Goal: Task Accomplishment & Management: Contribute content

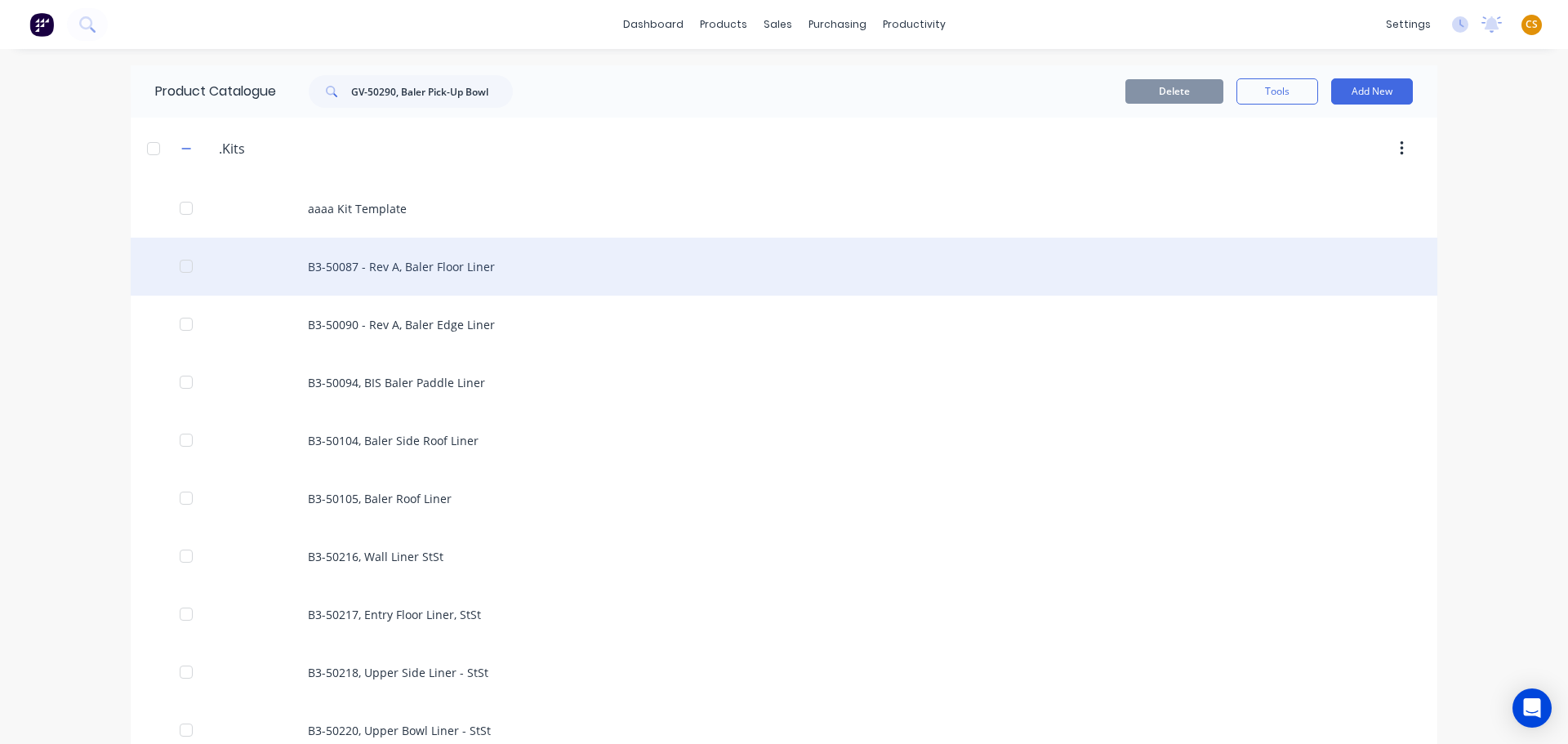
click at [503, 275] on div "B3-50087 - Rev A, Baler Floor Liner" at bounding box center [784, 266] width 1306 height 58
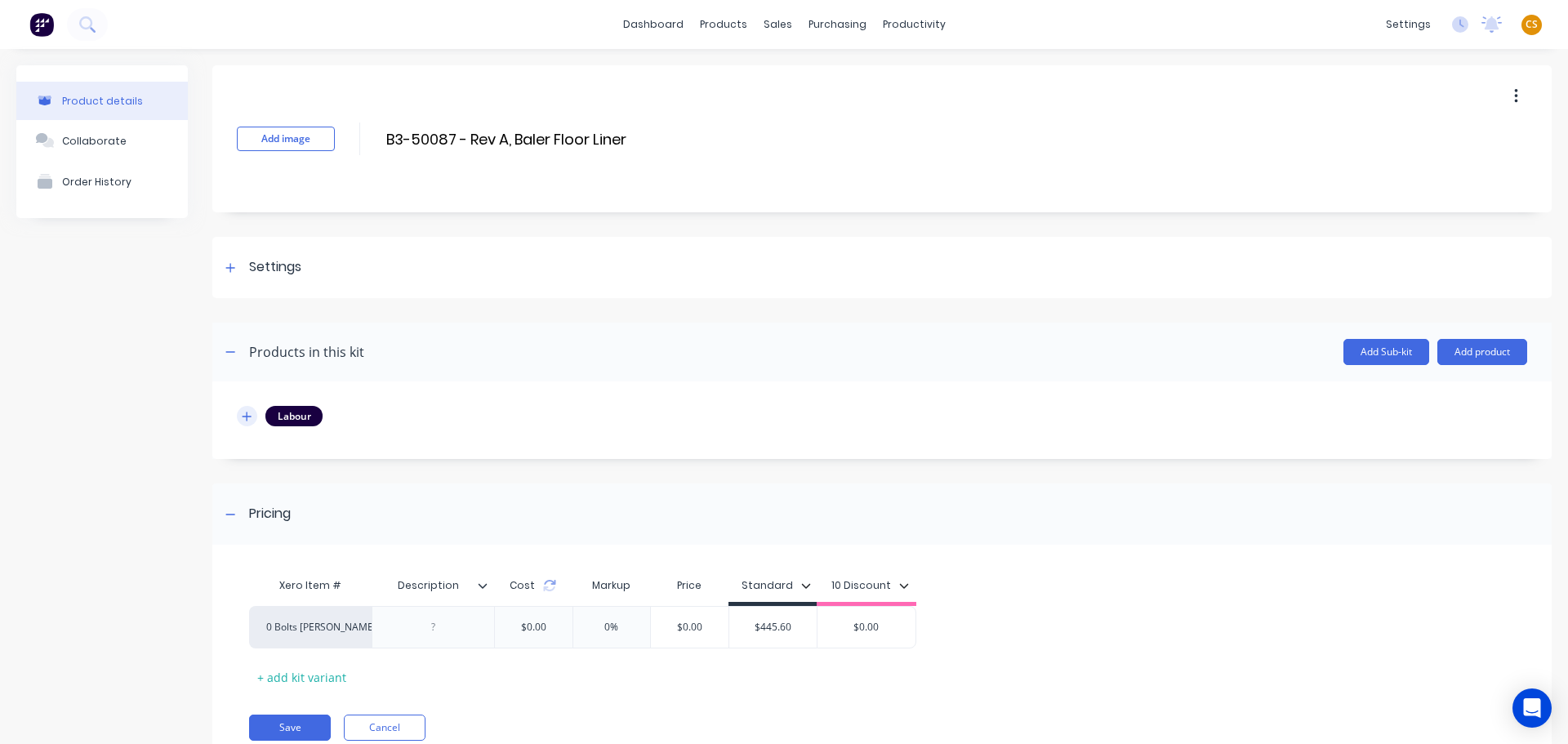
click at [244, 420] on icon "button" at bounding box center [247, 417] width 10 height 12
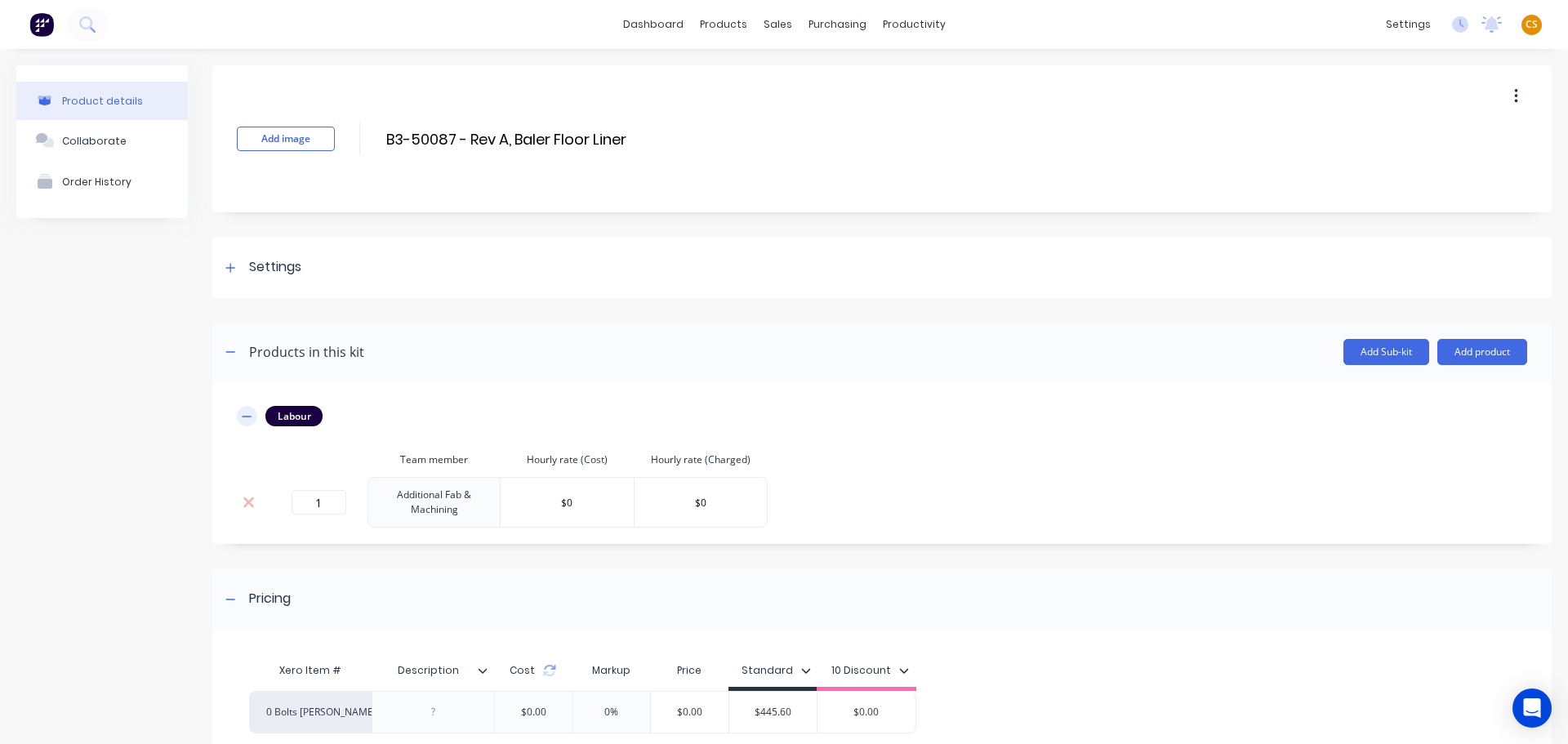
click at [244, 420] on icon "button" at bounding box center [247, 417] width 10 height 12
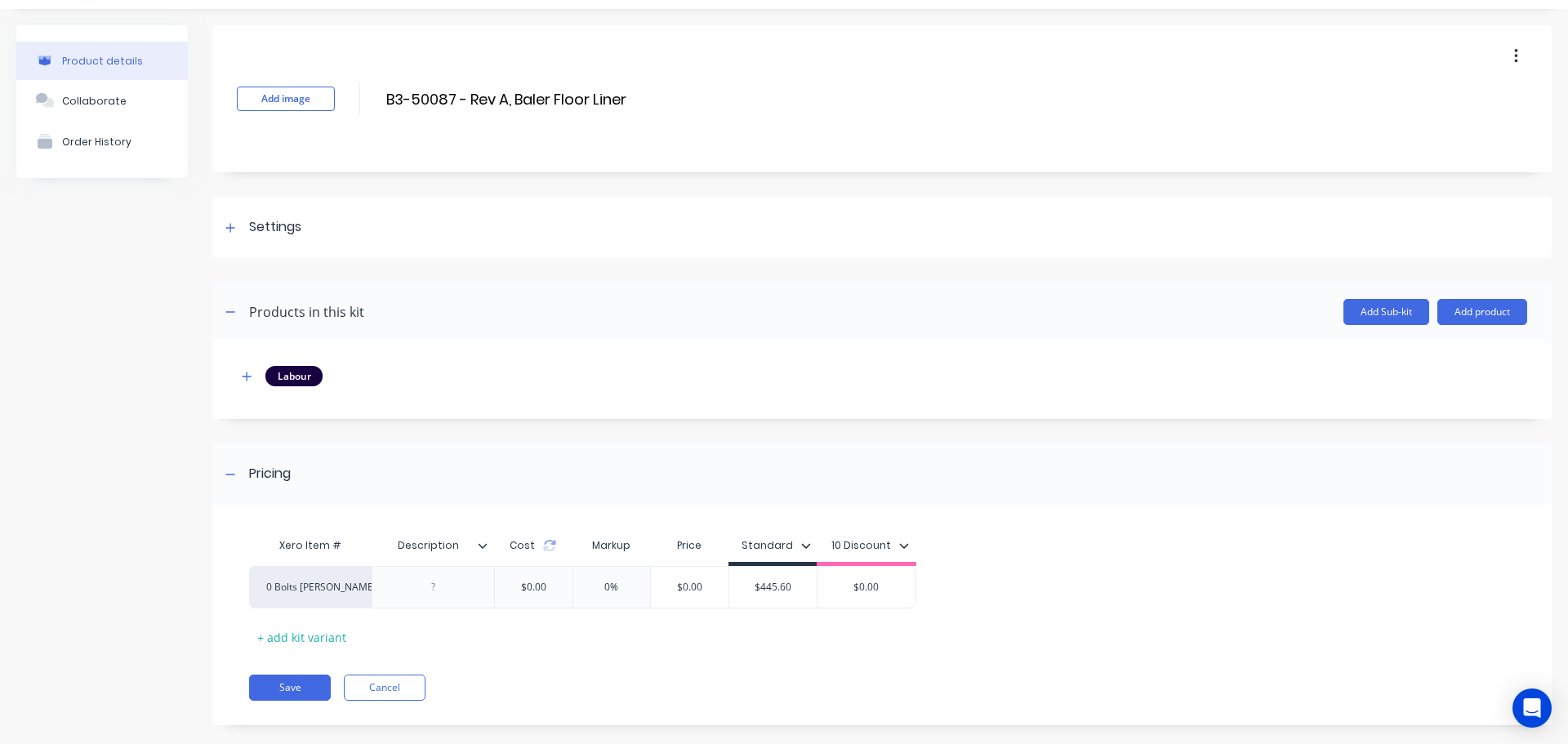
scroll to position [62, 0]
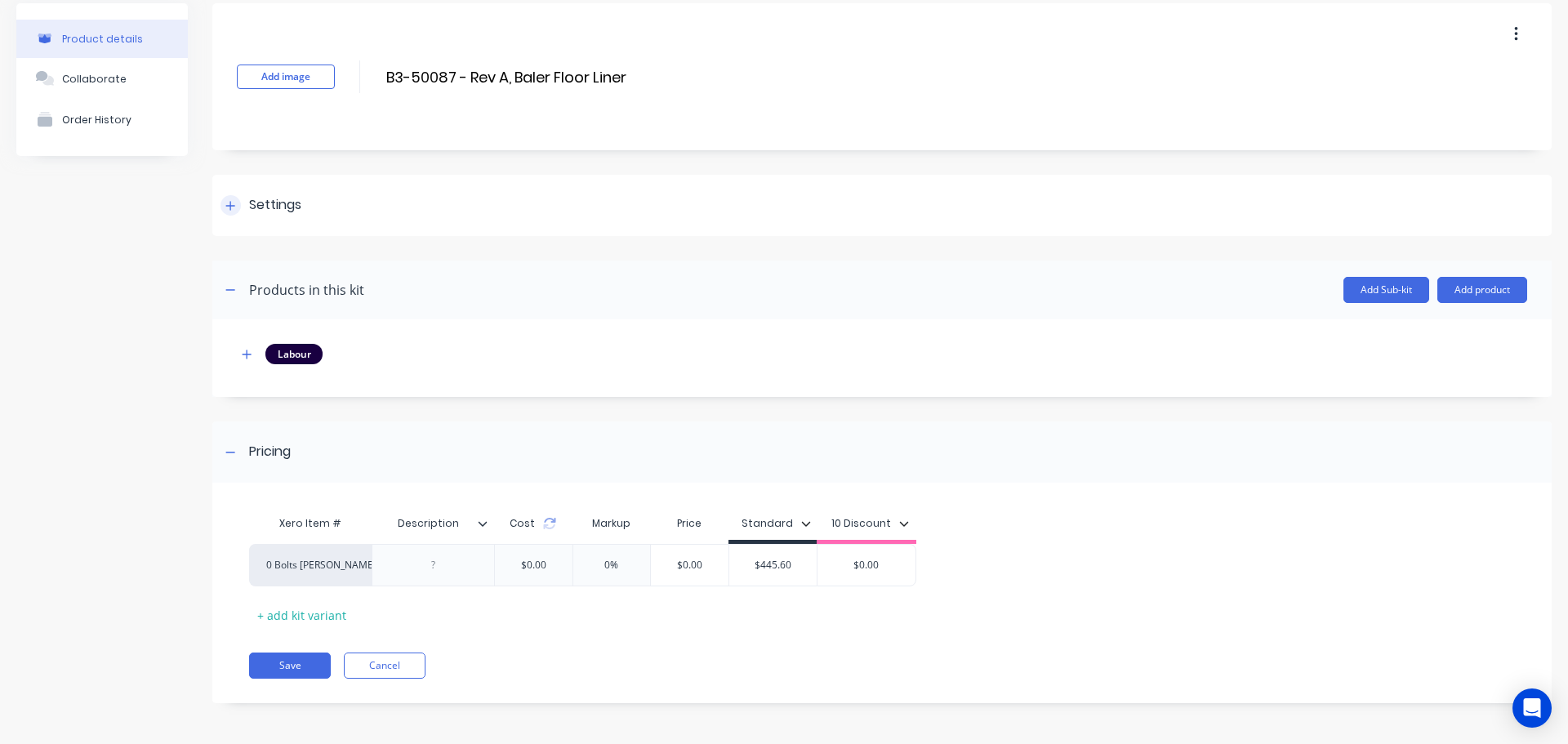
click at [229, 208] on icon at bounding box center [230, 206] width 10 height 12
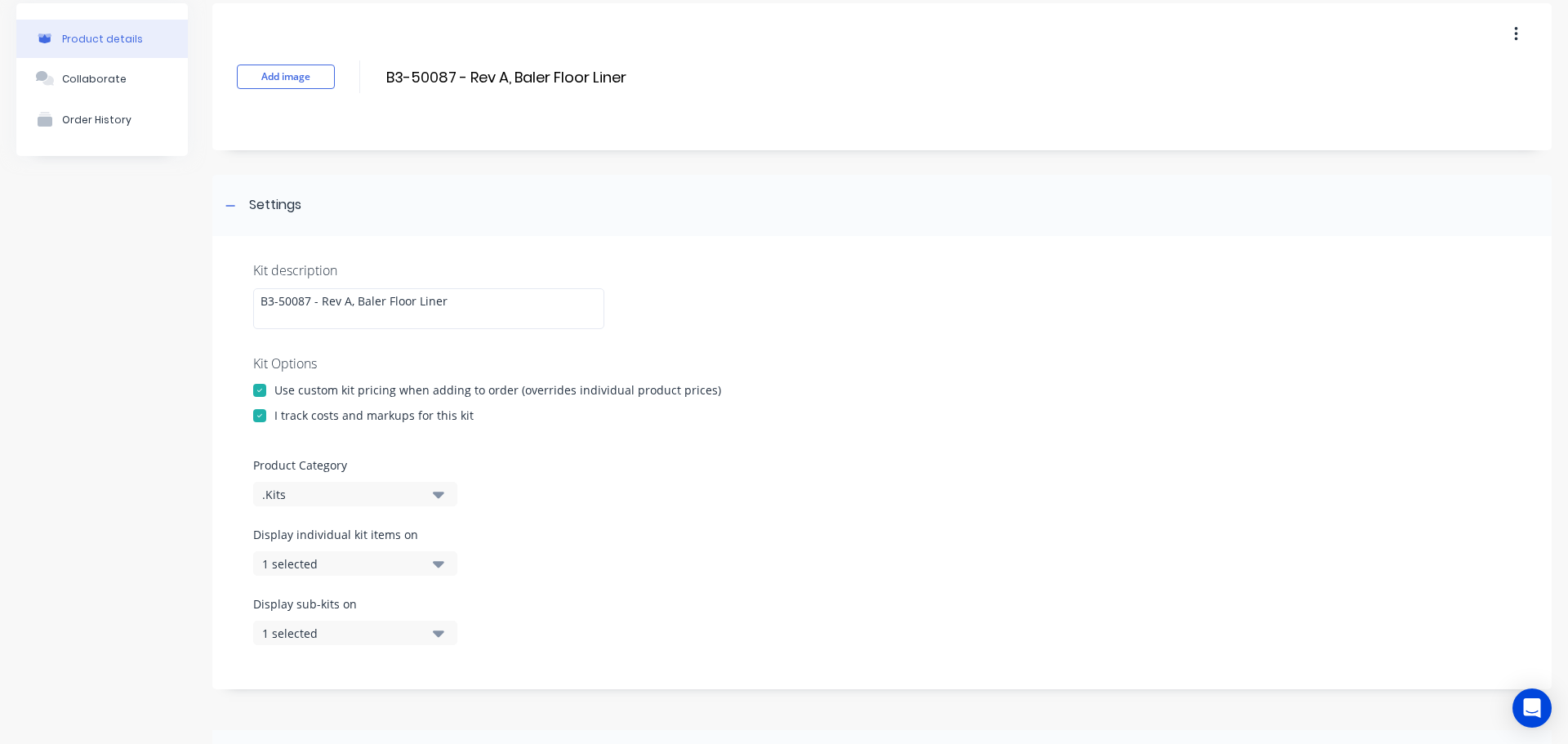
click at [308, 497] on div ".Kits" at bounding box center [341, 494] width 159 height 18
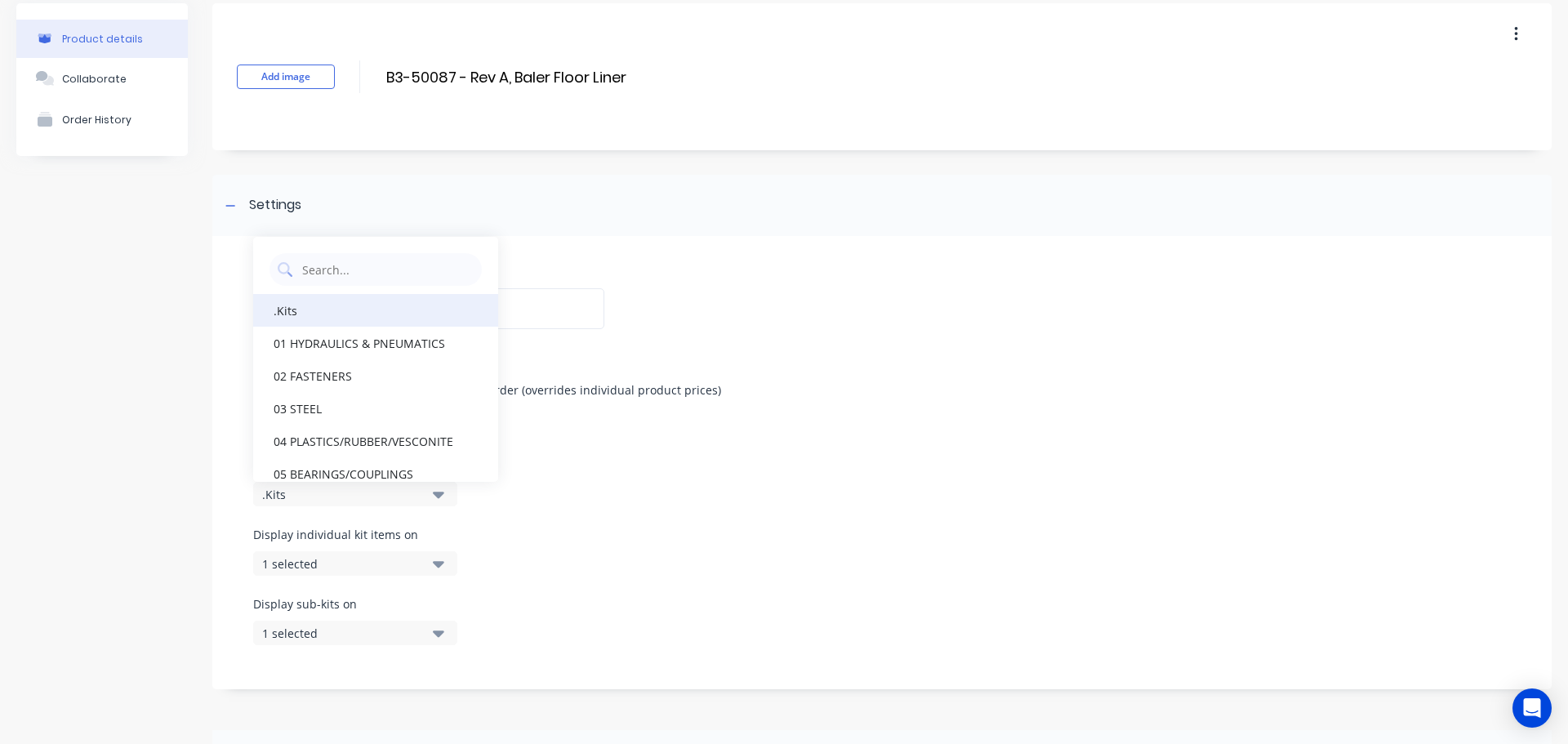
click at [309, 315] on div ".Kits" at bounding box center [376, 310] width 245 height 33
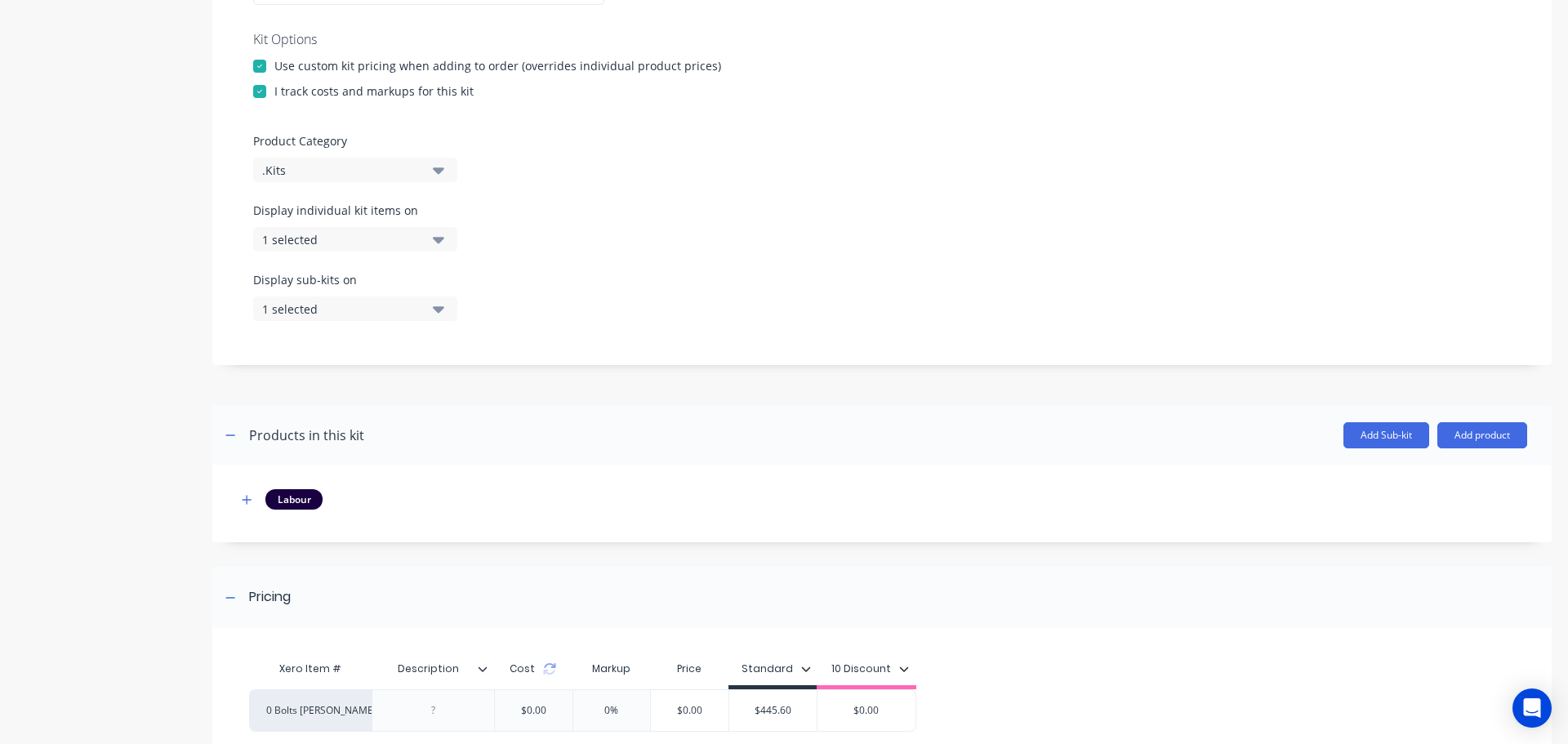
scroll to position [532, 0]
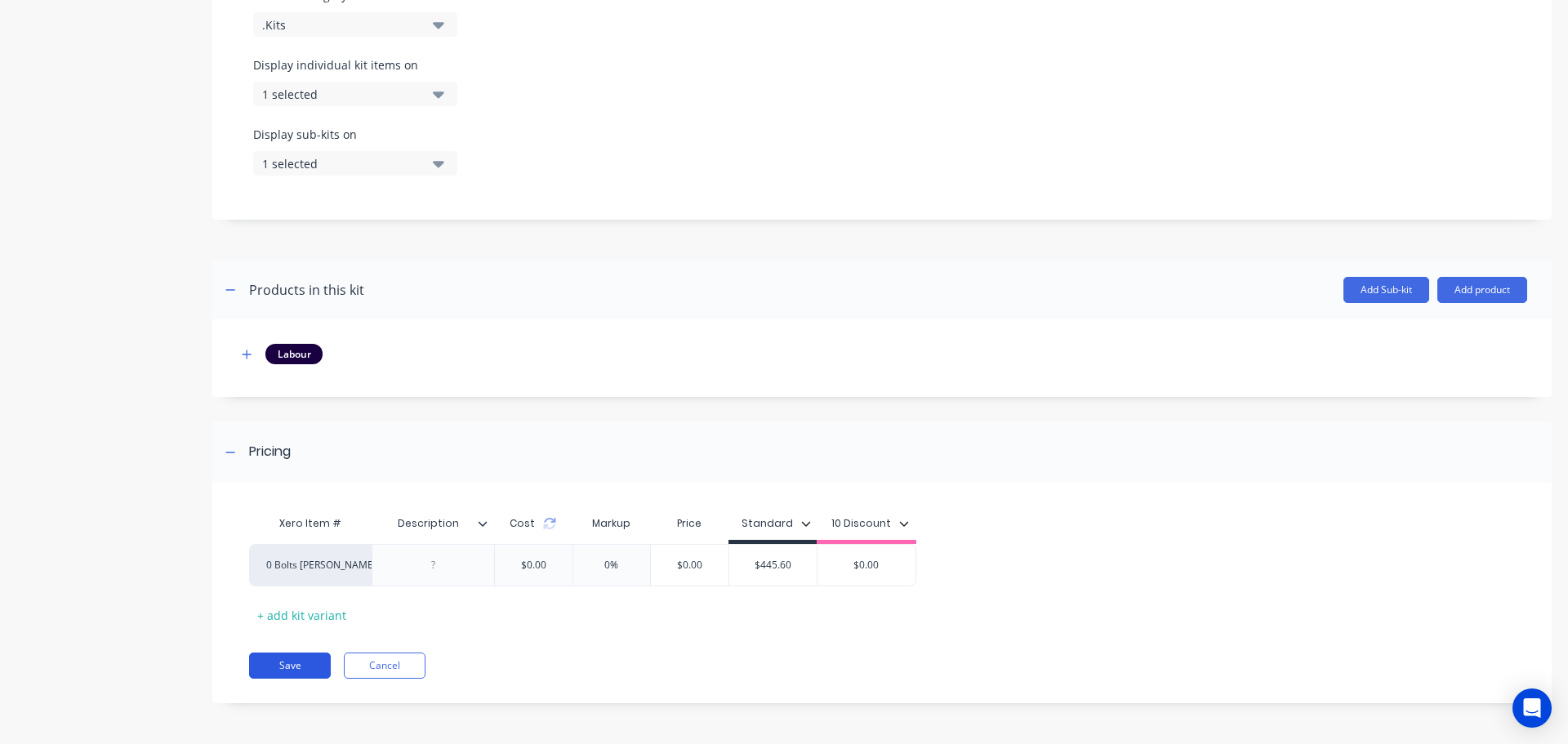
click at [270, 665] on button "Save" at bounding box center [290, 666] width 82 height 26
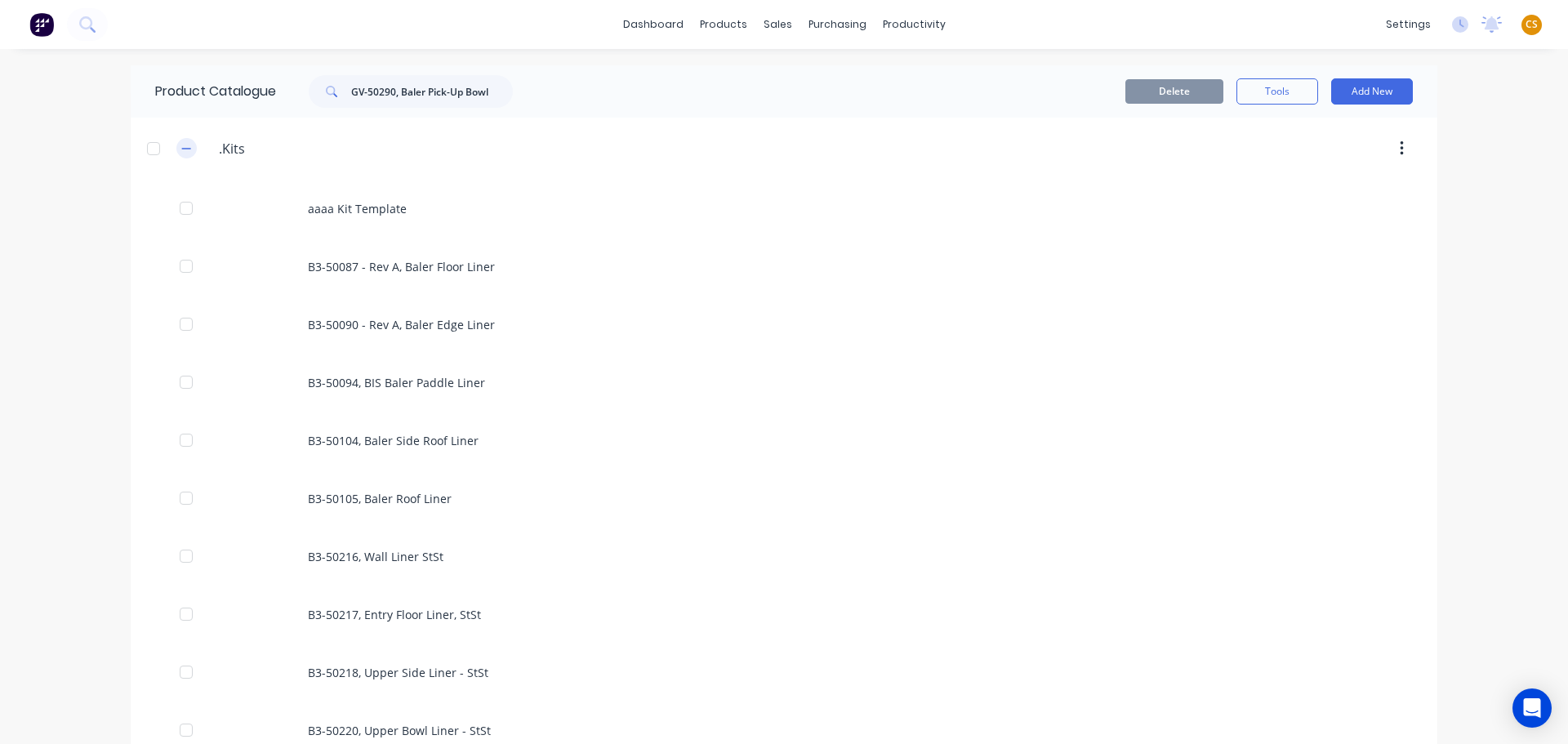
click at [181, 147] on icon "button" at bounding box center [186, 149] width 10 height 12
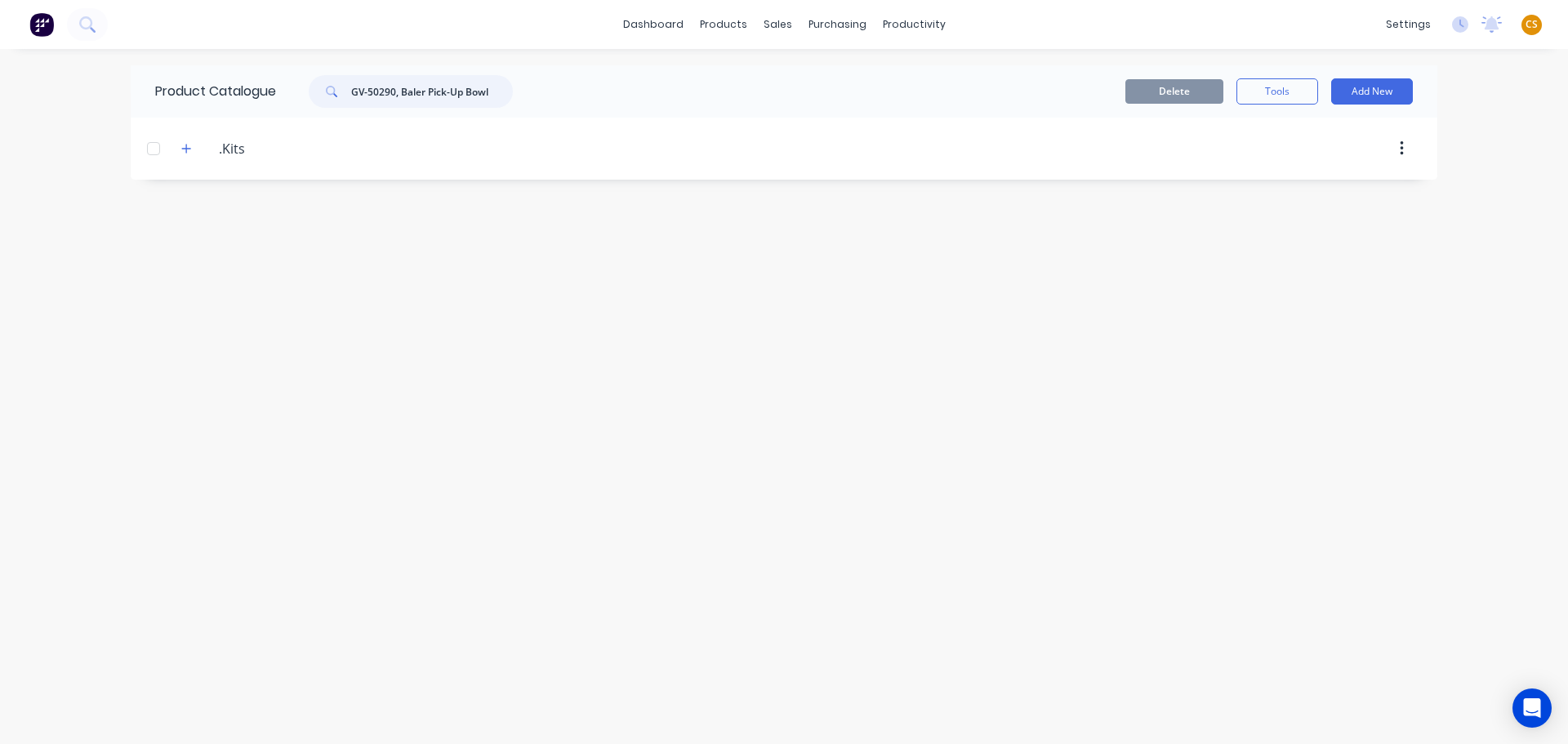
drag, startPoint x: 355, startPoint y: 93, endPoint x: 613, endPoint y: 88, distance: 258.0
click at [613, 88] on header "Product Catalogue GV-50290, Baler Pick-Up Bowl Delete Tools Add New" at bounding box center [784, 91] width 1306 height 53
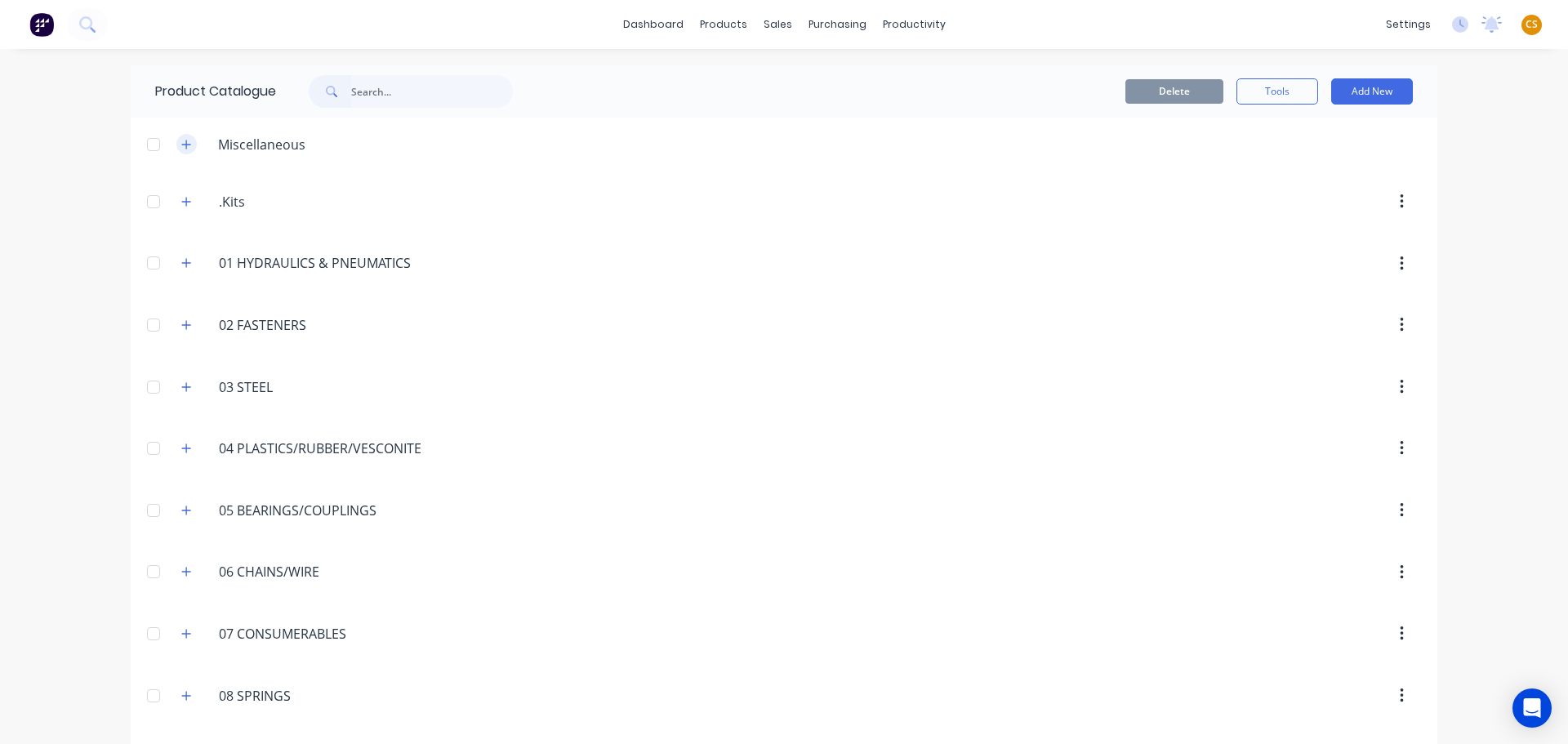
click at [183, 143] on icon "button" at bounding box center [186, 144] width 10 height 12
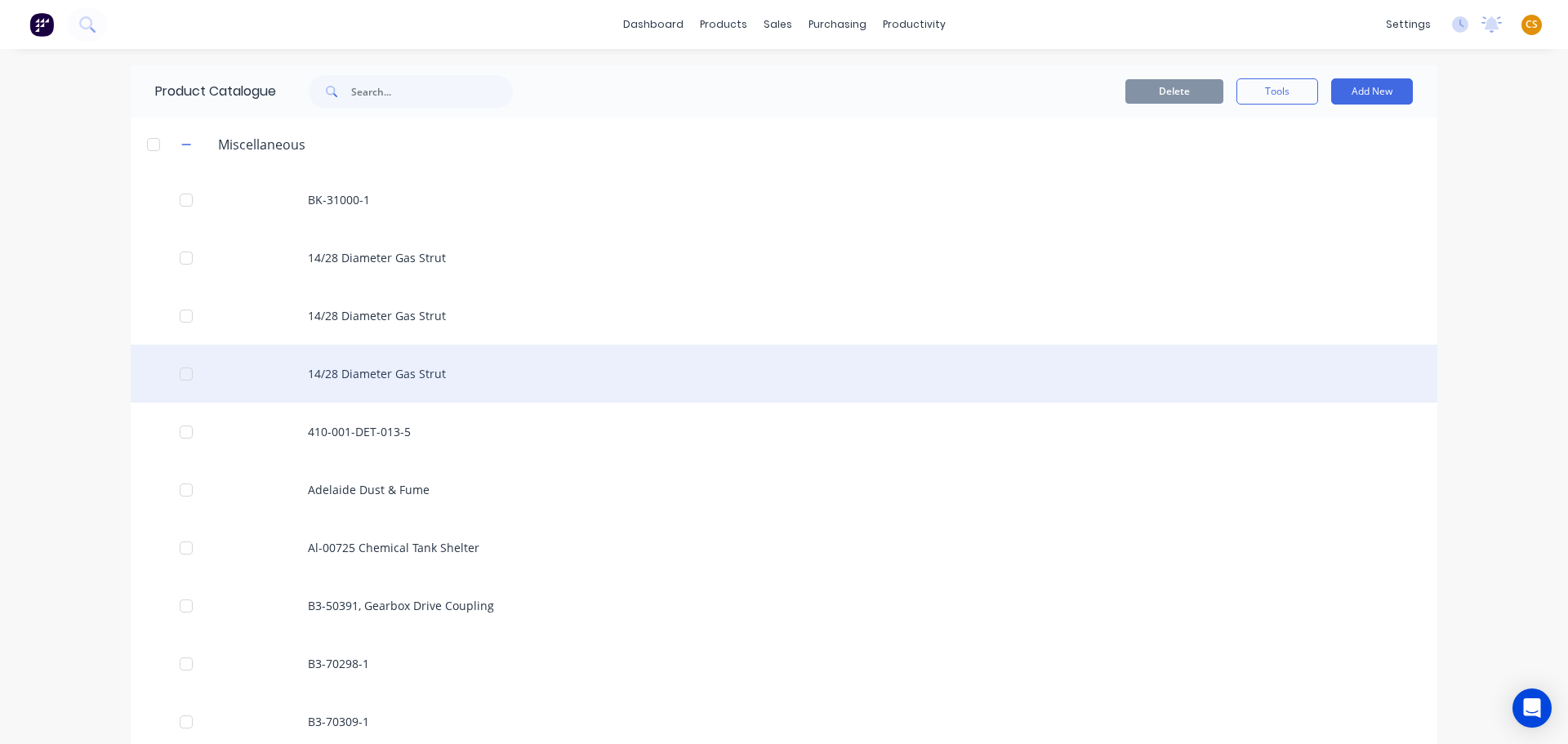
click at [366, 377] on div "14/28 Diameter Gas Strut" at bounding box center [784, 373] width 1306 height 58
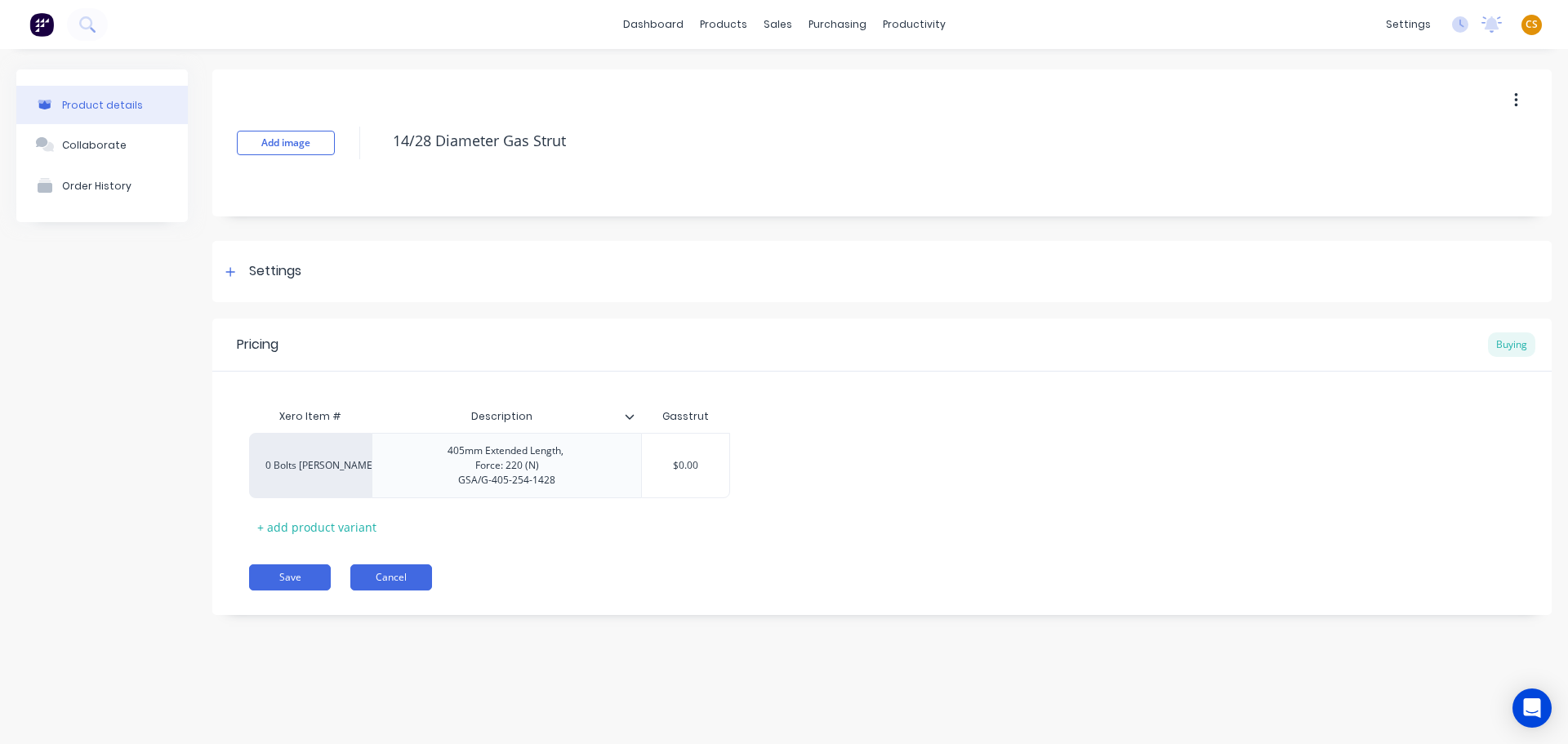
click at [376, 585] on button "Cancel" at bounding box center [391, 577] width 82 height 26
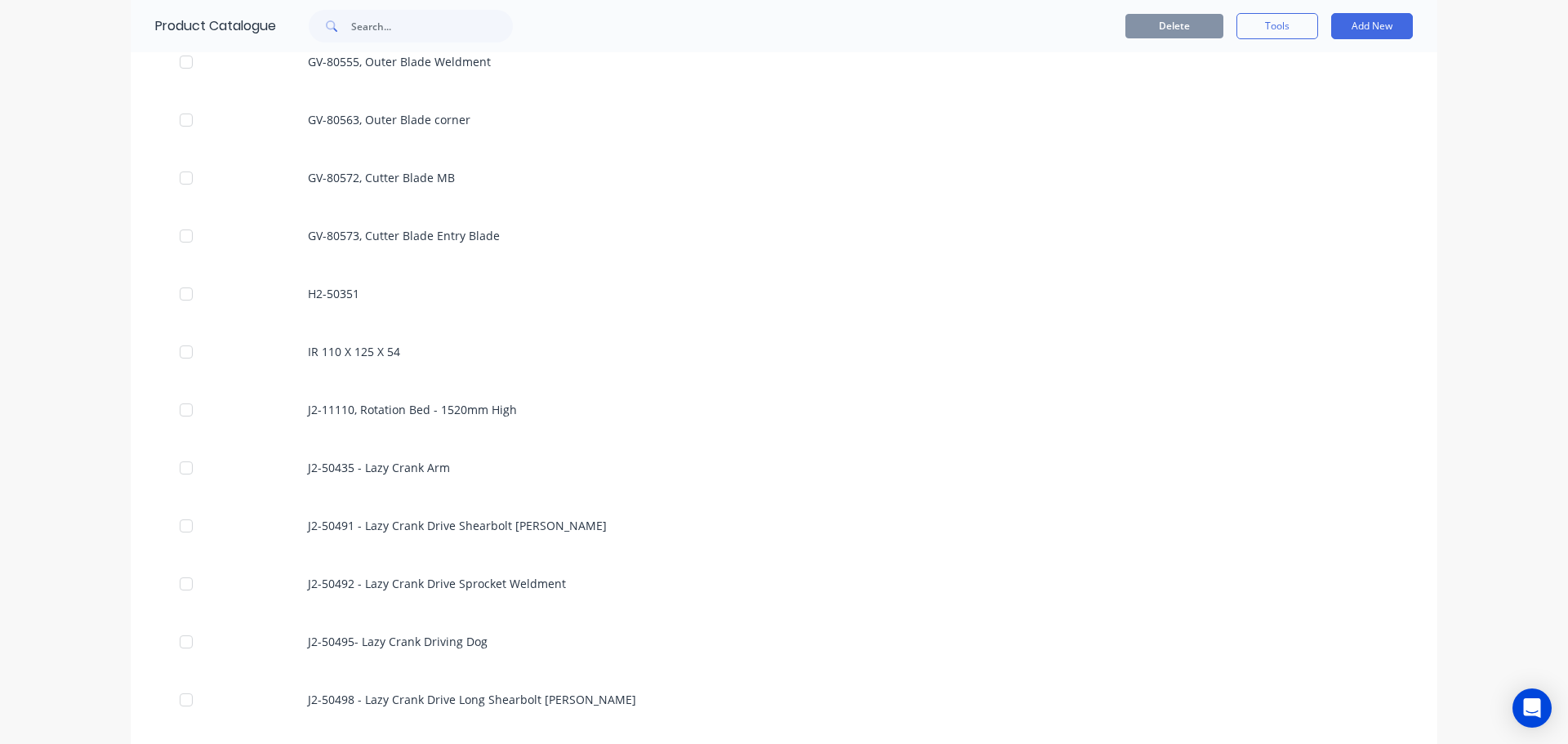
scroll to position [4167, 0]
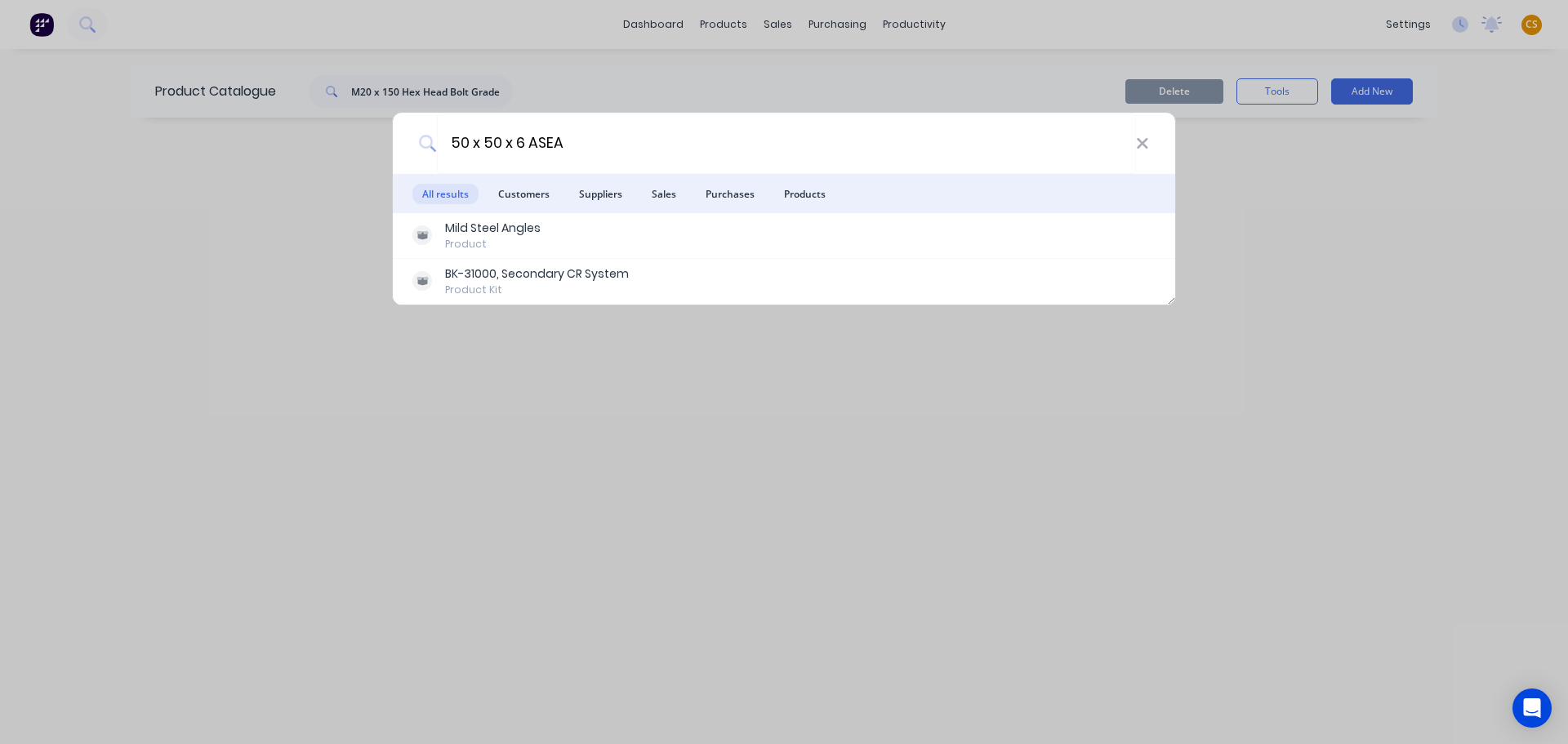
click at [1146, 146] on icon at bounding box center [1142, 143] width 11 height 11
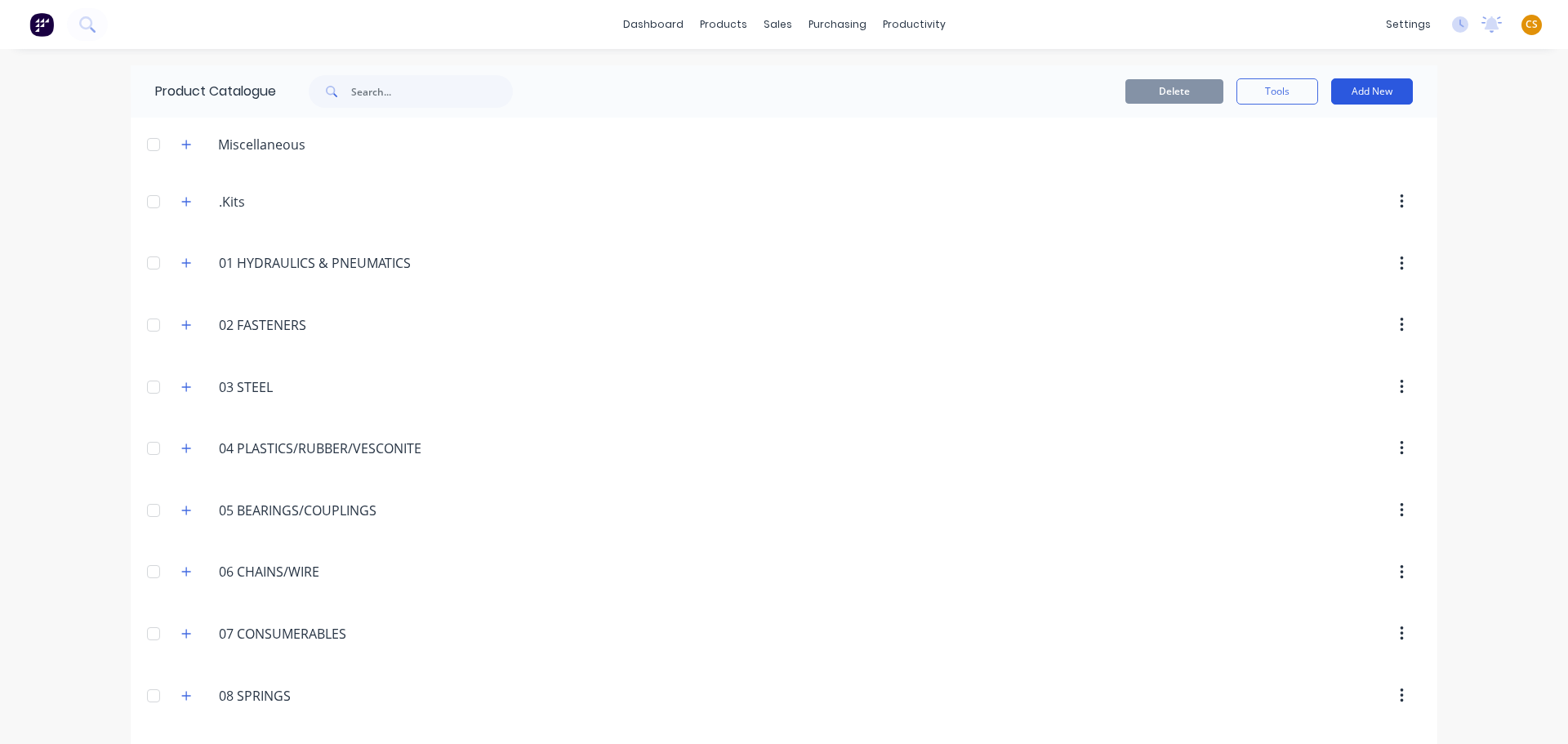
click at [1344, 89] on button "Add New" at bounding box center [1372, 91] width 82 height 26
click at [1281, 202] on div "Product Kit" at bounding box center [1334, 199] width 126 height 23
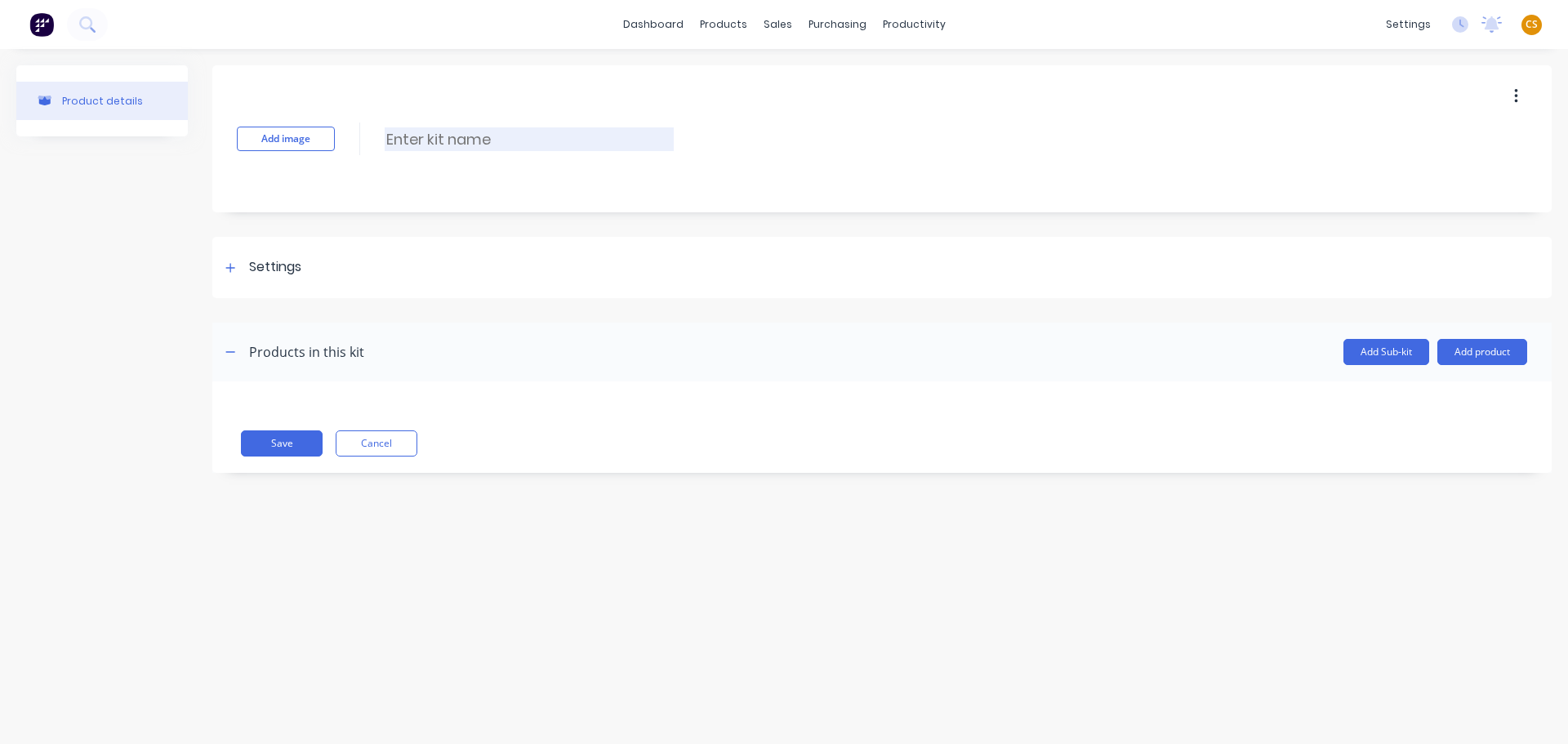
click at [456, 136] on input at bounding box center [529, 139] width 289 height 23
paste input "GV-50436, Baler Snub"
type input "GV-50436, Baler Snub"
click at [230, 267] on icon at bounding box center [230, 267] width 9 height 9
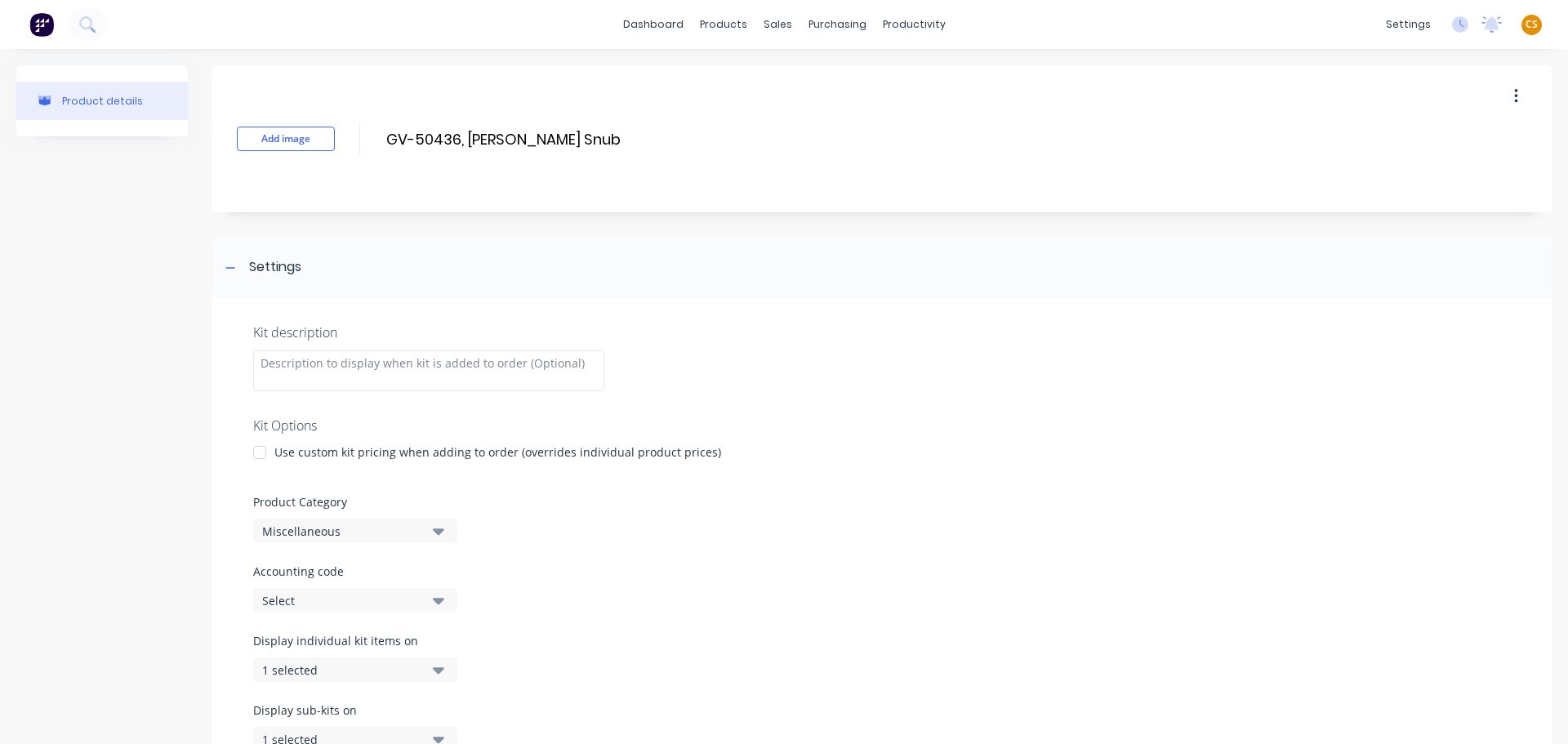
click at [260, 458] on div at bounding box center [260, 452] width 33 height 33
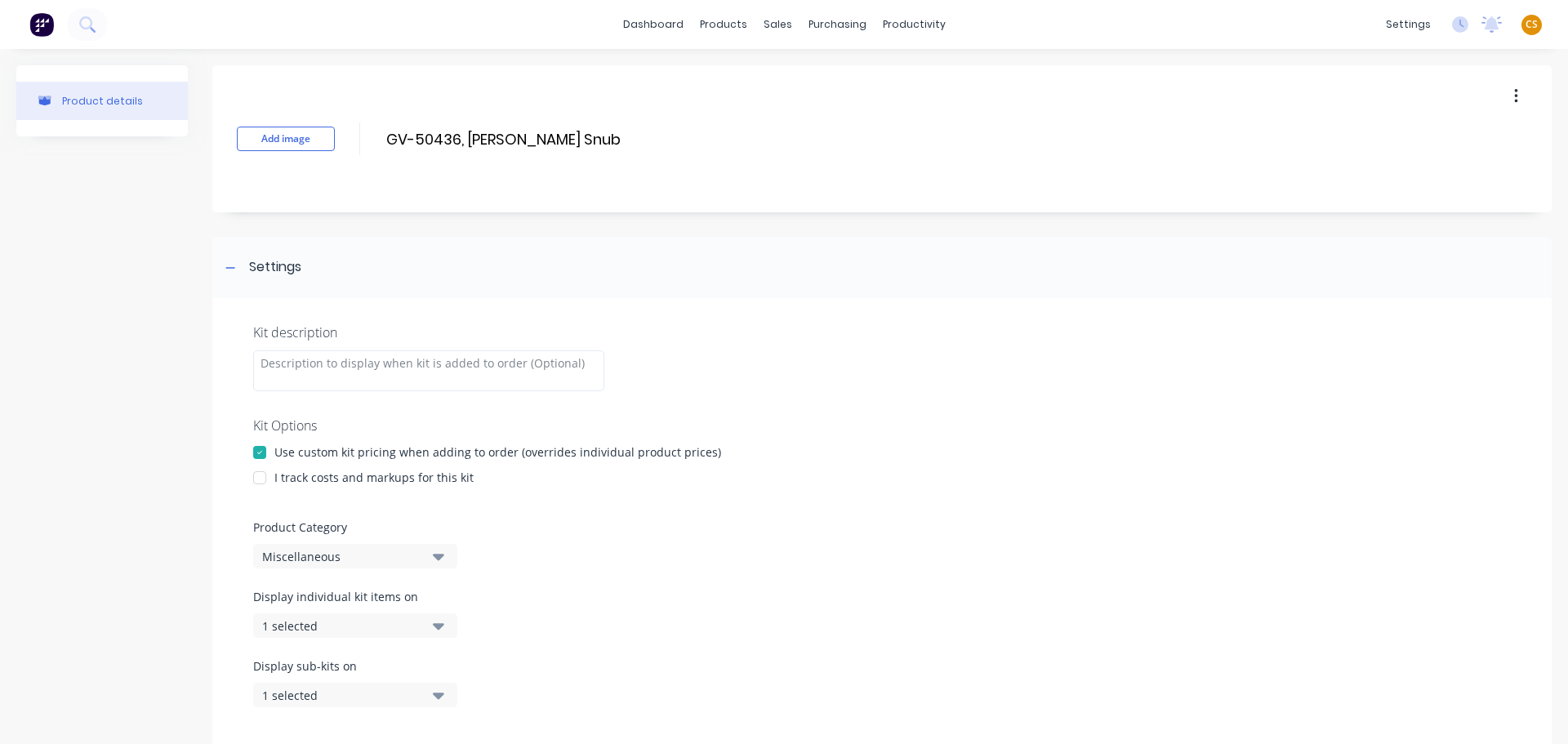
click at [260, 476] on div at bounding box center [260, 478] width 33 height 33
click at [338, 559] on div "Miscellaneous" at bounding box center [341, 556] width 159 height 18
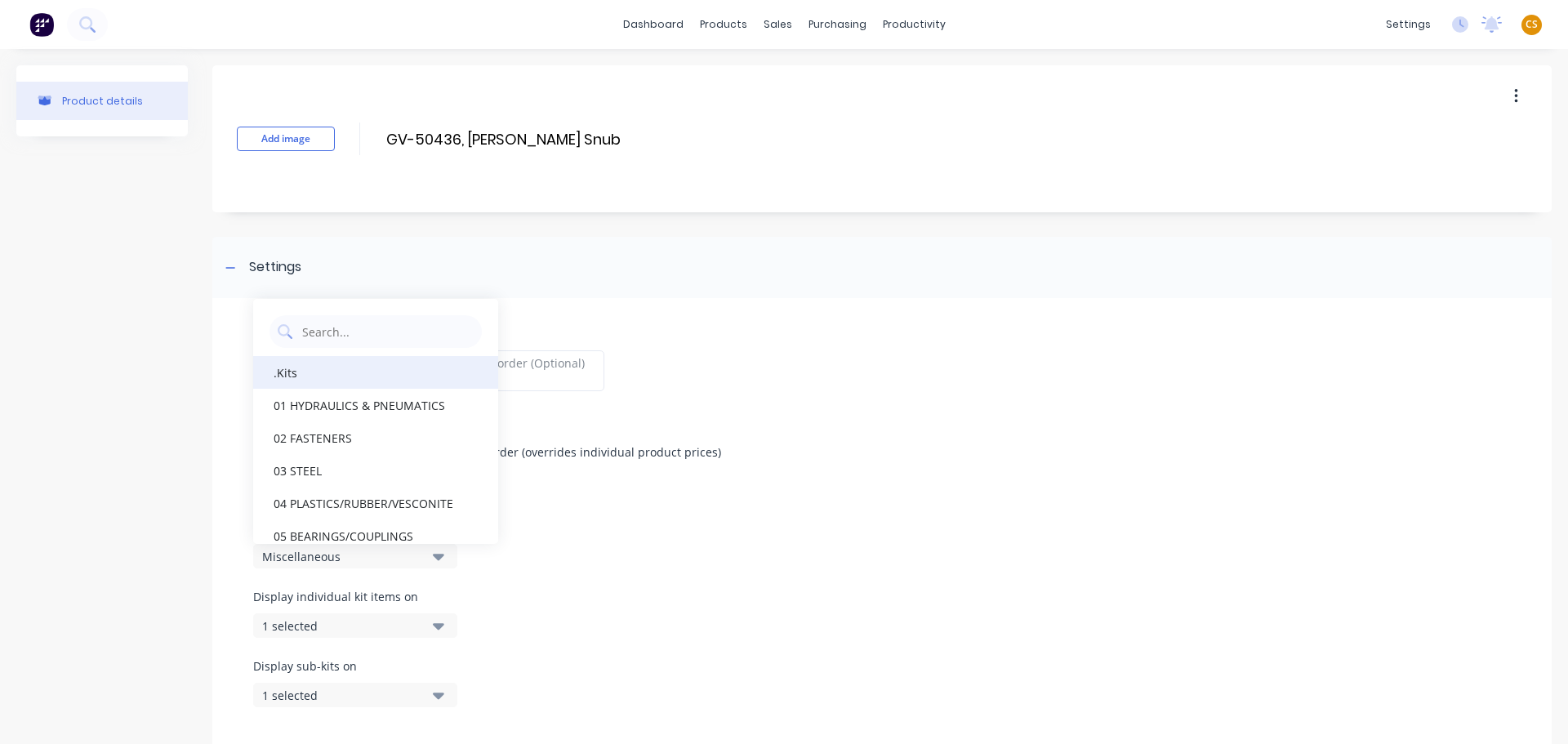
click at [319, 377] on div ".Kits" at bounding box center [376, 372] width 245 height 33
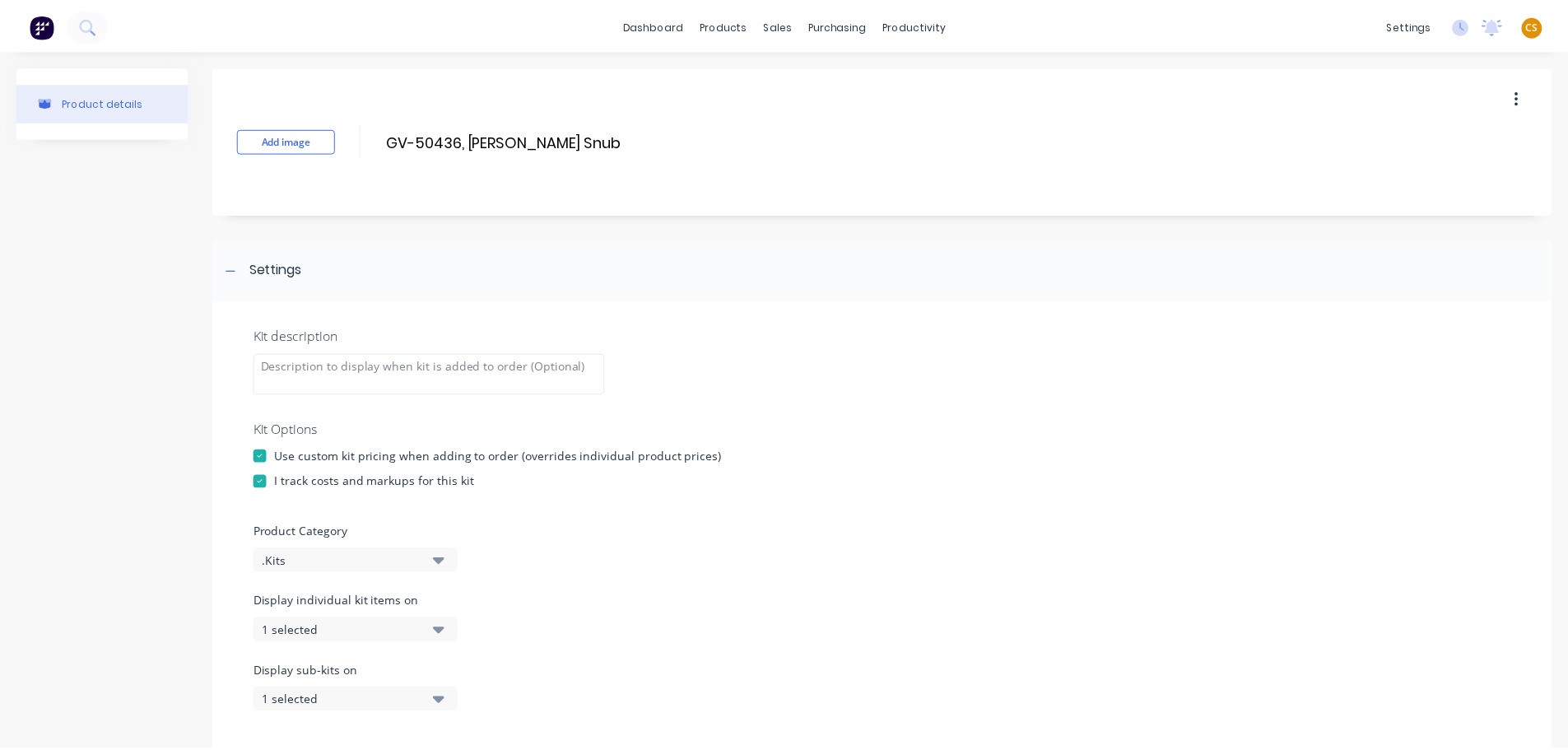
scroll to position [499, 0]
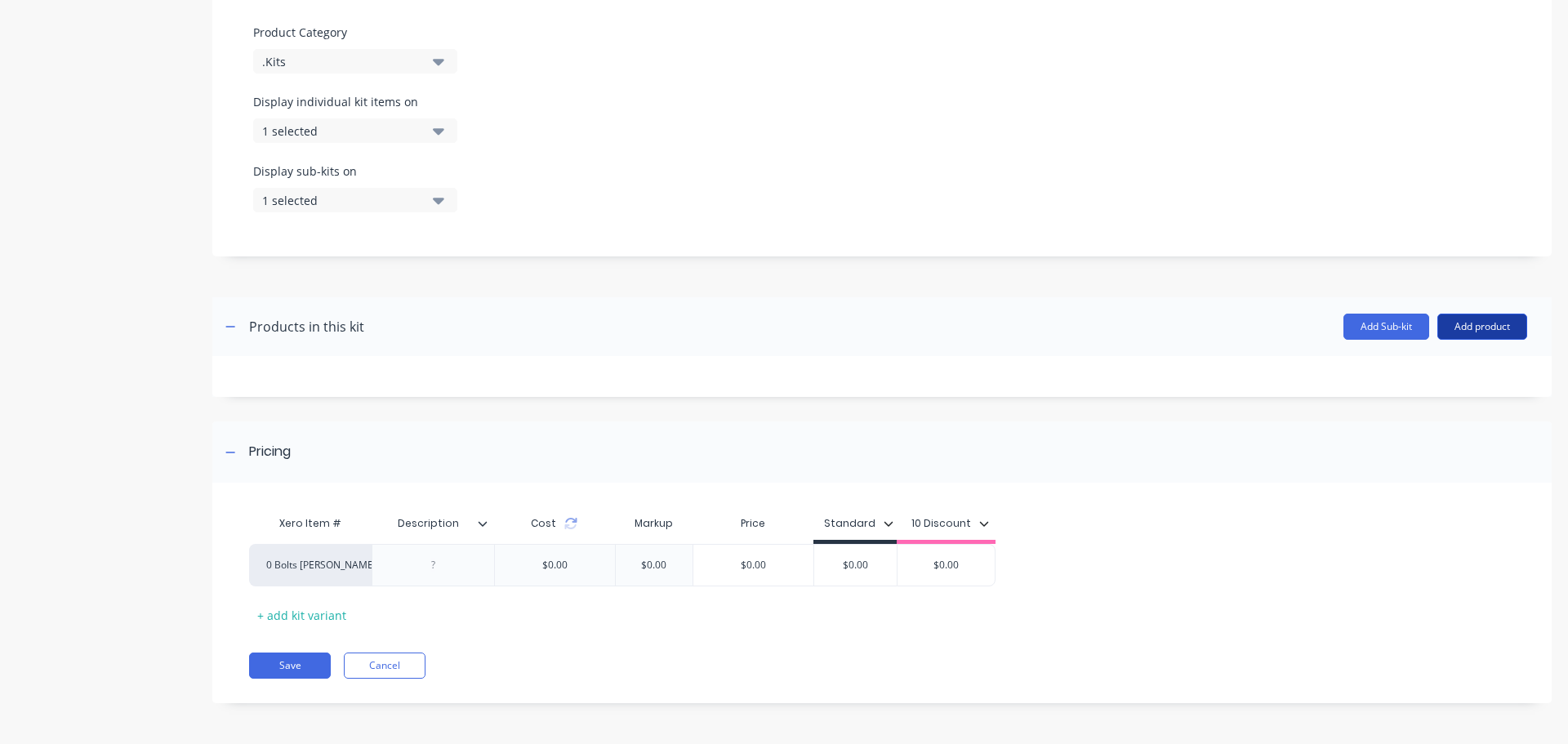
click at [1455, 326] on button "Add product" at bounding box center [1482, 326] width 90 height 26
click at [1404, 374] on div "Product catalogue" at bounding box center [1449, 369] width 126 height 23
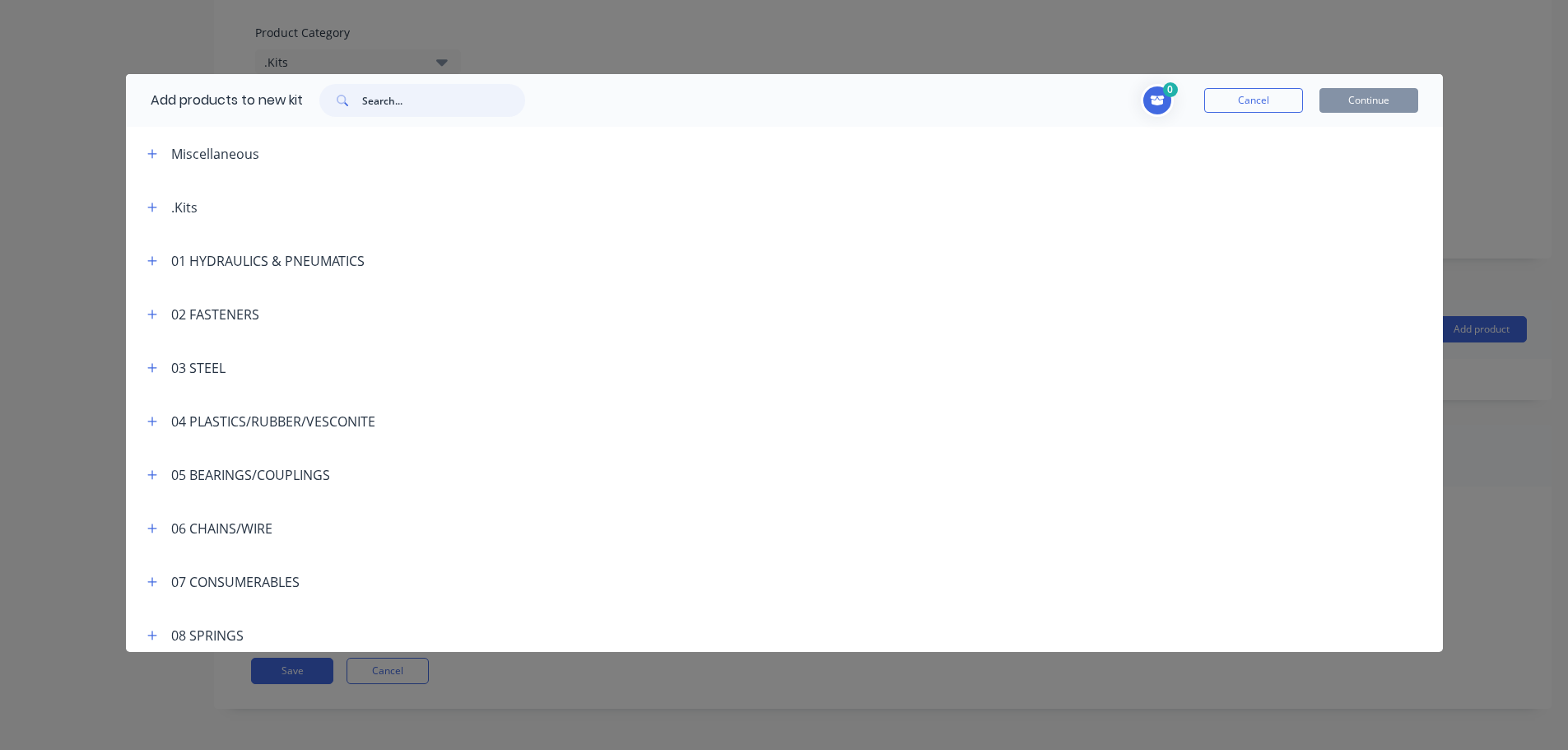
click at [409, 96] on input "text" at bounding box center [443, 100] width 163 height 33
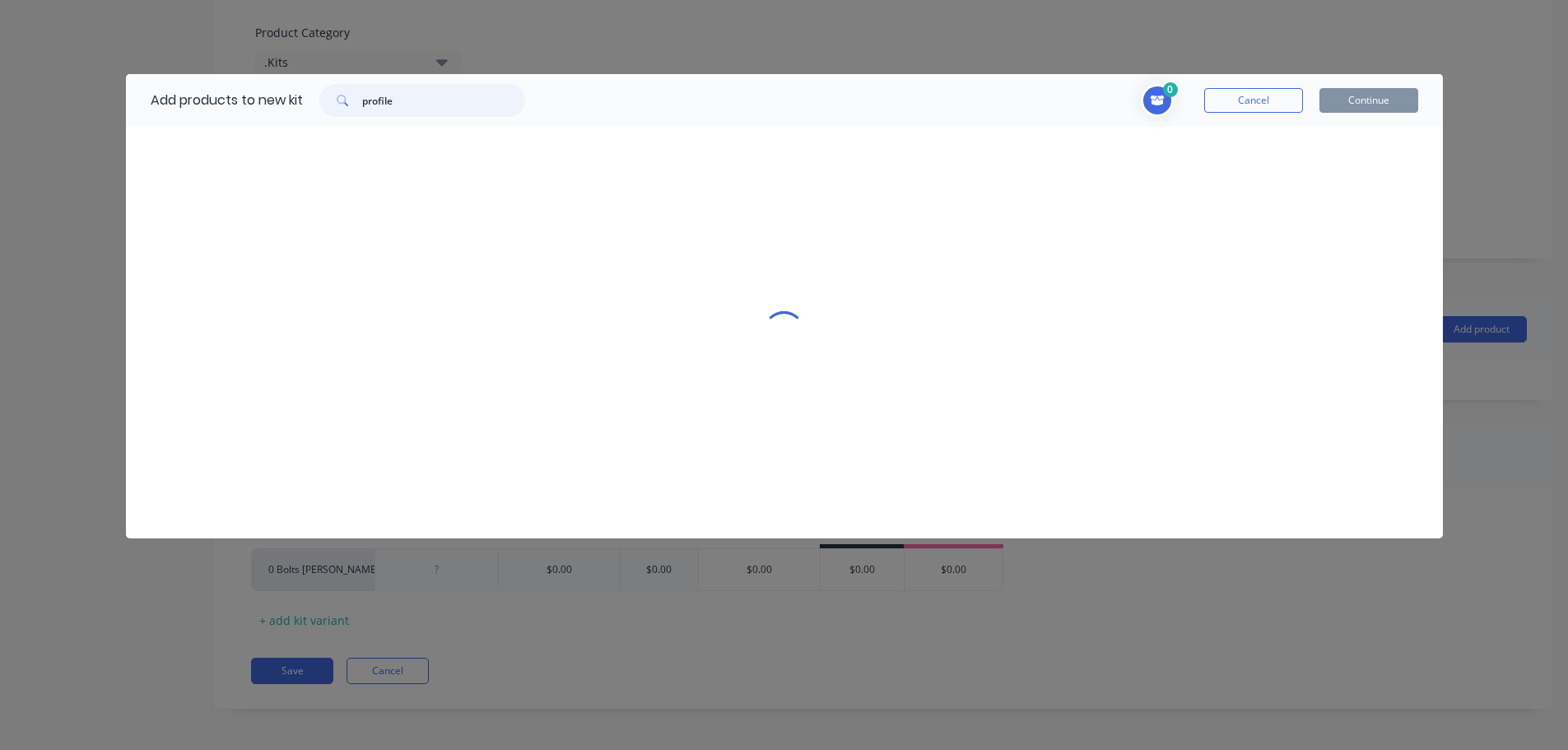
drag, startPoint x: 405, startPoint y: 98, endPoint x: 222, endPoint y: 87, distance: 183.3
click at [226, 95] on div "Add products to new kit profile" at bounding box center [334, 100] width 416 height 53
type input "cutting g"
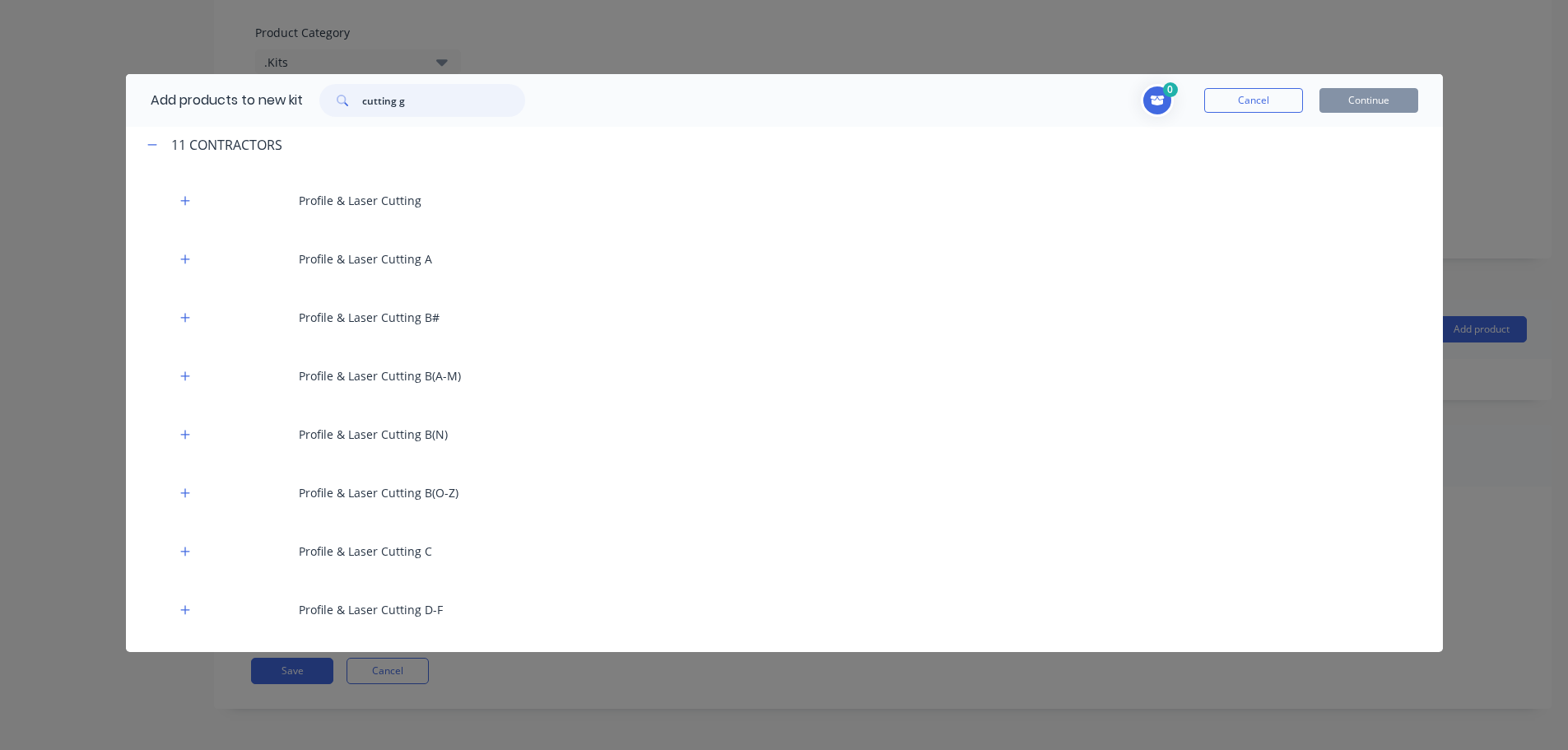
scroll to position [742, 0]
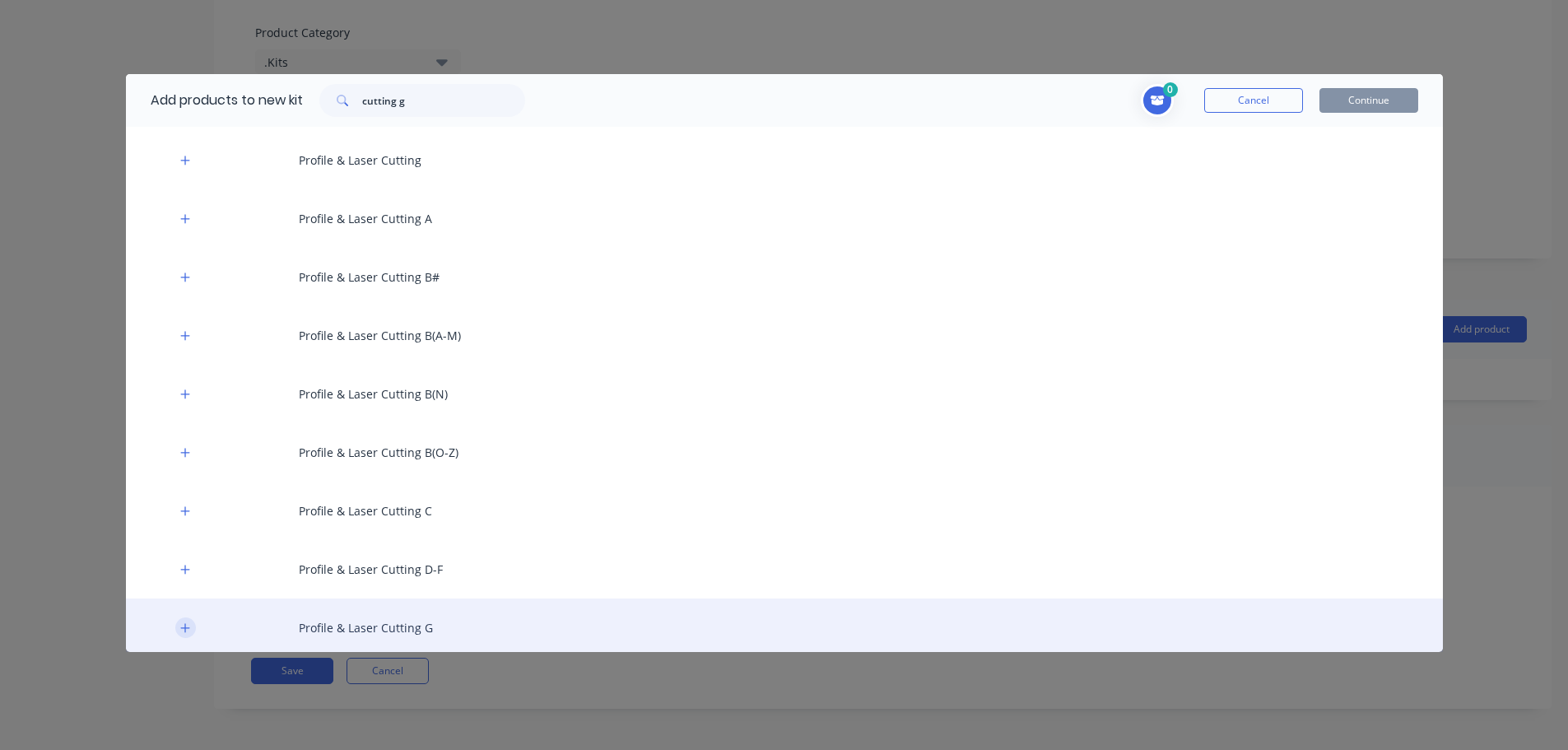
click at [187, 626] on icon "button" at bounding box center [185, 629] width 10 height 12
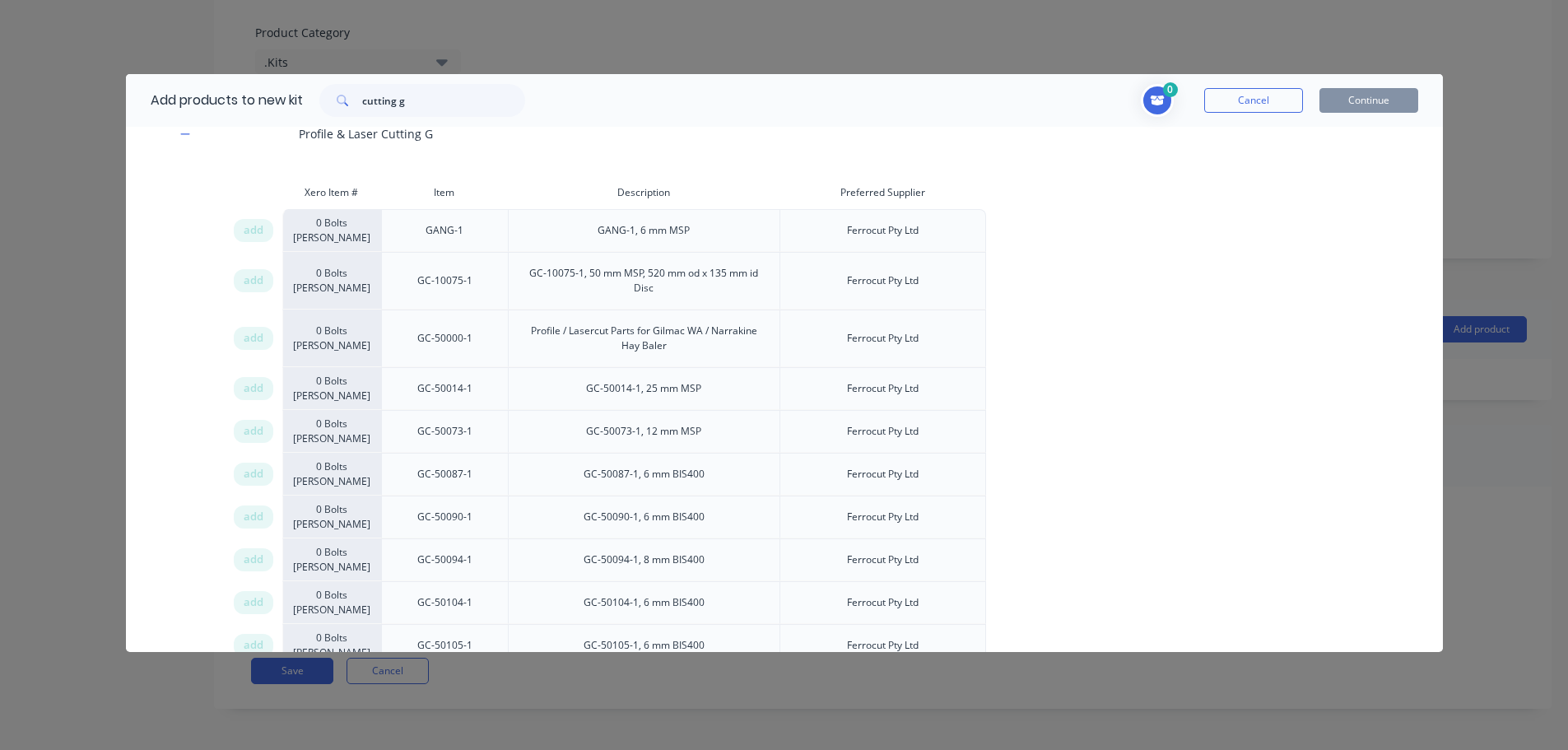
scroll to position [11199, 0]
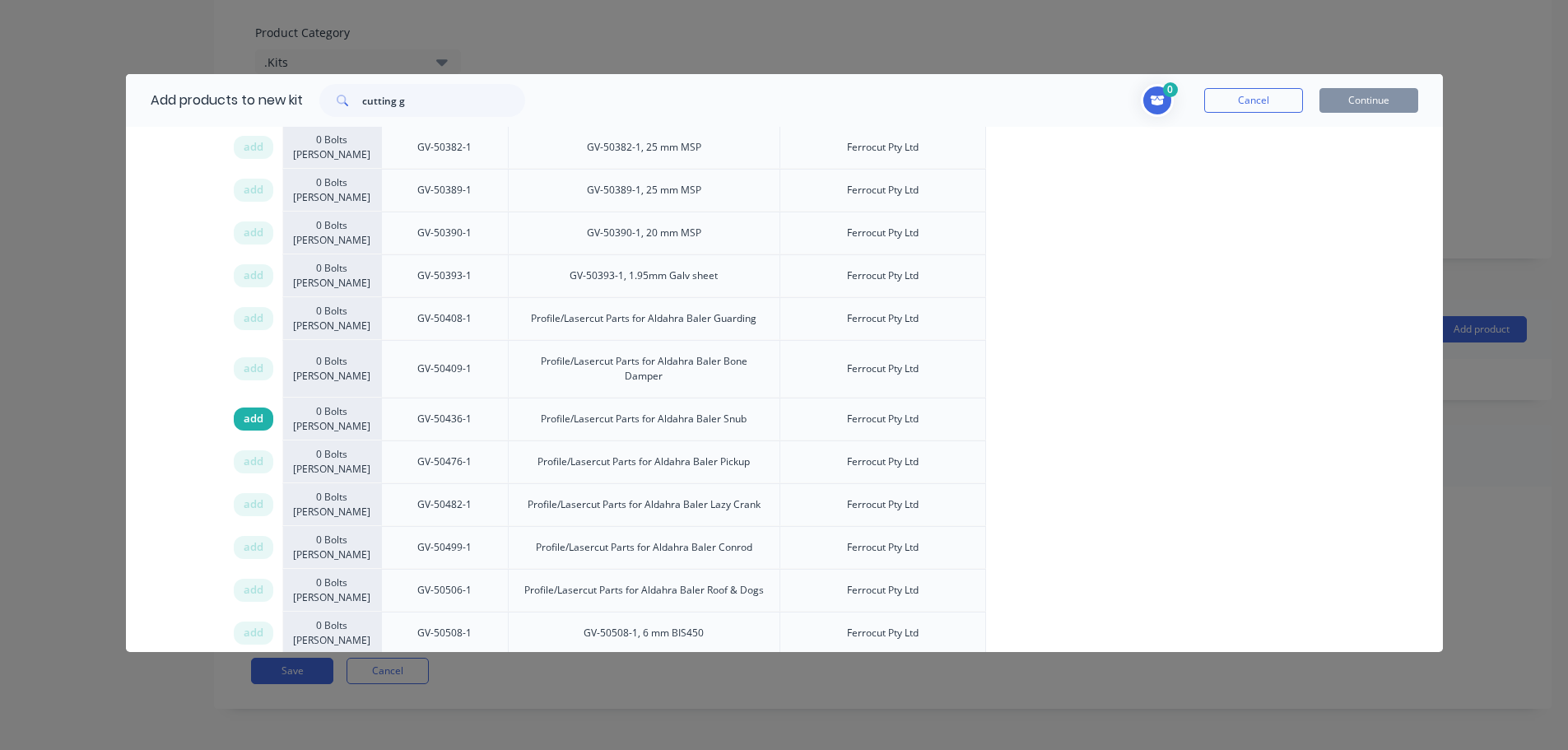
click at [251, 411] on span "add" at bounding box center [253, 419] width 19 height 17
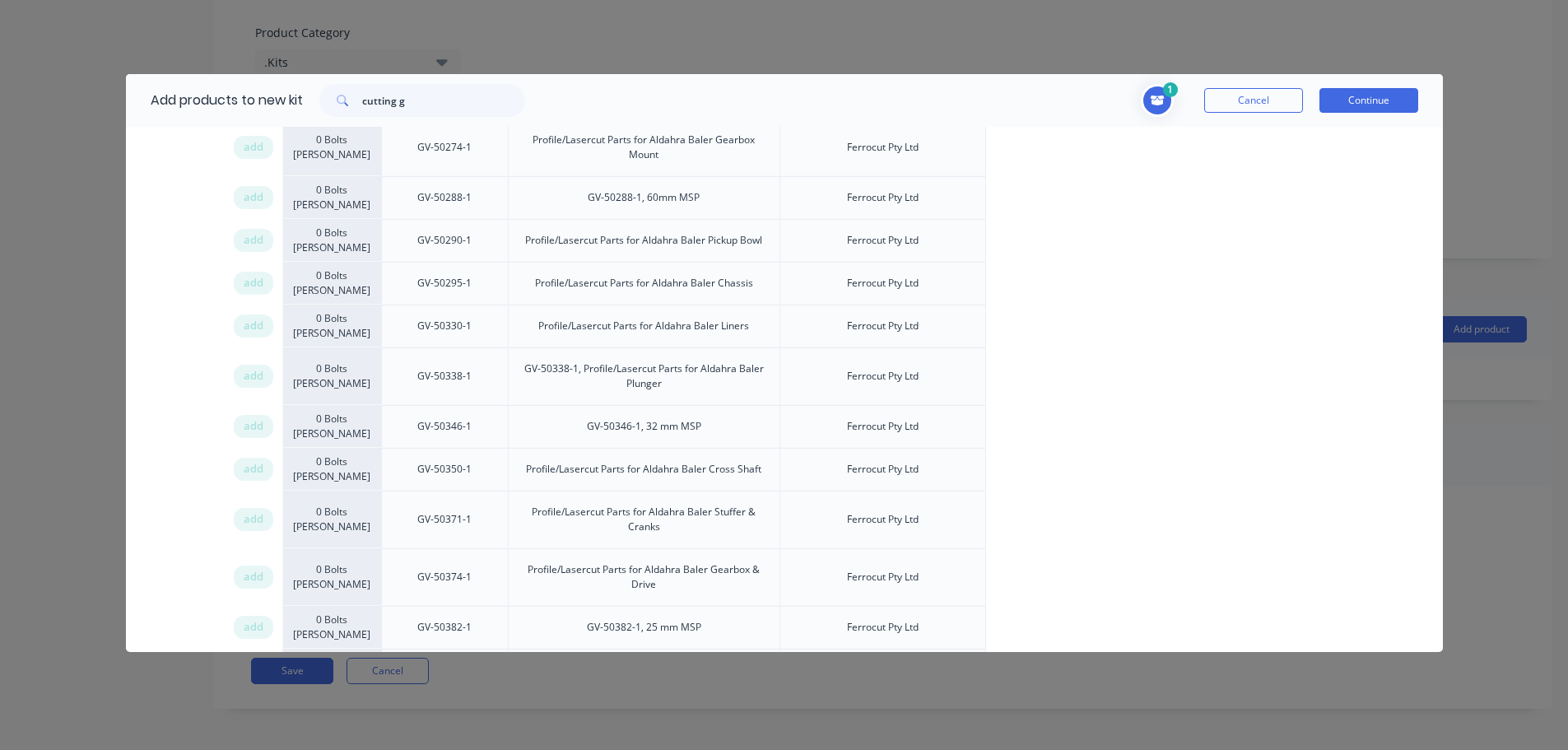
scroll to position [10211, 0]
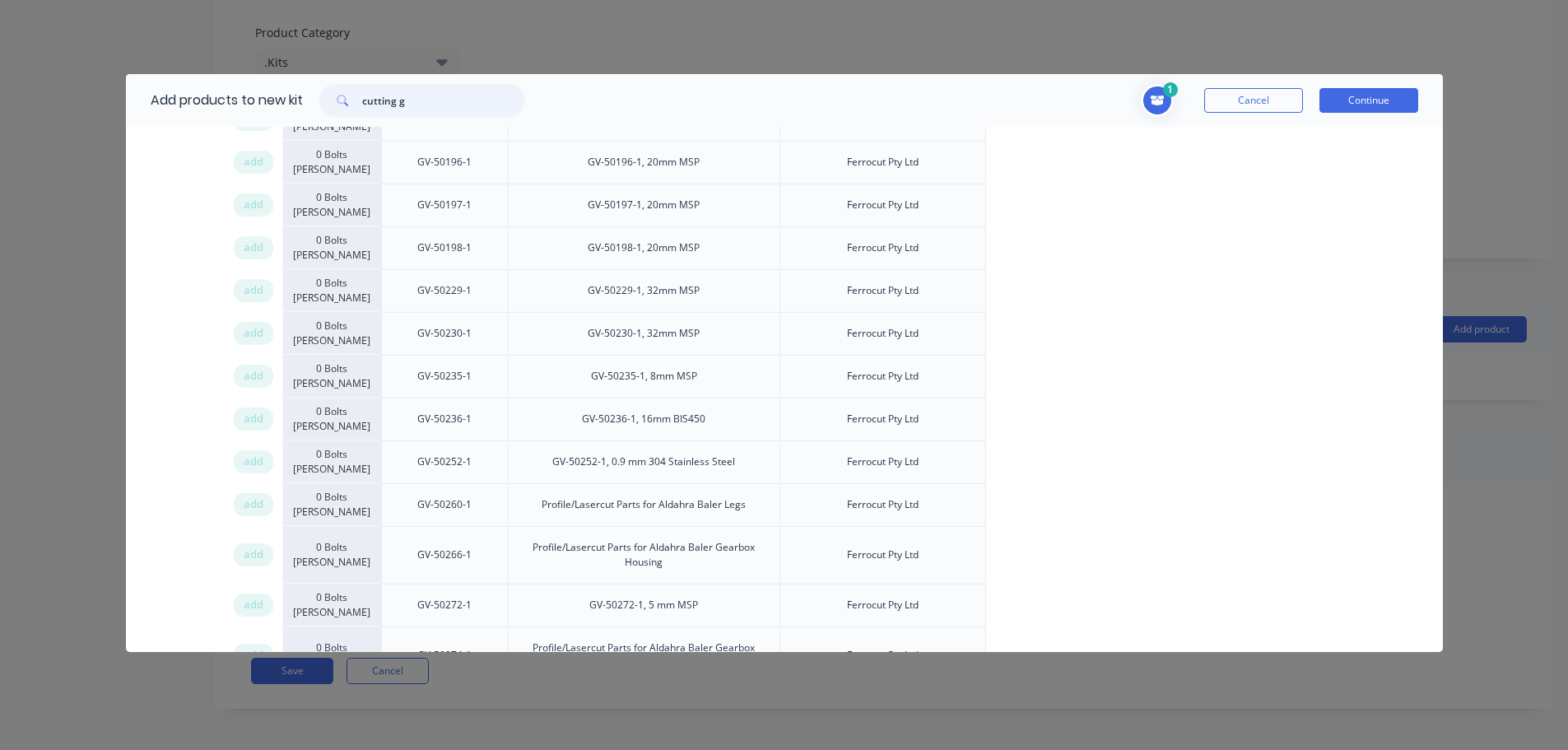
drag, startPoint x: 416, startPoint y: 96, endPoint x: 220, endPoint y: 96, distance: 196.0
click at [220, 96] on div "Add products to new kit cutting g" at bounding box center [334, 100] width 416 height 53
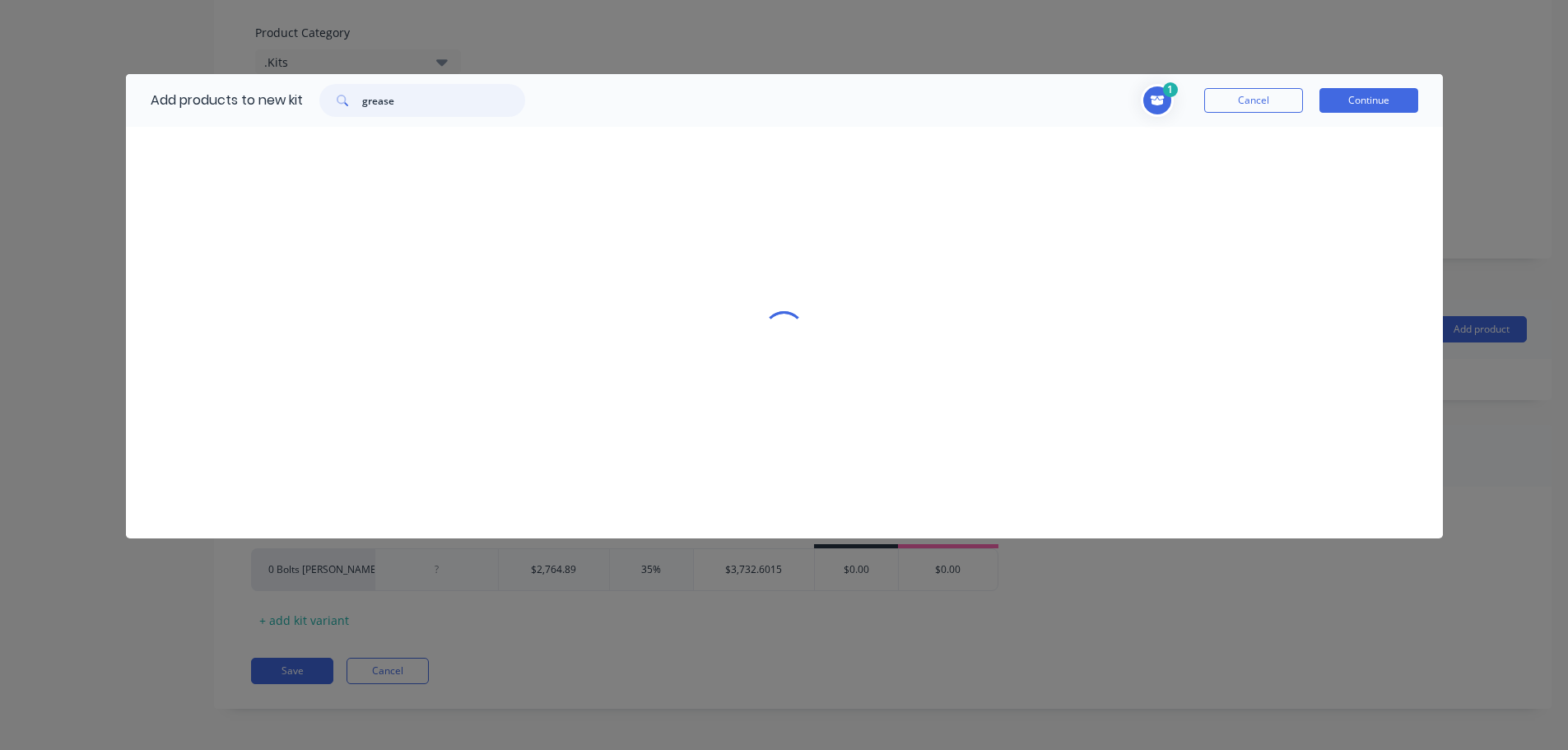
scroll to position [0, 0]
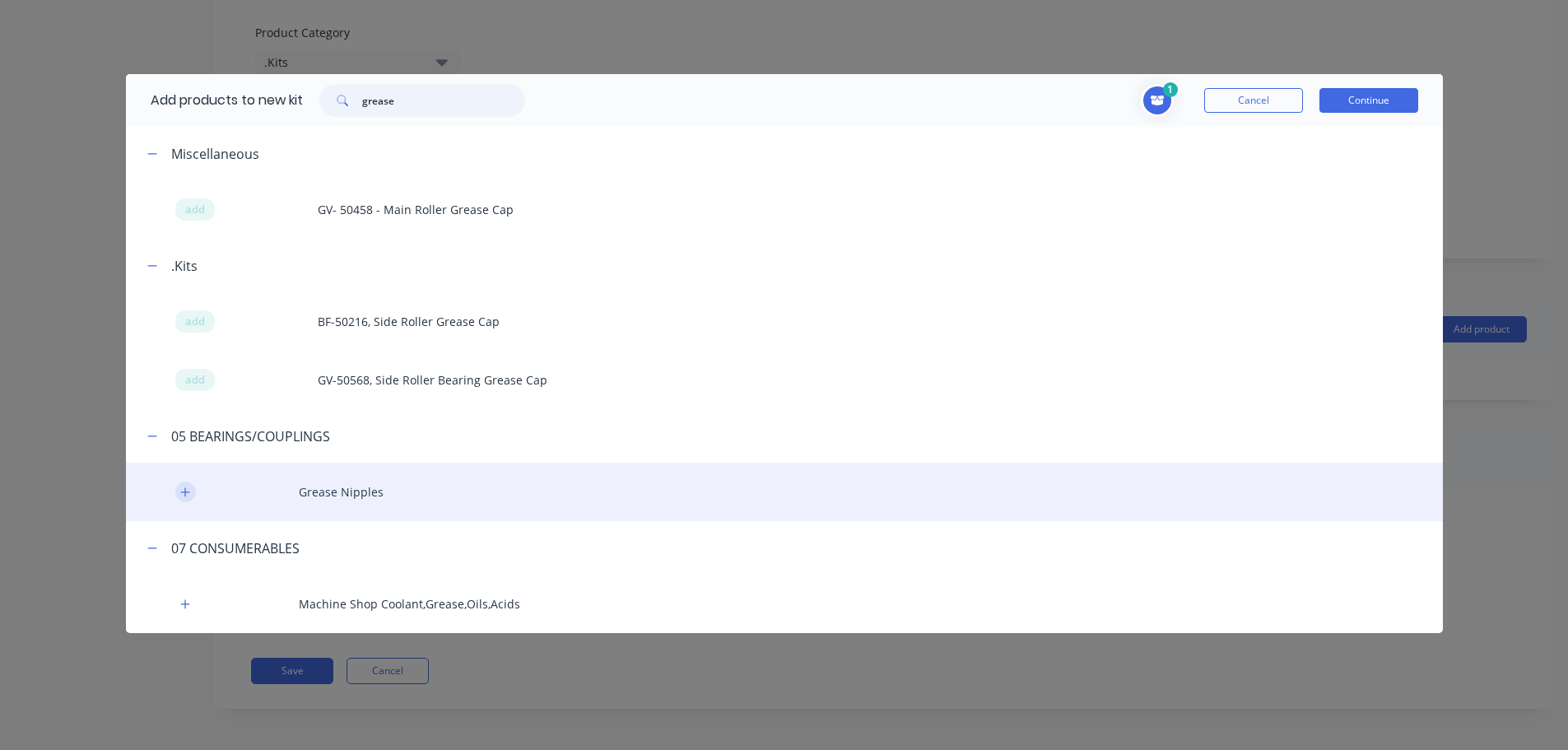
type input "grease"
click at [183, 488] on icon "button" at bounding box center [185, 492] width 10 height 12
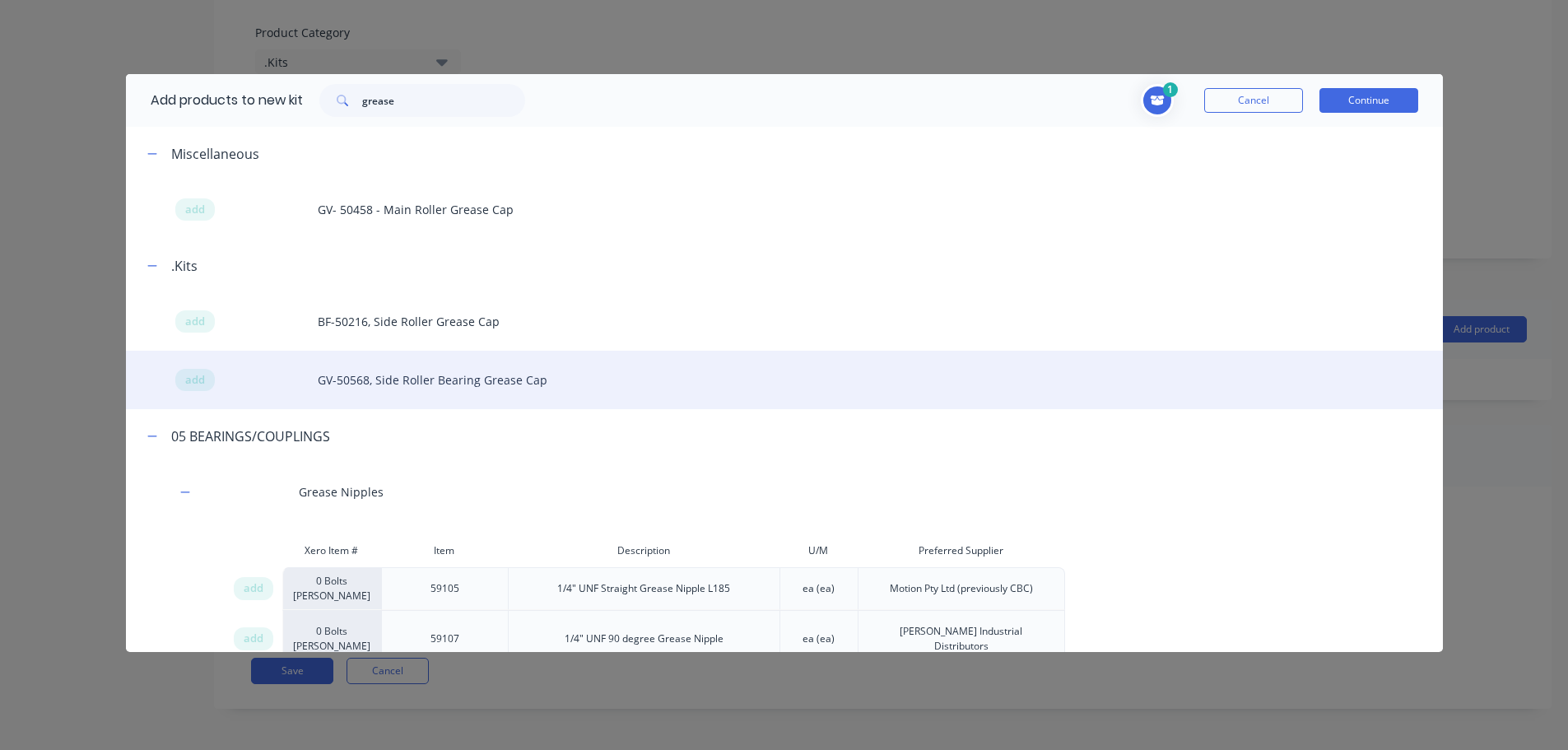
scroll to position [327, 0]
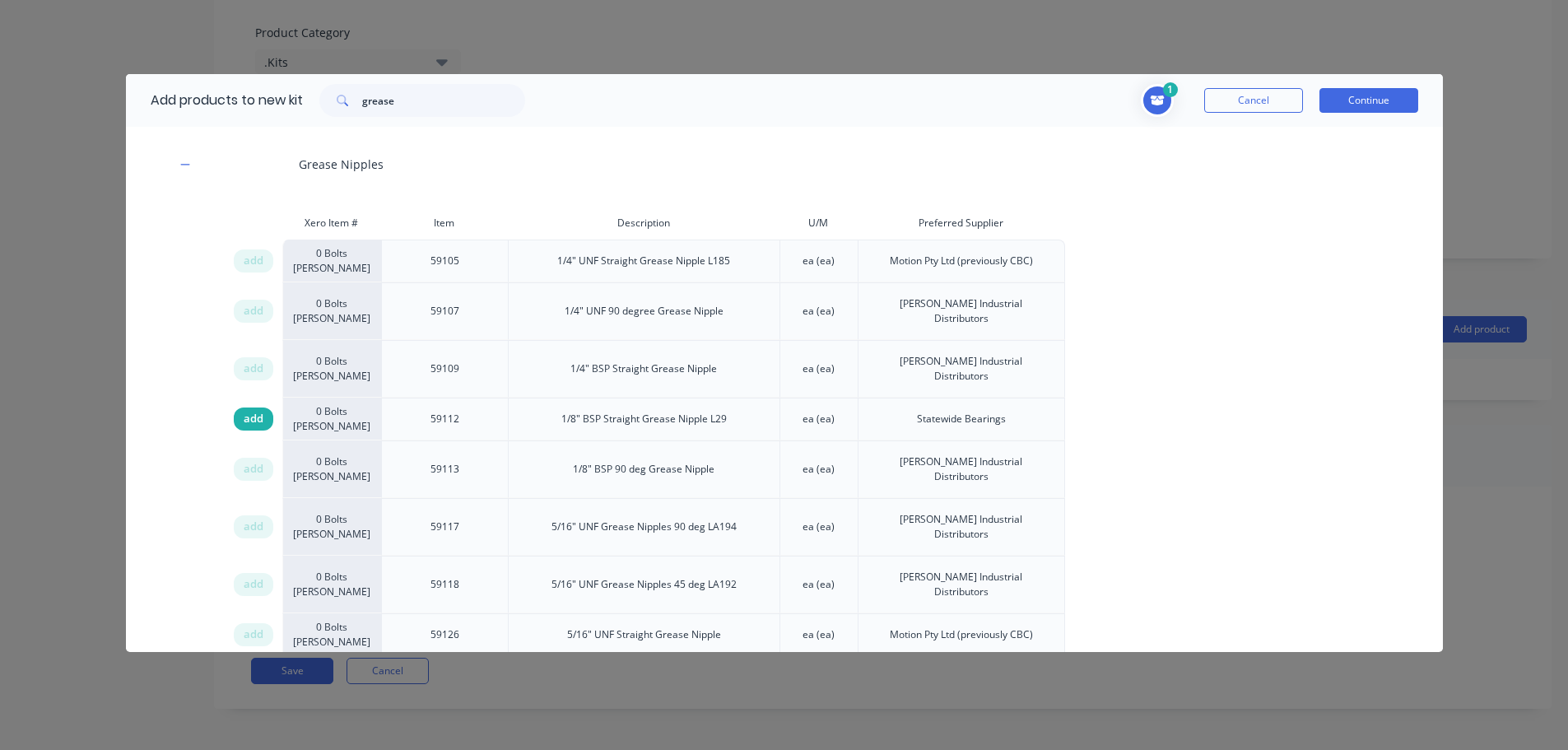
click at [250, 411] on span "add" at bounding box center [253, 419] width 19 height 17
click at [383, 98] on input "grease" at bounding box center [443, 100] width 163 height 33
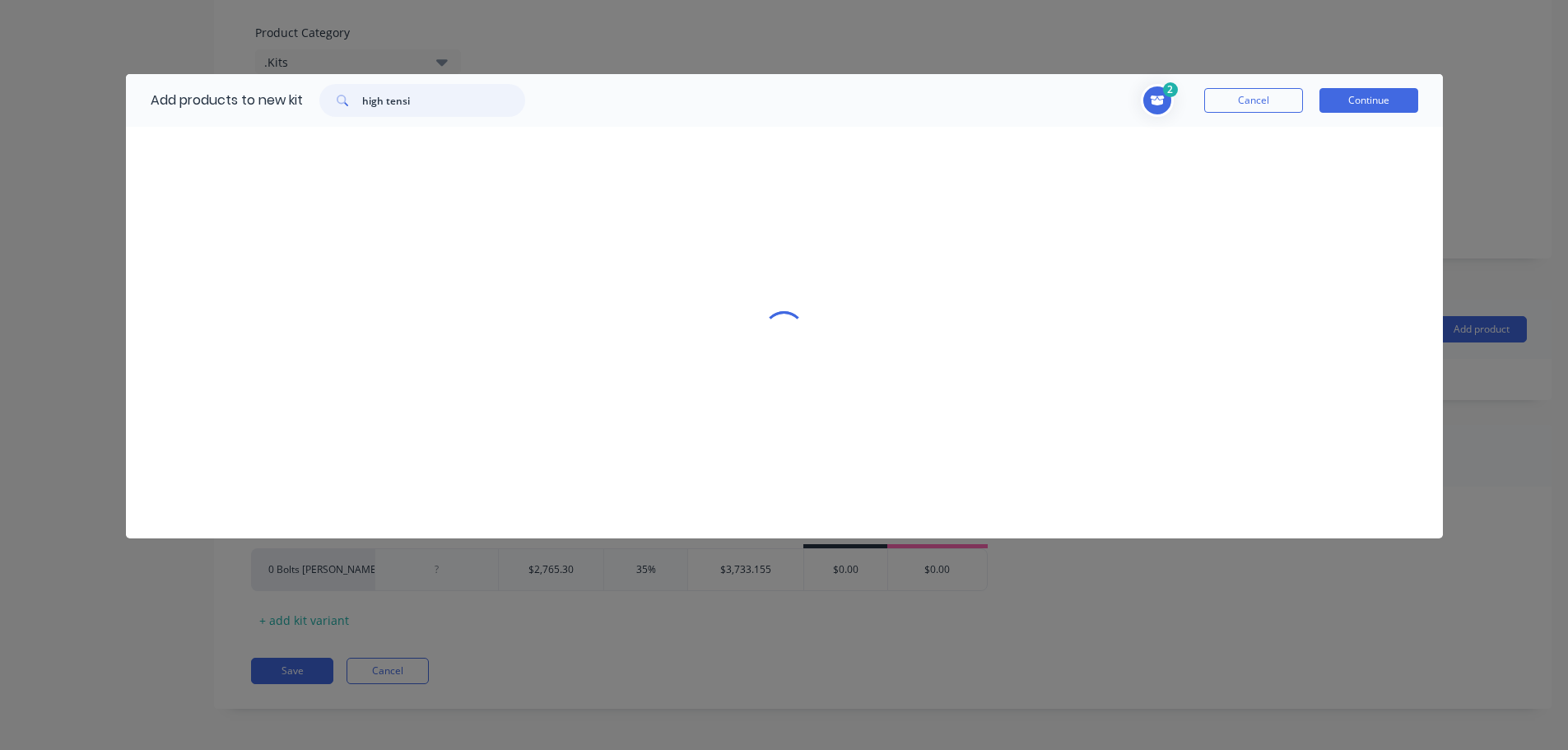
scroll to position [0, 0]
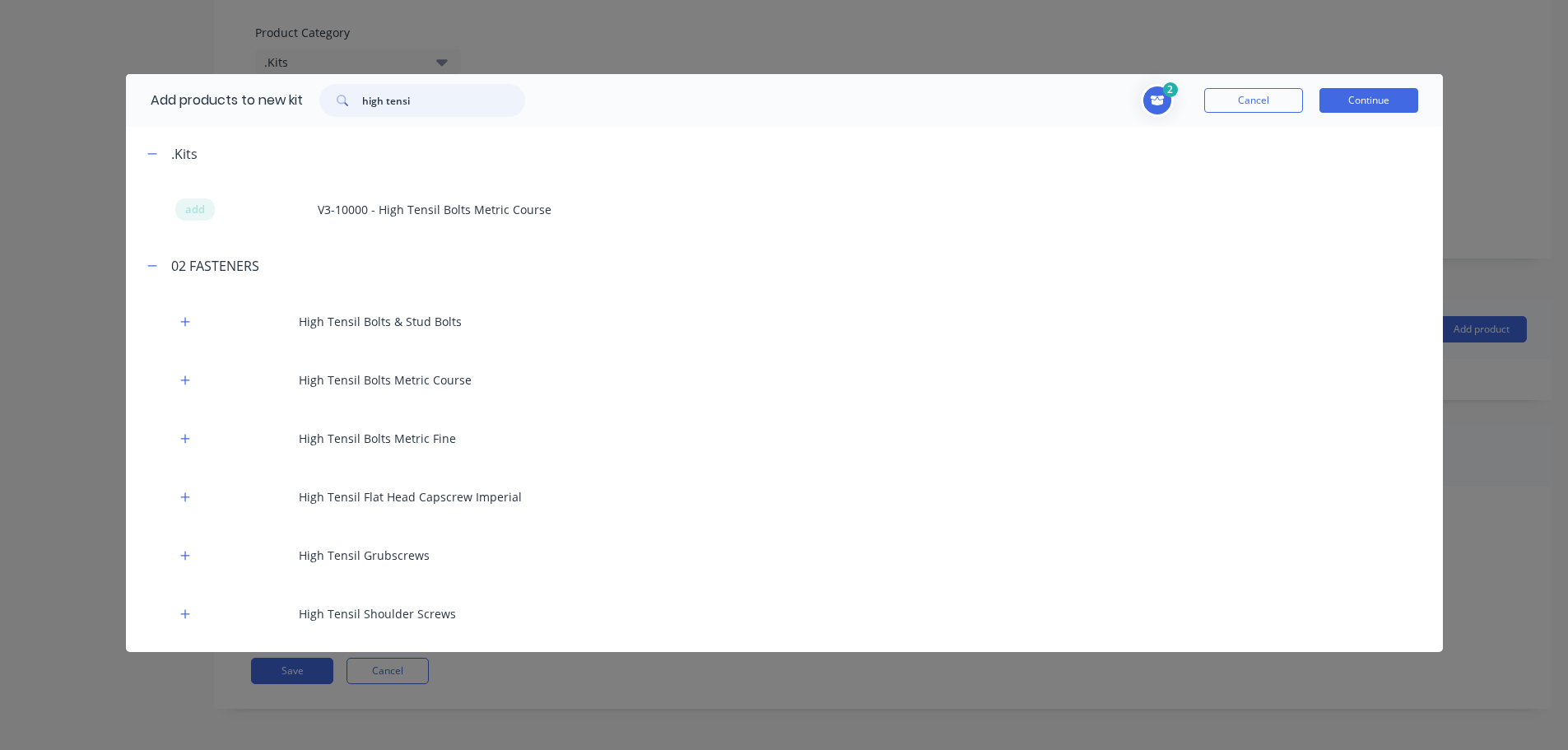
type input "high tensi"
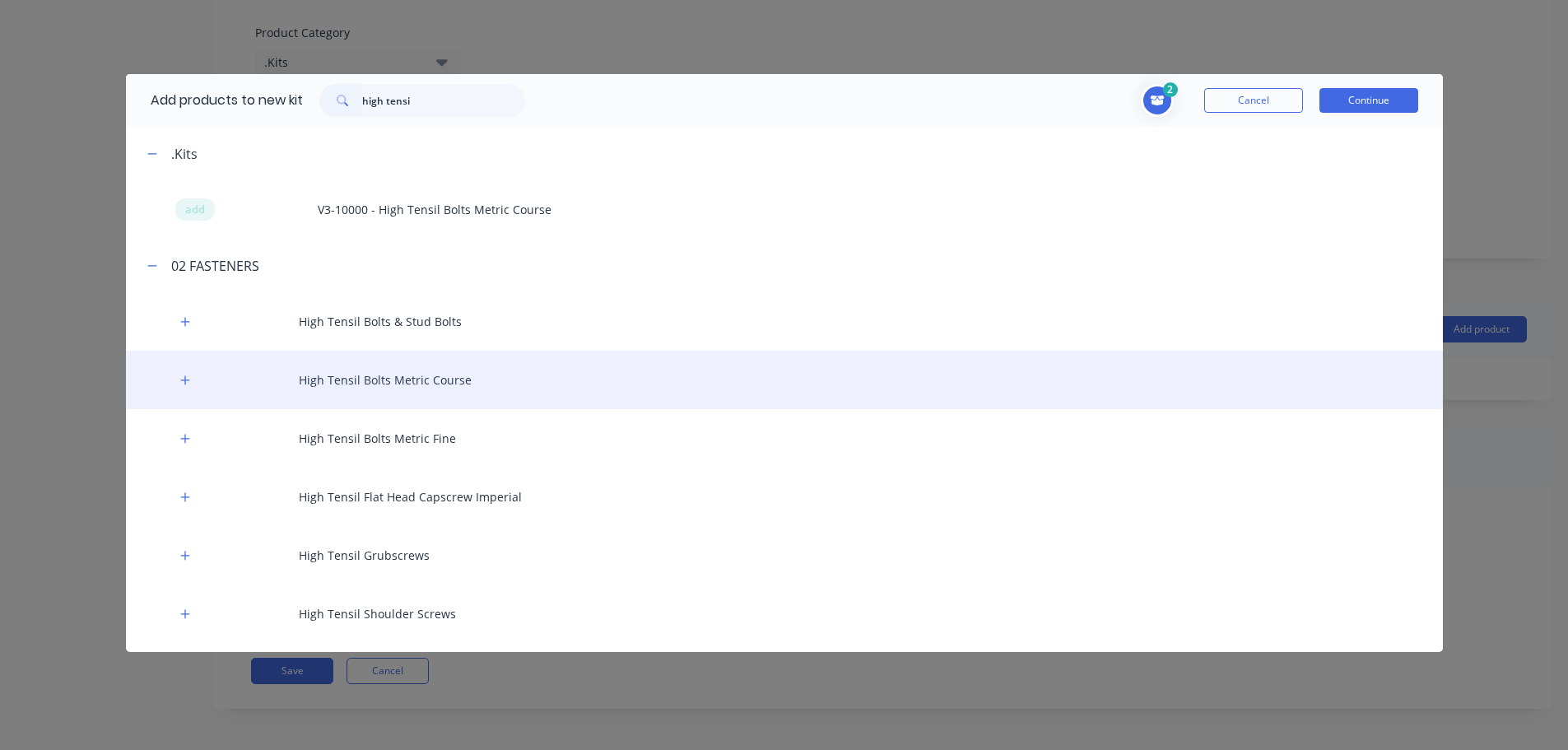
drag, startPoint x: 177, startPoint y: 380, endPoint x: 151, endPoint y: 406, distance: 36.8
click at [179, 380] on button "button" at bounding box center [185, 380] width 20 height 20
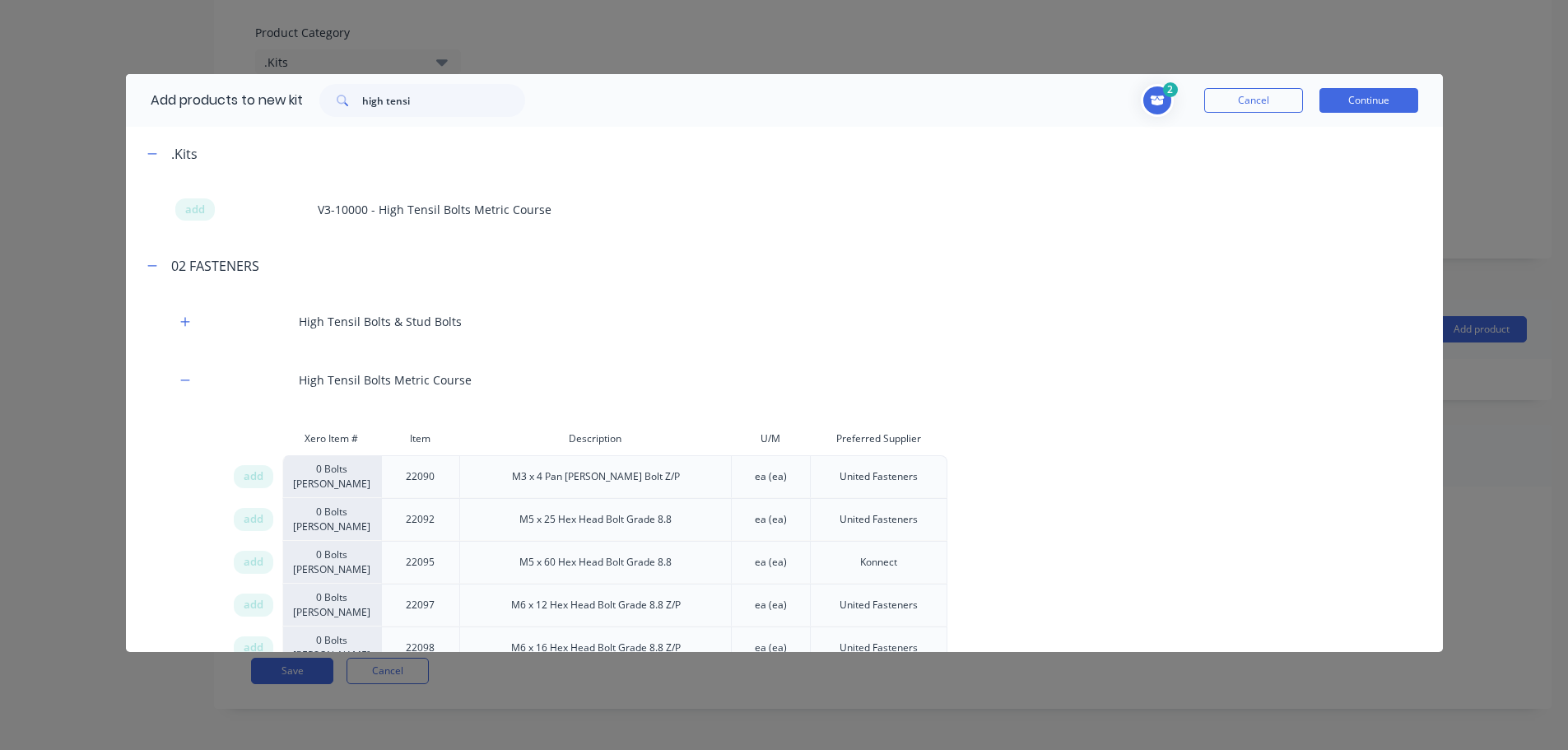
scroll to position [4798, 0]
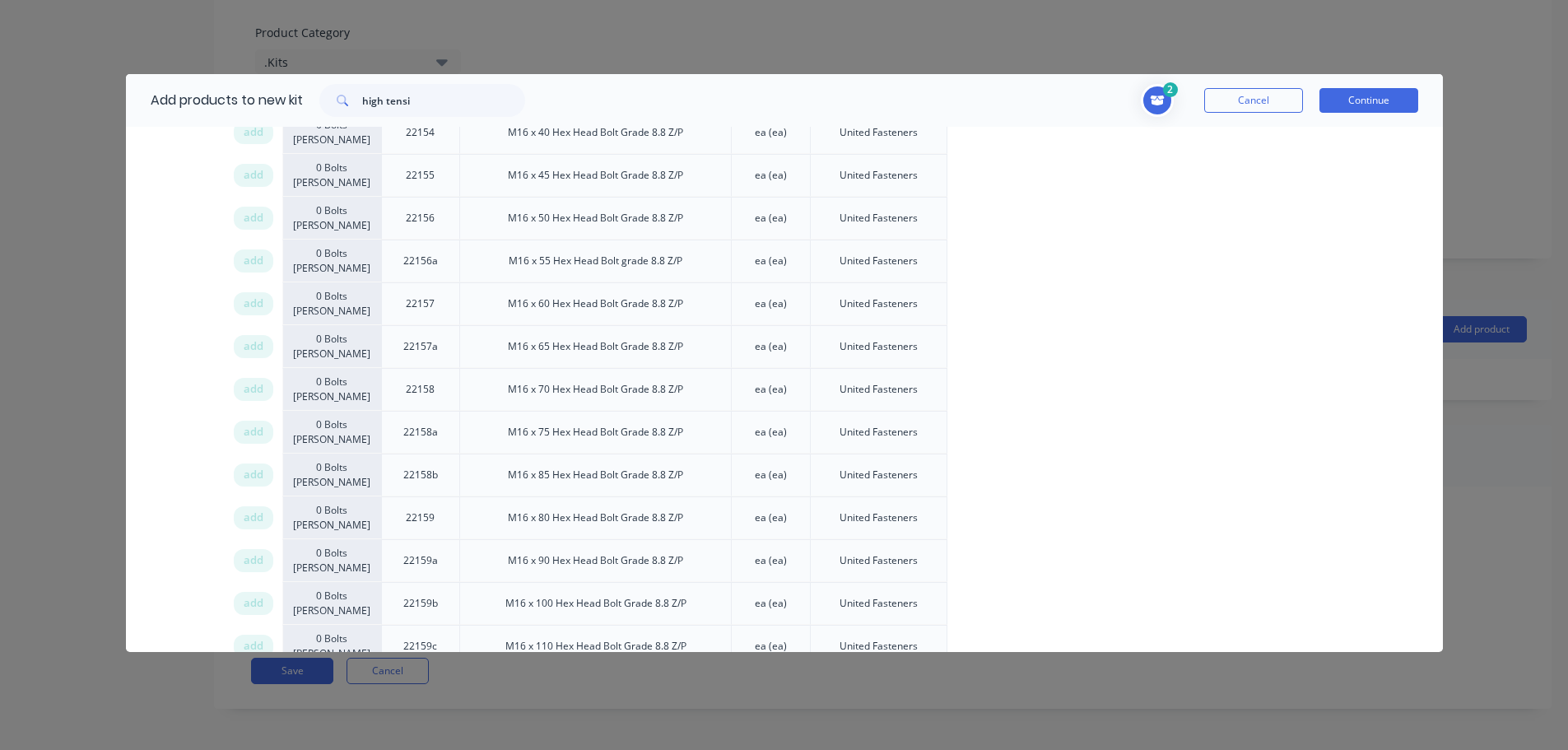
drag, startPoint x: 251, startPoint y: 392, endPoint x: 1476, endPoint y: 388, distance: 1225.0
click at [252, 391] on span "add" at bounding box center [253, 390] width 19 height 17
click at [138, 301] on div "Xero Item # Item Description U/M Preferred Supplier add 0 Bolts Metric Galvanis…" at bounding box center [784, 301] width 1316 height 9354
drag, startPoint x: 431, startPoint y: 100, endPoint x: 310, endPoint y: 99, distance: 121.0
click at [310, 99] on div "high tensi" at bounding box center [422, 100] width 239 height 33
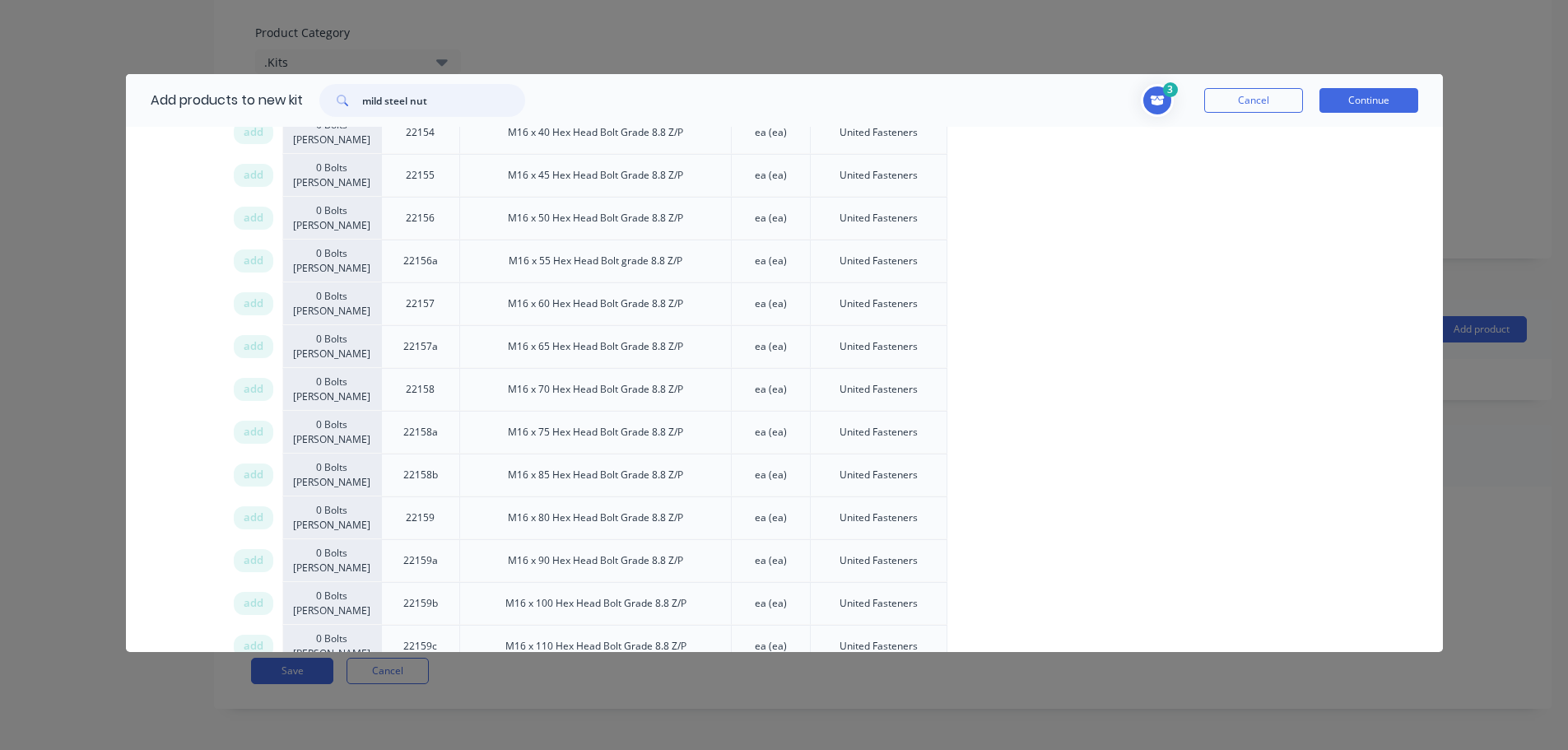
type input "mild steel nut"
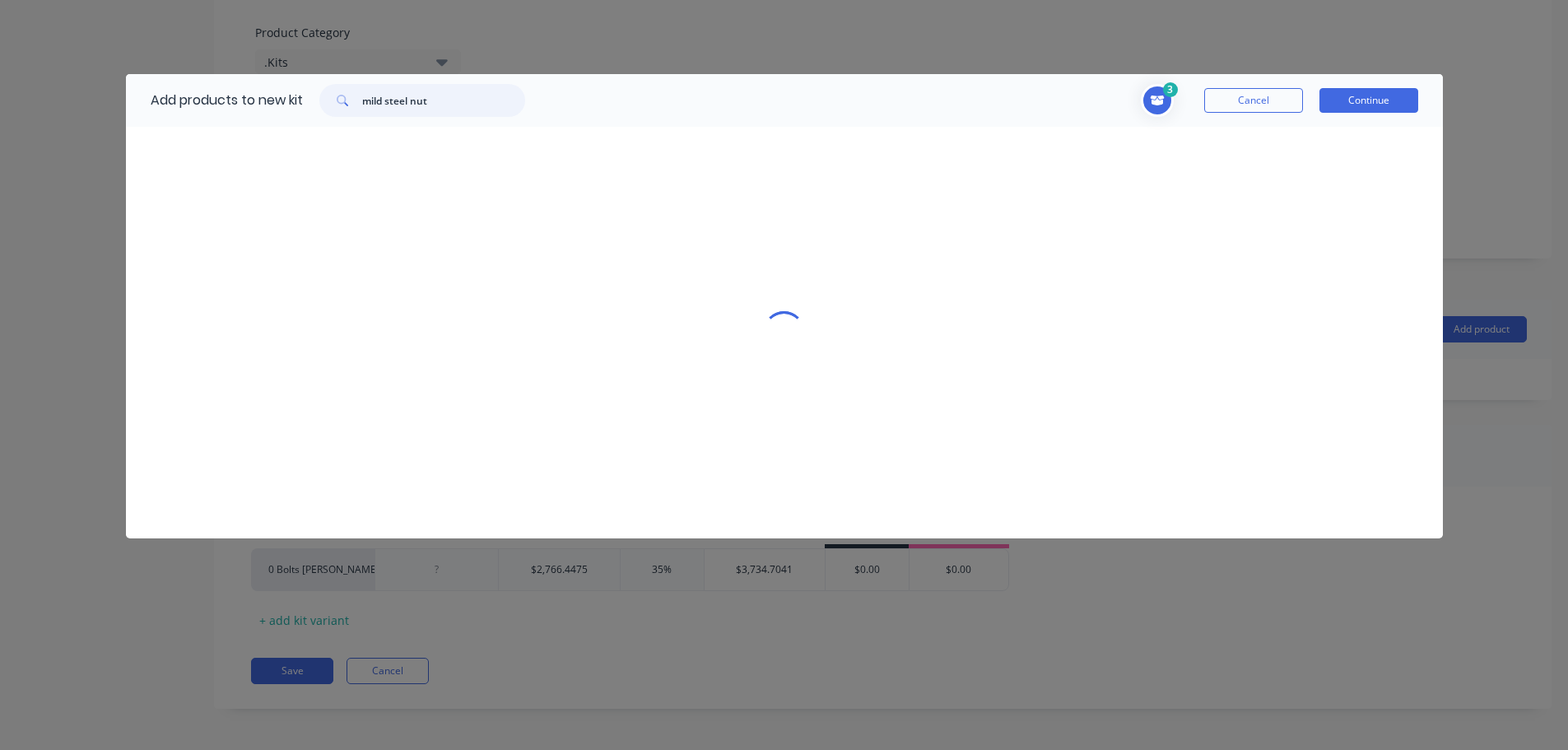
scroll to position [0, 0]
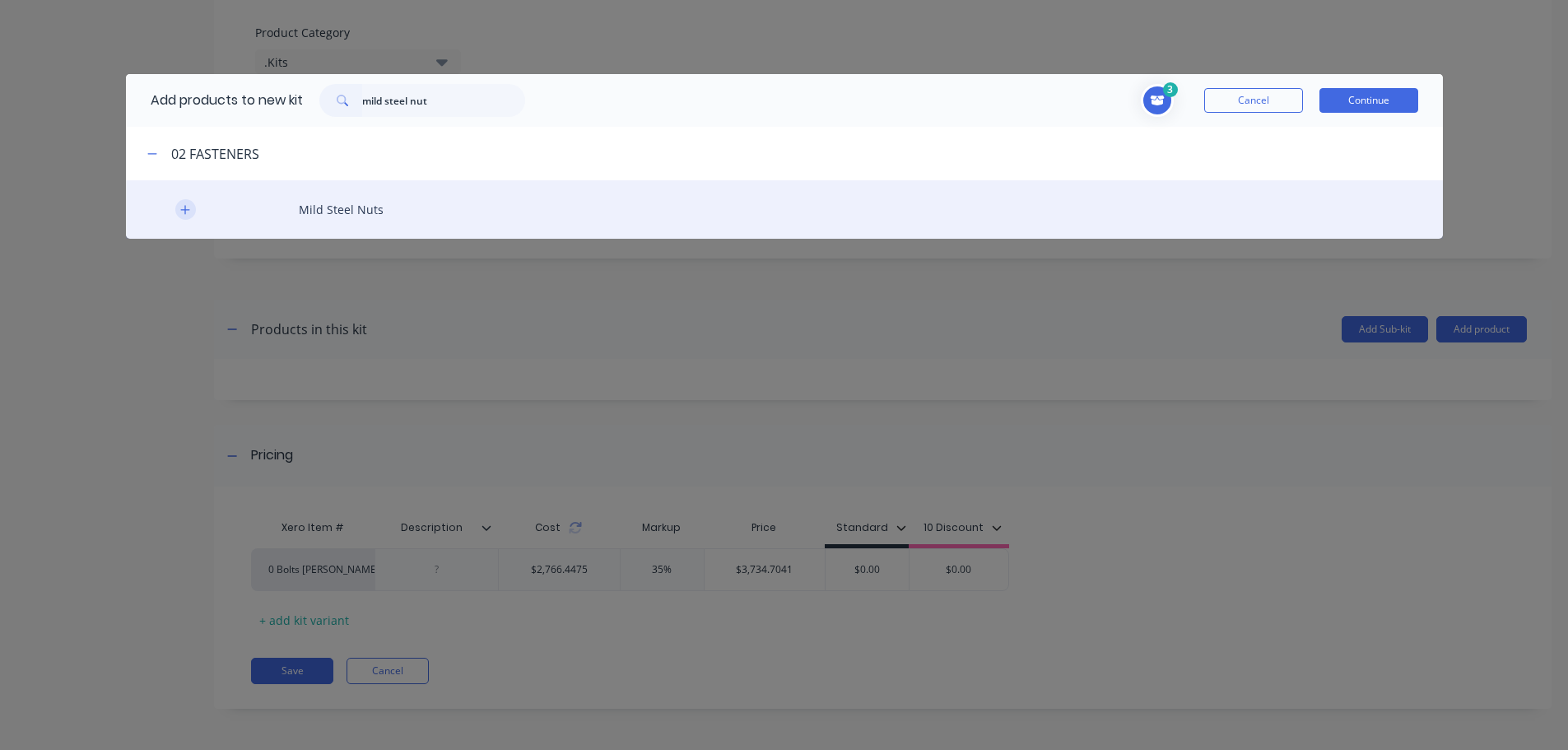
click at [186, 208] on icon "button" at bounding box center [185, 210] width 10 height 12
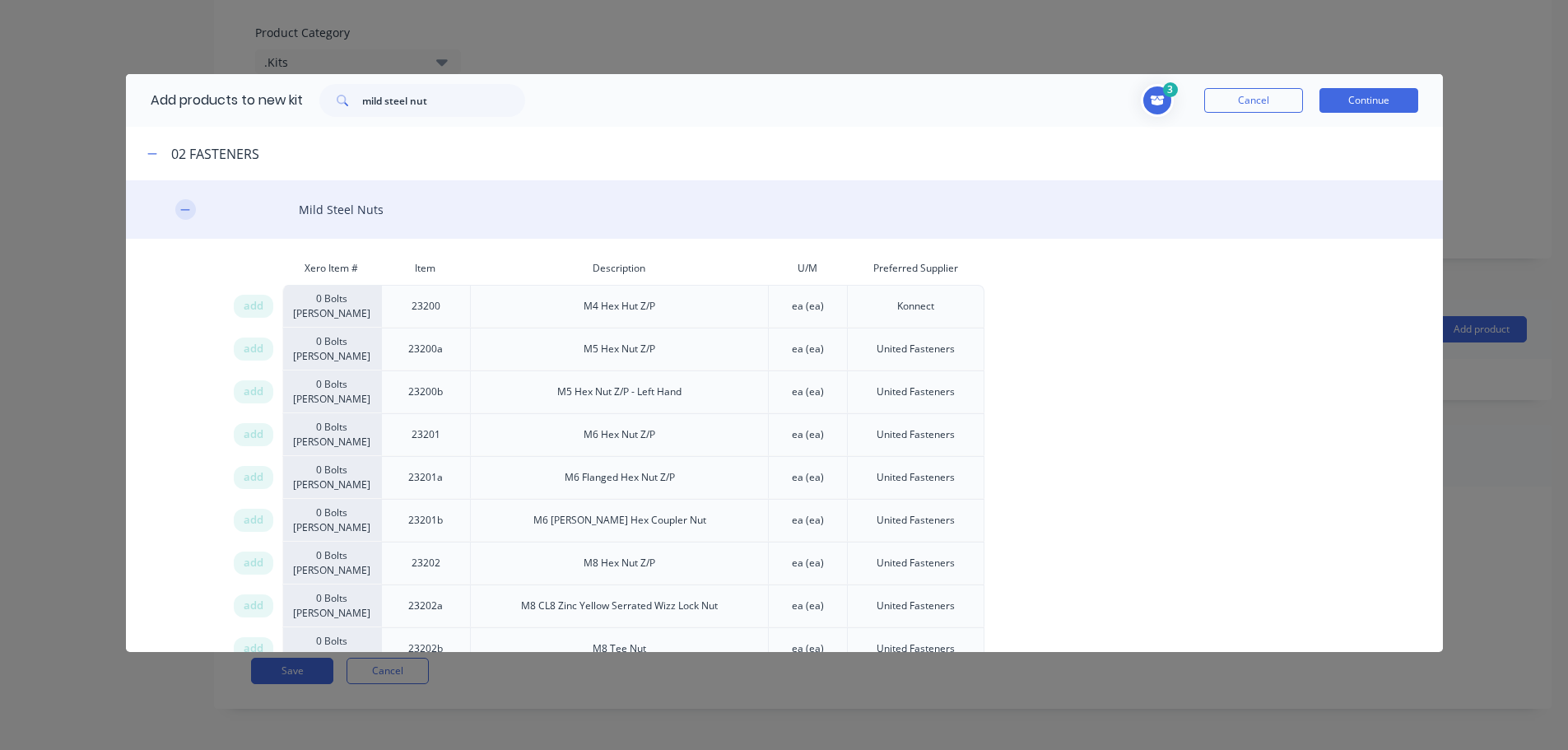
scroll to position [2229, 0]
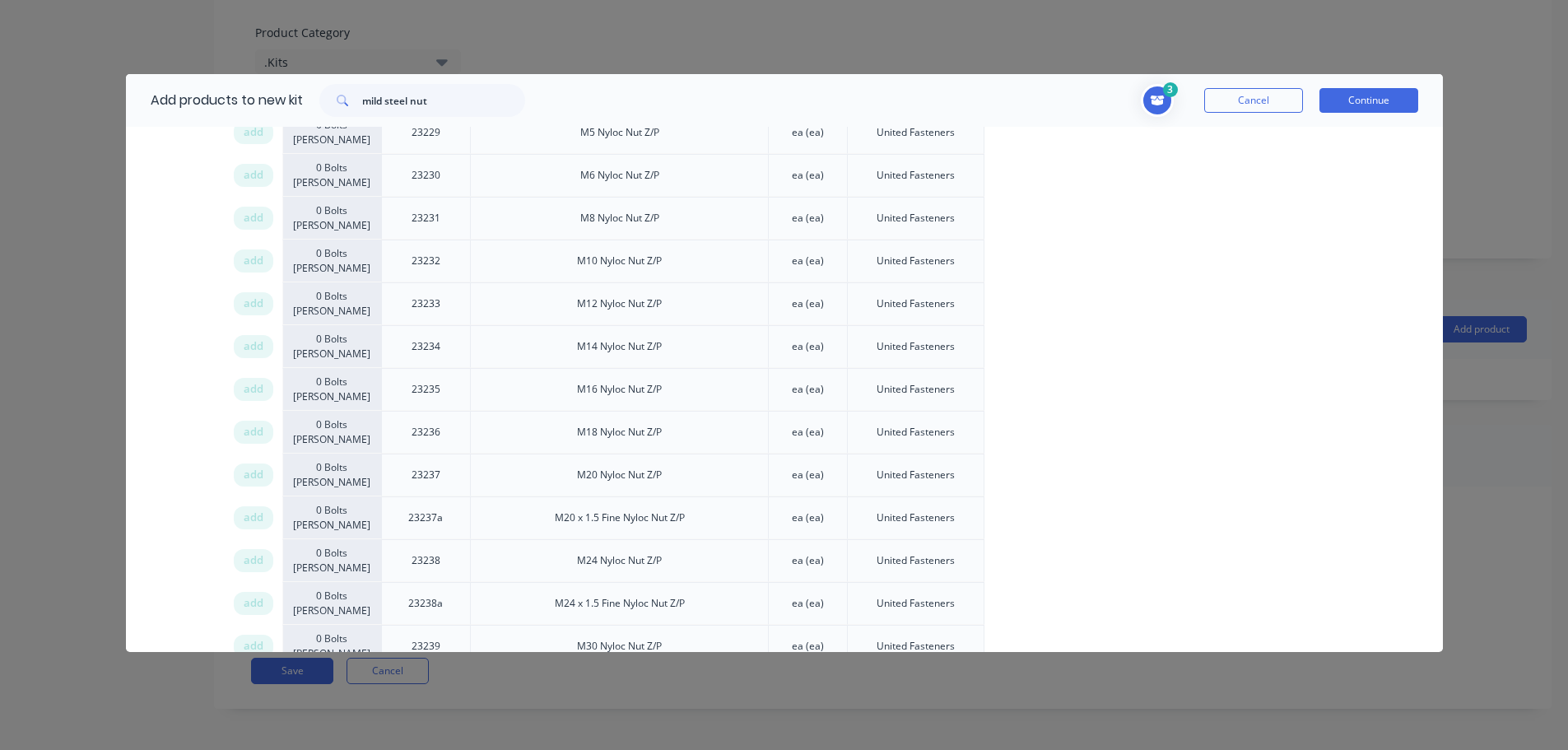
drag, startPoint x: 249, startPoint y: 389, endPoint x: 721, endPoint y: 390, distance: 472.0
click at [252, 390] on span "add" at bounding box center [253, 390] width 19 height 17
drag, startPoint x: 433, startPoint y: 102, endPoint x: 286, endPoint y: 100, distance: 147.0
click at [294, 101] on div "Add products to new kit mild steel nut" at bounding box center [334, 100] width 416 height 53
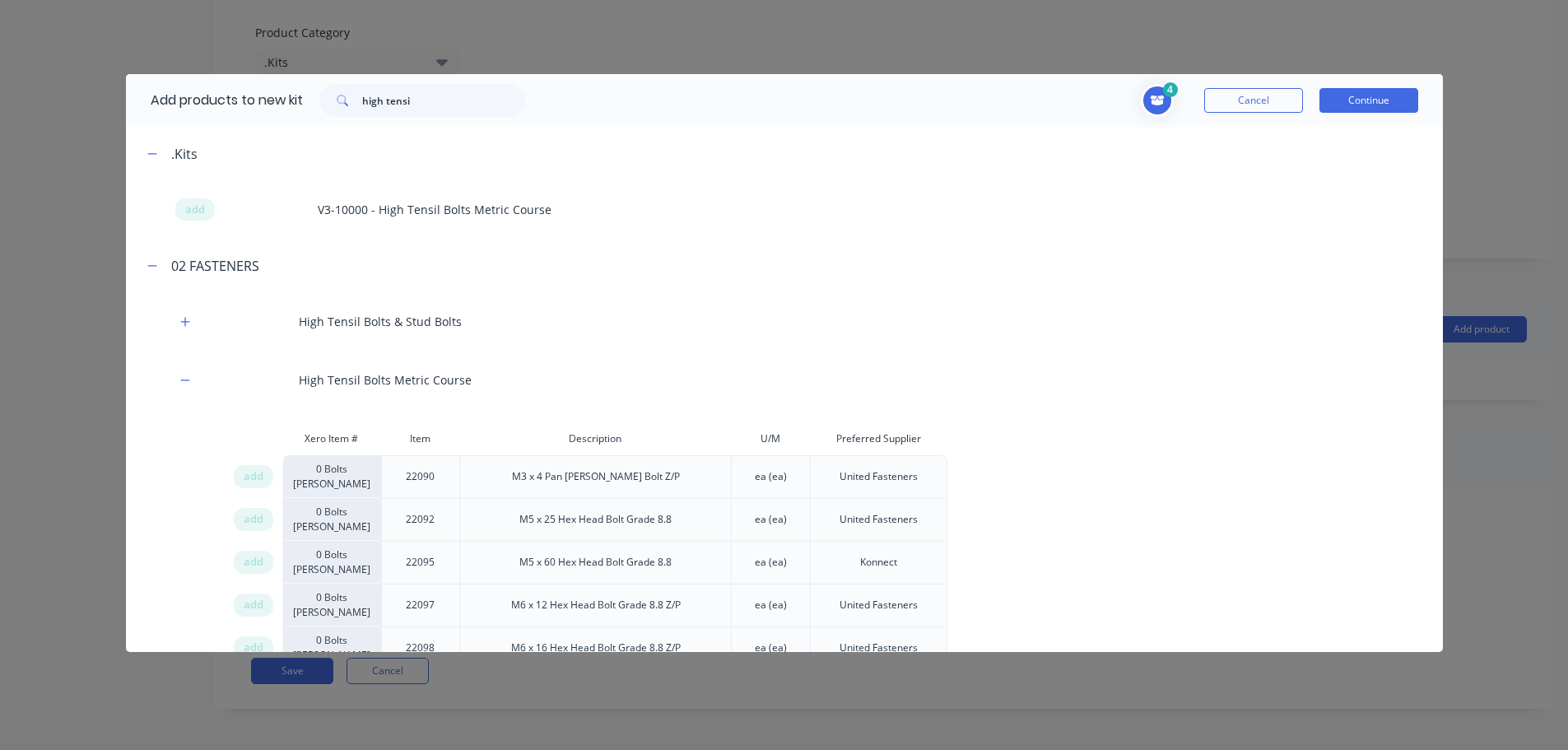
scroll to position [6912, 0]
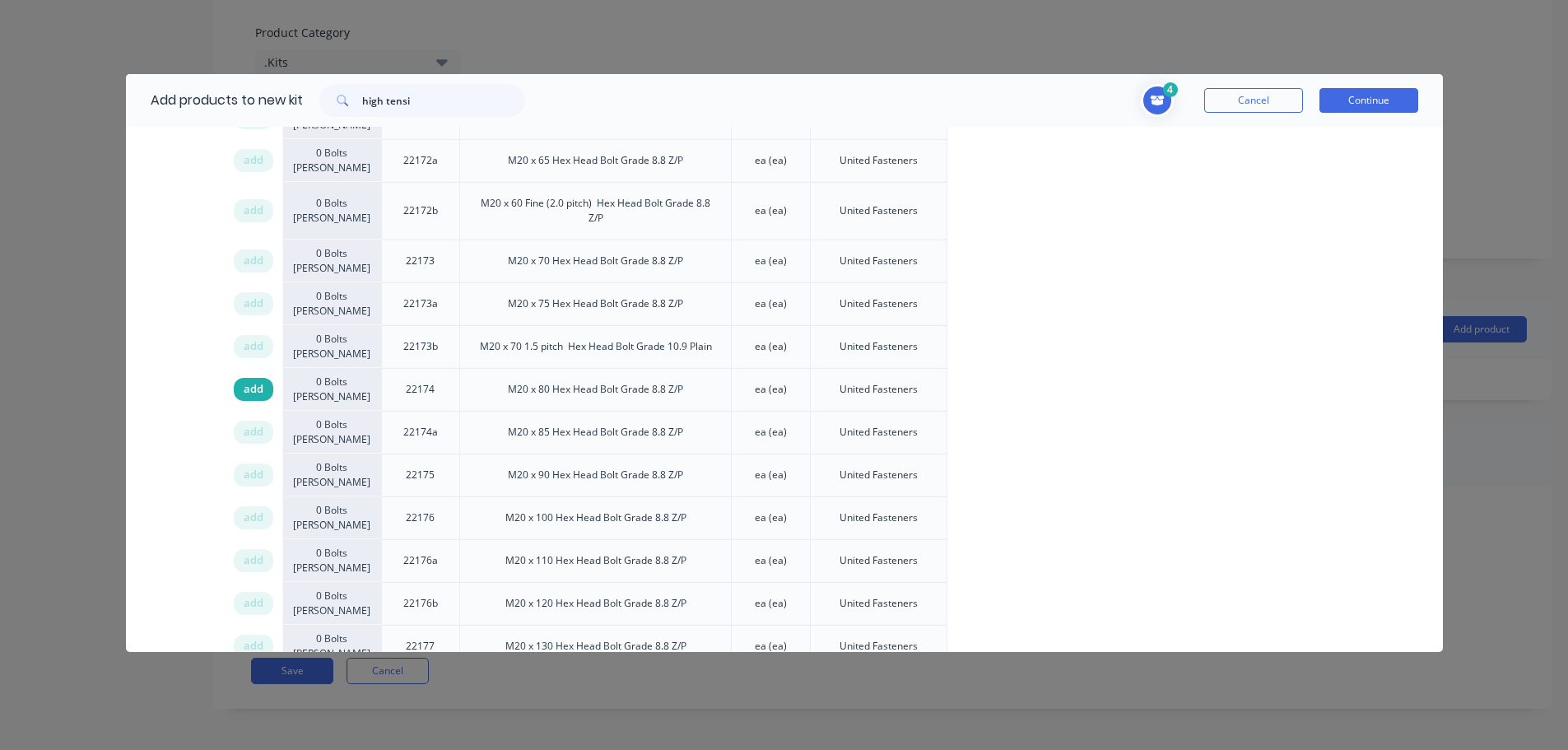
click at [247, 390] on span "add" at bounding box center [253, 390] width 19 height 17
click at [1147, 98] on span "Toggle cart dropdown" at bounding box center [1157, 100] width 33 height 33
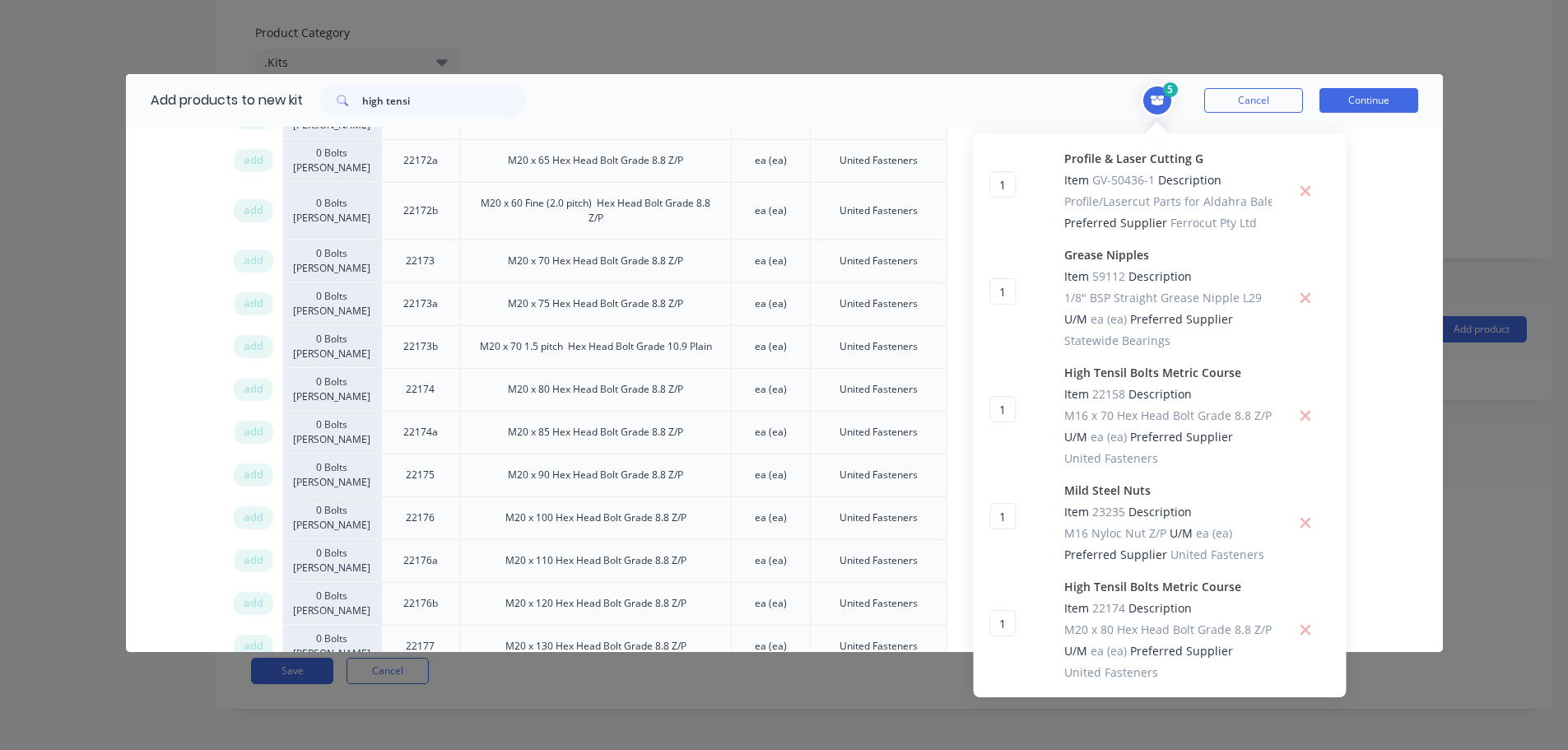
click at [1019, 97] on div "5 1 1 ? Profile & Laser Cutting G Item GV-50436-1 Description Profile/Lasercut …" at bounding box center [980, 100] width 877 height 33
drag, startPoint x: 422, startPoint y: 96, endPoint x: 216, endPoint y: 103, distance: 206.1
click at [217, 103] on div "Add products to new kit high tensi" at bounding box center [334, 100] width 416 height 53
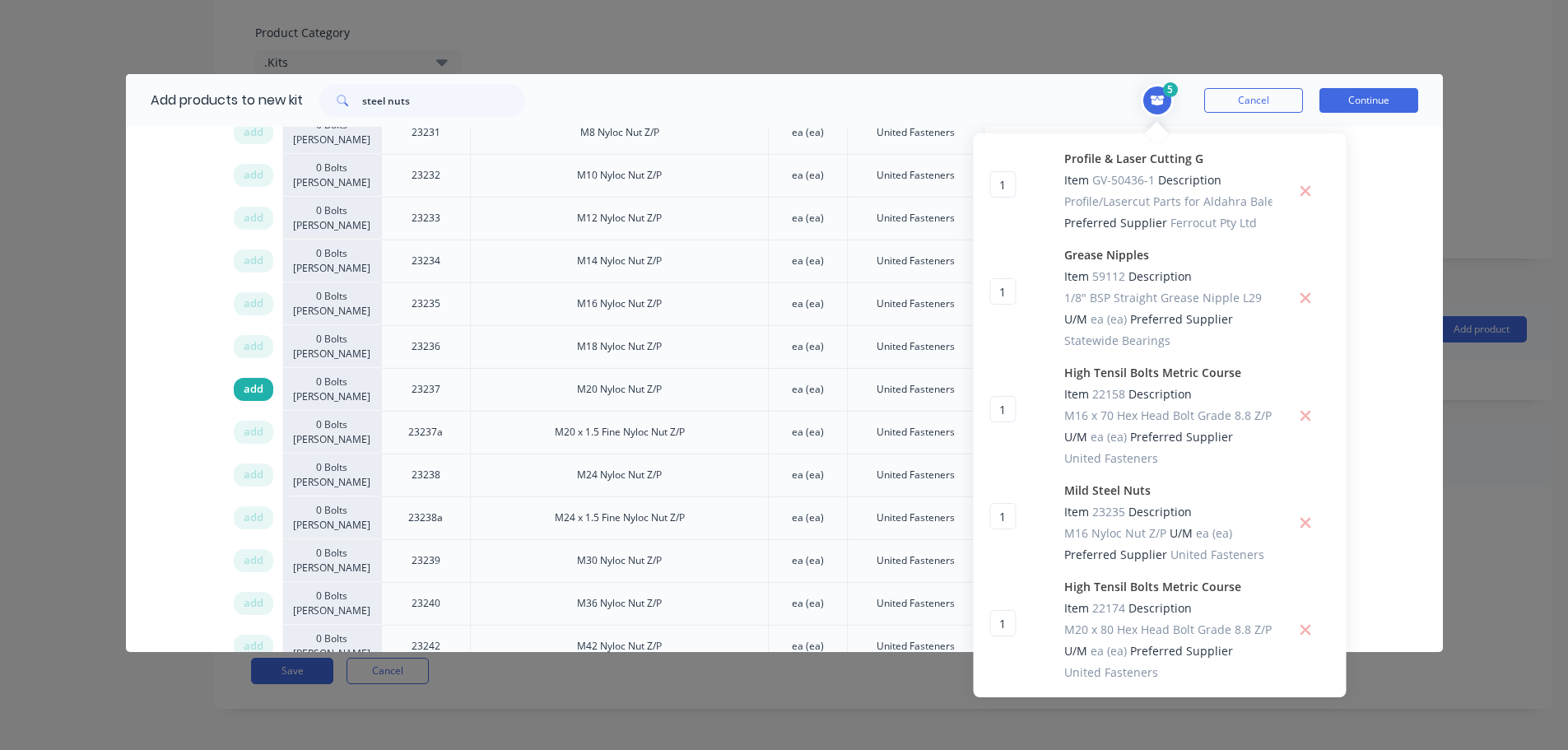
click at [241, 390] on div "add" at bounding box center [253, 389] width 40 height 23
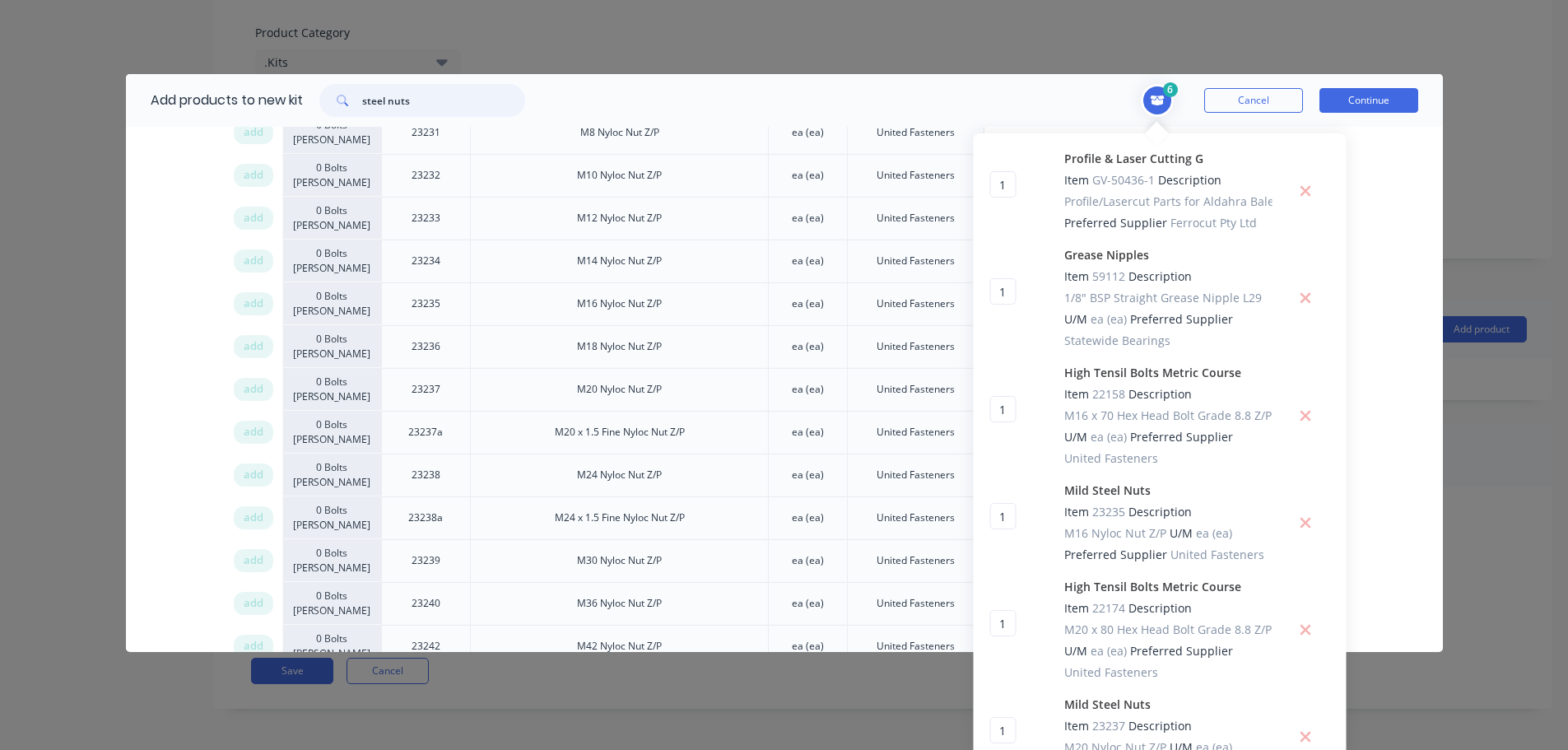
drag, startPoint x: 425, startPoint y: 96, endPoint x: 262, endPoint y: 91, distance: 163.1
click at [272, 95] on div "Add products to new kit steel nuts" at bounding box center [334, 100] width 416 height 53
type input "sundry"
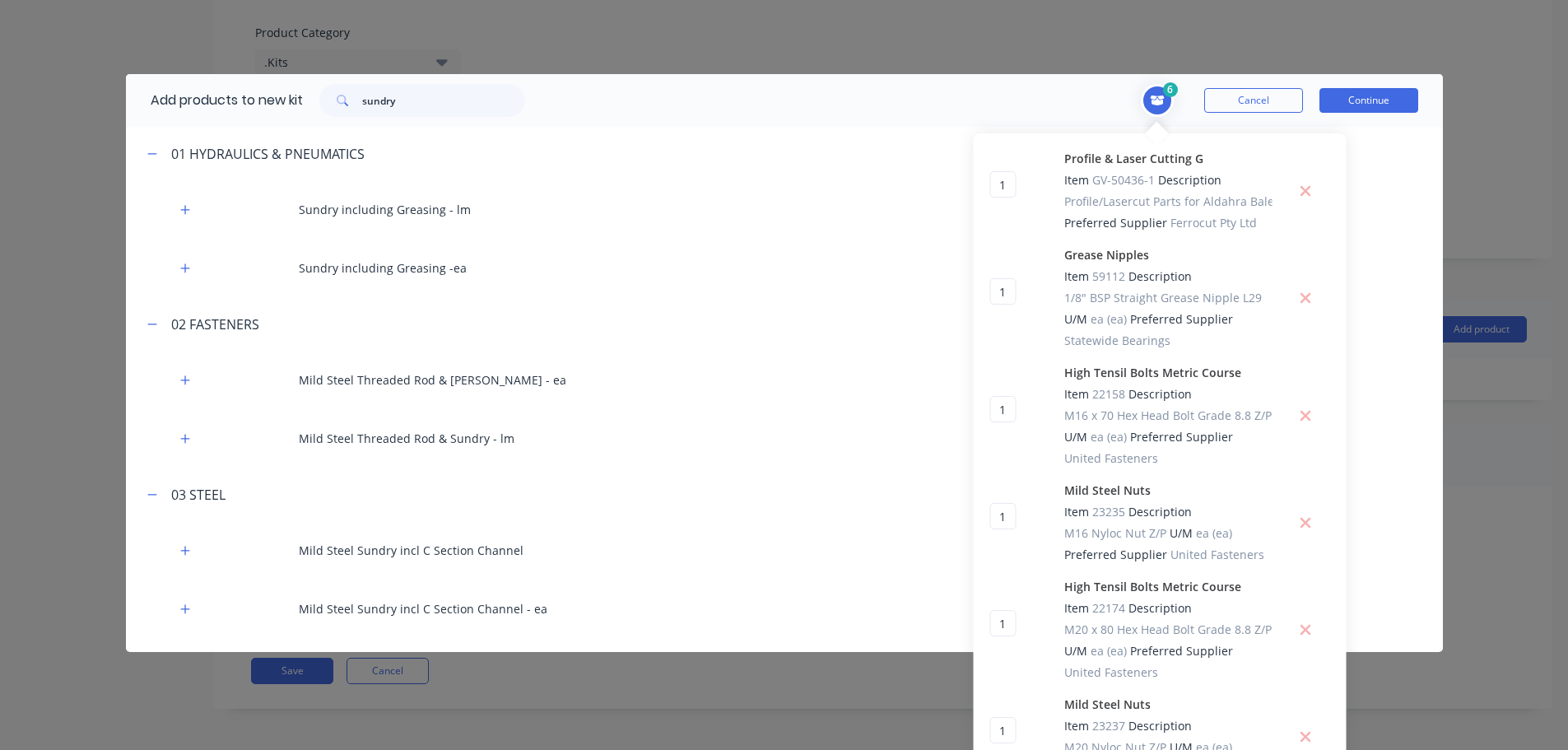
click at [1141, 98] on span "Toggle cart dropdown" at bounding box center [1157, 100] width 33 height 33
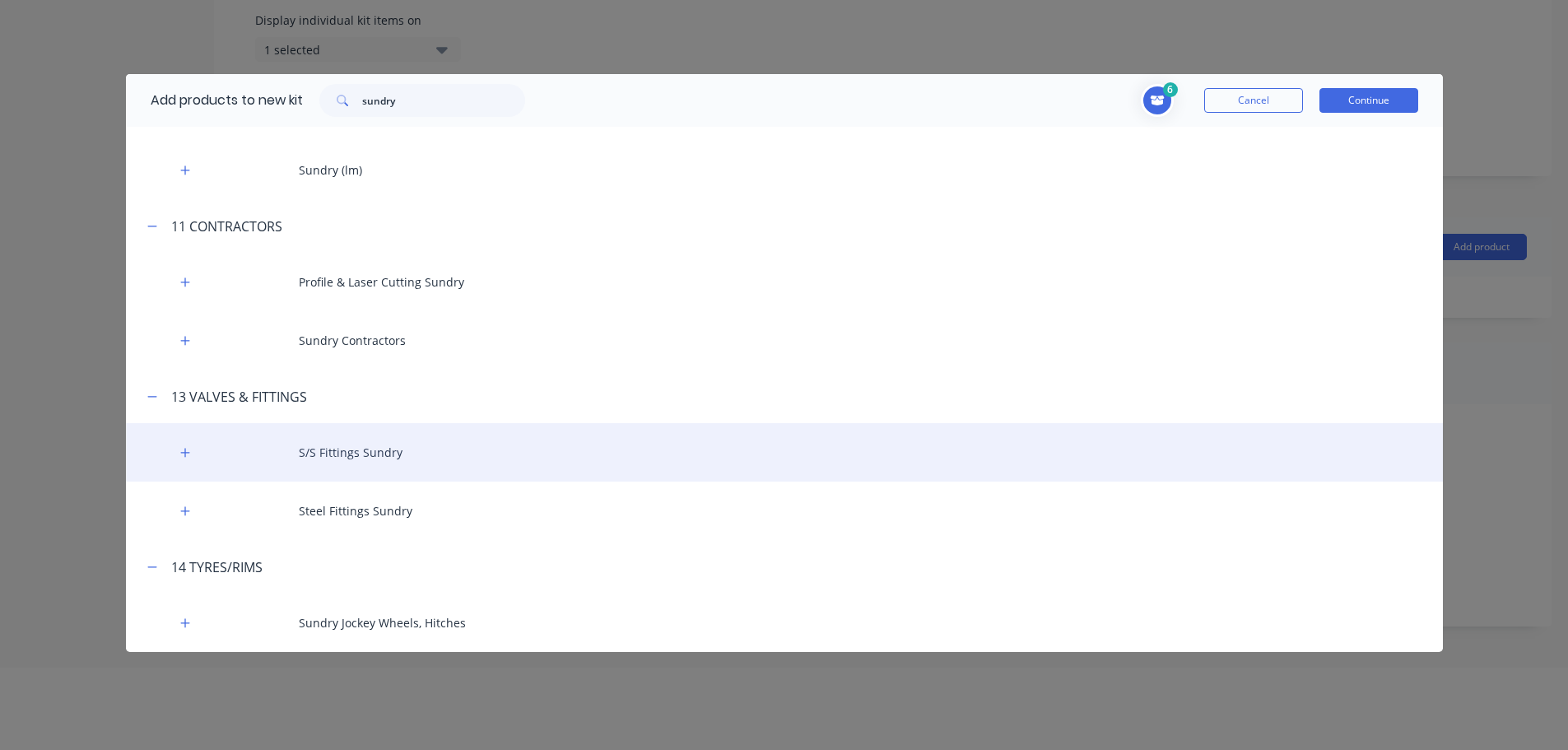
scroll to position [1045, 0]
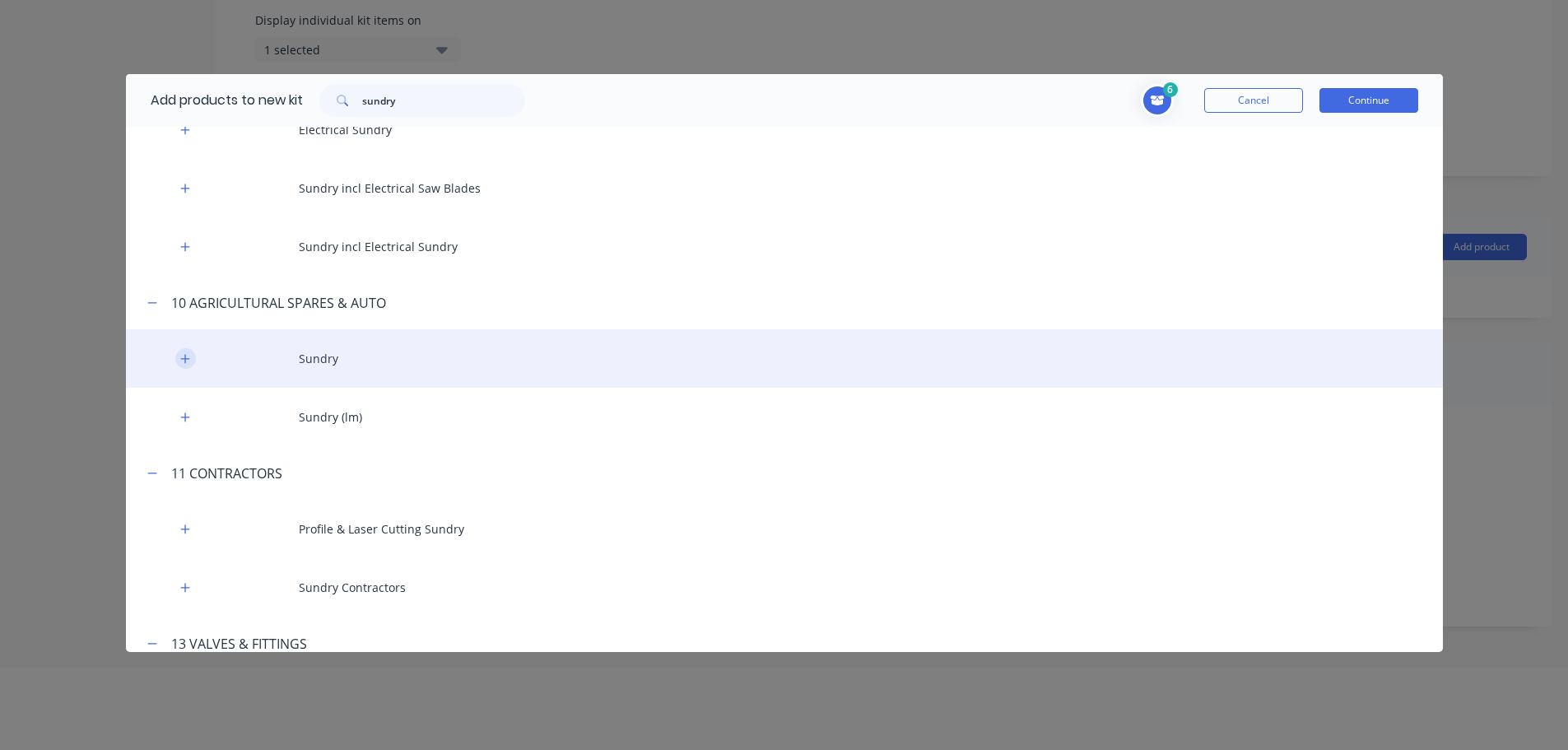
click at [188, 358] on icon "button" at bounding box center [185, 359] width 10 height 12
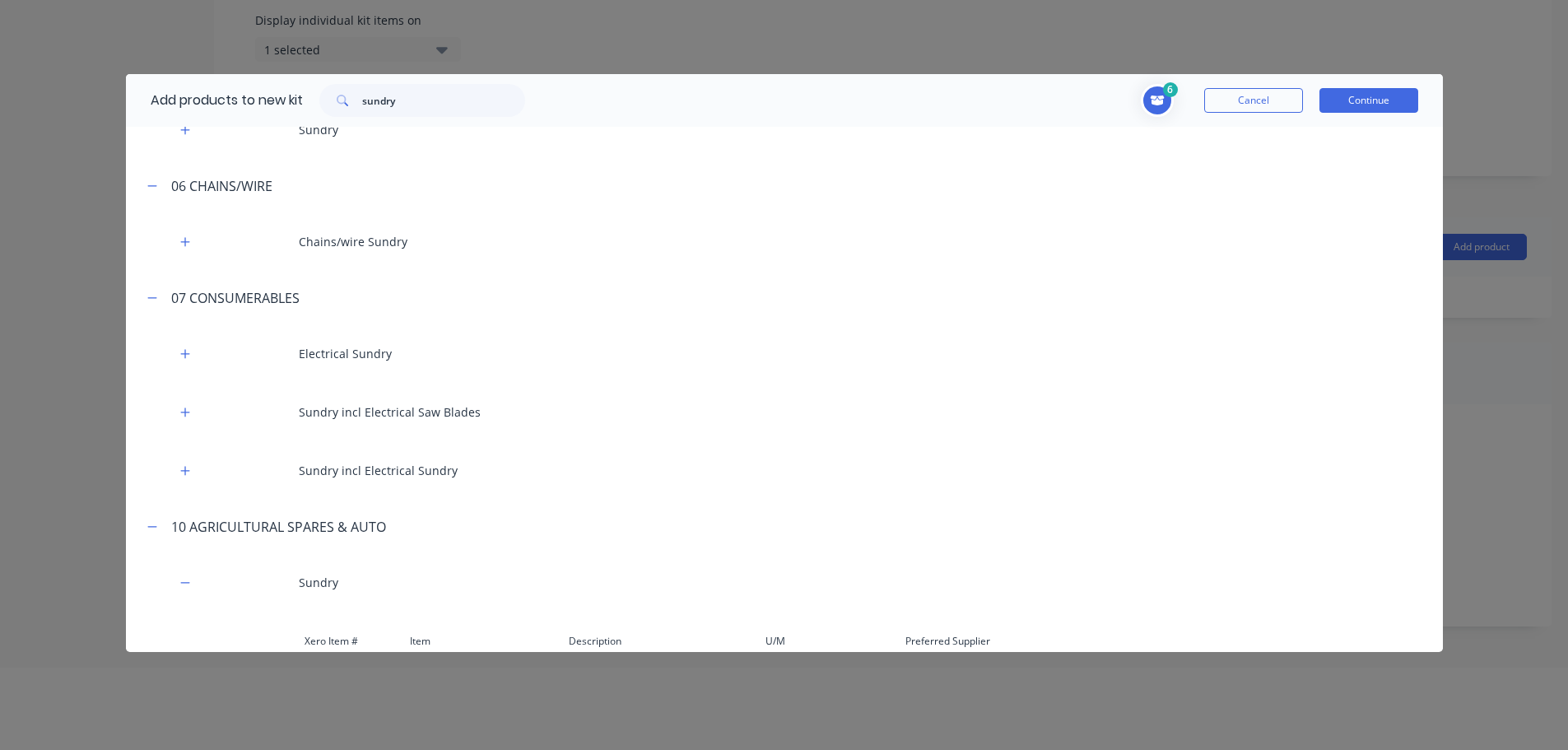
scroll to position [797, 0]
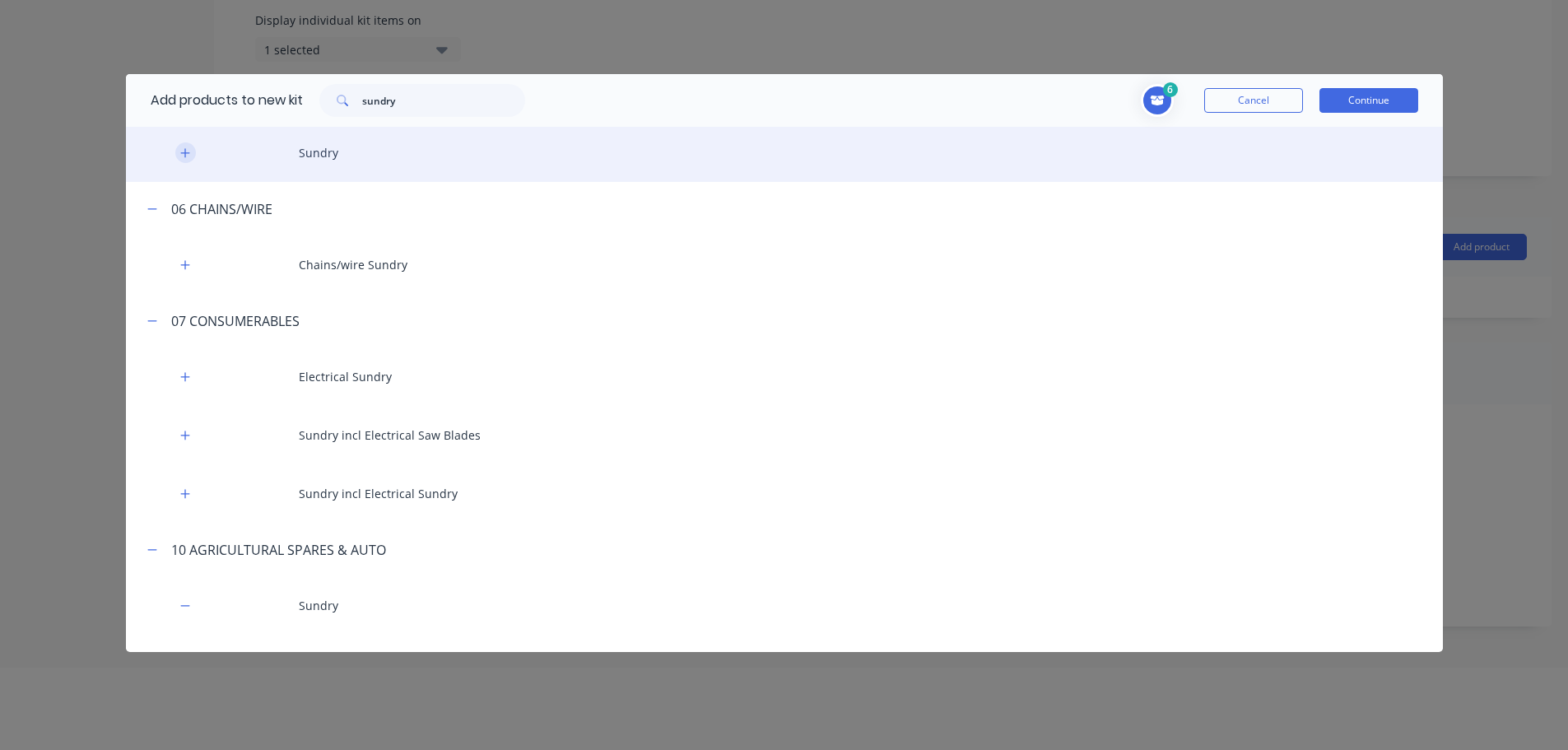
click at [183, 156] on icon "button" at bounding box center [185, 153] width 10 height 12
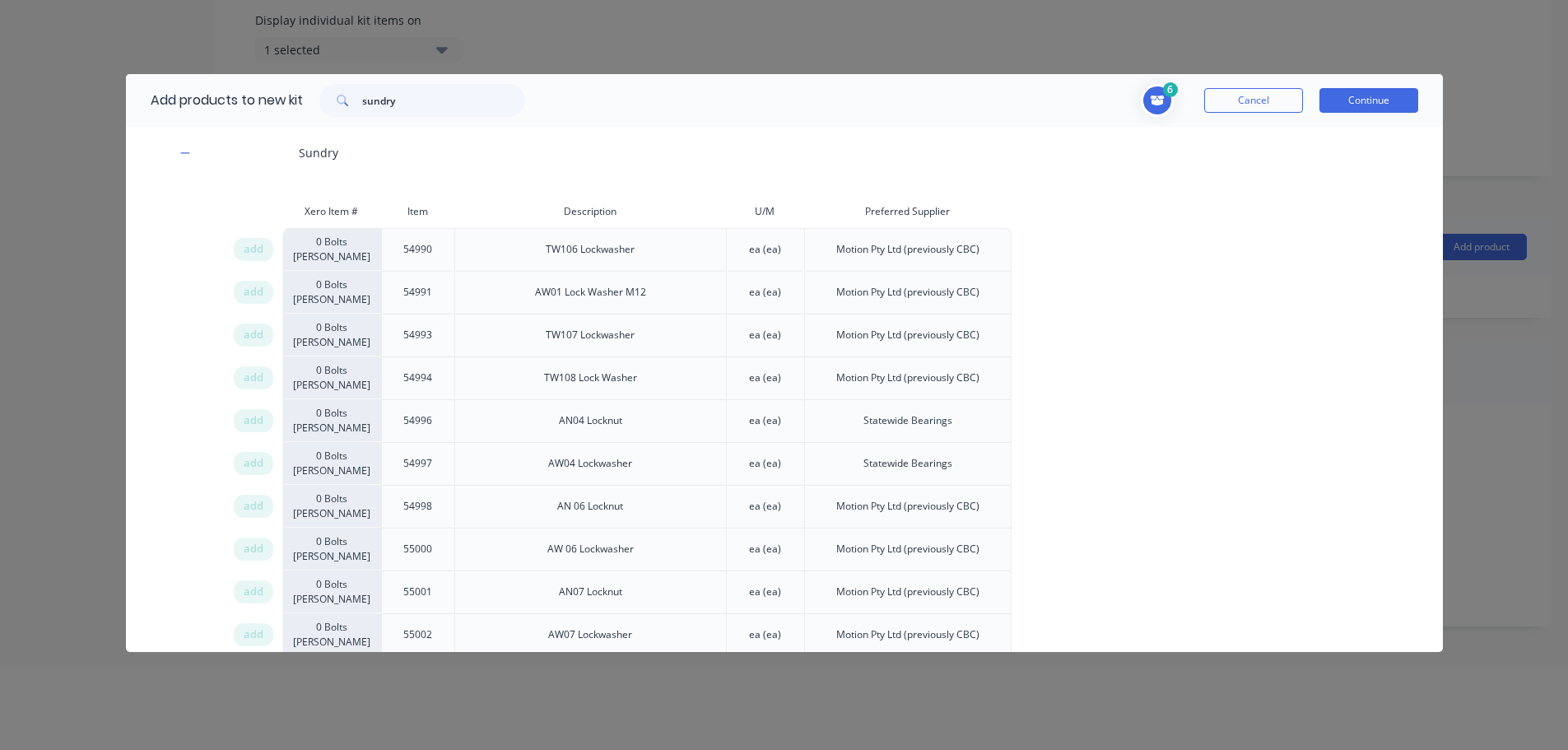
scroll to position [4342, 0]
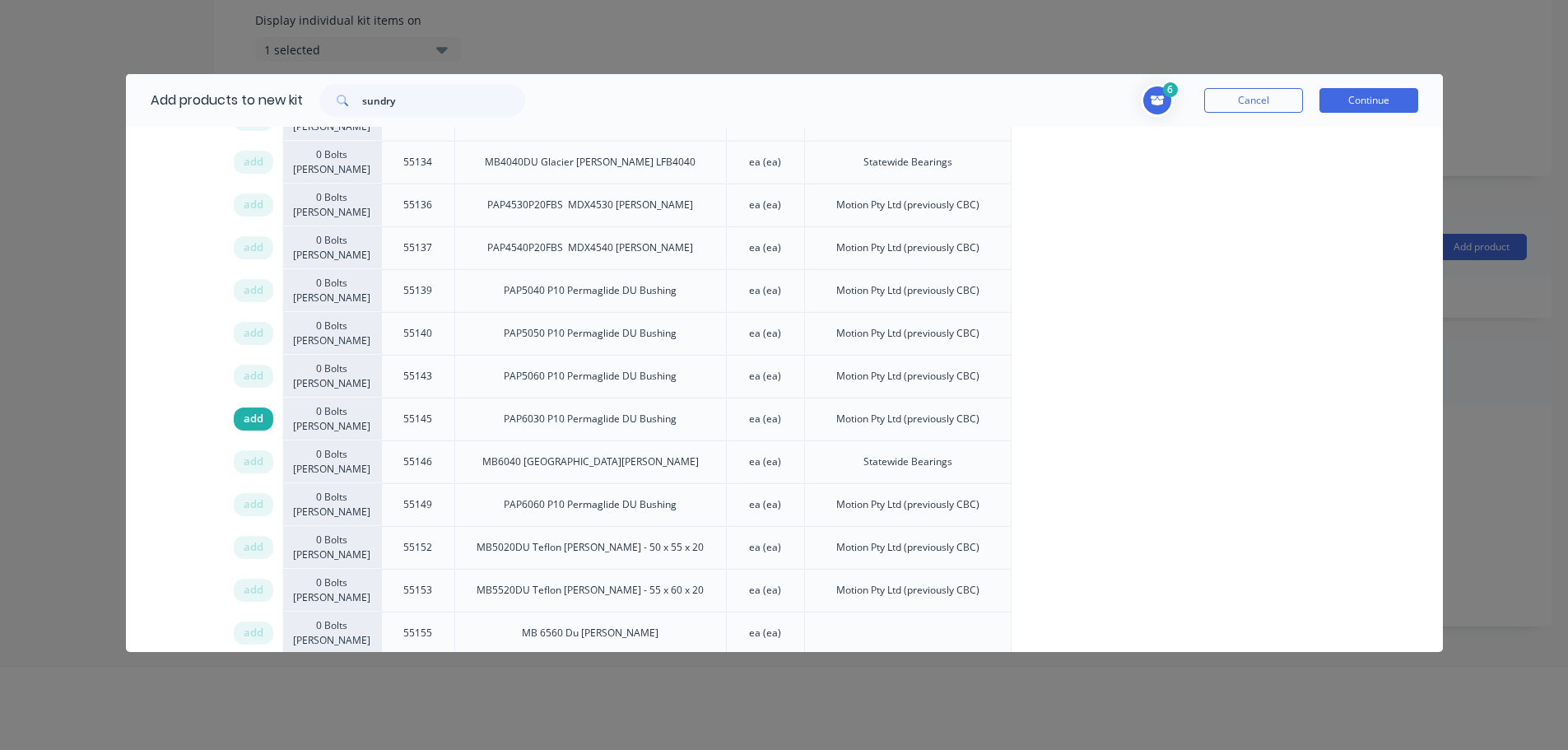
click at [255, 411] on span "add" at bounding box center [253, 419] width 19 height 17
drag, startPoint x: 413, startPoint y: 101, endPoint x: 229, endPoint y: 77, distance: 185.6
click at [255, 96] on div "Add products to new kit sundry" at bounding box center [334, 100] width 416 height 53
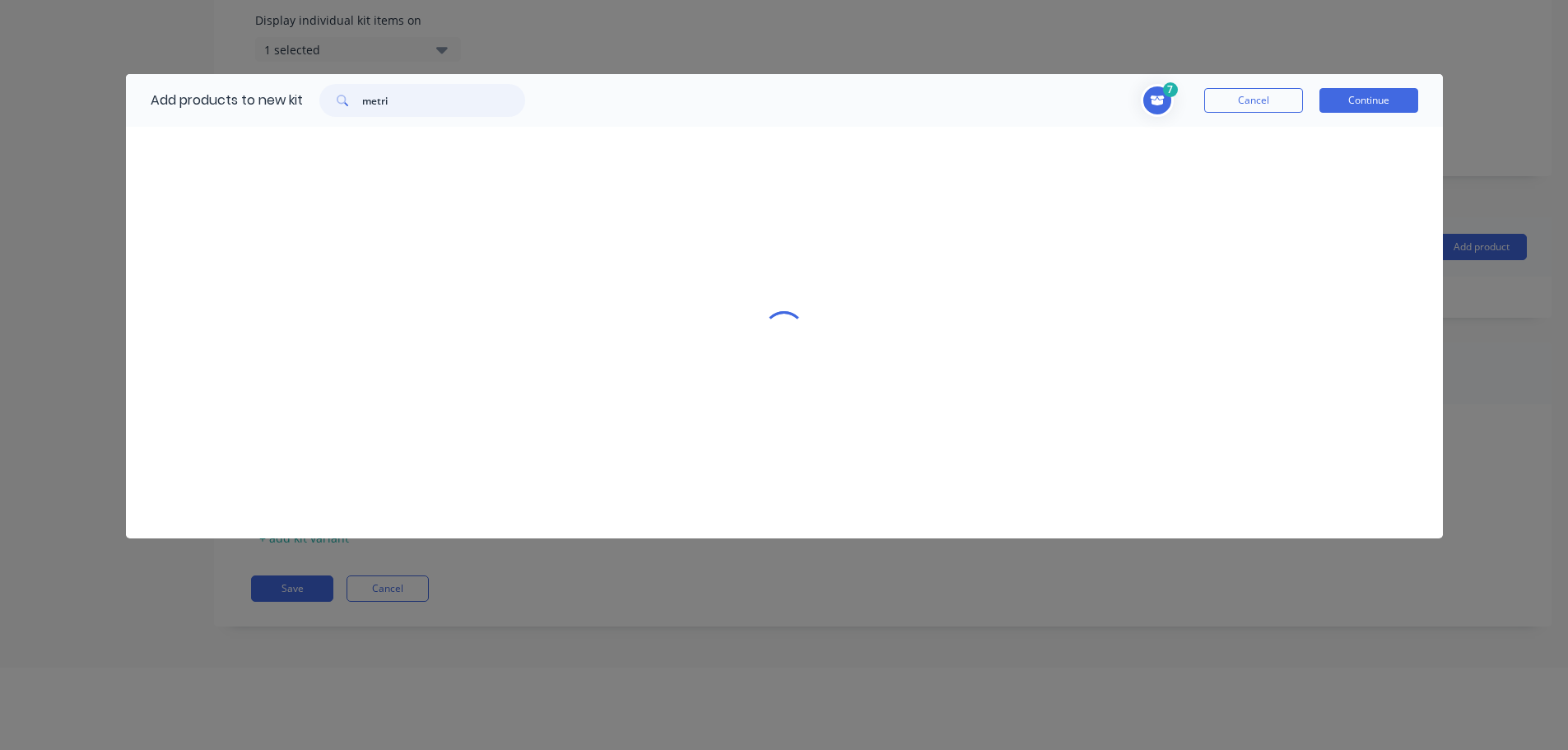
scroll to position [0, 0]
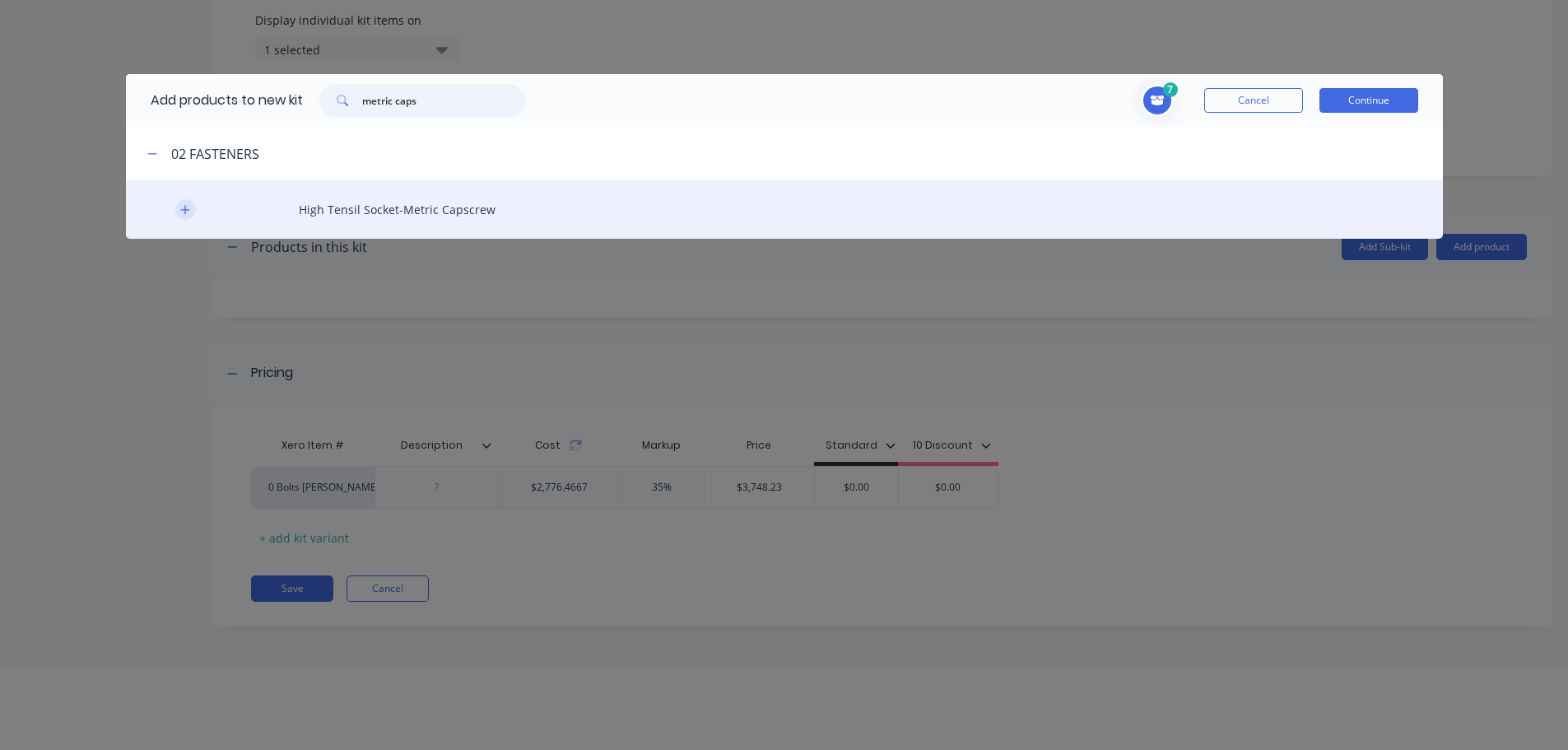
type input "metric caps"
click at [186, 214] on icon "button" at bounding box center [185, 210] width 10 height 12
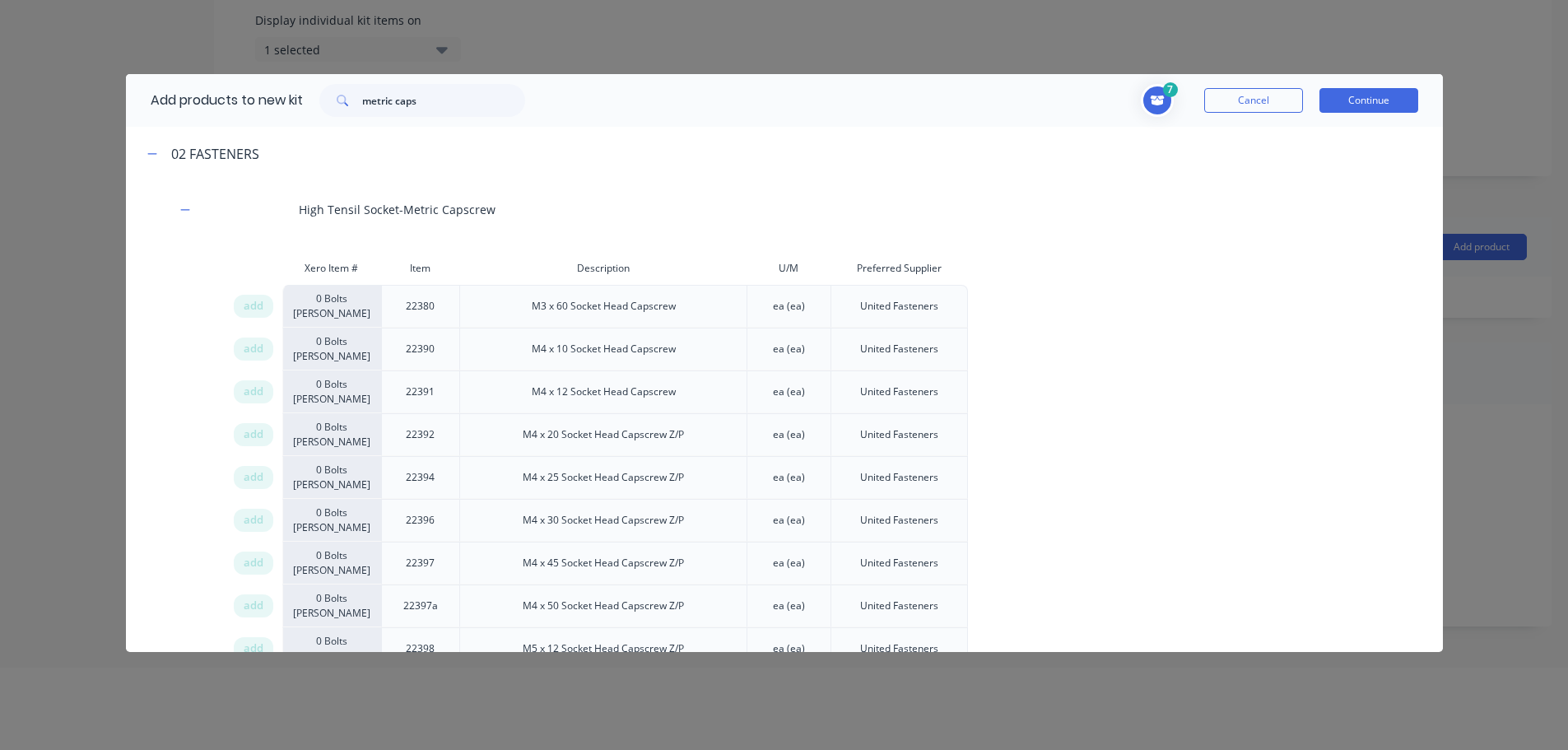
scroll to position [4799, 0]
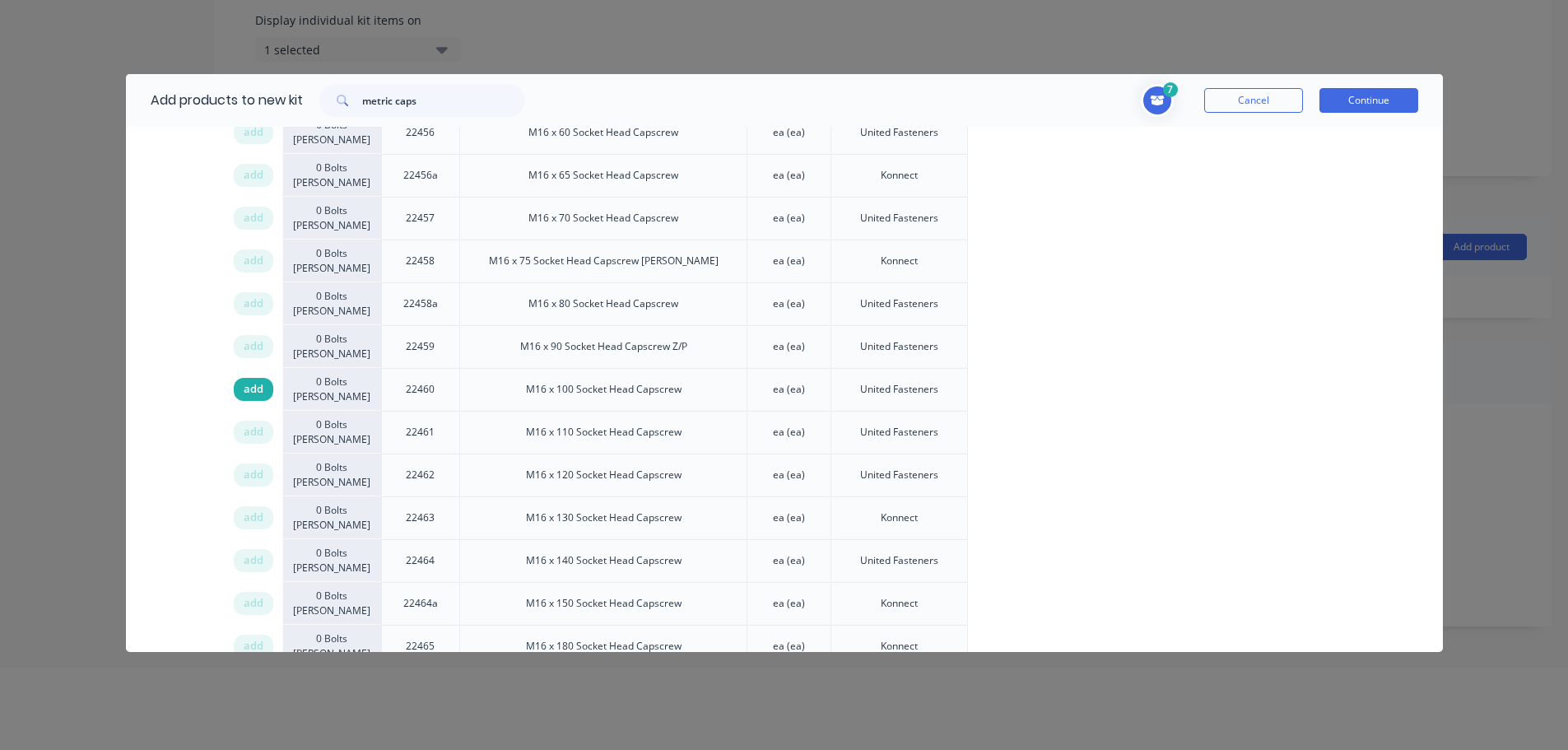
click at [254, 393] on span "add" at bounding box center [253, 390] width 19 height 17
drag, startPoint x: 442, startPoint y: 97, endPoint x: 279, endPoint y: 103, distance: 163.1
click at [282, 104] on div "Add products to new kit metric caps" at bounding box center [334, 100] width 416 height 53
type input "tubular"
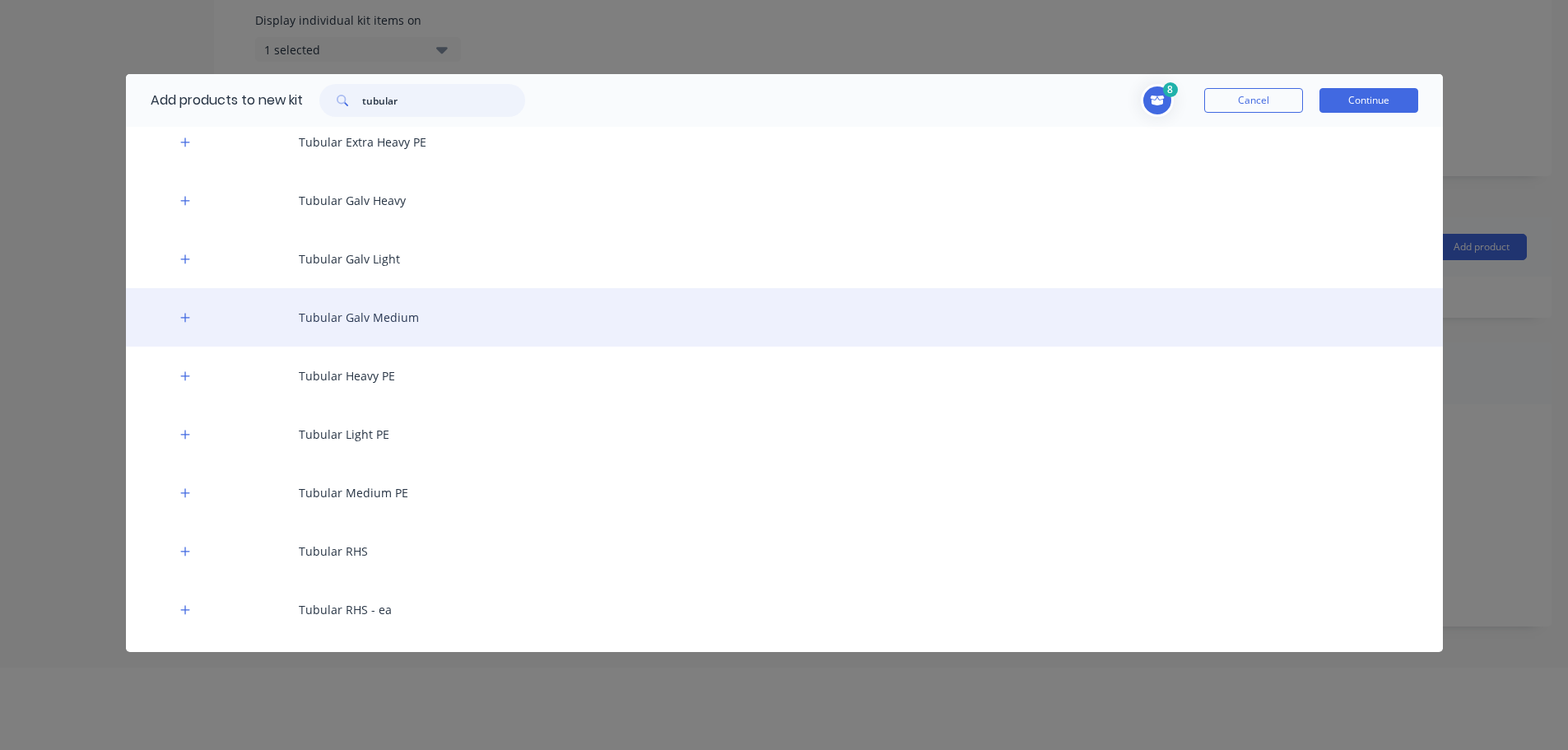
scroll to position [342, 0]
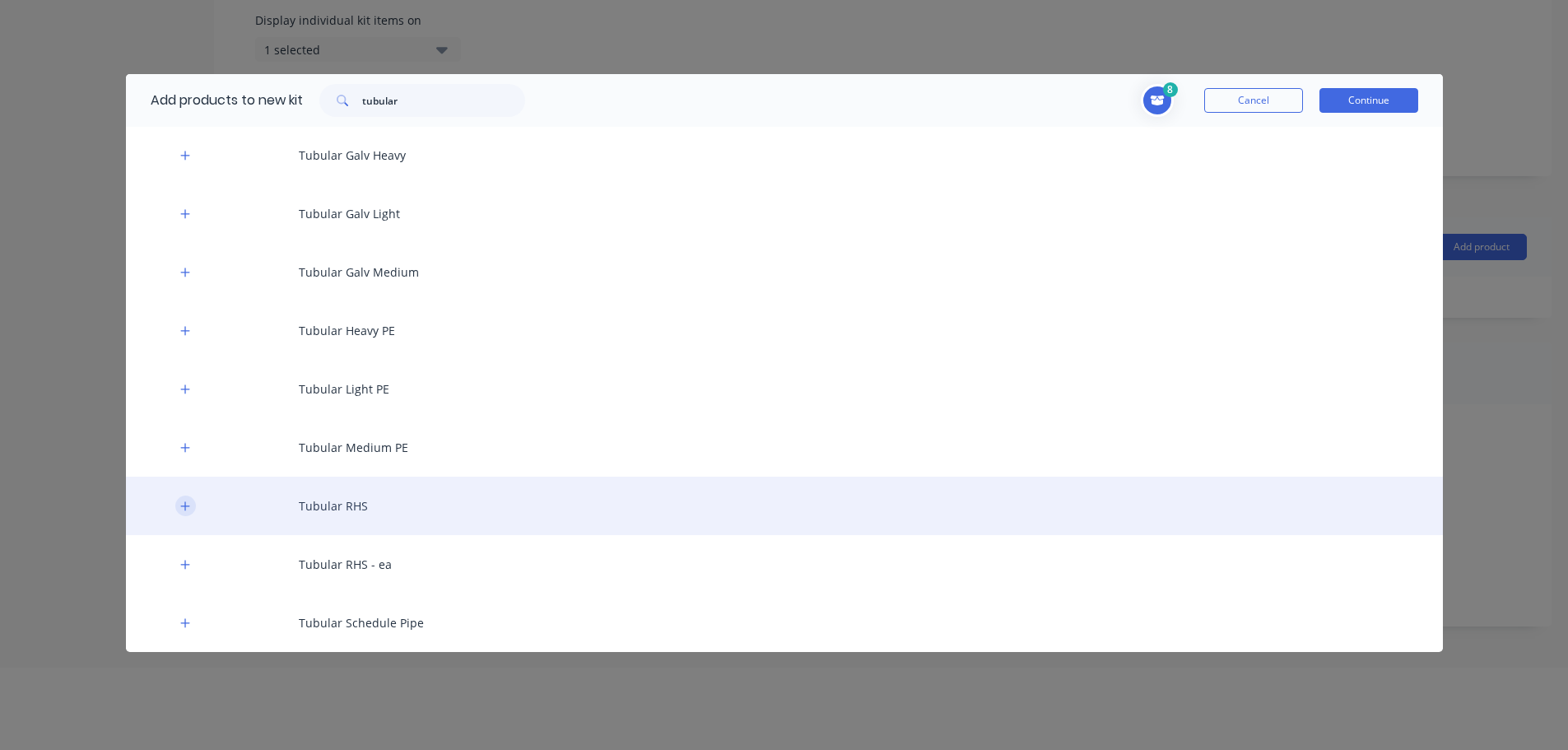
click at [183, 513] on button "button" at bounding box center [185, 506] width 20 height 20
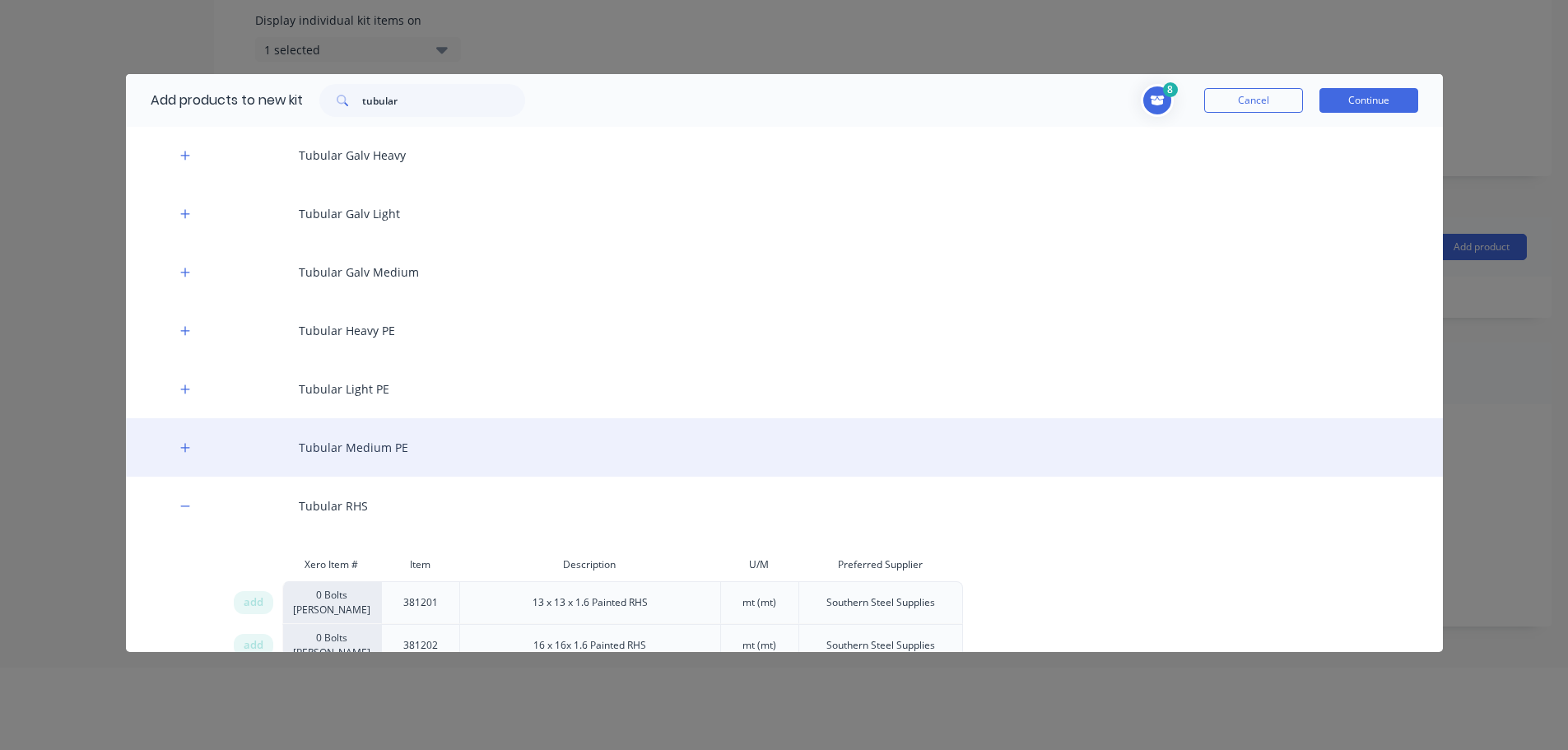
scroll to position [3596, 0]
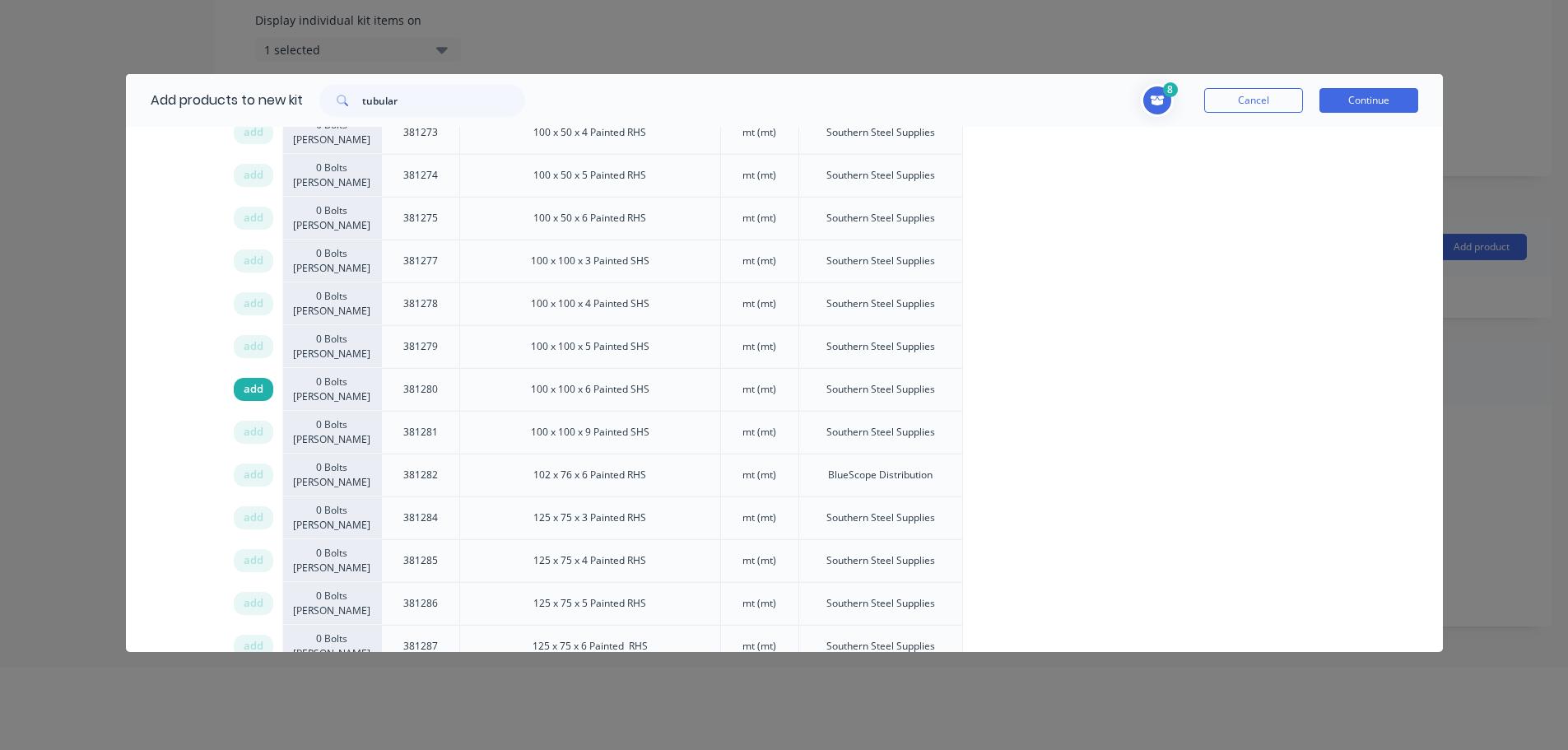
click at [252, 388] on span "add" at bounding box center [253, 390] width 19 height 17
drag, startPoint x: 398, startPoint y: 98, endPoint x: 277, endPoint y: 84, distance: 121.8
click at [281, 85] on div "Add products to new kit tubular" at bounding box center [334, 100] width 416 height 53
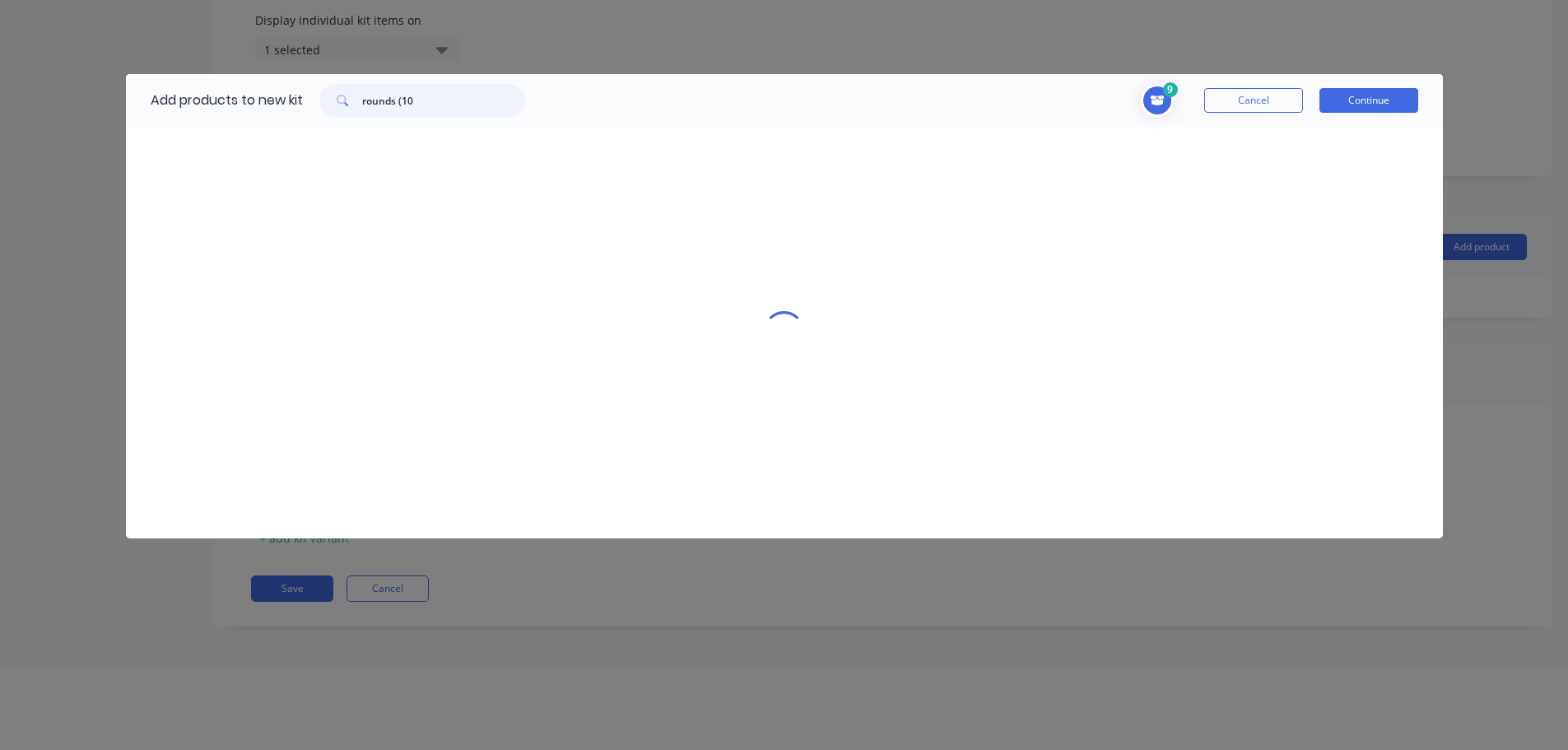
scroll to position [0, 0]
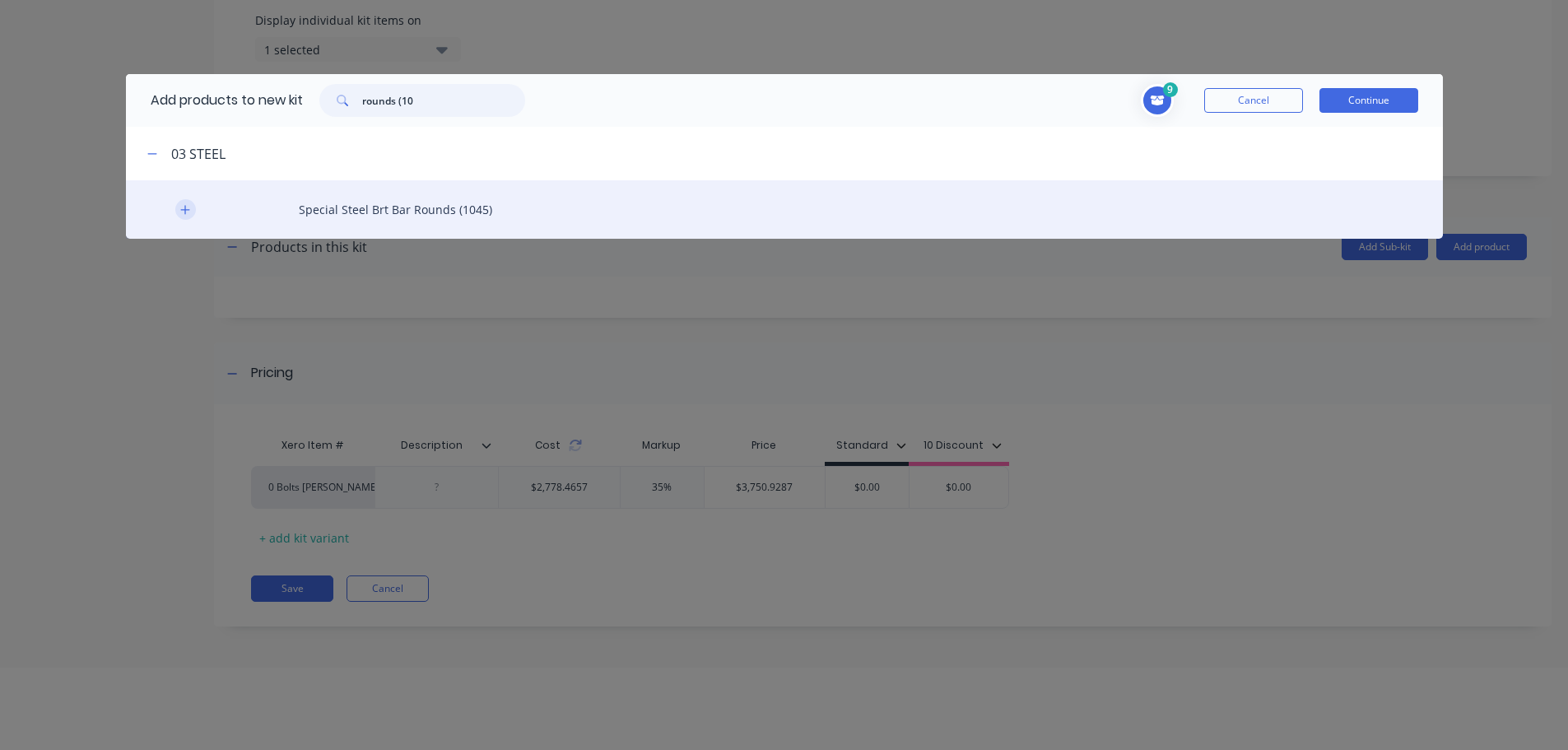
type input "rounds (10"
click at [181, 210] on icon "button" at bounding box center [184, 210] width 9 height 9
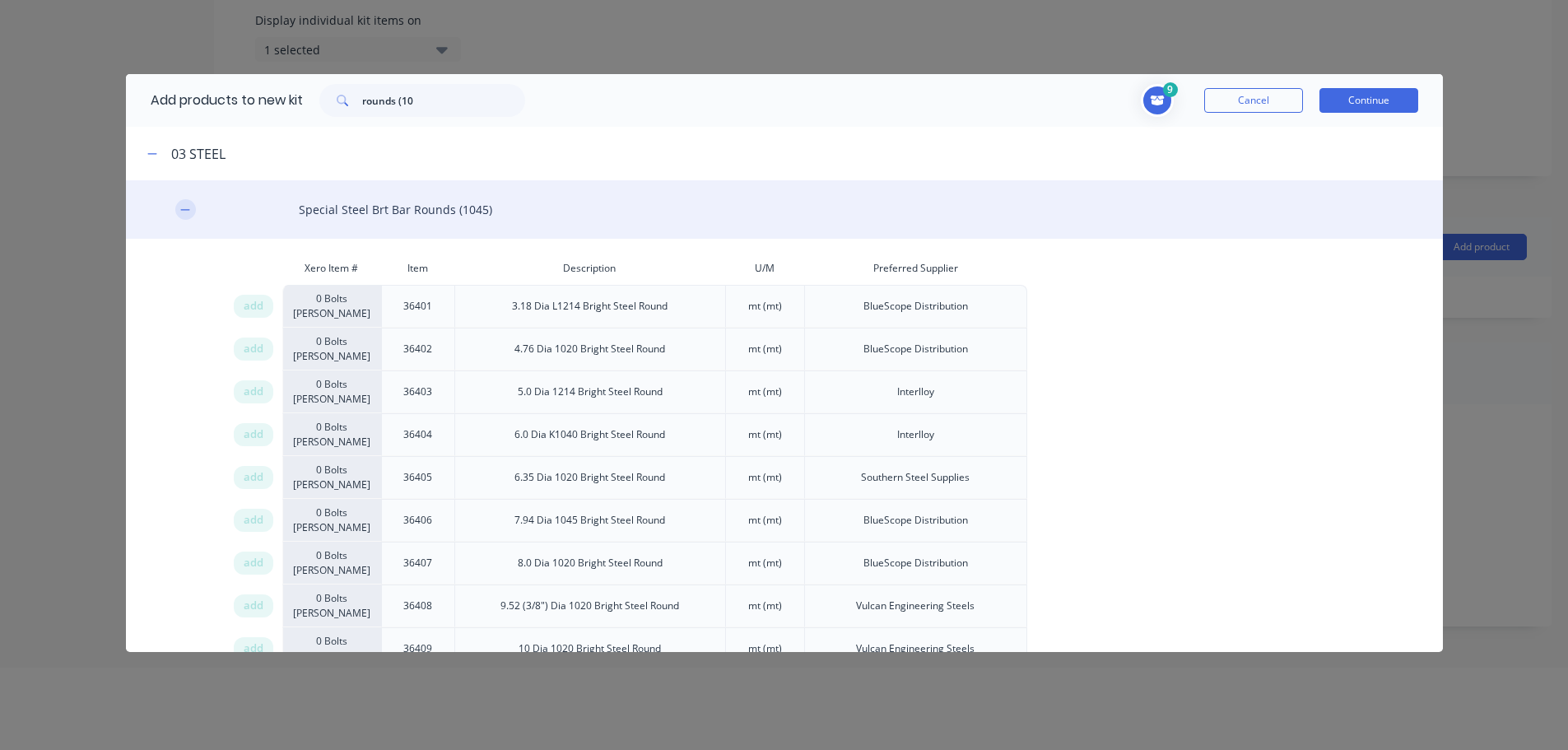
scroll to position [2101, 0]
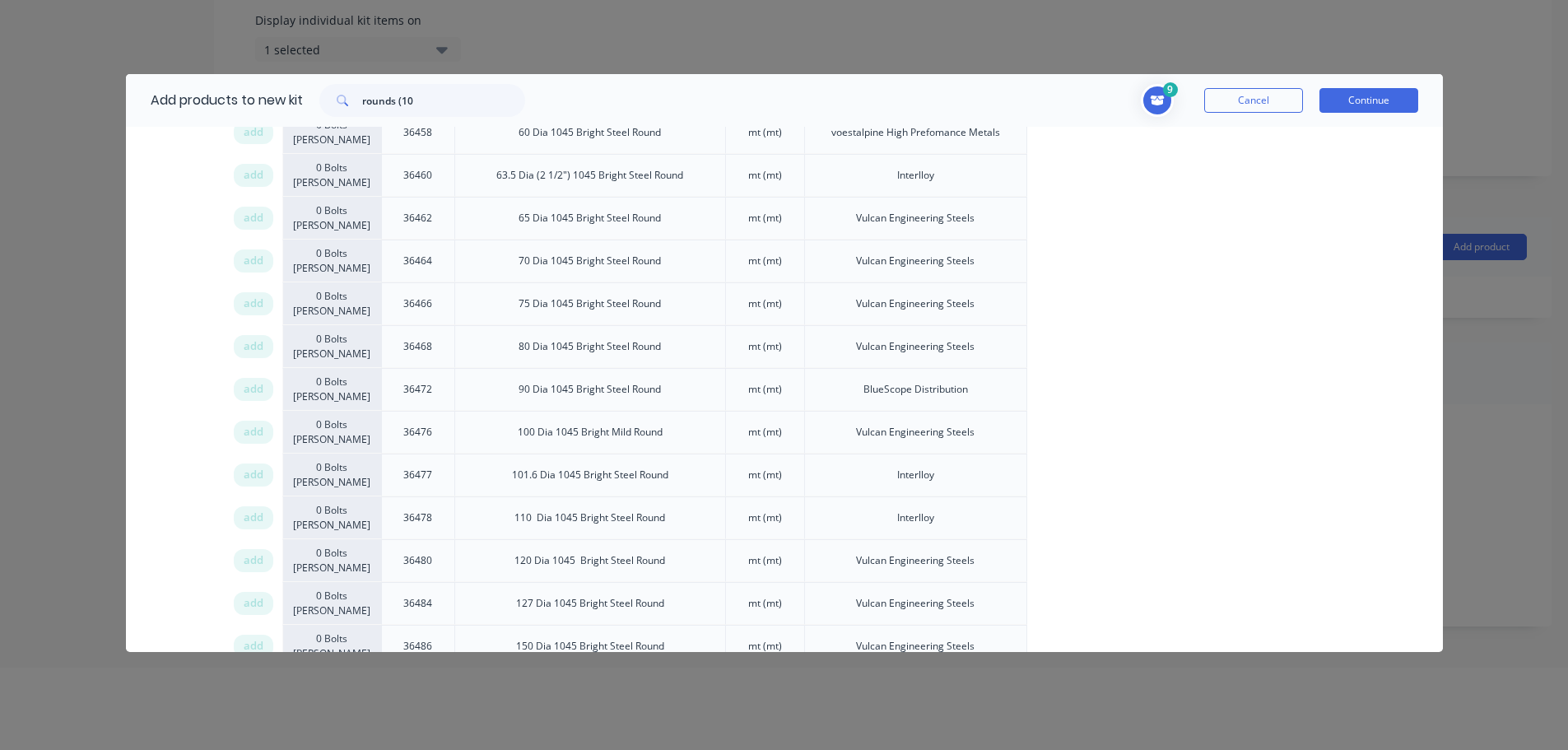
drag, startPoint x: 259, startPoint y: 386, endPoint x: 575, endPoint y: 369, distance: 316.5
click at [260, 386] on span "add" at bounding box center [253, 390] width 19 height 17
drag, startPoint x: 441, startPoint y: 97, endPoint x: 226, endPoint y: 85, distance: 215.3
click at [226, 85] on div "Add products to new kit rounds (10" at bounding box center [334, 100] width 416 height 53
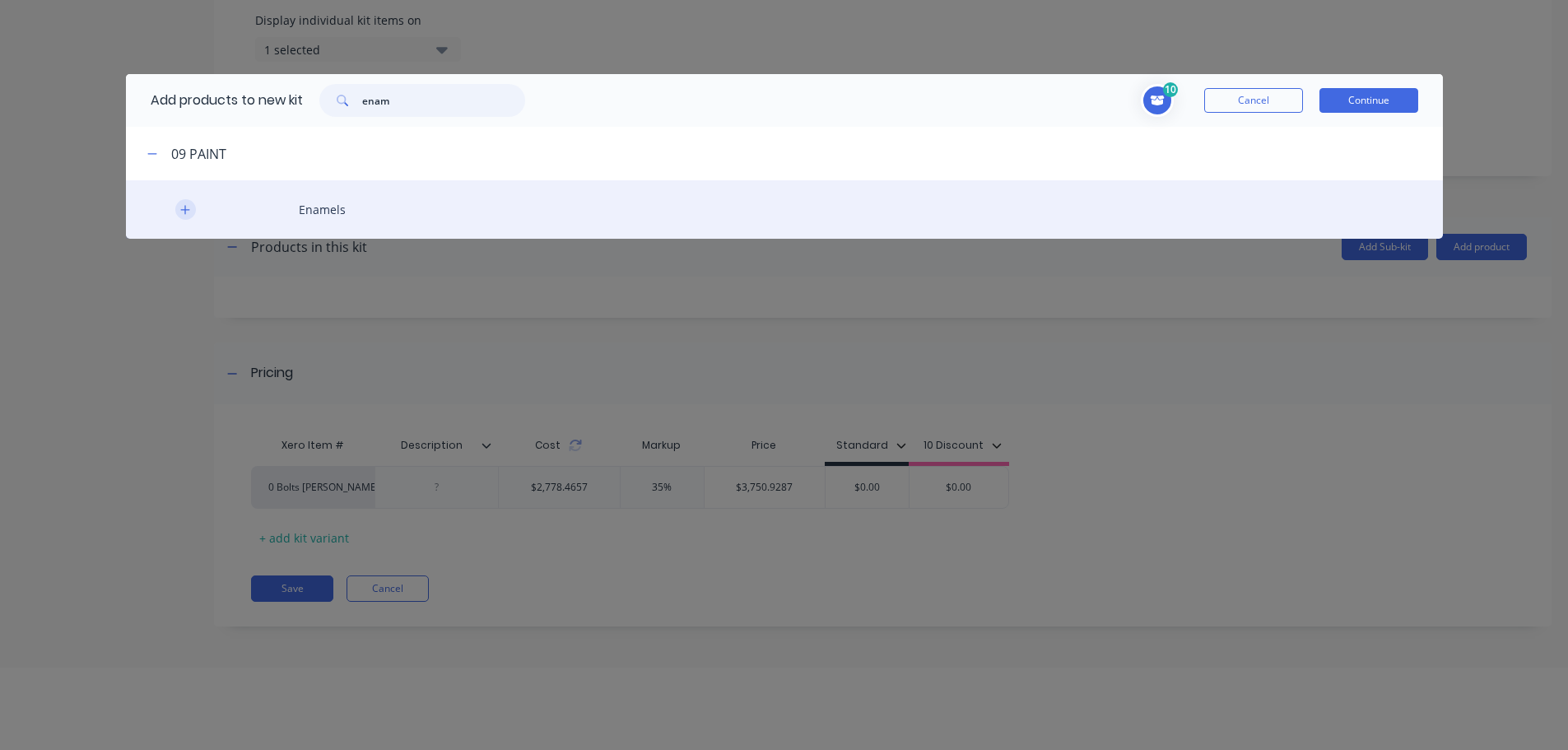
type input "enam"
click at [185, 210] on icon "button" at bounding box center [184, 210] width 9 height 9
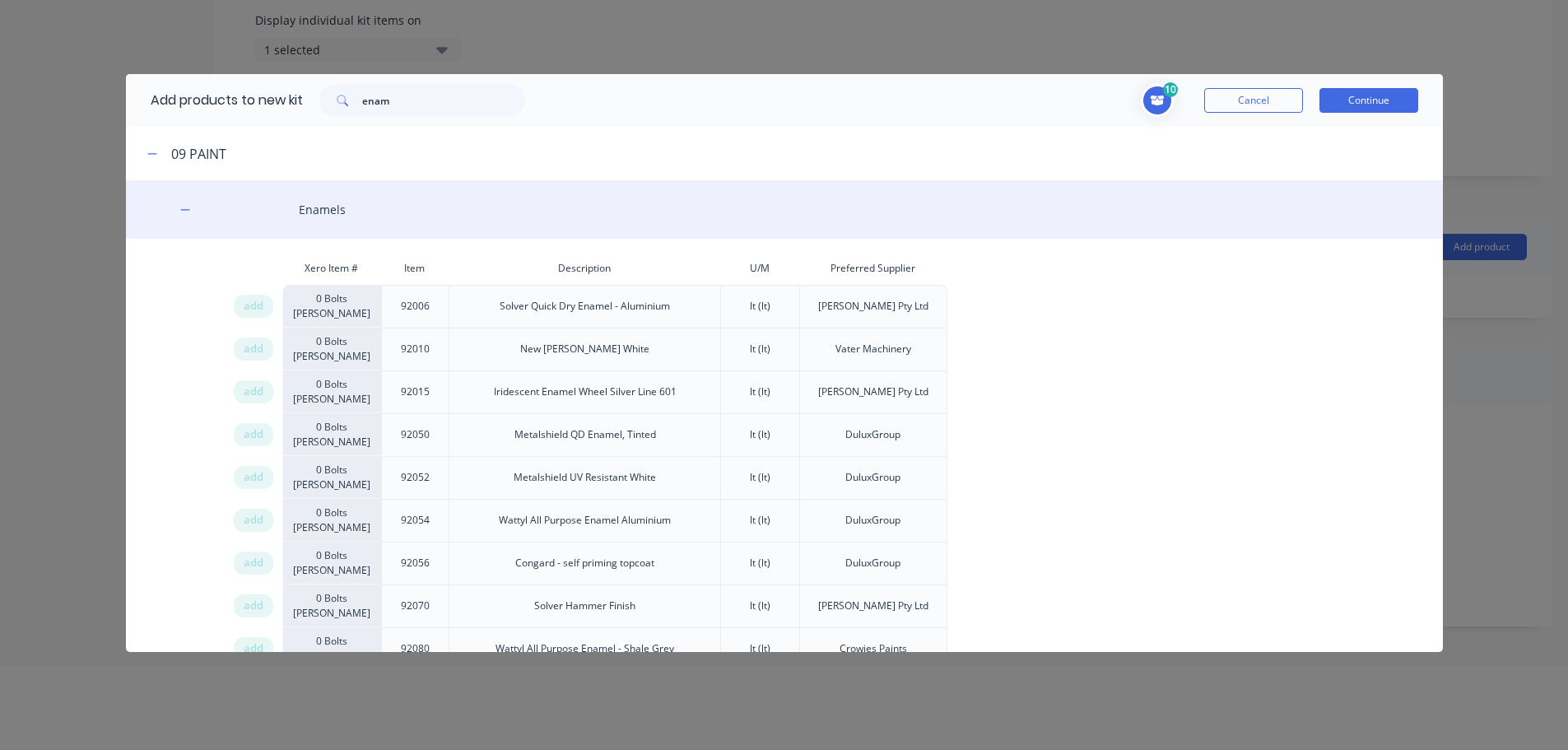
scroll to position [3, 0]
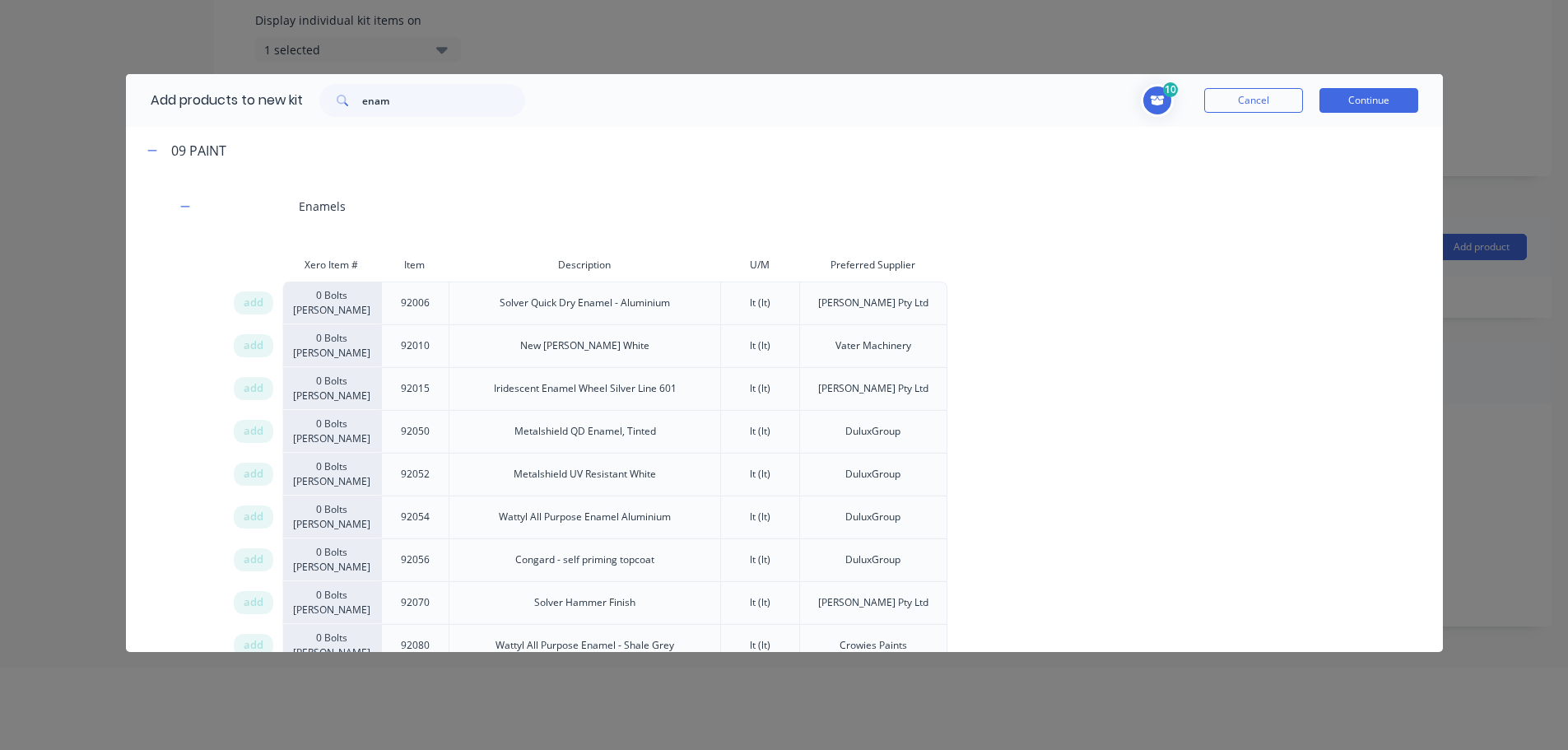
drag, startPoint x: 256, startPoint y: 643, endPoint x: 905, endPoint y: 525, distance: 659.6
click at [256, 642] on span "add" at bounding box center [253, 646] width 19 height 17
drag, startPoint x: 302, startPoint y: 103, endPoint x: 205, endPoint y: 96, distance: 97.3
click at [219, 102] on div "Add products to new kit enam" at bounding box center [334, 100] width 416 height 53
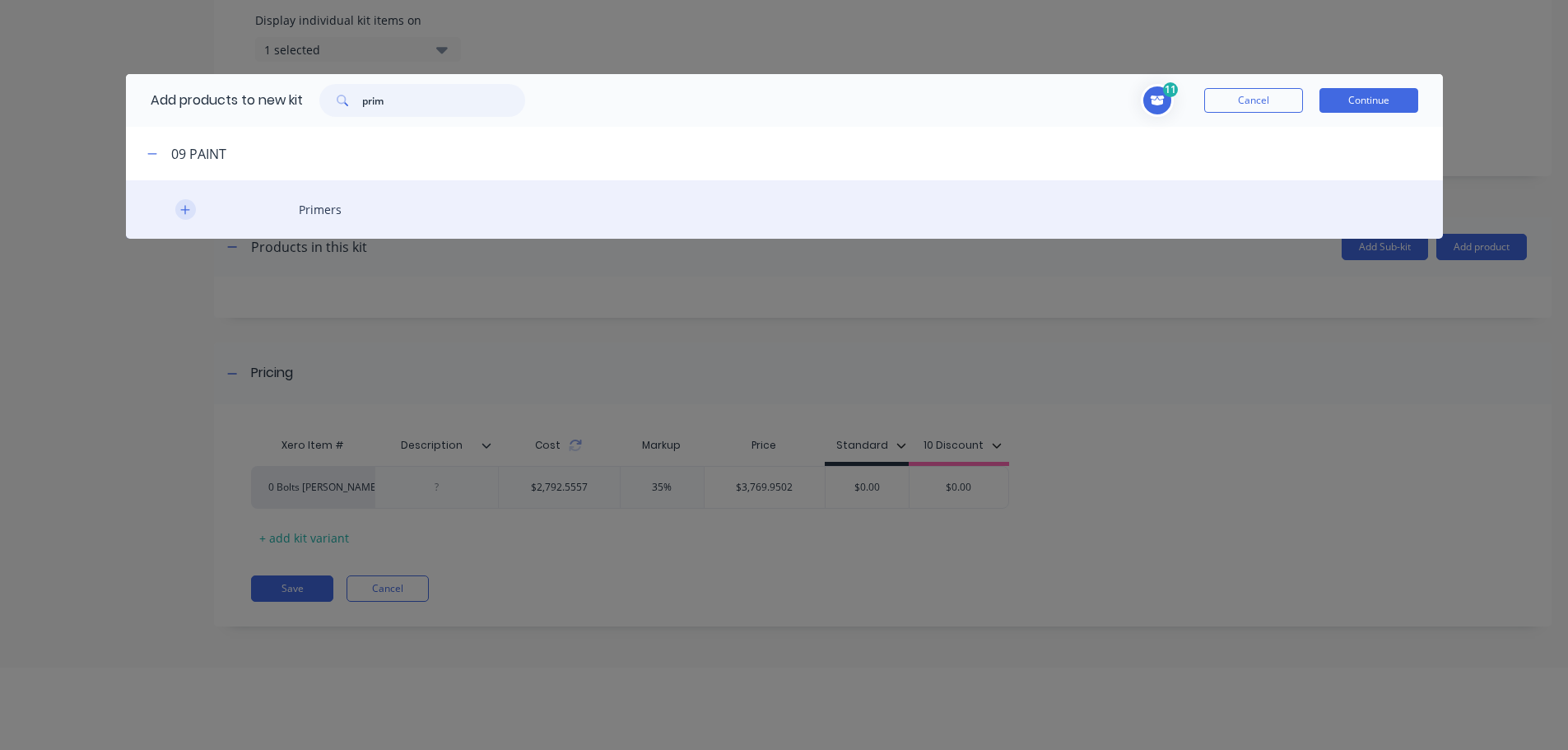
type input "prim"
click at [185, 209] on icon "button" at bounding box center [184, 210] width 9 height 9
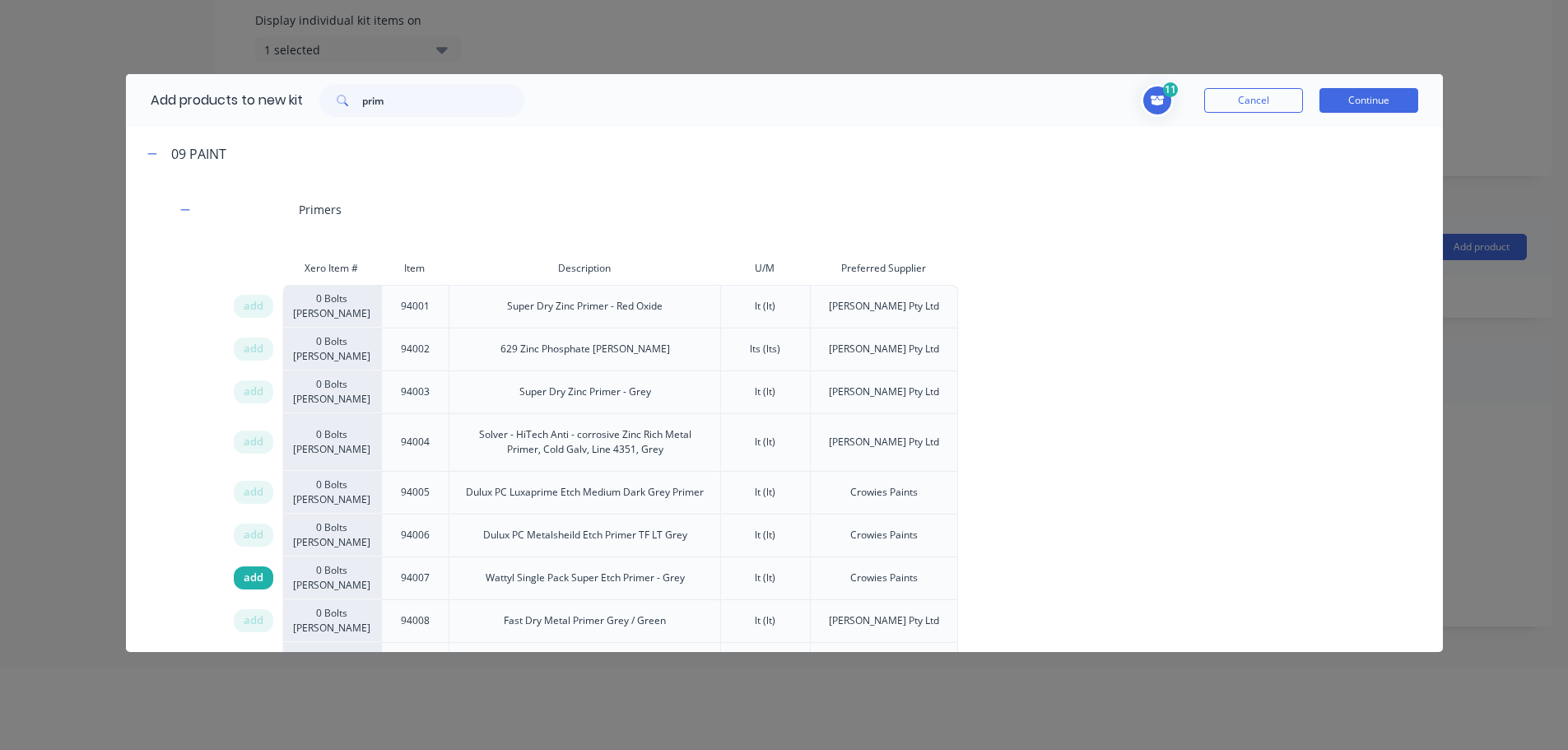
click at [250, 579] on span "add" at bounding box center [253, 578] width 19 height 17
drag, startPoint x: 1378, startPoint y: 102, endPoint x: 1295, endPoint y: 97, distance: 83.2
click at [1377, 102] on button "Continue" at bounding box center [1368, 100] width 98 height 24
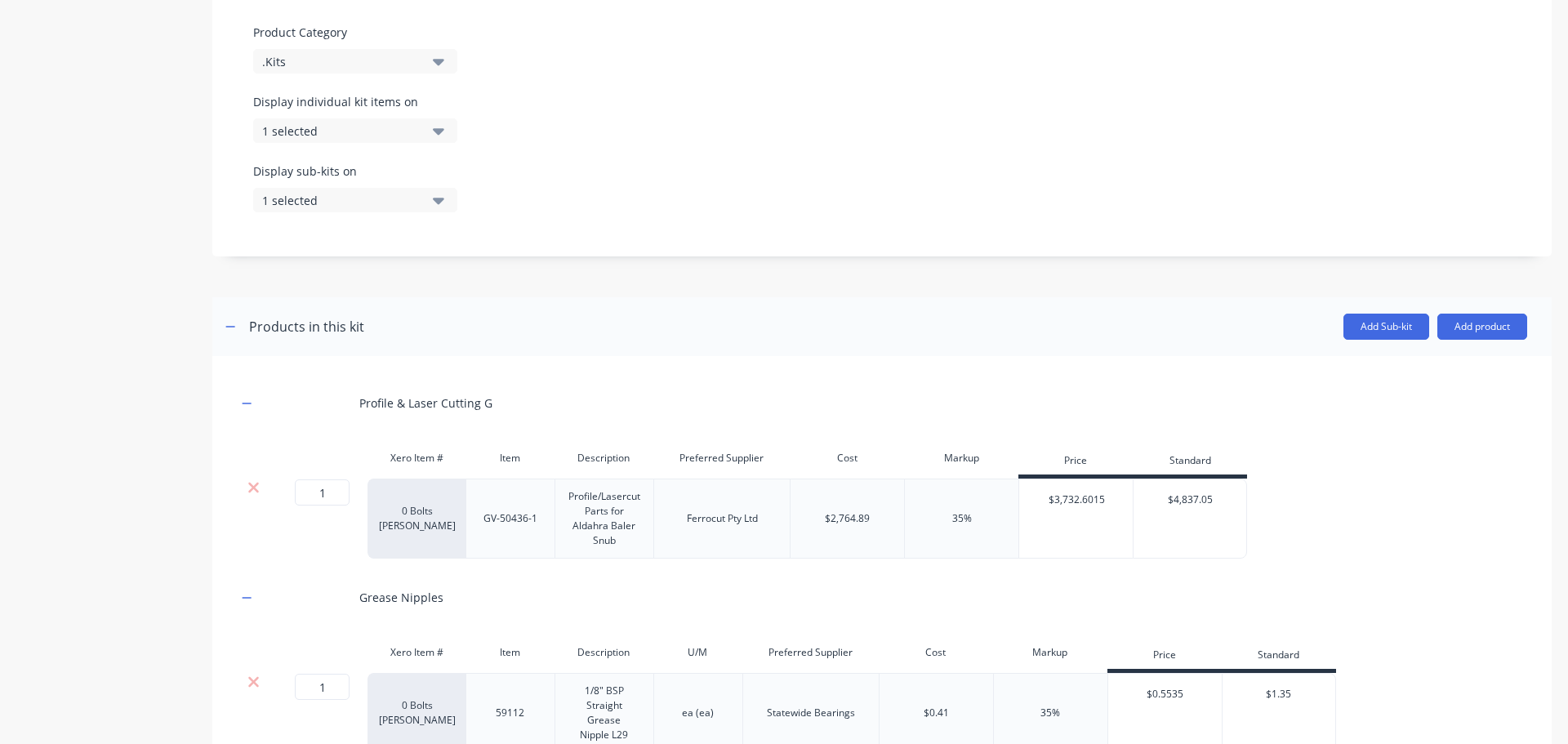
drag, startPoint x: 334, startPoint y: 681, endPoint x: 253, endPoint y: 681, distance: 81.0
click at [253, 681] on div "1 1 ? 0 Bolts Metric Galvanised 59112 1/8" BSP Straight Grease Nipple L29 ea (e…" at bounding box center [786, 713] width 1099 height 80
type input "2"
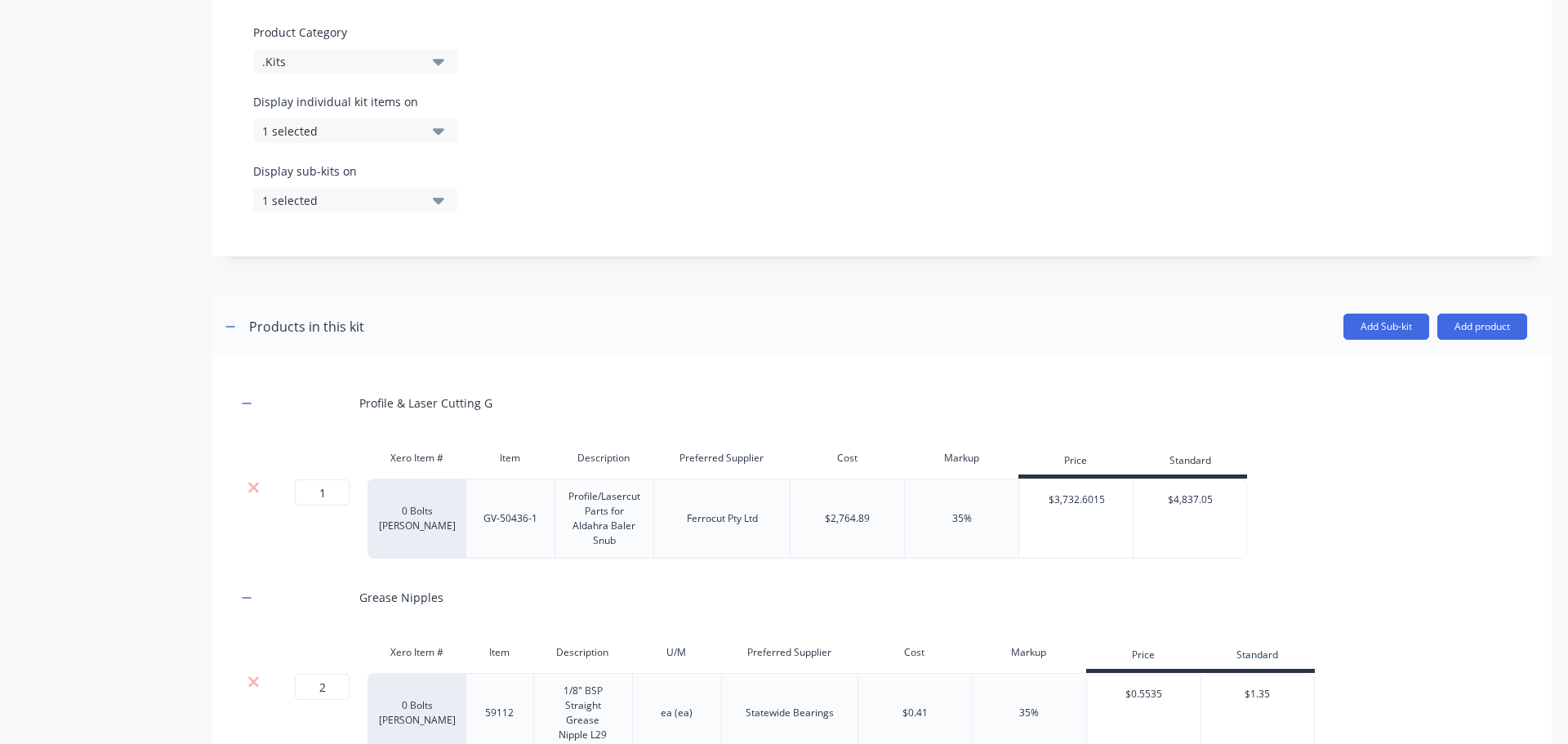
scroll to position [1030, 0]
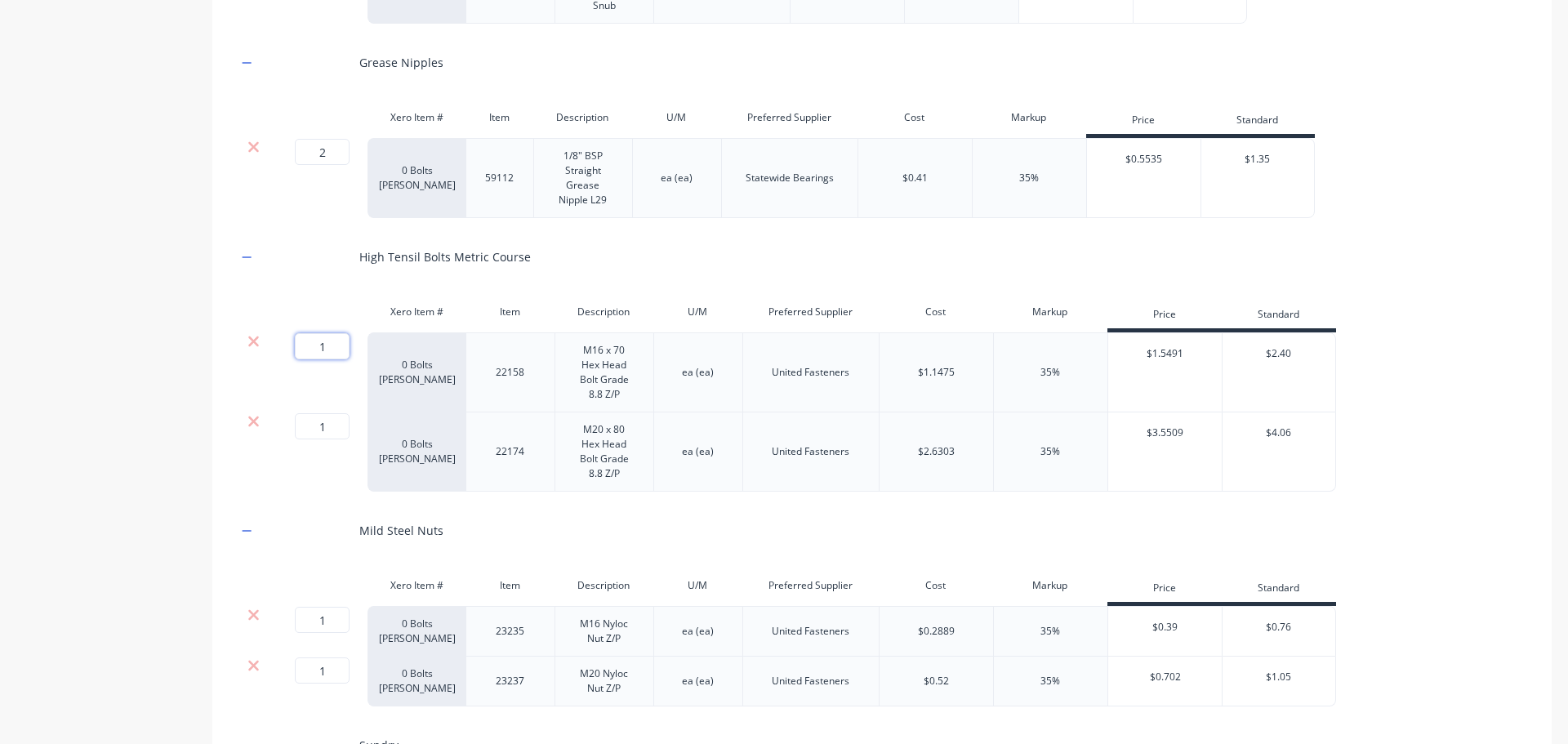
drag, startPoint x: 340, startPoint y: 346, endPoint x: 232, endPoint y: 346, distance: 108.0
type input "16"
drag, startPoint x: 260, startPoint y: 618, endPoint x: 252, endPoint y: 614, distance: 8.9
click at [258, 618] on div "1 1 ? 0 Bolts Metric Galvanised 23235 M16 Nyloc Nut Z/P ea (ea) United Fastener…" at bounding box center [786, 631] width 1099 height 51
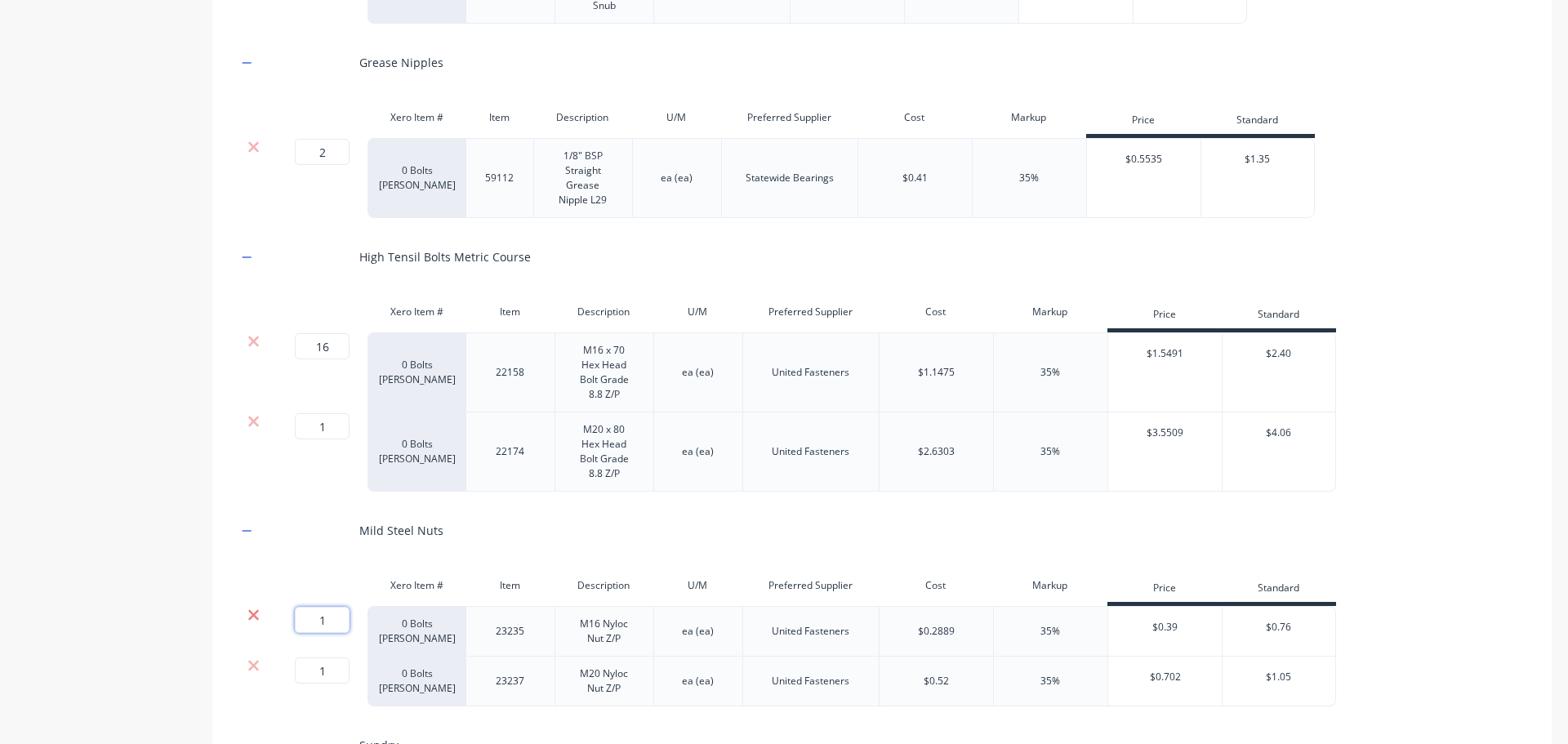
type input "16"
click at [345, 424] on input "1" at bounding box center [322, 426] width 55 height 26
type input "8"
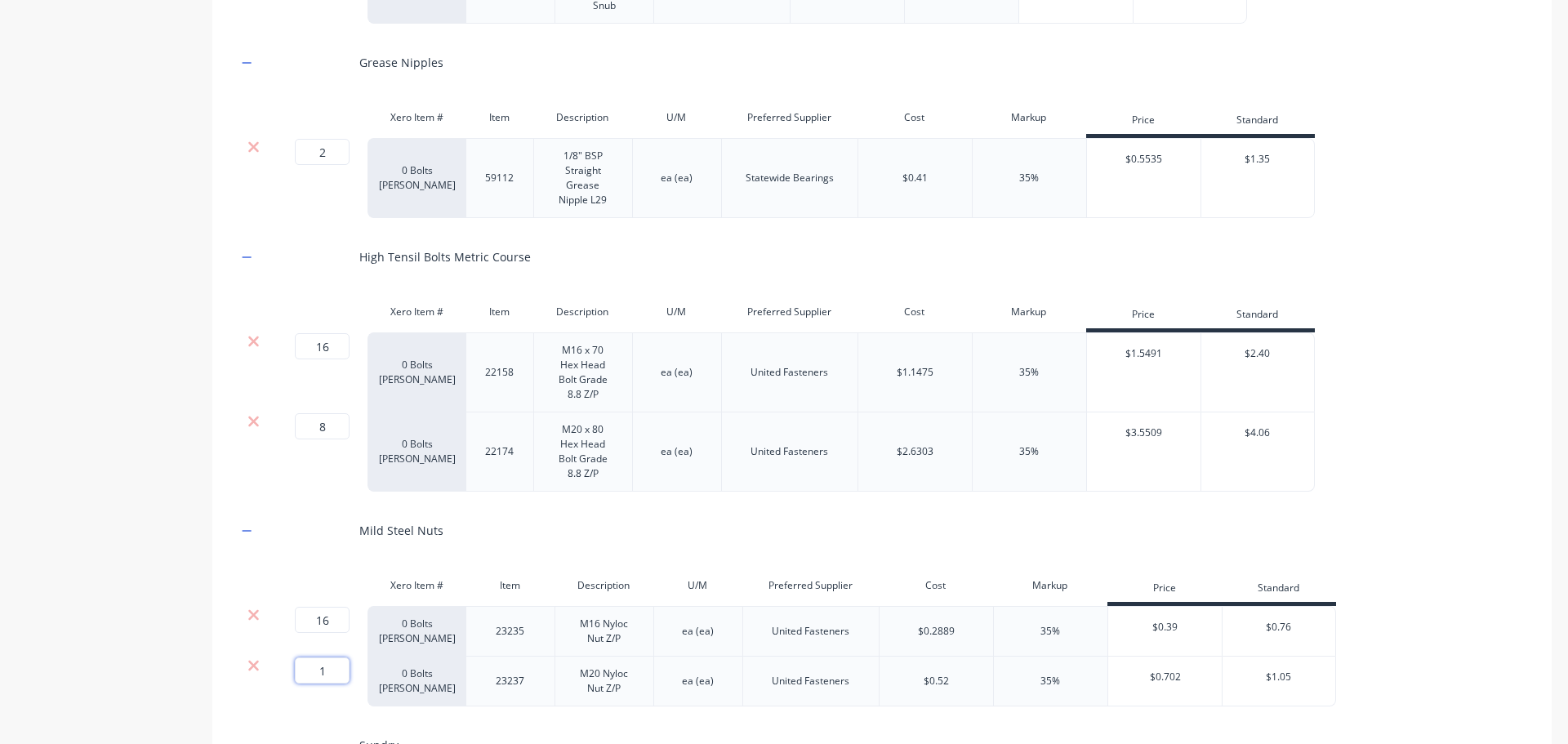
drag, startPoint x: 324, startPoint y: 668, endPoint x: 306, endPoint y: 671, distance: 18.2
click at [306, 671] on input "1" at bounding box center [322, 671] width 55 height 26
type input "8"
click at [39, 439] on div "Product details" at bounding box center [102, 694] width 171 height 3318
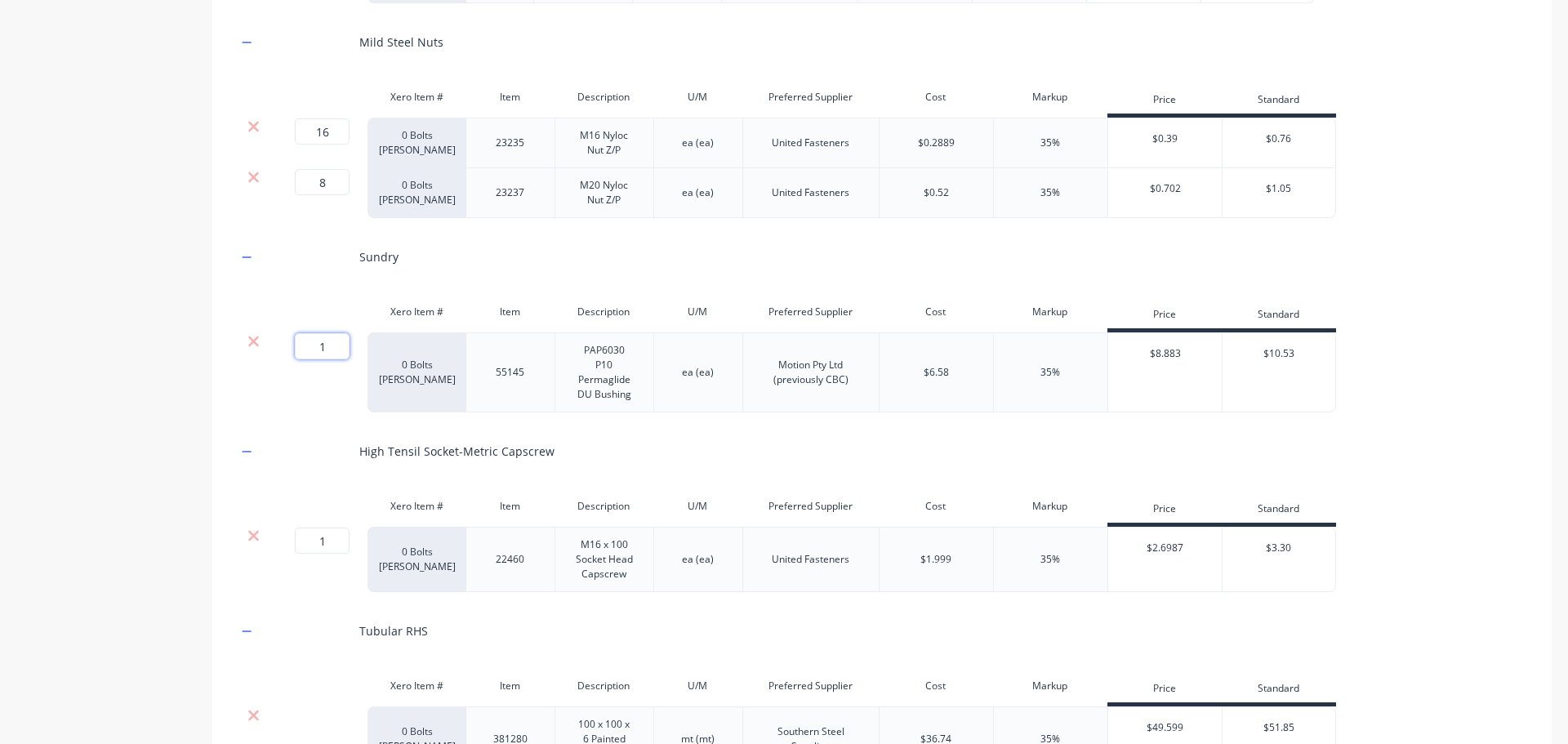
drag, startPoint x: 332, startPoint y: 340, endPoint x: 293, endPoint y: 343, distance: 39.1
click at [293, 343] on div "1 1 ?" at bounding box center [301, 346] width 37 height 26
type input "4"
click at [36, 349] on div "Product details" at bounding box center [102, 205] width 171 height 3318
drag, startPoint x: 338, startPoint y: 544, endPoint x: 263, endPoint y: 542, distance: 75.0
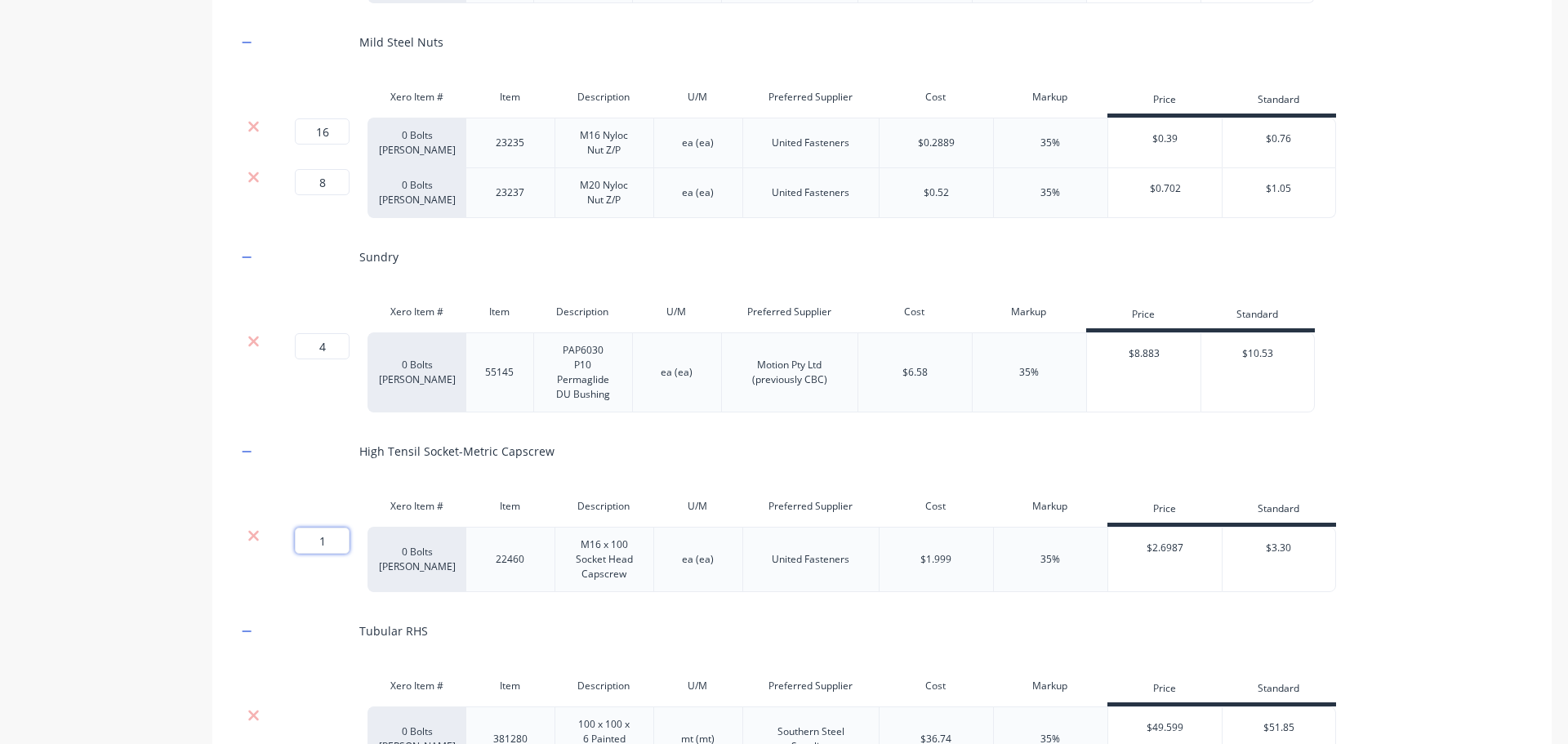
click at [263, 542] on div "1 1 ? 0 Bolts Metric Galvanised 22460 M16 x 100 Socket Head Capscrew ea (ea) Un…" at bounding box center [786, 559] width 1099 height 65
type input "8"
click at [28, 413] on div "Product details" at bounding box center [102, 205] width 171 height 3318
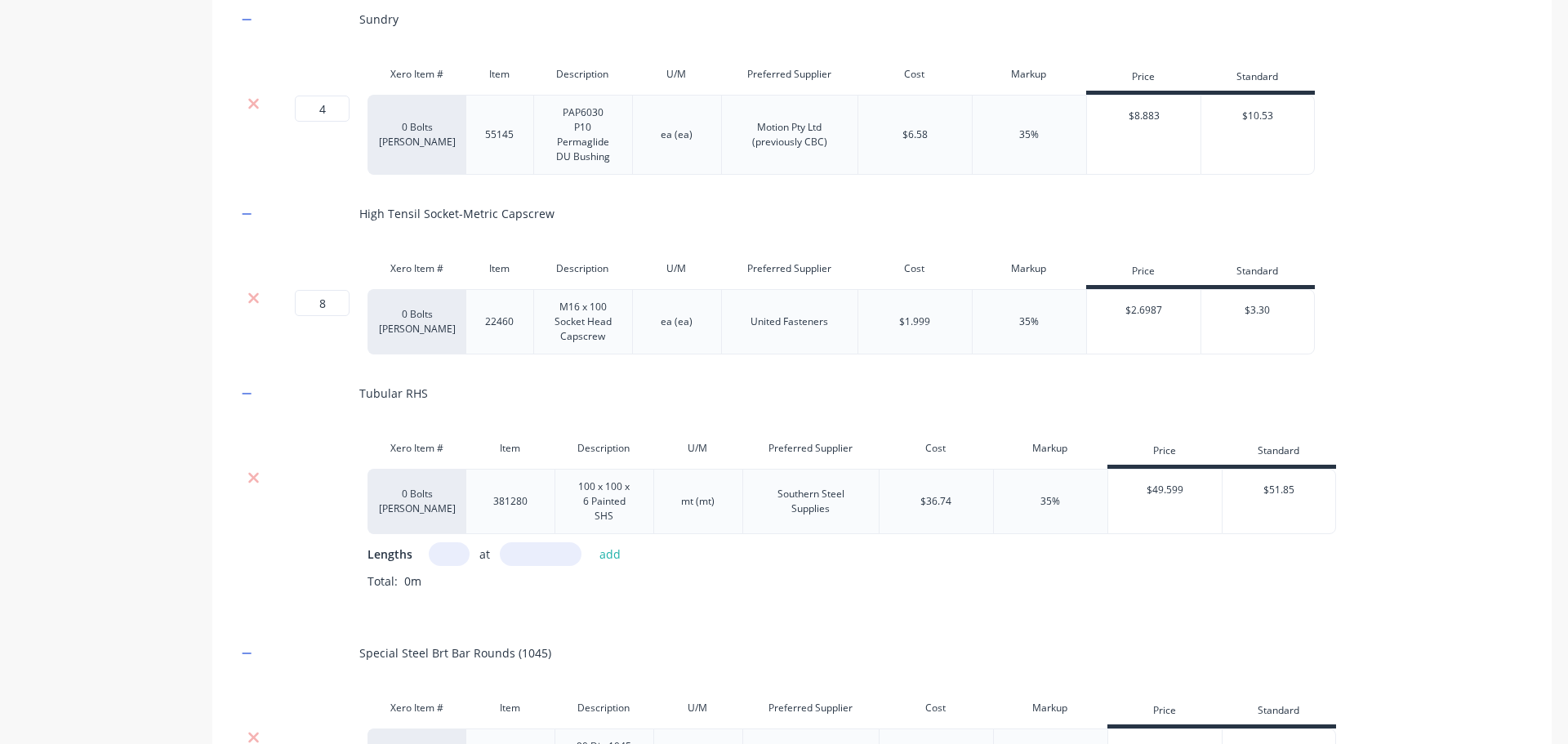
scroll to position [1780, 0]
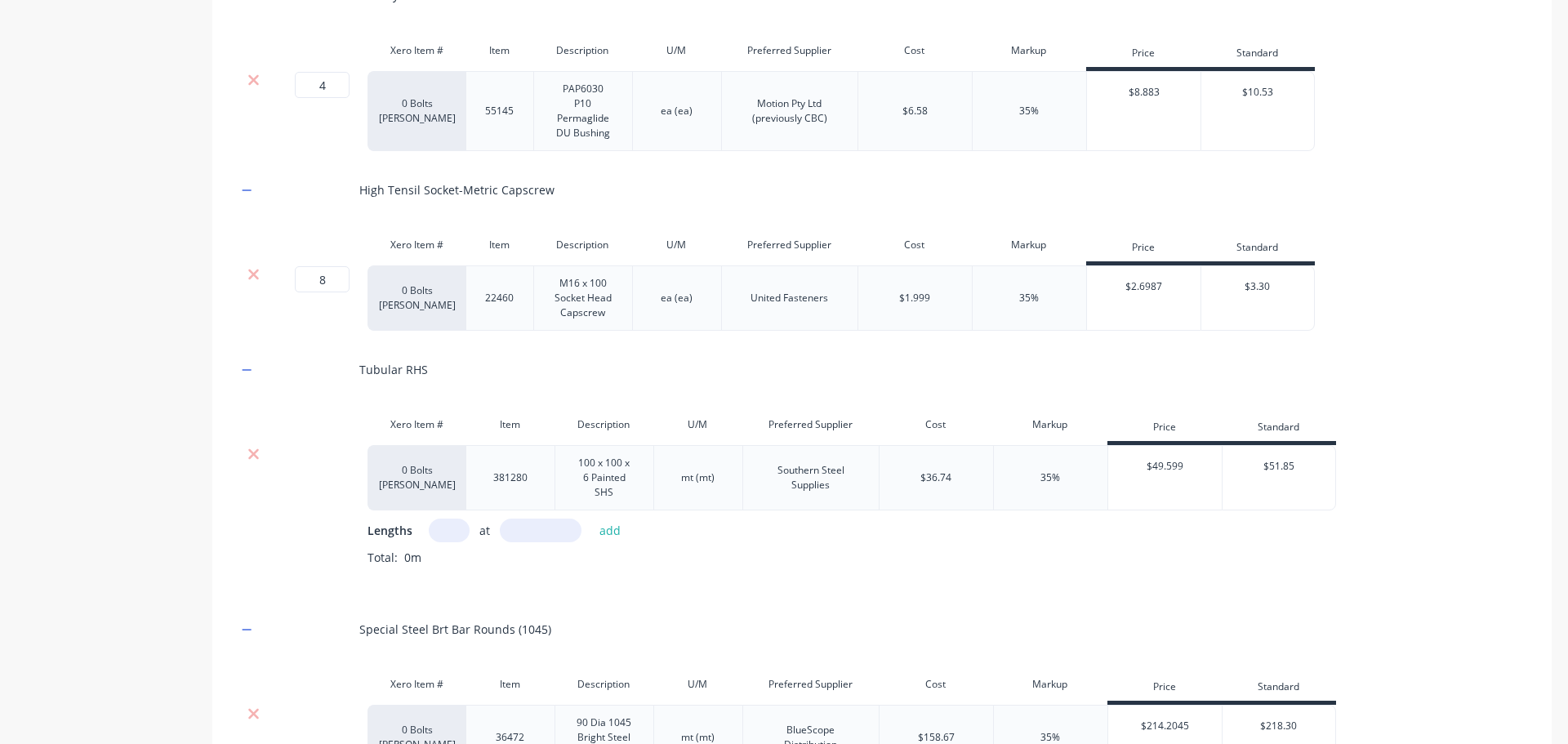
click at [448, 528] on input "text" at bounding box center [449, 530] width 41 height 23
type input "1"
type input "2747"
click at [618, 531] on button "add" at bounding box center [610, 530] width 38 height 22
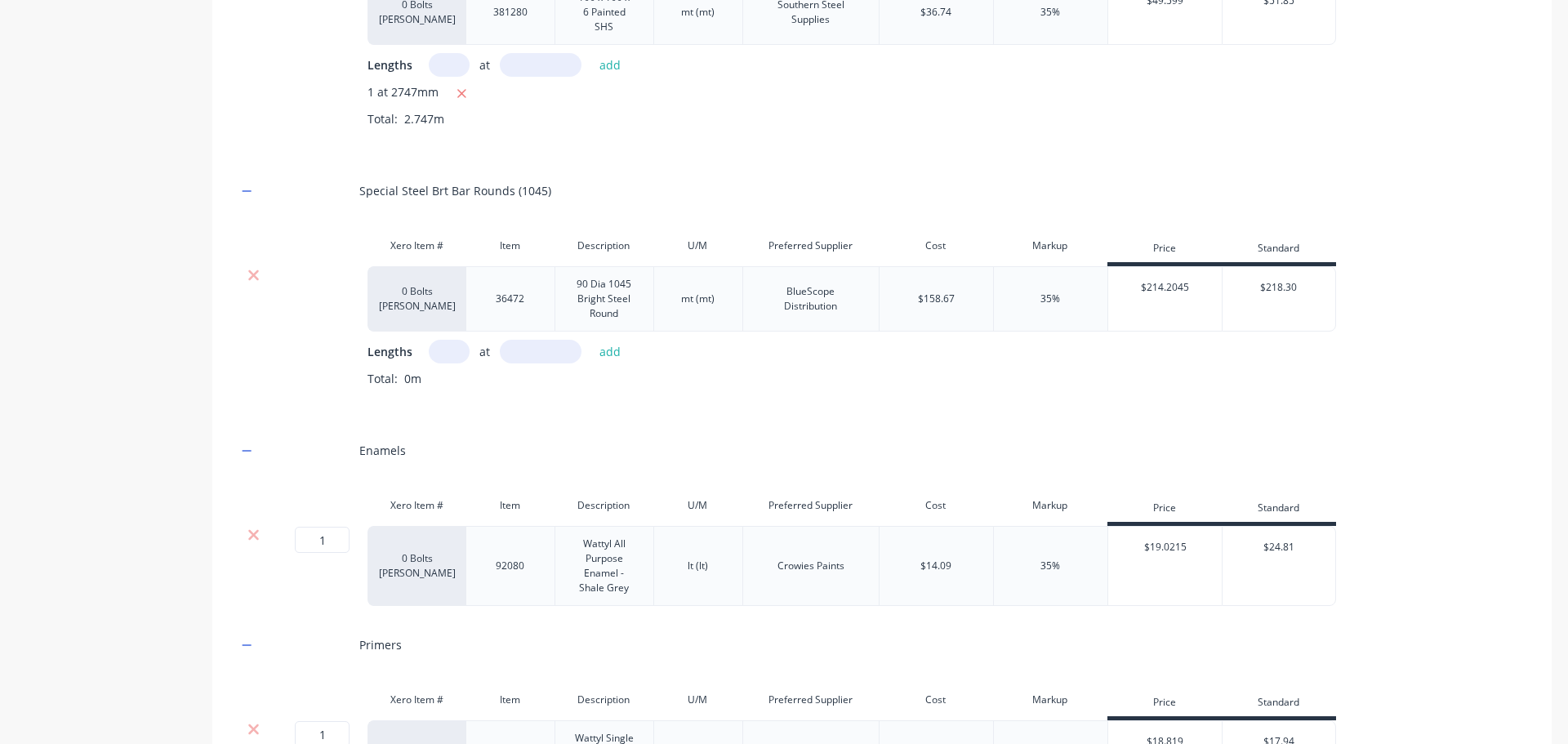
scroll to position [2312, 0]
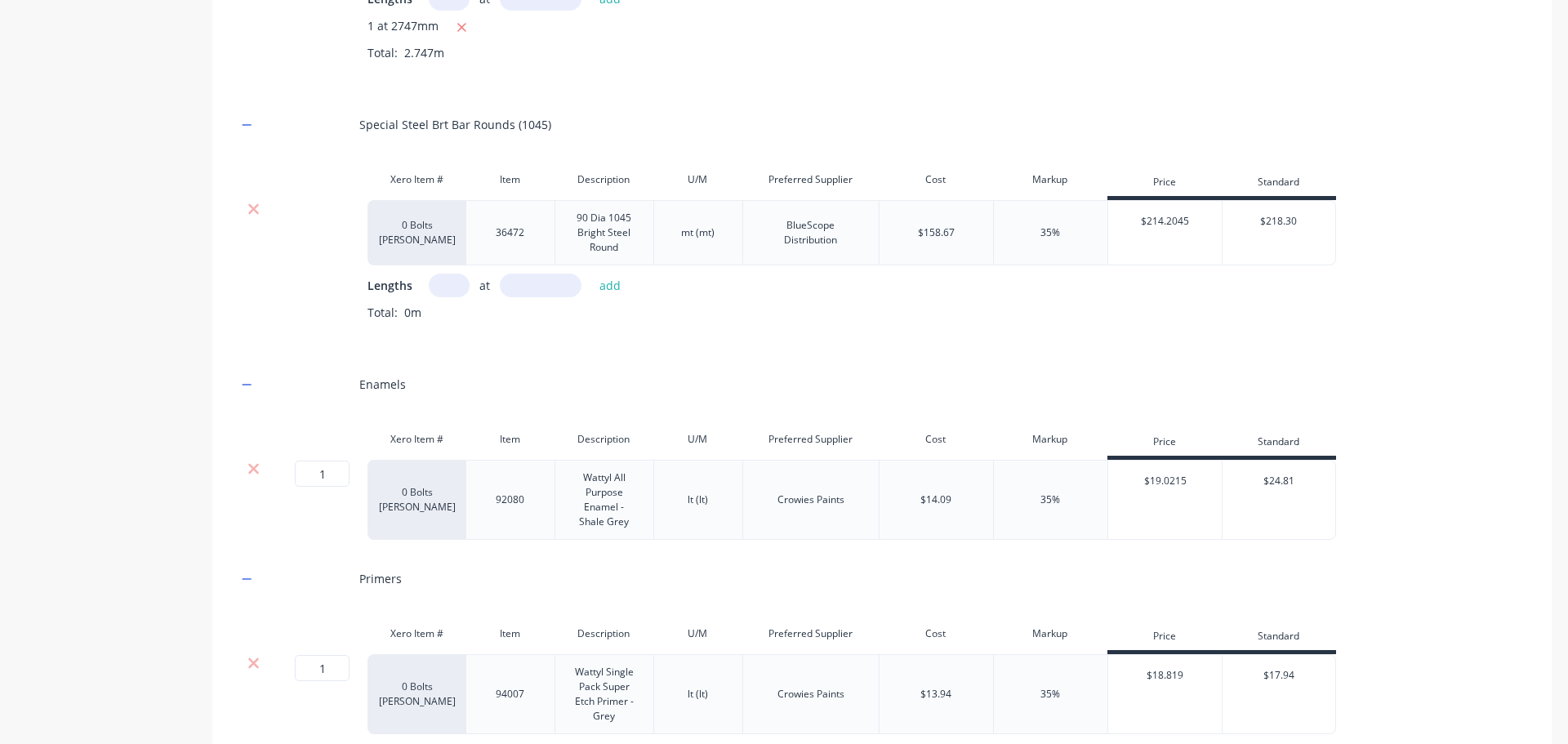
click at [433, 286] on input "text" at bounding box center [449, 286] width 41 height 23
type input "1"
type input "991"
click at [605, 286] on button "add" at bounding box center [610, 286] width 38 height 22
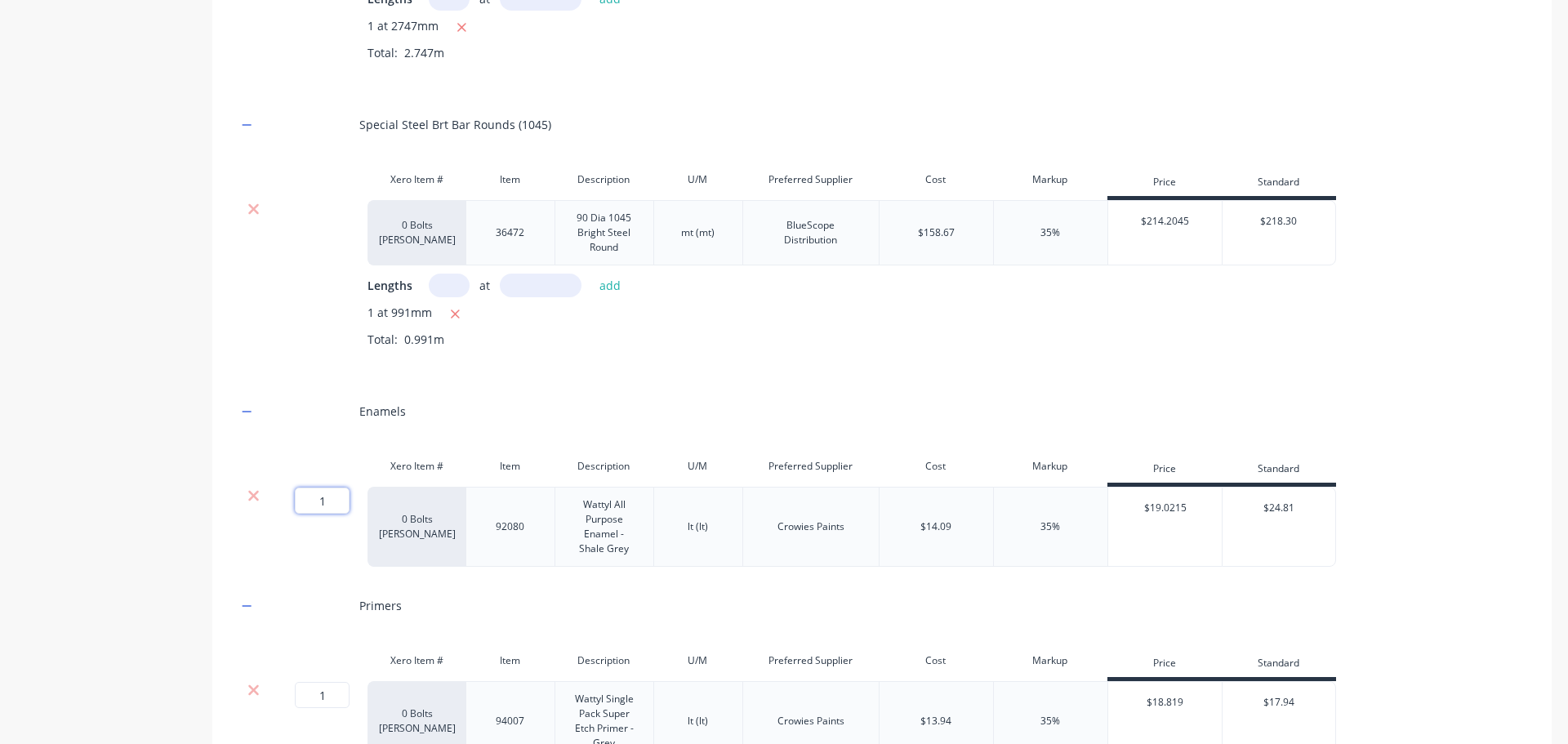
drag, startPoint x: 323, startPoint y: 498, endPoint x: 263, endPoint y: 502, distance: 60.1
click at [263, 502] on div "1 1 ? 0 Bolts Metric Galvanised 92080 Wattyl All Purpose Enamel - Shale Grey lt…" at bounding box center [786, 527] width 1099 height 80
type input "3"
drag, startPoint x: 327, startPoint y: 686, endPoint x: 270, endPoint y: 700, distance: 58.7
click at [270, 700] on div "1 1 ?" at bounding box center [318, 721] width 98 height 80
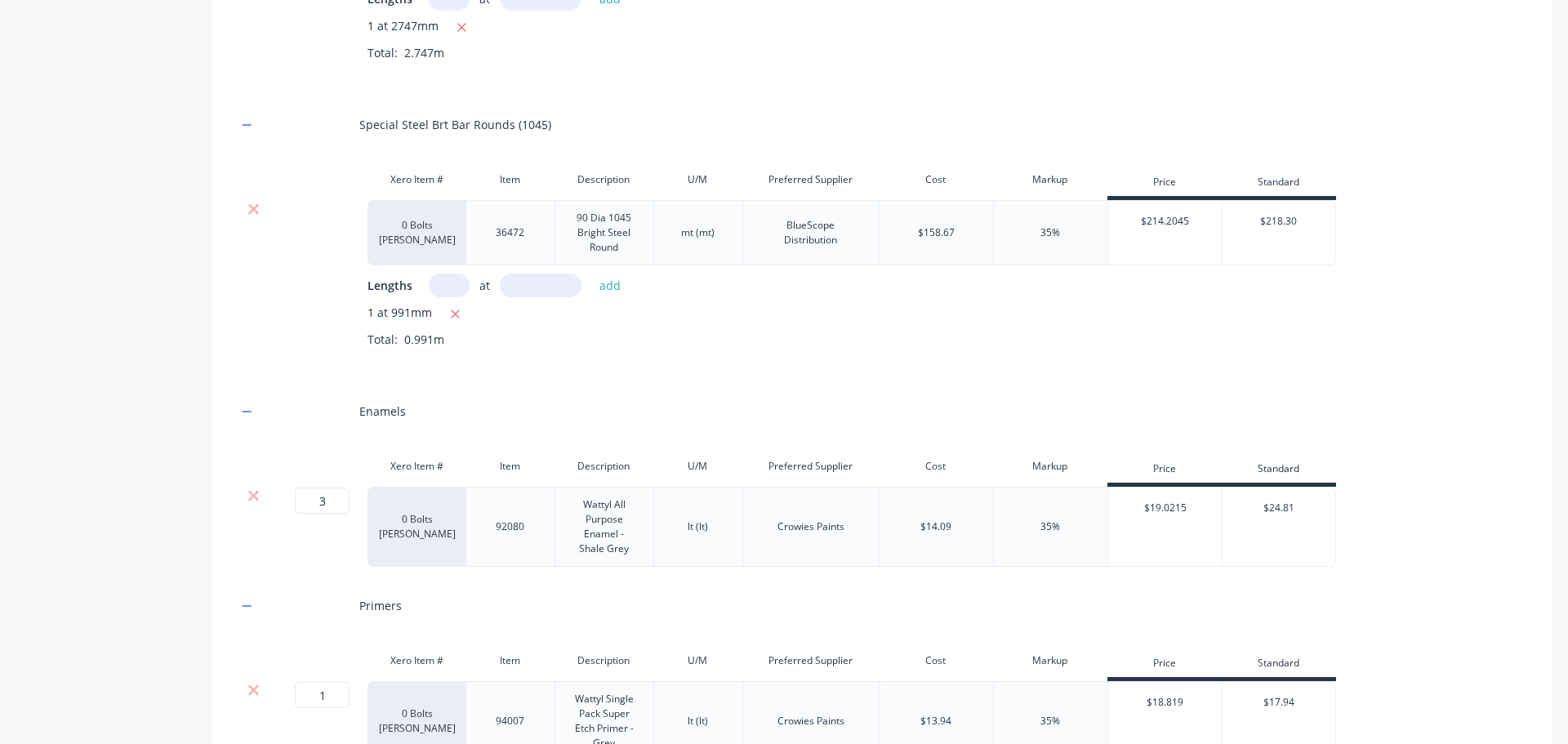
type input "3"
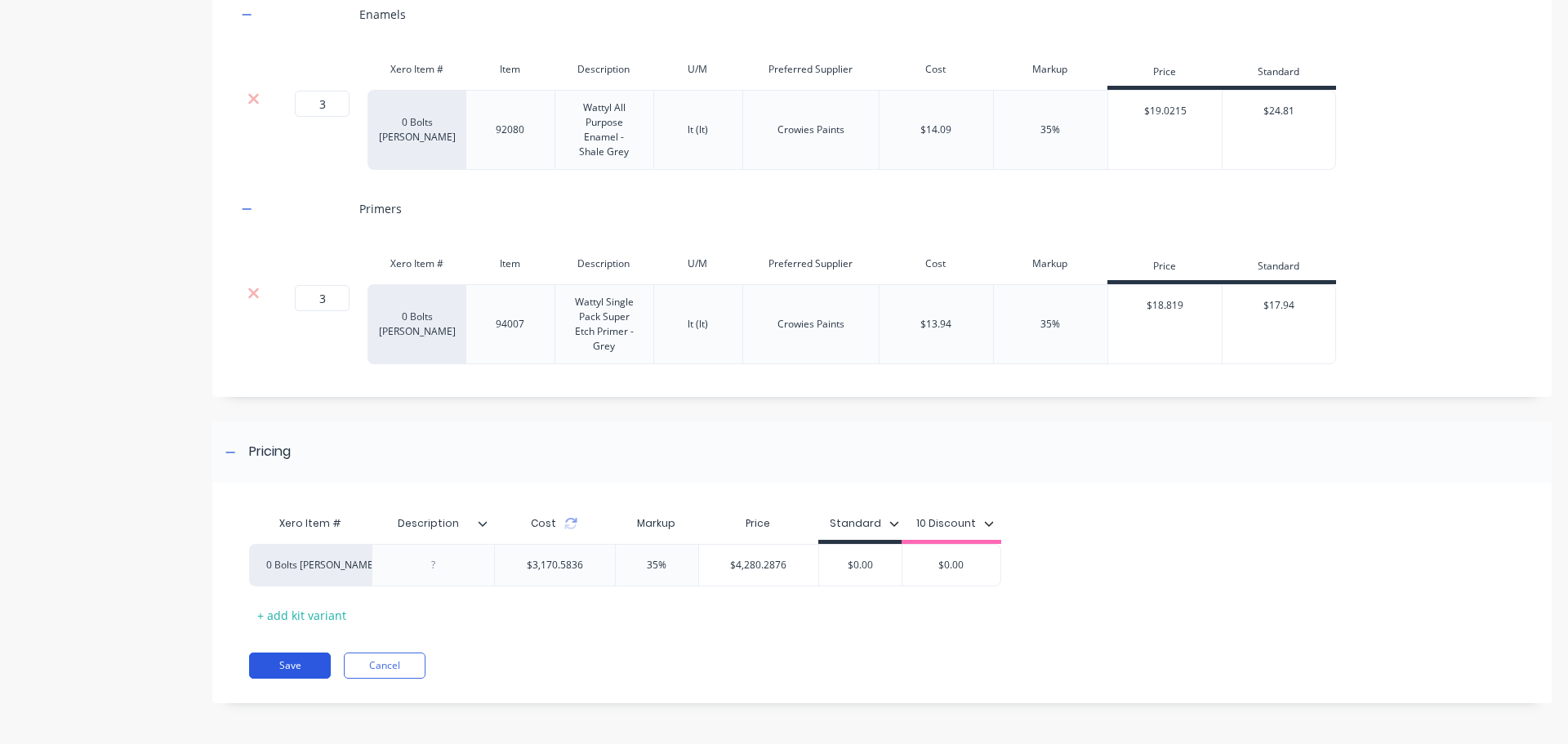
drag, startPoint x: 292, startPoint y: 665, endPoint x: 1167, endPoint y: 534, distance: 884.8
click at [293, 664] on button "Save" at bounding box center [290, 666] width 82 height 26
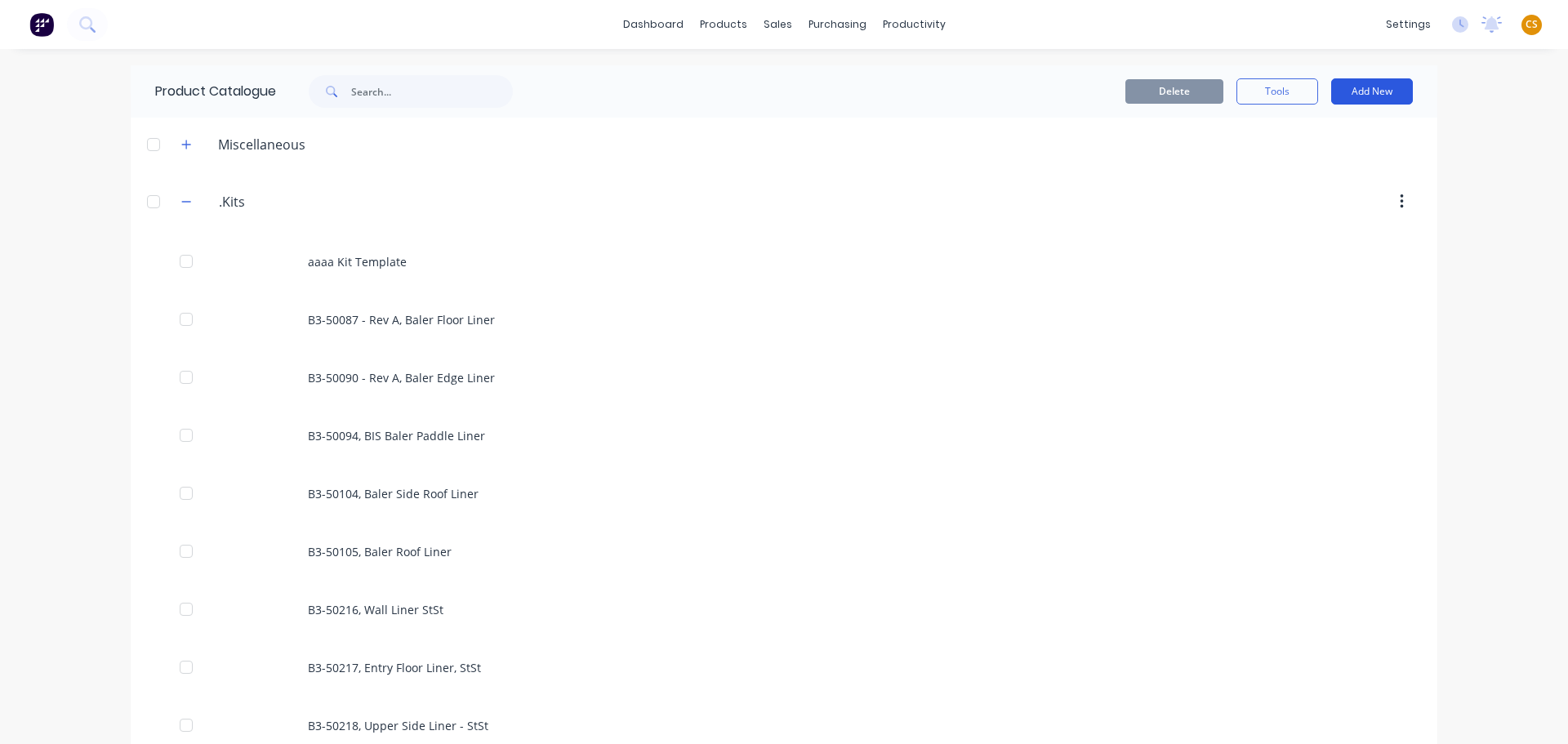
click at [1361, 98] on button "Add New" at bounding box center [1372, 91] width 82 height 26
click at [1278, 196] on div "Product Kit" at bounding box center [1334, 199] width 126 height 23
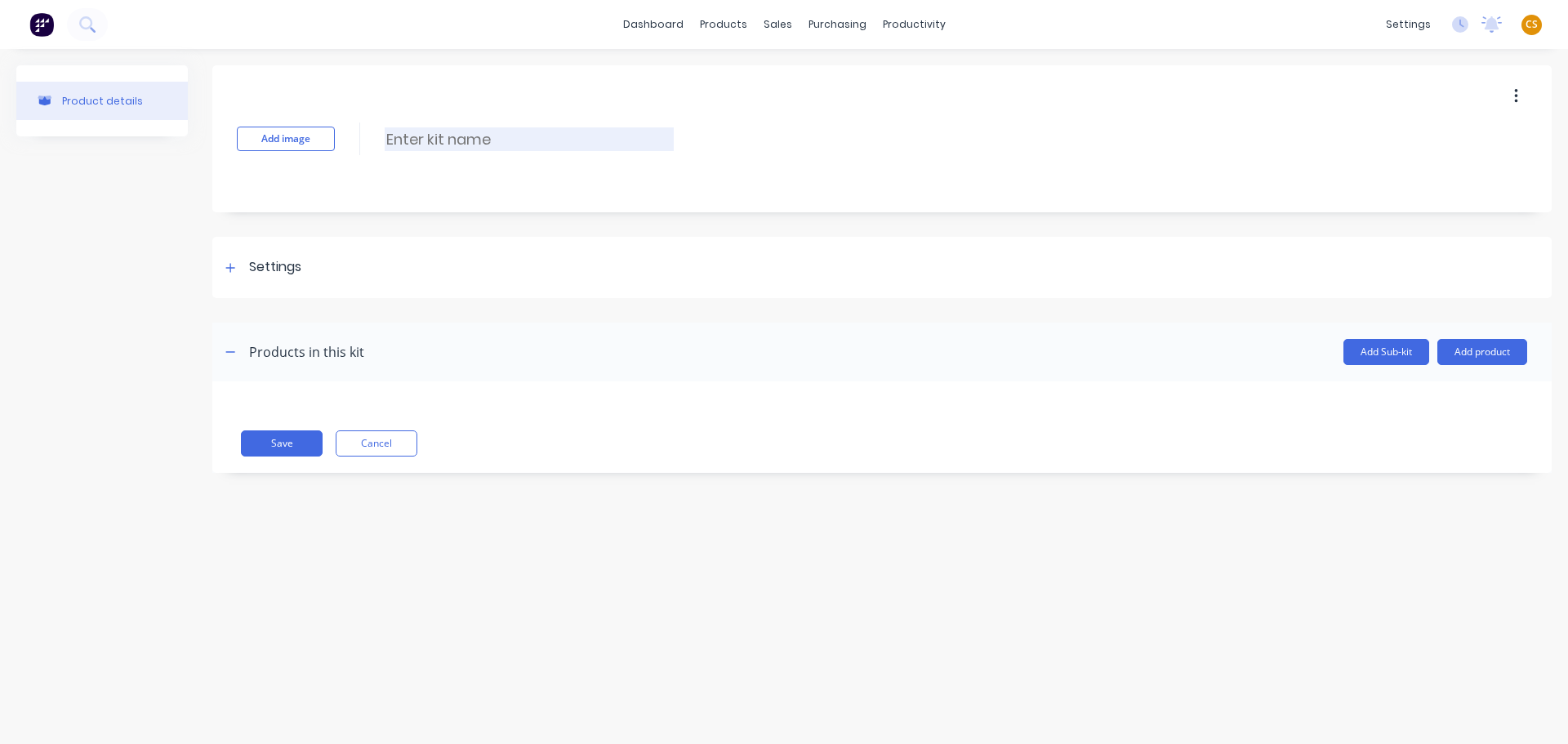
click at [420, 135] on input at bounding box center [529, 139] width 289 height 23
paste input "GV-50274, Baler Gearbox Mount"
type input "GV-50274, Baler Gearbox Mount"
click at [227, 269] on icon at bounding box center [230, 268] width 10 height 12
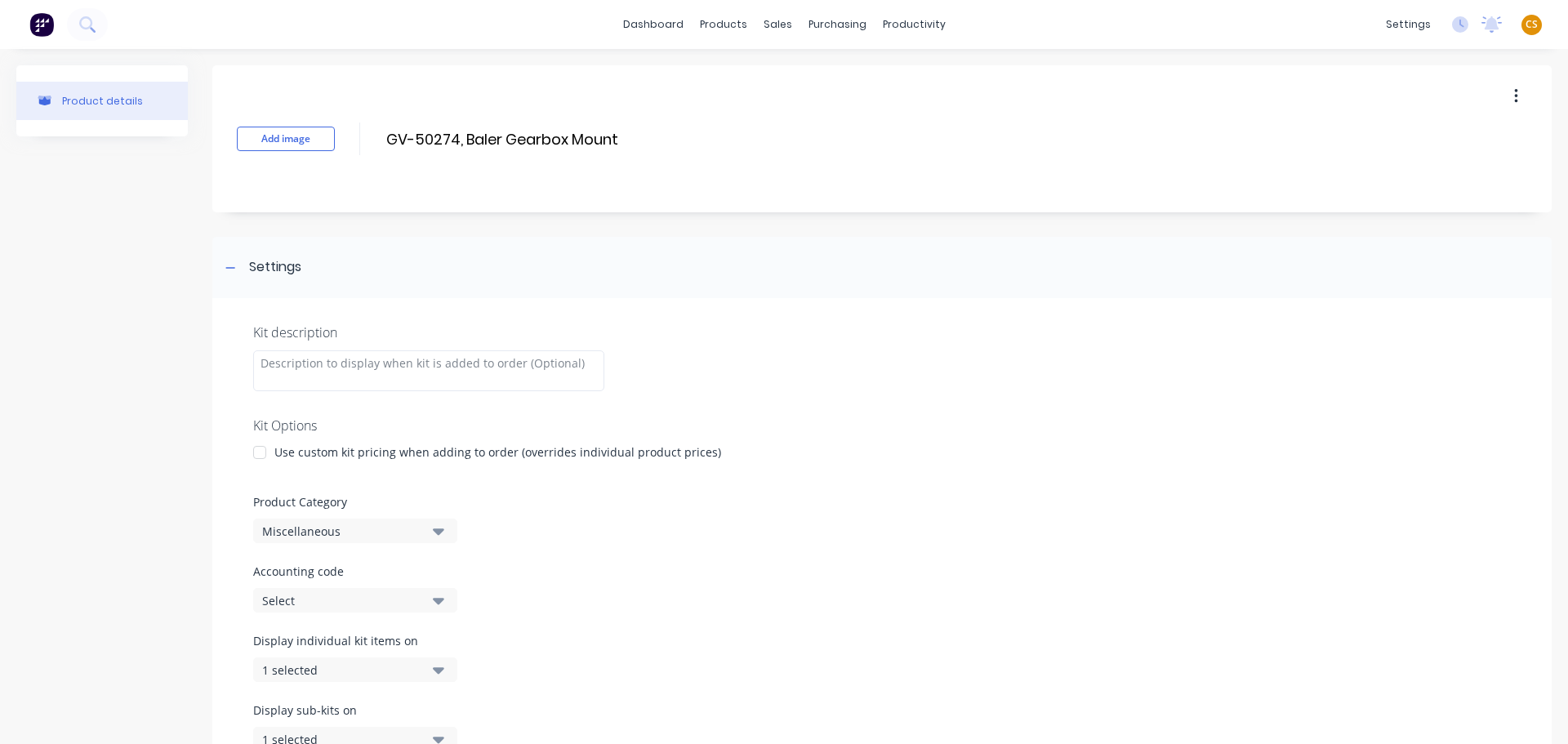
click at [252, 456] on div at bounding box center [260, 452] width 33 height 33
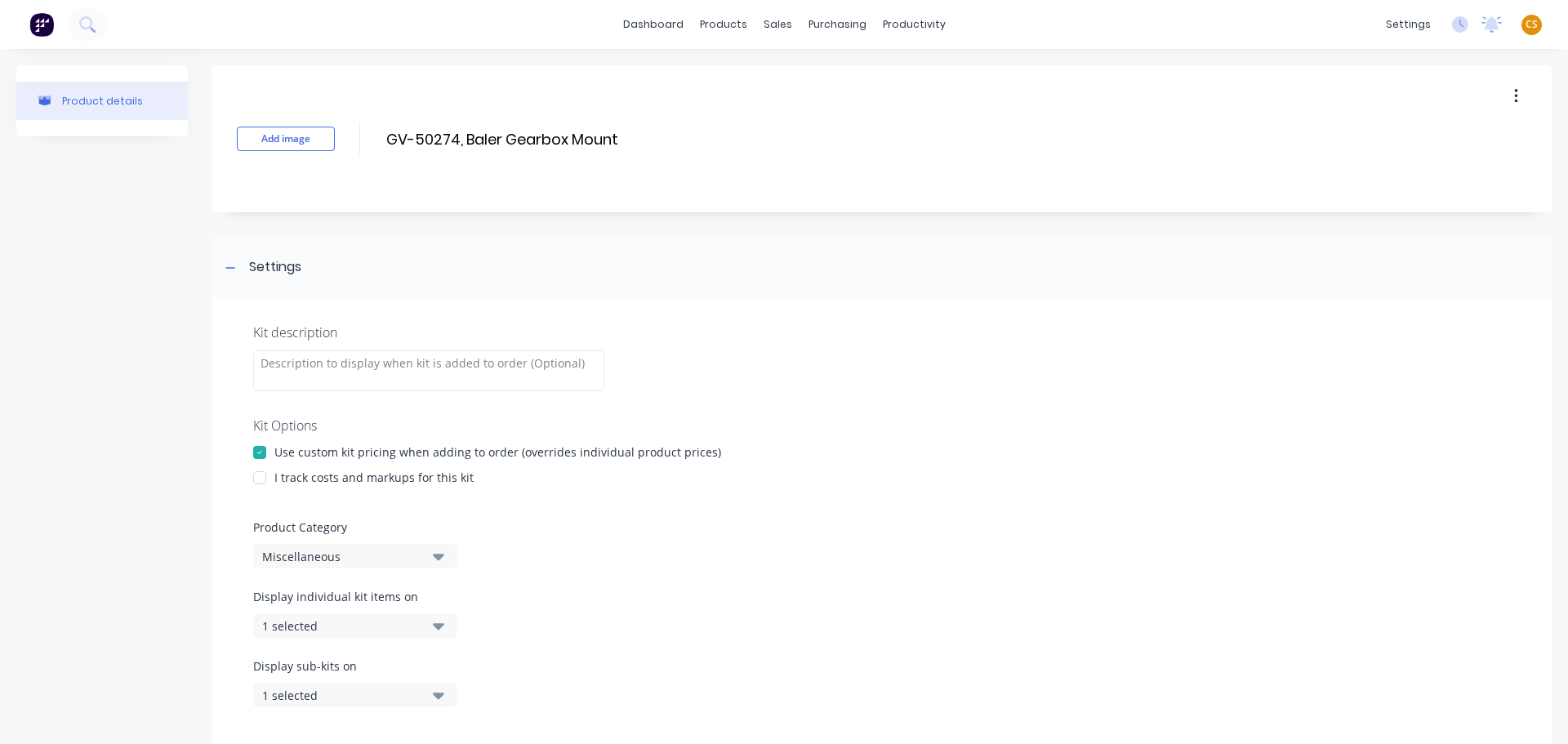
click at [255, 478] on div at bounding box center [260, 478] width 33 height 33
click at [318, 554] on div "Miscellaneous" at bounding box center [341, 556] width 159 height 18
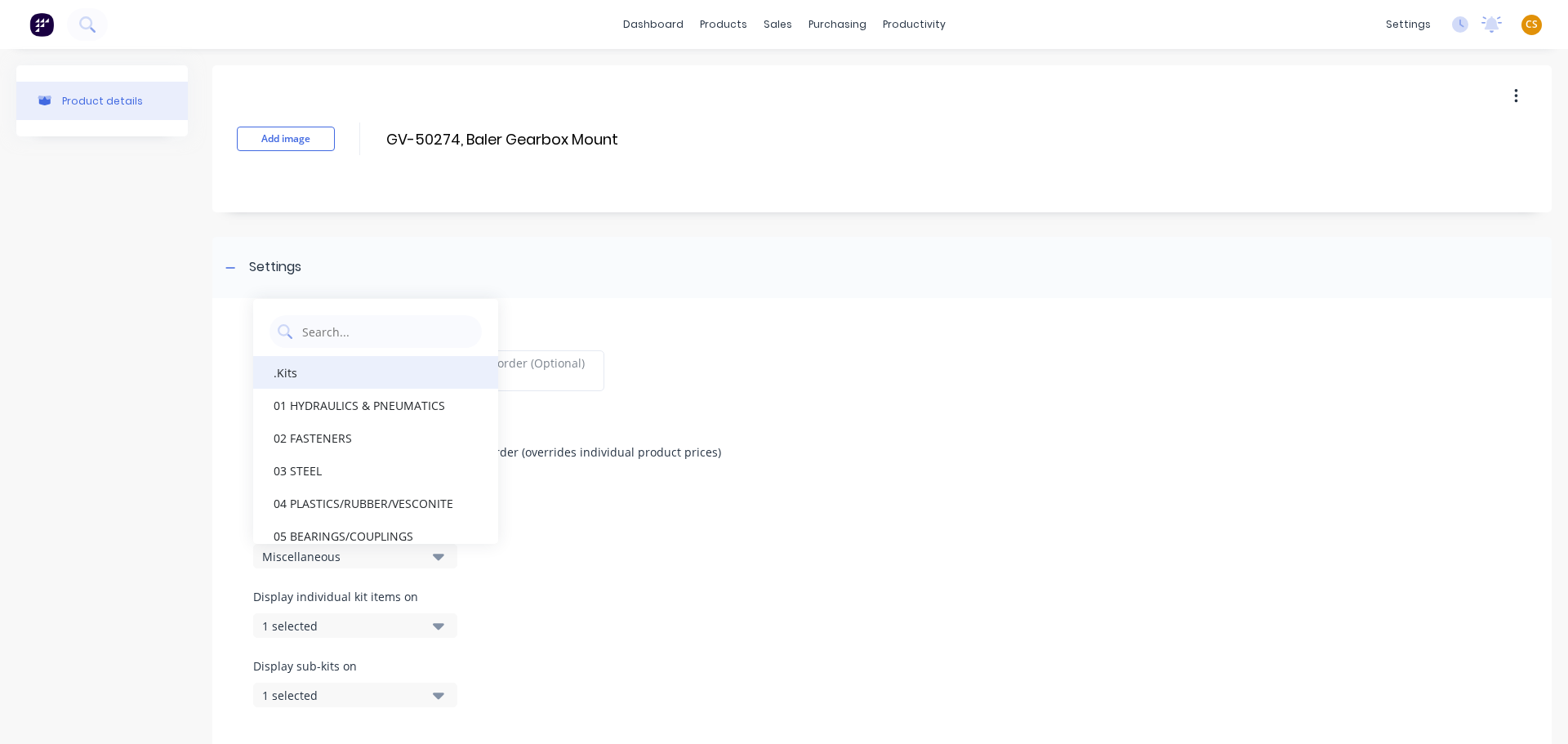
click at [325, 377] on div ".Kits" at bounding box center [376, 372] width 245 height 33
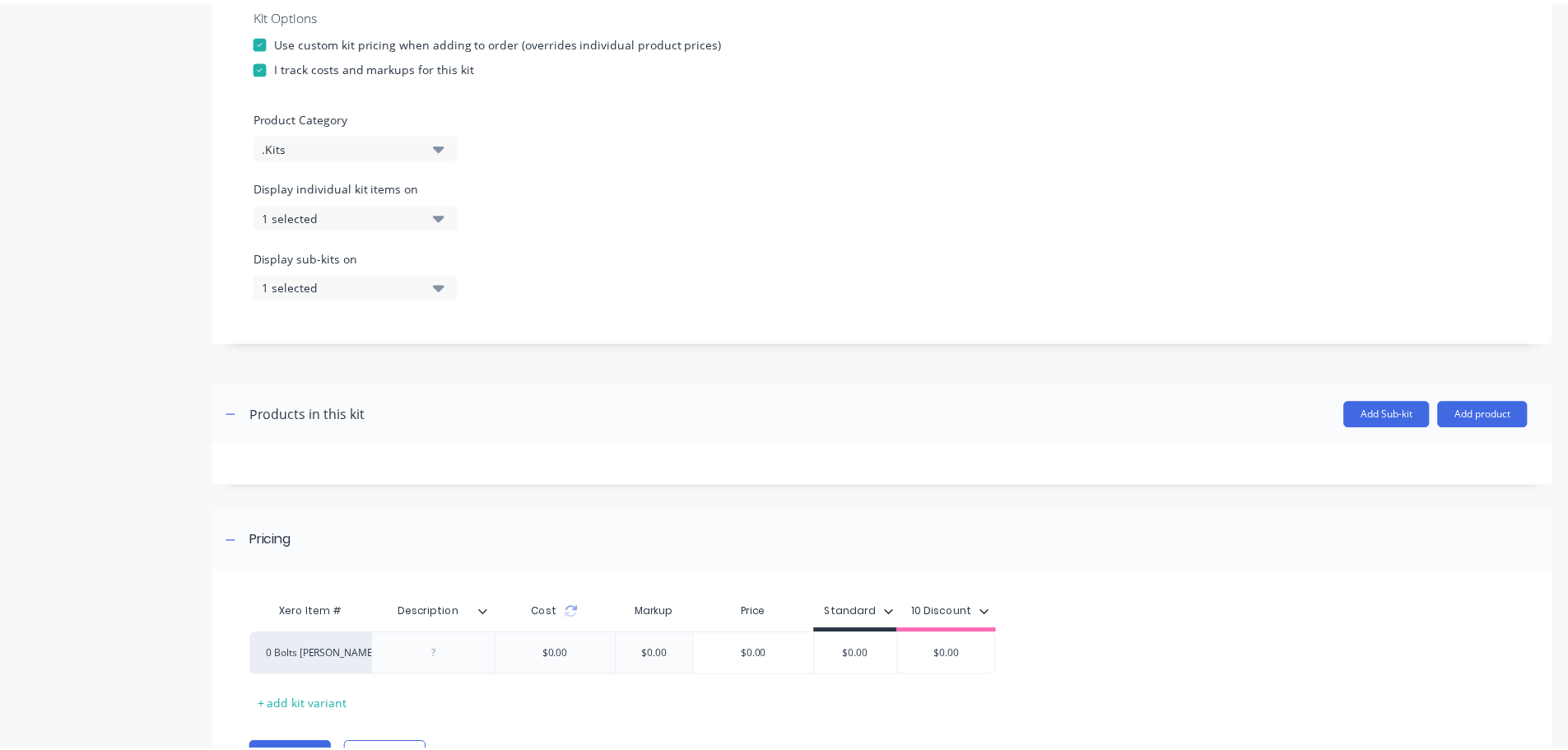
scroll to position [499, 0]
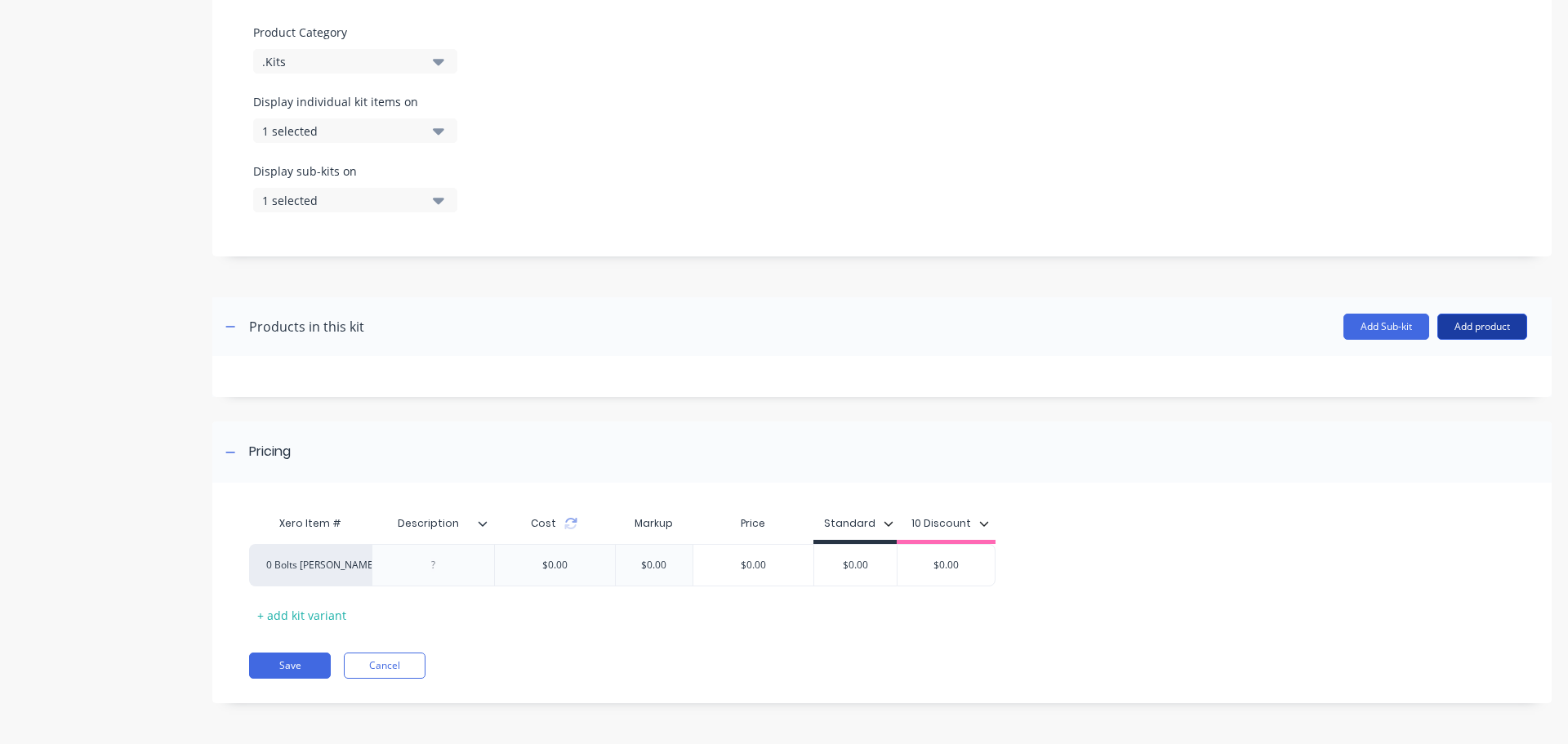
click at [1480, 331] on button "Add product" at bounding box center [1482, 326] width 90 height 26
click at [1399, 375] on div "Product catalogue" at bounding box center [1449, 369] width 126 height 23
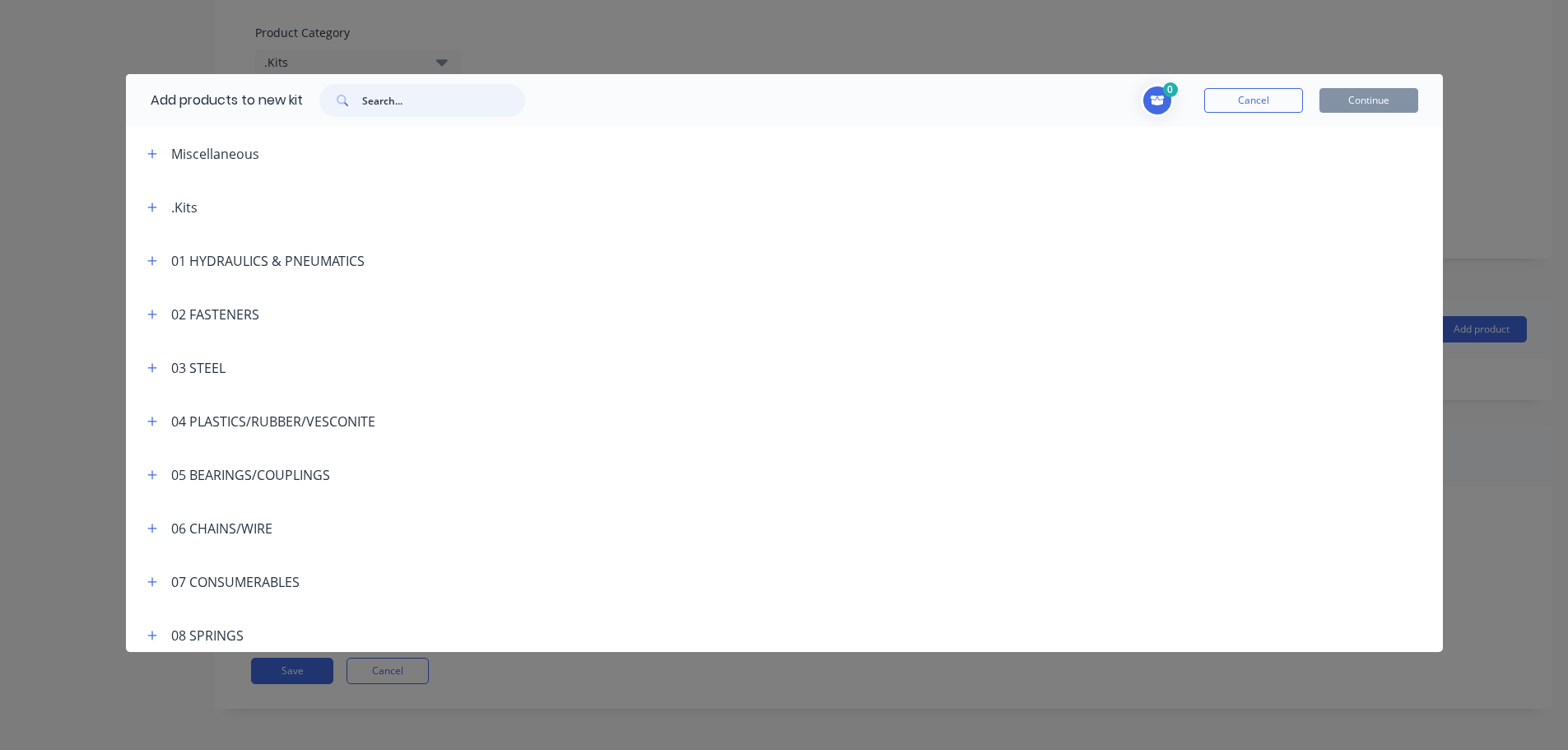
click at [392, 101] on input "text" at bounding box center [443, 100] width 163 height 33
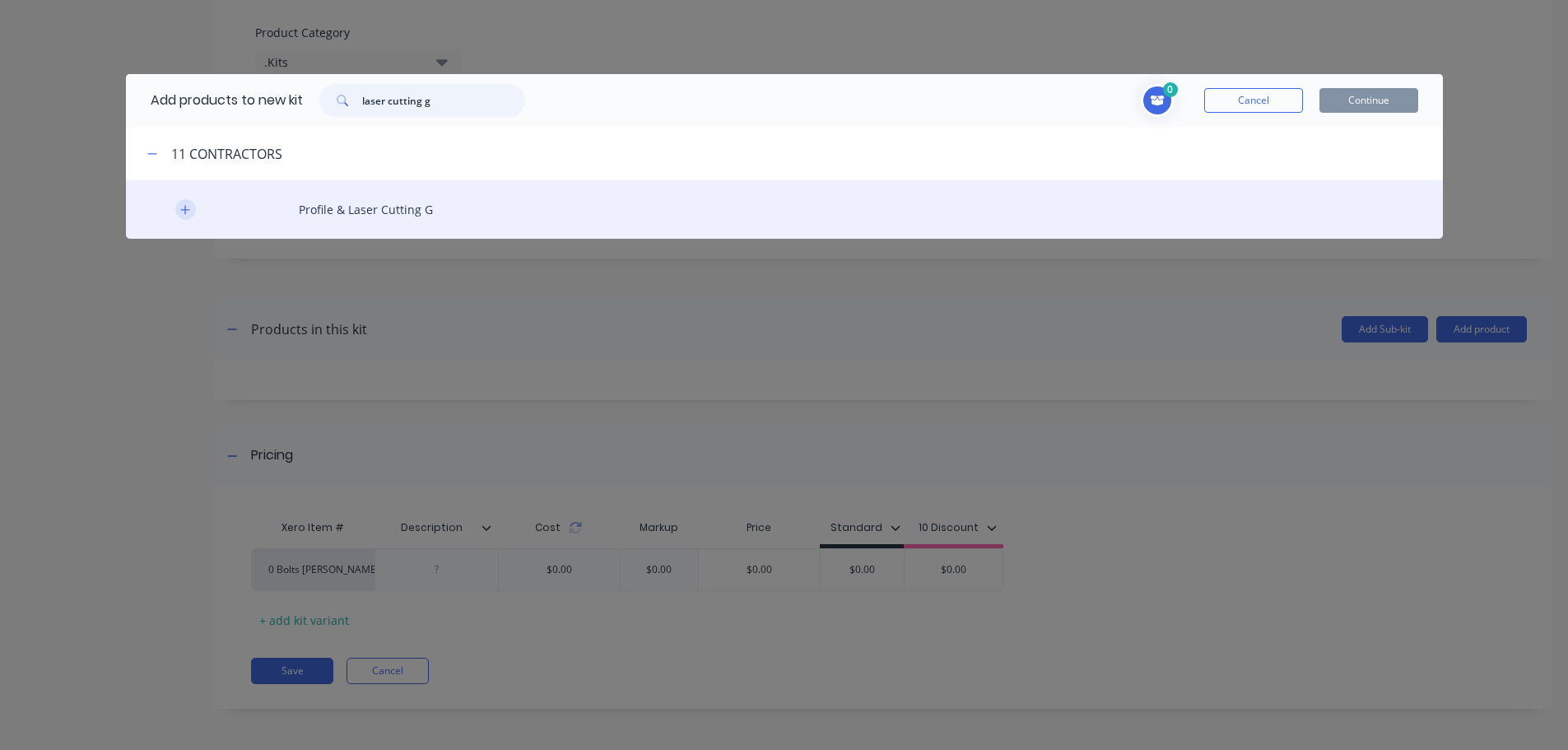
type input "laser cutting g"
click at [183, 210] on icon "button" at bounding box center [184, 210] width 9 height 9
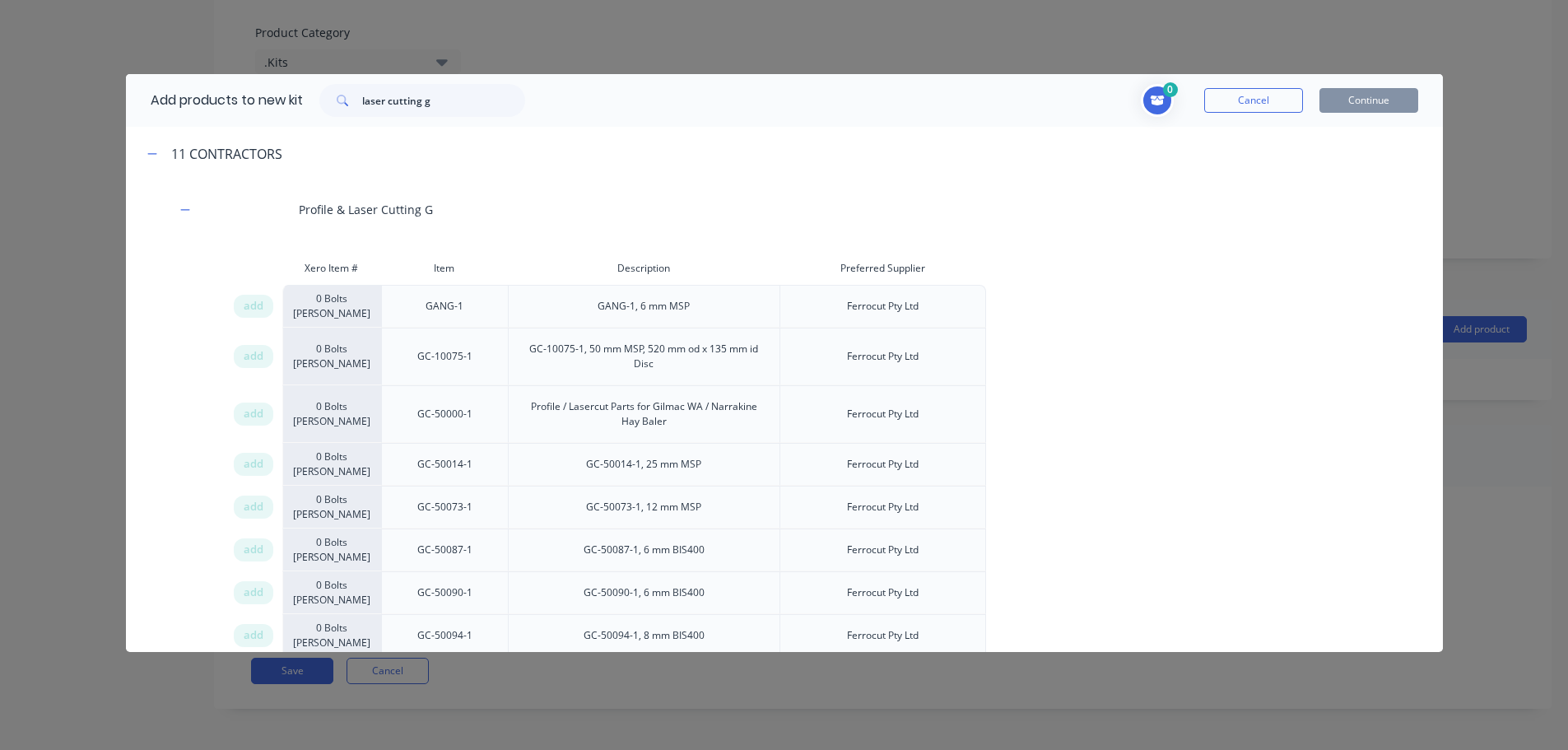
scroll to position [9288, 0]
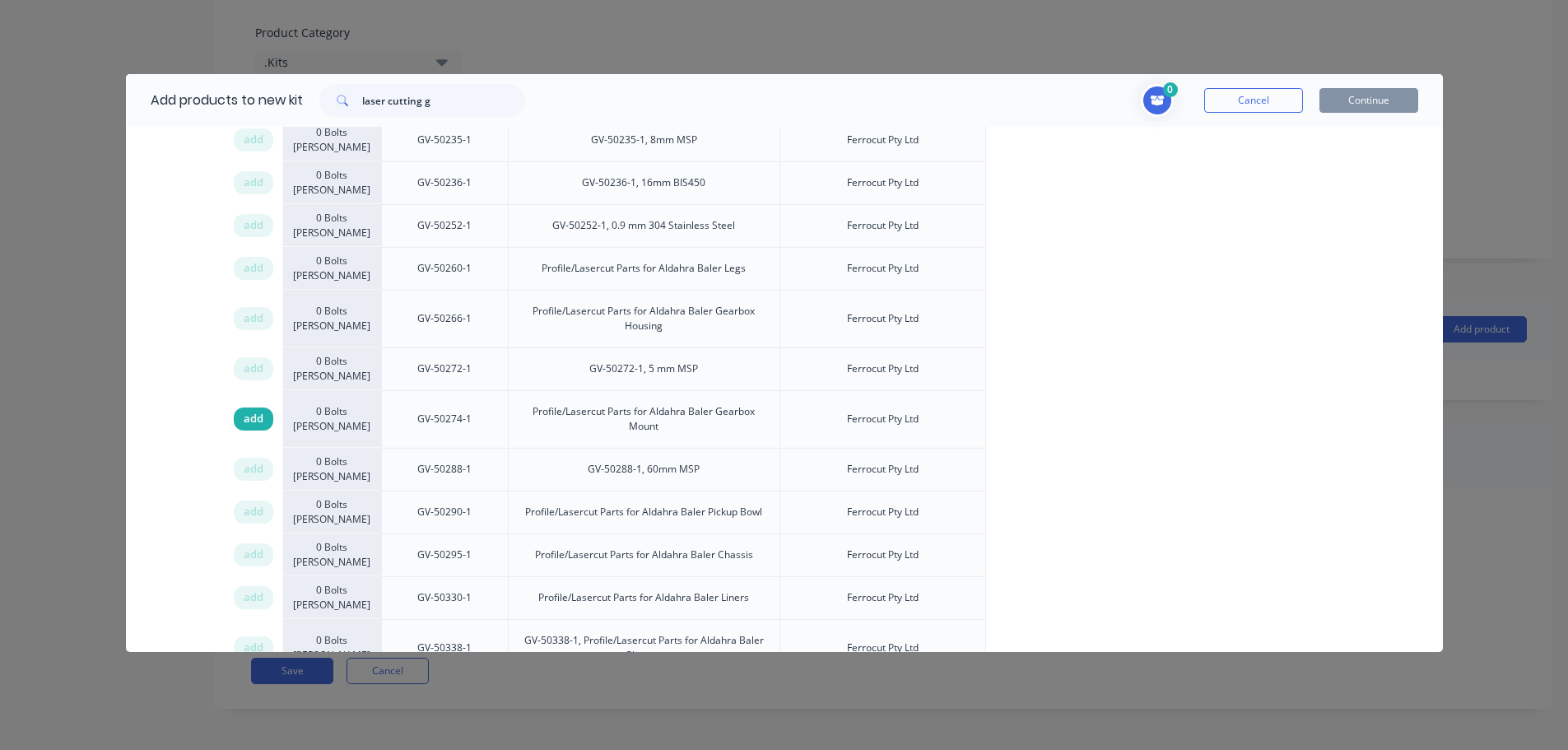
click at [246, 411] on span "add" at bounding box center [253, 419] width 19 height 17
drag, startPoint x: 470, startPoint y: 102, endPoint x: 162, endPoint y: 97, distance: 308.0
click at [166, 98] on div "Add products to new kit laser cutting g" at bounding box center [334, 100] width 416 height 53
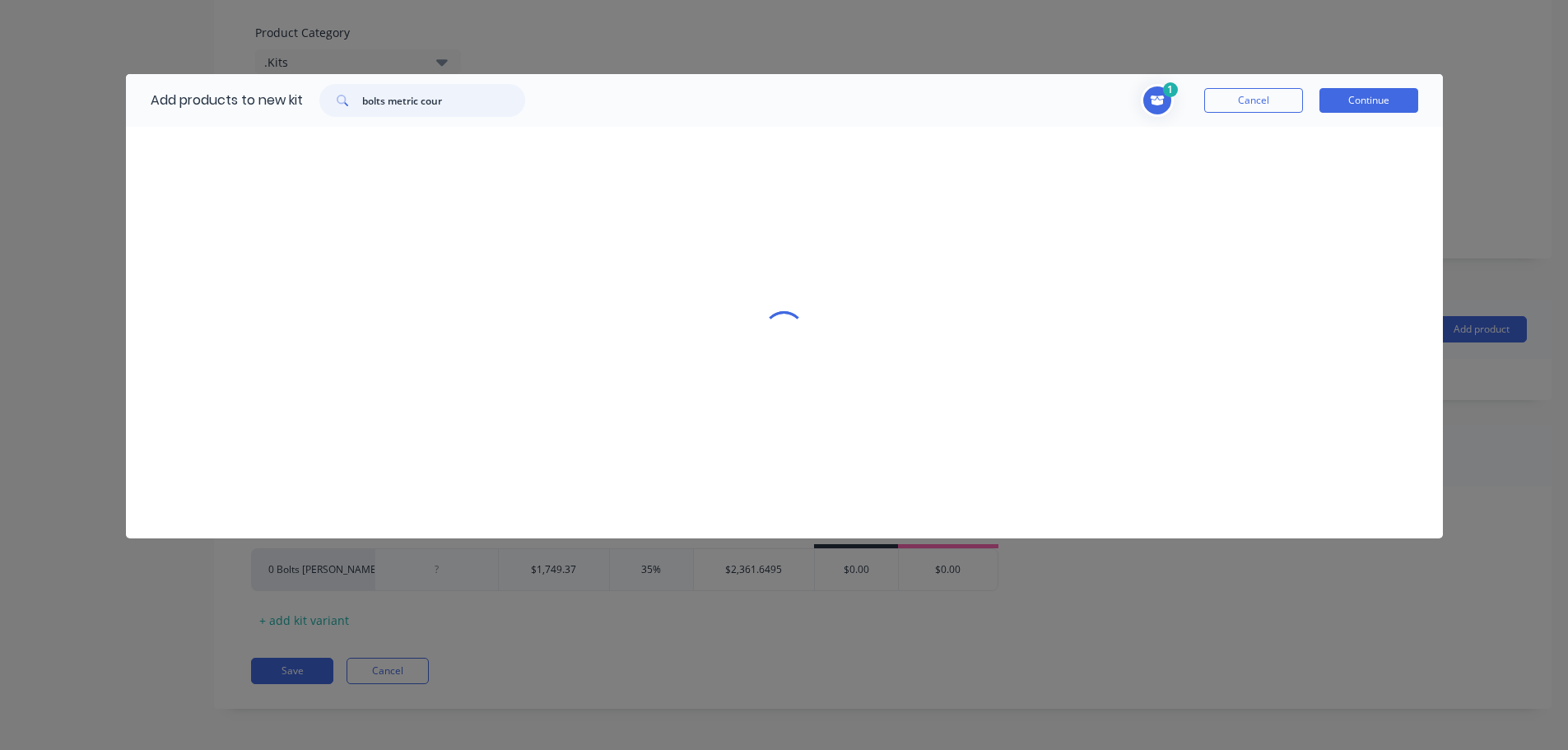
scroll to position [0, 0]
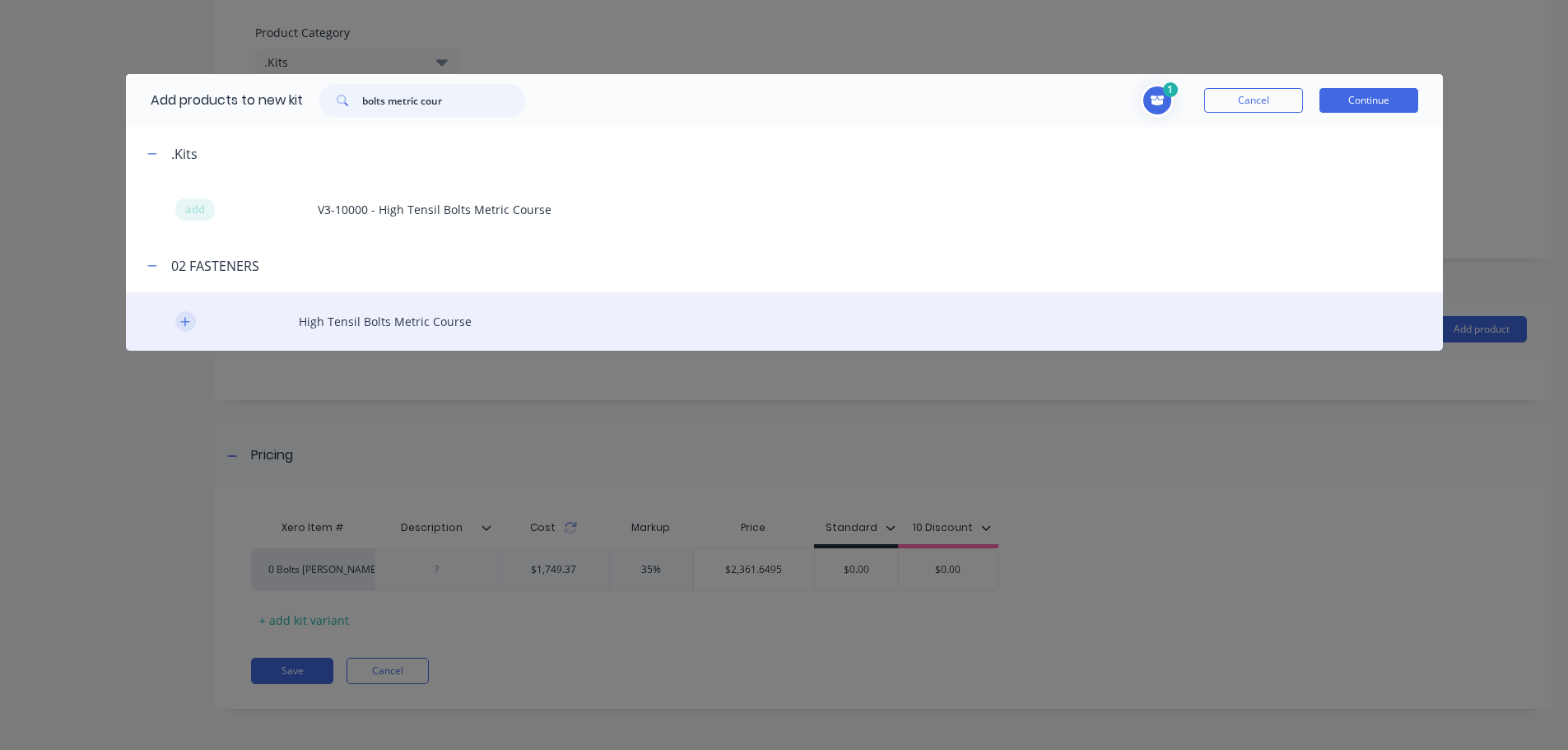
type input "bolts metric cour"
click at [186, 326] on icon "button" at bounding box center [185, 322] width 10 height 12
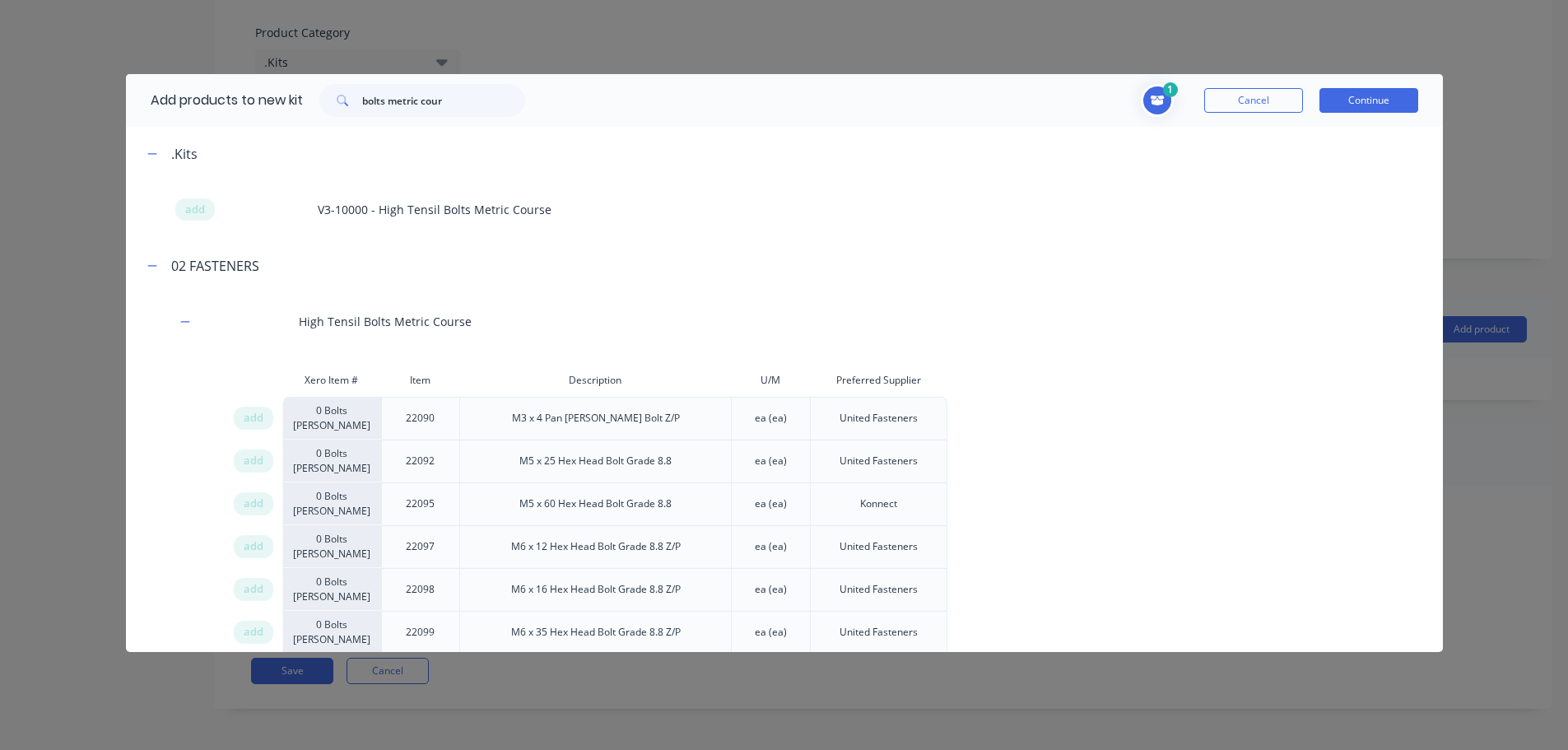
scroll to position [8009, 0]
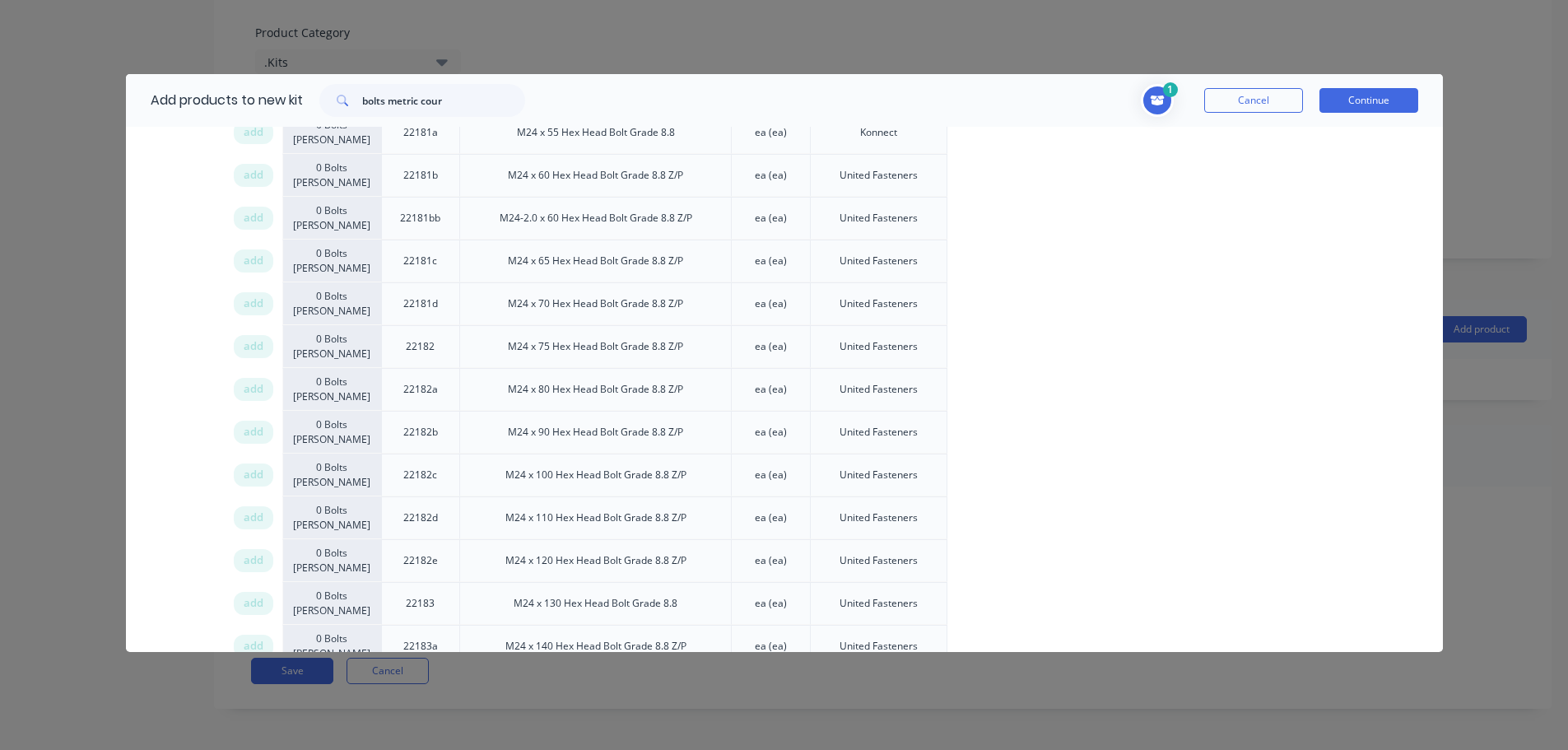
drag, startPoint x: 253, startPoint y: 388, endPoint x: 1129, endPoint y: 341, distance: 877.3
click at [255, 389] on span "add" at bounding box center [253, 390] width 19 height 17
drag, startPoint x: 465, startPoint y: 98, endPoint x: 238, endPoint y: 100, distance: 227.0
click at [238, 100] on div "Add products to new kit bolts metric cour" at bounding box center [334, 100] width 416 height 53
type input "steel nuts"
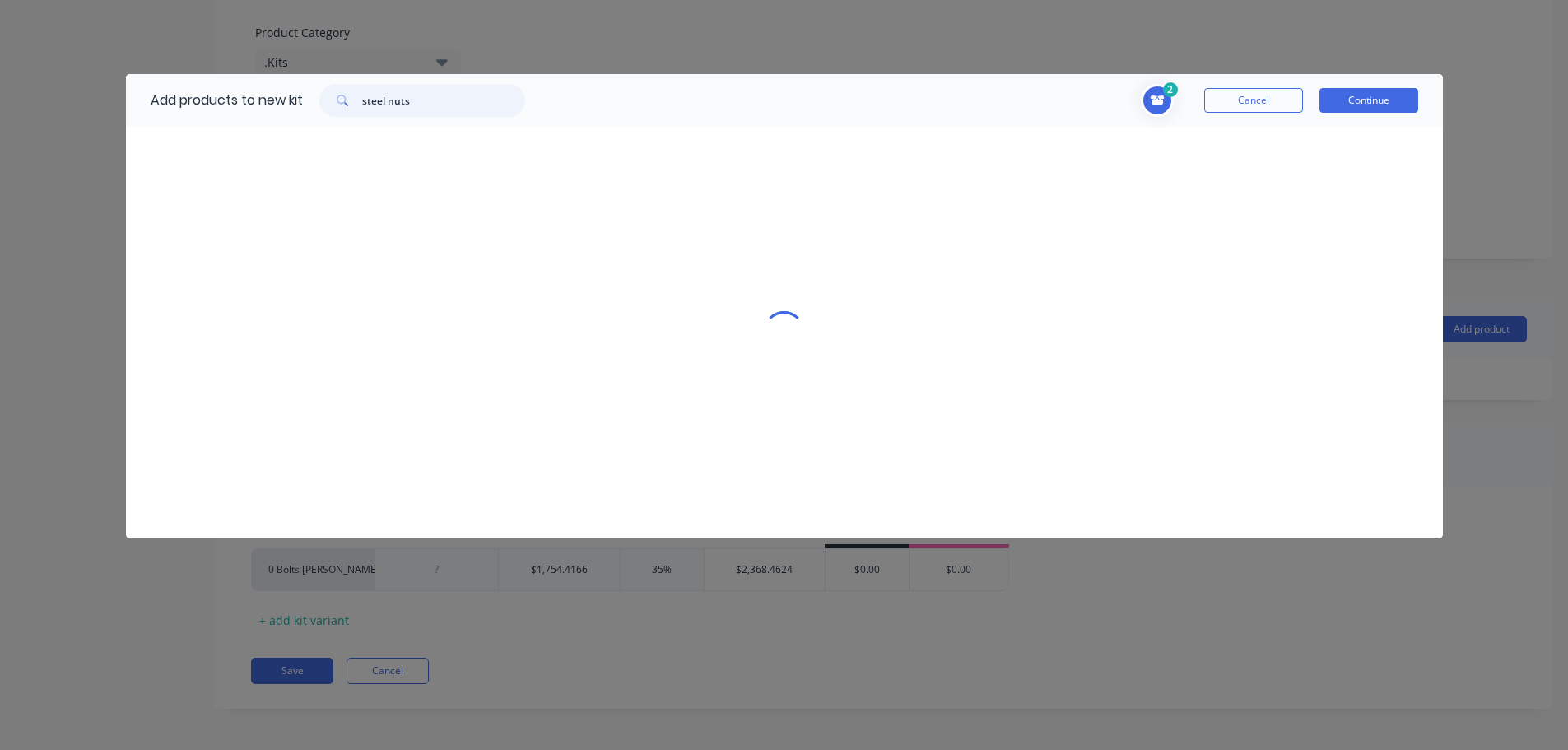
scroll to position [0, 0]
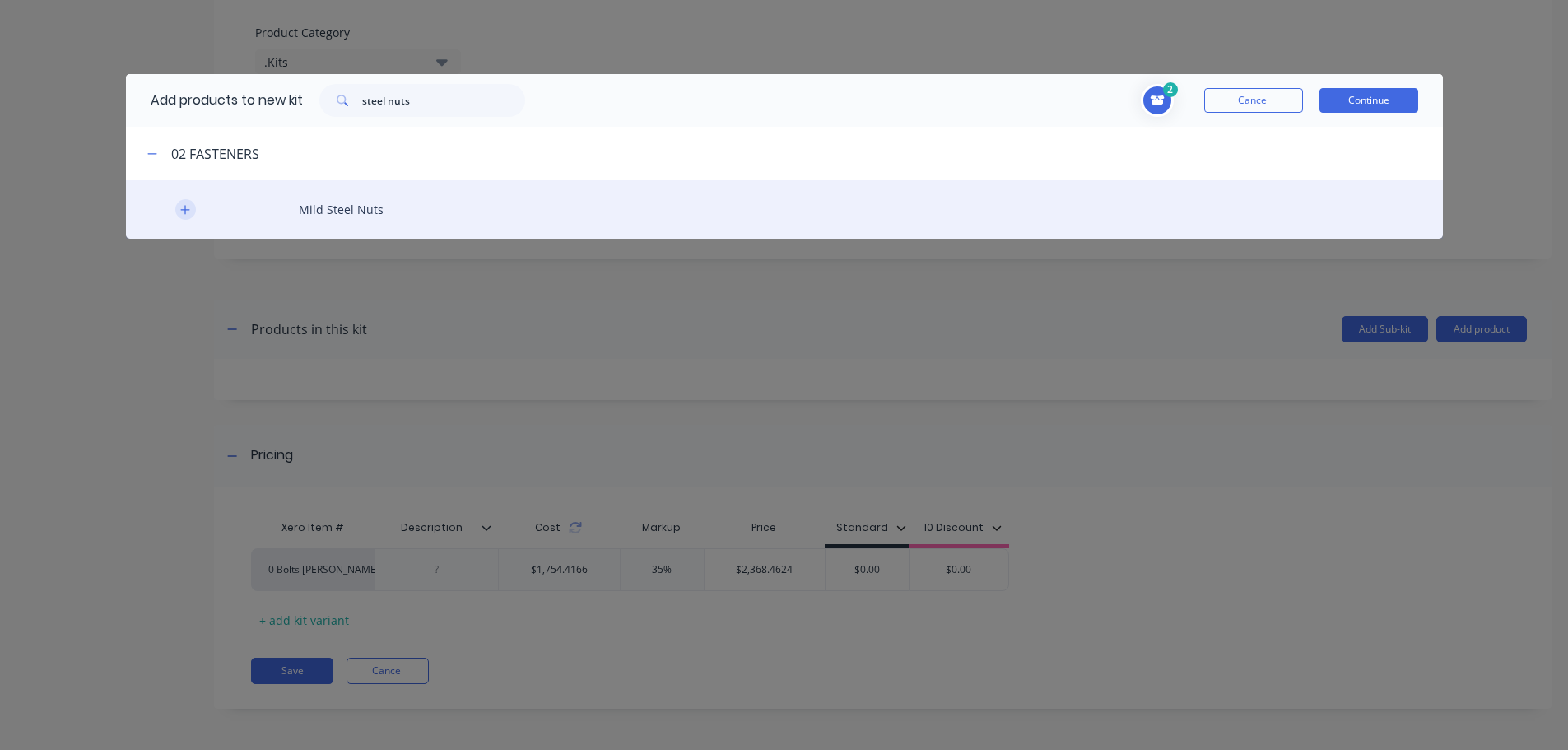
click at [185, 207] on icon "button" at bounding box center [184, 210] width 9 height 9
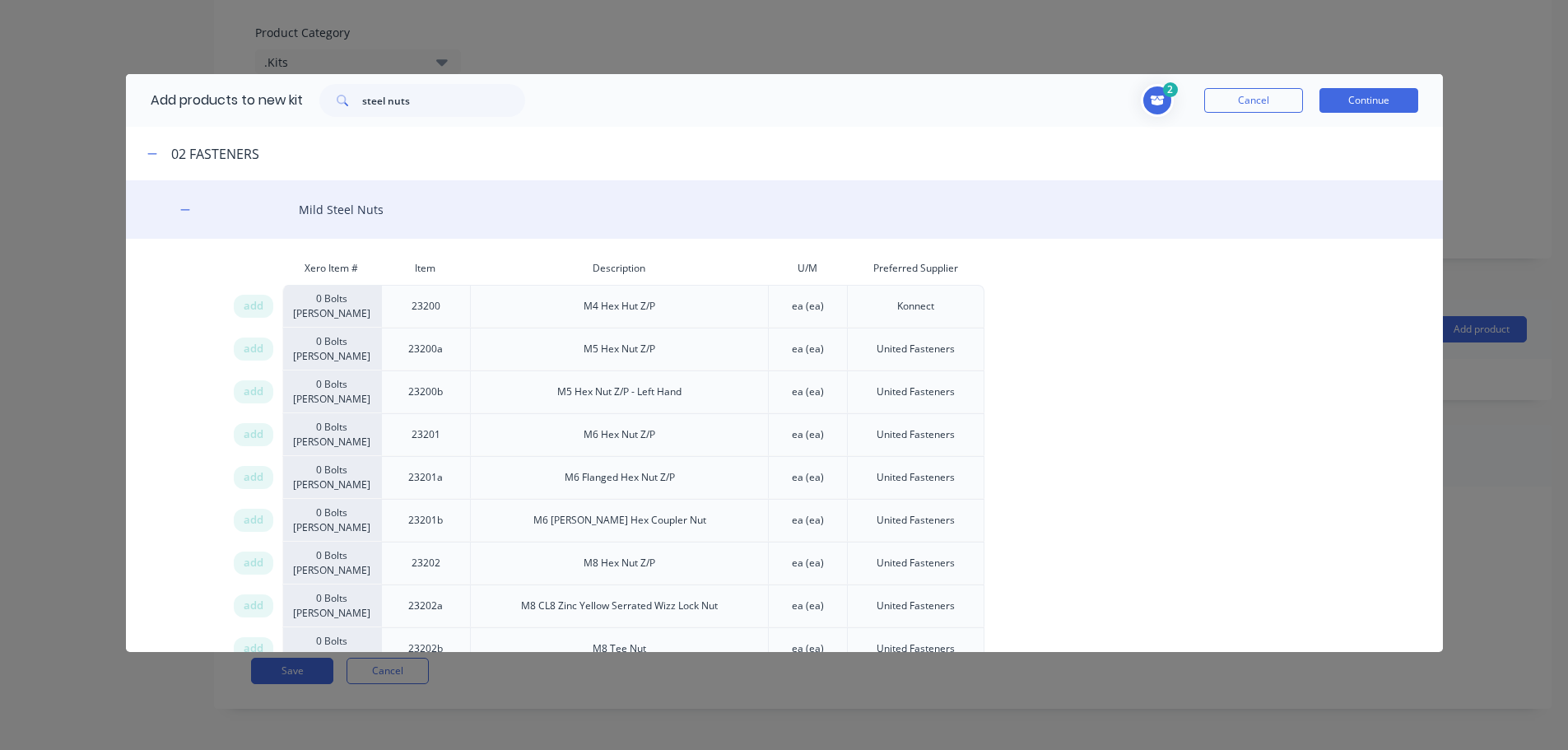
scroll to position [2401, 0]
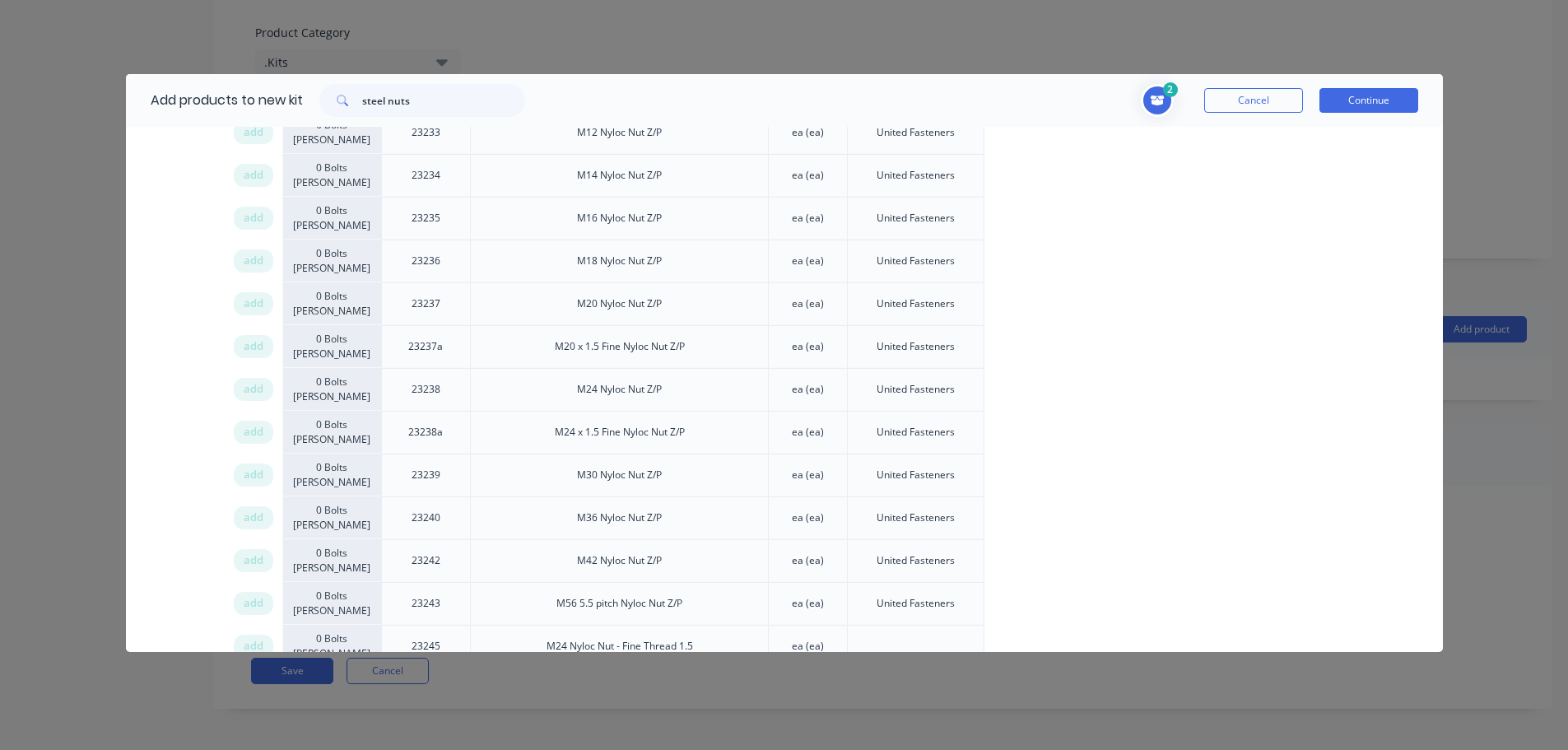
drag, startPoint x: 246, startPoint y: 388, endPoint x: 961, endPoint y: 348, distance: 716.1
click at [248, 387] on span "add" at bounding box center [253, 390] width 19 height 17
drag, startPoint x: 432, startPoint y: 98, endPoint x: 152, endPoint y: 95, distance: 280.0
click at [159, 98] on div "Add products to new kit steel nuts" at bounding box center [334, 100] width 416 height 53
type input "high ten"
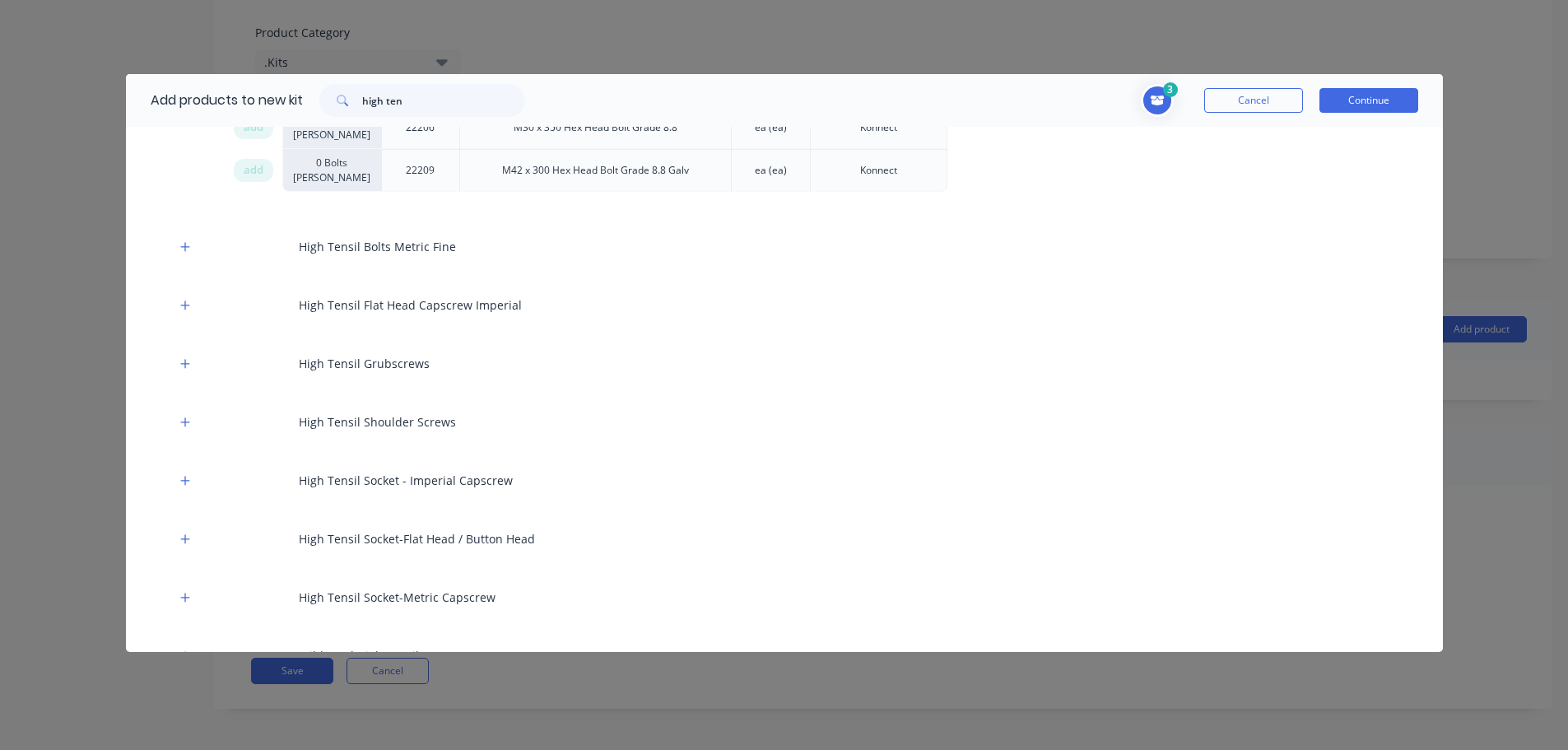
scroll to position [9604, 0]
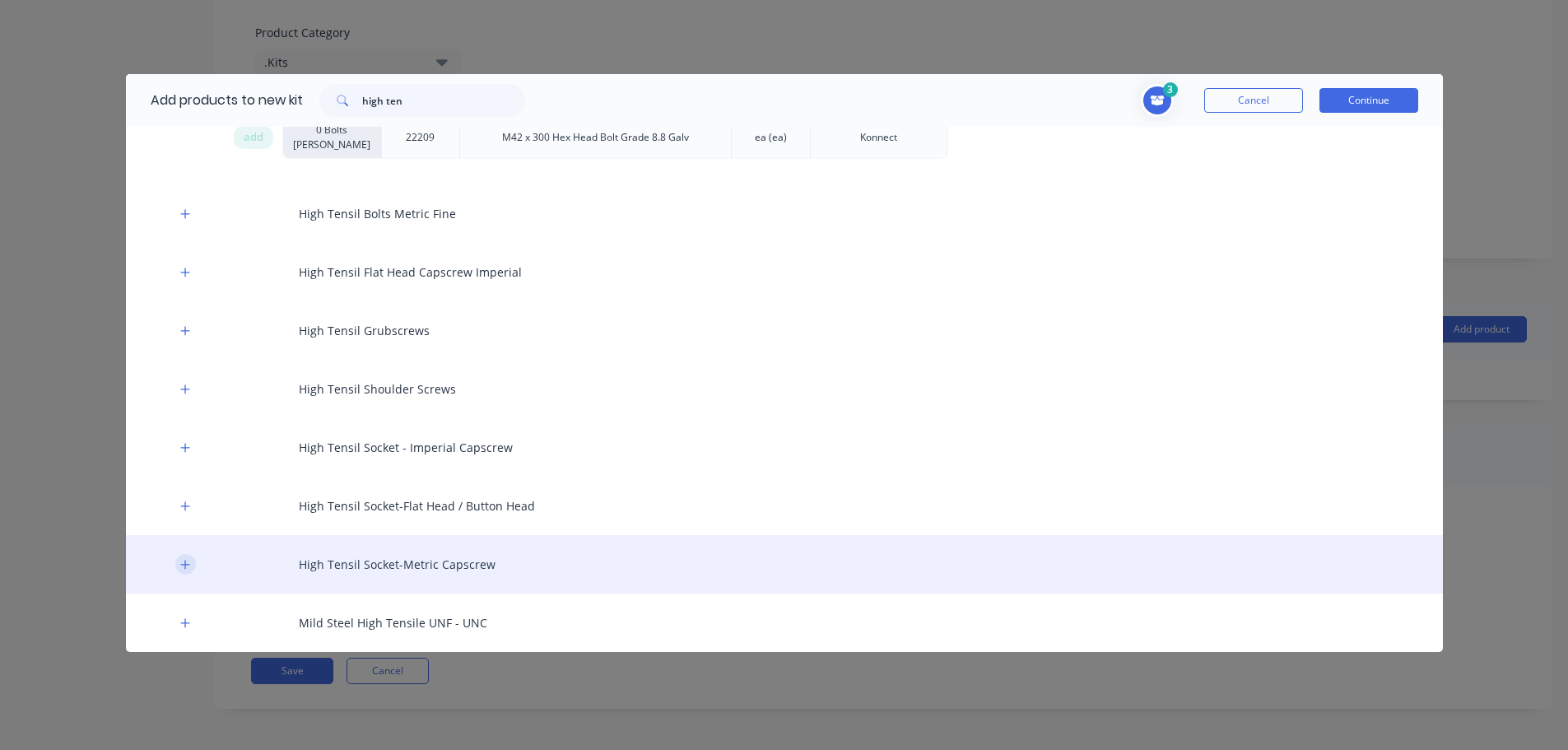
click at [187, 561] on icon "button" at bounding box center [185, 565] width 10 height 12
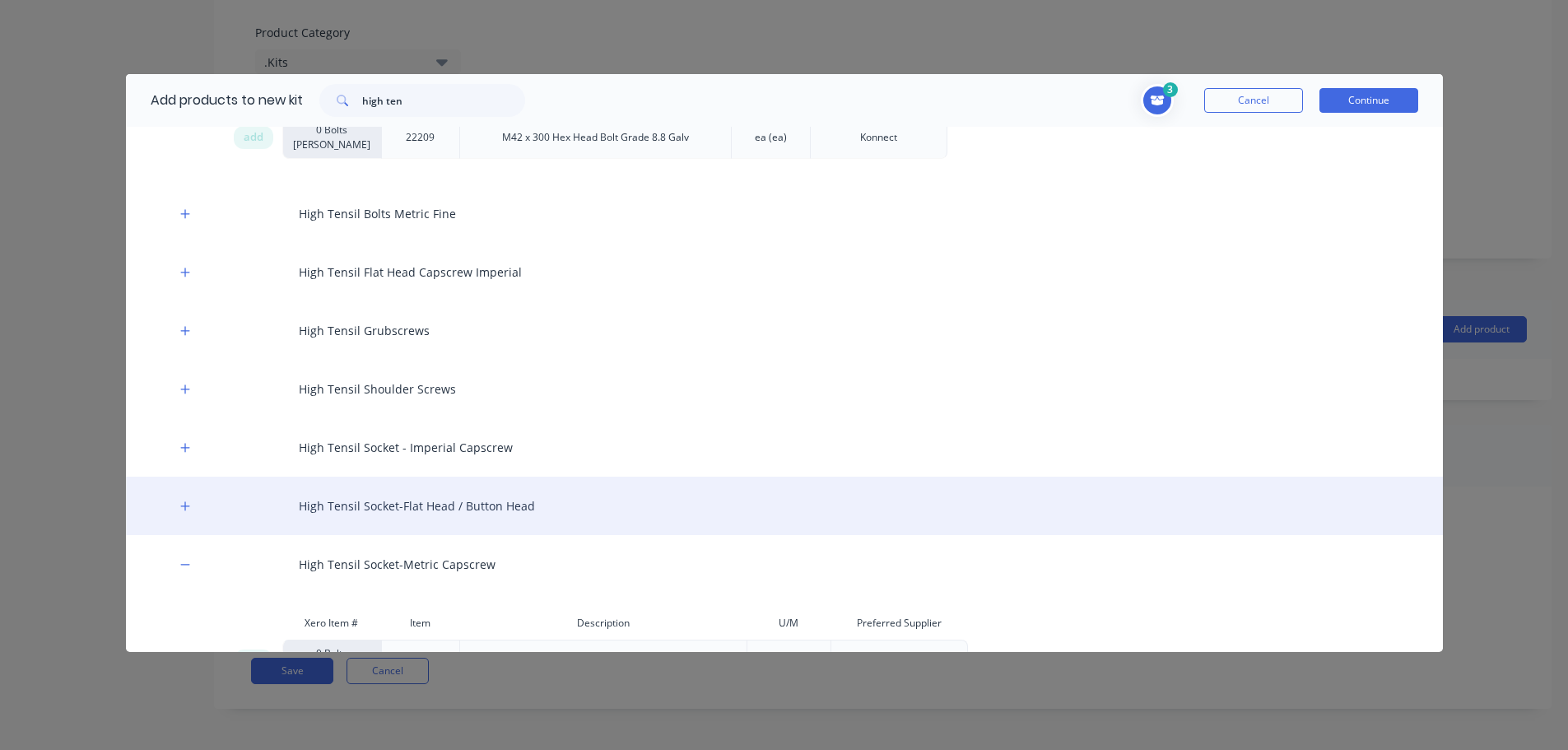
scroll to position [17028, 0]
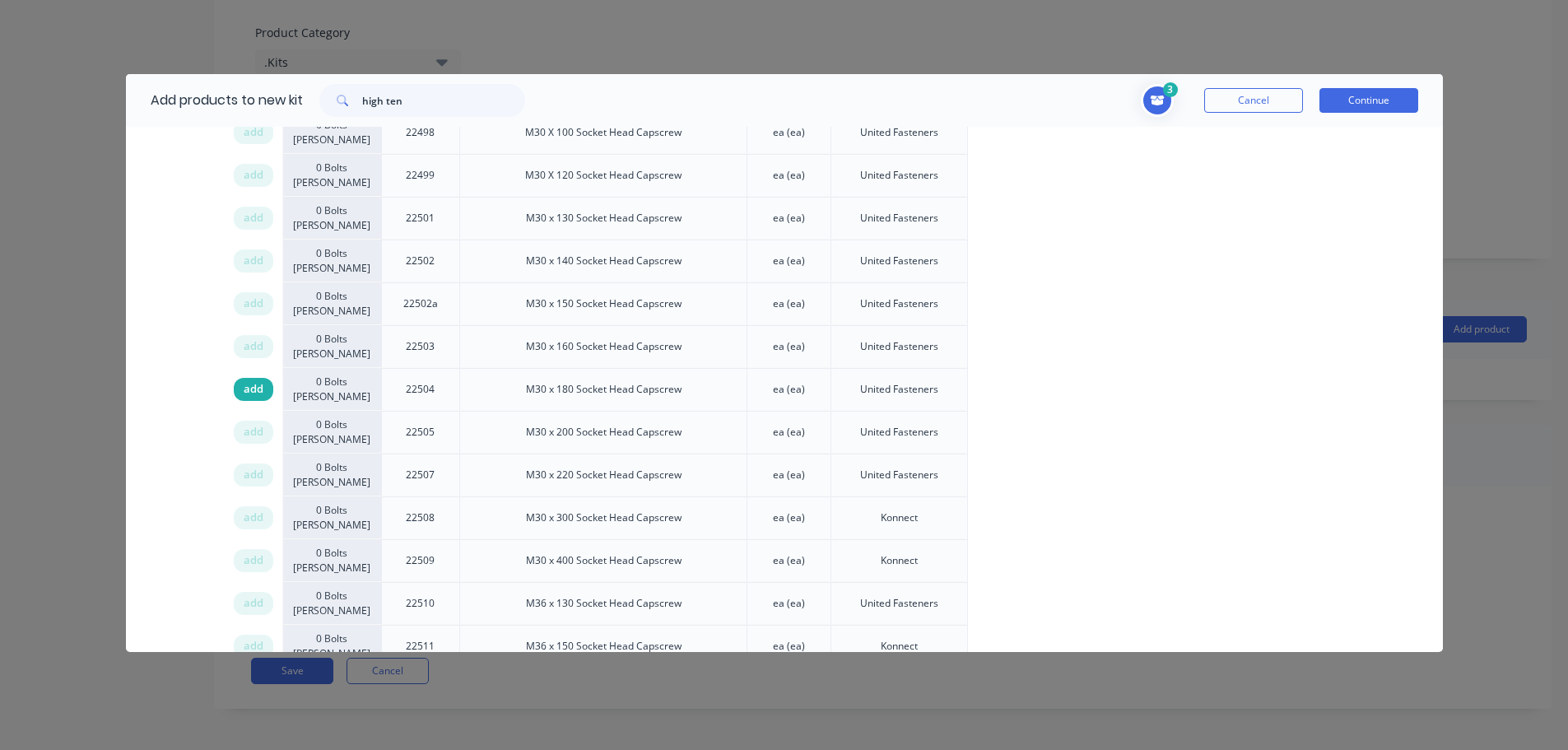
click at [254, 387] on span "add" at bounding box center [253, 390] width 19 height 17
drag, startPoint x: 438, startPoint y: 103, endPoint x: 262, endPoint y: 98, distance: 176.1
click at [262, 98] on div "Add products to new kit high ten" at bounding box center [334, 100] width 416 height 53
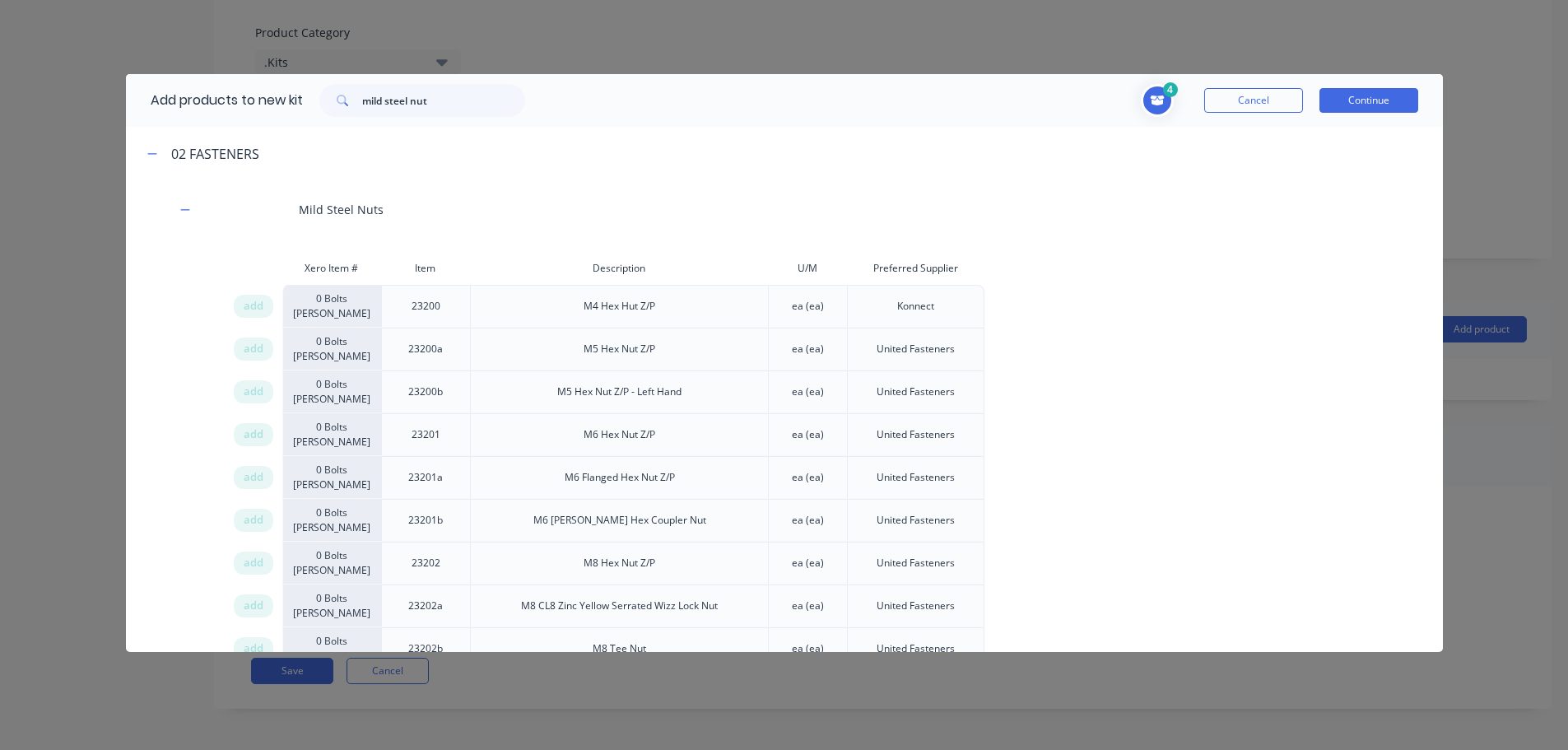
scroll to position [2487, 0]
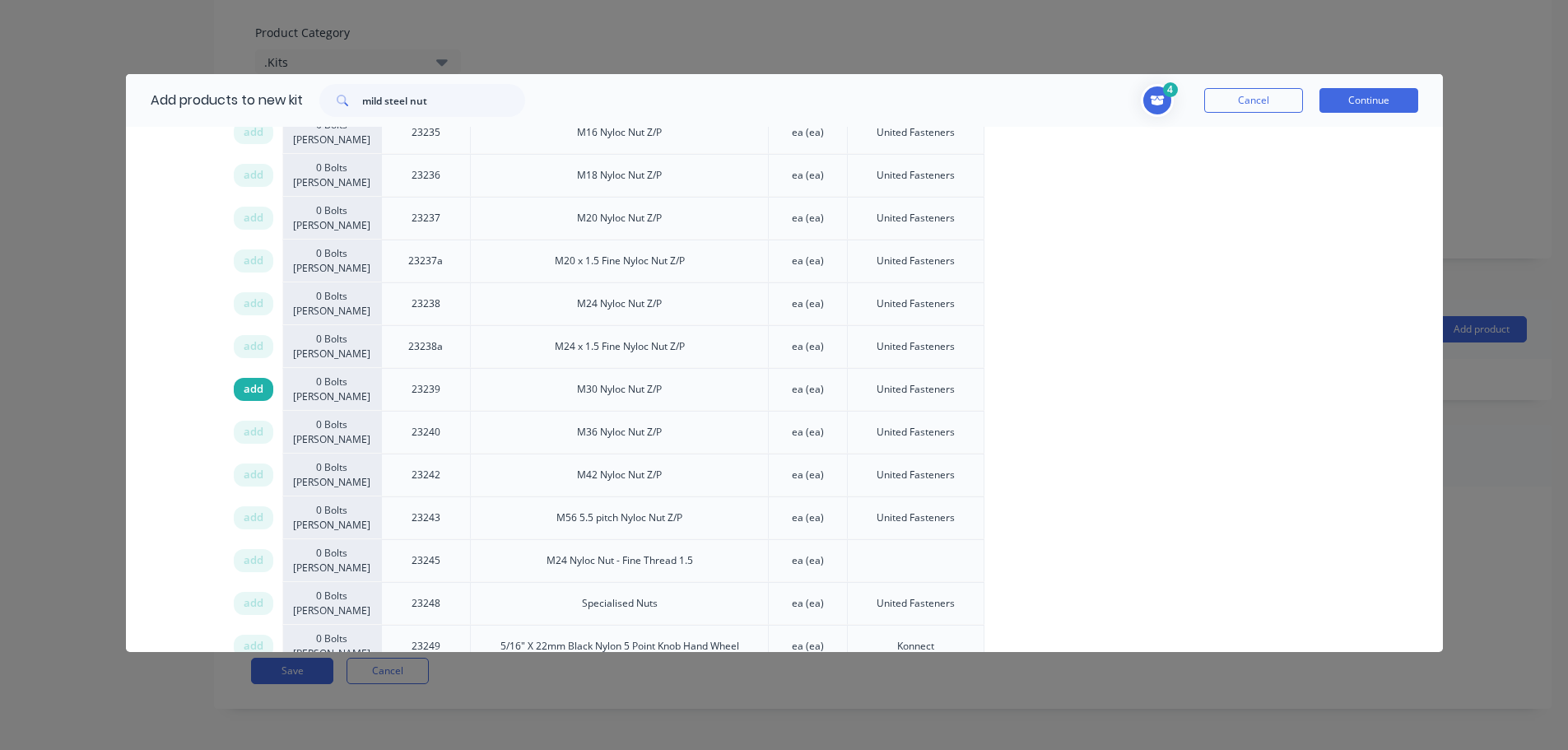
click at [248, 391] on span "add" at bounding box center [253, 390] width 19 height 17
drag, startPoint x: 441, startPoint y: 99, endPoint x: 197, endPoint y: 98, distance: 244.0
click at [216, 100] on div "Add products to new kit mild steel nut" at bounding box center [334, 100] width 416 height 53
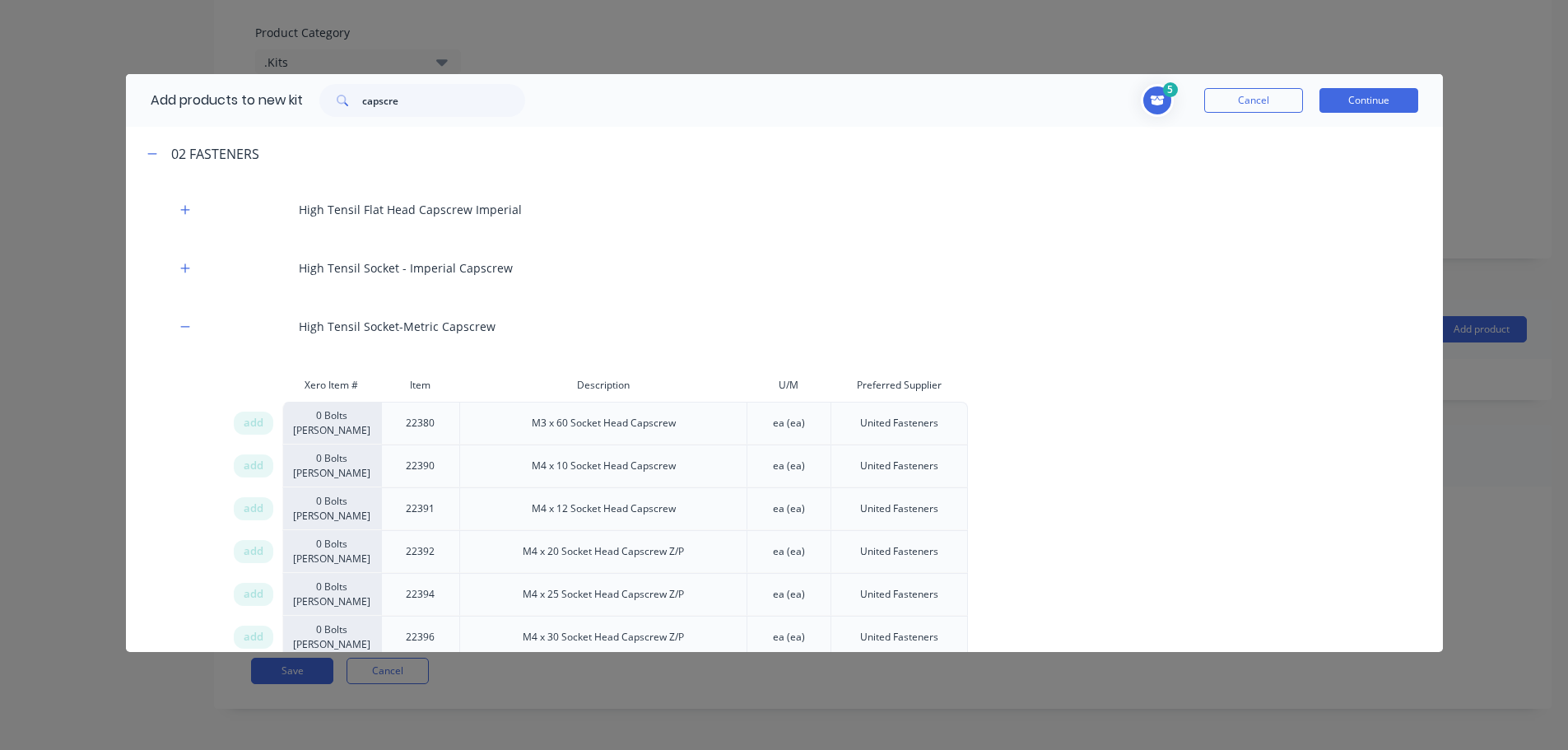
scroll to position [7014, 0]
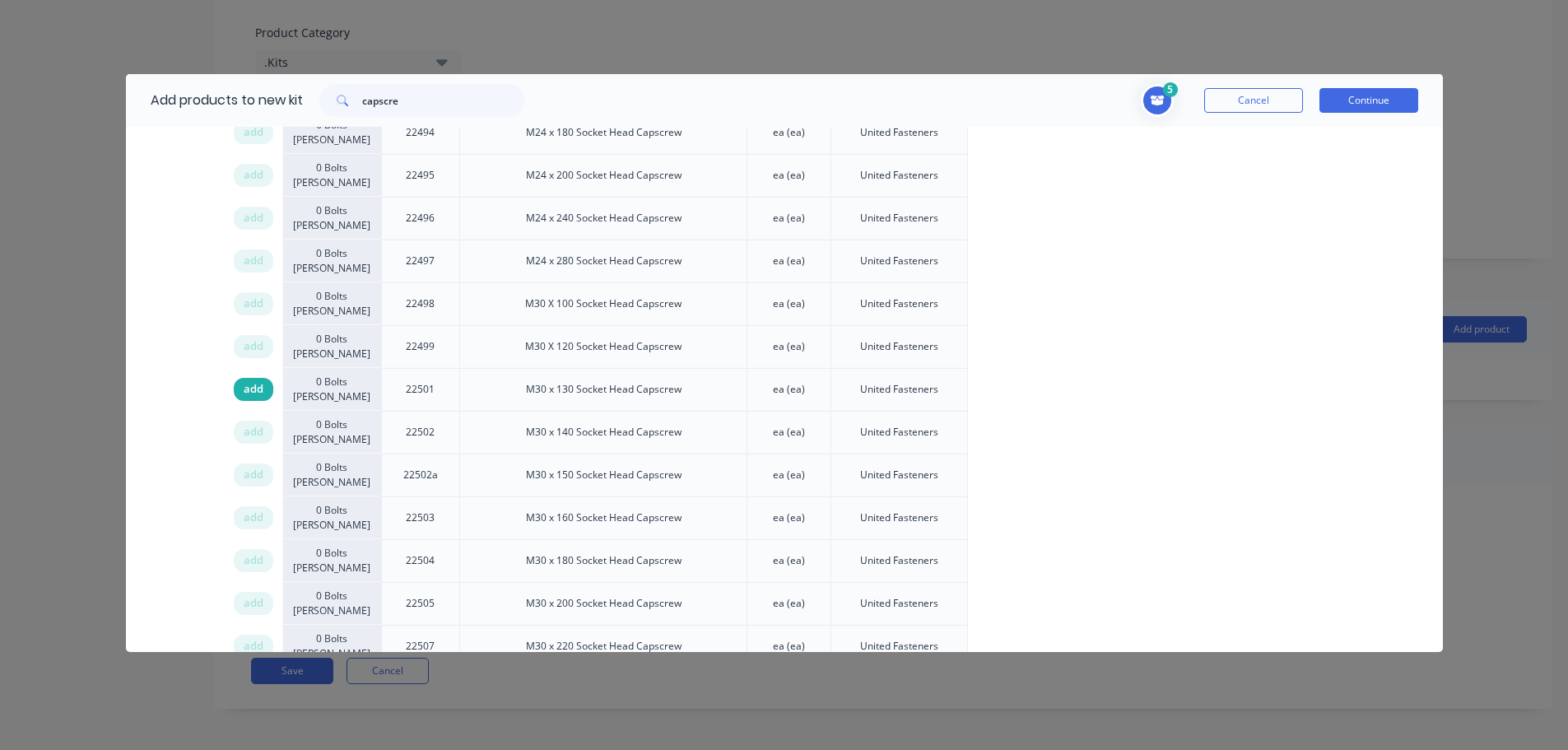
click at [248, 392] on span "add" at bounding box center [253, 390] width 19 height 17
drag, startPoint x: 417, startPoint y: 94, endPoint x: 291, endPoint y: 96, distance: 126.0
click at [291, 96] on div "Add products to new kit capscre" at bounding box center [334, 100] width 416 height 53
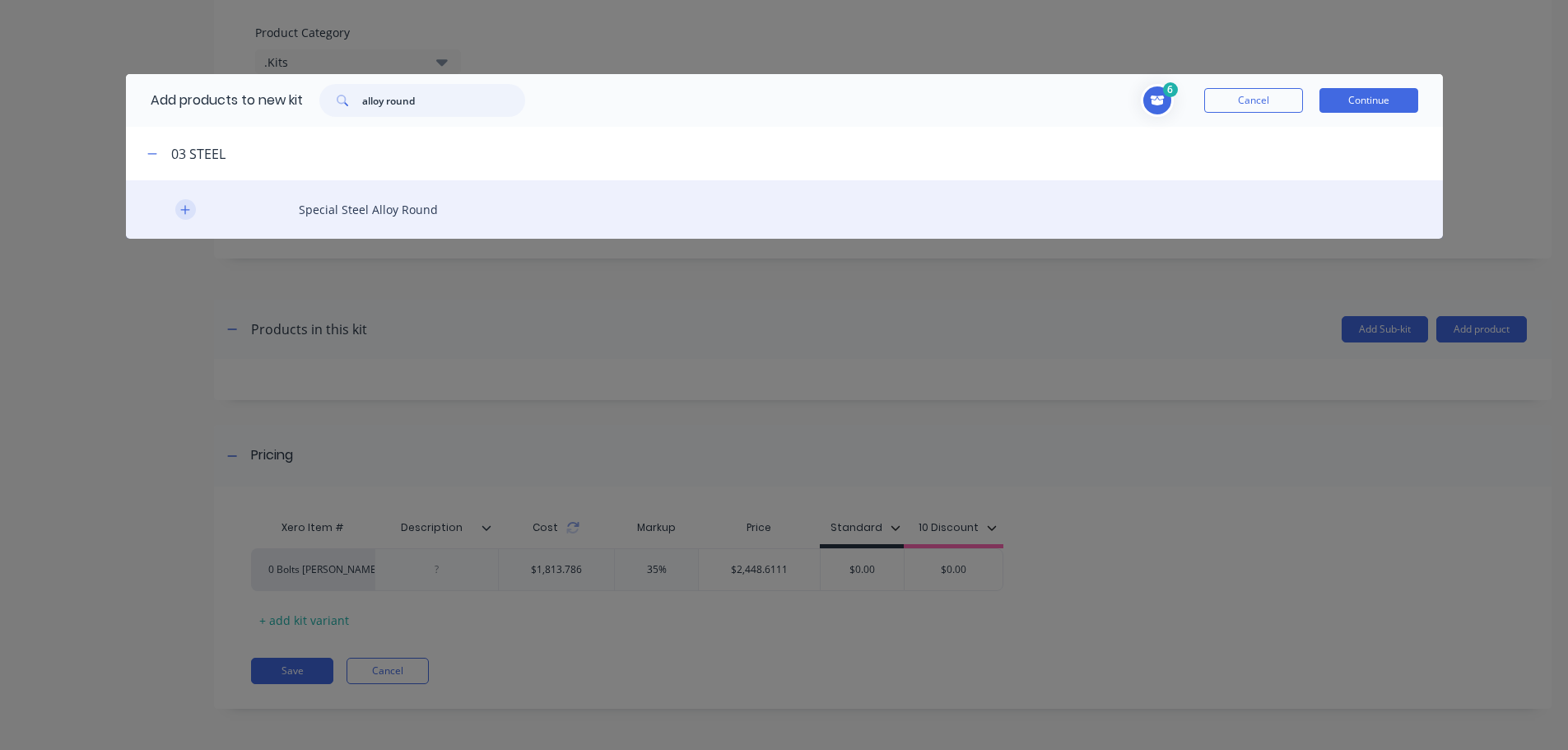
type input "alloy round"
click at [183, 208] on icon "button" at bounding box center [185, 210] width 10 height 12
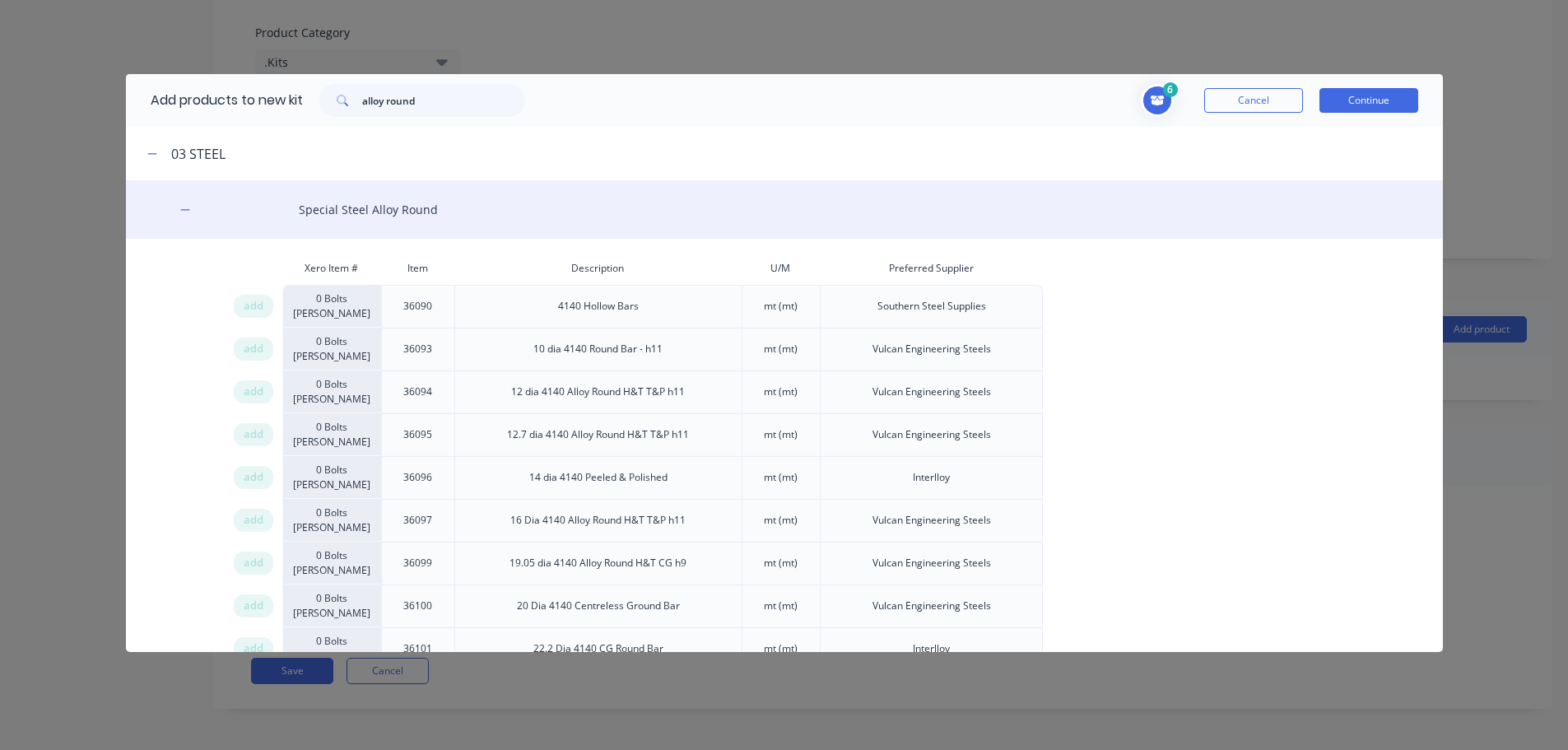
scroll to position [1244, 0]
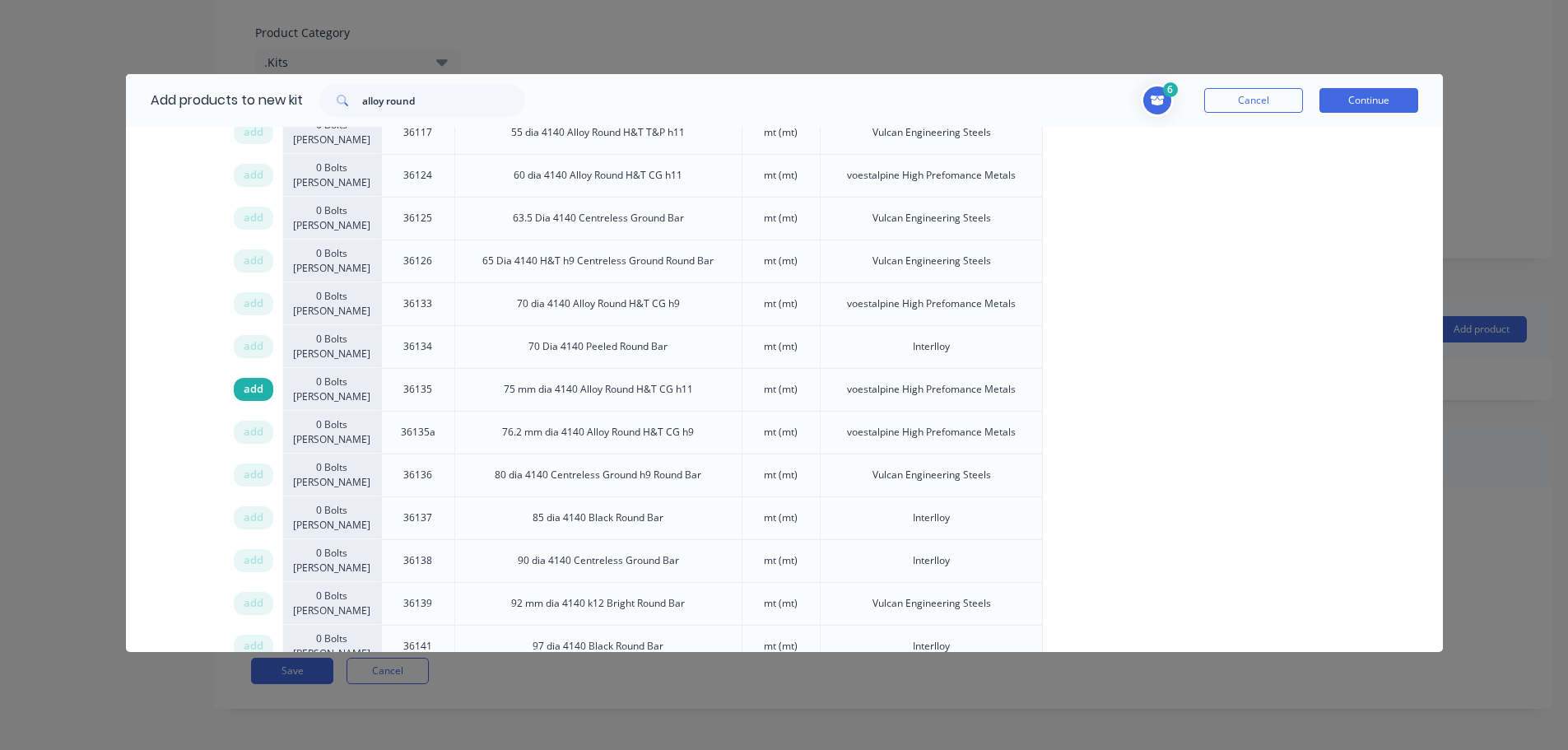
click at [251, 388] on span "add" at bounding box center [253, 390] width 19 height 17
drag, startPoint x: 454, startPoint y: 102, endPoint x: 136, endPoint y: 84, distance: 318.5
click at [147, 92] on div "Add products to new kit alloy round" at bounding box center [334, 100] width 416 height 53
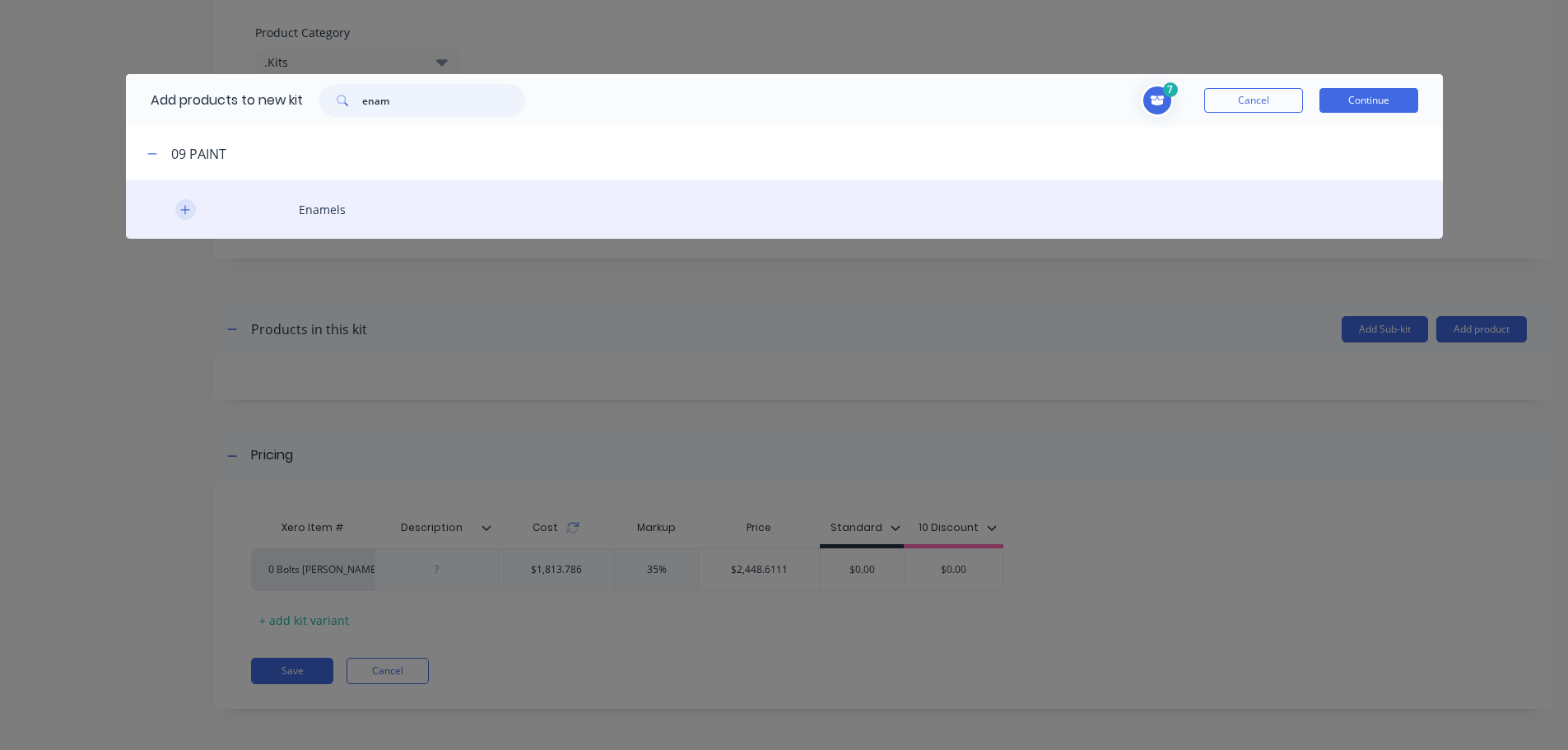
type input "enam"
click at [180, 209] on icon "button" at bounding box center [185, 210] width 10 height 12
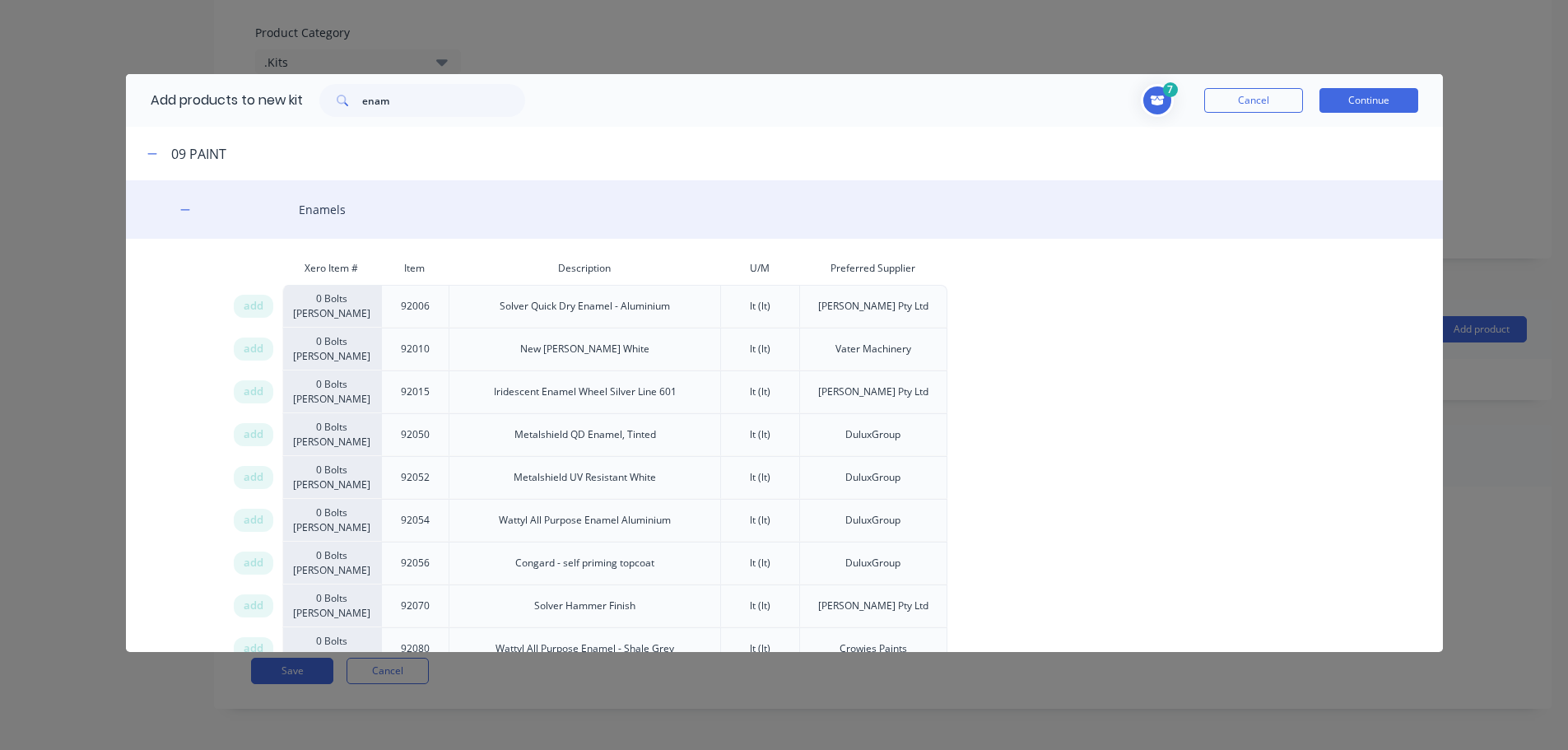
scroll to position [3, 0]
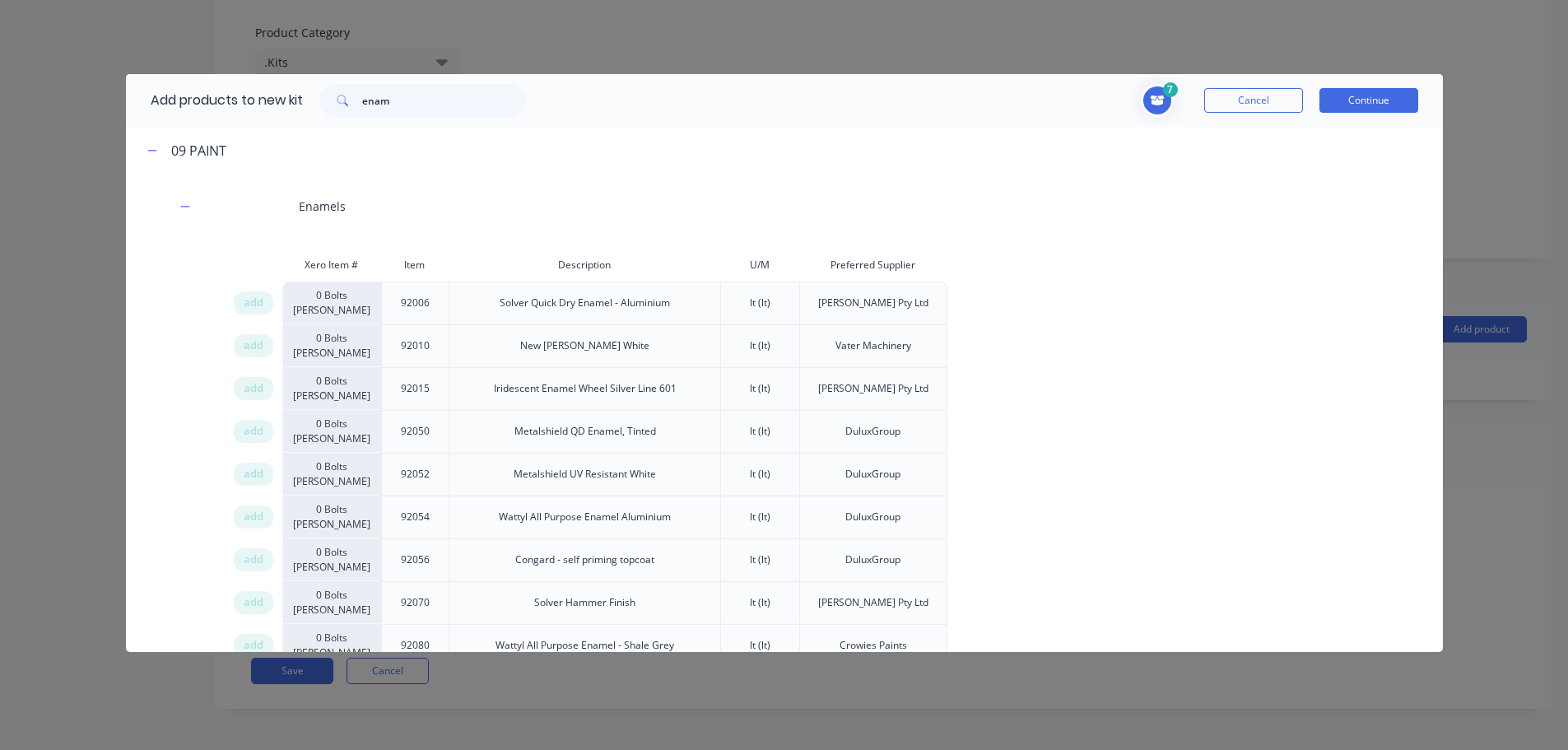
drag, startPoint x: 252, startPoint y: 646, endPoint x: 834, endPoint y: 602, distance: 583.7
click at [258, 644] on div "add" at bounding box center [257, 646] width 50 height 43
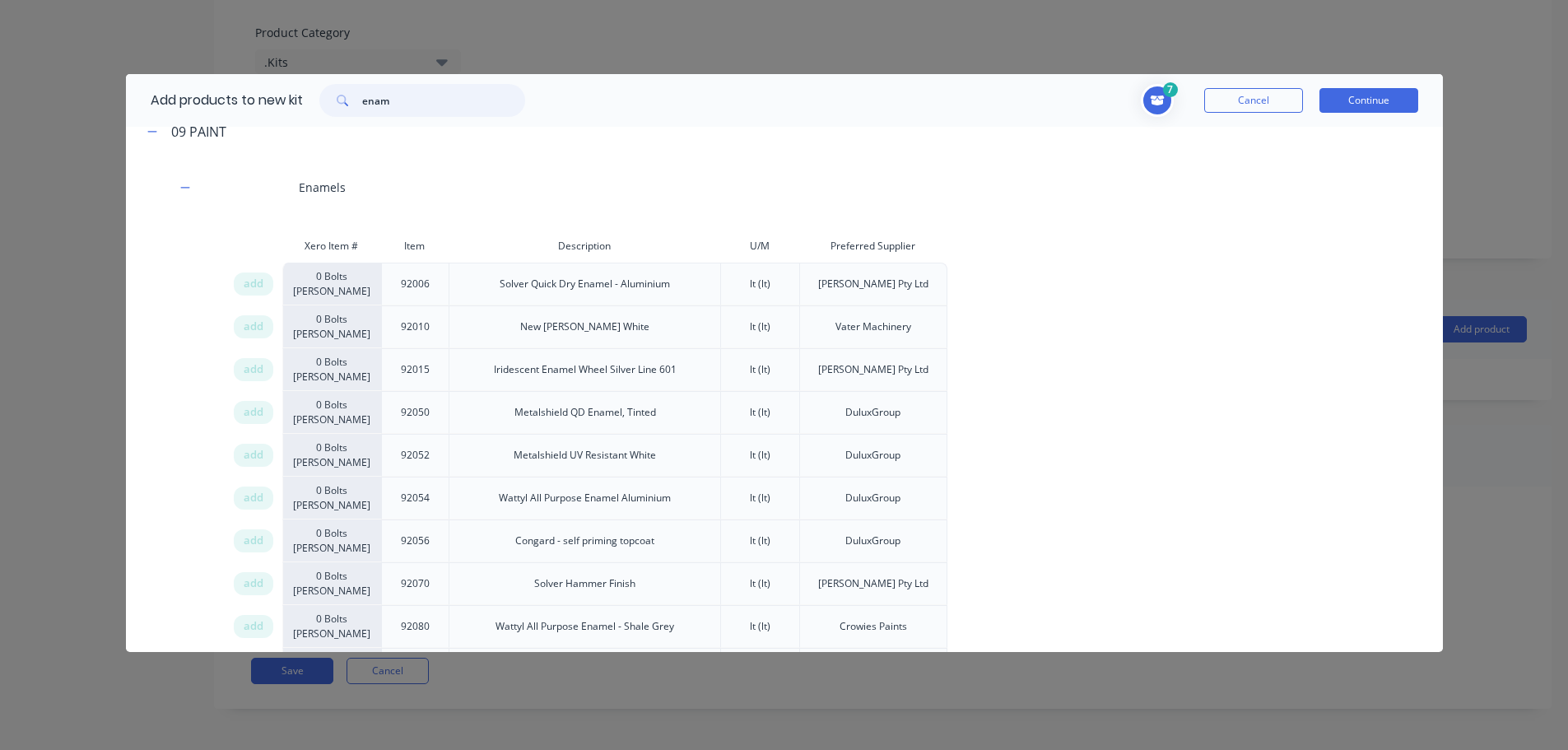
drag, startPoint x: 403, startPoint y: 102, endPoint x: 259, endPoint y: 104, distance: 144.0
click at [299, 95] on div "Add products to new kit enam" at bounding box center [334, 100] width 416 height 53
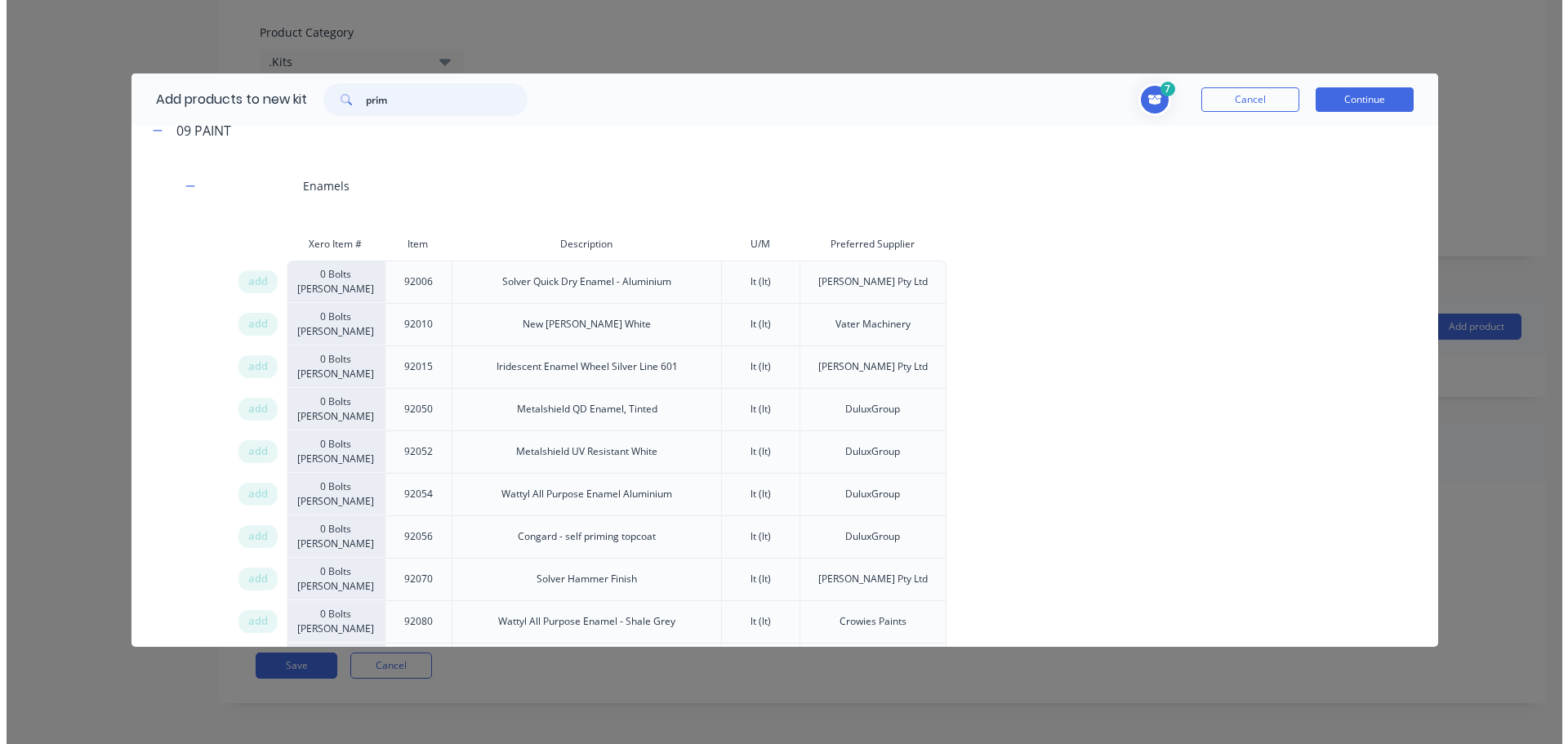
scroll to position [0, 0]
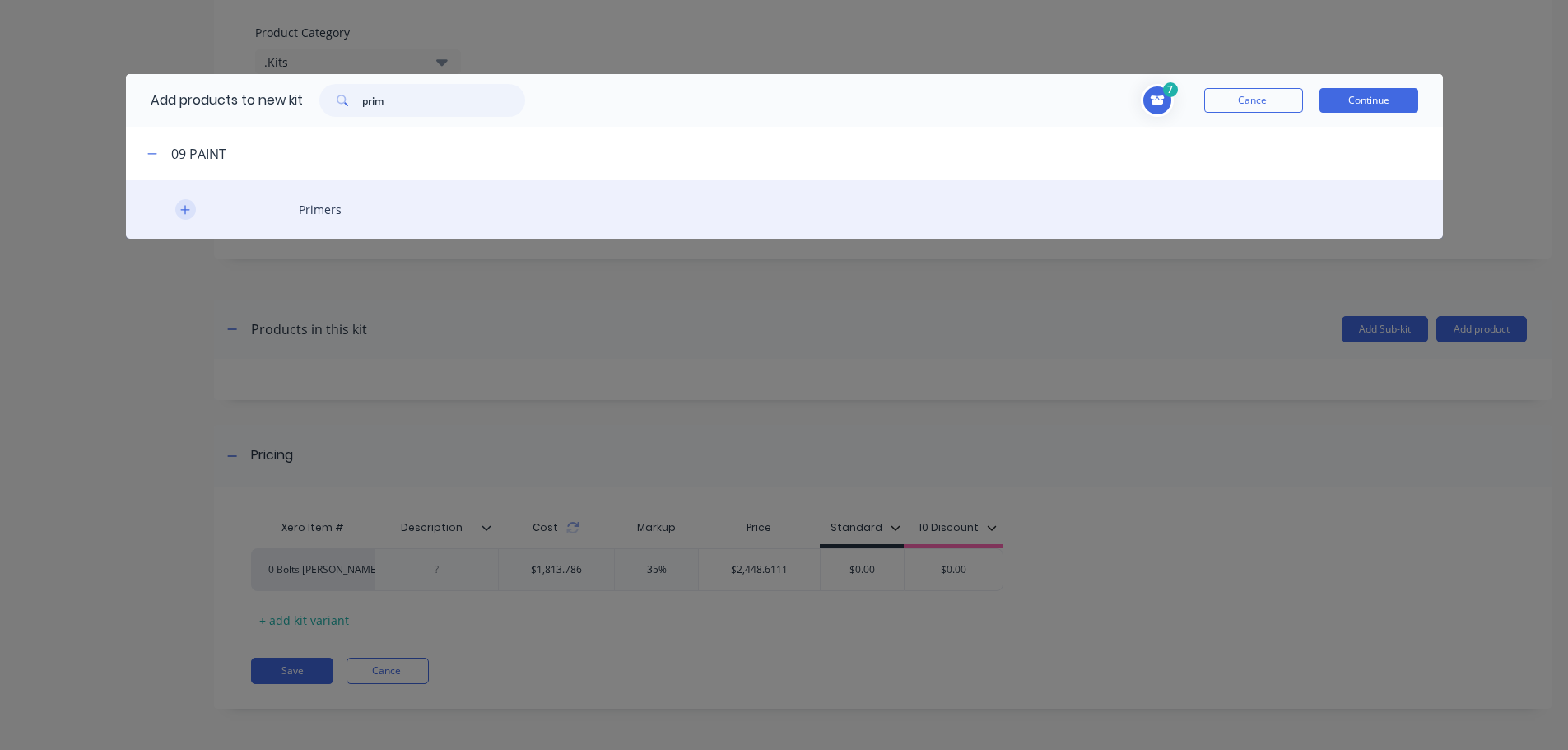
type input "prim"
click at [188, 212] on icon "button" at bounding box center [185, 210] width 10 height 12
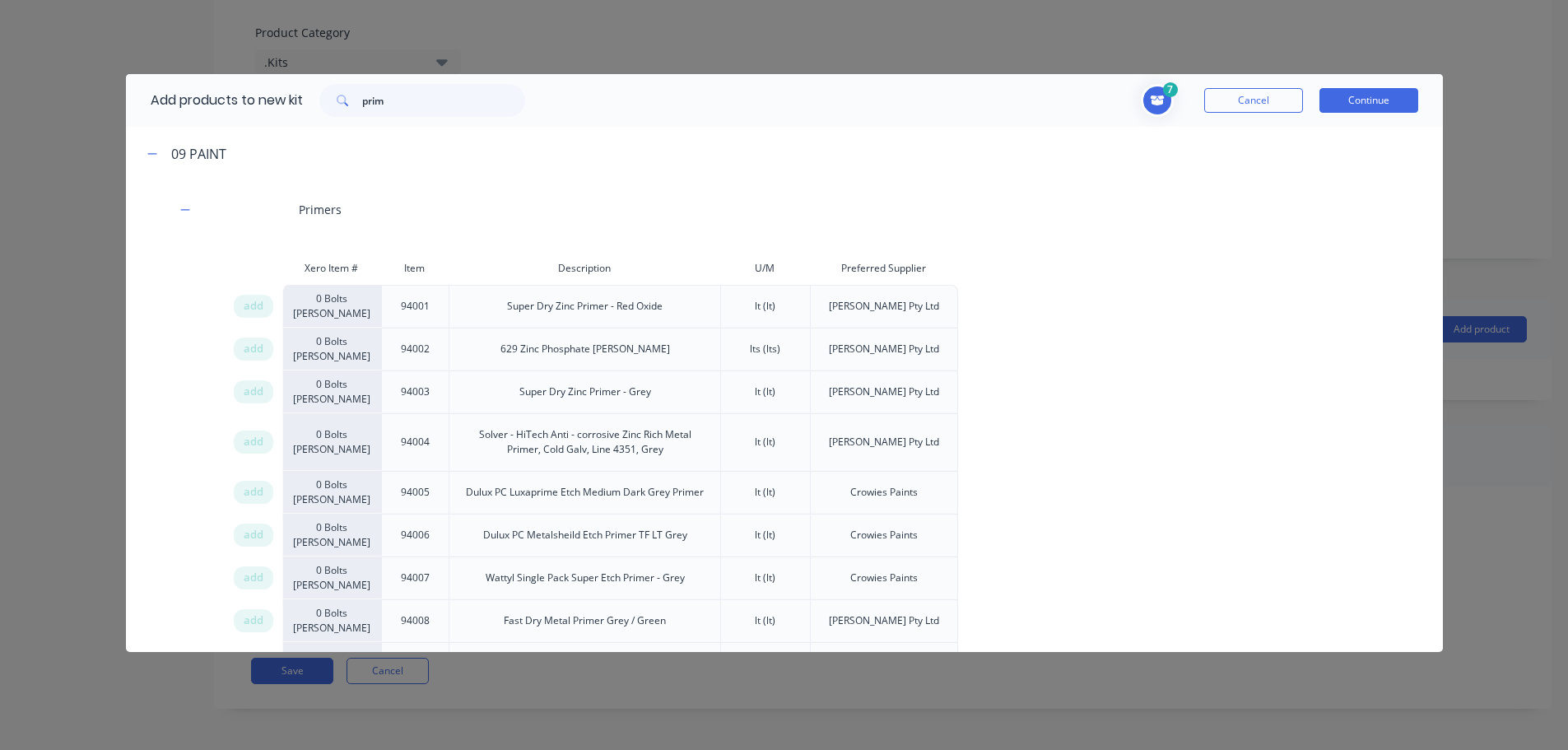
drag, startPoint x: 251, startPoint y: 576, endPoint x: 346, endPoint y: 540, distance: 101.6
click at [252, 574] on span "add" at bounding box center [253, 578] width 19 height 17
click at [1376, 101] on button "Continue" at bounding box center [1368, 100] width 98 height 24
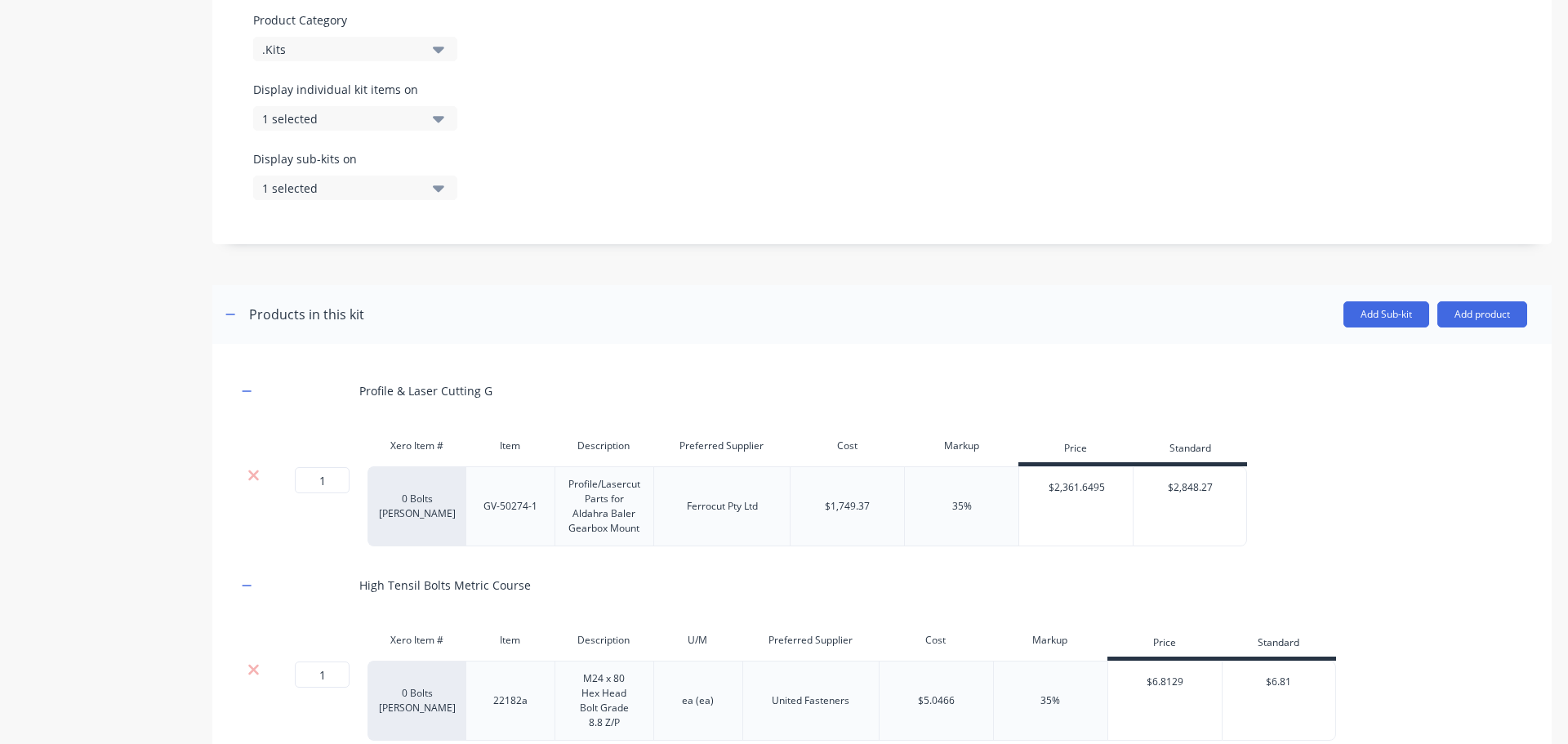
scroll to position [752, 0]
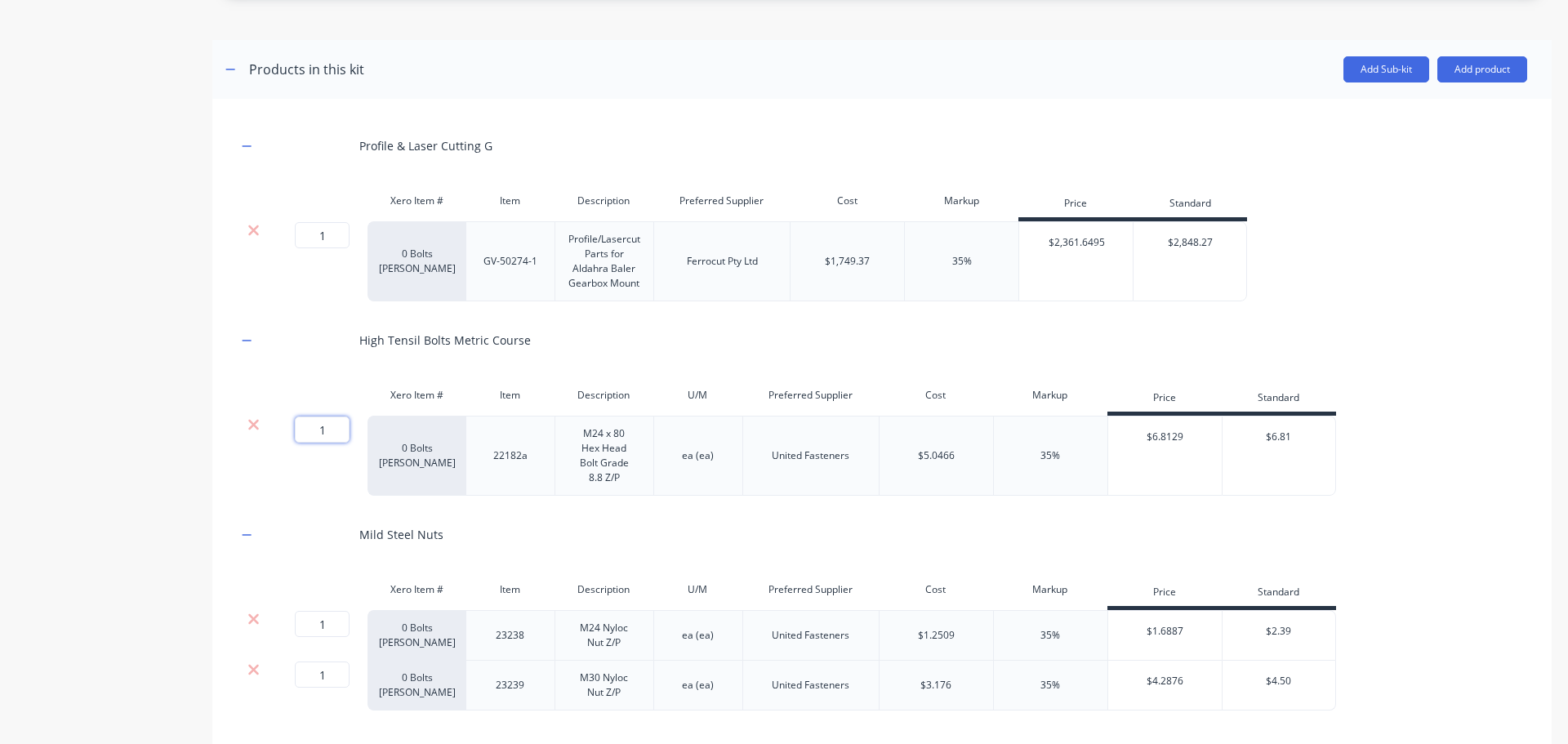
click at [330, 443] on input "1" at bounding box center [322, 429] width 55 height 26
type input "12"
click at [109, 341] on div "Product details" at bounding box center [102, 550] width 171 height 2475
drag, startPoint x: 304, startPoint y: 640, endPoint x: 285, endPoint y: 640, distance: 19.0
click at [285, 637] on div "1 1 ?" at bounding box center [301, 624] width 37 height 26
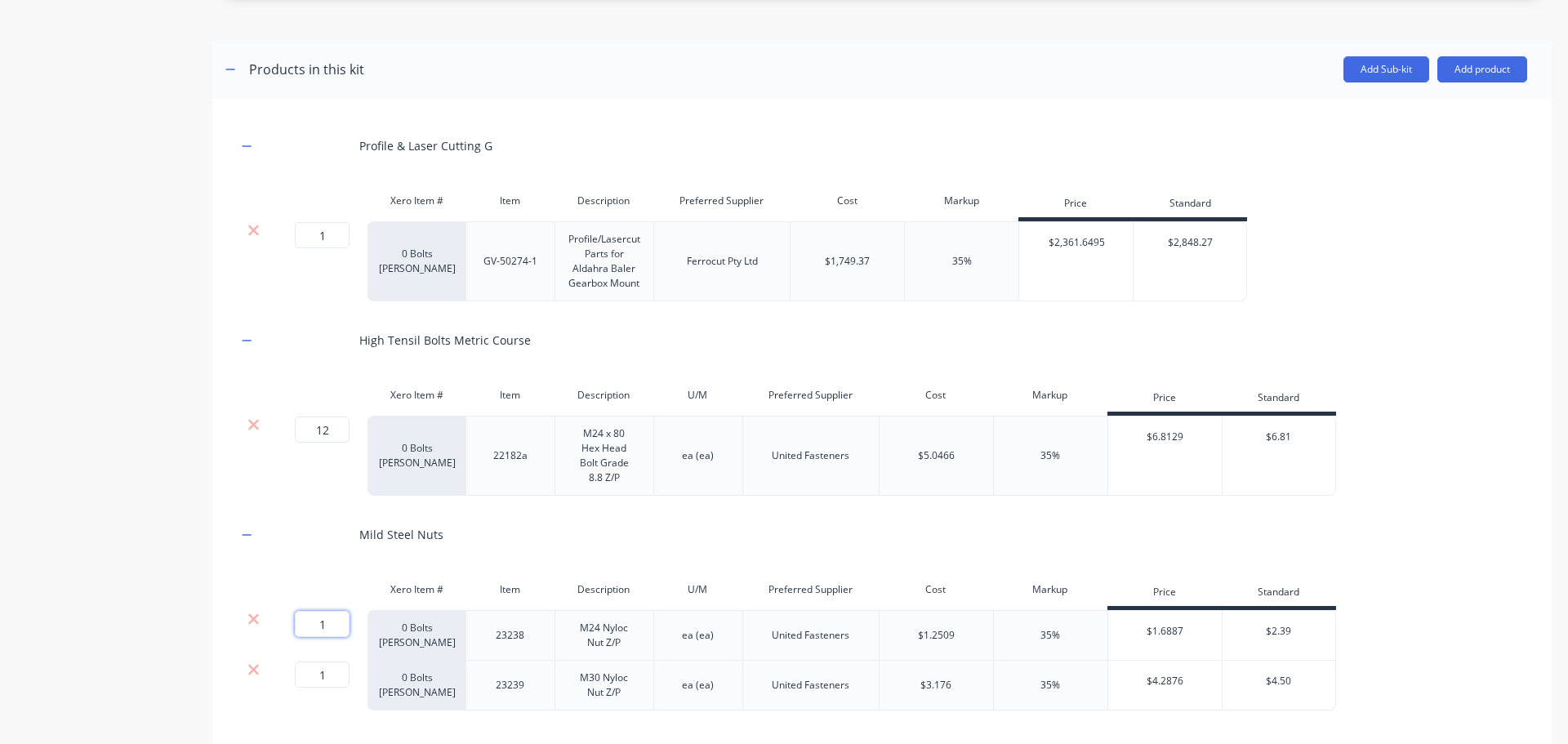
type input "12"
click at [109, 444] on div "Product details" at bounding box center [102, 550] width 171 height 2475
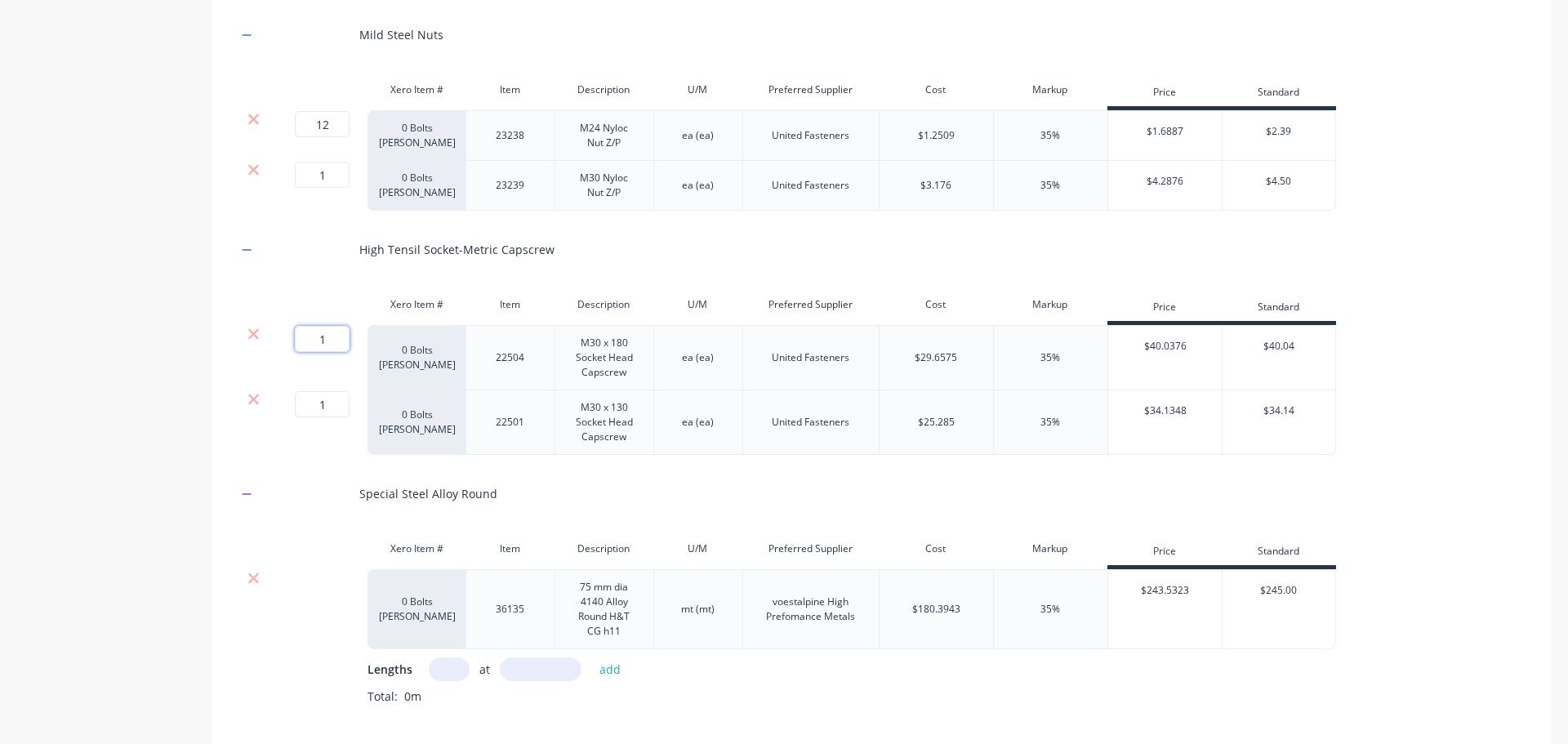
drag, startPoint x: 328, startPoint y: 352, endPoint x: 300, endPoint y: 352, distance: 28.0
click at [300, 352] on input "1" at bounding box center [322, 338] width 55 height 26
type input "2"
click at [148, 475] on div "Product details" at bounding box center [102, 50] width 171 height 2475
drag, startPoint x: 332, startPoint y: 184, endPoint x: 280, endPoint y: 184, distance: 52.0
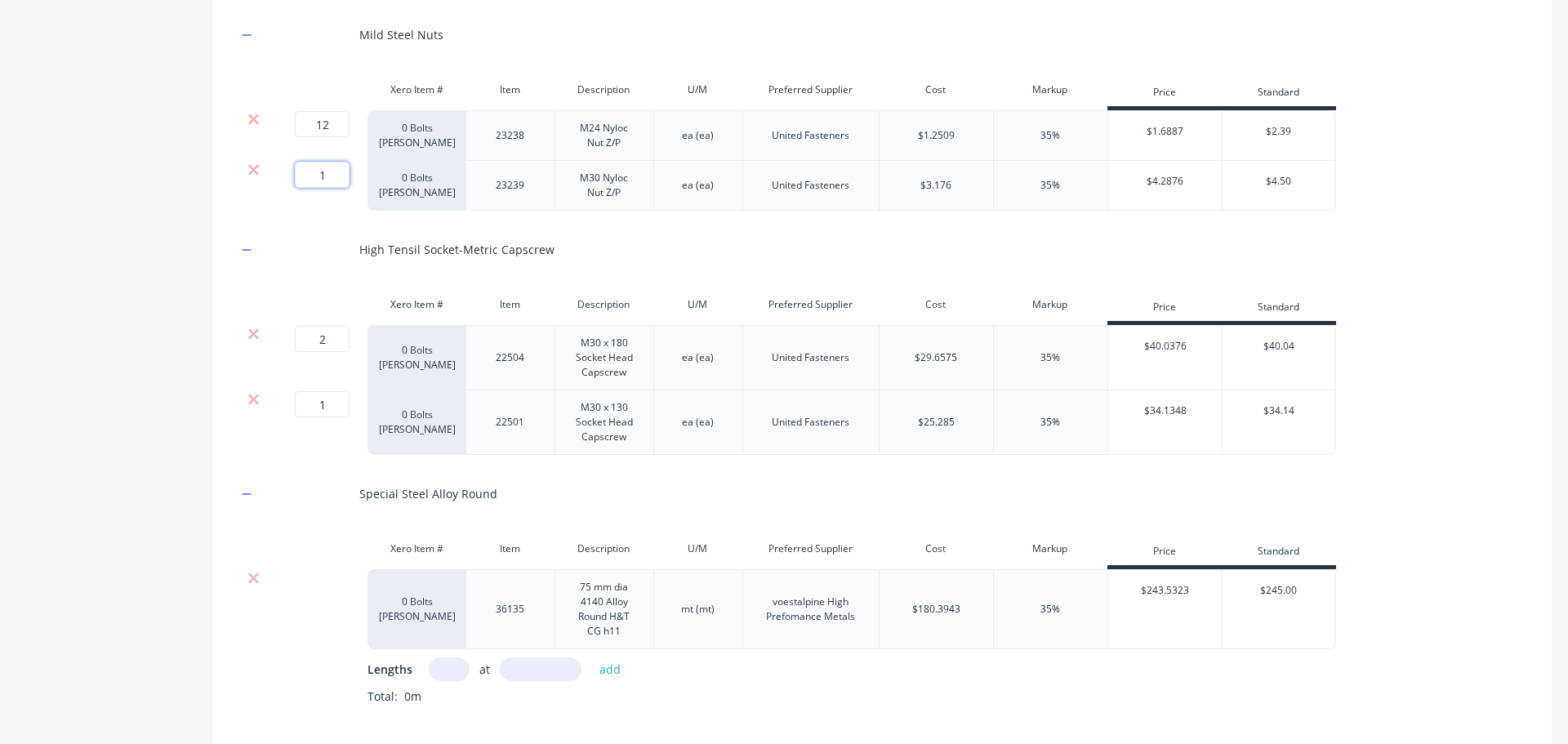
click at [280, 184] on div "1 1 ?" at bounding box center [318, 186] width 98 height 50
type input "8"
click at [117, 509] on div "Product details" at bounding box center [102, 50] width 171 height 2475
drag, startPoint x: 330, startPoint y: 415, endPoint x: 256, endPoint y: 415, distance: 74.0
click at [256, 415] on div "1 1 ? 0 Bolts Metric Galvanised 22501 M30 x 130 Socket Head Capscrew ea (ea) Un…" at bounding box center [786, 423] width 1099 height 64
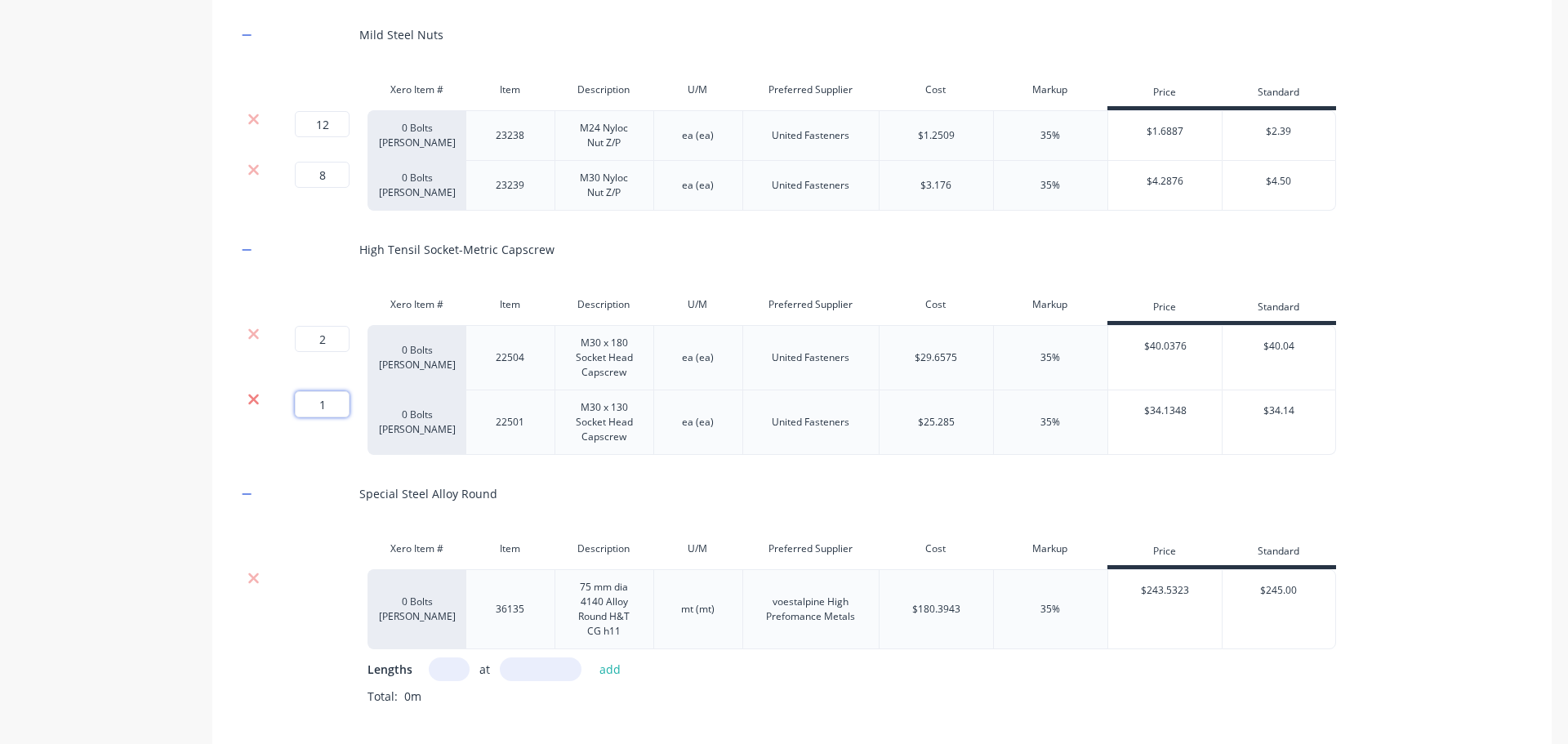
type input "6"
click at [88, 459] on div "Product details" at bounding box center [102, 50] width 171 height 2475
click at [446, 681] on input "text" at bounding box center [449, 670] width 41 height 23
type input "1"
type input "880"
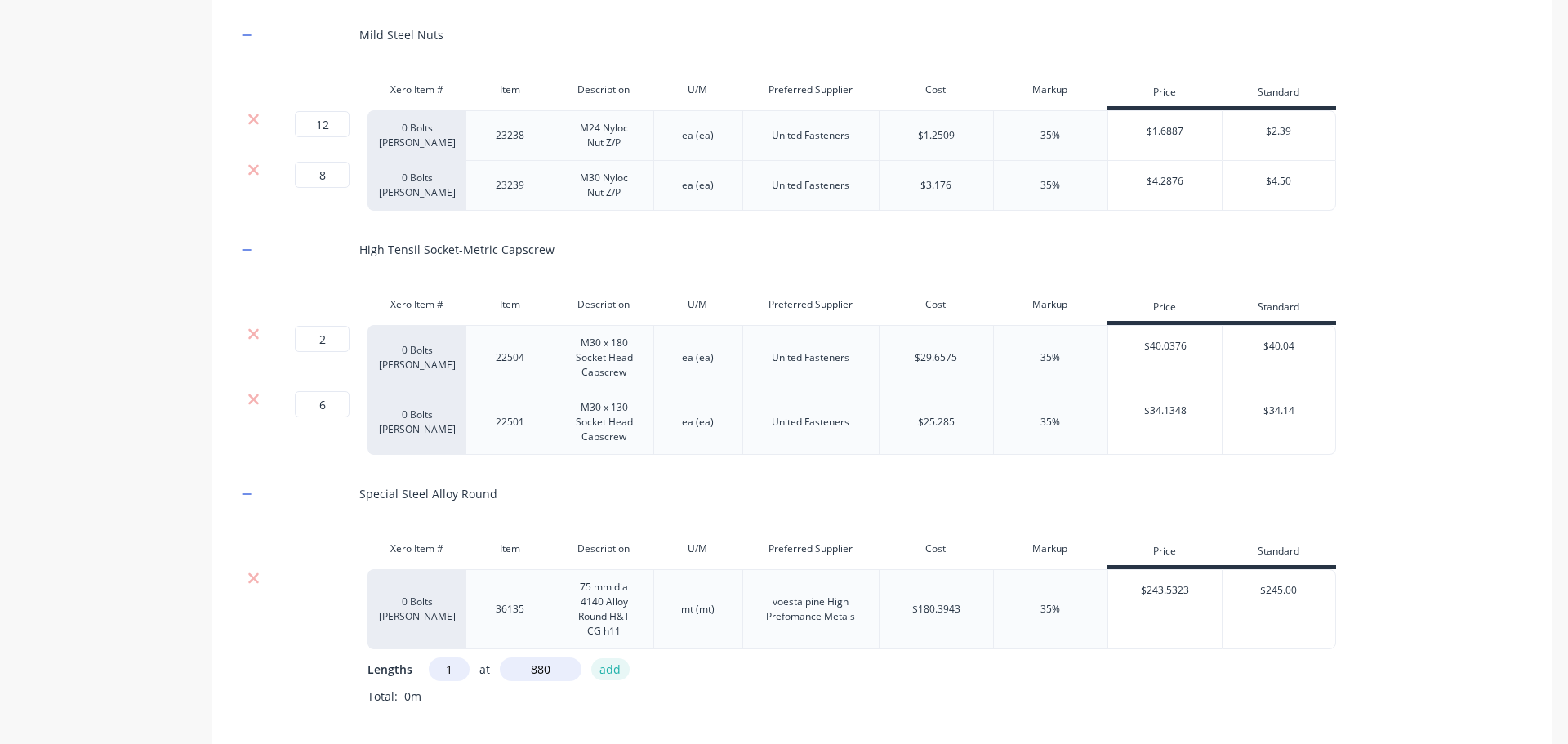
click at [612, 681] on button "add" at bounding box center [610, 670] width 38 height 22
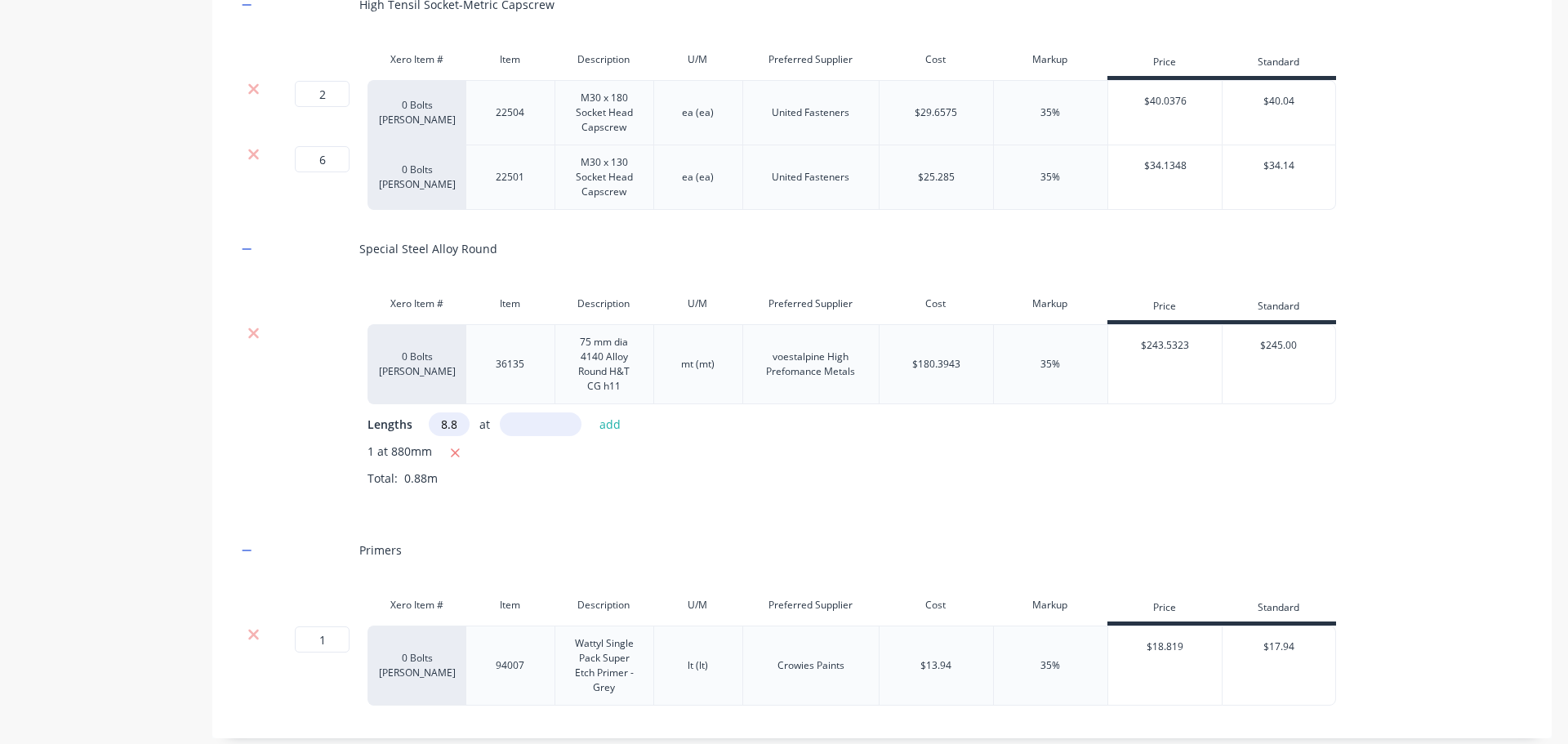
scroll to position [0, 14]
type input "18.80"
click at [613, 435] on button "add" at bounding box center [610, 424] width 38 height 22
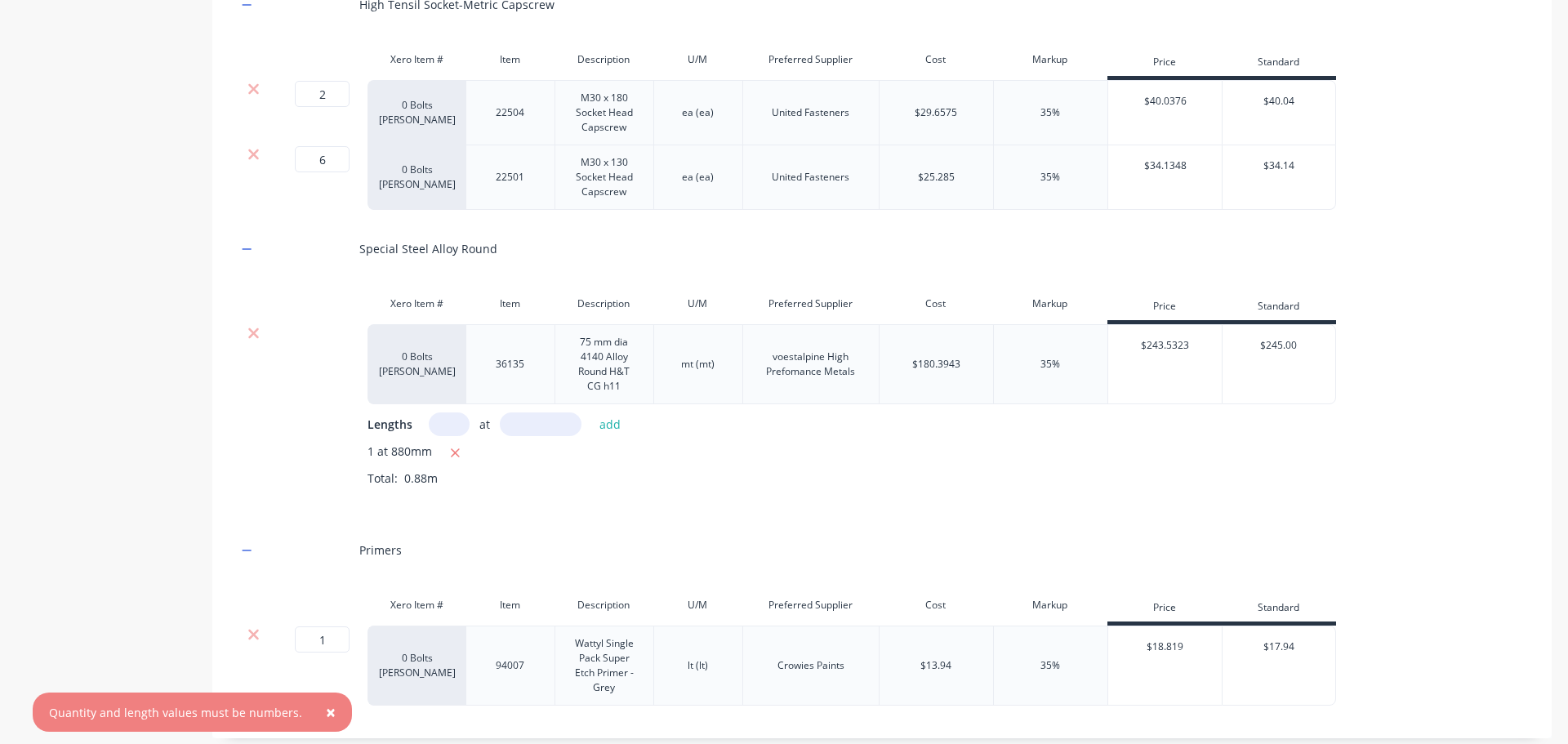
click at [327, 712] on button "×" at bounding box center [330, 712] width 43 height 39
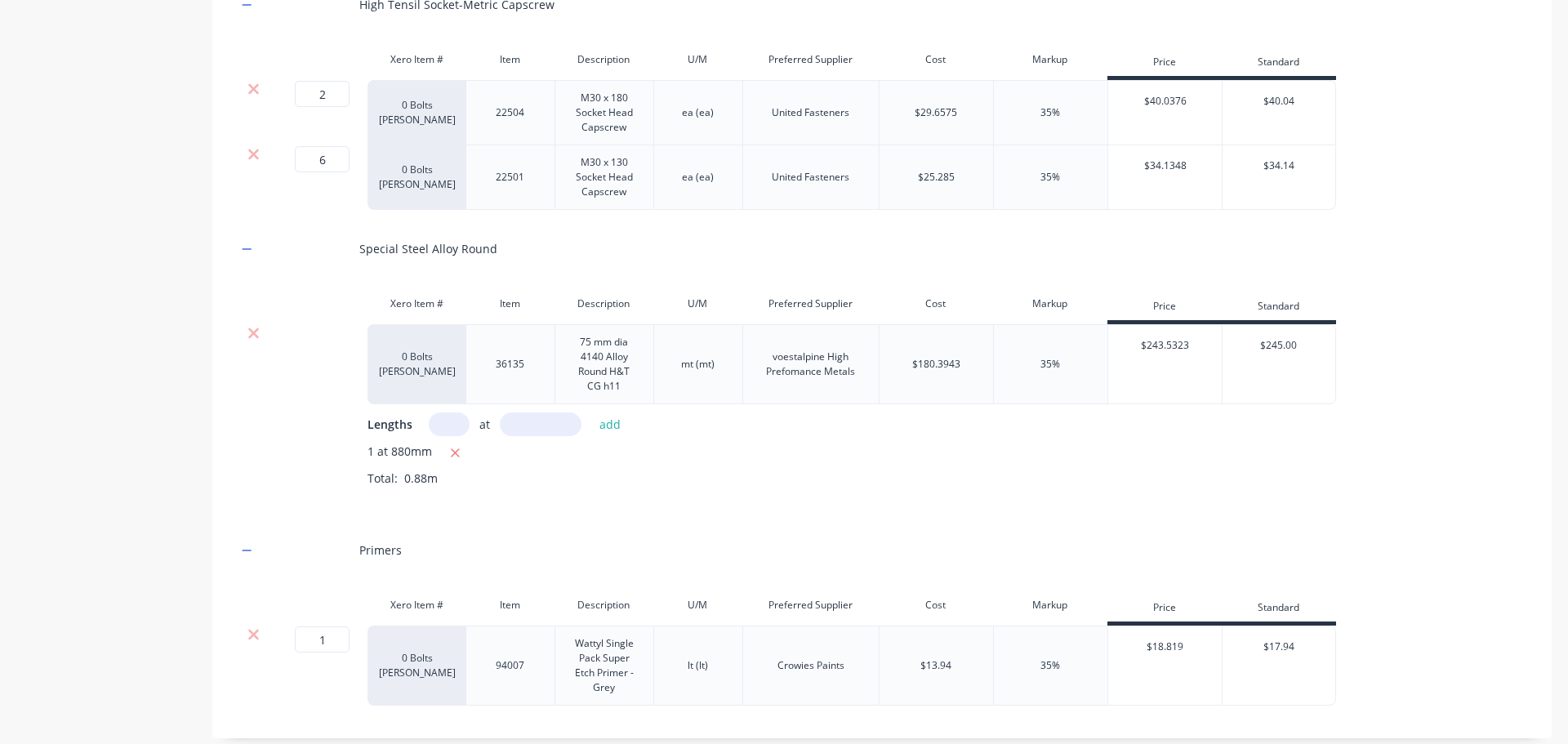
click at [436, 436] on input "text" at bounding box center [449, 424] width 41 height 23
type input "1"
type input "8.8"
click at [597, 435] on button "add" at bounding box center [610, 424] width 38 height 22
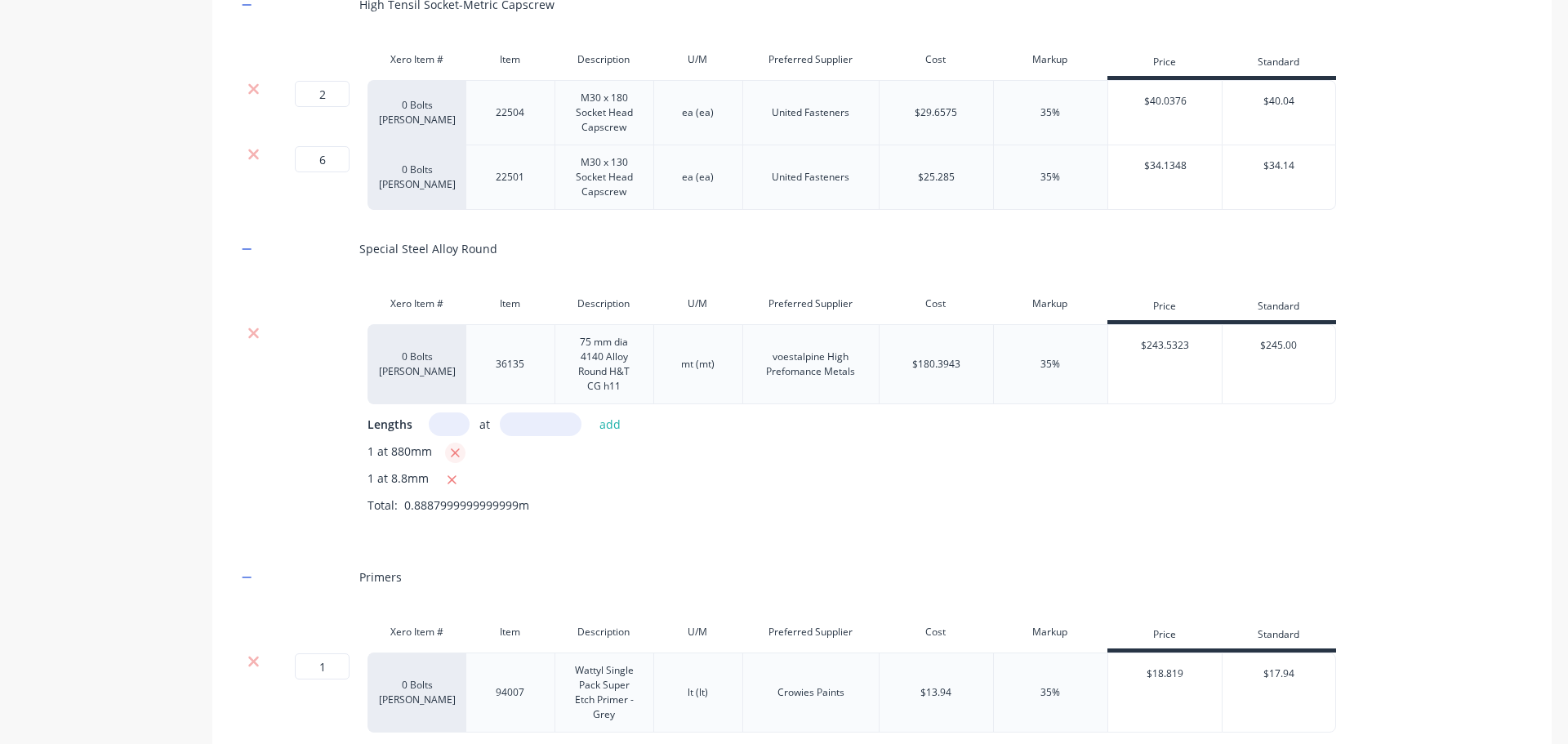
click at [452, 458] on icon "button" at bounding box center [455, 453] width 9 height 9
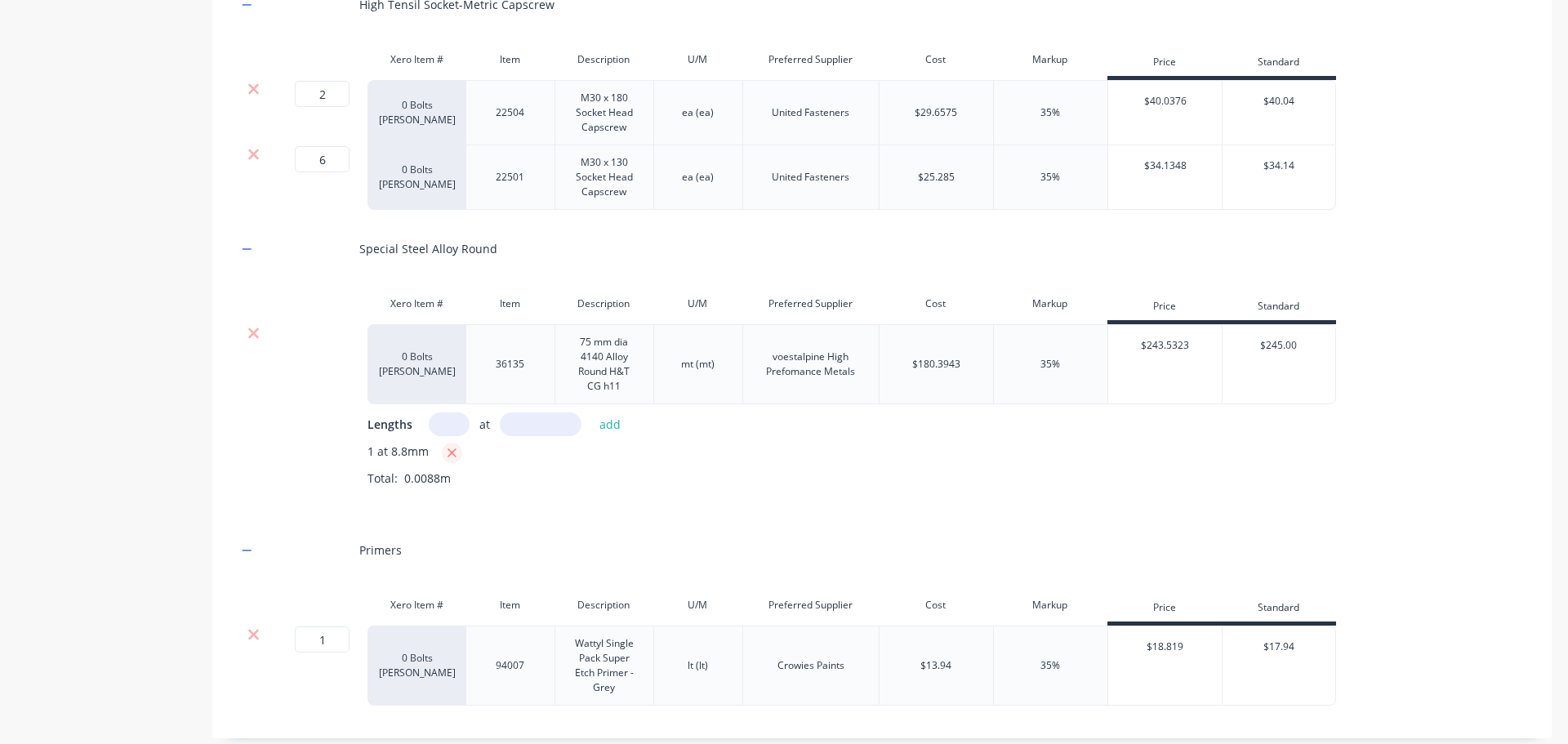
click at [451, 461] on icon "button" at bounding box center [451, 453] width 11 height 15
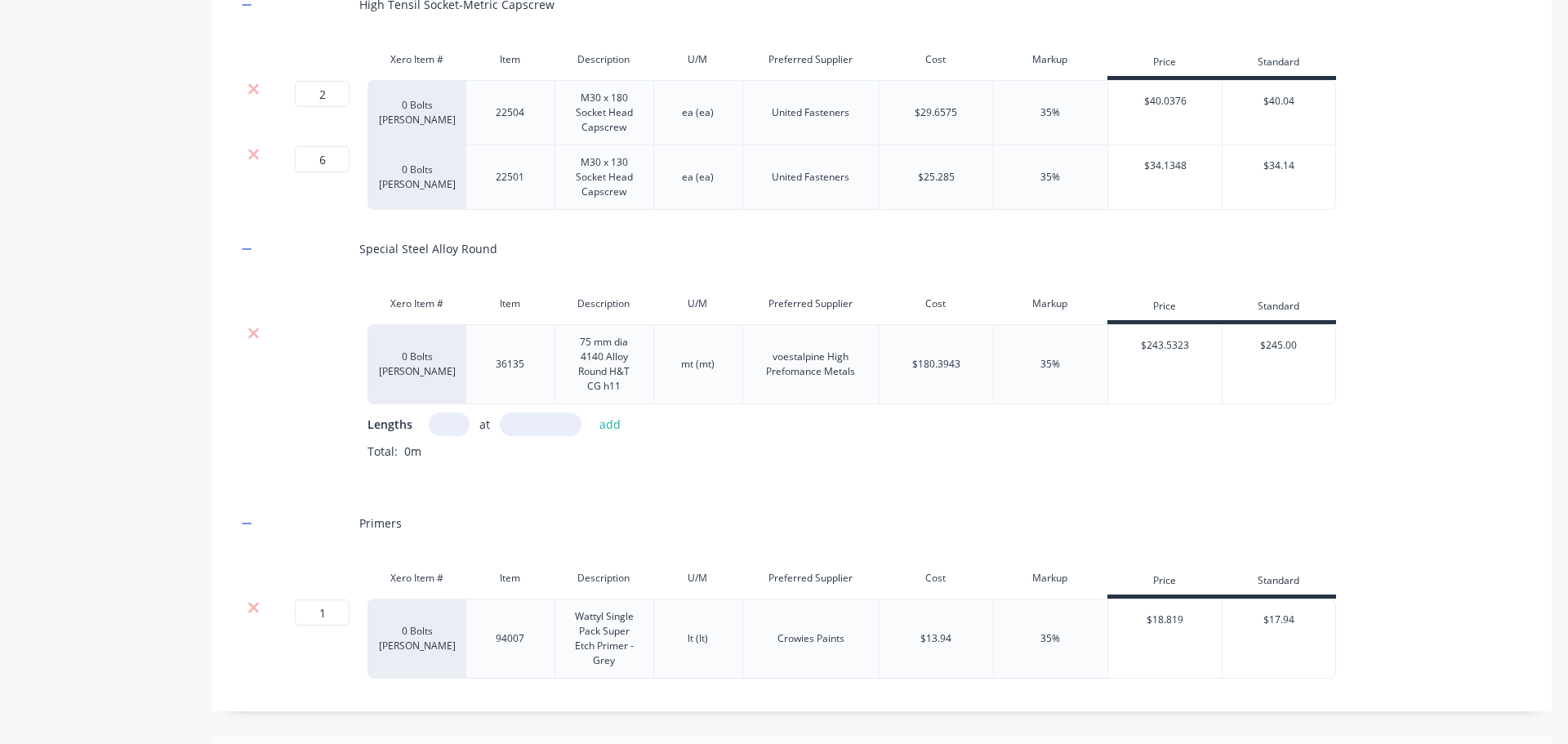
click at [450, 436] on input "text" at bounding box center [449, 424] width 41 height 23
type input "1"
type input "88"
click at [608, 434] on button "add" at bounding box center [610, 424] width 38 height 22
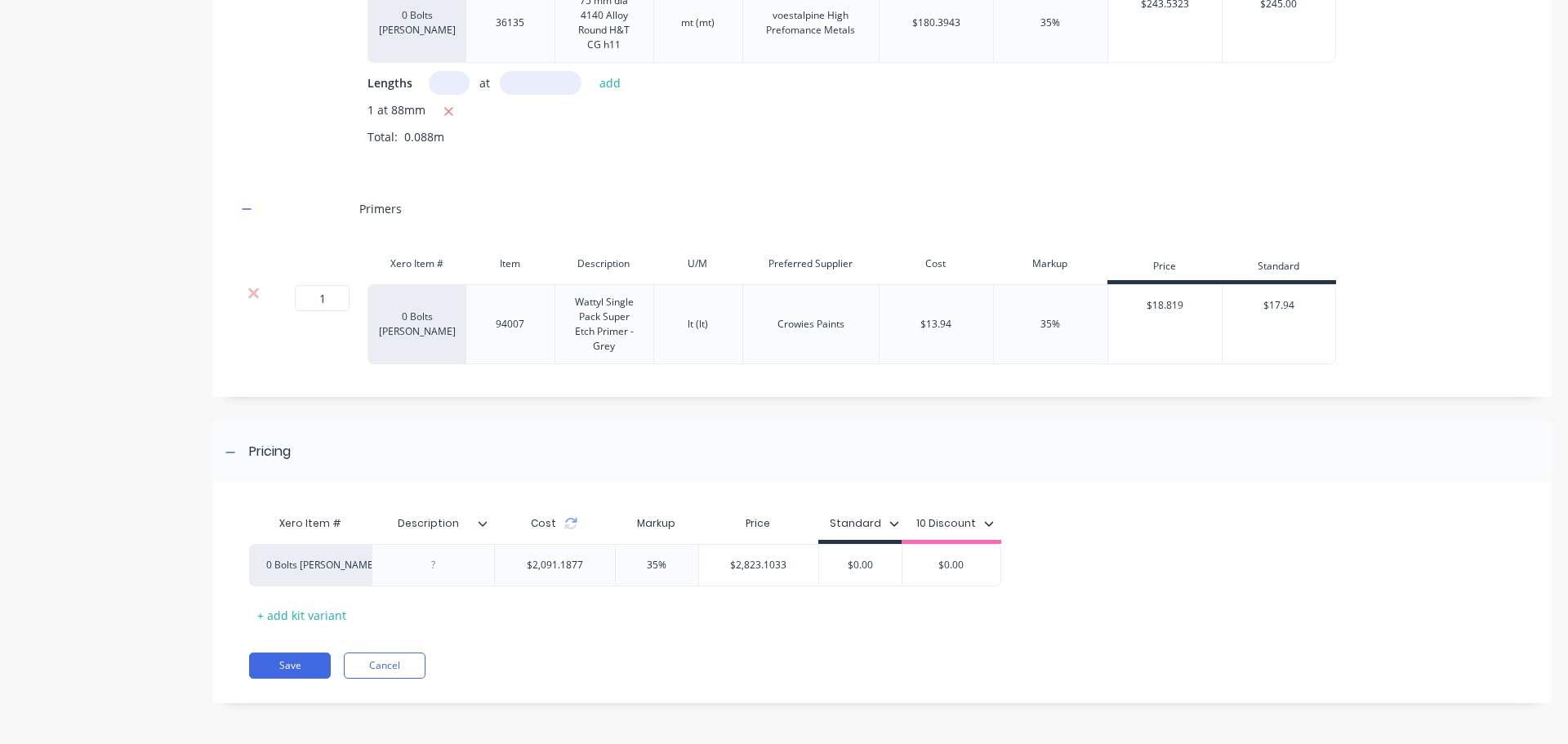
scroll to position [1608, 0]
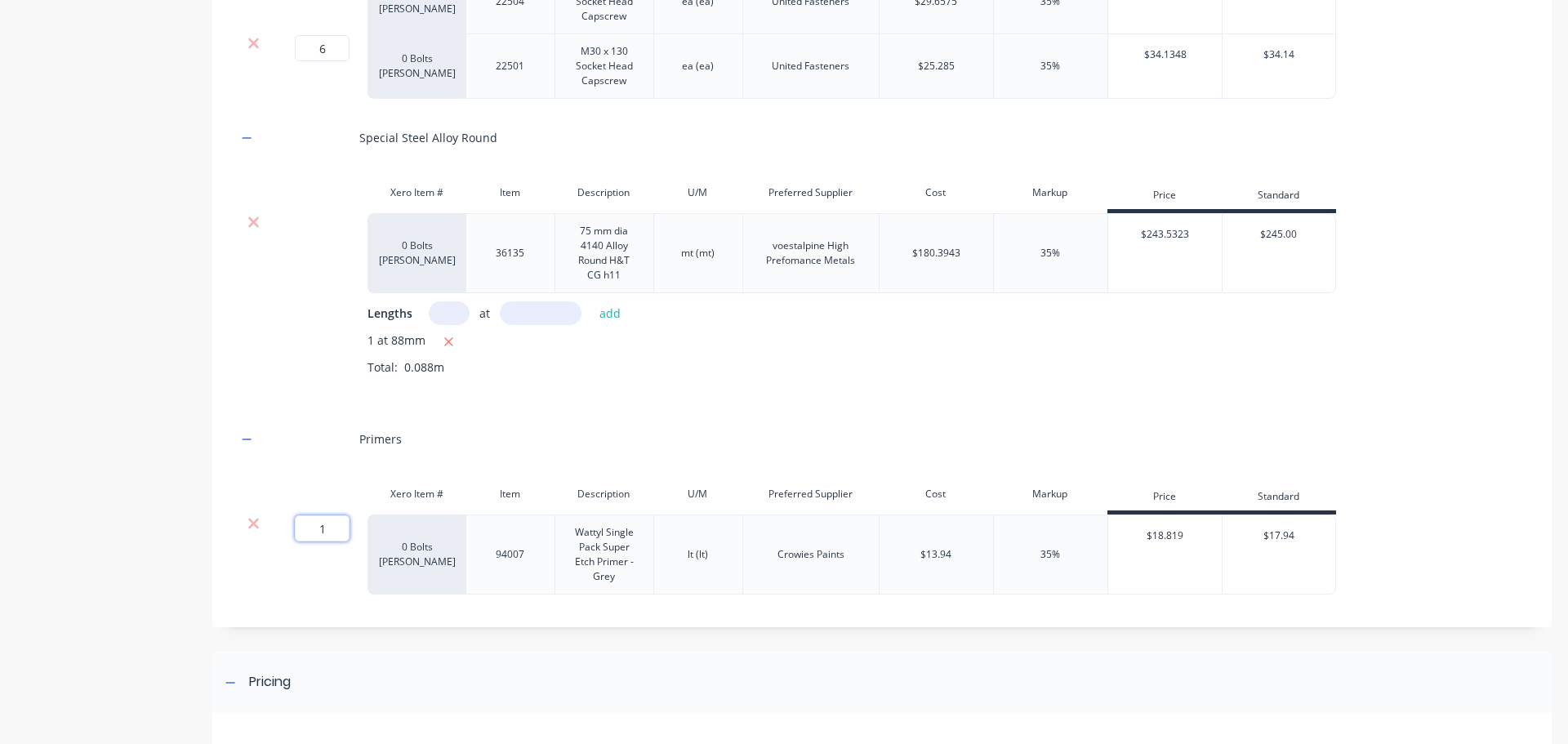
drag, startPoint x: 328, startPoint y: 543, endPoint x: 262, endPoint y: 542, distance: 66.0
click at [262, 542] on div "1 1 ? 0 Bolts Metric Galvanised 94007 Wattyl Single Pack Super Etch Primer - Gr…" at bounding box center [786, 554] width 1099 height 80
type input "3"
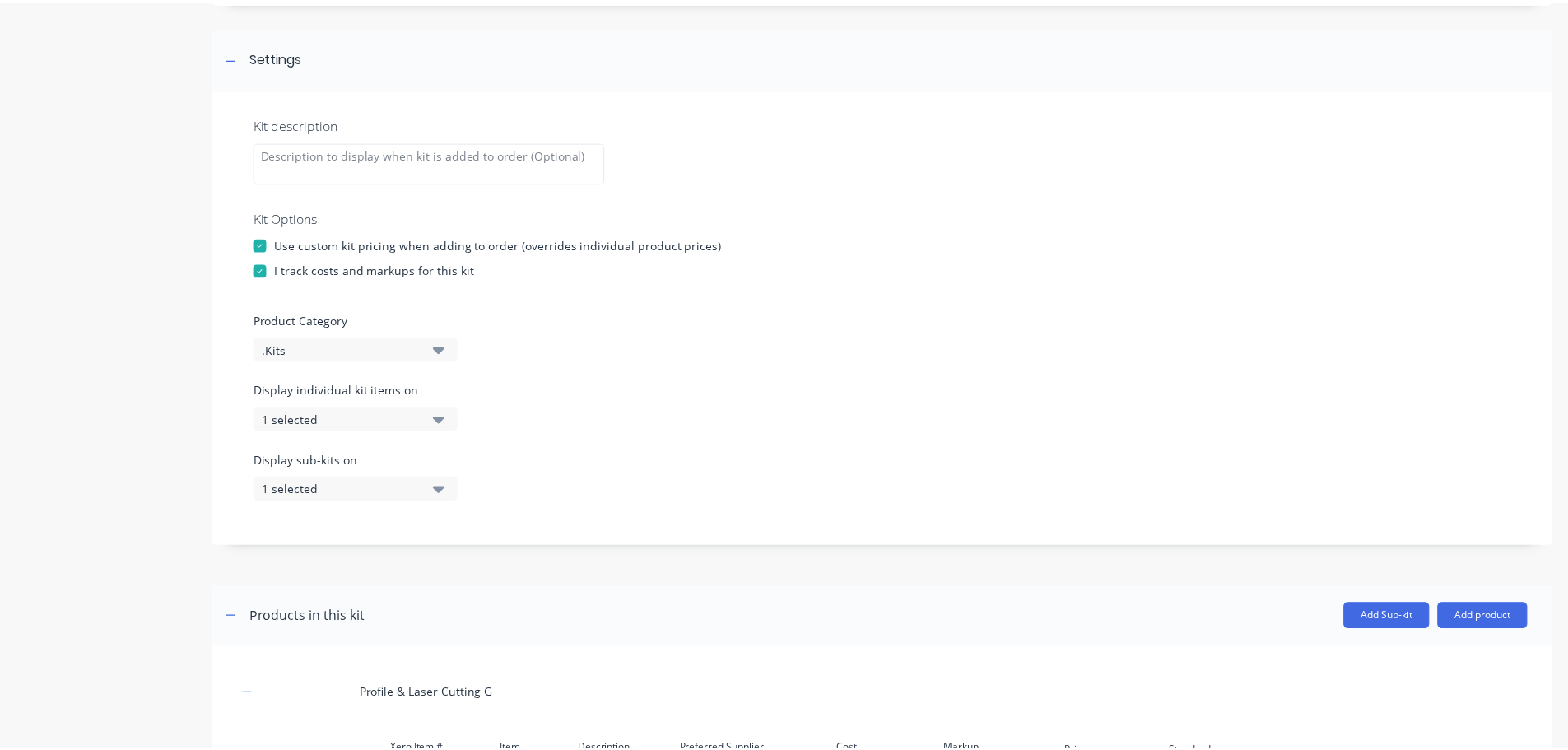
scroll to position [494, 0]
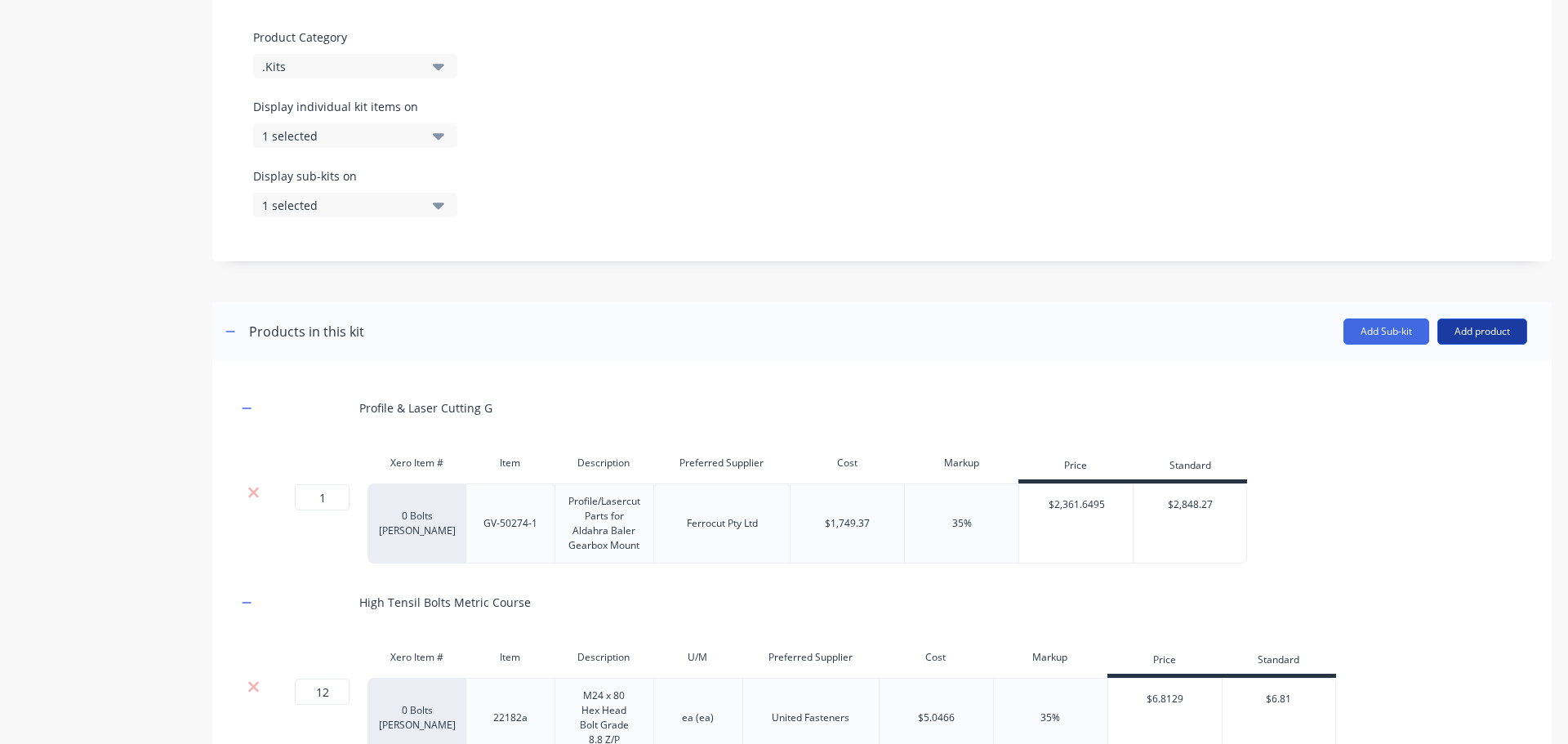
click at [1455, 332] on button "Add product" at bounding box center [1482, 332] width 90 height 26
click at [1404, 370] on div "Product catalogue" at bounding box center [1449, 373] width 126 height 23
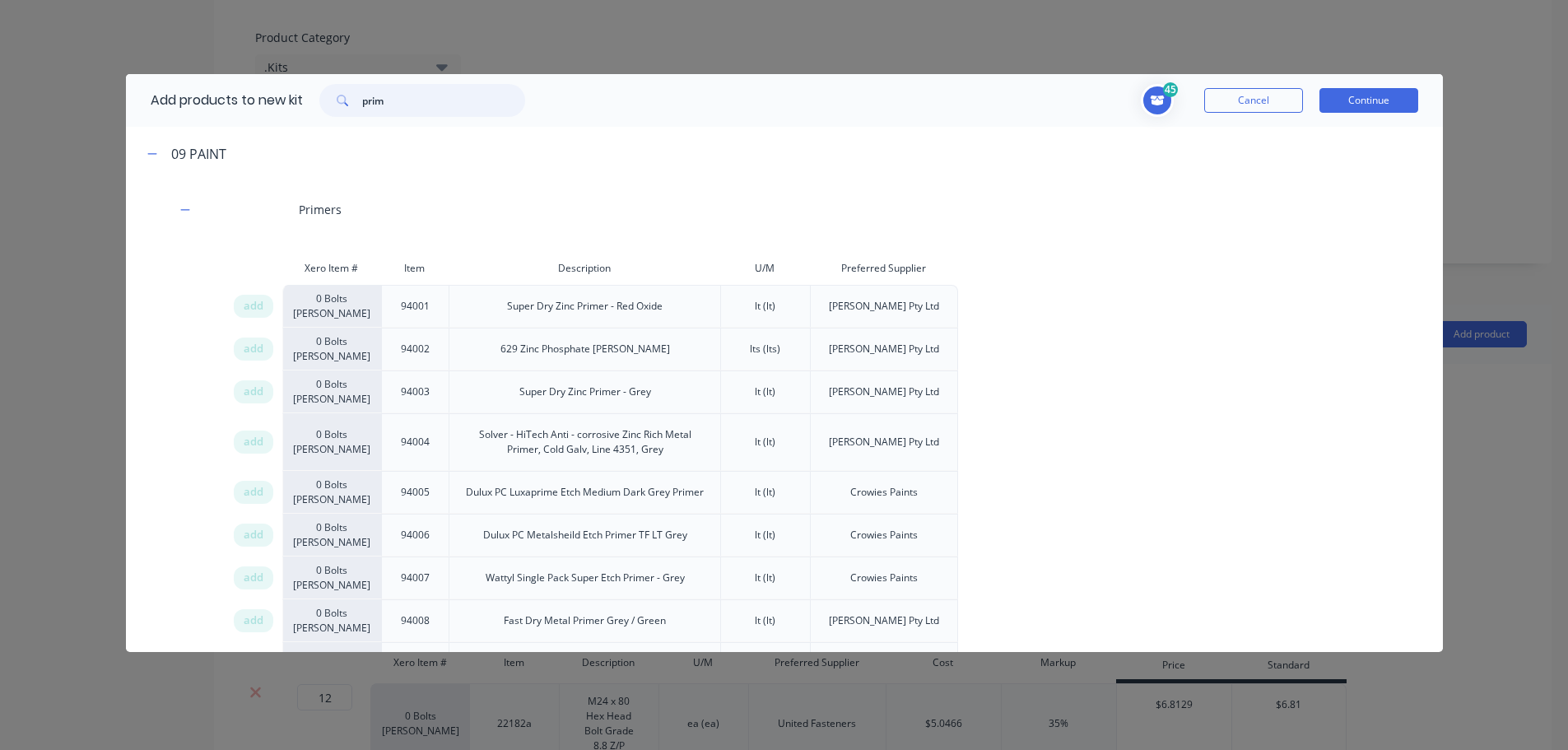
drag, startPoint x: 413, startPoint y: 98, endPoint x: 306, endPoint y: 97, distance: 107.0
click at [309, 99] on div "prim" at bounding box center [422, 100] width 239 height 33
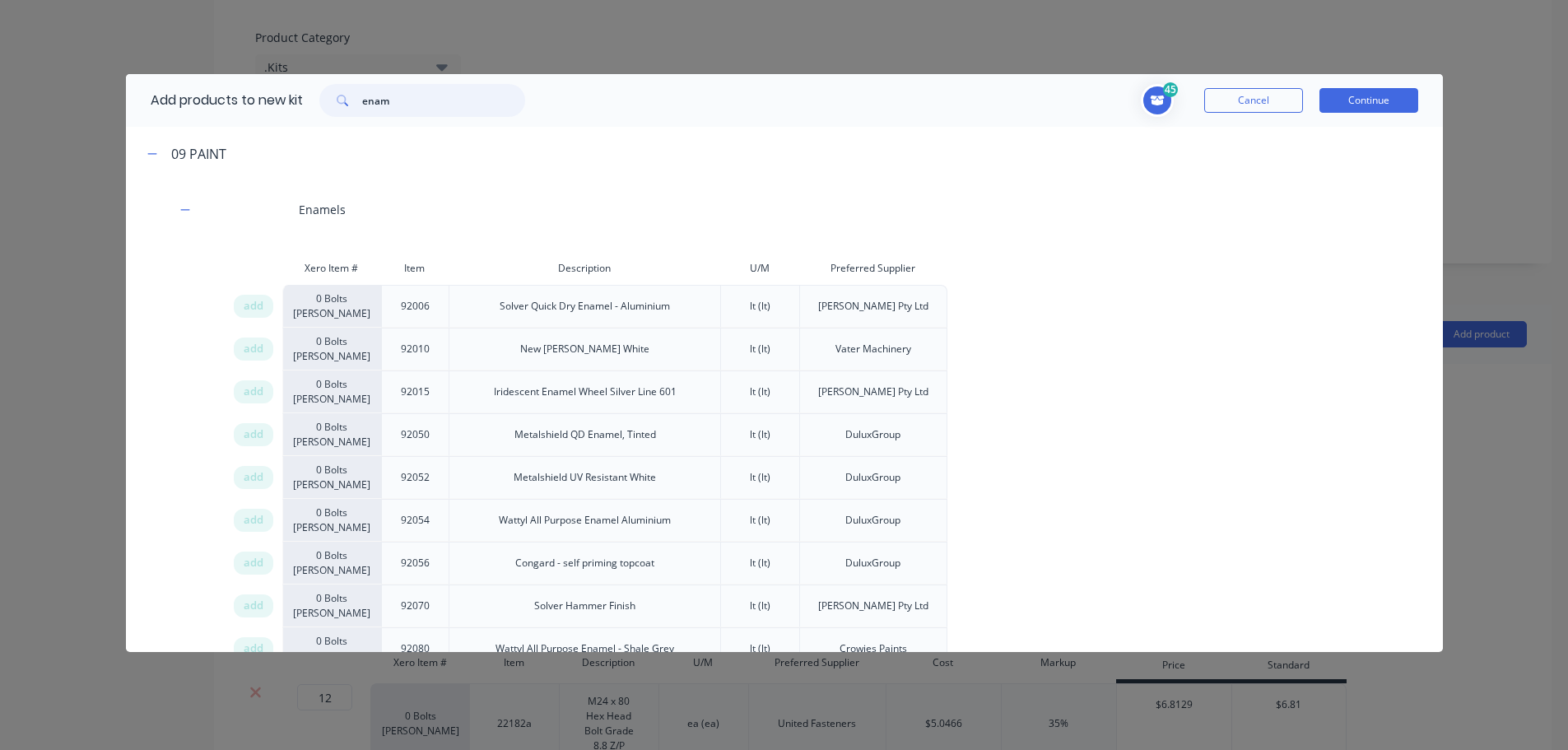
type input "enam"
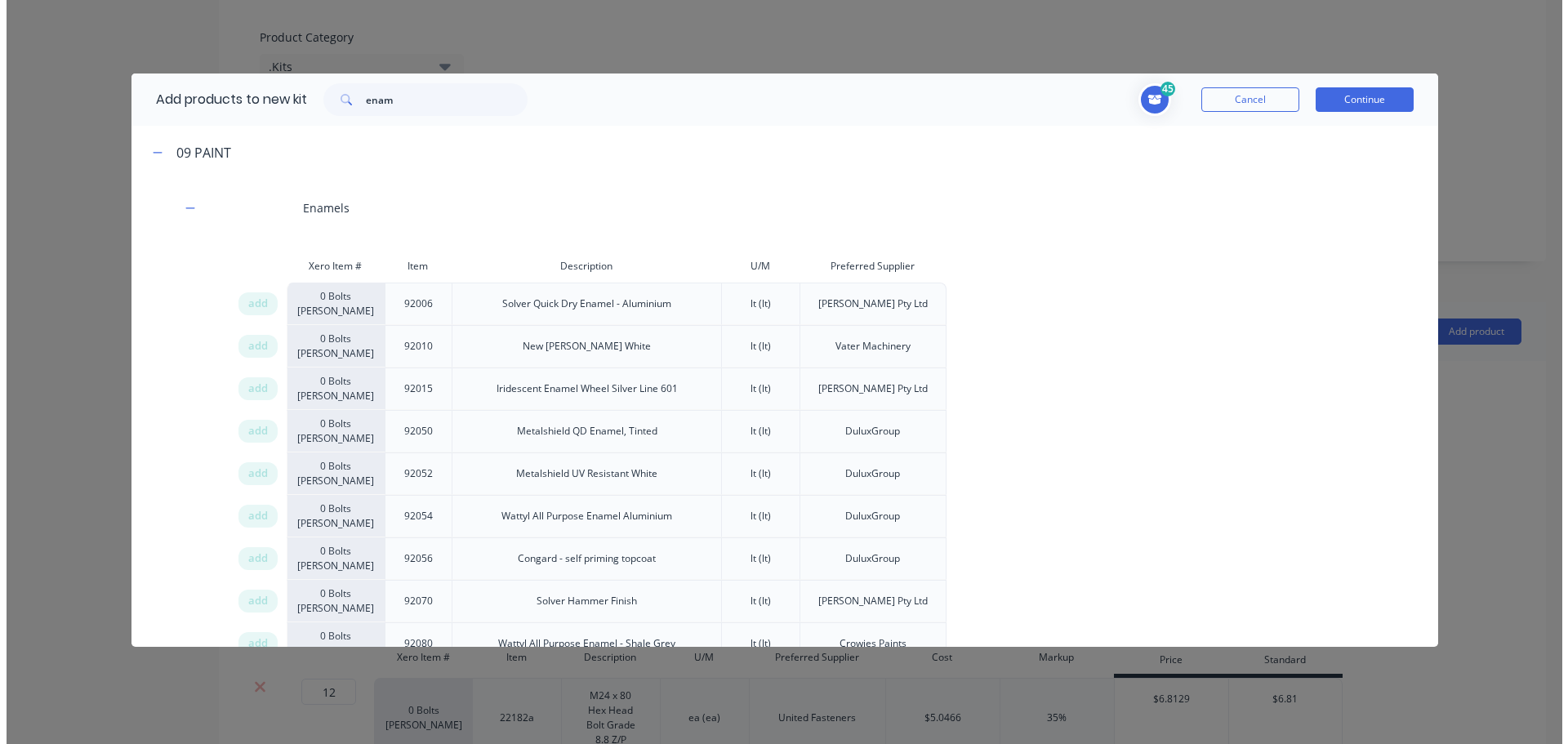
scroll to position [3, 0]
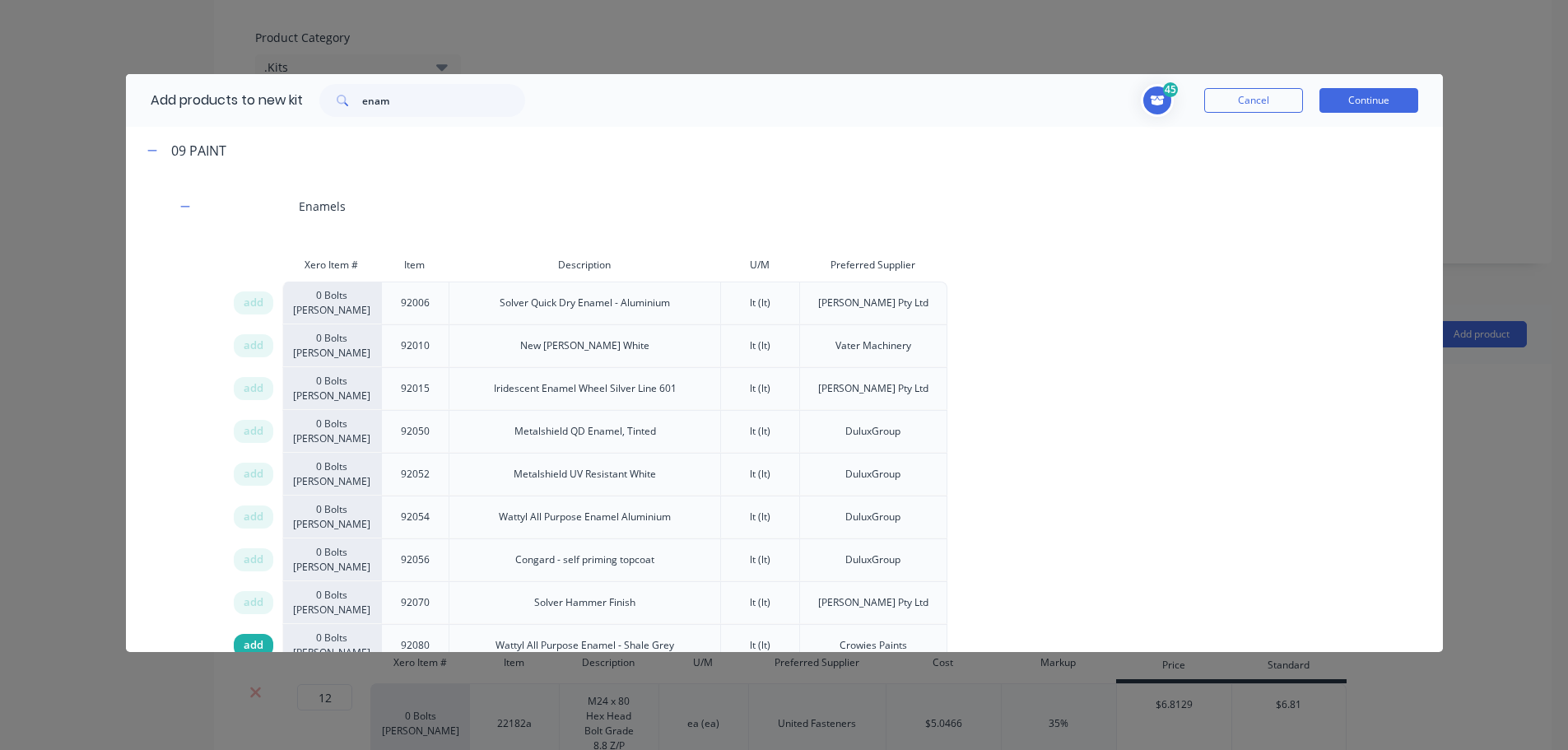
click at [249, 640] on span "add" at bounding box center [253, 646] width 19 height 17
click at [1354, 96] on button "Continue" at bounding box center [1368, 100] width 98 height 24
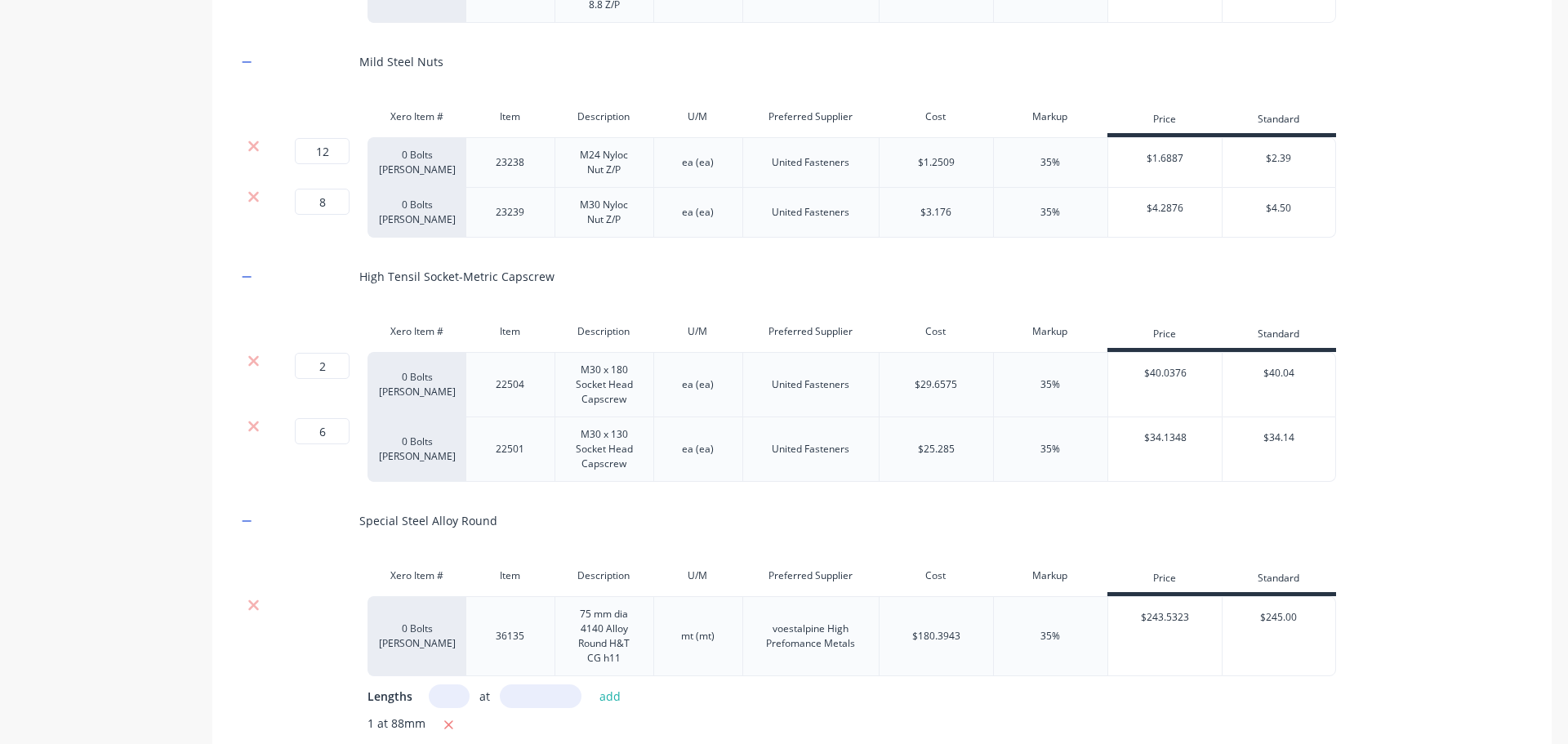
scroll to position [2000, 0]
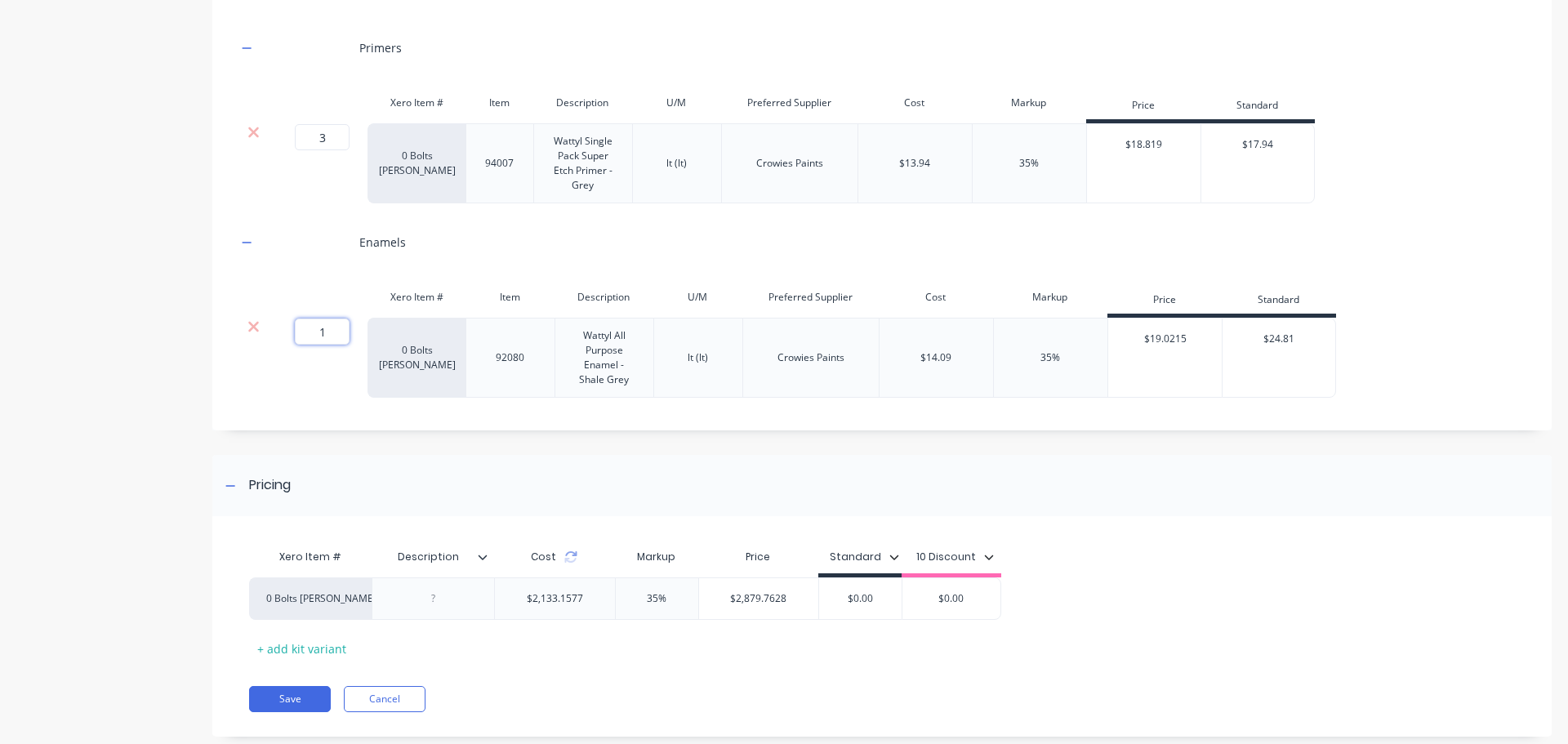
drag, startPoint x: 338, startPoint y: 339, endPoint x: 297, endPoint y: 343, distance: 41.2
click at [297, 343] on input "1" at bounding box center [322, 332] width 55 height 26
type input "3"
click at [290, 712] on button "Save" at bounding box center [290, 699] width 82 height 26
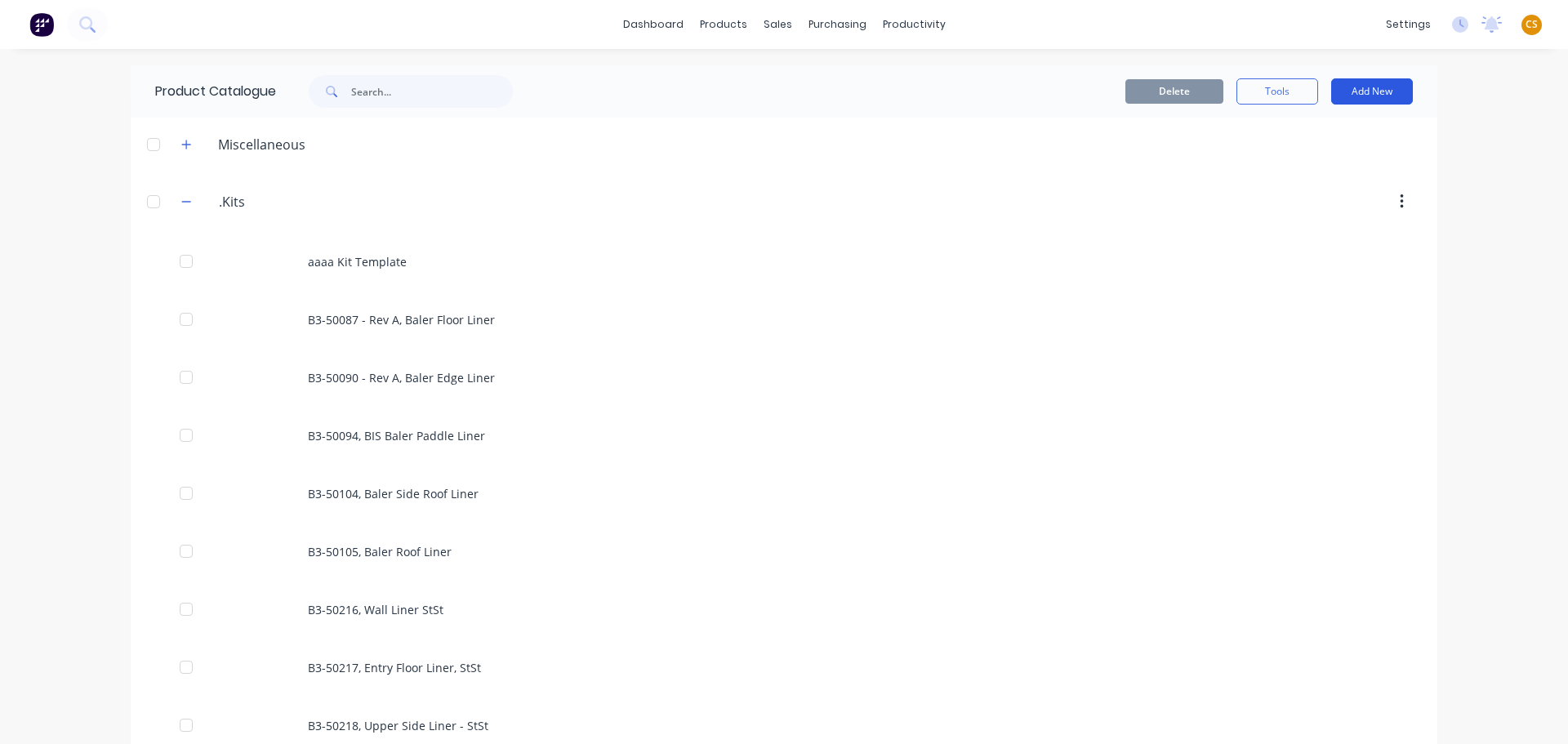
click at [1354, 92] on button "Add New" at bounding box center [1372, 91] width 82 height 26
click at [1289, 201] on div "Product Kit" at bounding box center [1334, 199] width 126 height 23
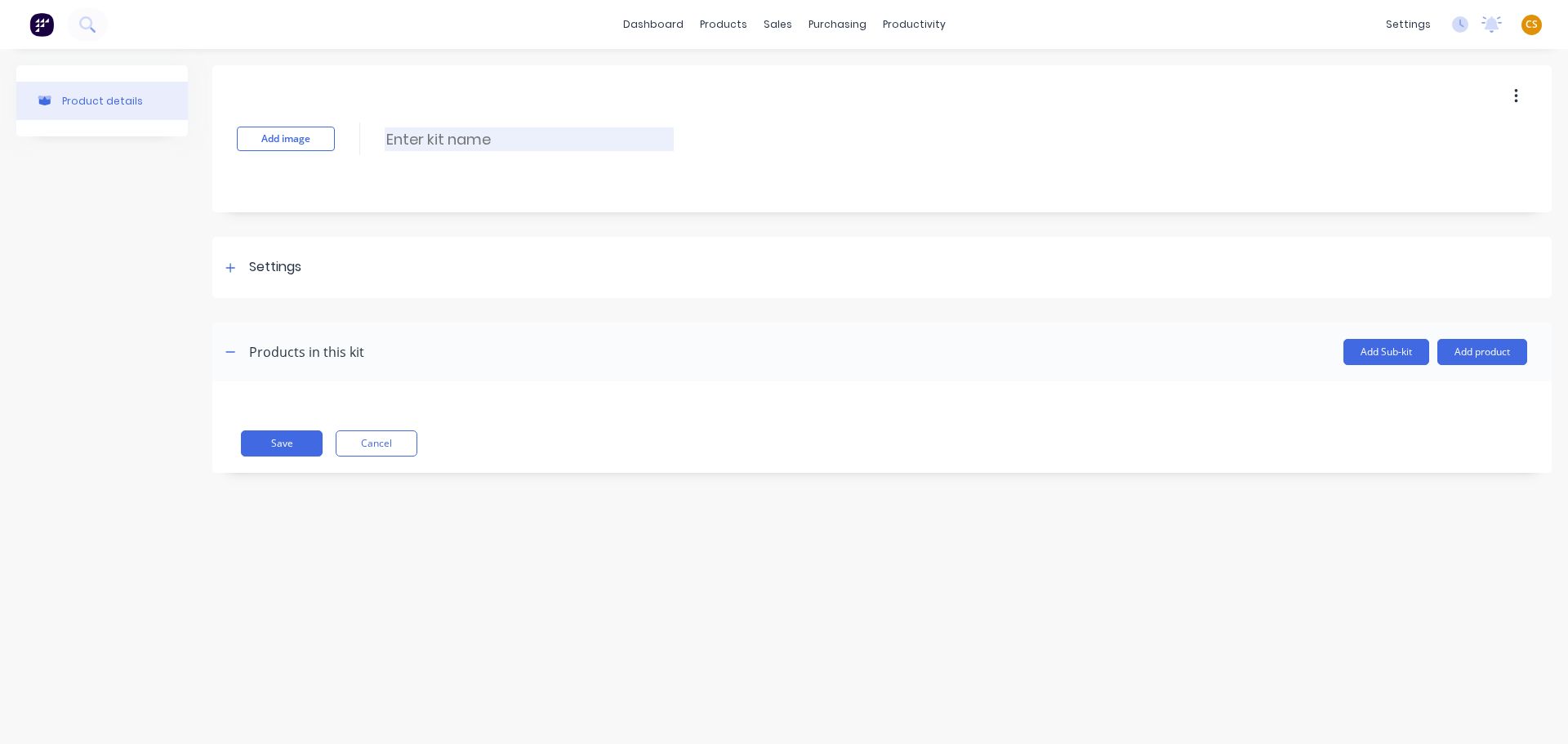
click at [446, 129] on input at bounding box center [529, 139] width 289 height 23
paste input "GV-50260, Baler Legs"
type input "GV-50260, Baler Legs"
click at [229, 267] on icon at bounding box center [230, 267] width 9 height 9
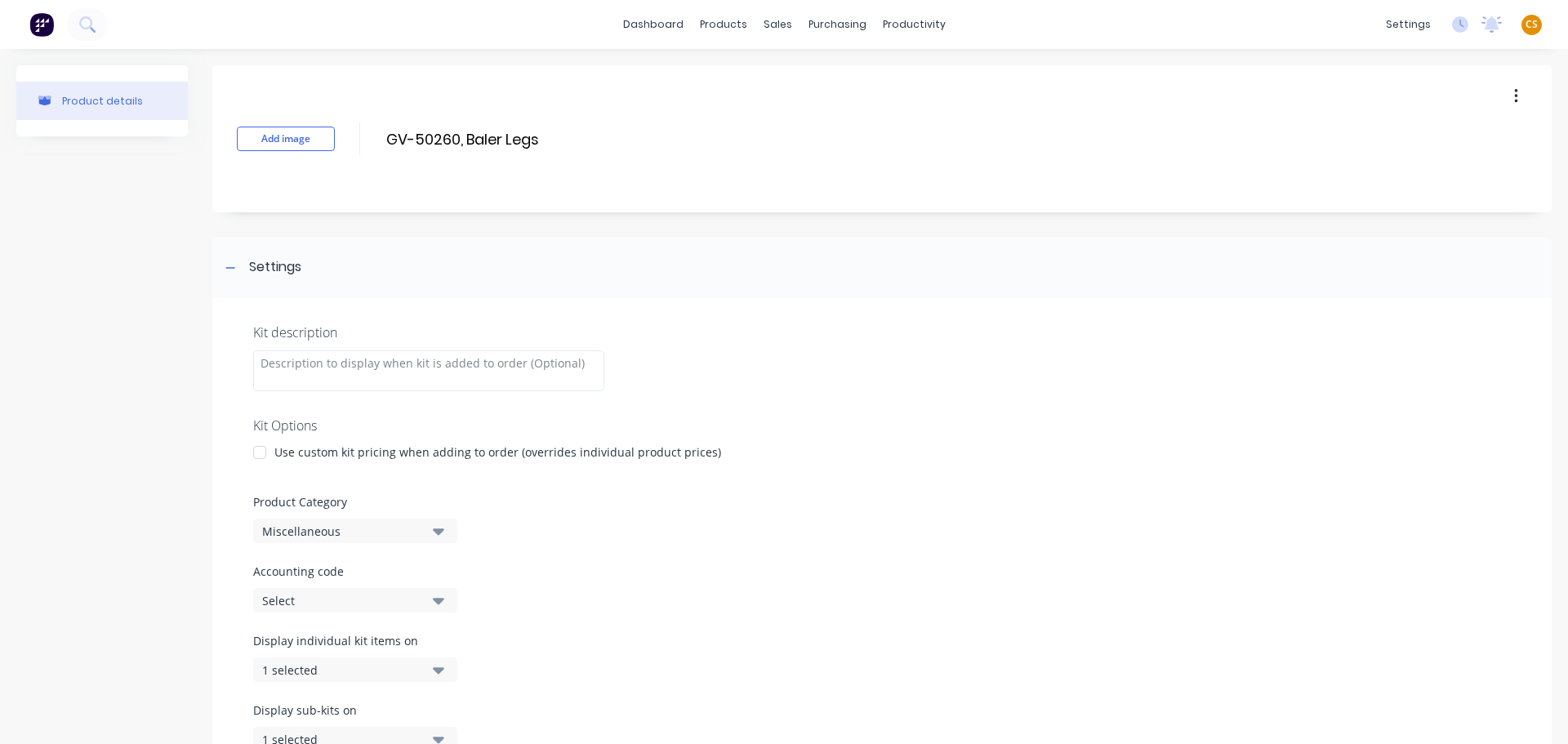
click at [260, 455] on div at bounding box center [260, 452] width 33 height 33
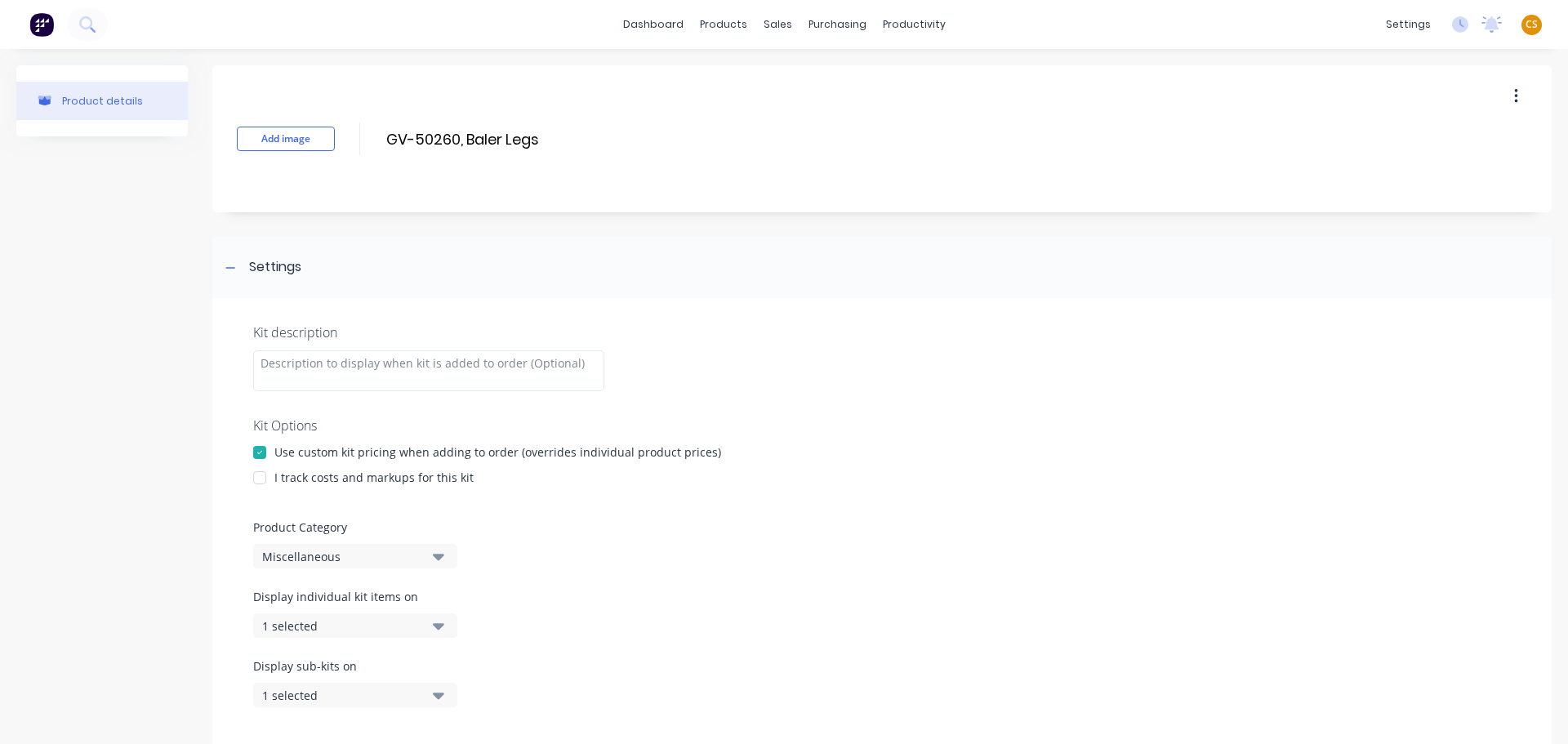
click at [259, 475] on div at bounding box center [260, 478] width 33 height 33
click at [360, 560] on div "Miscellaneous" at bounding box center [341, 556] width 159 height 18
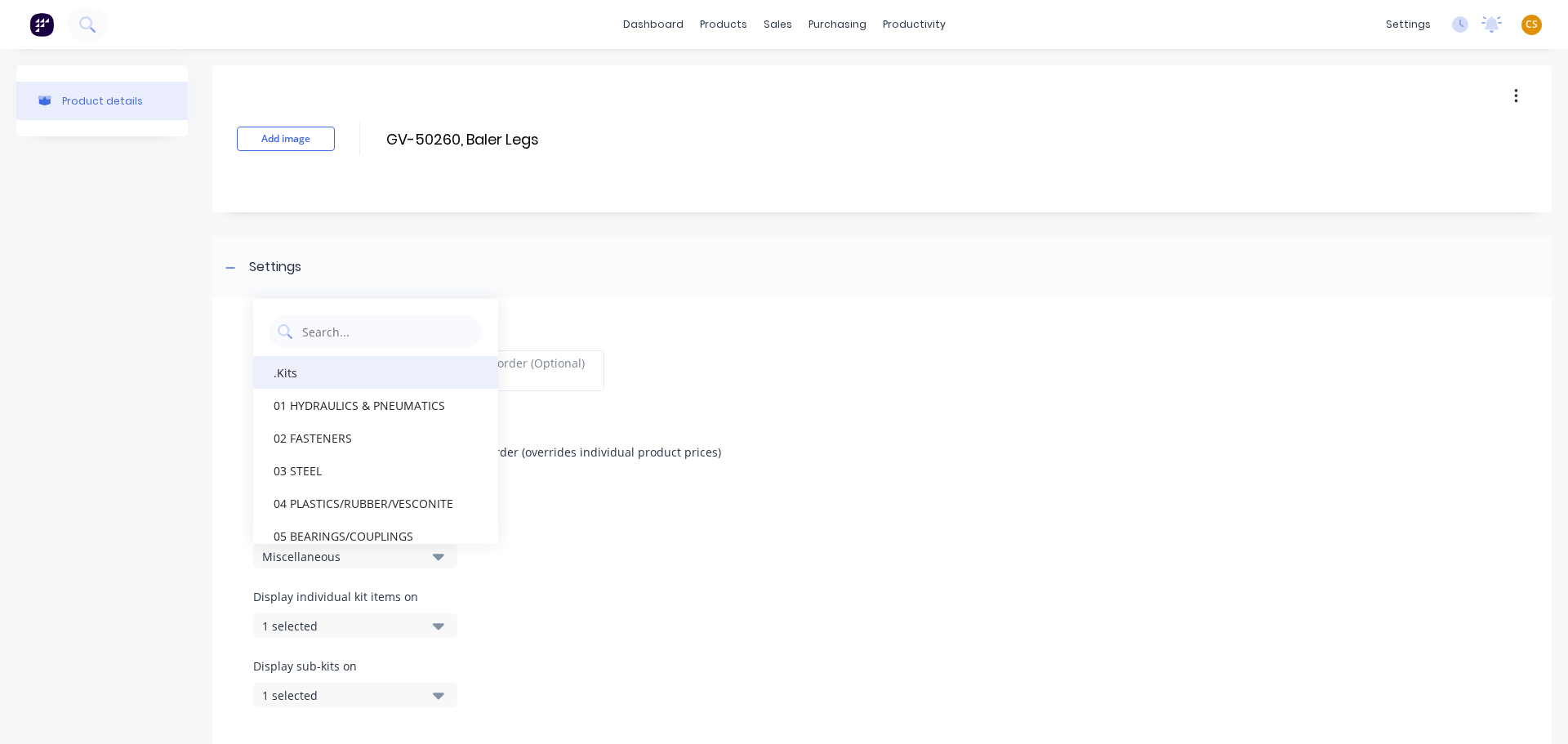
click at [309, 380] on div ".Kits" at bounding box center [376, 372] width 245 height 33
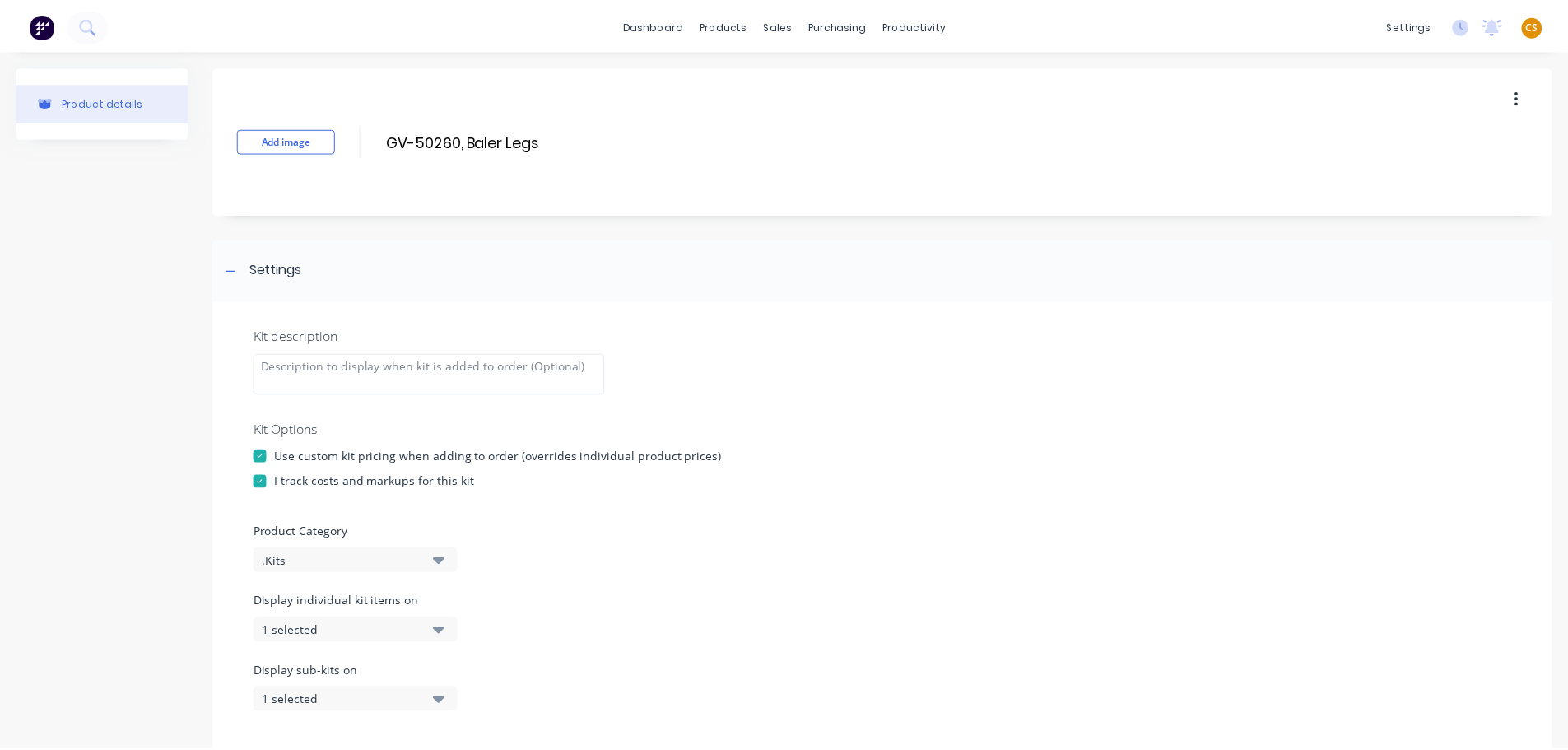
scroll to position [499, 0]
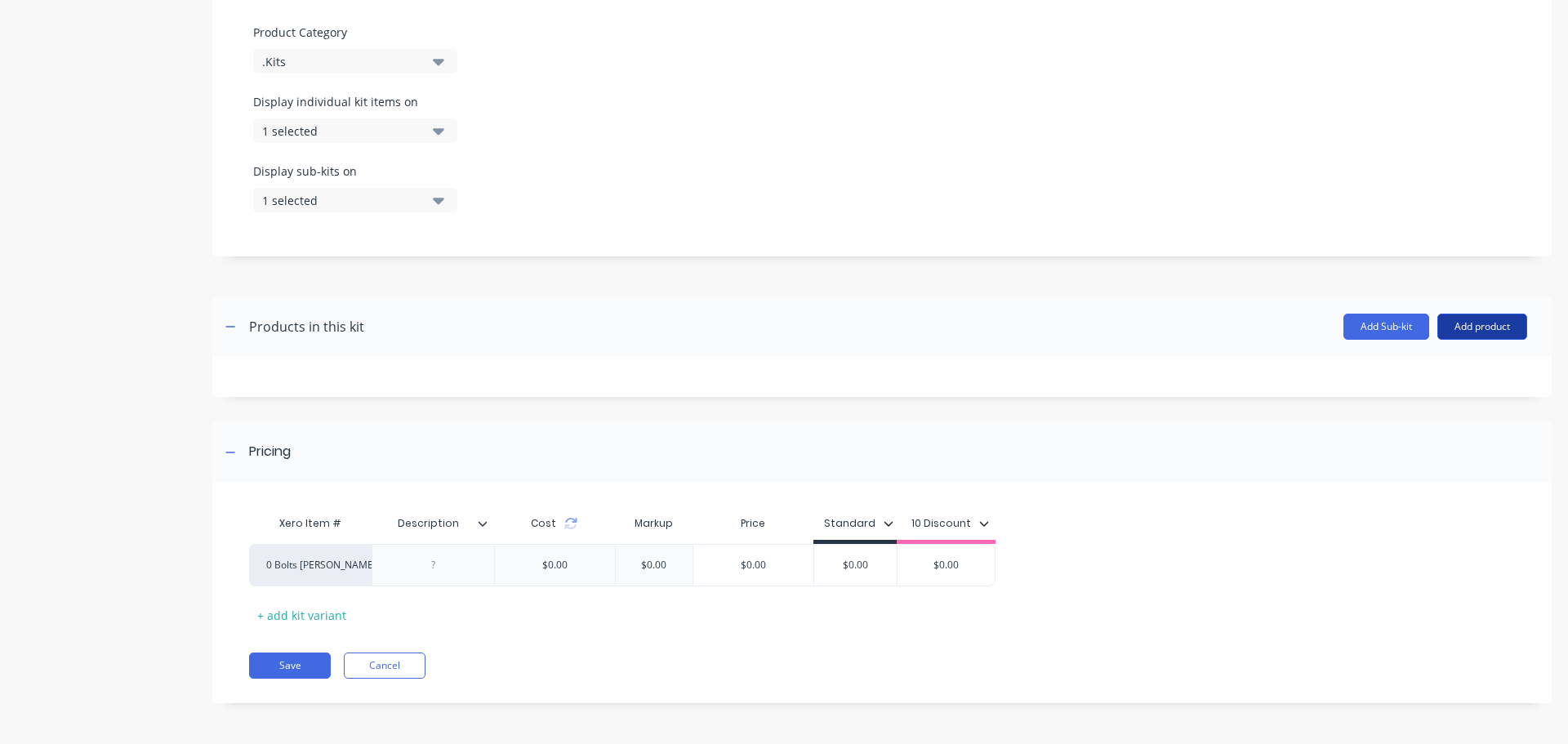
click at [1456, 333] on button "Add product" at bounding box center [1482, 326] width 90 height 26
click at [1420, 369] on div "Product catalogue" at bounding box center [1449, 369] width 126 height 23
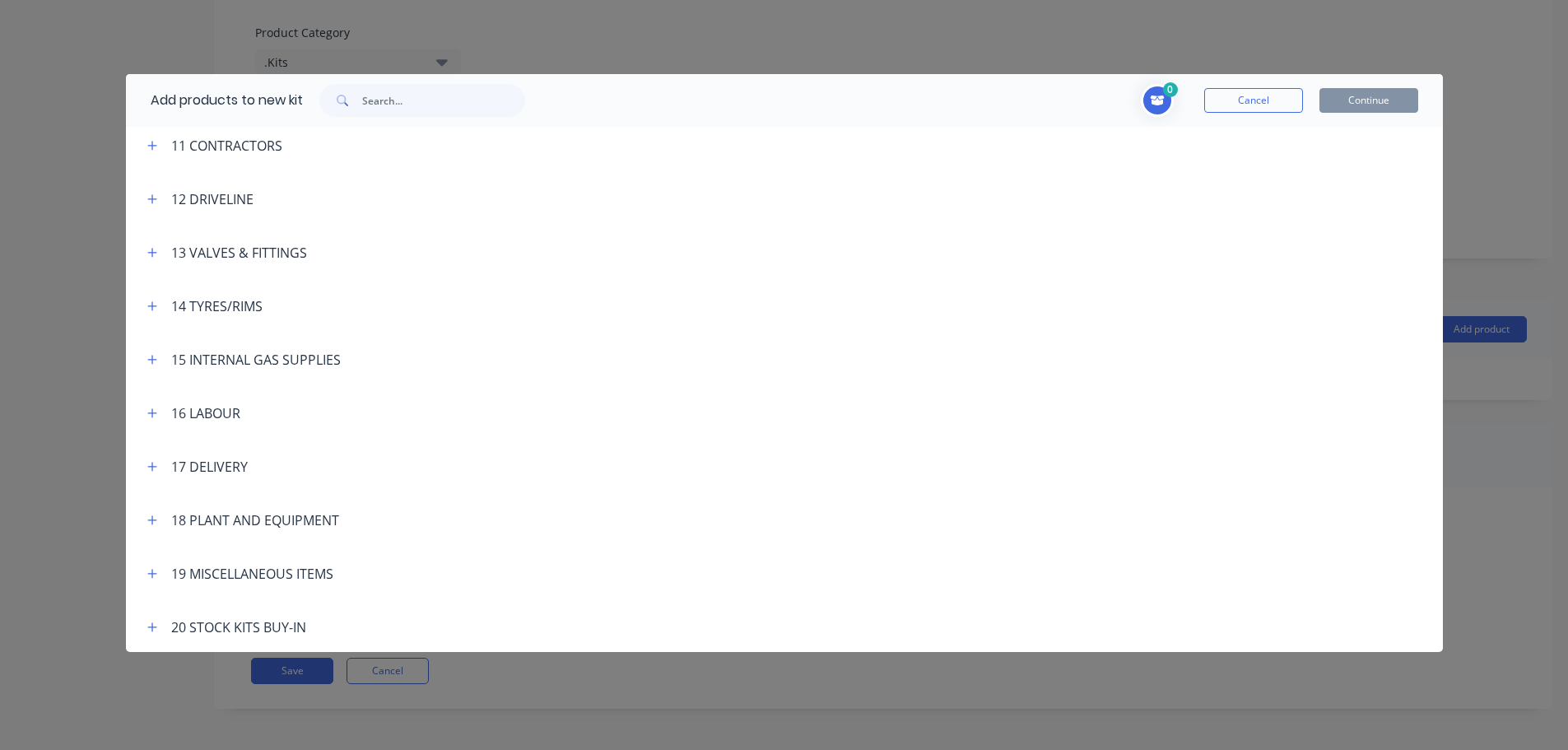
scroll to position [705, 0]
click at [409, 101] on input "text" at bounding box center [443, 100] width 163 height 33
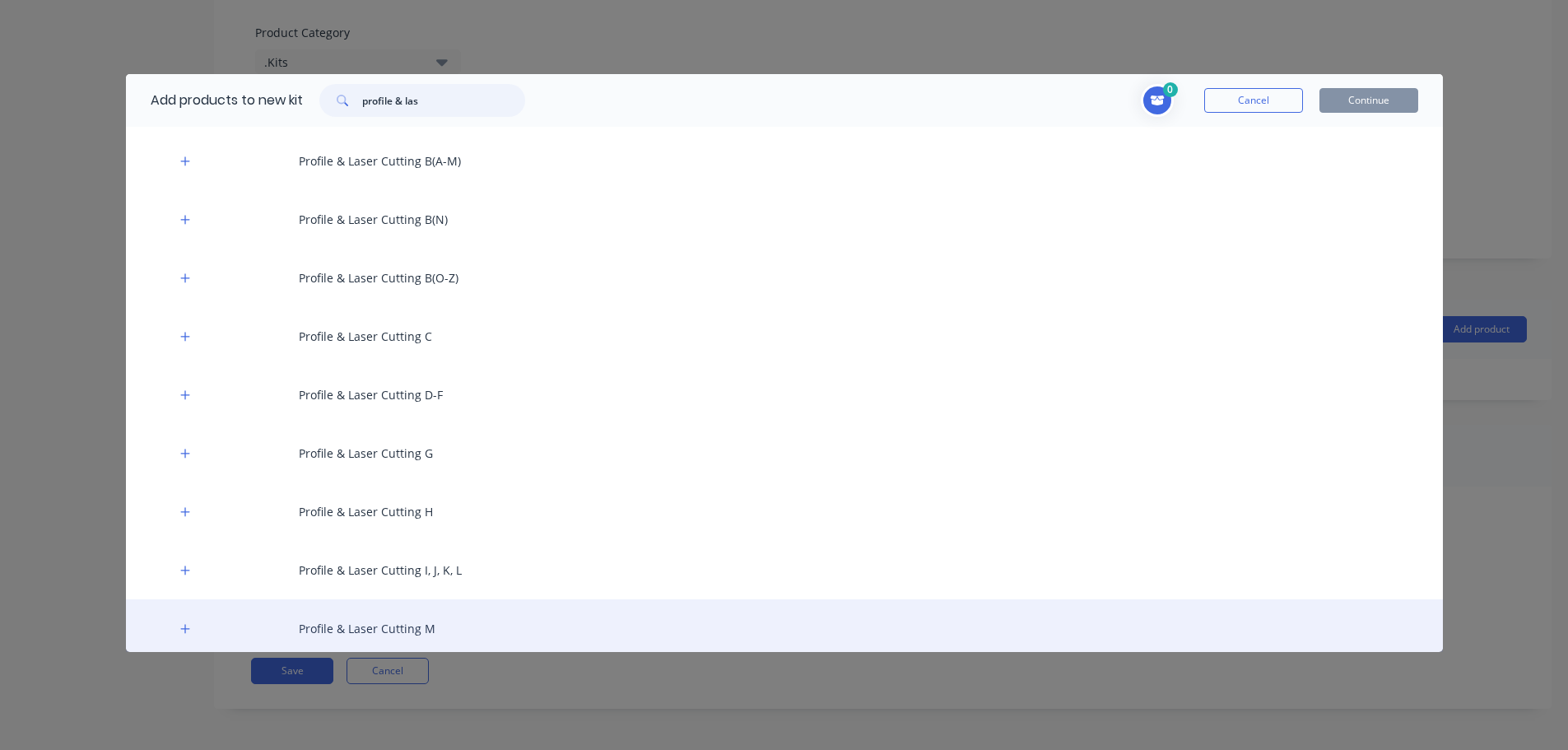
scroll to position [494, 0]
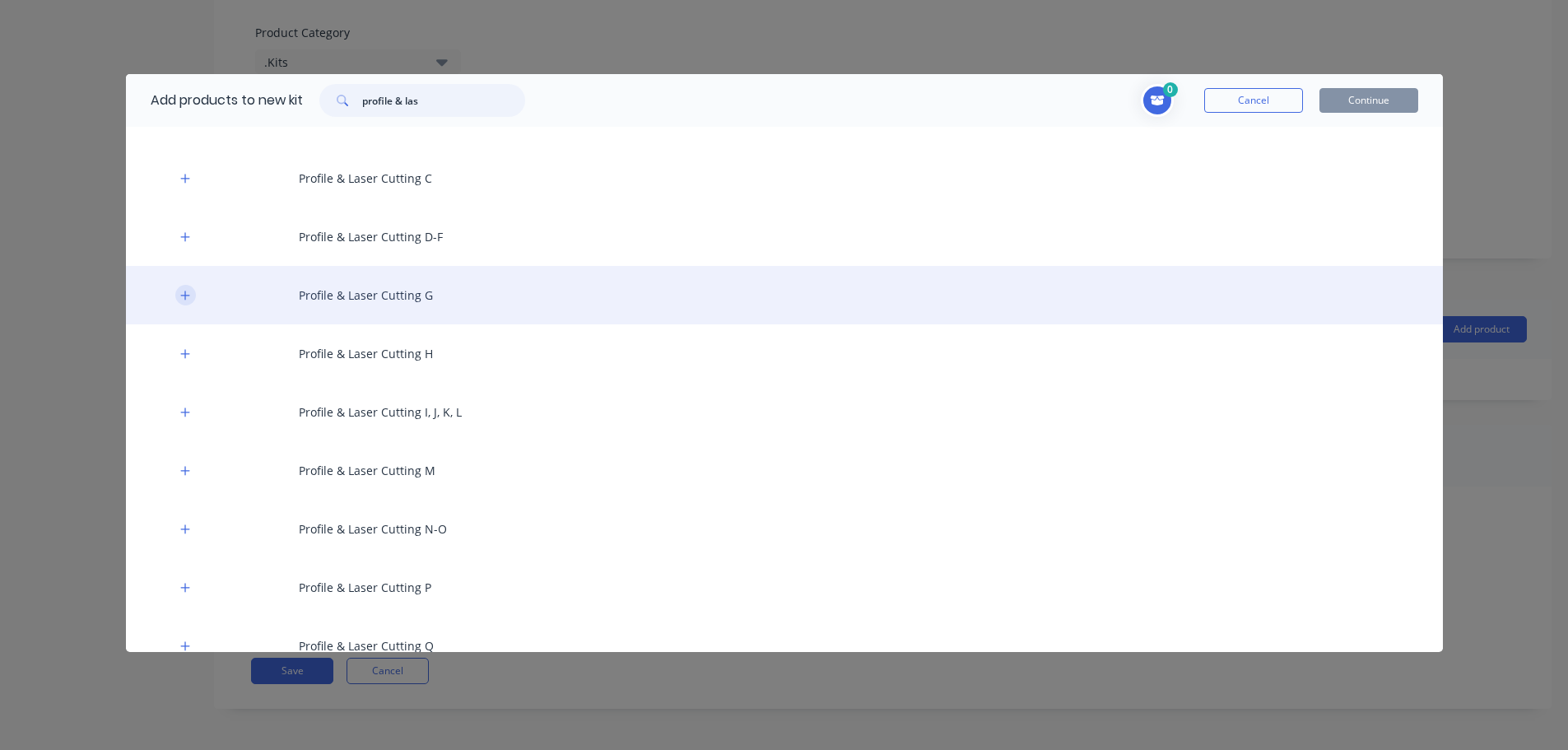
type input "profile & las"
click at [183, 298] on icon "button" at bounding box center [185, 295] width 10 height 12
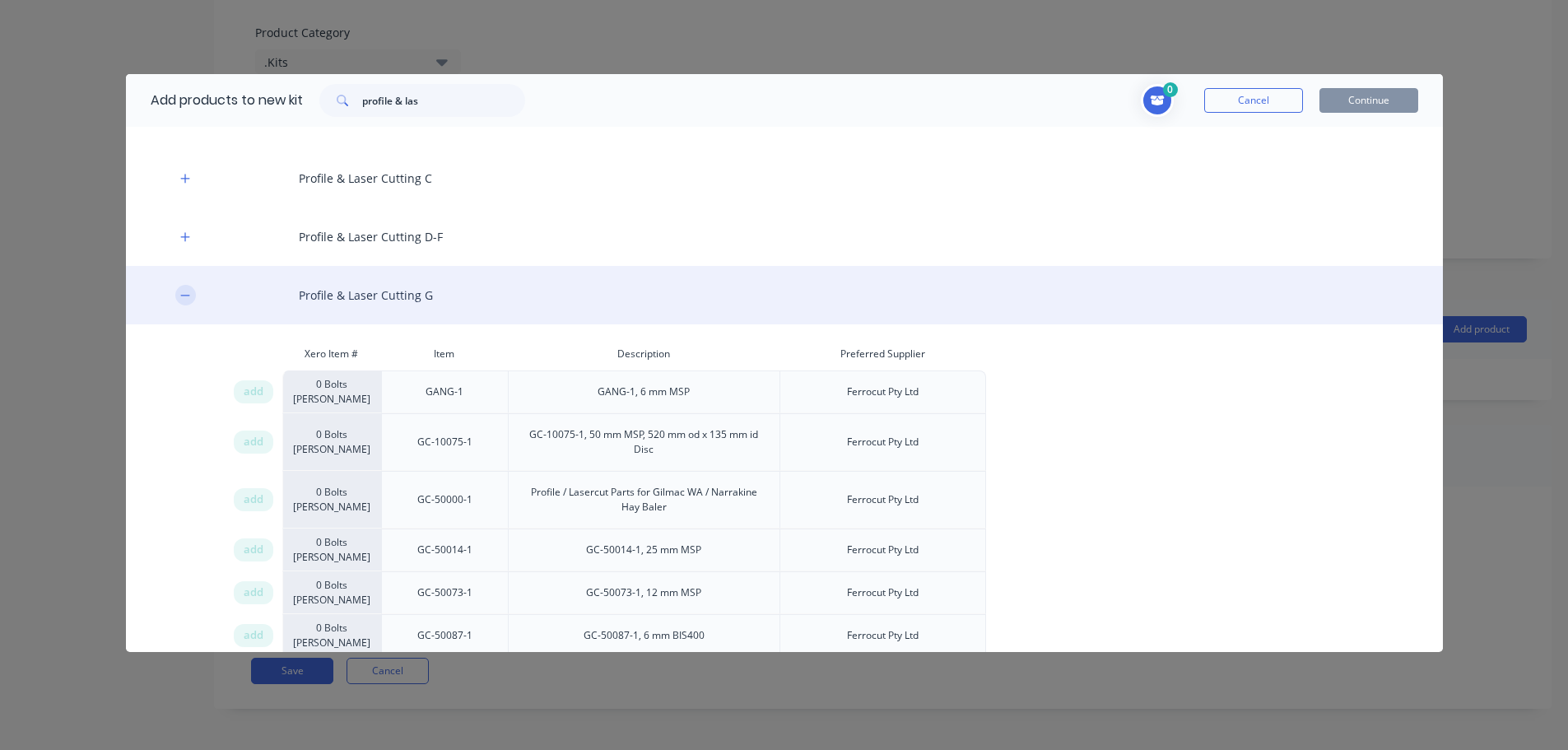
scroll to position [9717, 0]
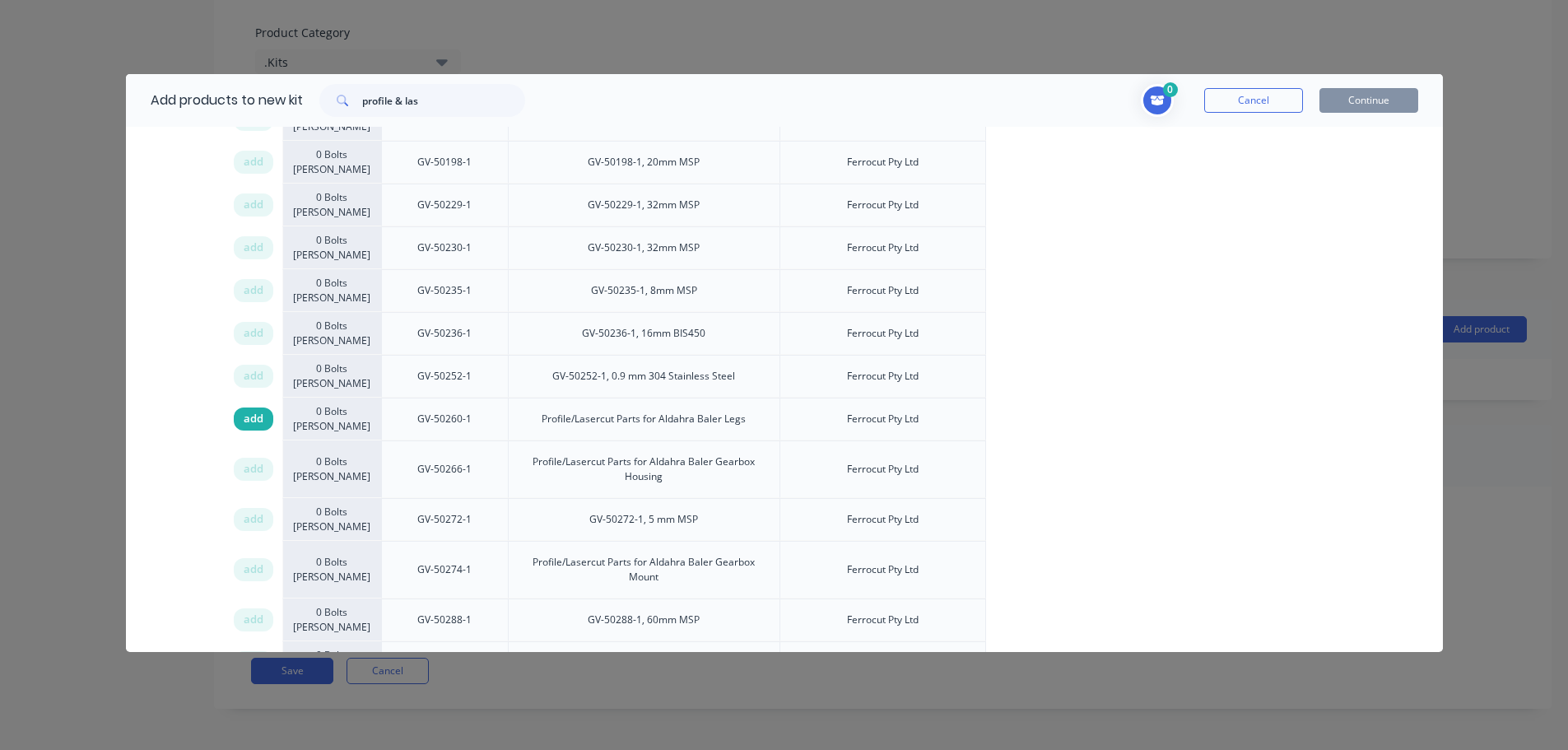
click at [253, 411] on span "add" at bounding box center [253, 419] width 19 height 17
drag, startPoint x: 446, startPoint y: 104, endPoint x: 258, endPoint y: 104, distance: 188.0
click at [258, 104] on div "Add products to new kit profile & las" at bounding box center [334, 100] width 416 height 53
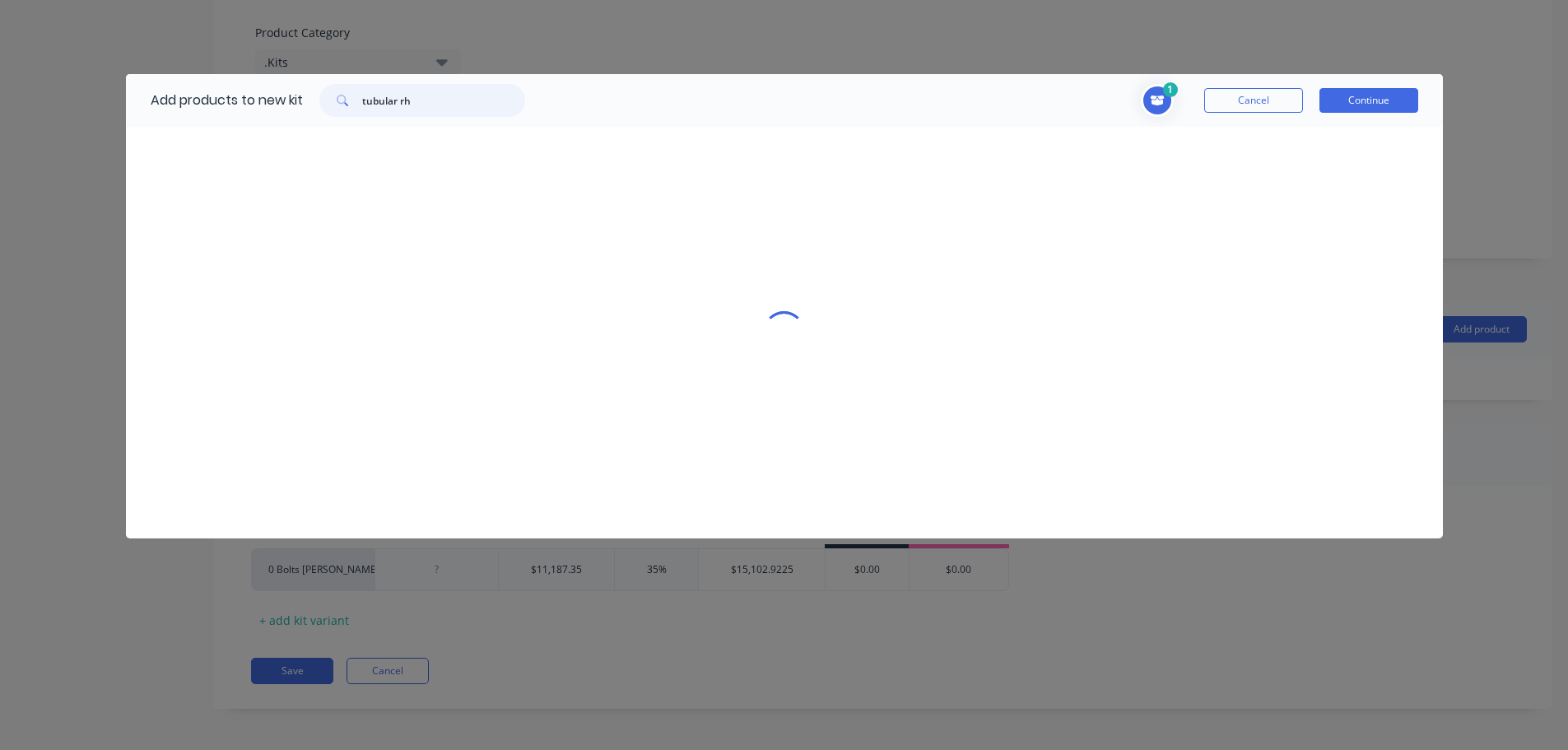
scroll to position [0, 0]
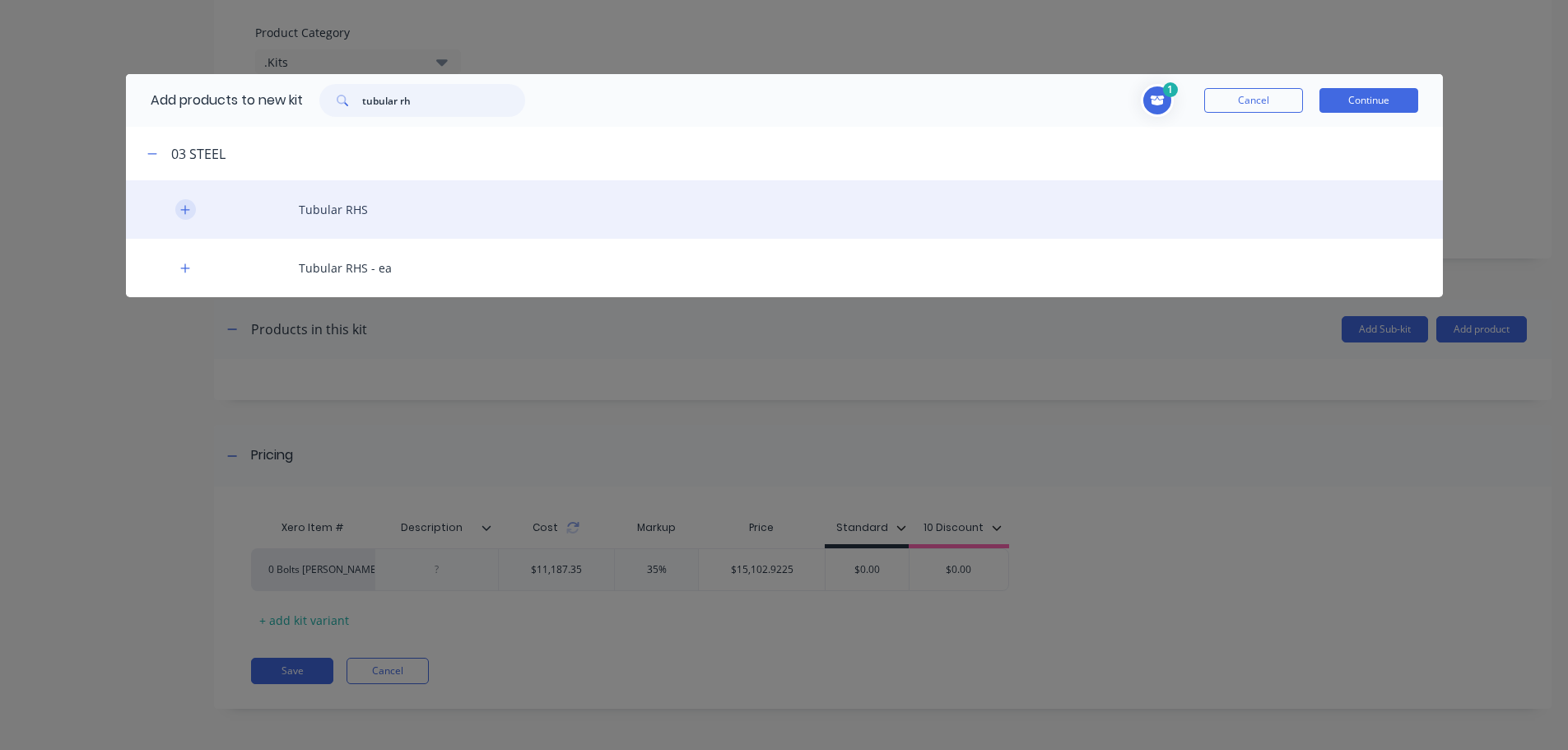
type input "tubular rh"
click at [183, 213] on icon "button" at bounding box center [185, 210] width 10 height 12
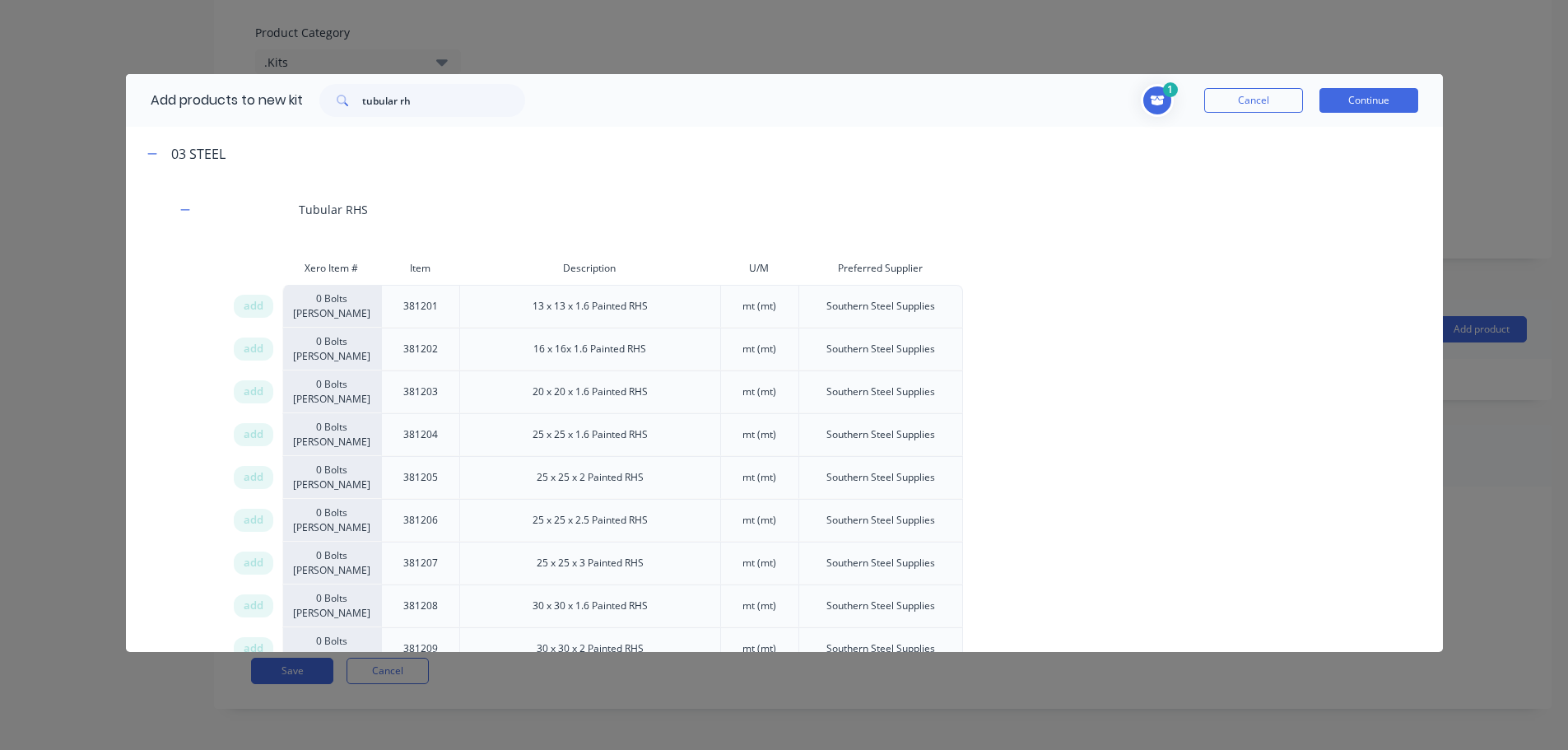
scroll to position [4471, 0]
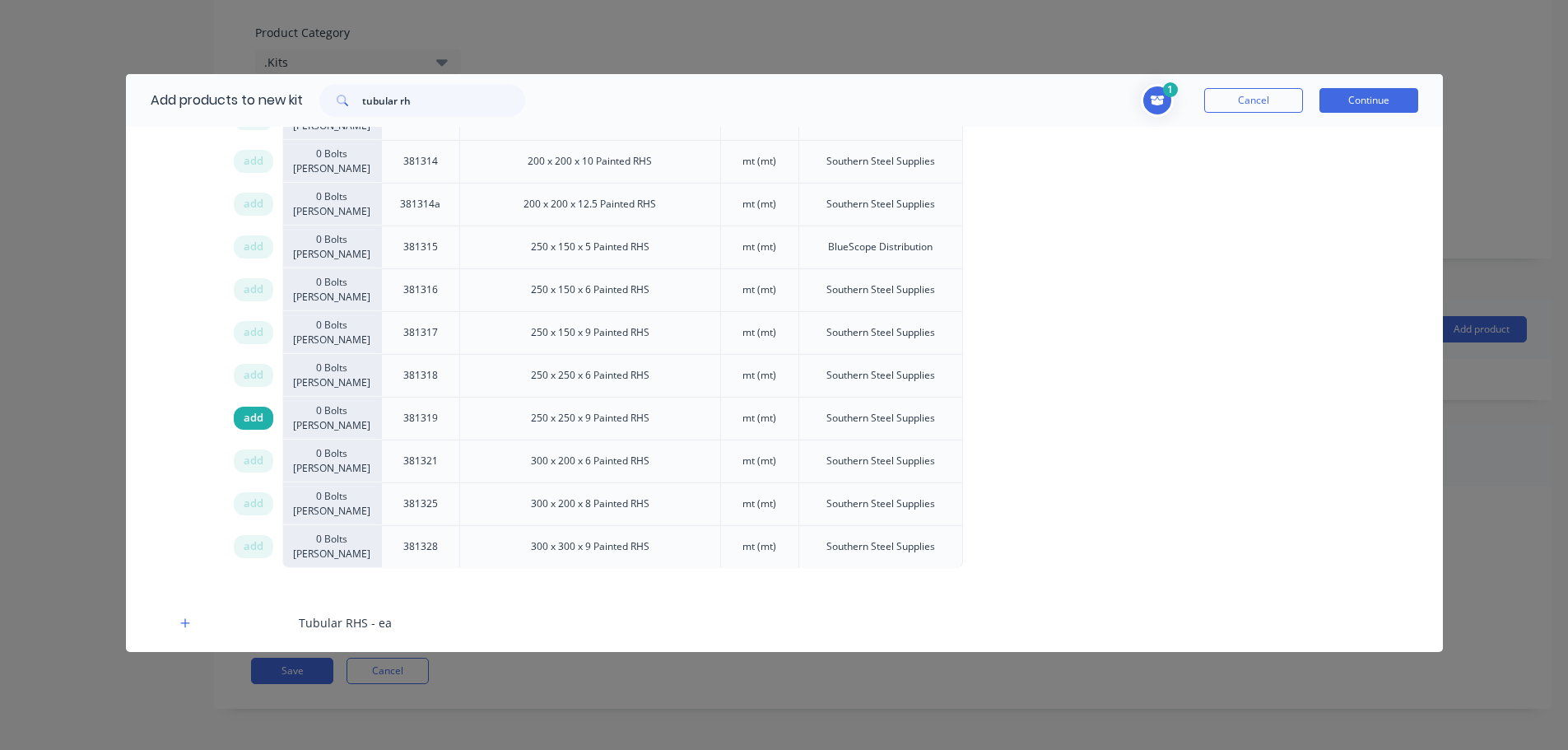
click at [260, 422] on span "add" at bounding box center [253, 418] width 19 height 17
drag, startPoint x: 443, startPoint y: 95, endPoint x: 186, endPoint y: 99, distance: 257.0
click at [207, 101] on div "Add products to new kit tubular rh" at bounding box center [334, 100] width 416 height 53
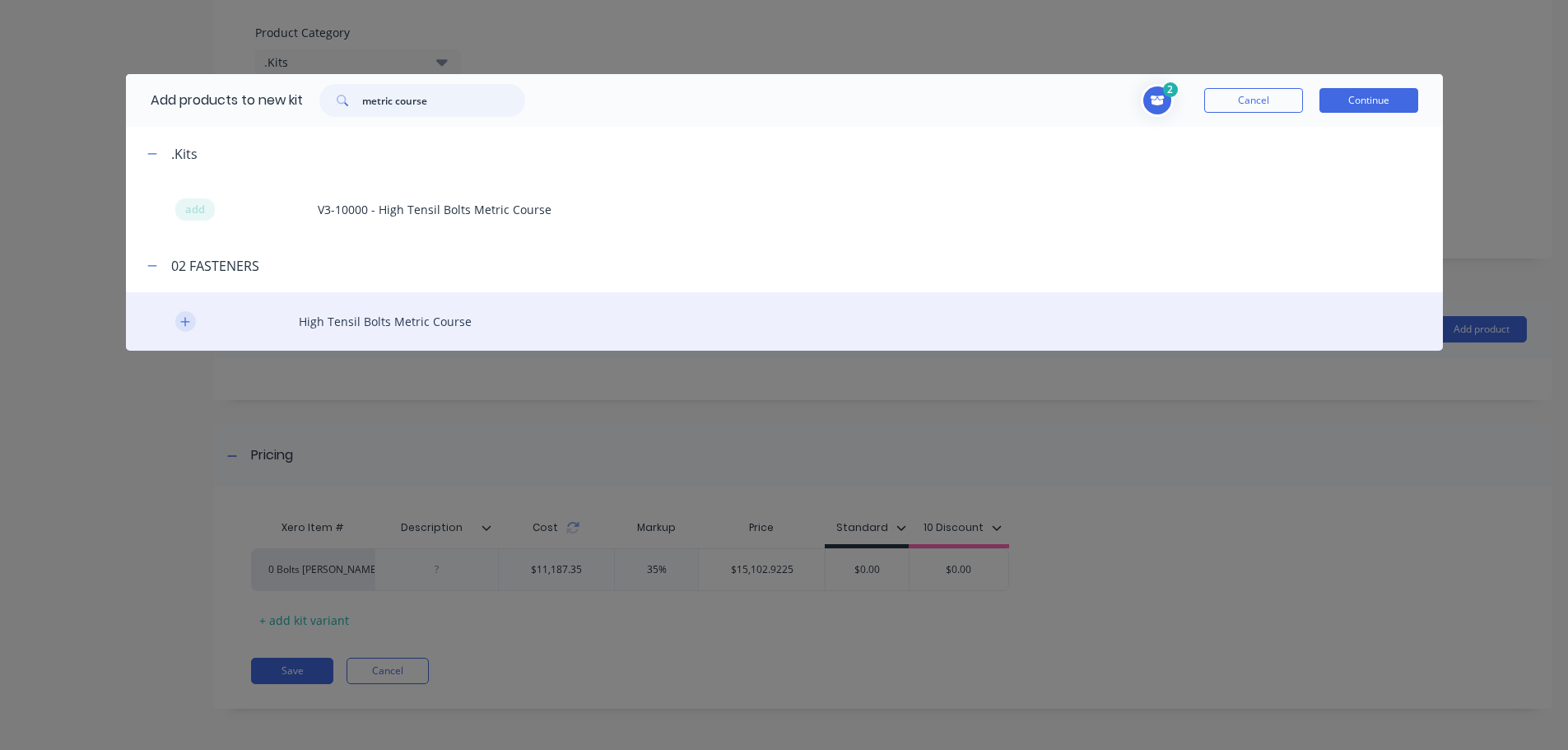
type input "metric course"
click at [186, 326] on icon "button" at bounding box center [185, 322] width 10 height 12
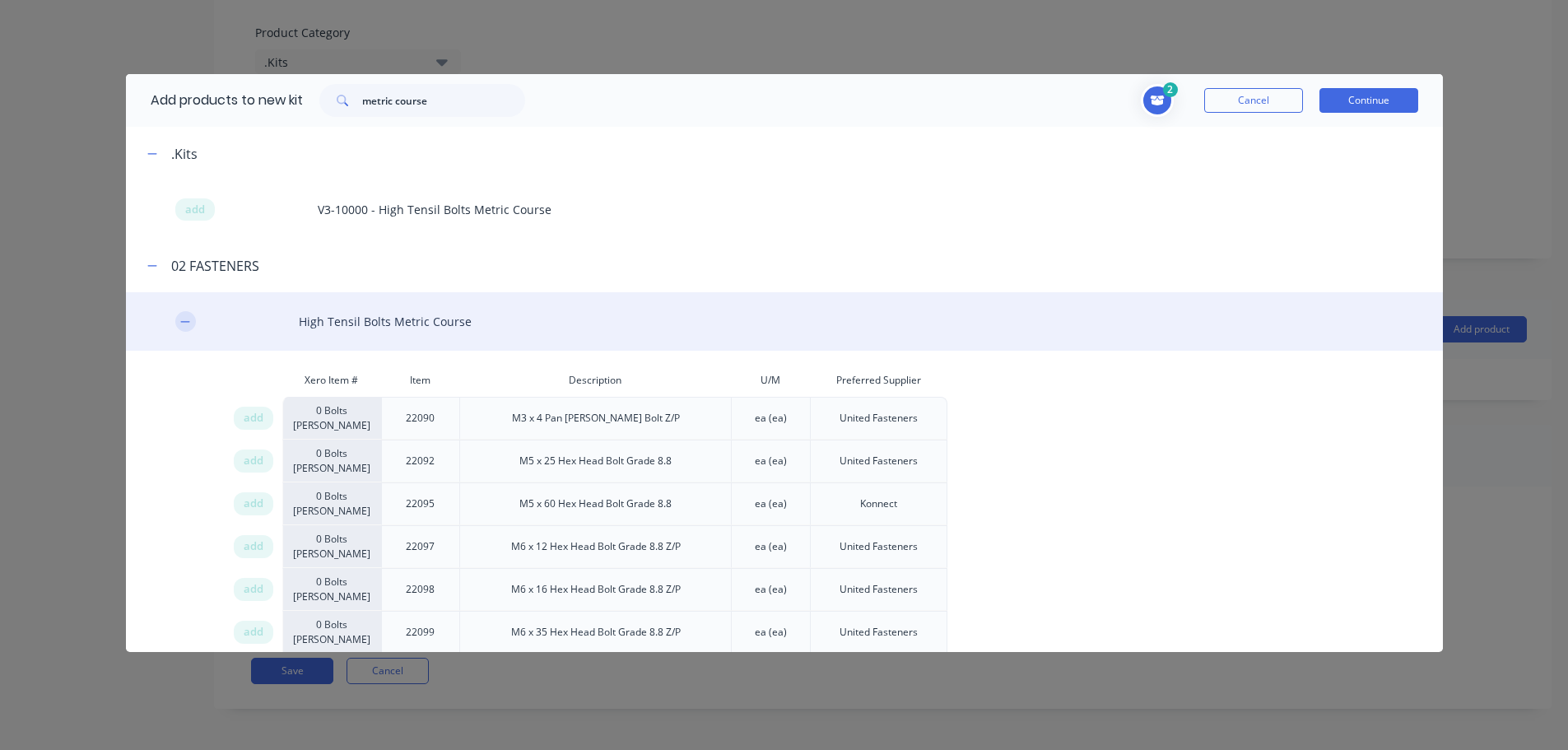
scroll to position [4997, 0]
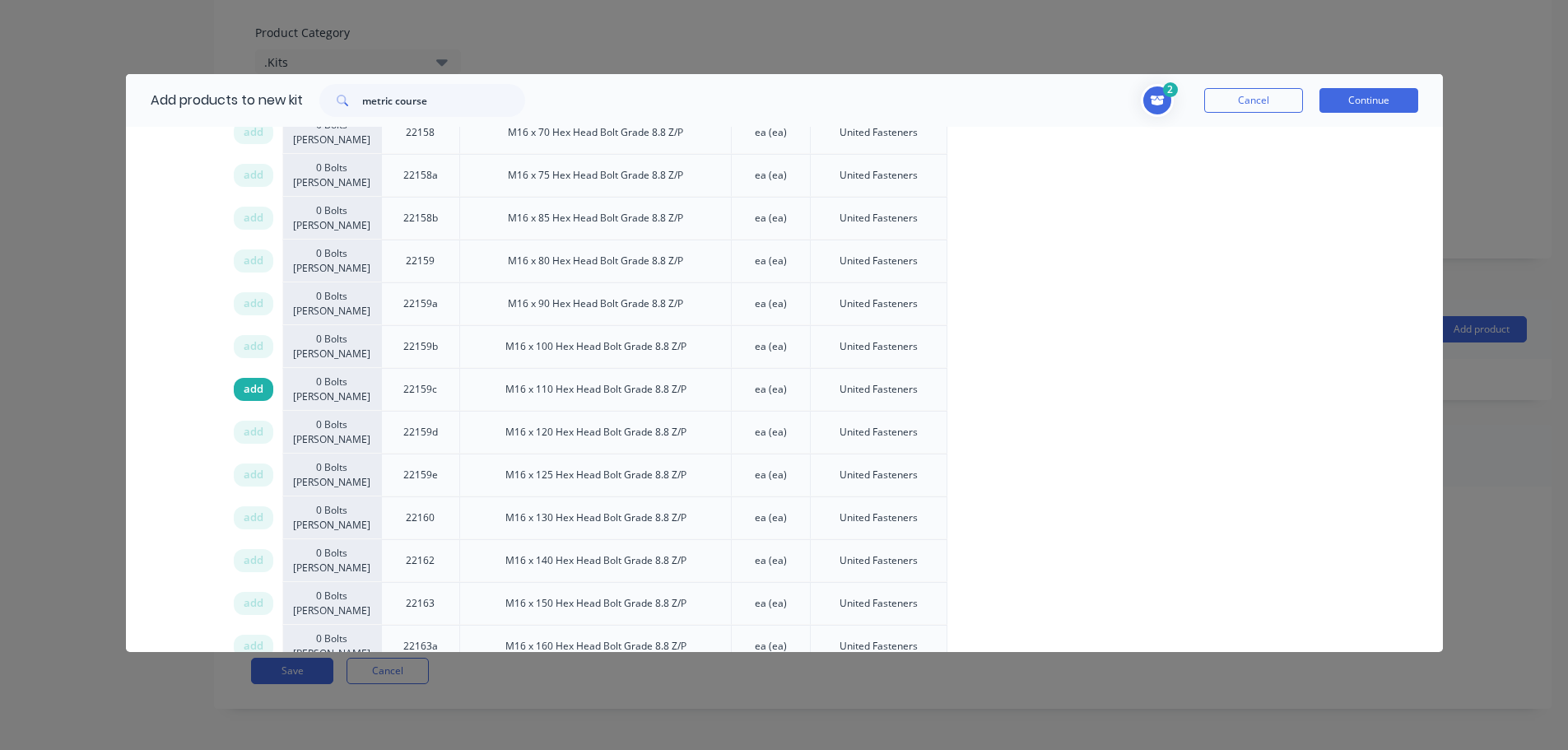
drag, startPoint x: 257, startPoint y: 391, endPoint x: 926, endPoint y: 387, distance: 669.0
click at [257, 391] on span "add" at bounding box center [253, 390] width 19 height 17
click at [256, 393] on span "add" at bounding box center [253, 390] width 19 height 17
drag, startPoint x: 442, startPoint y: 99, endPoint x: 297, endPoint y: 93, distance: 145.1
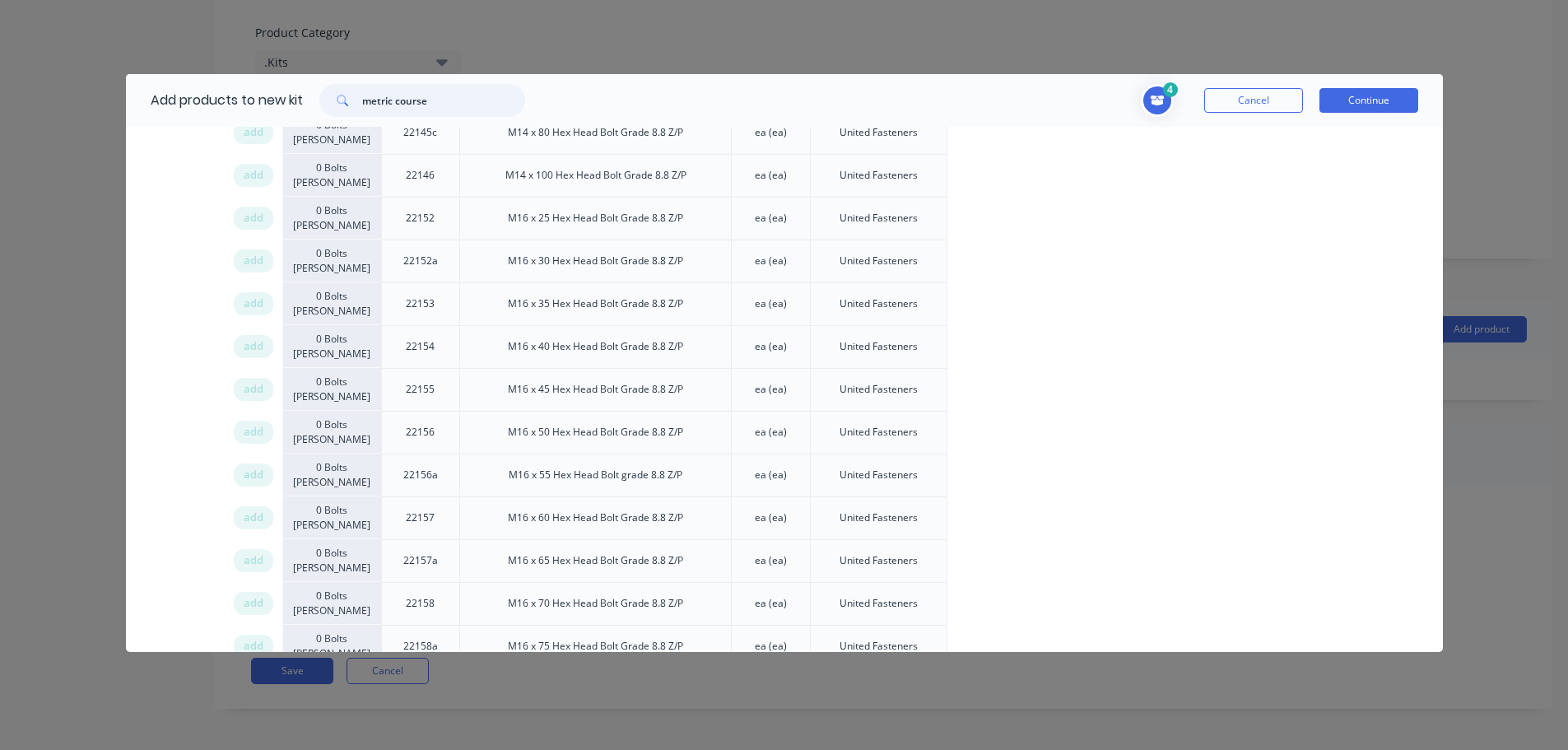
click at [298, 94] on div "Add products to new kit metric course" at bounding box center [334, 100] width 416 height 53
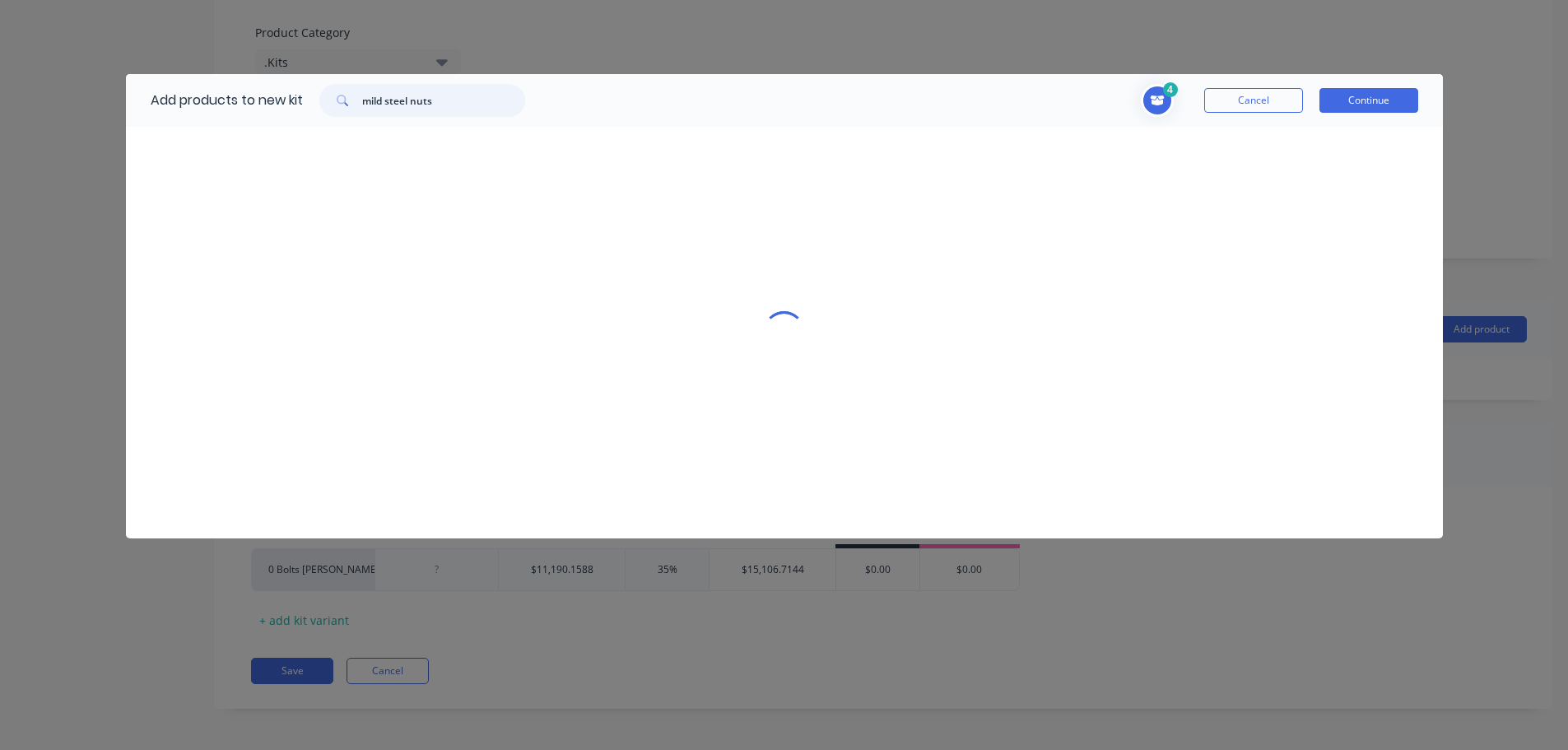
scroll to position [0, 0]
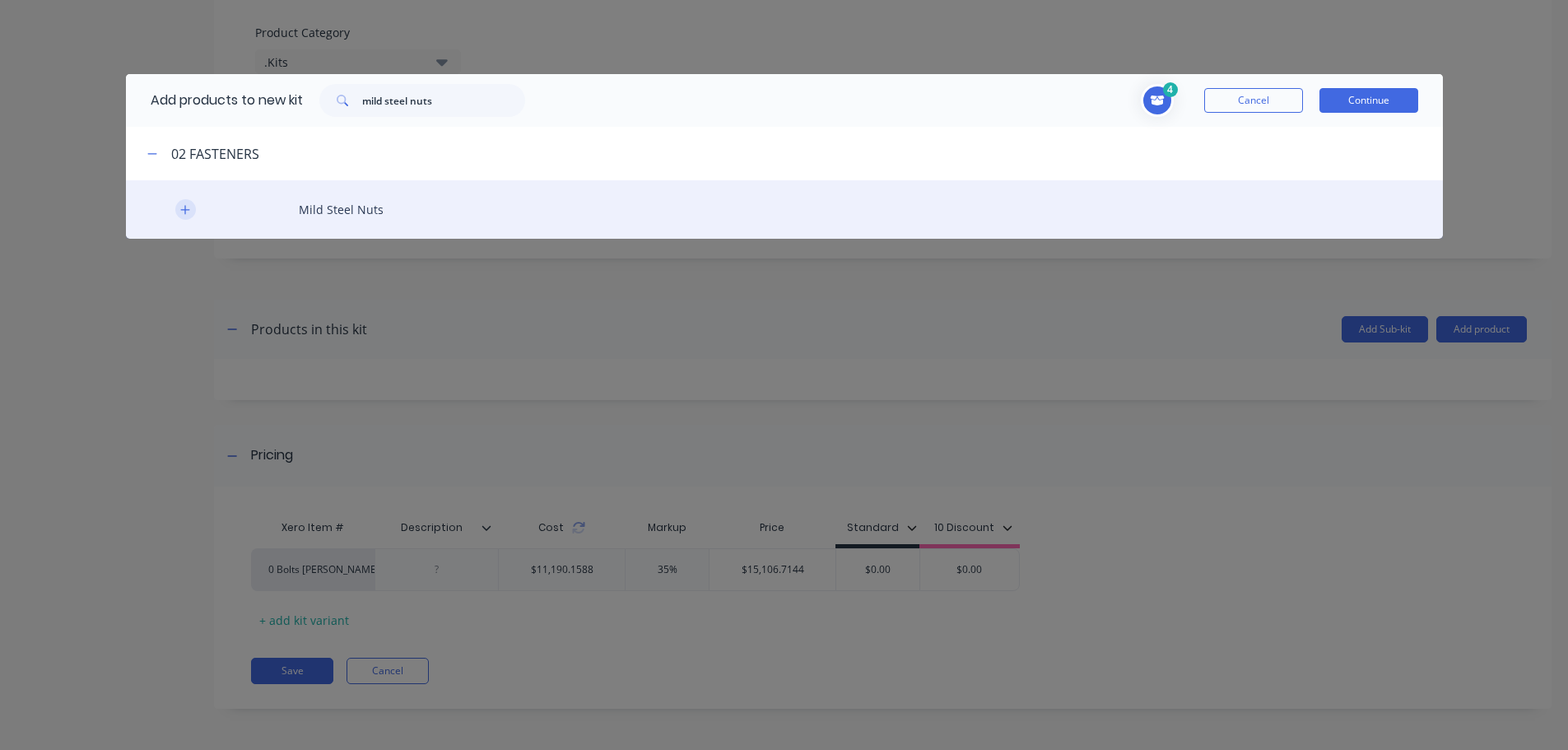
click at [184, 211] on icon "button" at bounding box center [185, 210] width 10 height 12
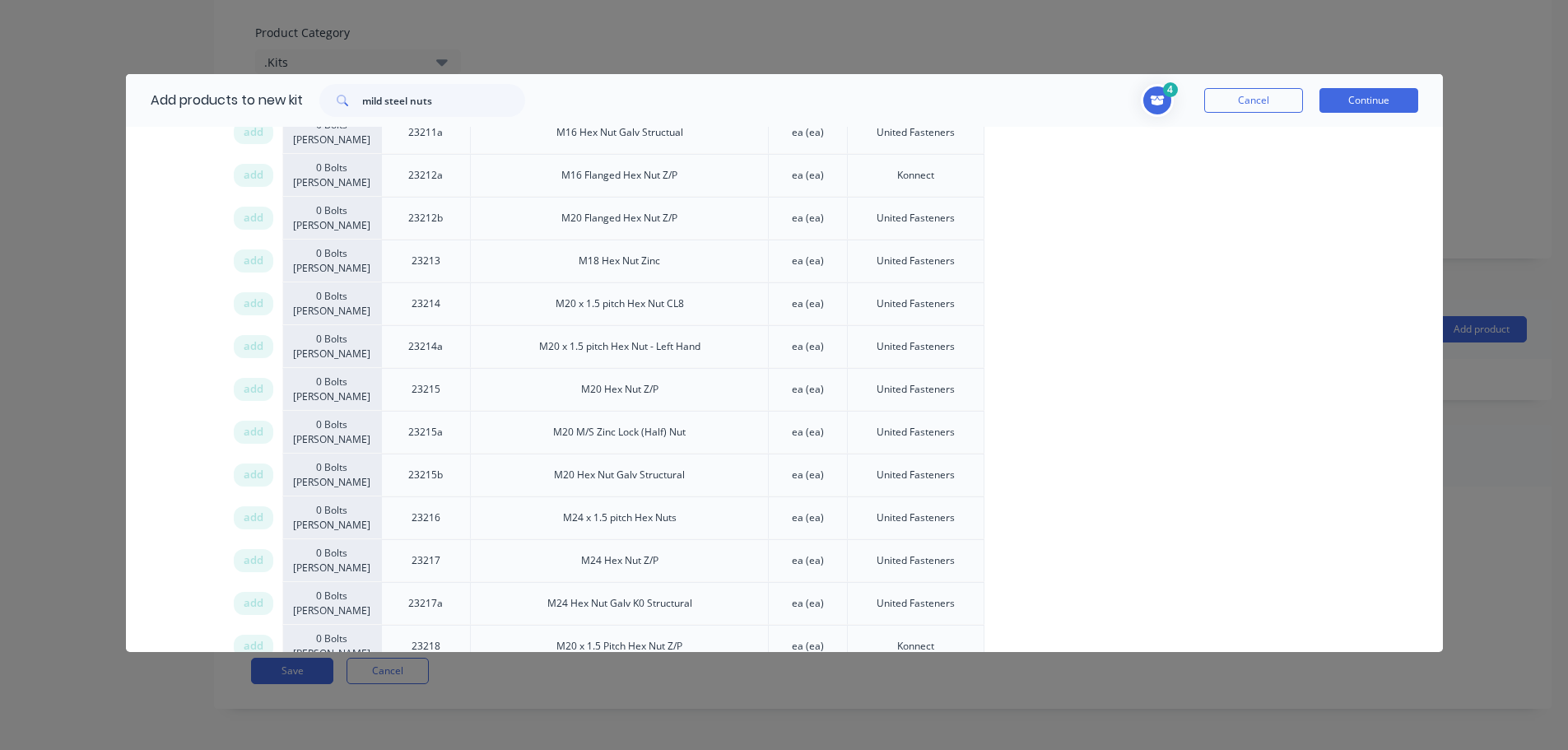
drag, startPoint x: 246, startPoint y: 393, endPoint x: 851, endPoint y: 405, distance: 605.1
click at [251, 393] on span "add" at bounding box center [253, 390] width 19 height 17
drag, startPoint x: 475, startPoint y: 106, endPoint x: 174, endPoint y: 93, distance: 301.3
click at [183, 94] on div "Add products to new kit mild steel nuts" at bounding box center [334, 100] width 416 height 53
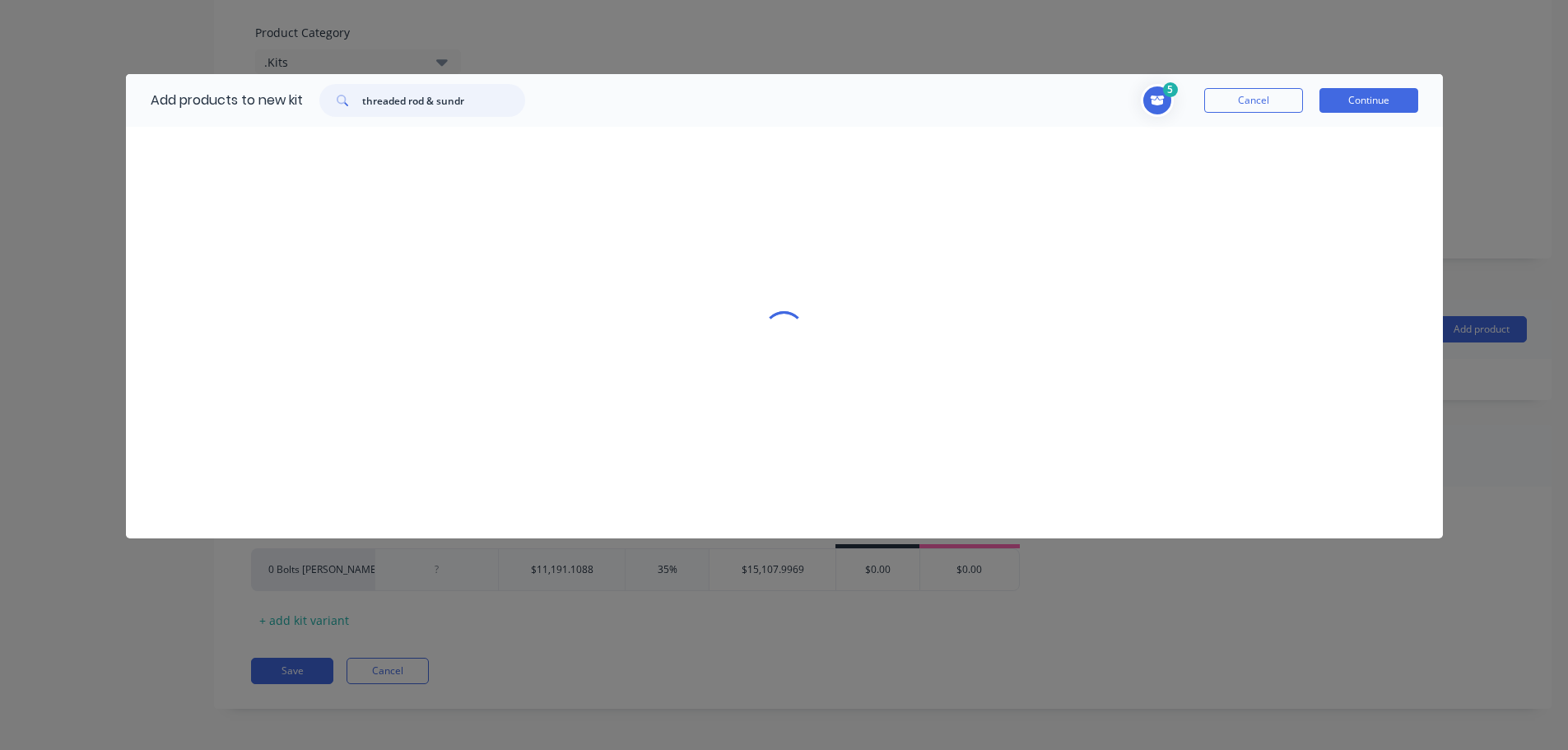
scroll to position [0, 0]
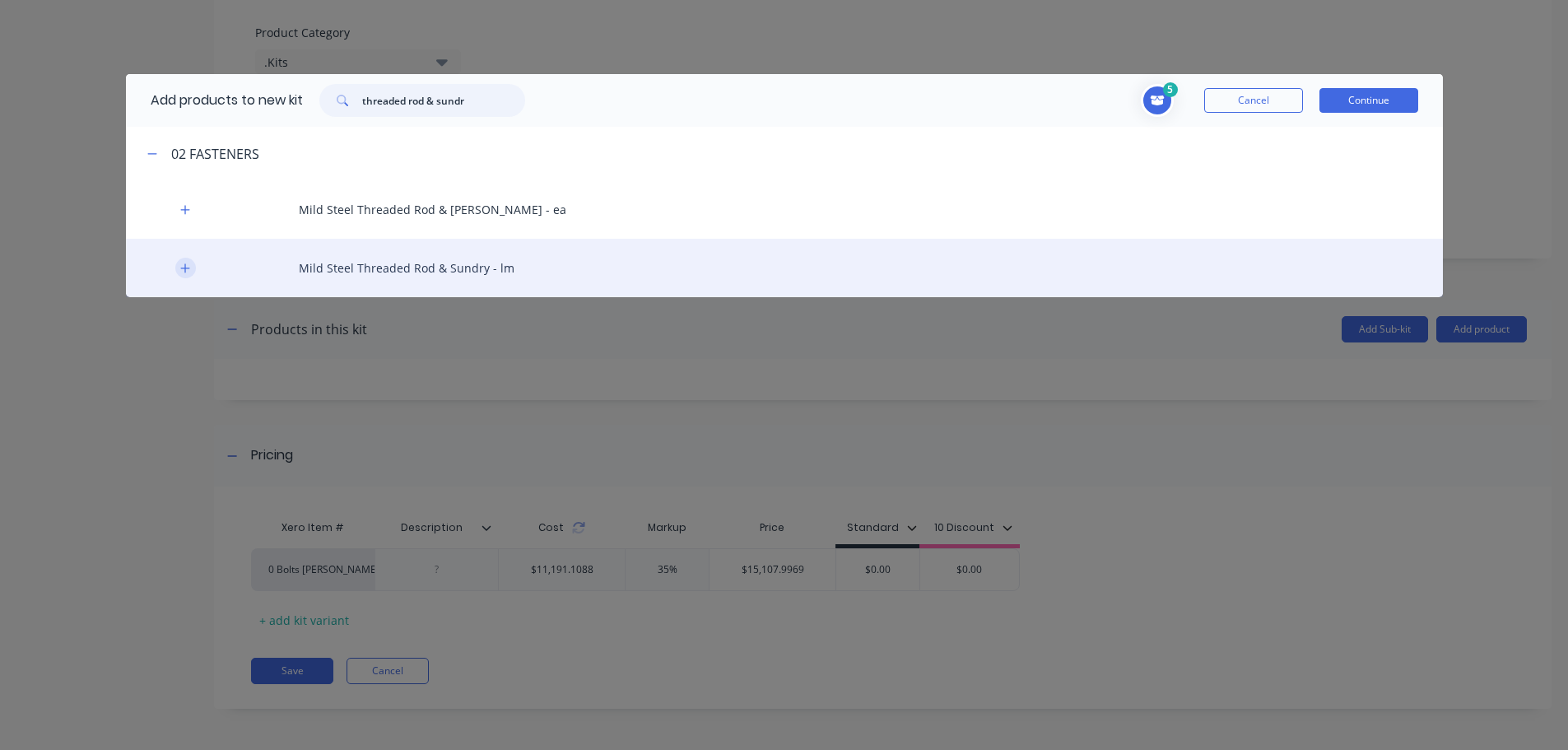
type input "threaded rod & sundr"
click at [183, 263] on icon "button" at bounding box center [185, 269] width 10 height 12
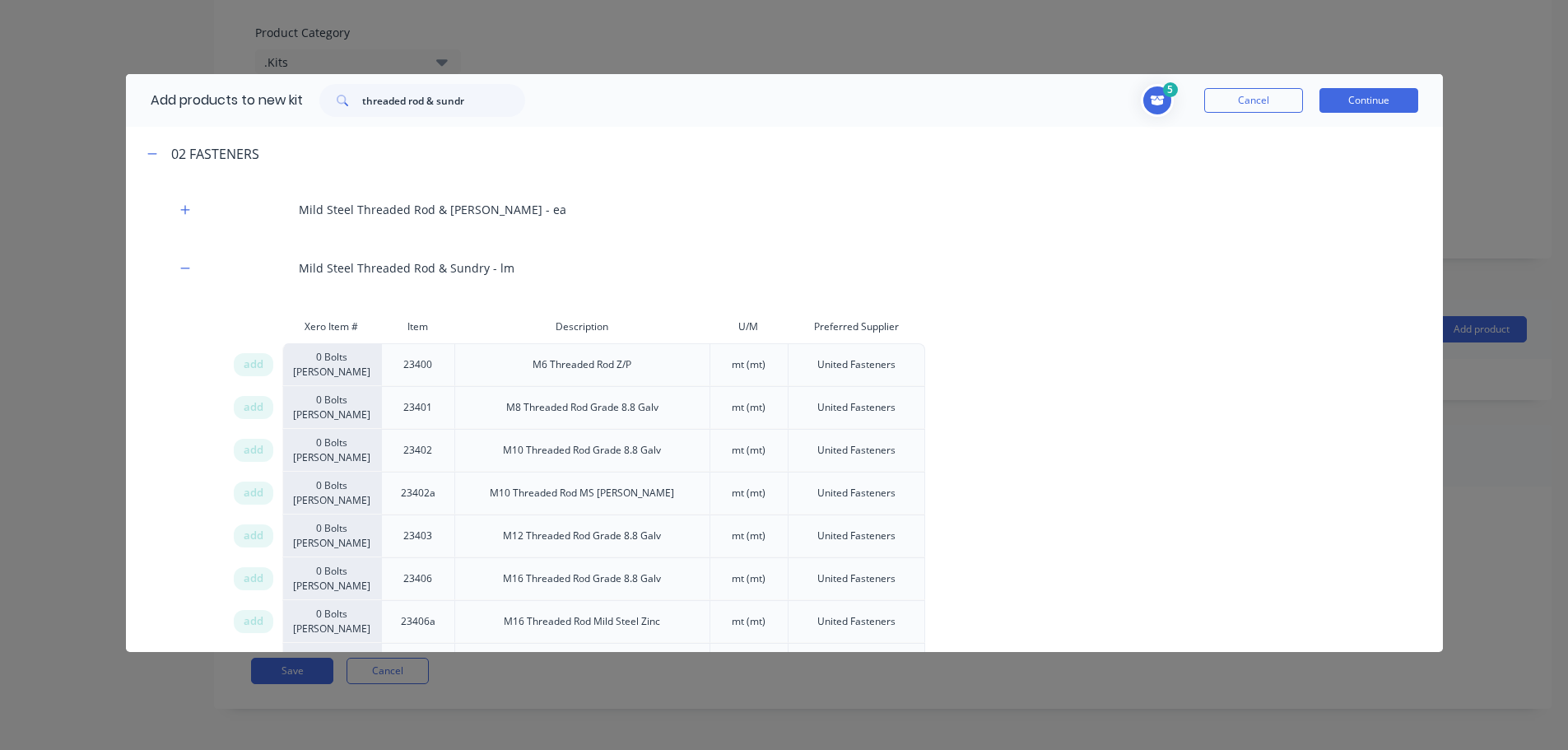
scroll to position [275, 0]
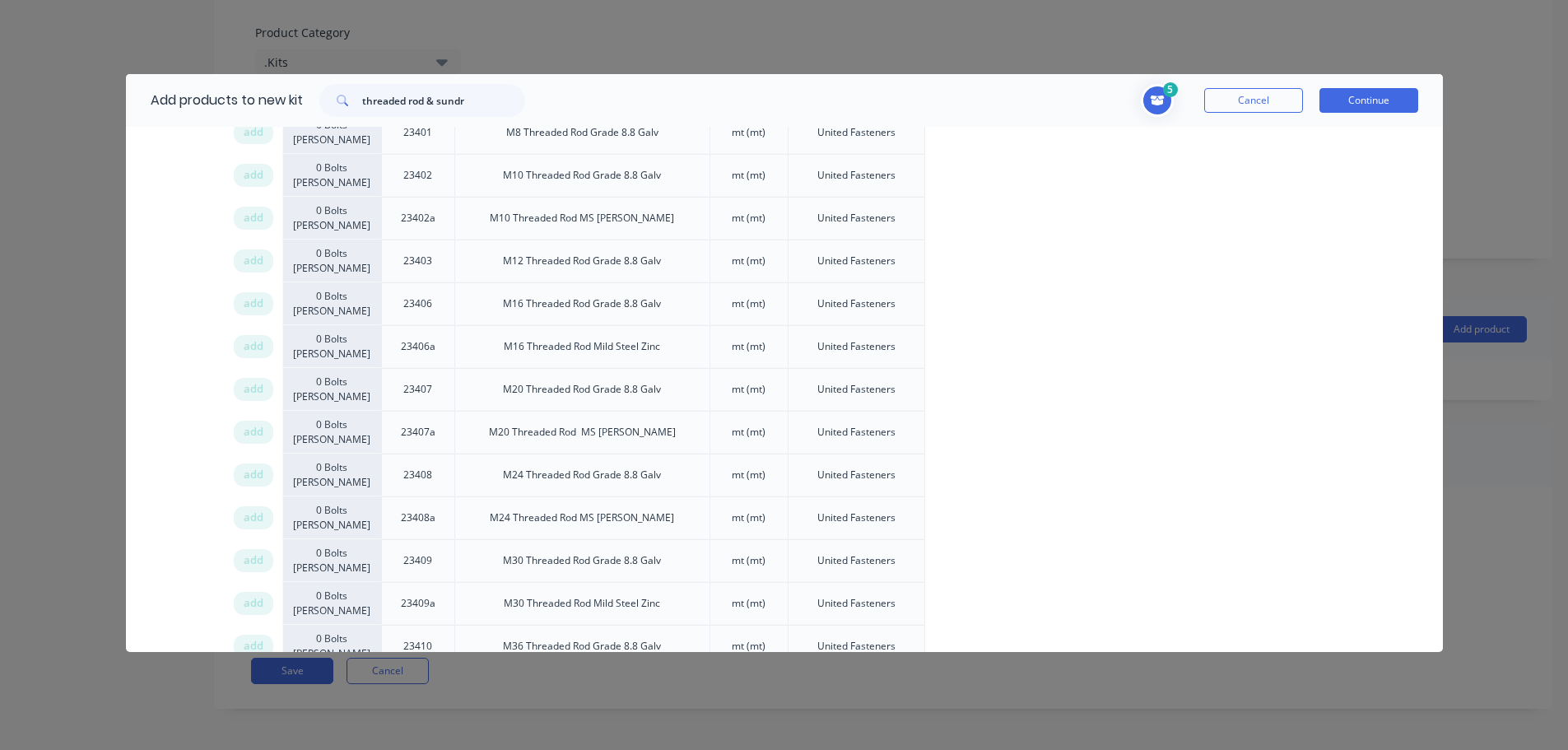
drag, startPoint x: 255, startPoint y: 391, endPoint x: 400, endPoint y: 388, distance: 145.0
click at [257, 391] on span "add" at bounding box center [253, 390] width 19 height 17
click at [1162, 98] on icon "Toggle cart dropdown" at bounding box center [1157, 100] width 14 height 10
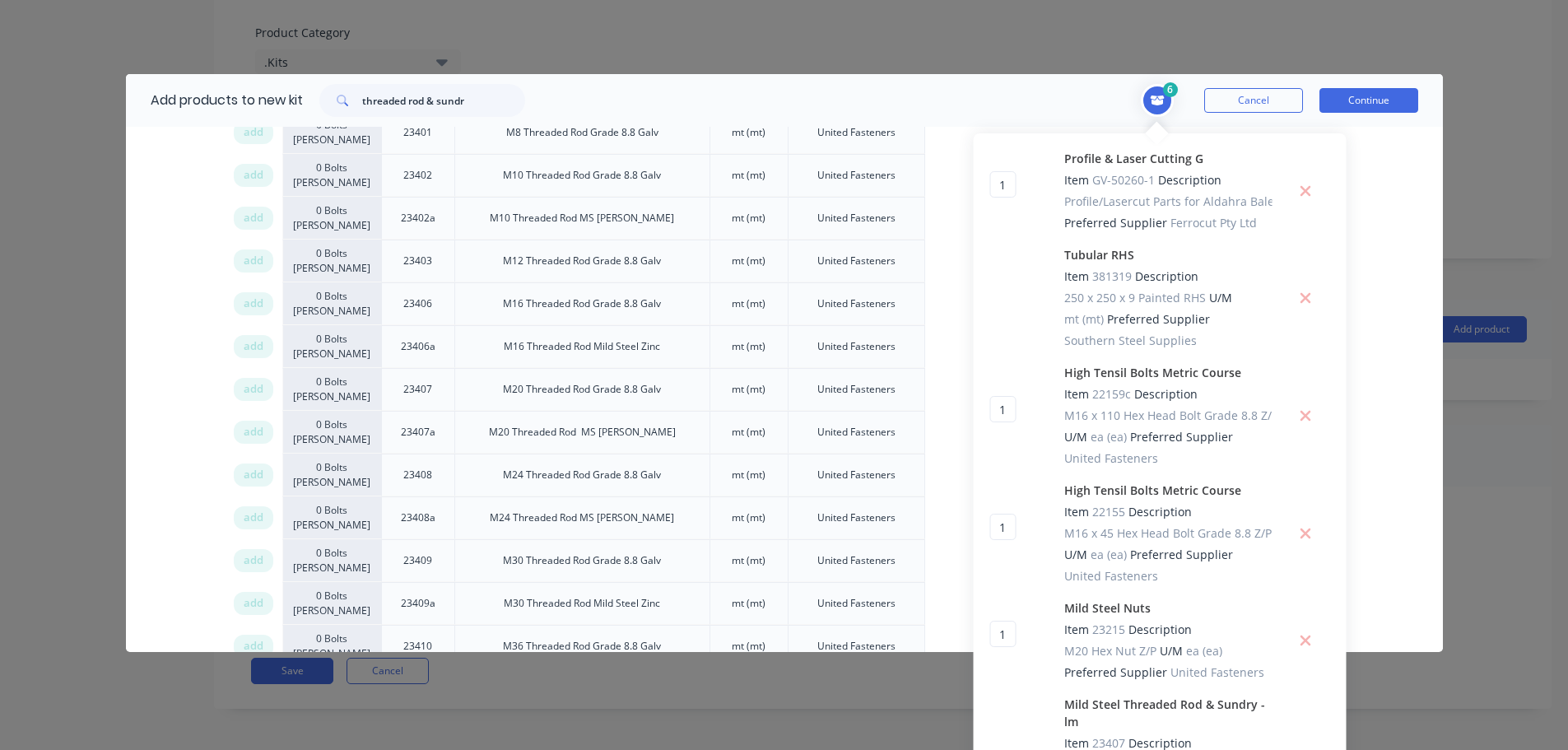
click at [884, 29] on div "Add products to new kit threaded rod & sundr 6 1 1 ? Profile & Laser Cutting G …" at bounding box center [784, 375] width 1568 height 750
drag, startPoint x: 484, startPoint y: 97, endPoint x: 209, endPoint y: 93, distance: 275.0
click at [220, 97] on div "Add products to new kit threaded rod & sundr" at bounding box center [334, 100] width 416 height 53
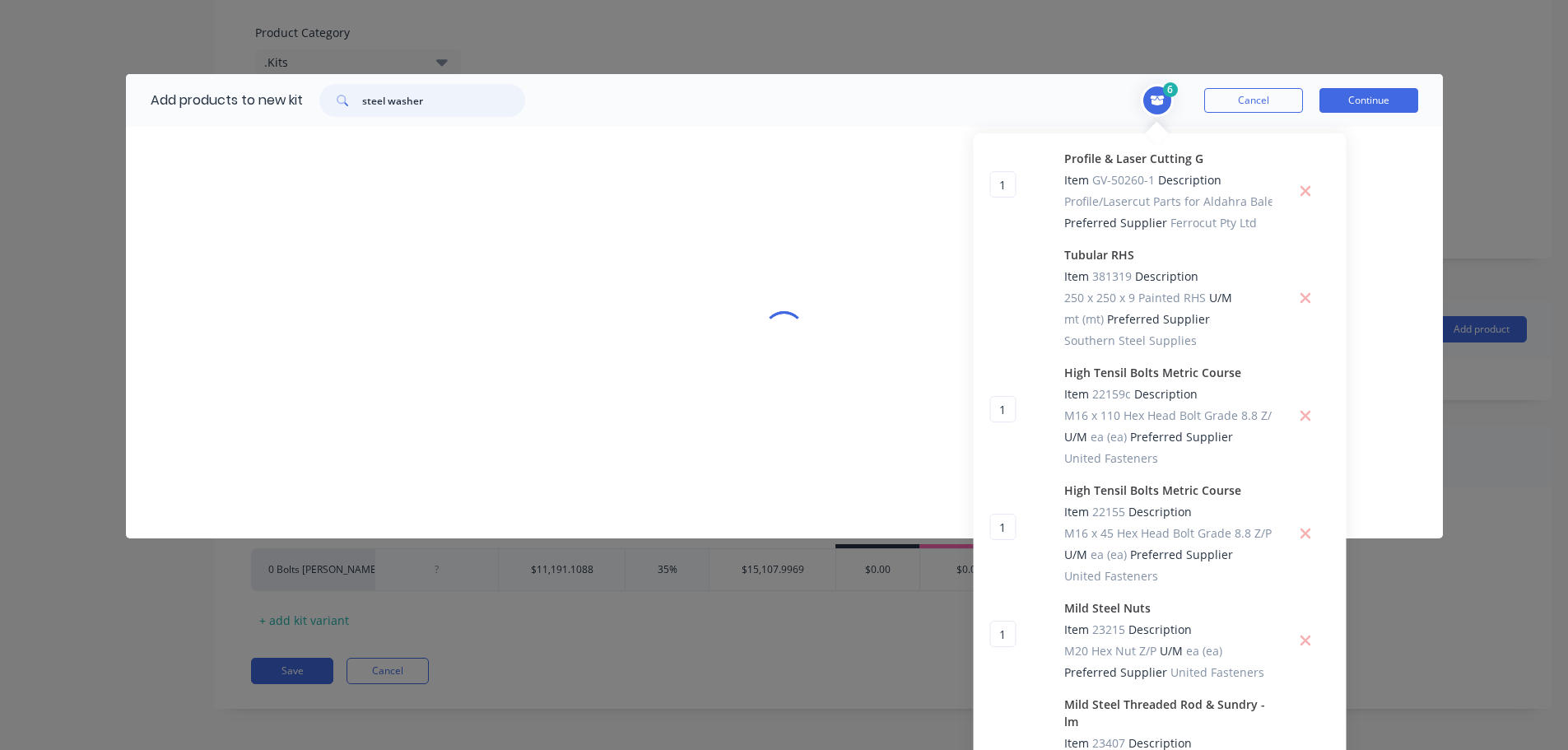
scroll to position [0, 0]
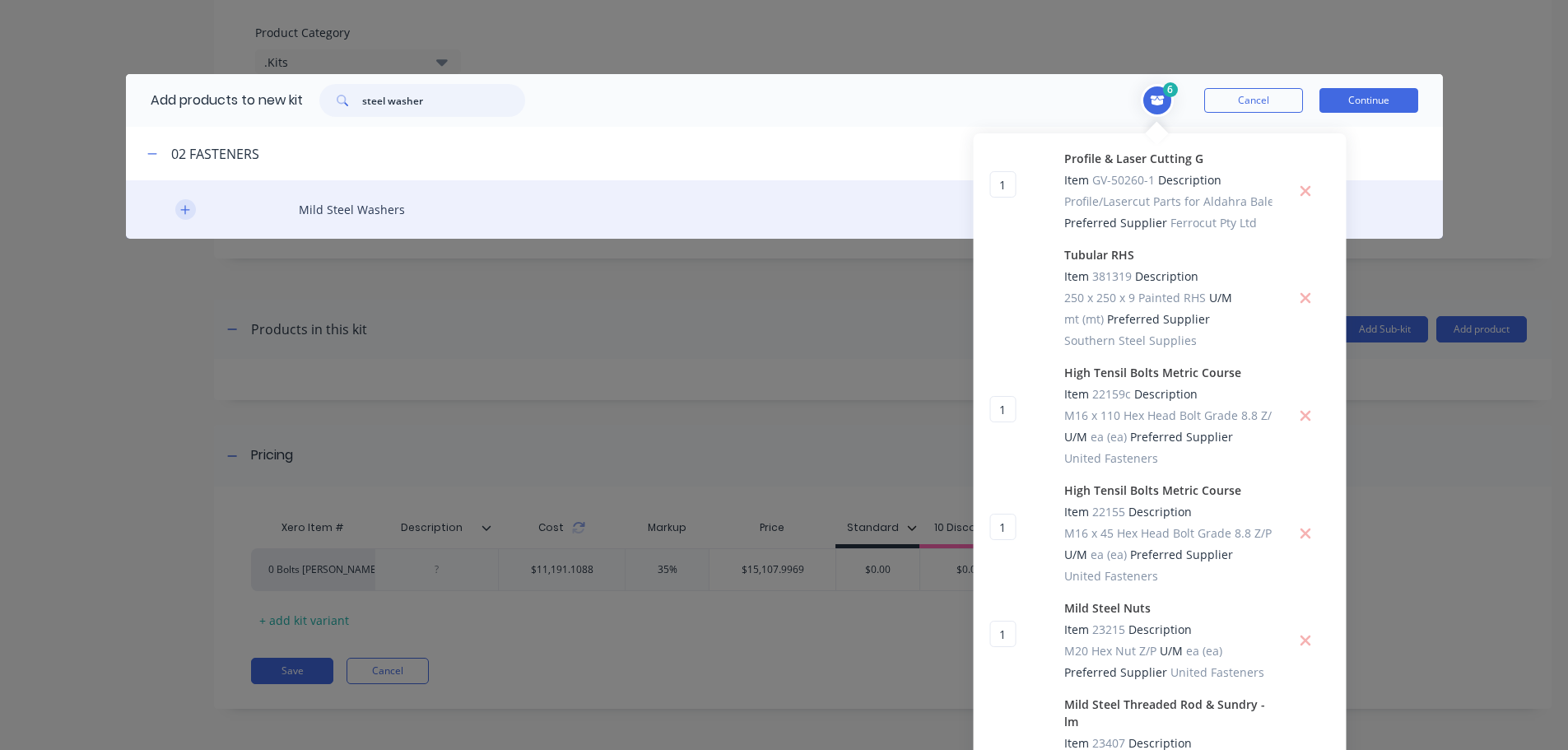
type input "steel washer"
click at [180, 209] on icon "button" at bounding box center [185, 210] width 10 height 12
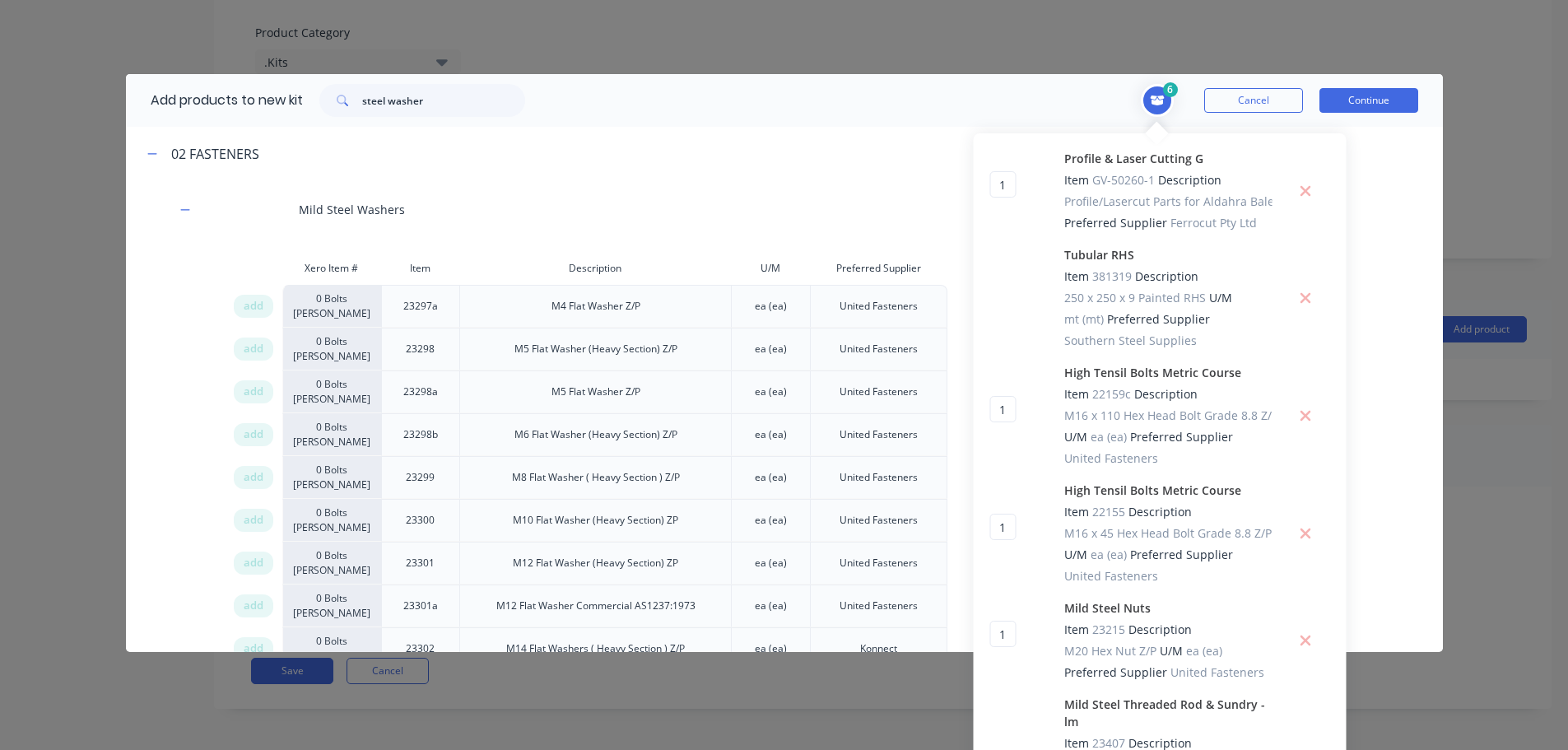
scroll to position [302, 0]
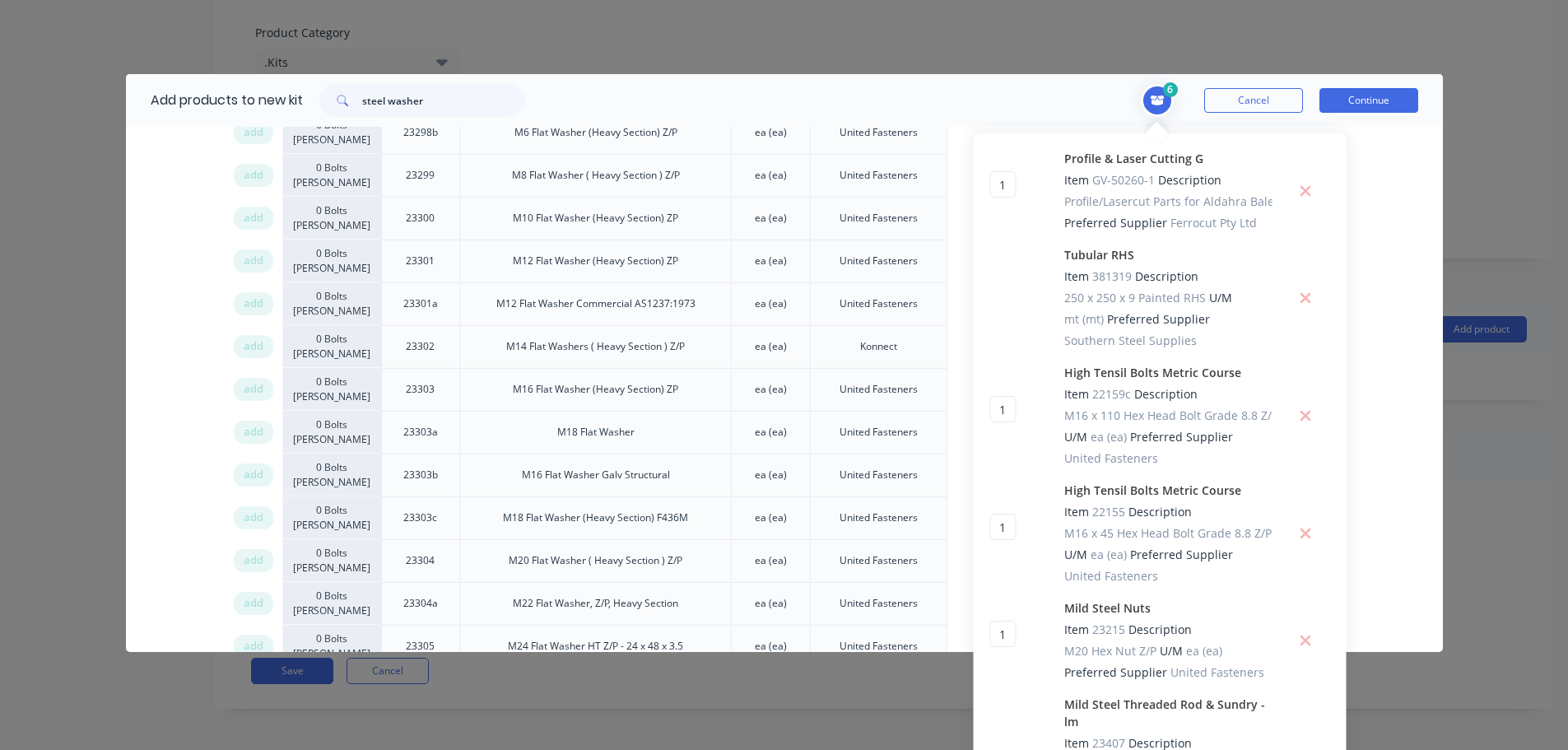
drag, startPoint x: 245, startPoint y: 386, endPoint x: 555, endPoint y: 386, distance: 310.0
click at [247, 386] on span "add" at bounding box center [253, 390] width 19 height 17
drag, startPoint x: 433, startPoint y: 104, endPoint x: 287, endPoint y: 88, distance: 146.9
click at [303, 89] on div "steel washer" at bounding box center [422, 100] width 239 height 33
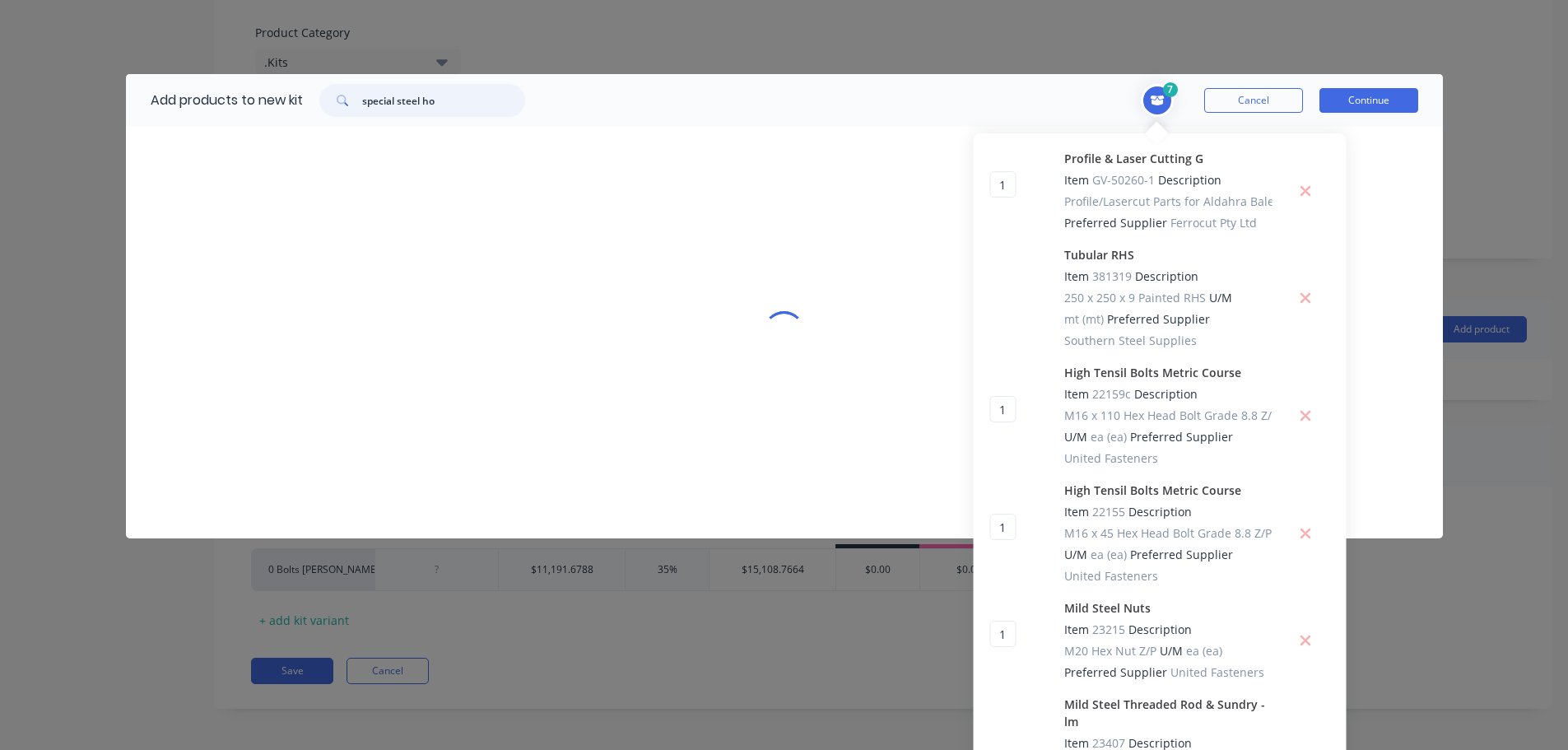
scroll to position [0, 0]
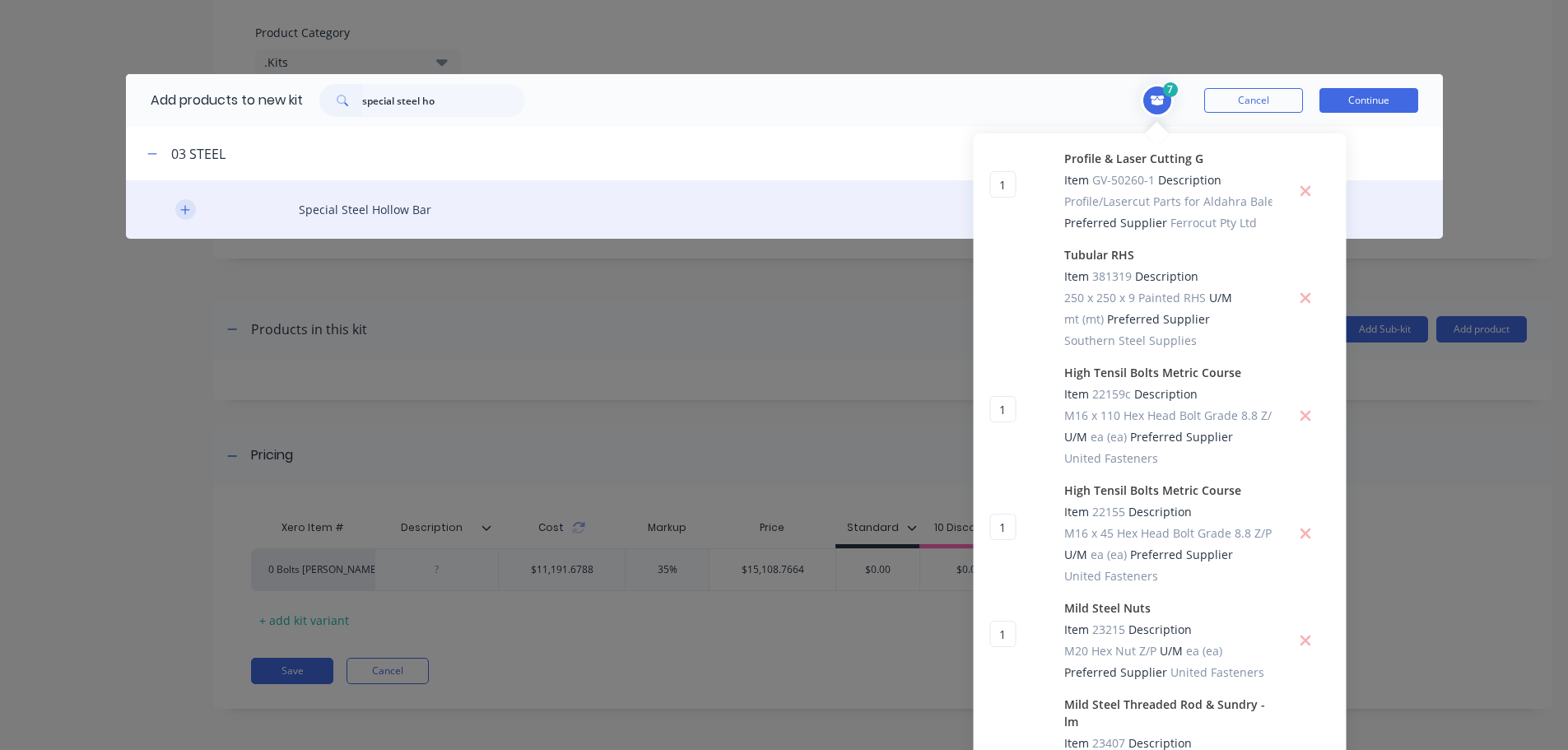
click at [180, 212] on icon "button" at bounding box center [184, 210] width 9 height 9
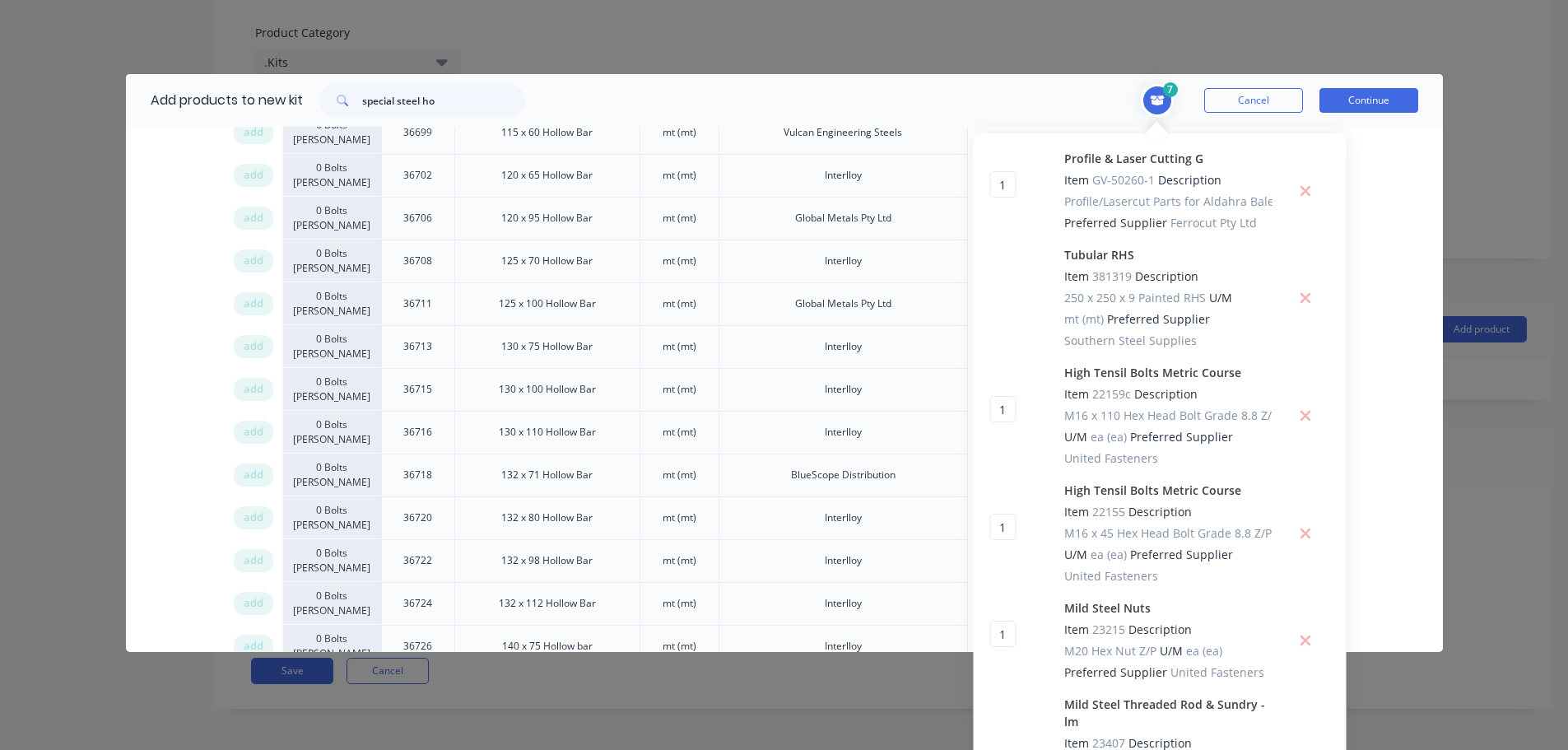
drag, startPoint x: 247, startPoint y: 392, endPoint x: 1119, endPoint y: 386, distance: 872.0
click at [253, 391] on span "add" at bounding box center [253, 390] width 19 height 17
drag, startPoint x: 439, startPoint y: 96, endPoint x: 210, endPoint y: 94, distance: 229.0
click at [215, 95] on div "Add products to new kit special steel ho" at bounding box center [334, 100] width 416 height 53
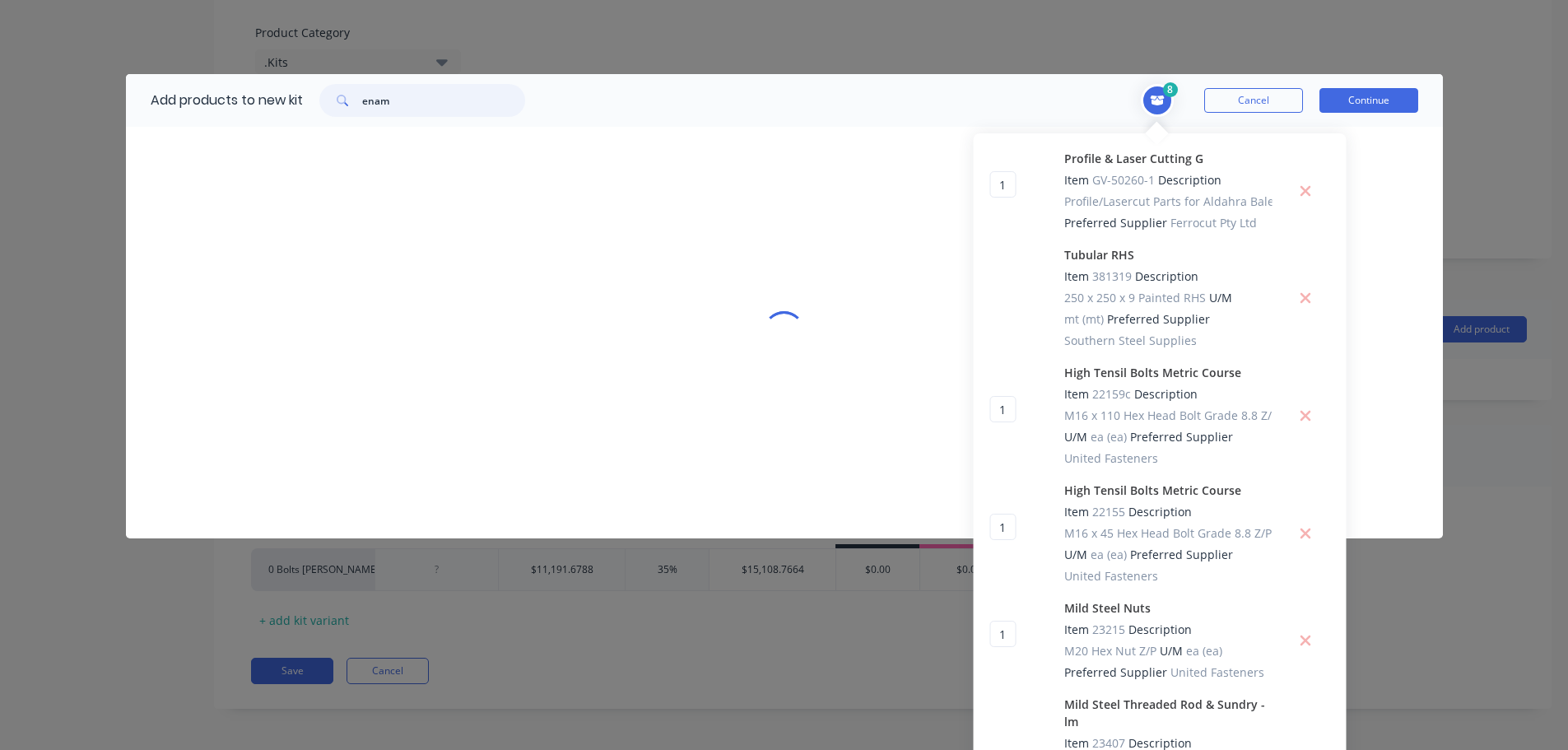
scroll to position [0, 0]
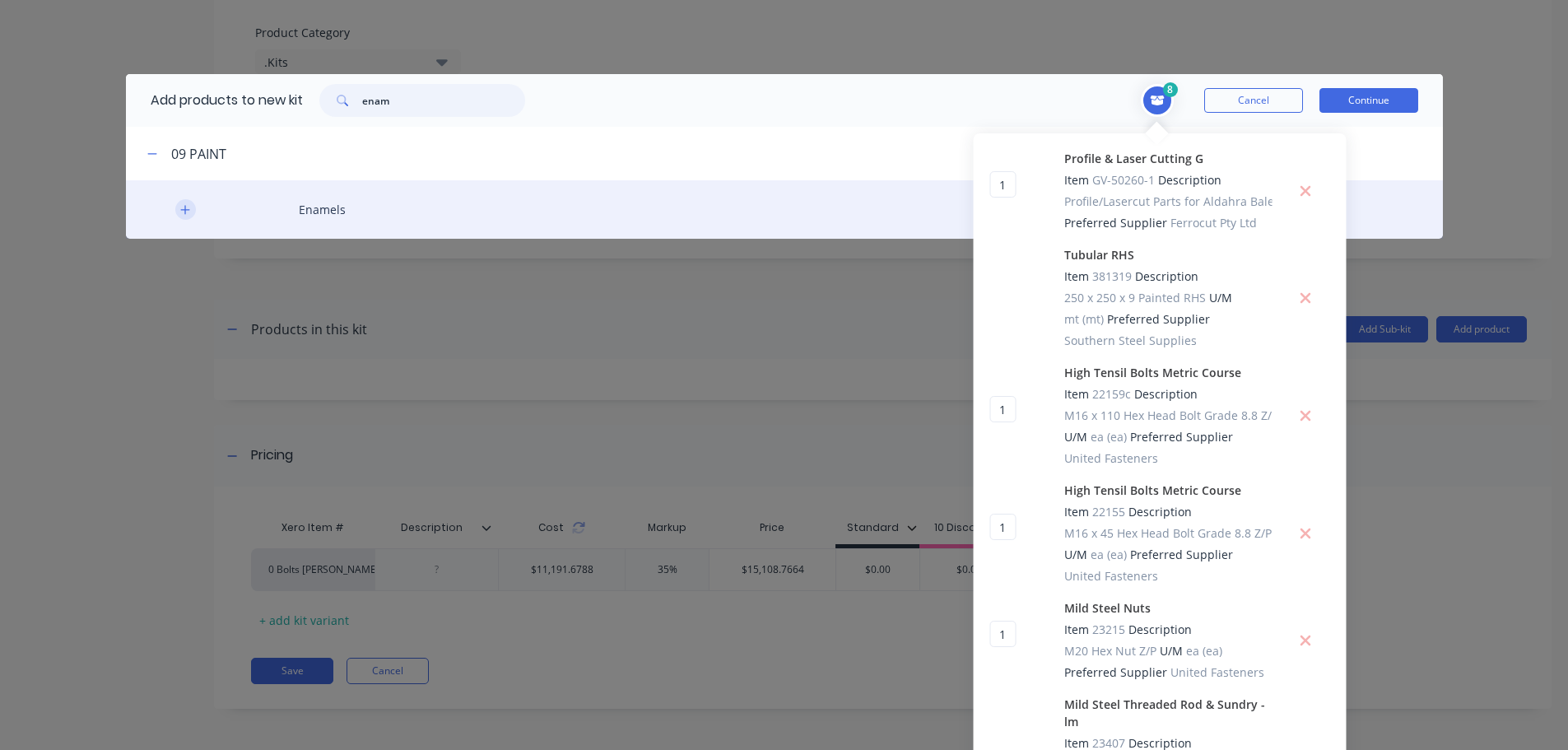
type input "enam"
click at [180, 212] on icon "button" at bounding box center [184, 210] width 9 height 9
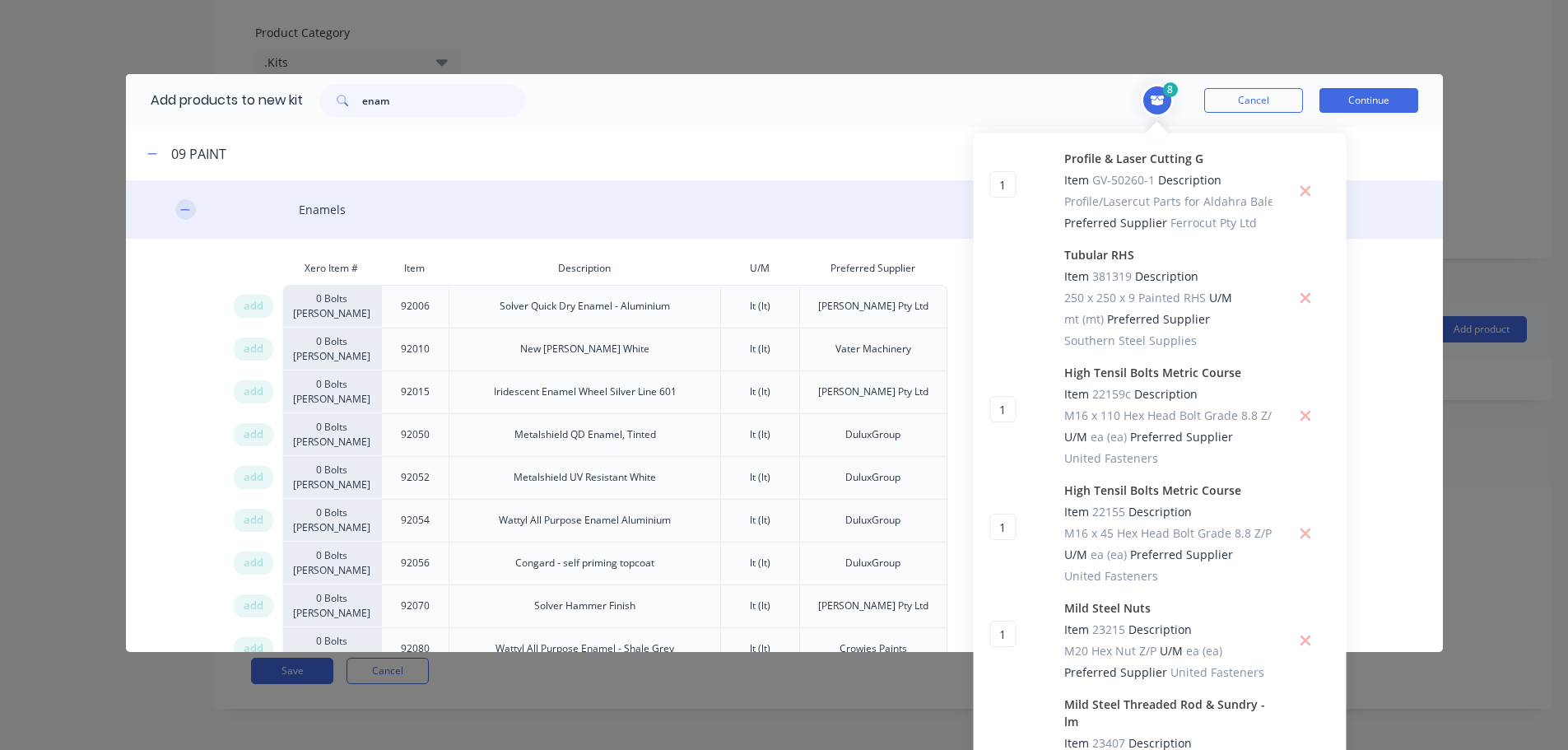
scroll to position [3, 0]
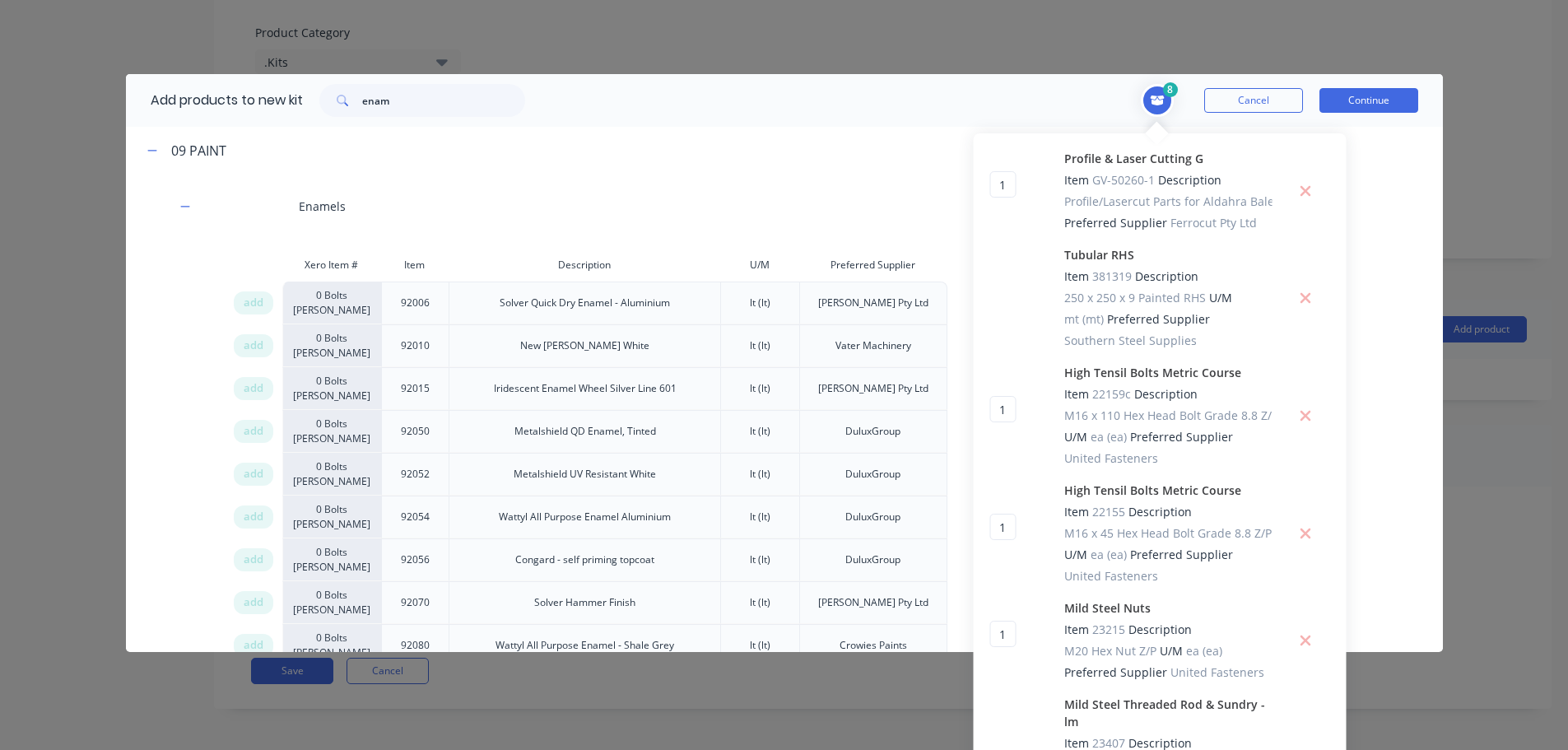
drag, startPoint x: 248, startPoint y: 644, endPoint x: 640, endPoint y: 569, distance: 399.1
click at [248, 644] on span "add" at bounding box center [253, 646] width 19 height 17
drag, startPoint x: 420, startPoint y: 104, endPoint x: 155, endPoint y: 97, distance: 265.1
click at [165, 98] on div "Add products to new kit enam" at bounding box center [334, 100] width 416 height 53
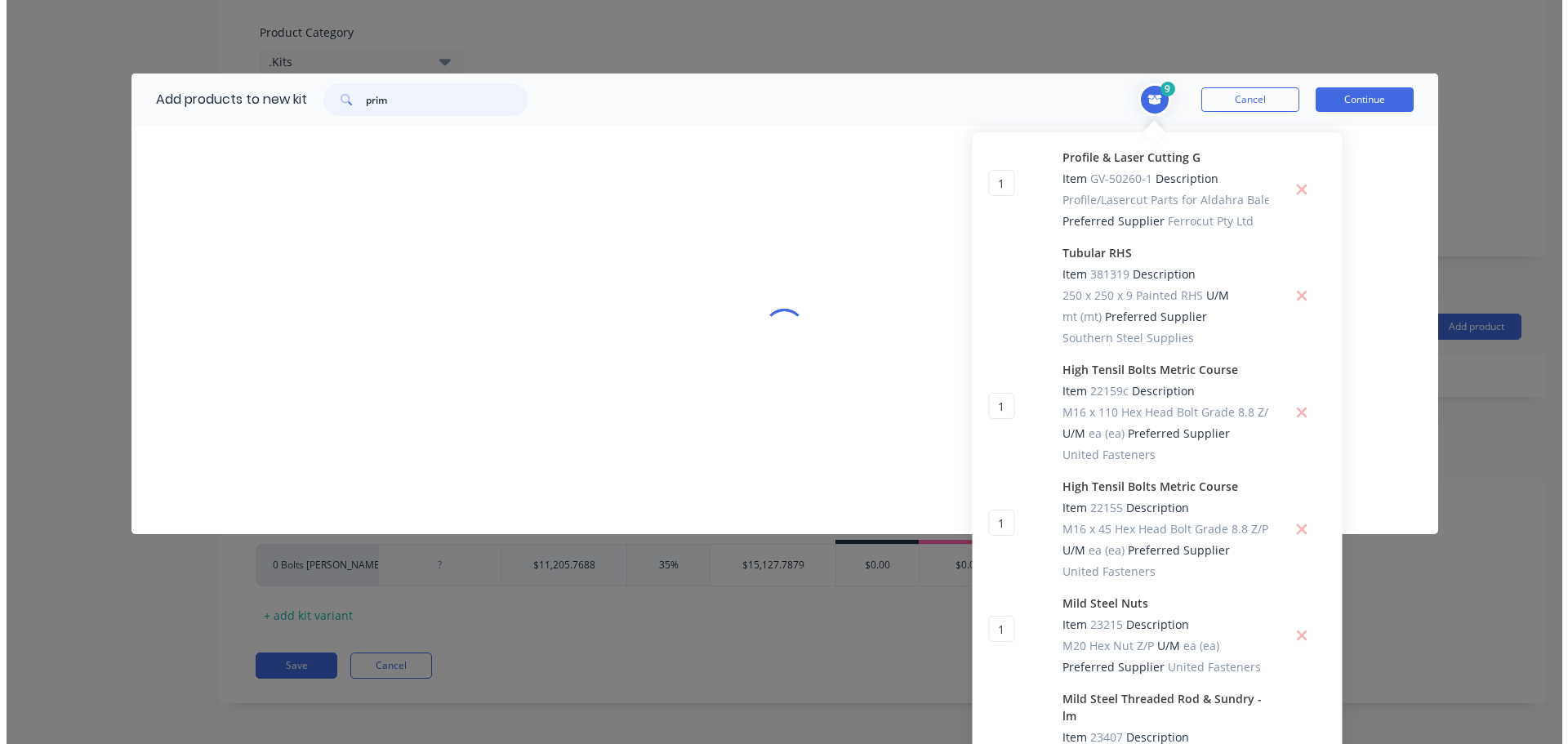
scroll to position [0, 0]
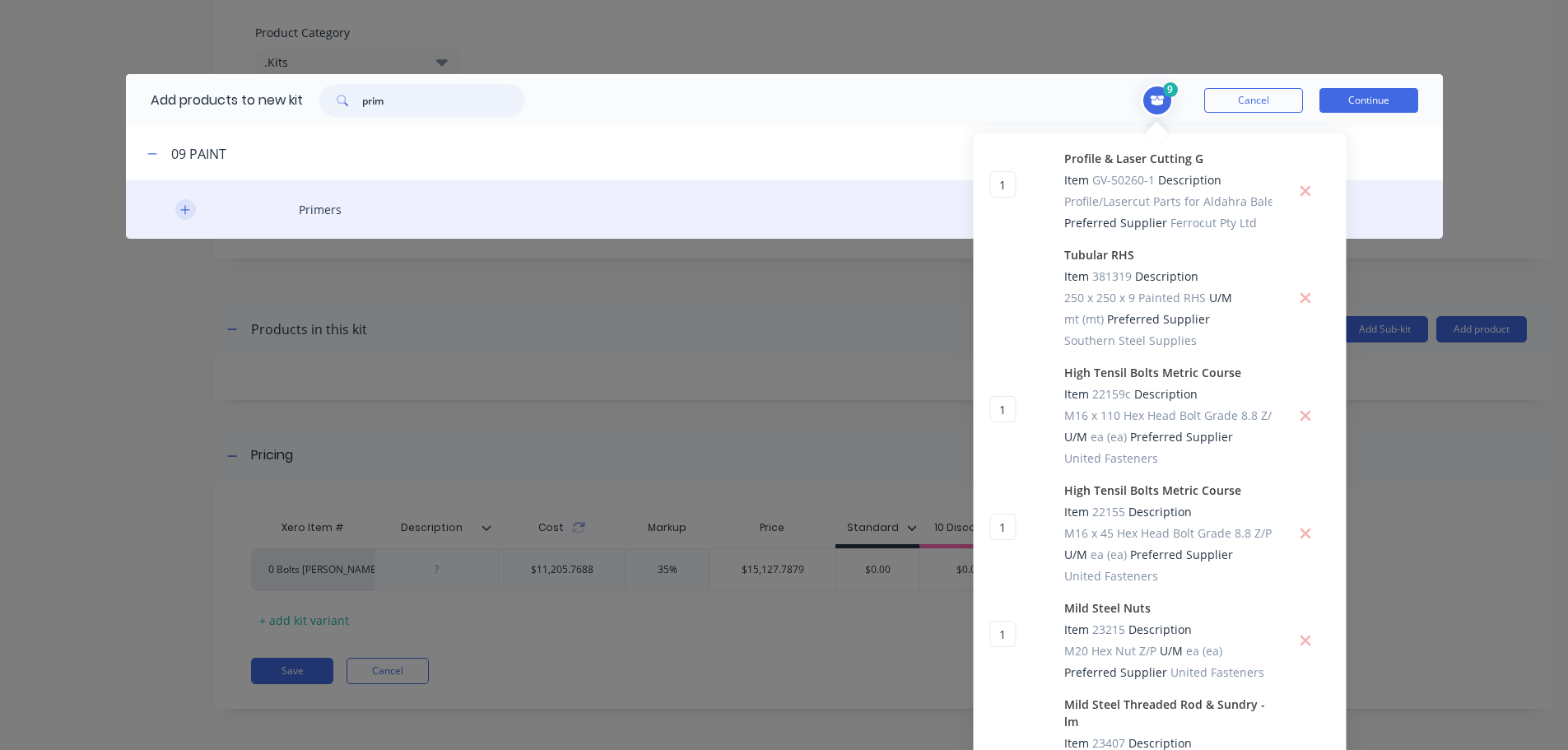
type input "prim"
drag, startPoint x: 178, startPoint y: 208, endPoint x: 192, endPoint y: 205, distance: 14.3
click at [181, 208] on icon "button" at bounding box center [185, 210] width 10 height 12
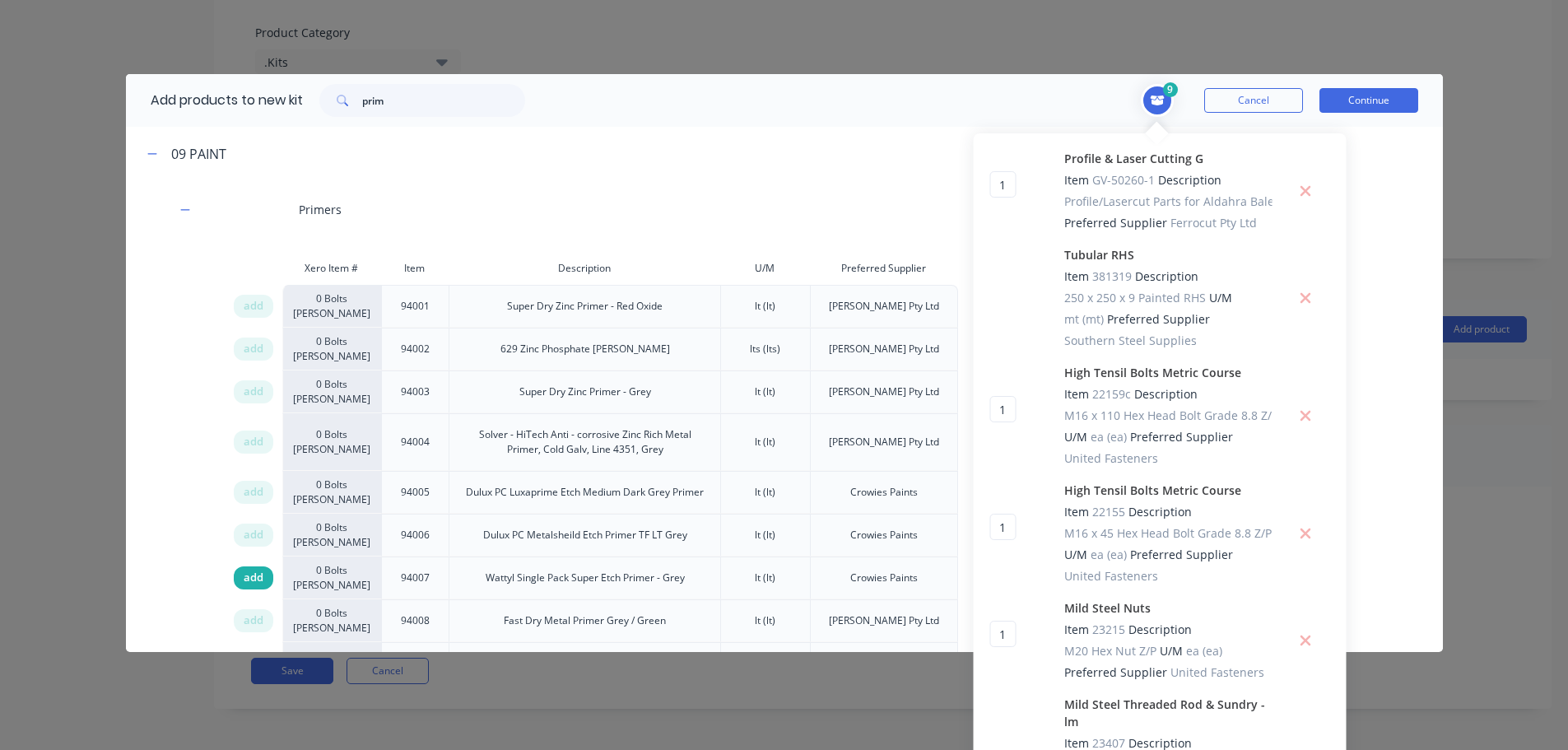
click at [246, 577] on span "add" at bounding box center [253, 578] width 19 height 17
click at [1343, 107] on button "Continue" at bounding box center [1368, 100] width 98 height 24
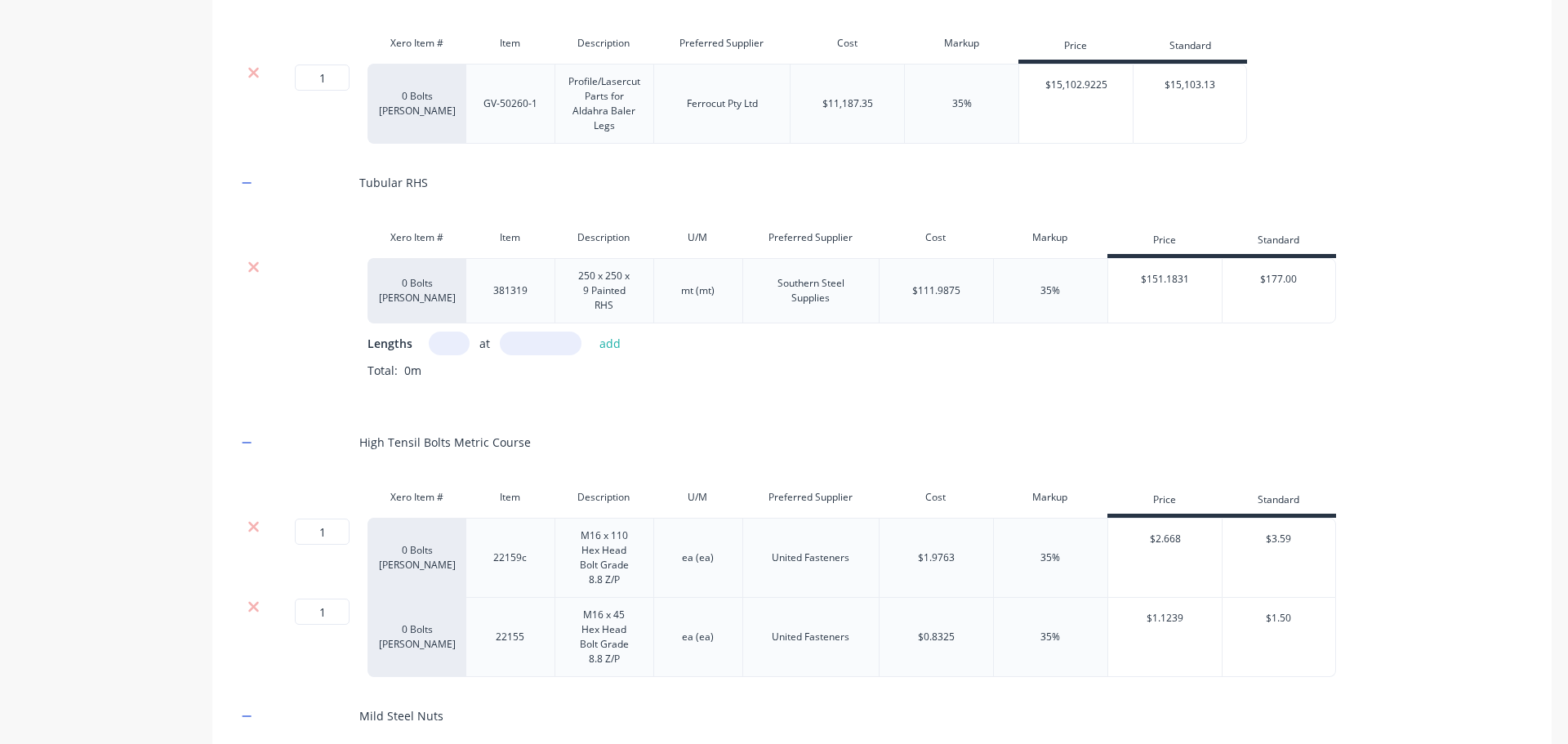
scroll to position [985, 0]
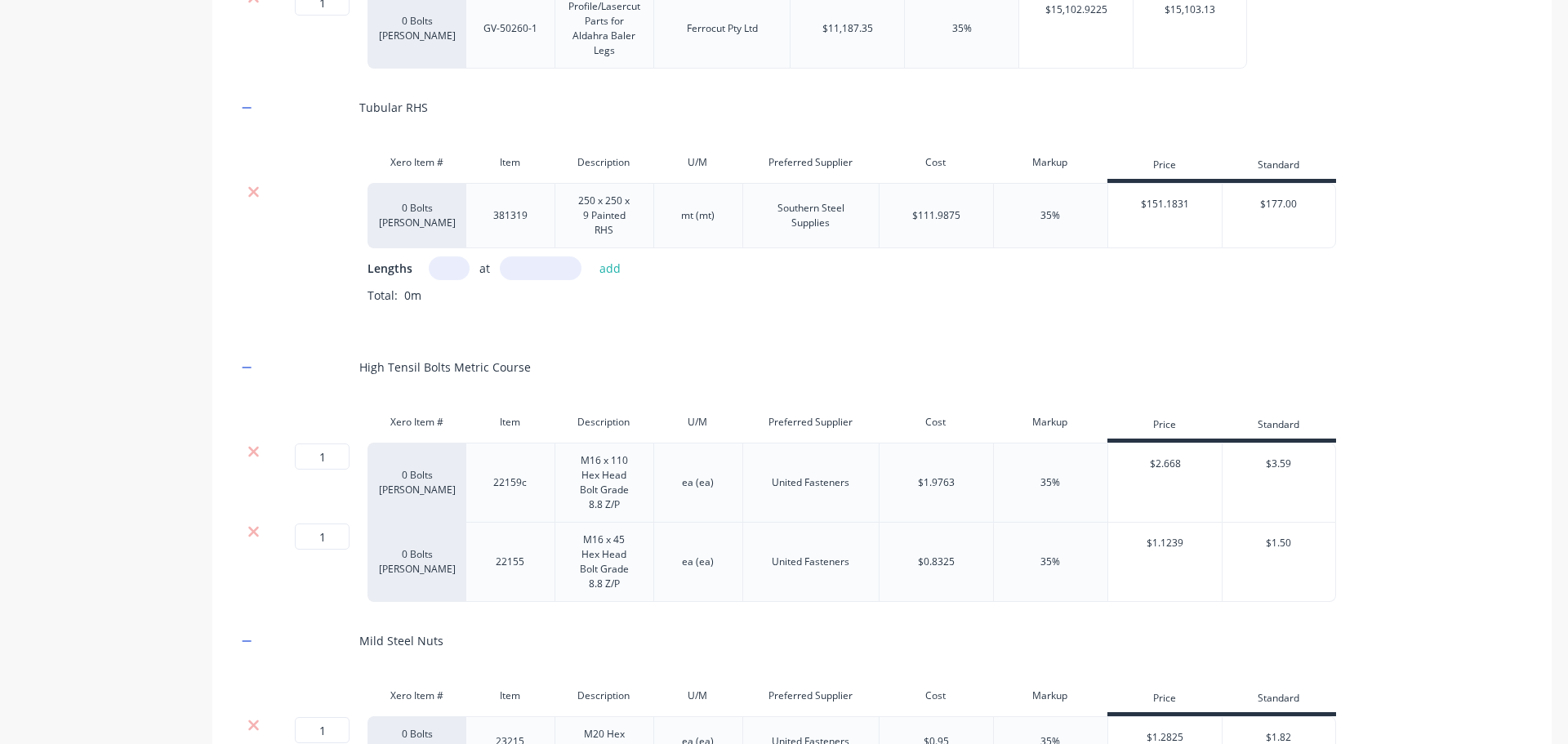
click at [454, 266] on input "text" at bounding box center [449, 268] width 41 height 23
type input "1"
drag, startPoint x: 546, startPoint y: 266, endPoint x: 537, endPoint y: 251, distance: 17.5
click at [547, 266] on input "text" at bounding box center [541, 268] width 82 height 23
type input "58"
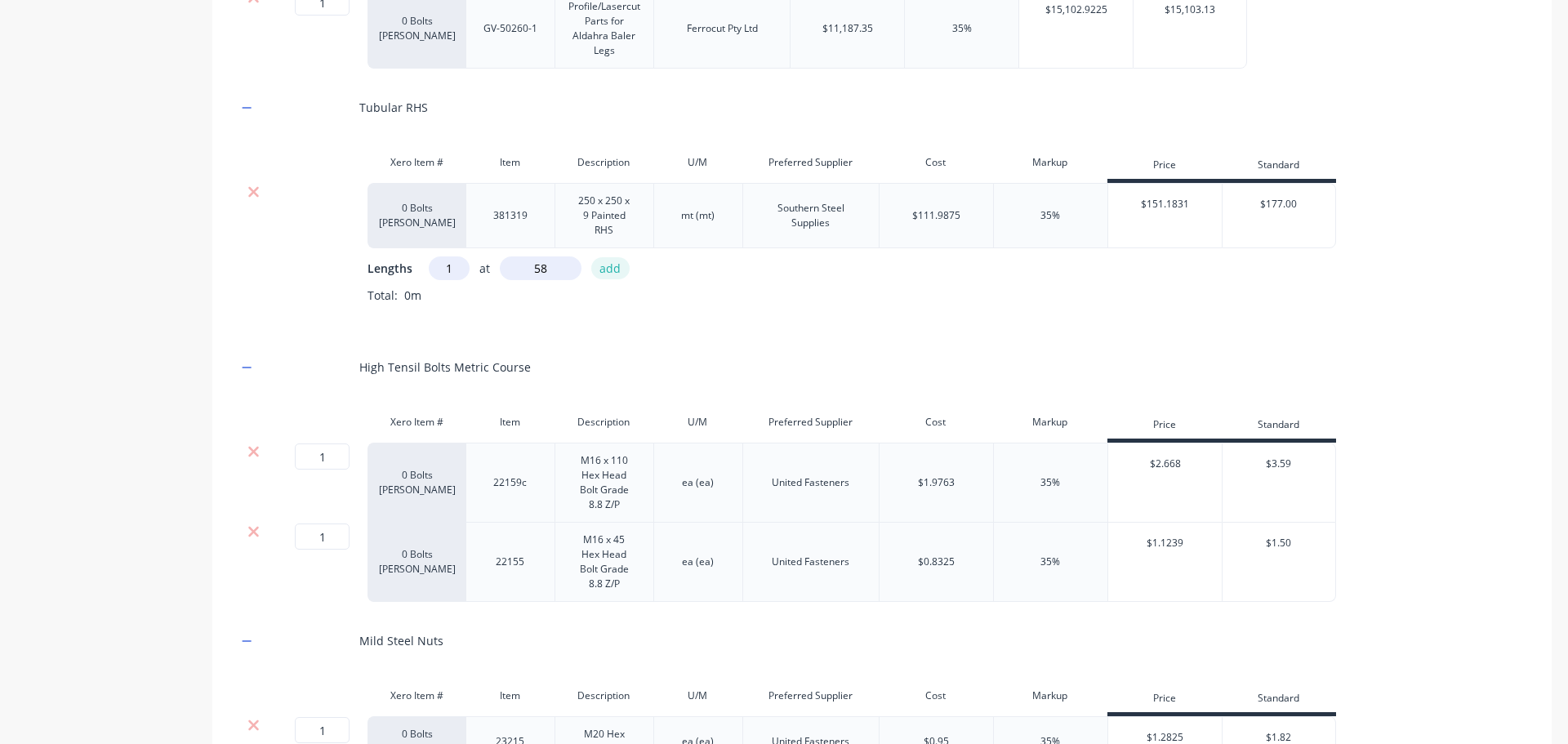
click at [610, 266] on button "add" at bounding box center [610, 268] width 38 height 22
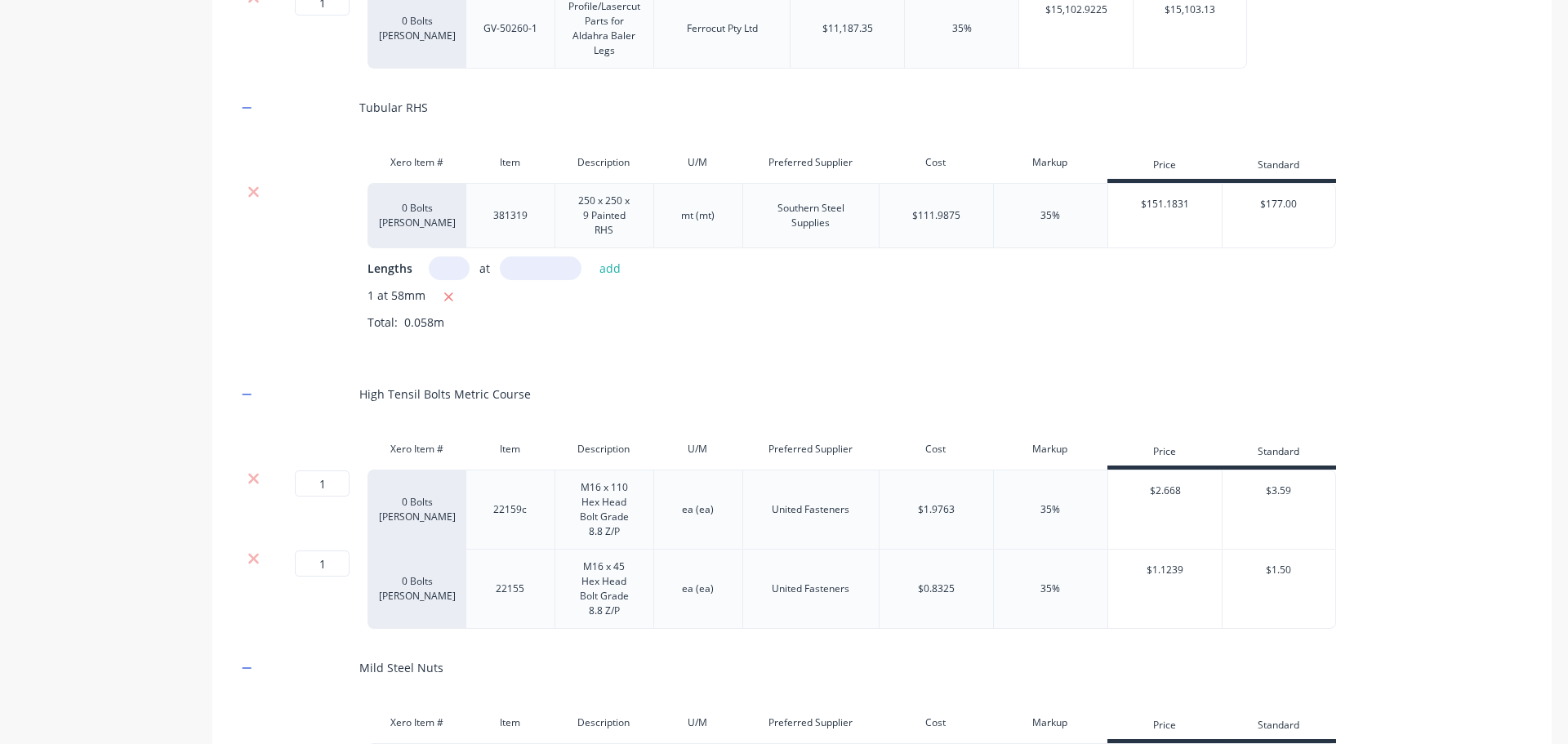
click at [445, 270] on input "text" at bounding box center [449, 268] width 41 height 23
type input "1"
type input "580"
click at [606, 271] on button "add" at bounding box center [610, 268] width 38 height 22
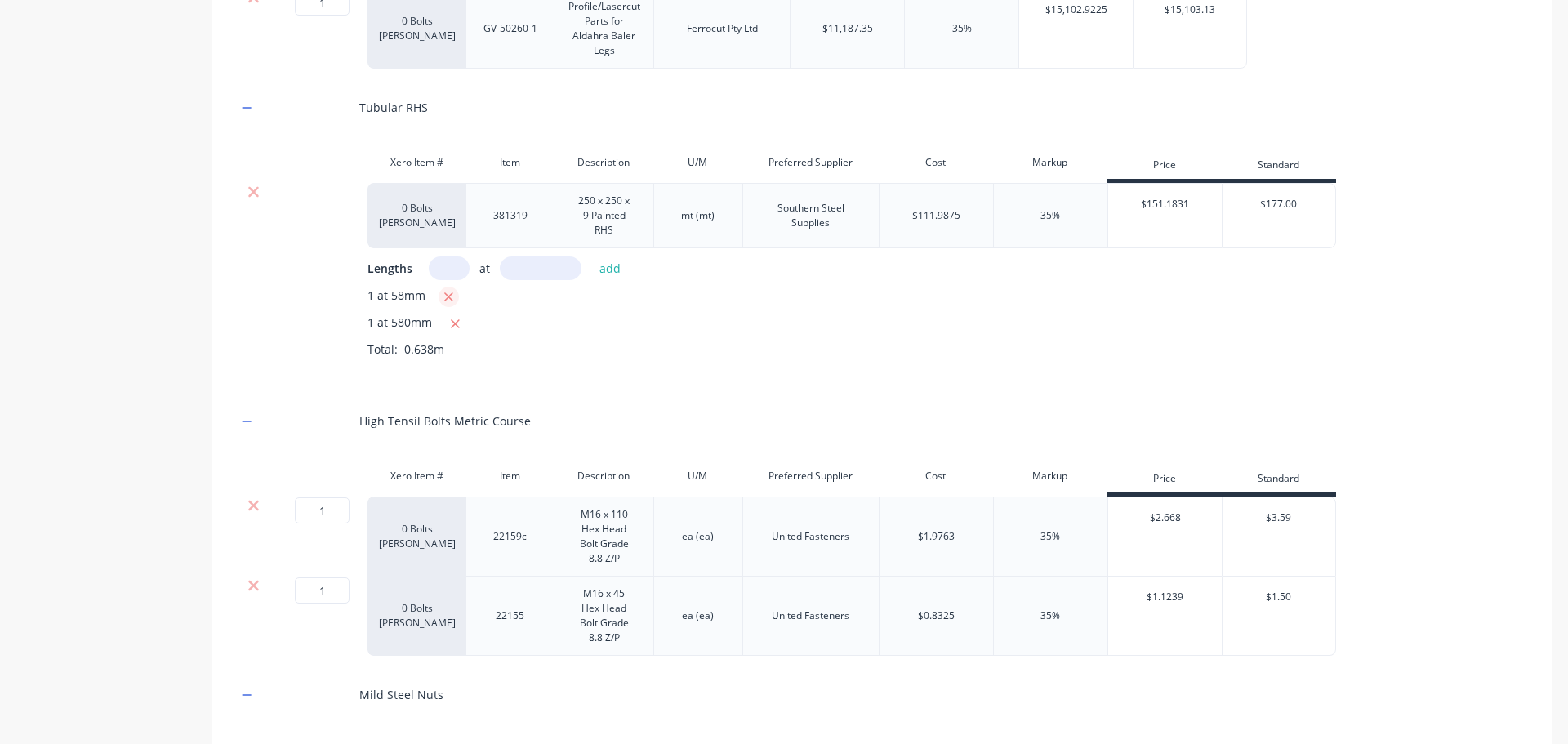
click at [450, 293] on icon "button" at bounding box center [448, 297] width 11 height 15
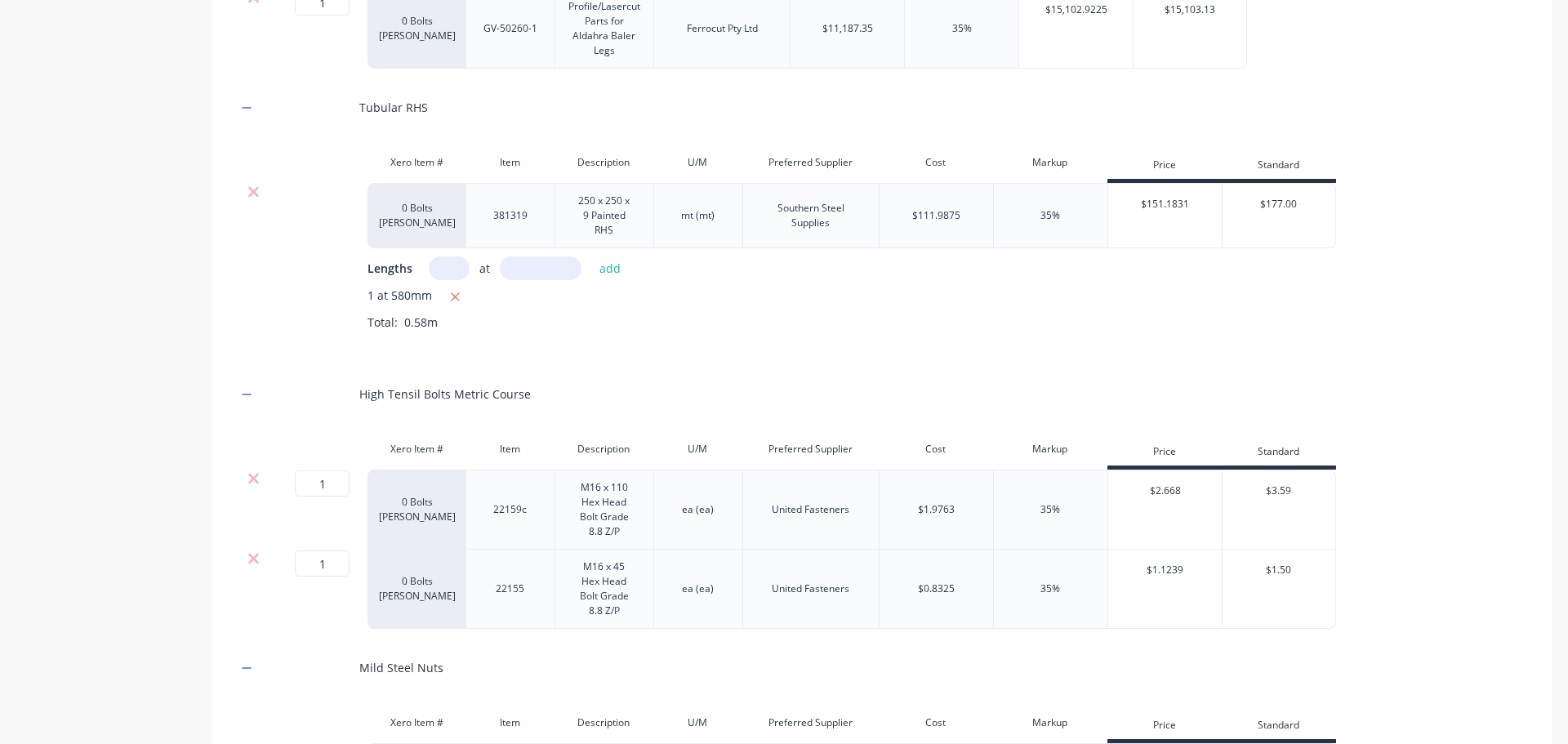
click at [119, 372] on div "Product details" at bounding box center [102, 670] width 171 height 3181
drag, startPoint x: 348, startPoint y: 480, endPoint x: 205, endPoint y: 478, distance: 143.0
click at [205, 478] on div "Product details Add image GV-50260, Baler Legs GV-50260, Baler Legs Enter kit n…" at bounding box center [784, 670] width 1535 height 3181
type input "8"
click at [151, 390] on div "Product details" at bounding box center [102, 670] width 171 height 3181
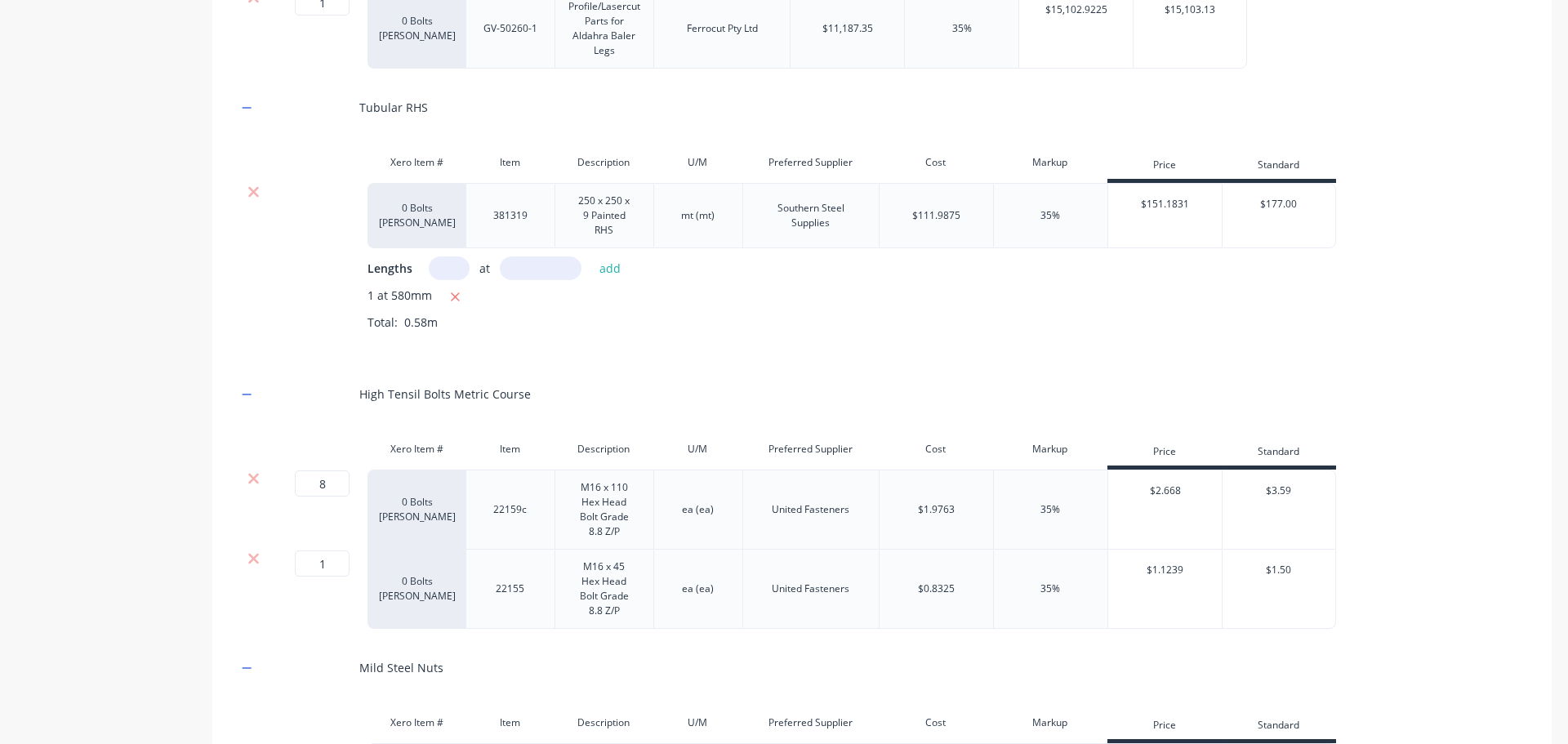
scroll to position [1381, 0]
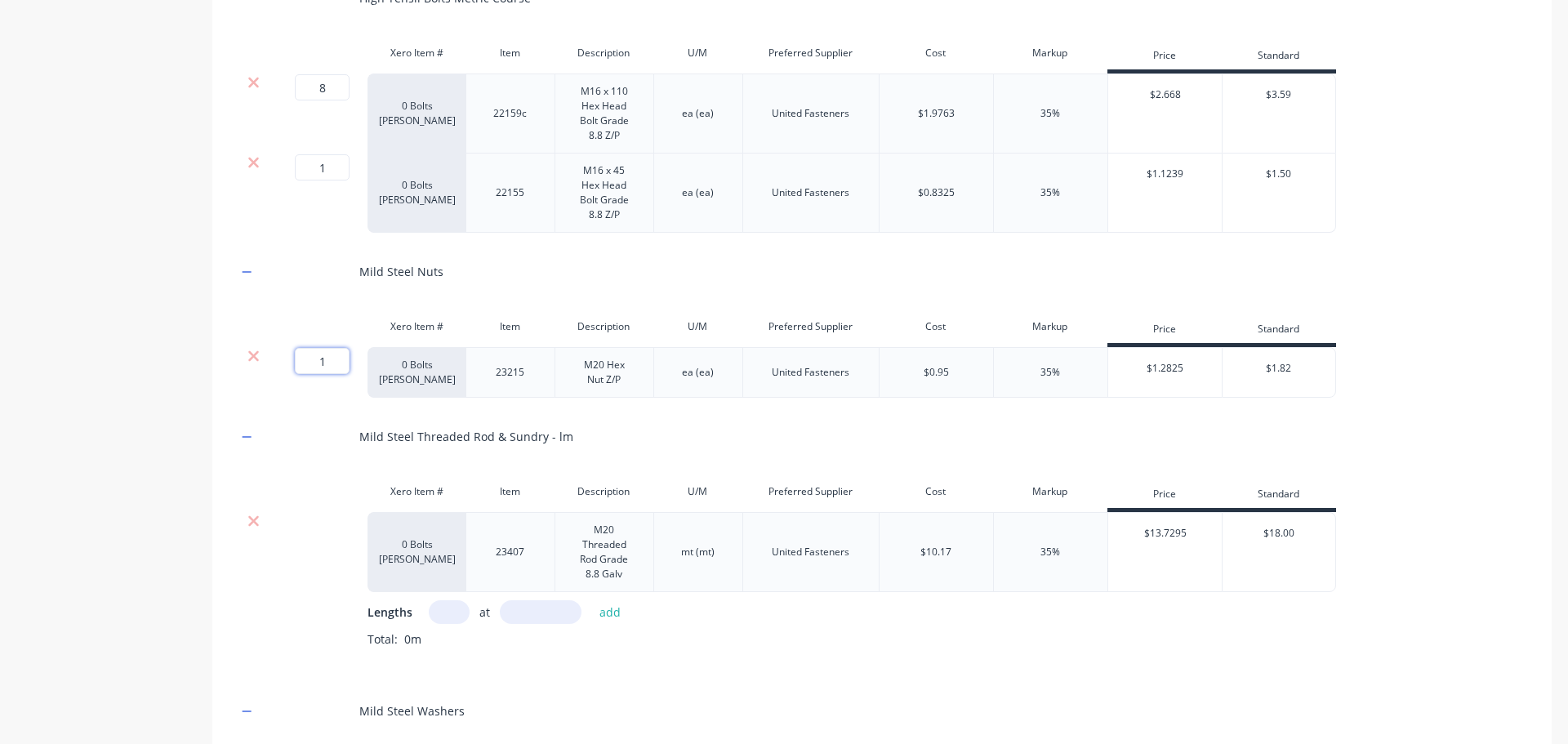
drag, startPoint x: 335, startPoint y: 359, endPoint x: 180, endPoint y: 359, distance: 155.0
click at [180, 359] on div "Product details Add image GV-50260, Baler Legs GV-50260, Baler Legs Enter kit n…" at bounding box center [784, 274] width 1535 height 3181
type input "4"
click at [44, 446] on div "Product details" at bounding box center [102, 274] width 171 height 3181
click at [451, 609] on input "text" at bounding box center [449, 612] width 41 height 23
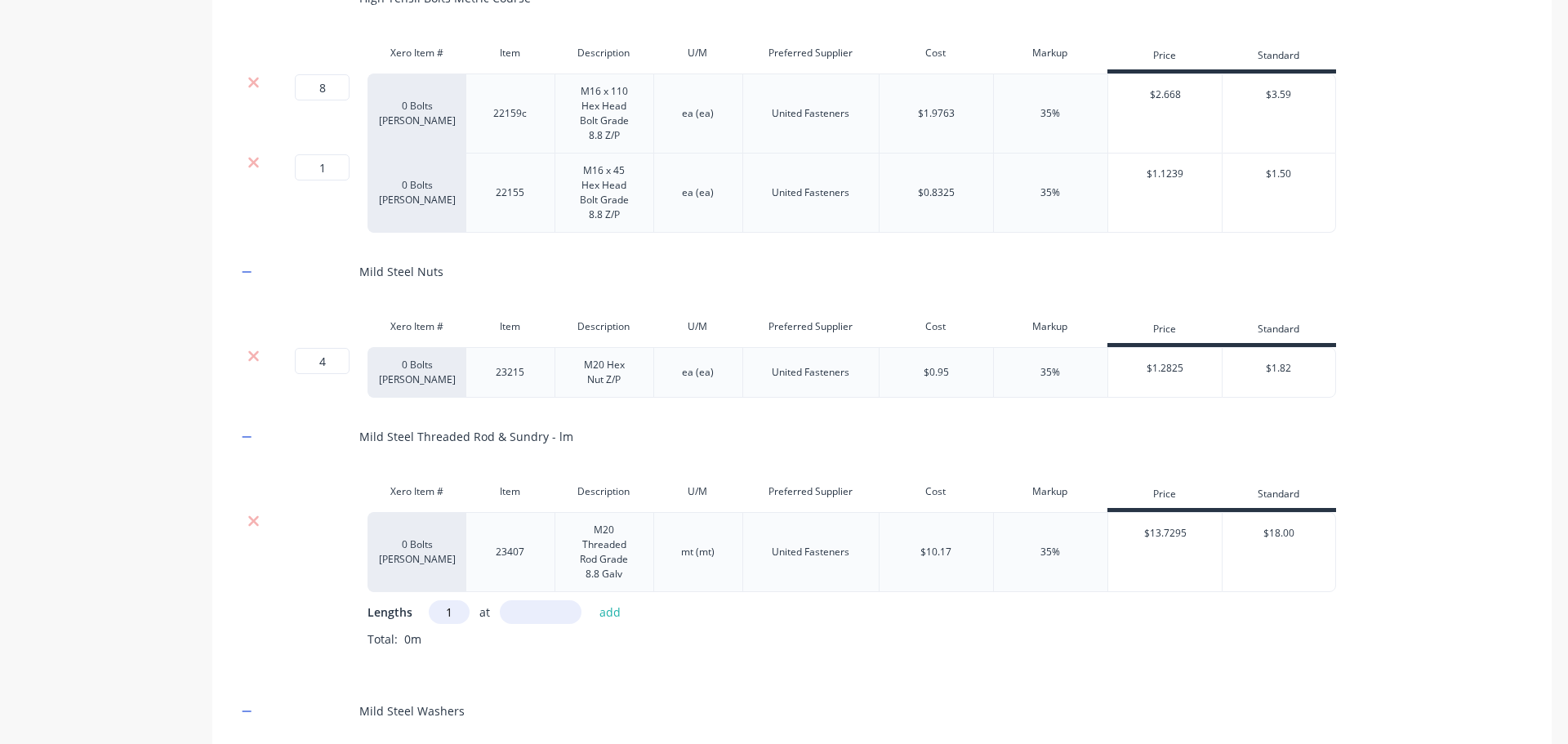
type input "1"
type input "360"
click at [608, 615] on button "add" at bounding box center [610, 612] width 38 height 22
click at [94, 480] on div "Product details" at bounding box center [102, 287] width 171 height 3207
drag, startPoint x: 335, startPoint y: 170, endPoint x: 253, endPoint y: 169, distance: 82.0
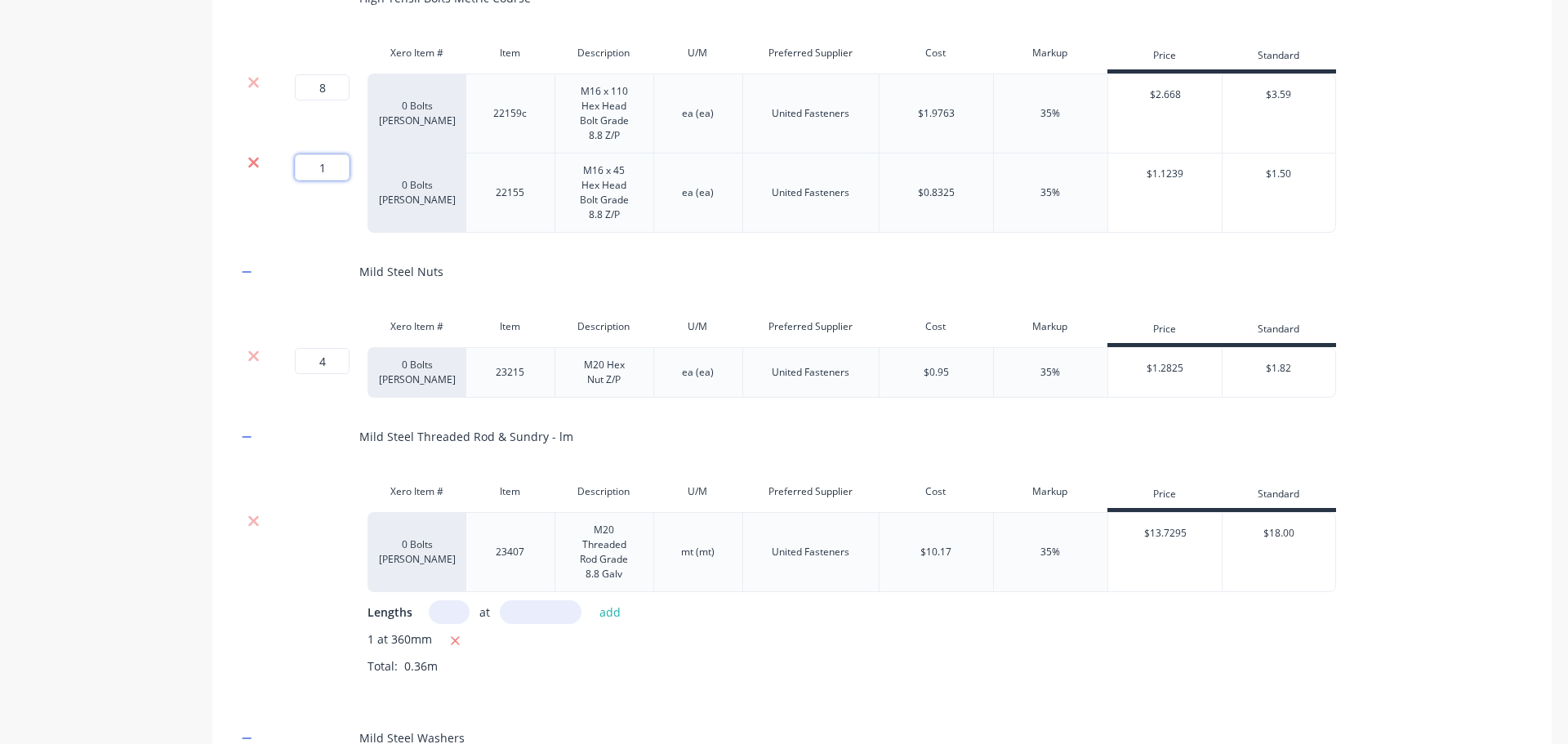
click at [253, 169] on div "1 1 ? 0 Bolts Metric Galvanised 22155 M16 x 45 Hex Head Bolt Grade 8.8 Z/P ea (…" at bounding box center [786, 193] width 1099 height 79
type input "8"
click at [127, 353] on div "Product details" at bounding box center [102, 287] width 171 height 3207
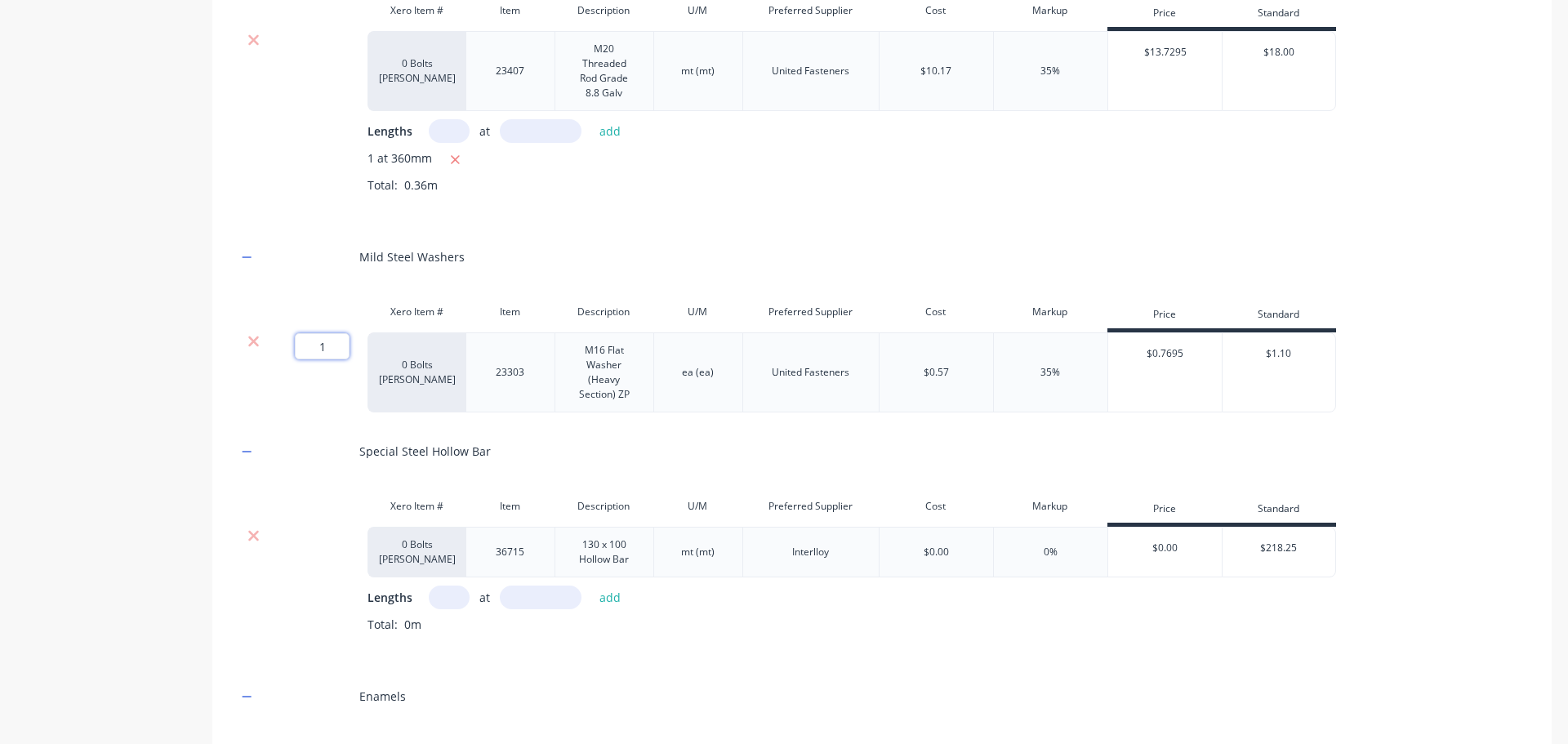
drag, startPoint x: 340, startPoint y: 346, endPoint x: 228, endPoint y: 346, distance: 112.0
click at [228, 346] on div "Profile & Laser Cutting G Xero Item # Item Description Preferred Supplier Cost …" at bounding box center [881, 34] width 1339 height 2091
type input "8"
click at [446, 600] on input "text" at bounding box center [449, 598] width 41 height 23
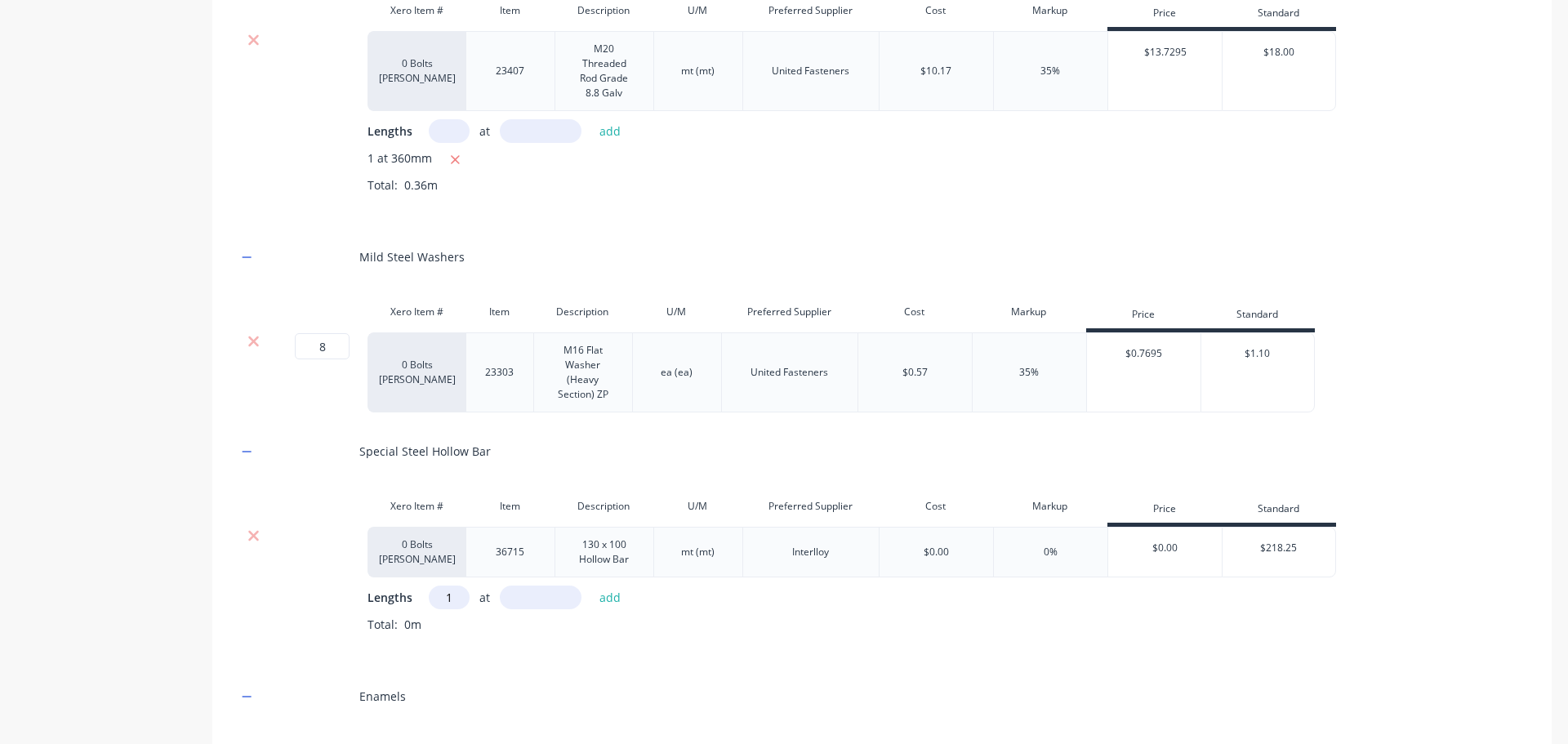
type input "1"
type input "1080"
click at [609, 600] on button "add" at bounding box center [610, 597] width 38 height 22
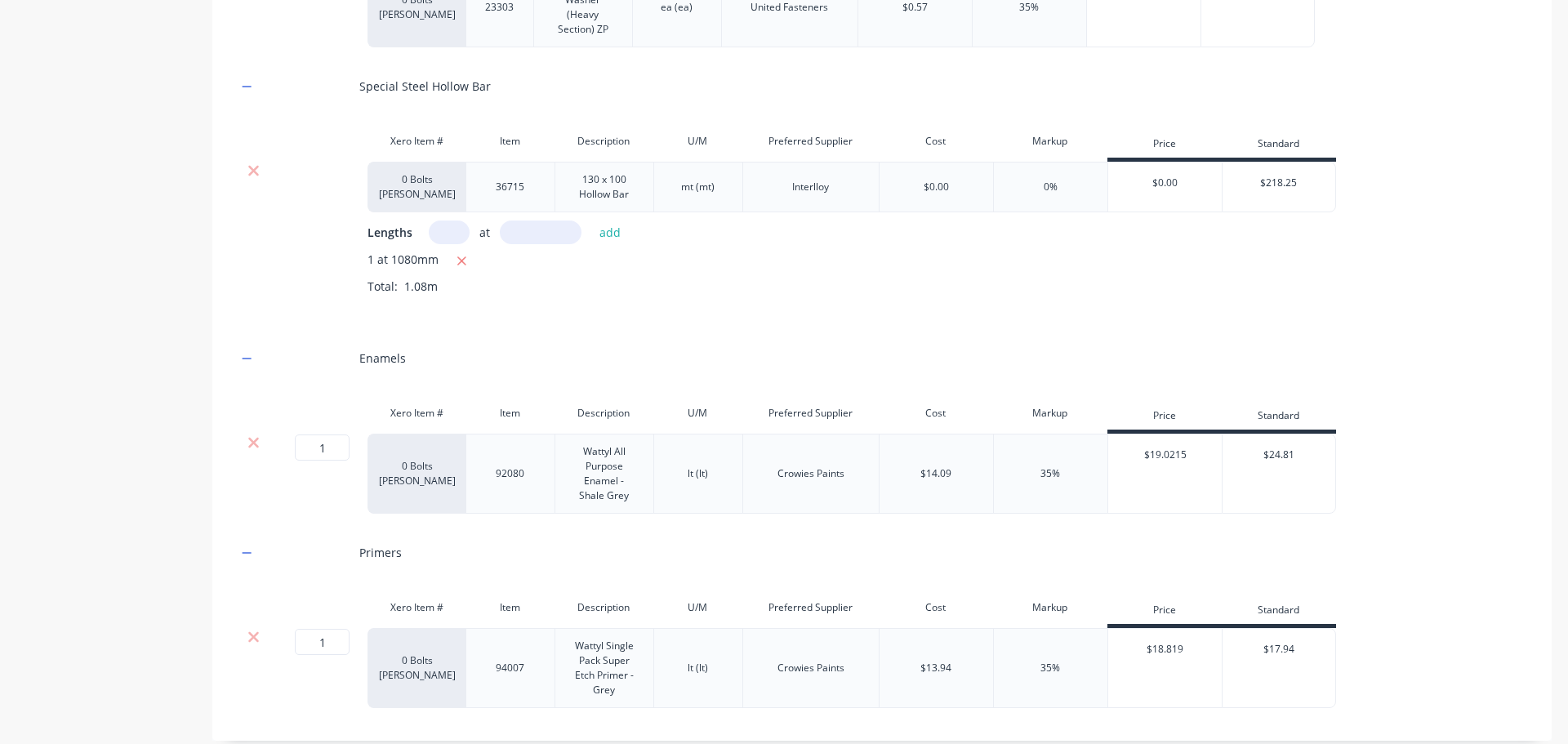
scroll to position [2572, 0]
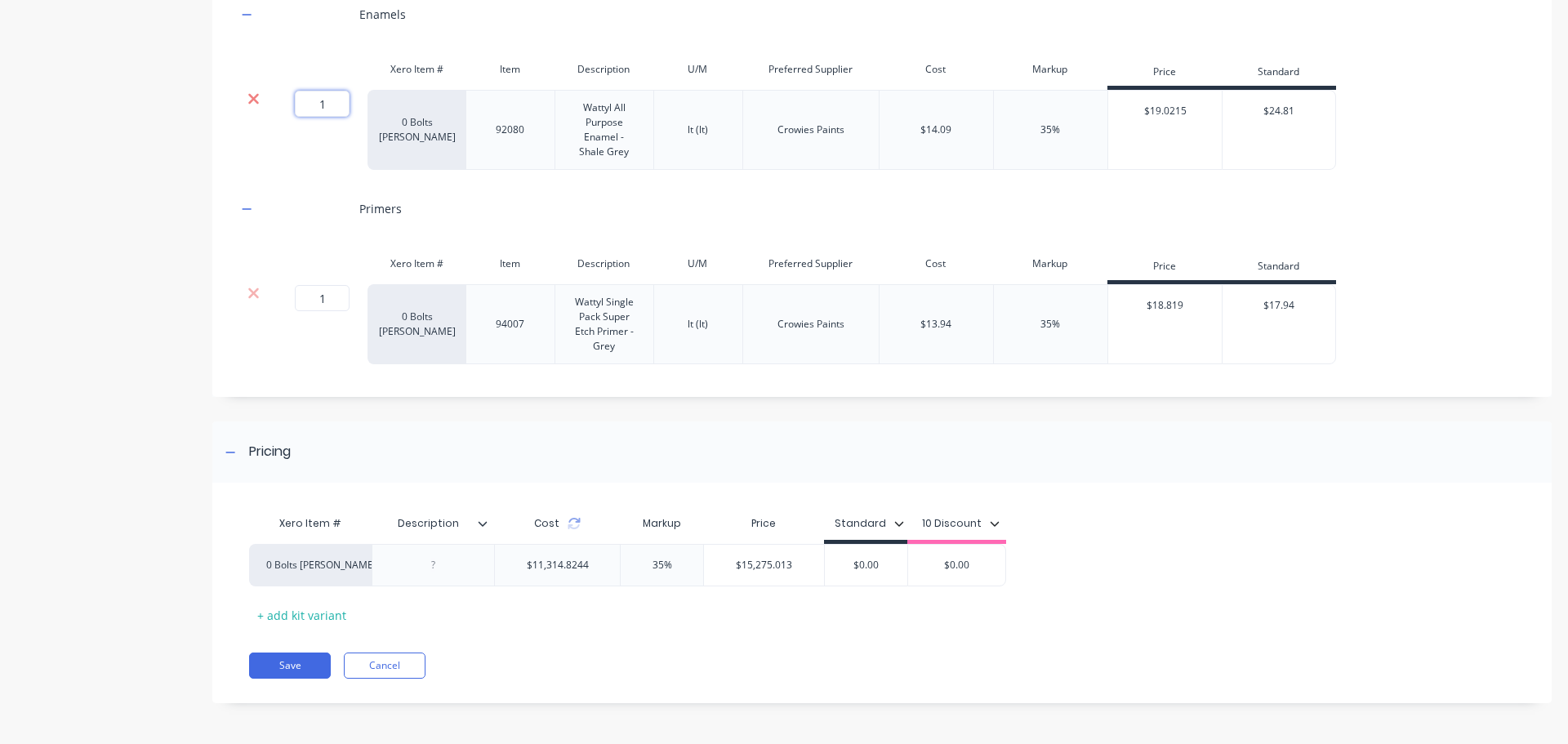
drag, startPoint x: 337, startPoint y: 103, endPoint x: 255, endPoint y: 100, distance: 82.1
click at [255, 100] on div "1 1 ? 0 Bolts Metric Galvanised 92080 Wattyl All Purpose Enamel - Shale Grey lt…" at bounding box center [786, 130] width 1099 height 80
type input "4"
drag, startPoint x: 330, startPoint y: 295, endPoint x: 250, endPoint y: 297, distance: 80.0
click at [251, 297] on div "1 1 ? 0 Bolts Metric Galvanised 94007 Wattyl Single Pack Super Etch Primer - Gr…" at bounding box center [786, 324] width 1099 height 80
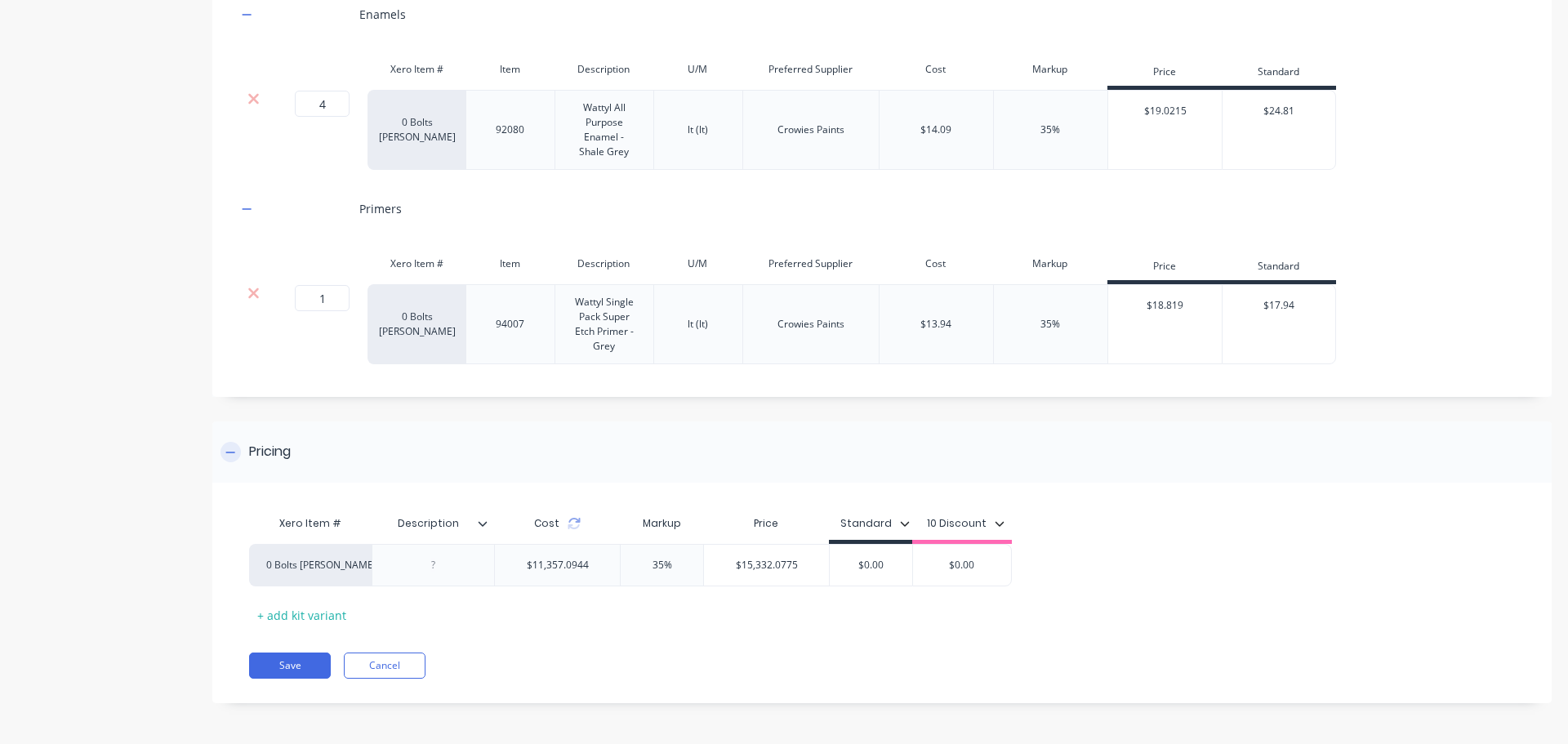
type input "4"
click at [287, 666] on button "Save" at bounding box center [290, 666] width 82 height 26
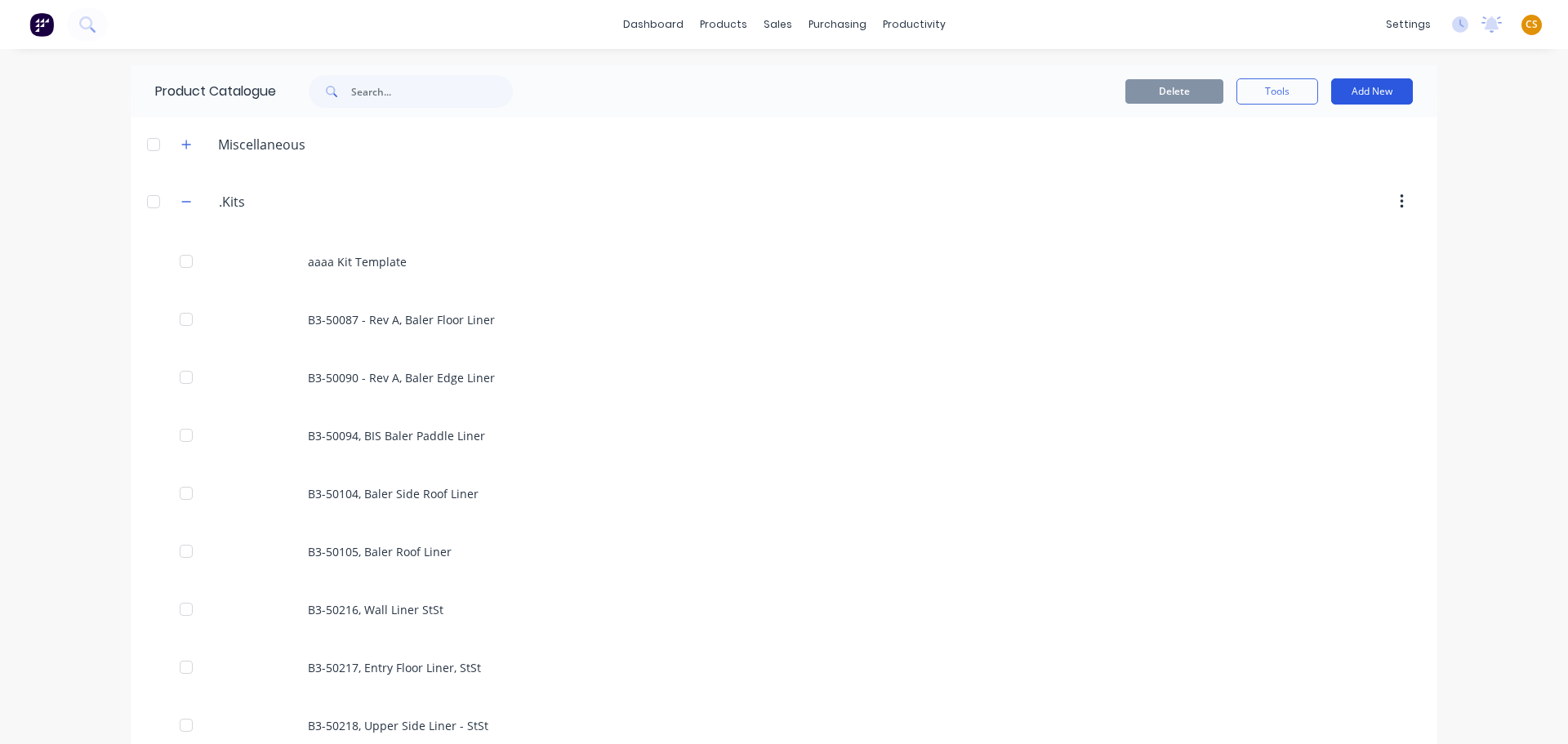
click at [1357, 91] on button "Add New" at bounding box center [1372, 91] width 82 height 26
click at [1301, 204] on div "Product Kit" at bounding box center [1334, 199] width 126 height 23
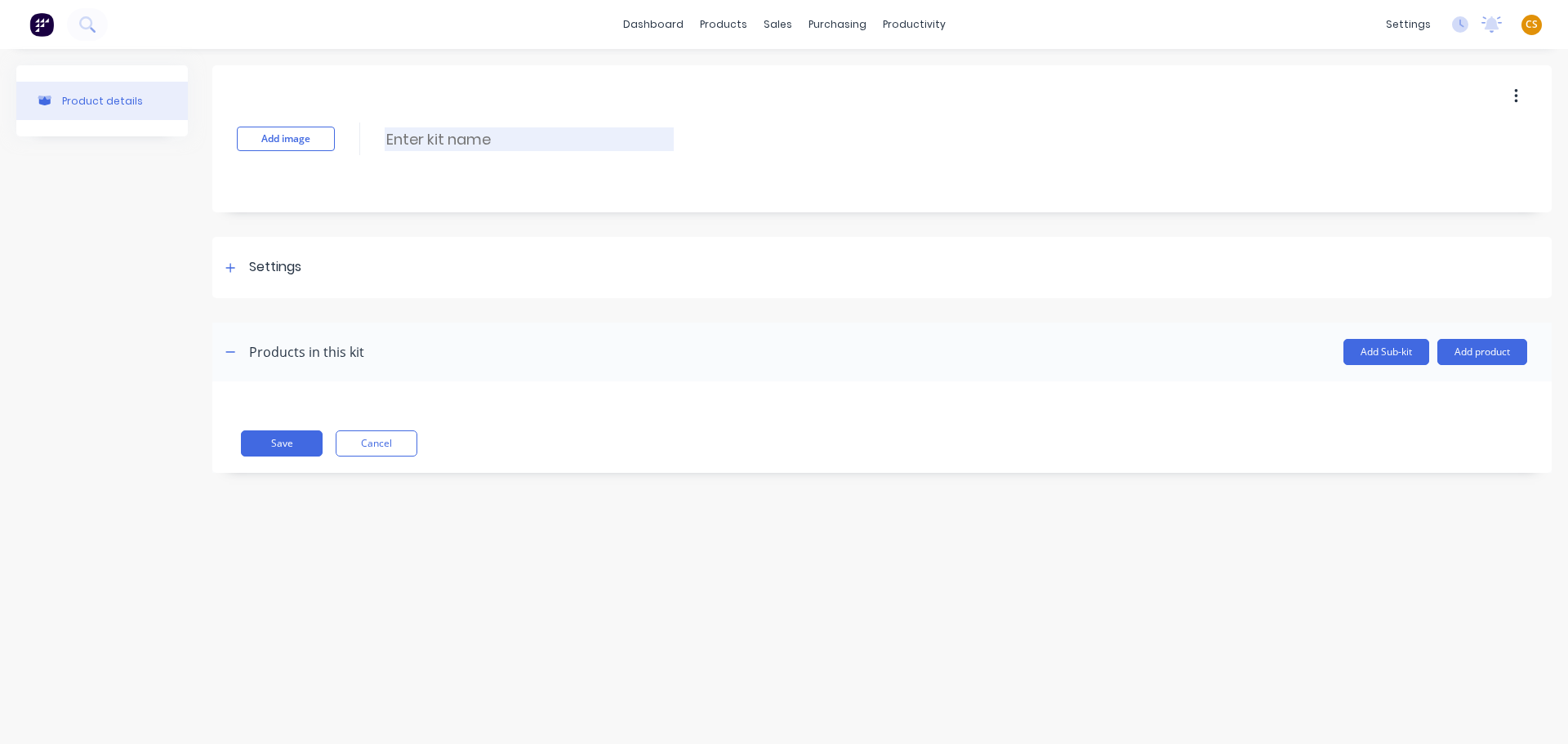
click at [491, 142] on input at bounding box center [529, 139] width 289 height 23
paste input "J2-50600, Baler Dog Duct"
type input "J2-50600, Baler Dog Duct"
click at [230, 271] on icon at bounding box center [230, 268] width 10 height 12
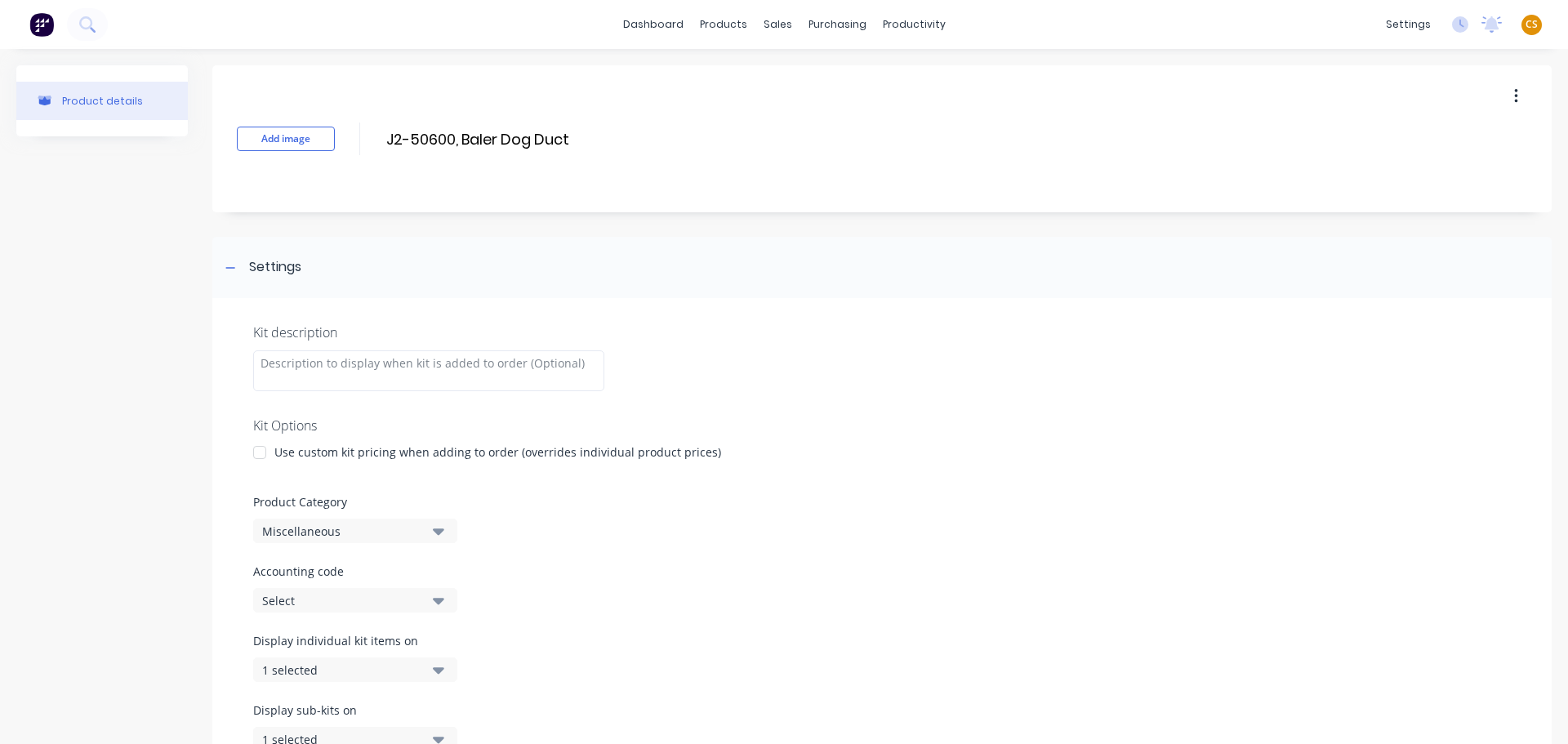
click at [257, 453] on div at bounding box center [260, 452] width 33 height 33
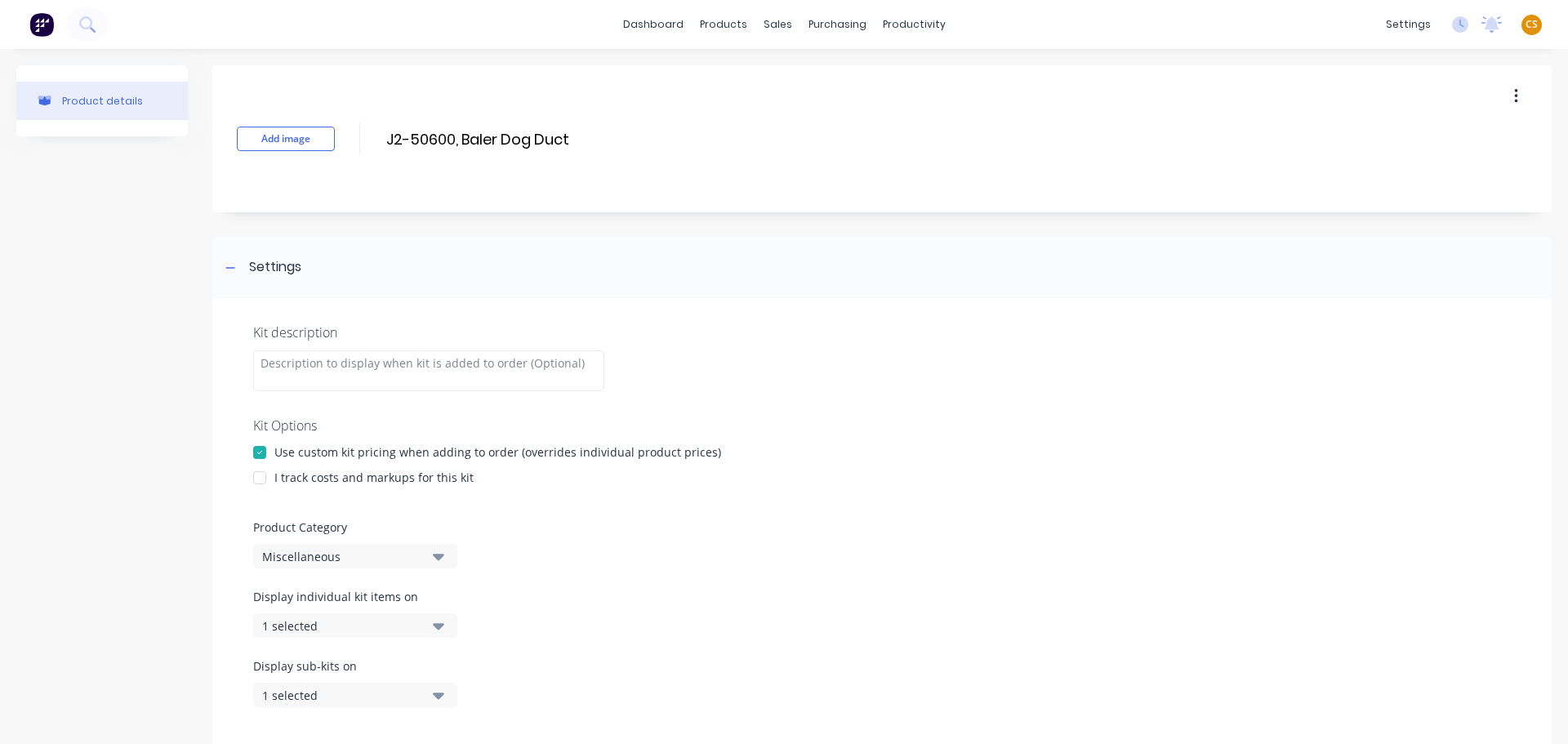
click at [256, 476] on div at bounding box center [260, 478] width 33 height 33
click at [299, 559] on div "Miscellaneous" at bounding box center [341, 556] width 159 height 18
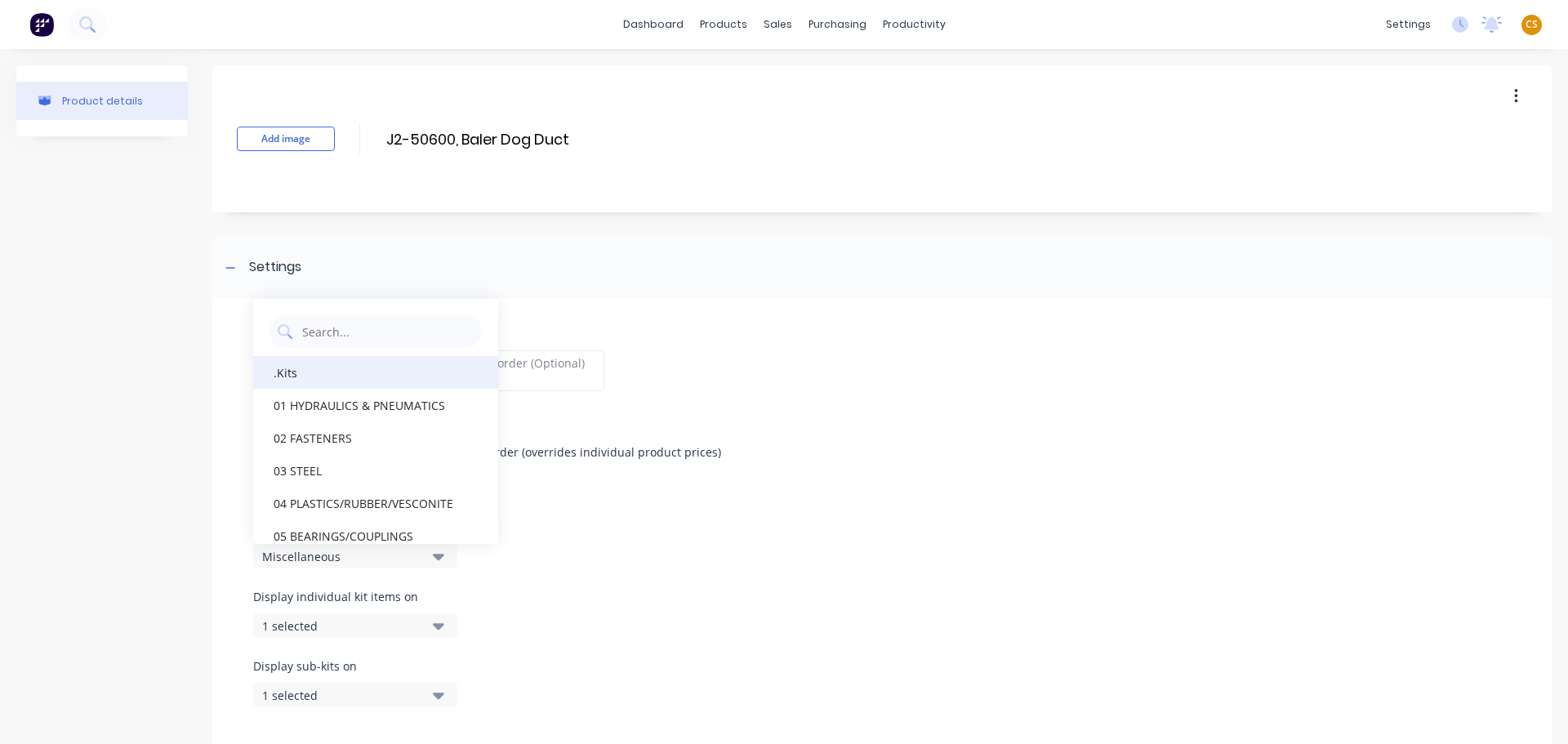
click at [296, 377] on div ".Kits" at bounding box center [376, 372] width 245 height 33
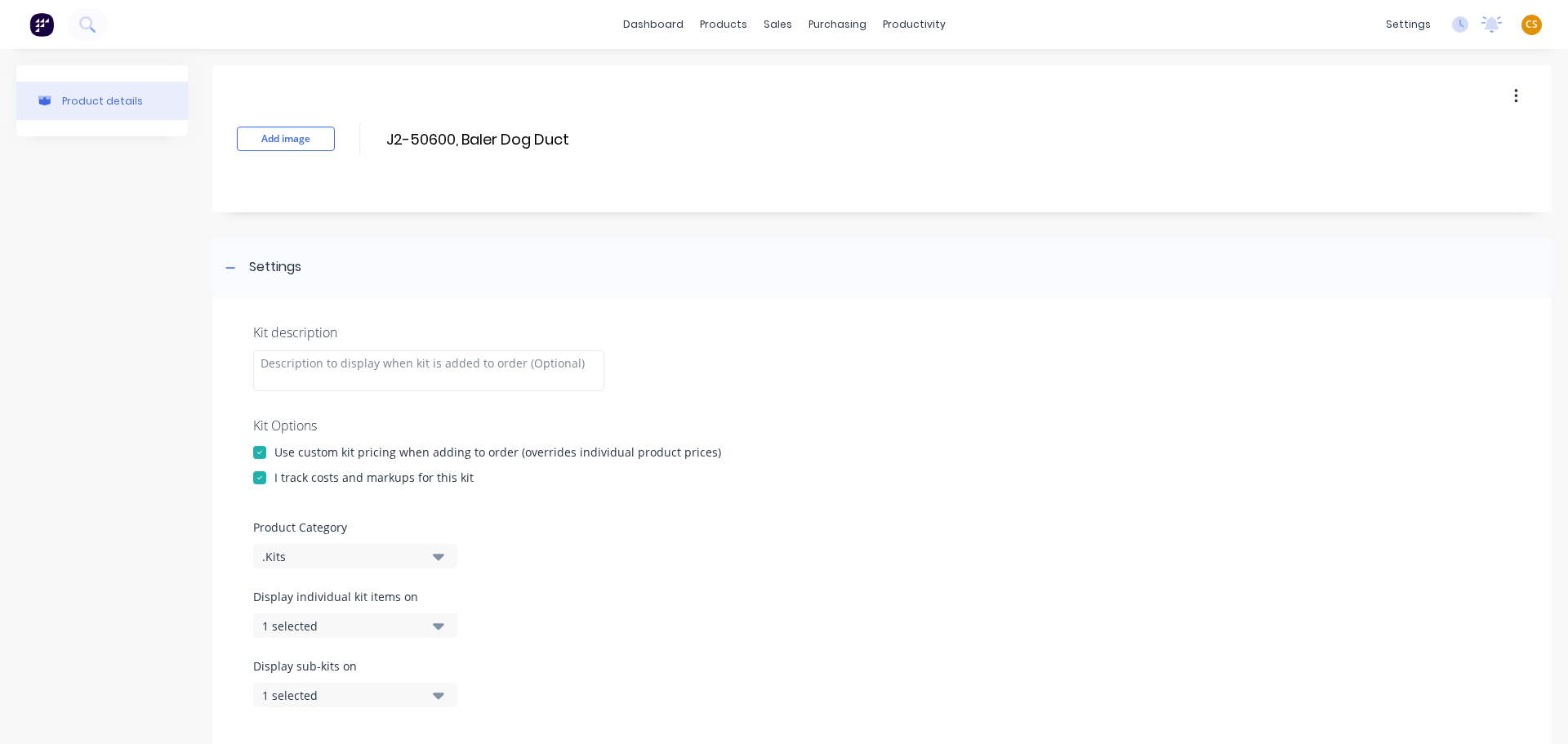
click at [989, 443] on div "Kit description Kit Options Use custom kit pricing when adding to order (overri…" at bounding box center [881, 524] width 1339 height 453
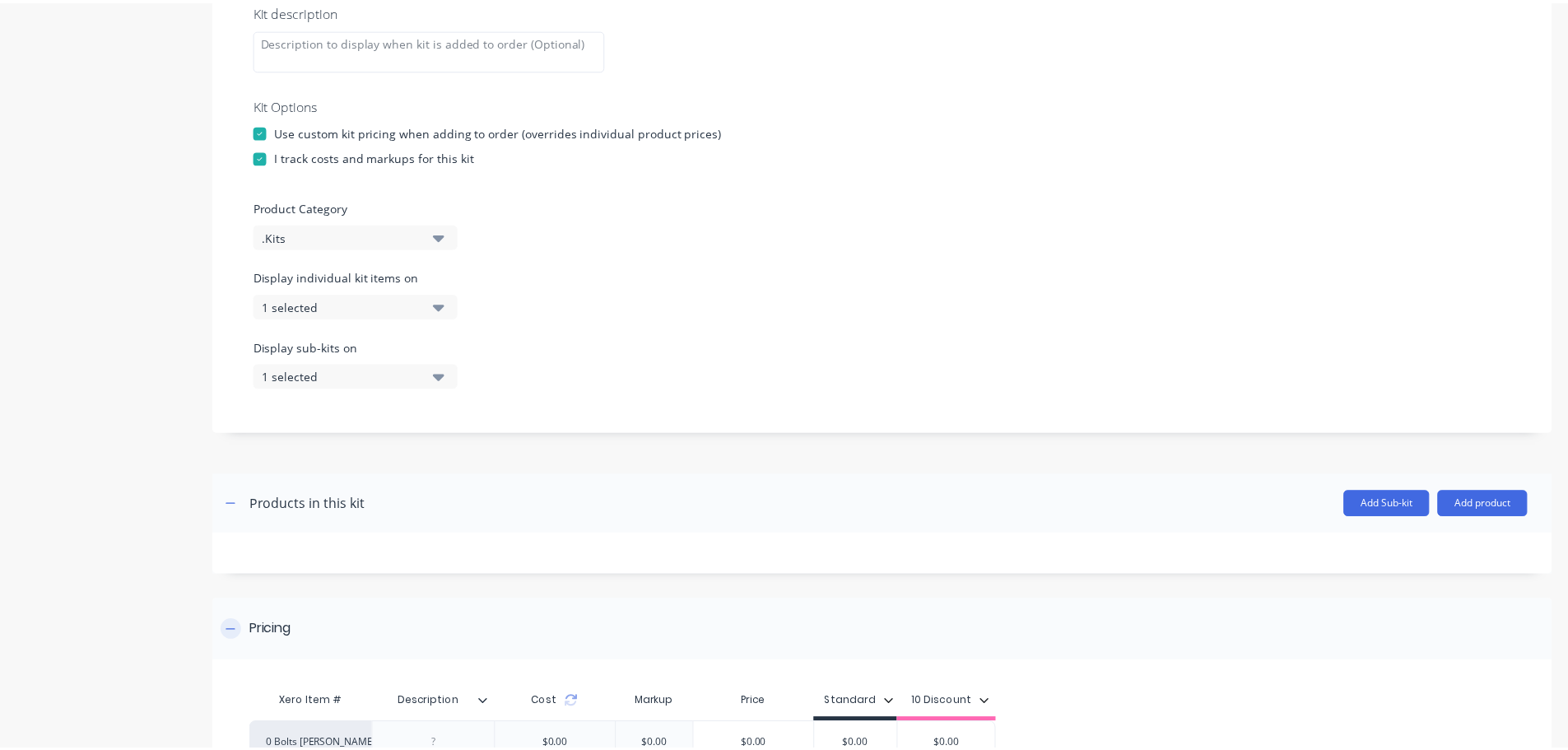
scroll to position [499, 0]
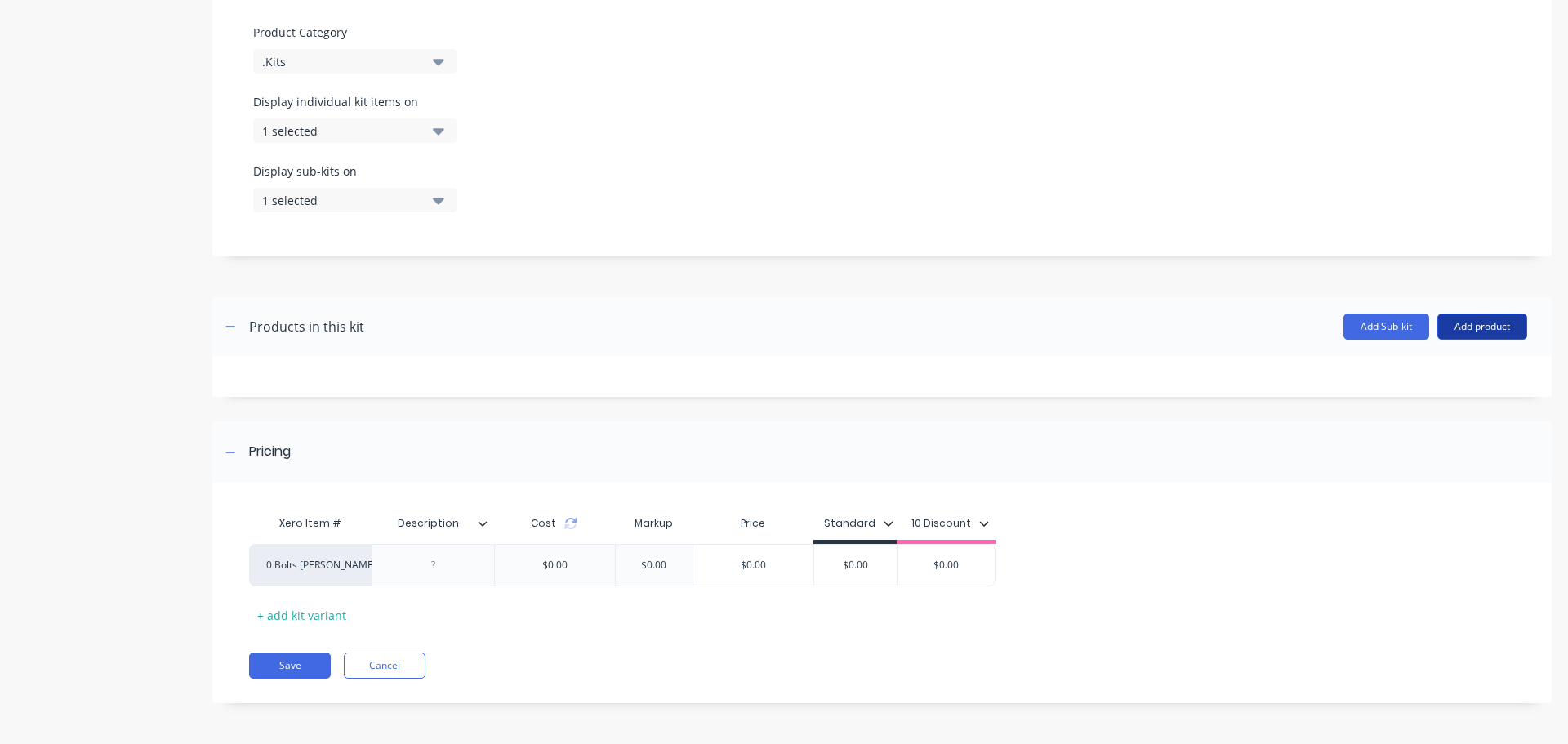
click at [1495, 329] on button "Add product" at bounding box center [1482, 326] width 90 height 26
click at [1403, 372] on div "Product catalogue" at bounding box center [1449, 369] width 126 height 23
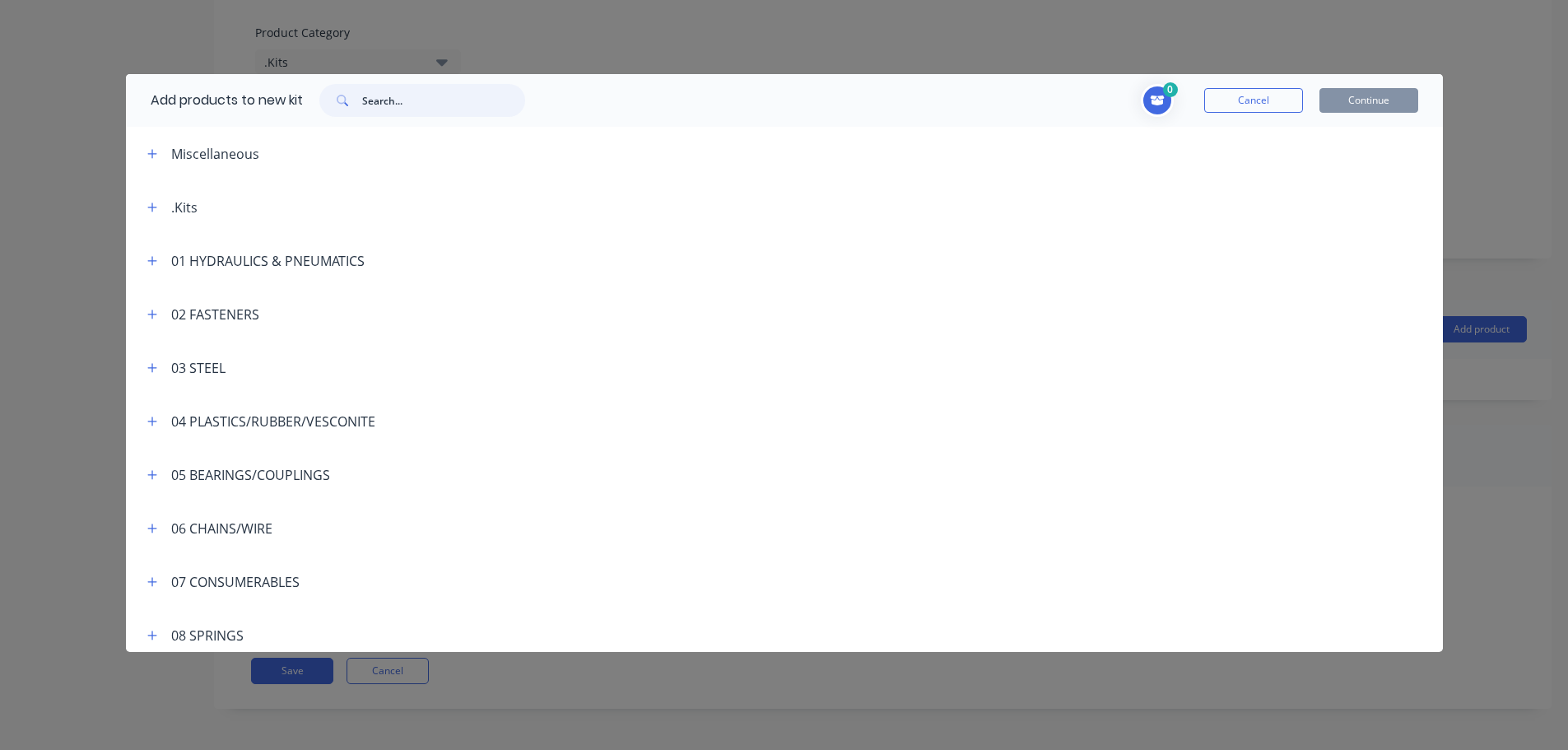
click at [426, 100] on input "text" at bounding box center [443, 100] width 163 height 33
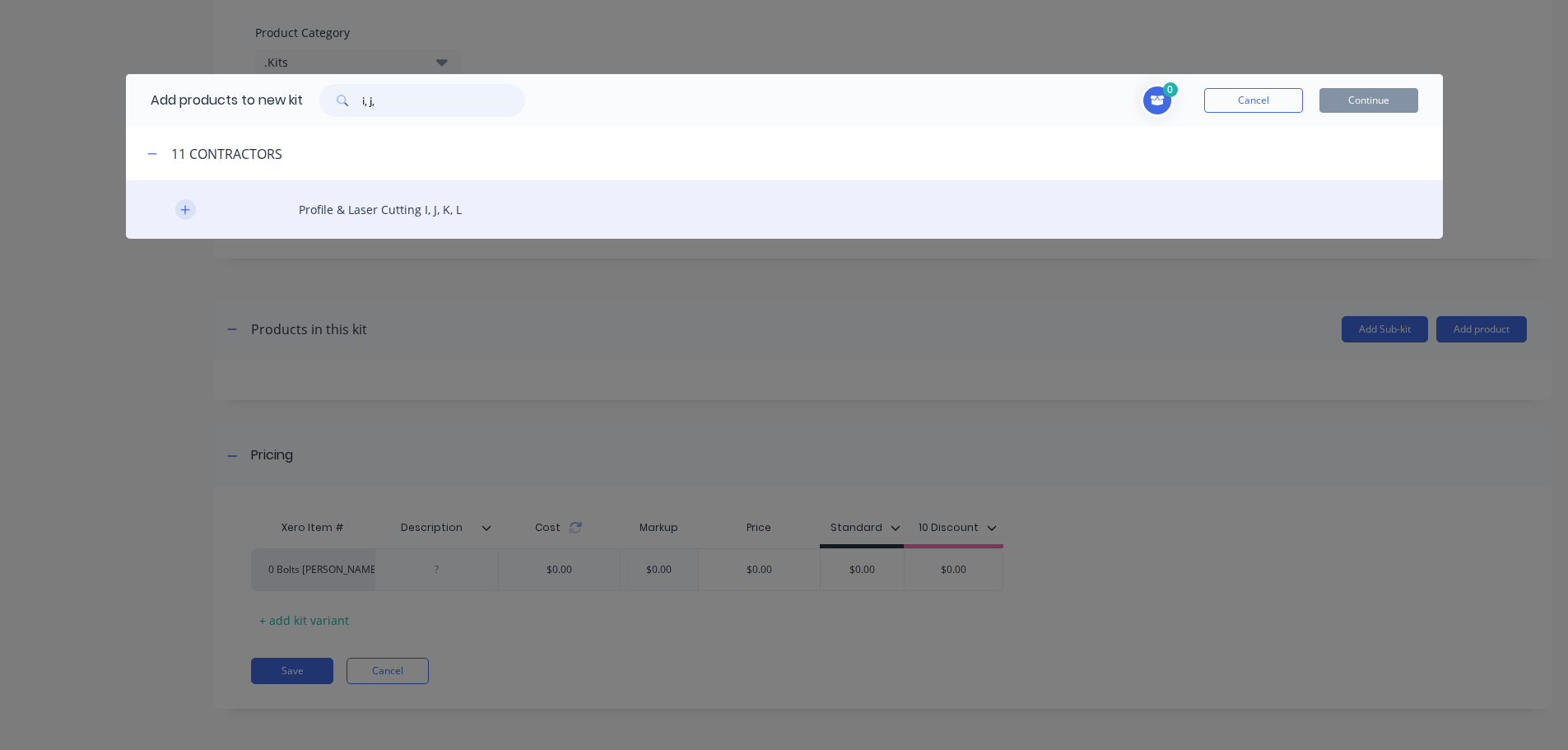
type input "i, j,"
click at [185, 208] on icon "button" at bounding box center [184, 210] width 9 height 9
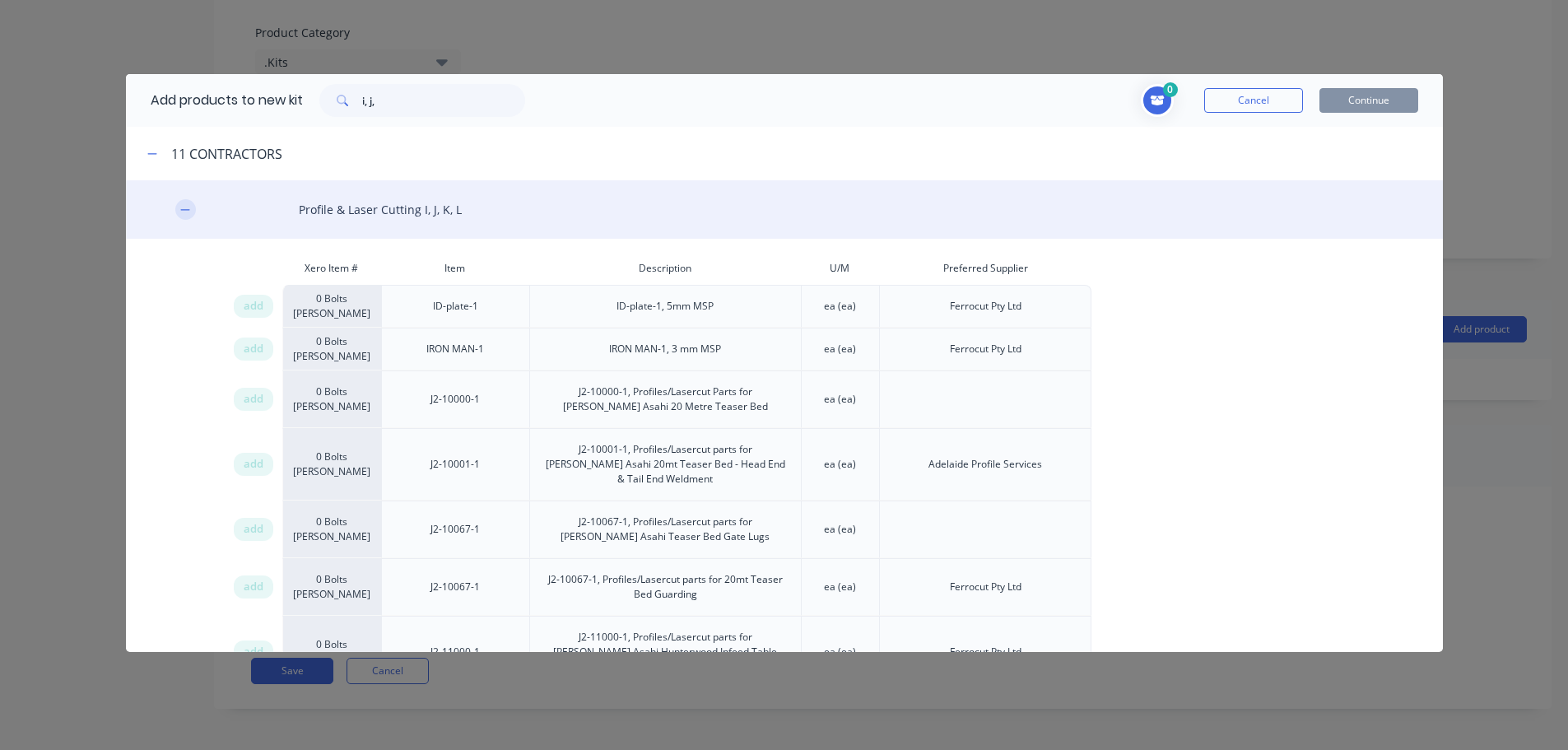
scroll to position [2467, 0]
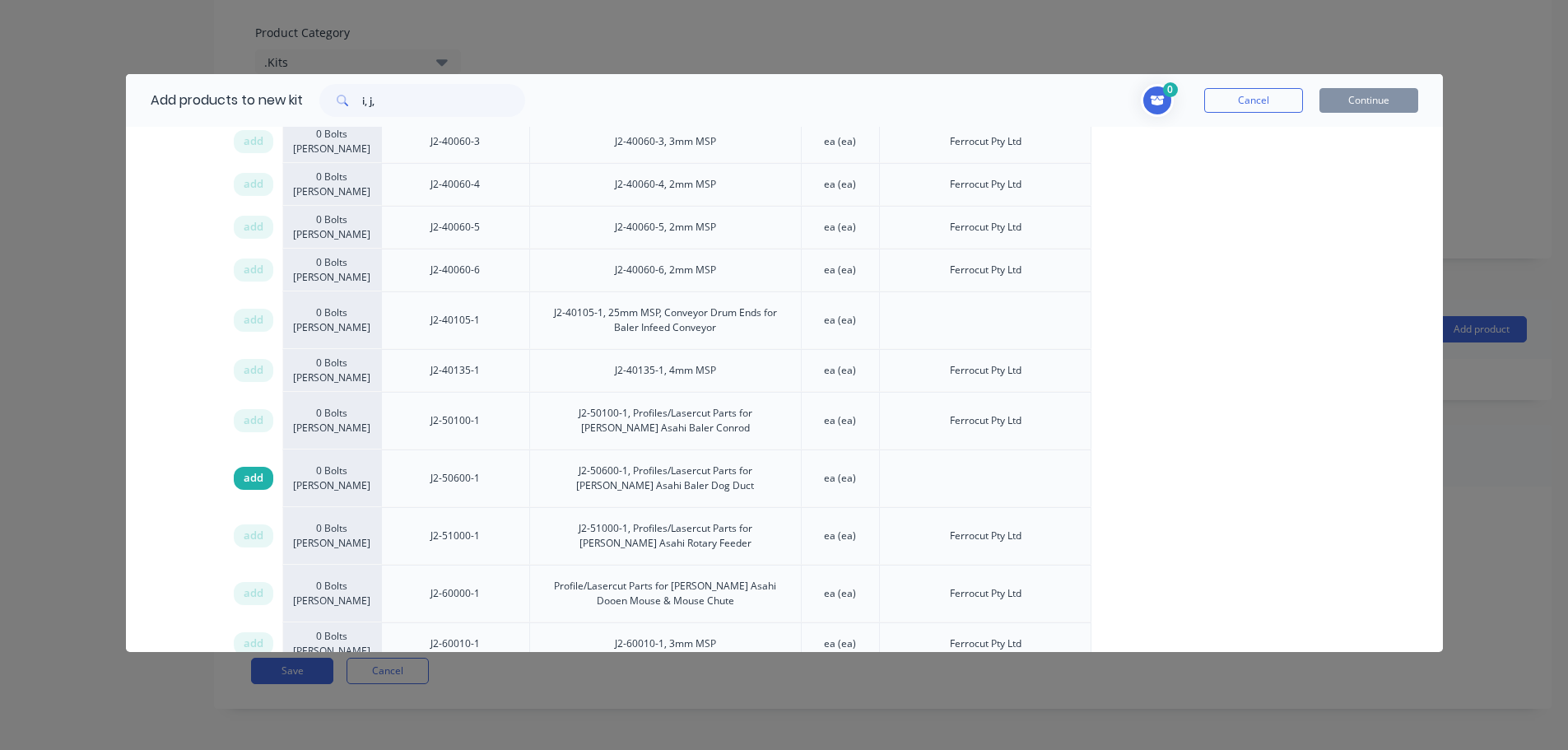
click at [247, 471] on span "add" at bounding box center [253, 479] width 19 height 17
drag, startPoint x: 398, startPoint y: 105, endPoint x: 235, endPoint y: 100, distance: 163.1
click at [236, 100] on div "Add products to new kit i, j," at bounding box center [334, 100] width 416 height 53
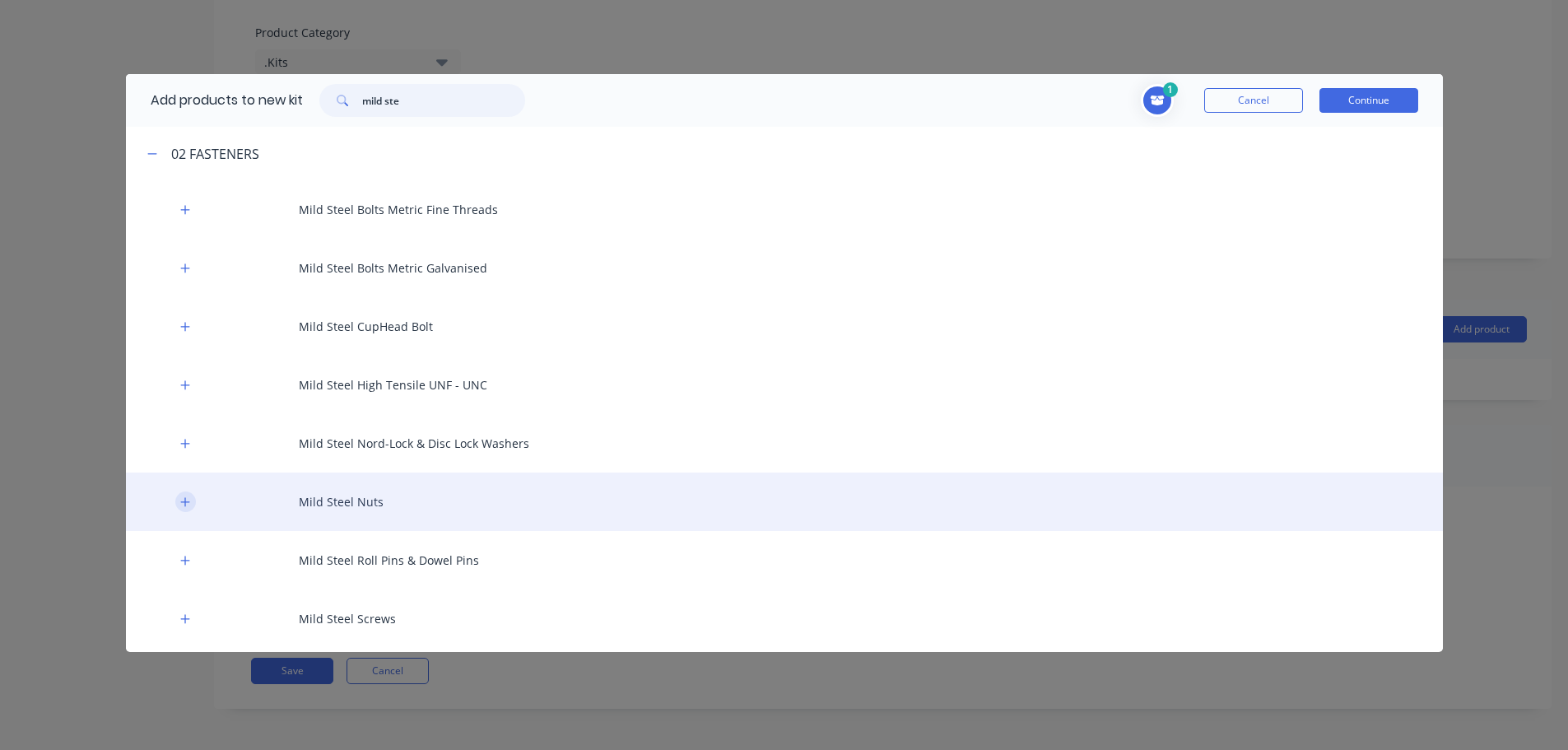
type input "mild ste"
click at [183, 497] on icon "button" at bounding box center [185, 503] width 10 height 12
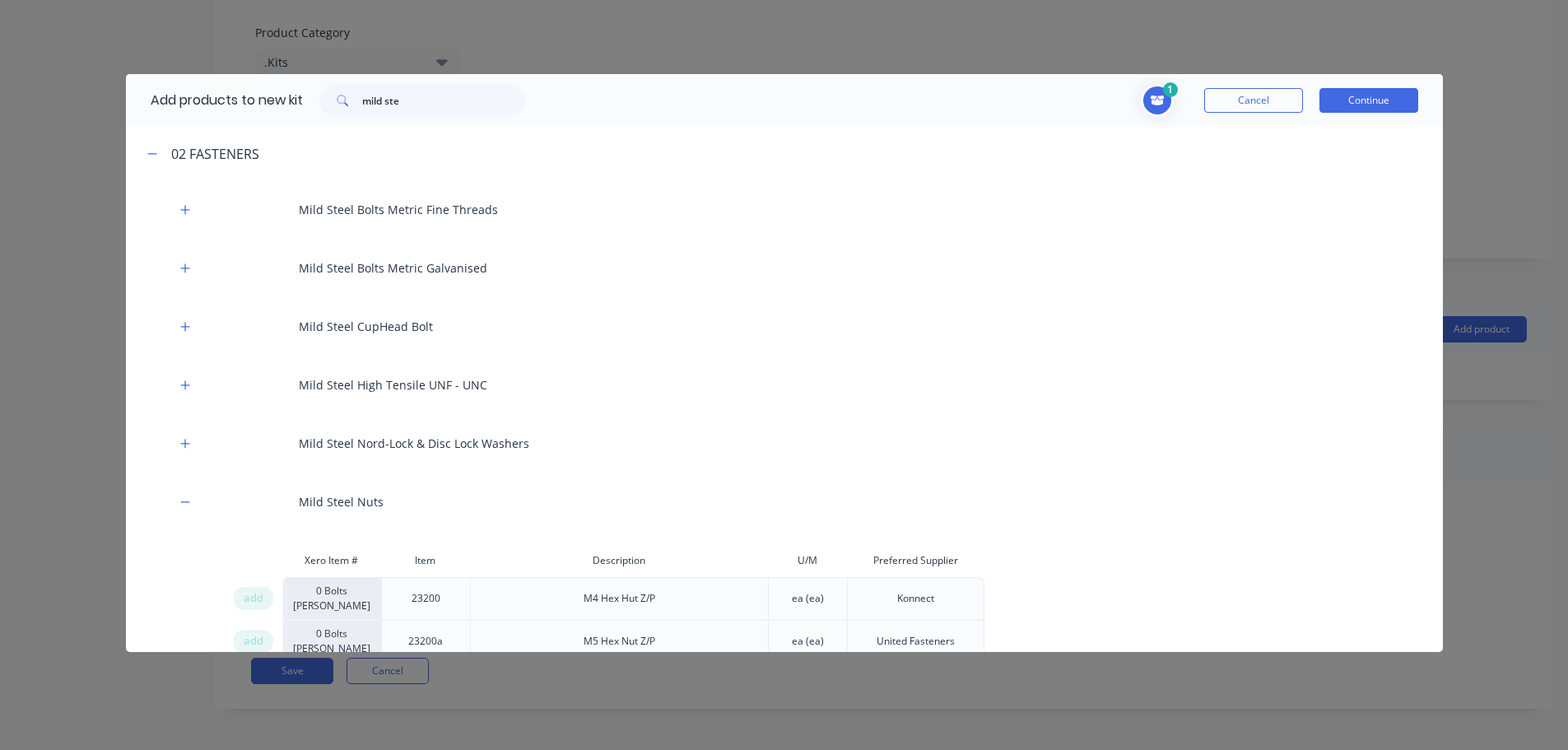
scroll to position [4492, 0]
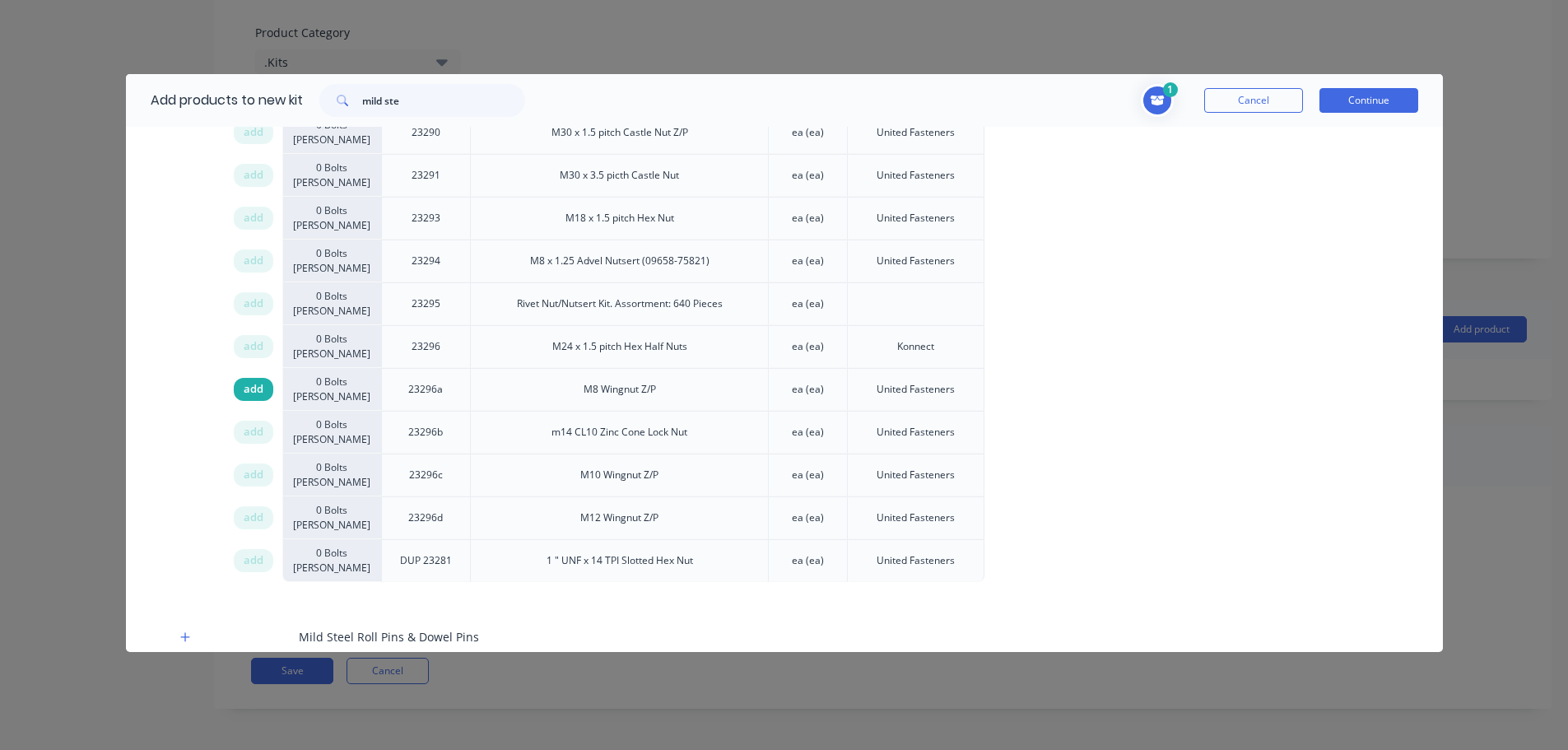
click at [259, 391] on span "add" at bounding box center [253, 390] width 19 height 17
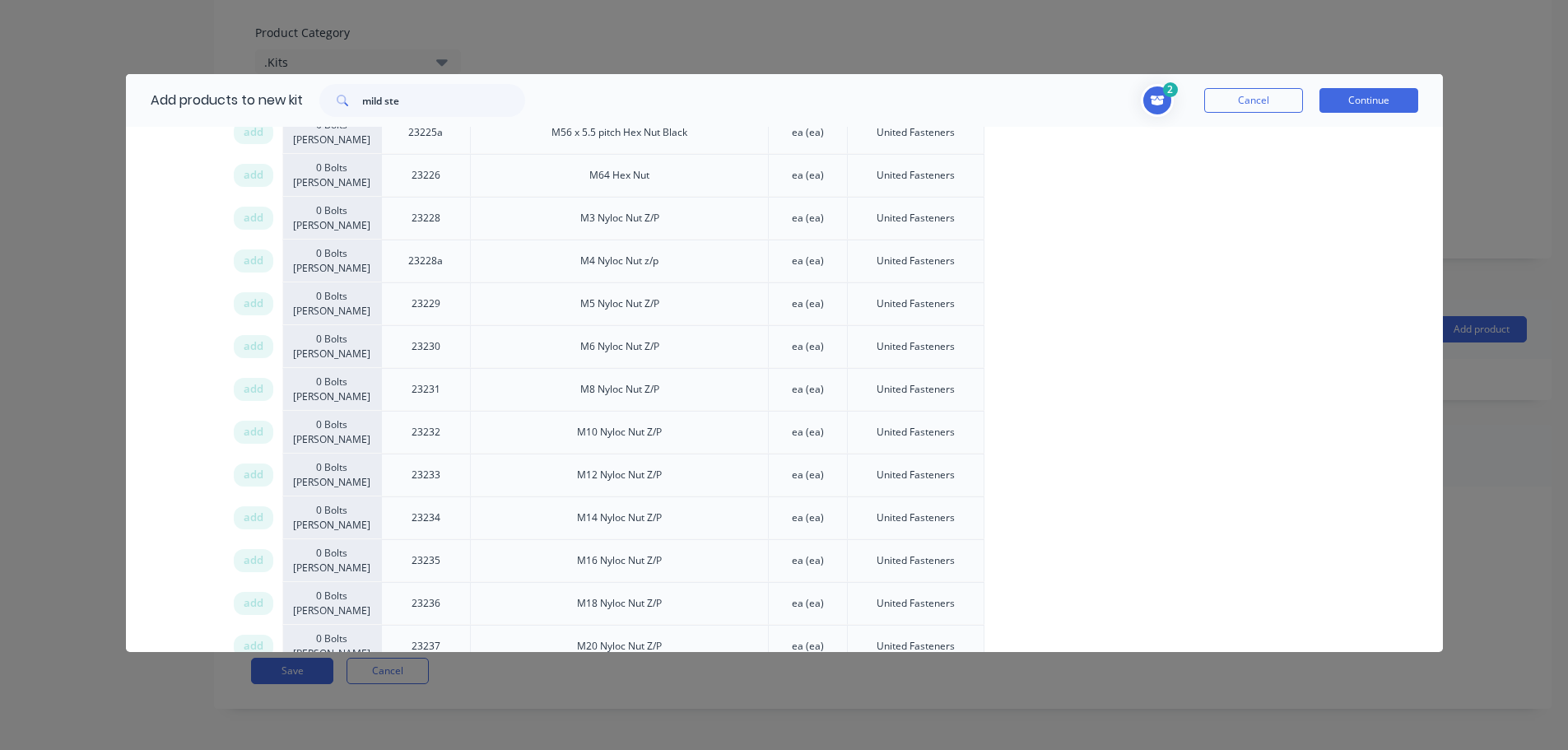
drag, startPoint x: 254, startPoint y: 391, endPoint x: 1128, endPoint y: 352, distance: 874.9
click at [256, 391] on span "add" at bounding box center [253, 390] width 19 height 17
click at [185, 379] on div "Xero Item # Item Description U/M Preferred Supplier add 0 Bolts Metric Galvanis…" at bounding box center [784, 465] width 1316 height 4543
click at [187, 390] on div "Xero Item # Item Description U/M Preferred Supplier add 0 Bolts Metric Galvanis…" at bounding box center [784, 465] width 1316 height 4543
drag, startPoint x: 432, startPoint y: 101, endPoint x: 272, endPoint y: 89, distance: 160.4
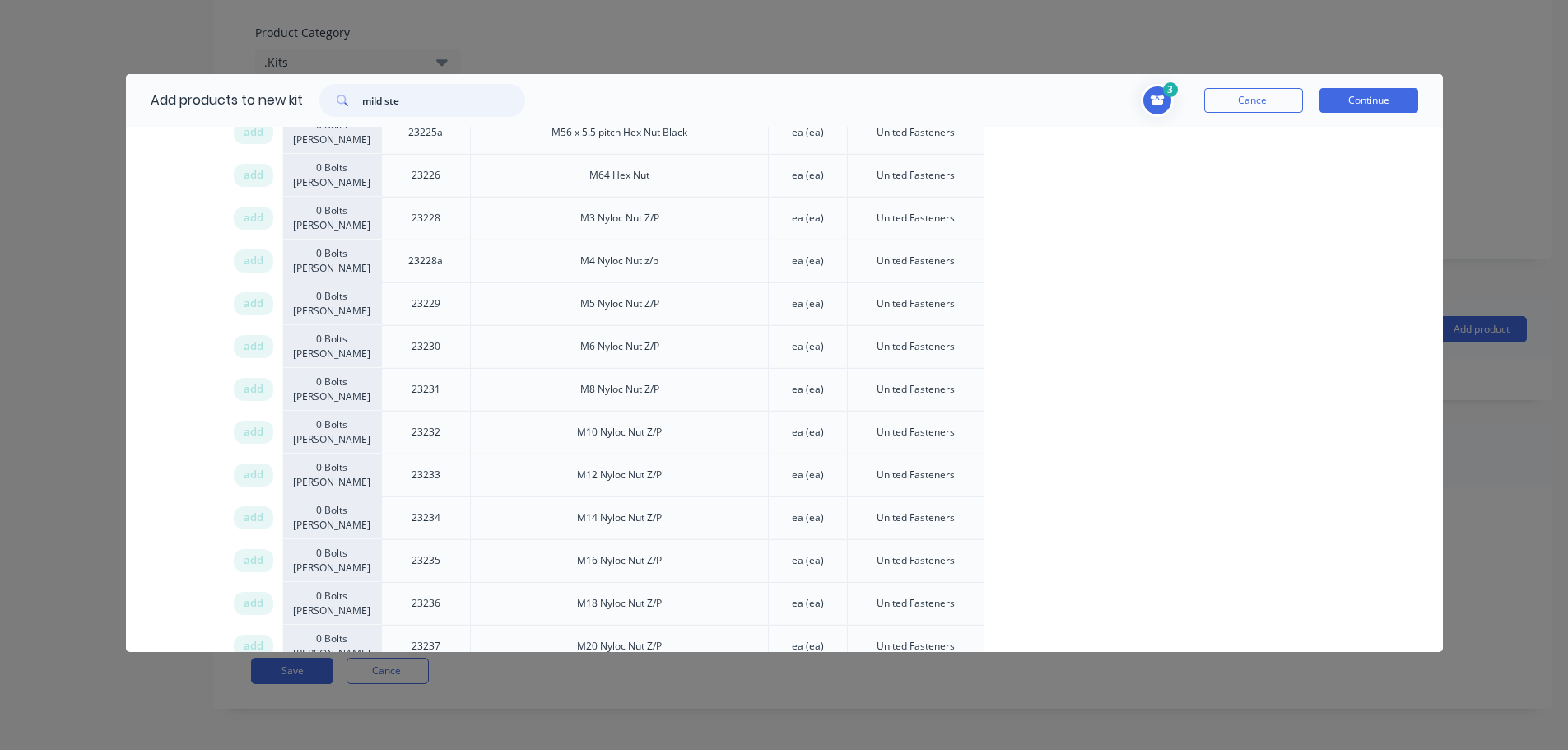
click at [322, 96] on div "mild ste" at bounding box center [422, 100] width 206 height 33
type input "metric course"
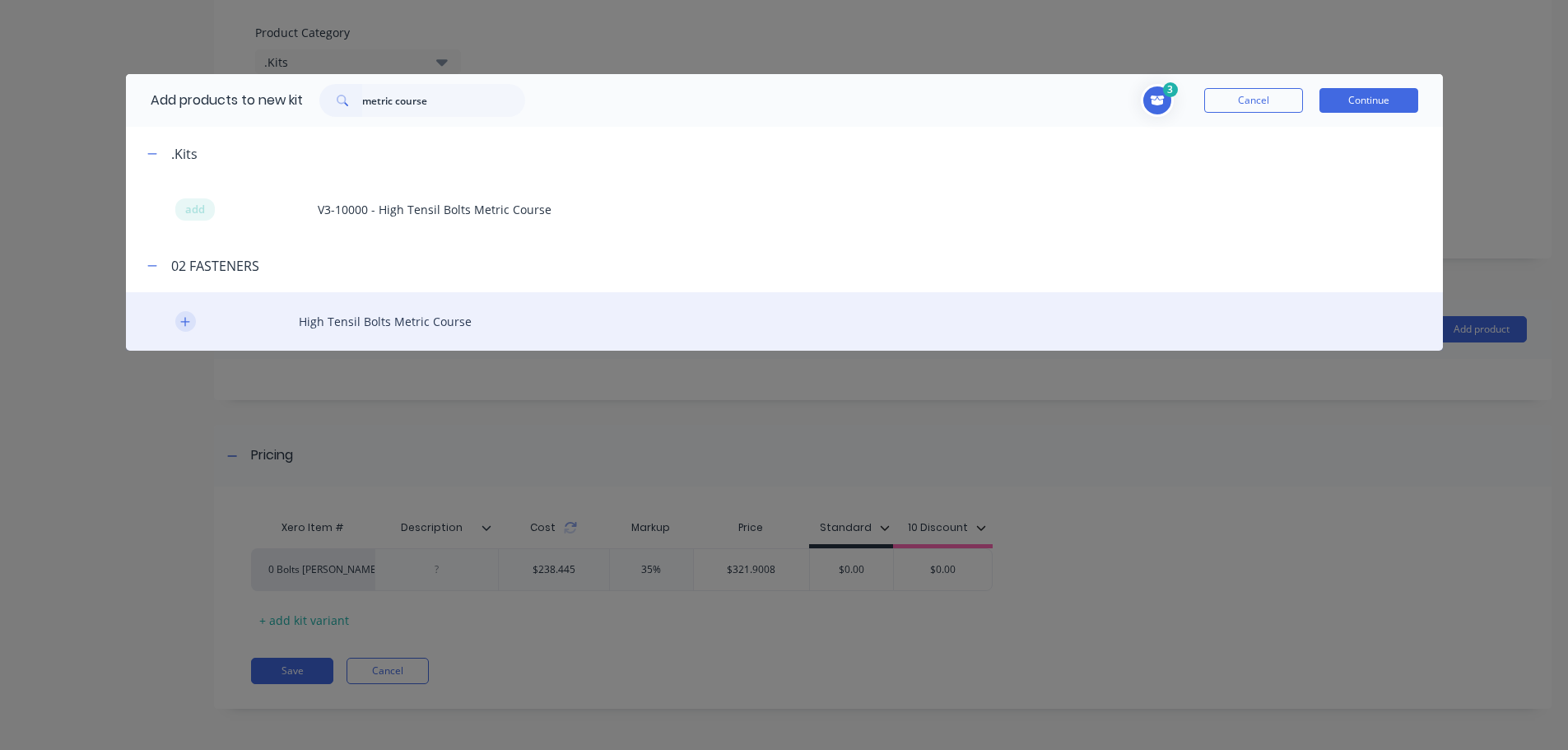
click at [183, 321] on icon "button" at bounding box center [185, 322] width 10 height 12
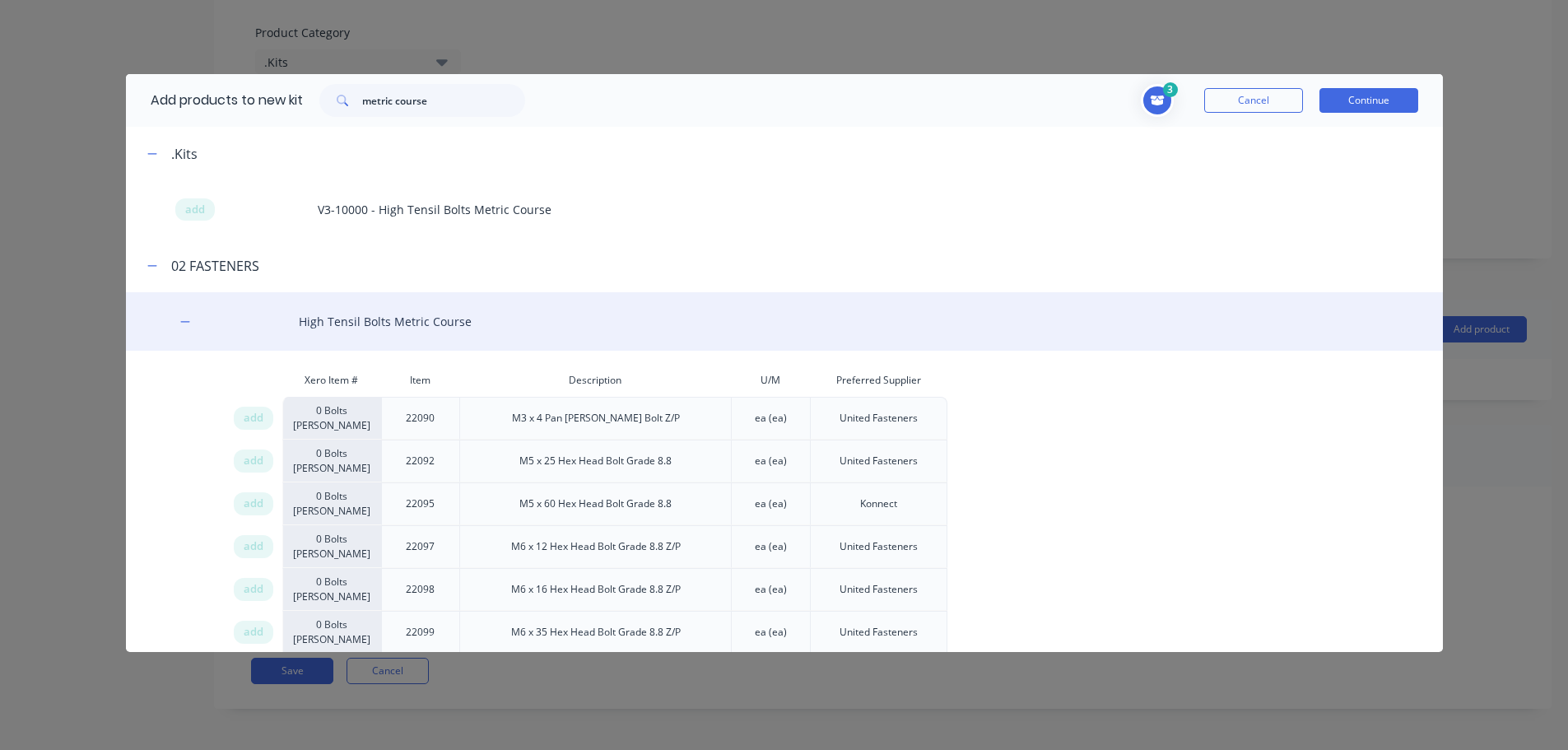
scroll to position [1056, 0]
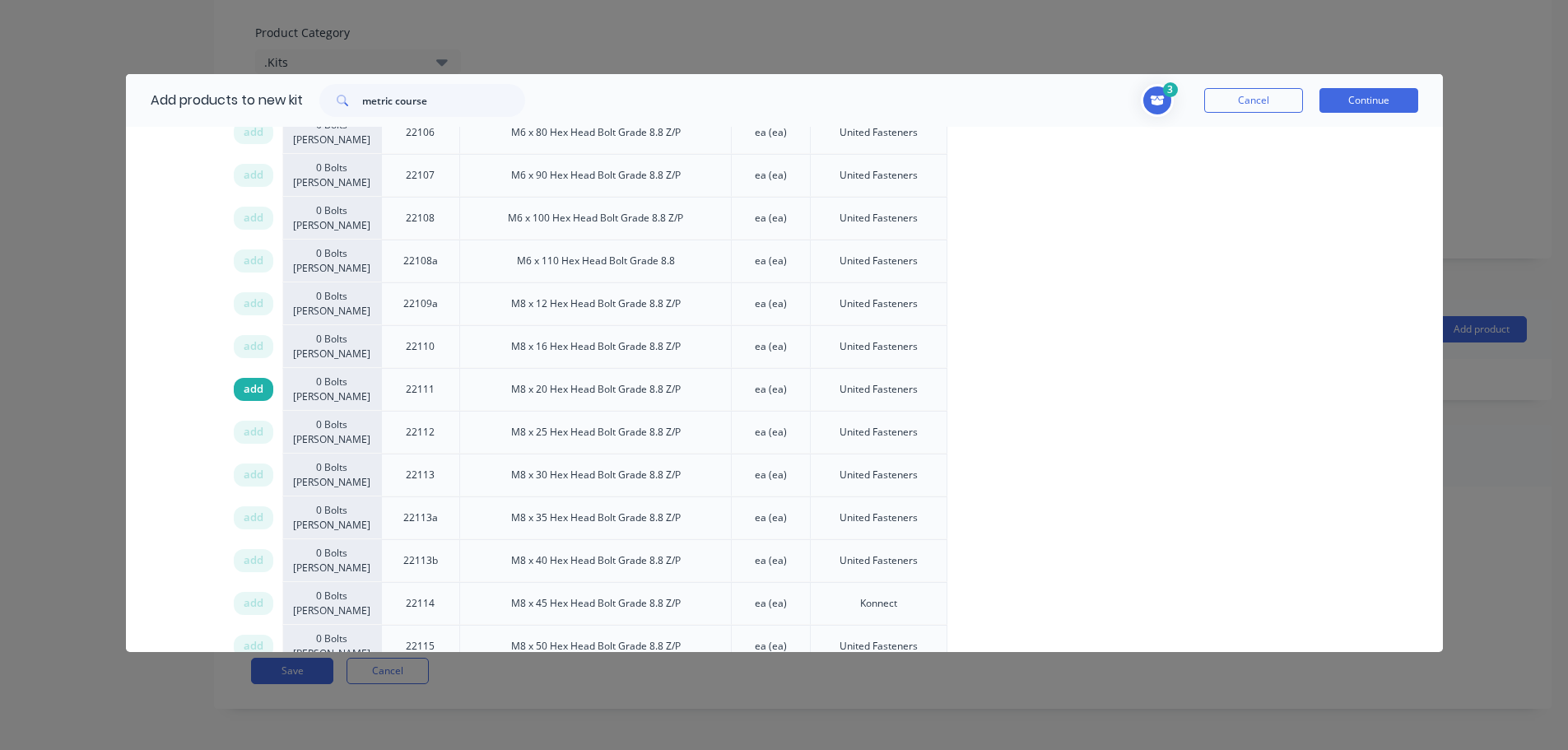
click at [252, 389] on span "add" at bounding box center [253, 390] width 19 height 17
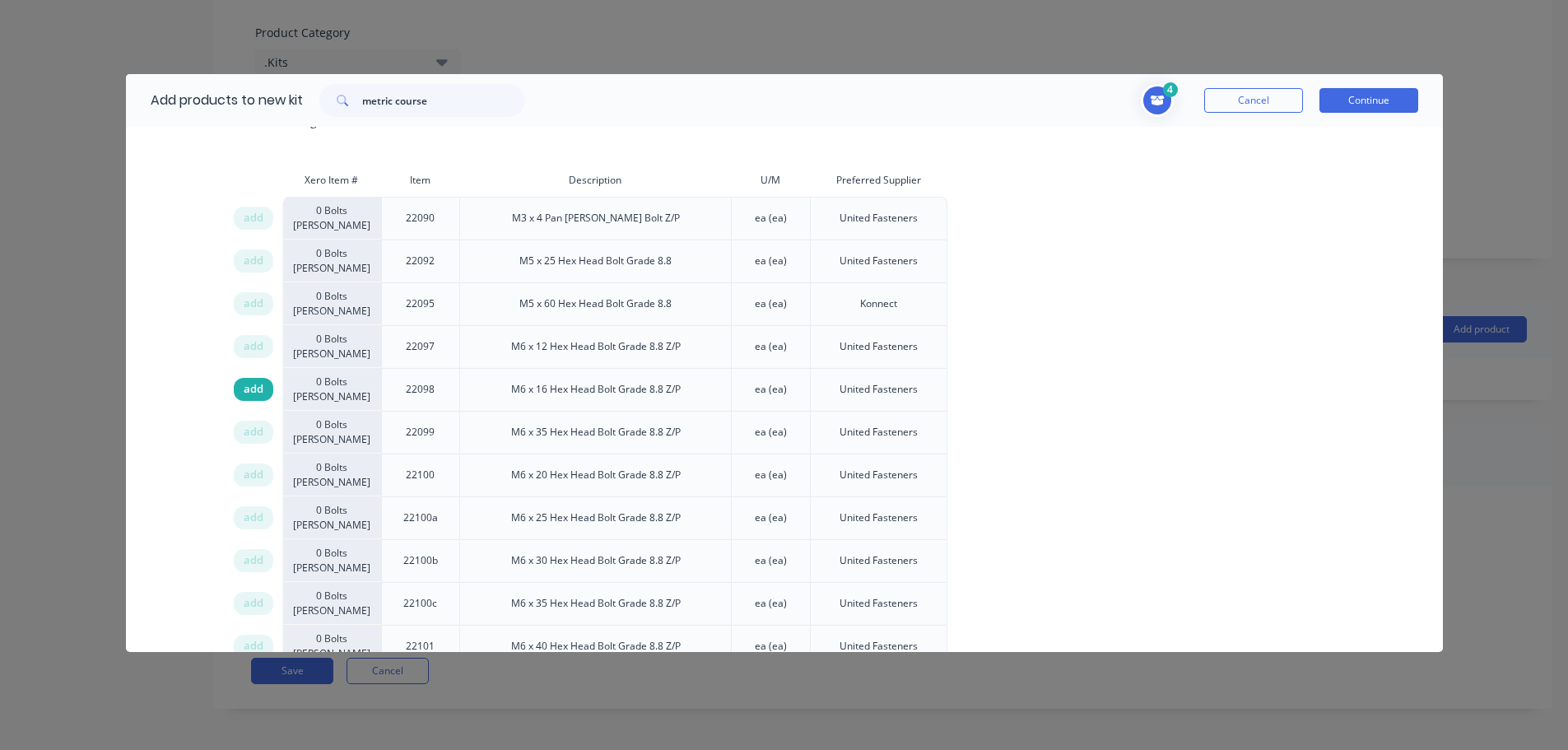
click at [252, 391] on span "add" at bounding box center [253, 390] width 19 height 17
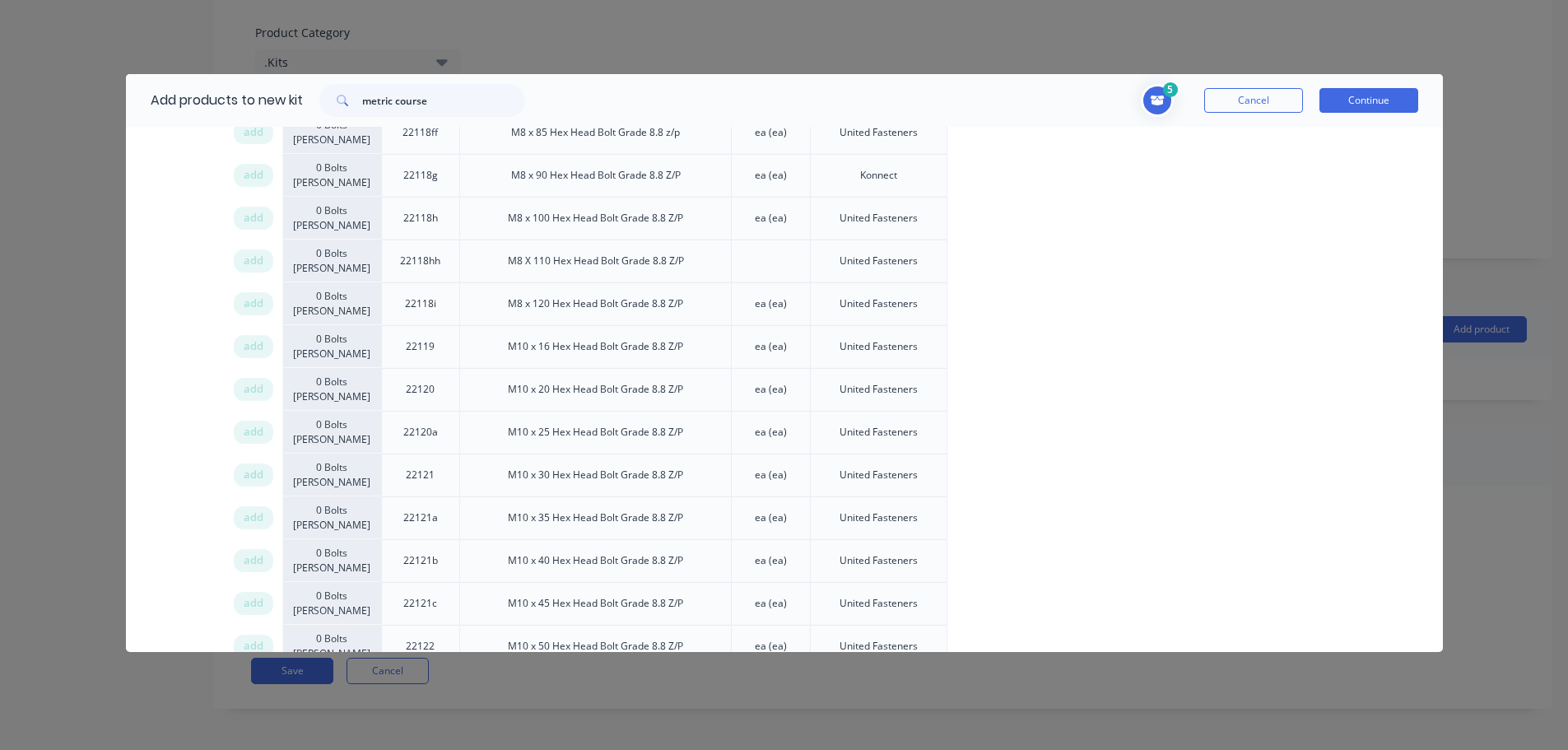
drag, startPoint x: 247, startPoint y: 393, endPoint x: 1078, endPoint y: 349, distance: 832.2
click at [253, 392] on span "add" at bounding box center [253, 390] width 19 height 17
drag, startPoint x: 447, startPoint y: 103, endPoint x: 113, endPoint y: 97, distance: 334.1
click at [137, 98] on div "Add products to new kit metric course" at bounding box center [334, 100] width 416 height 53
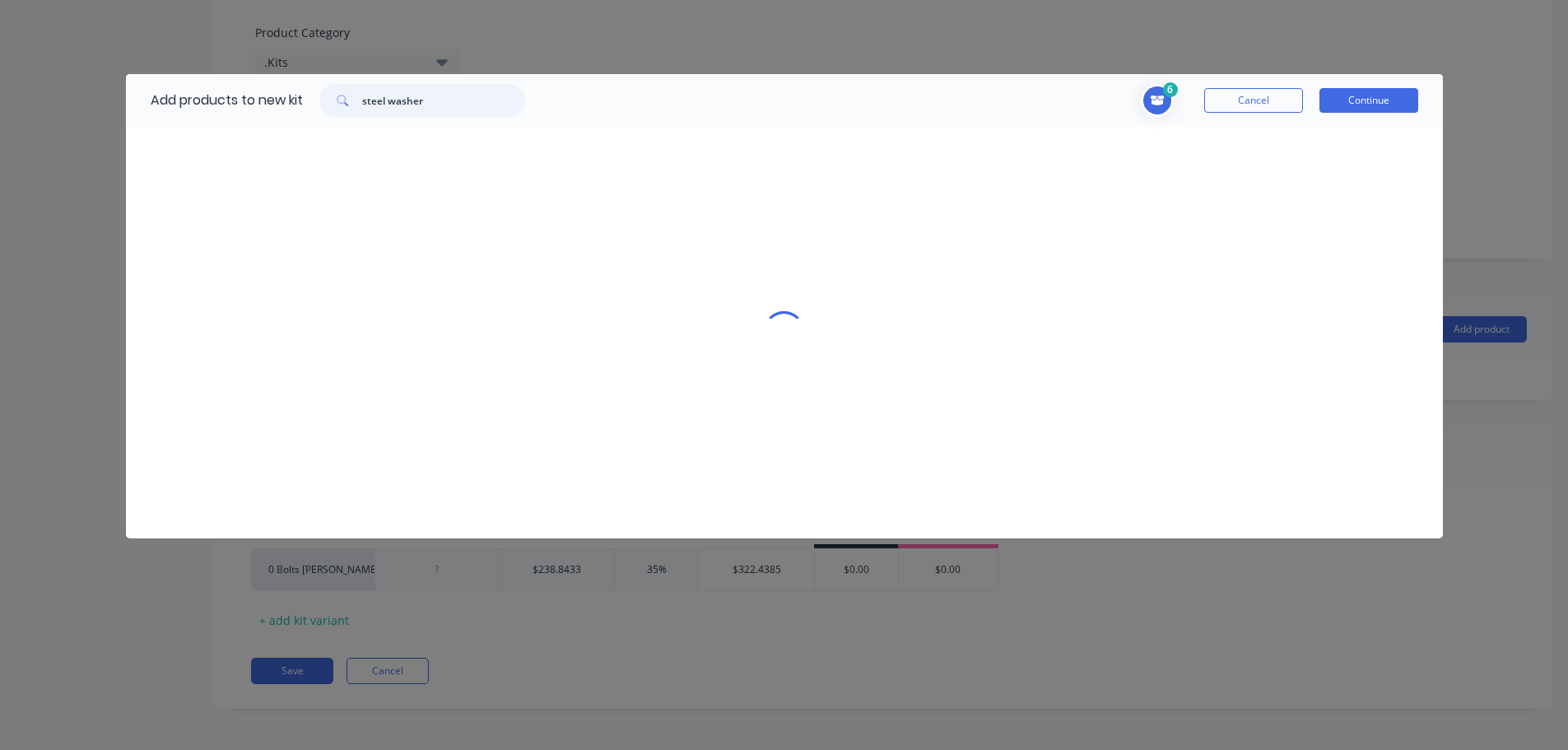
scroll to position [0, 0]
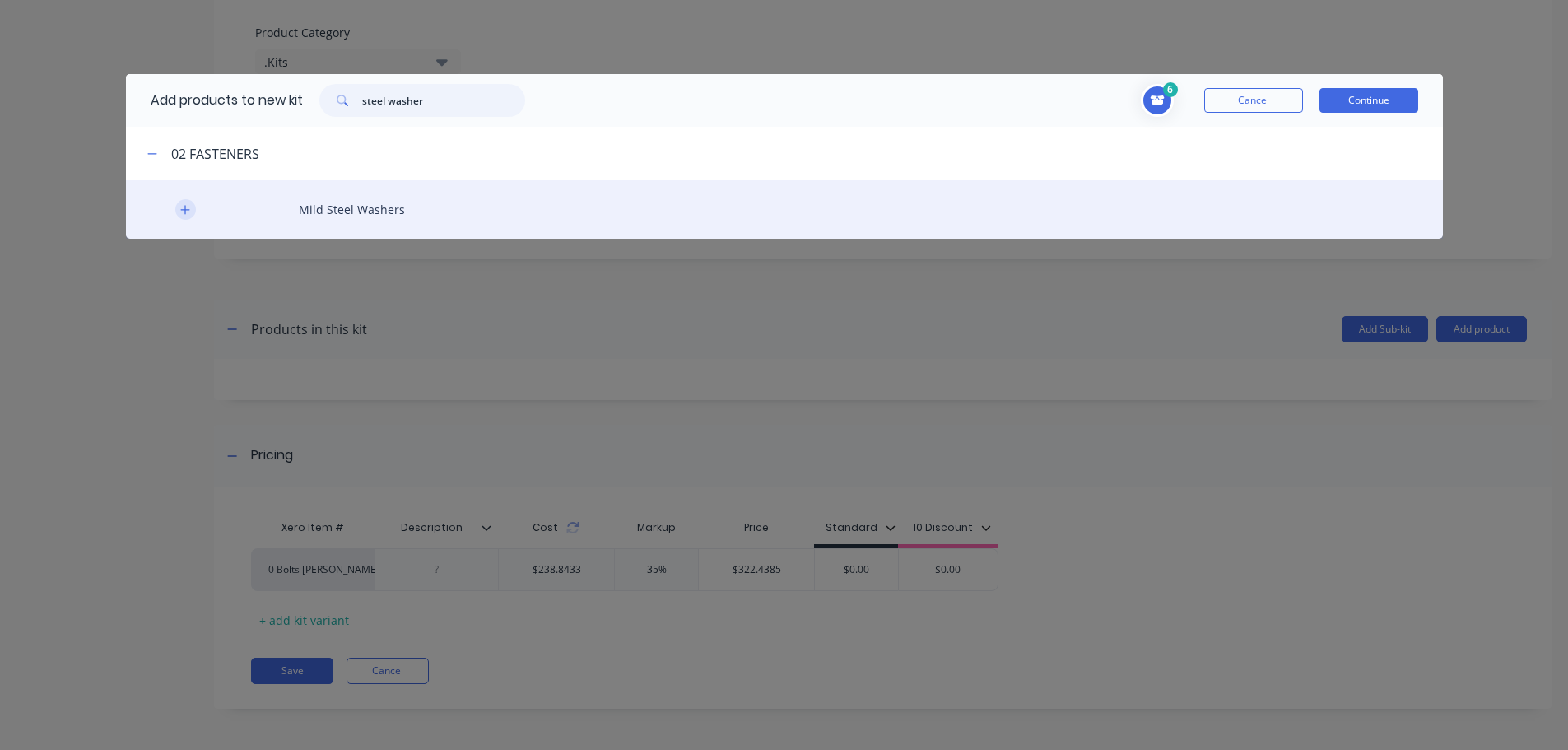
type input "steel washer"
click at [182, 210] on icon "button" at bounding box center [184, 210] width 9 height 9
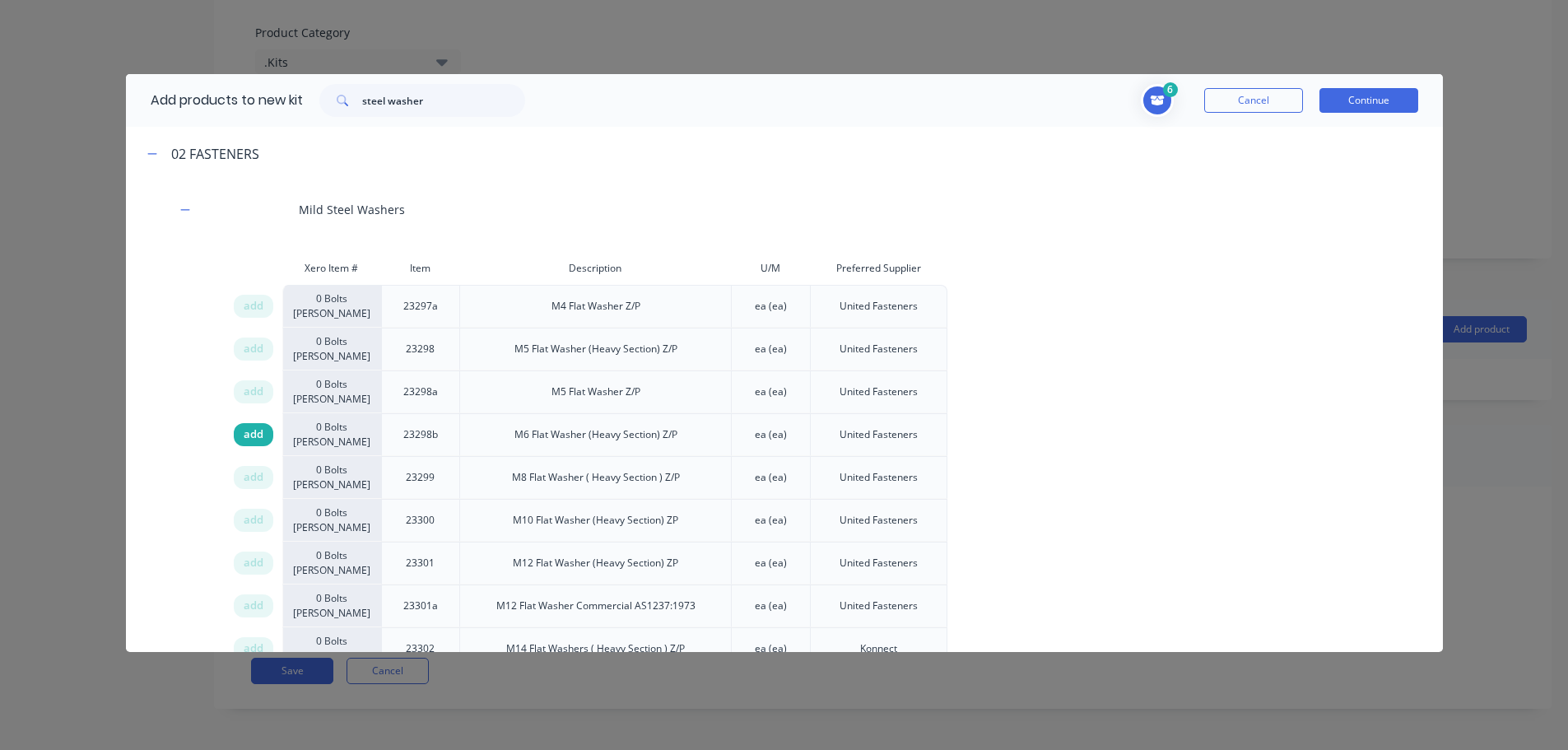
click at [248, 431] on span "add" at bounding box center [253, 435] width 19 height 17
drag, startPoint x: 444, startPoint y: 98, endPoint x: 255, endPoint y: 92, distance: 189.1
click at [257, 93] on div "Add products to new kit steel washer" at bounding box center [334, 100] width 416 height 53
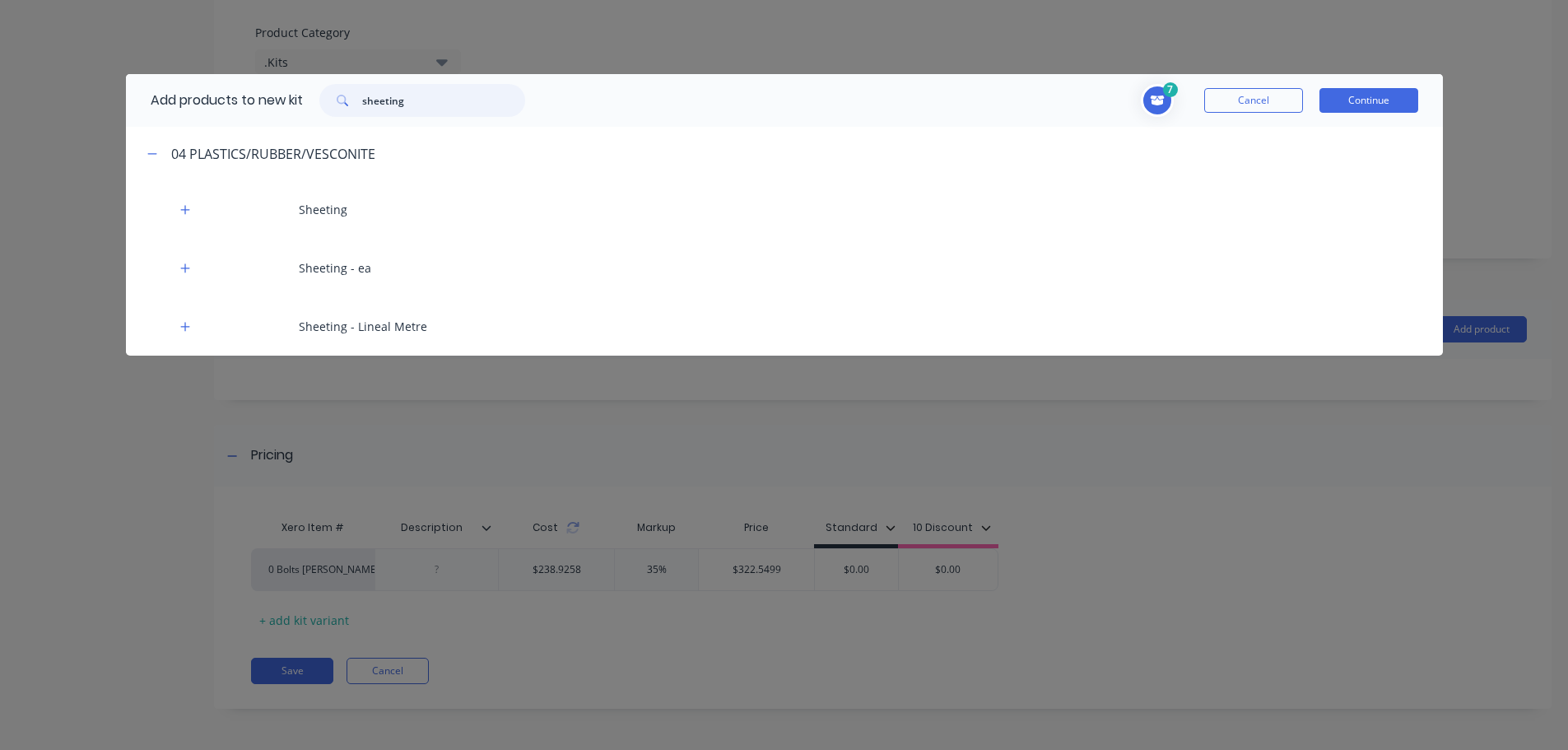
type input "sheeting"
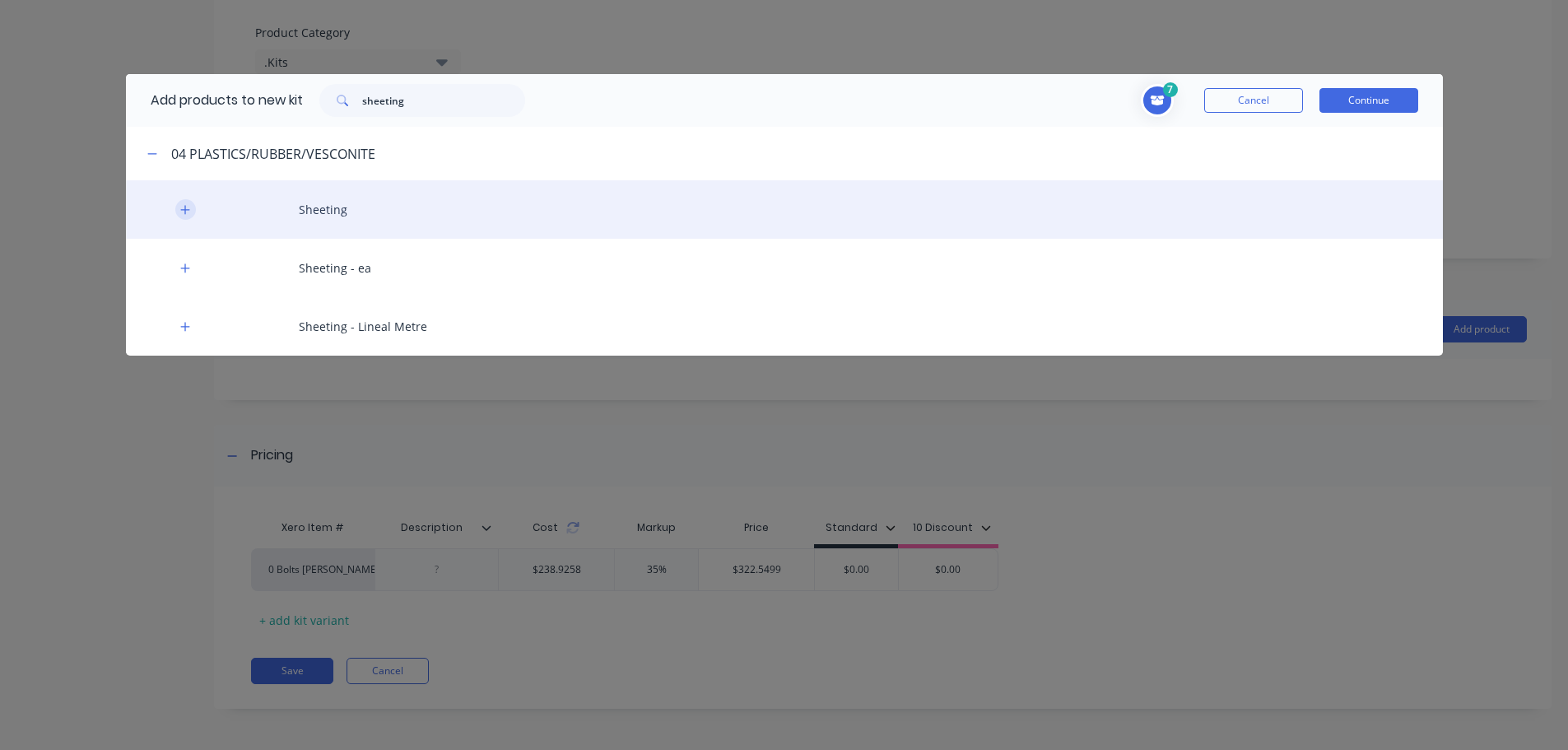
click at [184, 214] on icon "button" at bounding box center [185, 210] width 10 height 12
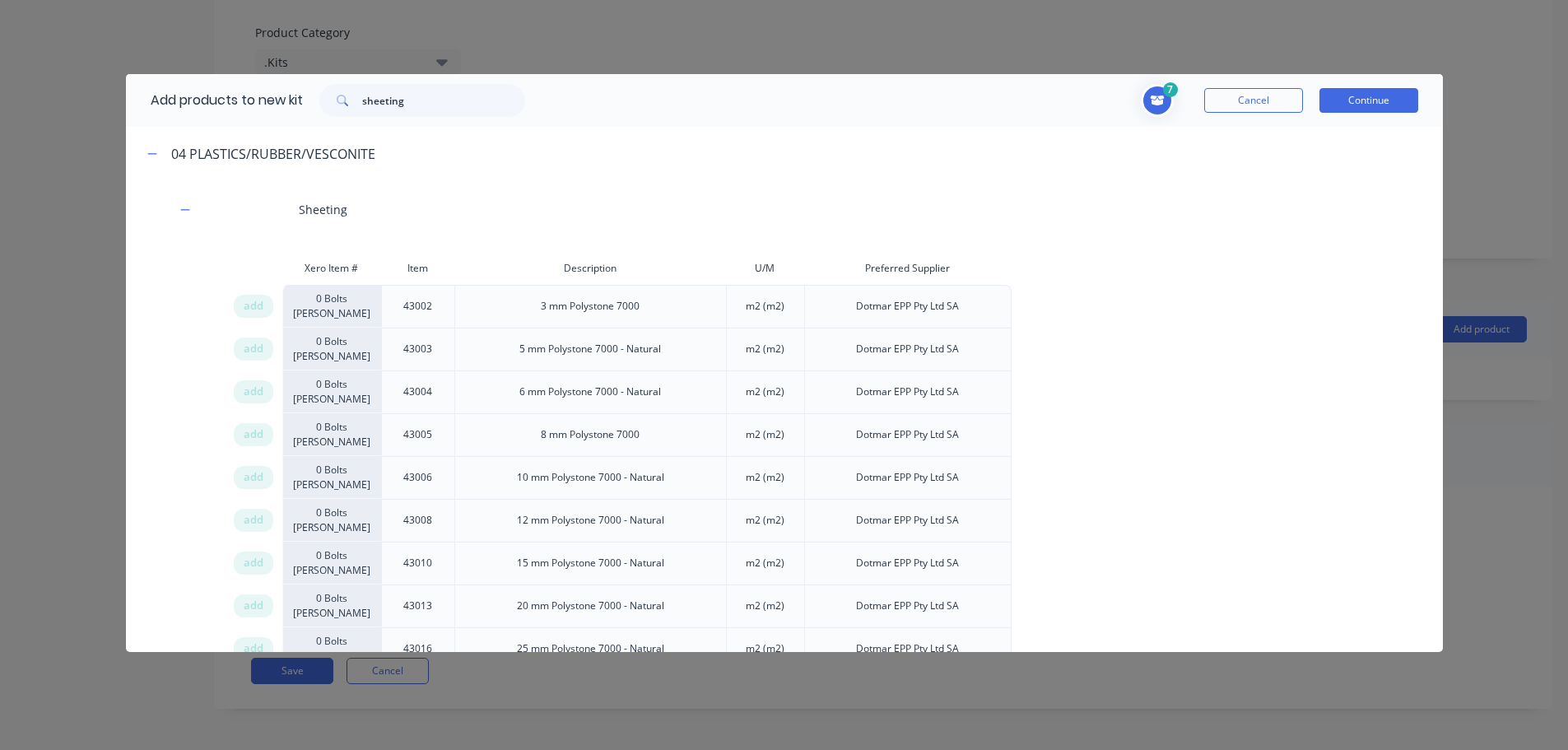
scroll to position [2166, 0]
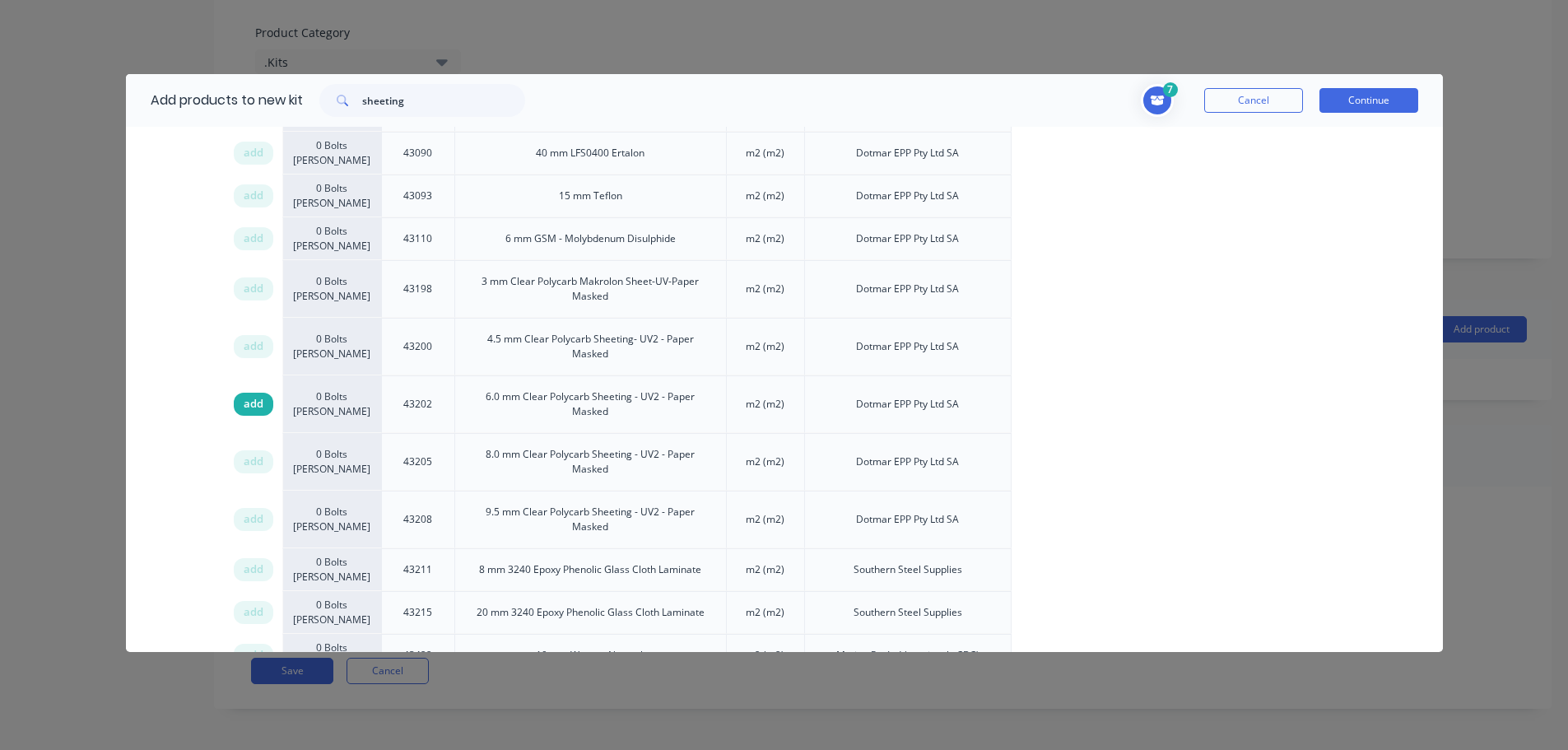
click at [255, 396] on span "add" at bounding box center [253, 405] width 19 height 17
drag, startPoint x: 416, startPoint y: 99, endPoint x: 246, endPoint y: 66, distance: 173.2
click at [258, 95] on div "Add products to new kit sheeting" at bounding box center [334, 100] width 416 height 53
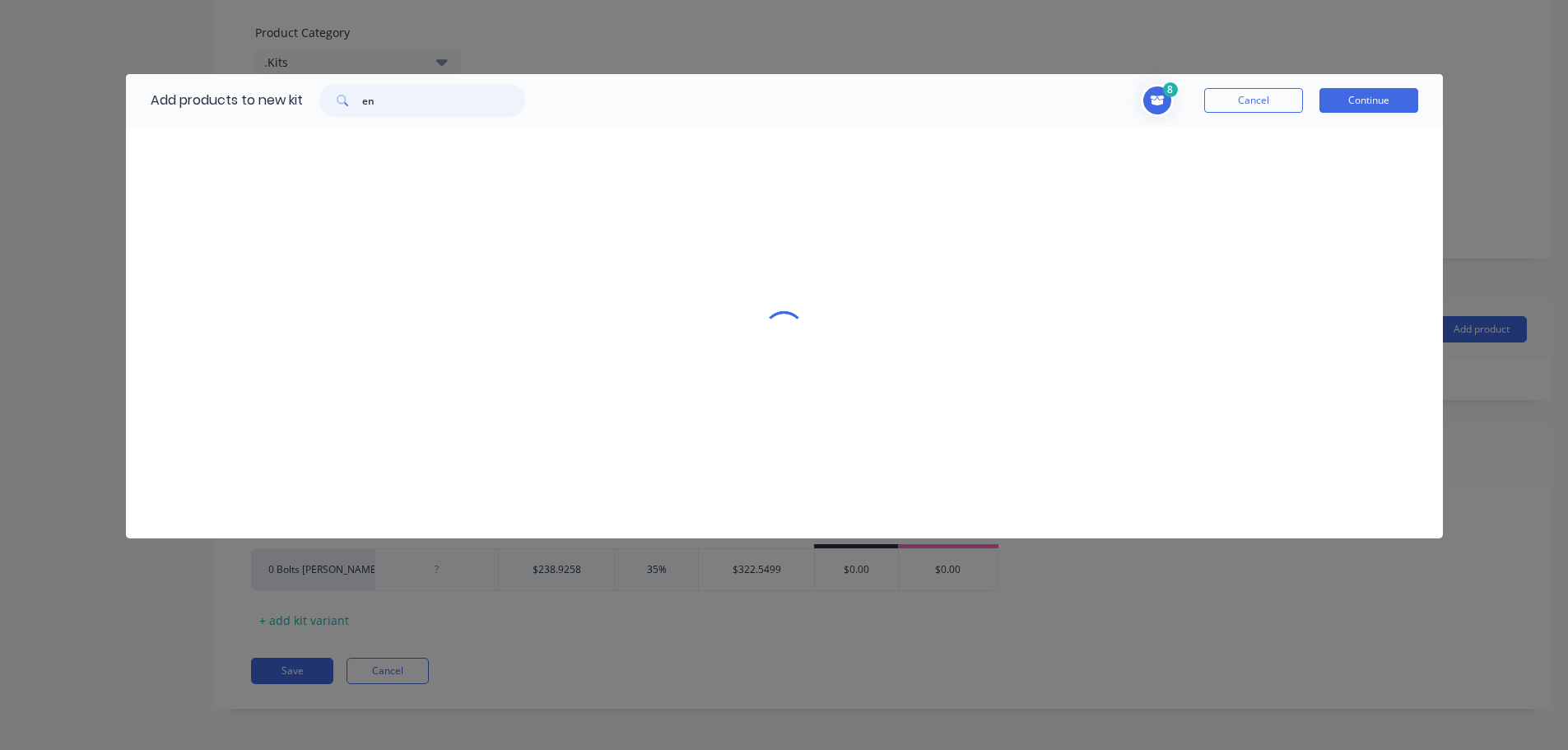
scroll to position [0, 0]
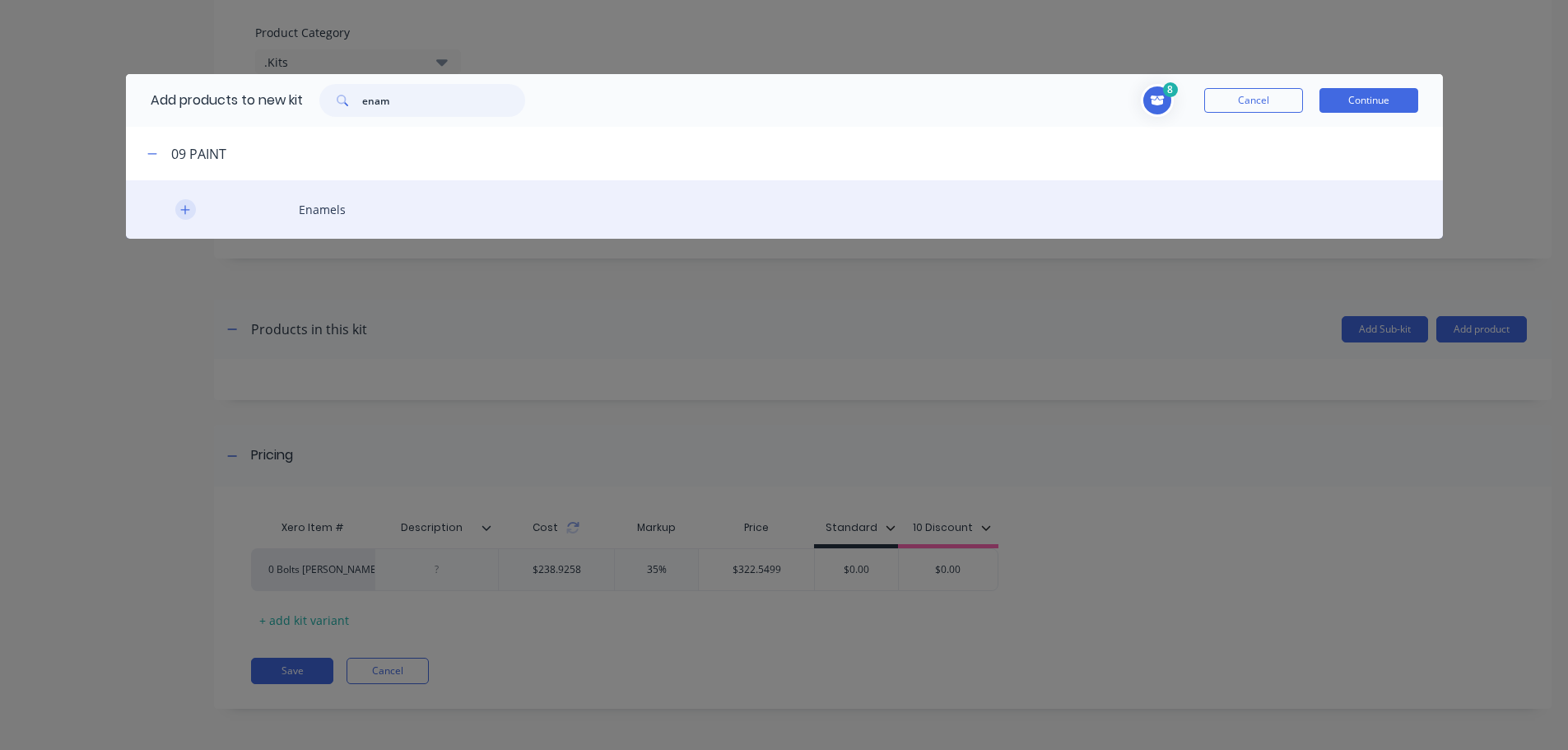
type input "enam"
click at [183, 215] on icon "button" at bounding box center [185, 210] width 10 height 12
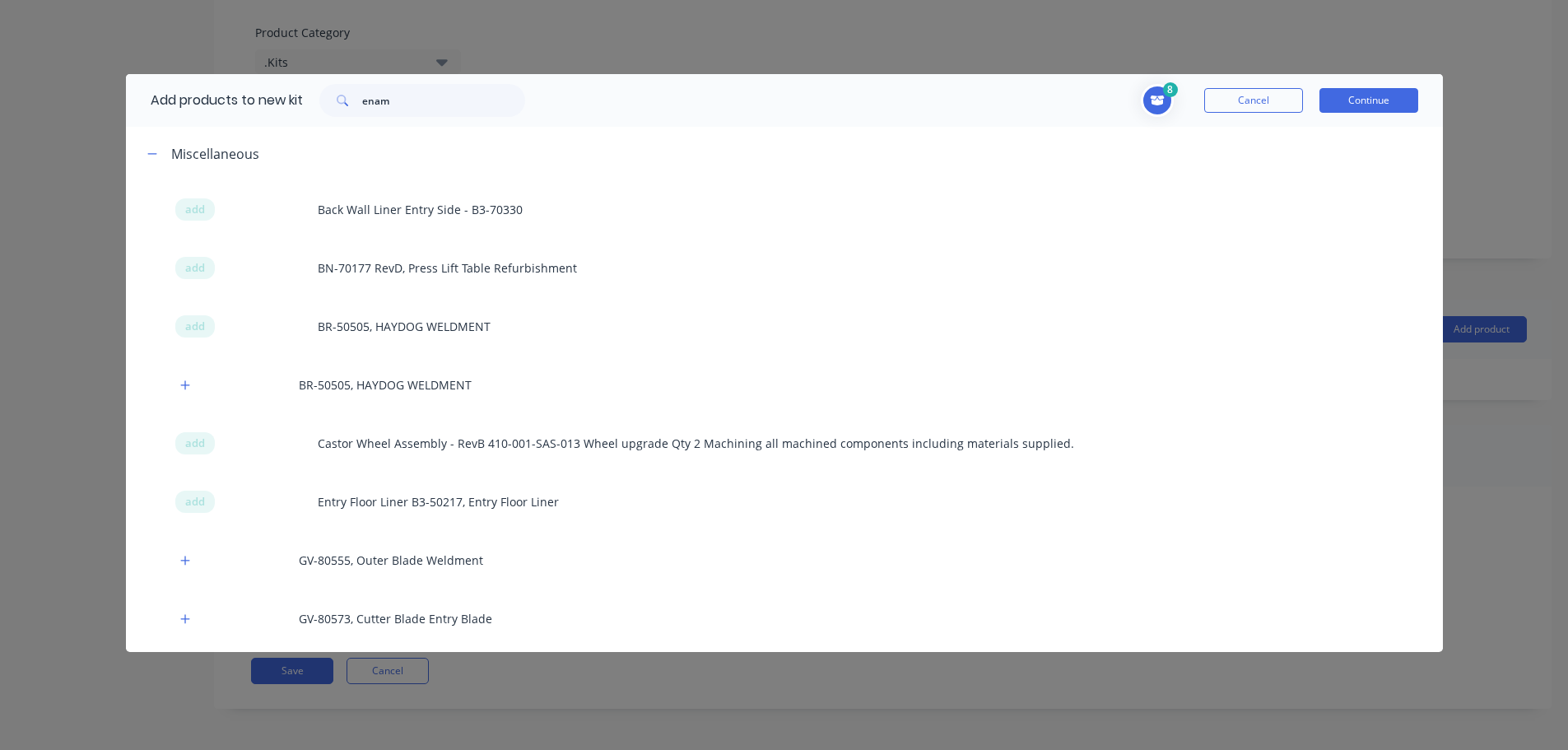
scroll to position [22716, 0]
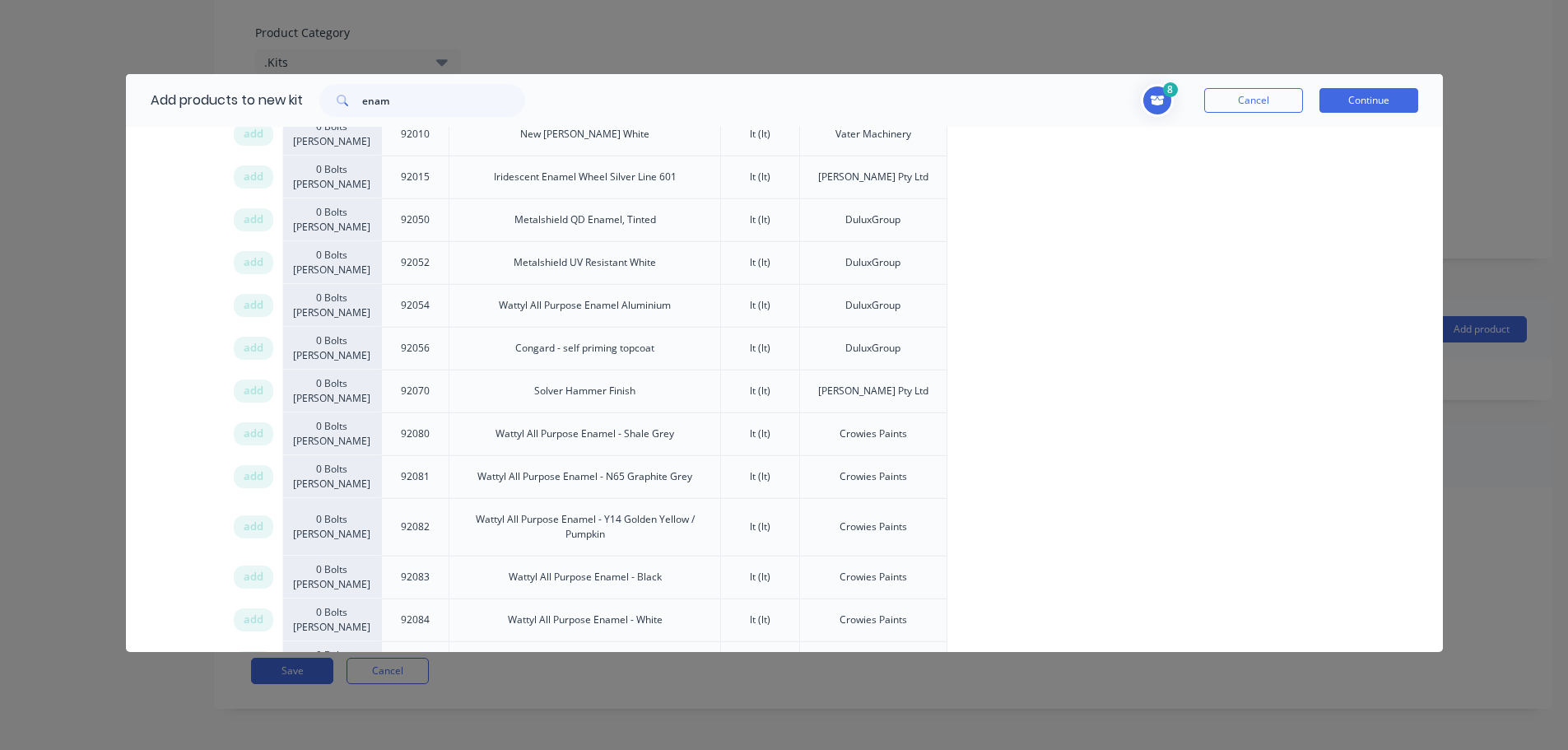
drag, startPoint x: 252, startPoint y: 389, endPoint x: 1565, endPoint y: 389, distance: 1313.0
click at [252, 426] on span "add" at bounding box center [253, 434] width 19 height 17
drag, startPoint x: 405, startPoint y: 97, endPoint x: 247, endPoint y: 92, distance: 158.1
click at [251, 92] on div "Add products to new kit enam" at bounding box center [334, 100] width 416 height 53
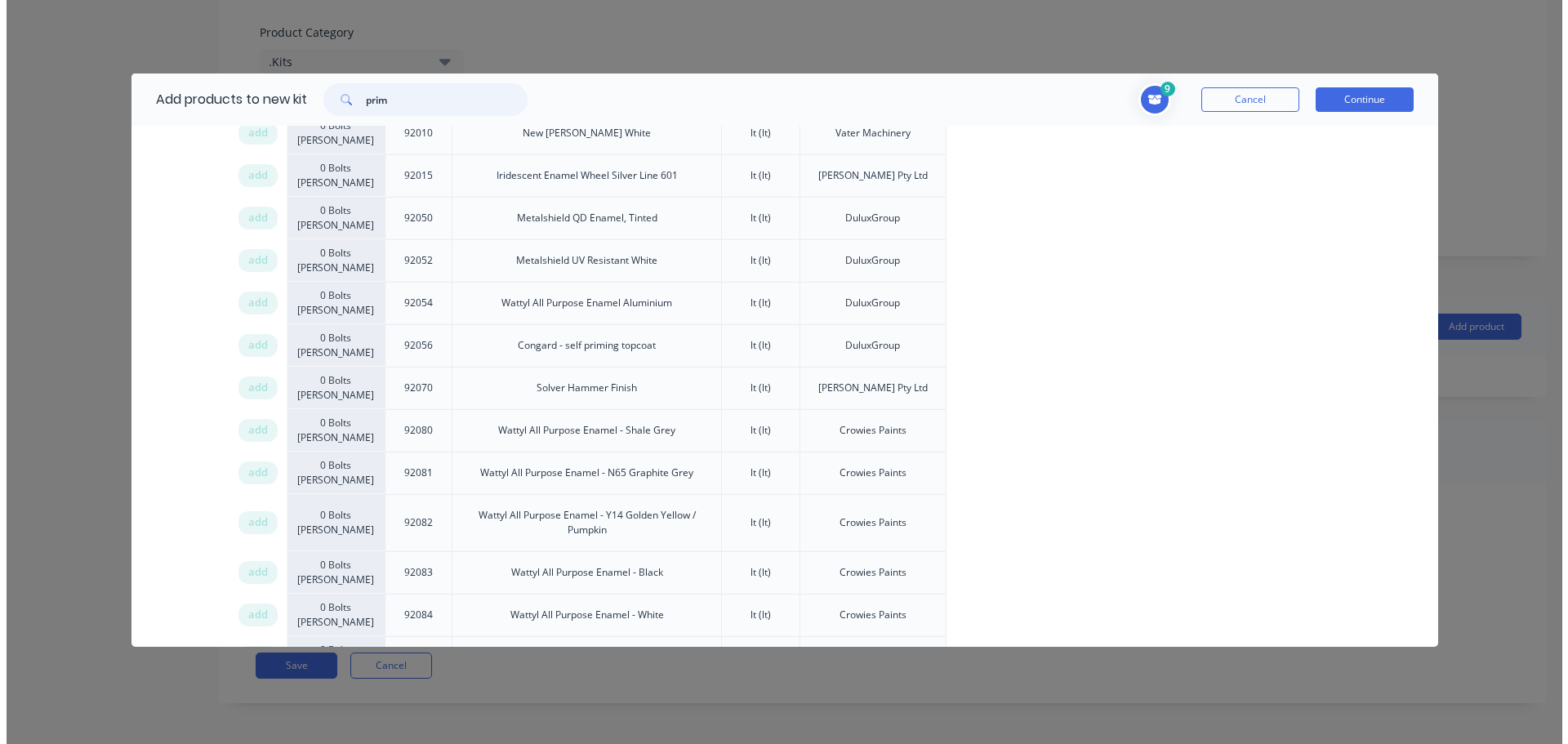
scroll to position [0, 0]
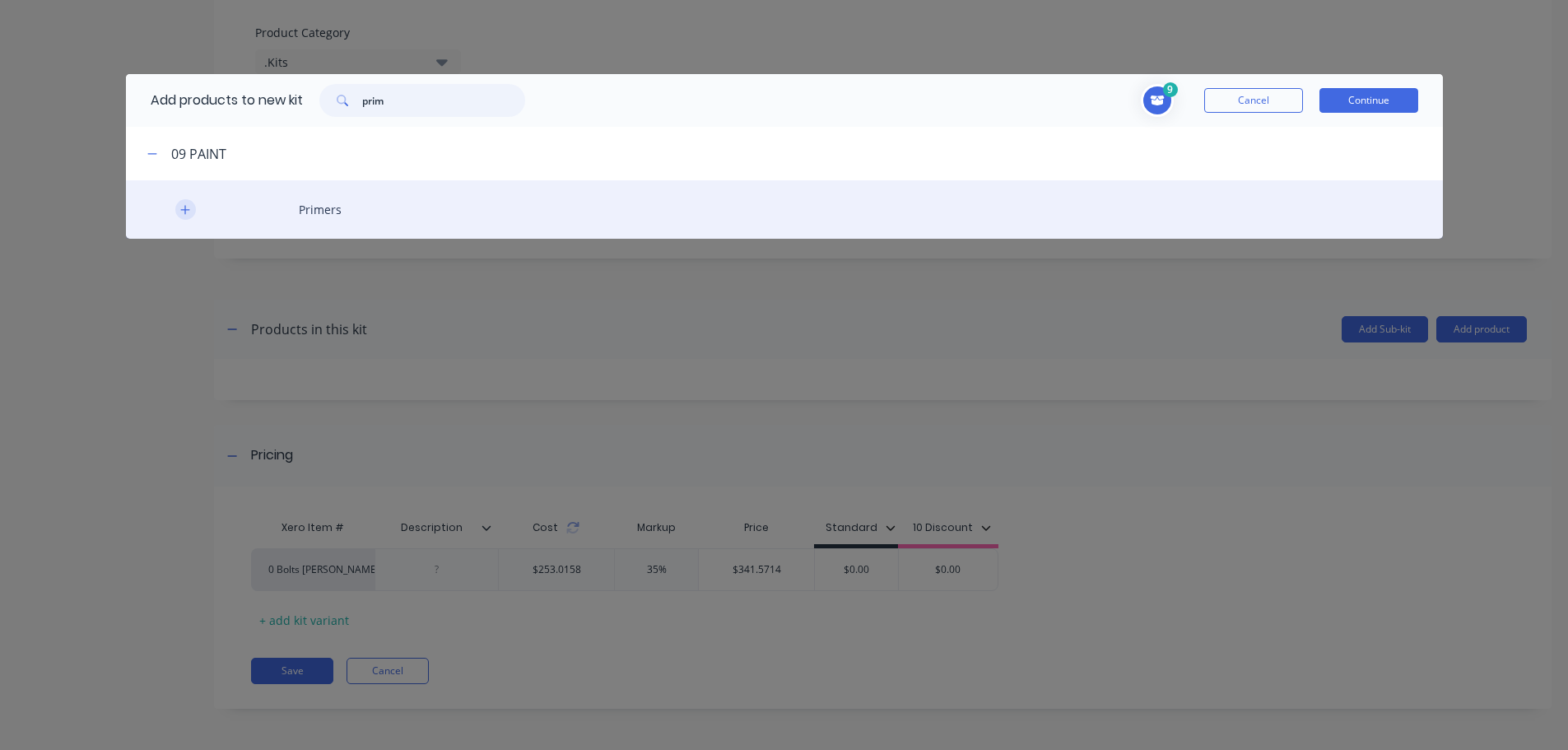
type input "prim"
click at [183, 217] on button "button" at bounding box center [185, 210] width 20 height 20
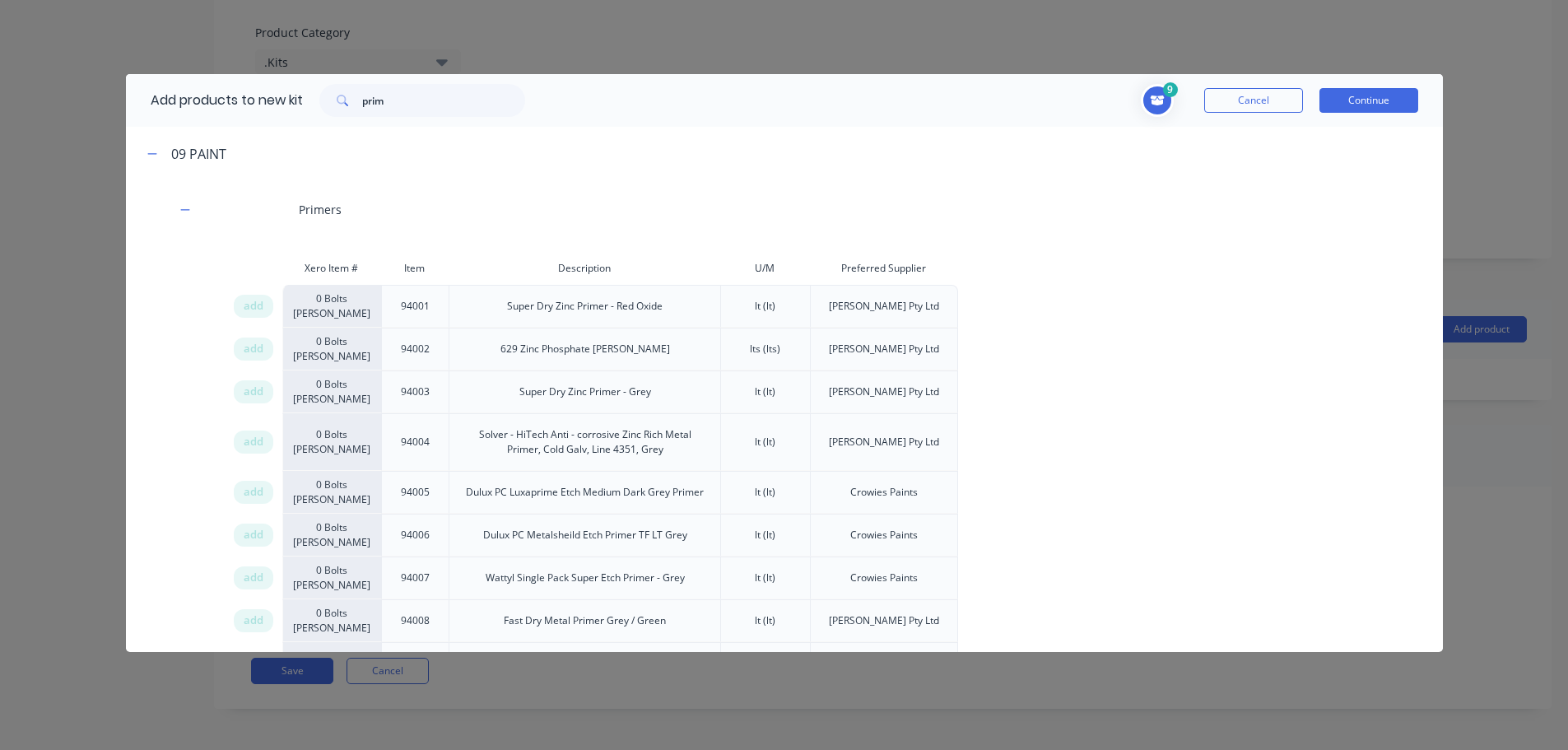
drag, startPoint x: 250, startPoint y: 581, endPoint x: 423, endPoint y: 523, distance: 182.5
click at [250, 580] on span "add" at bounding box center [253, 578] width 19 height 17
click at [1368, 103] on button "Continue" at bounding box center [1368, 100] width 98 height 24
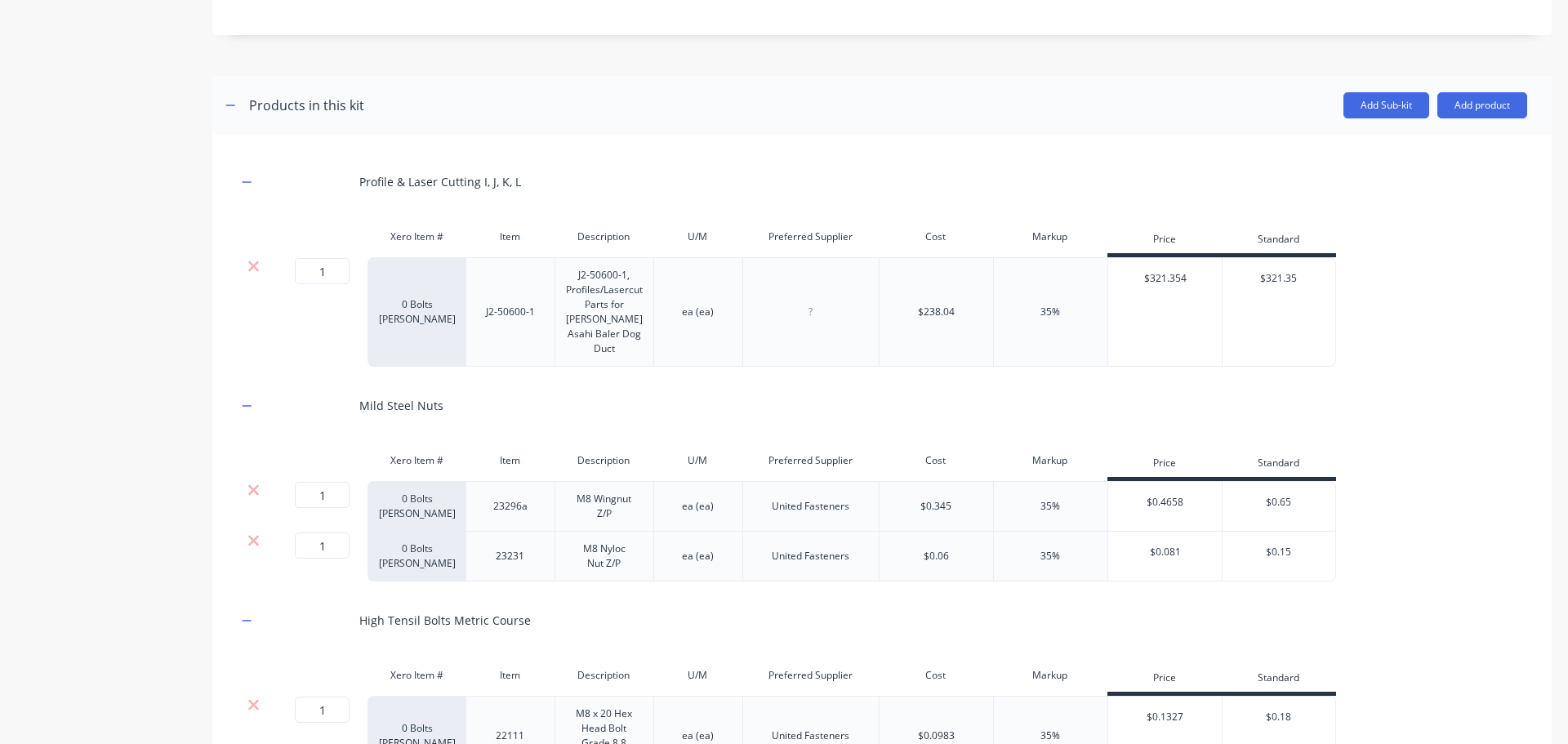
scroll to position [740, 0]
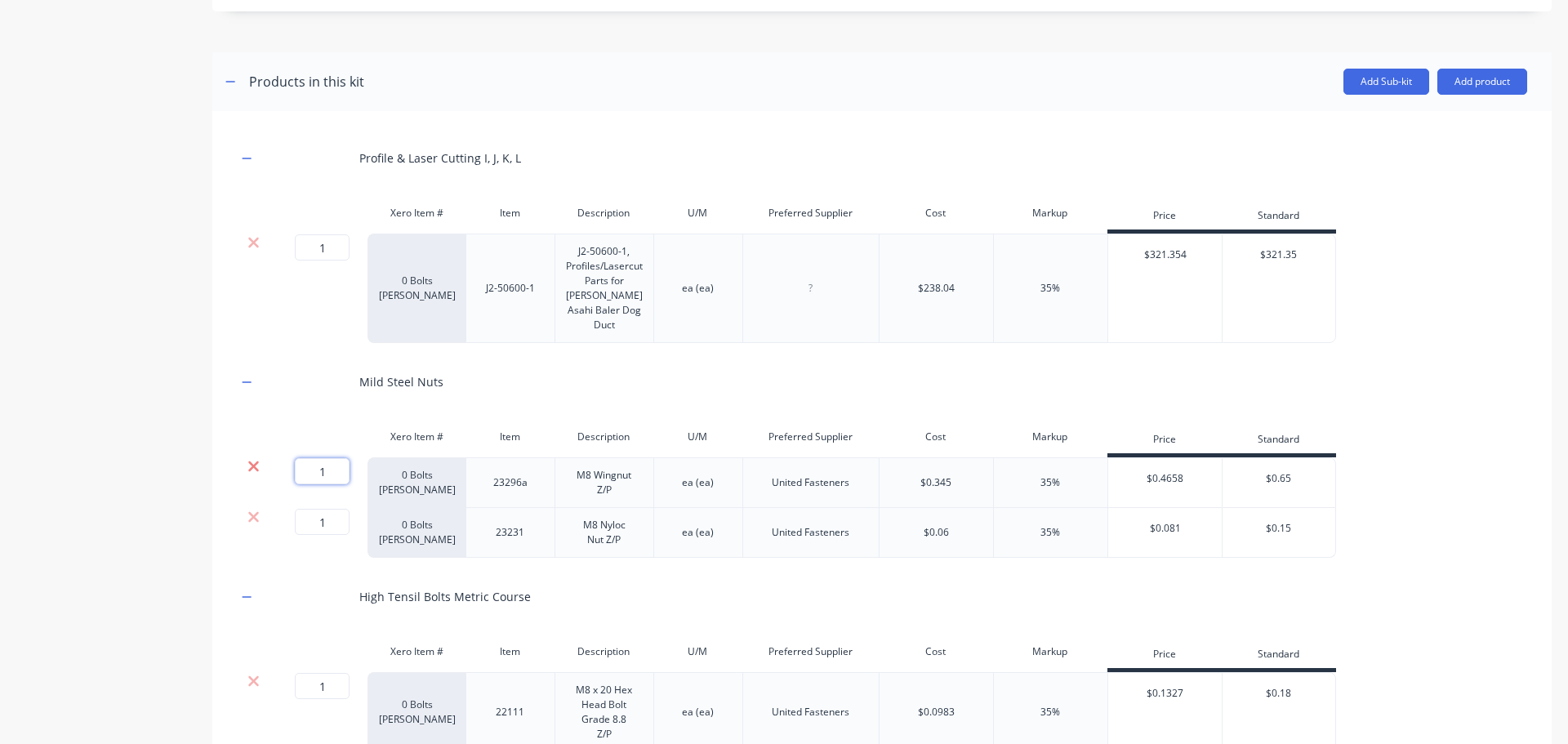
drag, startPoint x: 334, startPoint y: 453, endPoint x: 253, endPoint y: 453, distance: 81.0
click at [253, 458] on div "1 1 ? 0 Bolts Metric Galvanised 23296a M8 Wingnut Z/P ea (ea) United Fasteners …" at bounding box center [786, 483] width 1099 height 51
type input "10"
click at [139, 336] on div "Product details" at bounding box center [102, 743] width 171 height 2837
drag, startPoint x: 329, startPoint y: 668, endPoint x: 265, endPoint y: 668, distance: 64.0
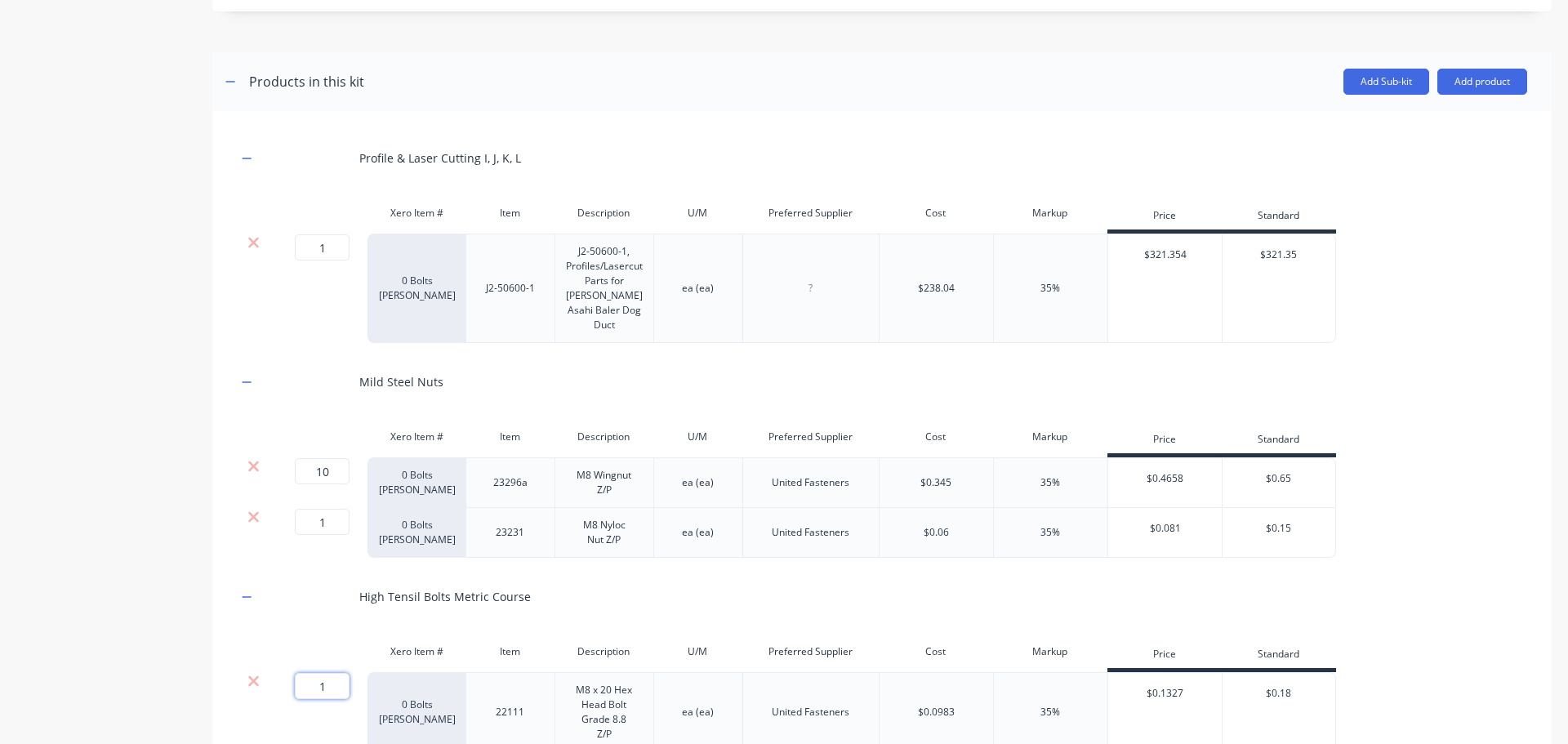
click at [265, 672] on div "1 1 ? 0 Bolts Metric Galvanised 22111 M8 x 20 Hex Head Bolt Grade 8.8 Z/P ea (e…" at bounding box center [786, 712] width 1099 height 80
type input "4"
click at [87, 579] on div "Product details" at bounding box center [102, 743] width 171 height 2837
drag, startPoint x: 331, startPoint y: 508, endPoint x: 265, endPoint y: 507, distance: 66.0
click at [265, 509] on div "1 1 ? 0 Bolts Metric Galvanised 23231 M8 Nyloc Nut Z/P ea (ea) United Fasteners…" at bounding box center [786, 534] width 1099 height 50
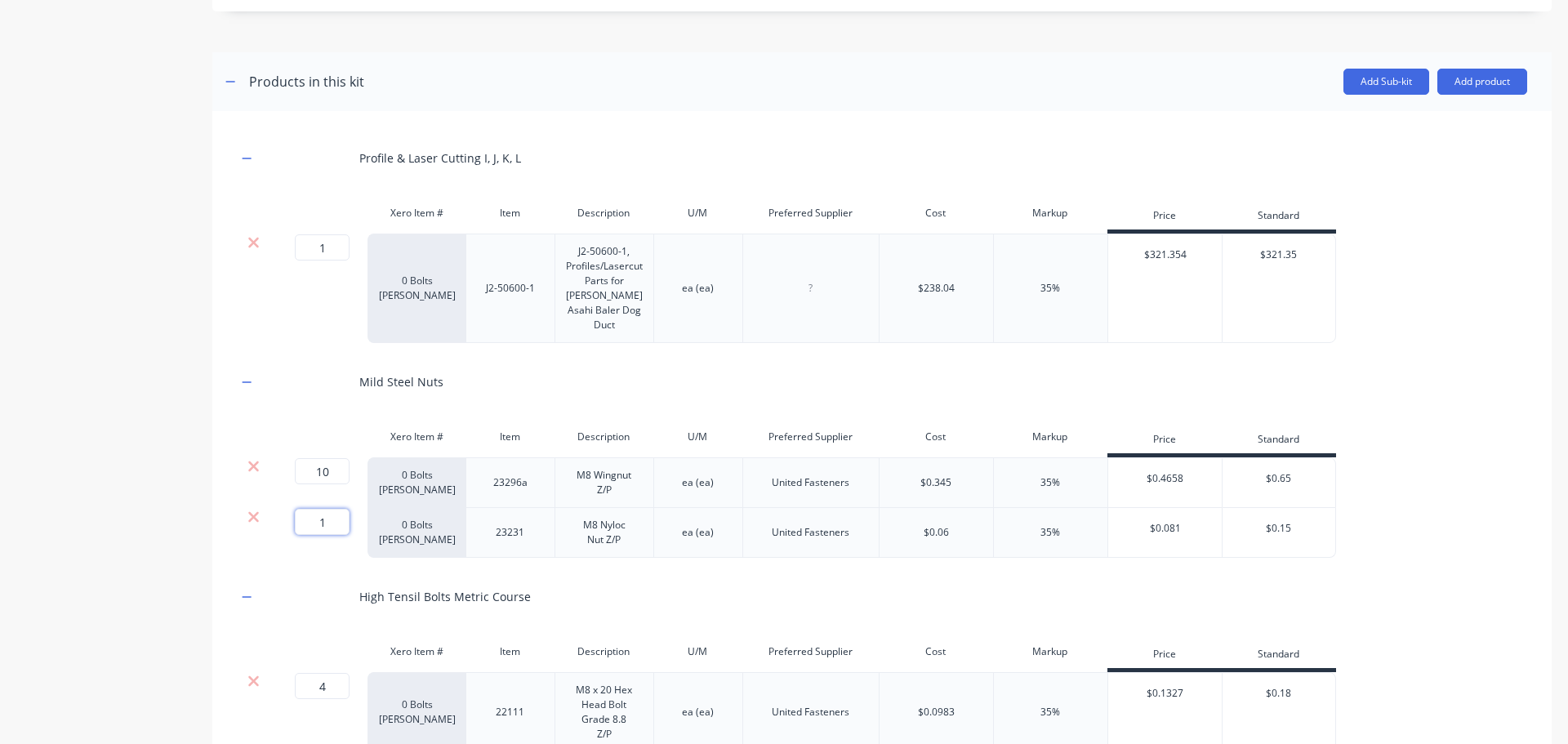
type input "8"
click at [103, 431] on div "Product details" at bounding box center [102, 743] width 171 height 2837
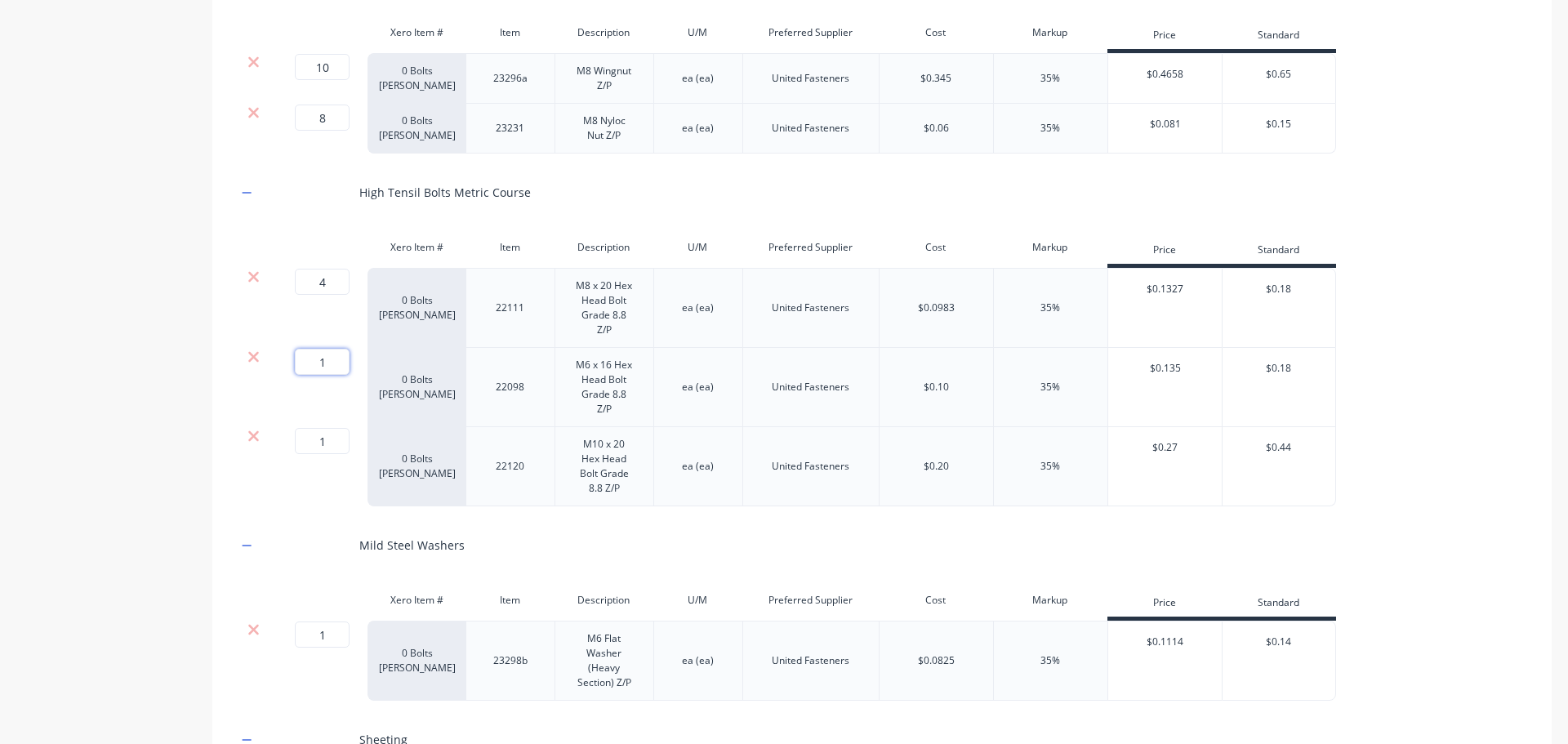
drag, startPoint x: 332, startPoint y: 342, endPoint x: 300, endPoint y: 342, distance: 32.0
click at [300, 349] on input "1" at bounding box center [322, 362] width 55 height 26
type input "8"
click at [108, 342] on div "Product details" at bounding box center [102, 339] width 171 height 2837
click at [345, 428] on input "1" at bounding box center [322, 441] width 55 height 26
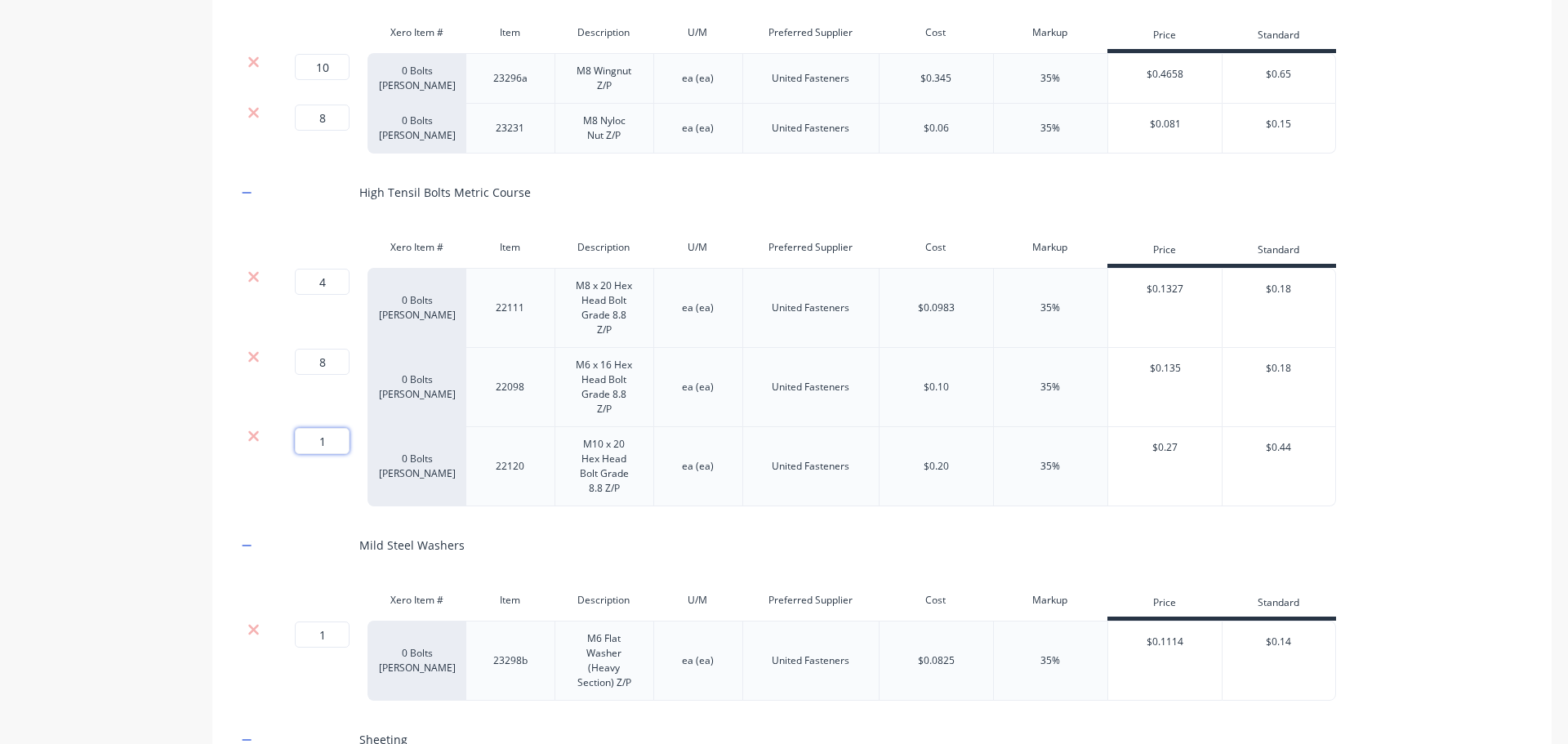
type input "10"
click at [100, 396] on div "Product details" at bounding box center [102, 339] width 171 height 2837
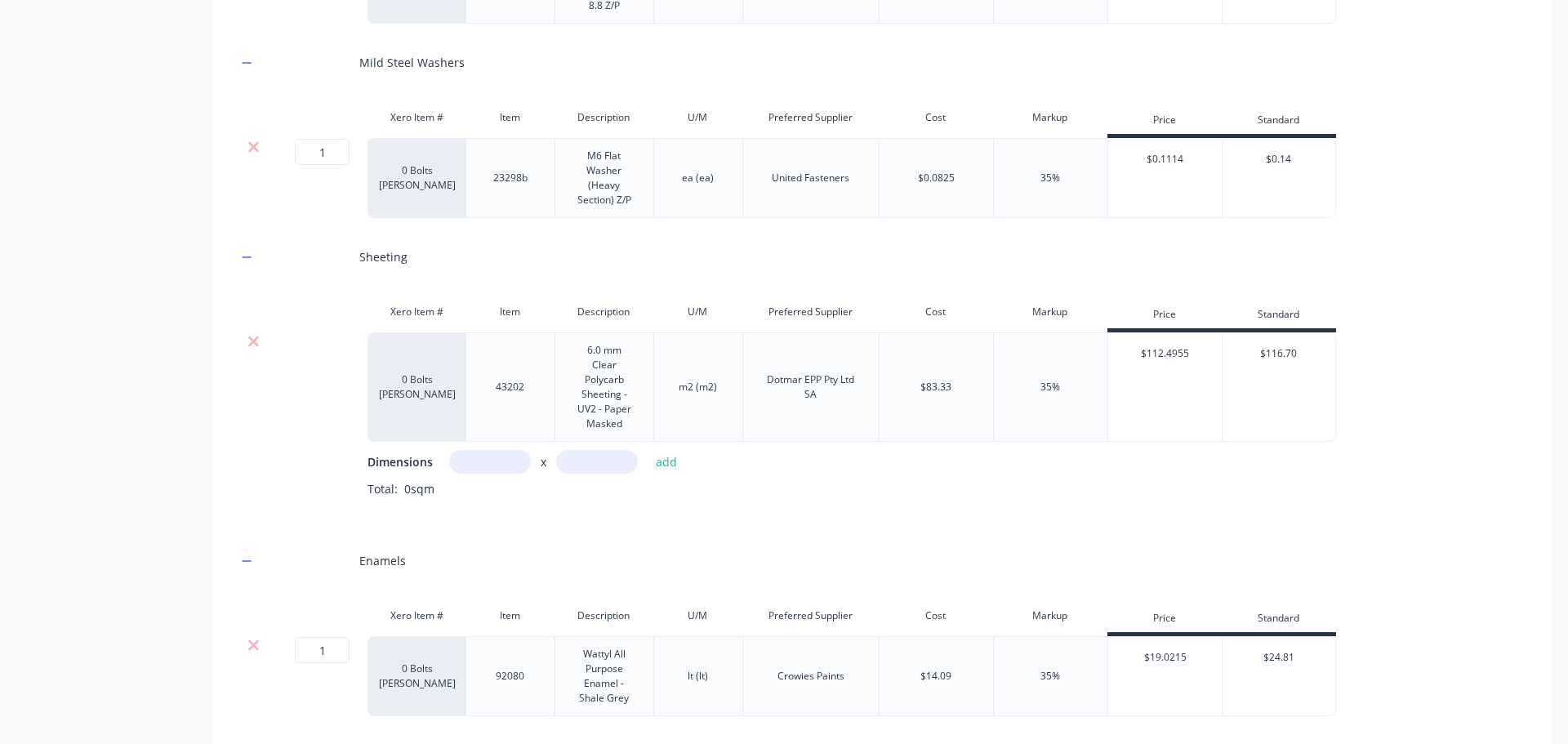
click at [471, 450] on input "text" at bounding box center [490, 462] width 82 height 23
type input "112m"
type input "11m"
drag, startPoint x: 512, startPoint y: 447, endPoint x: 388, endPoint y: 447, distance: 124.0
click at [389, 450] on div "Dimensions 112m x 11m add" at bounding box center [946, 462] width 1159 height 23
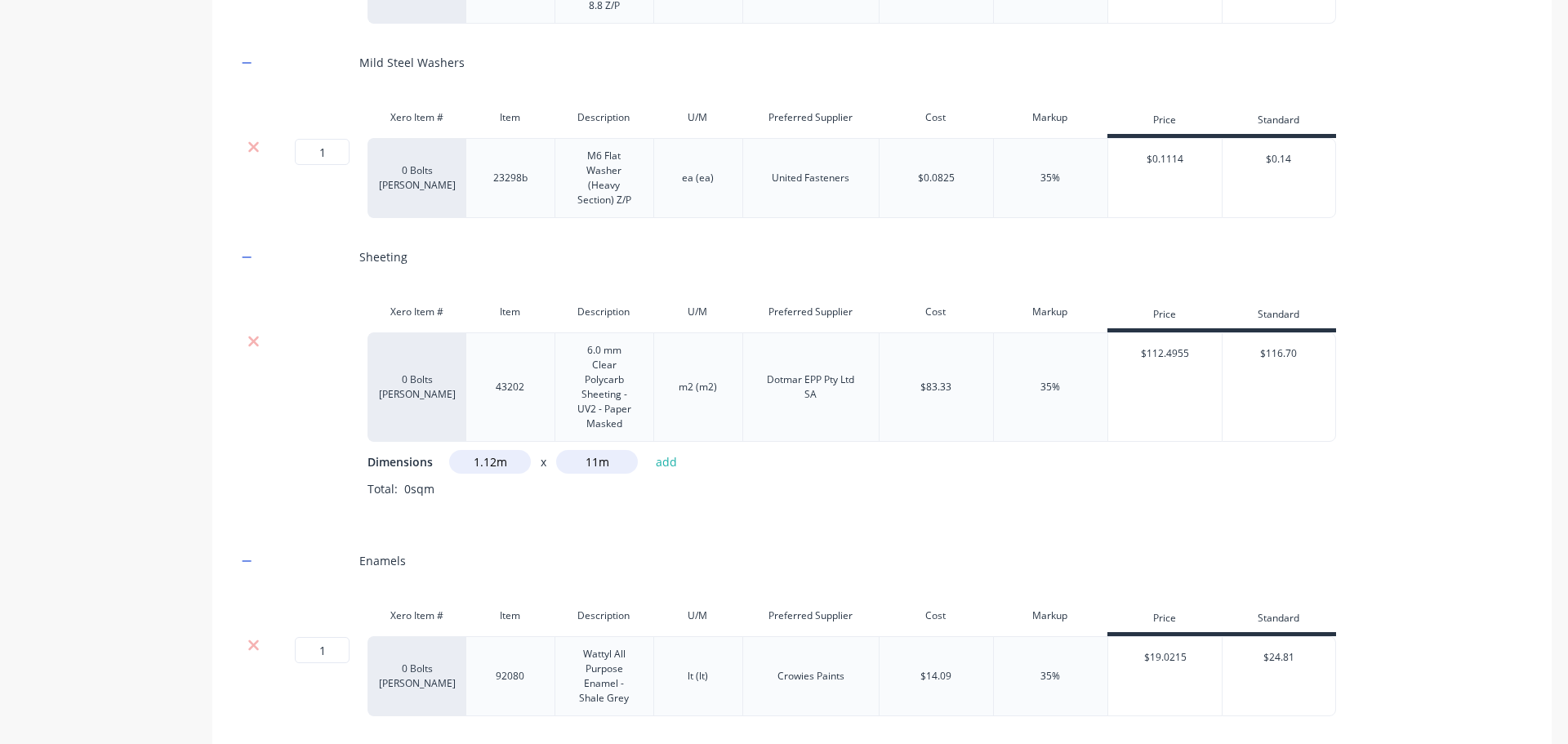
type input "1.12m"
click at [663, 451] on button "add" at bounding box center [667, 462] width 38 height 22
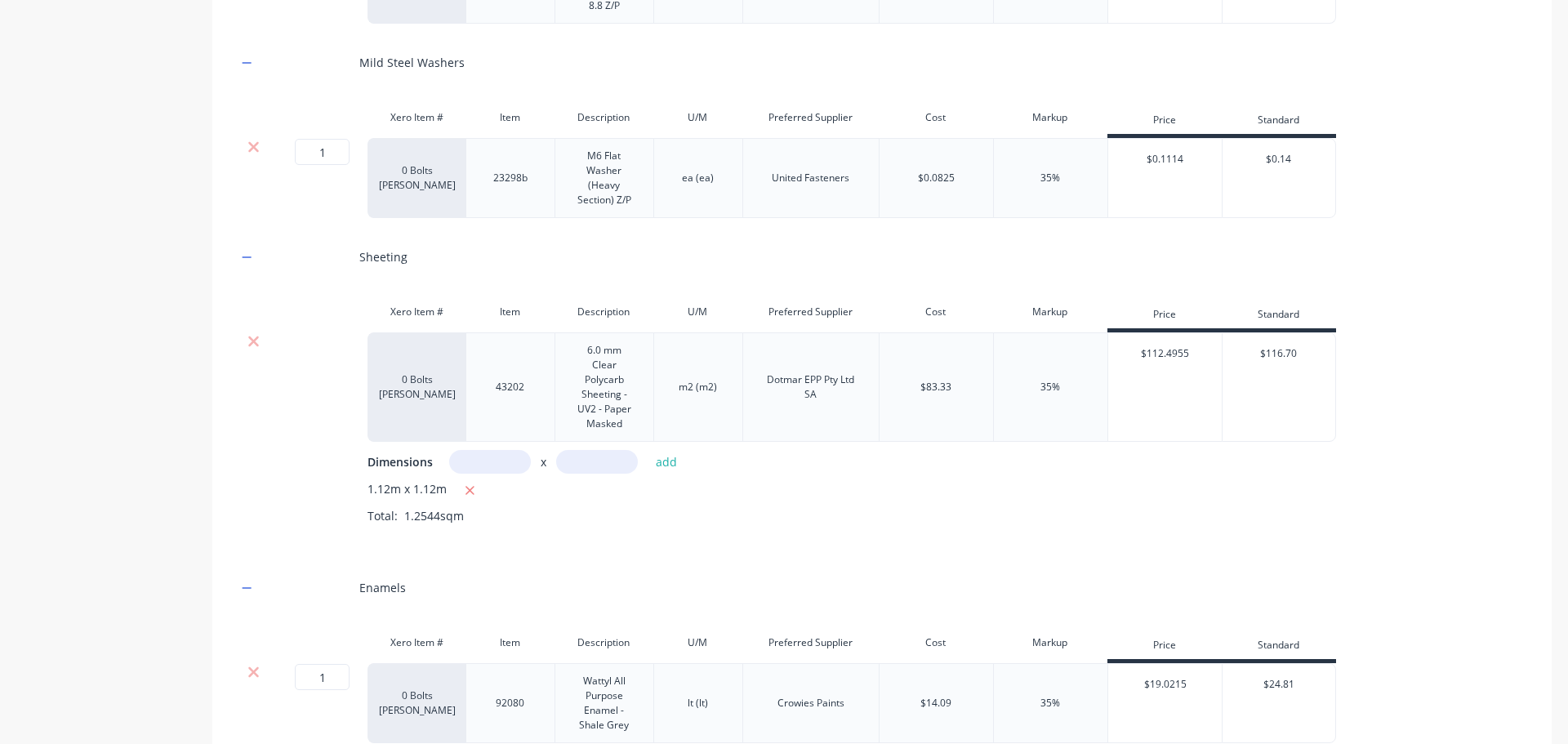
click at [494, 450] on input "text" at bounding box center [490, 462] width 82 height 23
type input "0.112m"
drag, startPoint x: 610, startPoint y: 448, endPoint x: 620, endPoint y: 491, distance: 44.1
click at [611, 450] on input "0.1125m" at bounding box center [597, 462] width 82 height 23
type input "0.112m"
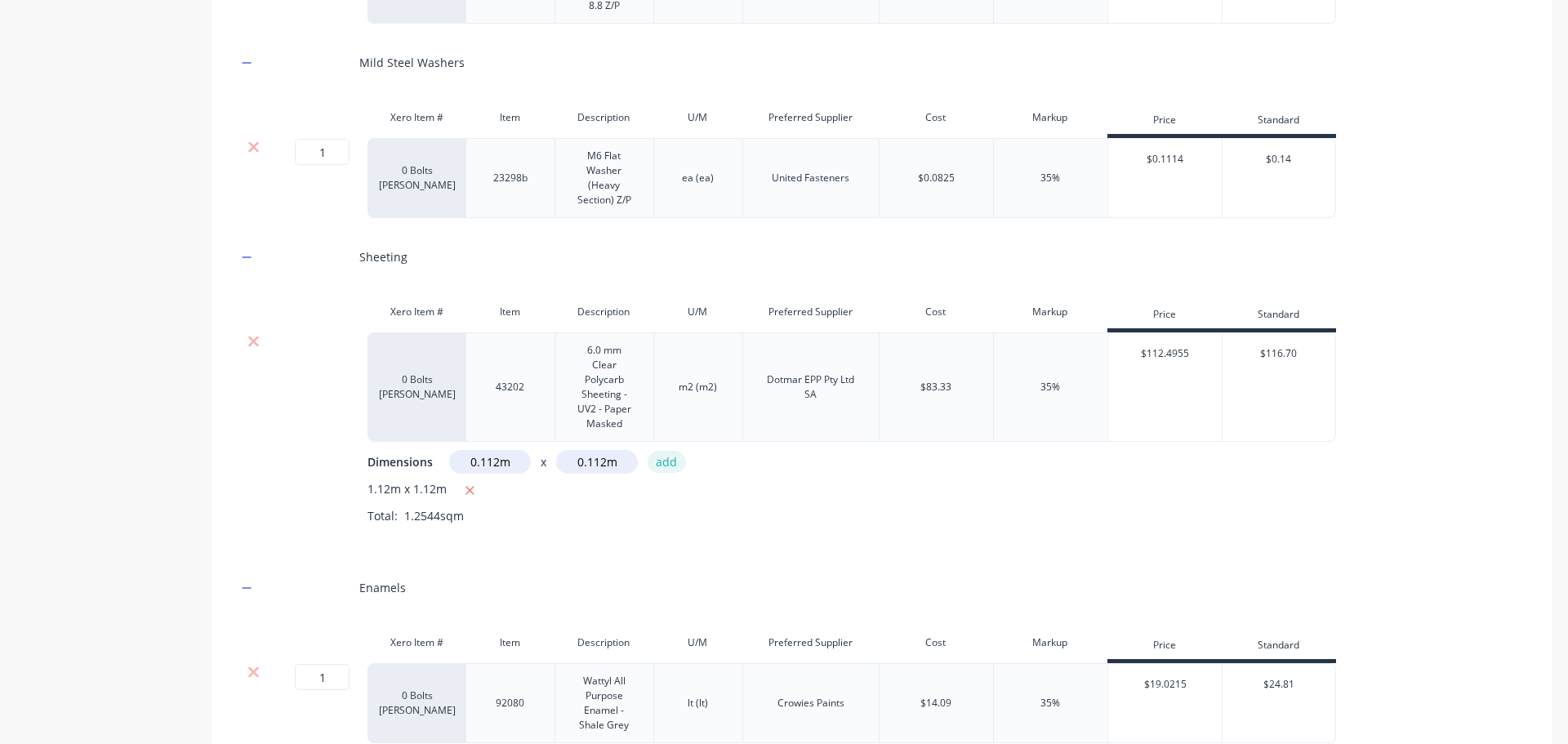
click at [672, 451] on button "add" at bounding box center [667, 462] width 38 height 22
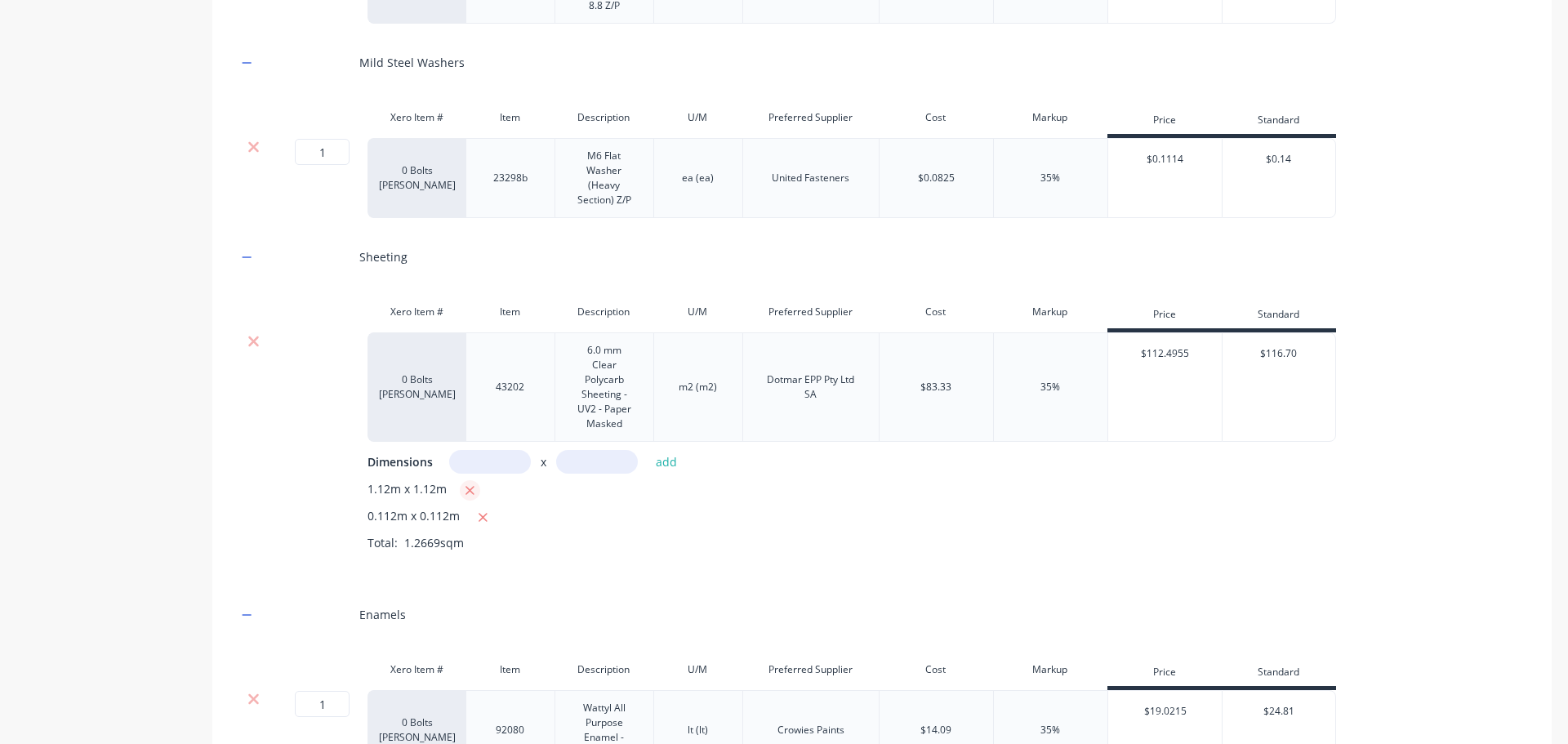
click at [469, 486] on icon "button" at bounding box center [470, 490] width 9 height 9
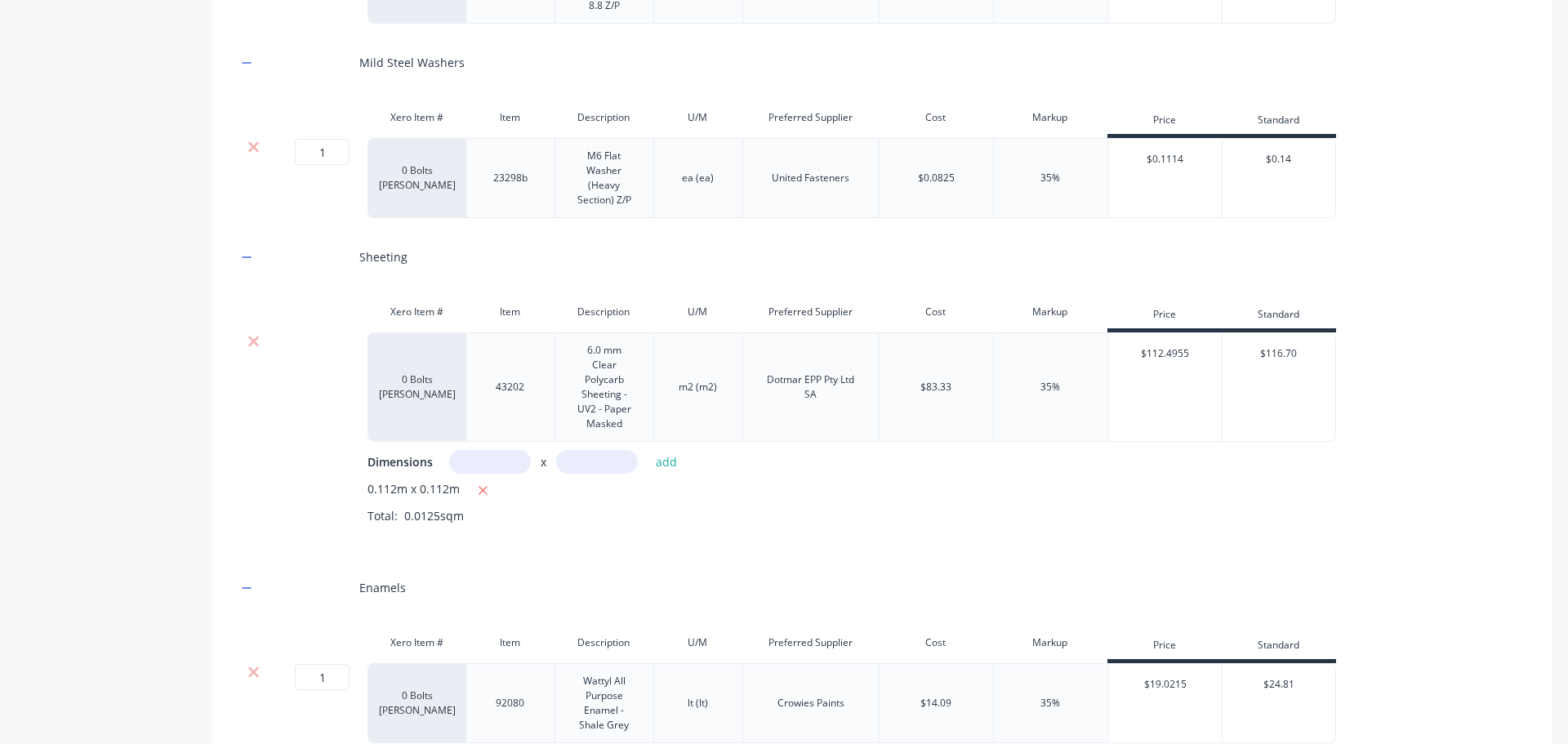
click at [472, 450] on input "text" at bounding box center [490, 462] width 82 height 23
type input "1.12m"
click at [593, 450] on input "text" at bounding box center [597, 462] width 82 height 23
type input "1.12m"
click at [673, 451] on button "add" at bounding box center [667, 462] width 38 height 22
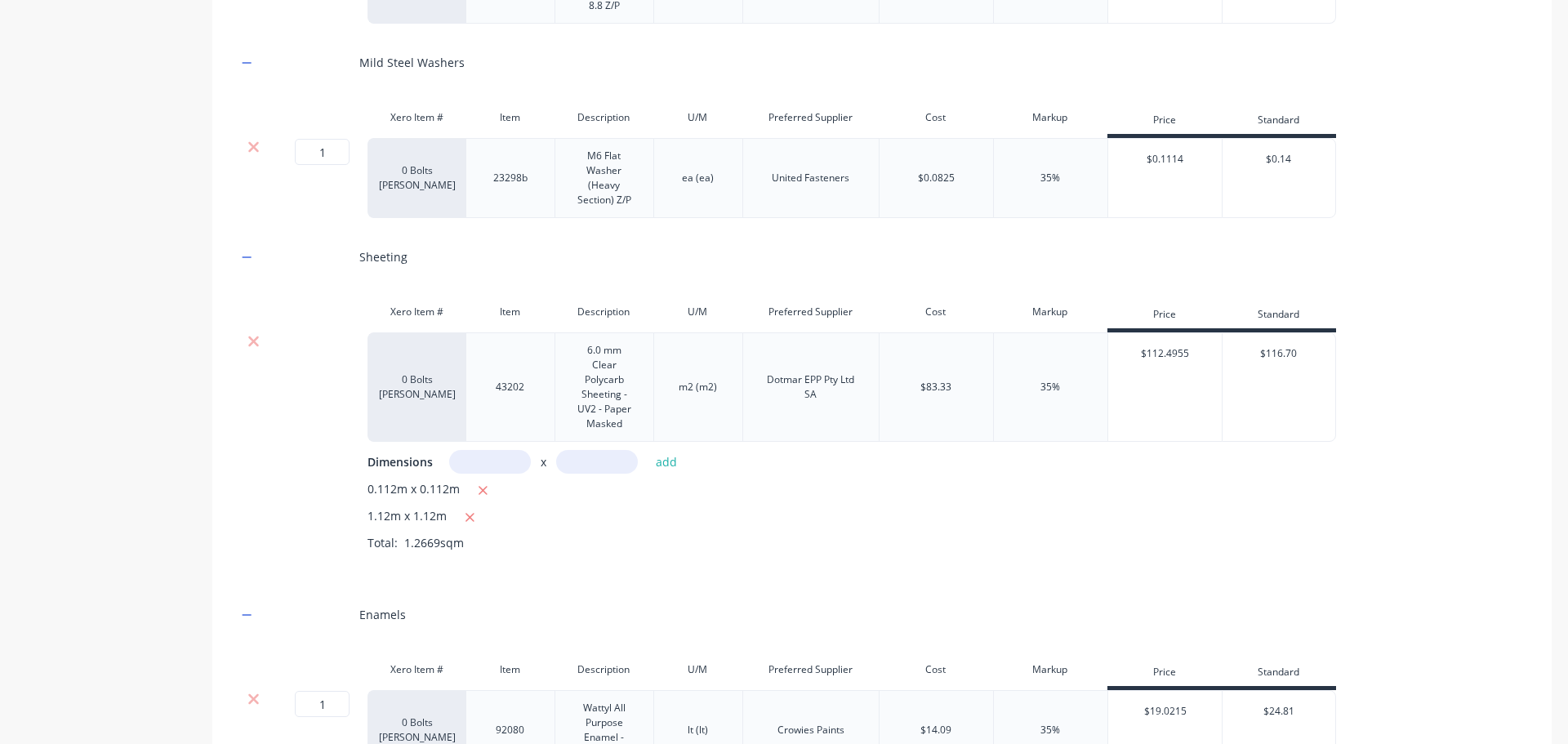
drag, startPoint x: 478, startPoint y: 476, endPoint x: 818, endPoint y: 546, distance: 347.1
click at [479, 483] on icon "button" at bounding box center [482, 491] width 11 height 15
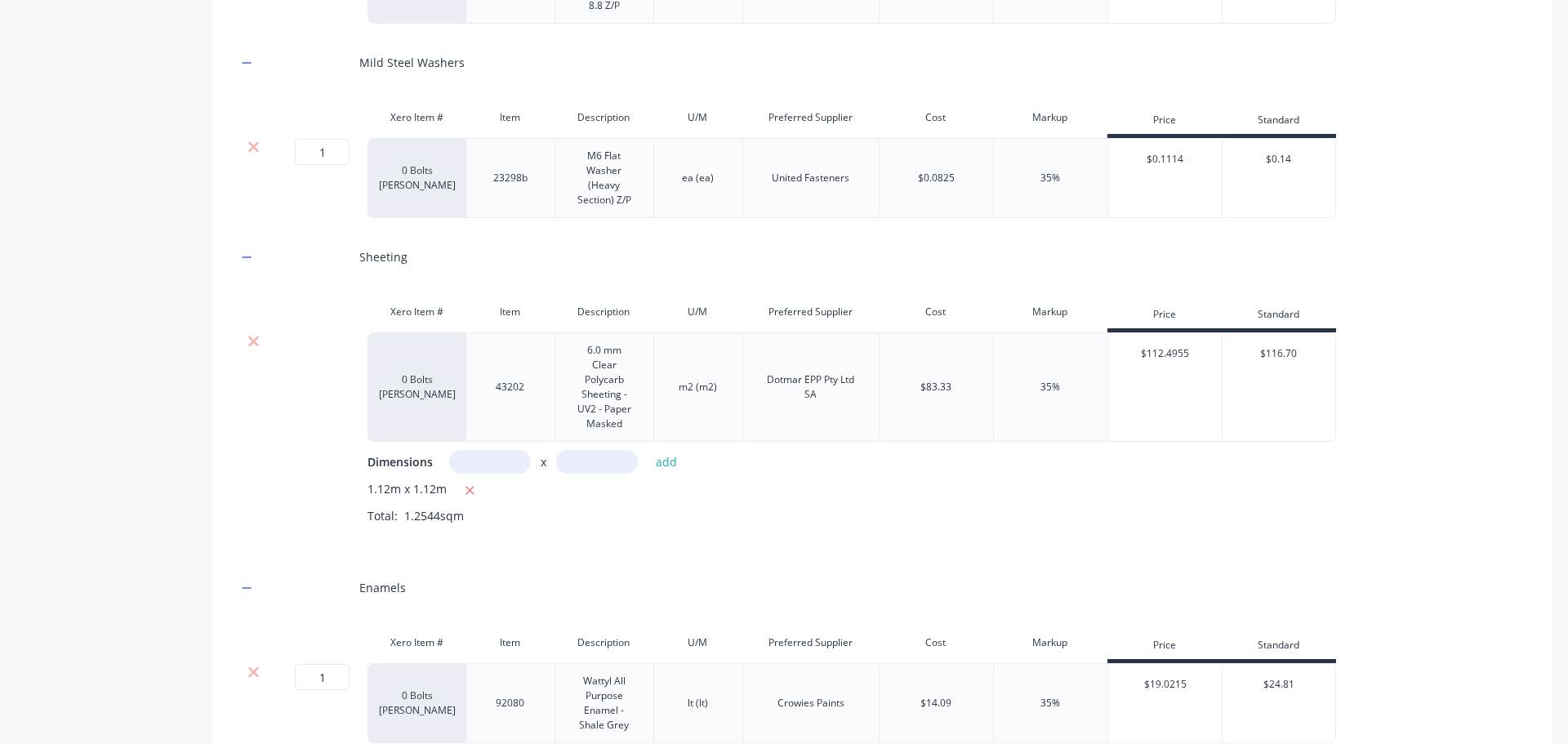
click at [492, 450] on input "text" at bounding box center [490, 462] width 82 height 23
type input "2.12m"
click at [472, 483] on icon "button" at bounding box center [470, 491] width 11 height 15
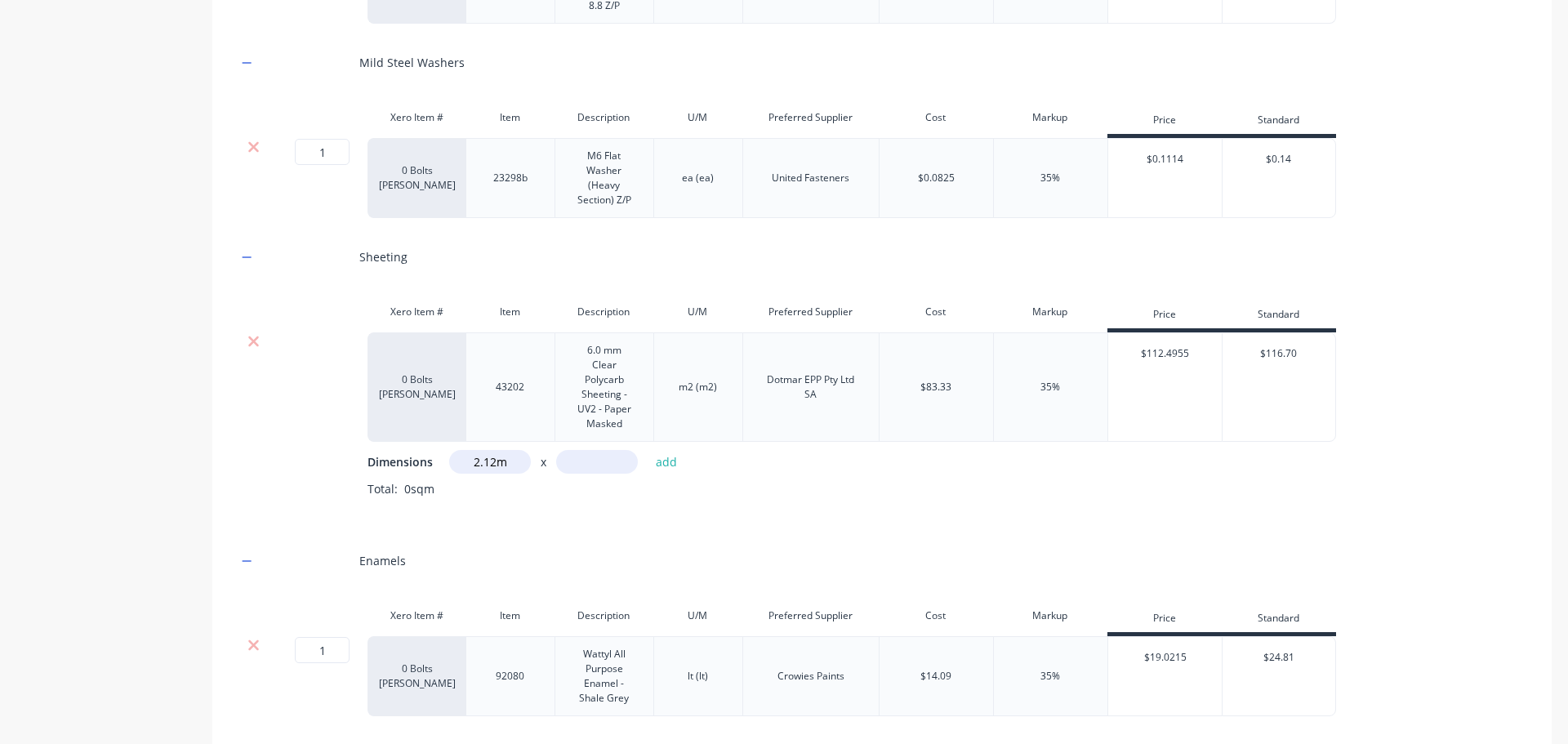
click at [595, 450] on input "text" at bounding box center [597, 462] width 82 height 23
type input "2.12m"
click at [669, 451] on button "add" at bounding box center [667, 462] width 38 height 22
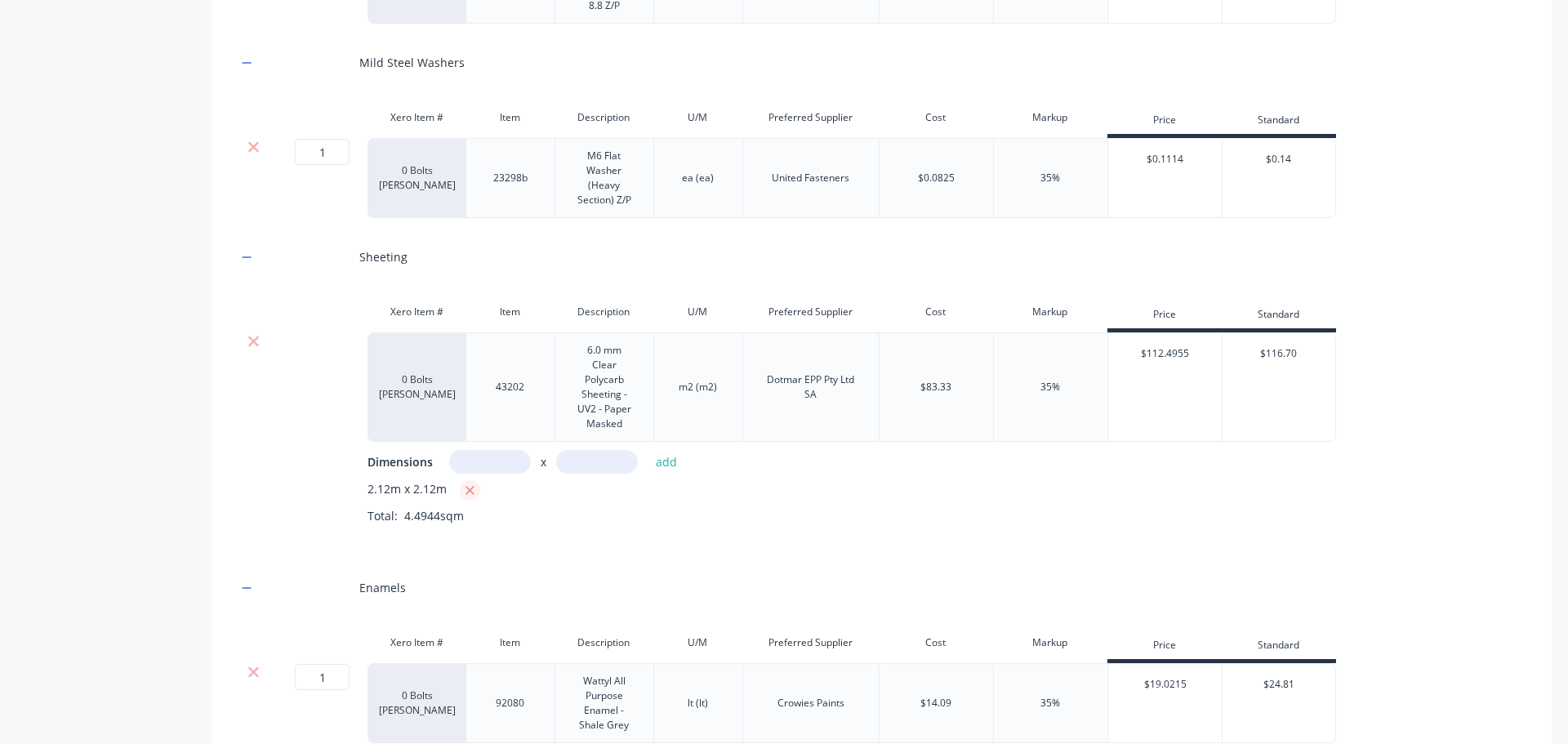
click at [471, 486] on icon "button" at bounding box center [470, 490] width 9 height 9
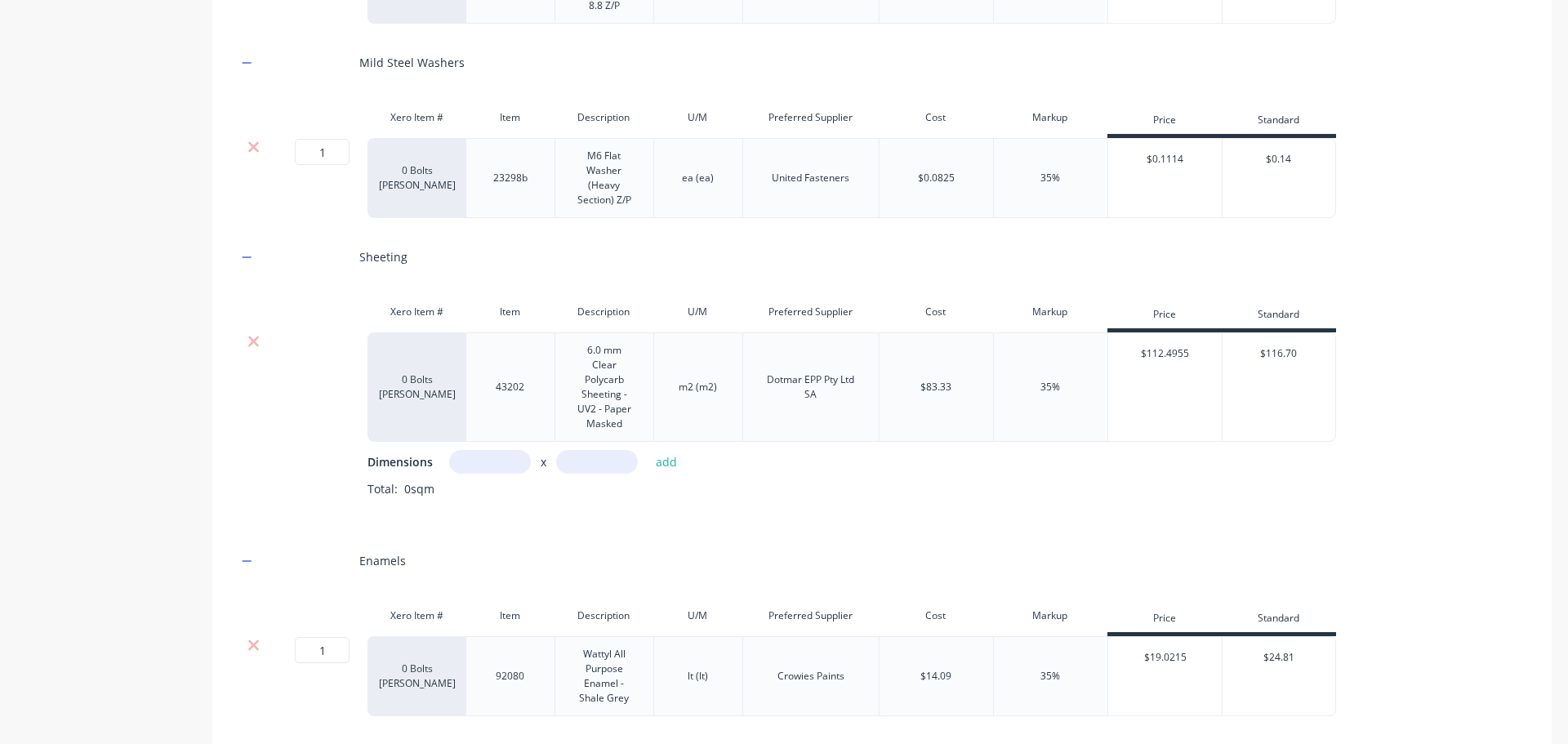
click at [485, 450] on input "text" at bounding box center [490, 462] width 82 height 23
type input "1m"
type input "0.224m"
click at [676, 451] on button "add" at bounding box center [667, 462] width 38 height 22
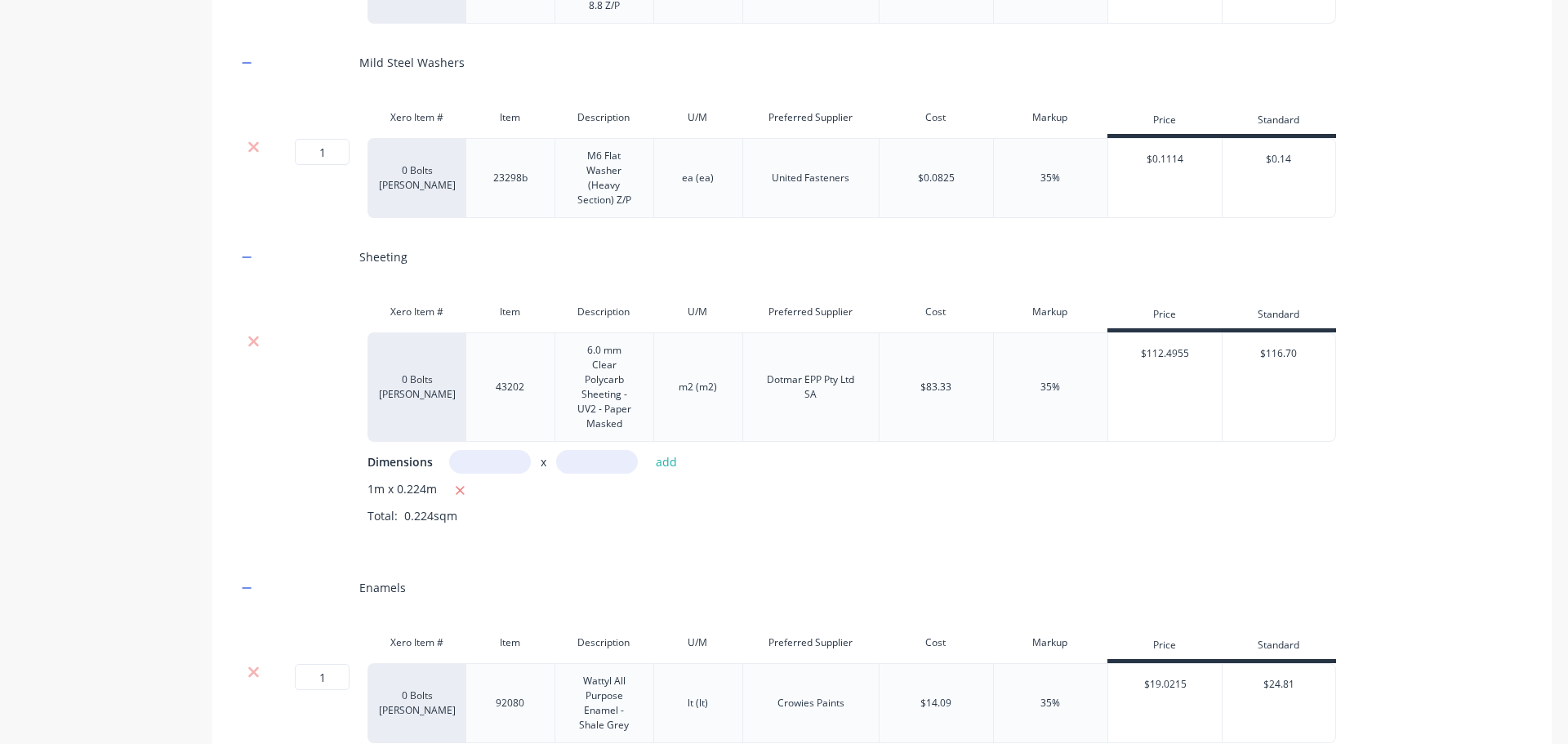
scroll to position [2186, 0]
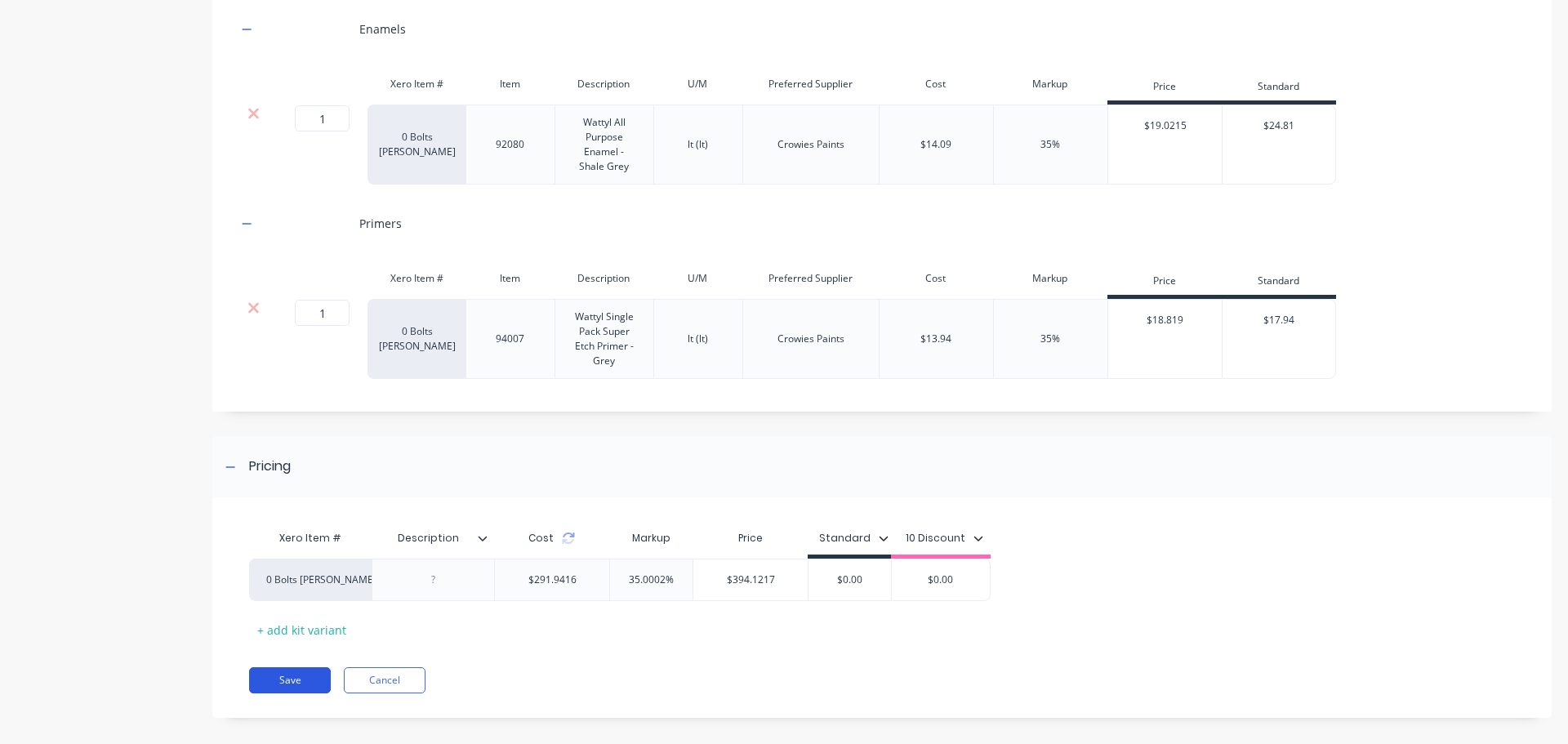
click at [302, 667] on button "Save" at bounding box center [290, 680] width 82 height 26
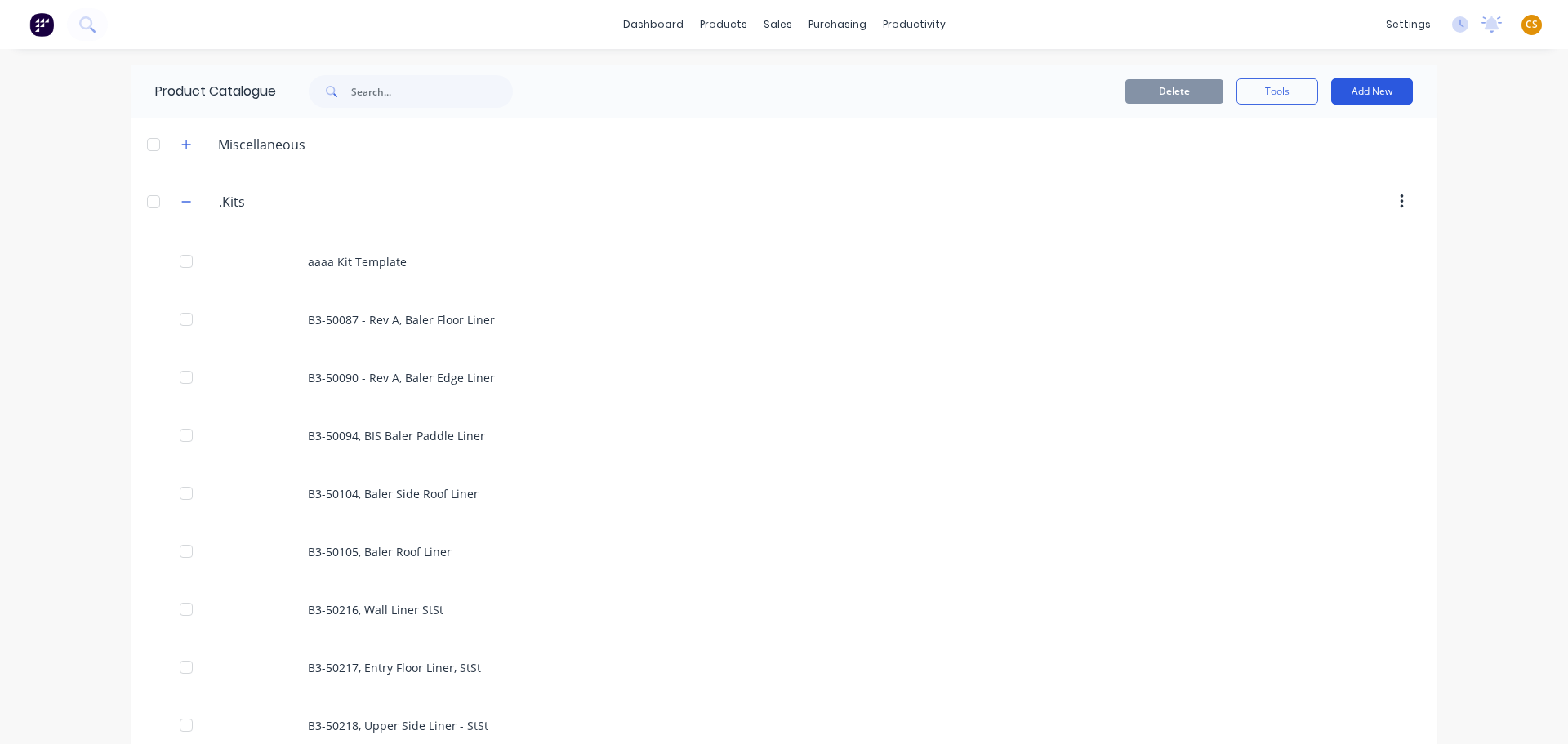
click at [1353, 94] on button "Add New" at bounding box center [1372, 91] width 82 height 26
click at [1293, 200] on div "Product Kit" at bounding box center [1334, 199] width 126 height 23
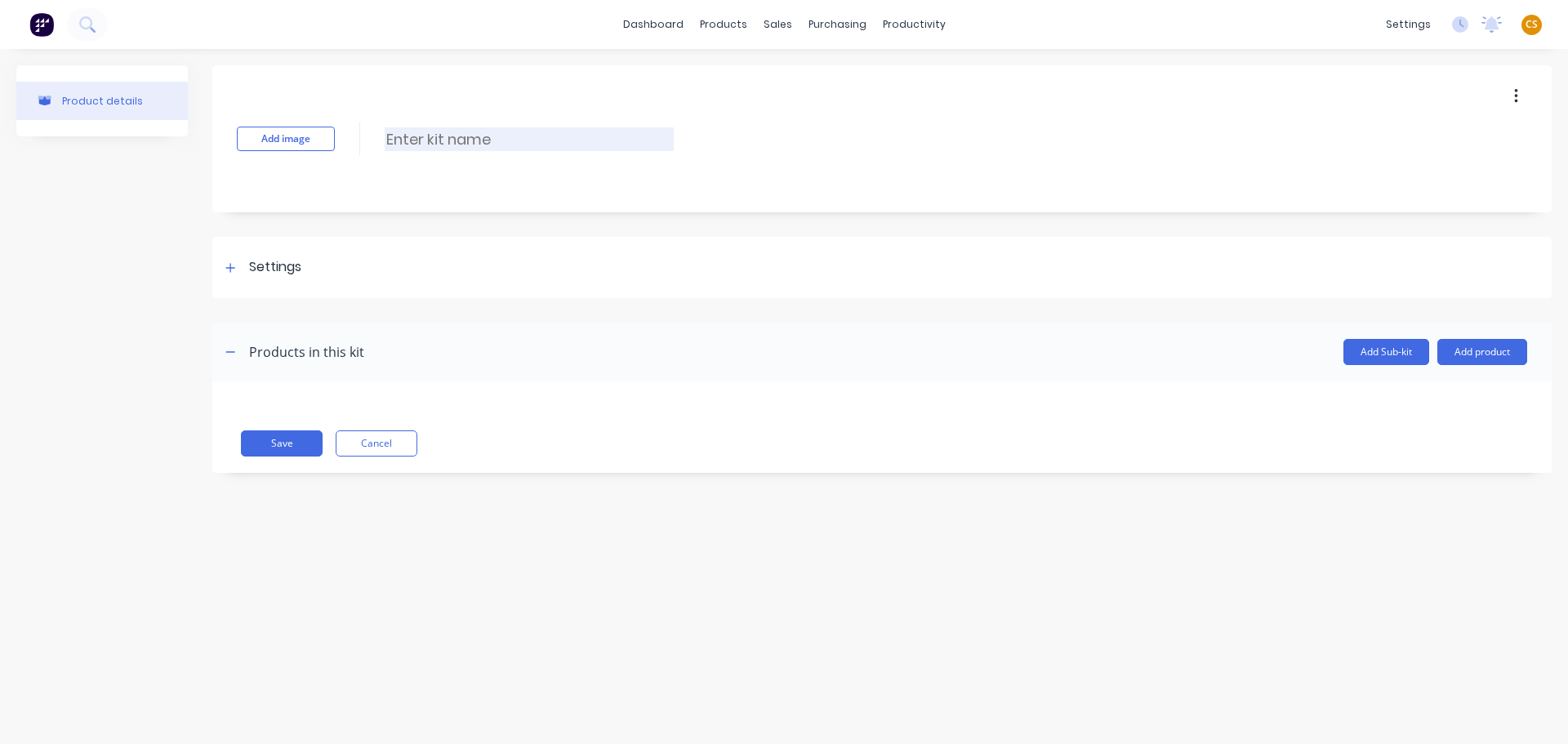
click at [475, 145] on input at bounding box center [529, 139] width 289 height 23
paste input "J2-50499, Baler Conrod Assembly"
type input "J2-50499, Baler Conrod Assembly"
click at [229, 270] on icon at bounding box center [230, 268] width 10 height 12
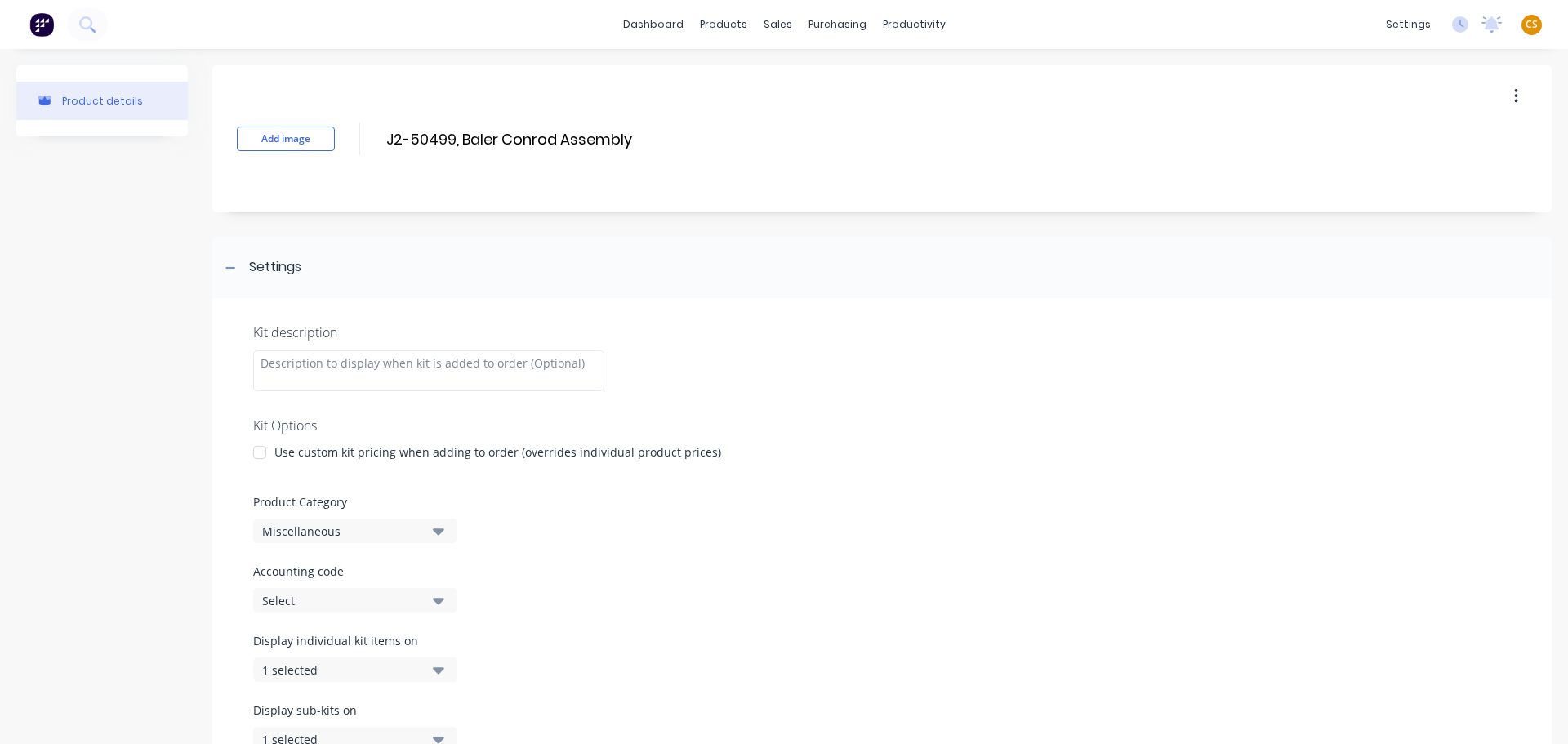
click at [258, 453] on div at bounding box center [260, 452] width 33 height 33
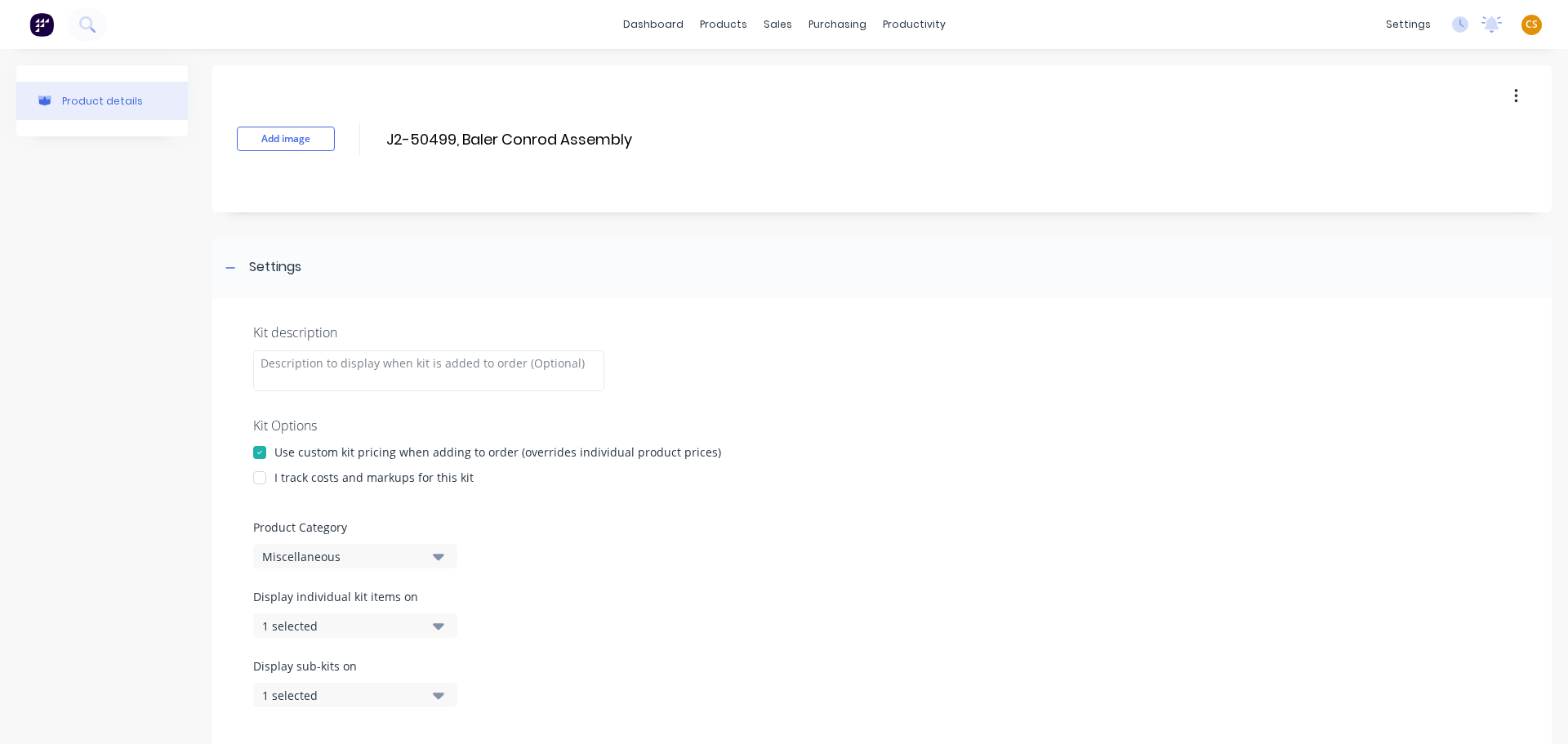
click at [261, 478] on div at bounding box center [260, 478] width 33 height 33
click at [316, 561] on div "Miscellaneous" at bounding box center [341, 556] width 159 height 18
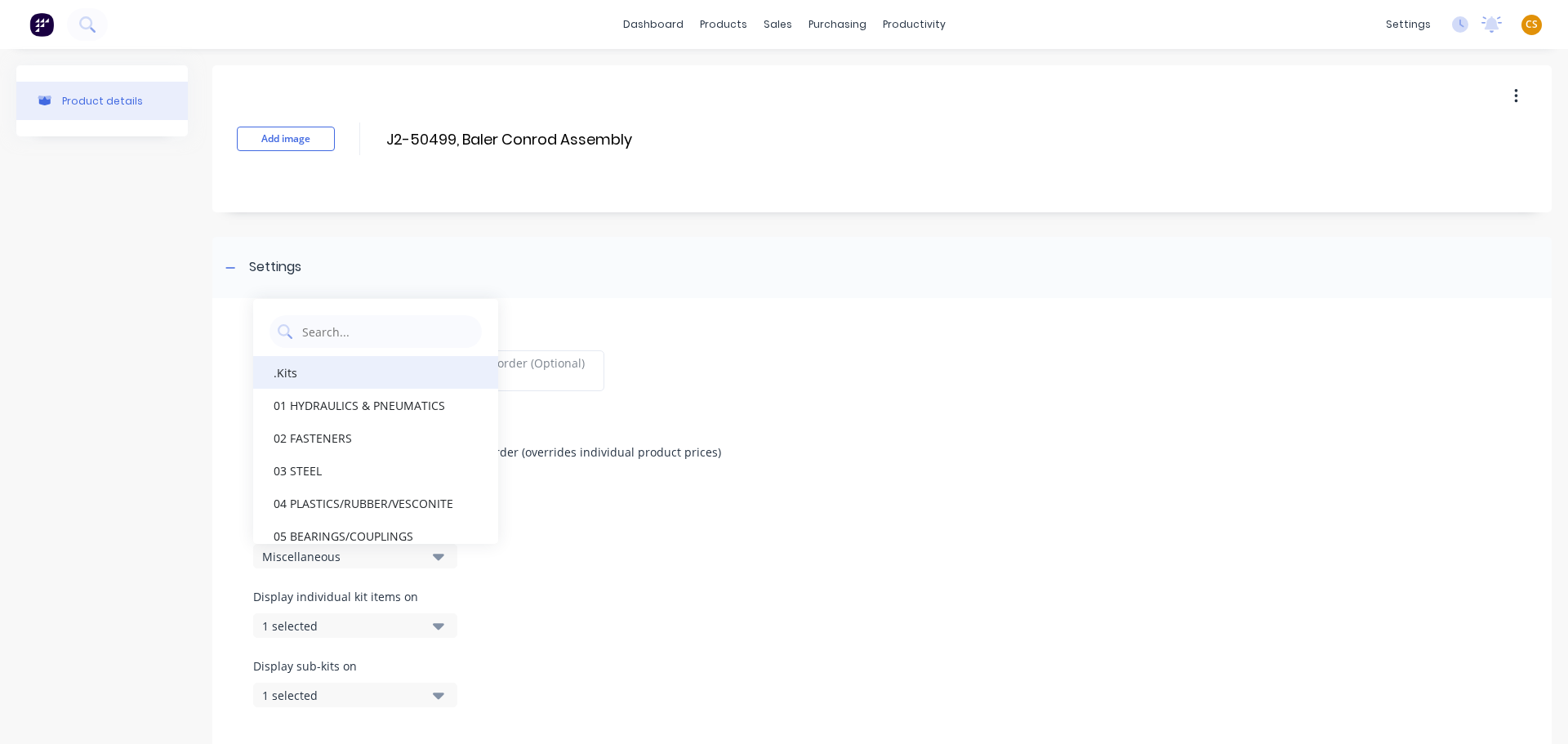
click at [322, 378] on div ".Kits" at bounding box center [376, 372] width 245 height 33
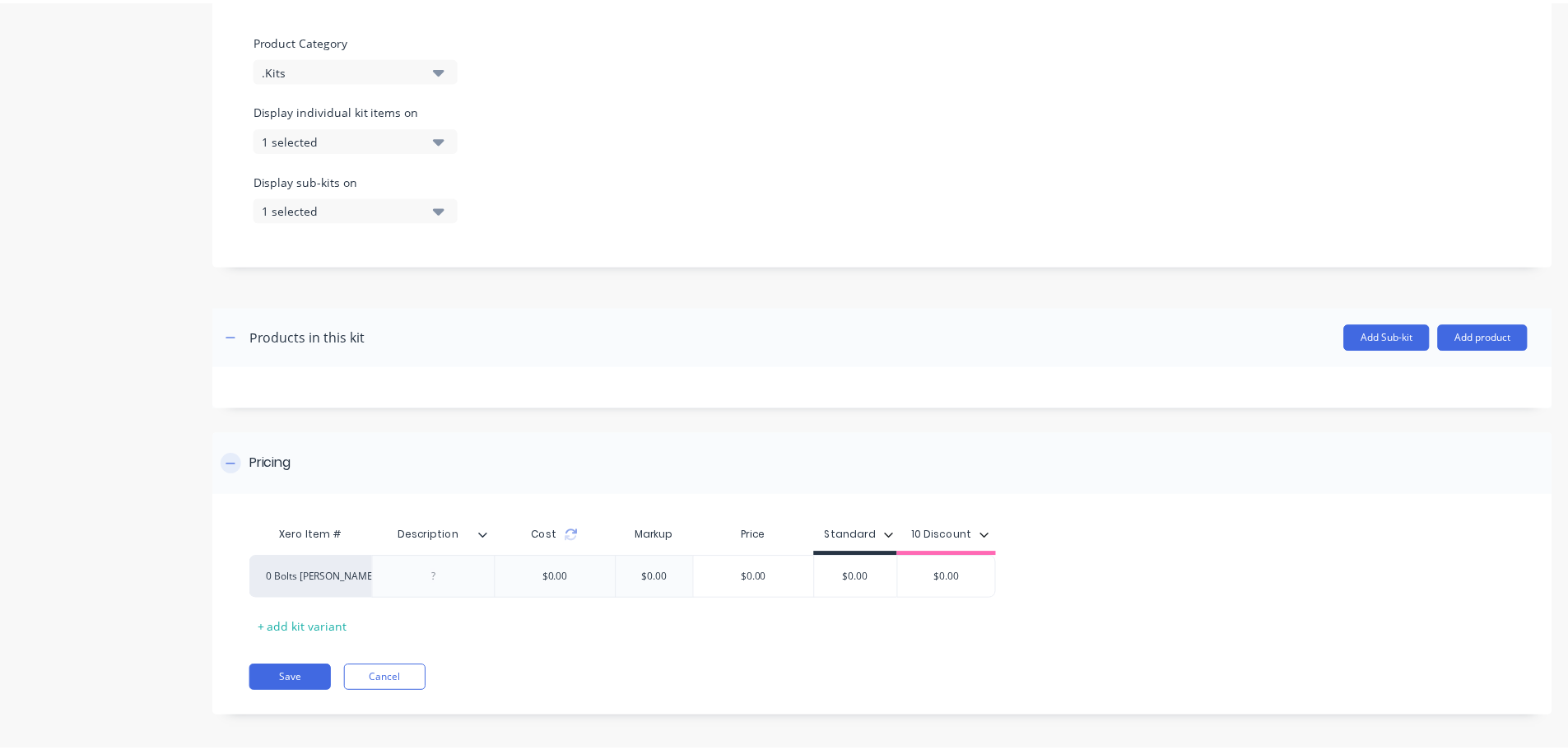
scroll to position [494, 0]
click at [1470, 332] on button "Add product" at bounding box center [1494, 334] width 91 height 26
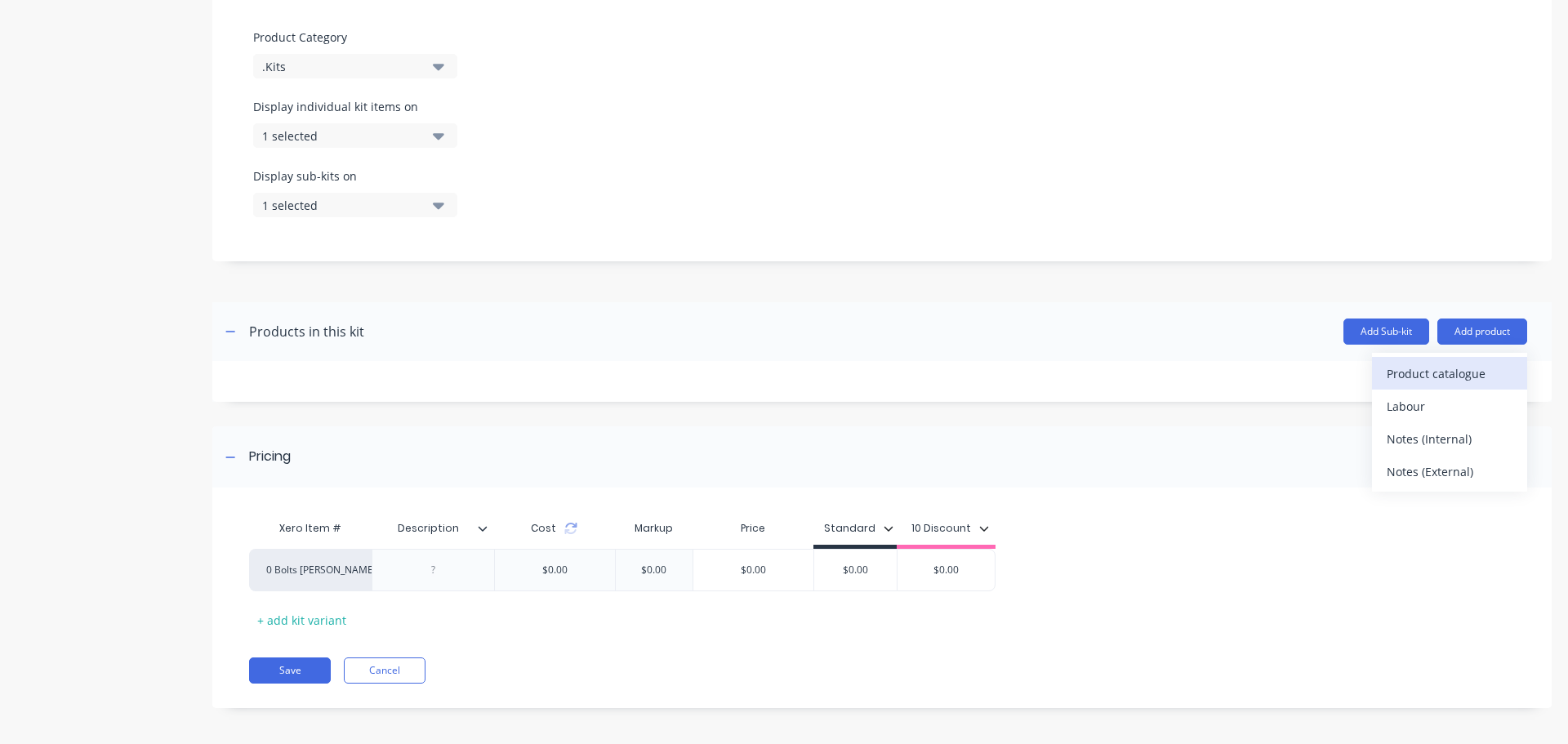
click at [1429, 365] on div "Product catalogue" at bounding box center [1449, 373] width 126 height 23
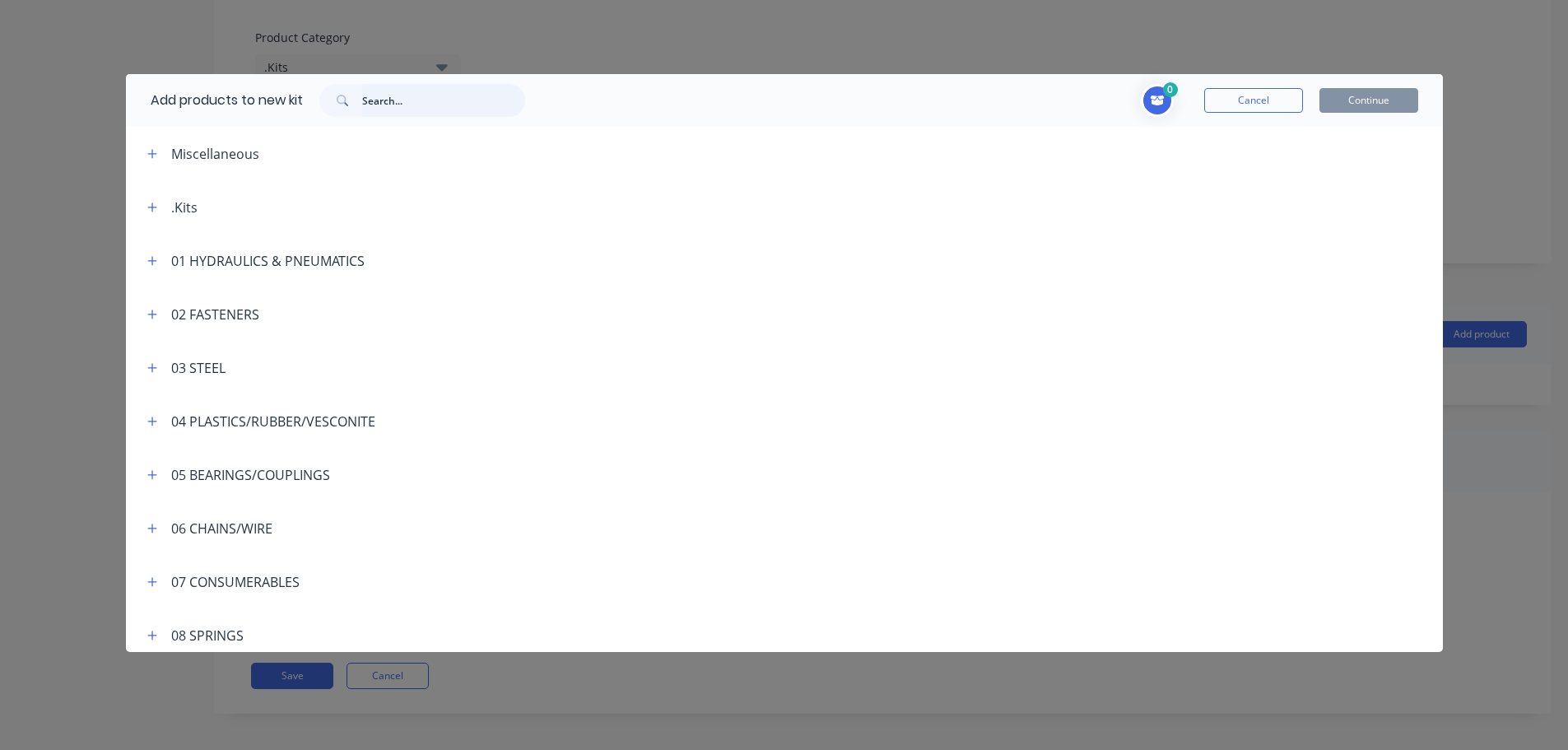
click at [380, 95] on input "text" at bounding box center [443, 100] width 163 height 33
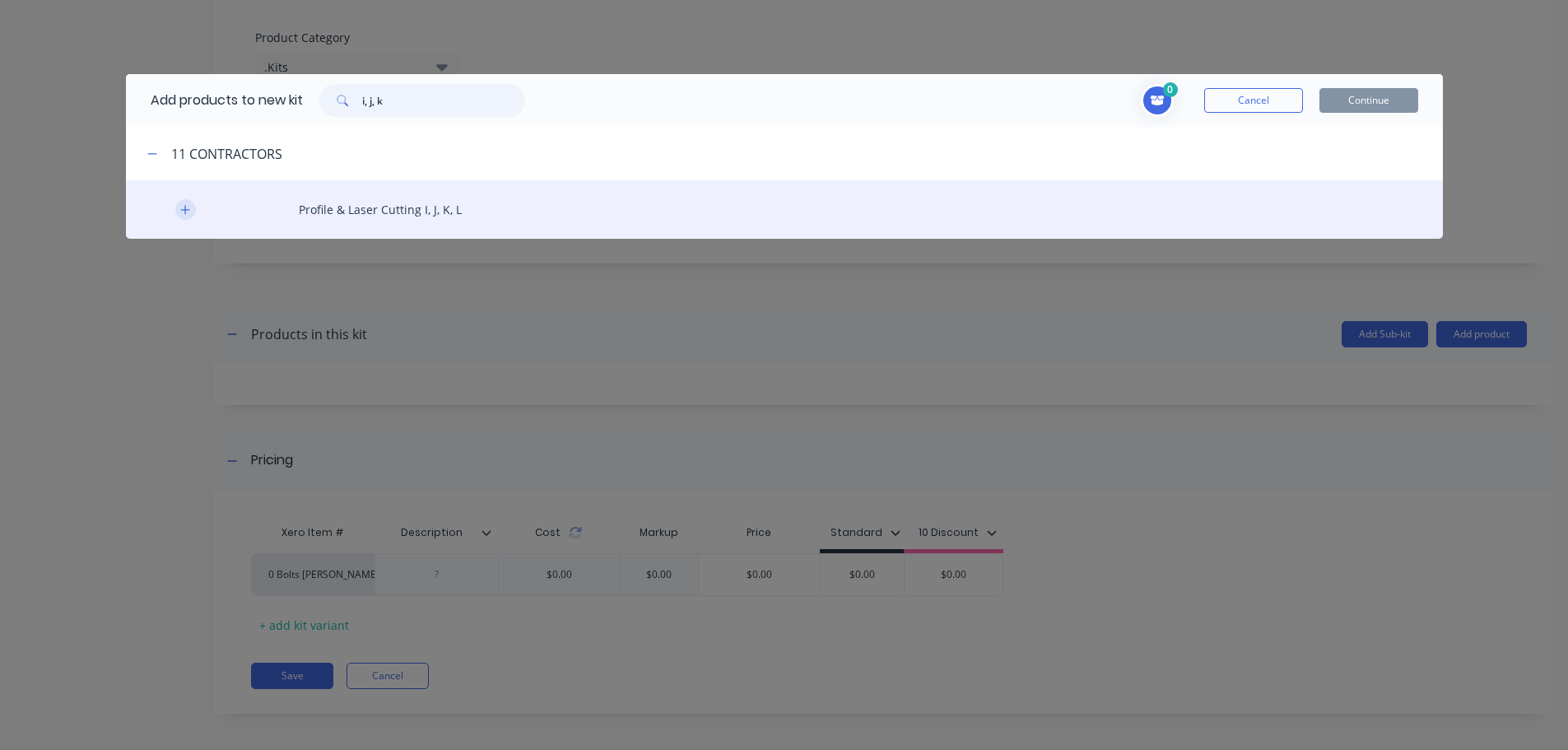
type input "i, j, k"
click at [184, 209] on icon "button" at bounding box center [185, 210] width 10 height 12
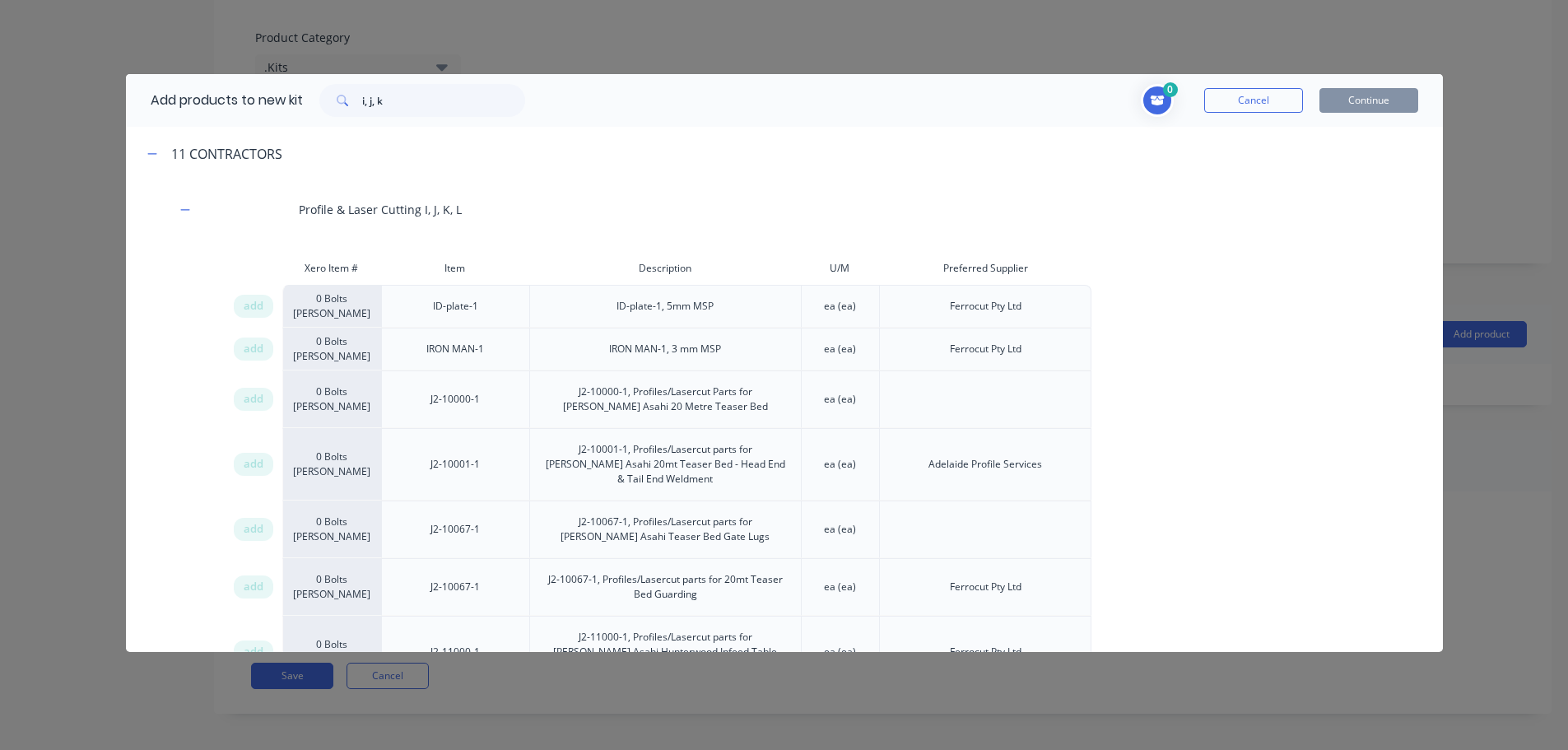
scroll to position [2410, 0]
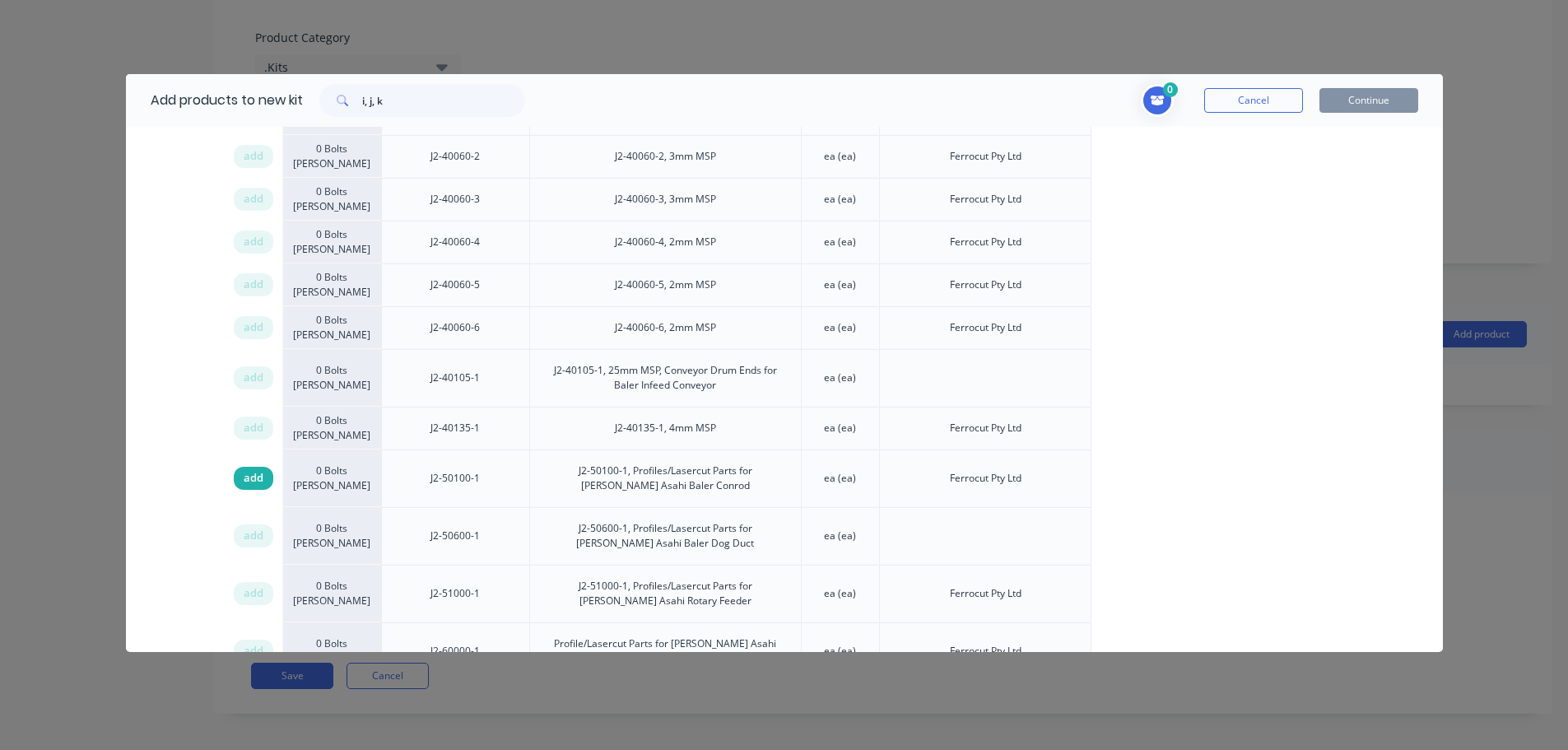
click at [249, 471] on span "add" at bounding box center [253, 479] width 19 height 17
drag, startPoint x: 399, startPoint y: 98, endPoint x: 247, endPoint y: 87, distance: 152.4
click at [247, 87] on div "Add products to new kit i, j, k" at bounding box center [334, 100] width 416 height 53
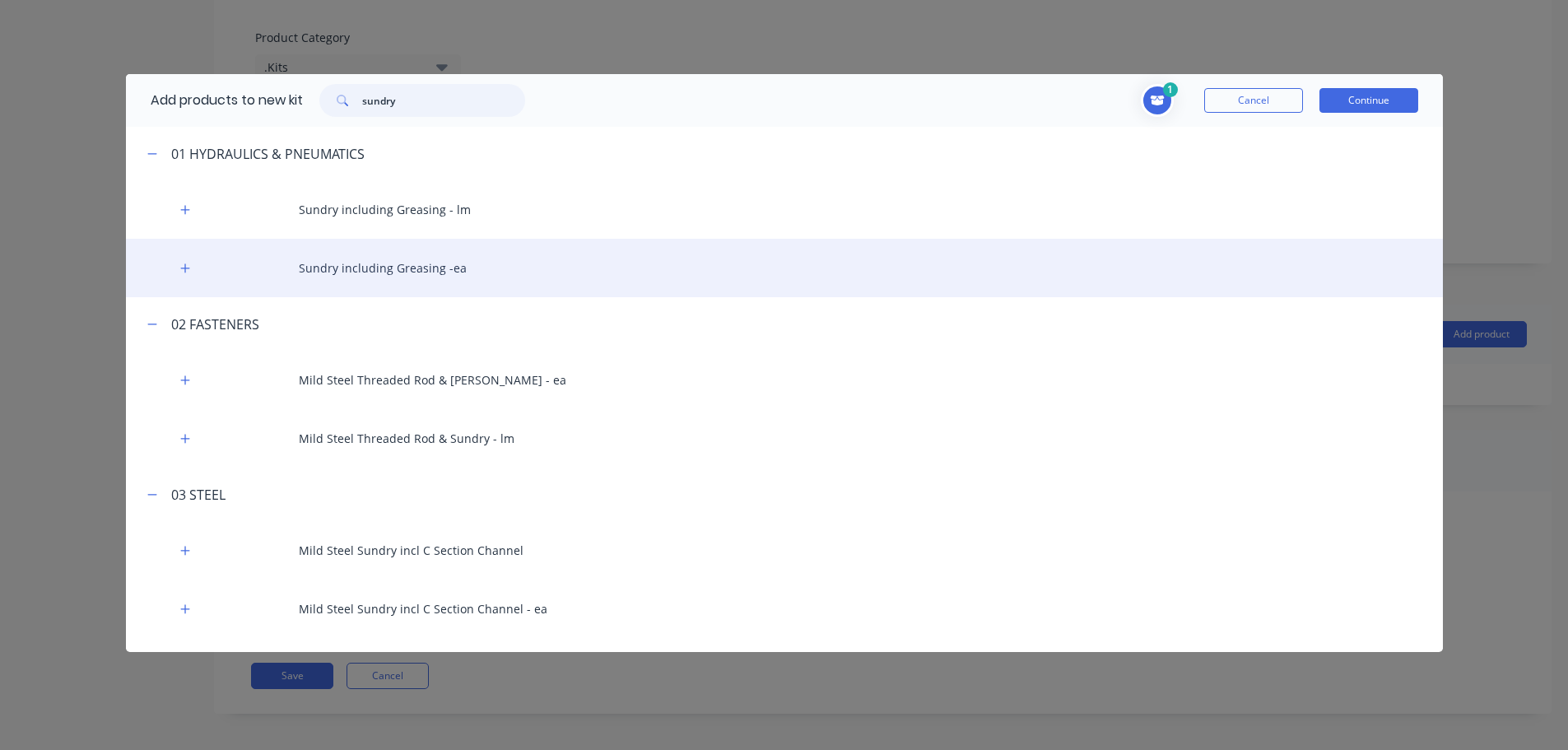
scroll to position [494, 0]
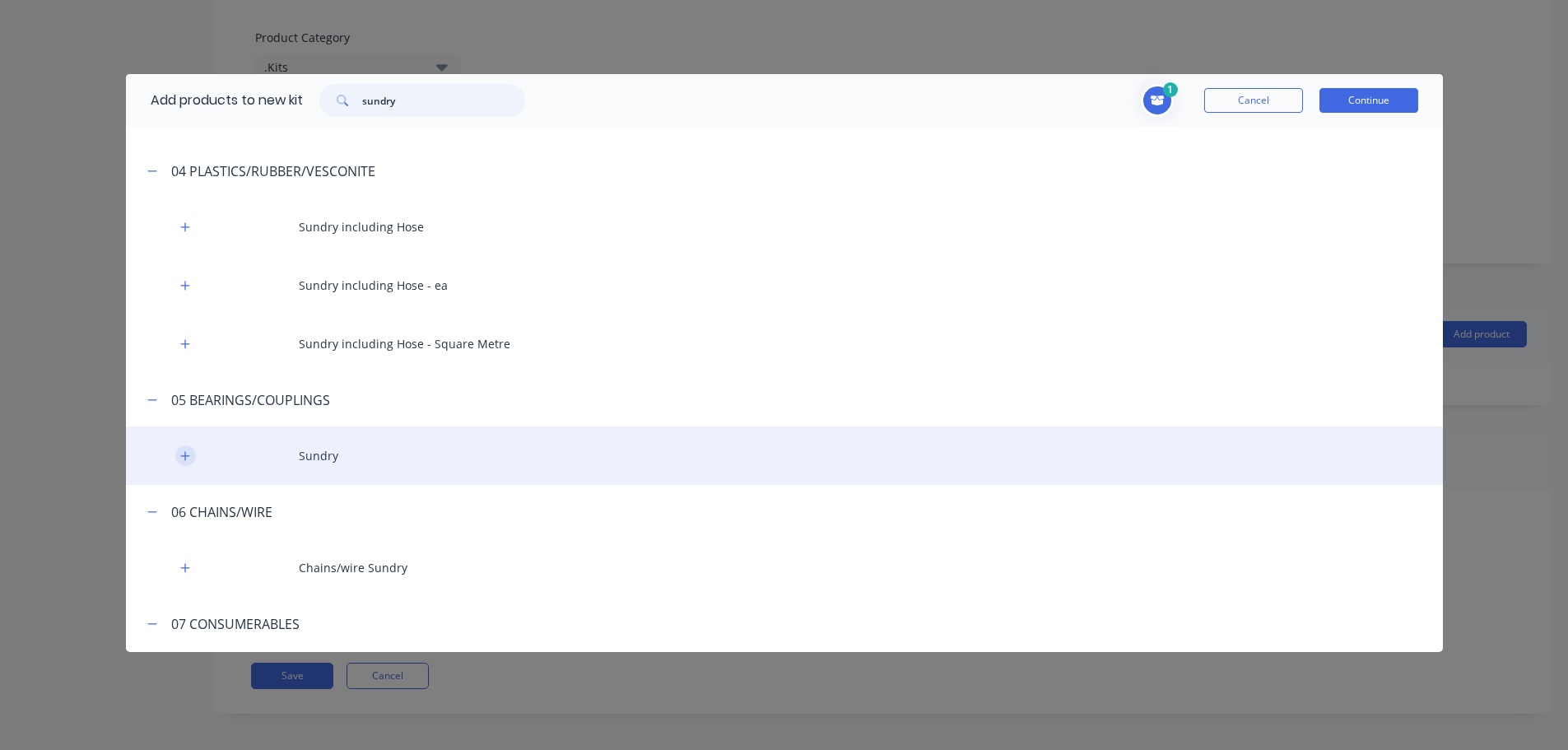
type input "sundry"
click at [184, 456] on icon "button" at bounding box center [184, 455] width 9 height 9
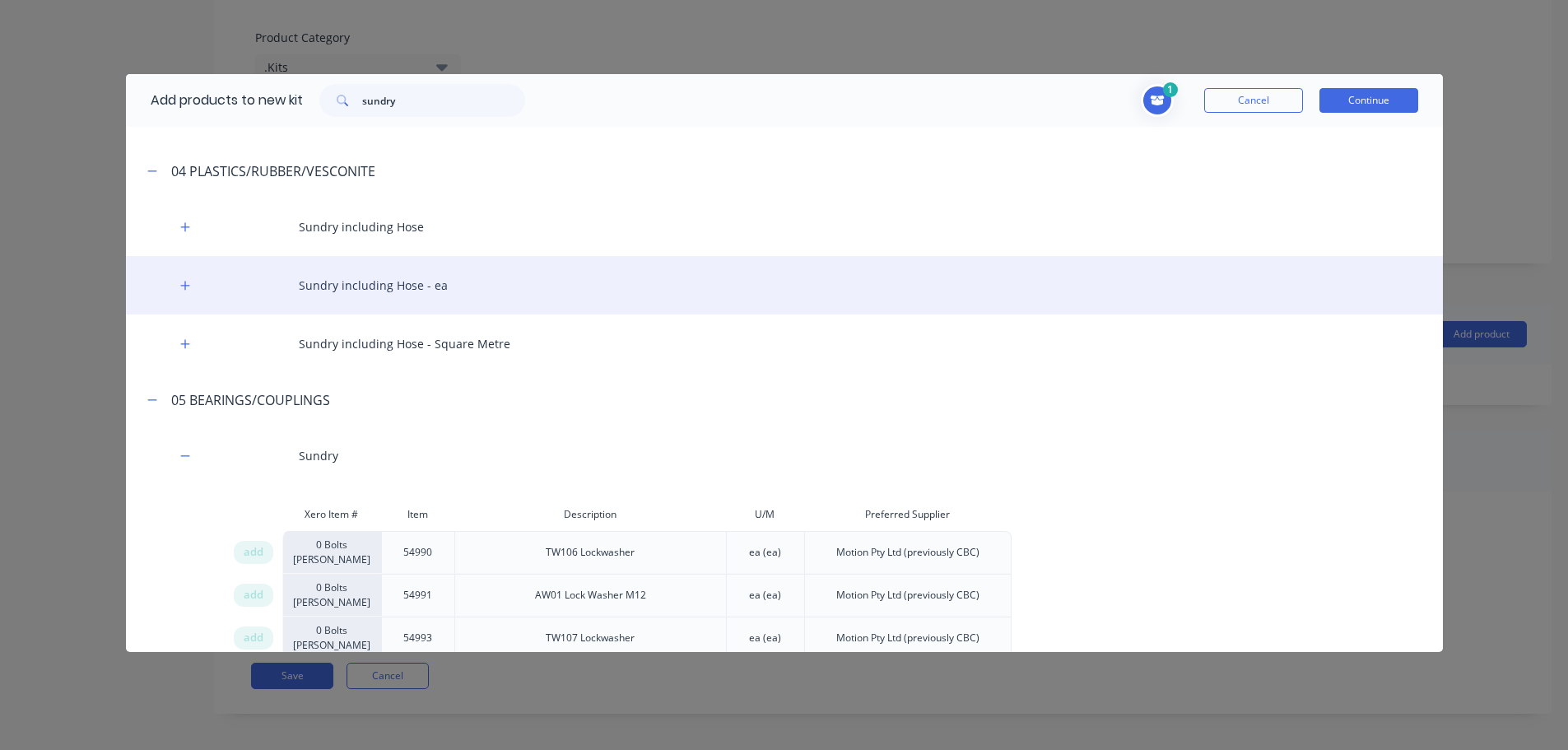
scroll to position [7870, 0]
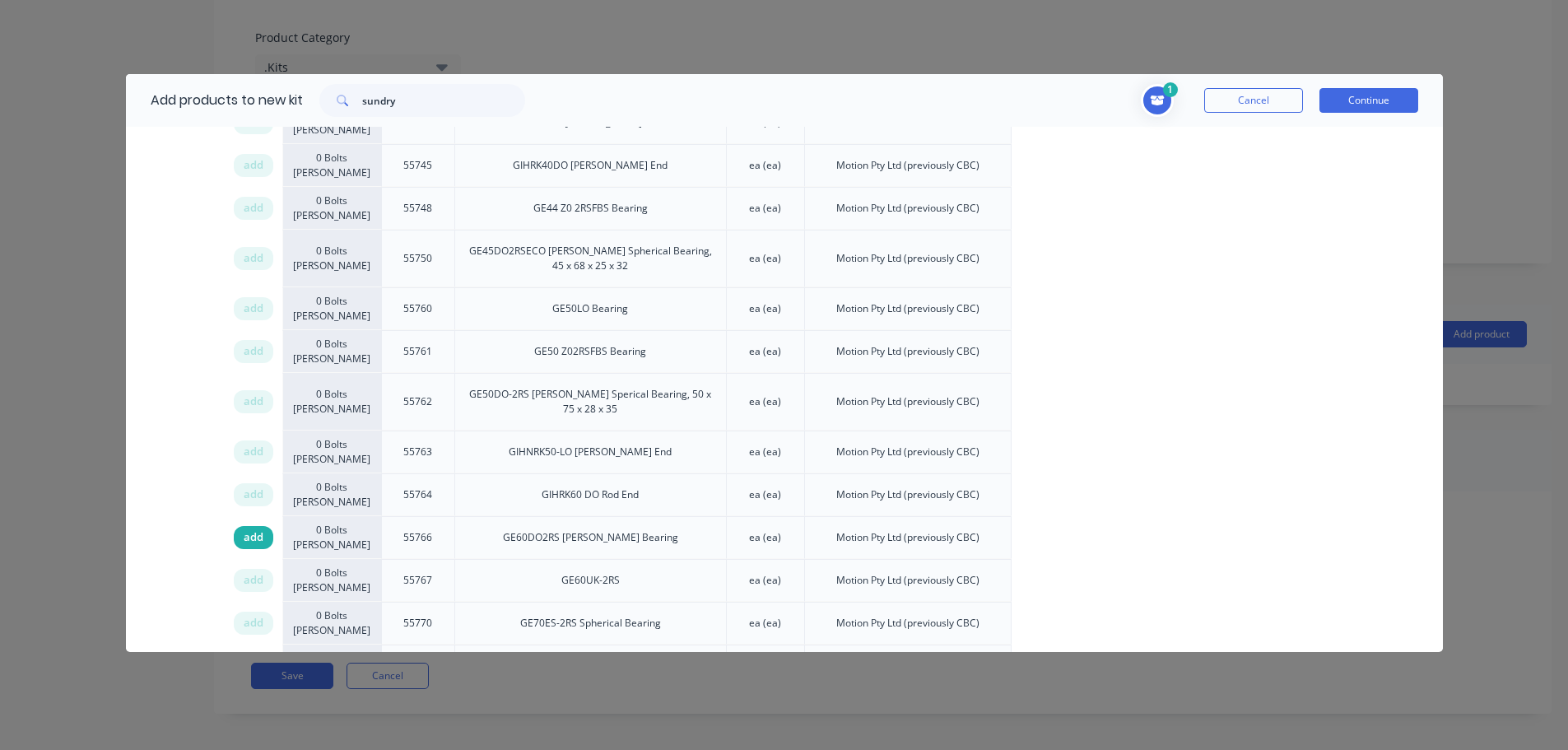
click at [246, 529] on span "add" at bounding box center [253, 538] width 19 height 17
click at [382, 98] on input "sundry" at bounding box center [443, 100] width 163 height 33
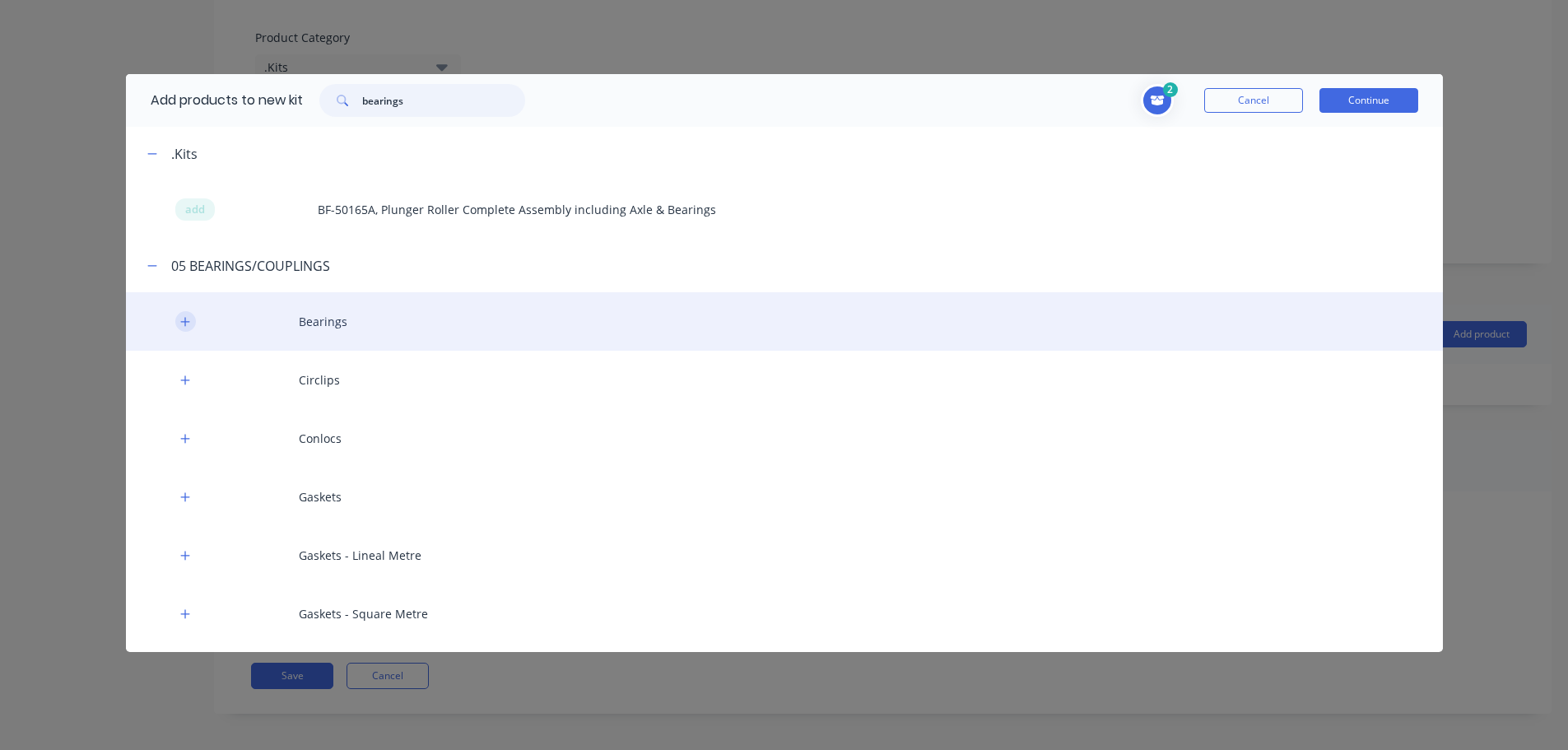
type input "bearings"
click at [188, 324] on icon "button" at bounding box center [185, 322] width 10 height 12
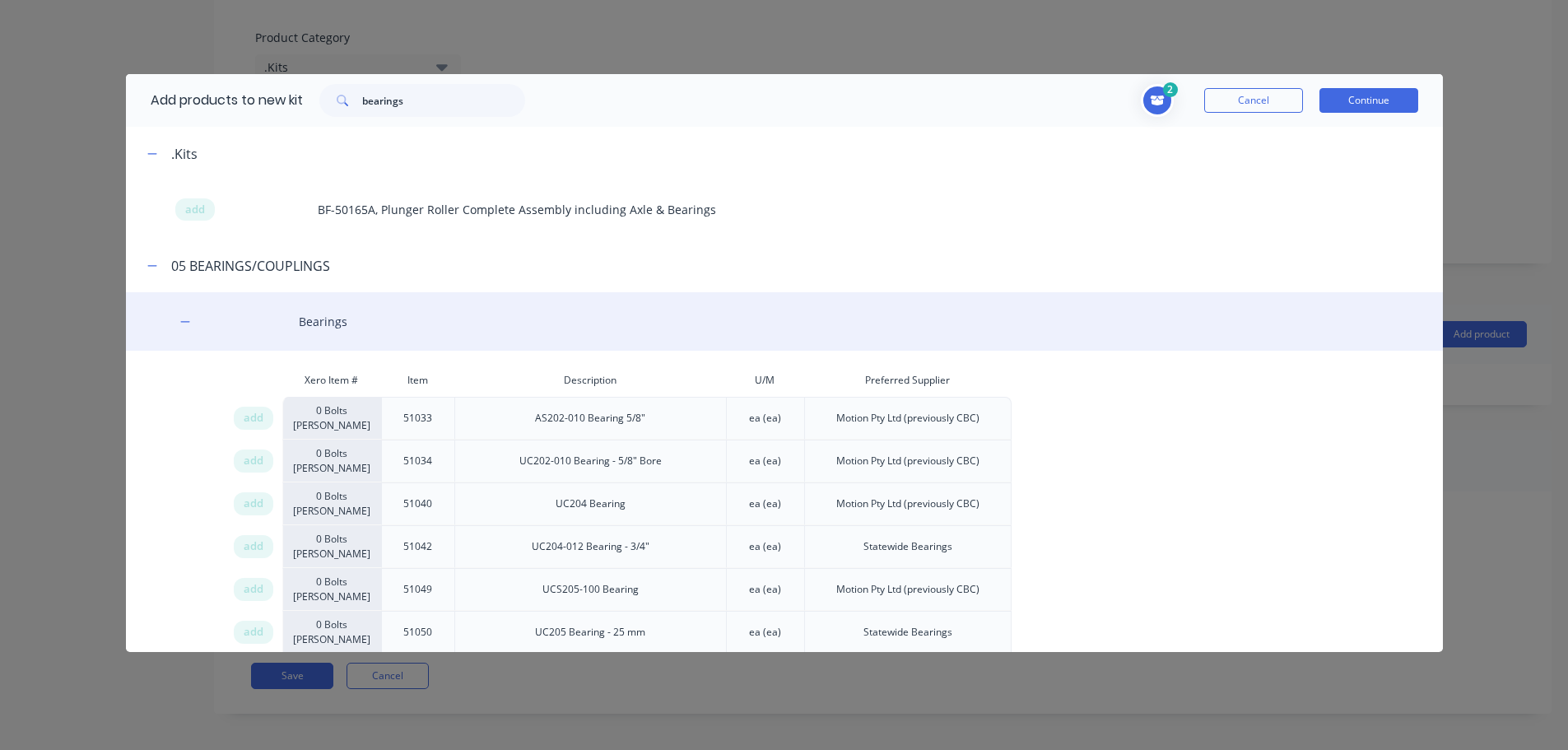
scroll to position [10495, 0]
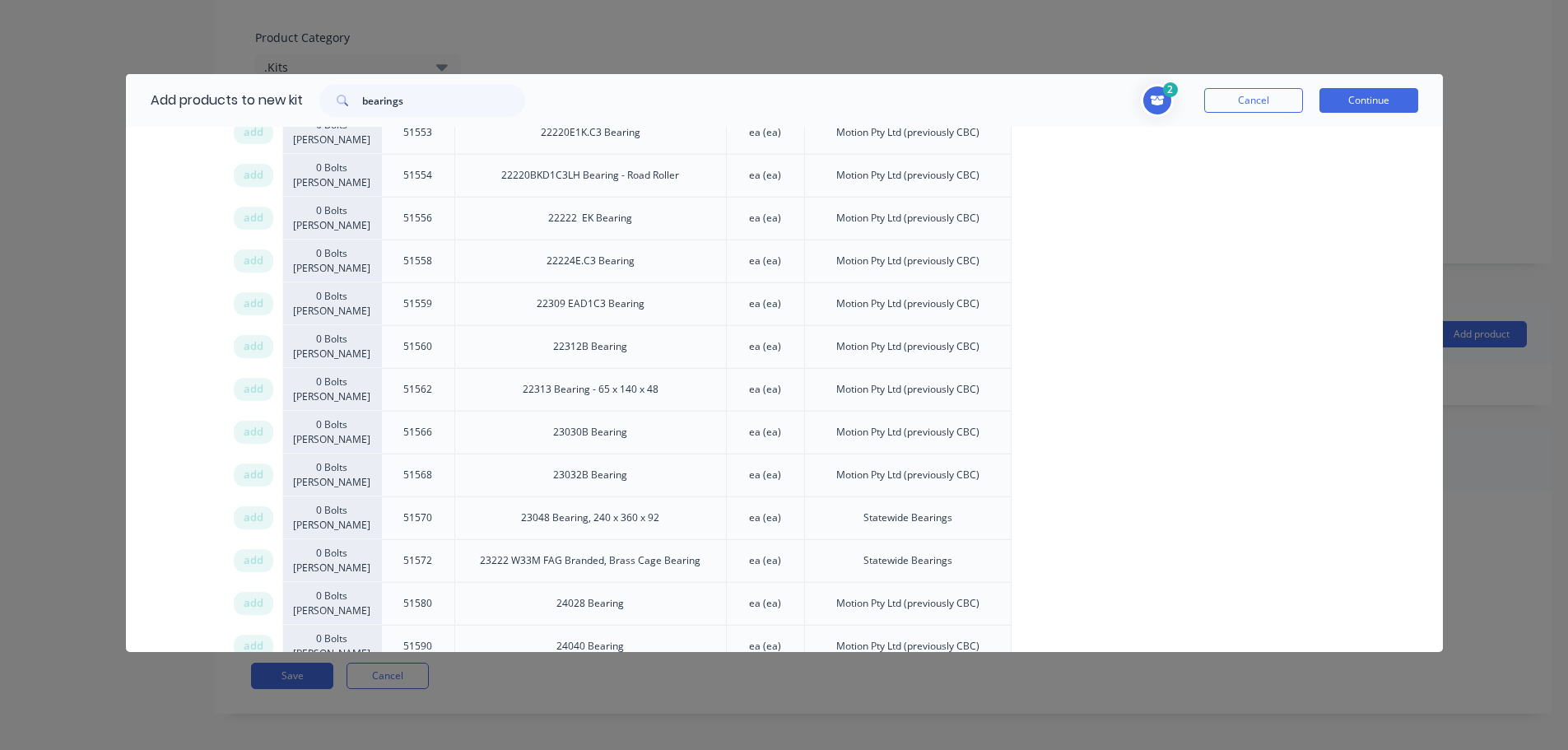
drag, startPoint x: 254, startPoint y: 389, endPoint x: 1539, endPoint y: 386, distance: 1285.0
click at [255, 389] on span "add" at bounding box center [253, 390] width 19 height 17
drag, startPoint x: 421, startPoint y: 95, endPoint x: 295, endPoint y: 94, distance: 126.0
click at [295, 95] on div "Add products to new kit bearings" at bounding box center [334, 100] width 416 height 53
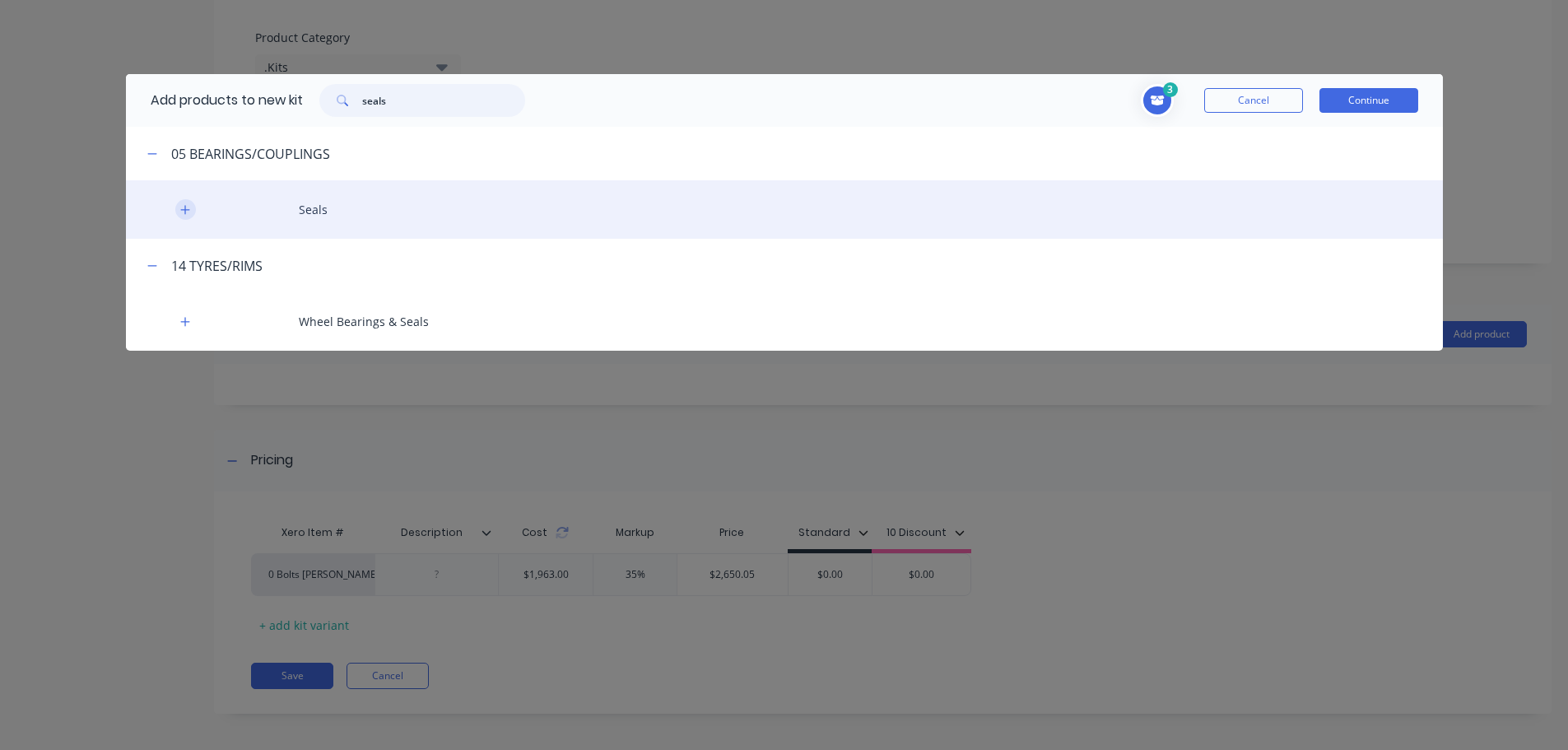
type input "seals"
click at [184, 213] on icon "button" at bounding box center [185, 210] width 10 height 12
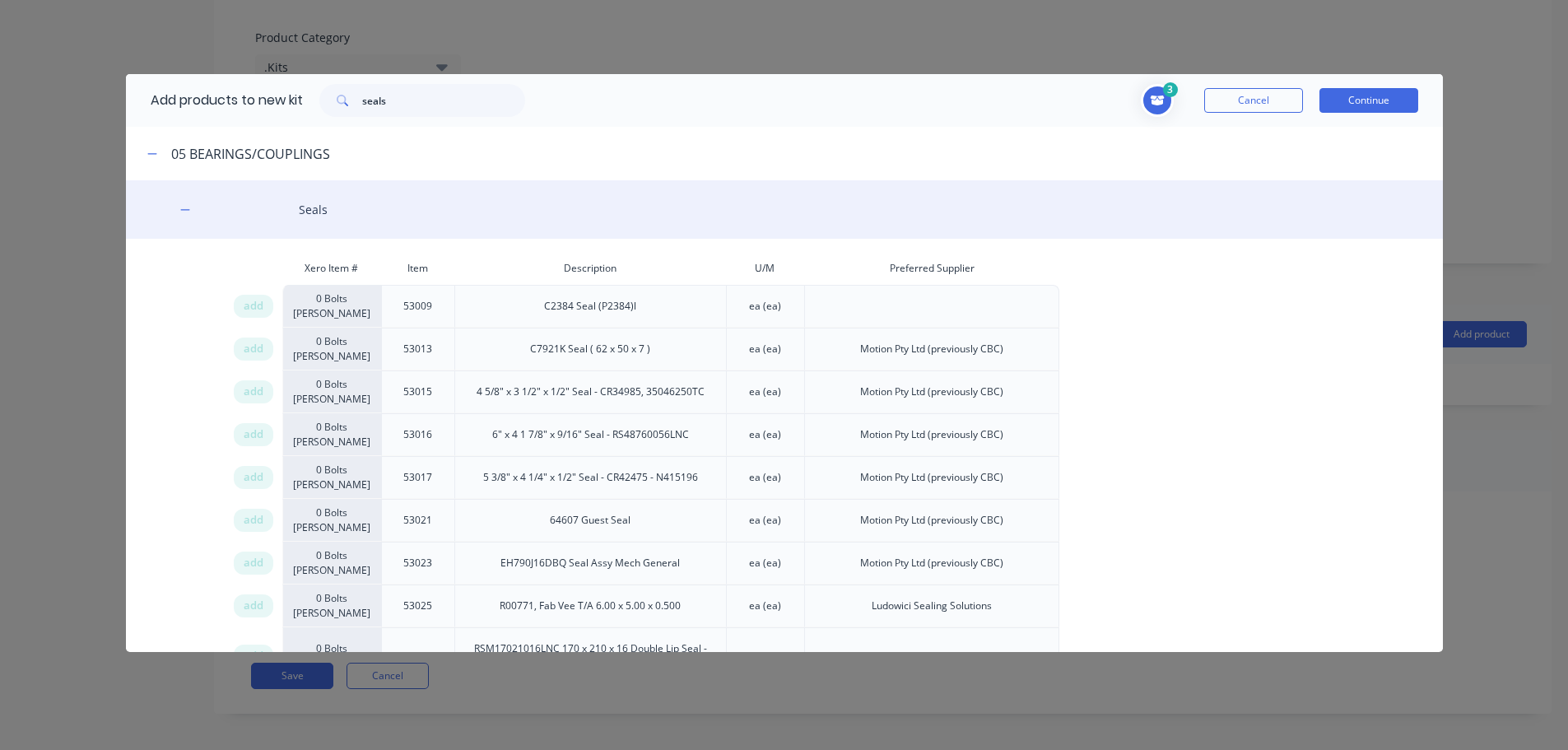
scroll to position [6332, 0]
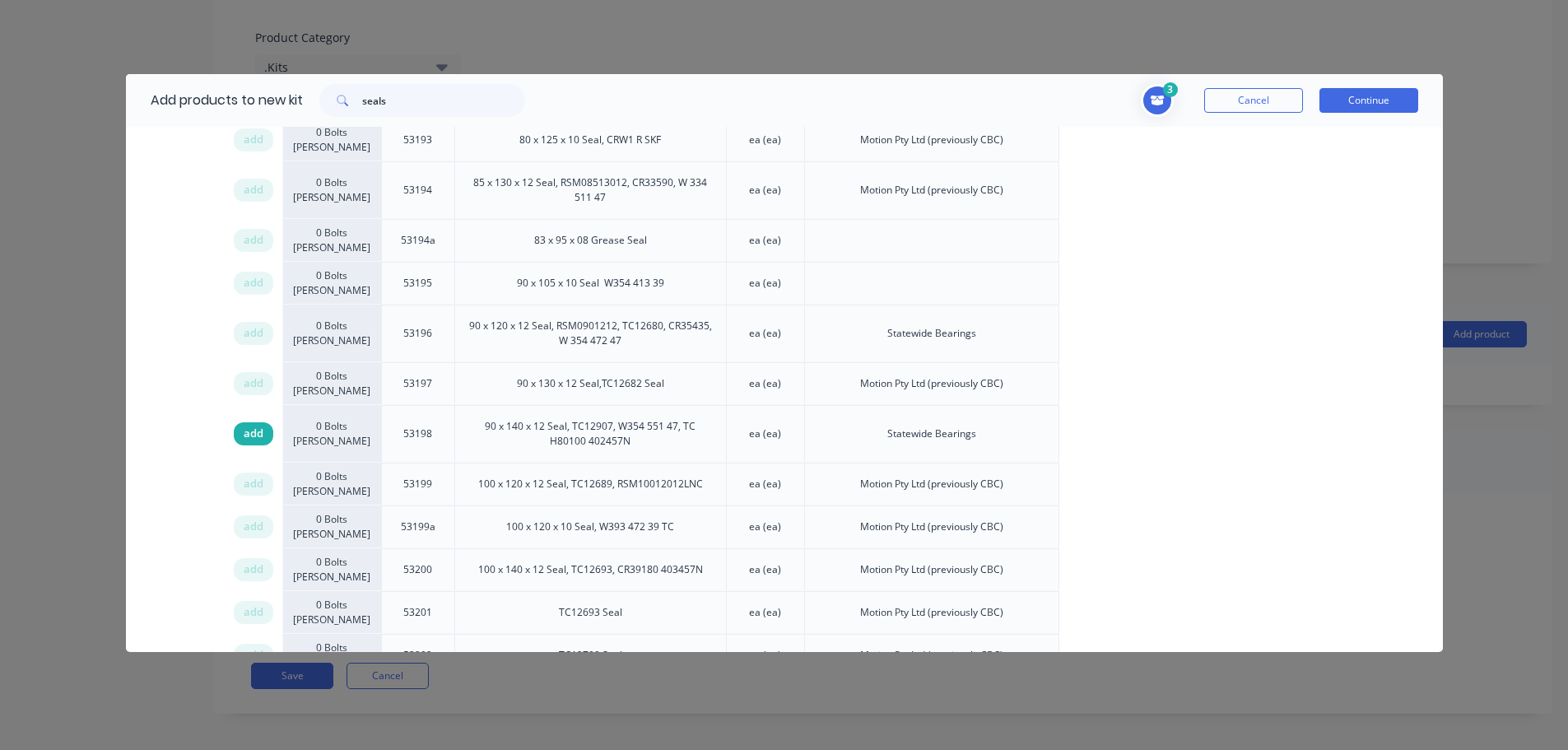
click at [249, 426] on span "add" at bounding box center [253, 434] width 19 height 17
drag, startPoint x: 407, startPoint y: 97, endPoint x: 305, endPoint y: 93, distance: 102.1
click at [316, 96] on div "seals" at bounding box center [422, 100] width 239 height 33
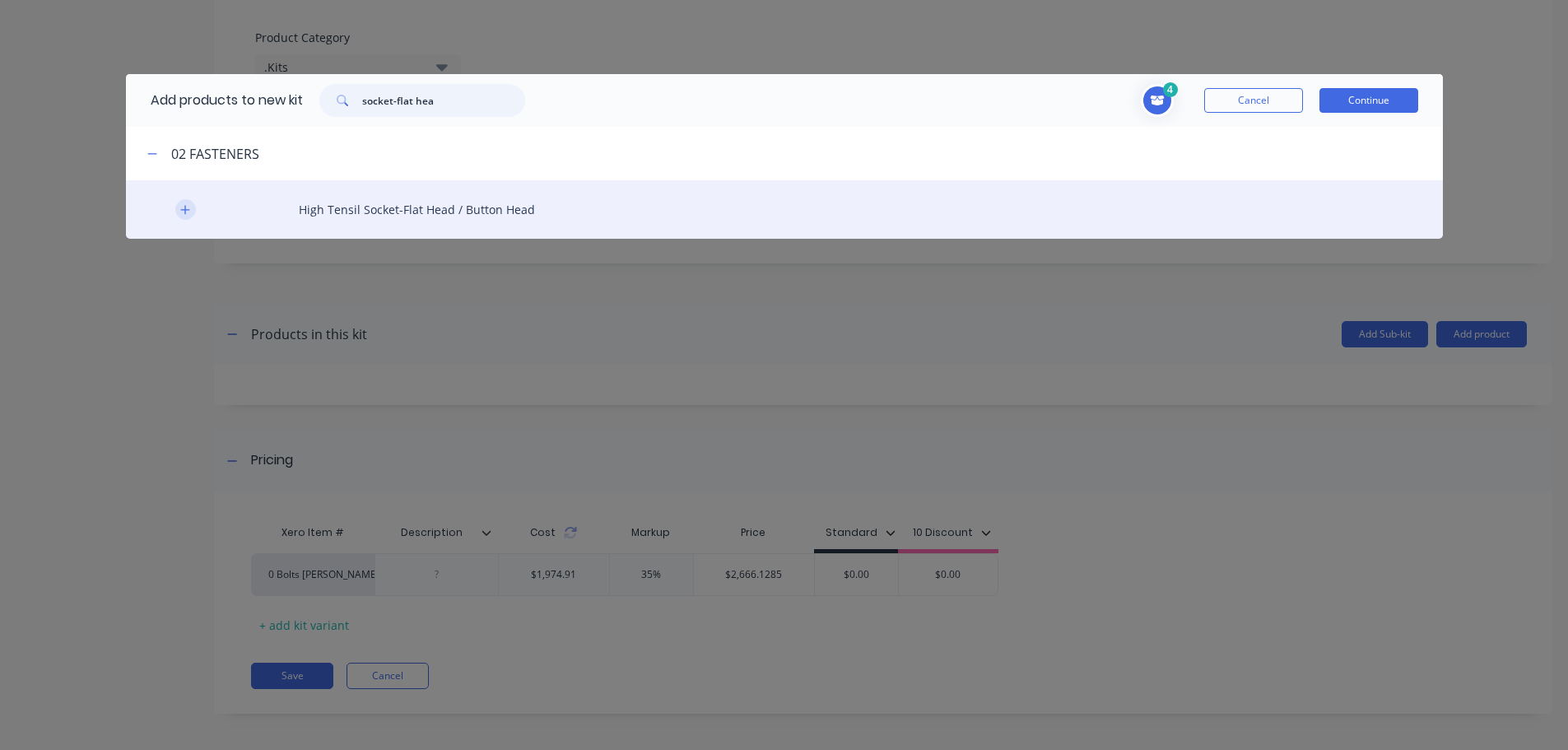
type input "socket-flat hea"
click at [184, 217] on button "button" at bounding box center [185, 210] width 20 height 20
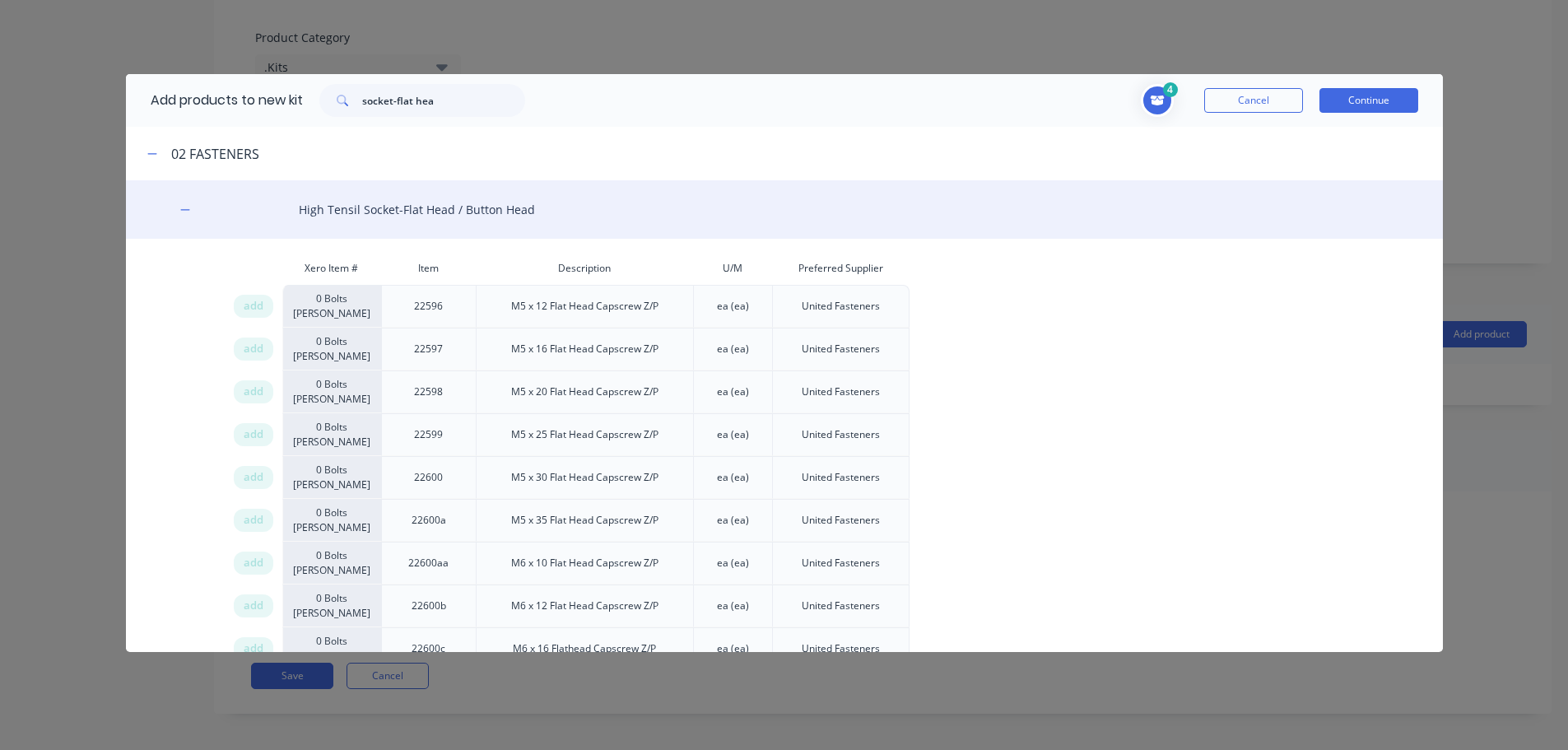
scroll to position [431, 0]
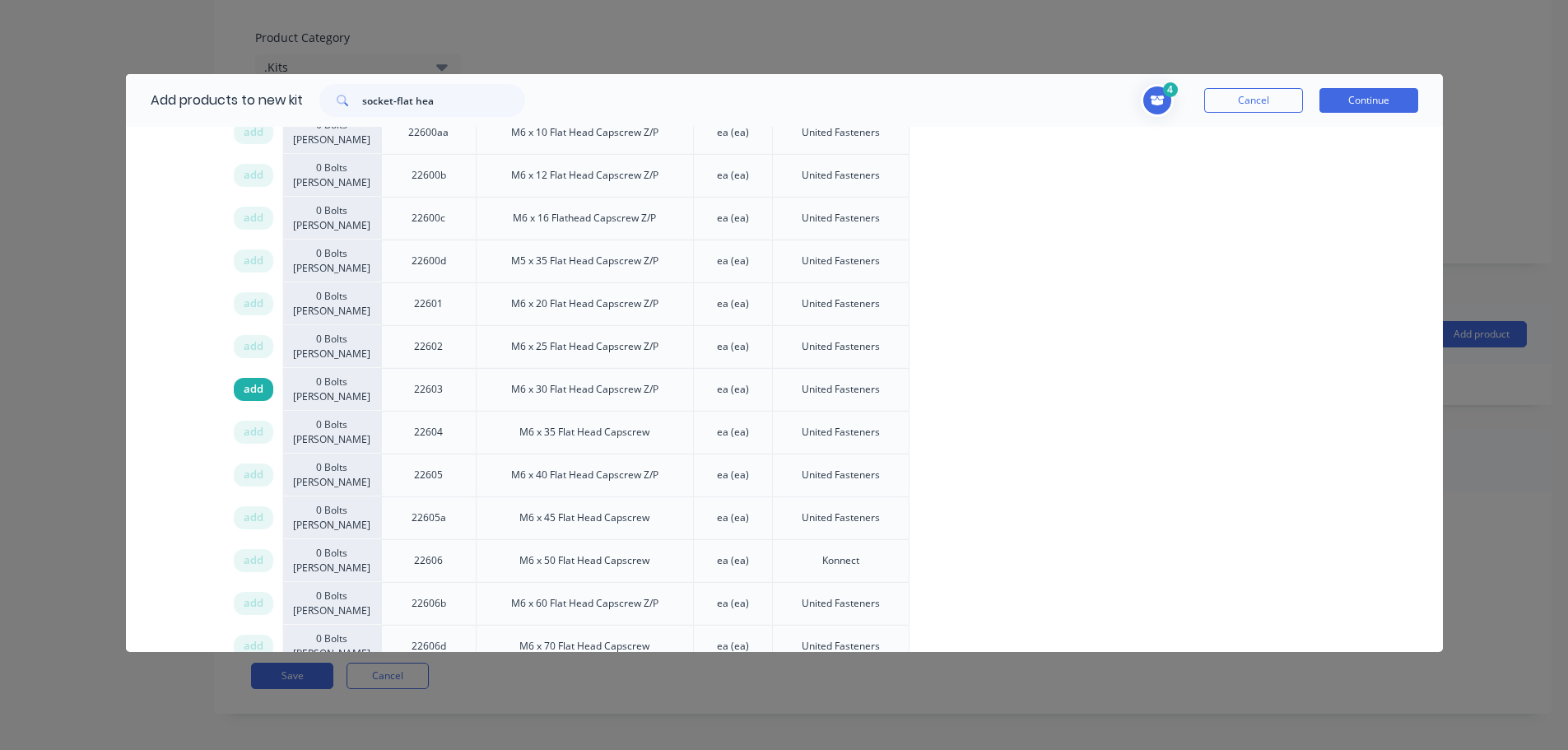
click at [247, 390] on span "add" at bounding box center [253, 390] width 19 height 17
drag, startPoint x: 439, startPoint y: 98, endPoint x: 246, endPoint y: 96, distance: 193.0
click at [246, 96] on div "Add products to new kit socket-flat hea" at bounding box center [334, 100] width 416 height 53
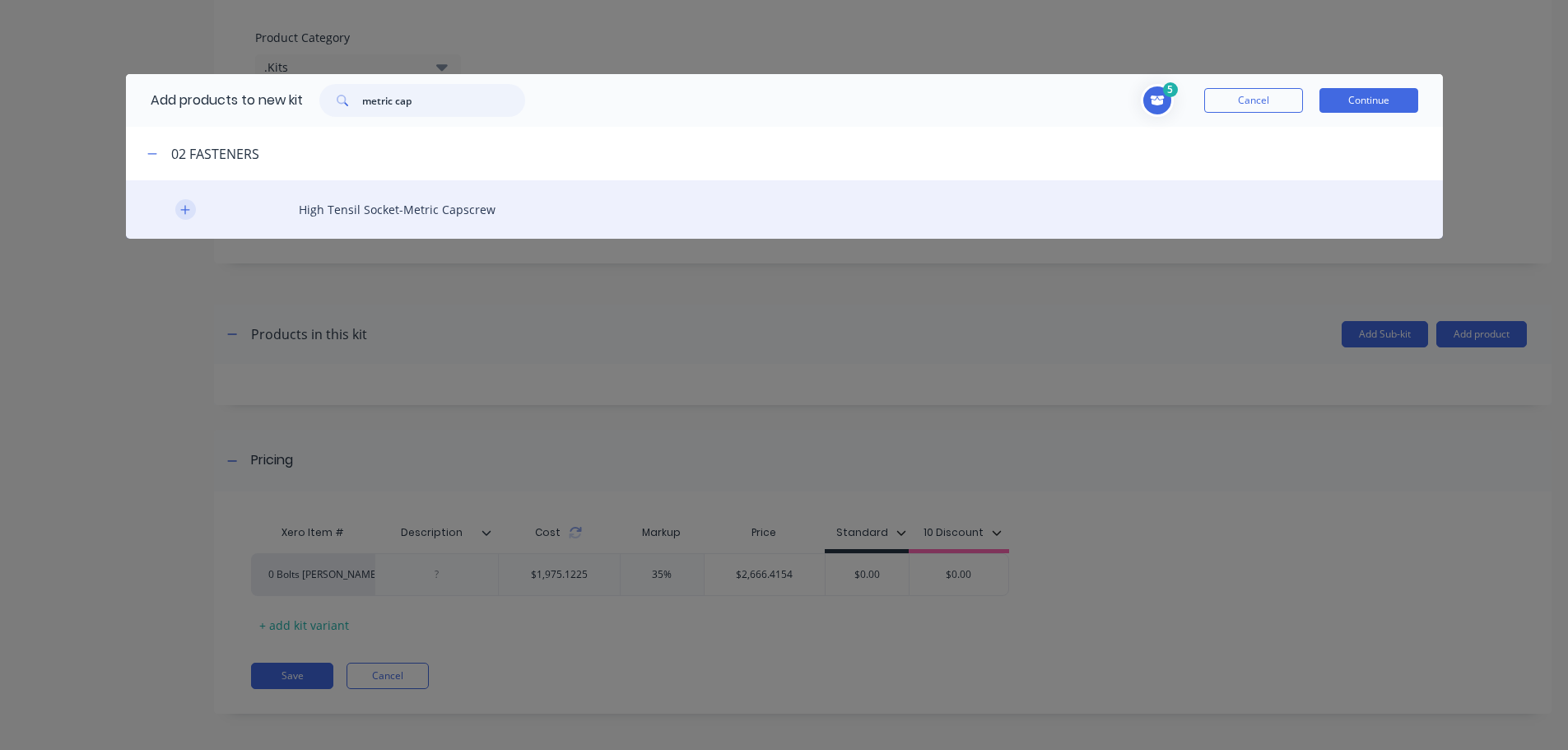
type input "metric cap"
click at [184, 210] on icon "button" at bounding box center [184, 210] width 9 height 9
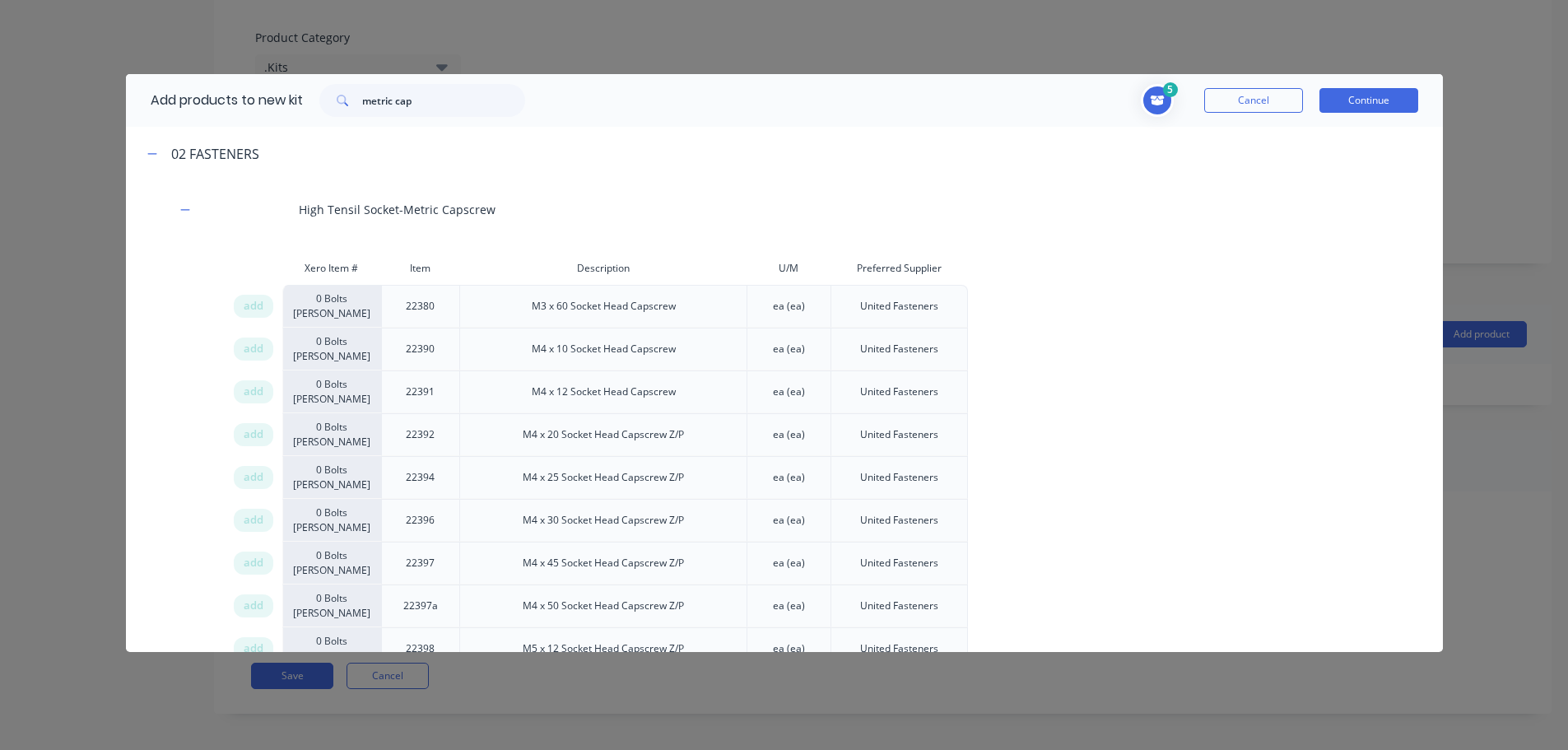
scroll to position [6083, 0]
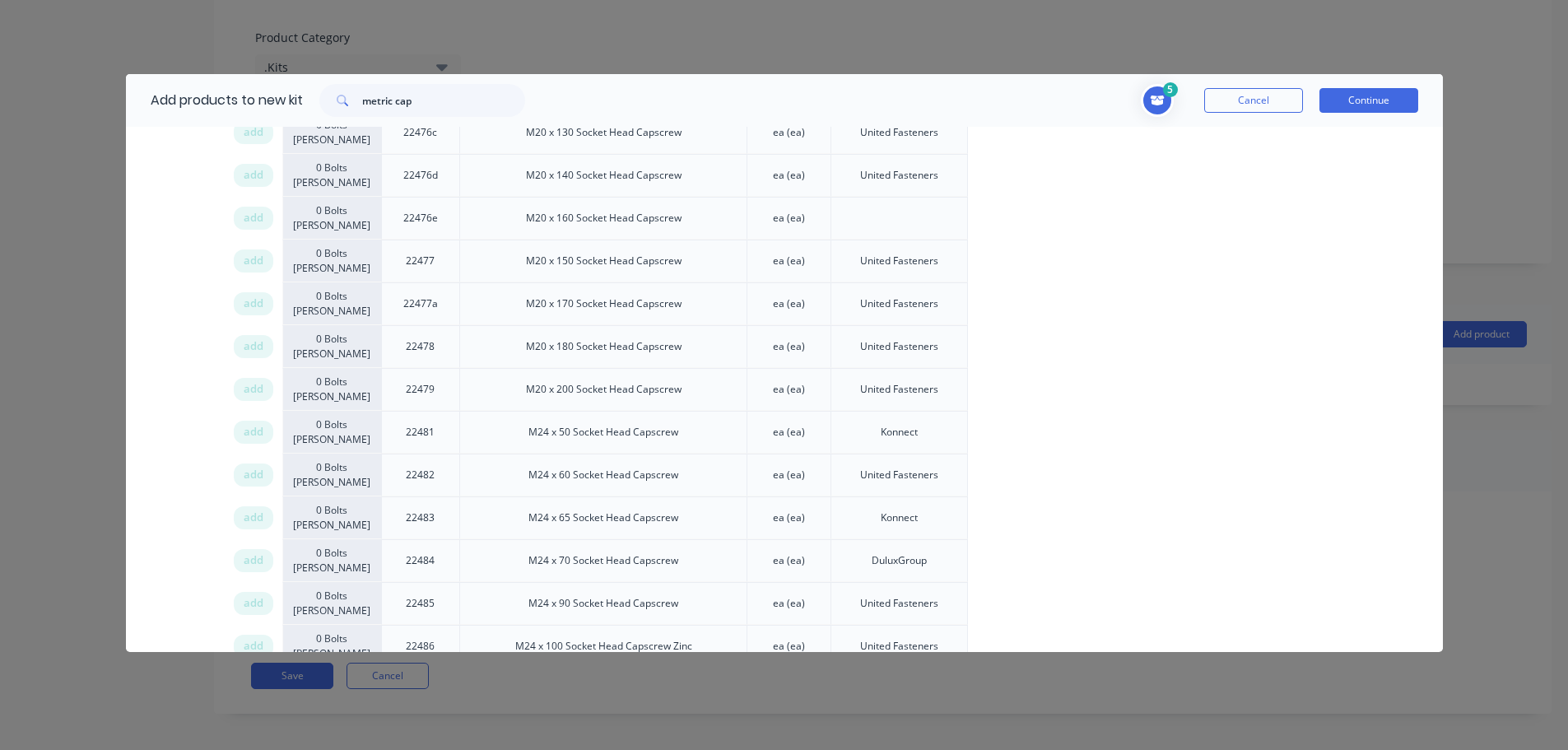
drag, startPoint x: 256, startPoint y: 390, endPoint x: 1294, endPoint y: 389, distance: 1038.0
click at [257, 389] on span "add" at bounding box center [253, 390] width 19 height 17
drag, startPoint x: 250, startPoint y: 390, endPoint x: 989, endPoint y: 391, distance: 739.0
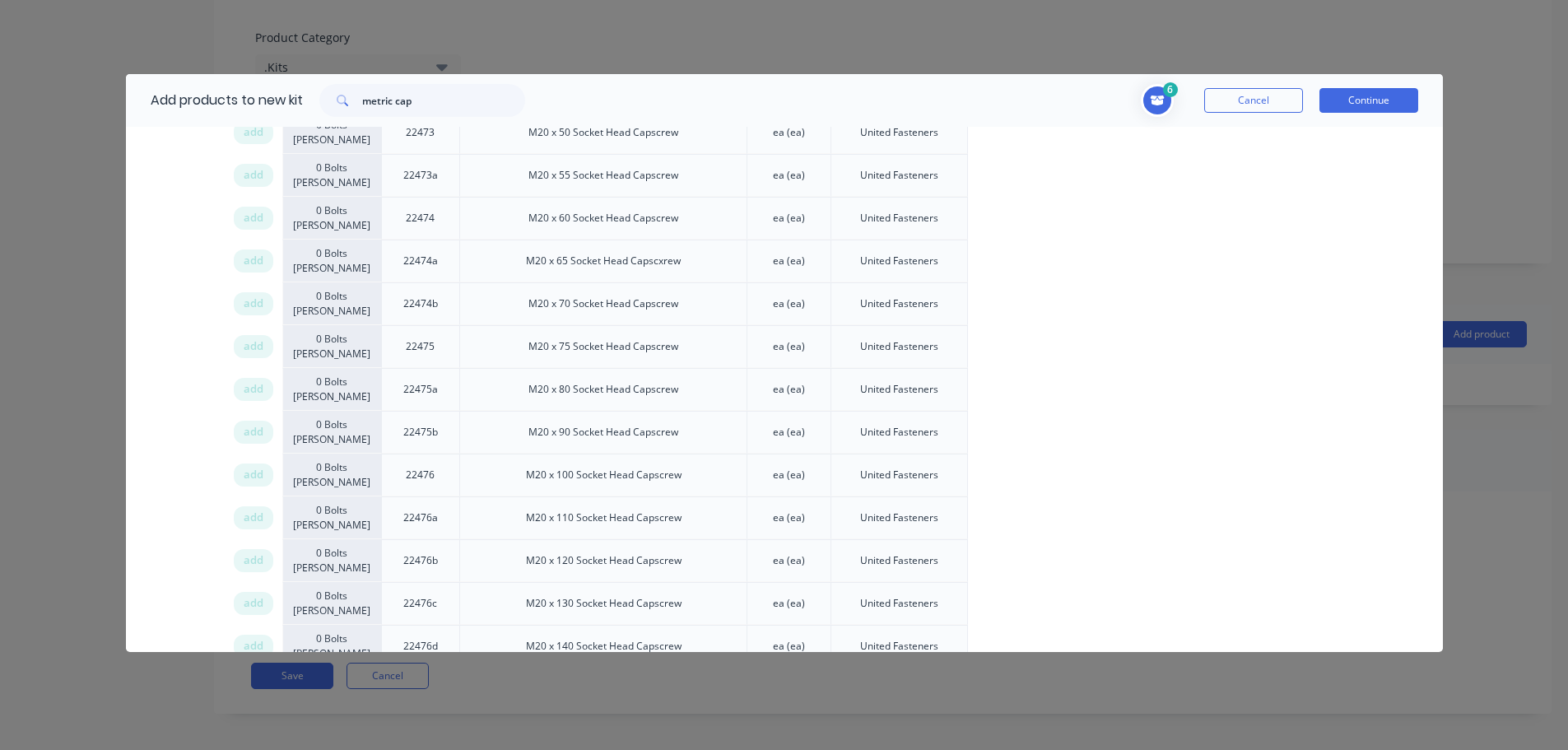
click at [250, 391] on span "add" at bounding box center [253, 390] width 19 height 17
drag, startPoint x: 422, startPoint y: 88, endPoint x: 273, endPoint y: 95, distance: 149.2
click at [274, 98] on div "Add products to new kit metric cap" at bounding box center [334, 100] width 416 height 53
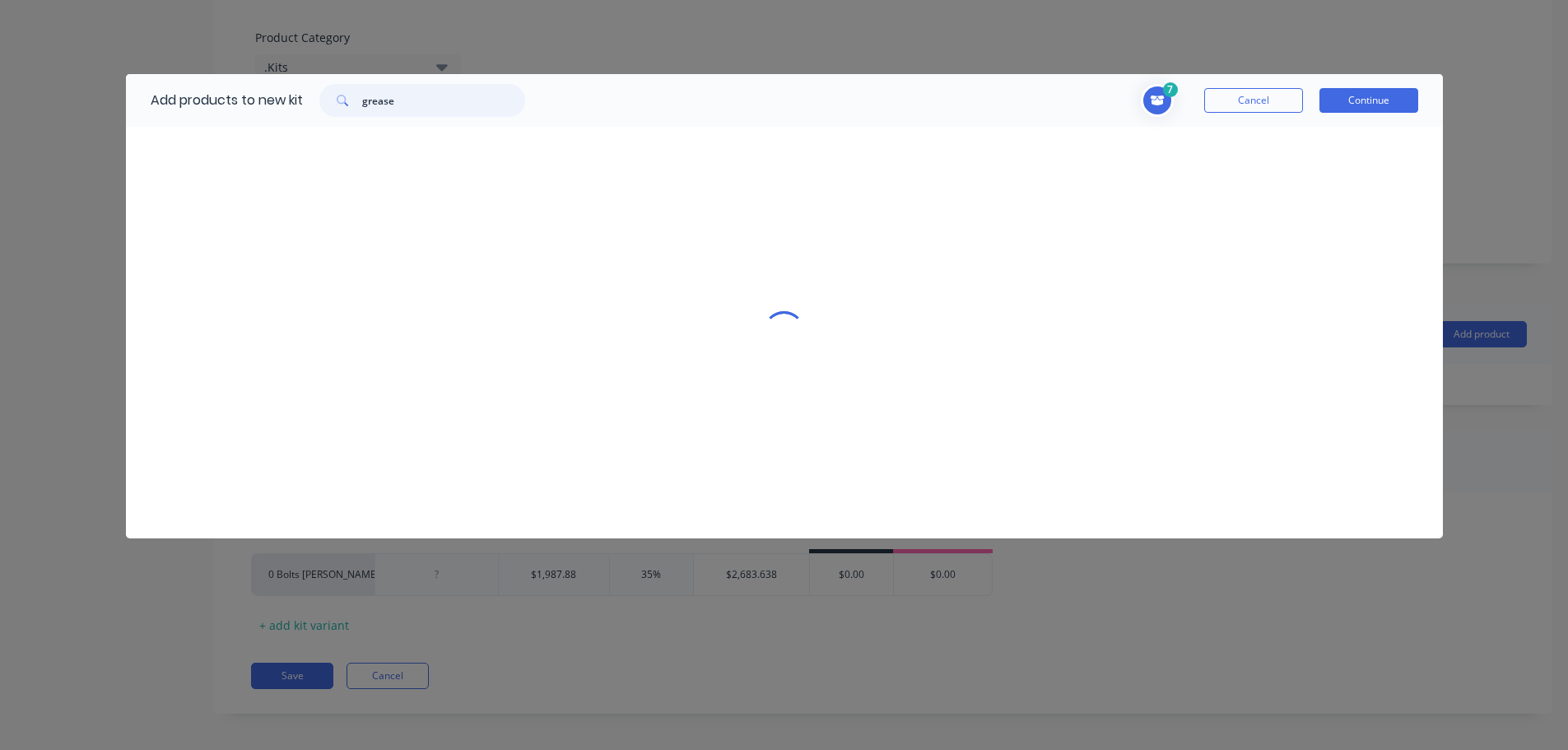
scroll to position [0, 0]
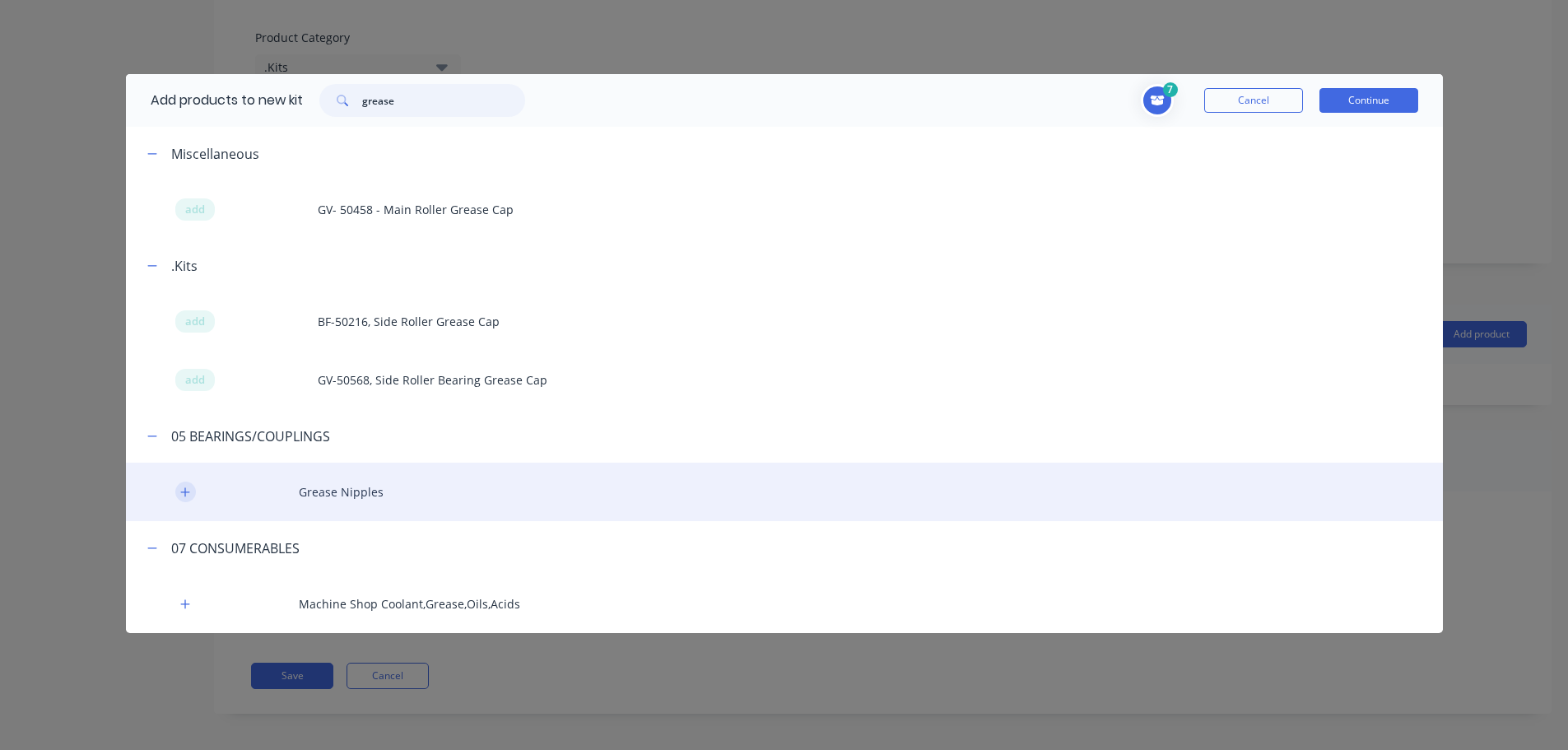
type input "grease"
click at [183, 497] on icon "button" at bounding box center [185, 492] width 10 height 12
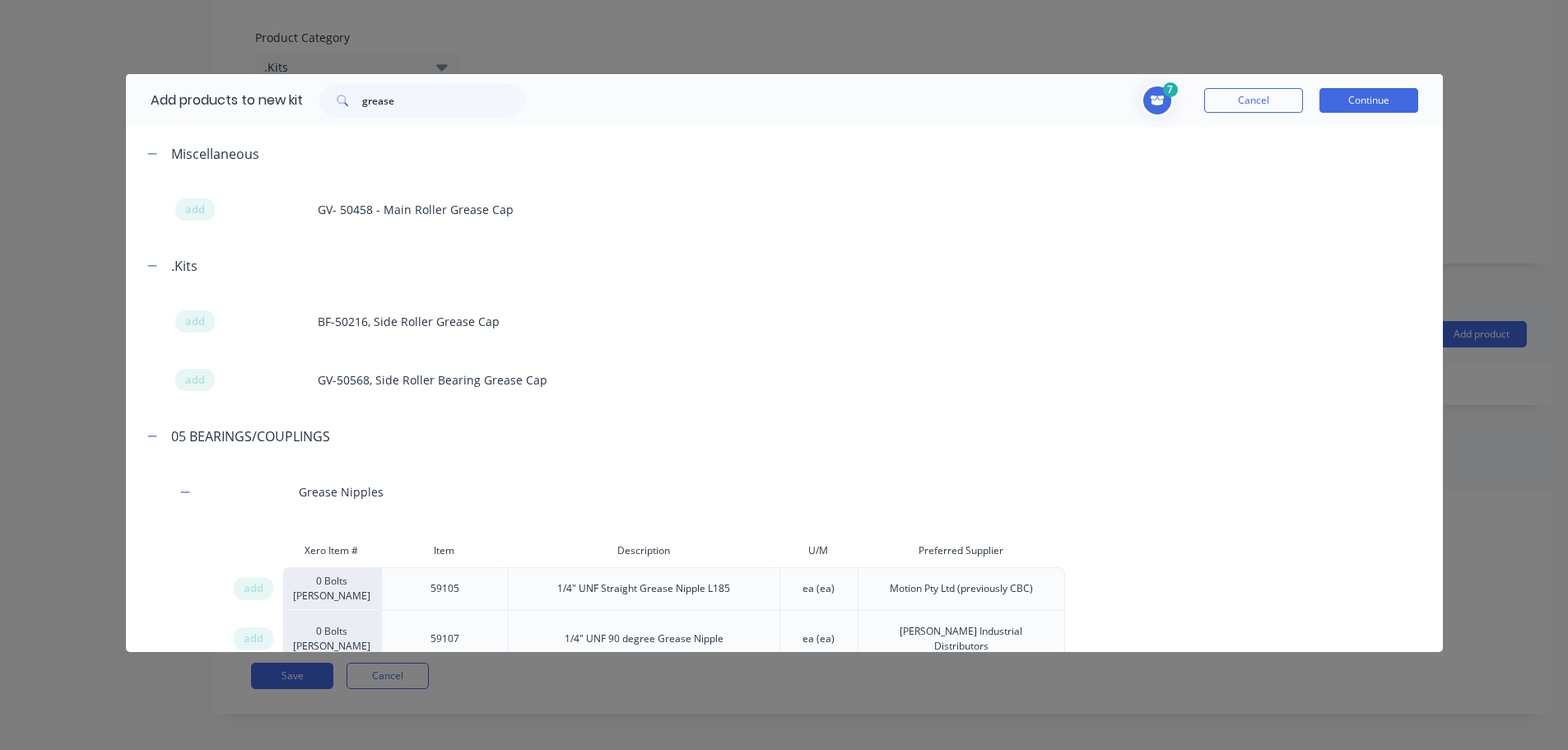
scroll to position [327, 0]
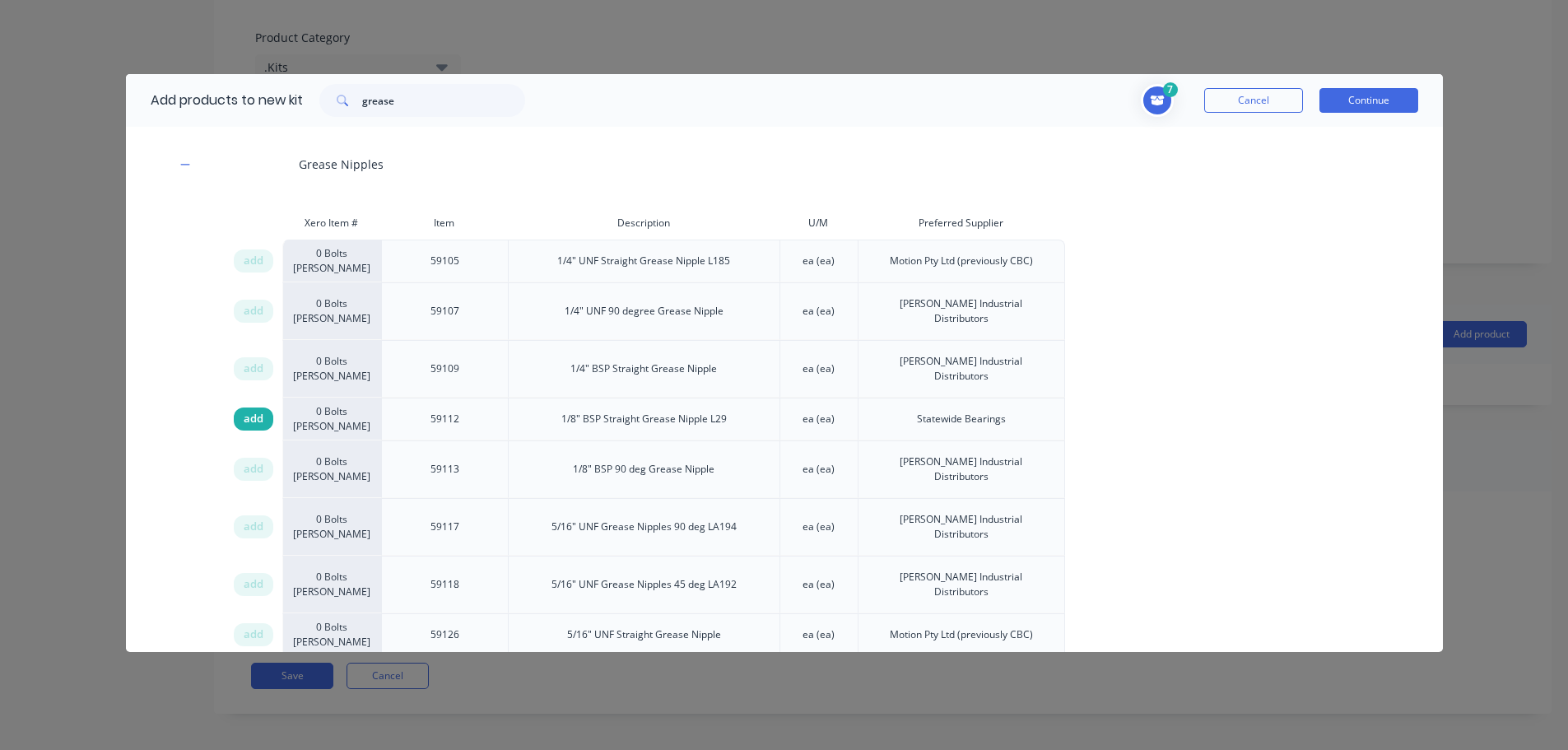
click at [244, 411] on span "add" at bounding box center [253, 419] width 19 height 17
drag, startPoint x: 376, startPoint y: 104, endPoint x: 273, endPoint y: 85, distance: 104.7
click at [299, 95] on div "Add products to new kit grease" at bounding box center [334, 100] width 416 height 53
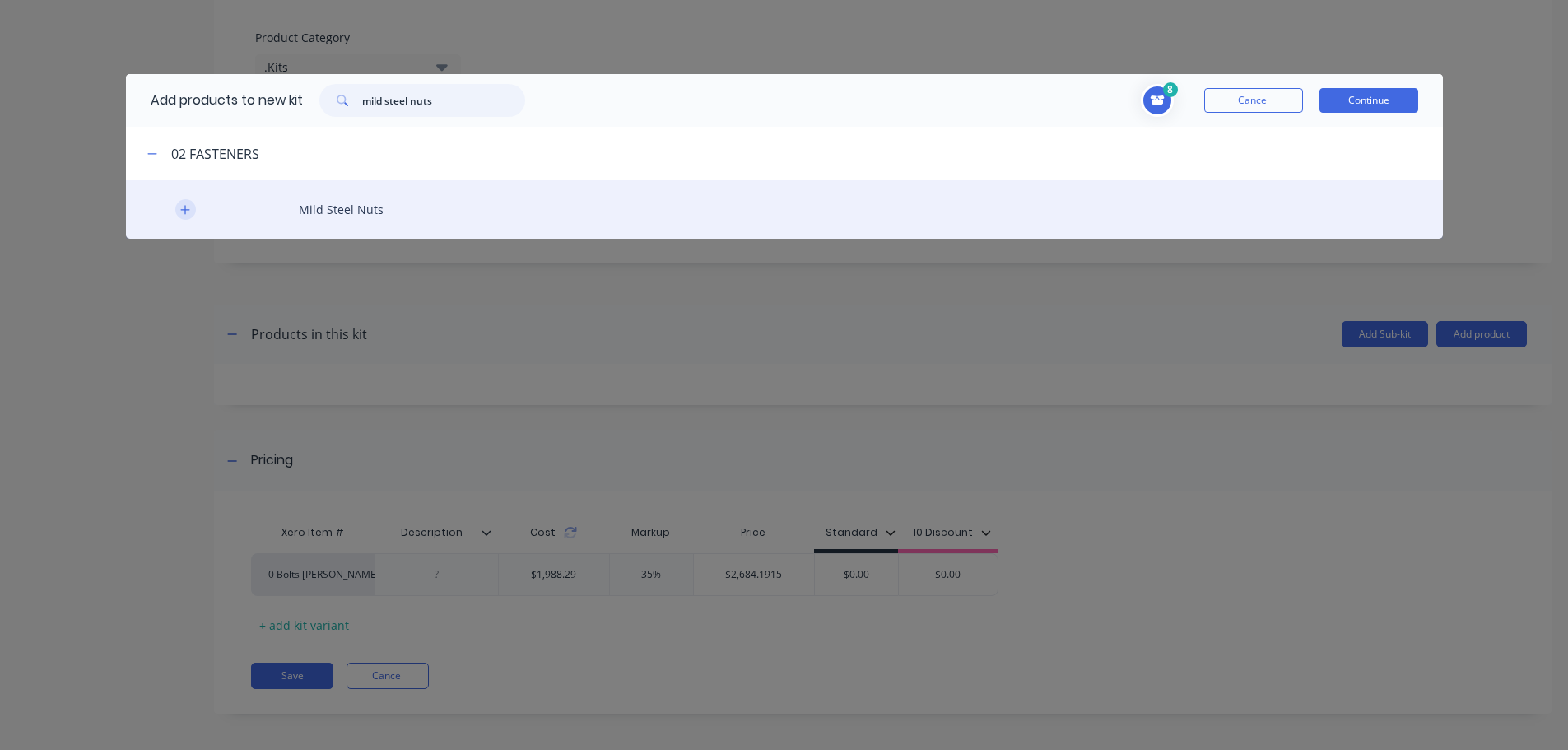
type input "mild steel nuts"
click at [183, 213] on icon "button" at bounding box center [185, 210] width 10 height 12
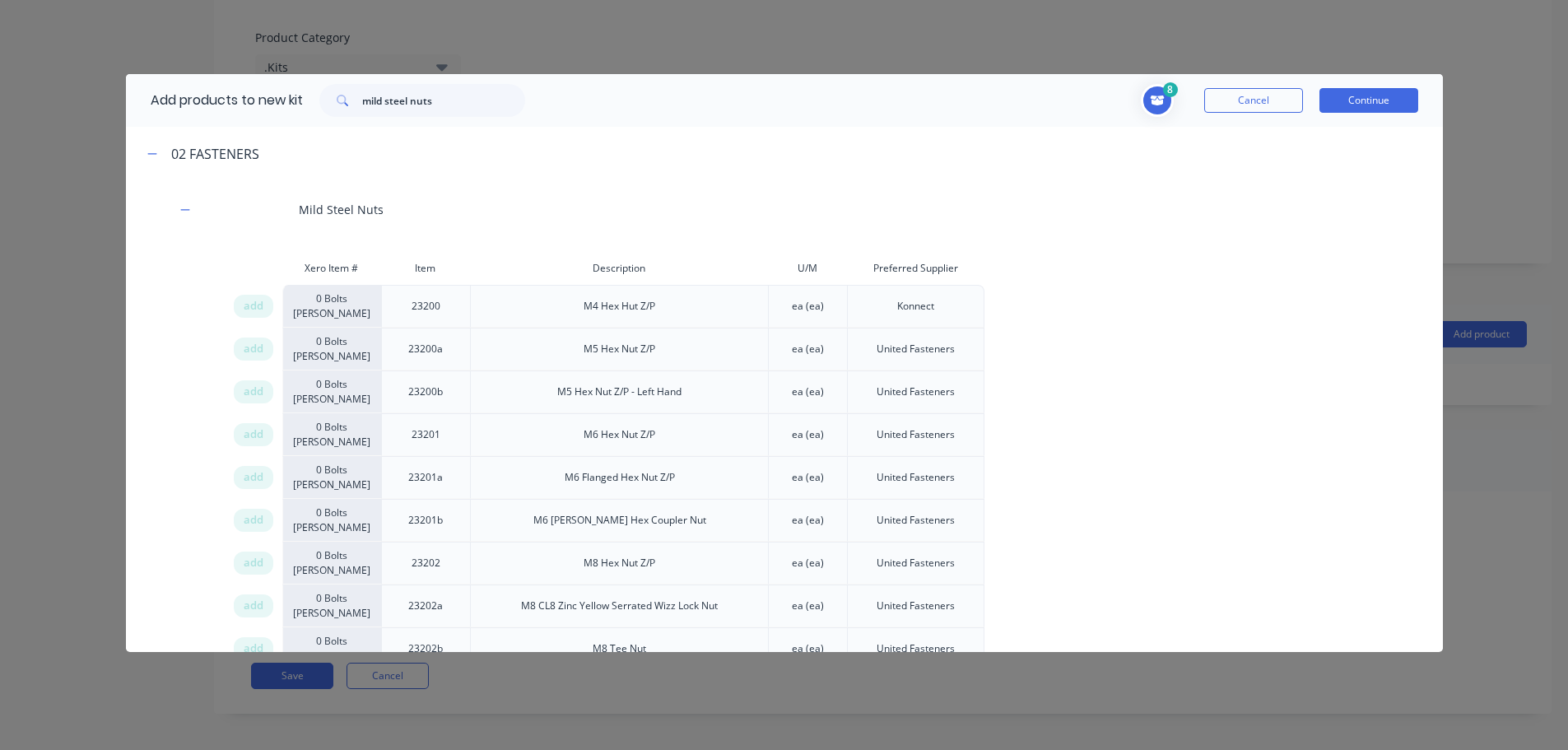
scroll to position [2315, 0]
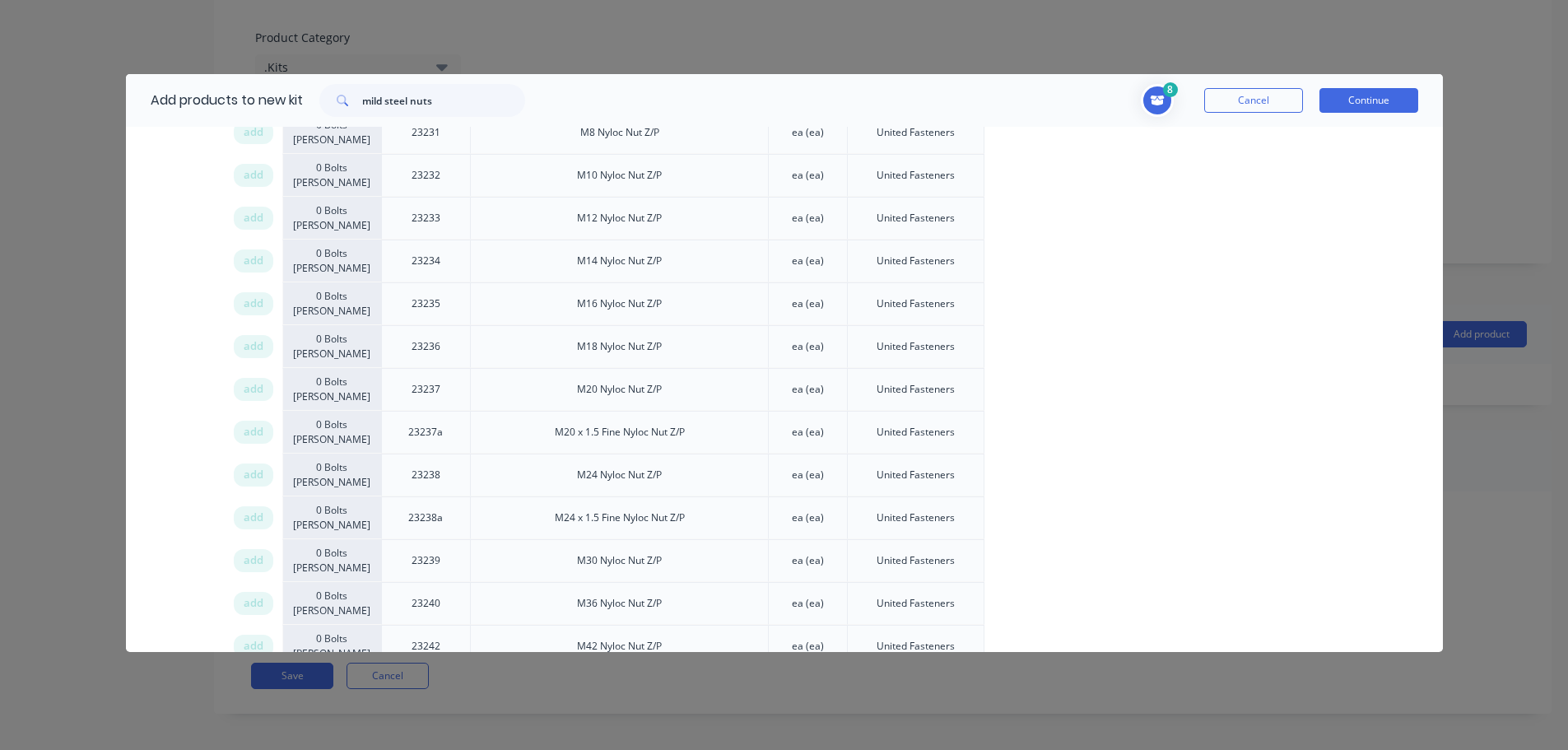
drag, startPoint x: 247, startPoint y: 390, endPoint x: 1254, endPoint y: 390, distance: 1007.0
click at [251, 390] on span "add" at bounding box center [253, 390] width 19 height 17
drag, startPoint x: 452, startPoint y: 99, endPoint x: 198, endPoint y: 96, distance: 254.0
click at [200, 98] on div "Add products to new kit mild steel nuts" at bounding box center [334, 100] width 416 height 53
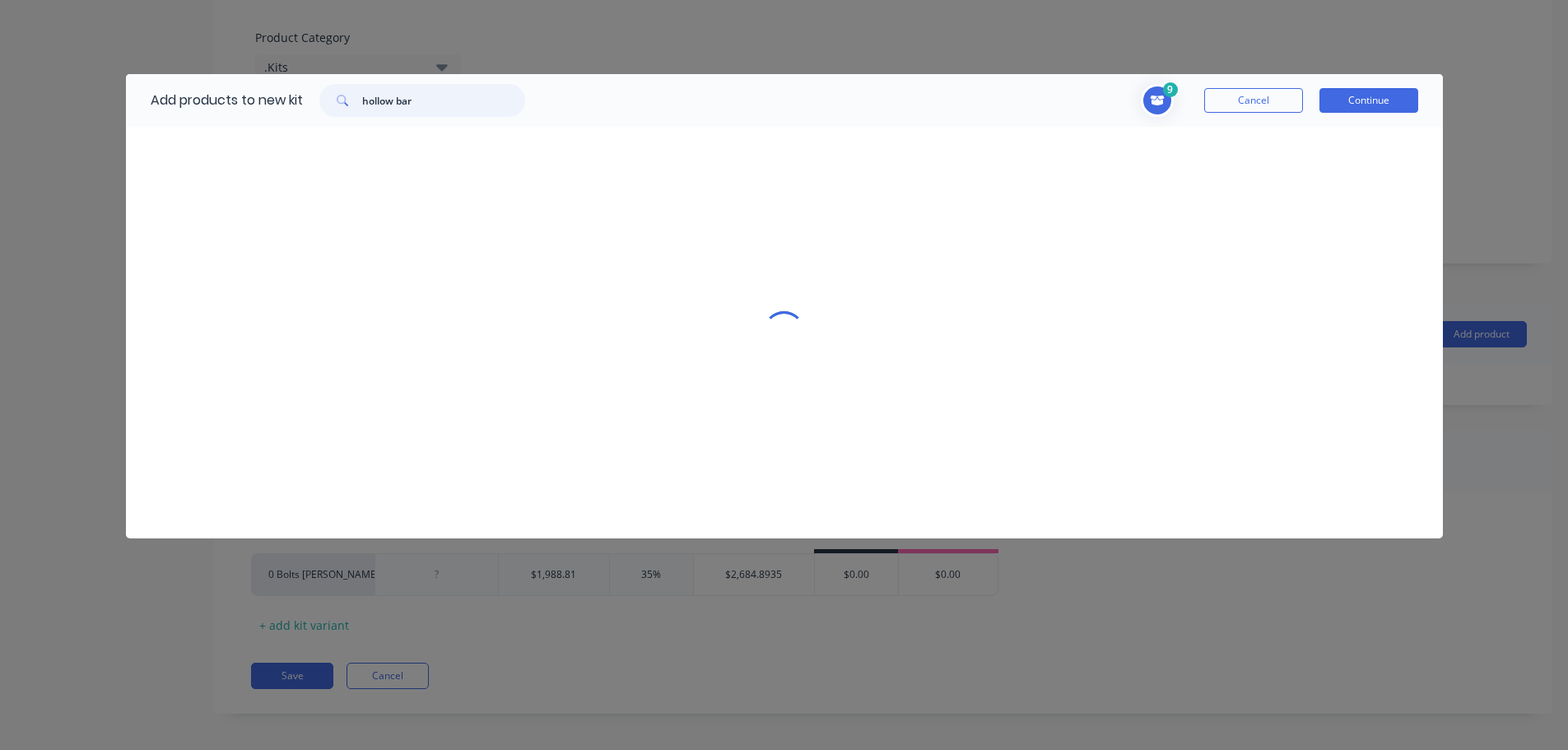
scroll to position [0, 0]
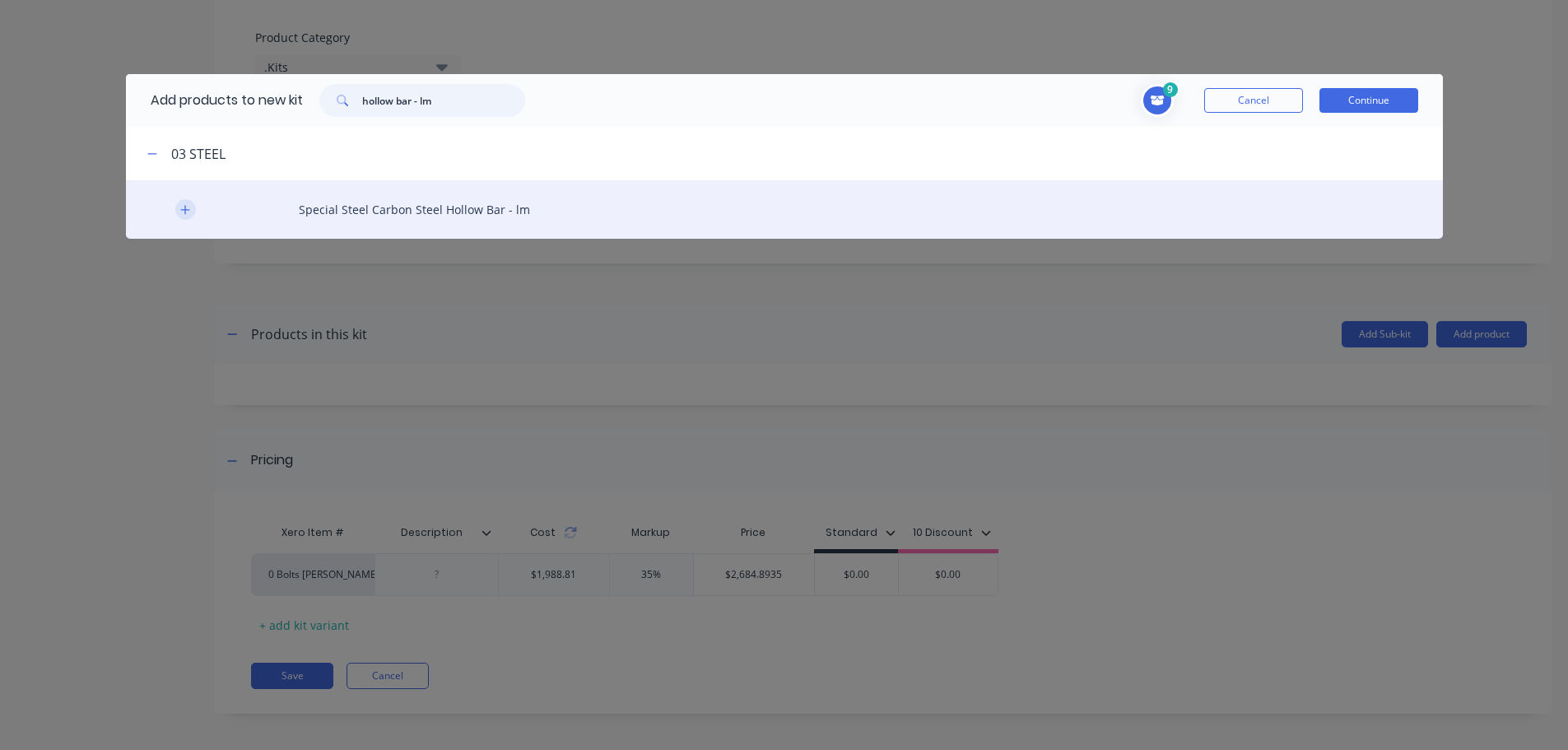
type input "hollow bar - lm"
click at [178, 210] on button "button" at bounding box center [185, 210] width 20 height 20
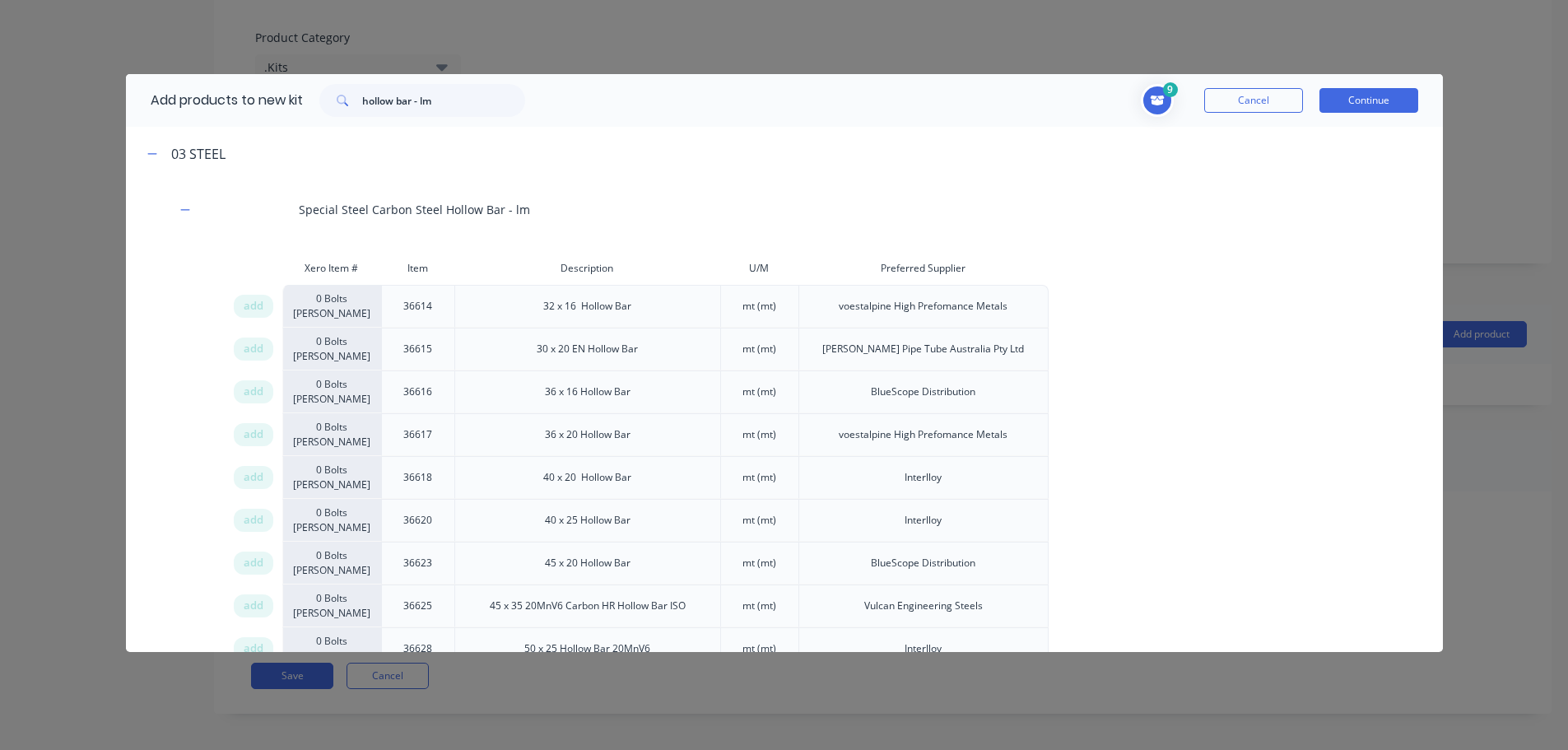
scroll to position [2872, 0]
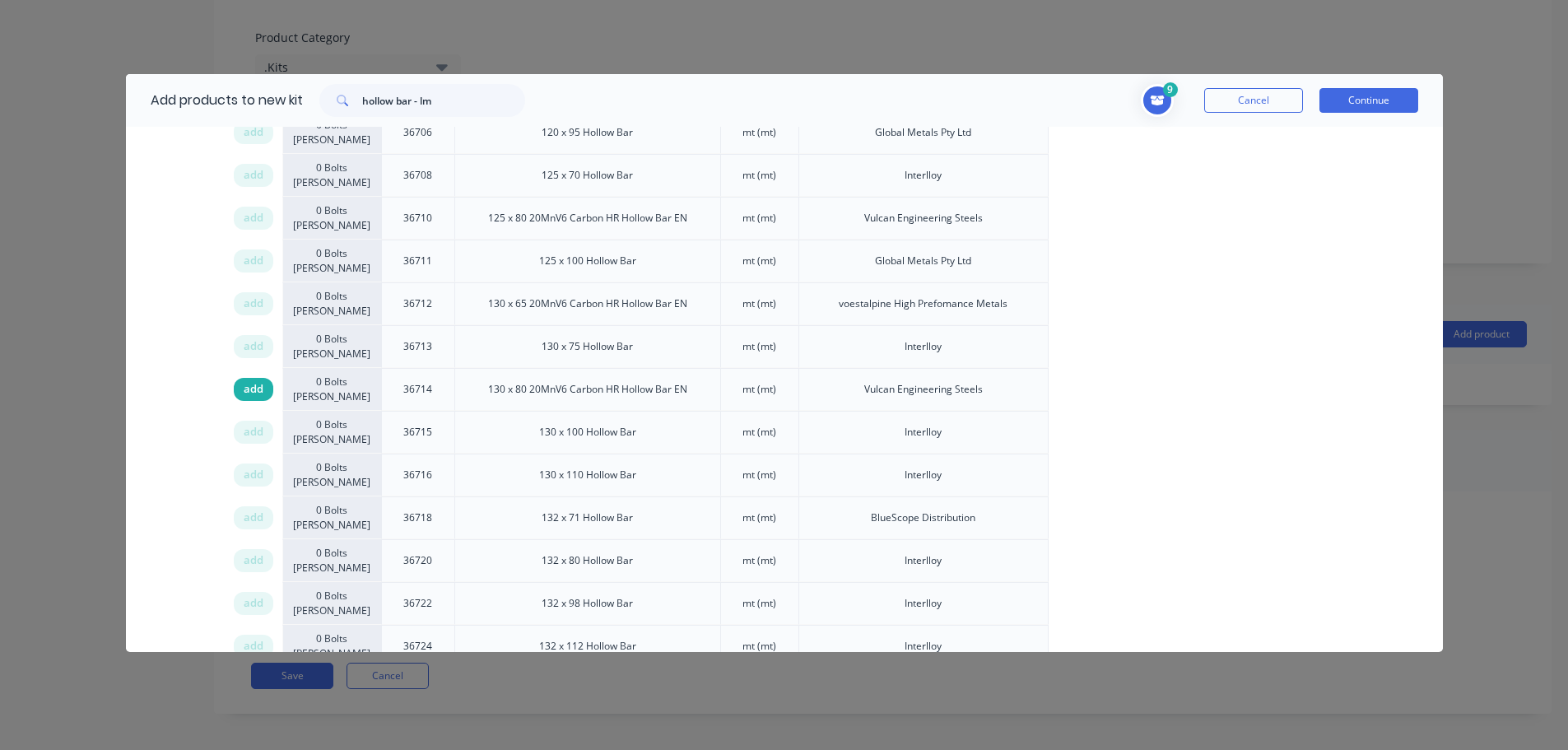
click at [255, 389] on span "add" at bounding box center [253, 390] width 19 height 17
click at [181, 357] on div "Xero Item # Item Description U/M Preferred Supplier add 0 Bolts Metric Galvanis…" at bounding box center [784, 209] width 1316 height 5657
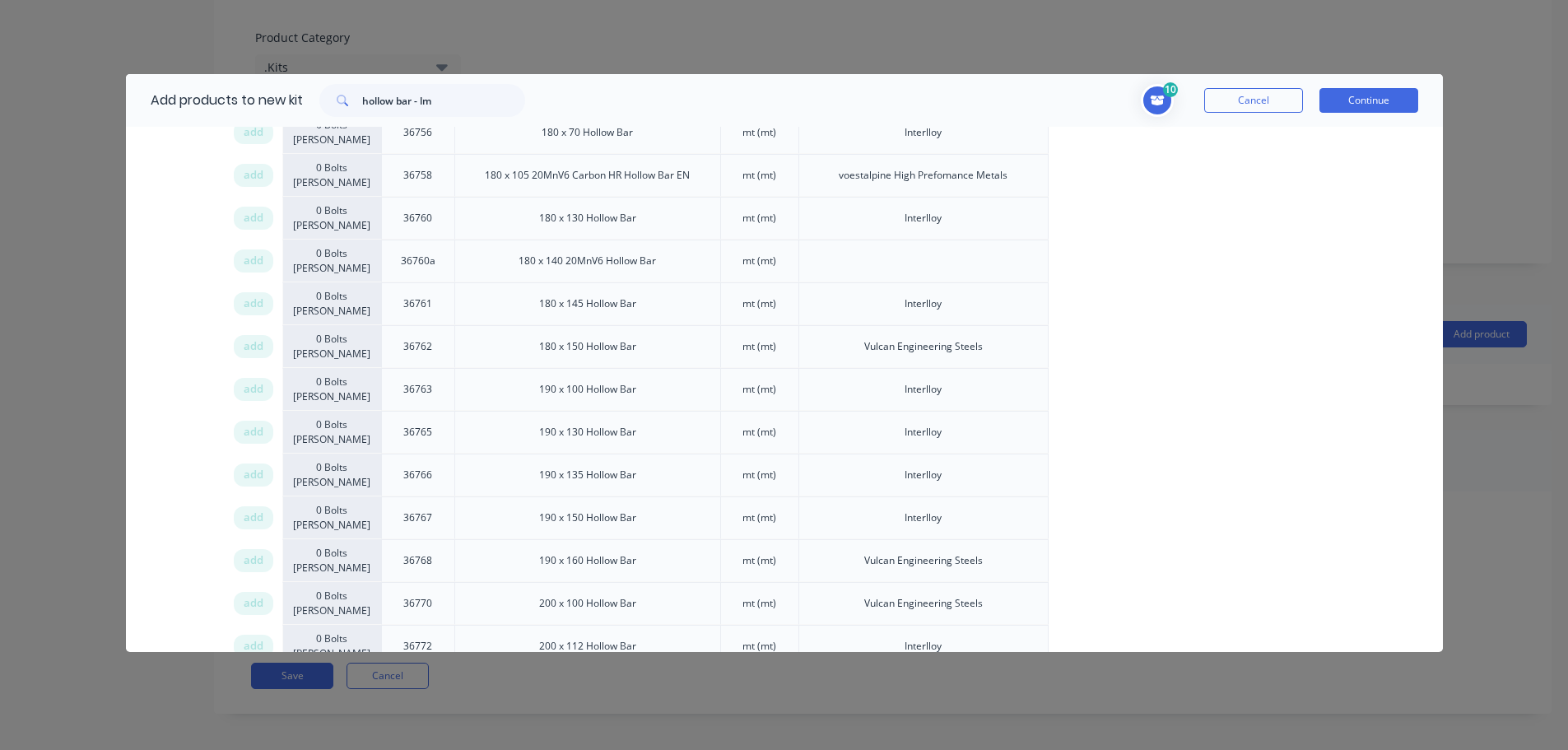
drag, startPoint x: 246, startPoint y: 394, endPoint x: 1118, endPoint y: 391, distance: 872.0
click at [261, 392] on span "add" at bounding box center [253, 390] width 19 height 17
drag, startPoint x: 457, startPoint y: 95, endPoint x: 209, endPoint y: 92, distance: 248.0
click at [209, 93] on div "Add products to new kit hollow bar - lm" at bounding box center [334, 100] width 416 height 53
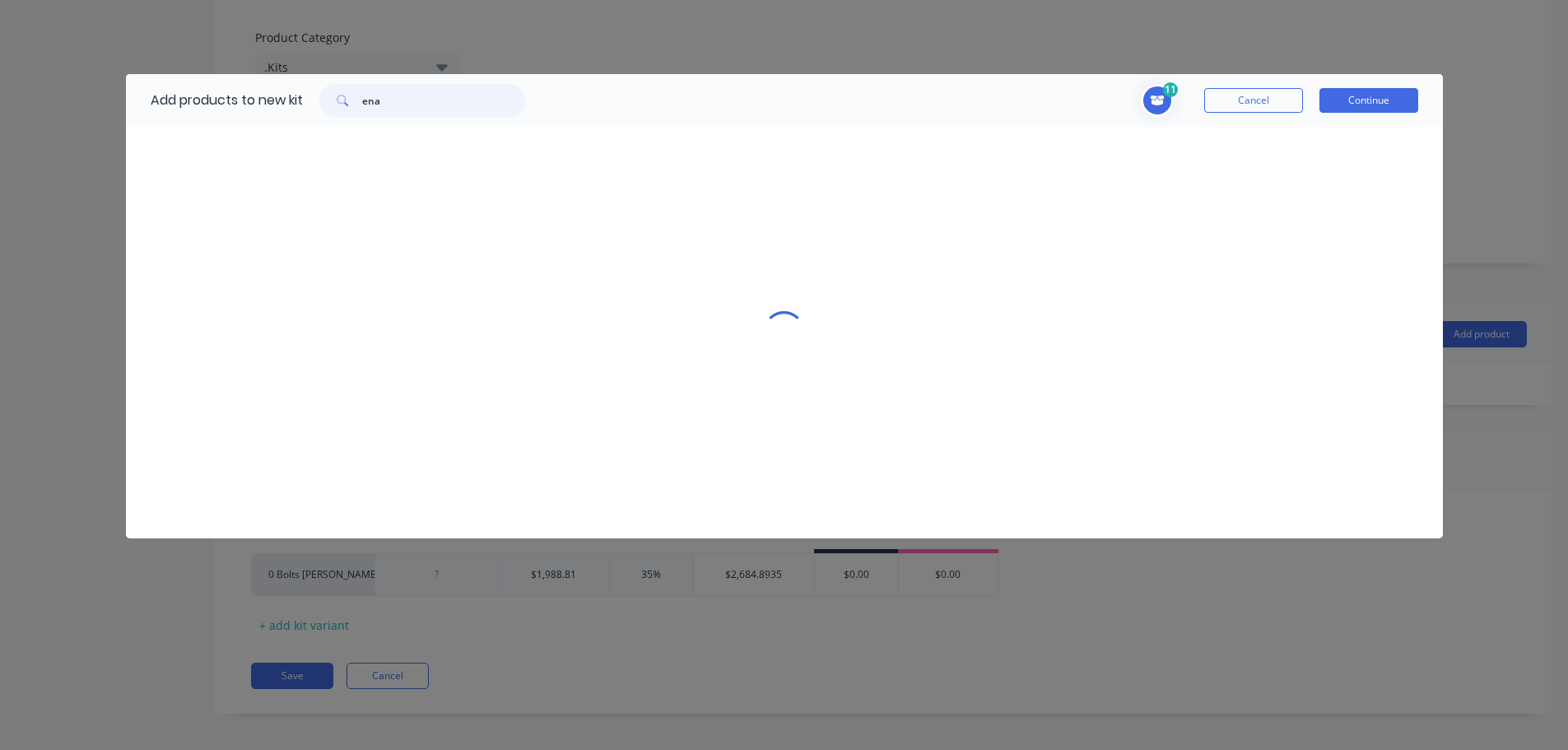
scroll to position [0, 0]
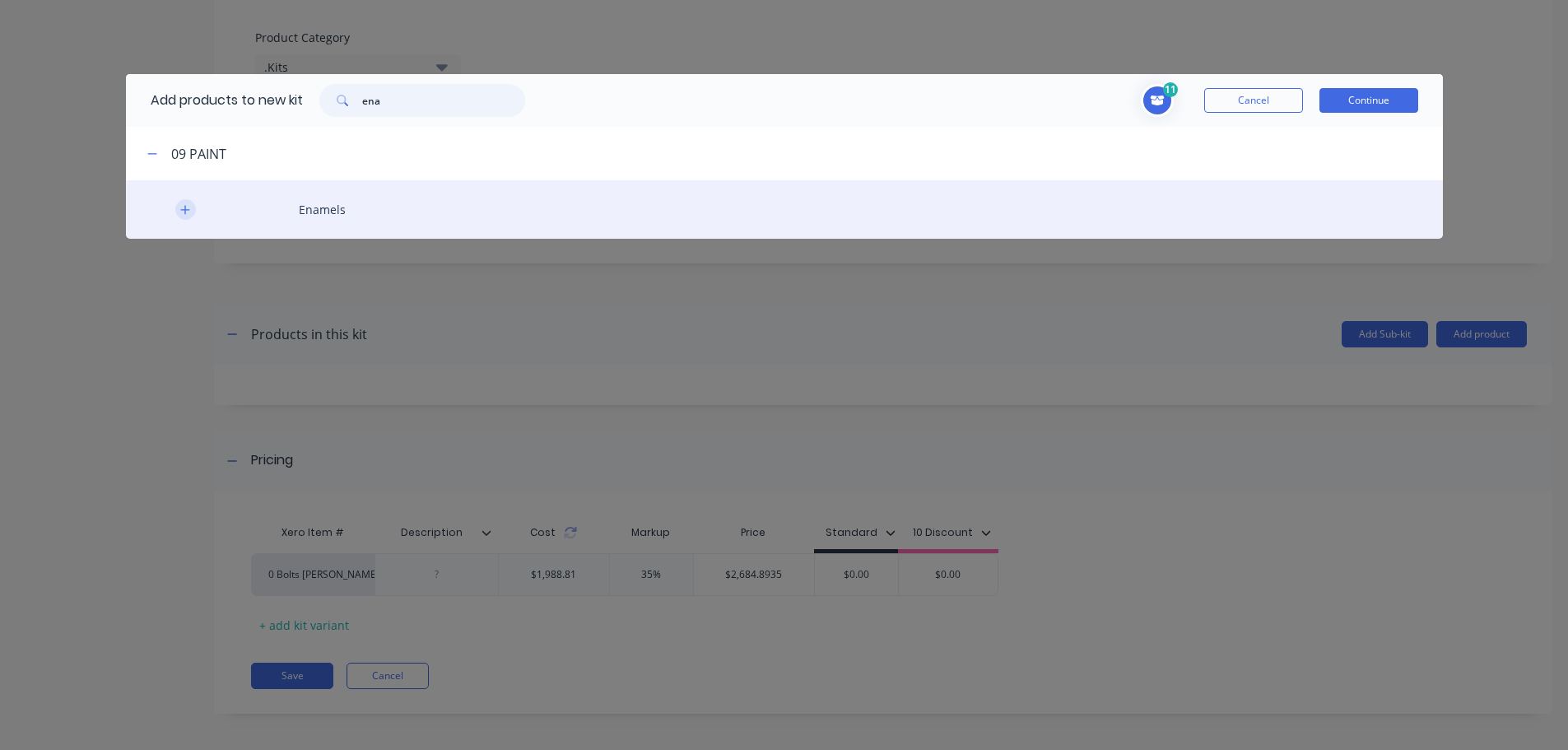
type input "ena"
click at [182, 216] on button "button" at bounding box center [185, 210] width 20 height 20
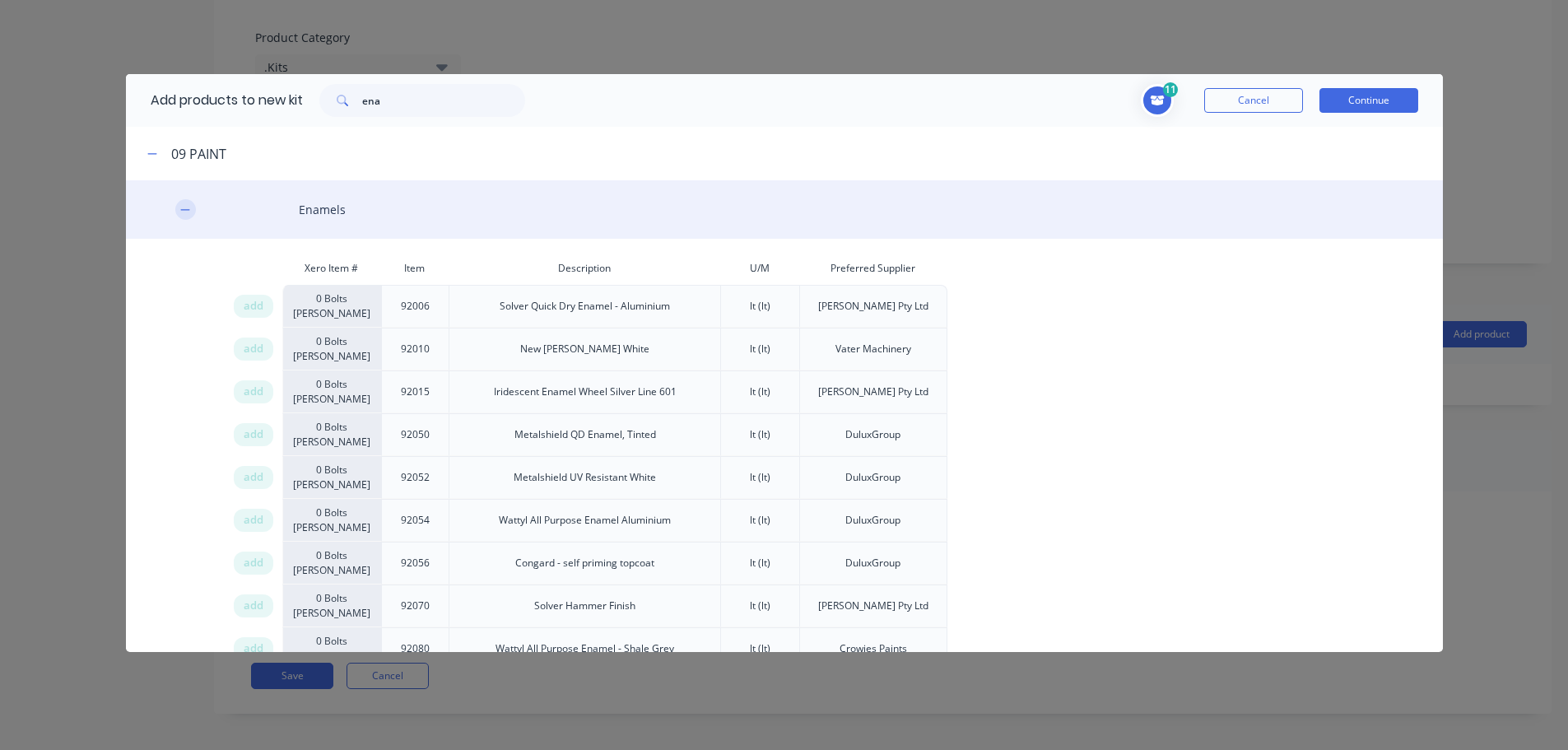
scroll to position [3, 0]
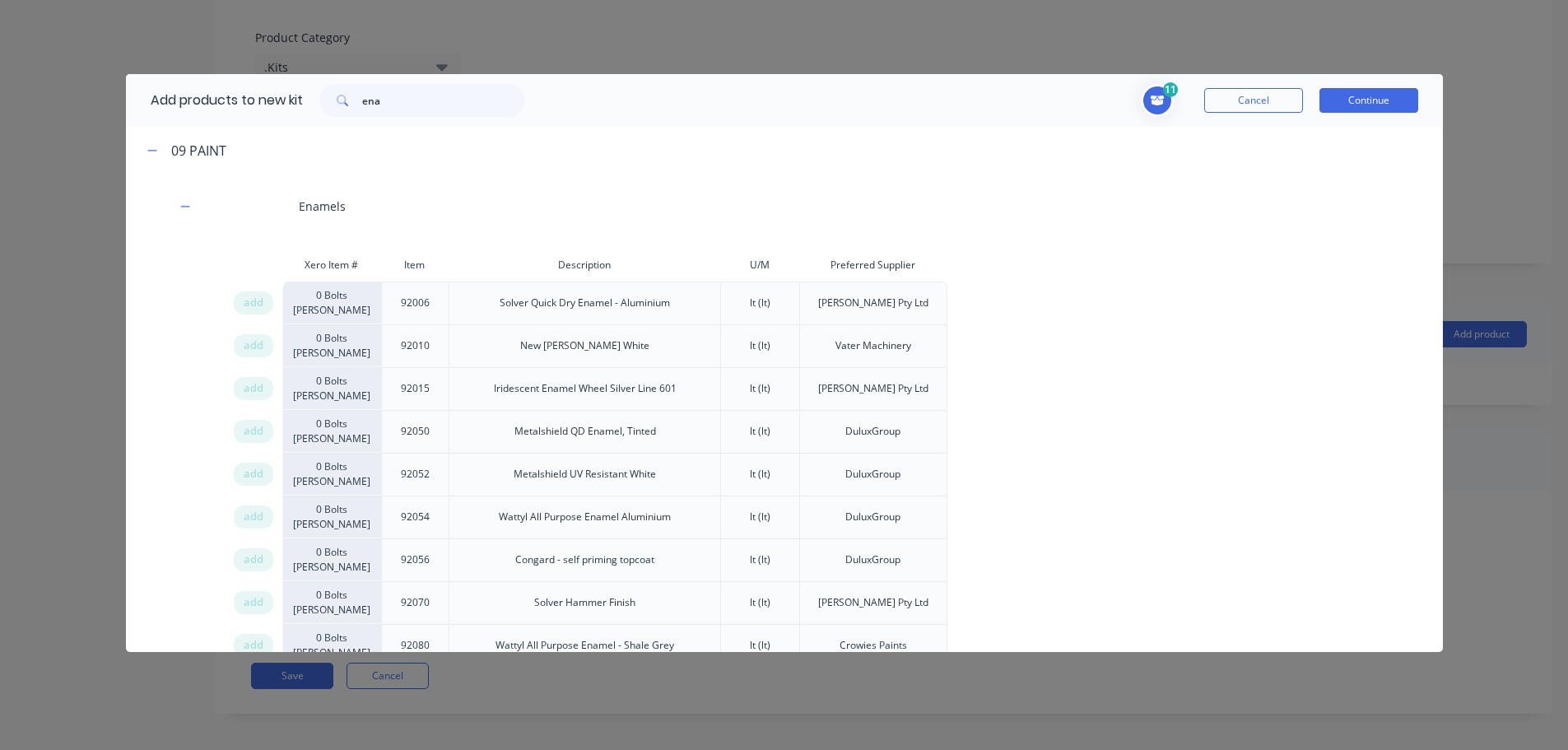
drag, startPoint x: 257, startPoint y: 646, endPoint x: 1159, endPoint y: 609, distance: 902.8
click at [267, 646] on div "add" at bounding box center [257, 646] width 50 height 43
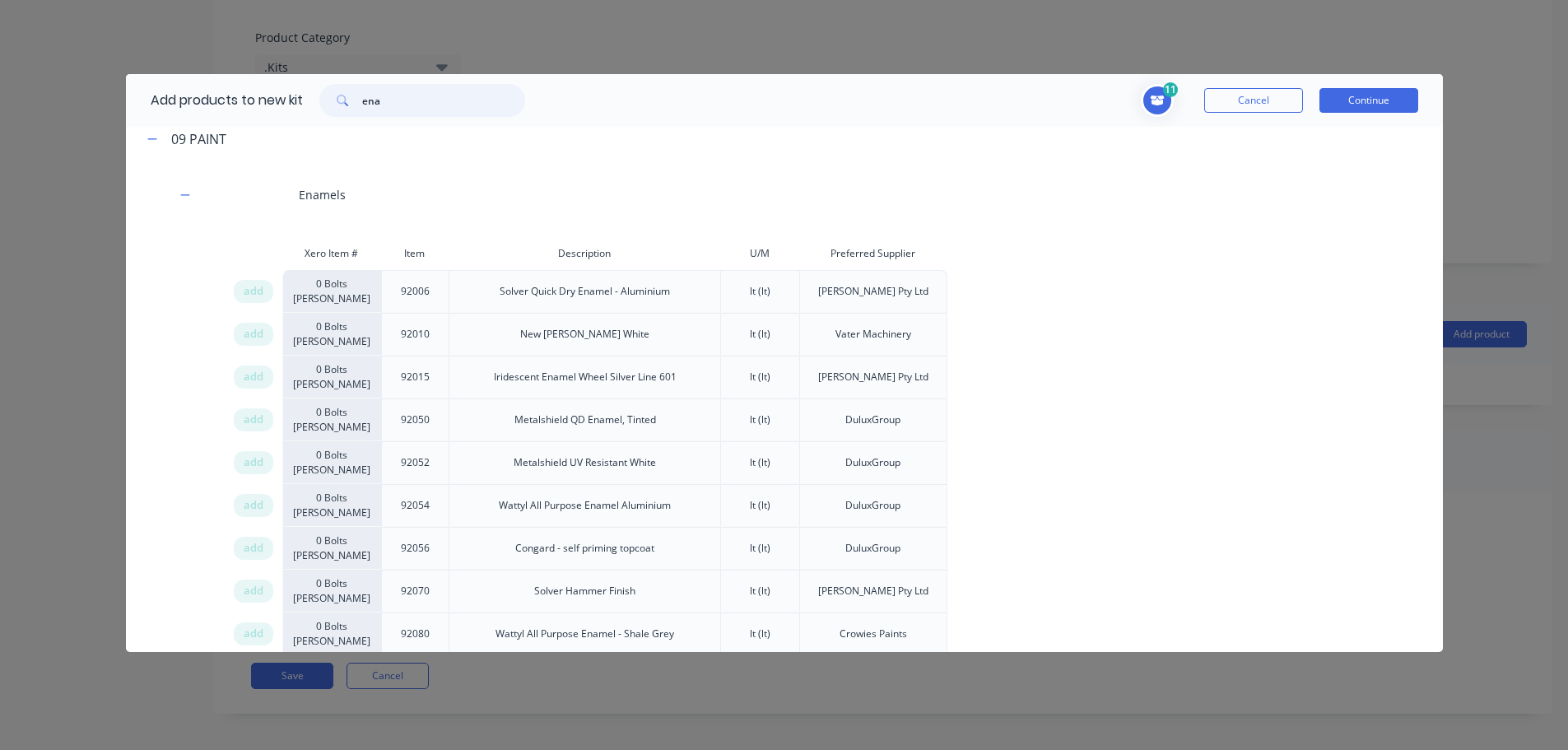
drag, startPoint x: 404, startPoint y: 97, endPoint x: 252, endPoint y: 93, distance: 152.1
click at [255, 93] on div "Add products to new kit ena" at bounding box center [334, 100] width 416 height 53
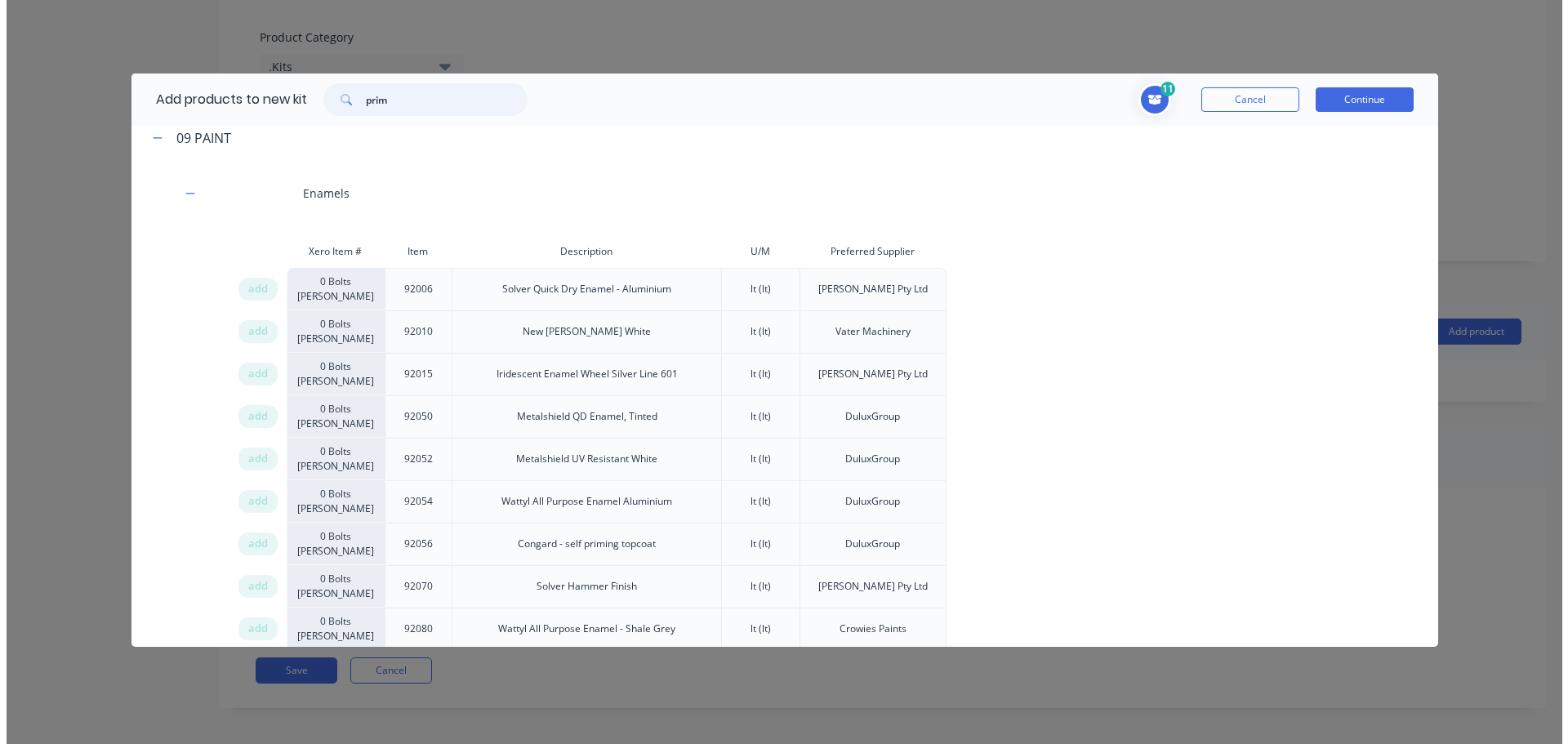
scroll to position [0, 0]
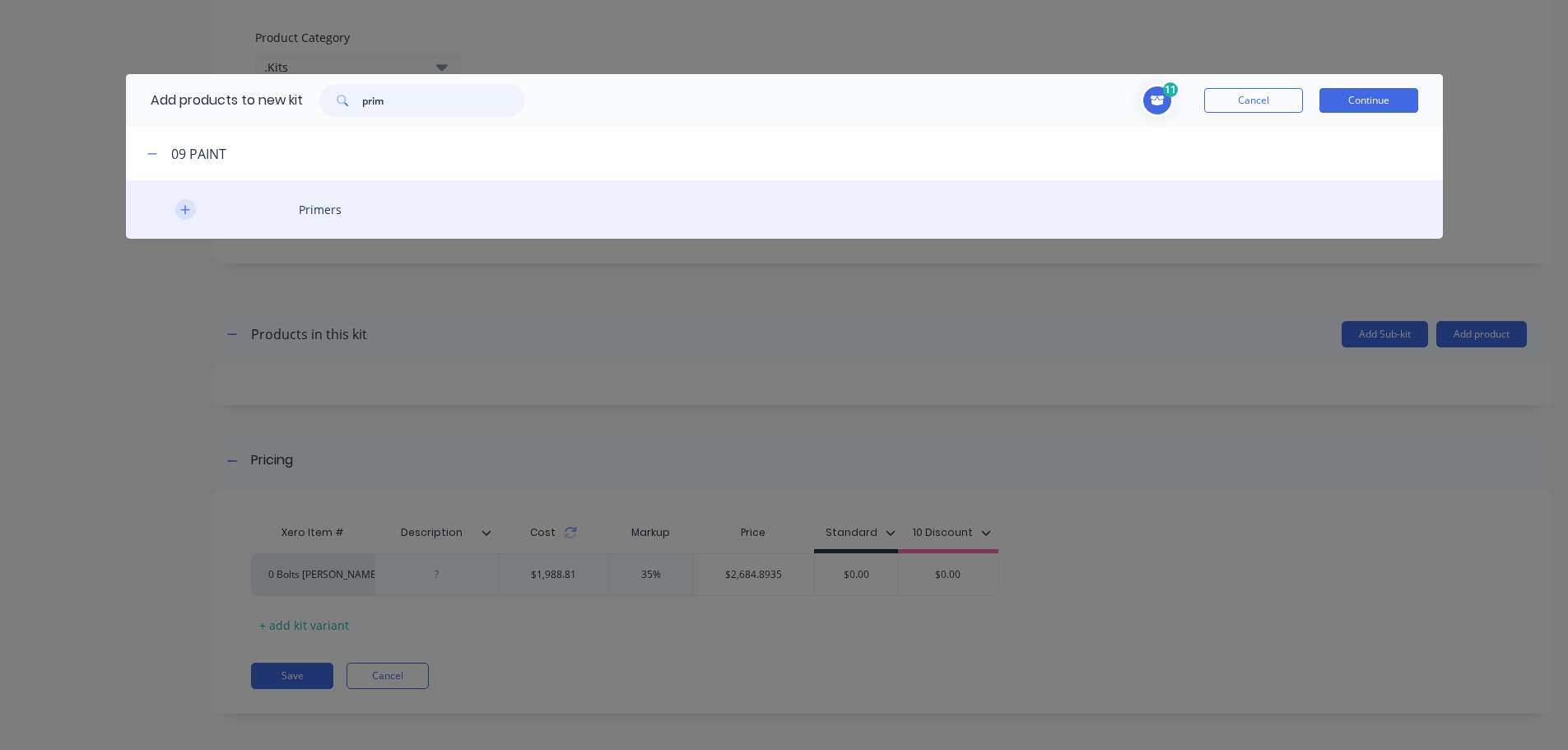
type input "prim"
click at [182, 210] on icon "button" at bounding box center [184, 210] width 9 height 9
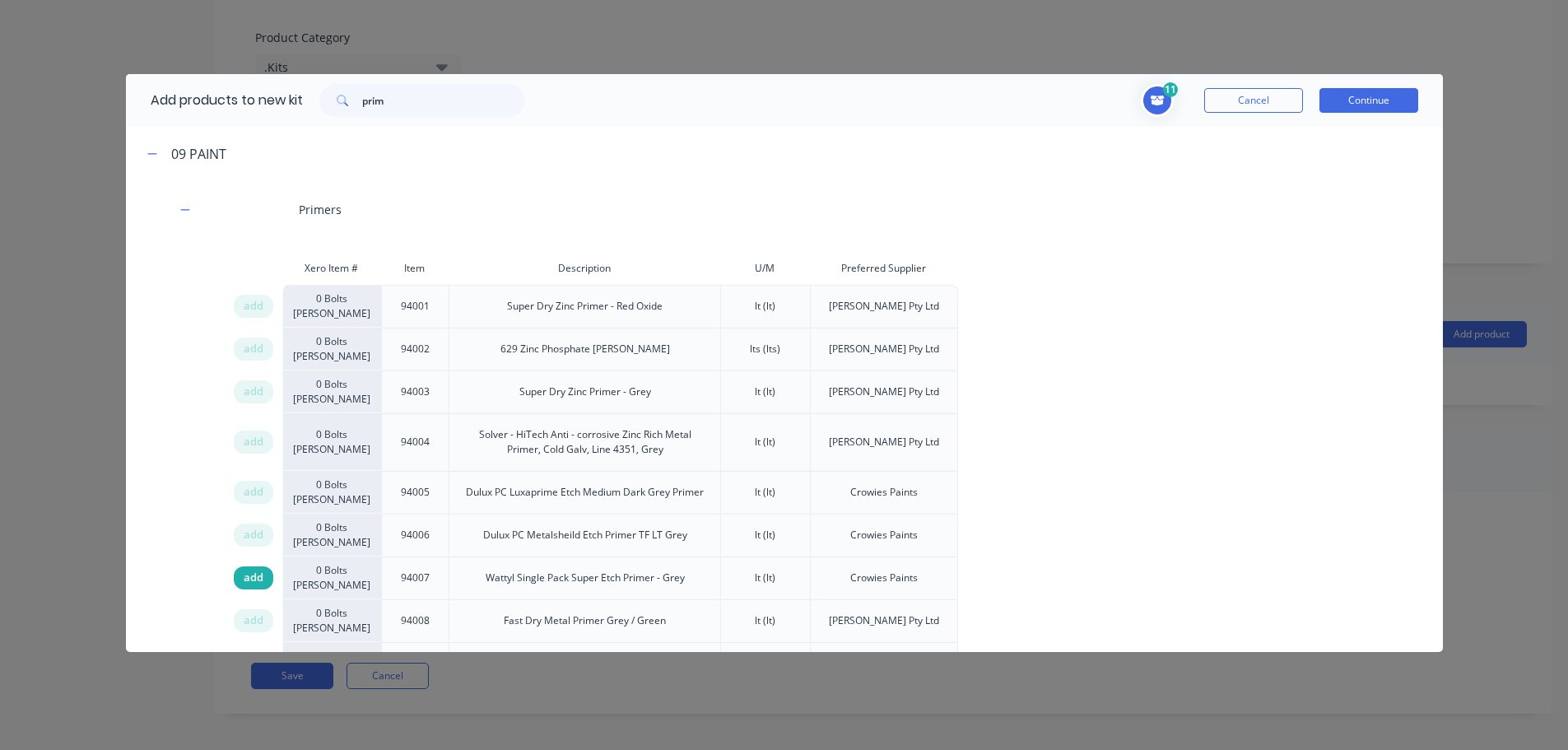
click at [253, 580] on span "add" at bounding box center [253, 578] width 19 height 17
click at [1358, 99] on button "Continue" at bounding box center [1368, 100] width 98 height 24
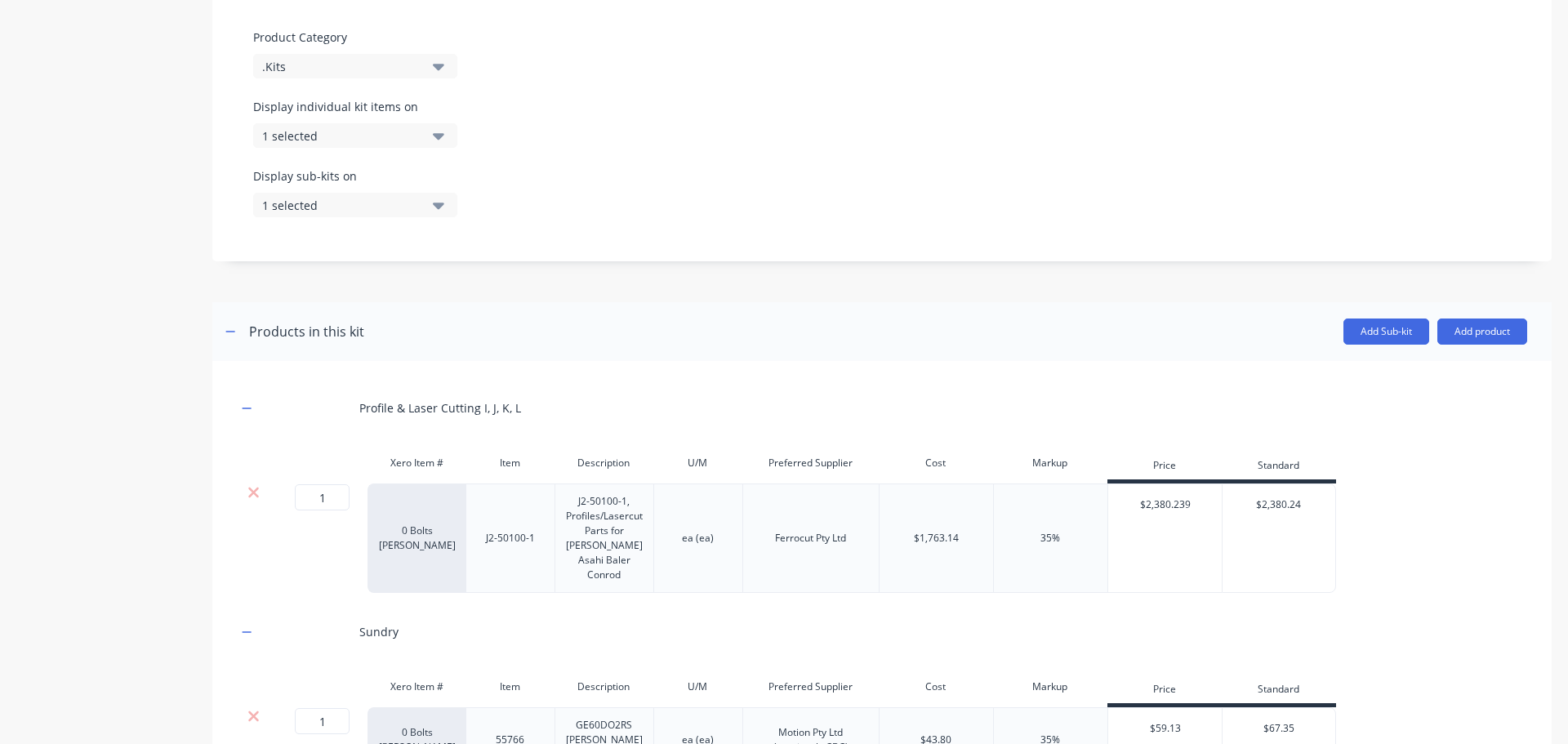
scroll to position [736, 0]
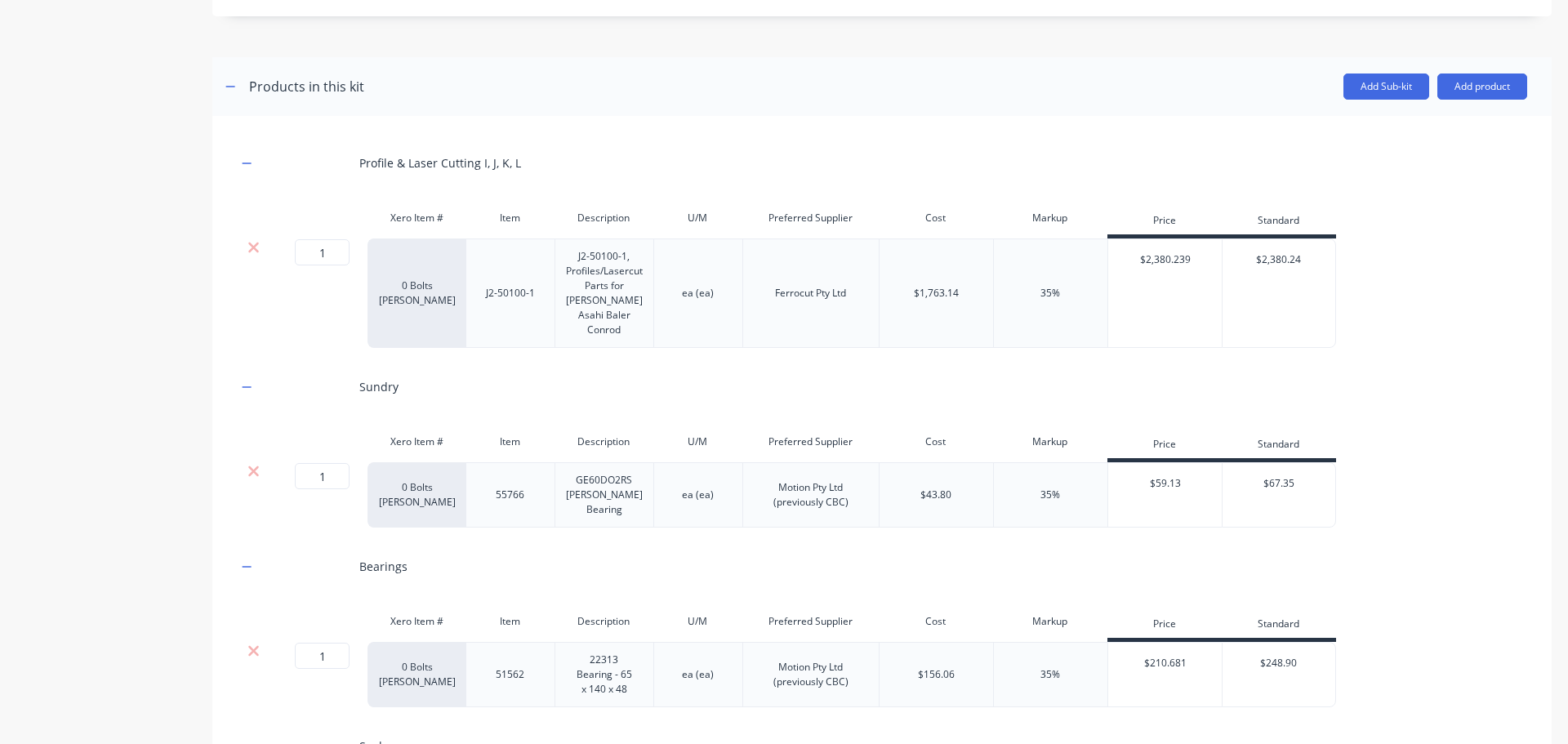
drag, startPoint x: 335, startPoint y: 457, endPoint x: 175, endPoint y: 456, distance: 160.0
type input "4"
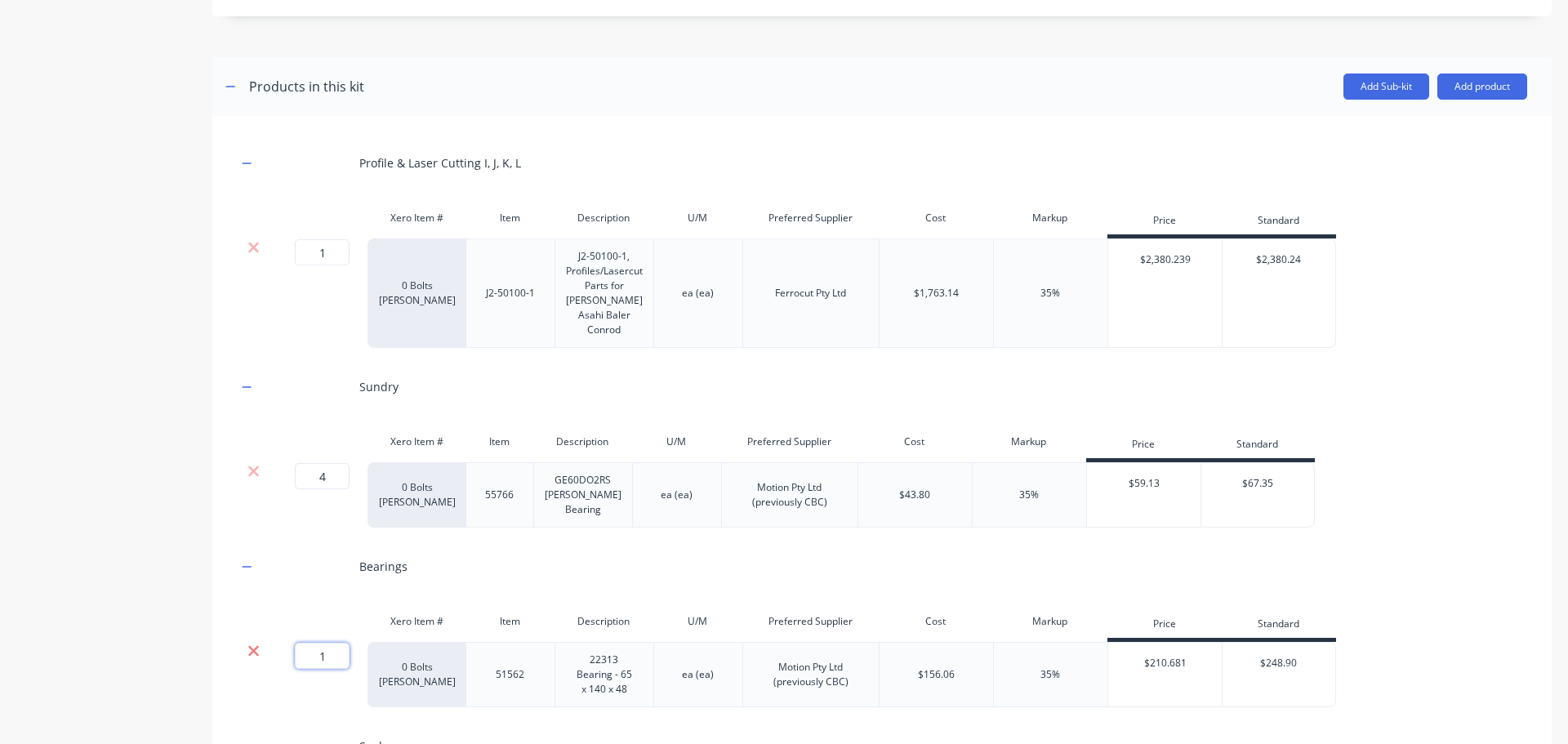
drag, startPoint x: 334, startPoint y: 642, endPoint x: 249, endPoint y: 641, distance: 85.0
click at [249, 642] on div "1 1 ? 0 Bolts Metric Galvanised 51562 22313 Bearing - 65 x 140 x 48 ea (ea) Mot…" at bounding box center [786, 675] width 1099 height 65
type input "2"
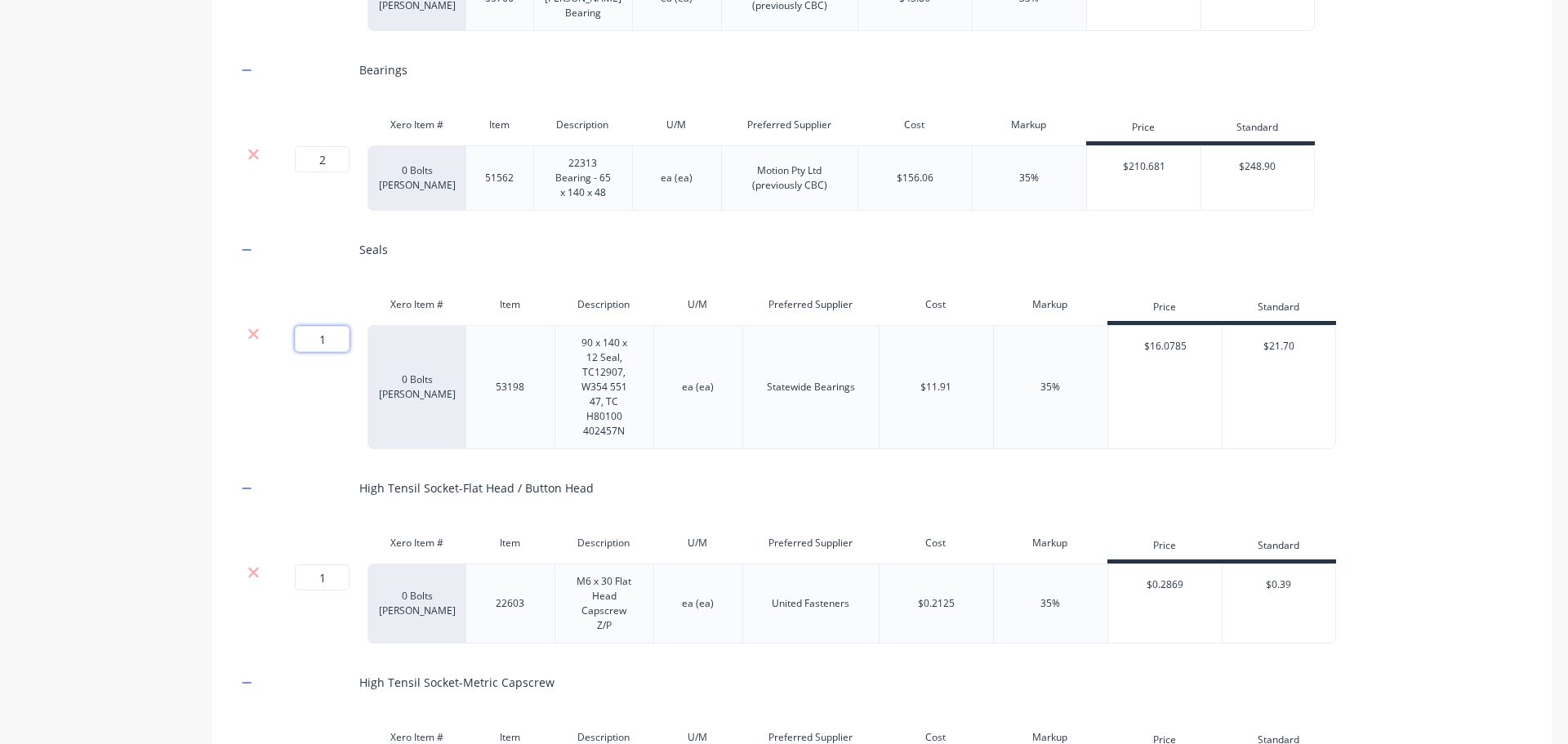
drag, startPoint x: 329, startPoint y: 321, endPoint x: 209, endPoint y: 316, distance: 120.1
click at [209, 316] on div "Product details Add image J2-50499, Baler Conrod Assembly J2-50499, Baler Conro…" at bounding box center [784, 529] width 1535 height 3391
type input "4"
click at [107, 480] on div "Product details" at bounding box center [102, 529] width 171 height 3391
drag, startPoint x: 311, startPoint y: 564, endPoint x: 190, endPoint y: 557, distance: 121.2
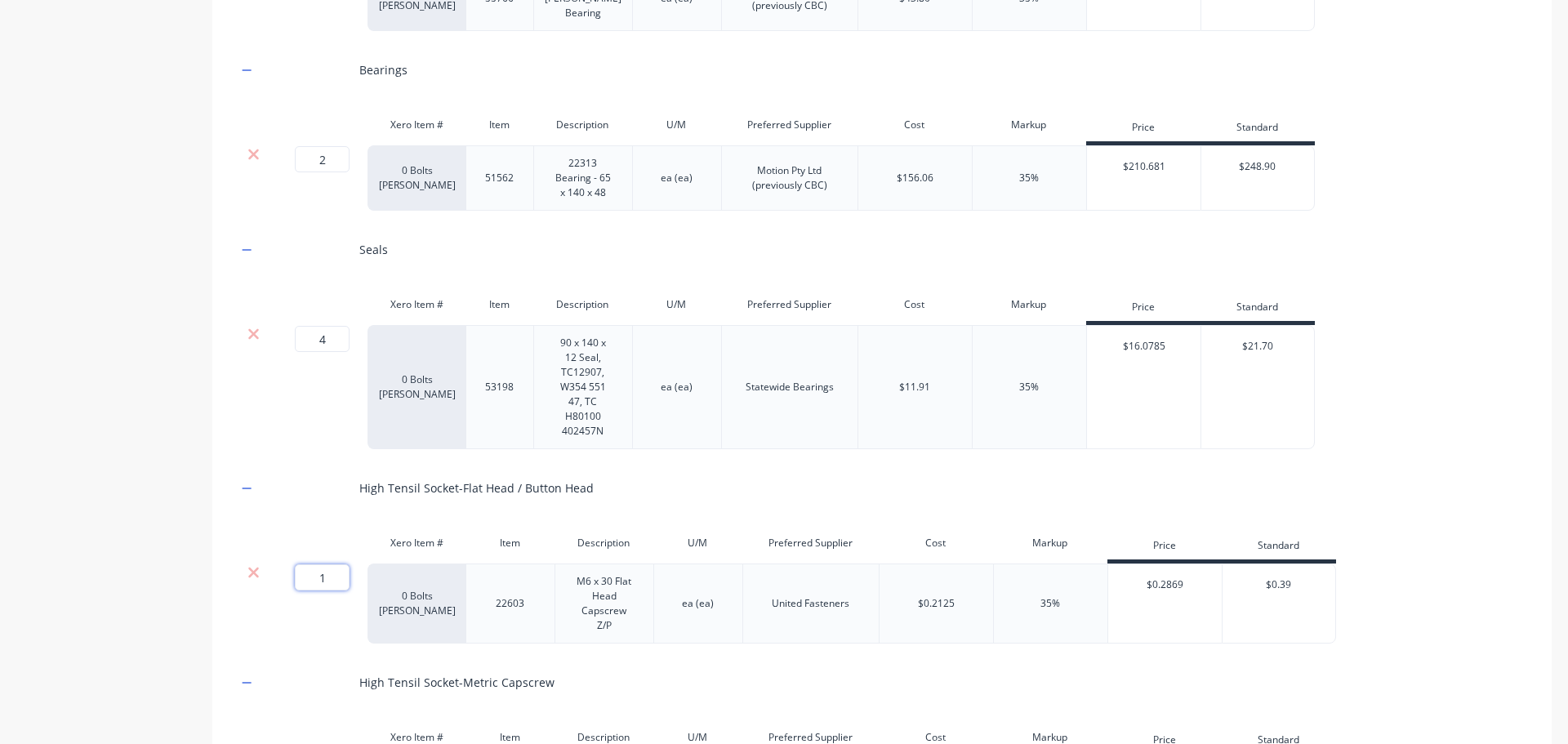
click at [190, 557] on div "Product details Add image J2-50499, Baler Conrod Assembly J2-50499, Baler Conro…" at bounding box center [784, 529] width 1535 height 3391
type input "24"
click at [146, 553] on div "Product details" at bounding box center [102, 529] width 171 height 3391
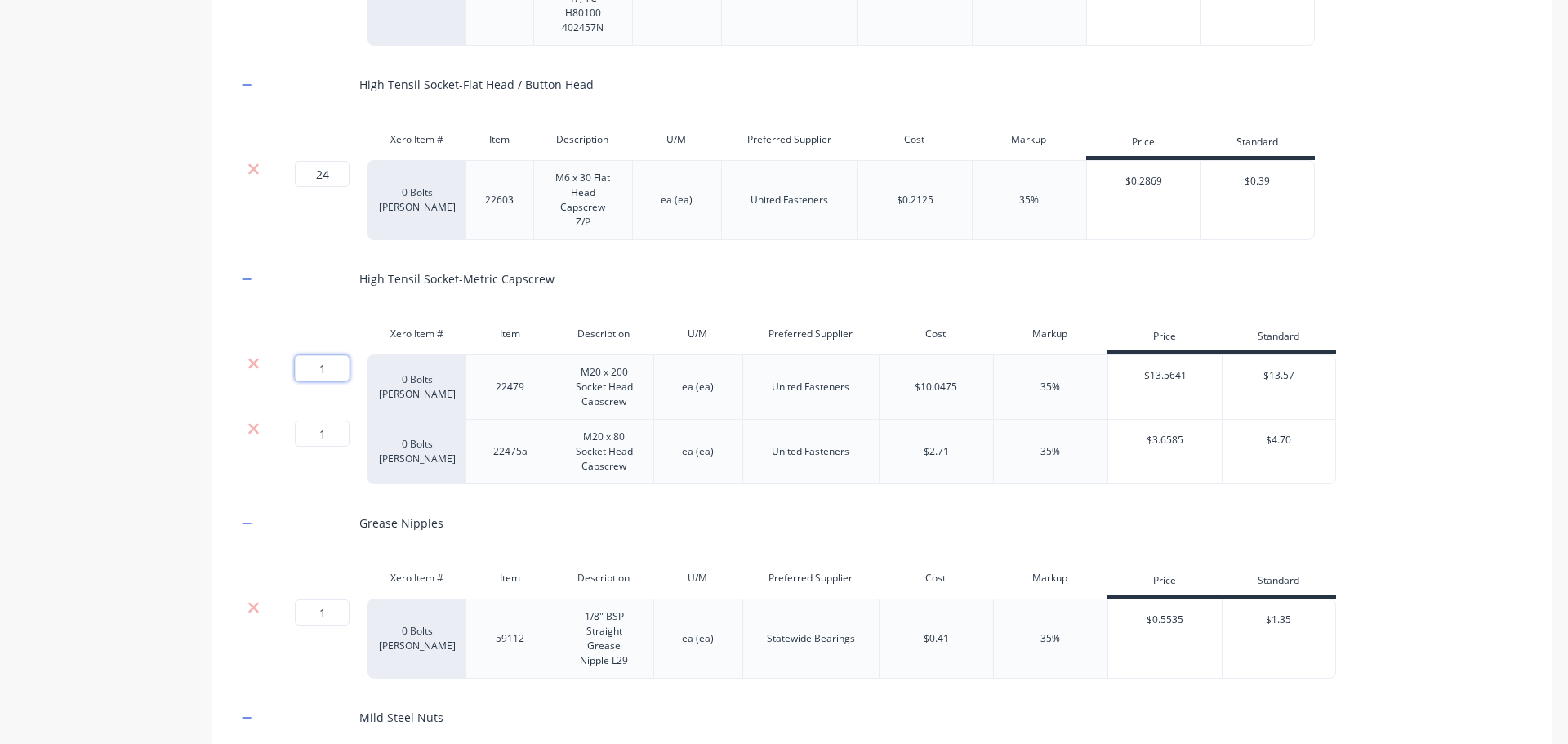
drag, startPoint x: 315, startPoint y: 350, endPoint x: 206, endPoint y: 349, distance: 109.0
click at [206, 349] on div "Product details Add image J2-50499, Baler Conrod Assembly J2-50499, Baler Conro…" at bounding box center [784, 125] width 1535 height 3391
type input "4"
click at [113, 499] on div "Product details" at bounding box center [102, 125] width 171 height 3391
drag, startPoint x: 330, startPoint y: 423, endPoint x: 253, endPoint y: 423, distance: 77.0
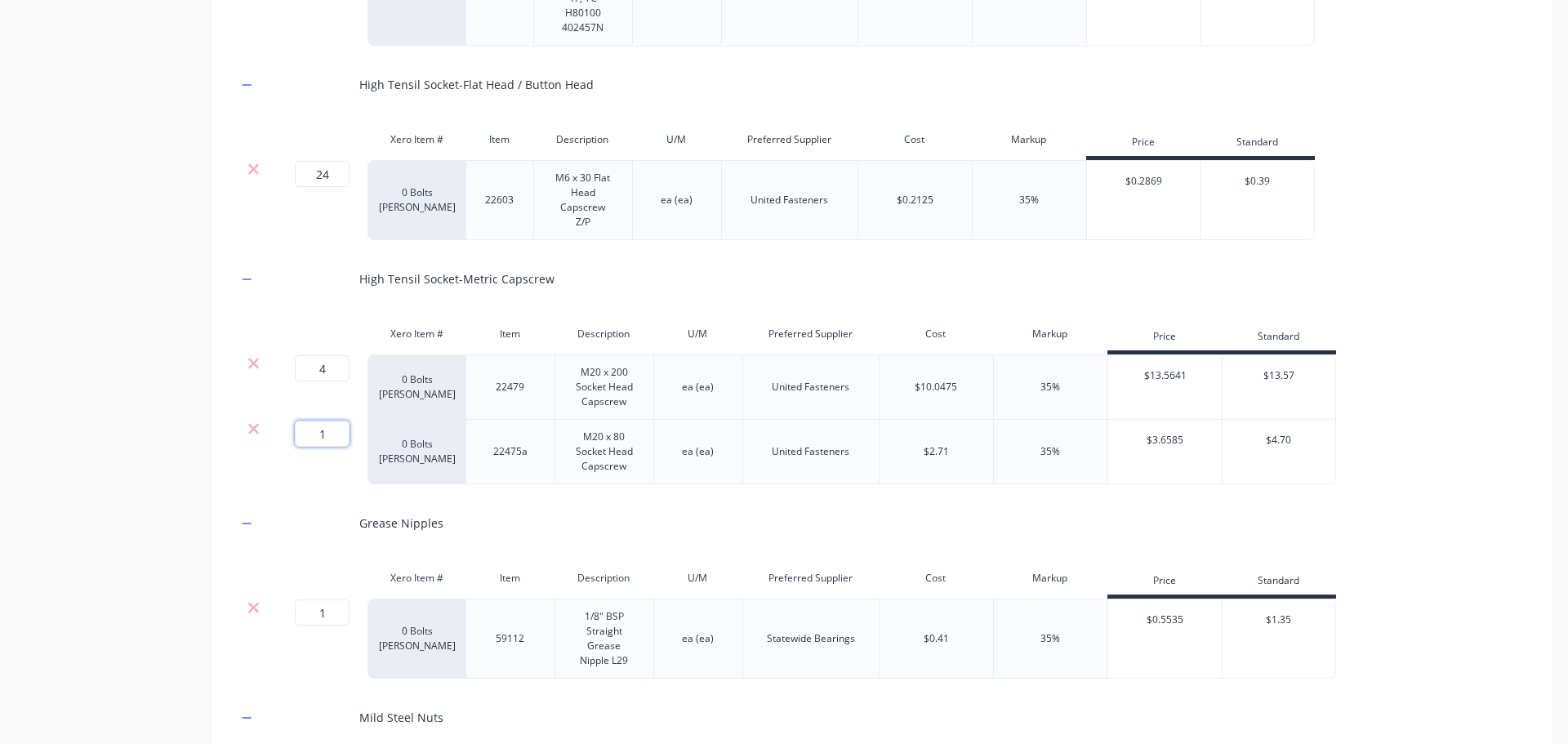
click at [253, 423] on div "1 1 ? 0 Bolts Metric Galvanised 22475a M20 x 80 Socket Head Capscrew ea (ea) Un…" at bounding box center [786, 452] width 1099 height 64
type input "24"
click at [116, 586] on div "Product details" at bounding box center [102, 125] width 171 height 3391
click at [88, 473] on div "Product details" at bounding box center [102, 125] width 171 height 3391
drag, startPoint x: 326, startPoint y: 595, endPoint x: 259, endPoint y: 595, distance: 67.0
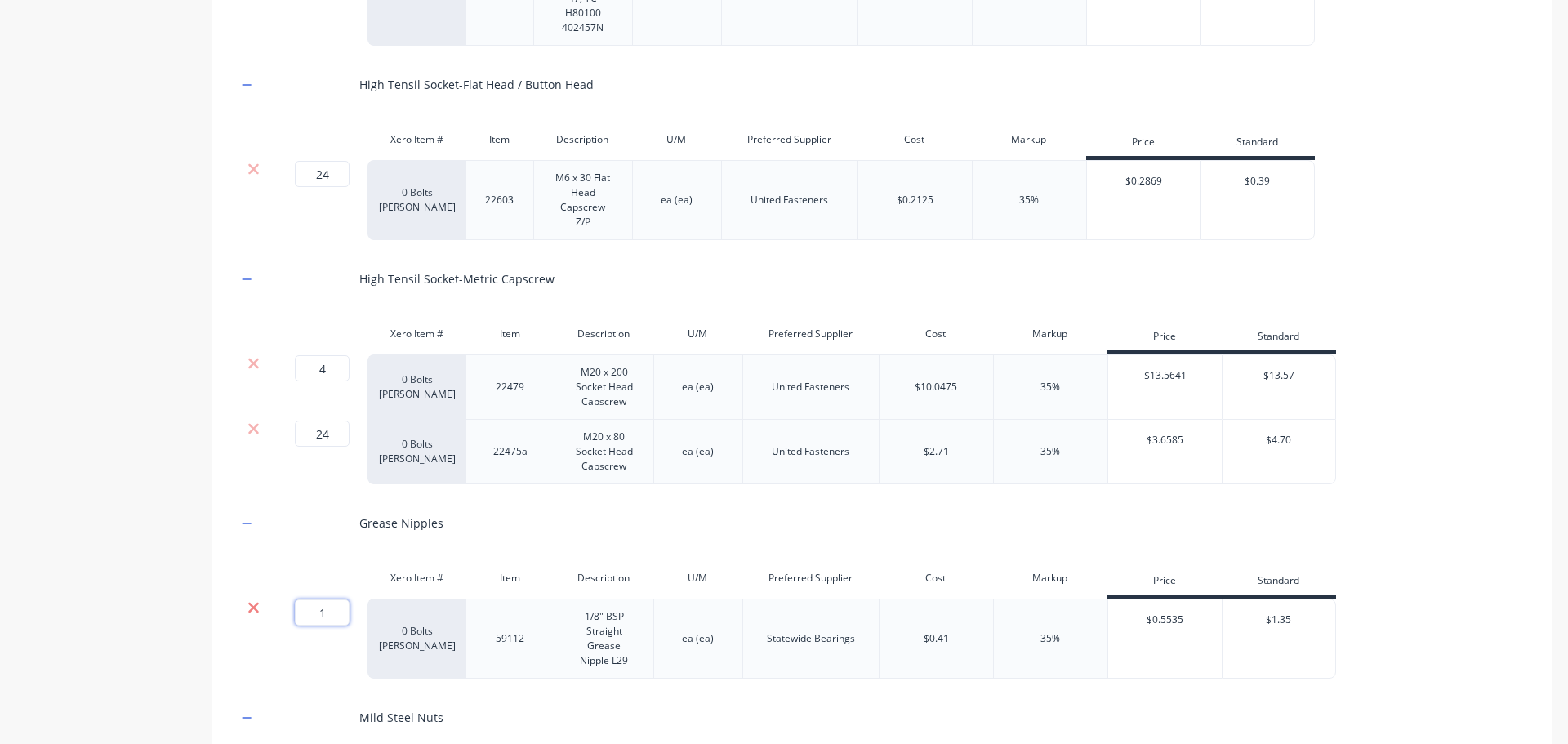
click at [259, 599] on div "1 1 ? 0 Bolts Metric Galvanised 59112 1/8" BSP Straight Grease Nipple L29 ea (e…" at bounding box center [786, 639] width 1099 height 80
type input "6"
click at [80, 514] on div "Product details" at bounding box center [102, 125] width 171 height 3391
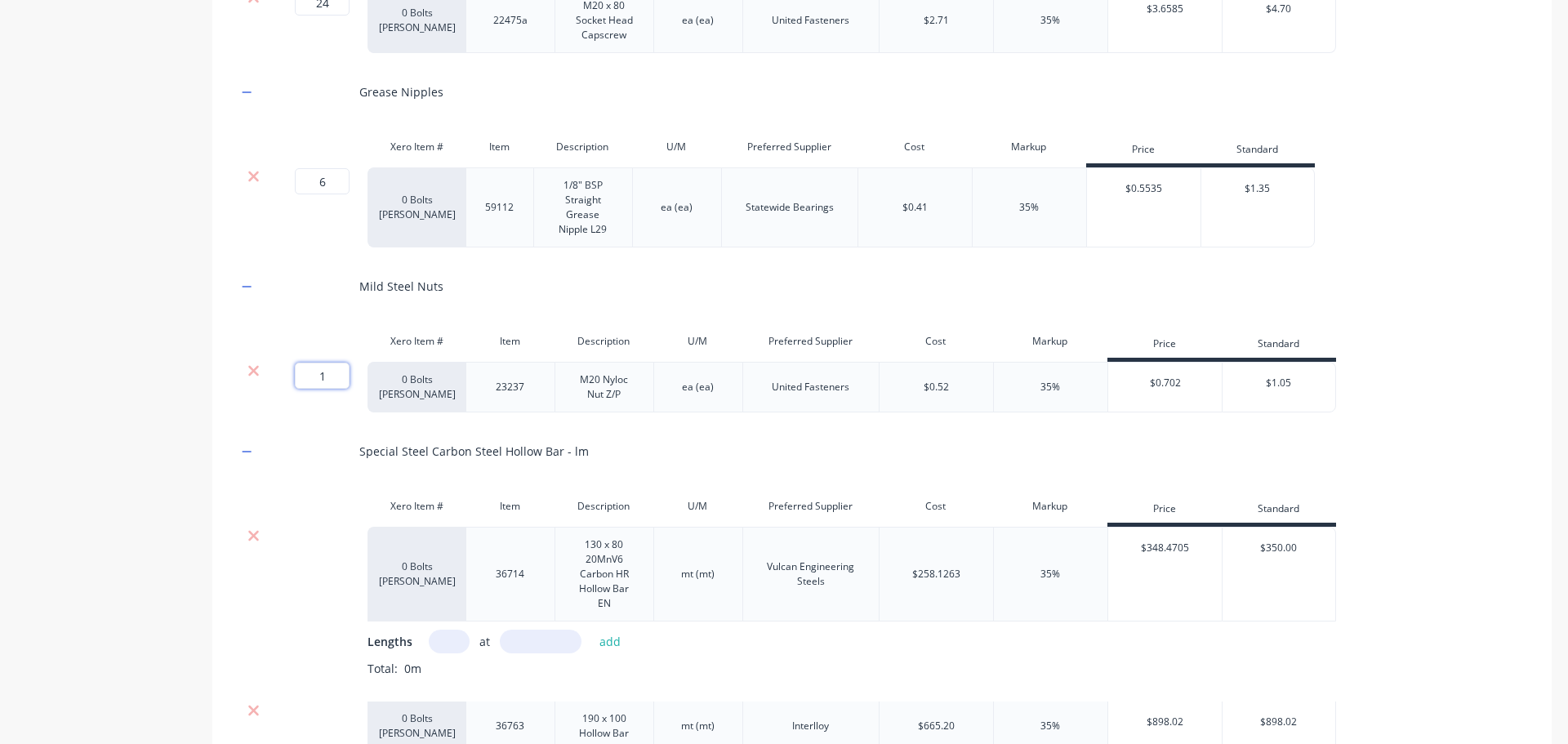
drag, startPoint x: 340, startPoint y: 359, endPoint x: 217, endPoint y: 359, distance: 123.0
type input "24"
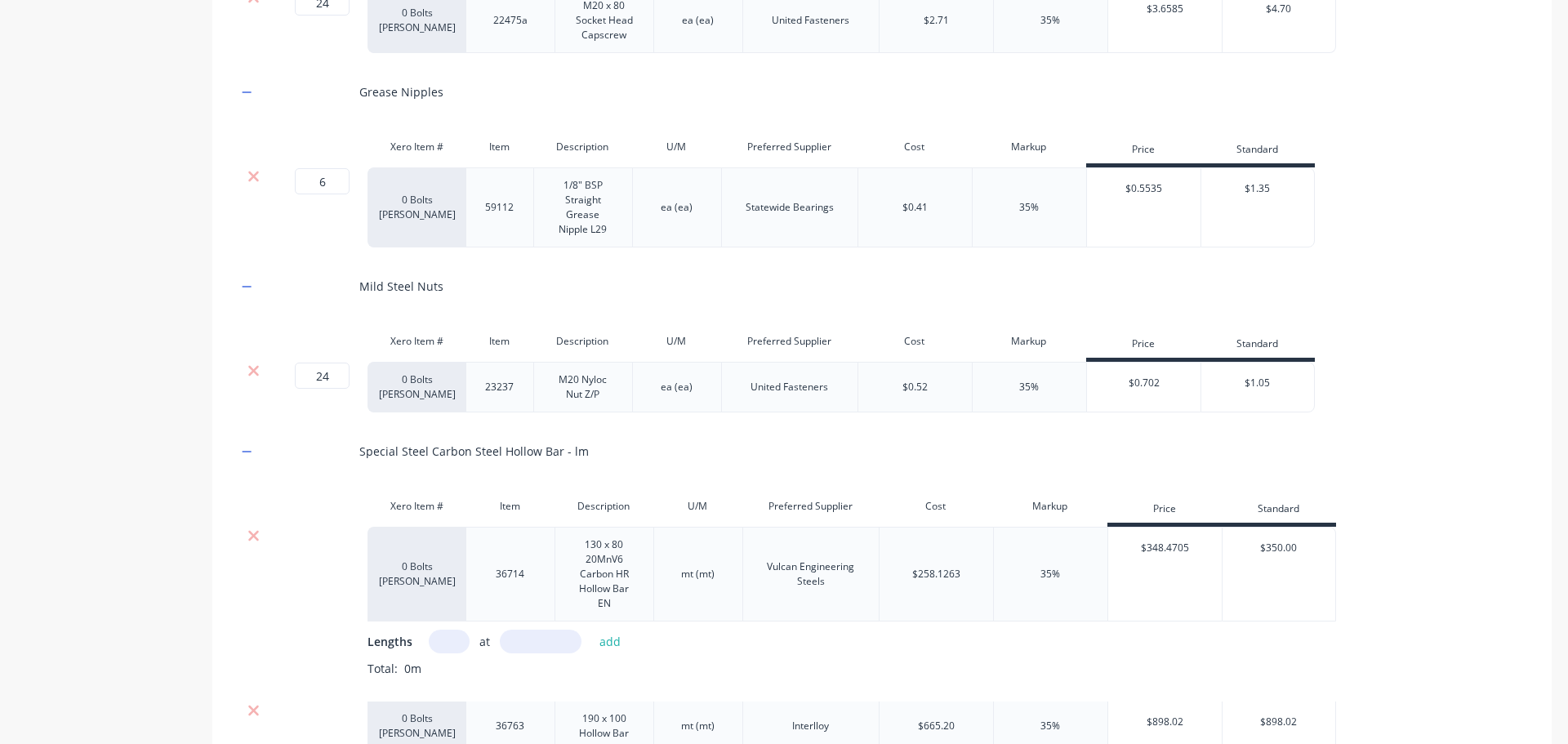
click at [444, 630] on input "text" at bounding box center [449, 641] width 41 height 23
type input "1"
type input "320"
click at [605, 630] on button "add" at bounding box center [610, 641] width 38 height 22
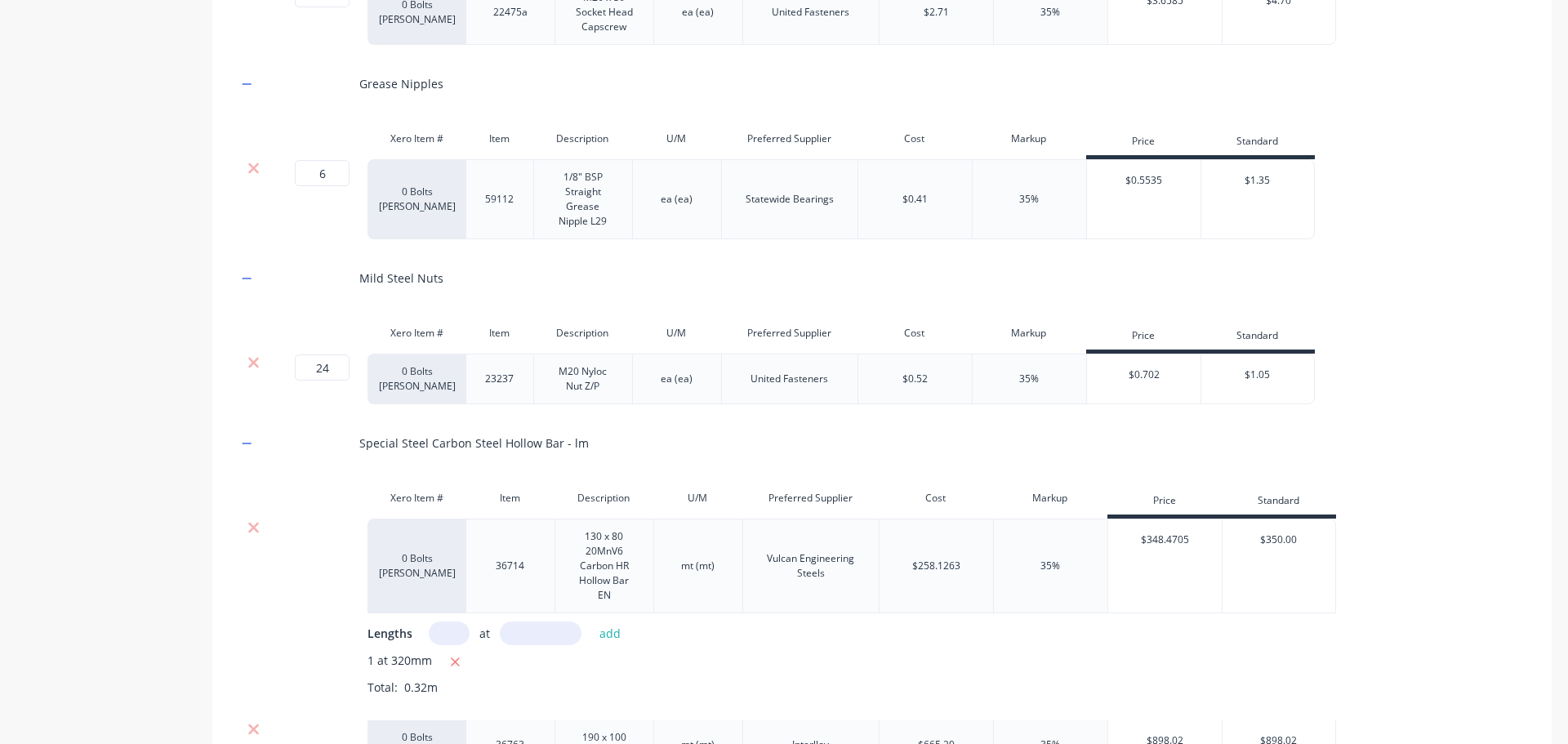
scroll to position [2565, 0]
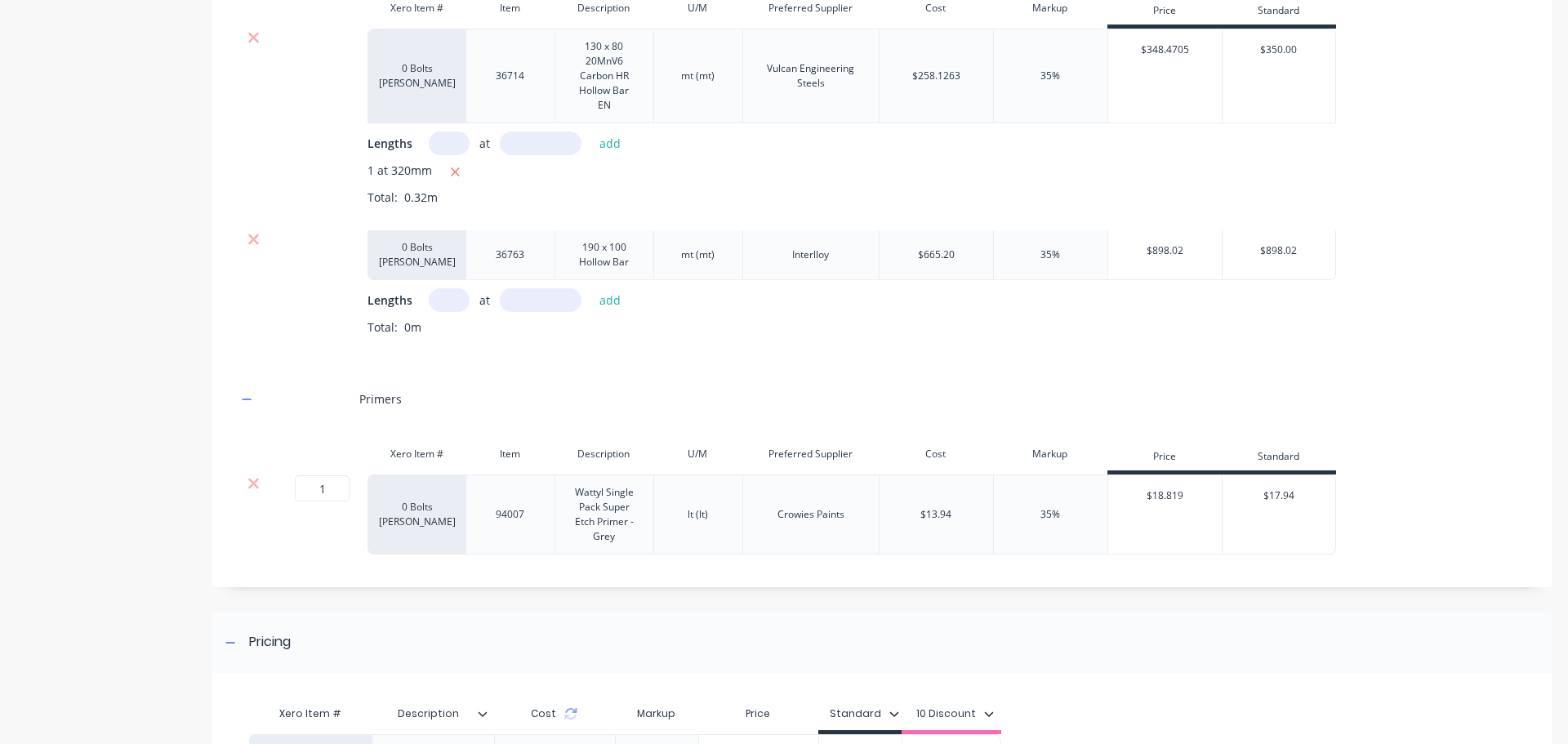
click at [451, 288] on input "text" at bounding box center [449, 300] width 41 height 23
type input "1"
type input ".6"
click at [608, 290] on button "add" at bounding box center [610, 300] width 38 height 22
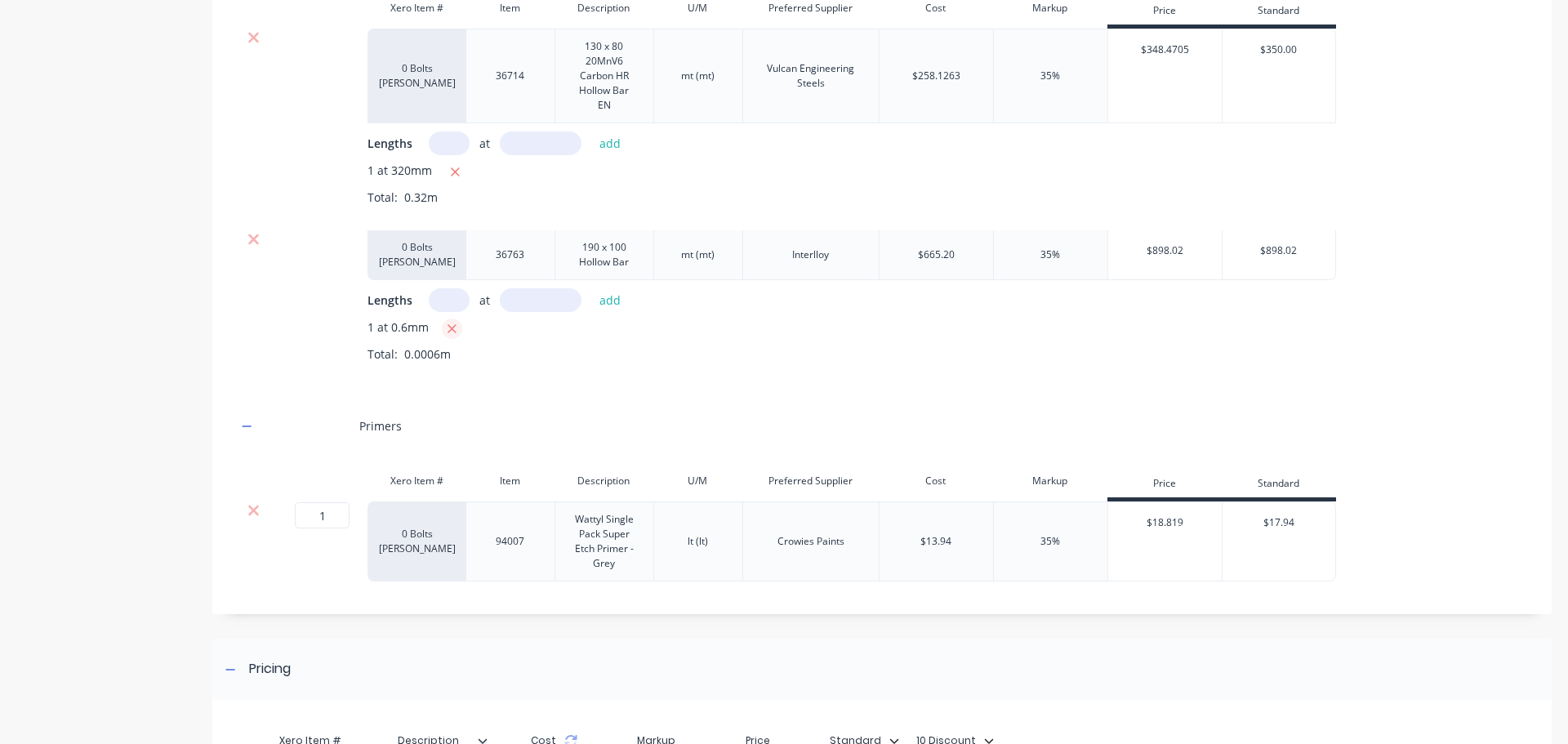
click at [450, 324] on icon "button" at bounding box center [451, 328] width 9 height 9
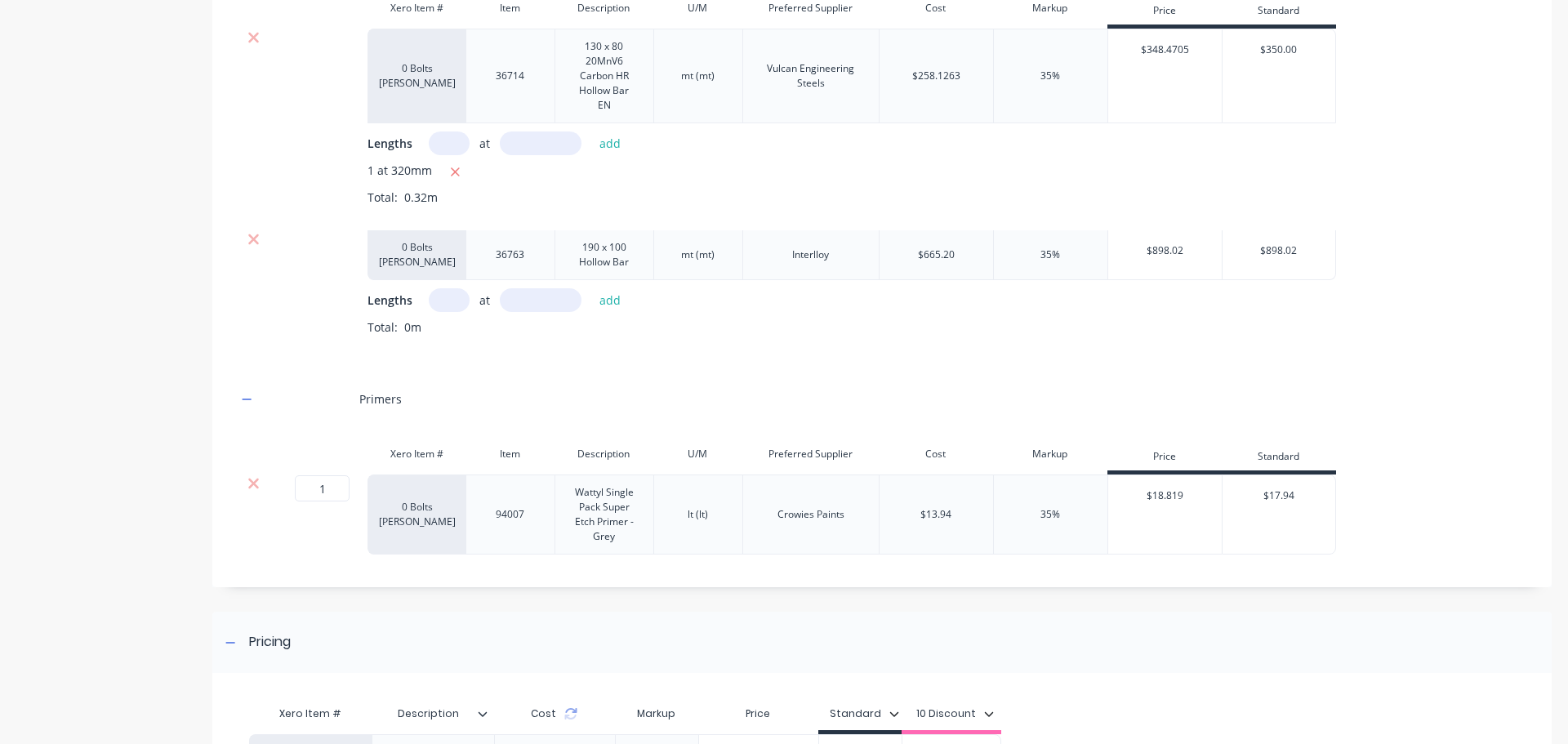
click at [449, 288] on input "text" at bounding box center [449, 300] width 41 height 23
type input "1"
click at [527, 288] on input "text" at bounding box center [541, 300] width 82 height 23
type input "60"
click at [600, 289] on button "add" at bounding box center [610, 300] width 38 height 22
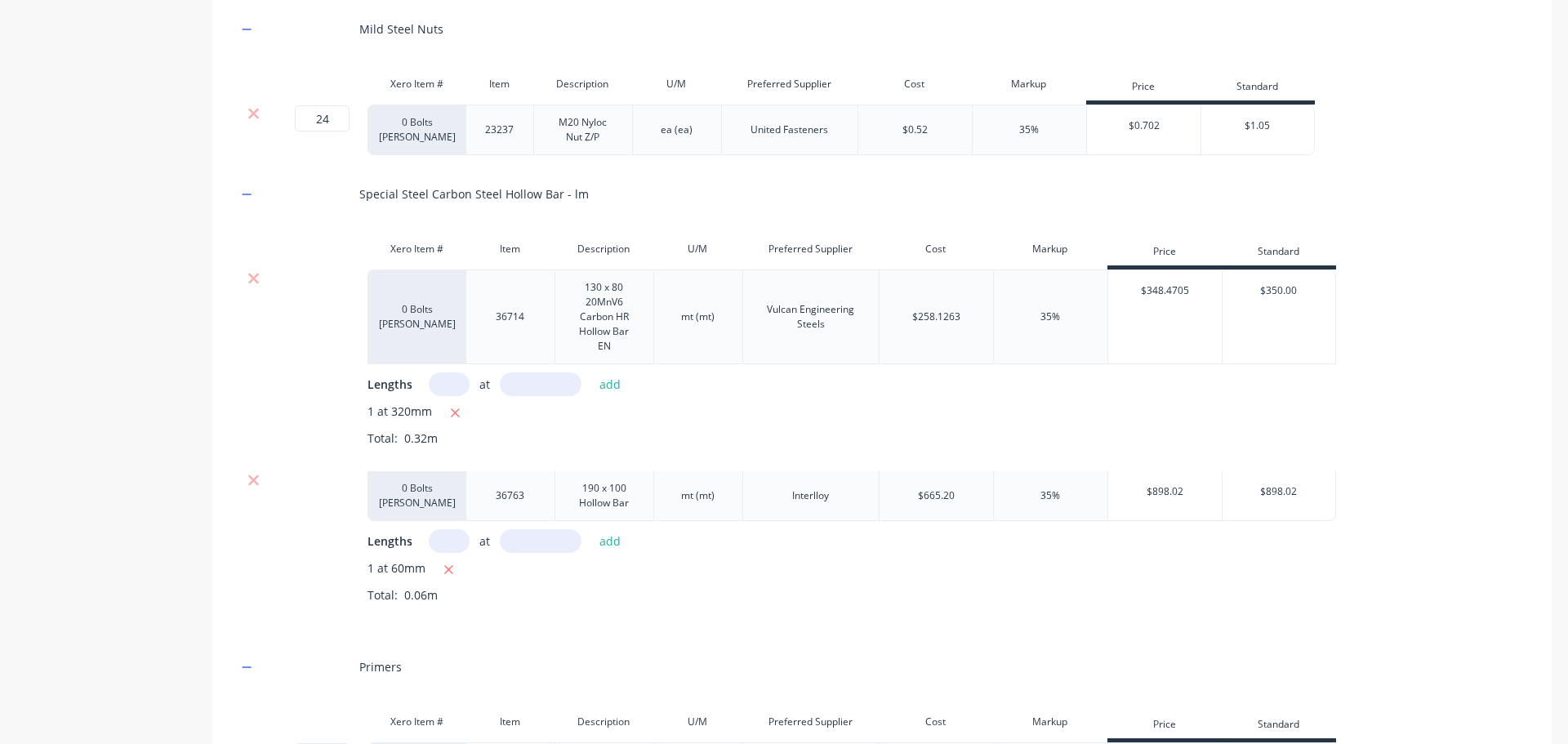
scroll to position [2278, 0]
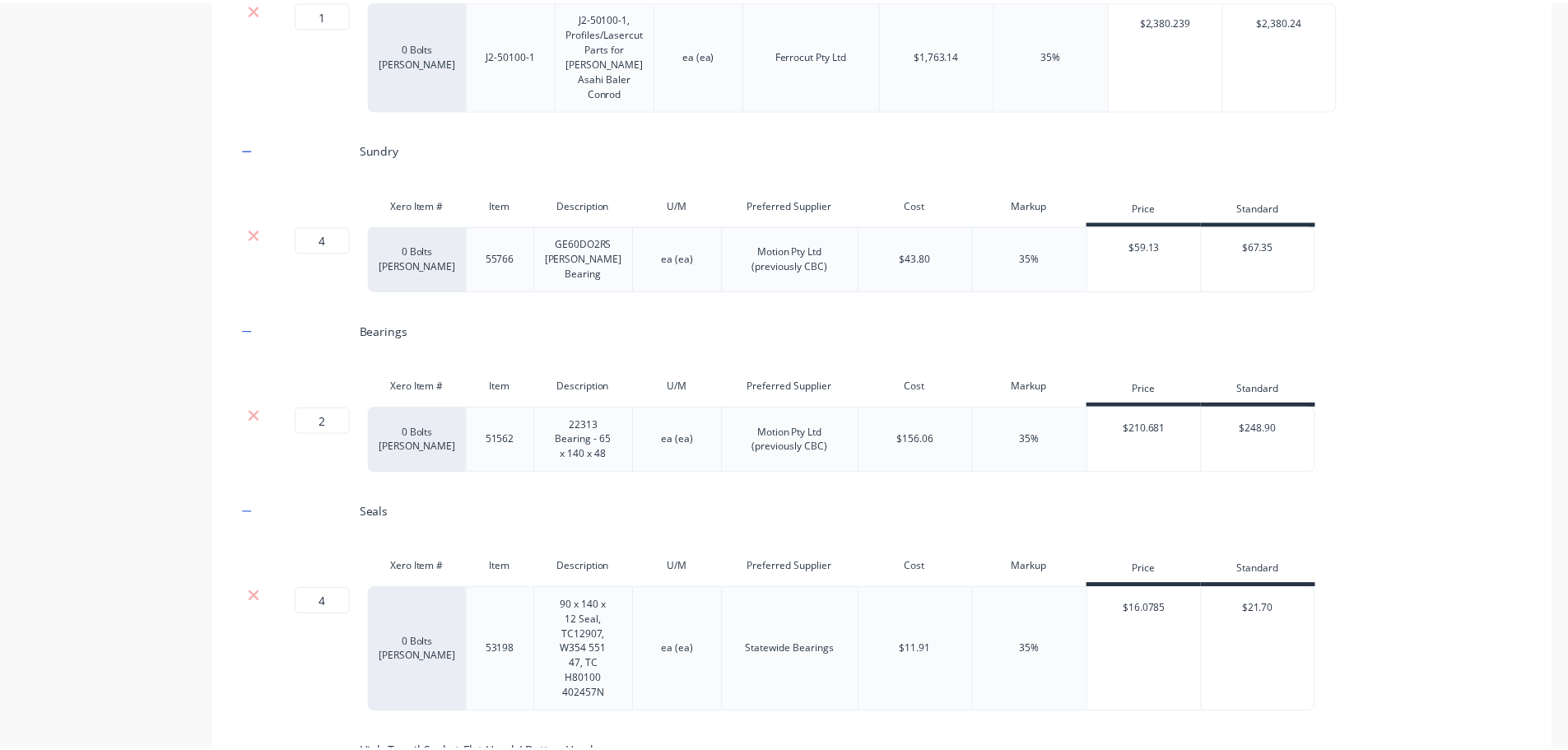
scroll to position [566, 0]
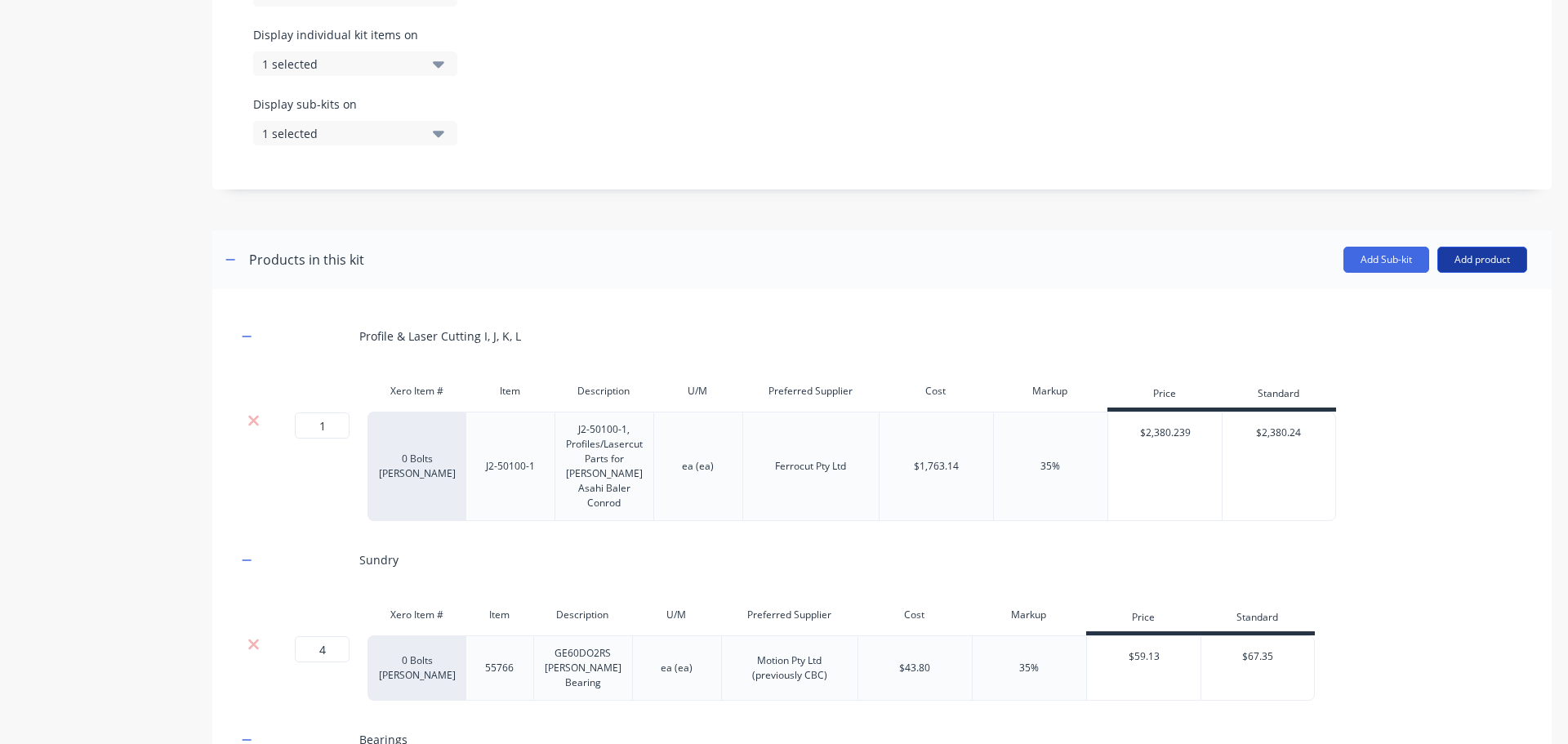
click at [1470, 262] on button "Add product" at bounding box center [1482, 259] width 90 height 26
click at [1387, 299] on div "Product catalogue" at bounding box center [1449, 301] width 126 height 23
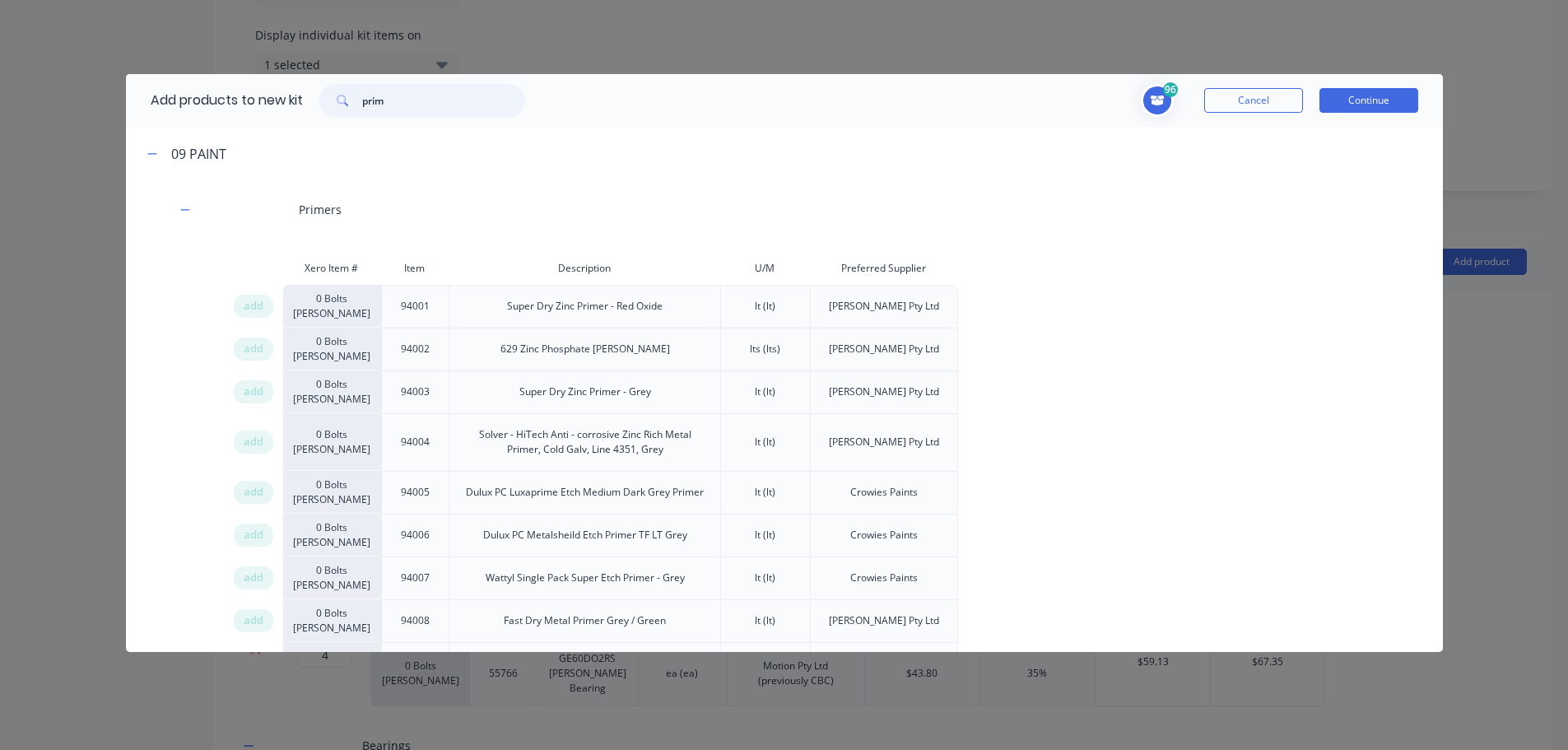
drag, startPoint x: 407, startPoint y: 97, endPoint x: 209, endPoint y: 97, distance: 198.0
click at [212, 97] on div "Add products to new kit prim" at bounding box center [334, 100] width 416 height 53
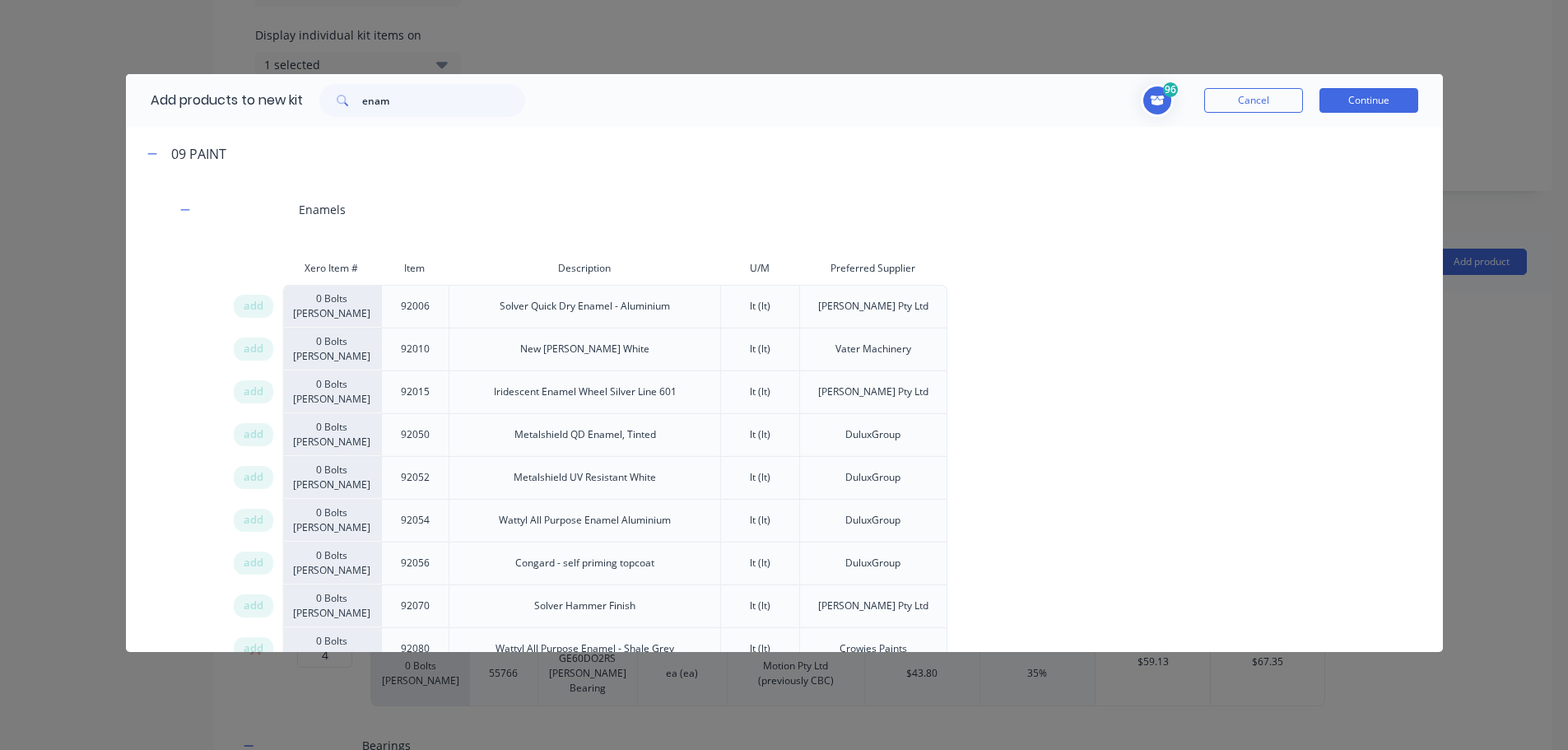
scroll to position [3, 0]
click at [252, 642] on span "add" at bounding box center [253, 646] width 19 height 17
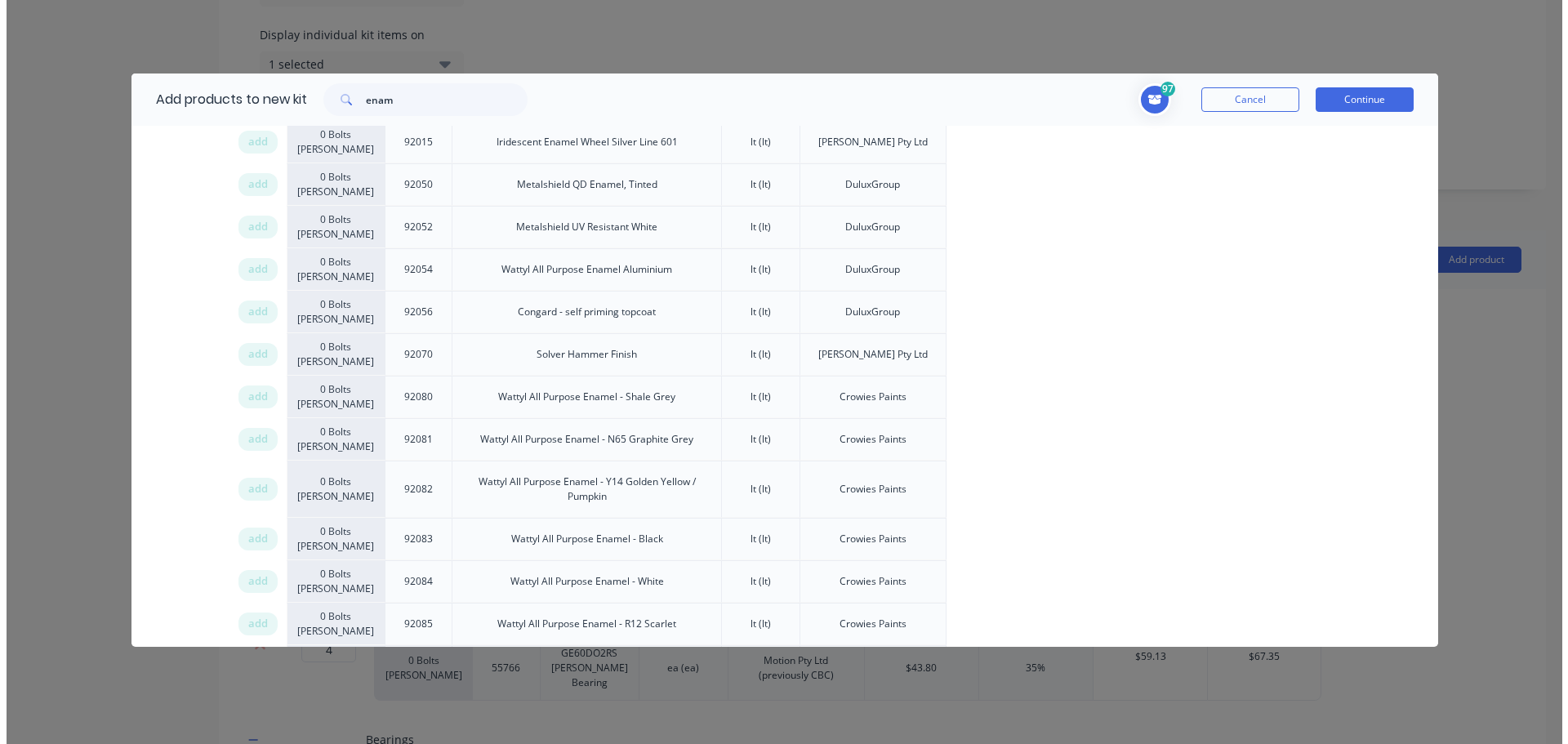
scroll to position [248, 0]
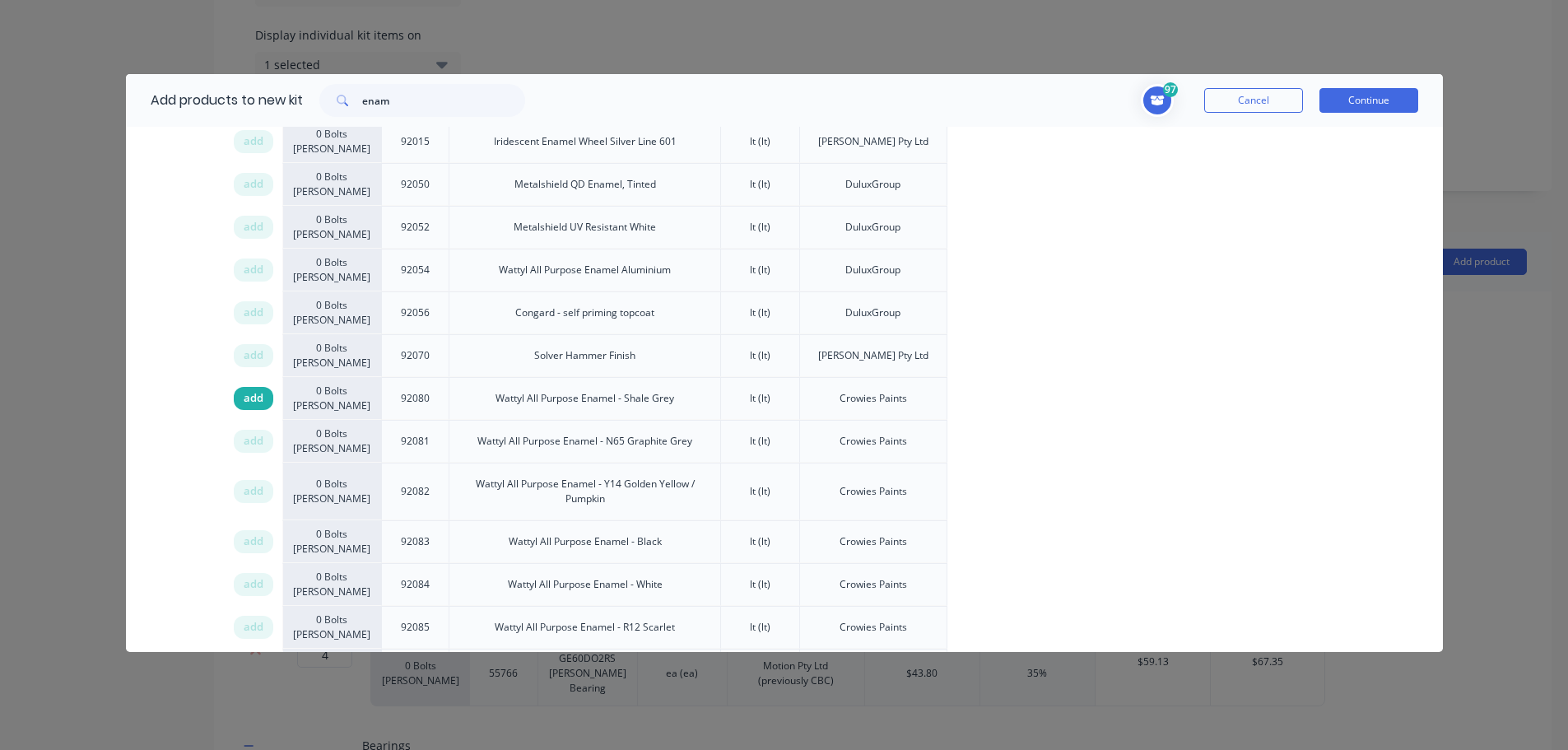
click at [248, 403] on span "add" at bounding box center [253, 399] width 19 height 17
click at [1336, 99] on button "Continue" at bounding box center [1368, 100] width 98 height 24
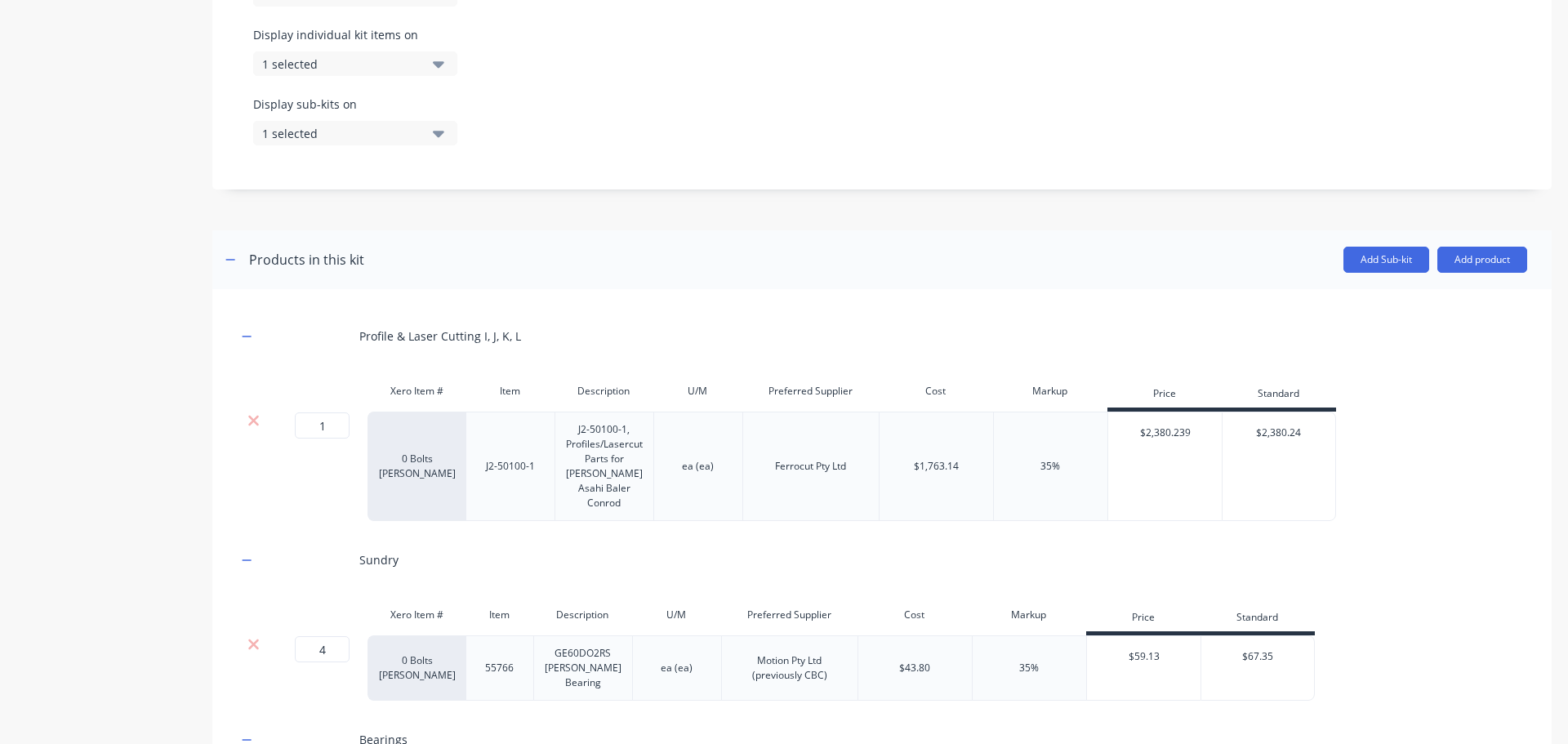
scroll to position [2914, 0]
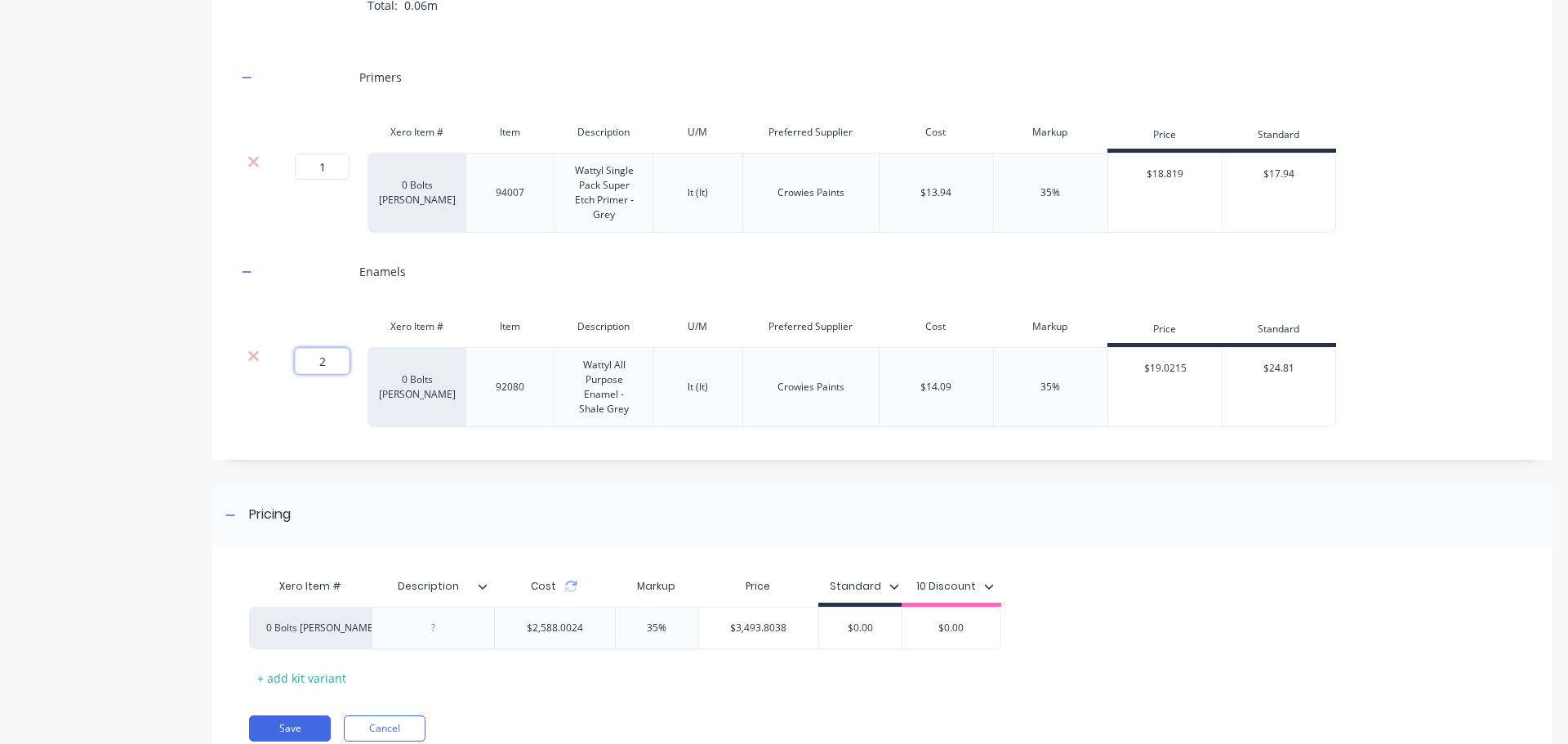
drag, startPoint x: 327, startPoint y: 347, endPoint x: 294, endPoint y: 346, distance: 33.0
click at [294, 348] on div "2 2 ?" at bounding box center [301, 361] width 37 height 26
drag, startPoint x: 292, startPoint y: 718, endPoint x: 1518, endPoint y: 467, distance: 1251.4
click at [292, 717] on button "Save" at bounding box center [290, 728] width 82 height 26
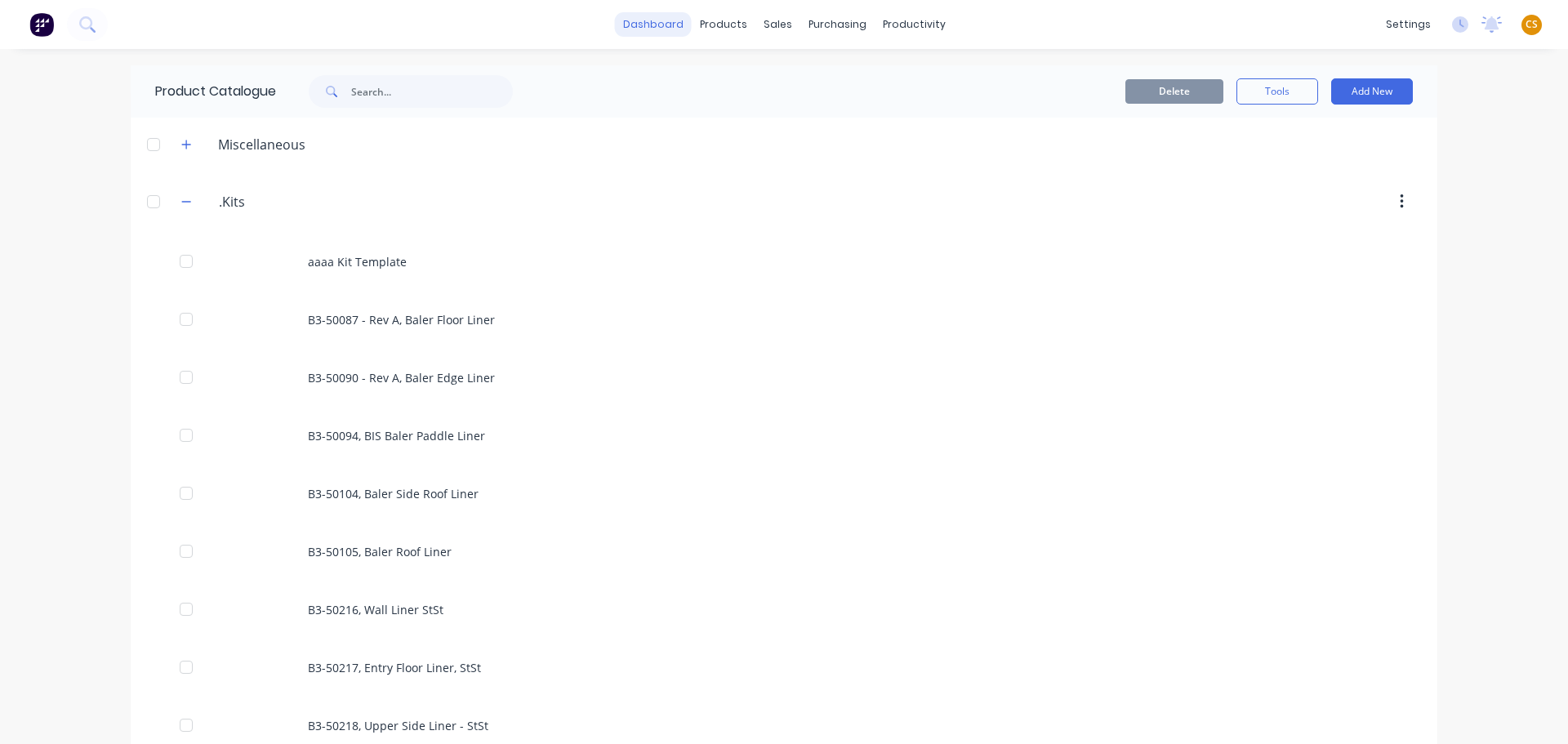
click at [631, 25] on link "dashboard" at bounding box center [653, 24] width 77 height 24
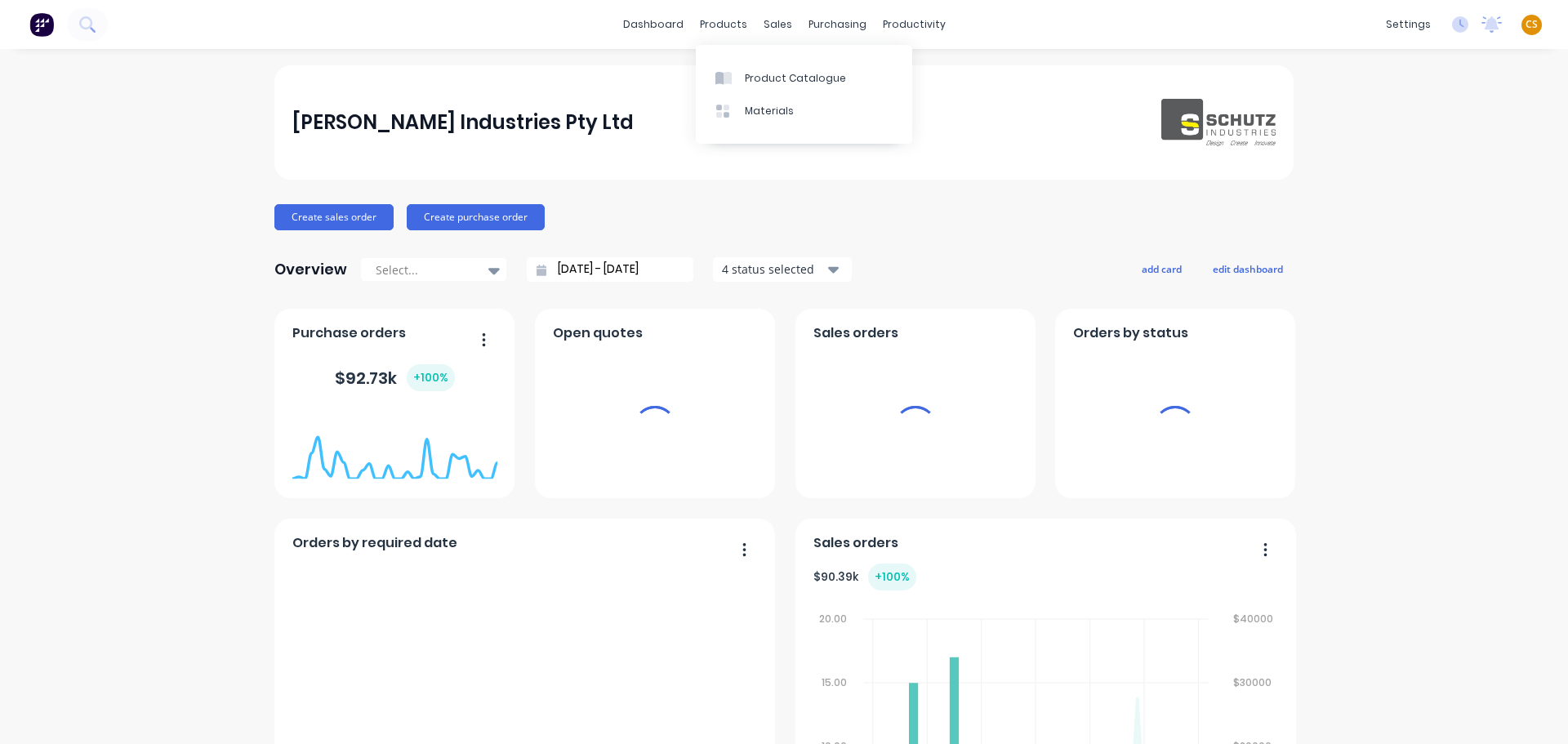
click at [1525, 25] on span "CS" at bounding box center [1531, 25] width 13 height 15
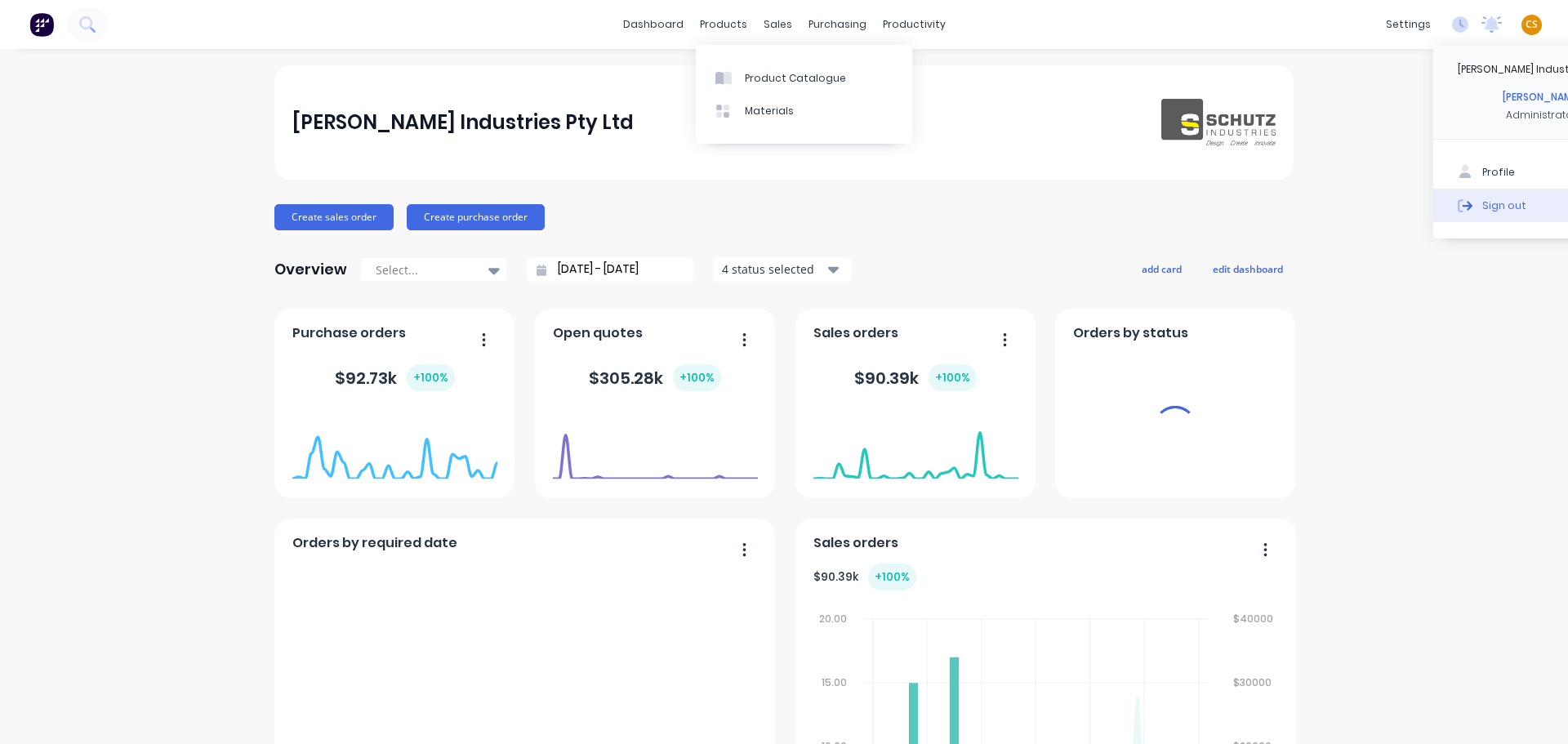
click at [1484, 208] on div "Sign out" at bounding box center [1504, 205] width 44 height 15
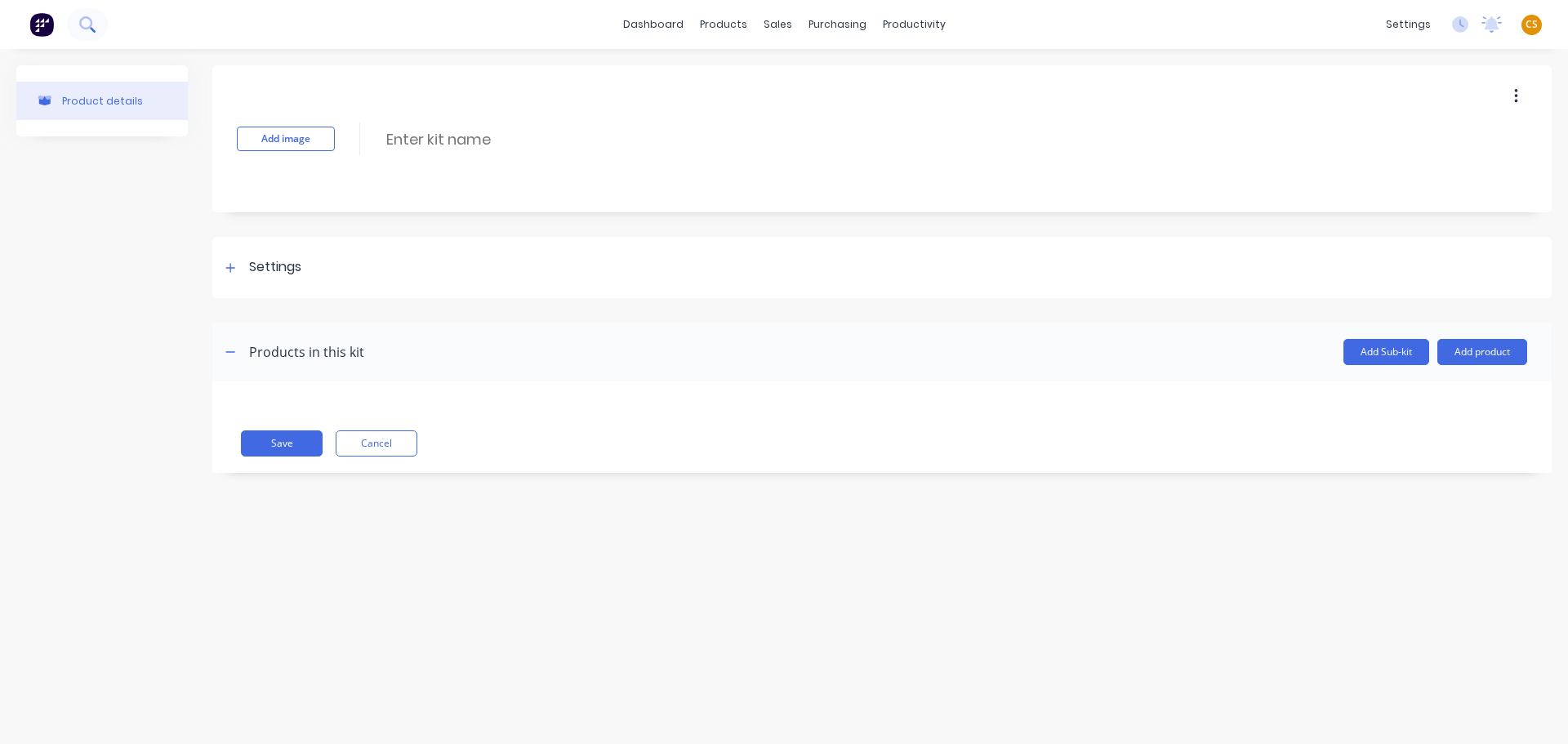
click at [88, 25] on icon at bounding box center [87, 24] width 16 height 16
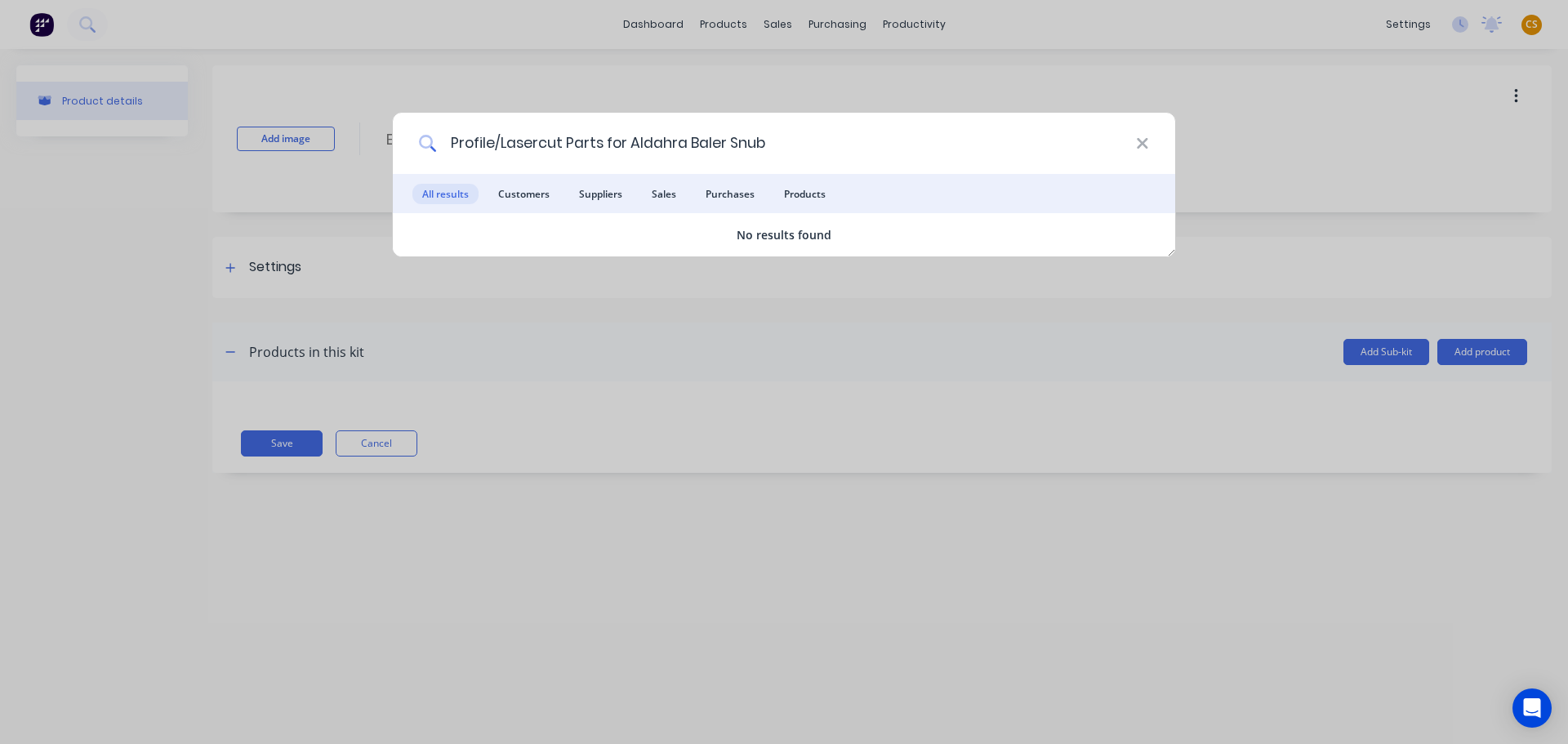
drag, startPoint x: 683, startPoint y: 140, endPoint x: 818, endPoint y: 134, distance: 135.1
click at [818, 134] on input "Profile/Lasercut Parts for Aldahra Baler Snub" at bounding box center [786, 143] width 699 height 61
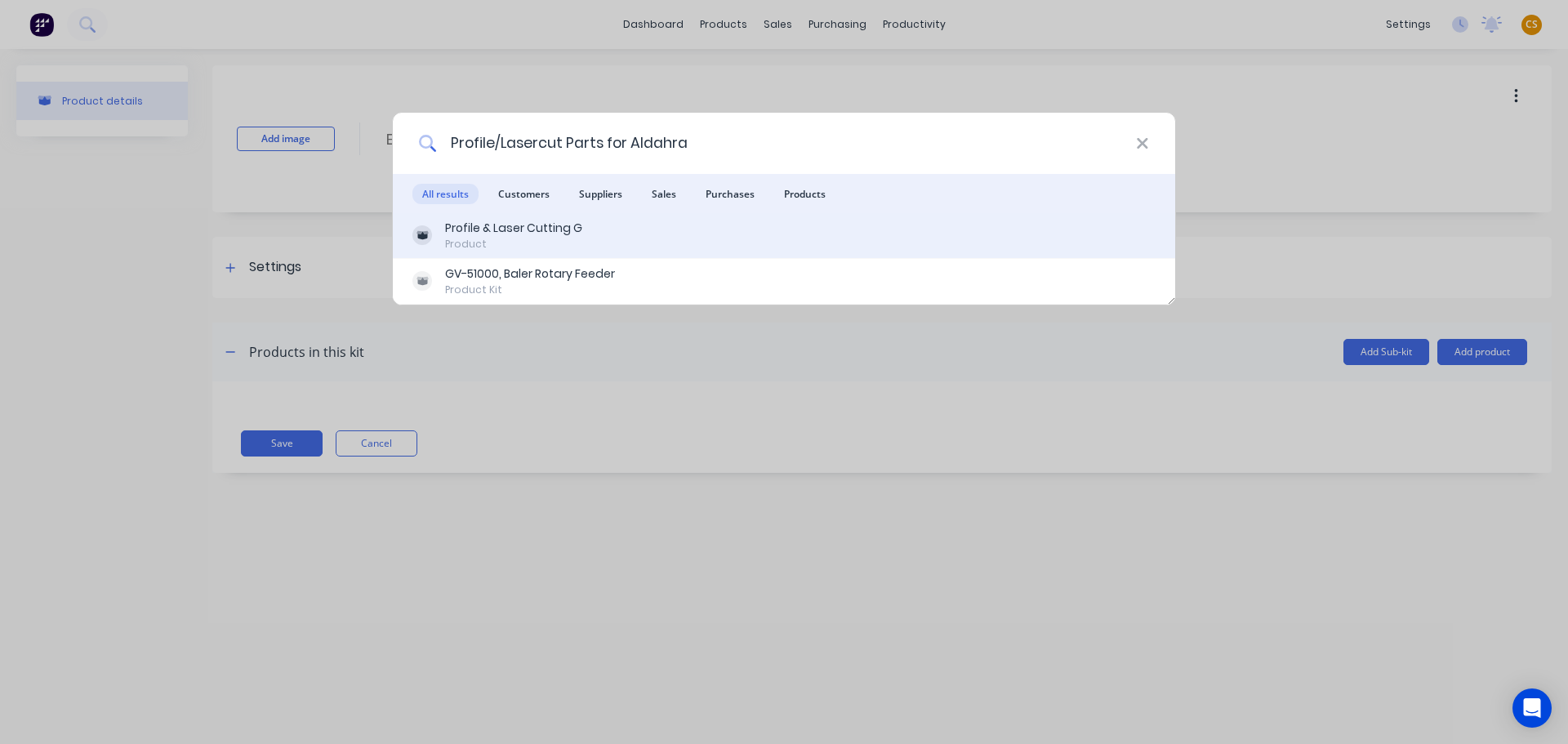
type input "Profile/Lasercut Parts for Aldahra"
click at [517, 236] on div "Profile & Laser Cutting G" at bounding box center [513, 228] width 137 height 18
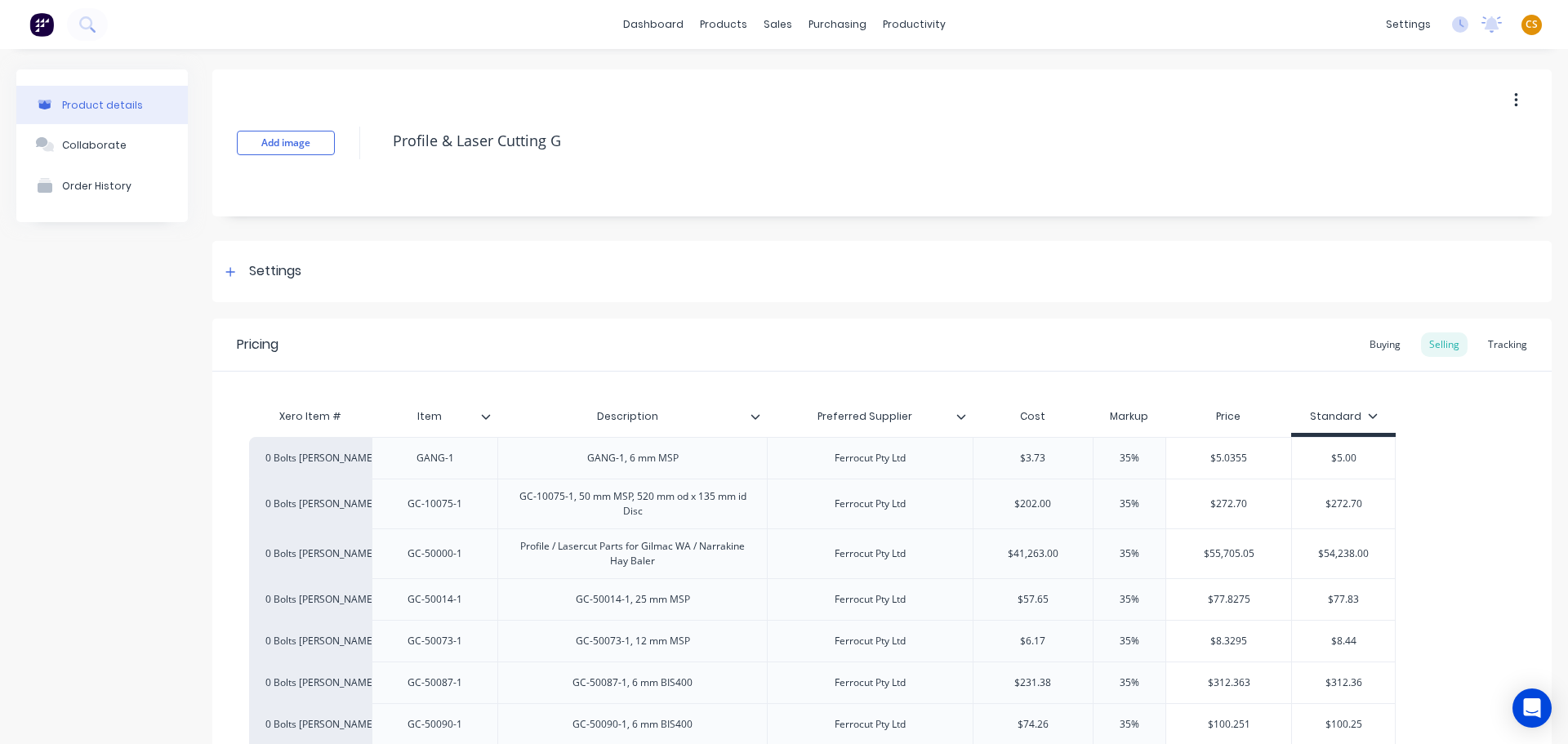
scroll to position [9805, 0]
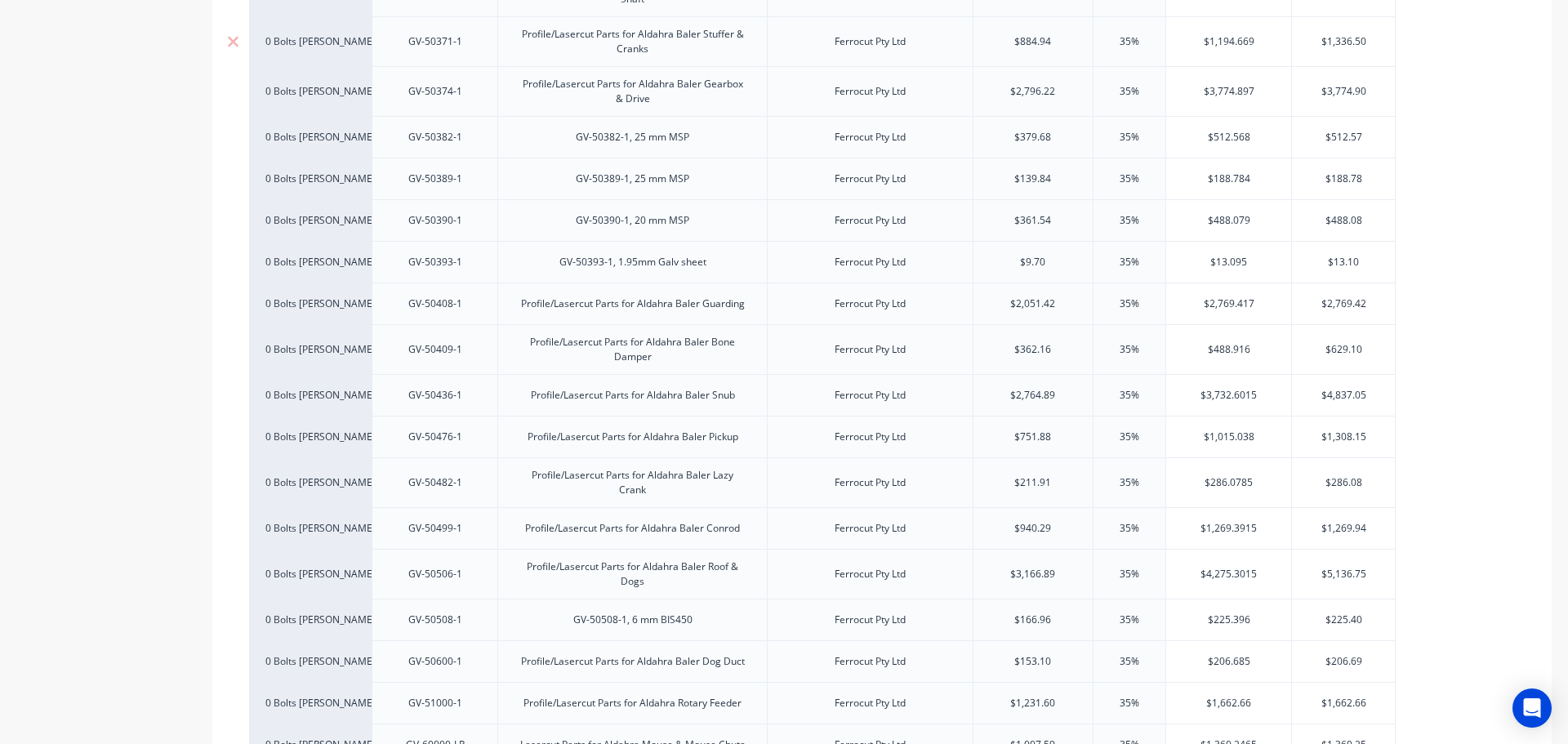
type textarea "x"
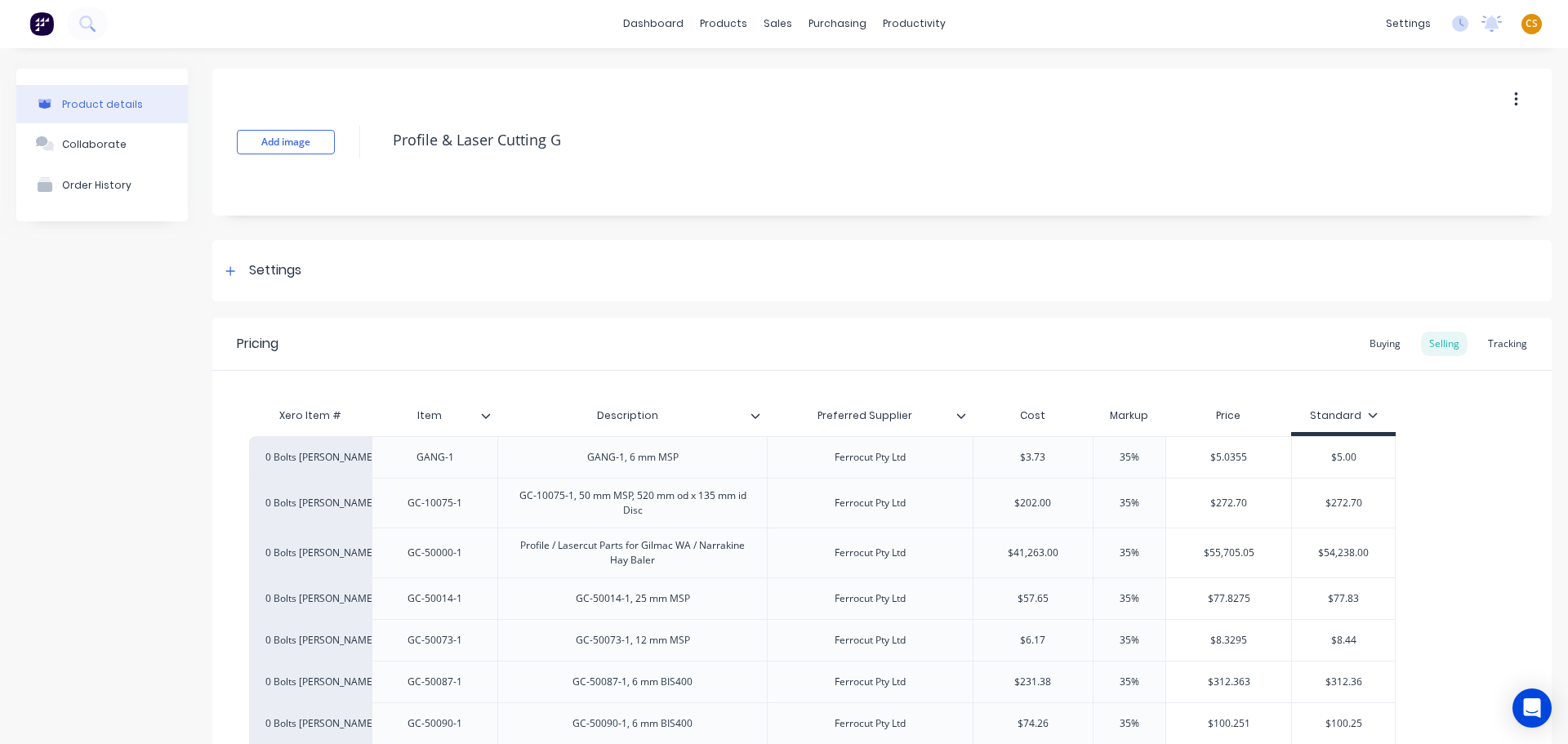
scroll to position [0, 0]
click at [80, 25] on icon at bounding box center [86, 23] width 13 height 13
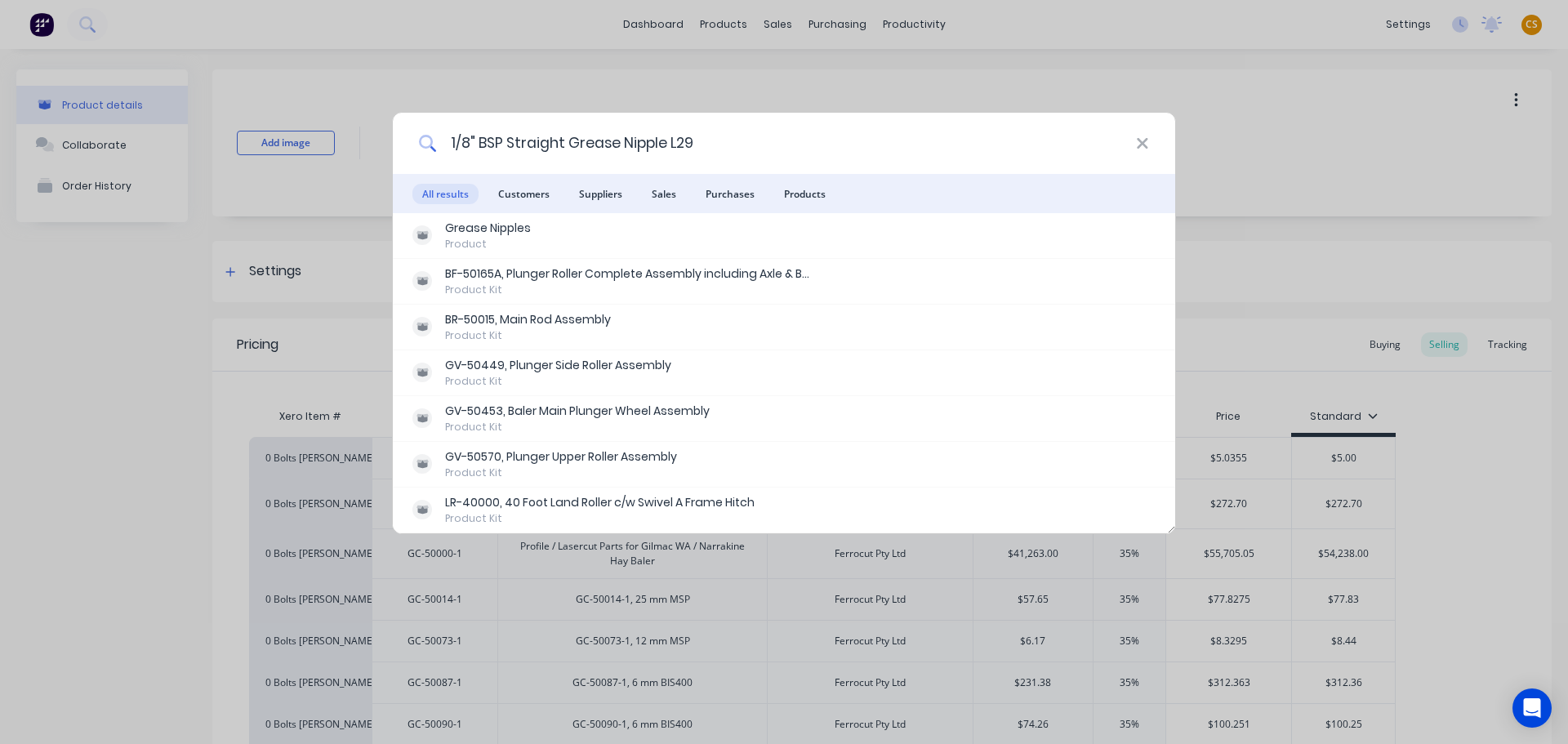
drag, startPoint x: 696, startPoint y: 144, endPoint x: 347, endPoint y: 143, distance: 349.0
click at [348, 143] on div "1/8" BSP Straight Grease Nipple L29 All results Customers Suppliers Sales Purch…" at bounding box center [784, 372] width 1568 height 744
paste input "M16 x 70 Hex Head Bolt Grade 8.8 Z/P"
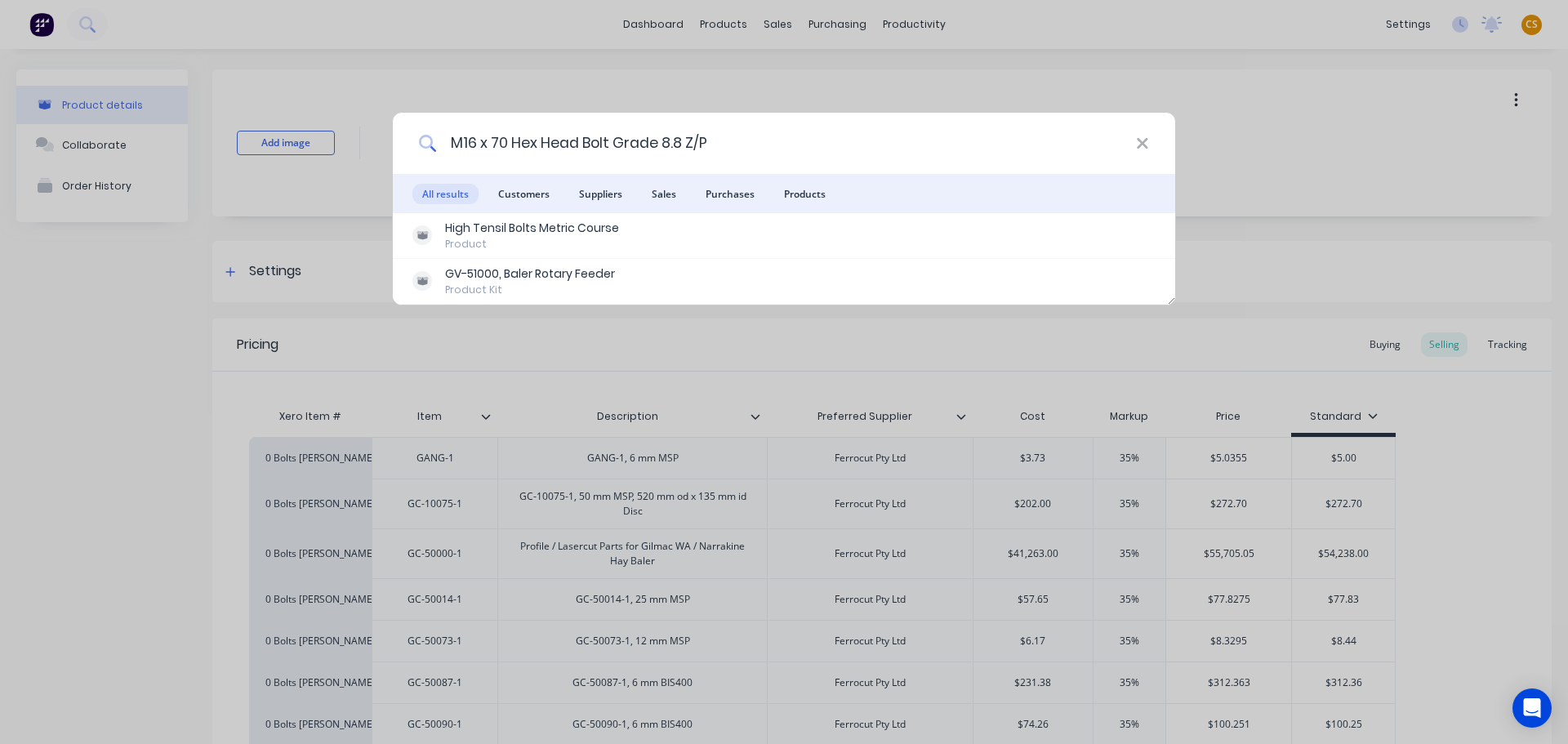
drag, startPoint x: 710, startPoint y: 144, endPoint x: 374, endPoint y: 144, distance: 336.0
click at [374, 144] on div "M16 x 70 Hex Head Bolt Grade 8.8 Z/P All results Customers Suppliers Sales Purc…" at bounding box center [784, 372] width 1568 height 744
paste input "Nyloc Nut Z/P"
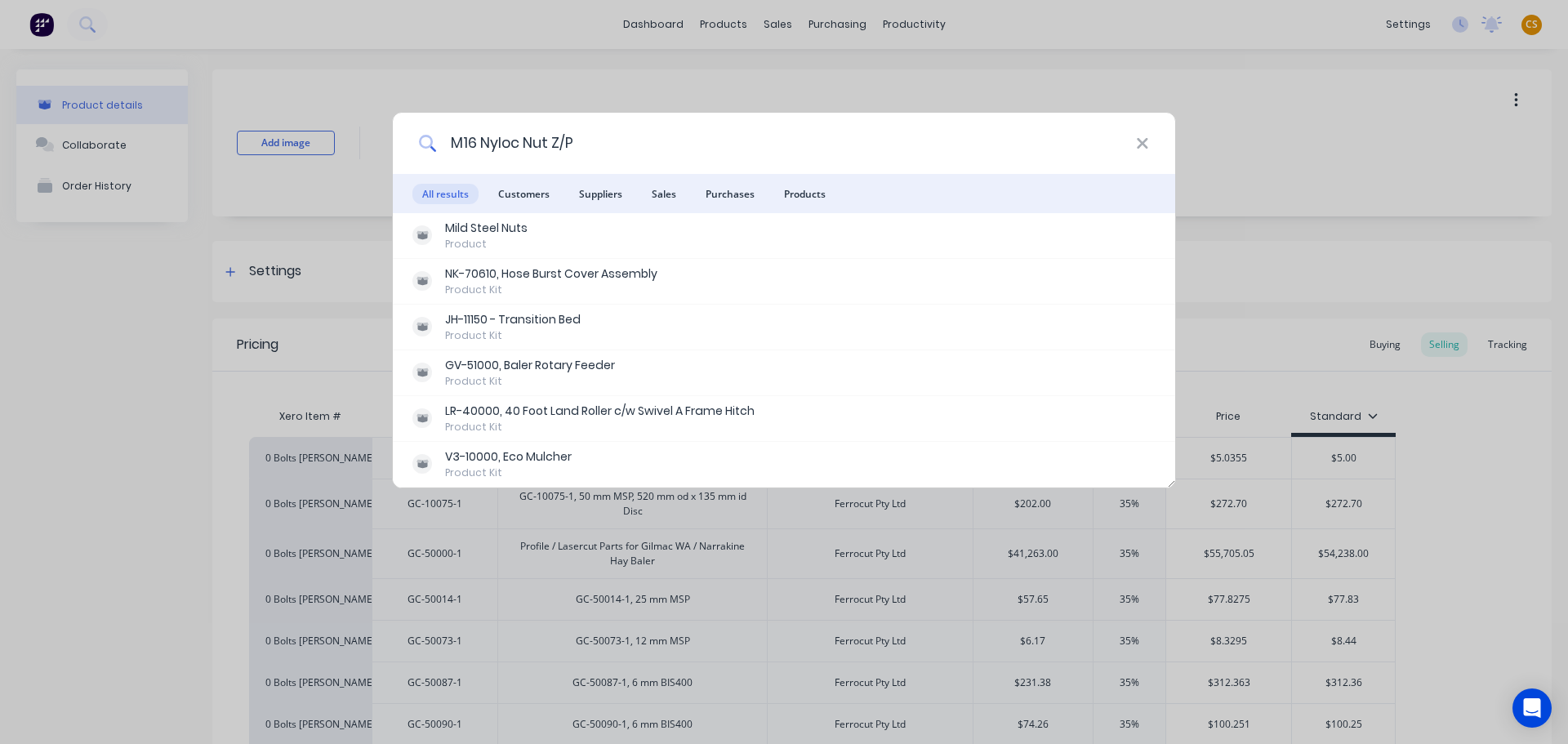
drag, startPoint x: 586, startPoint y: 139, endPoint x: 423, endPoint y: 132, distance: 163.2
click at [423, 132] on div "M16 Nyloc Nut Z/P" at bounding box center [784, 143] width 782 height 61
paste input "20 x 80 Hex Head Bolt Grade 8.8 Z/P"
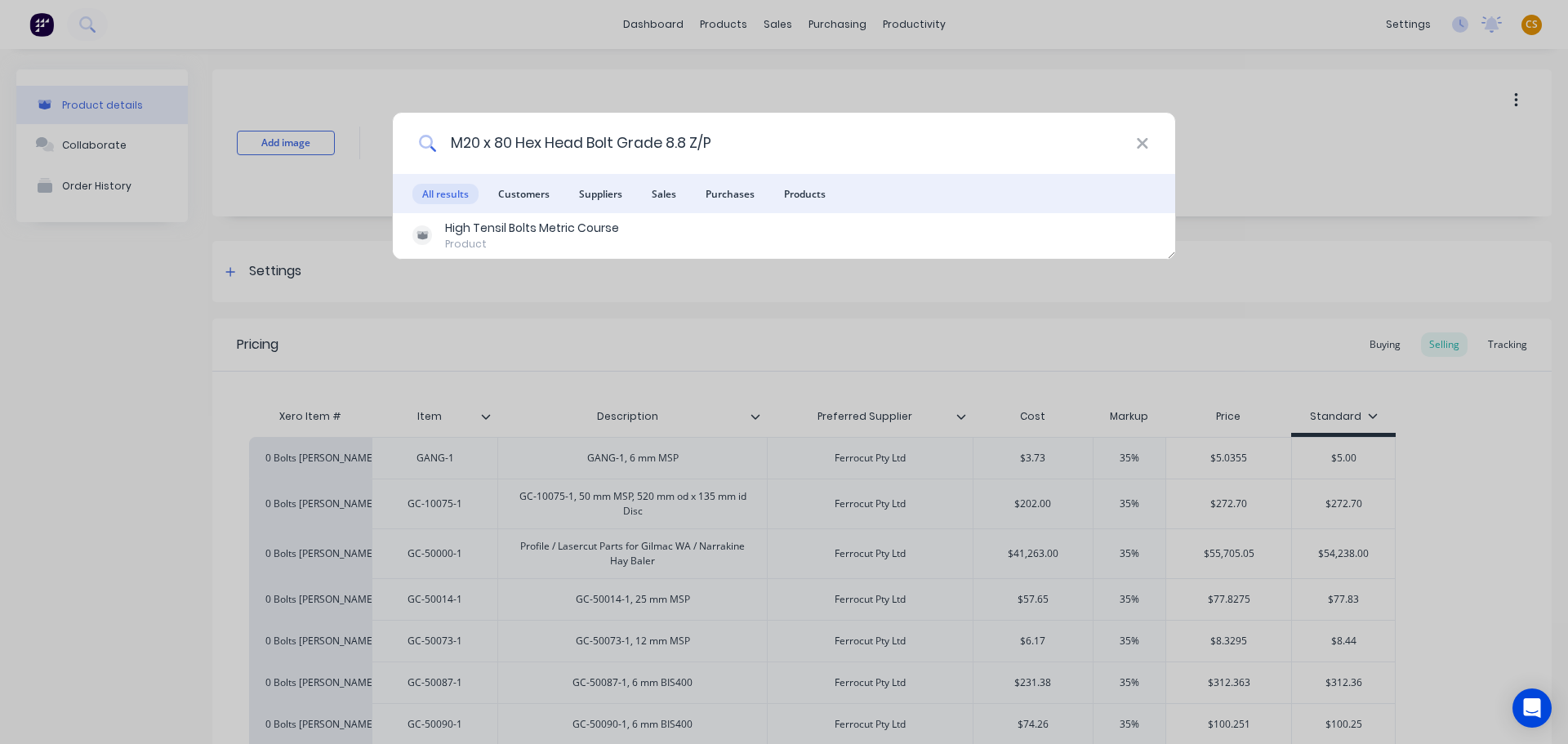
drag, startPoint x: 532, startPoint y: 137, endPoint x: 273, endPoint y: 137, distance: 259.0
click at [273, 137] on div "M20 x 80 Hex Head Bolt Grade 8.8 Z/P All results Customers Suppliers Sales Purc…" at bounding box center [784, 372] width 1568 height 744
paste input "Nyloc Nut Z/P"
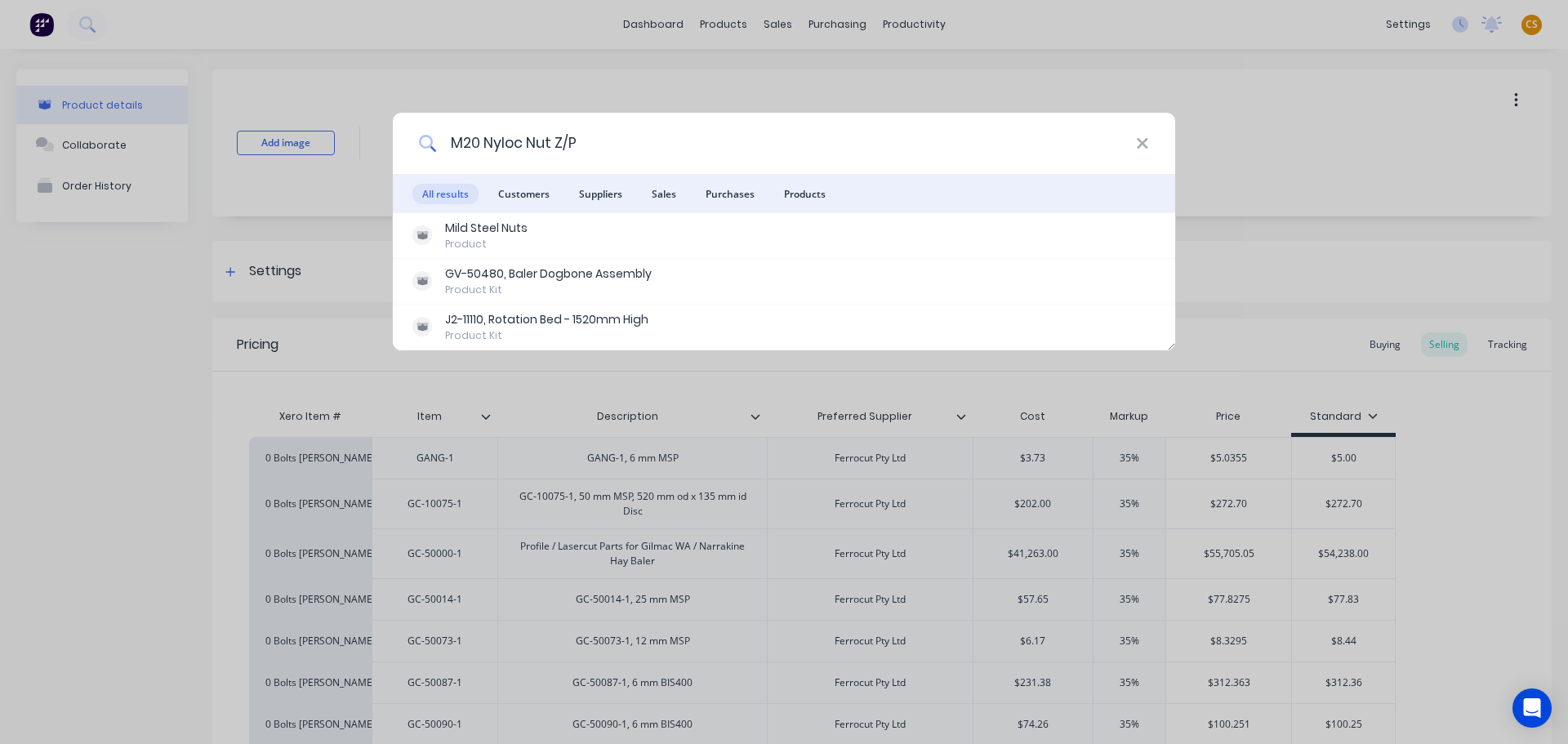
drag, startPoint x: 603, startPoint y: 148, endPoint x: 319, endPoint y: 139, distance: 284.1
click at [321, 139] on div "M20 Nyloc Nut Z/P All results Customers Suppliers Sales Purchases Products Mild…" at bounding box center [784, 372] width 1568 height 744
paste input "PAP6030 P10 Permaglide DU Bushing"
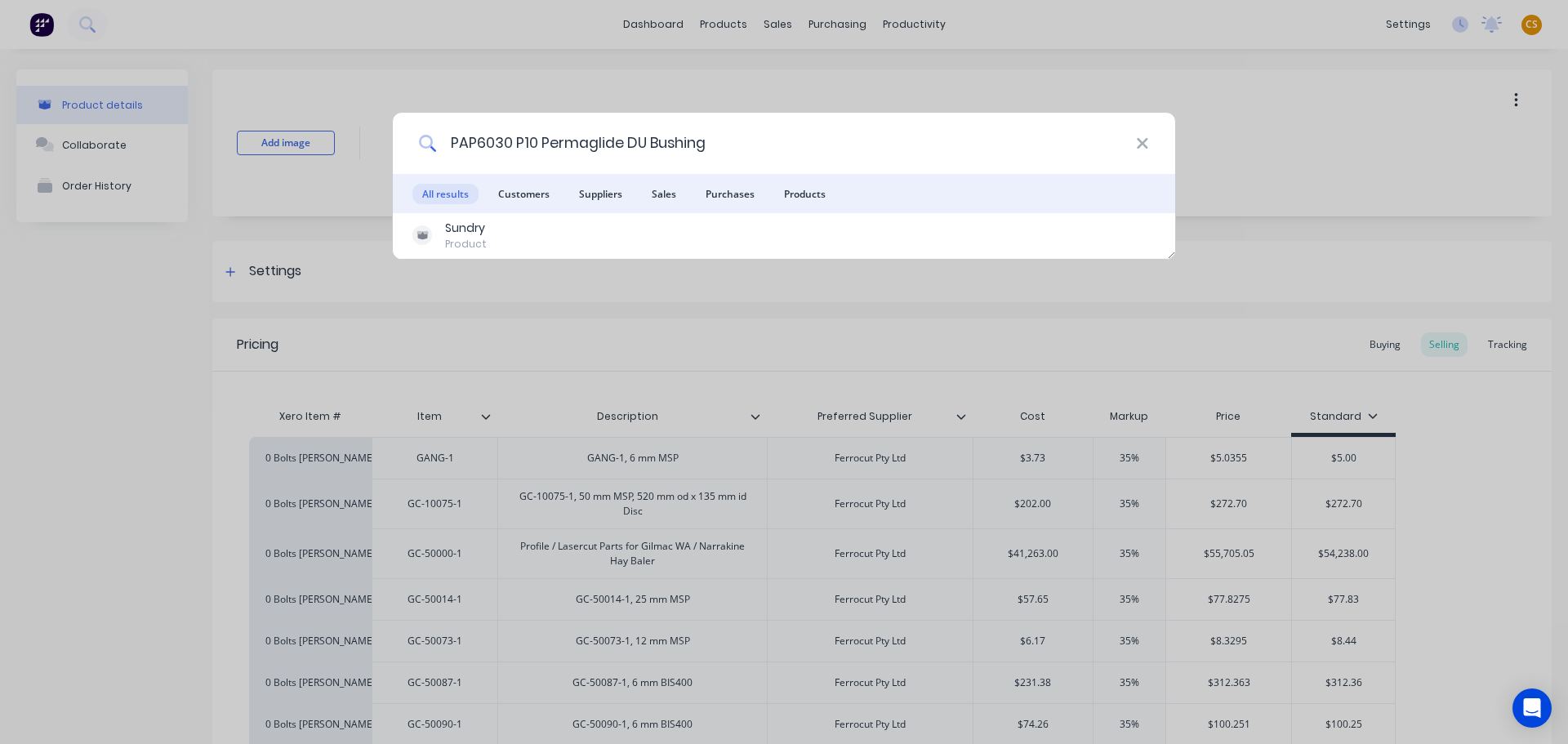
drag, startPoint x: 711, startPoint y: 145, endPoint x: 389, endPoint y: 178, distance: 323.7
click at [389, 178] on div "PAP6030 P10 Permaglide DU Bushing All results Customers Suppliers Sales Purchas…" at bounding box center [784, 372] width 1568 height 744
paste input "M16 x 100 Socket Head Capscrew"
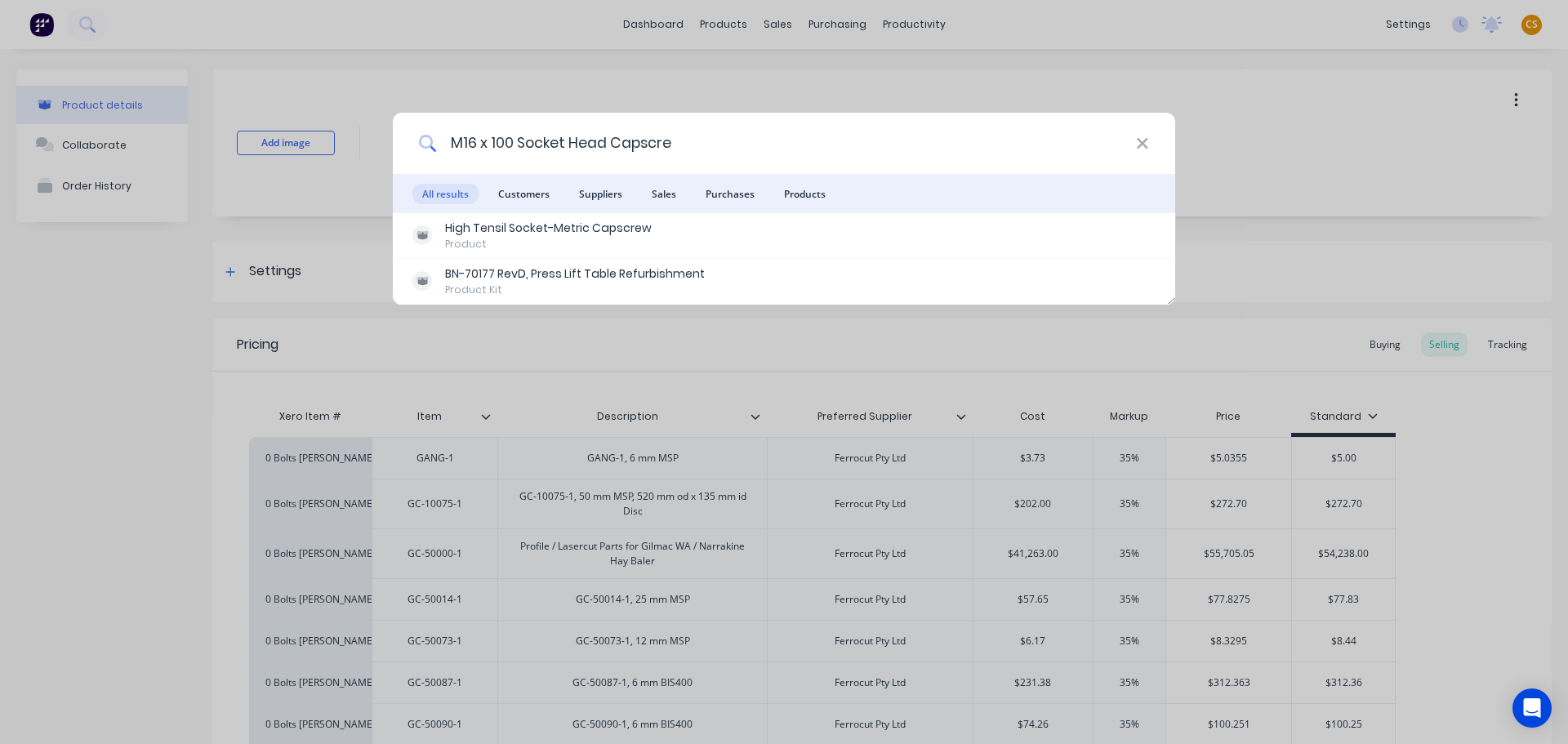
drag, startPoint x: 668, startPoint y: 145, endPoint x: 381, endPoint y: 146, distance: 287.0
click at [389, 148] on div "M16 x 100 Socket Head Capscre All results Customers Suppliers Sales Purchases P…" at bounding box center [784, 372] width 1568 height 744
paste input "100 x 100 x 6 Painted SHS"
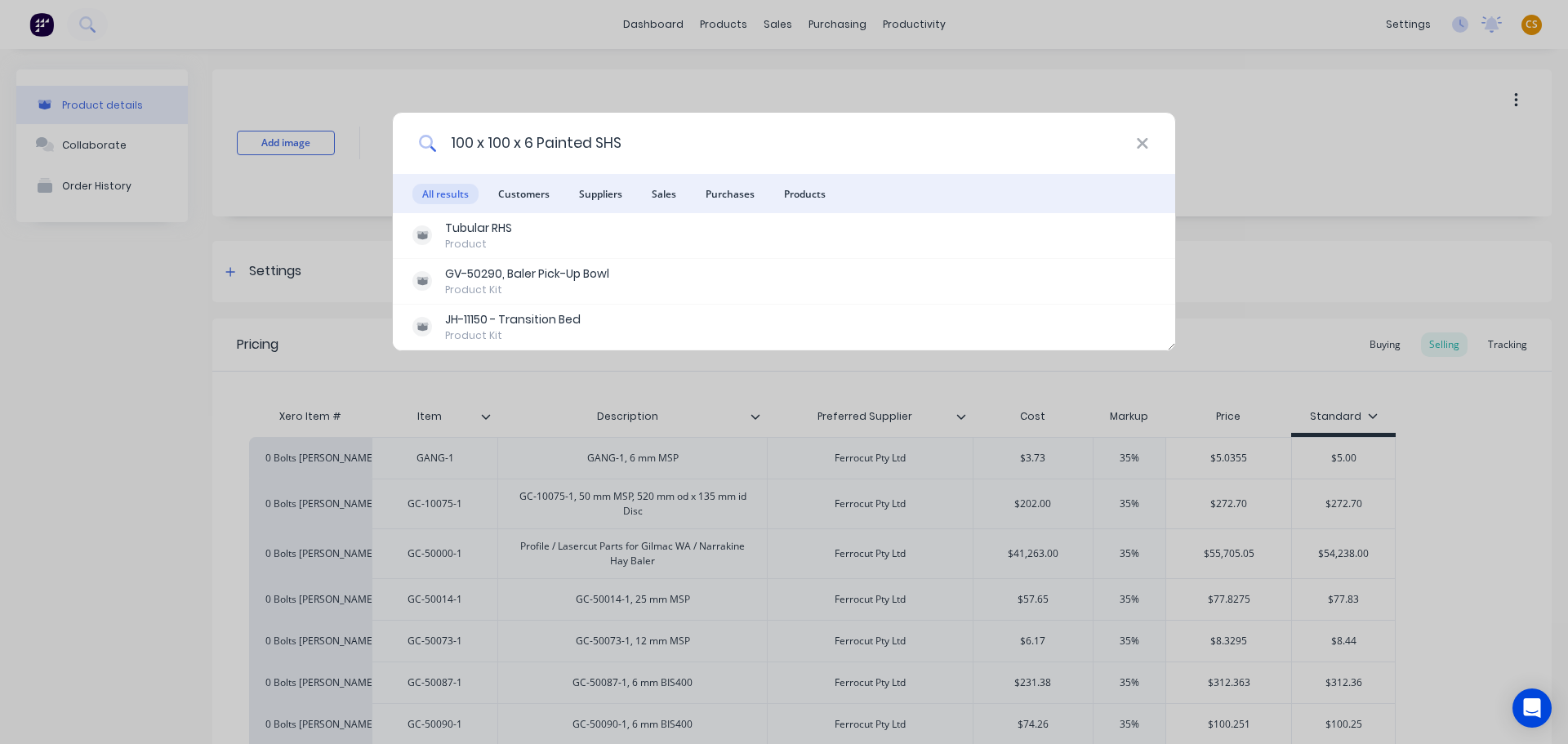
drag, startPoint x: 624, startPoint y: 141, endPoint x: 436, endPoint y: 139, distance: 188.0
click at [436, 139] on input "100 x 100 x 6 Painted SHS" at bounding box center [786, 143] width 699 height 61
paste input "90 Dia 1045 Bright Steel Round"
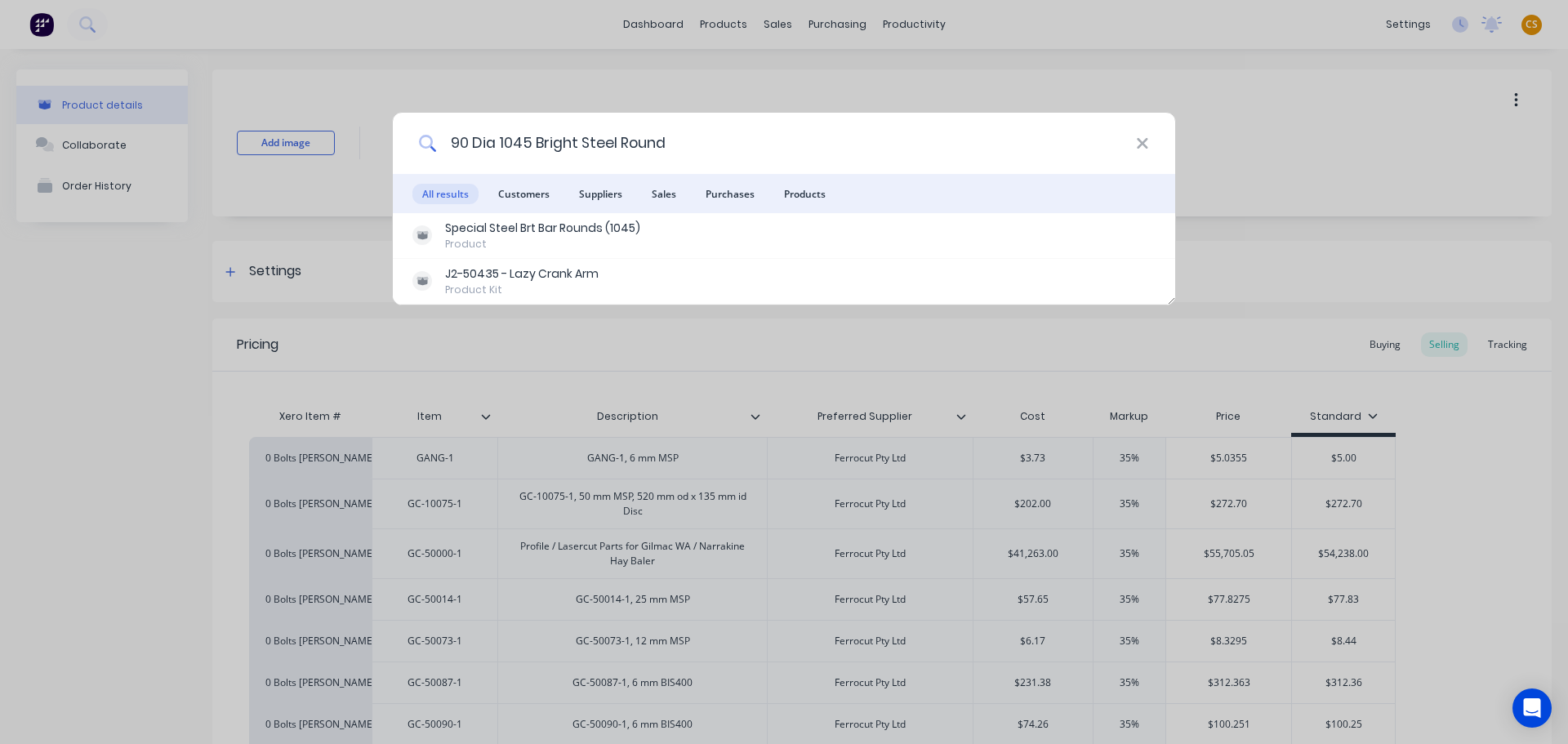
drag, startPoint x: 590, startPoint y: 139, endPoint x: 332, endPoint y: 137, distance: 258.0
click at [332, 137] on div "90 Dia 1045 Bright Steel Round All results Customers Suppliers Sales Purchases …" at bounding box center [784, 372] width 1568 height 744
paste input "Profile/Lasercut Parts for Aldahra Baler Gearbox Mount"
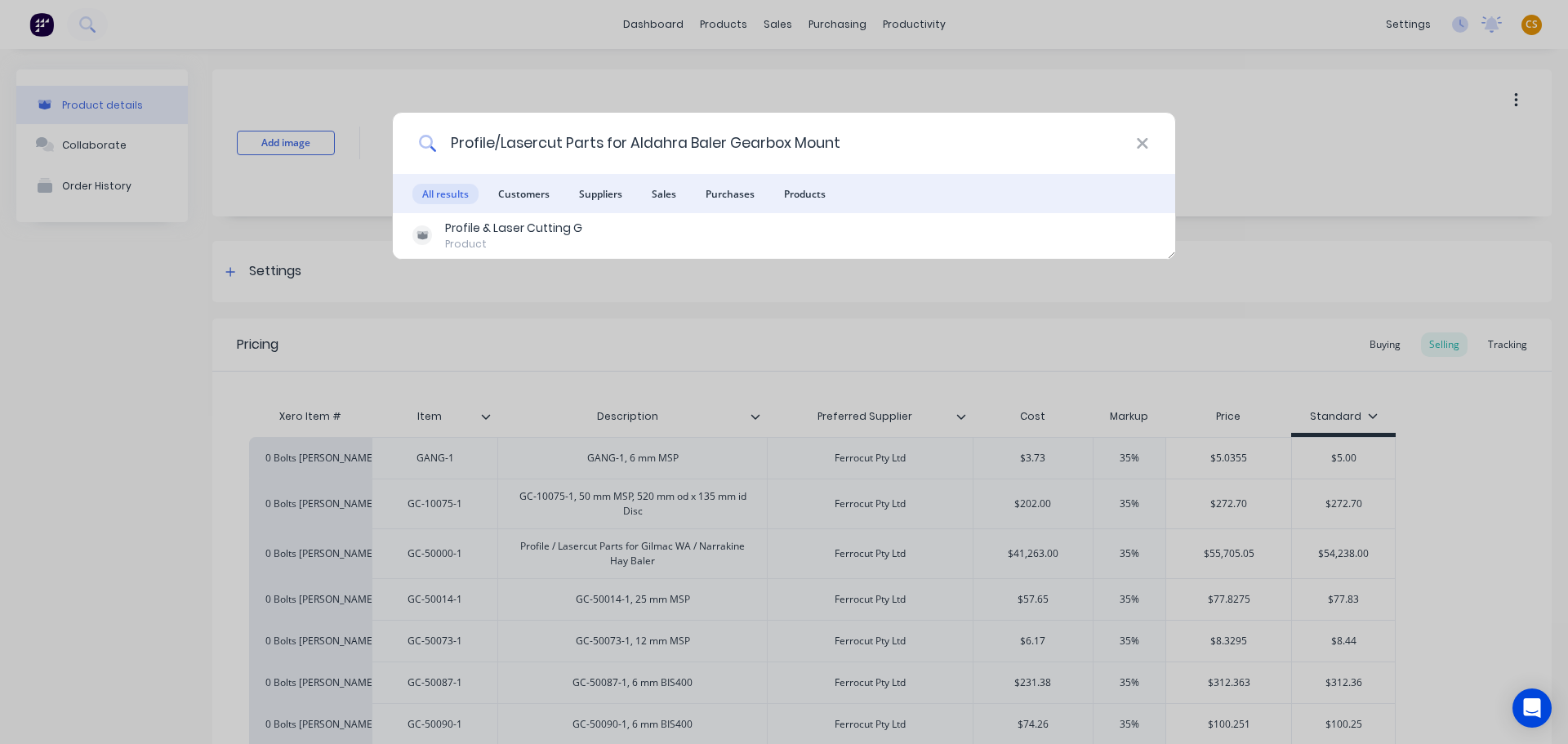
drag, startPoint x: 874, startPoint y: 136, endPoint x: 454, endPoint y: 163, distance: 420.9
click at [454, 163] on input "Profile/Lasercut Parts for Aldahra Baler Gearbox Mount" at bounding box center [786, 143] width 699 height 61
paste input "M24 x 80 Hex Head Bolt Grade 8.8 Z/P"
drag, startPoint x: 719, startPoint y: 137, endPoint x: 377, endPoint y: 139, distance: 342.0
click at [377, 139] on div "M24 x 80 Hex Head Bolt Grade 8.8 Z/P All results Customers Suppliers Sales Purc…" at bounding box center [784, 372] width 1568 height 744
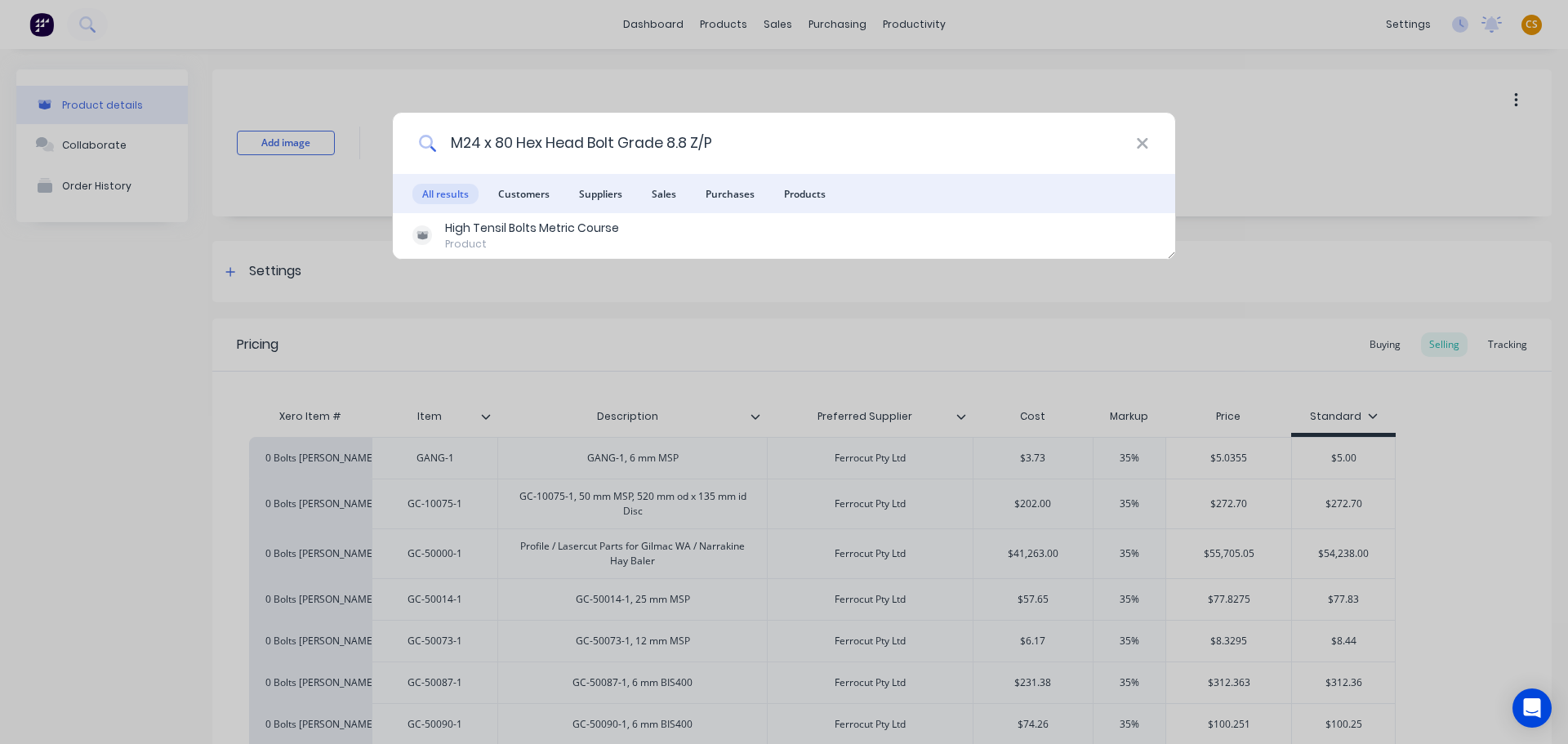
paste input "Nyloc Nut Z/P"
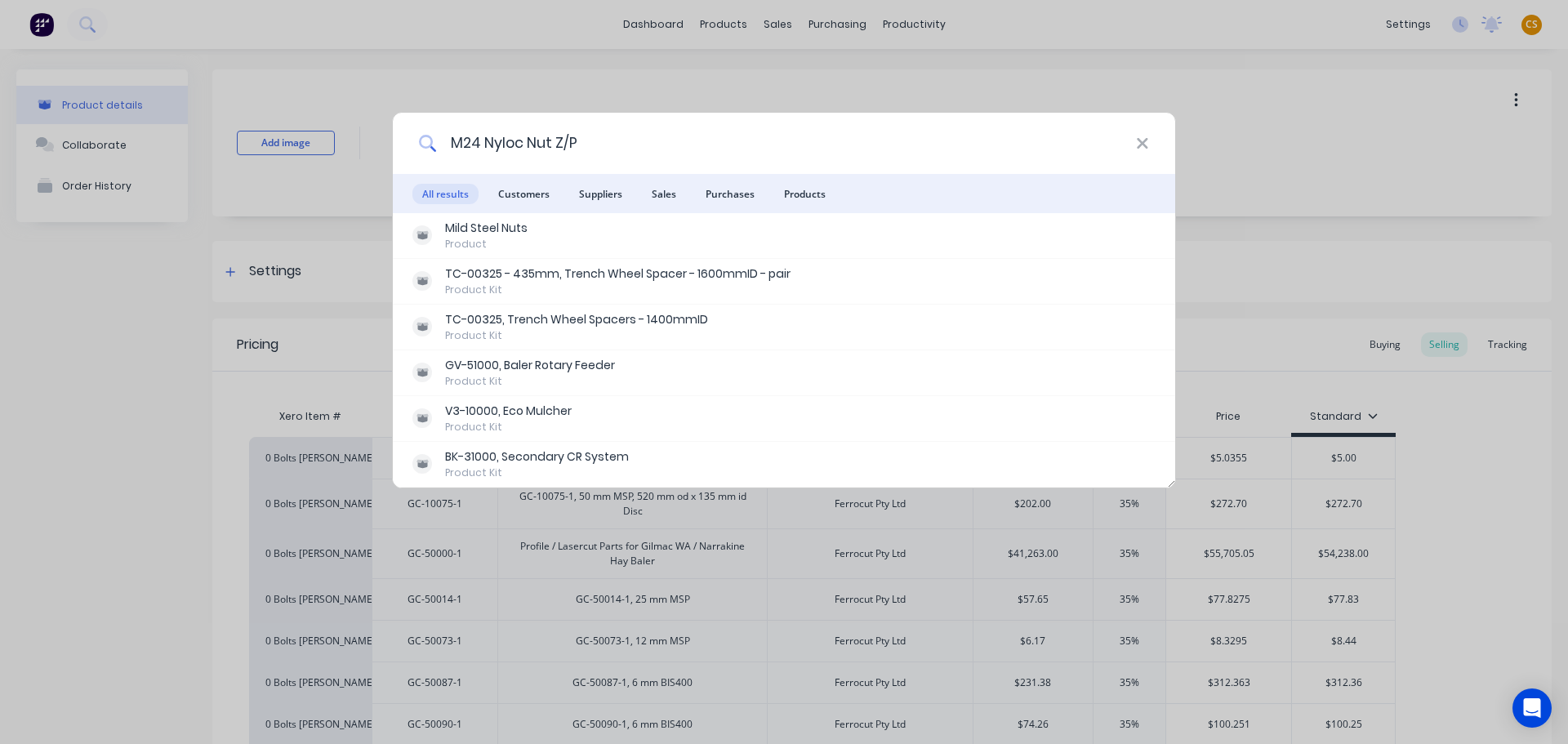
drag, startPoint x: 593, startPoint y: 139, endPoint x: 393, endPoint y: 139, distance: 200.0
click at [393, 139] on div "M24 Nyloc Nut Z/P" at bounding box center [784, 143] width 782 height 61
paste input "30 x 180 Socket Head Capscrew"
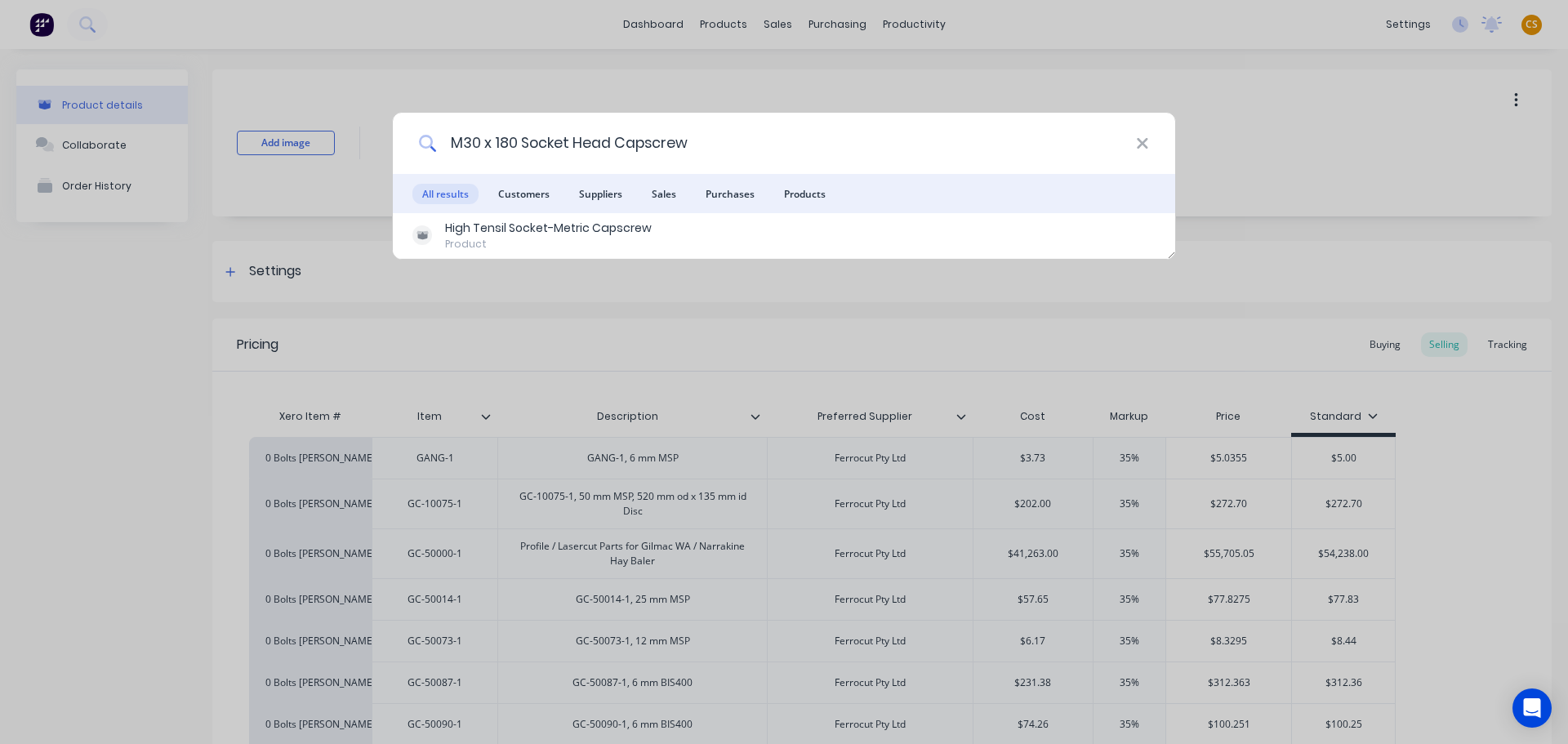
drag, startPoint x: 706, startPoint y: 144, endPoint x: 428, endPoint y: 139, distance: 278.0
click at [428, 139] on div "M30 x 180 Socket Head Capscrew" at bounding box center [784, 143] width 782 height 61
paste input "Nyloc Nut Z/P"
drag, startPoint x: 592, startPoint y: 132, endPoint x: 276, endPoint y: 133, distance: 316.0
click at [284, 132] on div "M30 Nyloc Nut Z/P All results Customers Suppliers Sales Purchases Products Mild…" at bounding box center [784, 372] width 1568 height 744
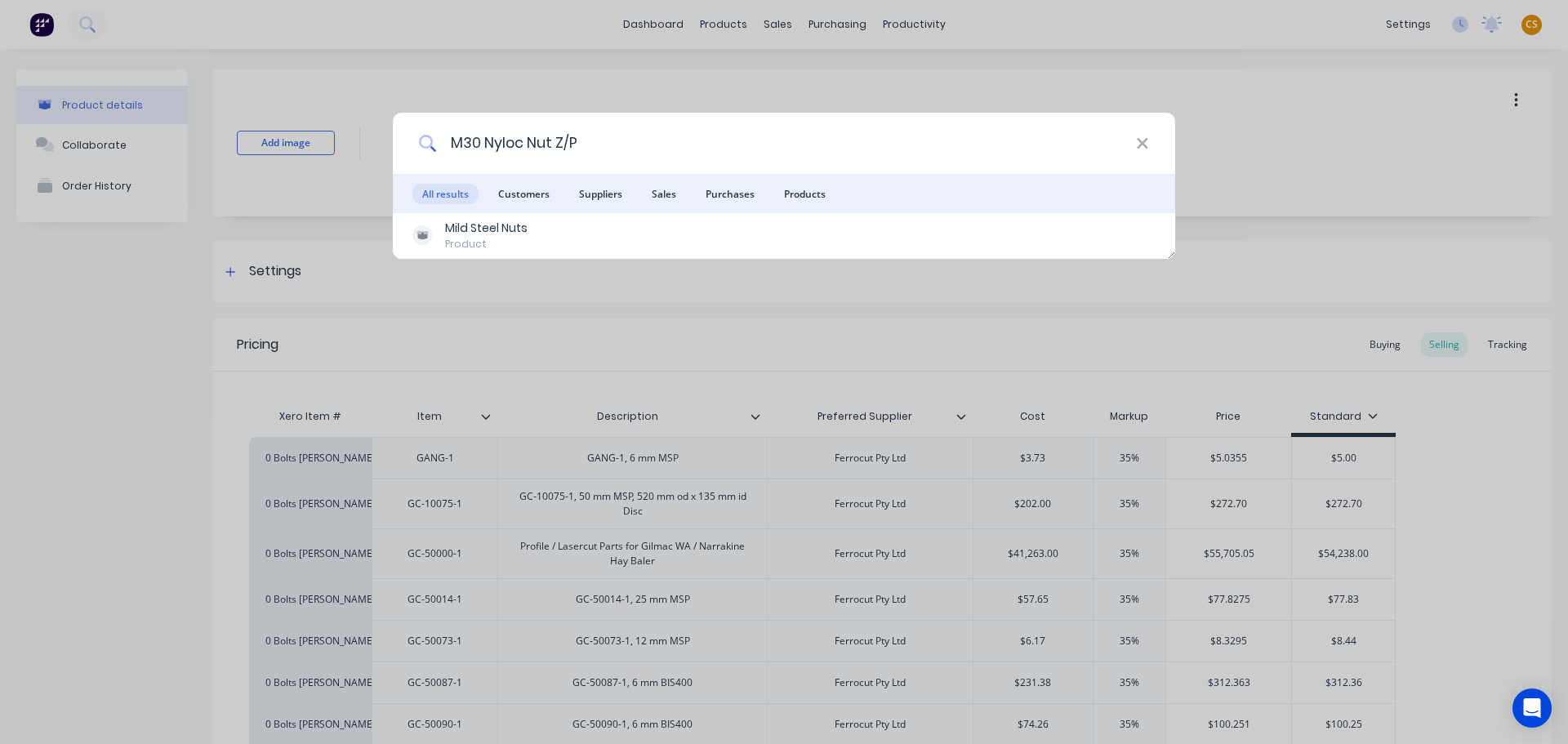
paste input "x 130 Socket Head Capscrew"
drag, startPoint x: 702, startPoint y: 139, endPoint x: 391, endPoint y: 161, distance: 311.8
click at [391, 161] on div "M30 x 130 Socket Head Capscrew All results Customers Suppliers Sales Purchases …" at bounding box center [784, 372] width 1568 height 744
paste input "75 mm dia 4140 Alloy Round H&T CG h11"
drag, startPoint x: 751, startPoint y: 139, endPoint x: 388, endPoint y: 138, distance: 363.0
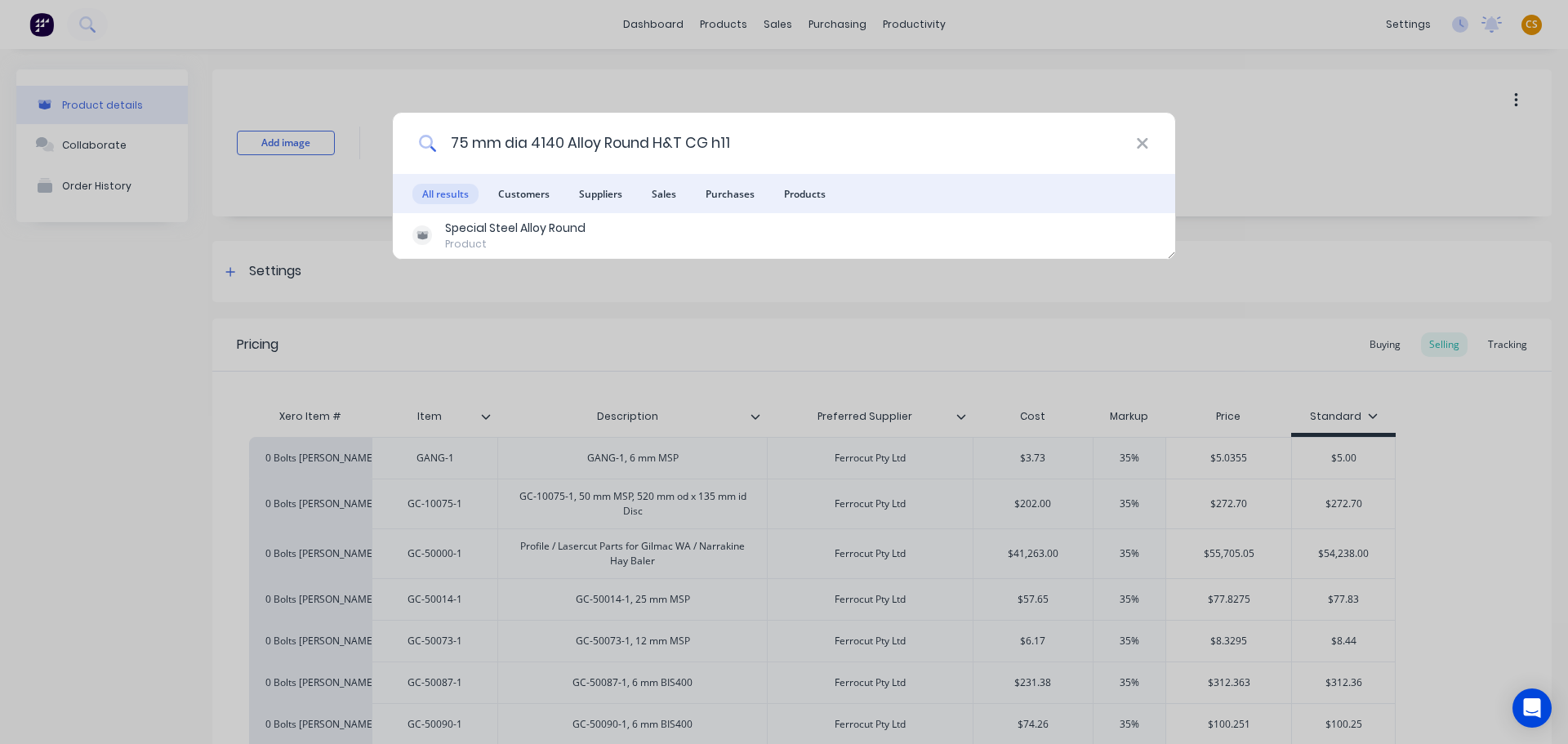
click at [388, 139] on div "75 mm dia 4140 Alloy Round H&T CG h11 All results Customers Suppliers Sales Pur…" at bounding box center [784, 372] width 1568 height 744
paste input "Profile/Lasercut Parts for Aldahra Baler Legs"
drag, startPoint x: 793, startPoint y: 144, endPoint x: 368, endPoint y: 142, distance: 425.0
click at [371, 143] on div "Profile/Lasercut Parts for Aldahra Baler Legs All results Customers Suppliers S…" at bounding box center [784, 372] width 1568 height 744
paste input "250 x 250 x 9 Painted RHS"
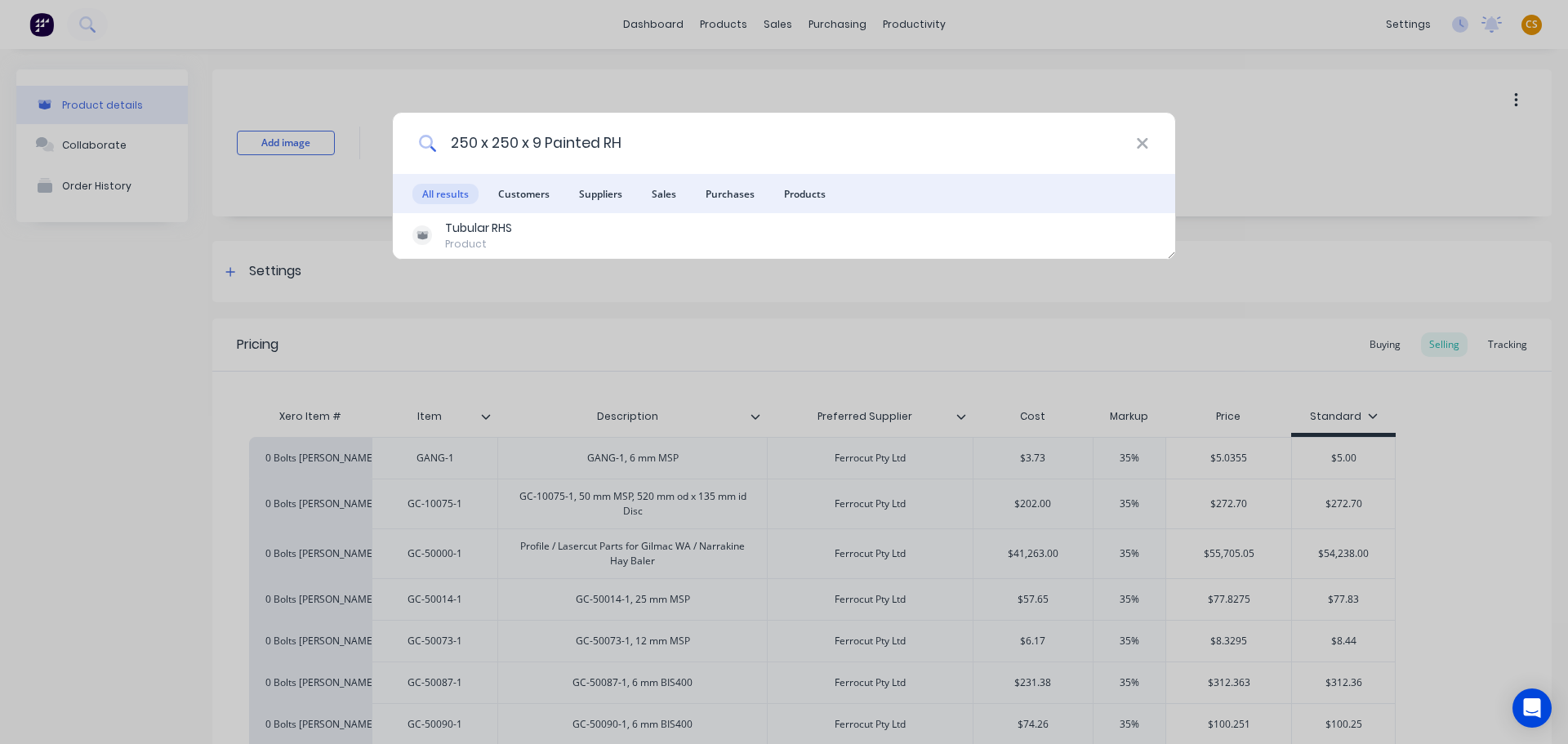
drag, startPoint x: 648, startPoint y: 144, endPoint x: 418, endPoint y: 141, distance: 230.0
click at [418, 141] on div "250 x 250 x 9 Painted RH" at bounding box center [784, 143] width 782 height 61
paste input "M16 x 110 Hex Head Bolt Grade 8.8 Z/P"
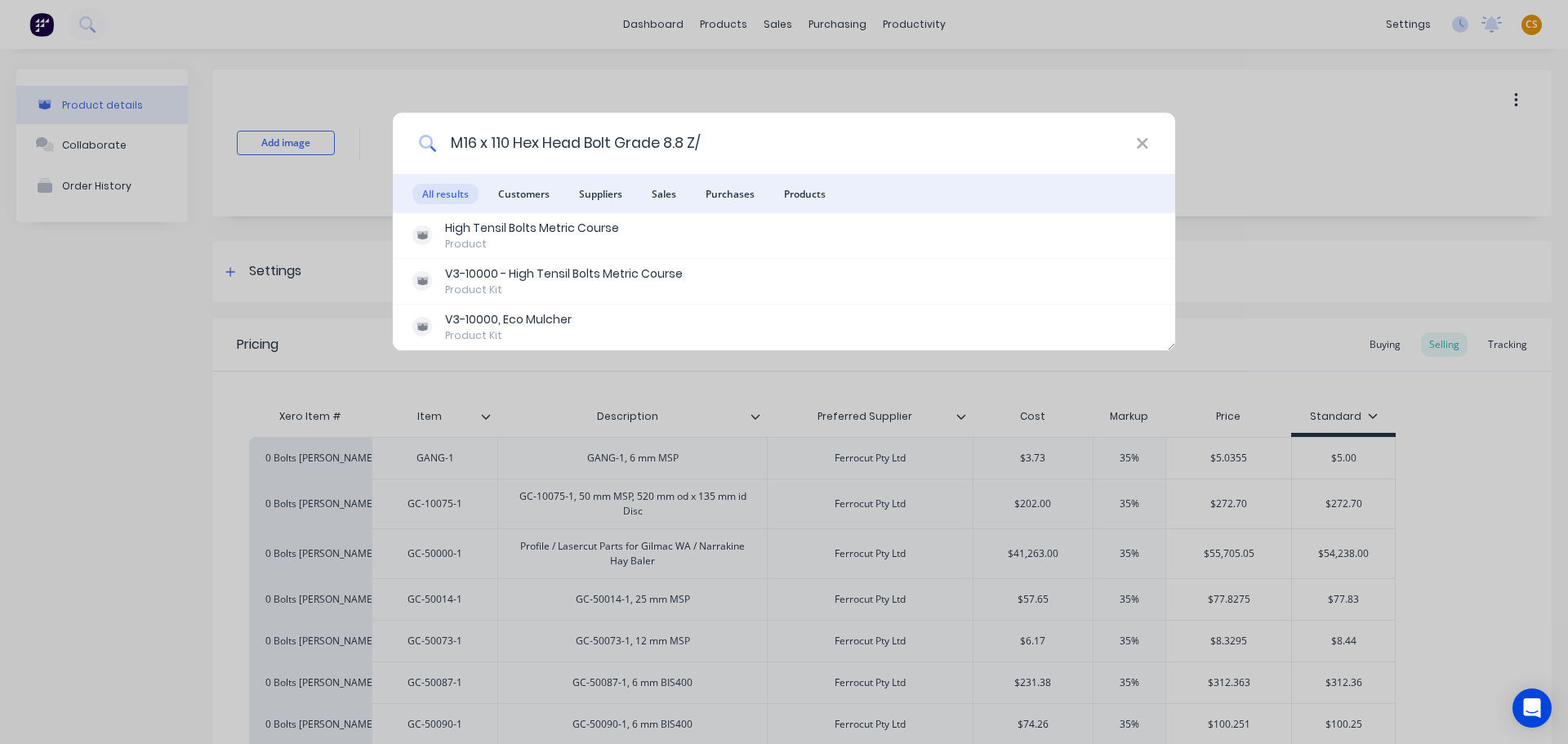
drag, startPoint x: 683, startPoint y: 134, endPoint x: 367, endPoint y: 134, distance: 316.0
click at [367, 134] on div "M16 x 110 Hex Head Bolt Grade 8.8 Z/ All results Customers Suppliers Sales Purc…" at bounding box center [784, 372] width 1568 height 744
paste input "20 Hex Nut Z/P"
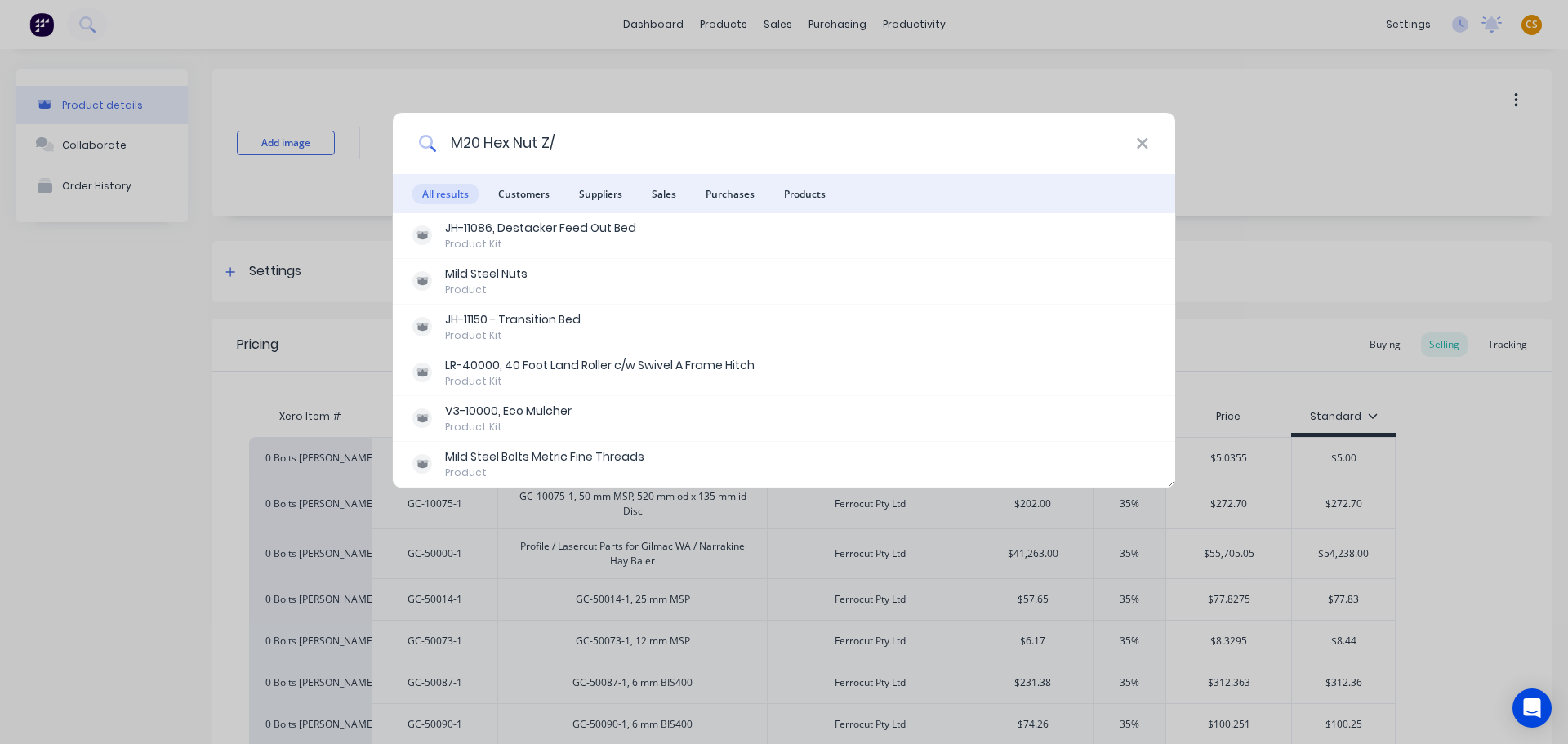
drag, startPoint x: 583, startPoint y: 145, endPoint x: 346, endPoint y: 143, distance: 237.0
click at [346, 143] on div "M20 Hex Nut Z/ All results Customers Suppliers Sales Purchases Products JH-1108…" at bounding box center [784, 372] width 1568 height 744
paste input "Threaded Rod Grade 8.8 Galv"
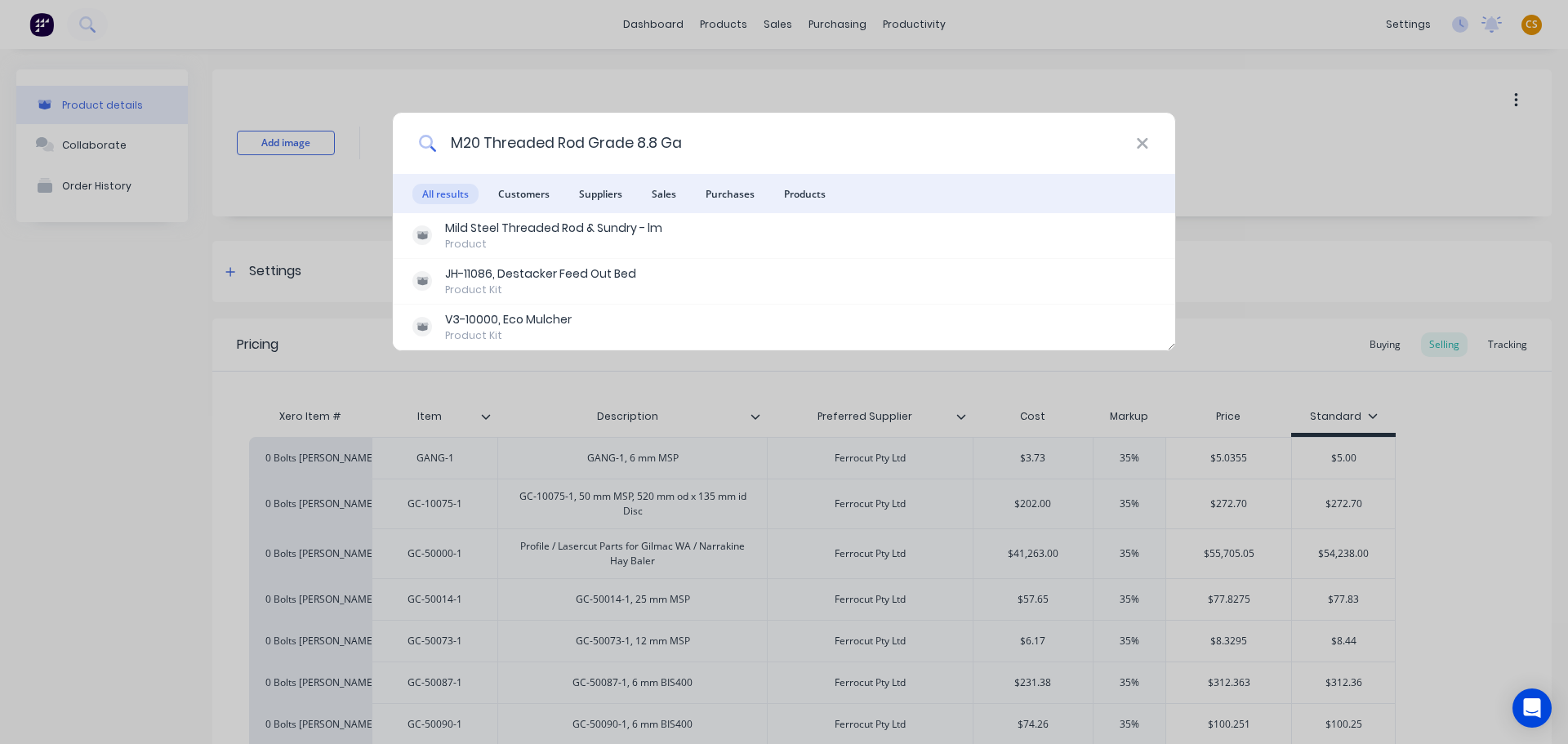
drag, startPoint x: 711, startPoint y: 151, endPoint x: 345, endPoint y: 105, distance: 368.9
click at [349, 105] on div "M20 Threaded Rod Grade 8.8 Ga All results Customers Suppliers Sales Purchases P…" at bounding box center [784, 372] width 1568 height 744
paste input "16 Flat Washer (Heavy Section) ZP"
drag, startPoint x: 730, startPoint y: 140, endPoint x: 409, endPoint y: 136, distance: 321.0
click at [409, 136] on div "M16 Flat Washer (Heavy Section) Z" at bounding box center [784, 143] width 782 height 61
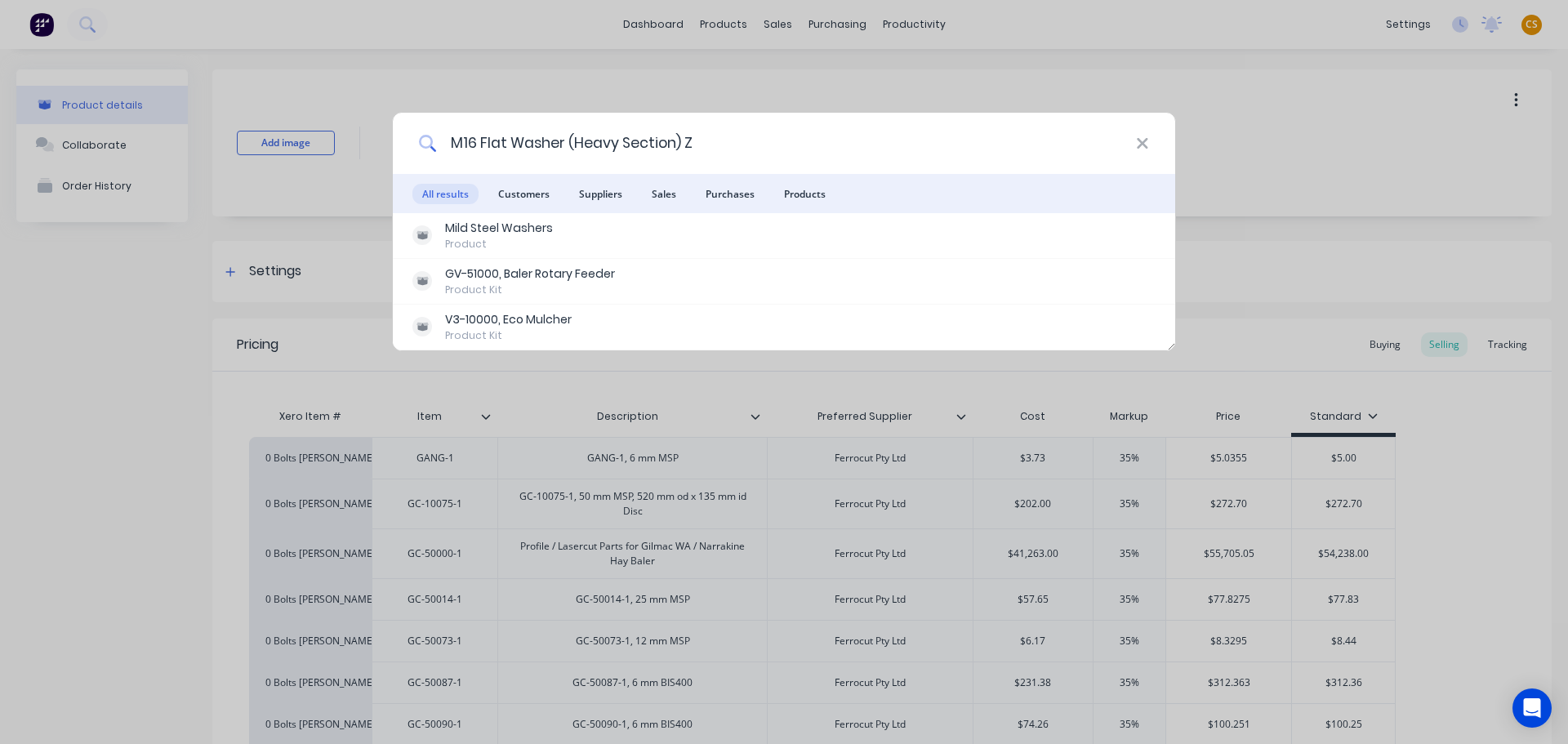
paste input "130 x 100 Hollow Bar"
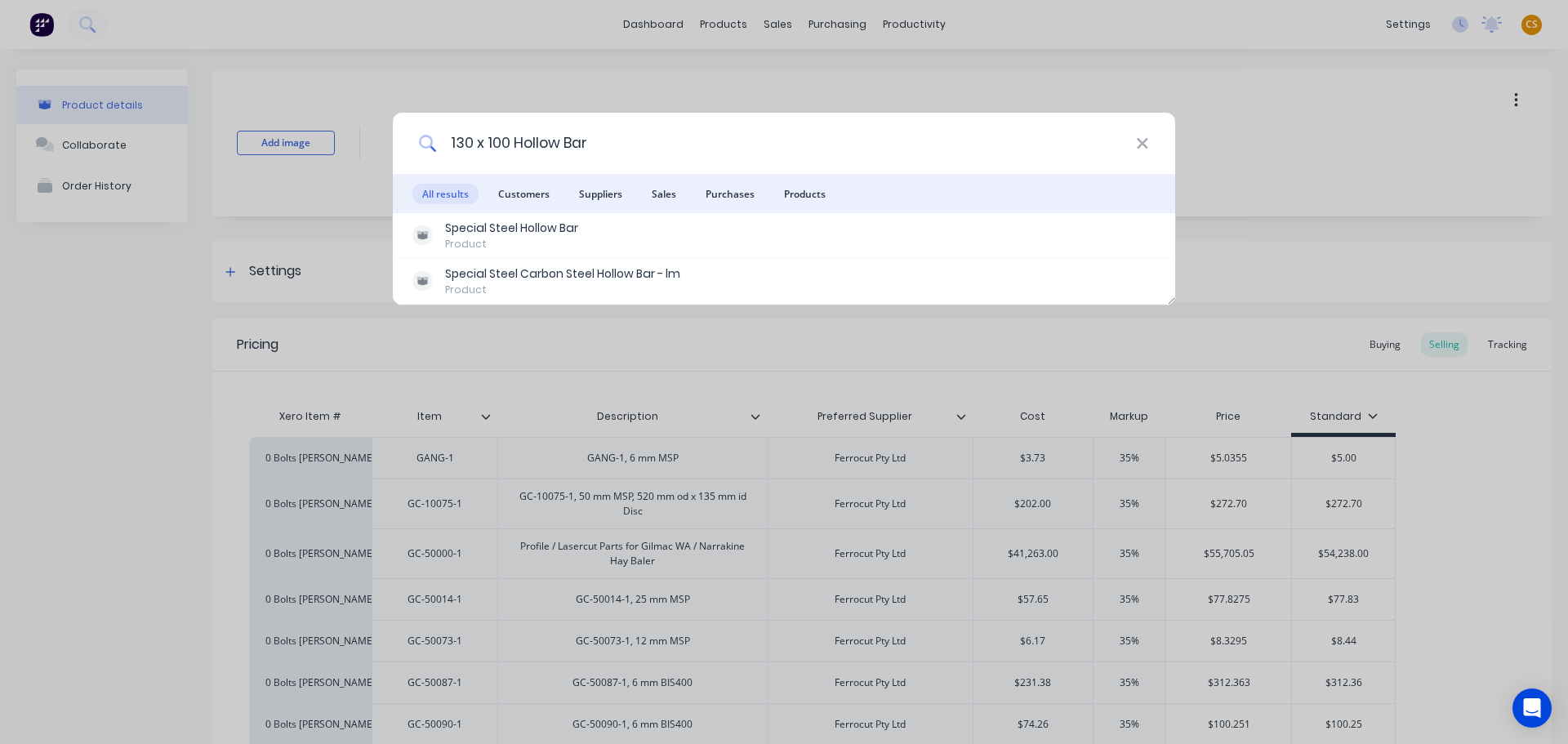
drag, startPoint x: 514, startPoint y: 144, endPoint x: 396, endPoint y: 144, distance: 118.0
click at [399, 144] on div "130 x 100 Hollow Bar" at bounding box center [784, 143] width 782 height 61
paste input "J2-50600-1, Profiles/Lasercut Parts for Johnson Asahi Baler Dog Duct"
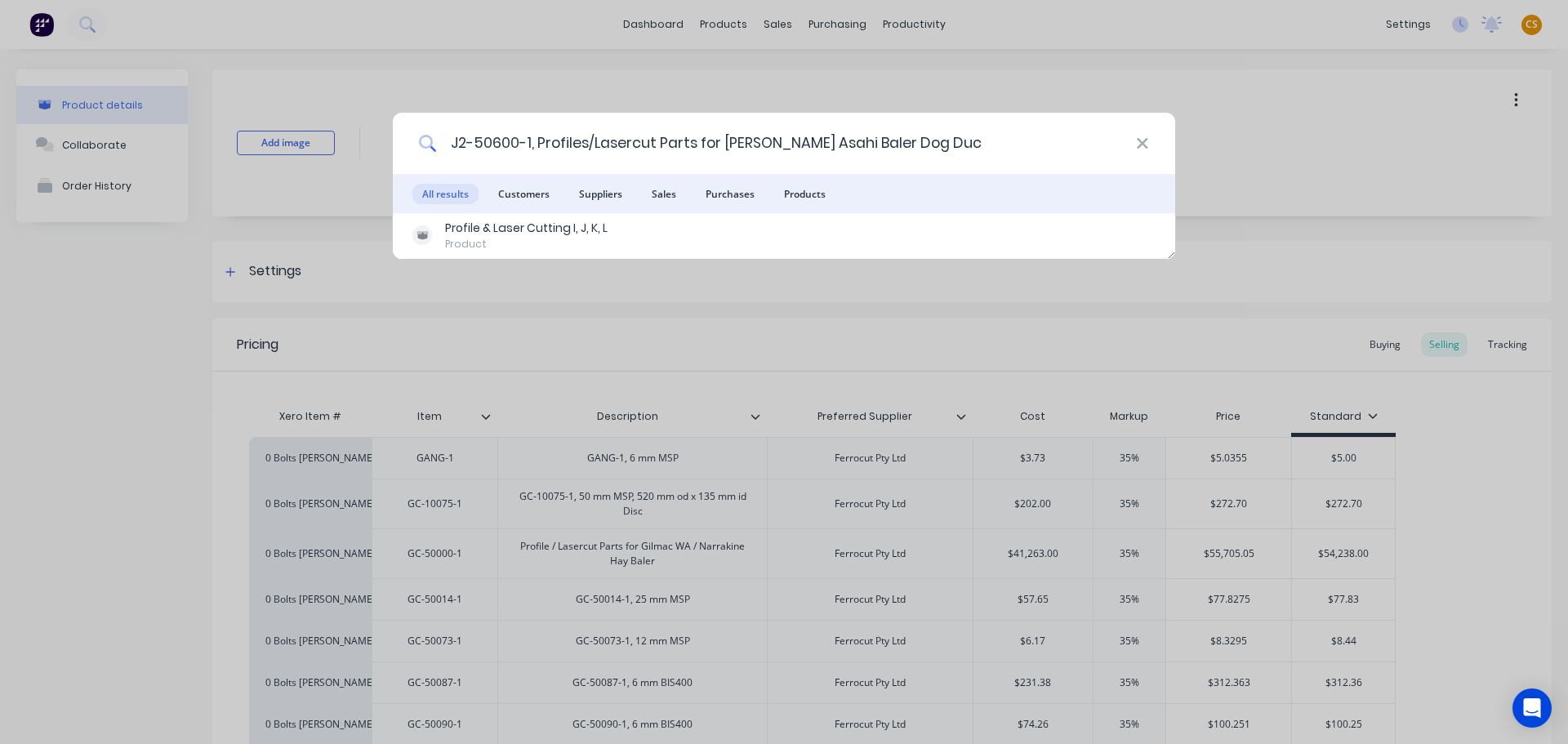
drag, startPoint x: 941, startPoint y: 143, endPoint x: 424, endPoint y: 142, distance: 517.0
click at [424, 142] on div "J2-50600-1, Profiles/Lasercut Parts for Johnson Asahi Baler Dog Duc" at bounding box center [784, 143] width 782 height 61
paste input "M8 Wingnut Z/P"
drag, startPoint x: 559, startPoint y: 139, endPoint x: 411, endPoint y: 139, distance: 148.0
click at [411, 139] on div "M8 Wingnut Z/P" at bounding box center [784, 143] width 782 height 61
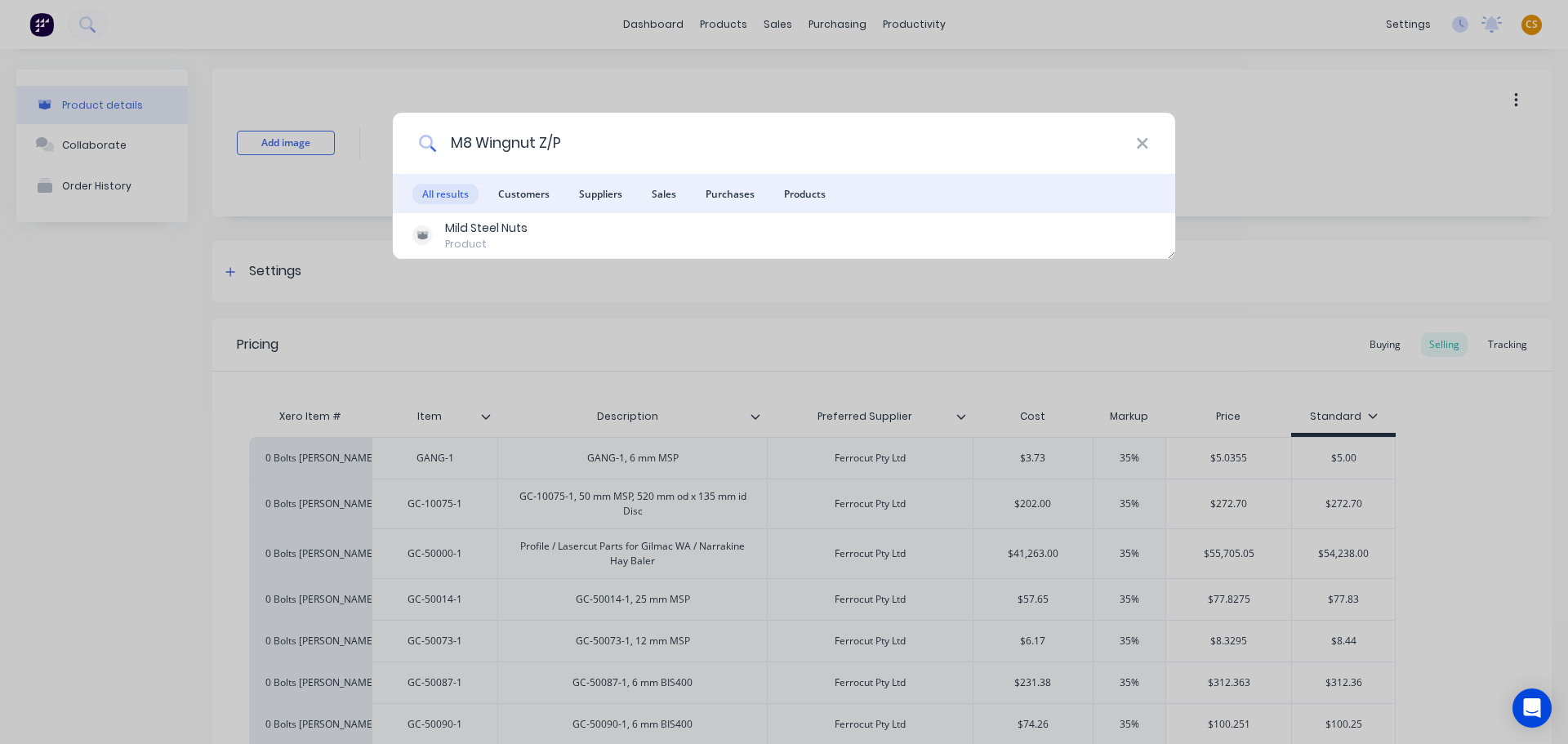
paste input "x 20 Hex Head Bolt Grade 8.8 Z/P"
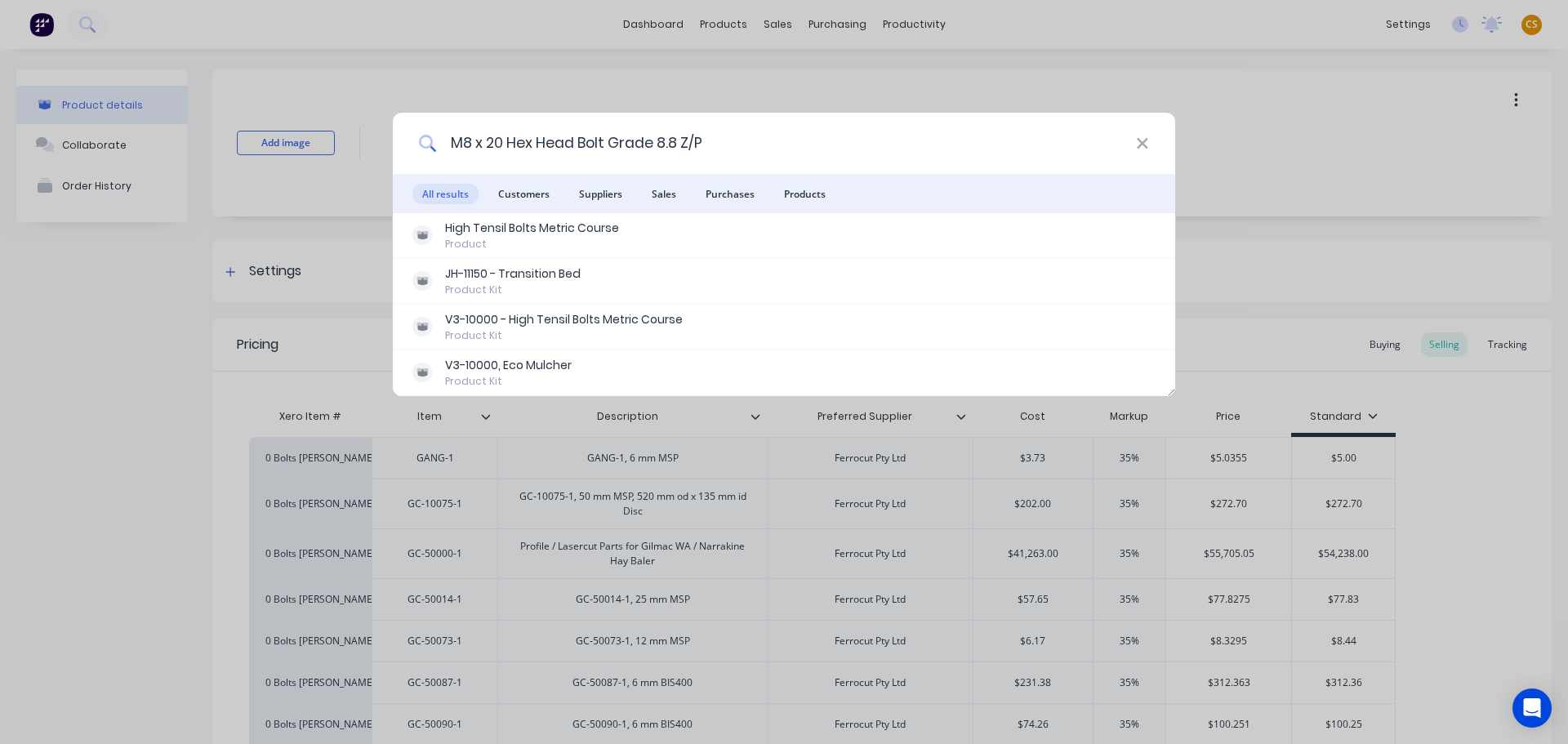
drag, startPoint x: 708, startPoint y: 142, endPoint x: 313, endPoint y: 143, distance: 395.0
click at [314, 143] on div "M8 x 20 Hex Head Bolt Grade 8.8 Z/P All results Customers Suppliers Sales Purch…" at bounding box center [784, 372] width 1568 height 744
paste input "6 Flat Washer (Heavy Section) Z/P"
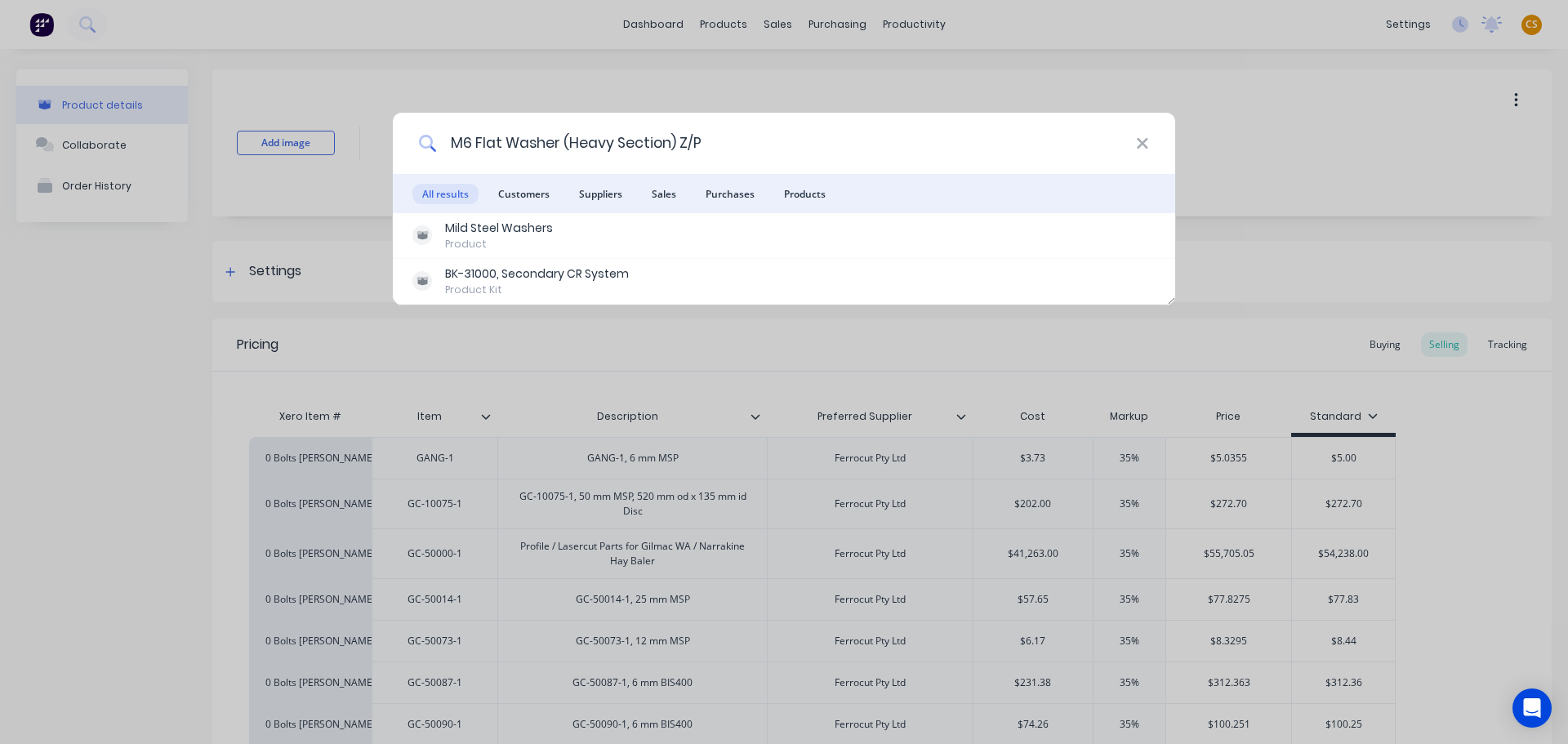
drag, startPoint x: 726, startPoint y: 144, endPoint x: 379, endPoint y: 141, distance: 347.0
click at [381, 142] on div "M6 Flat Washer (Heavy Section) Z/P All results Customers Suppliers Sales Purcha…" at bounding box center [784, 372] width 1568 height 744
paste input "6.0 mm Clear Polycarb Sheeting - UV2 - Paper Masked"
type input "6.0 mm Clear Polycarb Sheeting - UV2 - Paper Maske"
click at [376, 141] on div "6.0 mm Clear Polycarb Sheeting - UV2 - Paper [PERSON_NAME] All results Customer…" at bounding box center [784, 372] width 1568 height 744
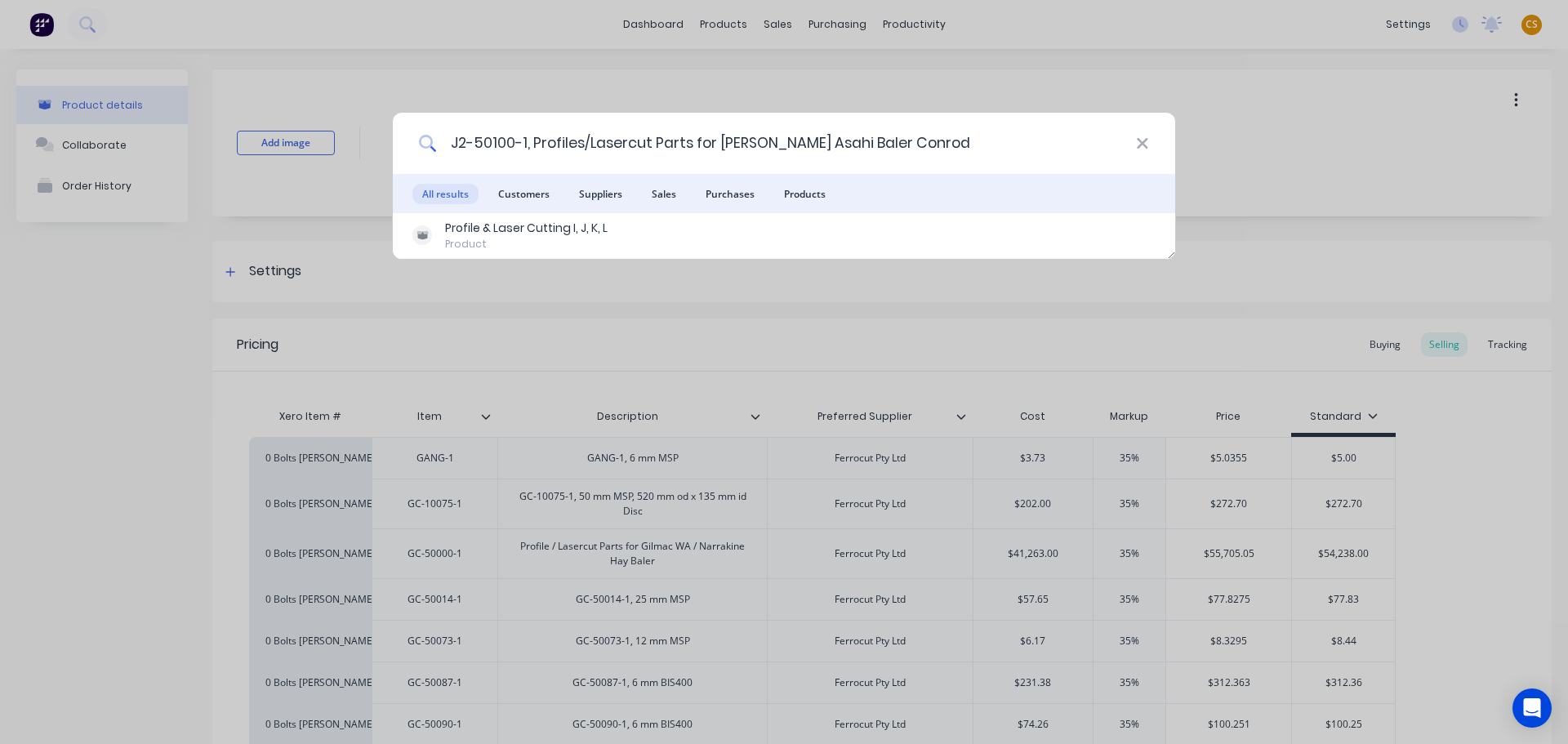
drag, startPoint x: 928, startPoint y: 137, endPoint x: 416, endPoint y: 135, distance: 512.0
click at [416, 135] on div "J2-50100-1, Profiles/Lasercut Parts for [PERSON_NAME] Asahi Baler Conrod" at bounding box center [784, 143] width 782 height 61
paste input "GE60DO2RS [PERSON_NAME] Bearing"
drag, startPoint x: 647, startPoint y: 140, endPoint x: 401, endPoint y: 129, distance: 246.2
click at [401, 130] on div "GE60DO2RS Elges Bearing" at bounding box center [784, 143] width 782 height 61
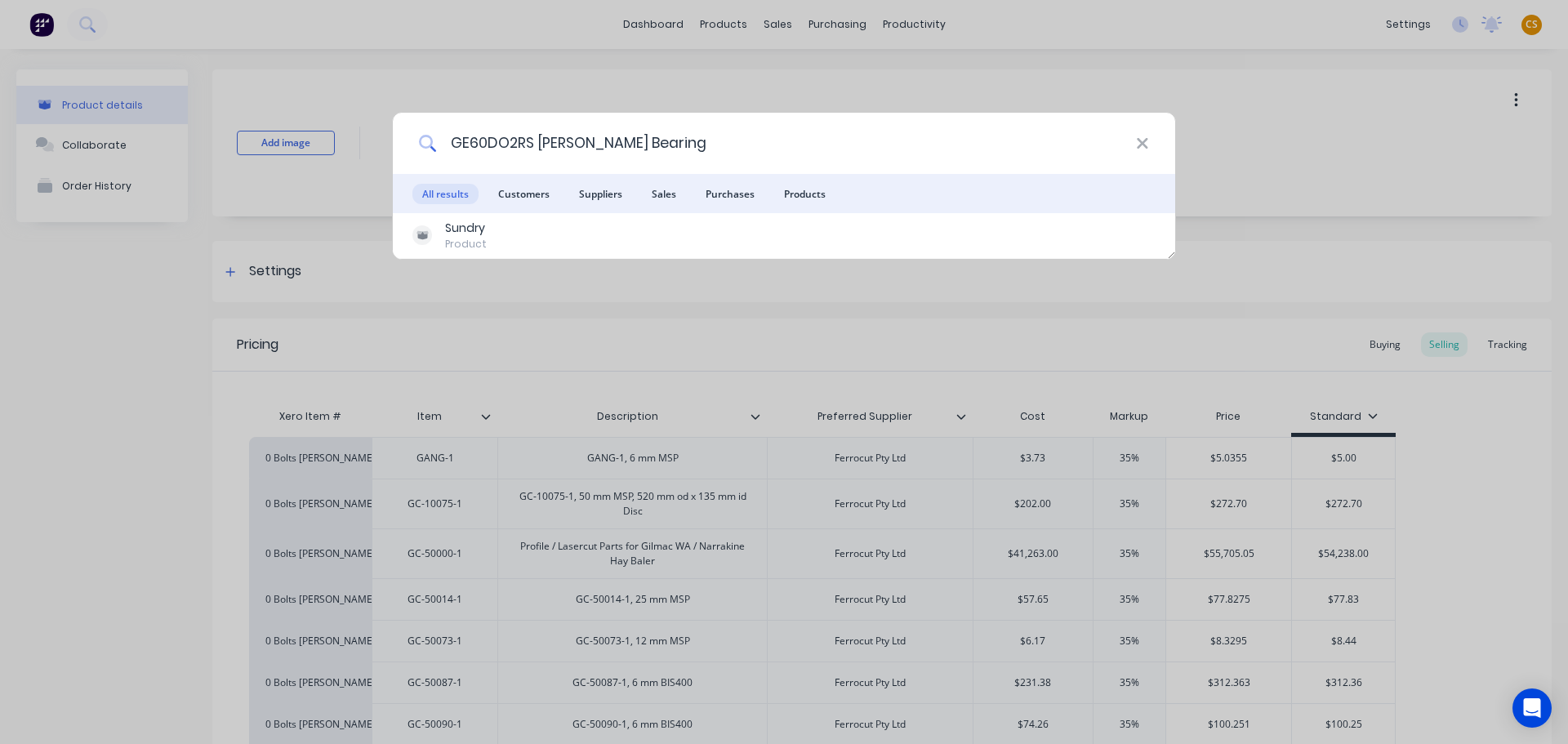
paste input "22313 Bearing - 65 x 140 x 48"
drag, startPoint x: 658, startPoint y: 144, endPoint x: 399, endPoint y: 143, distance: 259.0
click at [399, 143] on div "22313 Bearing - 65 x 140 x 48" at bounding box center [784, 143] width 782 height 61
paste input "90 x 140 x 12 Seal, TC12907, W354 551 47, TC H80100 402457N"
drag, startPoint x: 900, startPoint y: 144, endPoint x: 441, endPoint y: 144, distance: 459.0
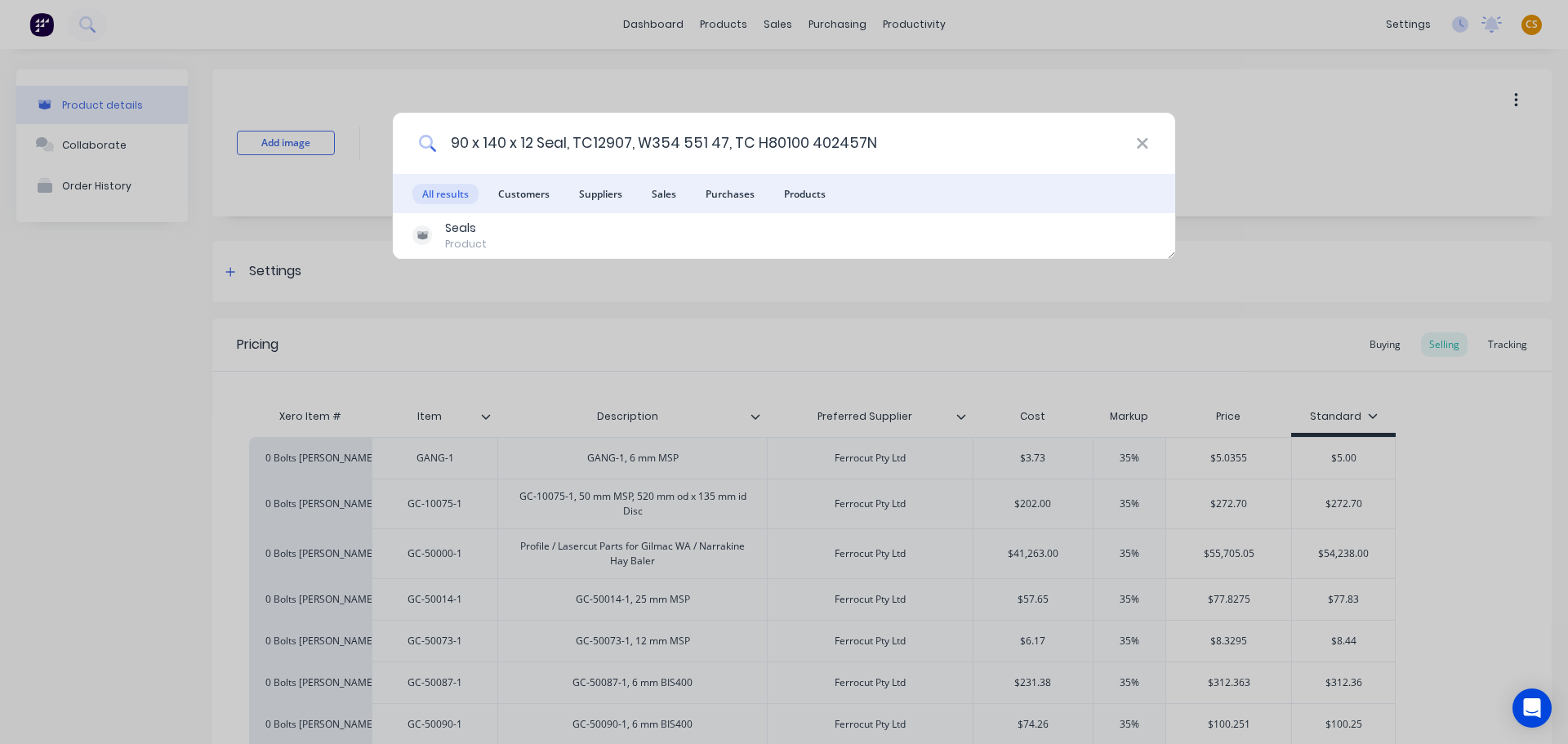
click at [441, 144] on input "90 x 140 x 12 Seal, TC12907, W354 551 47, TC H80100 402457N" at bounding box center [786, 143] width 699 height 61
paste input "M6 x 30 Flat Head Capscrew Z/P"
drag, startPoint x: 699, startPoint y: 139, endPoint x: 407, endPoint y: 144, distance: 292.0
click at [408, 144] on div "M6 x 30 Flat Head Capscrew Z/" at bounding box center [784, 143] width 782 height 61
paste input "20 x 200 Socket Head Capscrew"
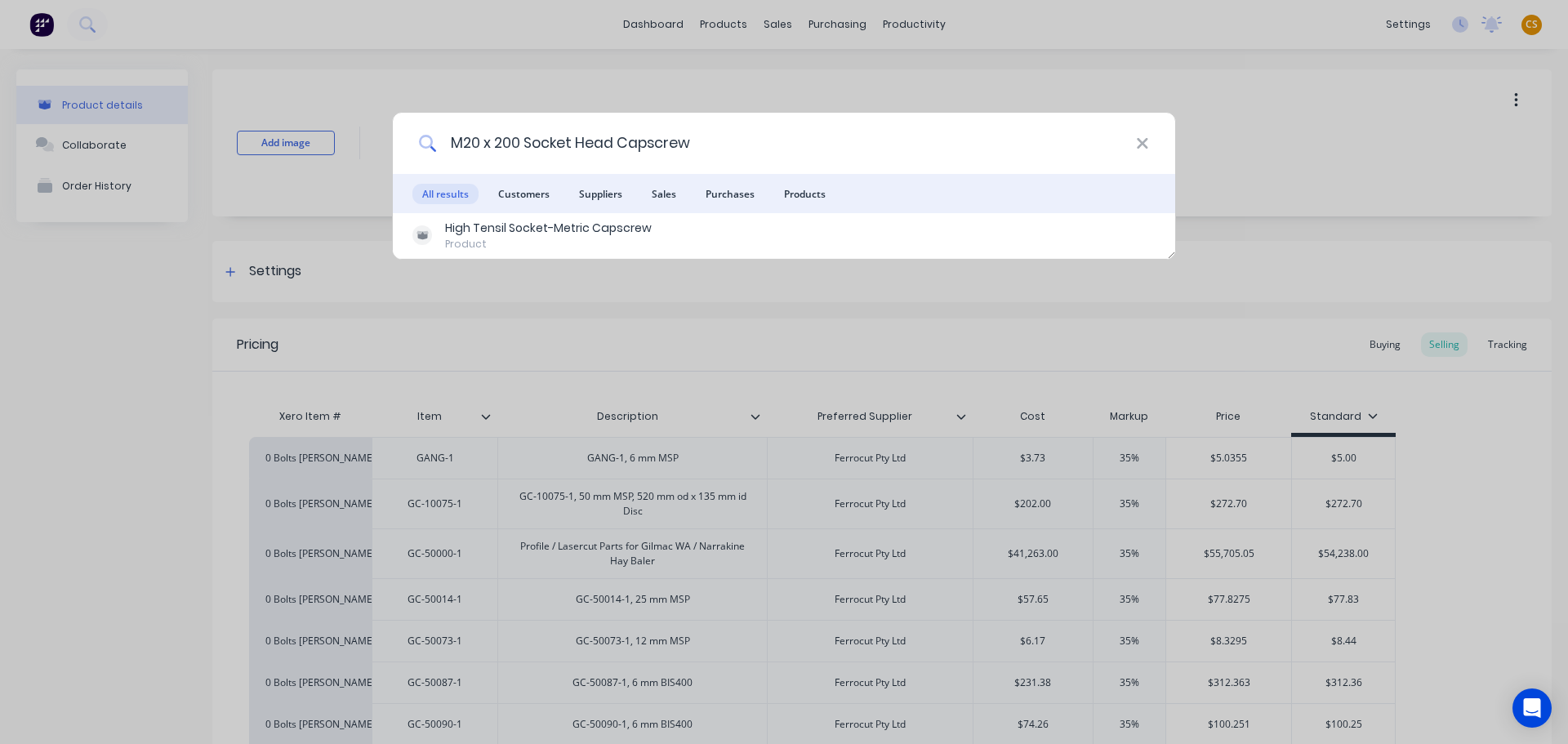
drag, startPoint x: 721, startPoint y: 144, endPoint x: 359, endPoint y: 138, distance: 362.0
click at [359, 138] on div "M20 x 200 Socket Head Capscrew All results Customers Suppliers Sales Purchases …" at bounding box center [784, 372] width 1568 height 744
paste input "1/8" BSP Straight Grease Nipple L29"
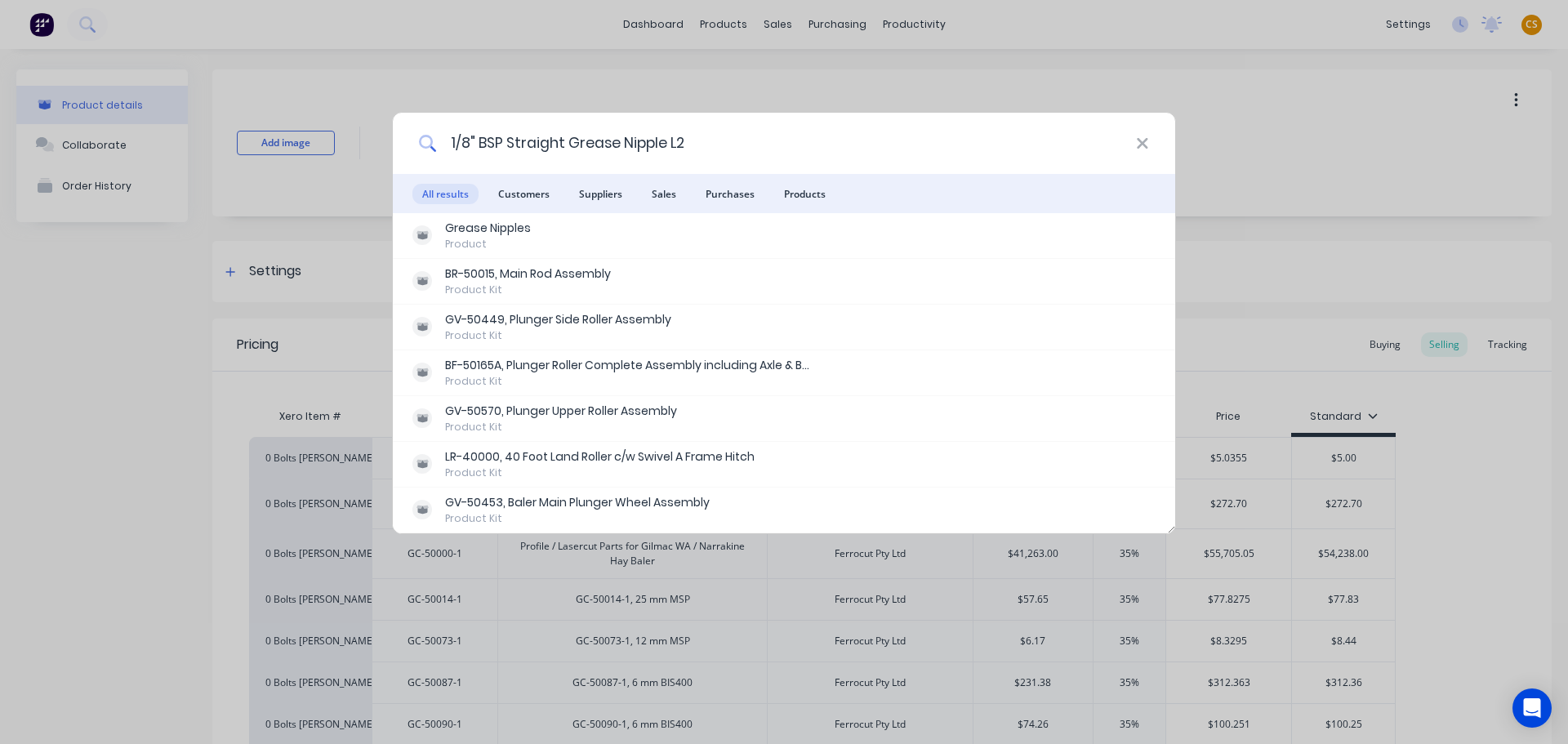
drag, startPoint x: 692, startPoint y: 139, endPoint x: 401, endPoint y: 135, distance: 291.0
click at [405, 135] on div "1/8" BSP Straight Grease Nipple L2" at bounding box center [784, 143] width 782 height 61
paste input "M20 Nyloc Nut Z/P"
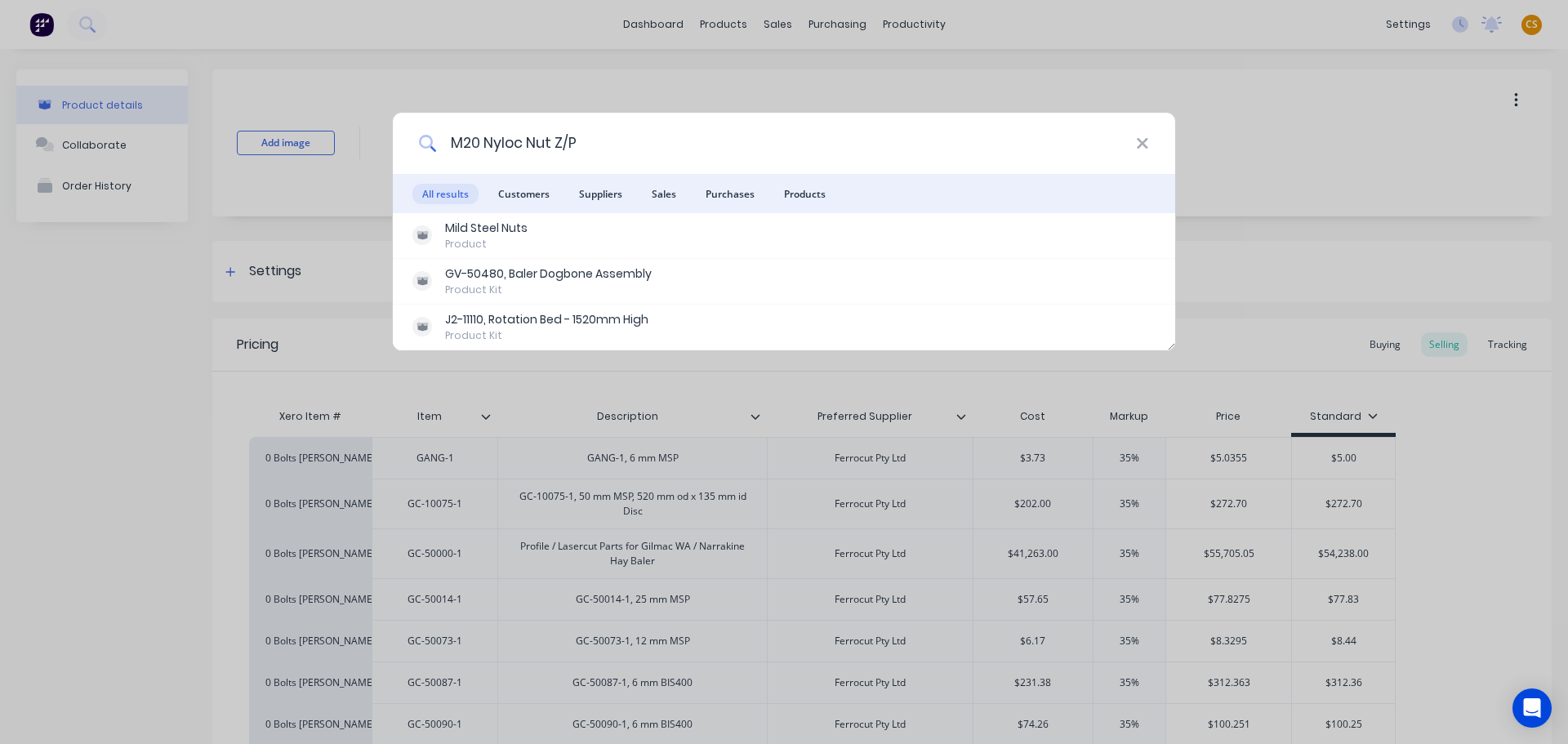
drag, startPoint x: 589, startPoint y: 139, endPoint x: 393, endPoint y: 158, distance: 196.9
click at [393, 158] on div "M20 Nyloc Nut Z/P" at bounding box center [784, 143] width 782 height 61
paste input "130 x 80 20MnV6 Carbon HR Hollow Bar EN"
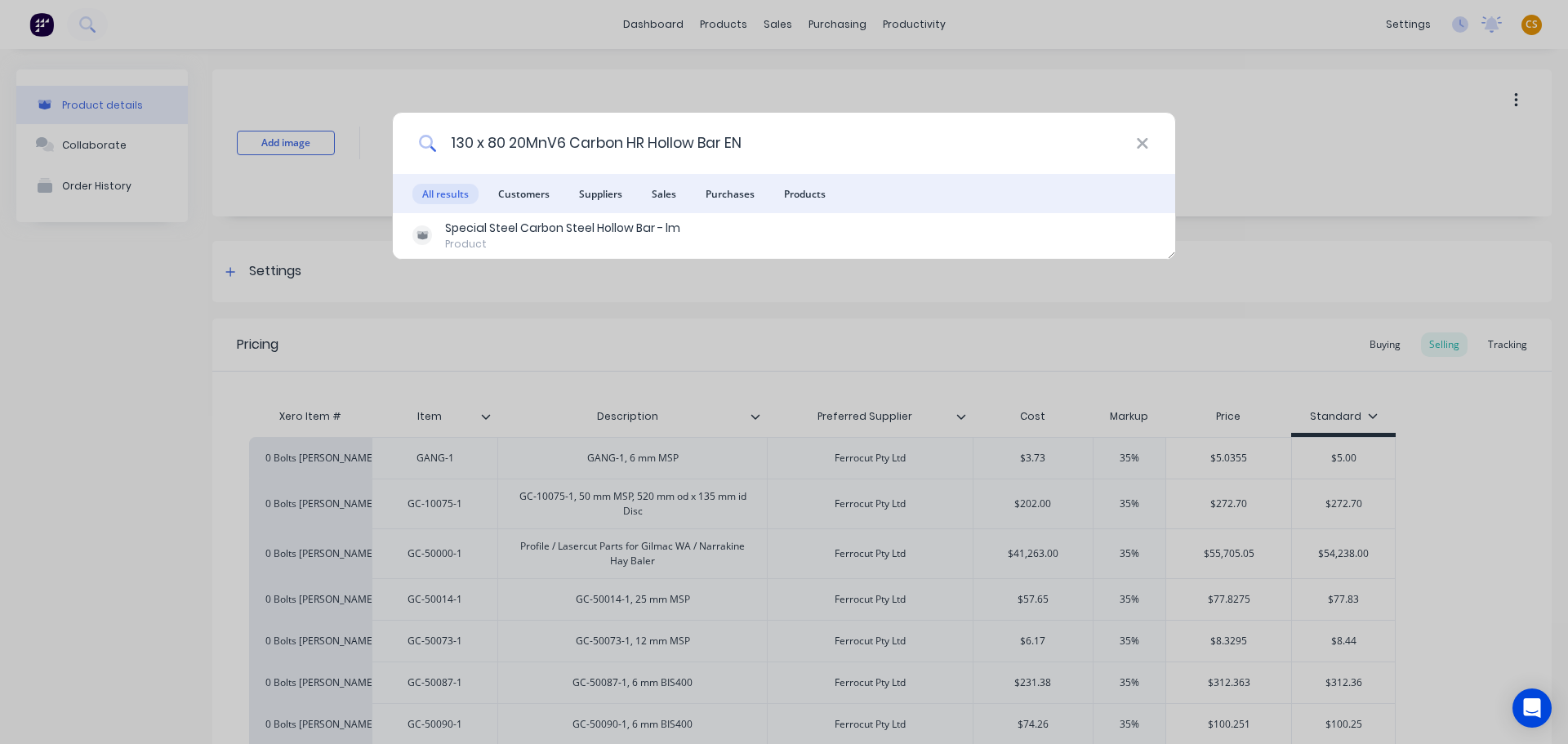
type input "130 x 80 20MnV6 Carbon HR Hollow Bar EN"
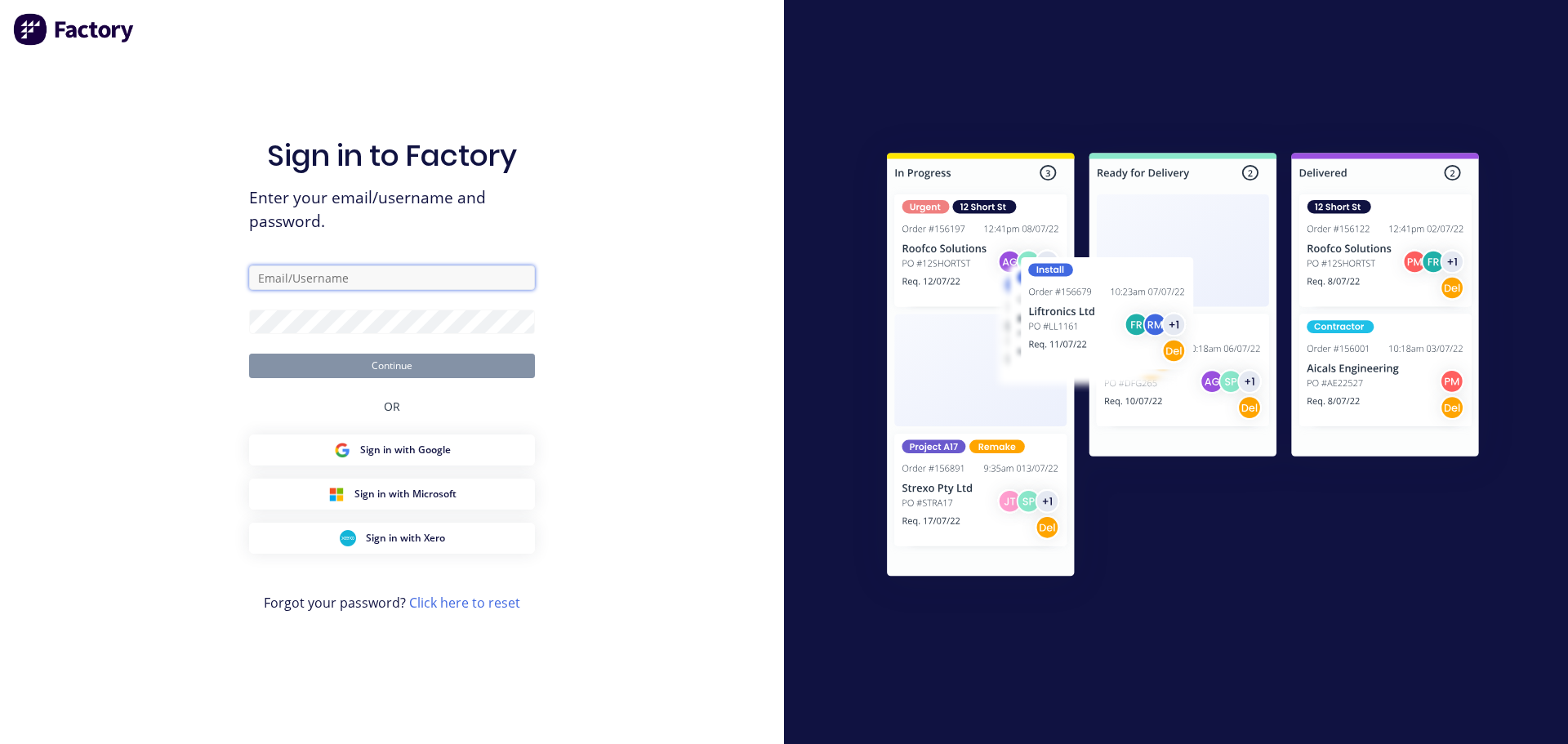
click at [289, 279] on input "text" at bounding box center [391, 277] width 285 height 24
drag, startPoint x: 310, startPoint y: 270, endPoint x: 104, endPoint y: 269, distance: 206.0
click at [104, 269] on div "Sign in to Factory Enter your email/username and password. cat Continue OR Sign…" at bounding box center [391, 372] width 784 height 744
type input "cat"
click at [293, 284] on input "text" at bounding box center [391, 277] width 285 height 24
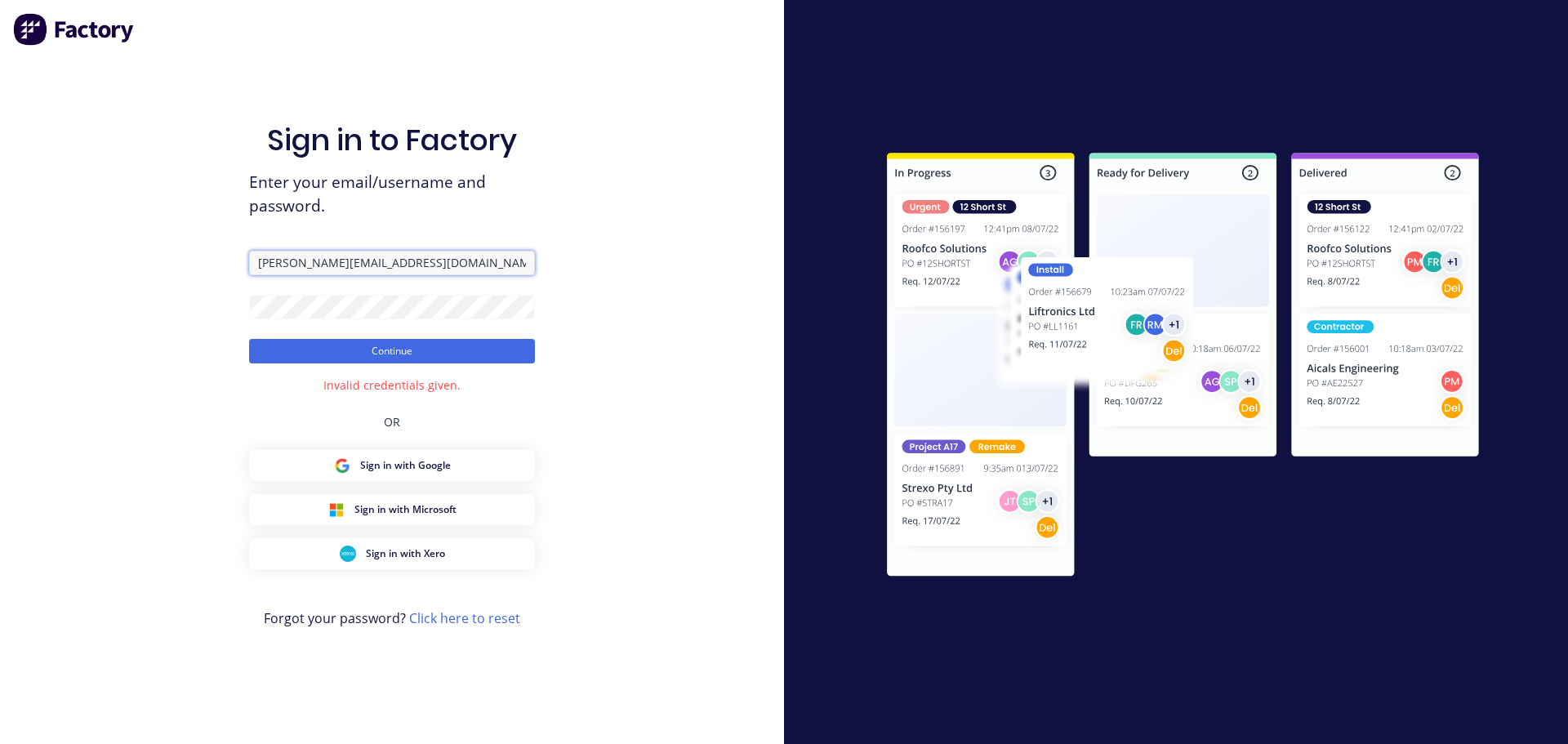
drag, startPoint x: 382, startPoint y: 260, endPoint x: 174, endPoint y: 264, distance: 208.0
click at [174, 264] on div "Sign in to Factory Enter your email/username and password. [PERSON_NAME][EMAIL_…" at bounding box center [391, 372] width 784 height 744
paste input "[PERSON_NAME][EMAIL_ADDRESS][DOMAIN_NAME]"
type input "[PERSON_NAME][EMAIL_ADDRESS][DOMAIN_NAME]"
click at [354, 351] on button "Continue" at bounding box center [391, 351] width 285 height 24
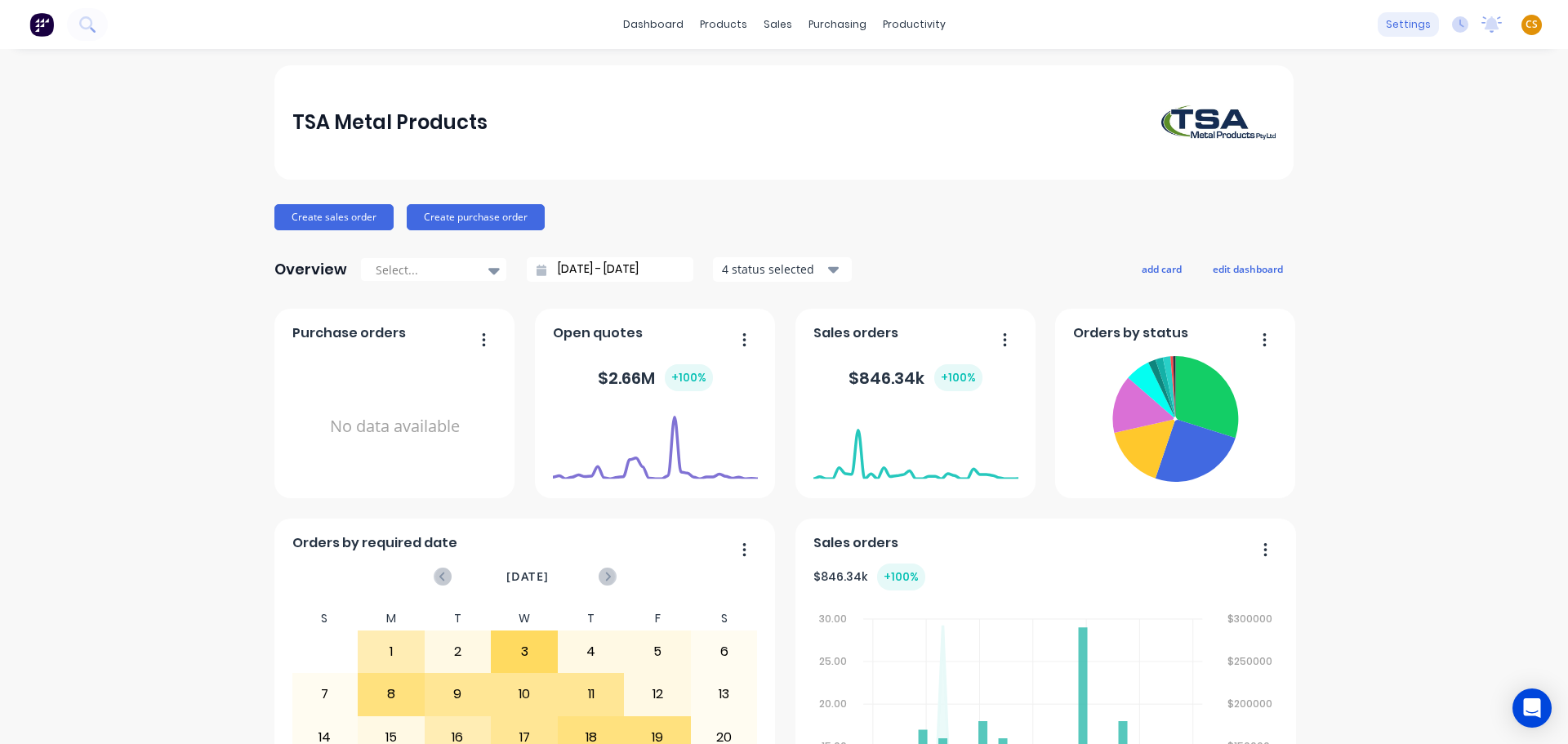
click at [1388, 24] on div "settings" at bounding box center [1408, 24] width 61 height 24
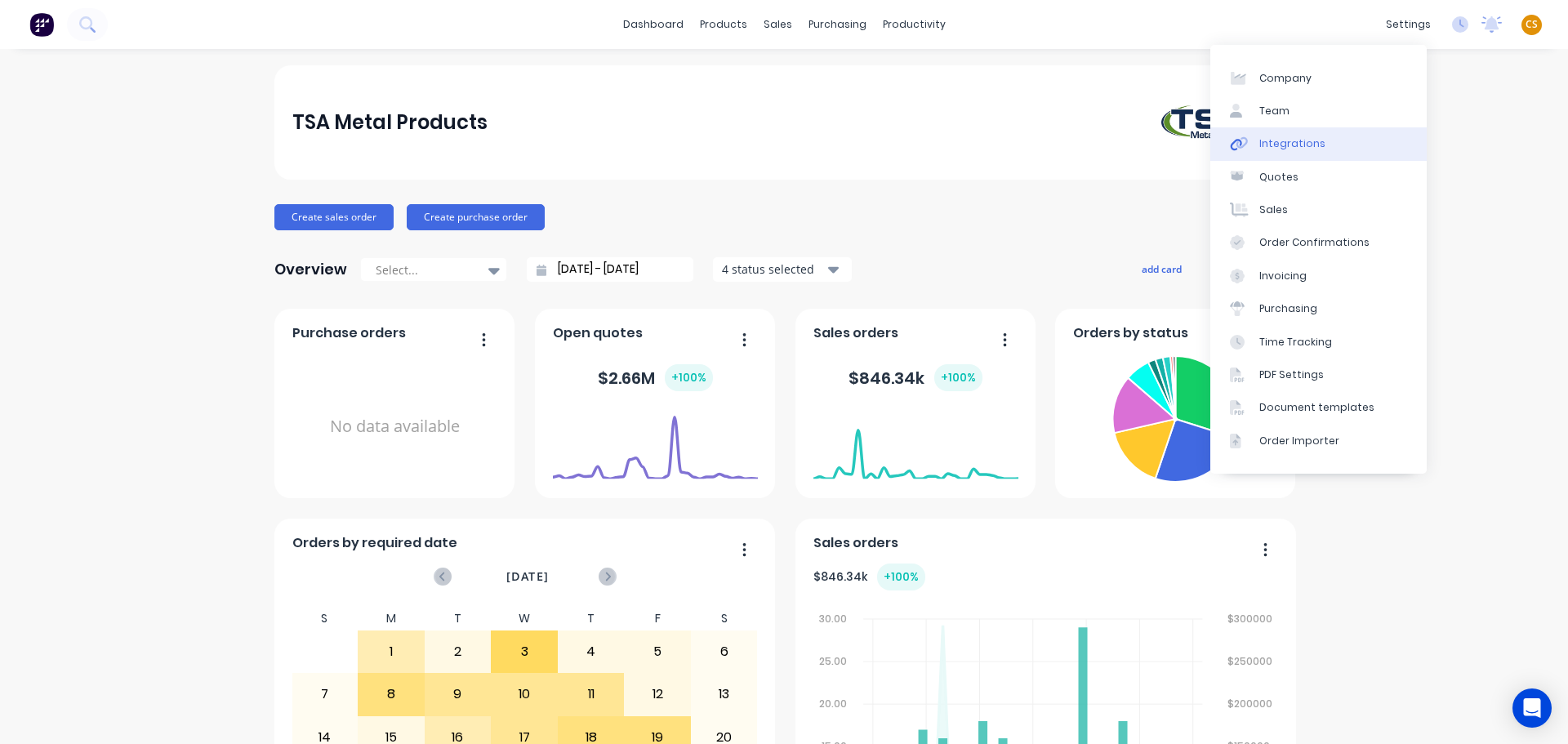
click at [1344, 138] on link "Integrations" at bounding box center [1318, 144] width 216 height 33
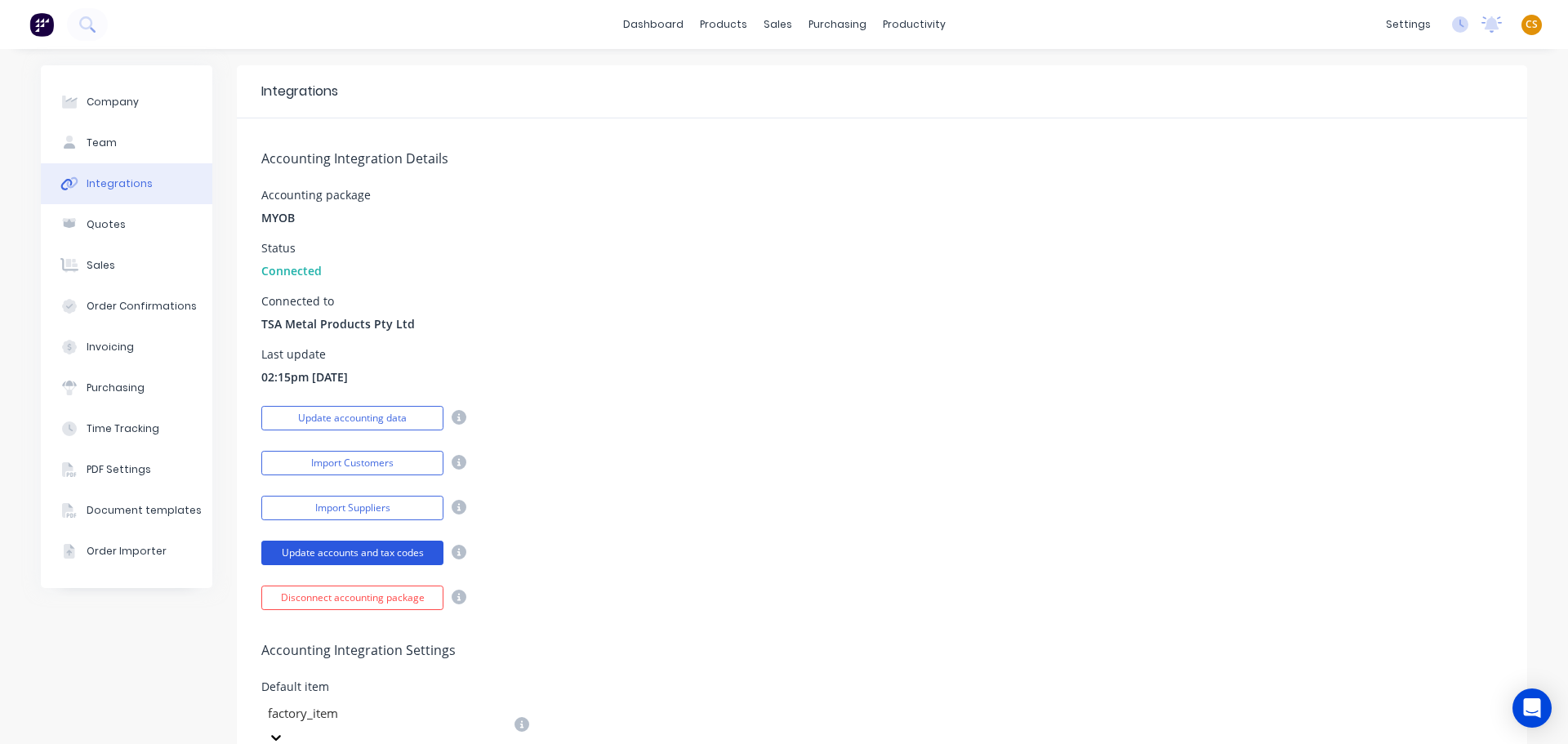
click at [335, 552] on button "Update accounts and tax codes" at bounding box center [352, 553] width 182 height 24
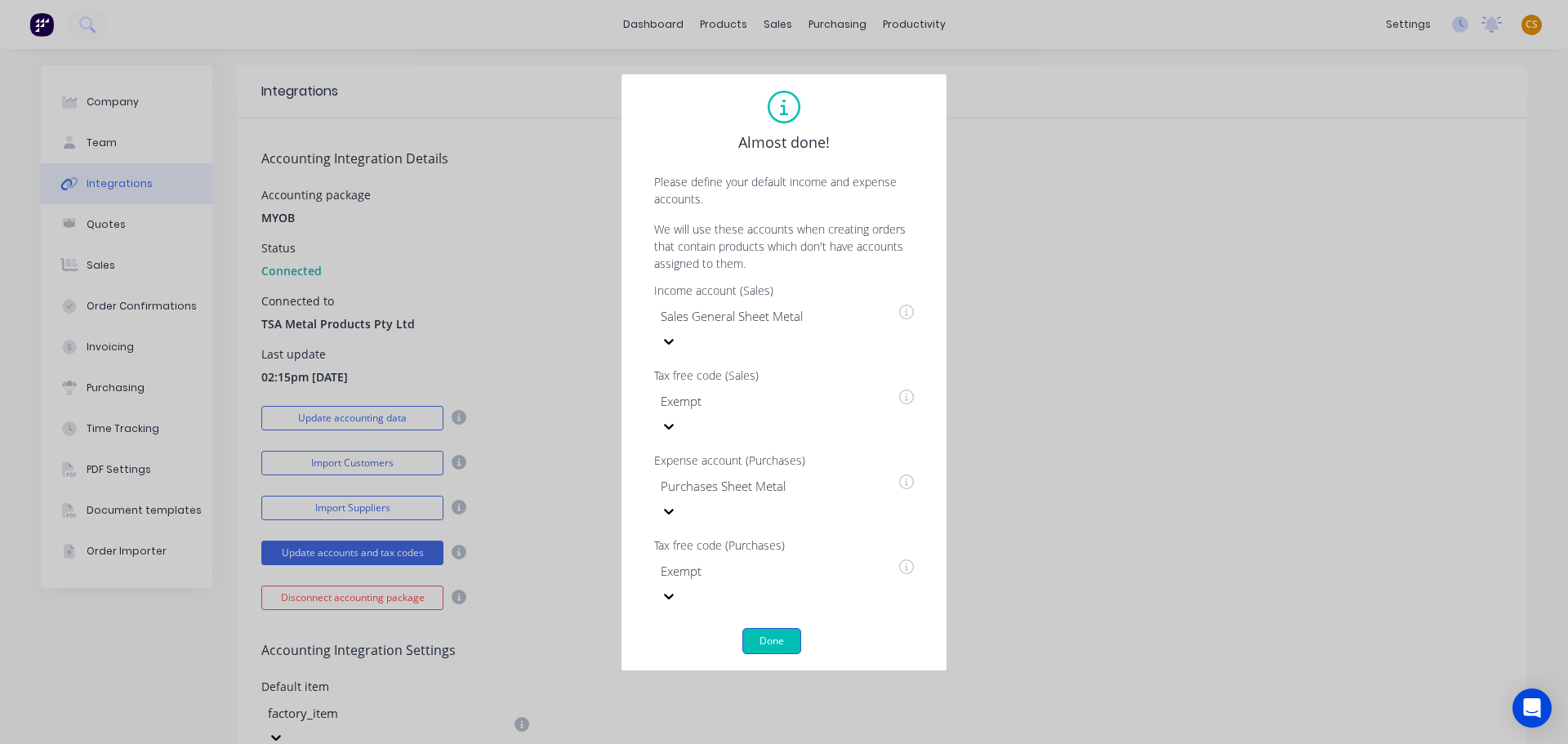
click at [784, 628] on button "Done" at bounding box center [771, 640] width 58 height 26
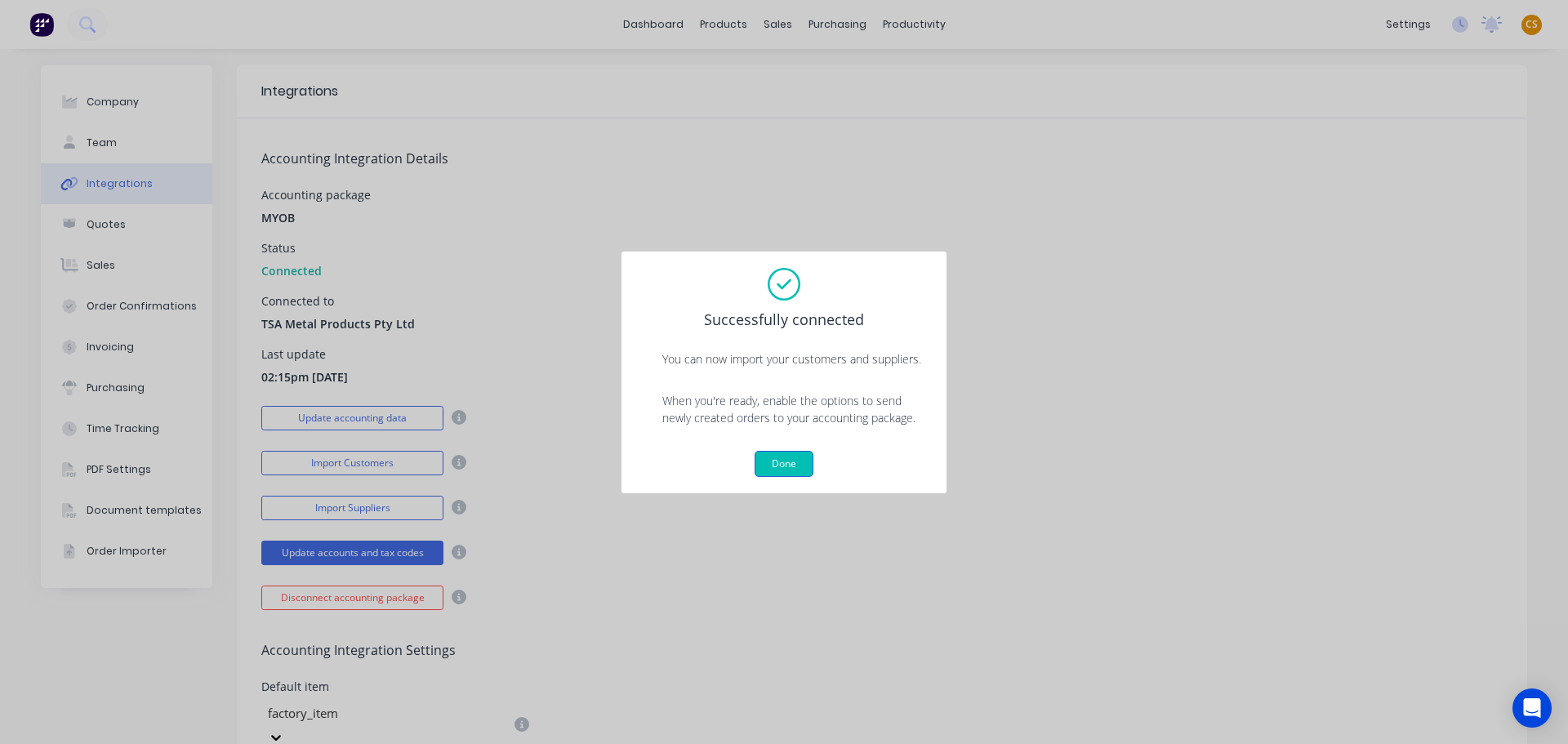
click at [782, 465] on button "Done" at bounding box center [784, 463] width 58 height 26
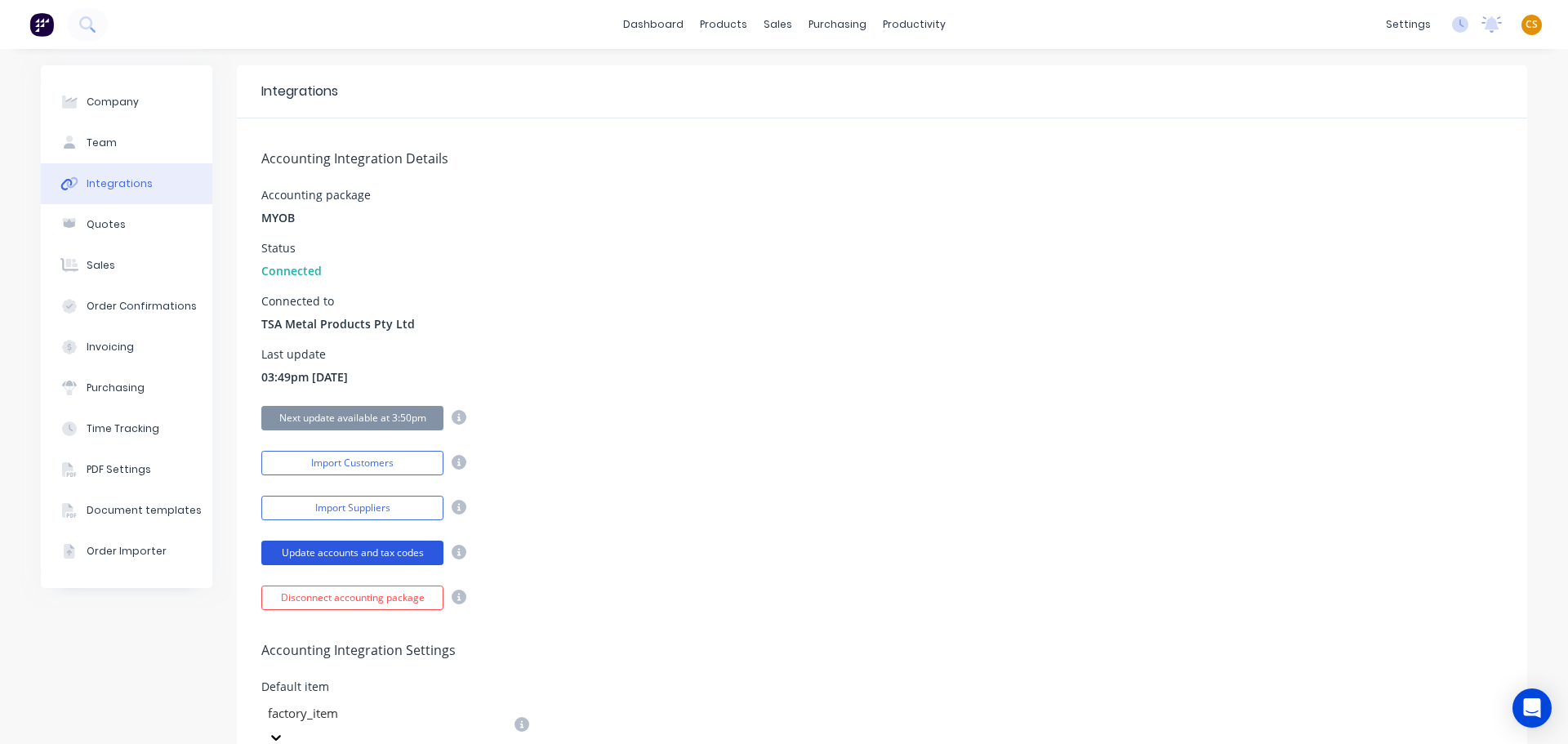
click at [294, 550] on button "Update accounts and tax codes" at bounding box center [352, 553] width 182 height 24
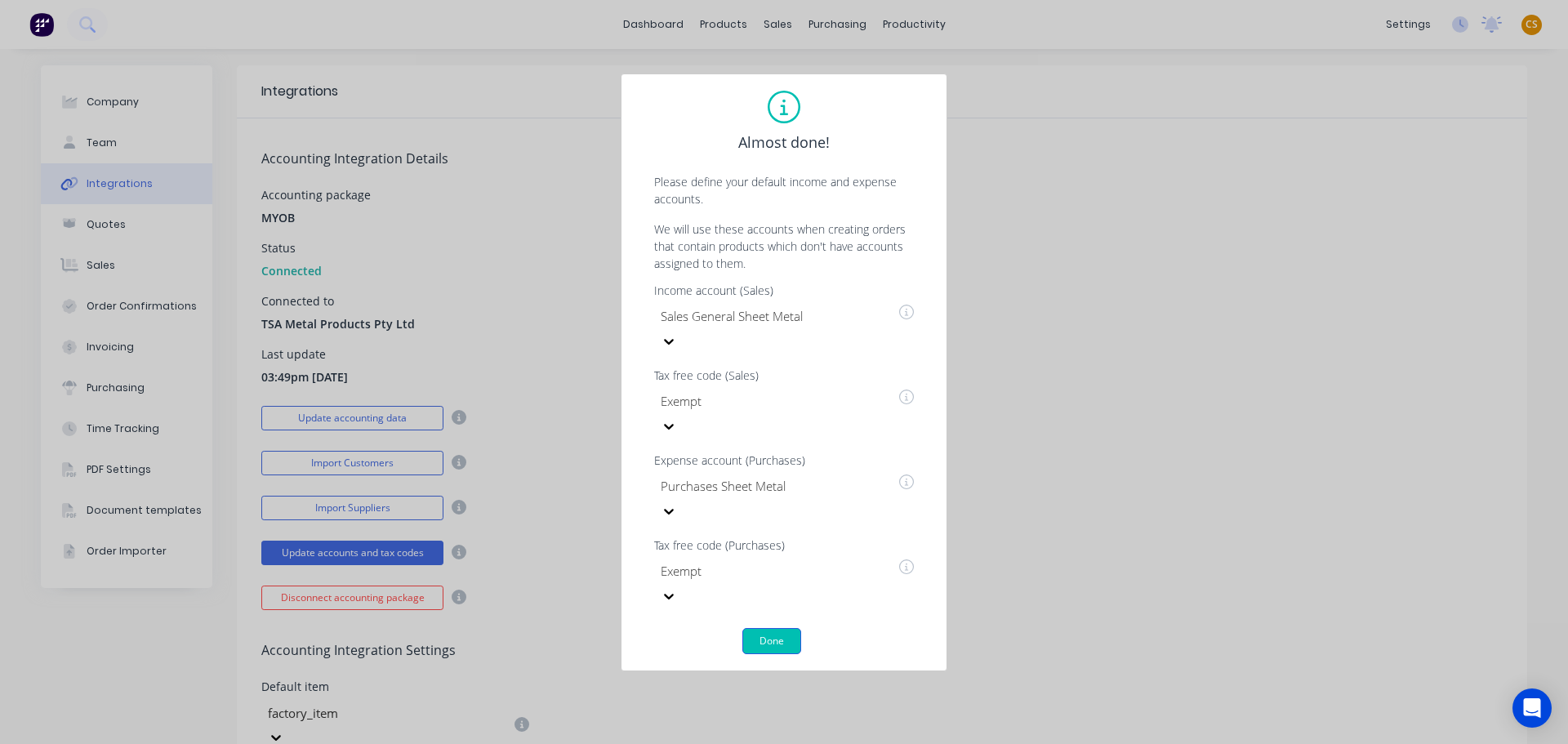
click at [750, 628] on button "Done" at bounding box center [771, 640] width 58 height 26
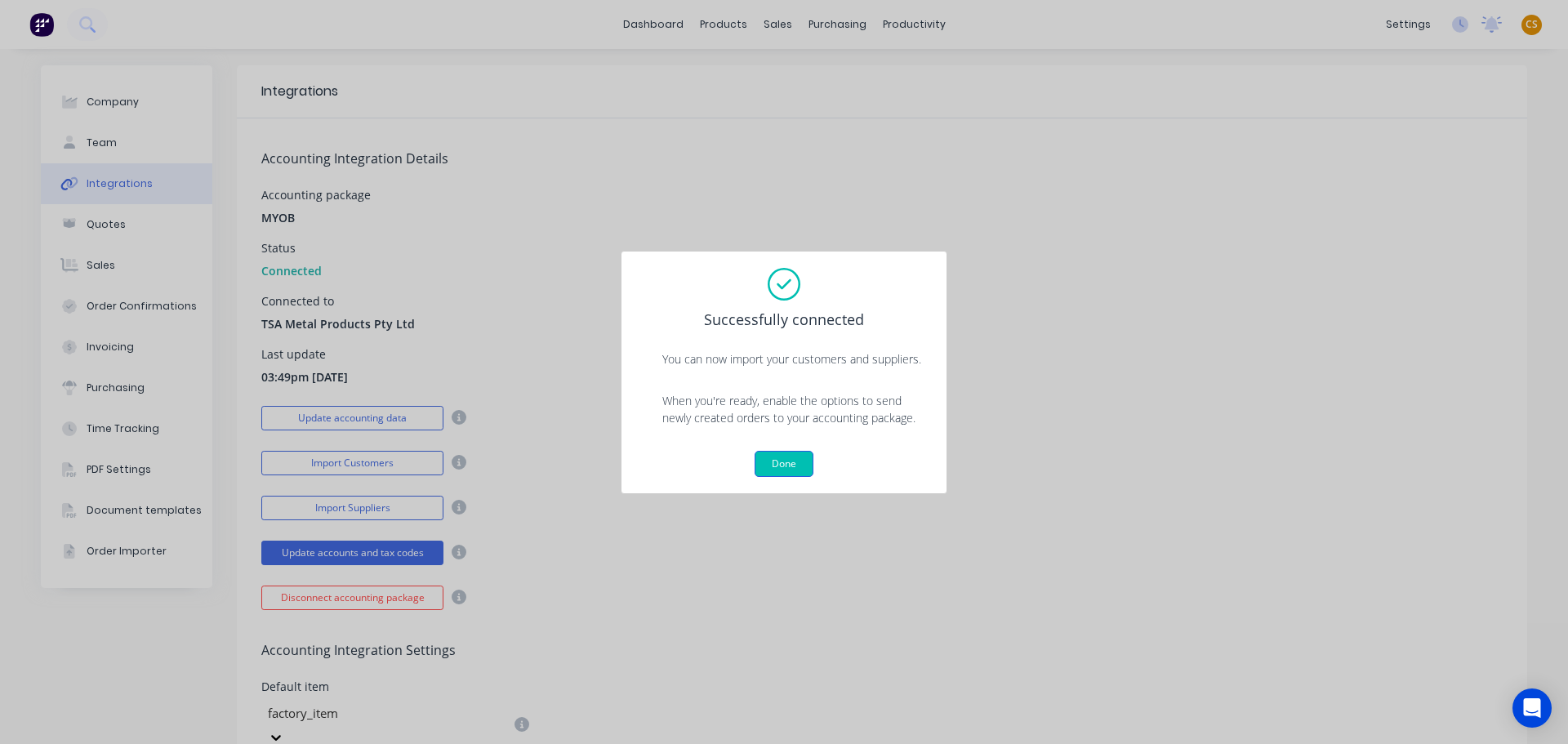
click at [780, 466] on button "Done" at bounding box center [784, 463] width 58 height 26
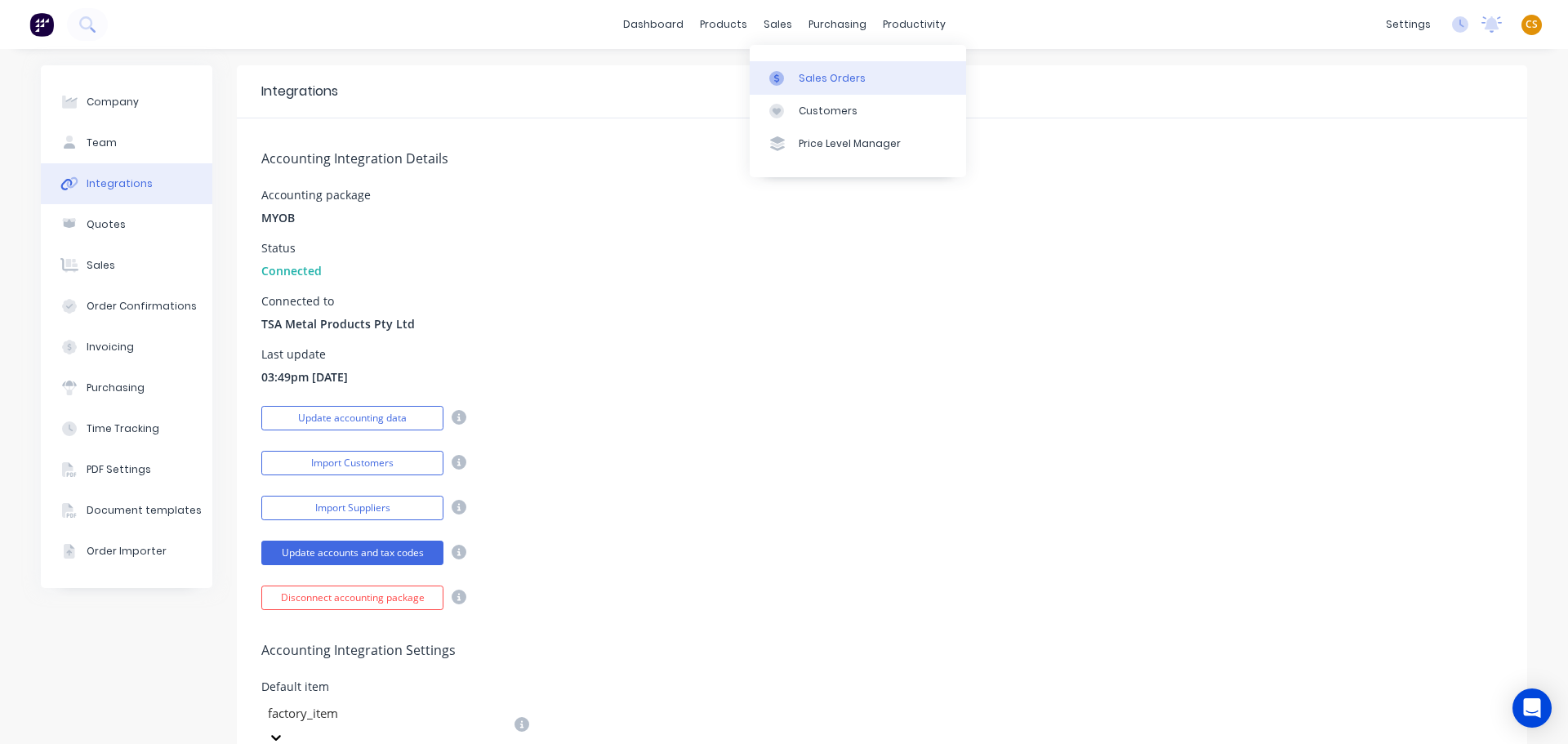
click at [814, 80] on div "Sales Orders" at bounding box center [832, 78] width 67 height 15
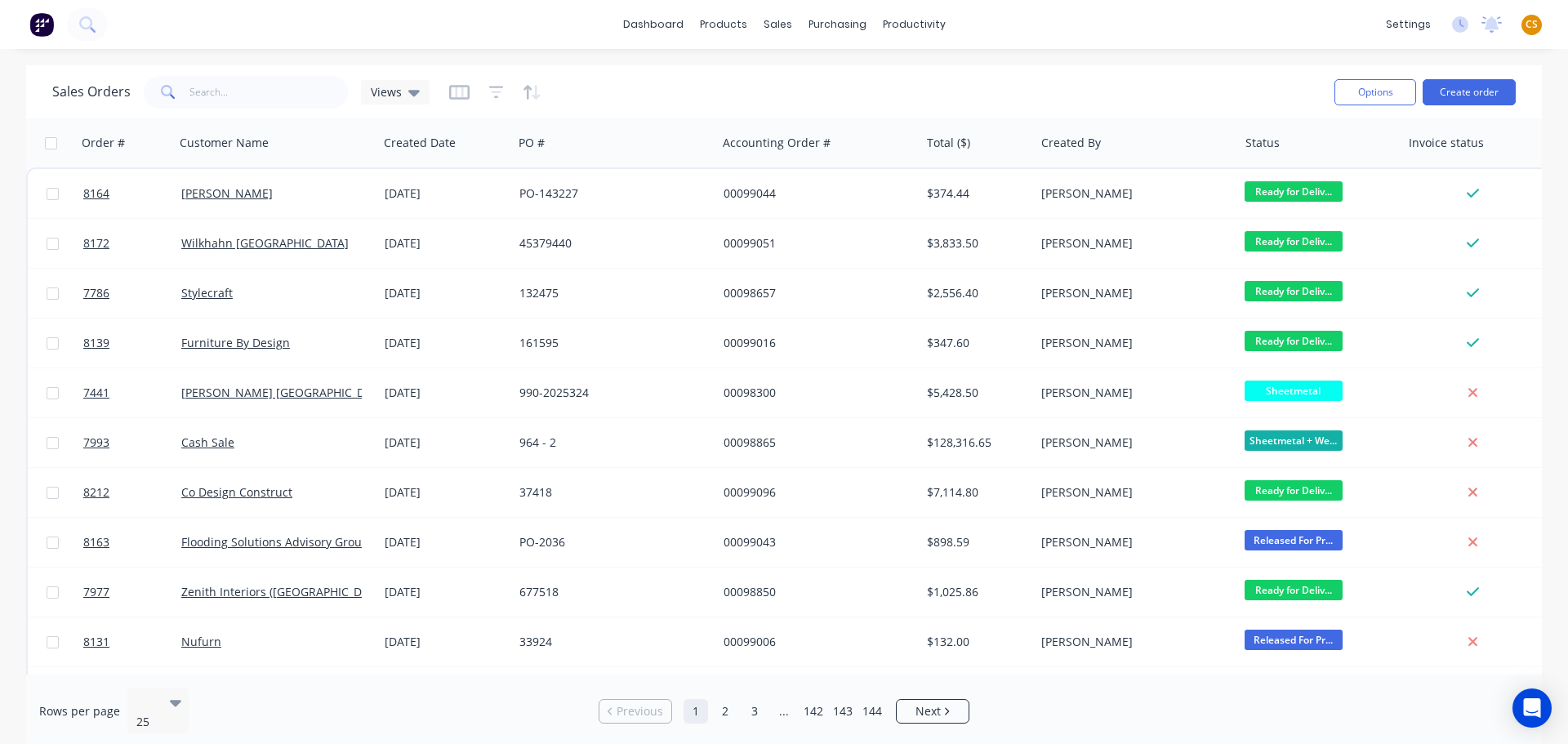
click at [1076, 32] on div "dashboard products sales purchasing productivity dashboard products Product Cat…" at bounding box center [784, 24] width 1568 height 49
click at [649, 22] on link "dashboard" at bounding box center [653, 24] width 77 height 24
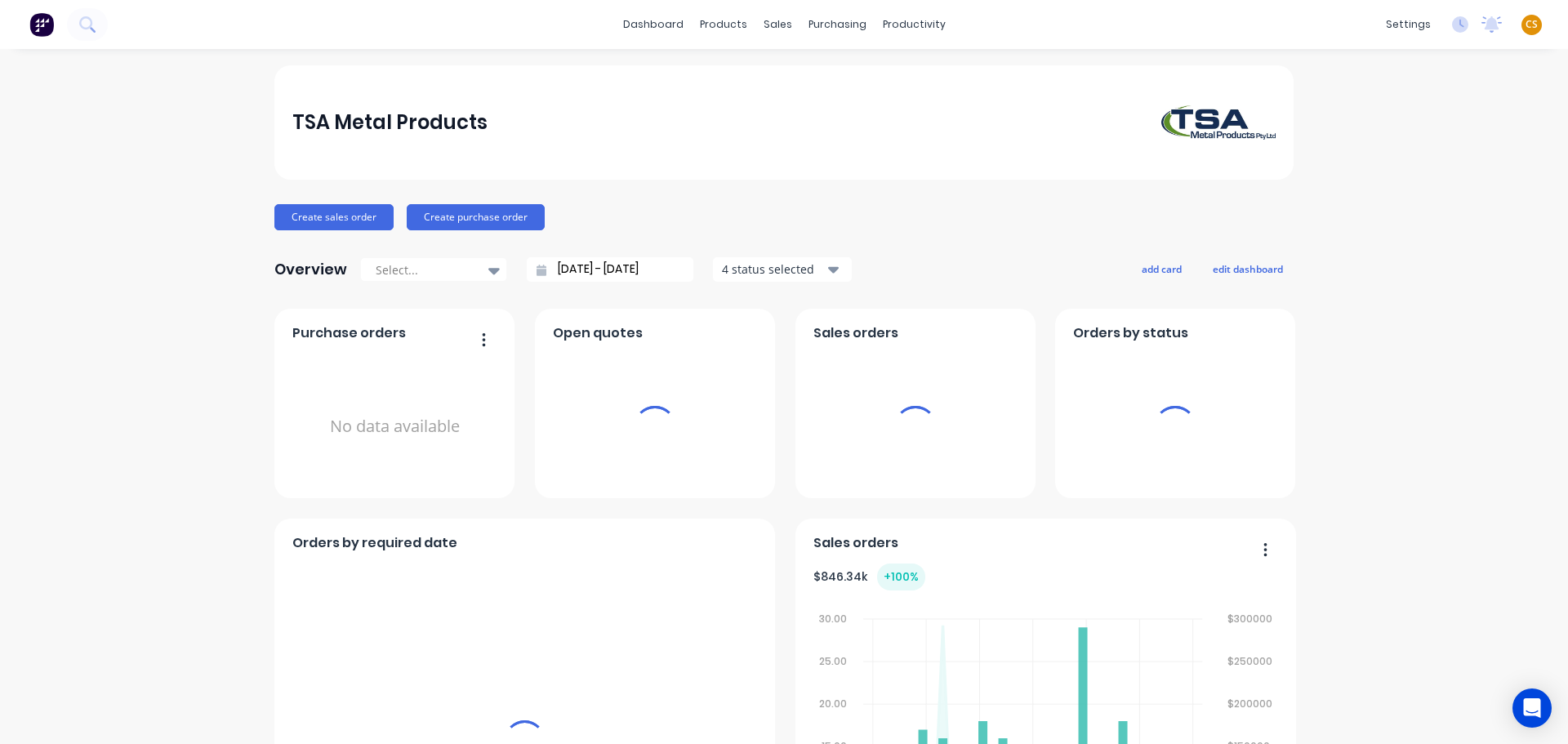
click at [1525, 24] on span "CS" at bounding box center [1531, 25] width 13 height 15
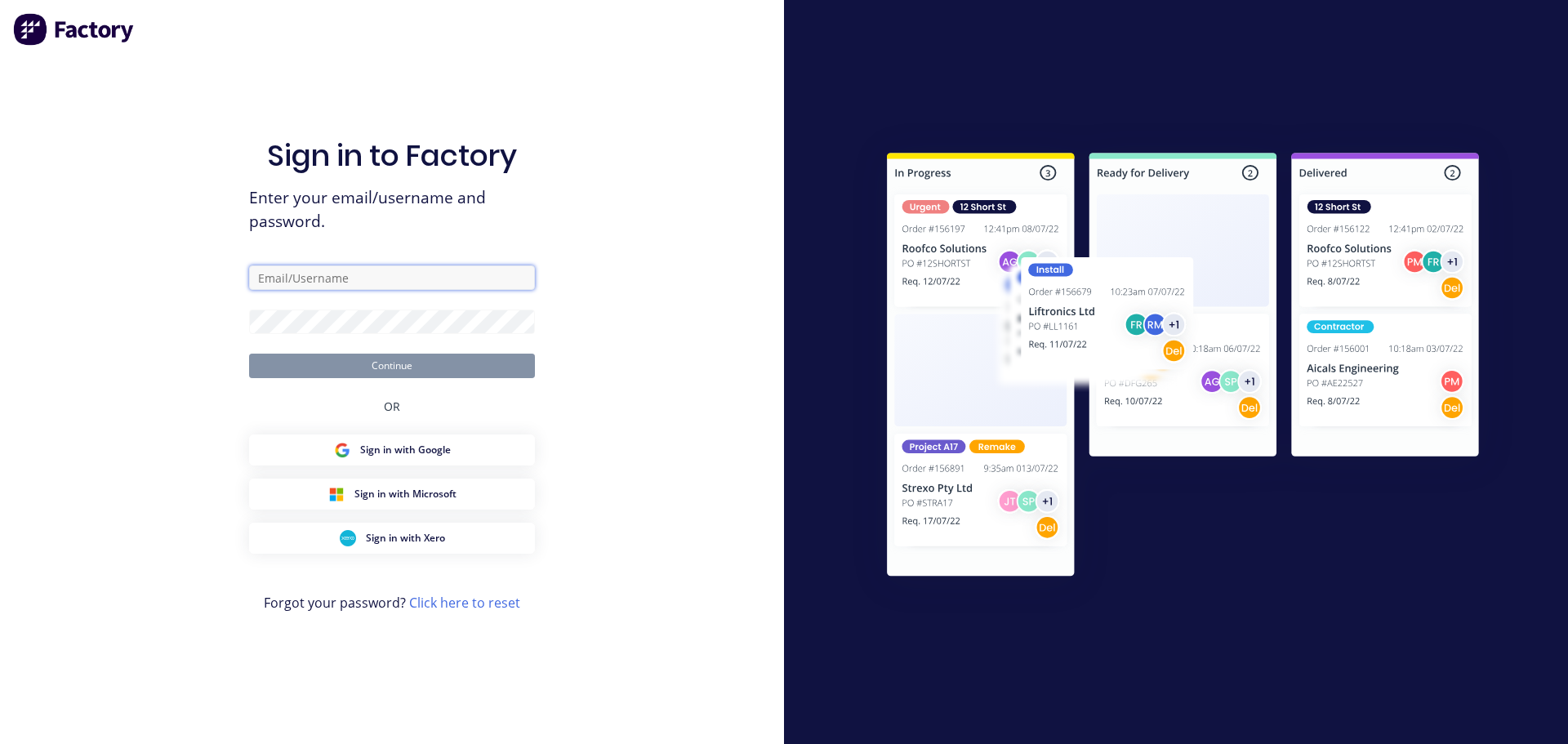
click at [298, 279] on input "text" at bounding box center [391, 277] width 285 height 24
type input "[PERSON_NAME][EMAIL_ADDRESS][DOMAIN_NAME]"
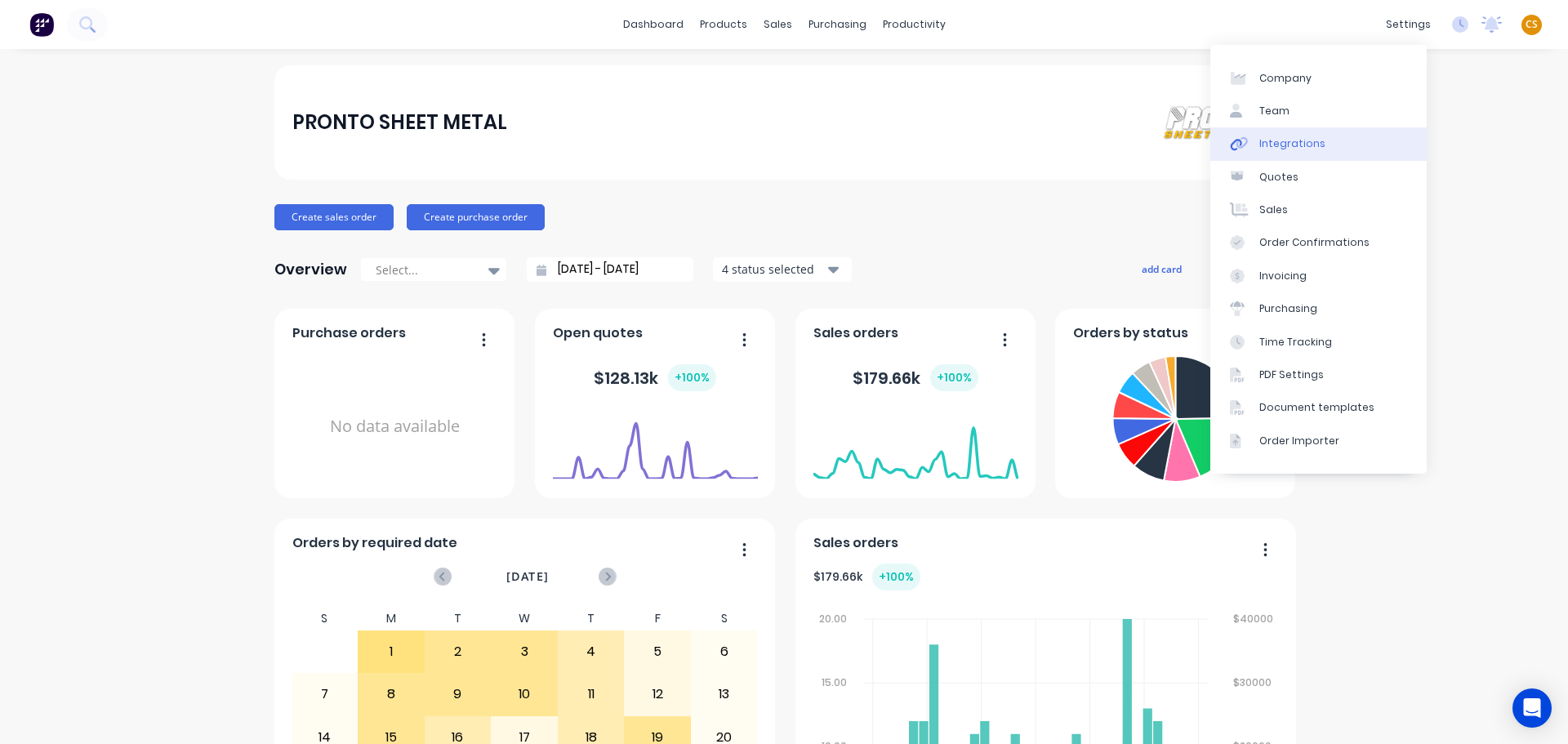
click at [1314, 135] on link "Integrations" at bounding box center [1318, 144] width 216 height 33
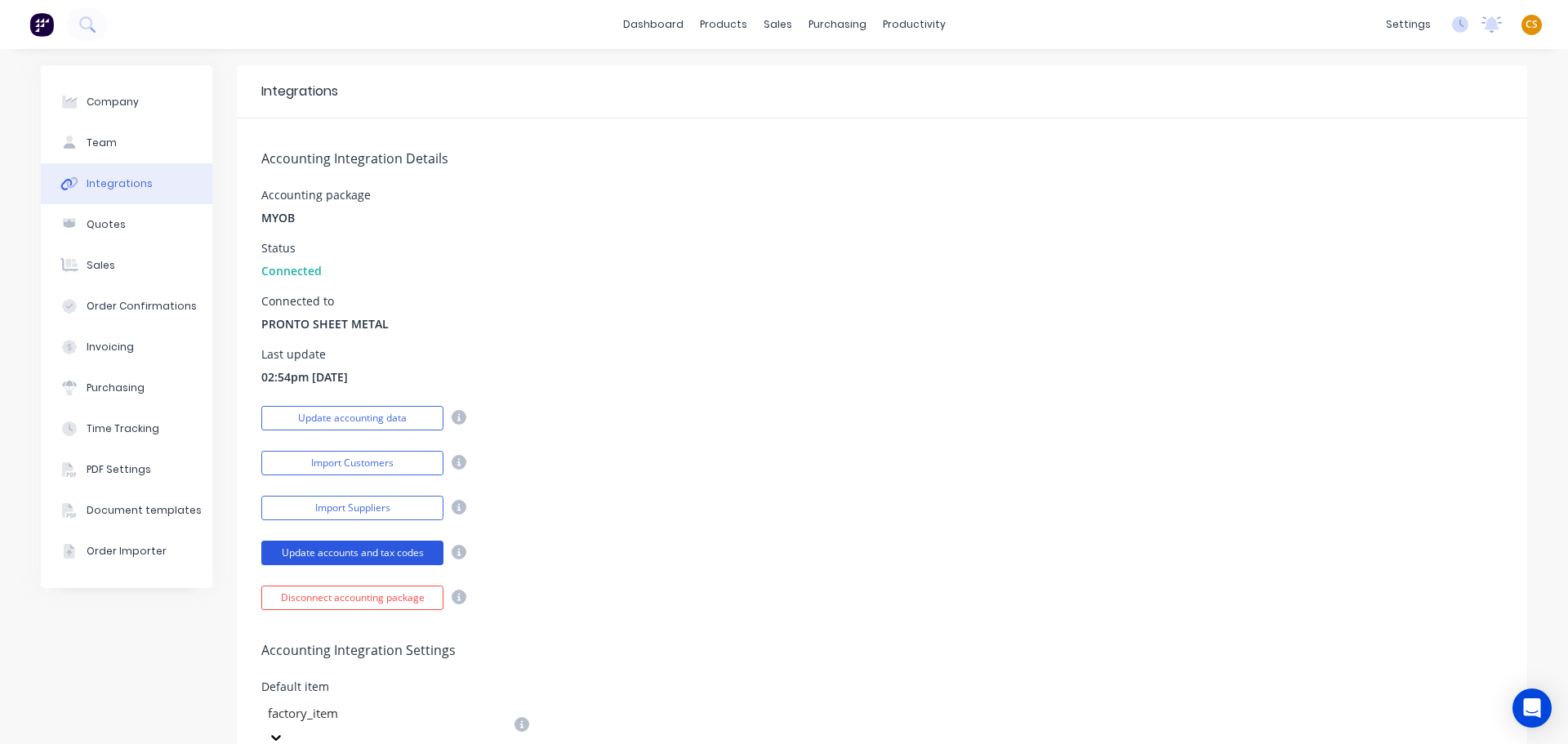
click at [355, 553] on button "Update accounts and tax codes" at bounding box center [352, 553] width 182 height 24
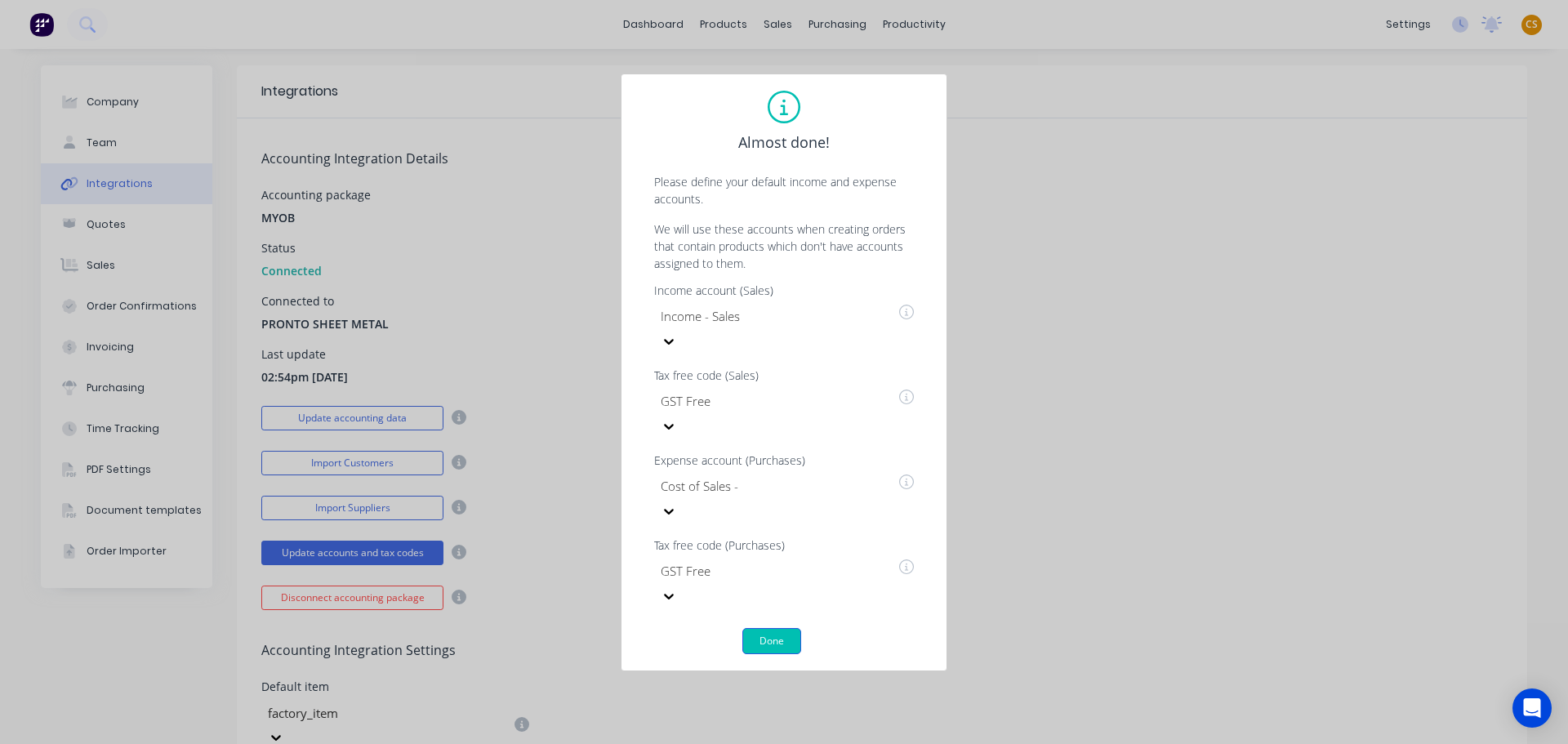
drag, startPoint x: 764, startPoint y: 595, endPoint x: 773, endPoint y: 591, distance: 9.8
click at [773, 628] on button "Done" at bounding box center [771, 640] width 58 height 26
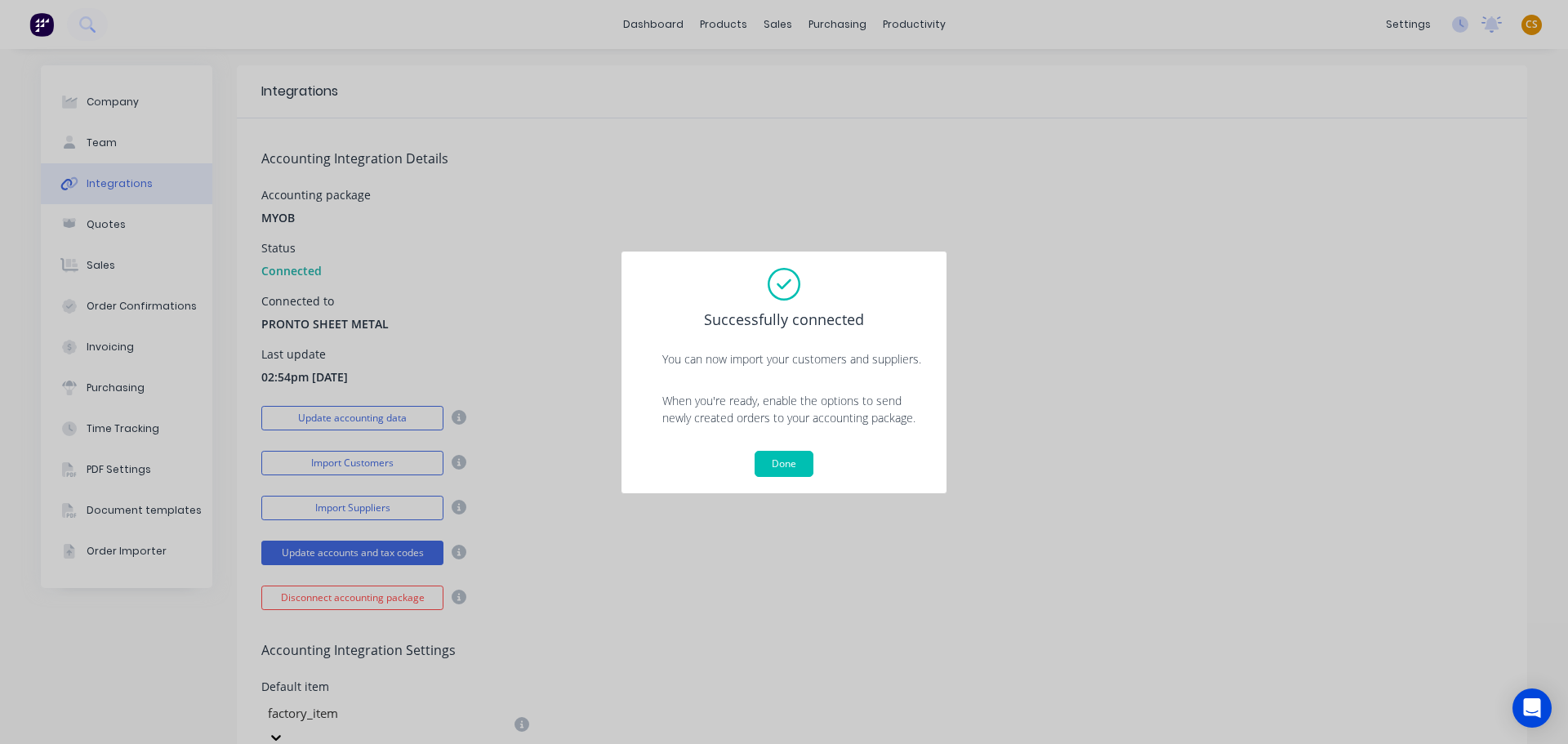
drag, startPoint x: 784, startPoint y: 461, endPoint x: 804, endPoint y: 169, distance: 292.7
click at [785, 461] on button "Done" at bounding box center [784, 463] width 58 height 26
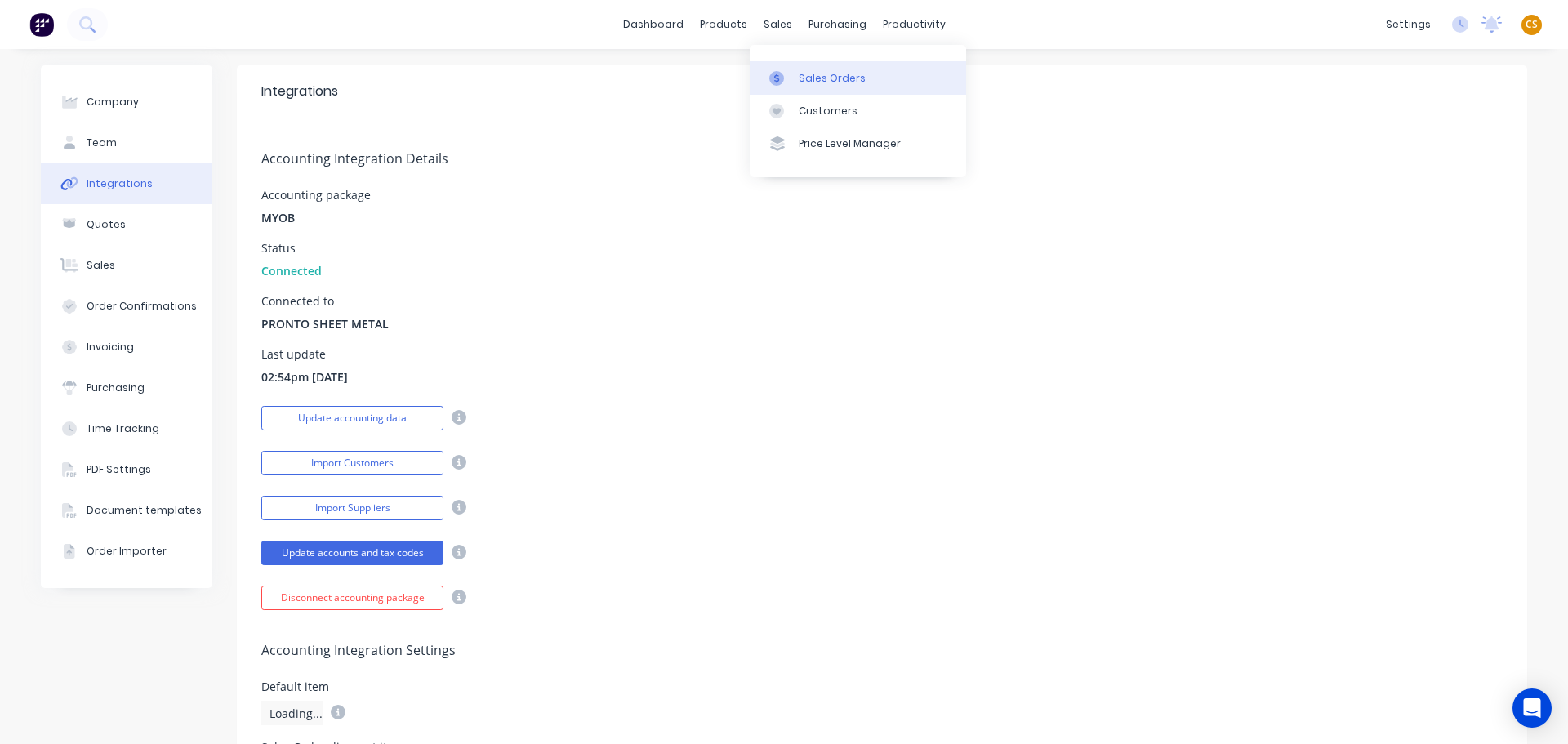
click at [815, 75] on div "Sales Orders" at bounding box center [832, 78] width 67 height 15
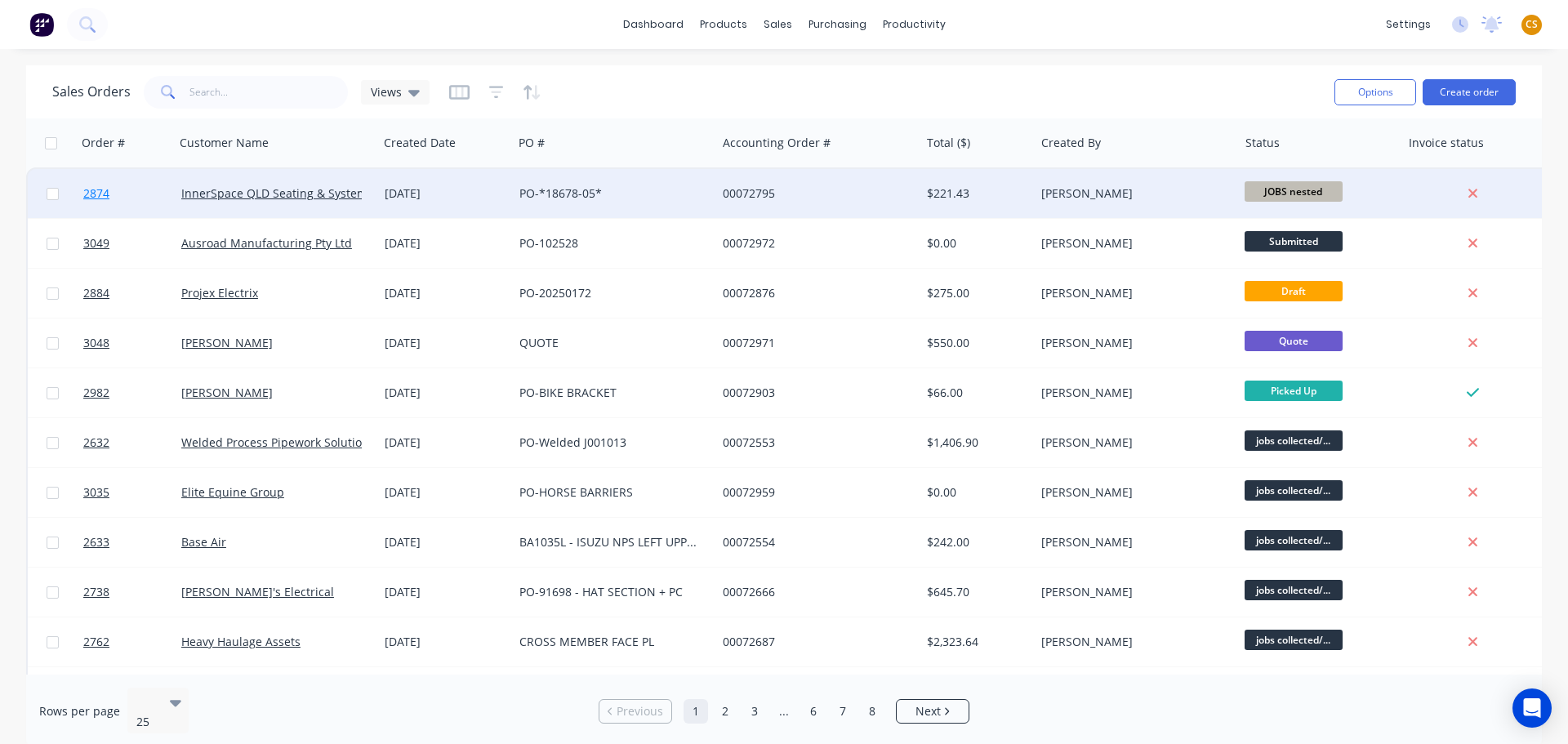
click at [119, 195] on link "2874" at bounding box center [132, 194] width 98 height 49
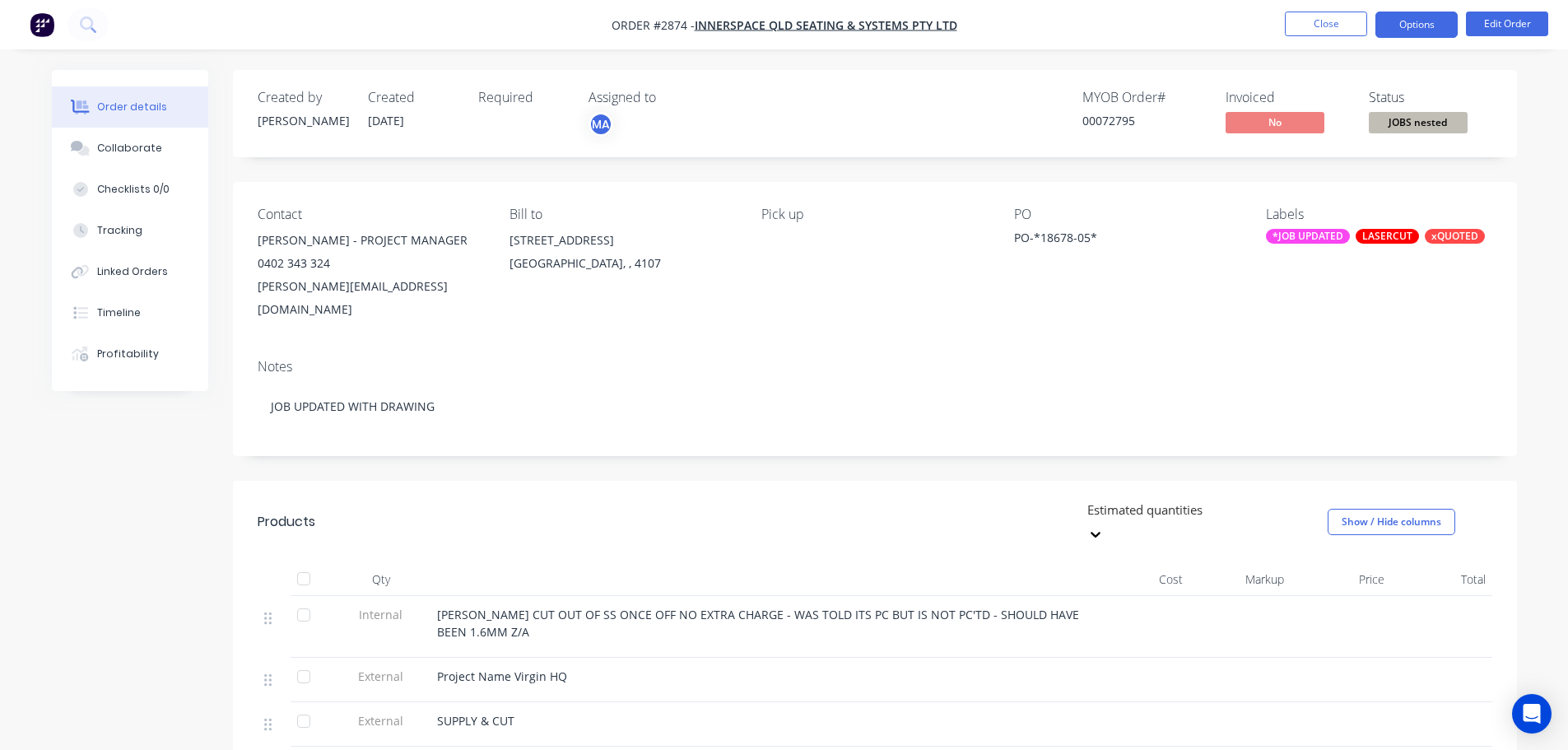
click at [1406, 26] on button "Options" at bounding box center [1417, 24] width 82 height 26
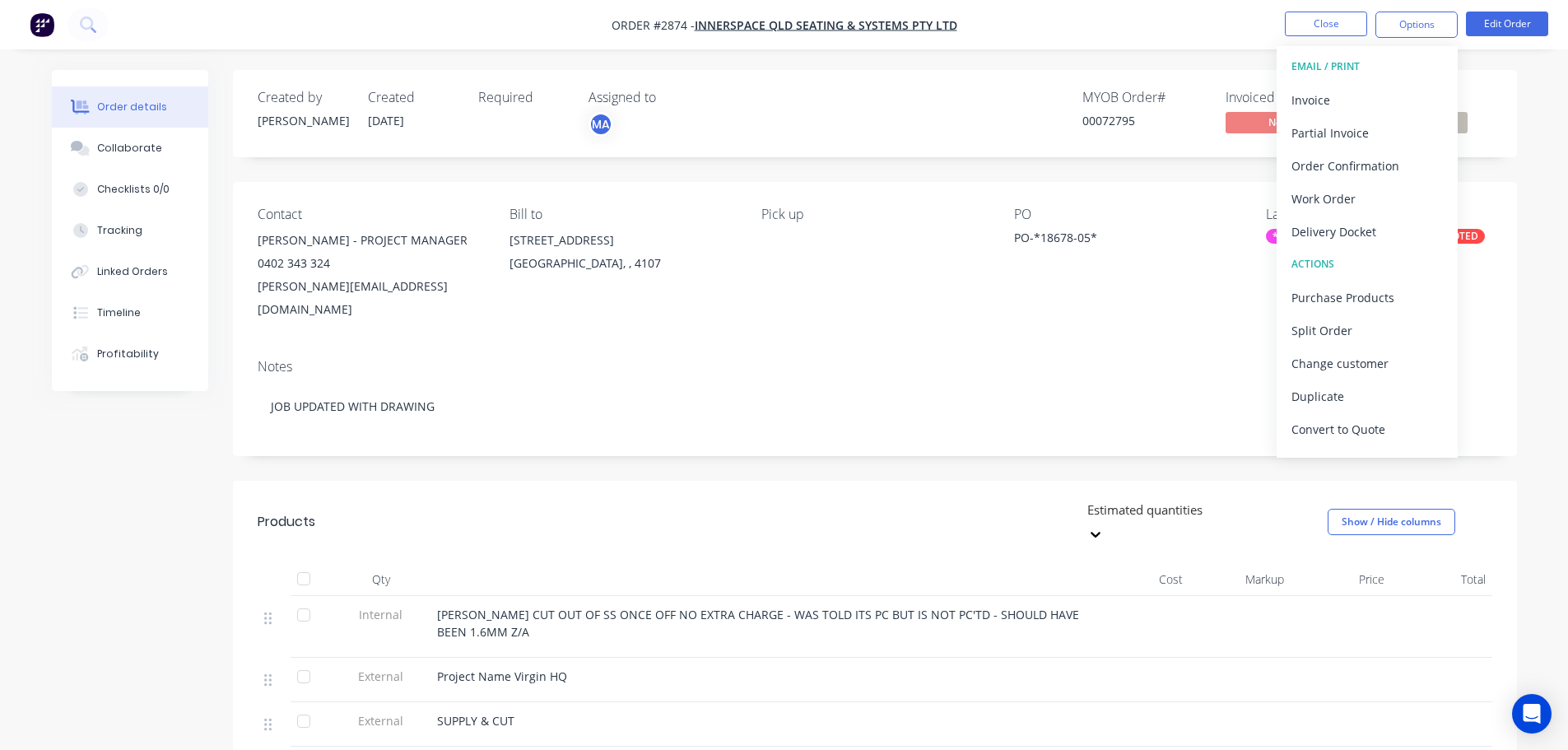
click at [1550, 198] on div "Order details Collaborate Checklists 0/0 Tracking Linked Orders Timeline Profit…" at bounding box center [784, 560] width 1568 height 1120
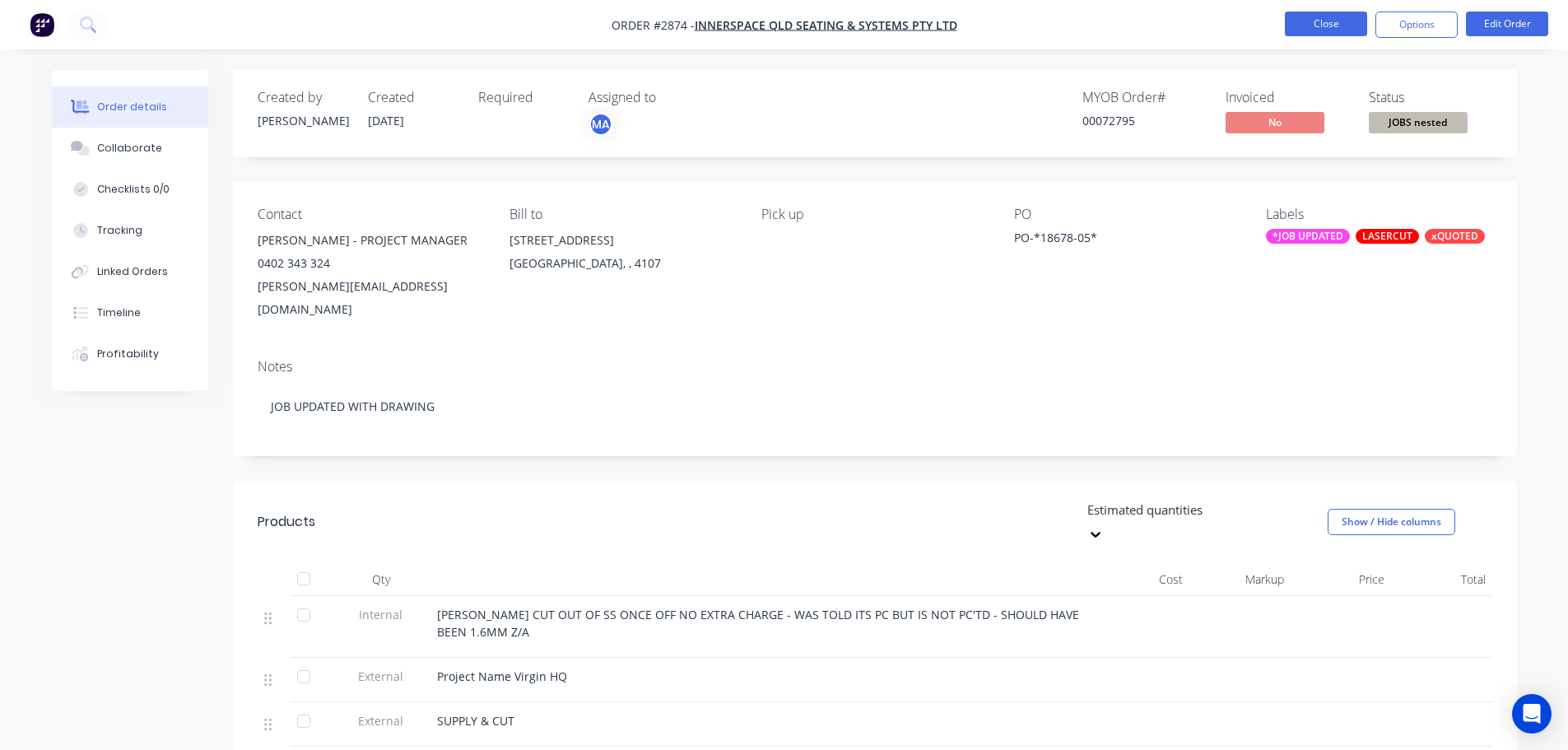
click at [1312, 29] on button "Close" at bounding box center [1326, 24] width 82 height 24
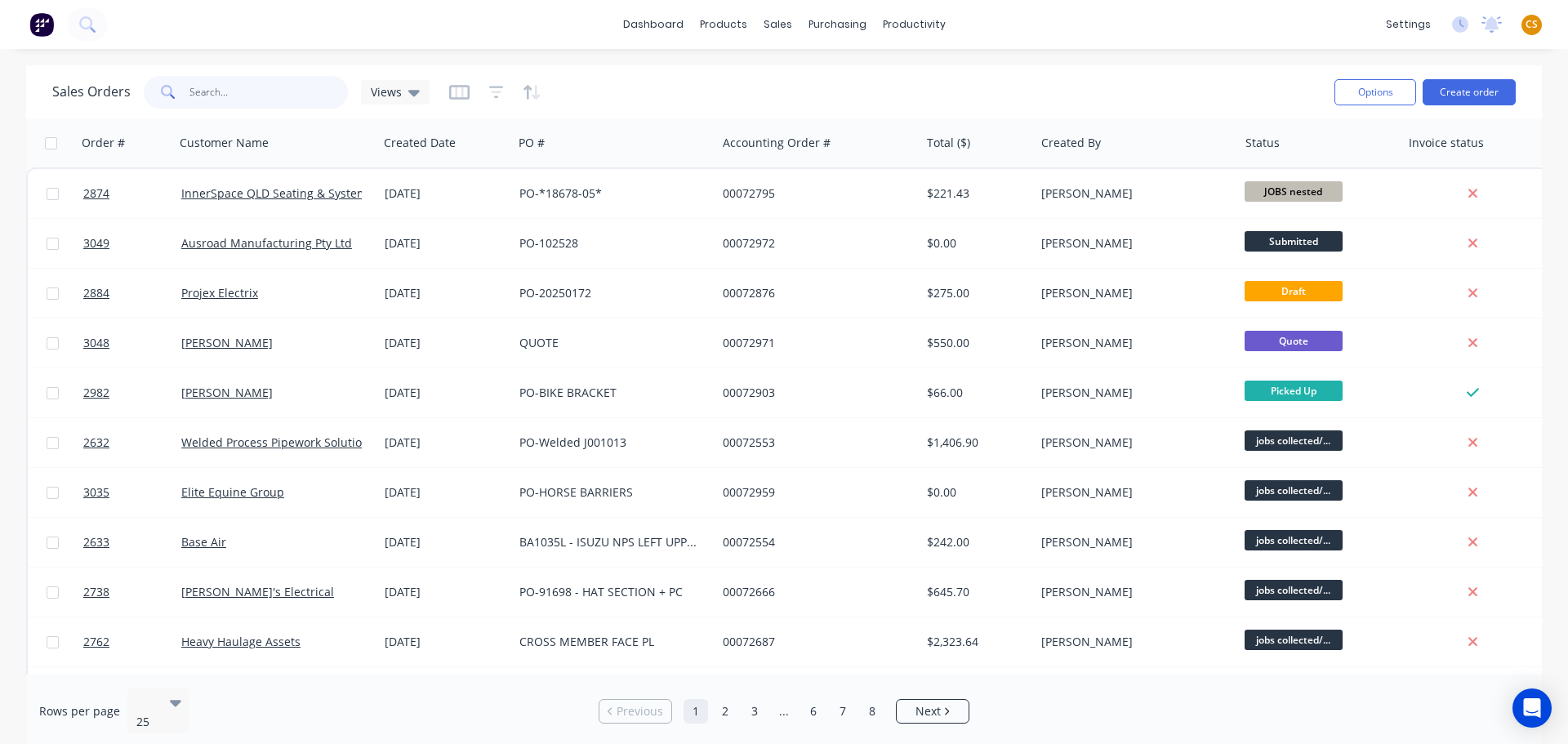
click at [209, 91] on input "text" at bounding box center [269, 92] width 159 height 33
type input "2884"
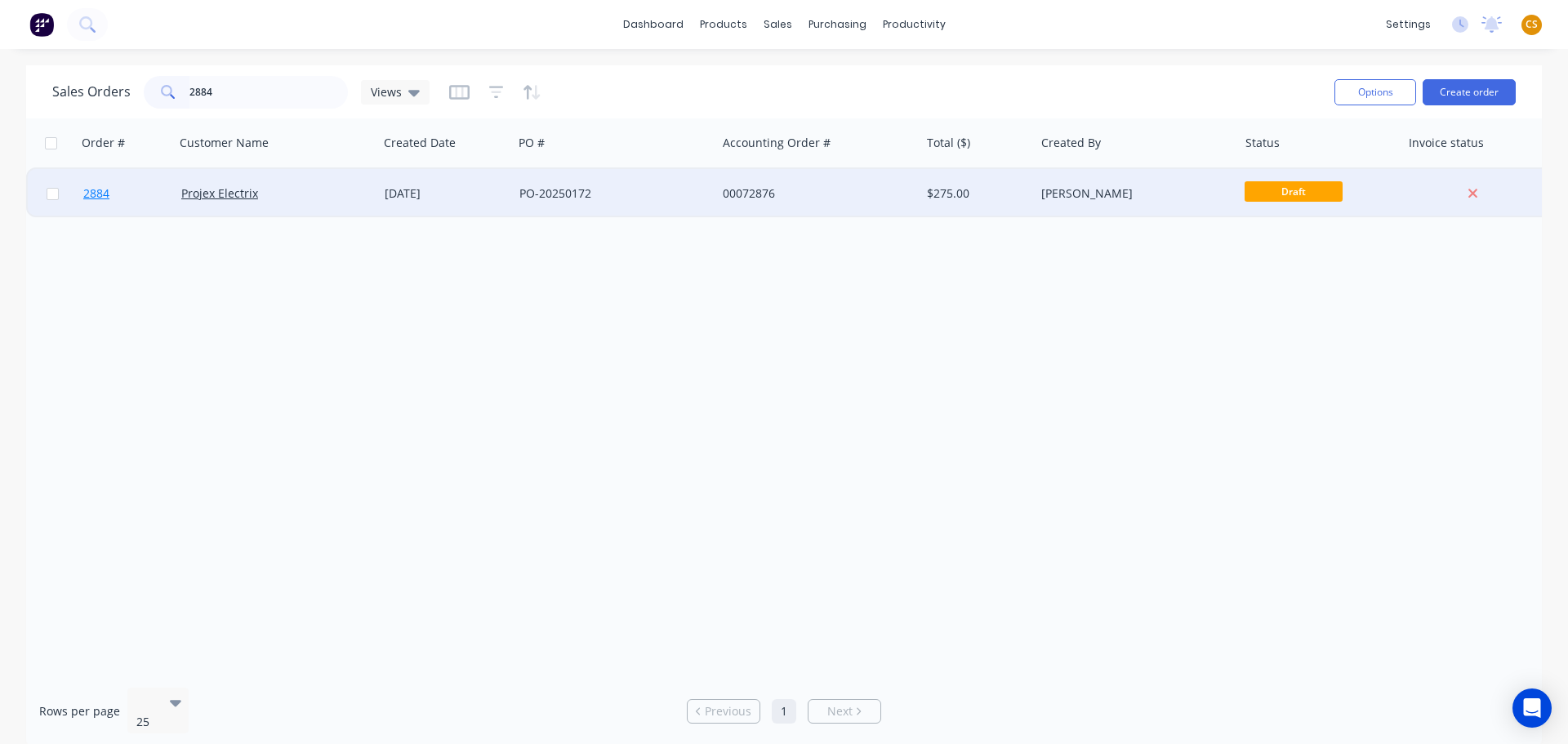
click at [129, 201] on link "2884" at bounding box center [132, 194] width 98 height 49
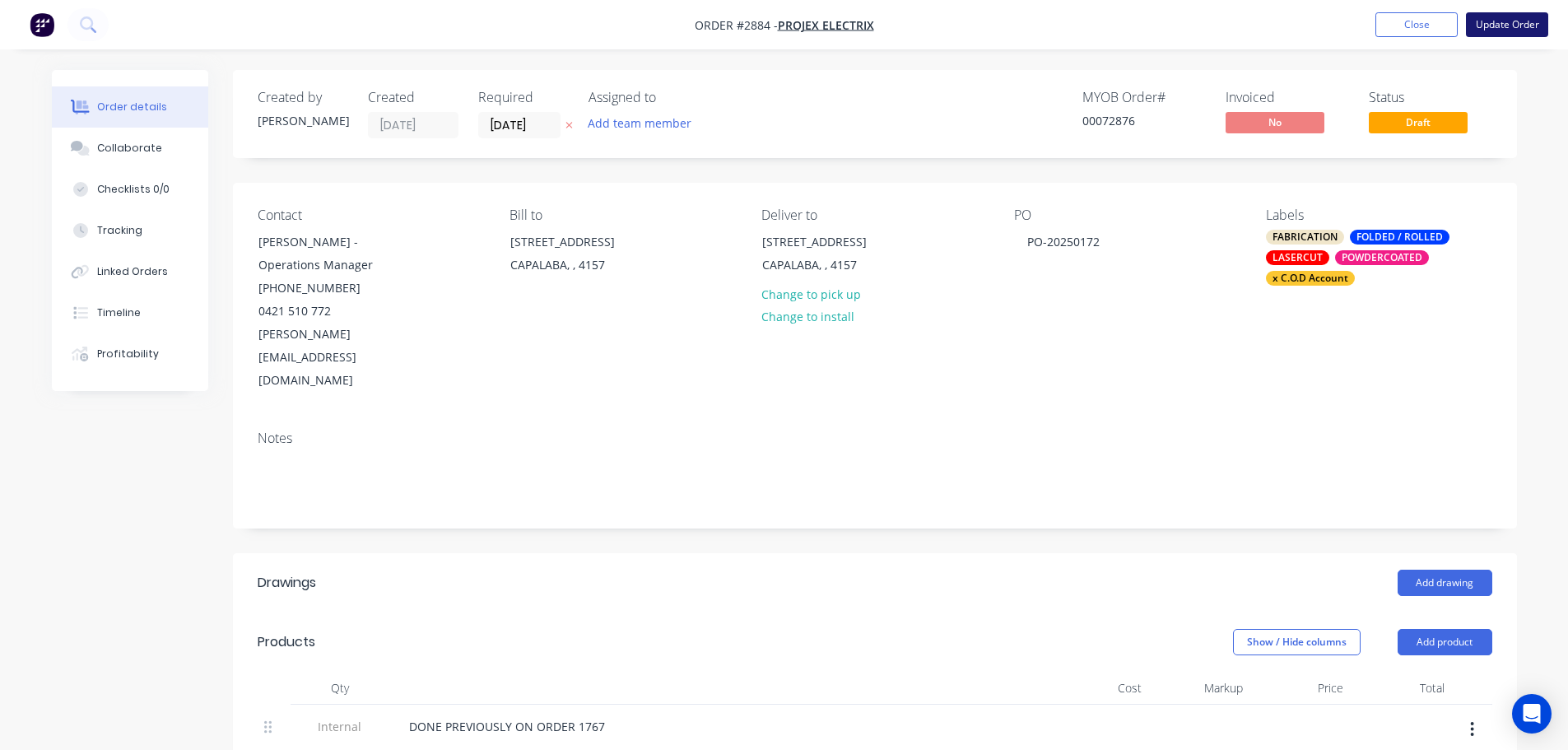
click at [1511, 26] on button "Update Order" at bounding box center [1507, 24] width 82 height 24
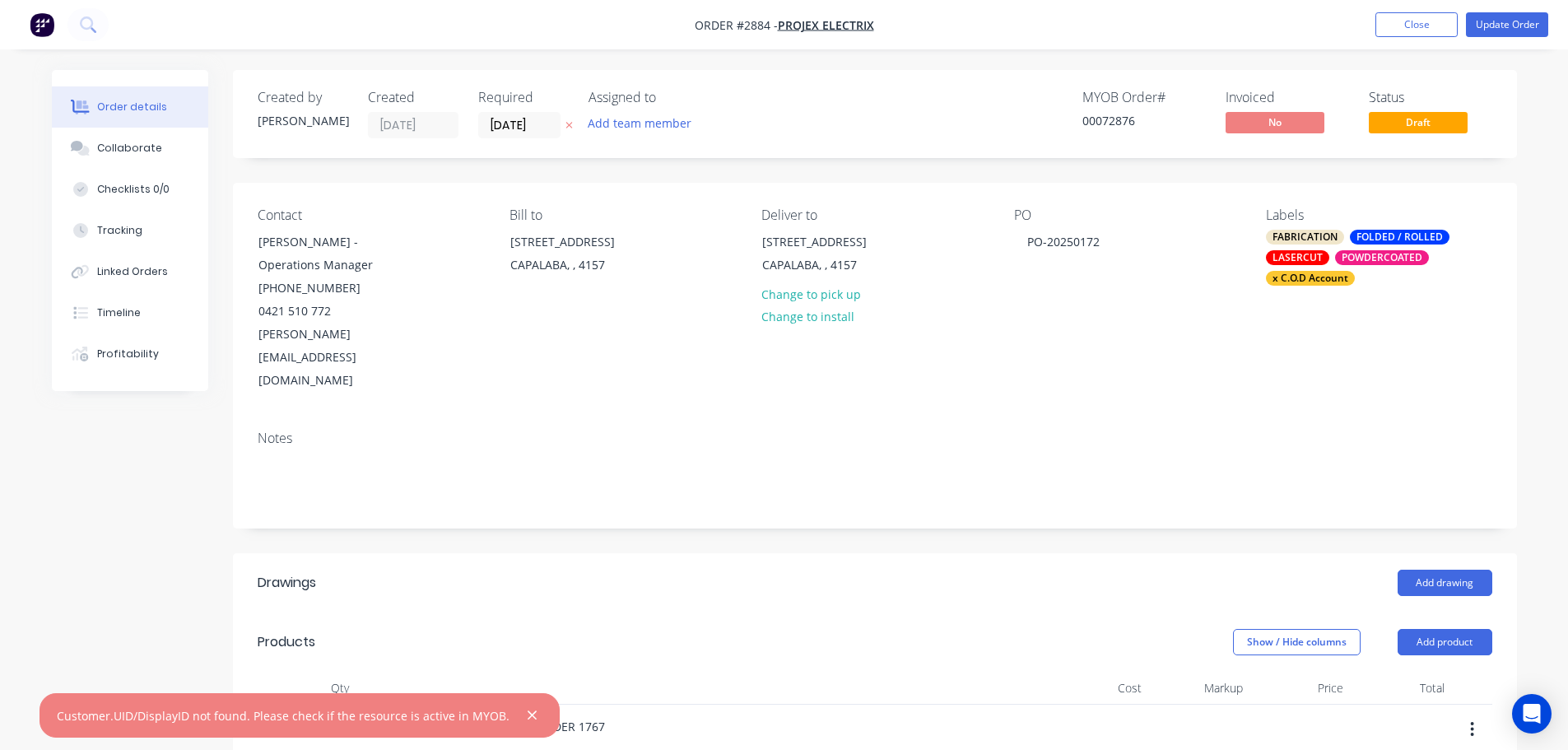
click at [58, 715] on div "Customer.UID/DisplayID not found. Please check if the resource is active in MYO…" at bounding box center [283, 715] width 453 height 18
drag, startPoint x: 58, startPoint y: 715, endPoint x: 501, endPoint y: 715, distance: 443.0
click at [501, 715] on div "Customer.UID/DisplayID not found. Please check if the resource is active in MYO…" at bounding box center [299, 715] width 520 height 45
copy div "Customer.UID/DisplayID not found. Please check if the resource is active in MYO…"
click at [527, 719] on icon "button" at bounding box center [532, 715] width 9 height 9
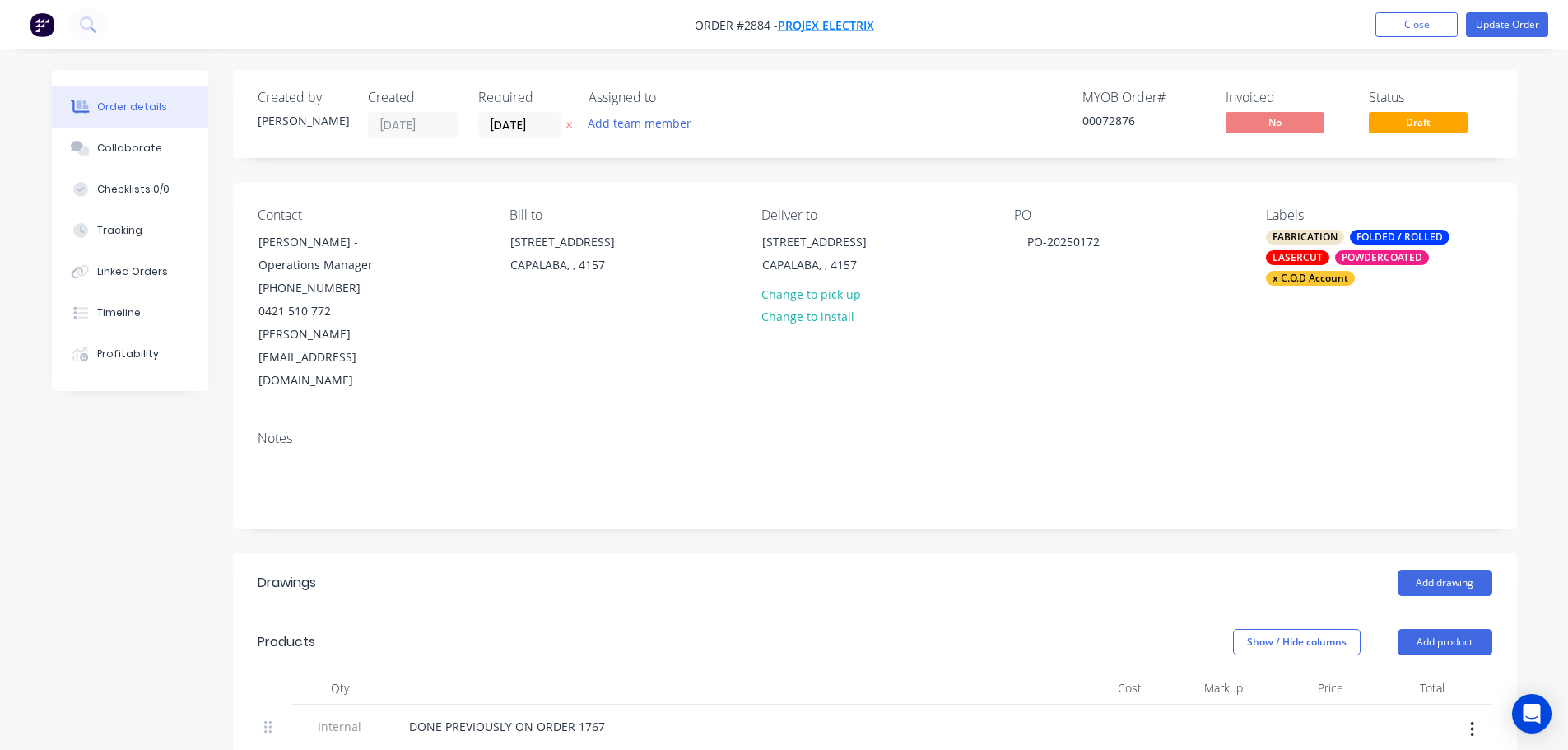
click at [807, 24] on span "Projex Electrix" at bounding box center [826, 25] width 96 height 16
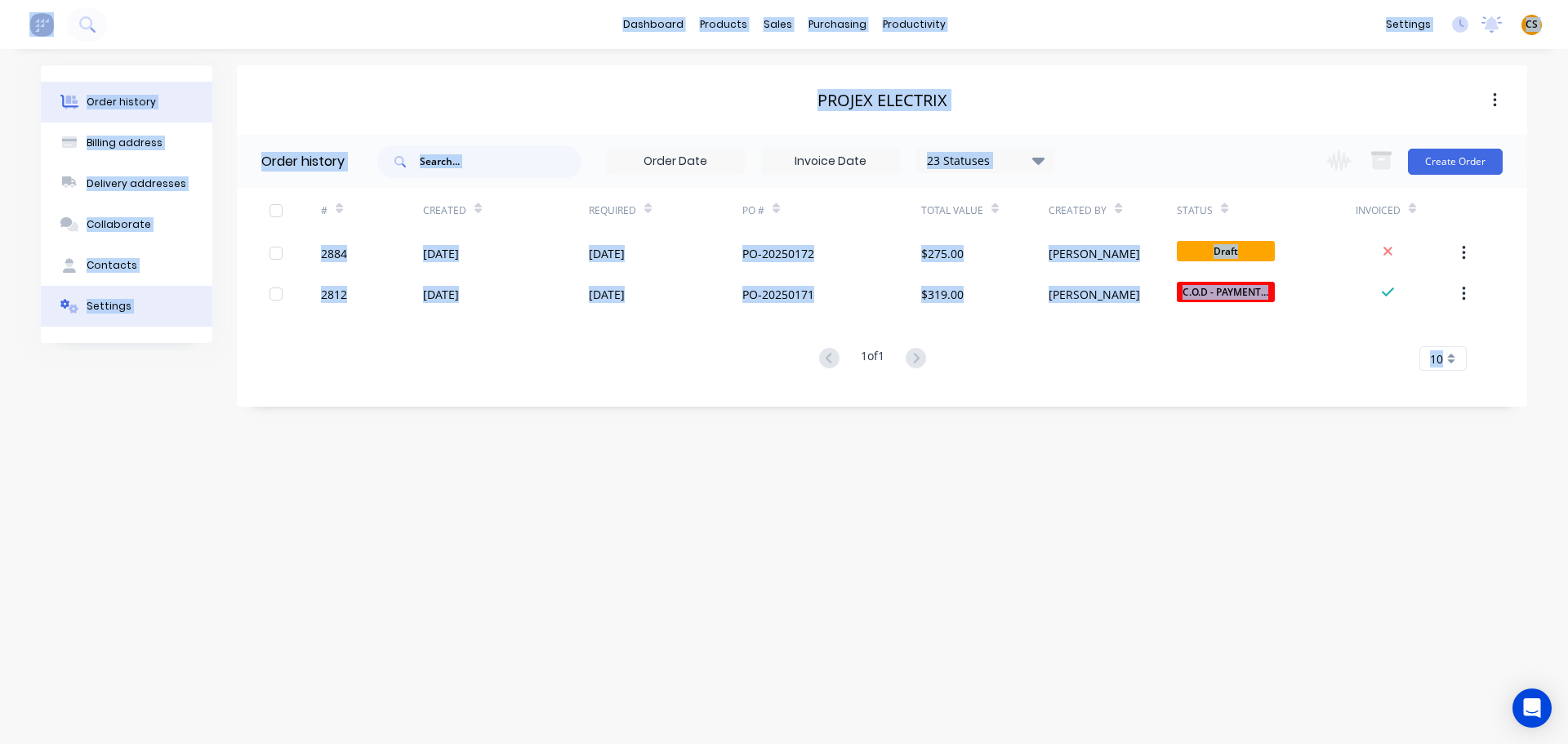
click at [108, 306] on div "Settings" at bounding box center [109, 306] width 45 height 15
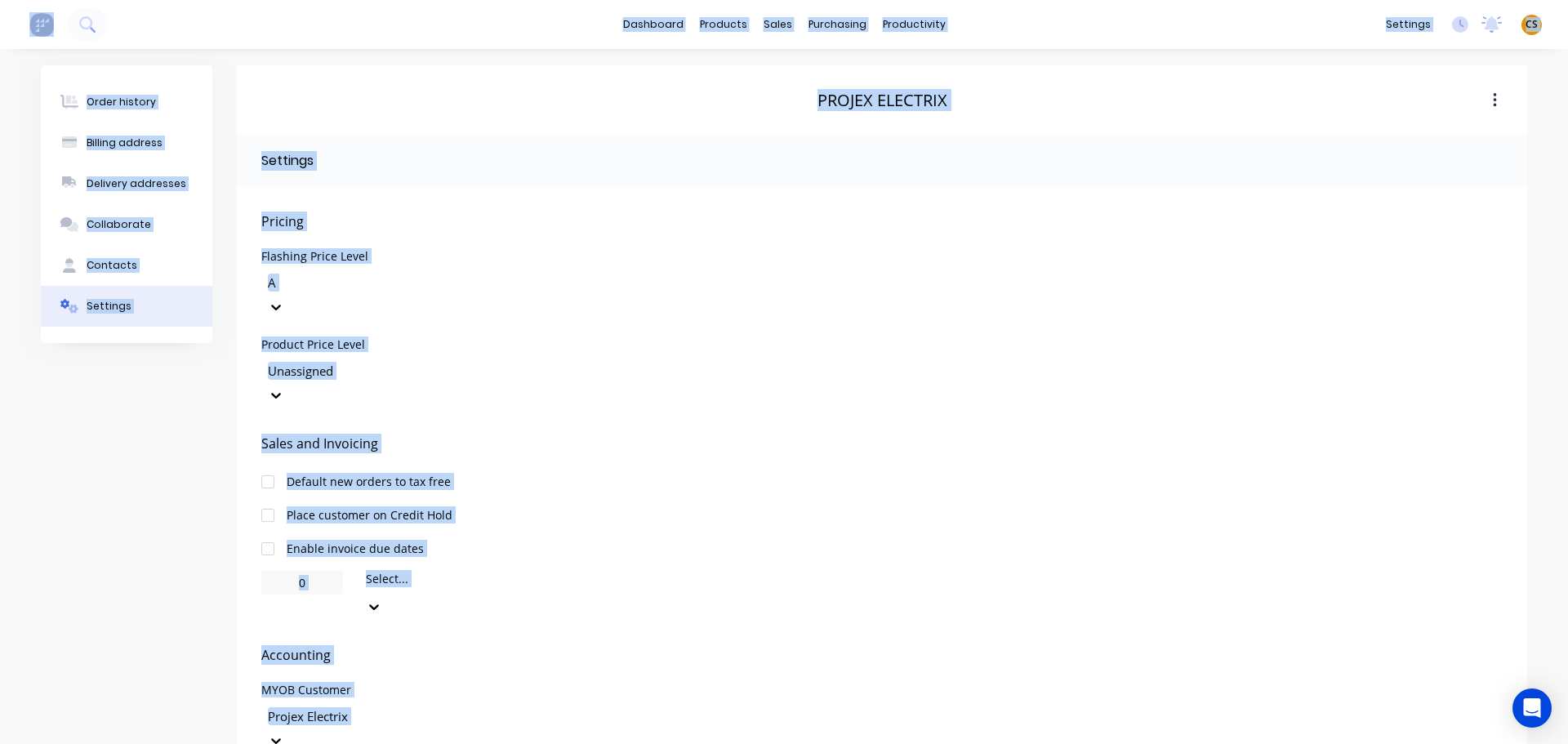
click at [98, 548] on div "Order history Billing address Delivery addresses Collaborate Contacts Settings" at bounding box center [126, 443] width 171 height 755
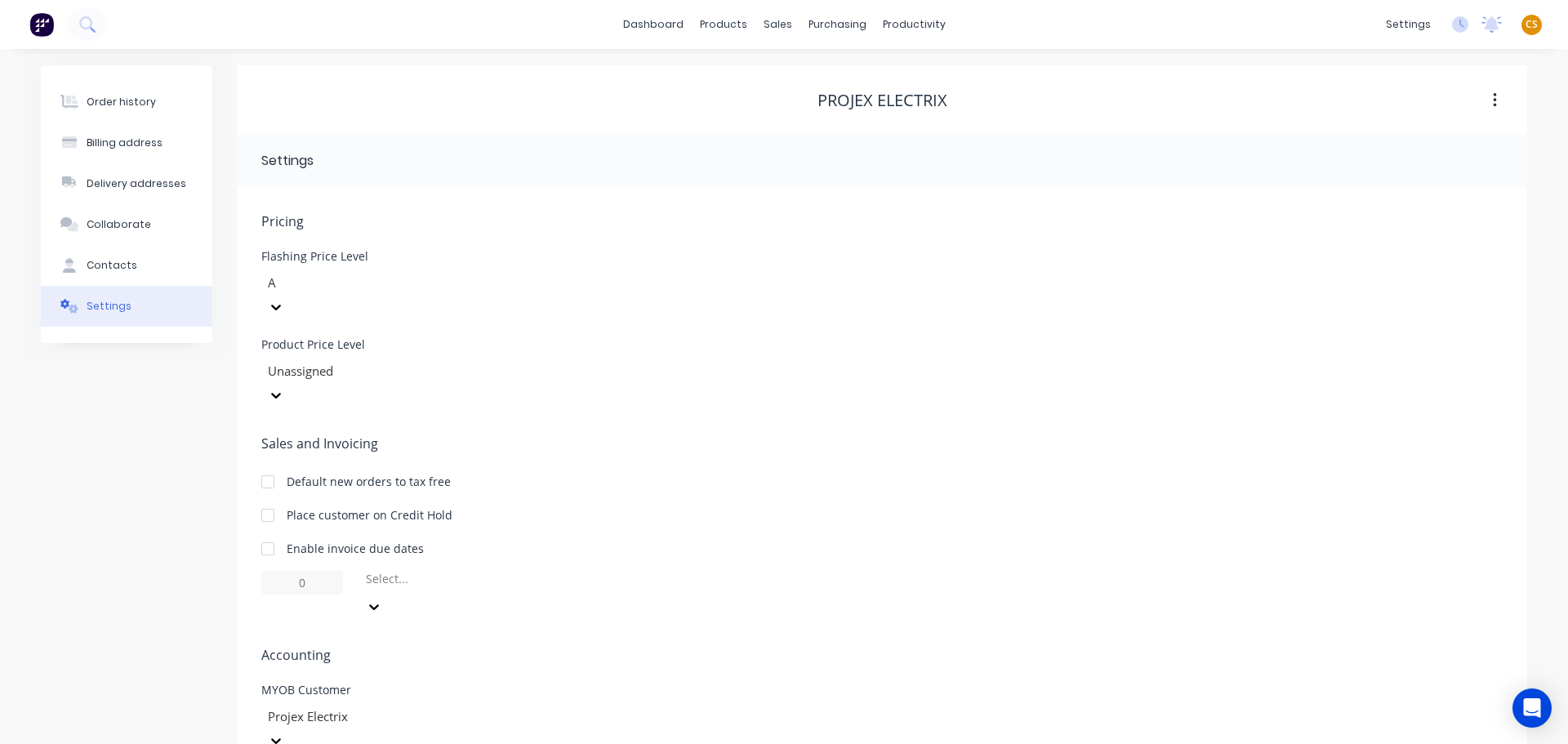
drag, startPoint x: 111, startPoint y: 103, endPoint x: 313, endPoint y: 130, distance: 203.8
click at [111, 103] on div "Order history" at bounding box center [121, 102] width 69 height 15
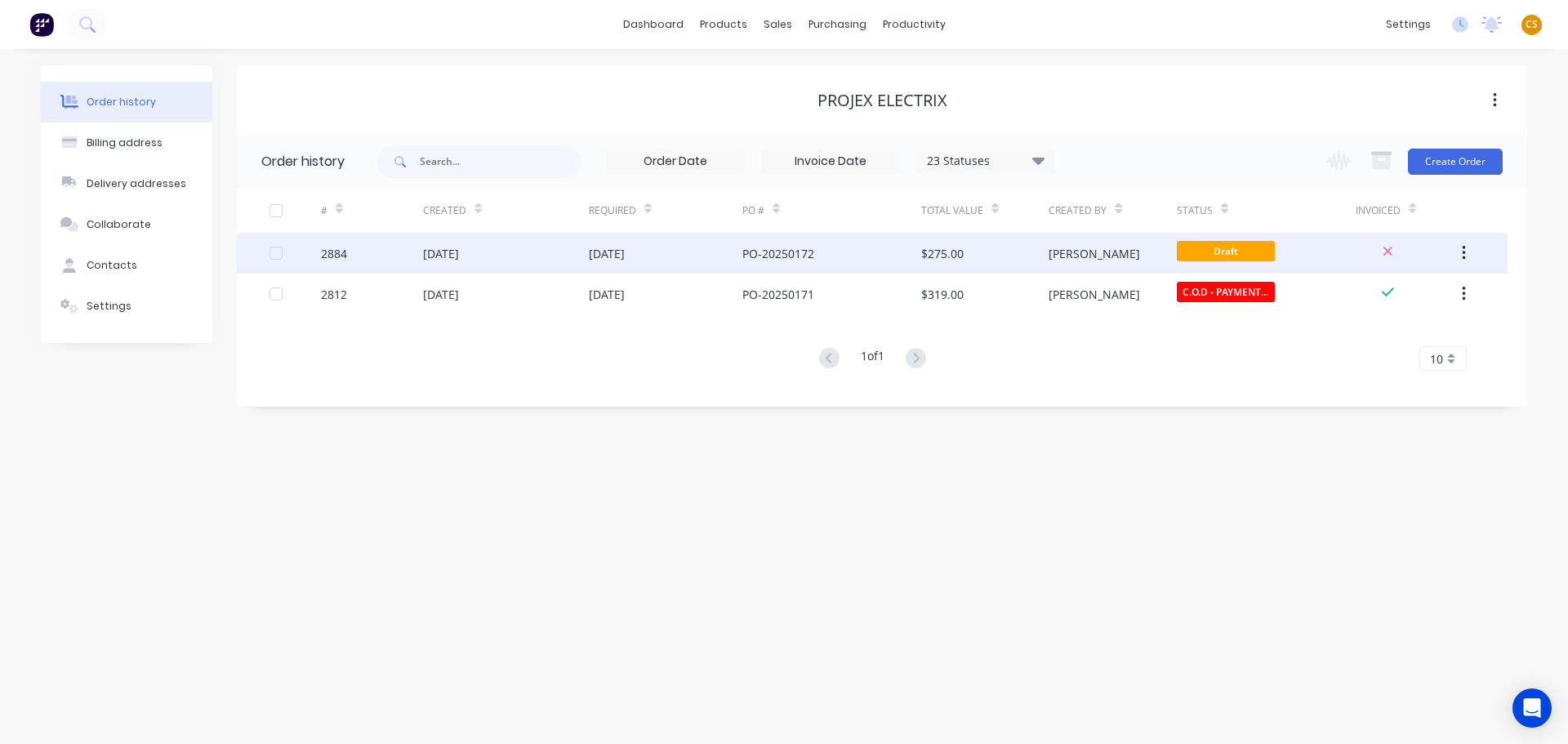
click at [354, 257] on div "2884" at bounding box center [372, 253] width 102 height 41
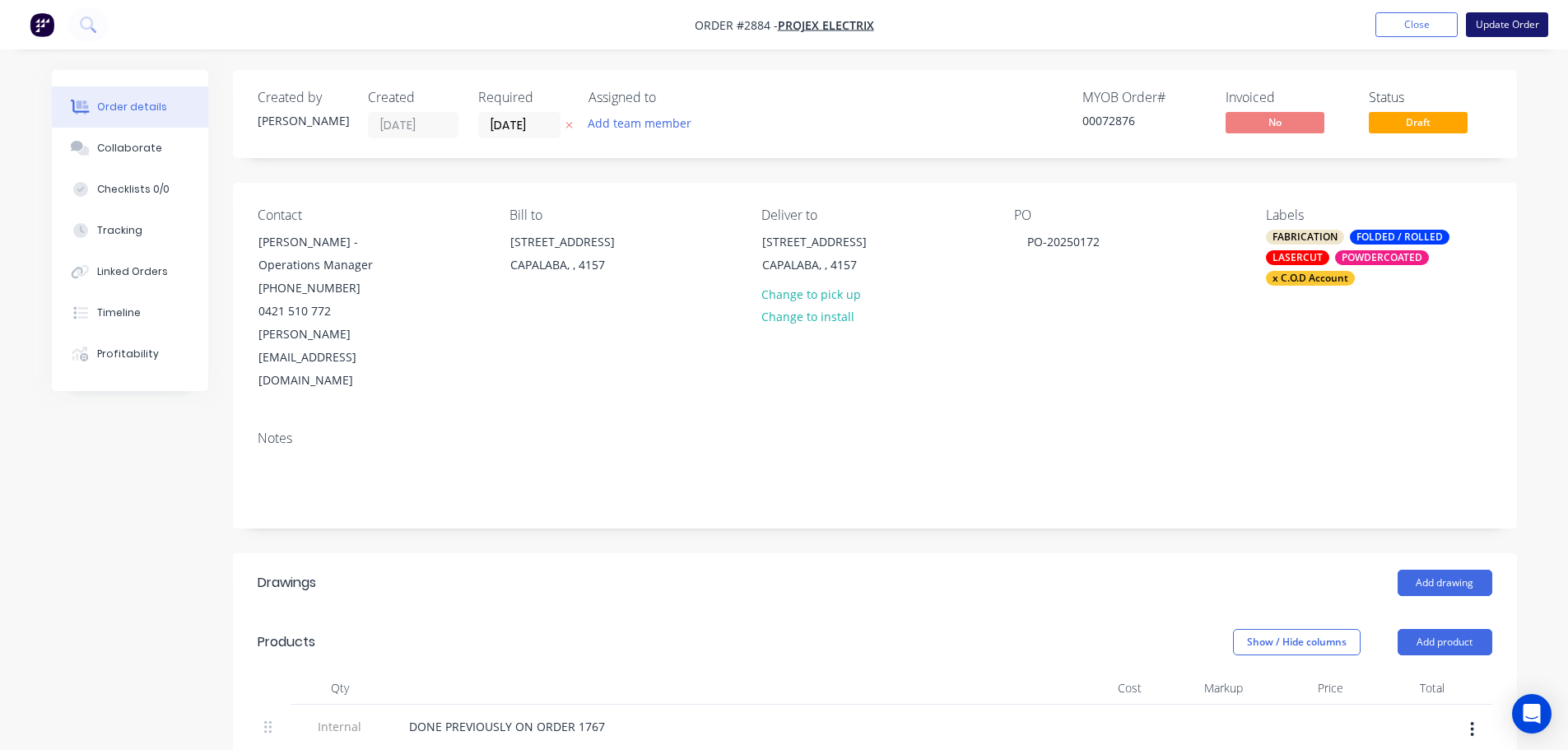
click at [1522, 24] on button "Update Order" at bounding box center [1507, 24] width 82 height 24
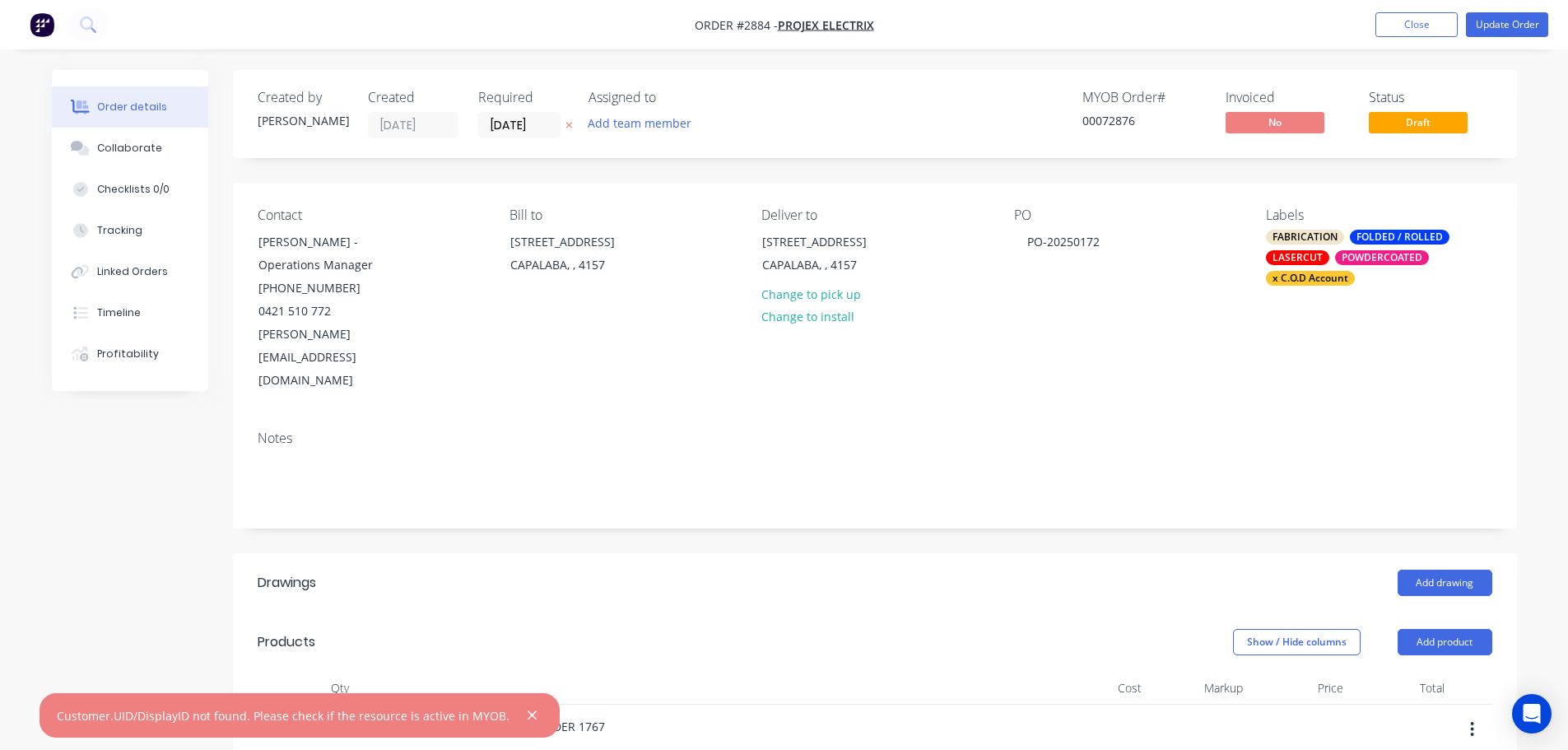
click at [527, 719] on icon "button" at bounding box center [532, 715] width 11 height 15
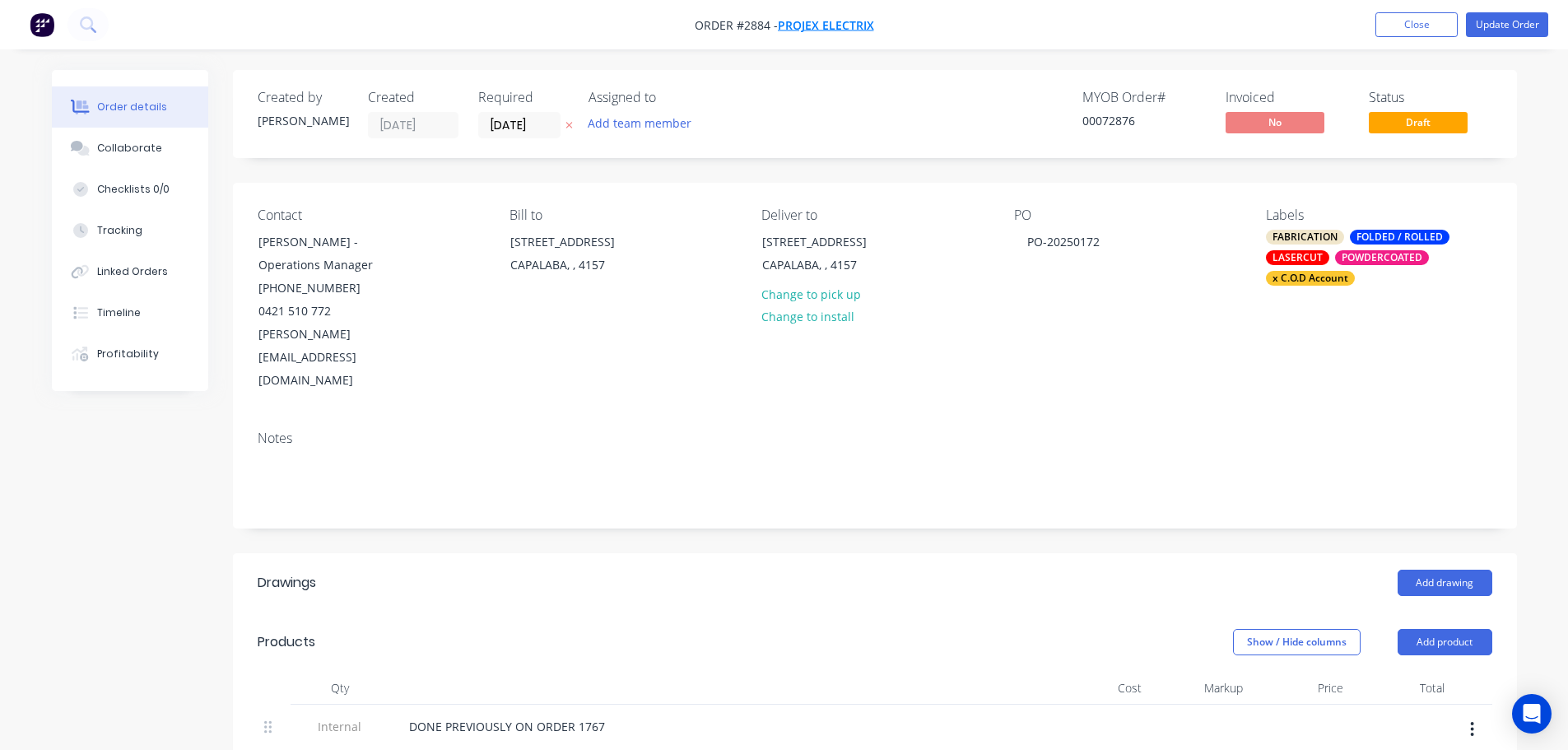
drag, startPoint x: 882, startPoint y: 24, endPoint x: 794, endPoint y: 27, distance: 88.1
click at [794, 27] on nav "Order #2884 - Projex Electrix Add product Close Update Order" at bounding box center [784, 24] width 1568 height 50
copy div "Projex Electrix Add product Close Update Order"
click at [1392, 30] on button "Close" at bounding box center [1417, 24] width 82 height 24
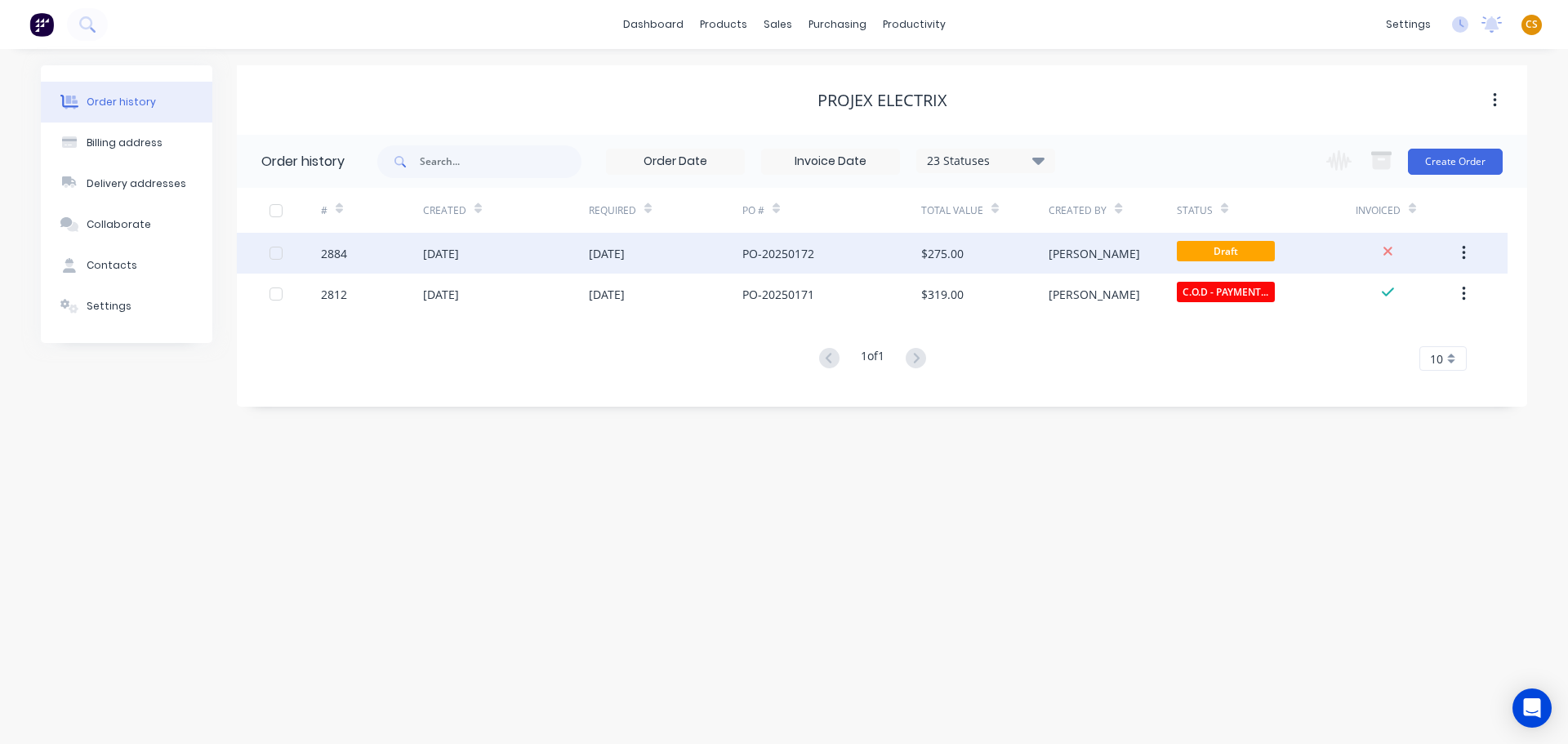
click at [371, 250] on div "2884" at bounding box center [372, 253] width 102 height 41
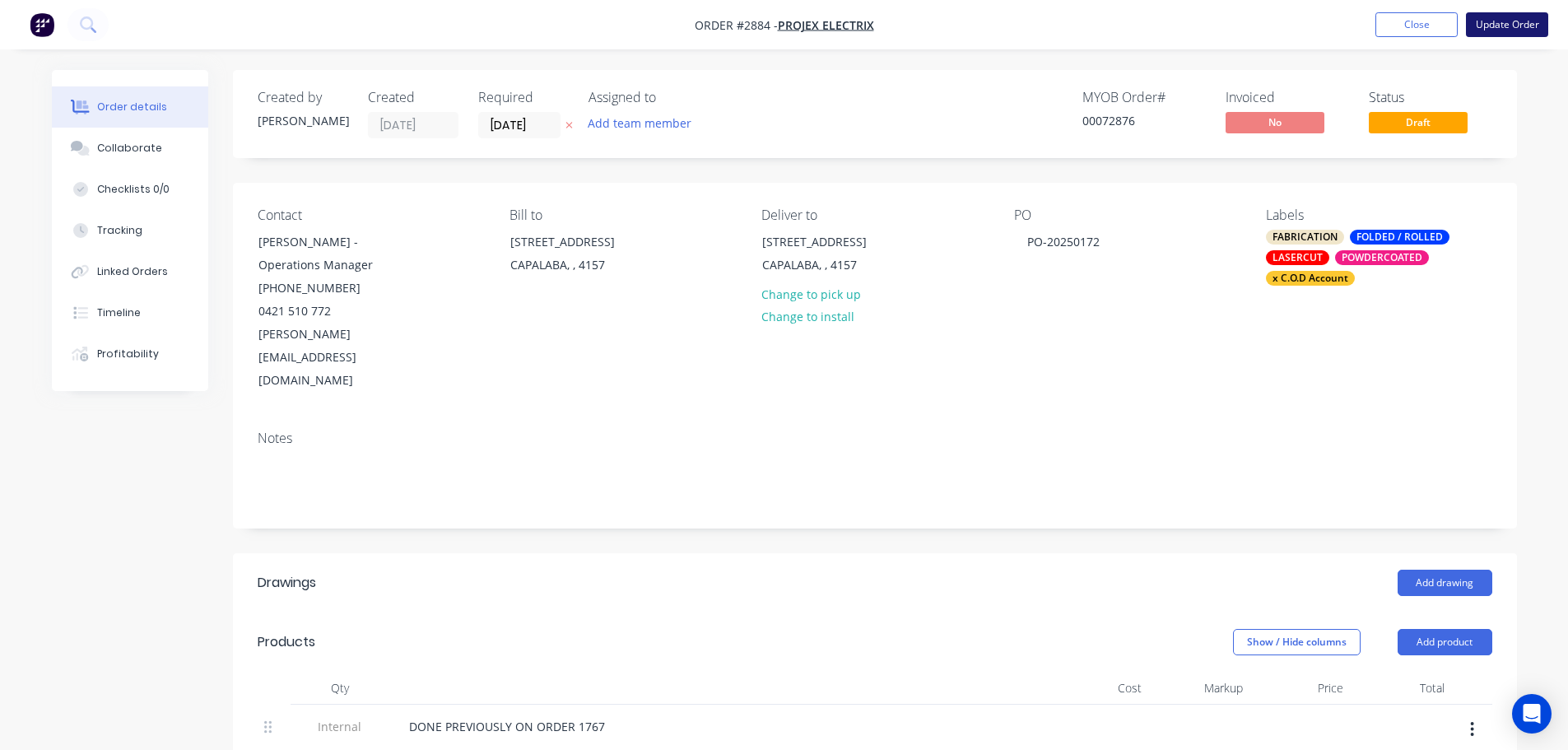
click at [1505, 24] on button "Update Order" at bounding box center [1507, 24] width 82 height 24
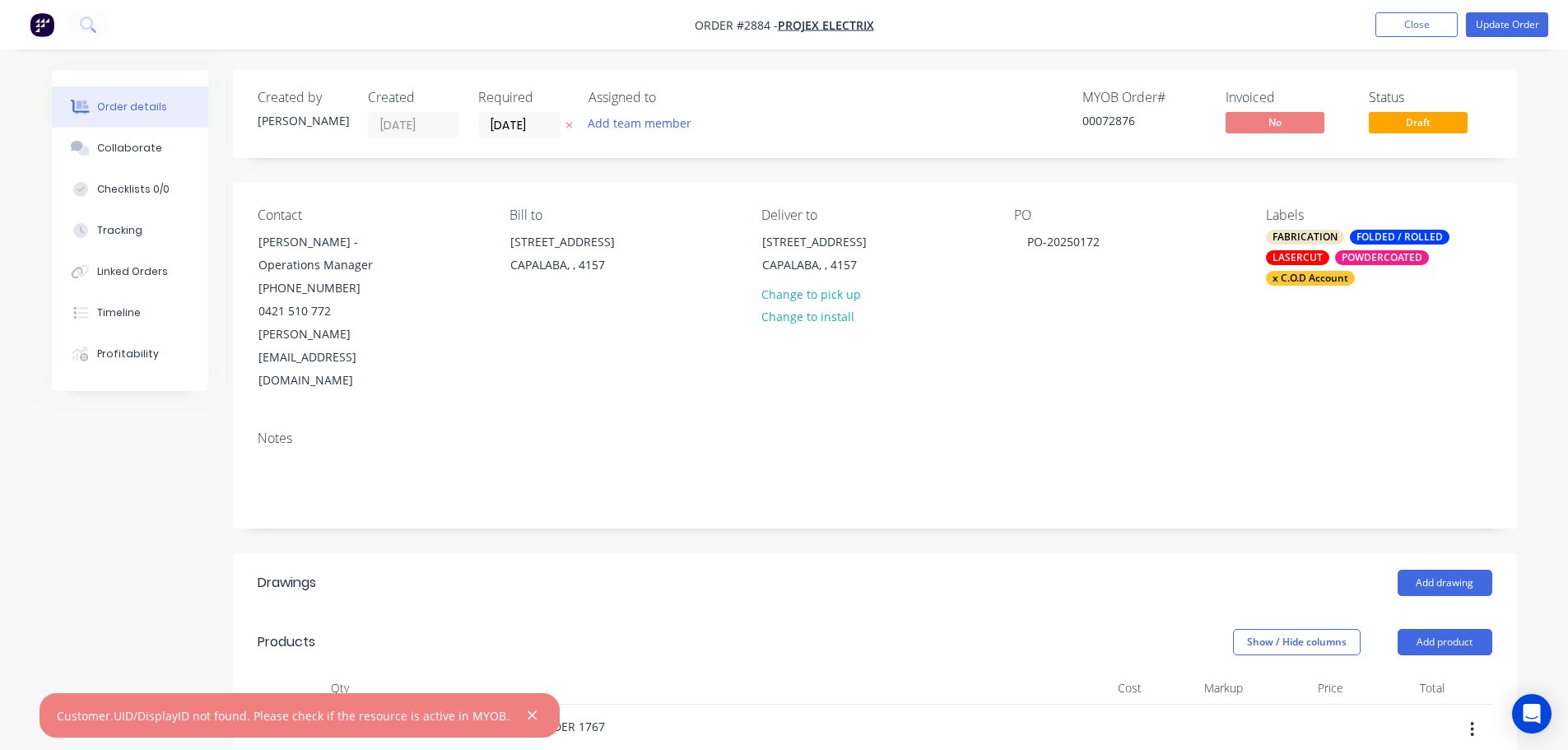
drag, startPoint x: 517, startPoint y: 713, endPoint x: 608, endPoint y: 587, distance: 155.4
click at [523, 706] on button "button" at bounding box center [532, 715] width 20 height 20
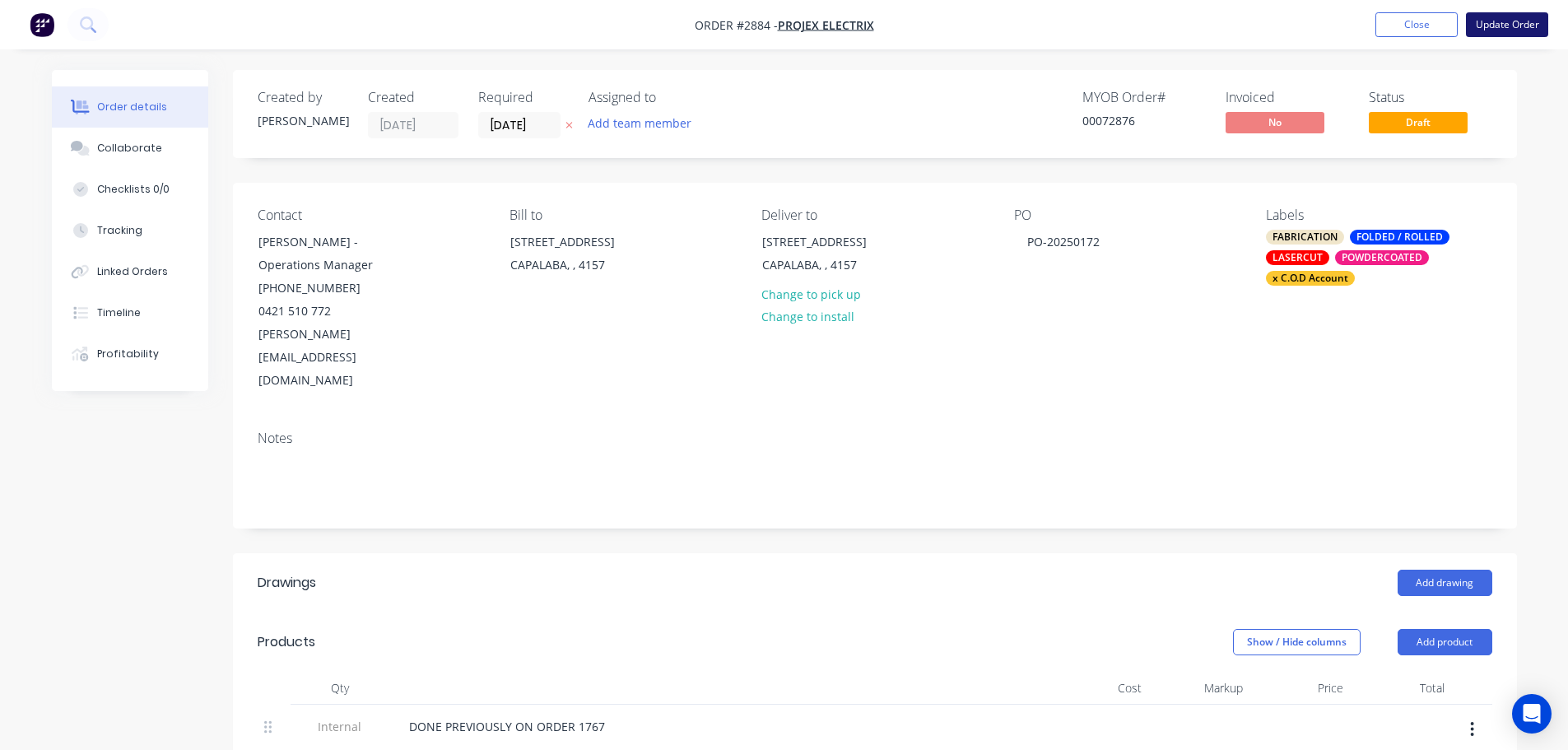
click at [1497, 28] on button "Update Order" at bounding box center [1507, 24] width 82 height 24
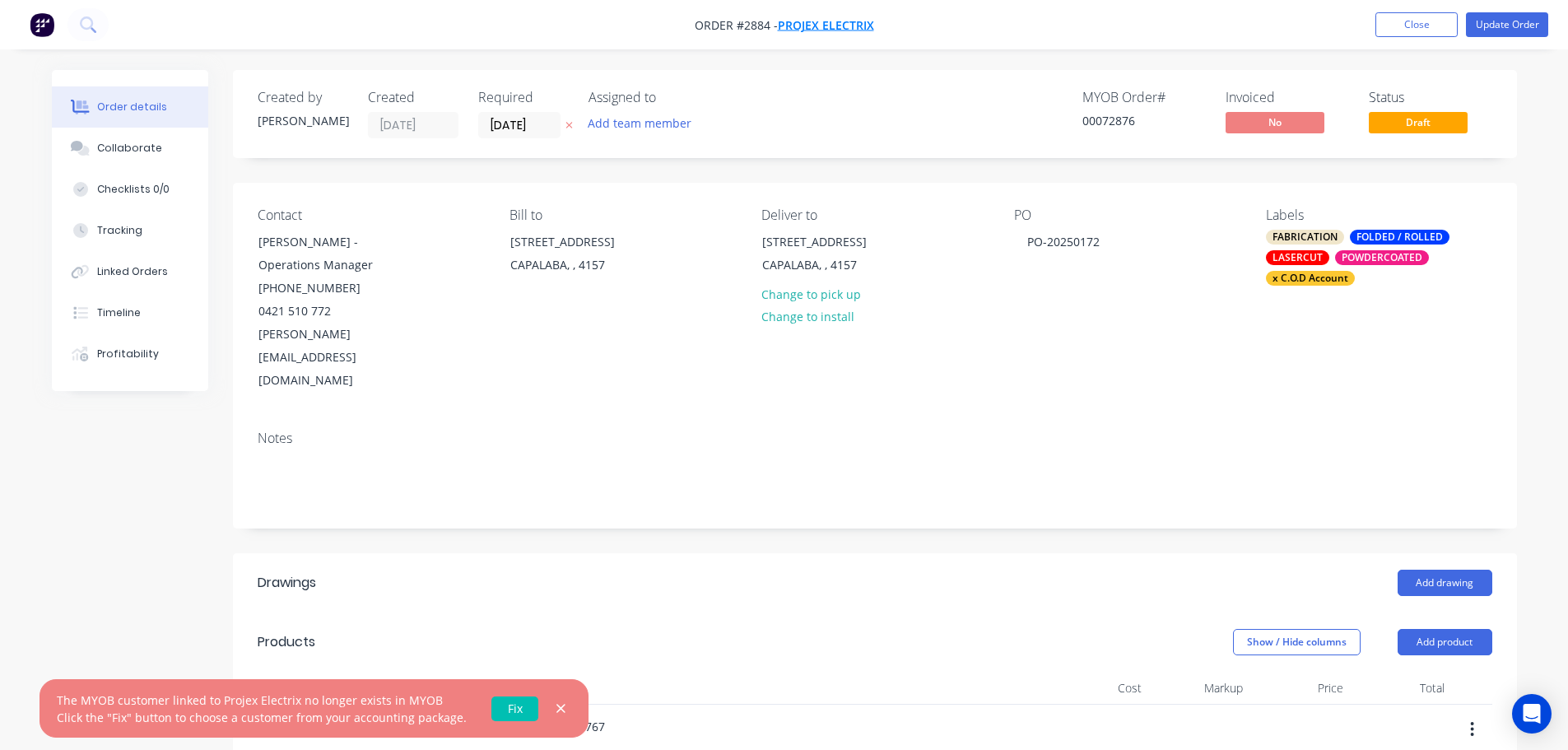
click at [821, 29] on span "Projex Electrix" at bounding box center [826, 25] width 96 height 16
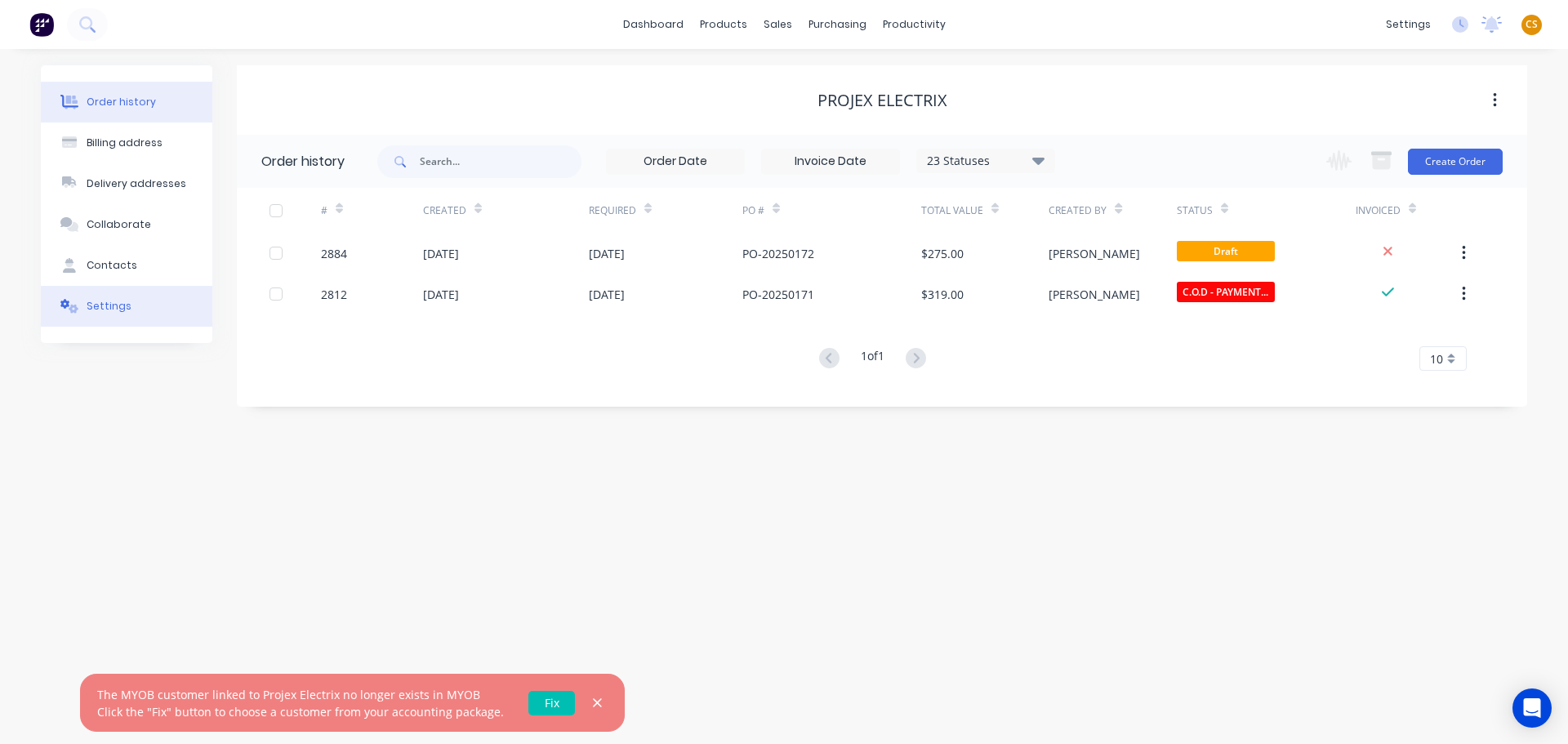
click at [112, 309] on div "Settings" at bounding box center [109, 306] width 45 height 15
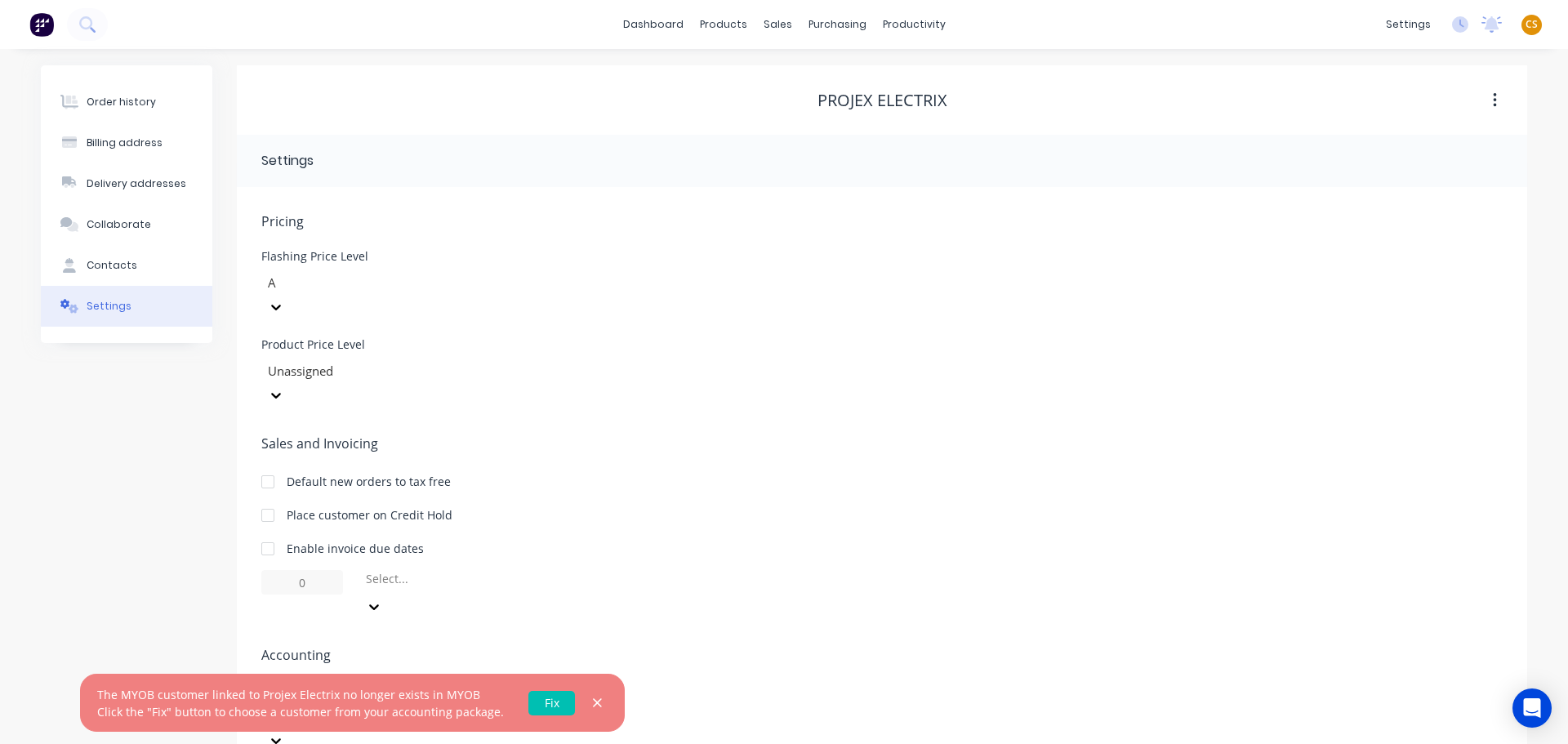
drag, startPoint x: 585, startPoint y: 705, endPoint x: 581, endPoint y: 695, distance: 10.8
click at [592, 705] on icon "button" at bounding box center [597, 703] width 9 height 9
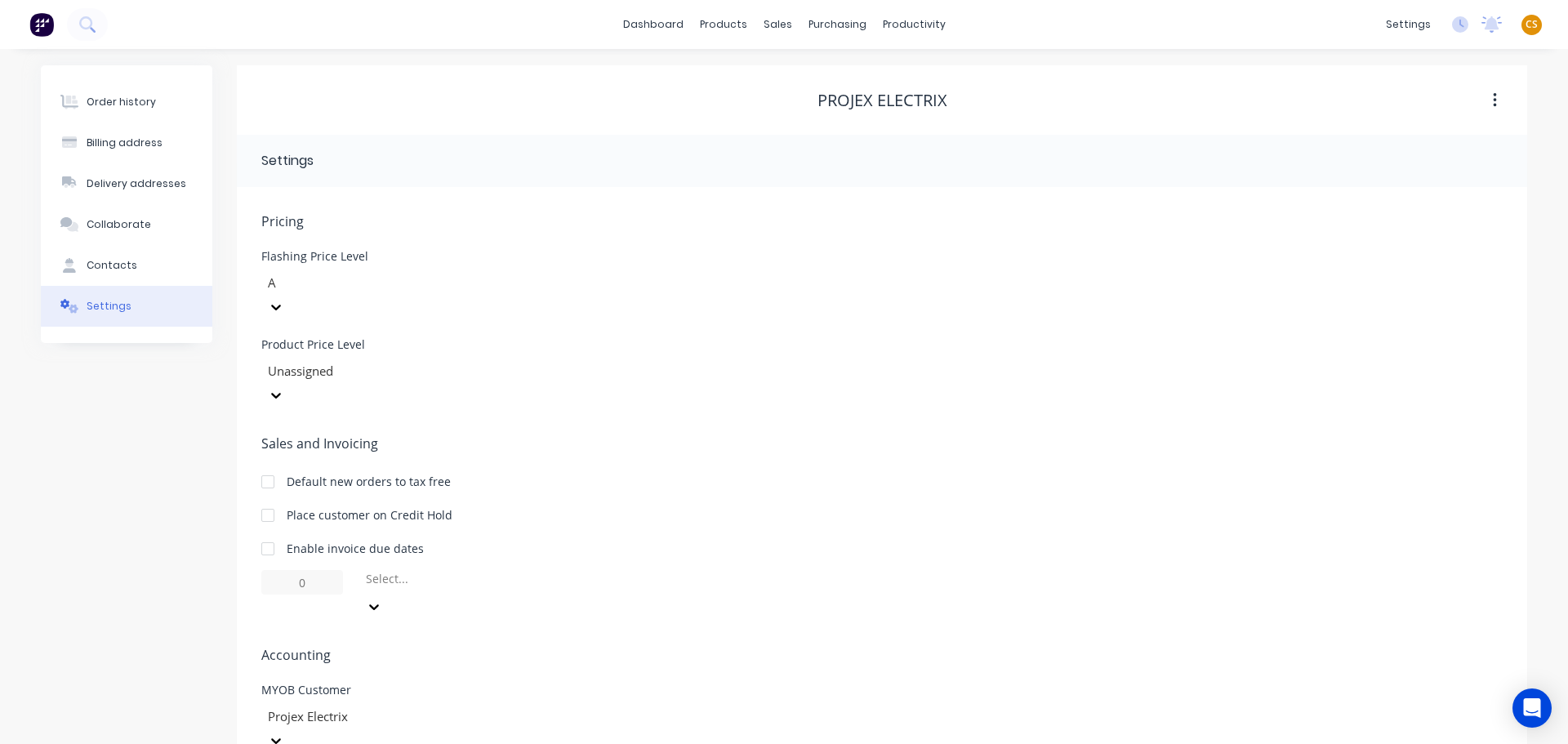
click at [396, 704] on div "Projex Electrix" at bounding box center [384, 728] width 245 height 49
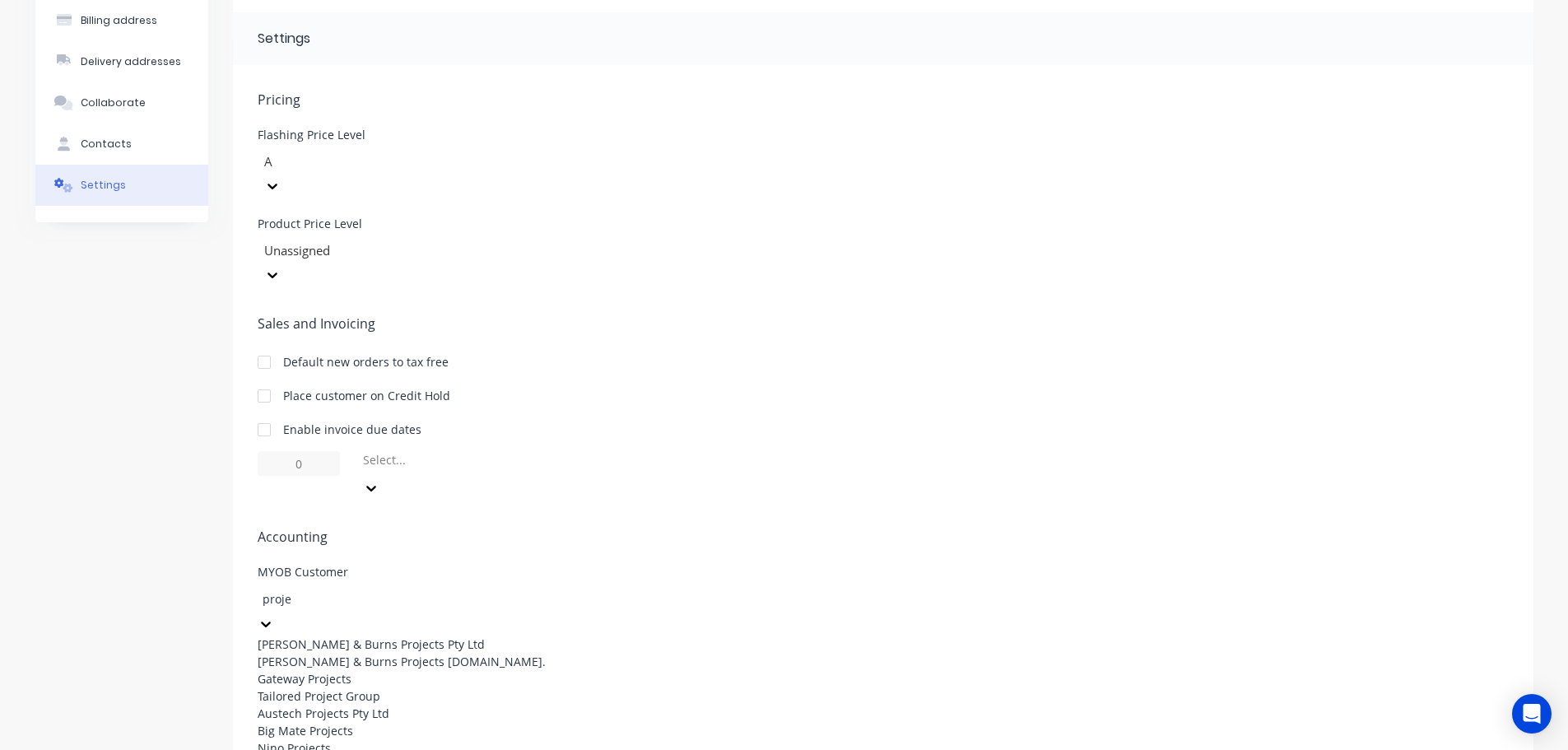
scroll to position [164, 0]
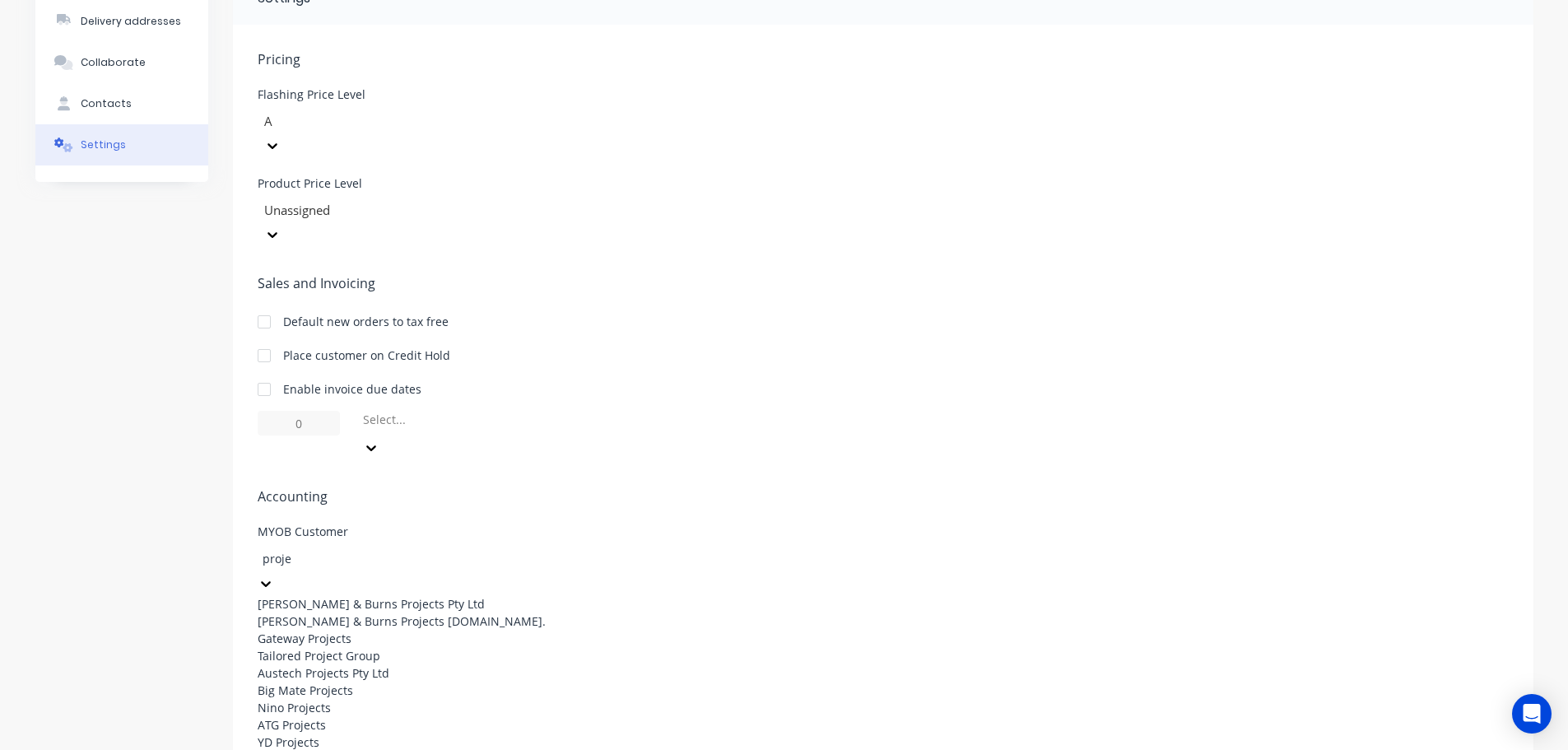
type input "projex"
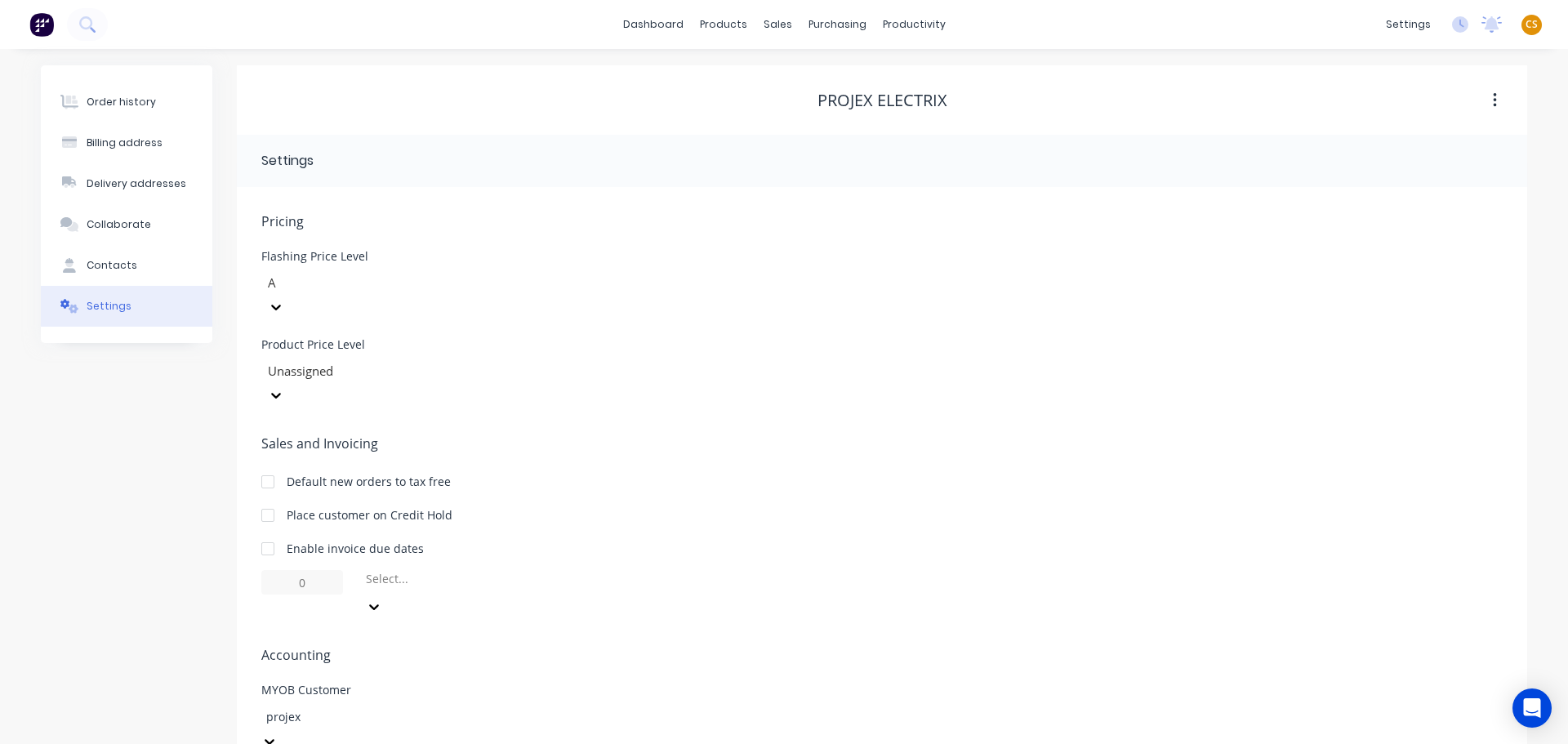
click at [102, 447] on div "Order history Billing address Delivery addresses Collaborate Contacts Settings" at bounding box center [126, 443] width 171 height 755
click at [131, 96] on div "Order history" at bounding box center [121, 102] width 69 height 15
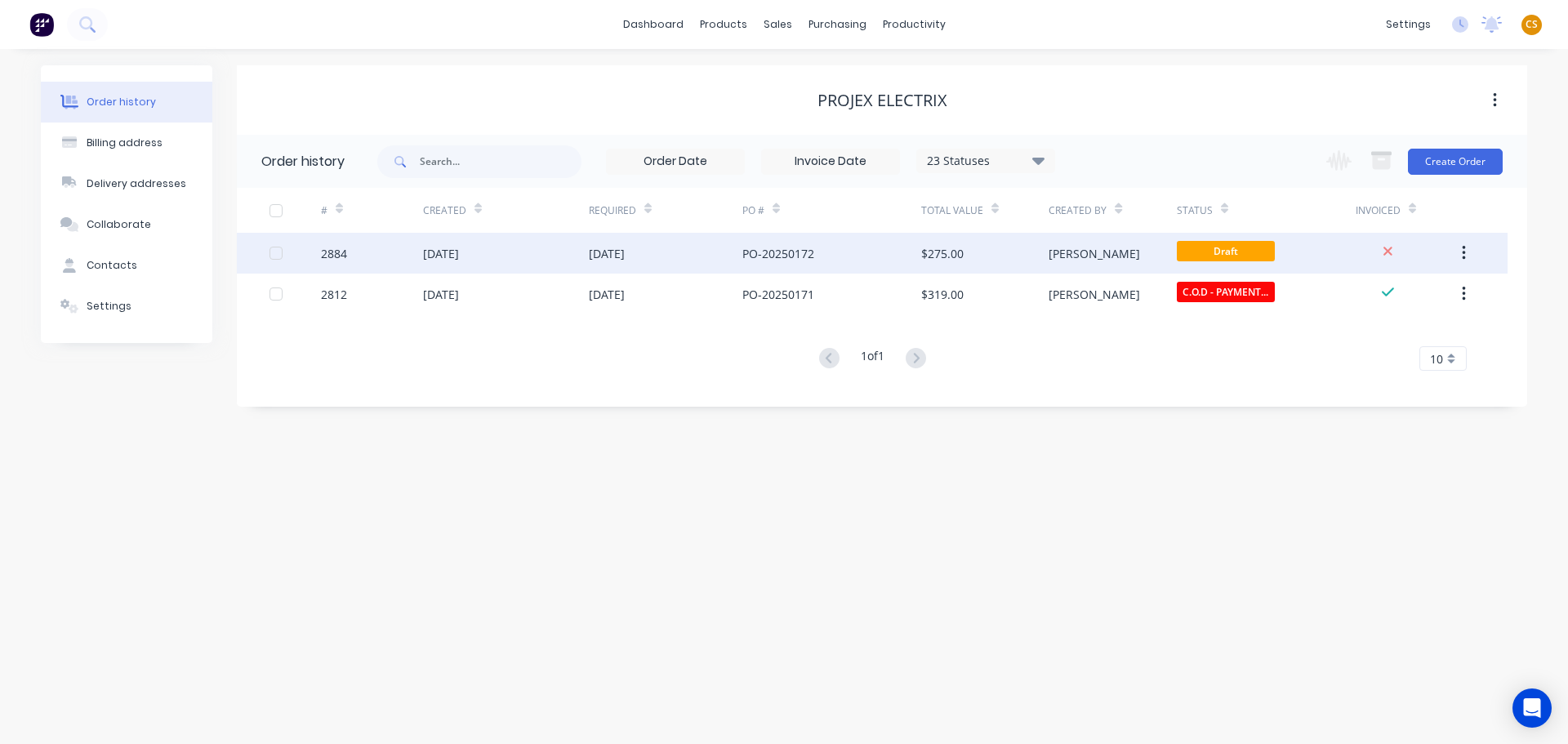
click at [367, 260] on div "2884" at bounding box center [372, 253] width 102 height 41
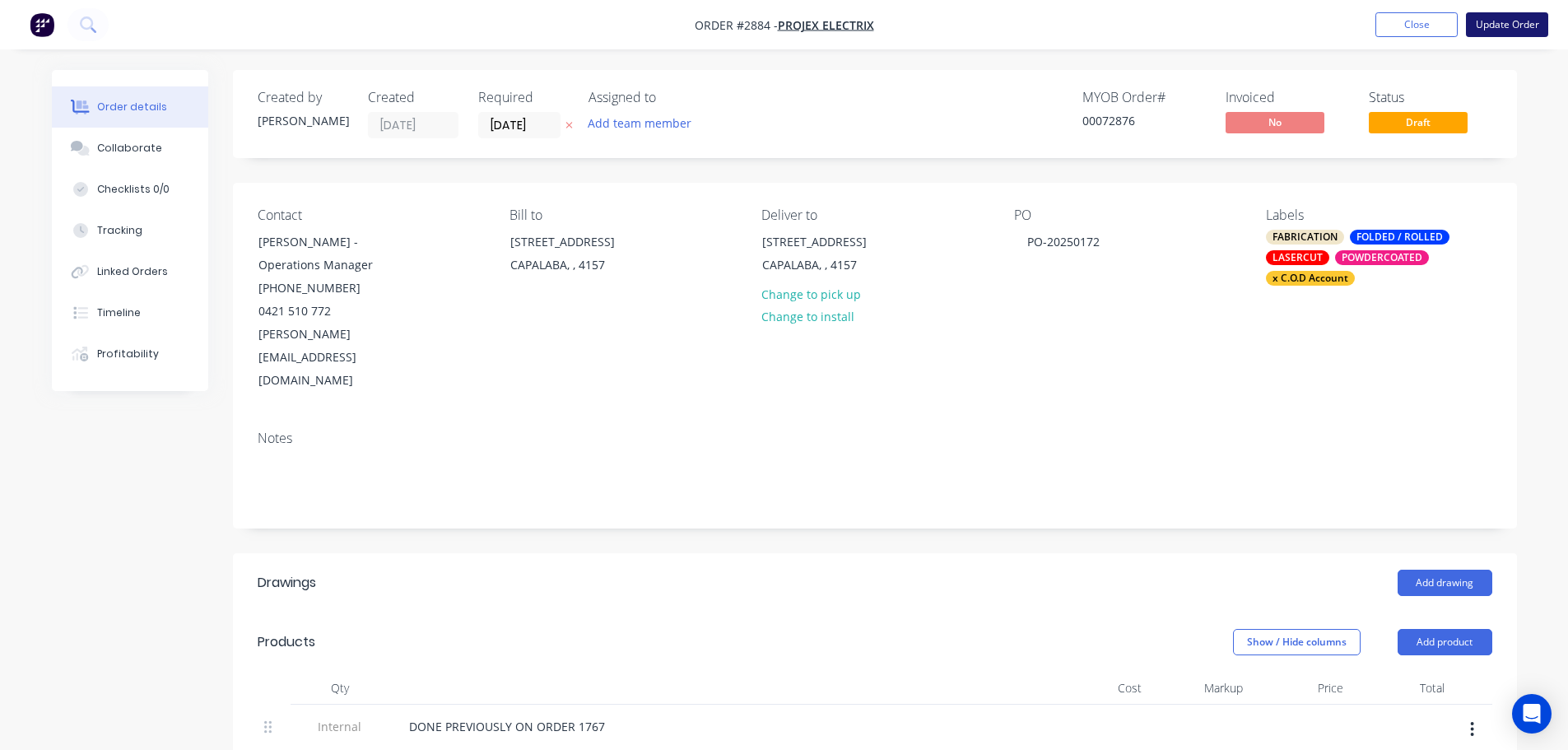
click at [1499, 25] on button "Update Order" at bounding box center [1507, 24] width 82 height 24
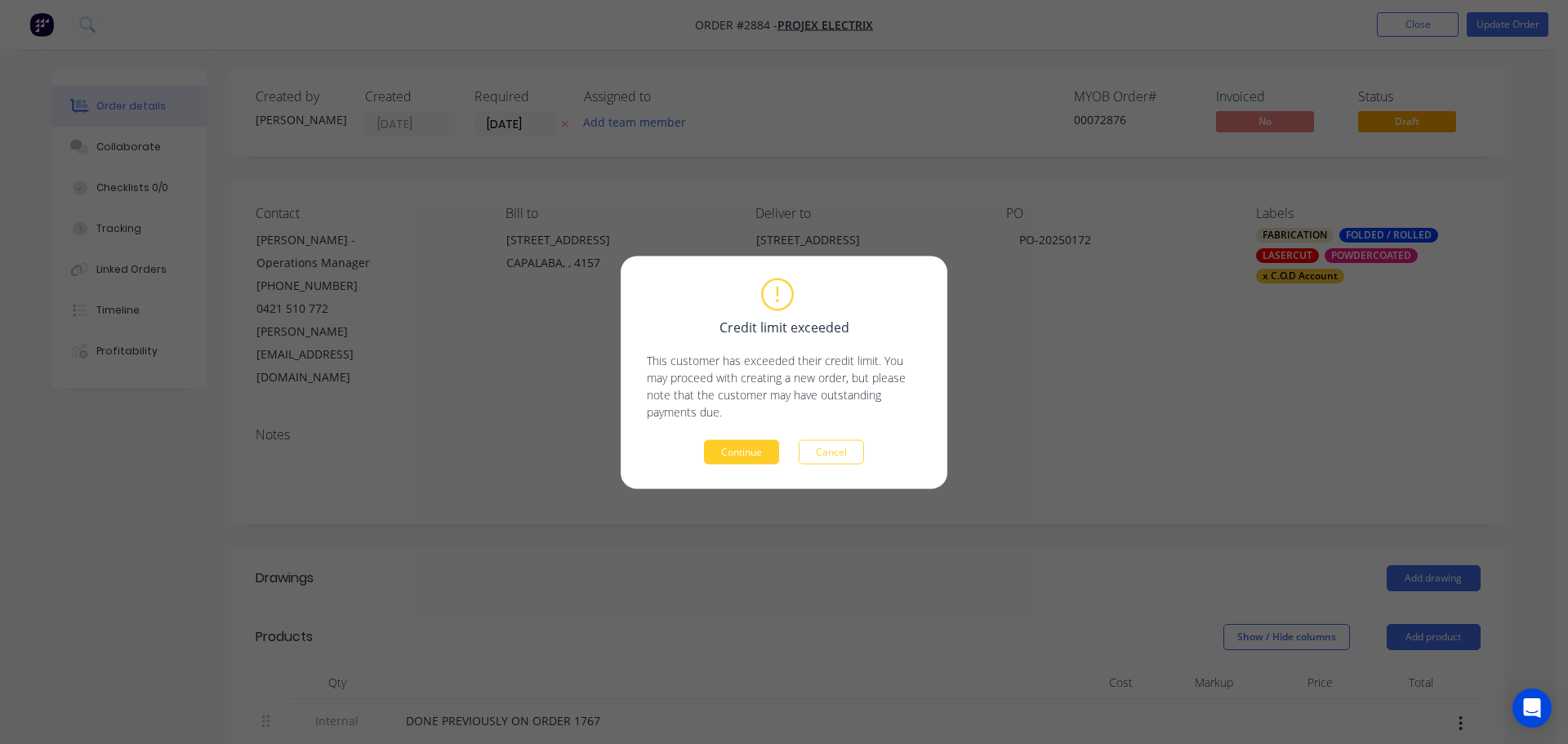
click at [724, 454] on button "Continue" at bounding box center [741, 451] width 75 height 24
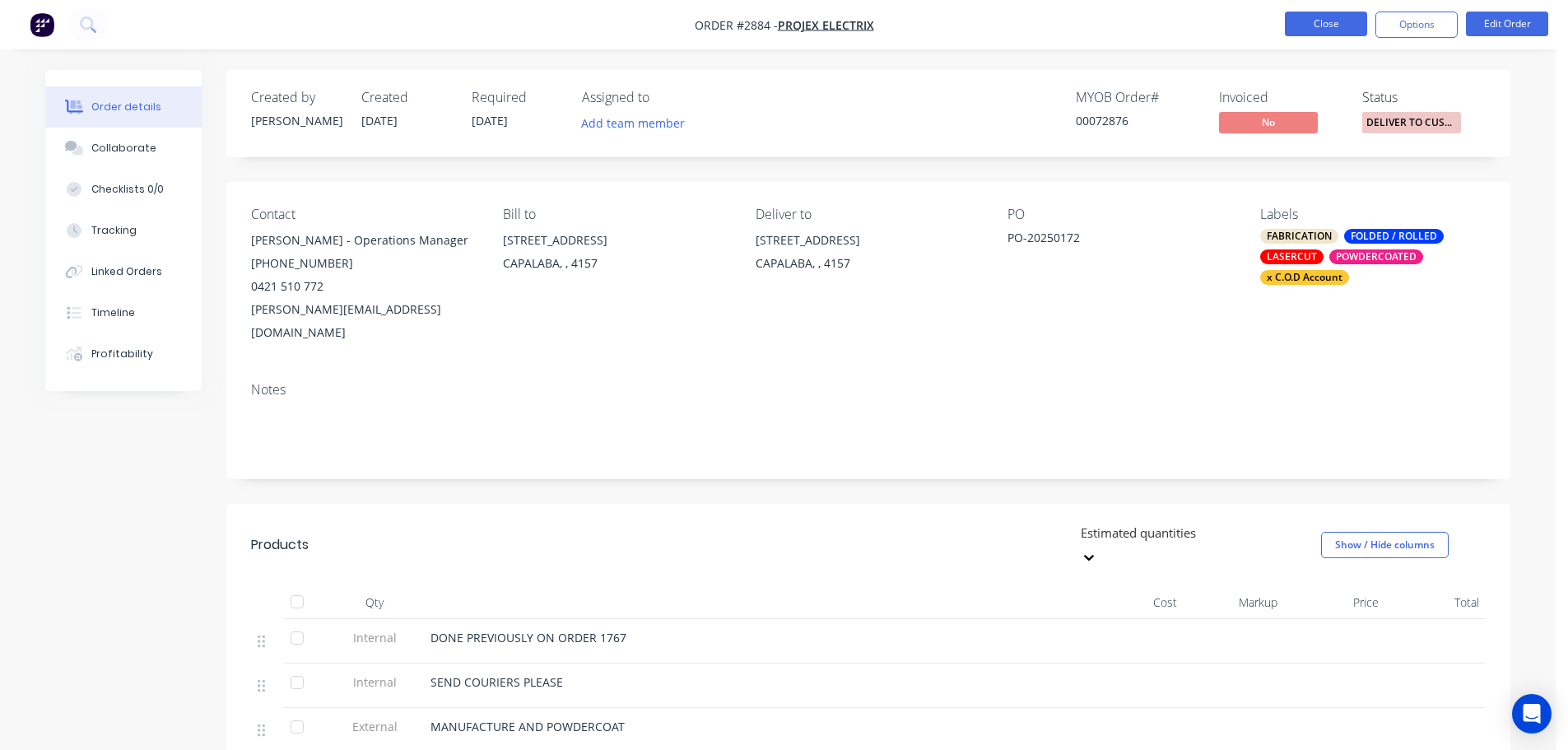
click at [1333, 21] on button "Close" at bounding box center [1326, 24] width 82 height 24
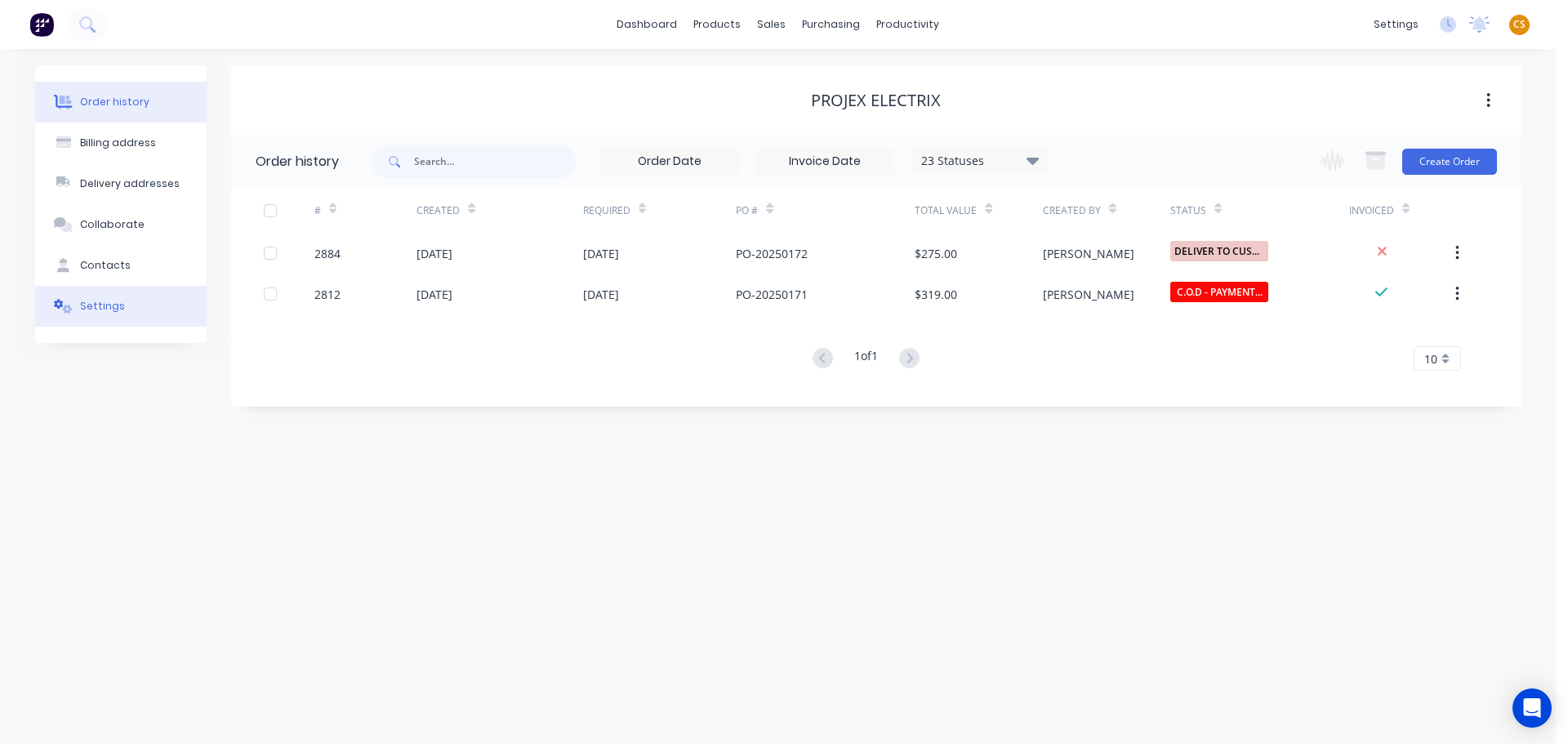
click at [100, 308] on div "Settings" at bounding box center [103, 306] width 45 height 15
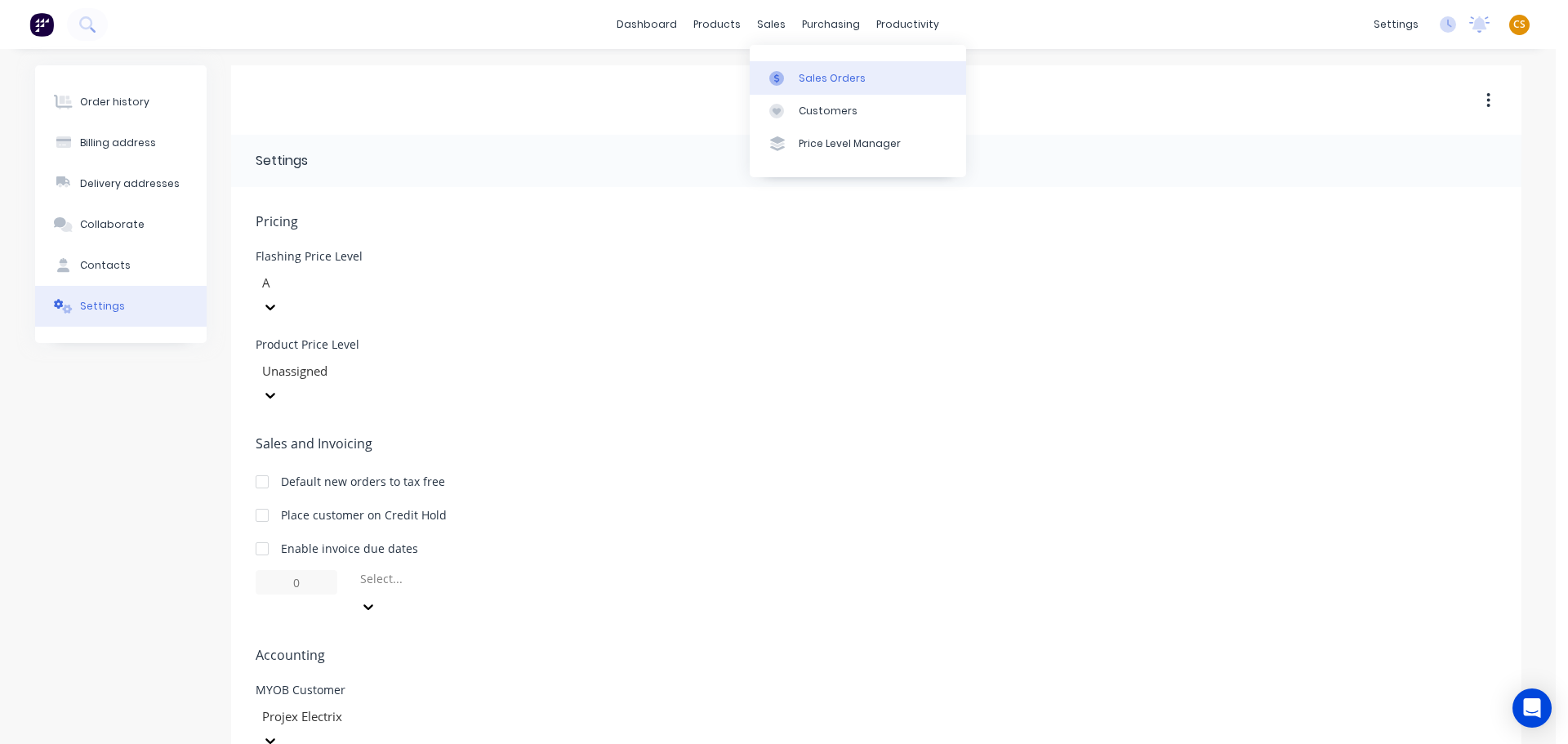
click at [812, 80] on div "Sales Orders" at bounding box center [832, 78] width 67 height 15
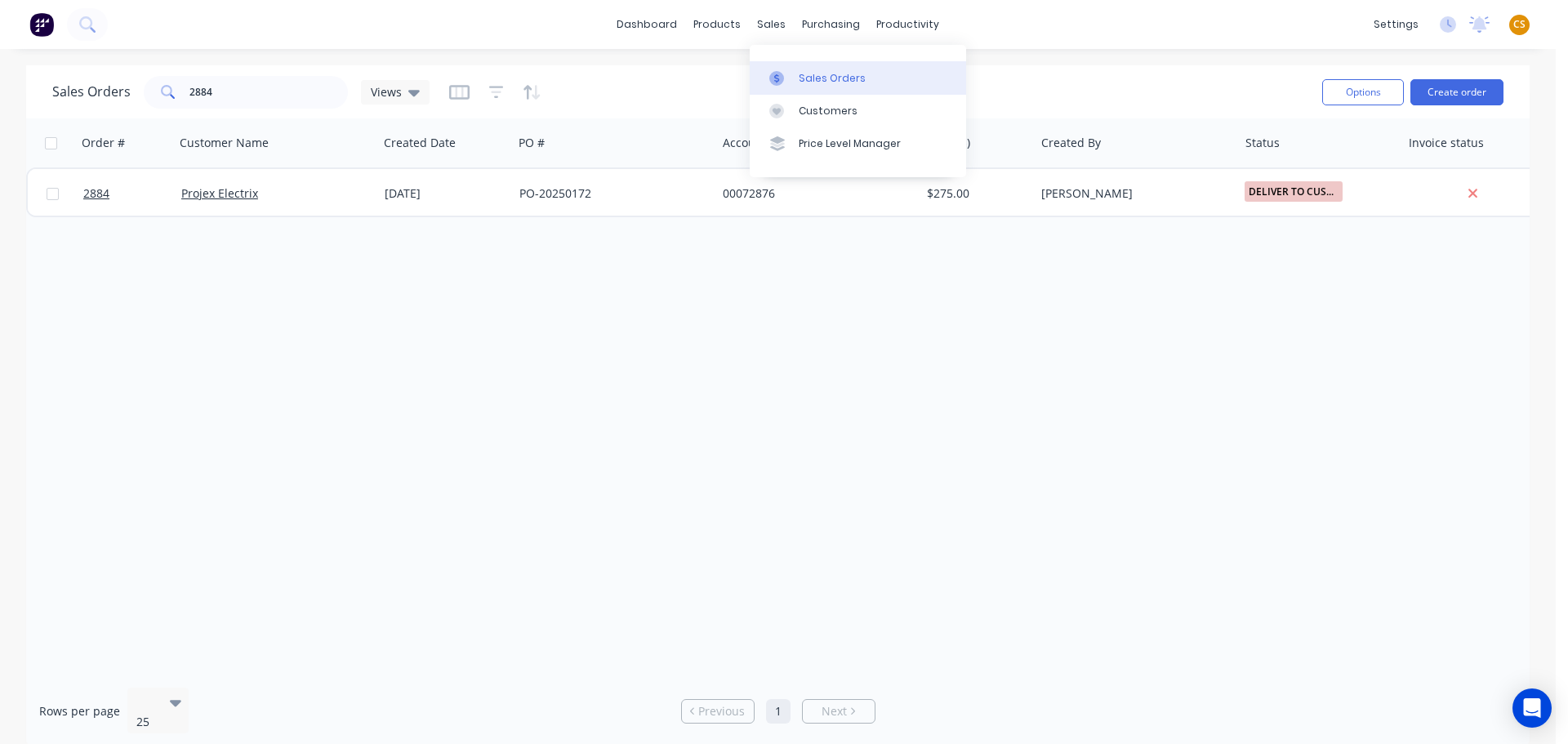
click at [819, 72] on div "Sales Orders" at bounding box center [832, 78] width 67 height 15
click at [819, 78] on div "Sales Orders" at bounding box center [832, 78] width 67 height 15
click at [824, 85] on div "Sales Orders" at bounding box center [832, 78] width 67 height 15
drag, startPoint x: 194, startPoint y: 94, endPoint x: 85, endPoint y: 82, distance: 109.7
click at [85, 82] on div "Sales Orders 2884 Views" at bounding box center [241, 92] width 377 height 33
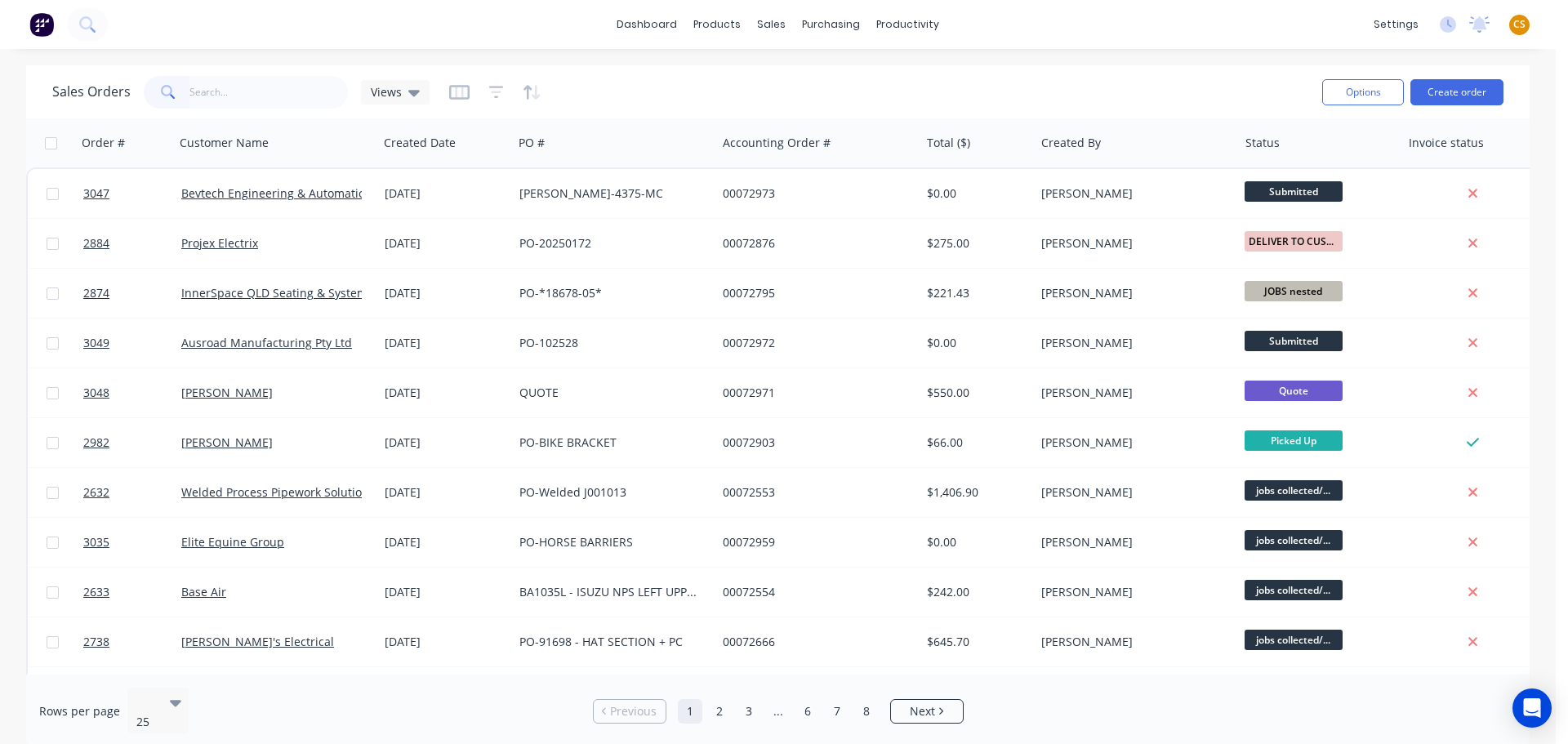
click at [1518, 23] on span "CS" at bounding box center [1519, 25] width 13 height 15
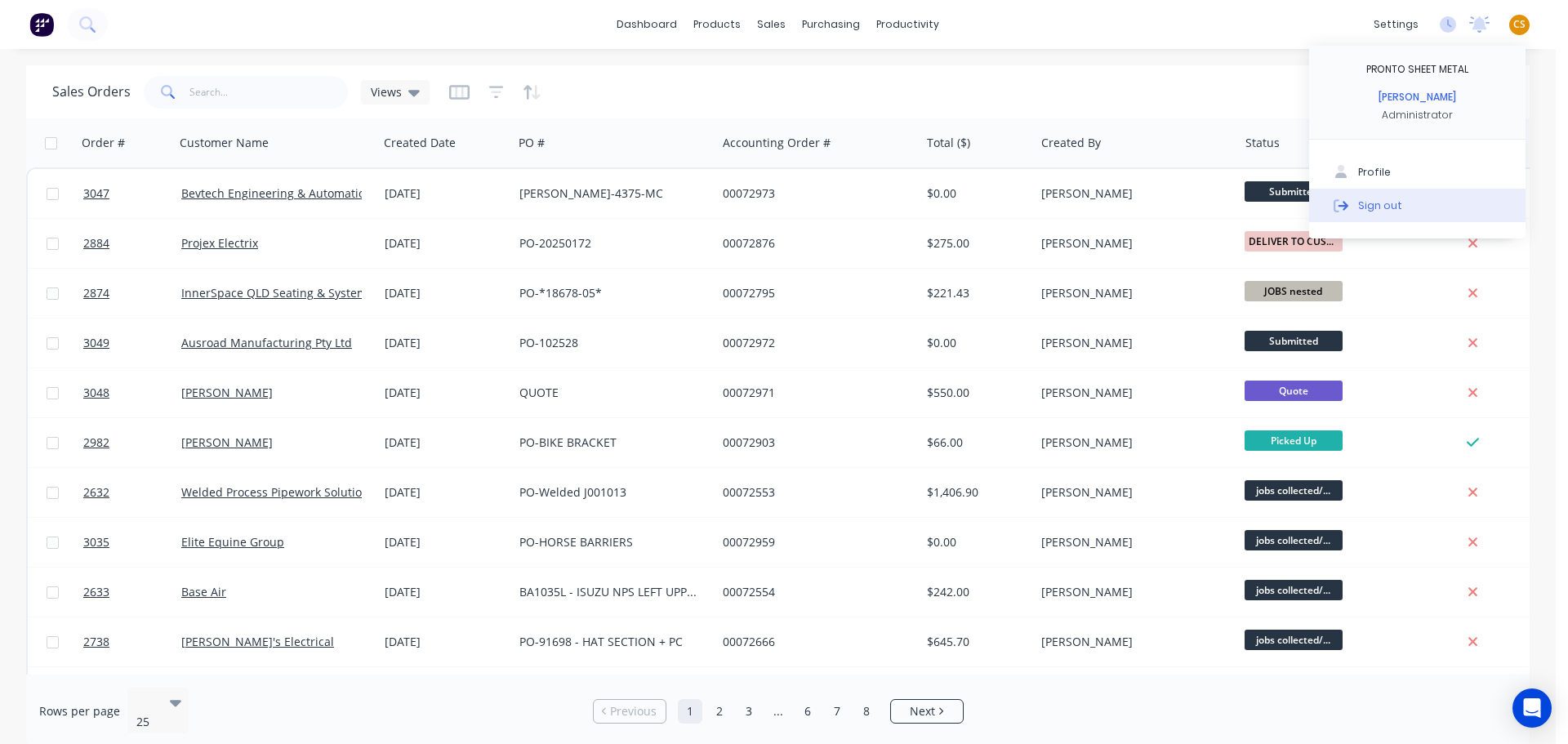
click at [1383, 208] on div "Sign out" at bounding box center [1379, 205] width 44 height 15
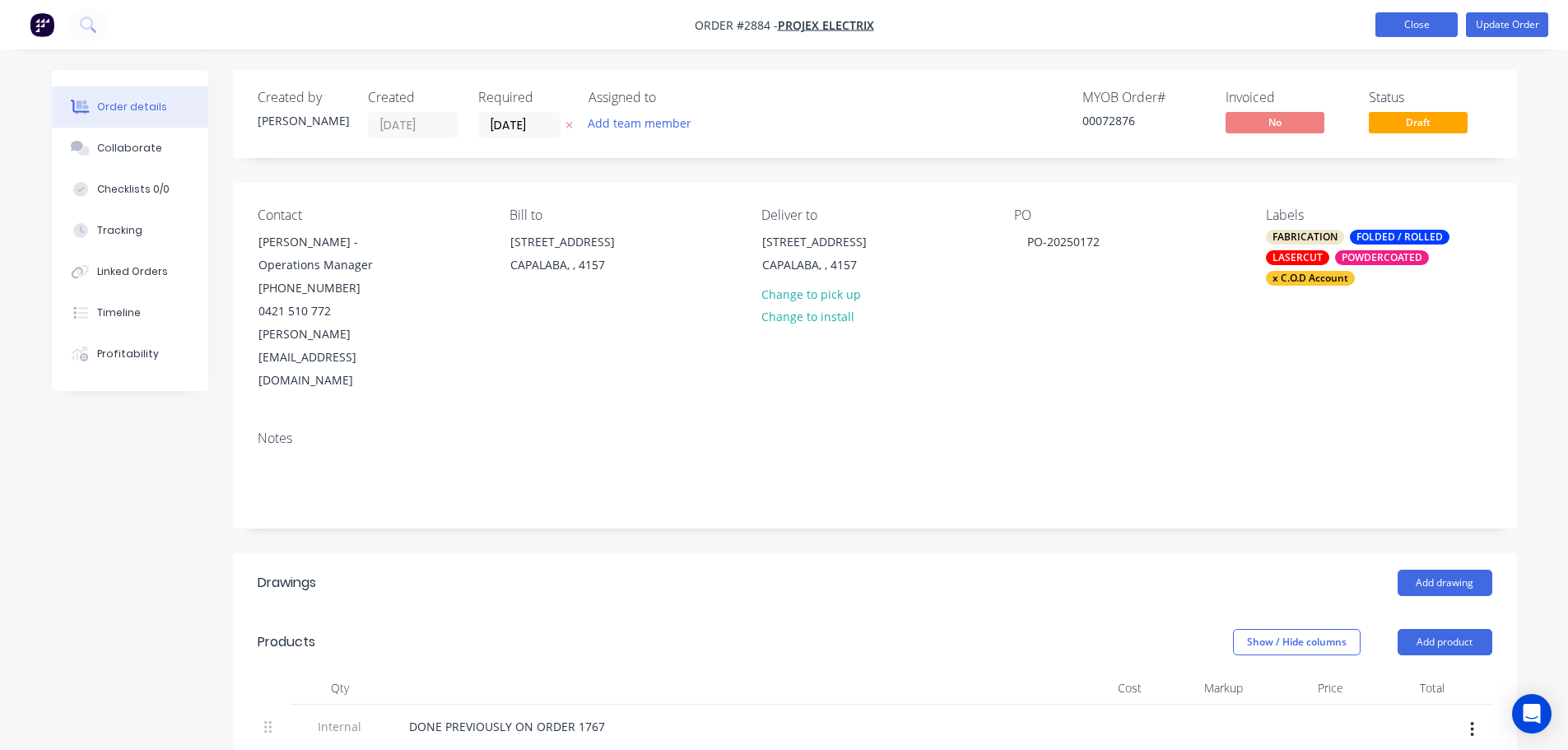
click at [1399, 24] on button "Close" at bounding box center [1417, 24] width 82 height 24
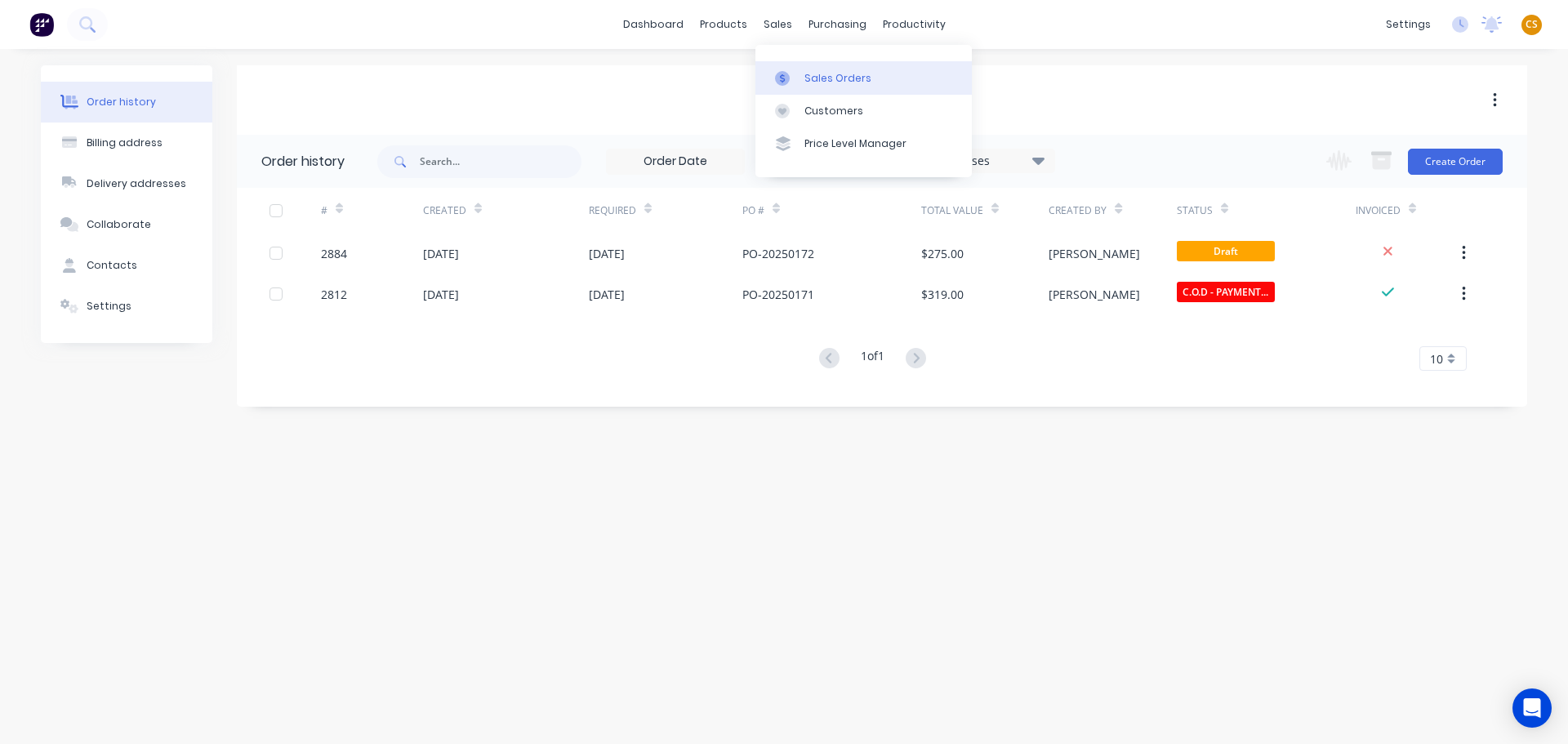
drag, startPoint x: 824, startPoint y: 81, endPoint x: 764, endPoint y: 81, distance: 60.0
click at [824, 81] on div "Sales Orders" at bounding box center [838, 78] width 67 height 15
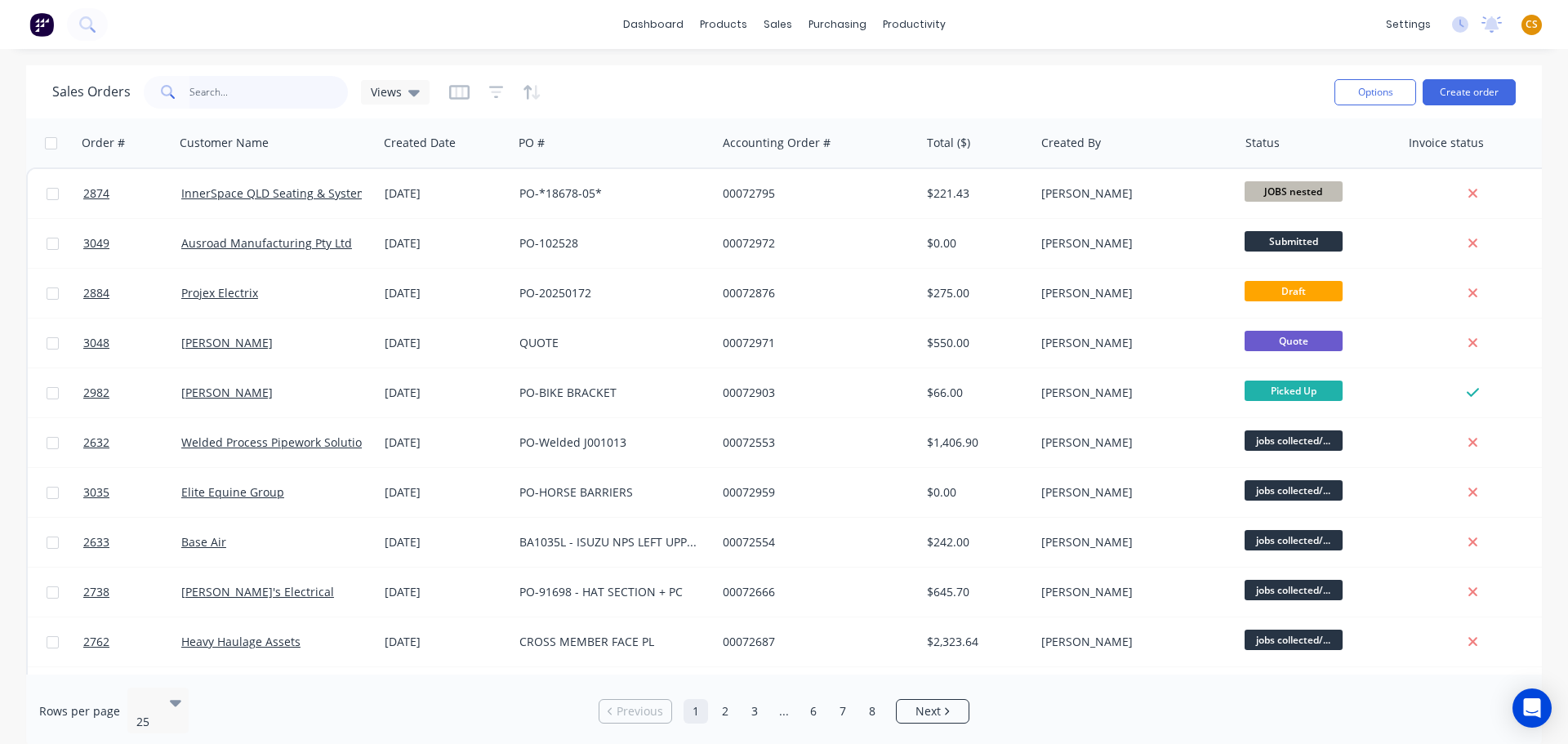
click at [213, 85] on input "text" at bounding box center [269, 92] width 159 height 33
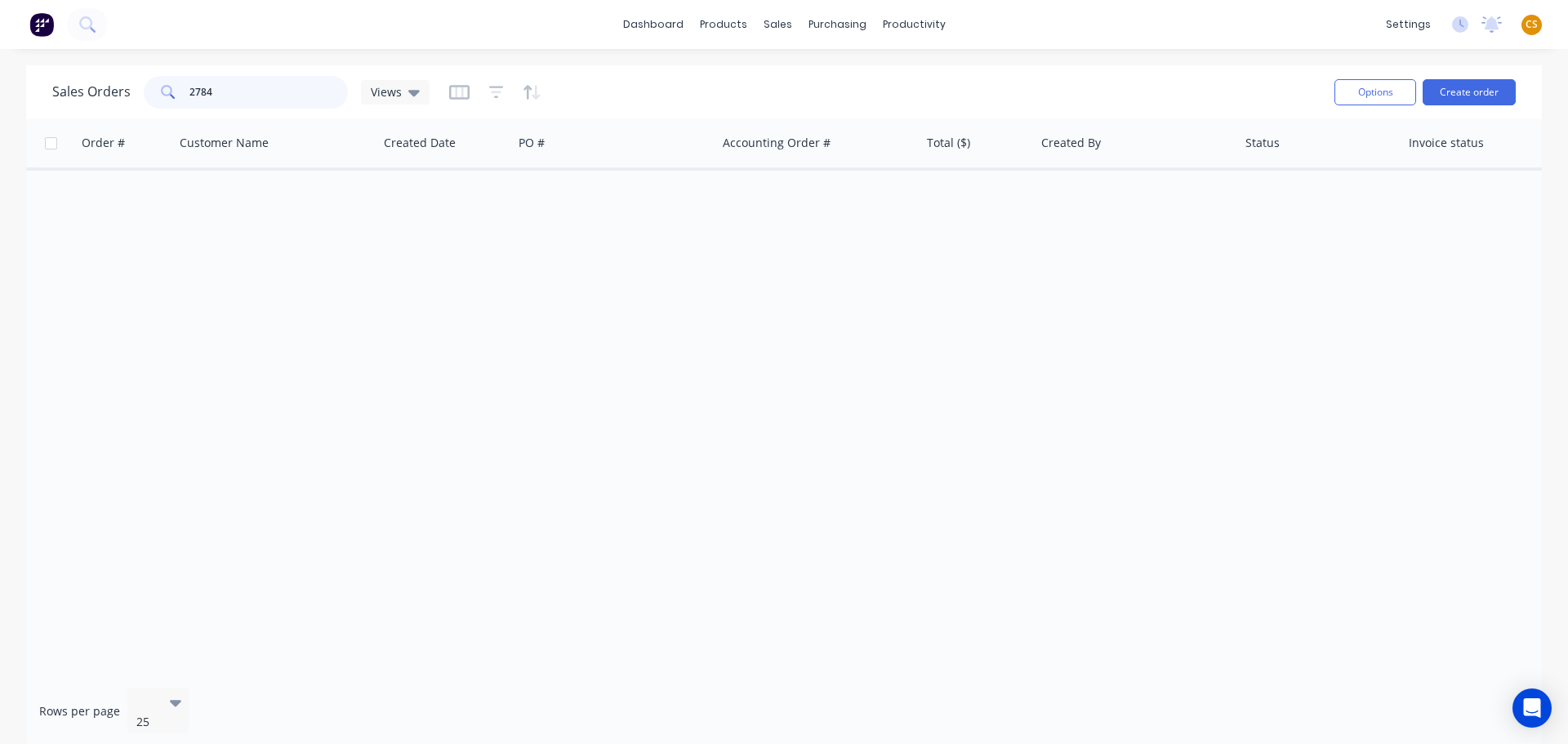
drag, startPoint x: 235, startPoint y: 85, endPoint x: 98, endPoint y: 98, distance: 137.6
click at [98, 98] on div "Sales Orders 2784 Views" at bounding box center [241, 92] width 377 height 33
type input "2874"
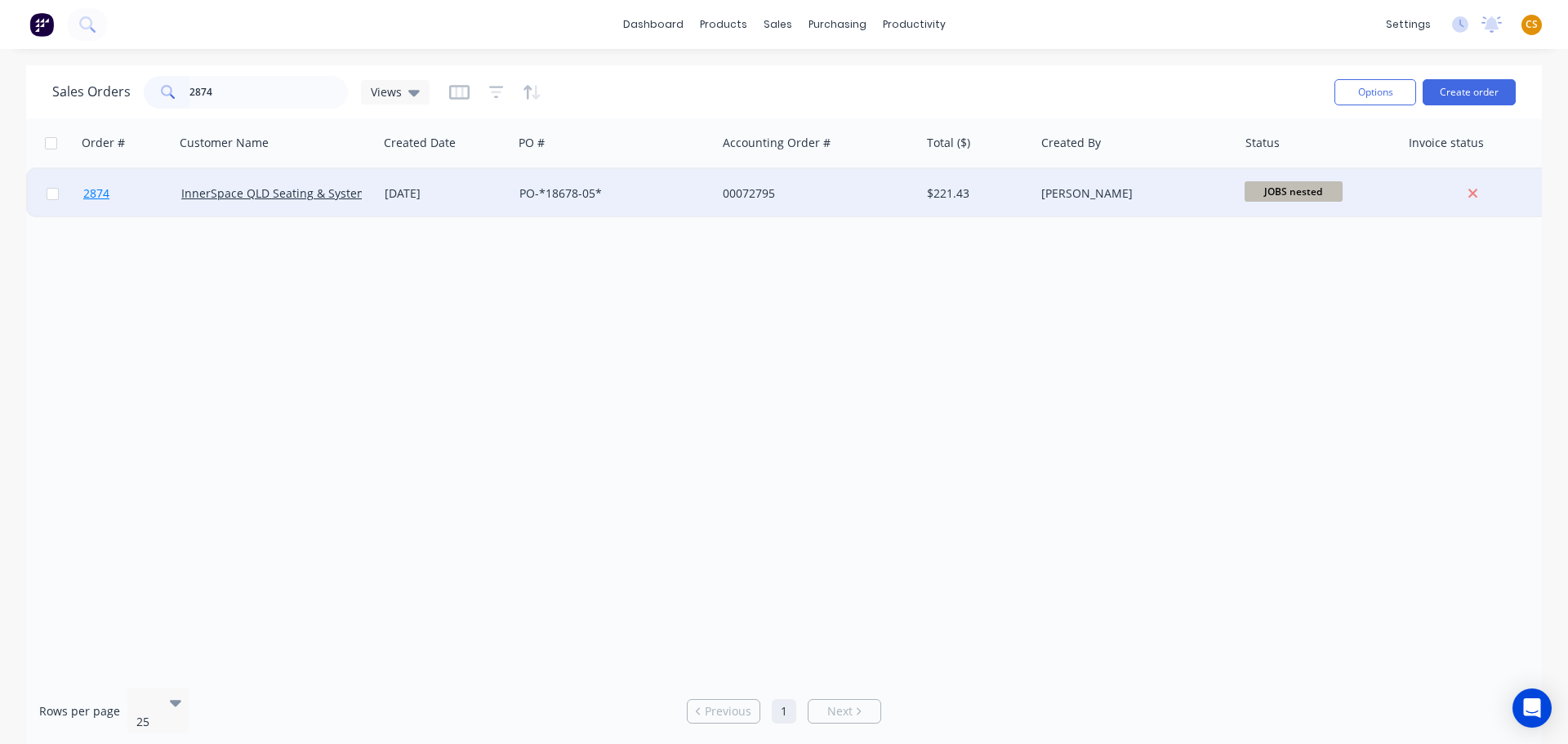
click at [122, 195] on link "2874" at bounding box center [132, 194] width 98 height 49
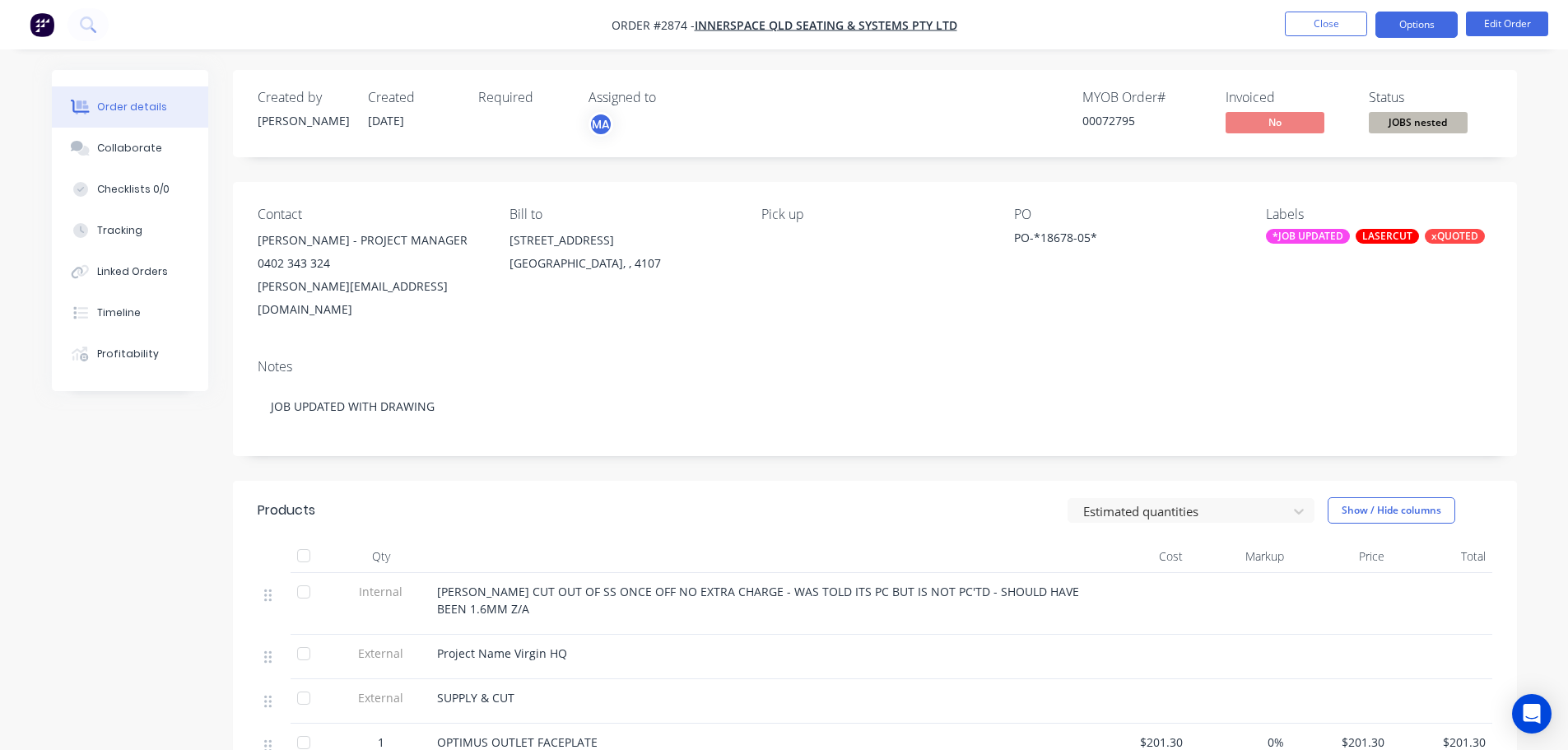
click at [1406, 24] on button "Options" at bounding box center [1417, 24] width 82 height 26
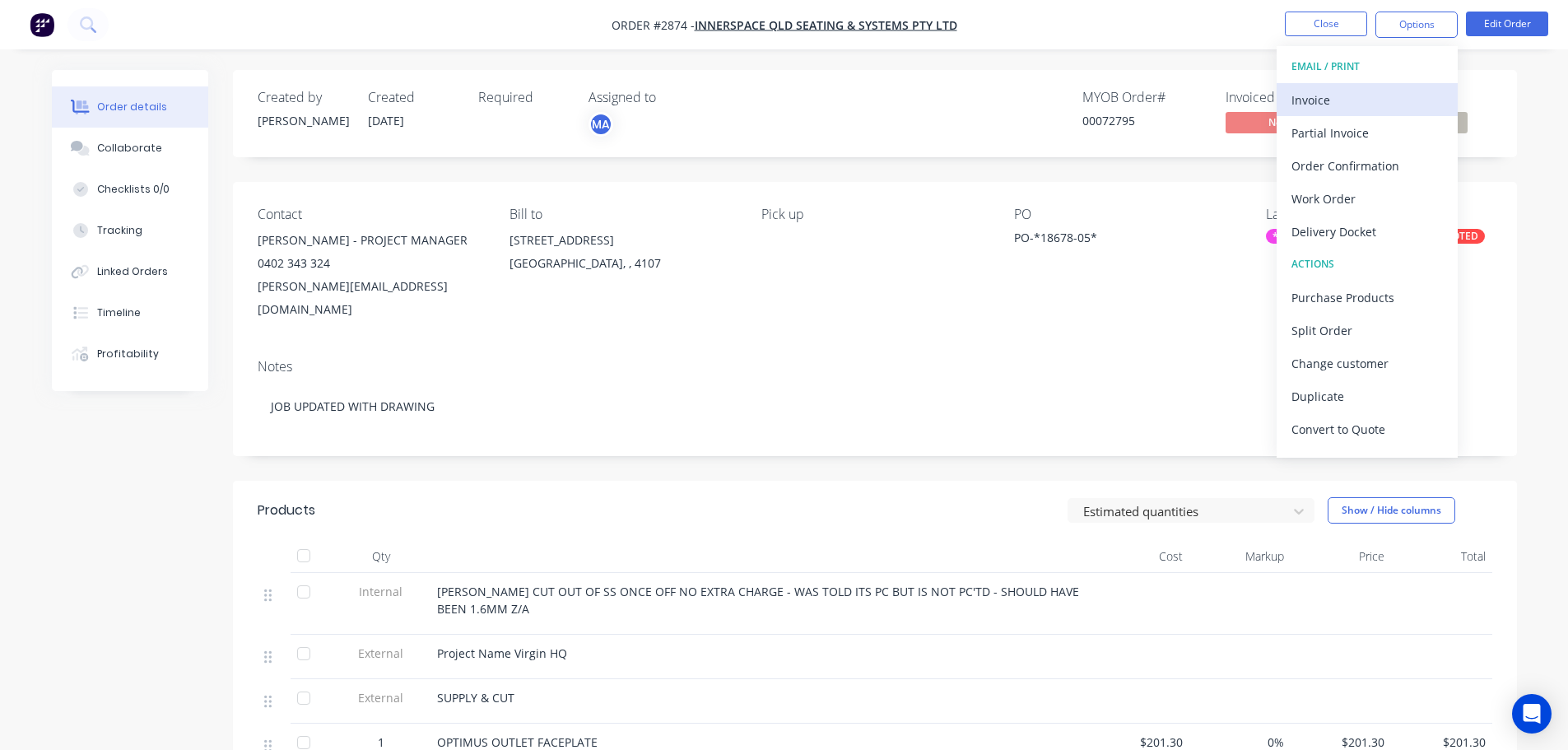
click at [1329, 101] on div "Invoice" at bounding box center [1367, 100] width 151 height 24
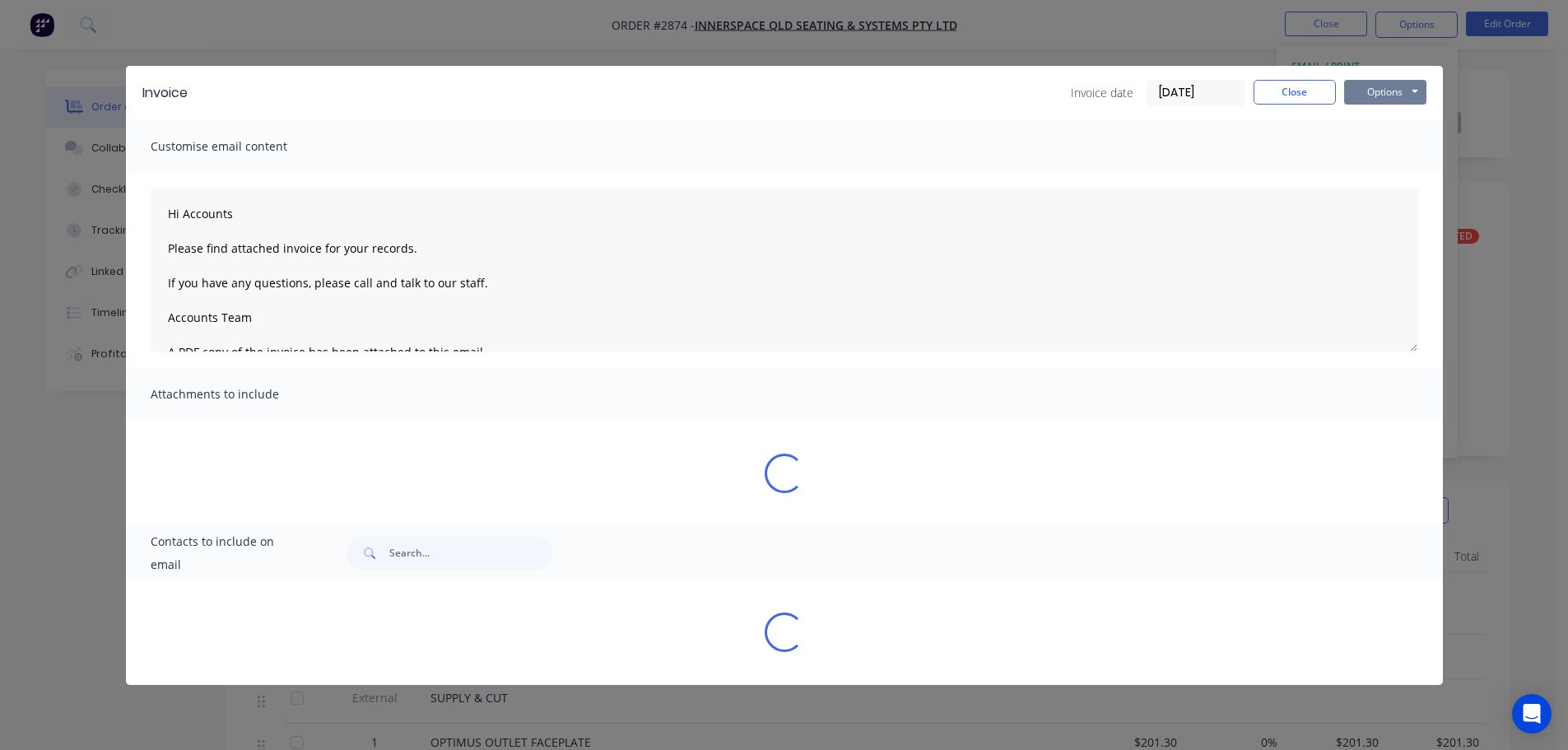
click at [1371, 96] on button "Options" at bounding box center [1385, 92] width 82 height 24
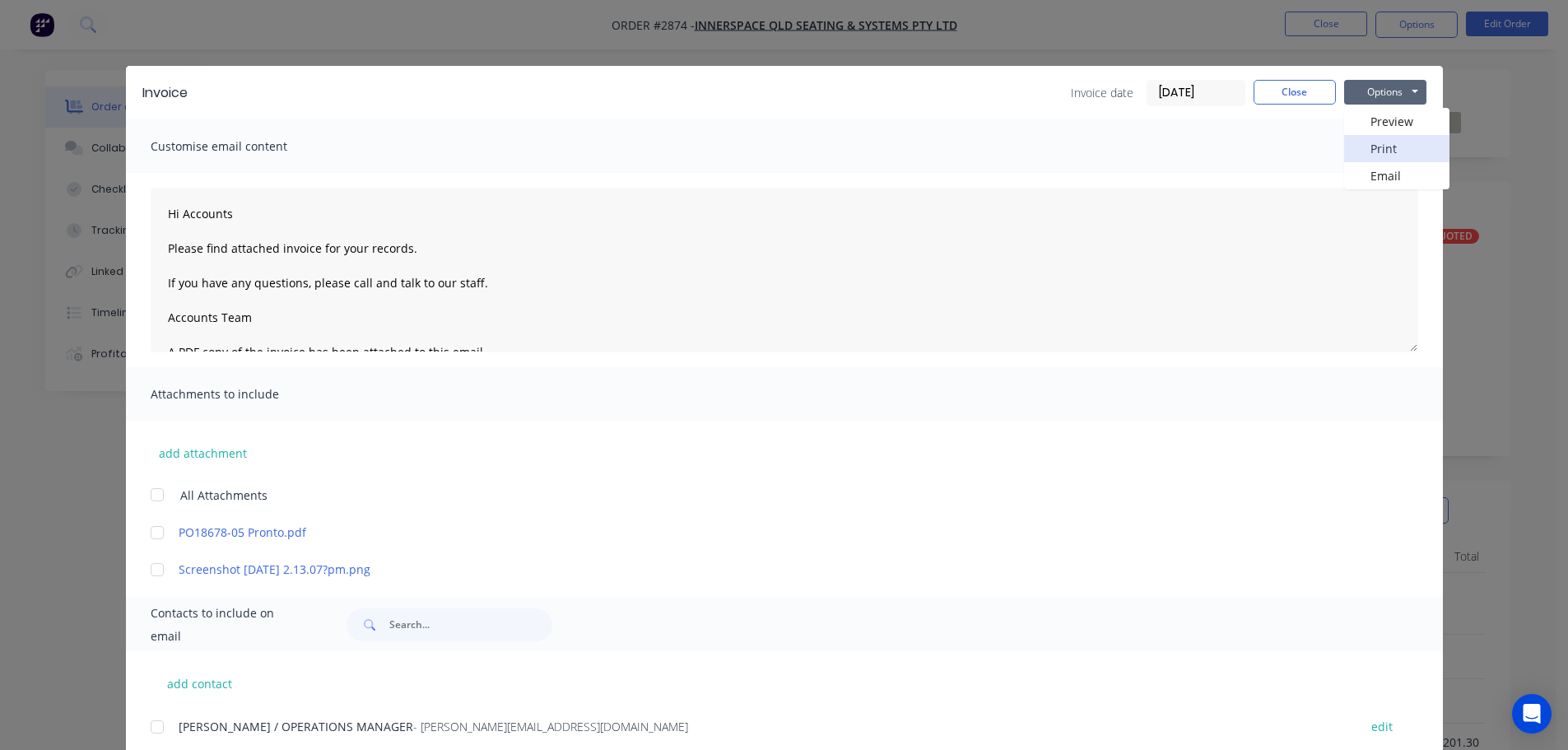
click at [1351, 144] on button "Print" at bounding box center [1396, 148] width 105 height 27
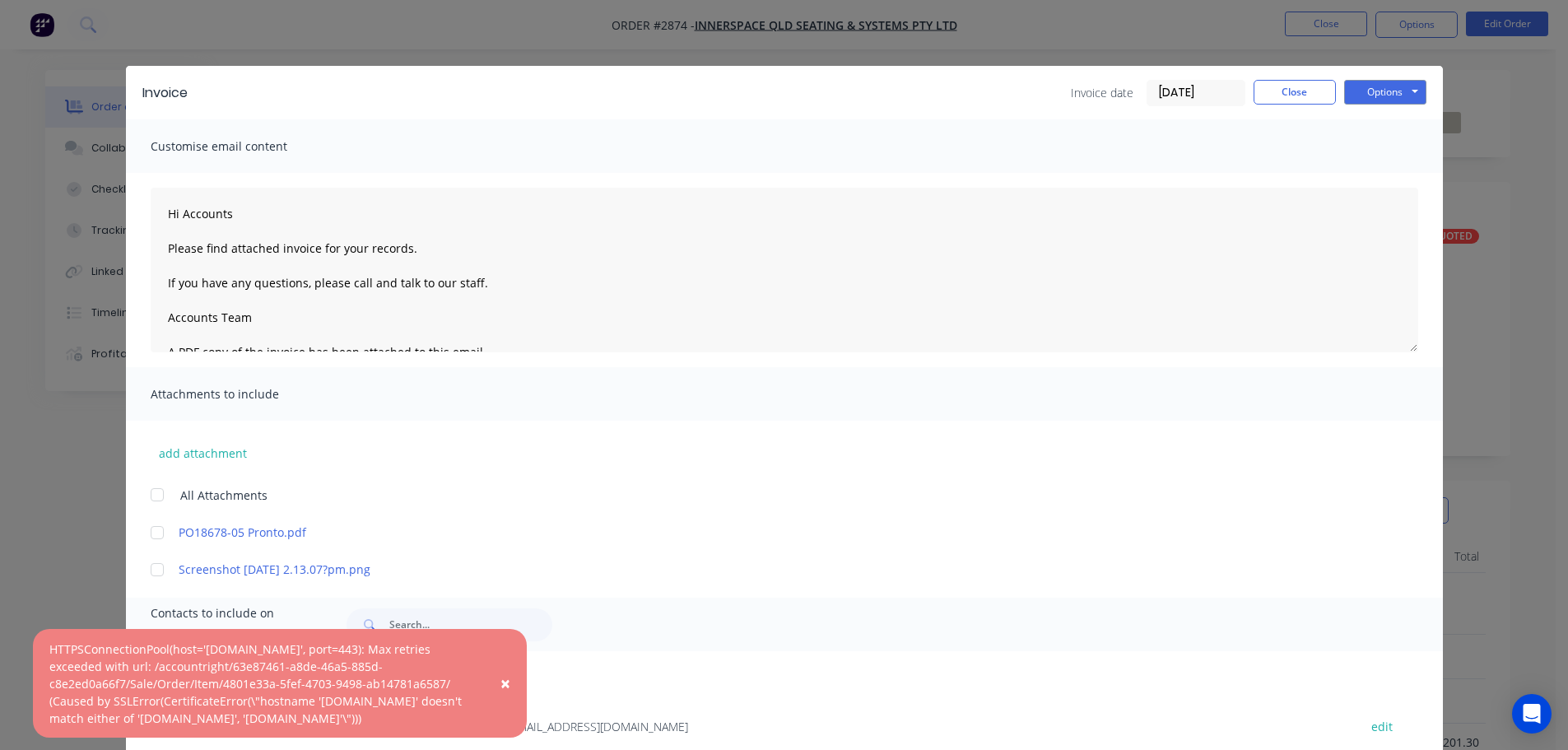
drag, startPoint x: 419, startPoint y: 720, endPoint x: 36, endPoint y: 648, distance: 389.7
click at [36, 648] on div "× HTTPSConnectionPool(host='[DOMAIN_NAME]', port=443): Max retries exceeded wit…" at bounding box center [279, 683] width 494 height 109
copy div "HTTPSConnectionPool(host='[DOMAIN_NAME]', port=443): Max retries exceeded with …"
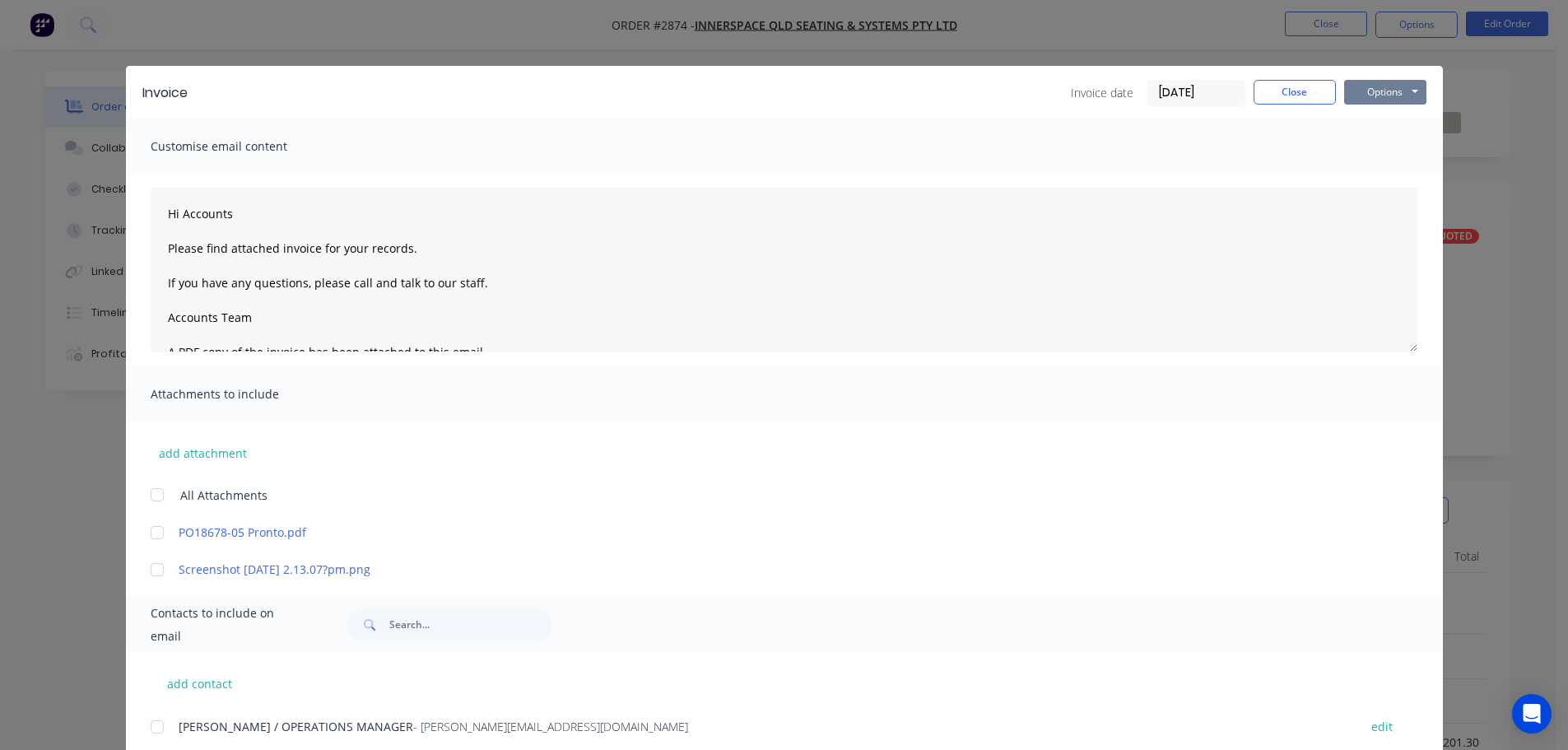
click at [1380, 92] on button "Options" at bounding box center [1385, 92] width 82 height 24
click at [1364, 148] on button "Print" at bounding box center [1396, 148] width 105 height 27
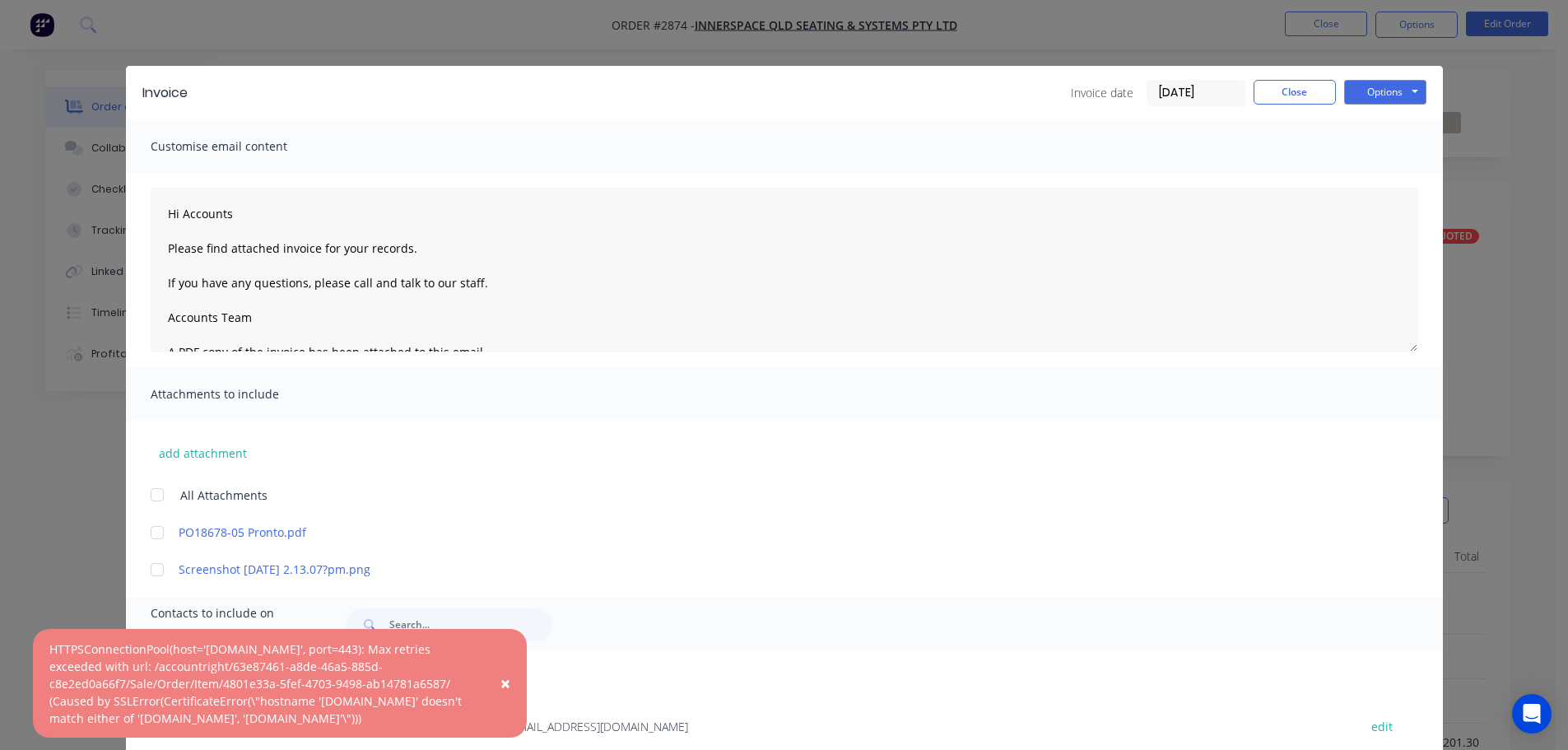
drag, startPoint x: 419, startPoint y: 714, endPoint x: 52, endPoint y: 636, distance: 375.2
click at [52, 636] on div "× HTTPSConnectionPool(host='[DOMAIN_NAME]', port=443): Max retries exceeded wit…" at bounding box center [279, 683] width 494 height 109
copy div "HTTPSConnectionPool(host='[DOMAIN_NAME]', port=443): Max retries exceeded with …"
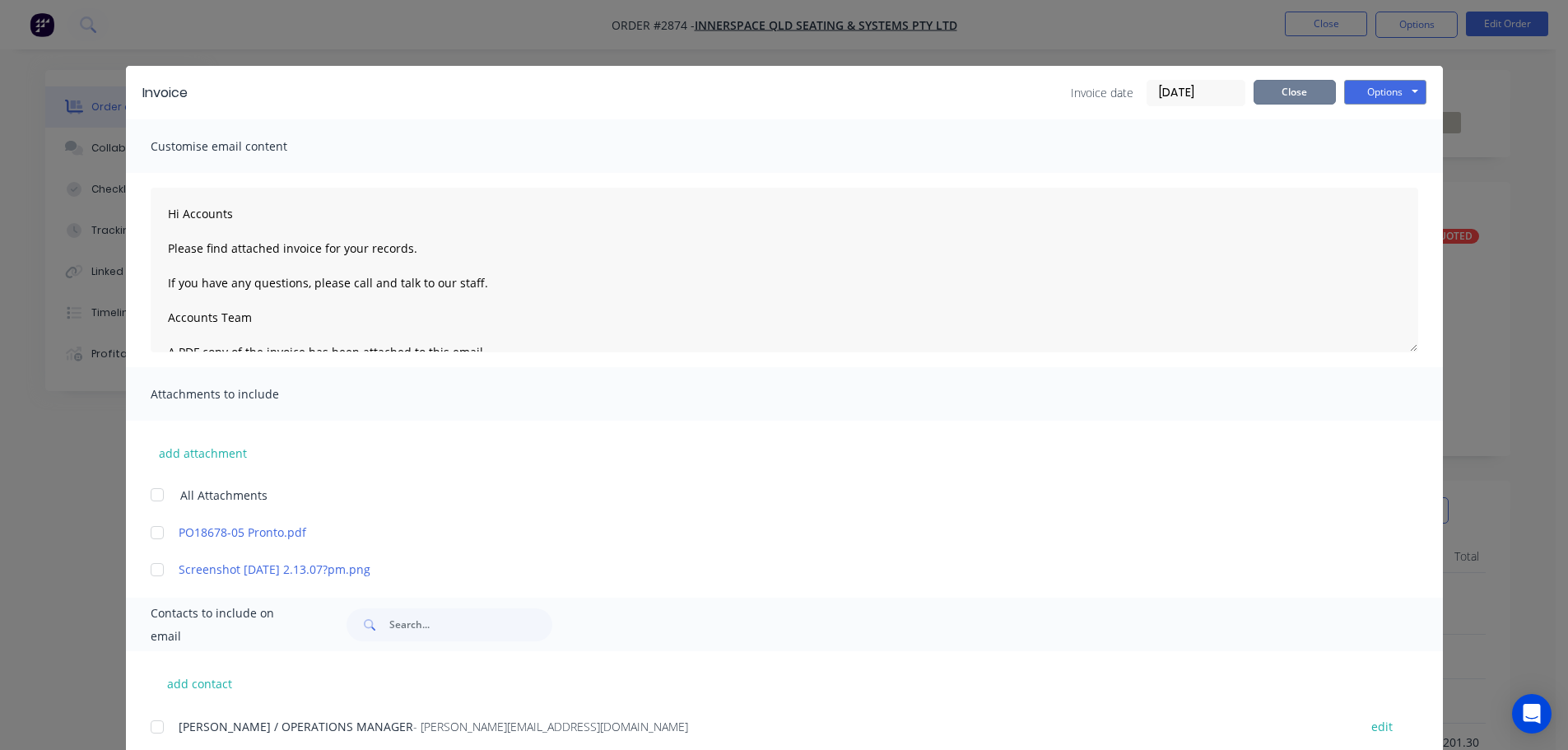
drag, startPoint x: 1258, startPoint y: 88, endPoint x: 1249, endPoint y: 89, distance: 9.1
click at [1254, 89] on button "Close" at bounding box center [1295, 92] width 82 height 24
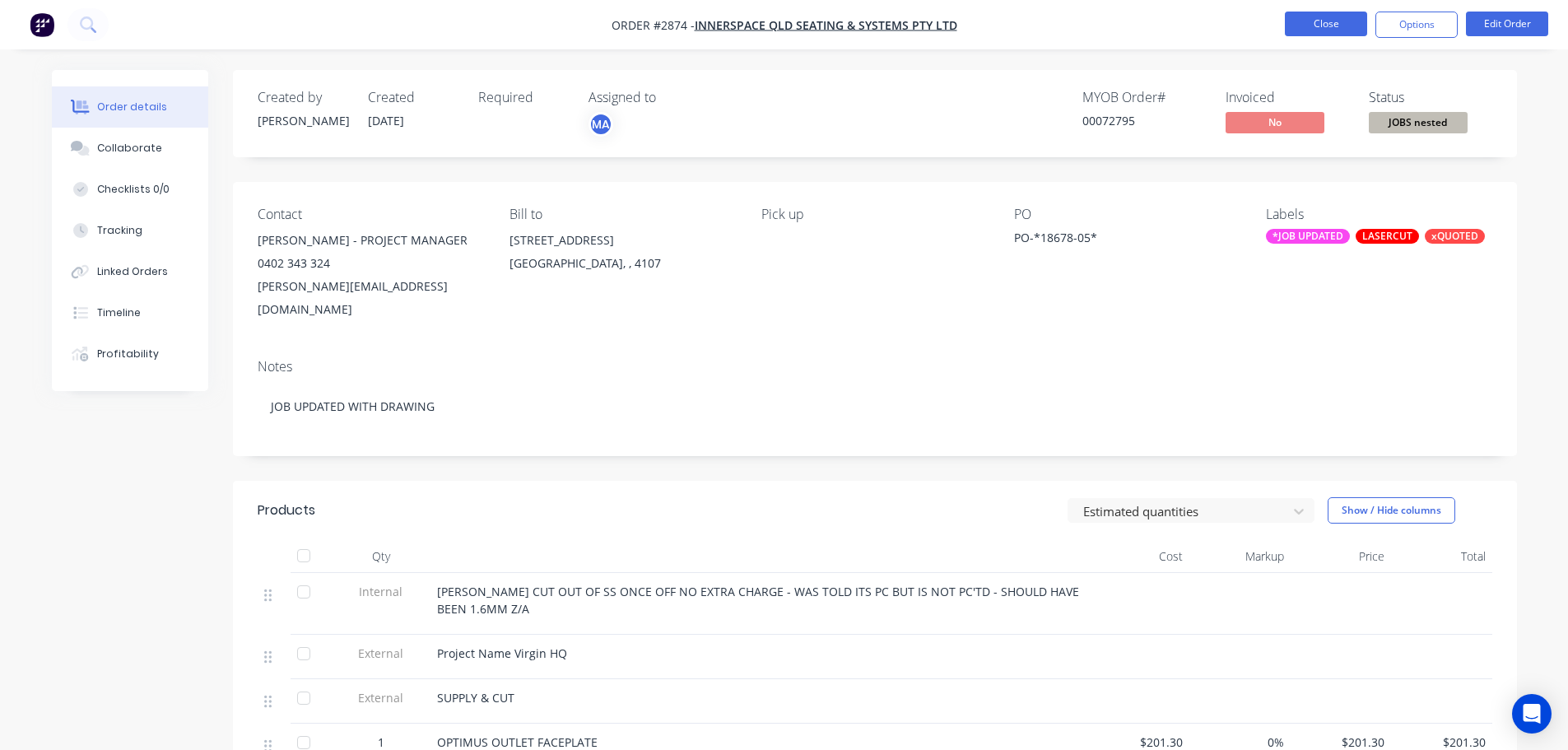
click at [1309, 26] on button "Close" at bounding box center [1326, 24] width 82 height 24
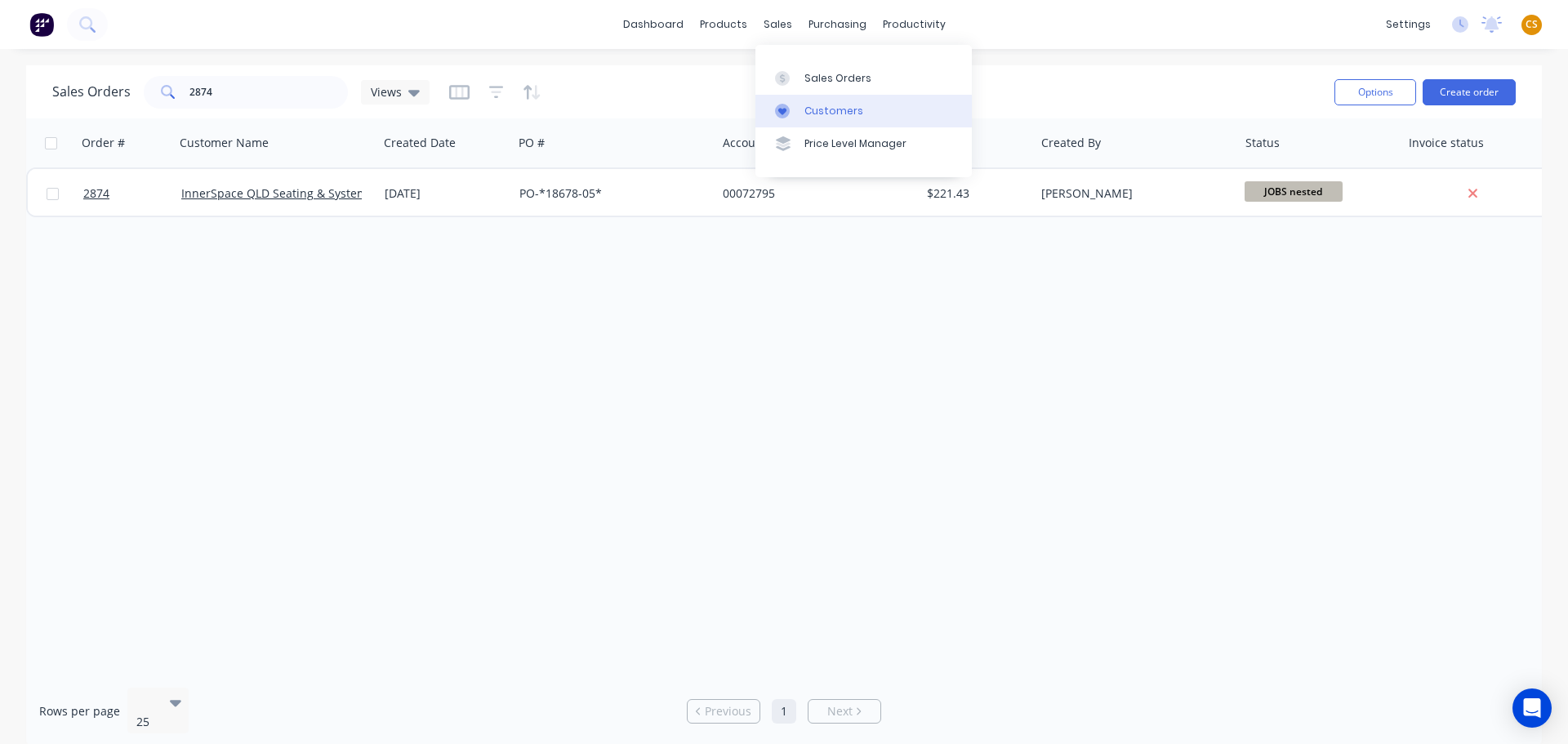
drag, startPoint x: 828, startPoint y: 76, endPoint x: 760, endPoint y: 107, distance: 74.7
click at [828, 77] on div "Sales Orders" at bounding box center [838, 78] width 67 height 15
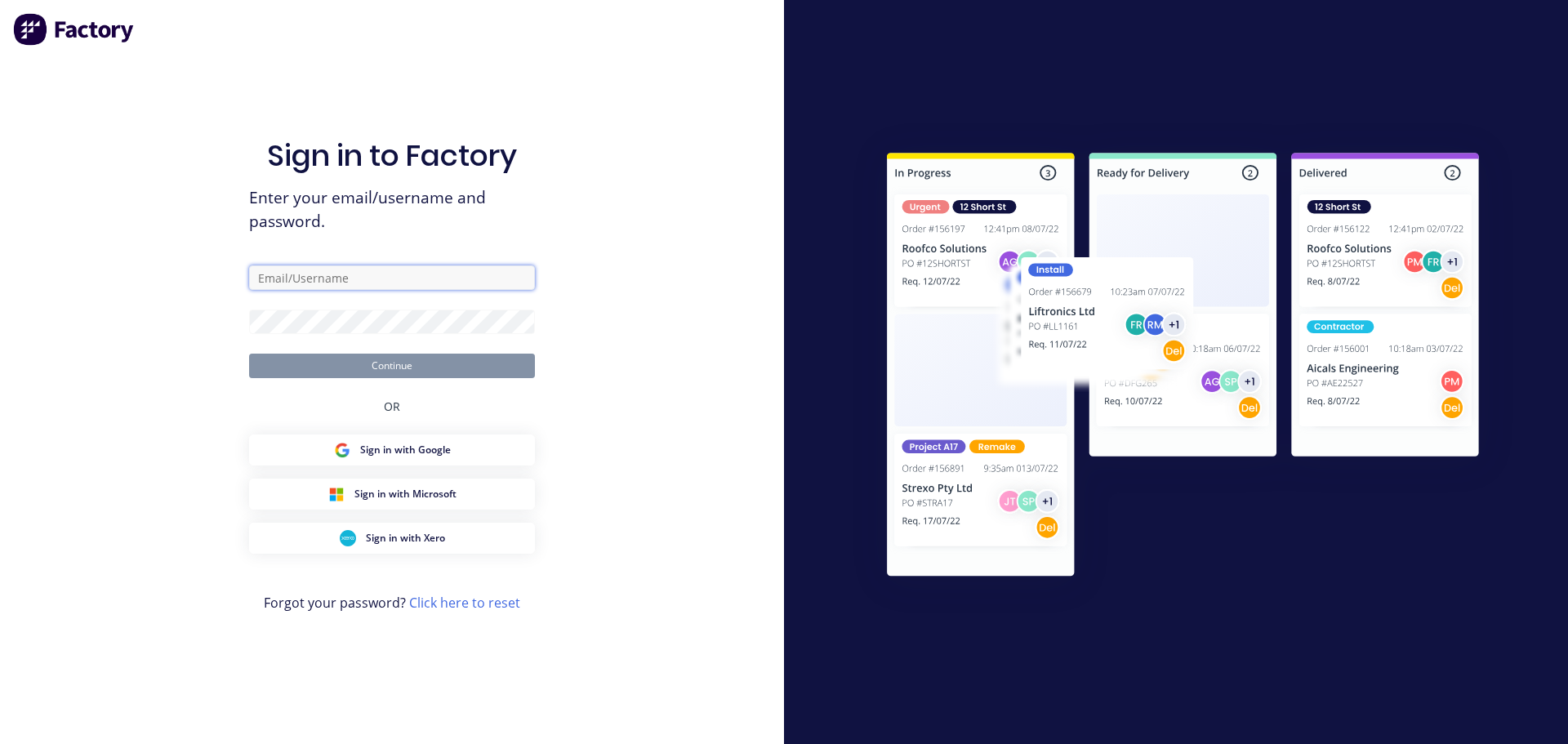
click at [305, 284] on input "text" at bounding box center [391, 277] width 285 height 24
type input "[PERSON_NAME][EMAIL_ADDRESS][DOMAIN_NAME]"
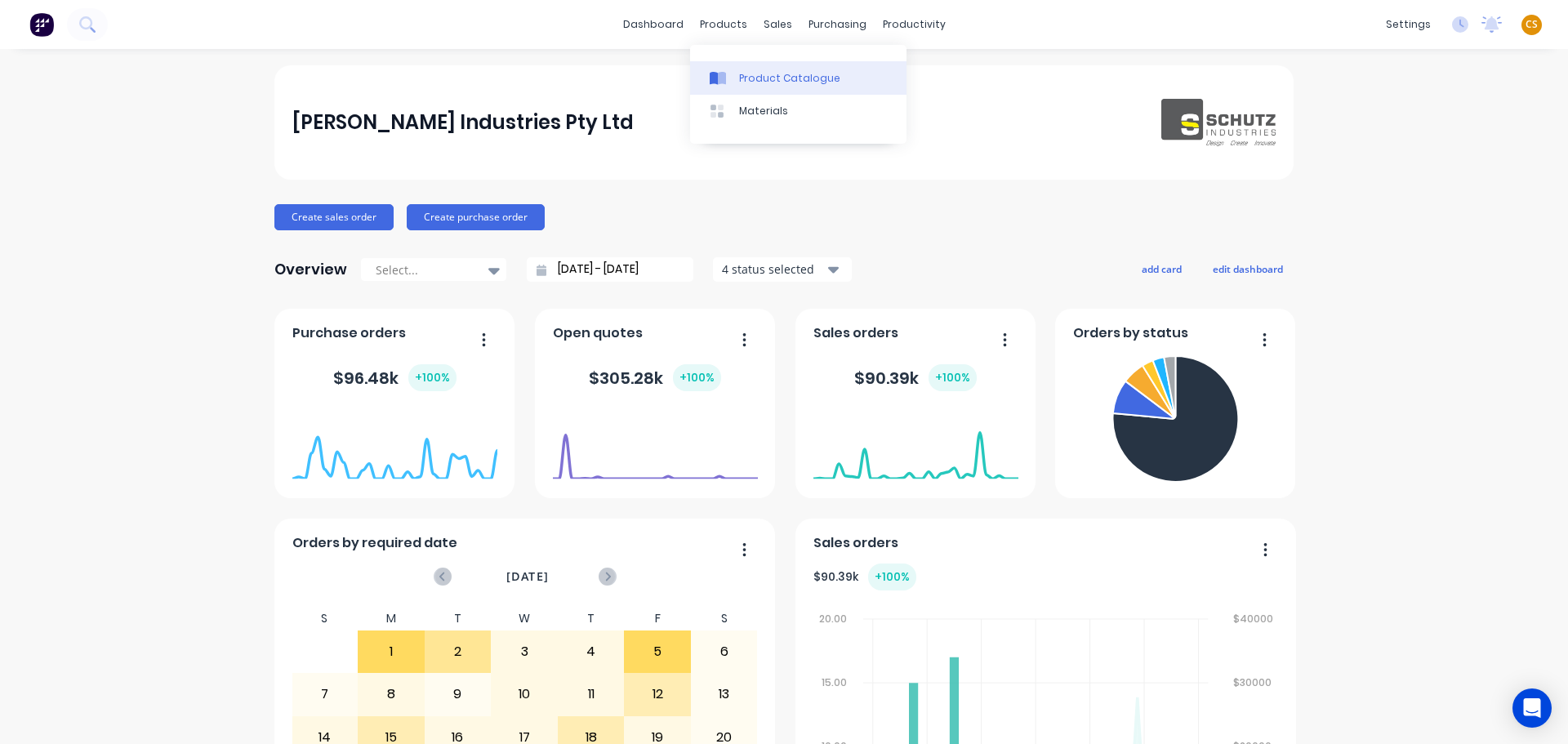
click at [768, 84] on div "Product Catalogue" at bounding box center [789, 78] width 101 height 15
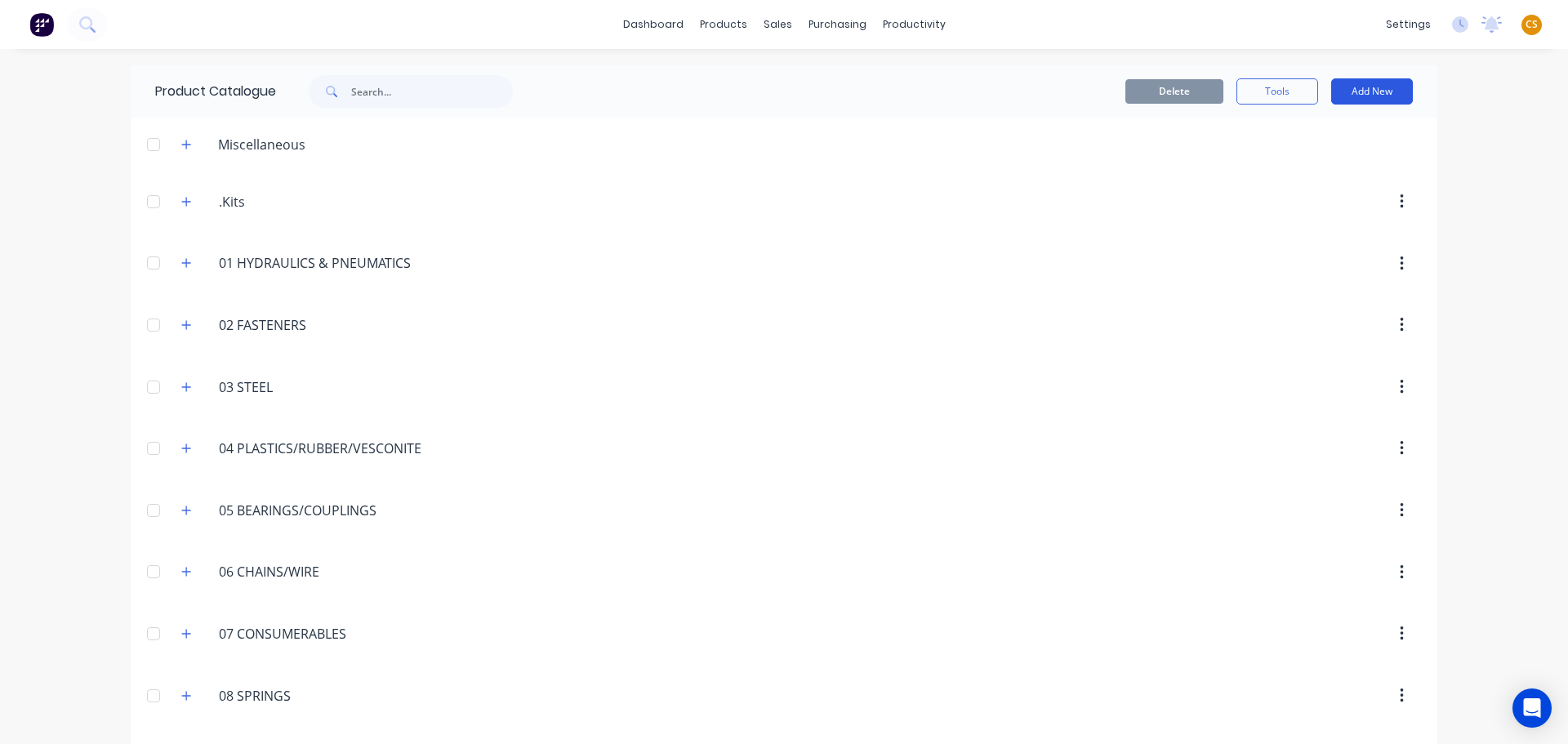
click at [1364, 92] on button "Add New" at bounding box center [1372, 91] width 82 height 26
click at [1303, 202] on div "Product Kit" at bounding box center [1334, 199] width 126 height 23
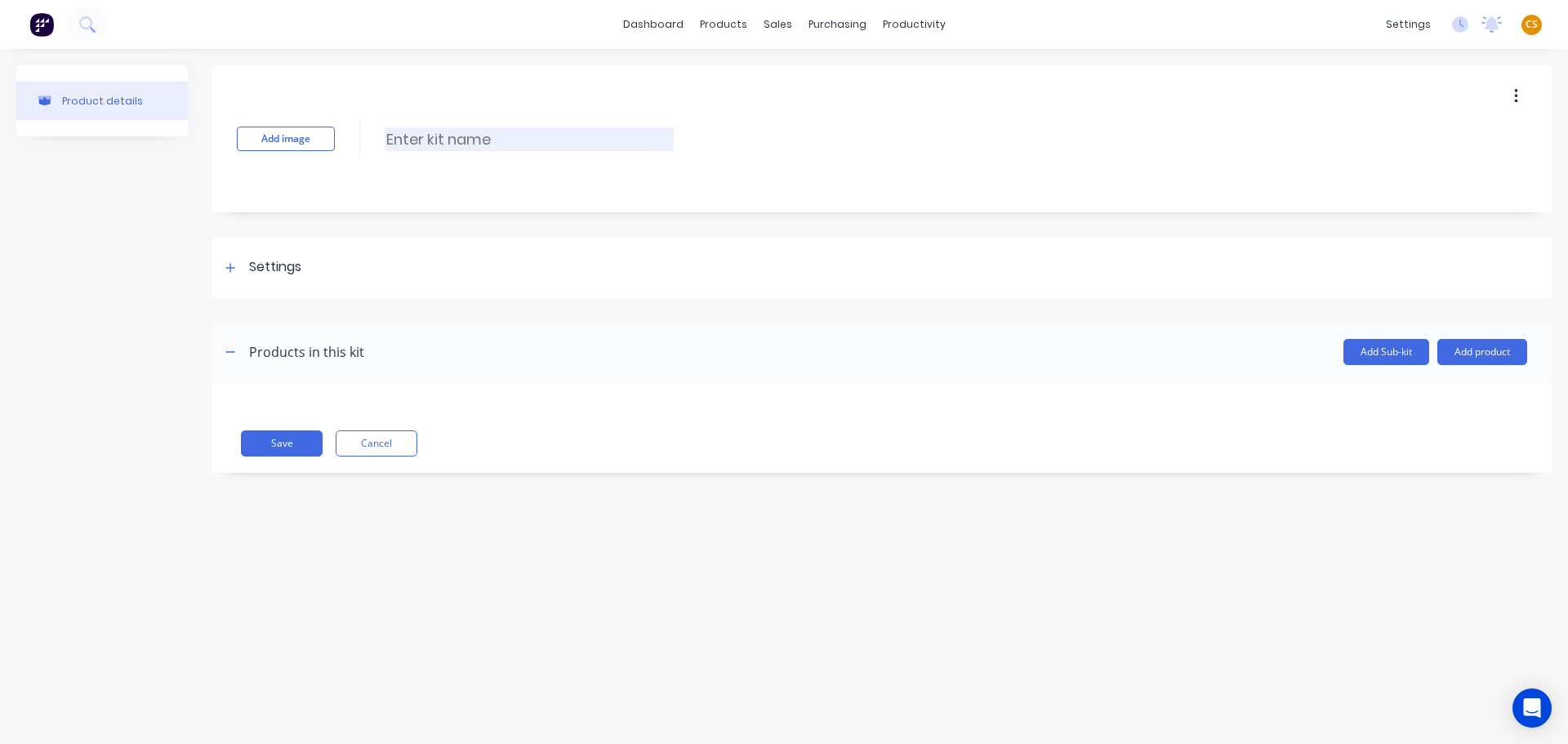
click at [411, 136] on input at bounding box center [529, 139] width 289 height 23
paste input "GV-50330, Baler Liners"
type input "GV-50330, Baler Liners"
click at [224, 266] on div at bounding box center [230, 267] width 20 height 20
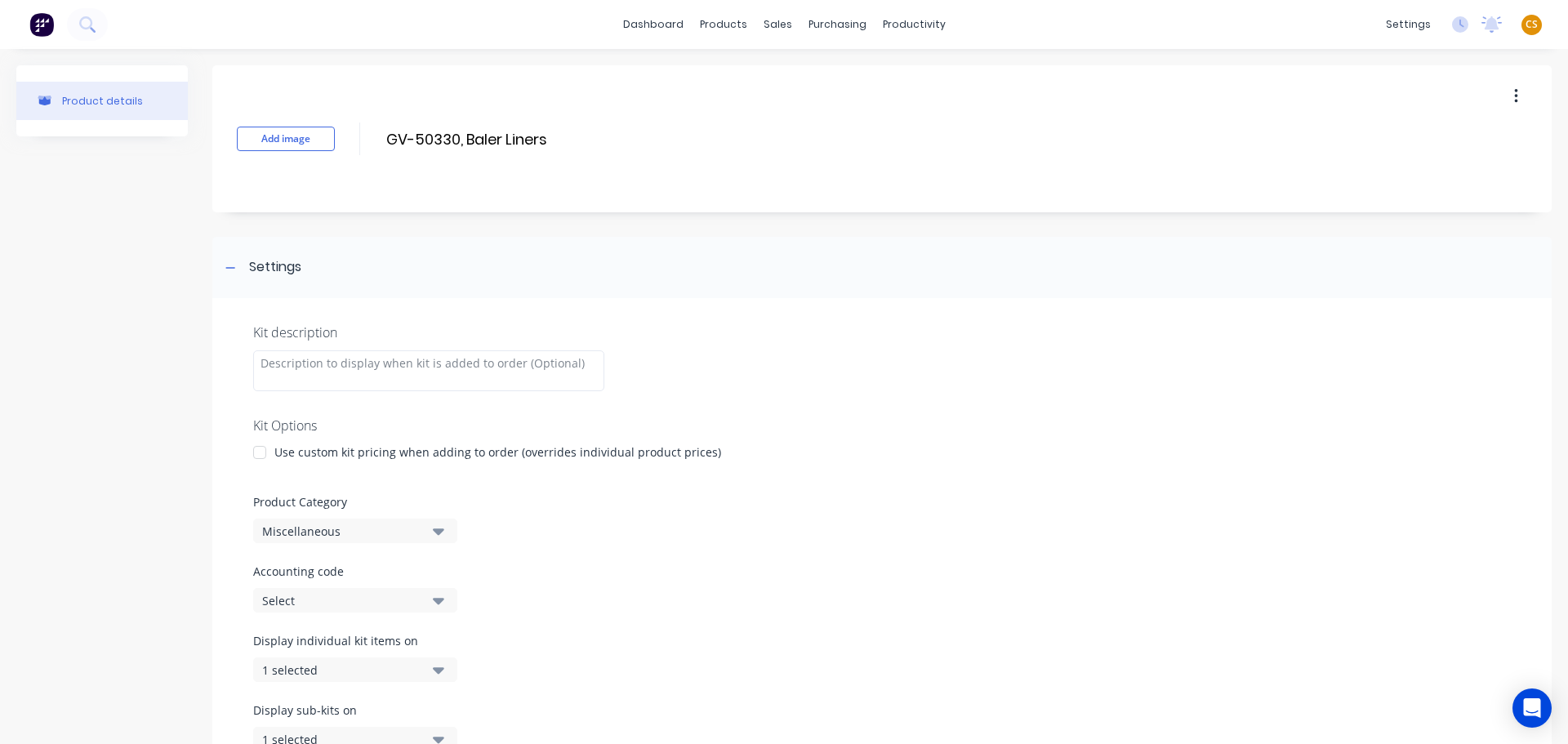
click at [258, 452] on div at bounding box center [260, 452] width 33 height 33
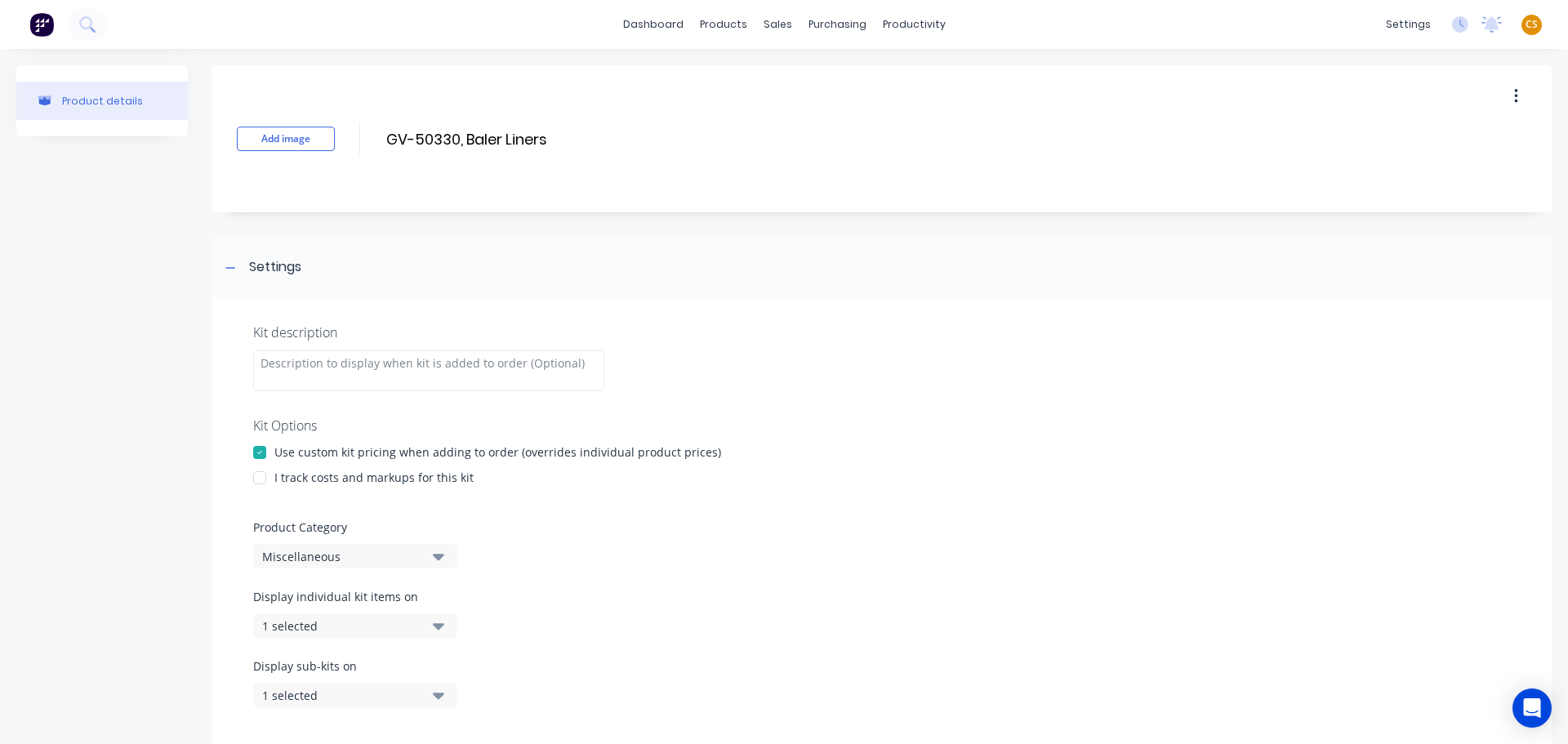
drag, startPoint x: 256, startPoint y: 478, endPoint x: 406, endPoint y: 498, distance: 151.3
click at [256, 478] on div at bounding box center [260, 478] width 33 height 33
click at [371, 562] on div "Miscellaneous" at bounding box center [341, 556] width 159 height 18
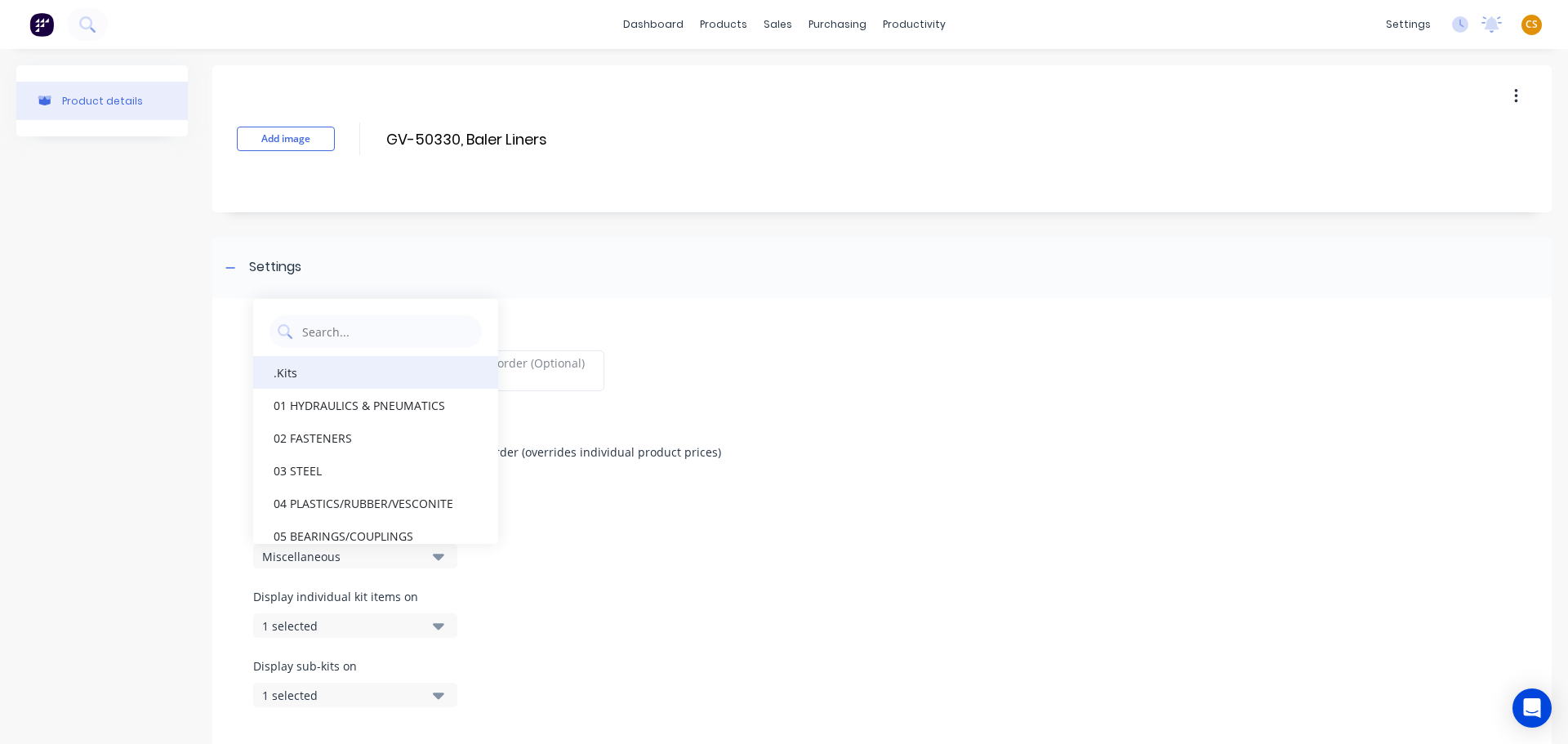
click at [313, 381] on div ".Kits" at bounding box center [376, 372] width 245 height 33
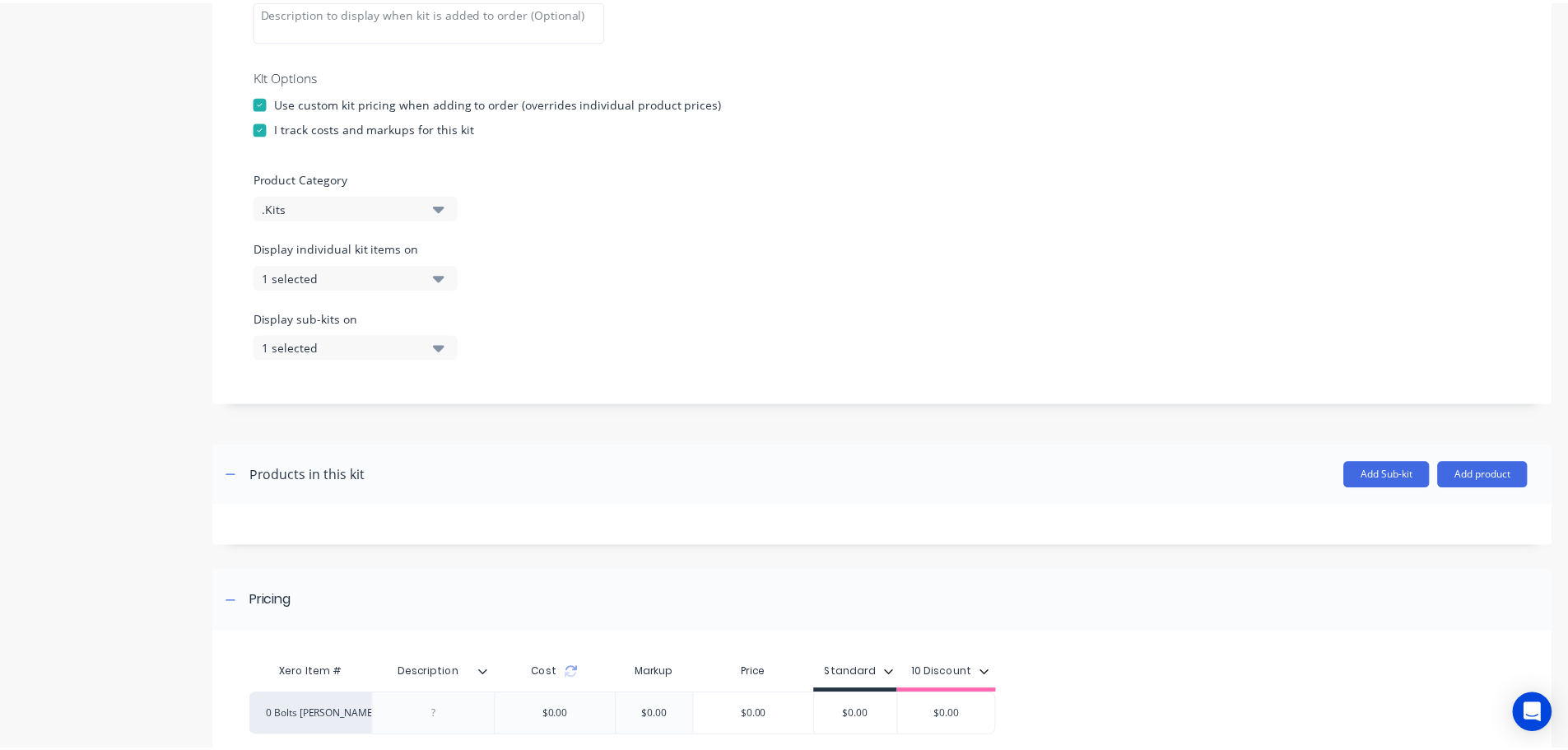
scroll to position [499, 0]
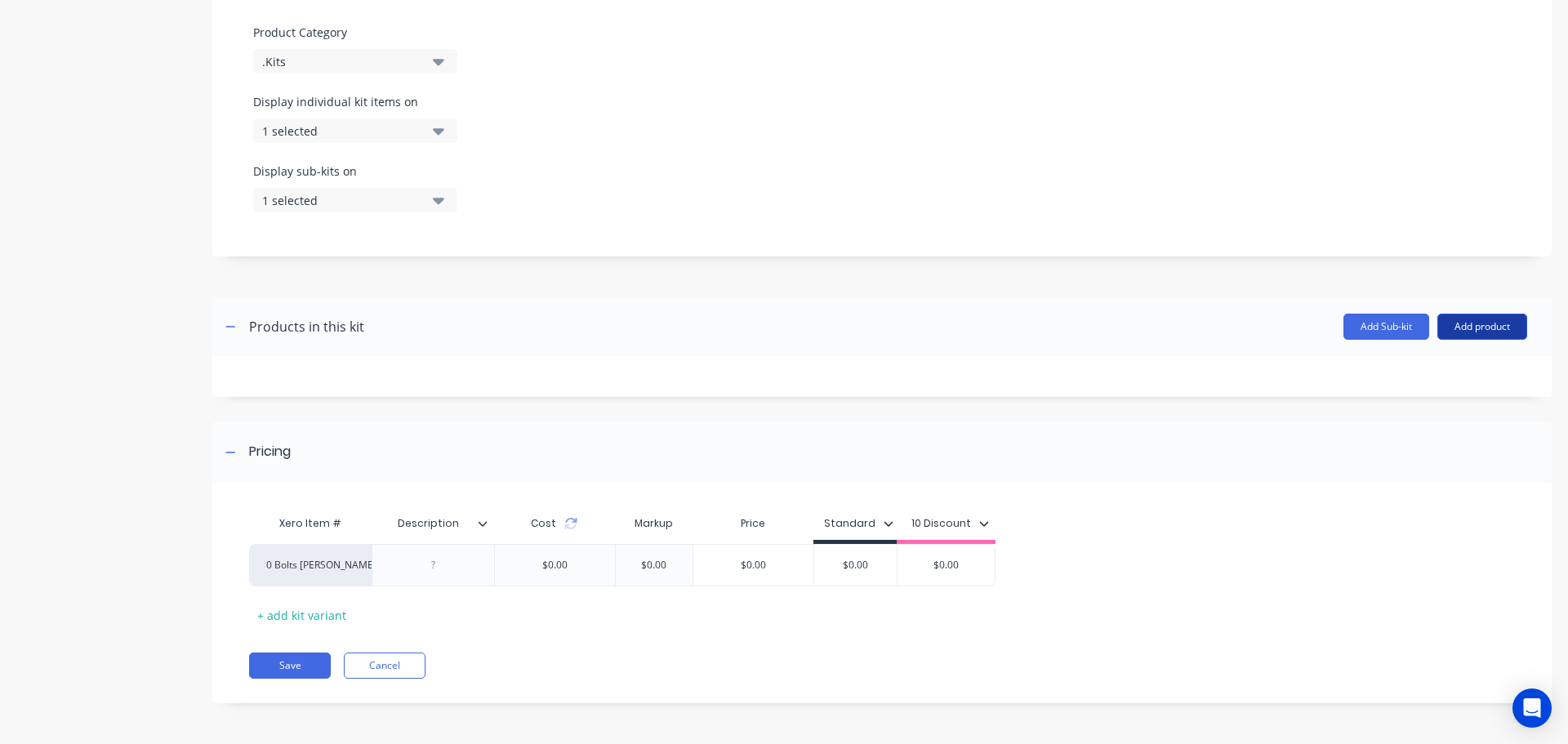
click at [1444, 321] on button "Add product" at bounding box center [1482, 326] width 90 height 26
click at [1392, 366] on div "Product catalogue" at bounding box center [1449, 369] width 126 height 23
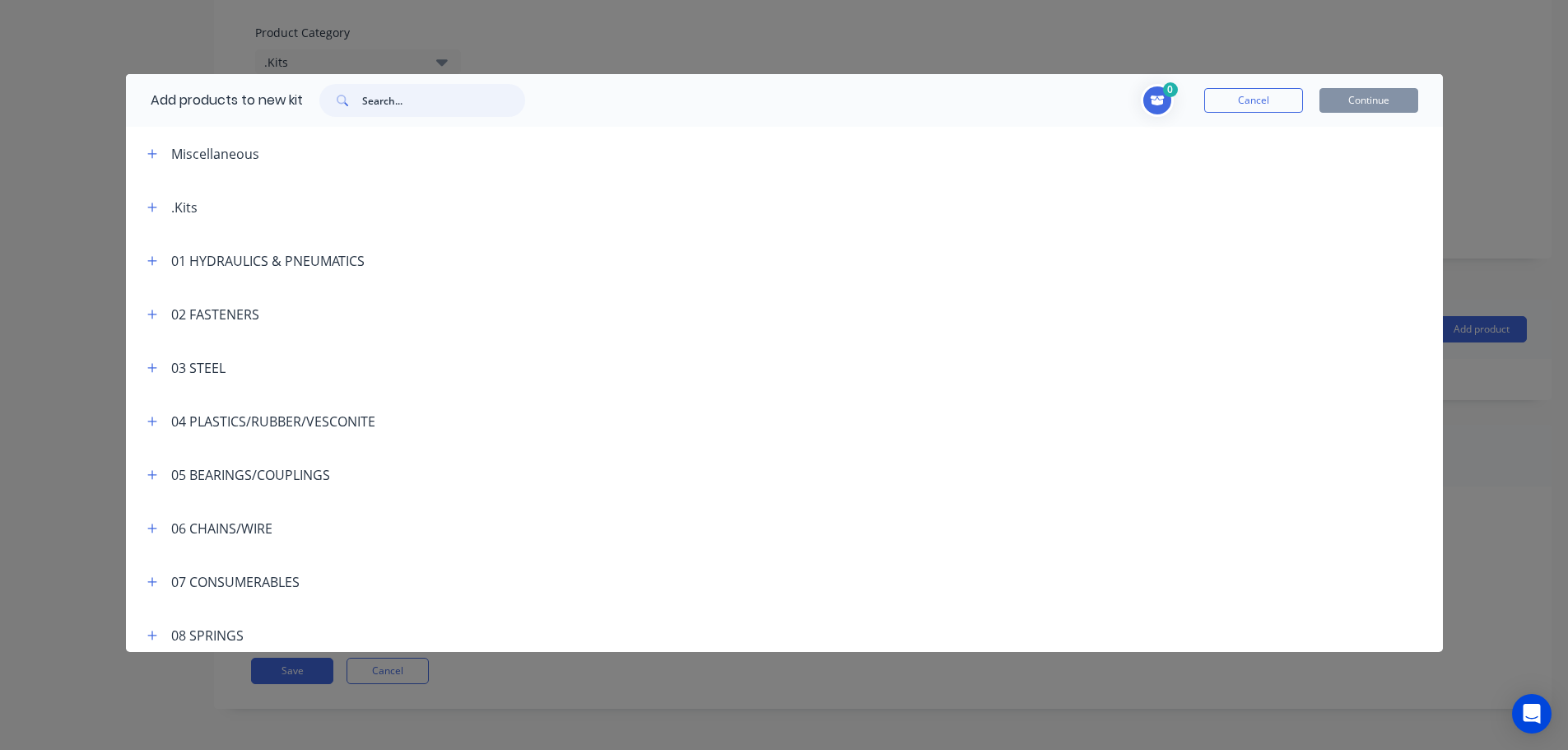
click at [371, 99] on input "text" at bounding box center [443, 100] width 163 height 33
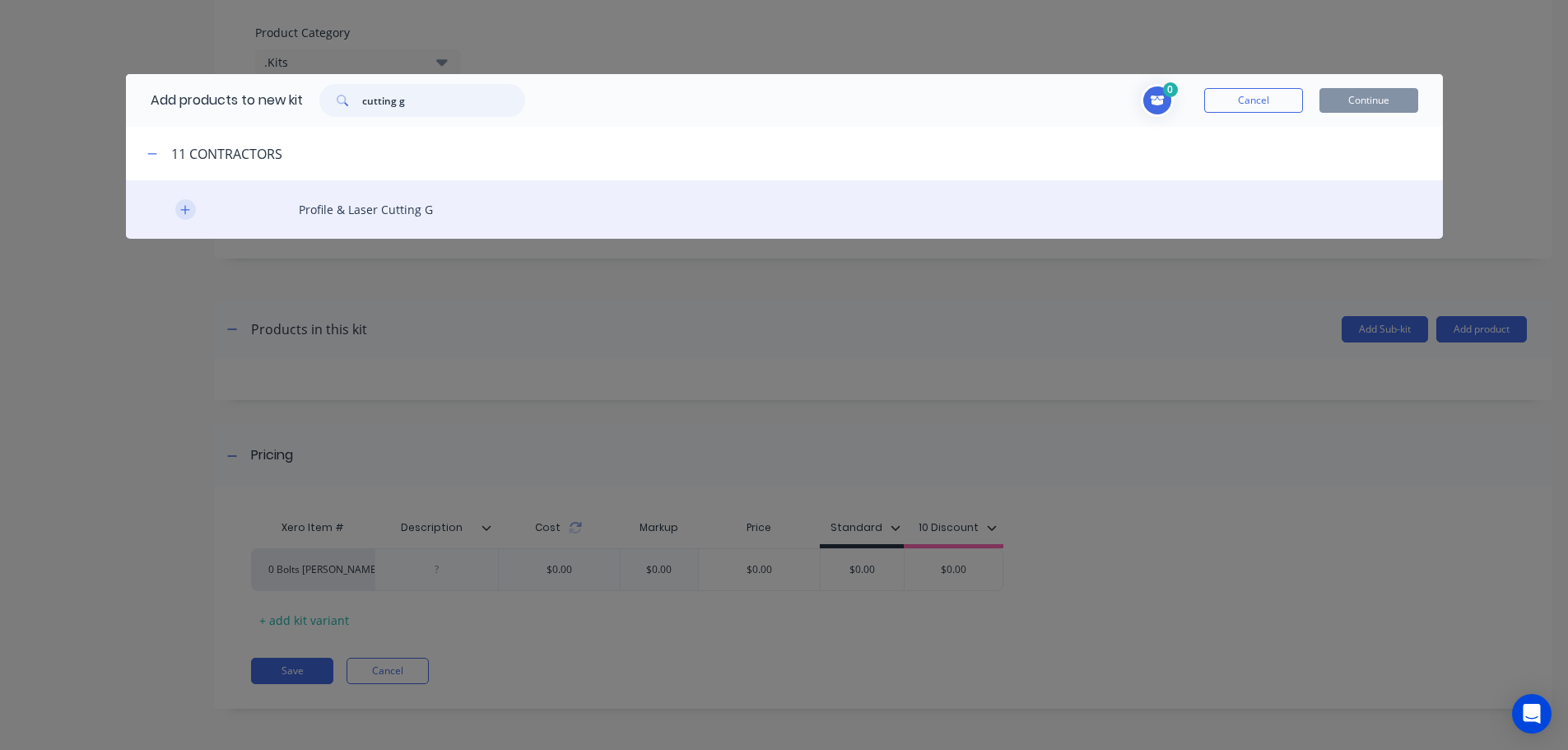
type input "cutting g"
click at [184, 208] on icon "button" at bounding box center [185, 210] width 10 height 12
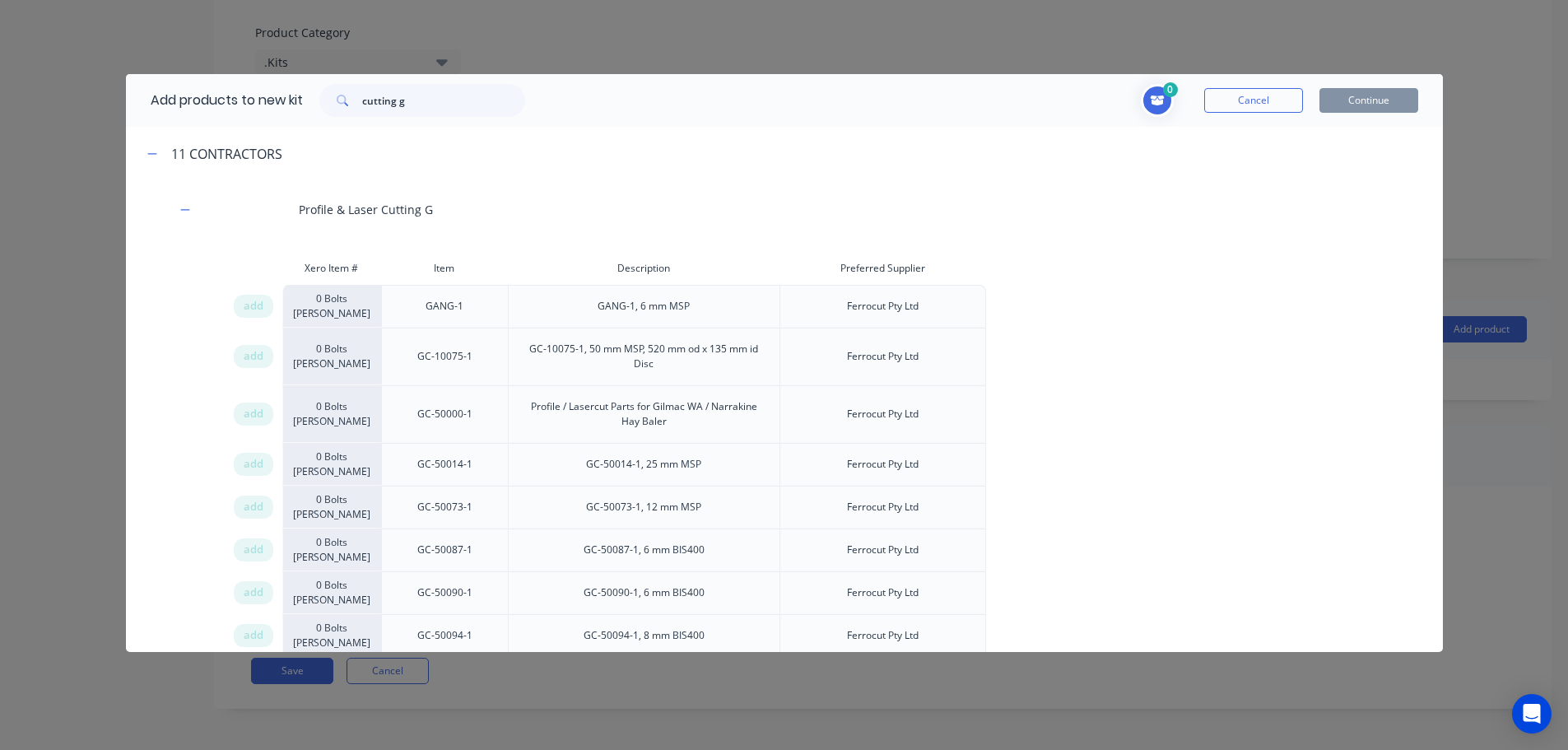
scroll to position [9467, 0]
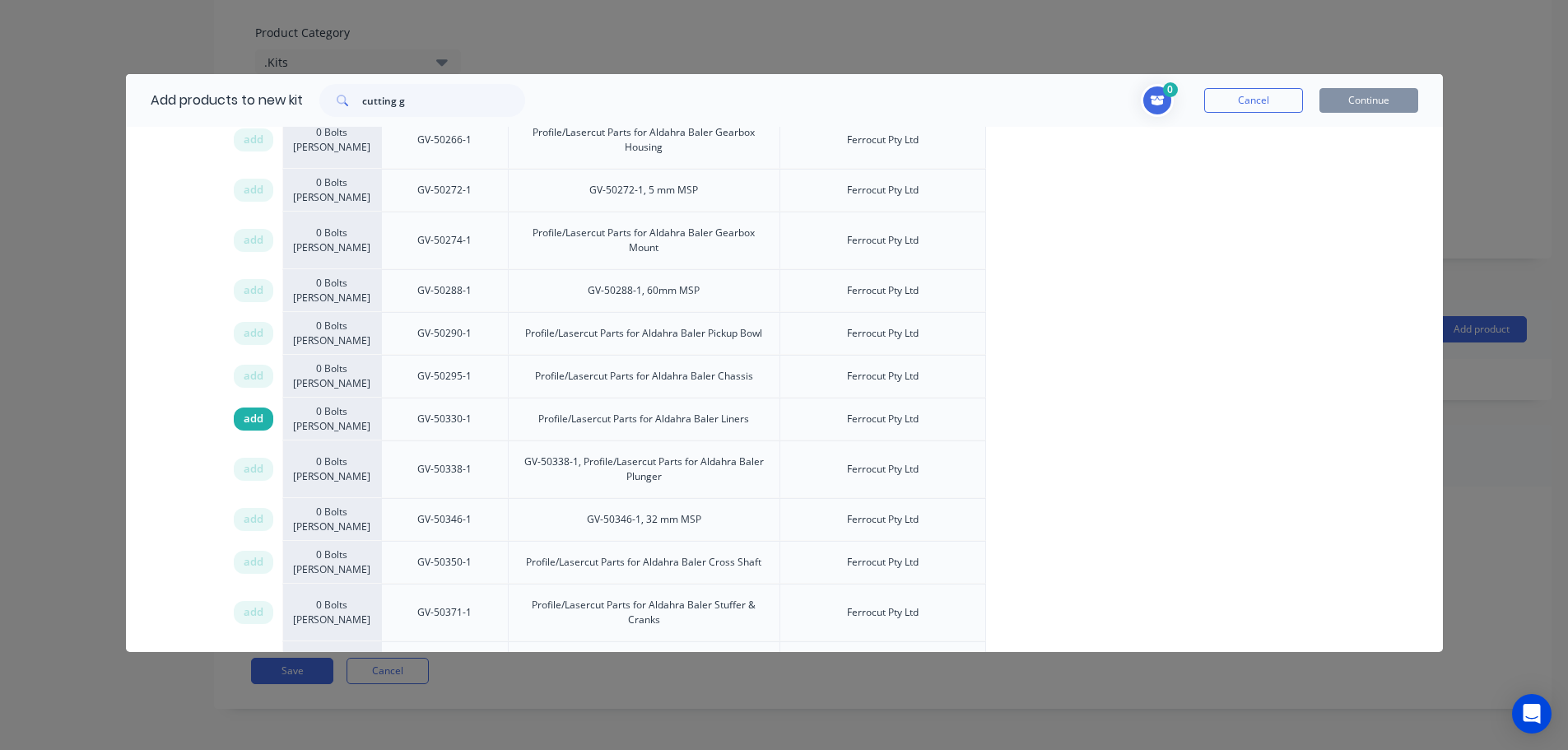
click at [255, 411] on span "add" at bounding box center [253, 419] width 19 height 17
drag, startPoint x: 417, startPoint y: 105, endPoint x: 258, endPoint y: 93, distance: 159.5
click at [258, 93] on div "Add products to new kit cutting g" at bounding box center [334, 100] width 416 height 53
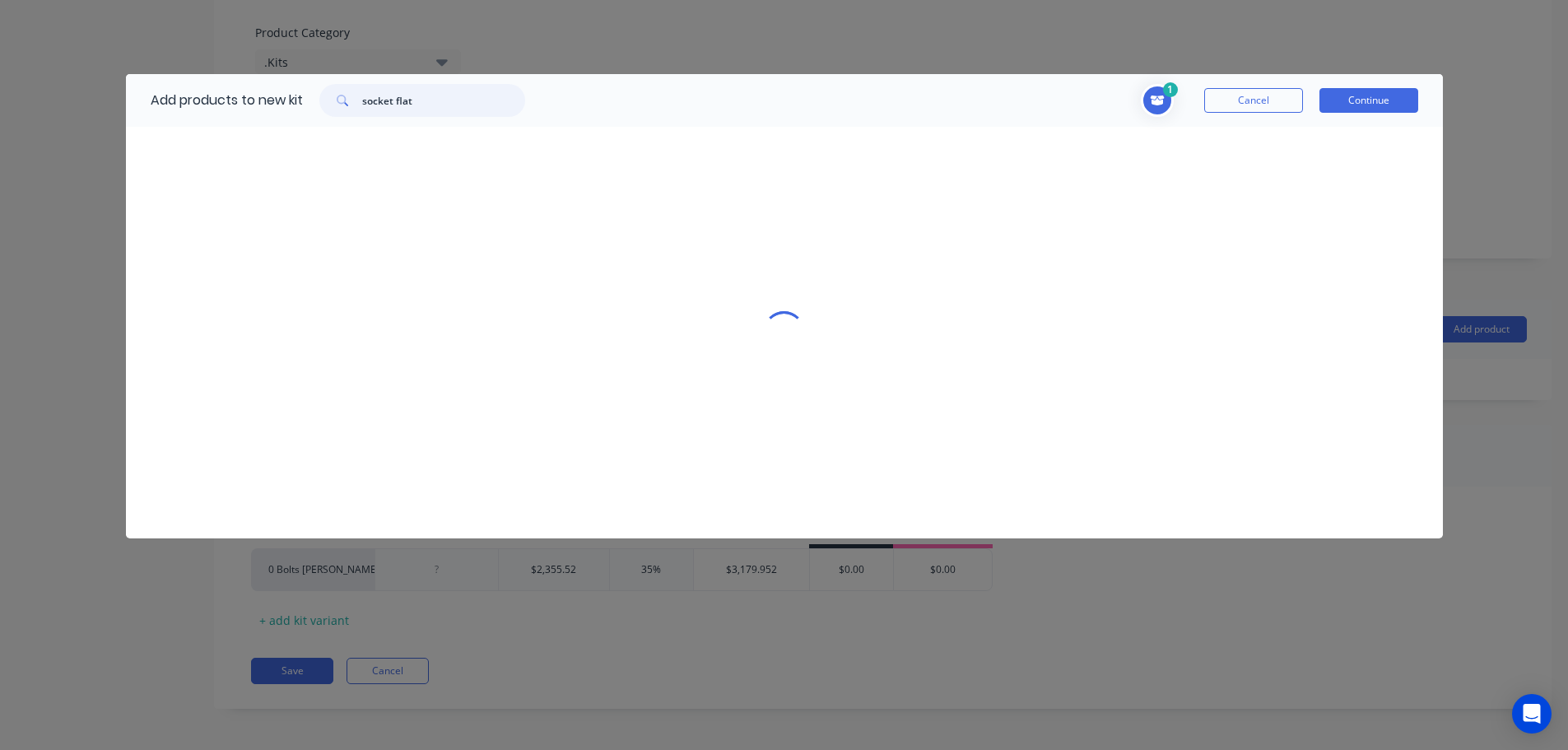
scroll to position [0, 0]
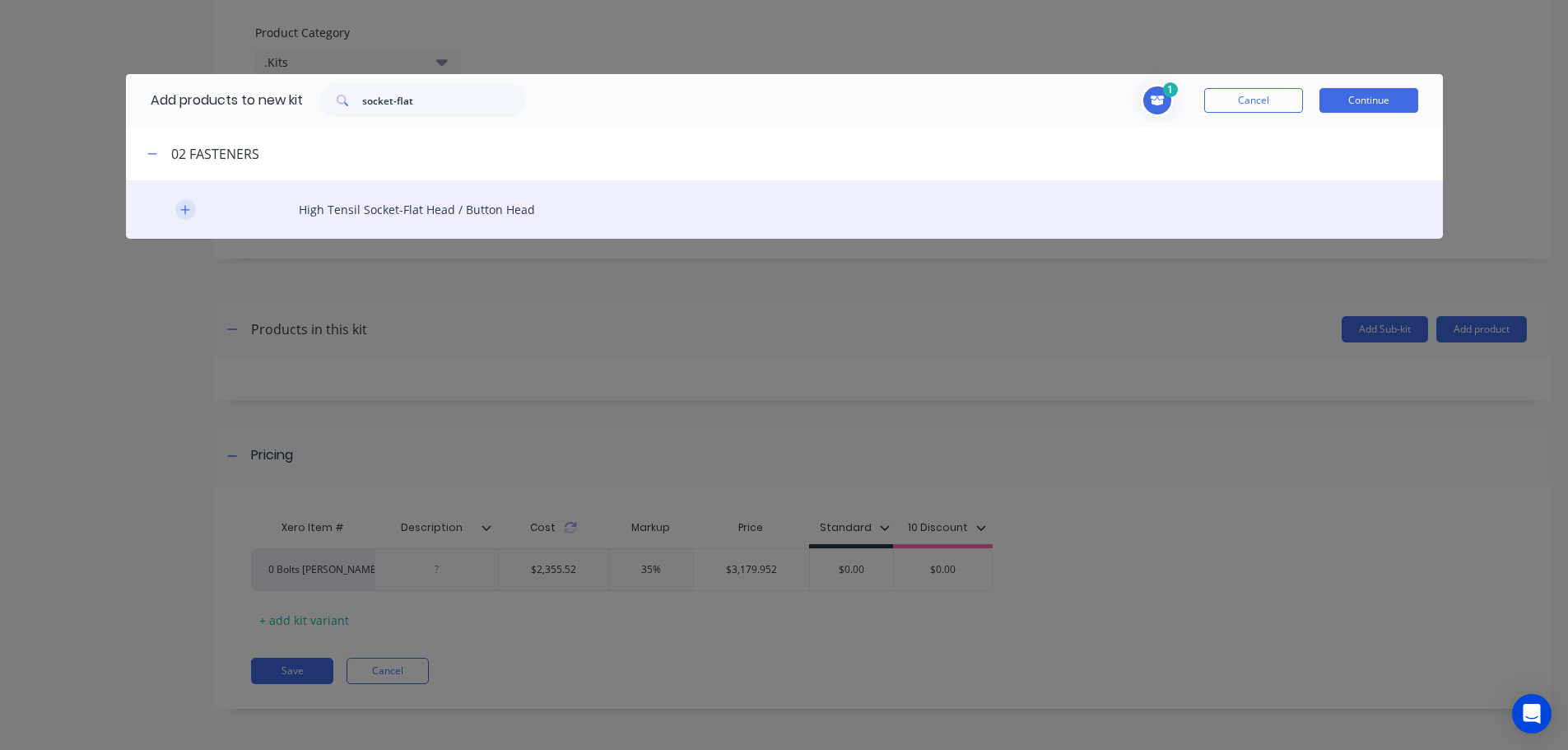
click at [181, 213] on icon "button" at bounding box center [185, 210] width 10 height 12
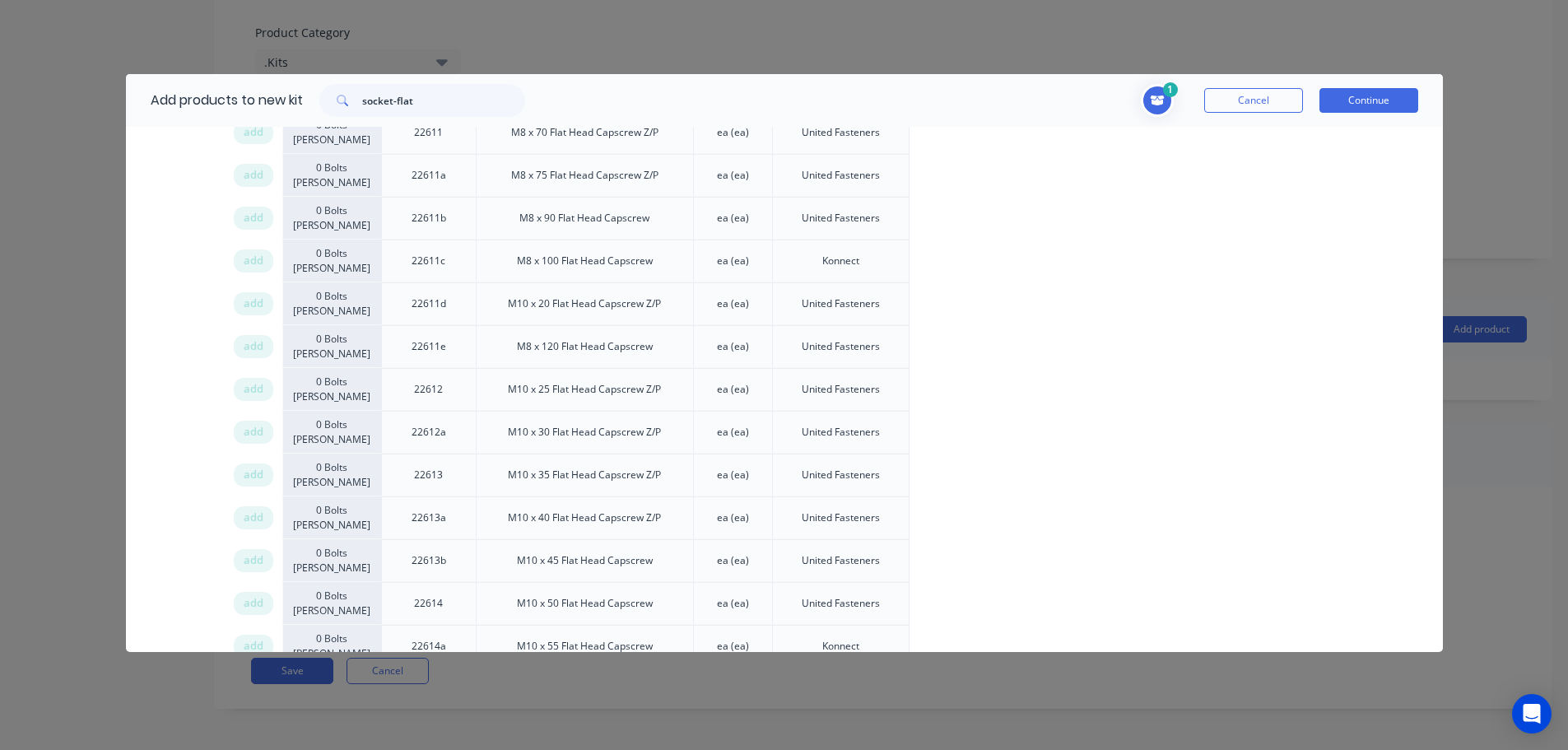
drag, startPoint x: 250, startPoint y: 387, endPoint x: 760, endPoint y: 396, distance: 510.1
click at [250, 388] on span "add" at bounding box center [253, 390] width 19 height 17
drag, startPoint x: 257, startPoint y: 561, endPoint x: 359, endPoint y: 549, distance: 102.7
click at [257, 561] on span "add" at bounding box center [253, 561] width 19 height 17
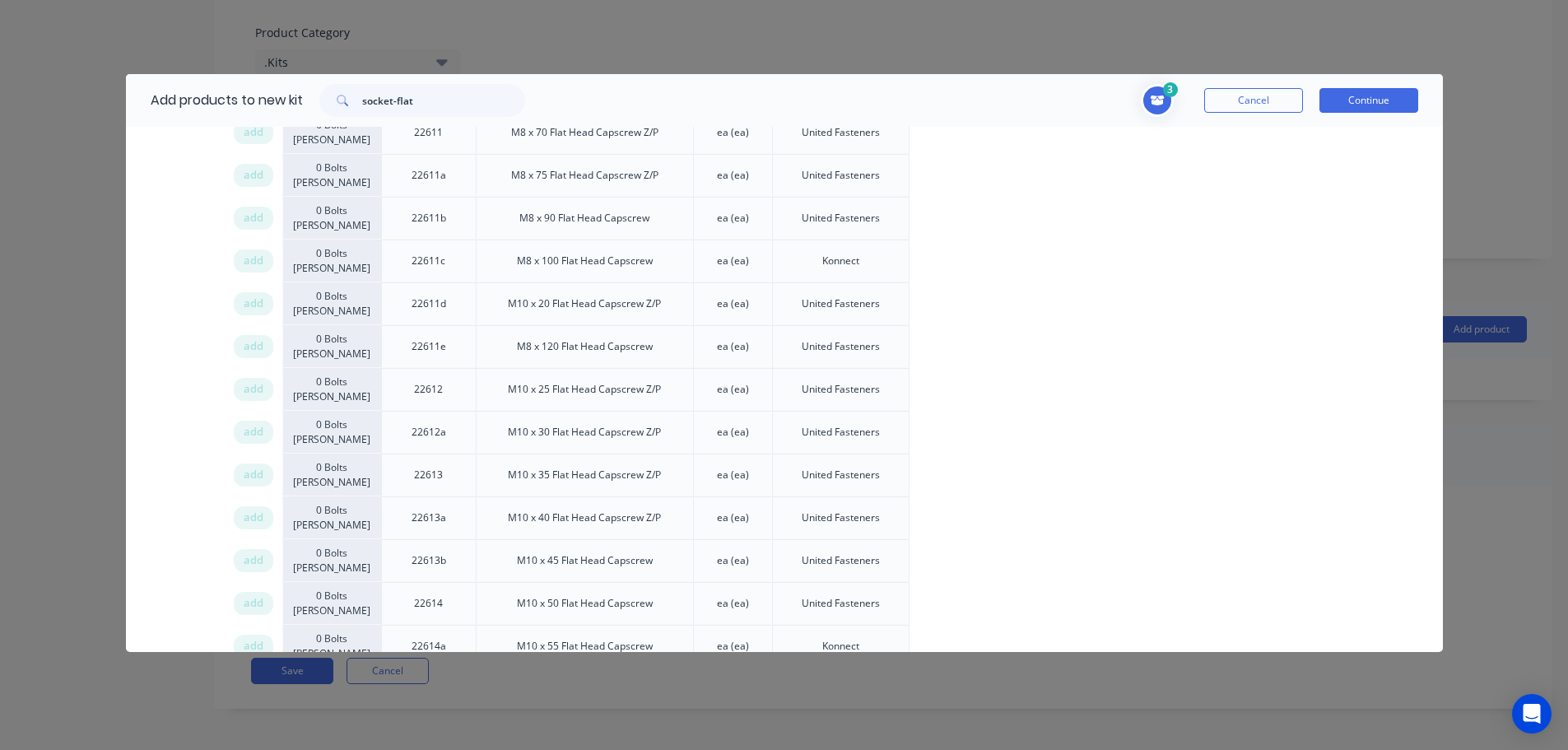
click at [248, 391] on span "add" at bounding box center [253, 390] width 19 height 17
drag, startPoint x: 246, startPoint y: 343, endPoint x: 582, endPoint y: 343, distance: 336.0
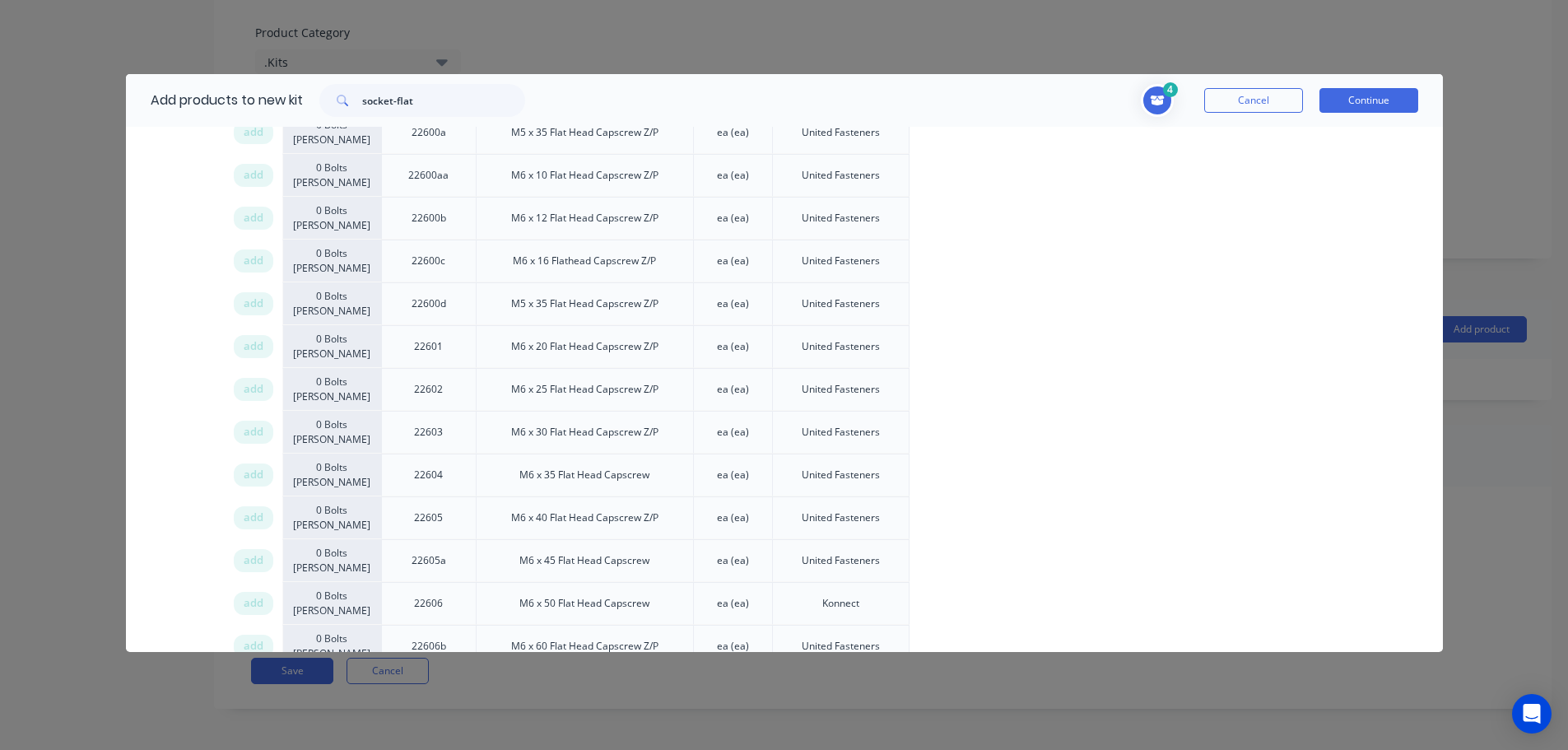
click at [247, 343] on span "add" at bounding box center [253, 347] width 19 height 17
drag, startPoint x: 244, startPoint y: 390, endPoint x: 1327, endPoint y: 390, distance: 1083.0
click at [248, 389] on span "add" at bounding box center [253, 390] width 19 height 17
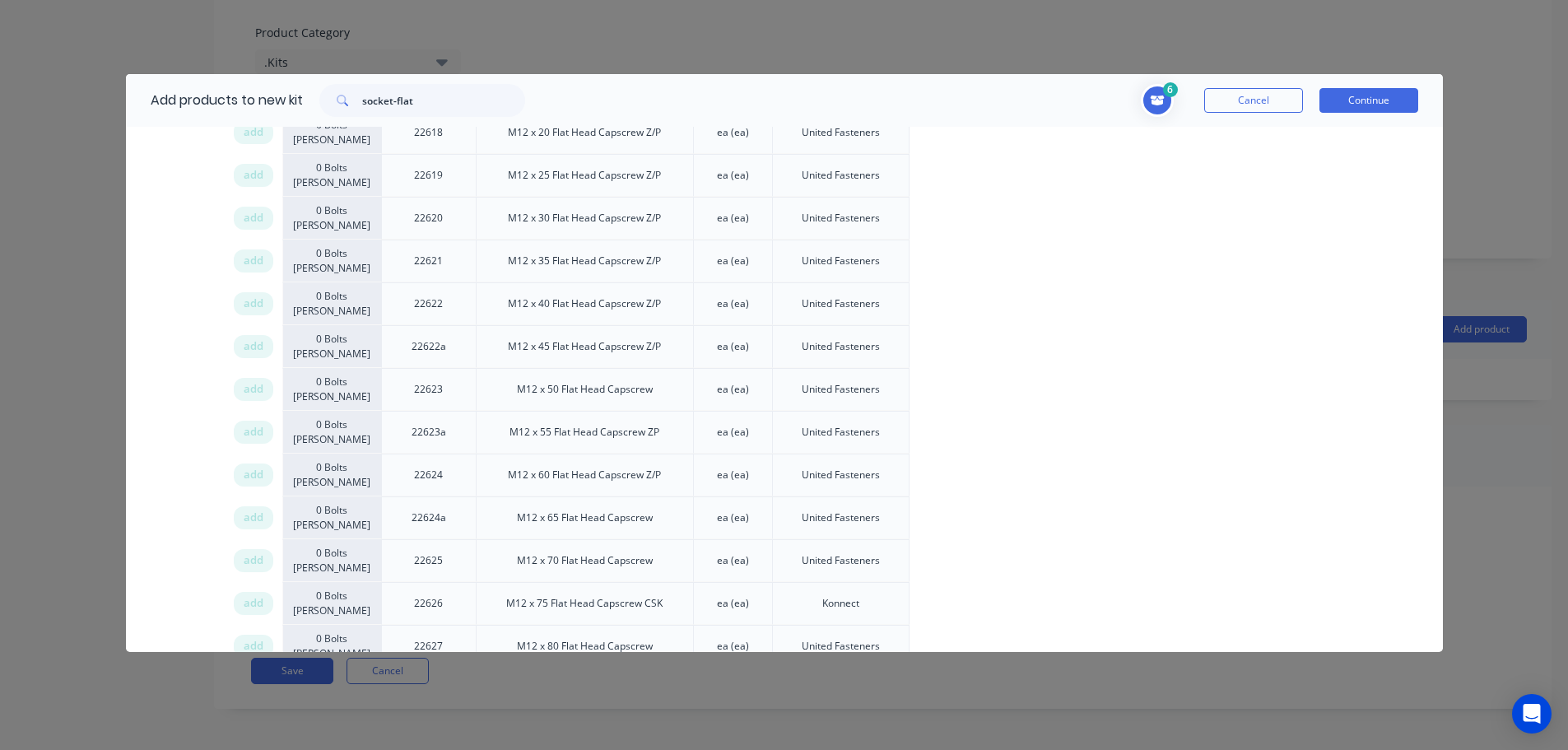
drag, startPoint x: 241, startPoint y: 392, endPoint x: 812, endPoint y: 409, distance: 571.3
click at [241, 391] on div "add" at bounding box center [253, 389] width 40 height 23
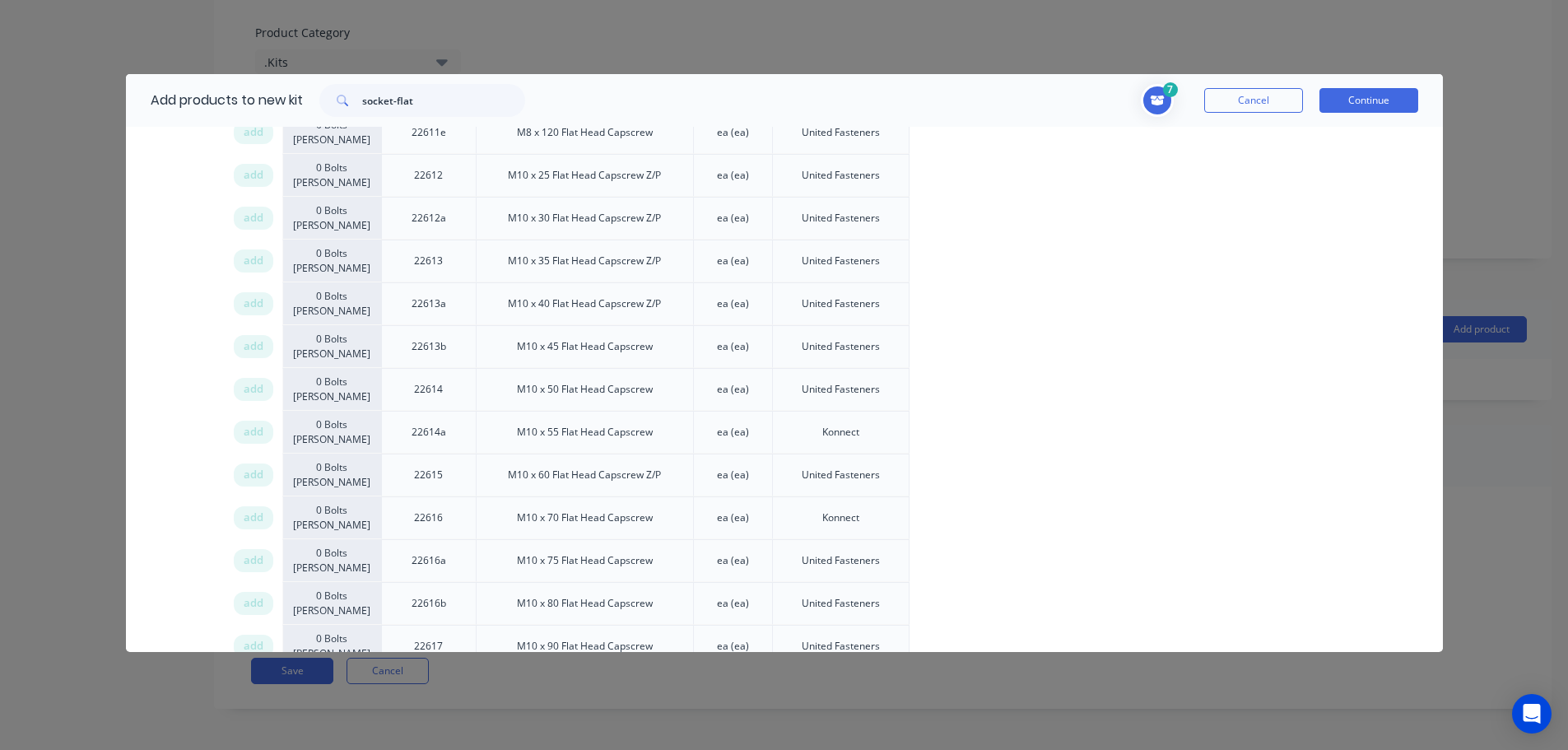
scroll to position [2572, 0]
click at [250, 387] on span "add" at bounding box center [253, 390] width 19 height 17
click at [187, 459] on div "Xero Item # Item Description U/M Preferred Supplier add 0 Bolts Metric Galvanis…" at bounding box center [784, 679] width 1316 height 5999
drag, startPoint x: 246, startPoint y: 387, endPoint x: 1104, endPoint y: 390, distance: 858.0
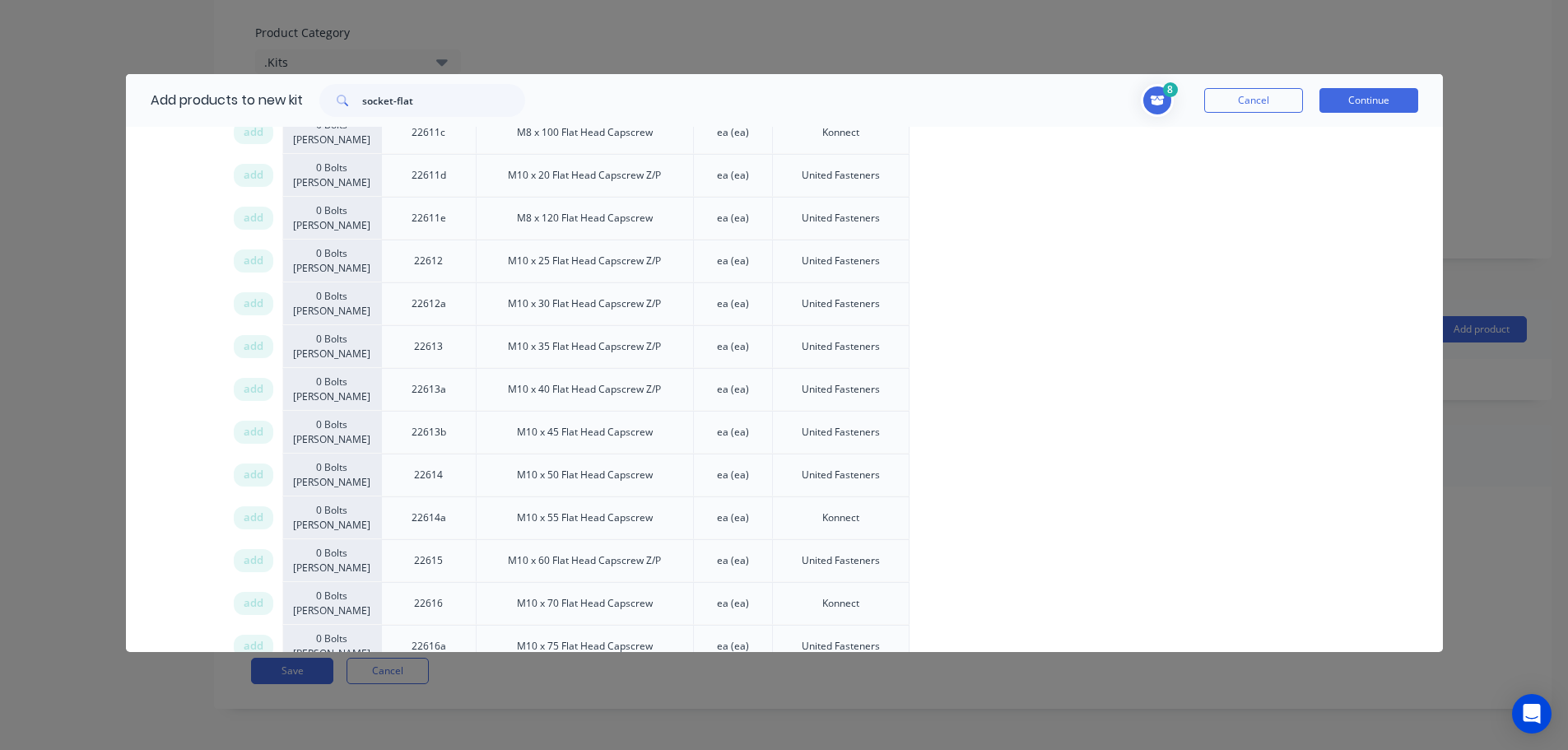
click at [247, 387] on span "add" at bounding box center [253, 390] width 19 height 17
drag, startPoint x: 258, startPoint y: 391, endPoint x: 1518, endPoint y: 392, distance: 1260.0
click at [258, 392] on span "add" at bounding box center [253, 390] width 19 height 17
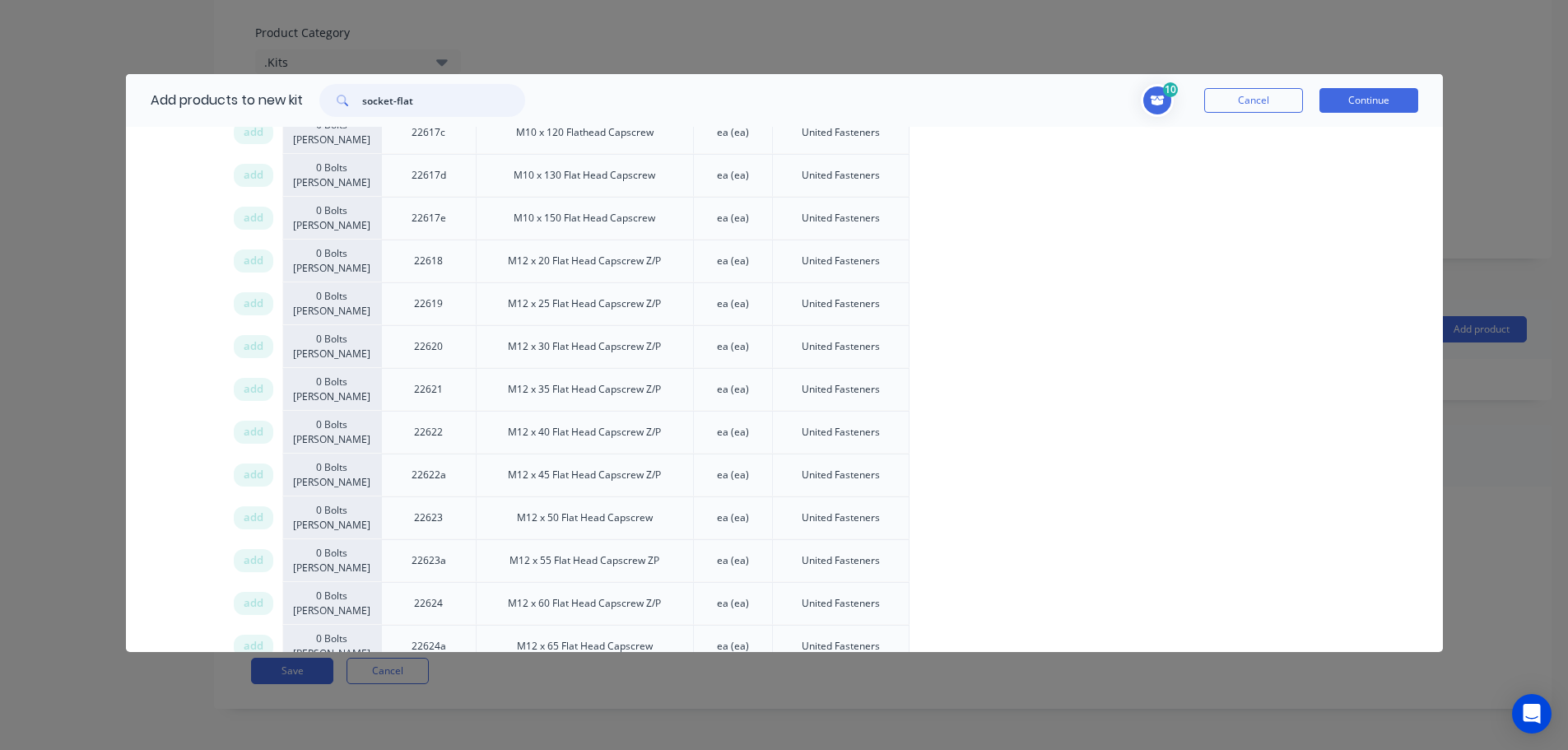
drag, startPoint x: 423, startPoint y: 104, endPoint x: 235, endPoint y: 92, distance: 188.4
click at [239, 97] on div "Add products to new kit socket-flat" at bounding box center [334, 100] width 416 height 53
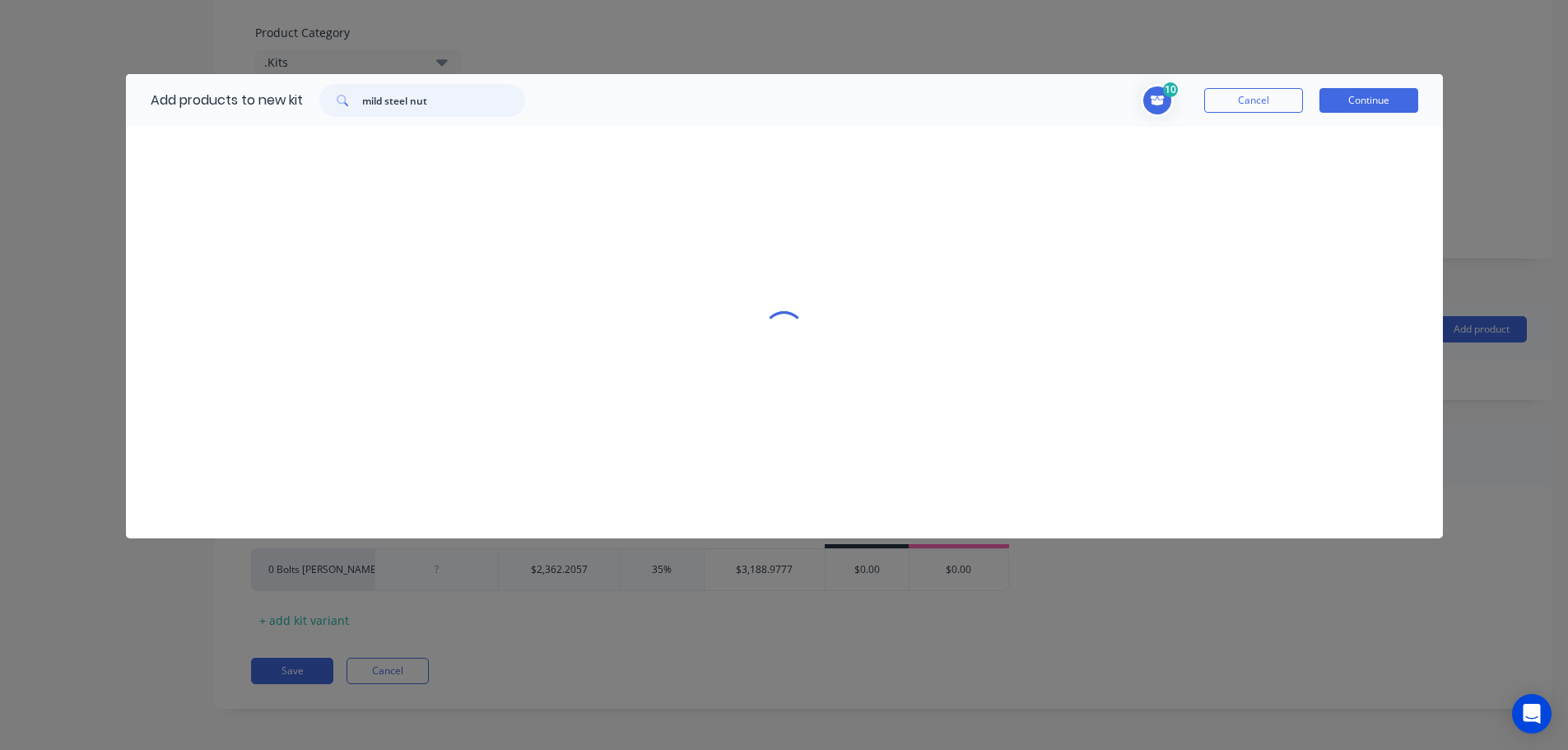
scroll to position [0, 0]
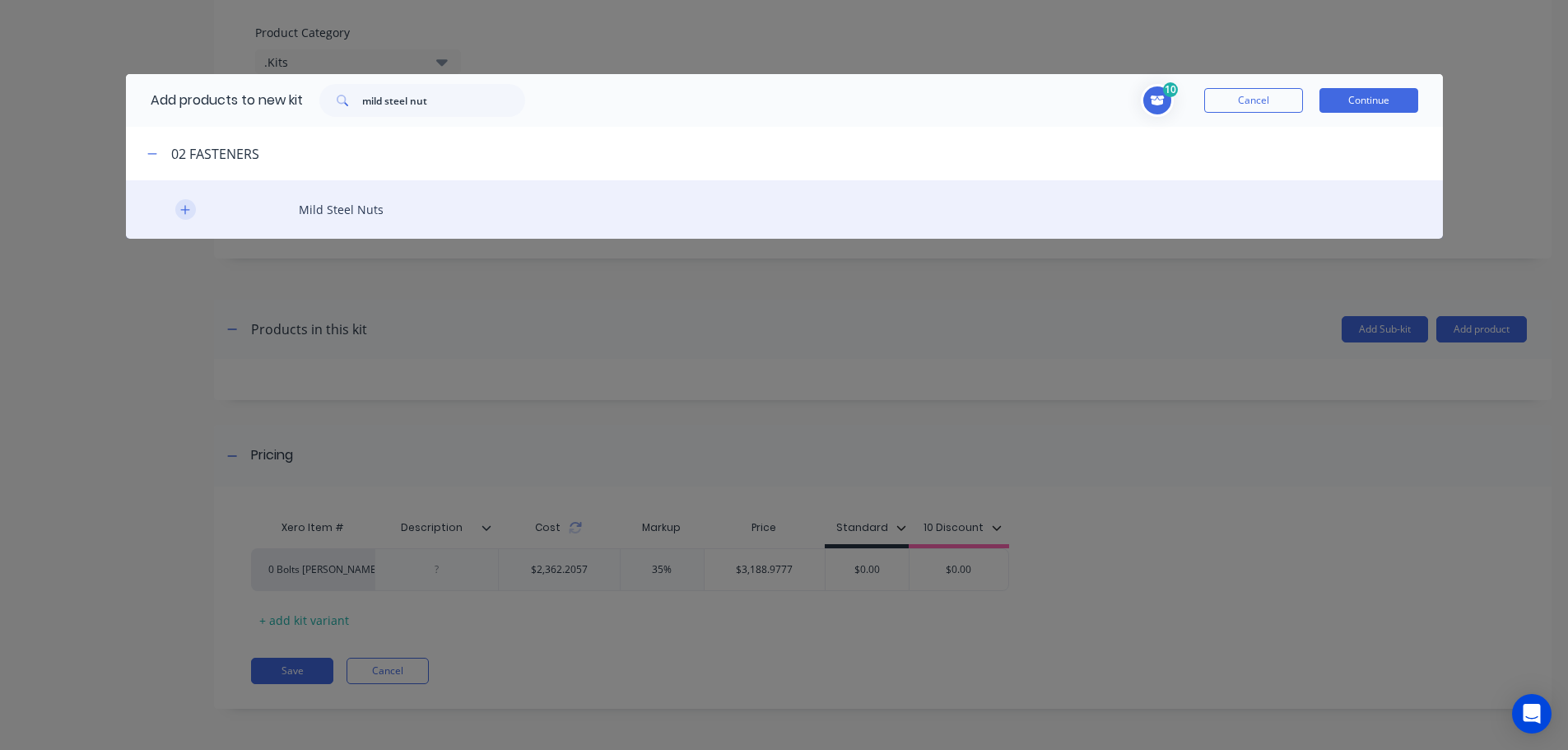
drag, startPoint x: 183, startPoint y: 209, endPoint x: 192, endPoint y: 210, distance: 9.1
click at [183, 209] on icon "button" at bounding box center [185, 210] width 10 height 12
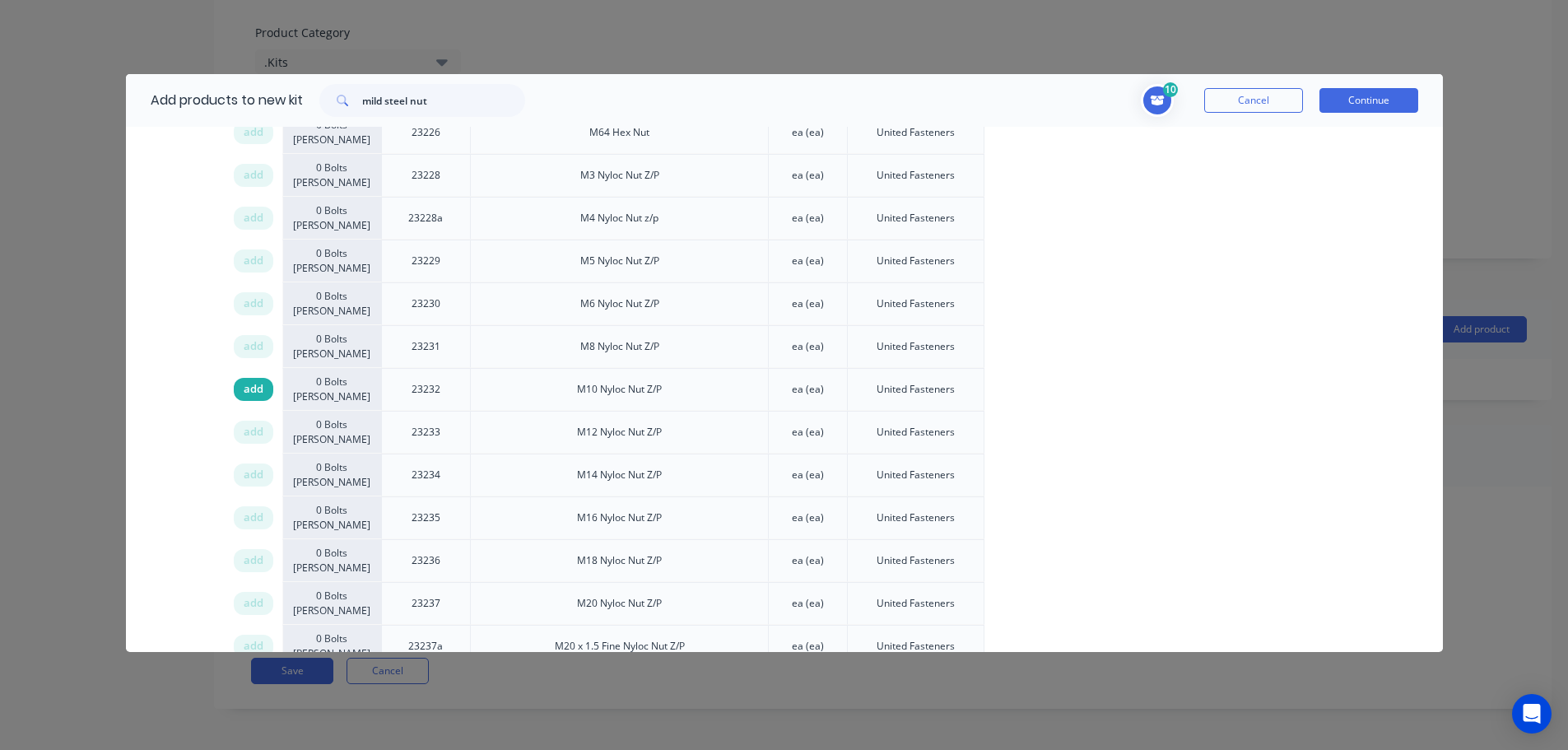
click at [254, 390] on span "add" at bounding box center [253, 390] width 19 height 17
click at [159, 394] on div "Xero Item # Item Description U/M Preferred Supplier add 0 Bolts Metric Galvanis…" at bounding box center [784, 423] width 1316 height 4543
click at [242, 306] on div "add" at bounding box center [253, 303] width 40 height 23
click at [167, 377] on div "Xero Item # Item Description U/M Preferred Supplier add 0 Bolts Metric Galvanis…" at bounding box center [784, 423] width 1316 height 4543
drag, startPoint x: 247, startPoint y: 433, endPoint x: 979, endPoint y: 430, distance: 732.0
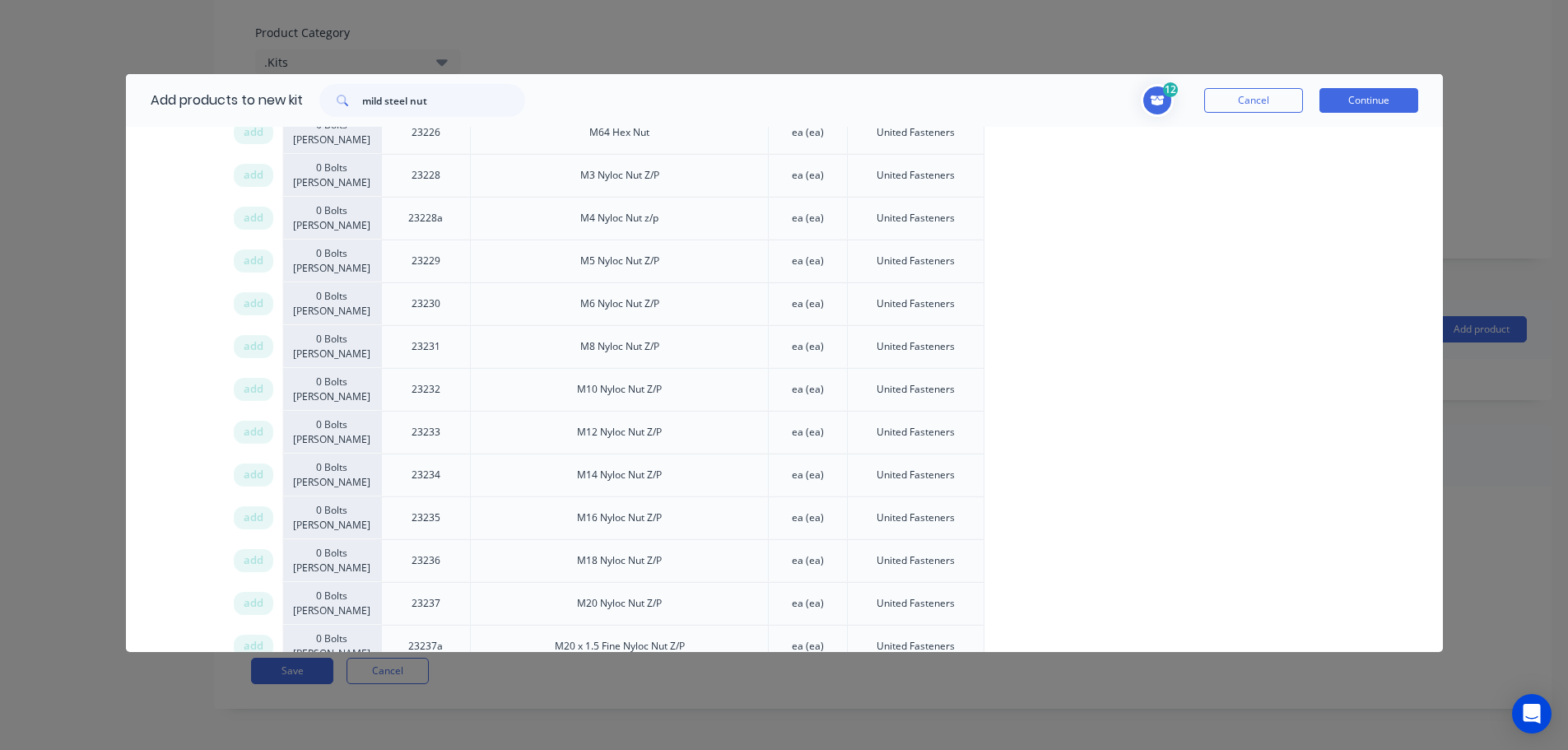
click at [252, 431] on span "add" at bounding box center [253, 433] width 19 height 17
click at [180, 319] on div "Xero Item # Item Description U/M Preferred Supplier add 0 Bolts Metric Galvanis…" at bounding box center [784, 423] width 1316 height 4543
click at [427, 98] on input "mild steel nut" at bounding box center [443, 100] width 163 height 33
click at [426, 98] on input "mild steel nut" at bounding box center [443, 100] width 163 height 33
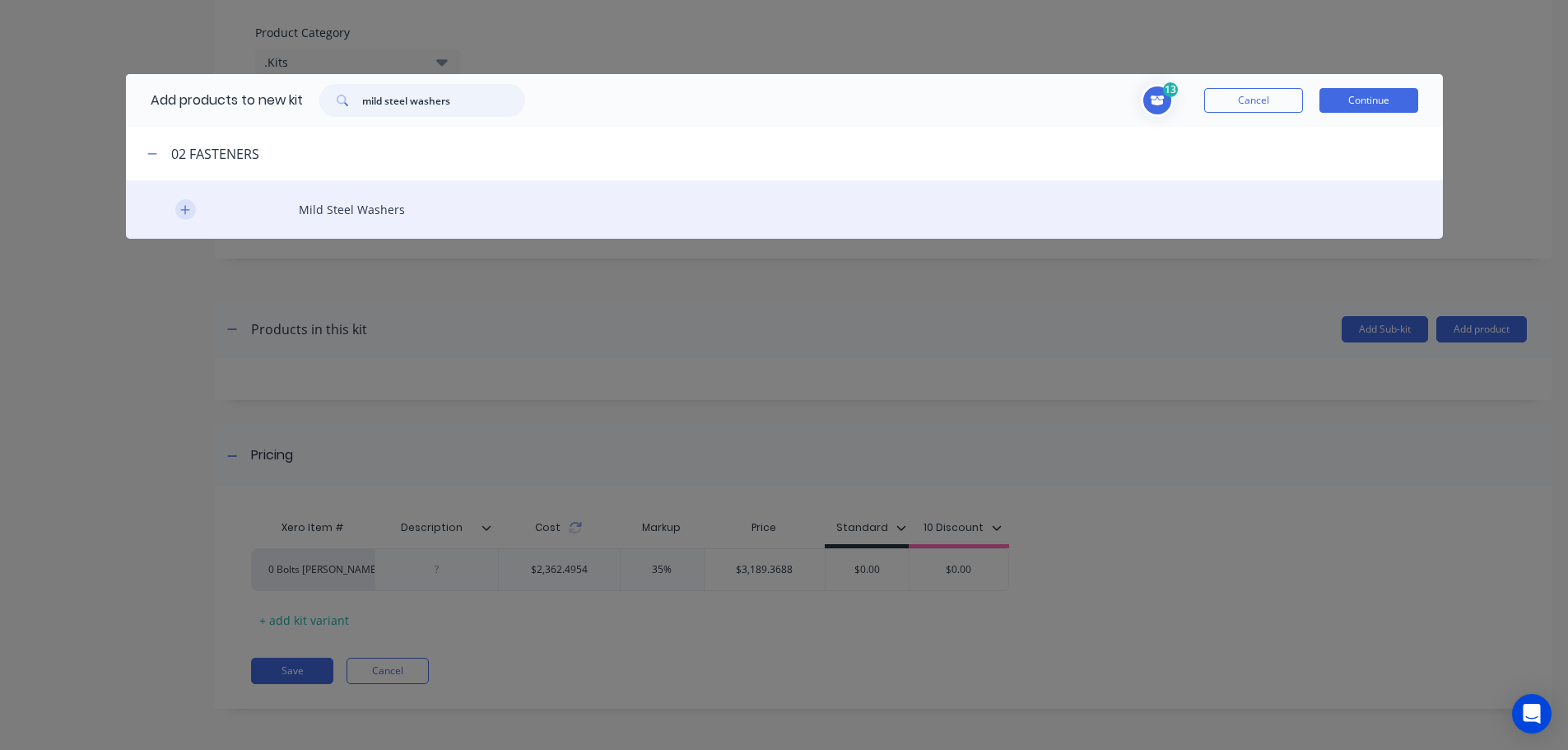
type input "mild steel washers"
click at [184, 212] on icon "button" at bounding box center [185, 210] width 10 height 12
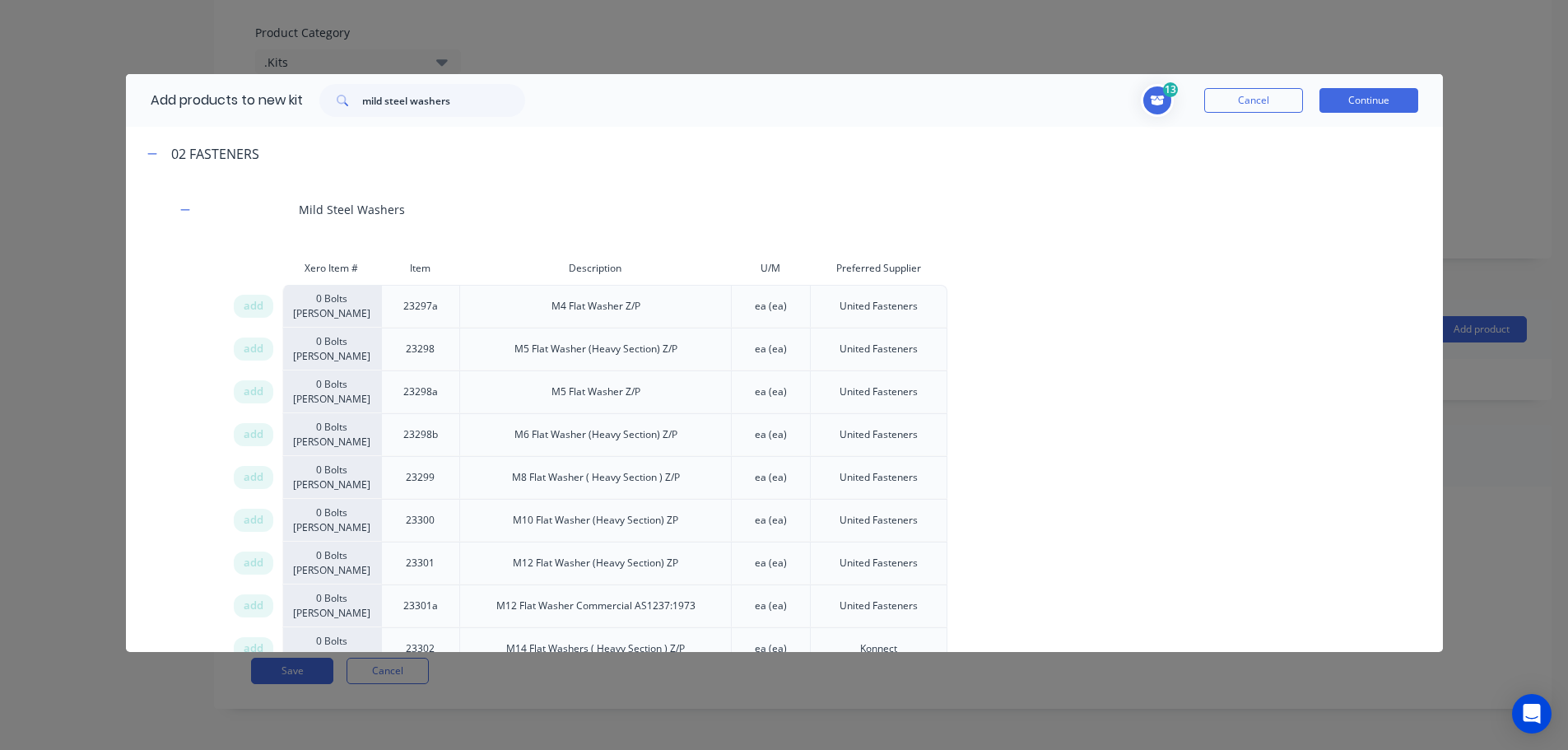
drag, startPoint x: 248, startPoint y: 566, endPoint x: 360, endPoint y: 543, distance: 114.3
click at [249, 566] on span "add" at bounding box center [253, 563] width 19 height 17
drag, startPoint x: 479, startPoint y: 99, endPoint x: 228, endPoint y: 97, distance: 251.0
click at [230, 97] on div "Add products to new kit mild steel washers" at bounding box center [334, 100] width 416 height 53
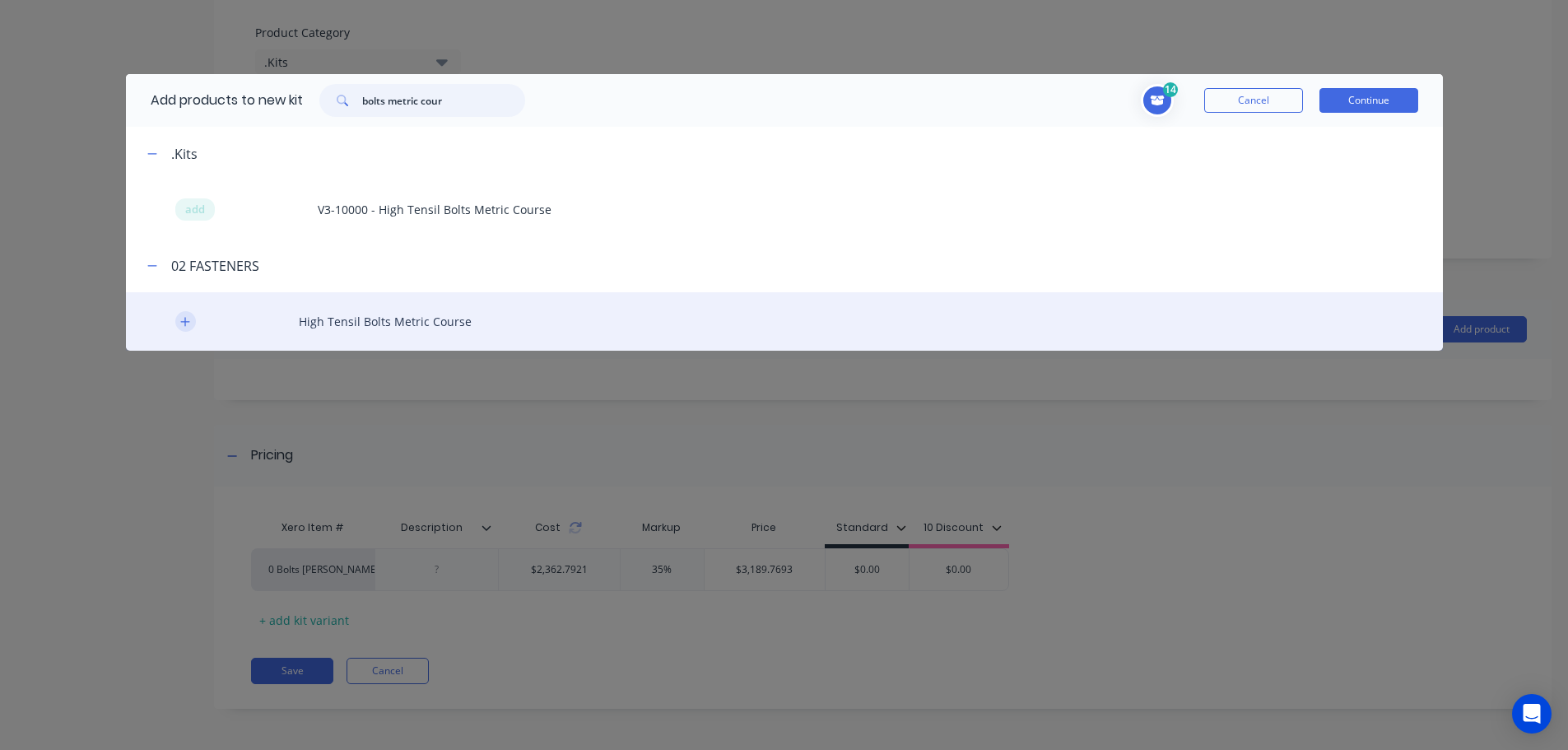
type input "bolts metric cour"
click at [180, 323] on icon "button" at bounding box center [185, 322] width 10 height 12
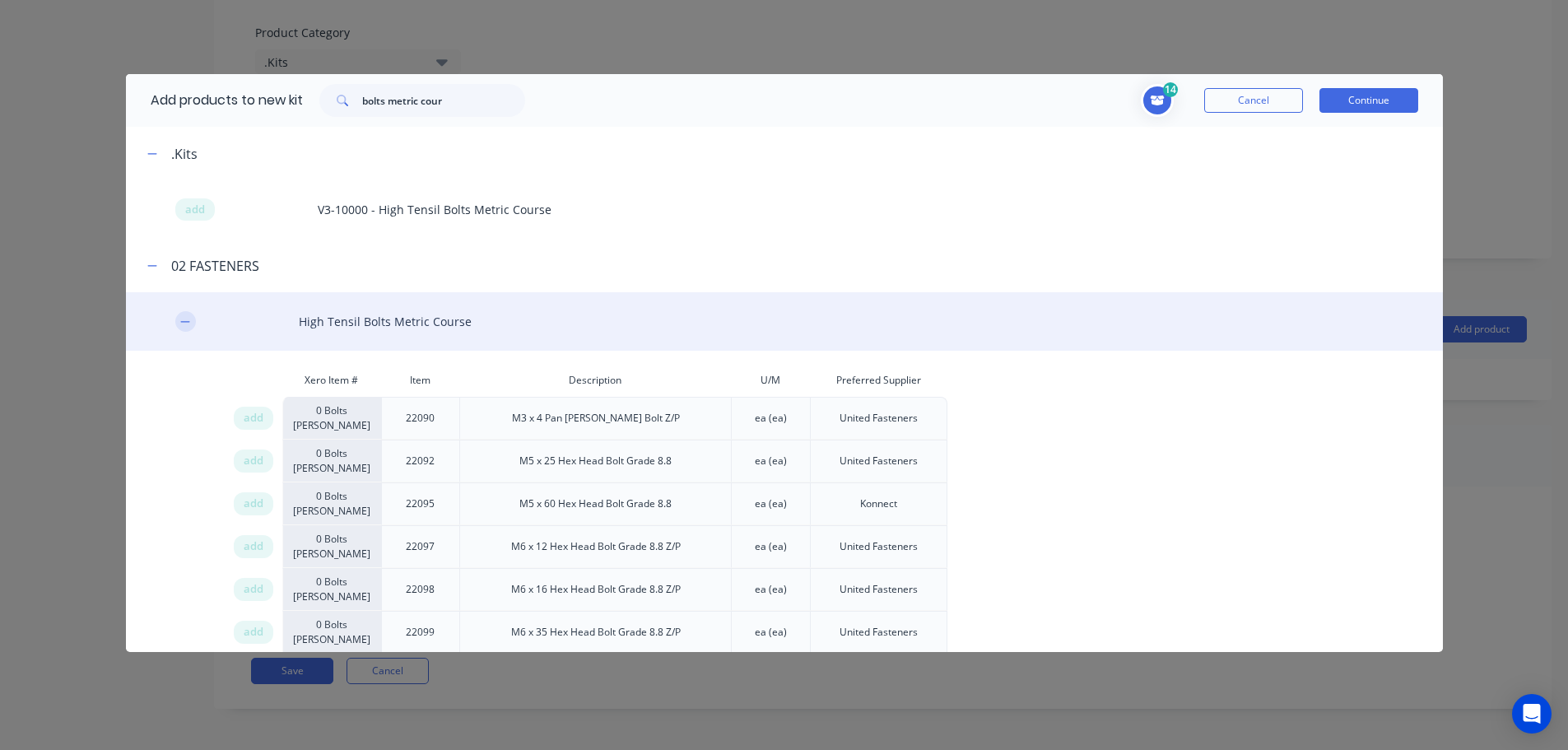
scroll to position [3069, 0]
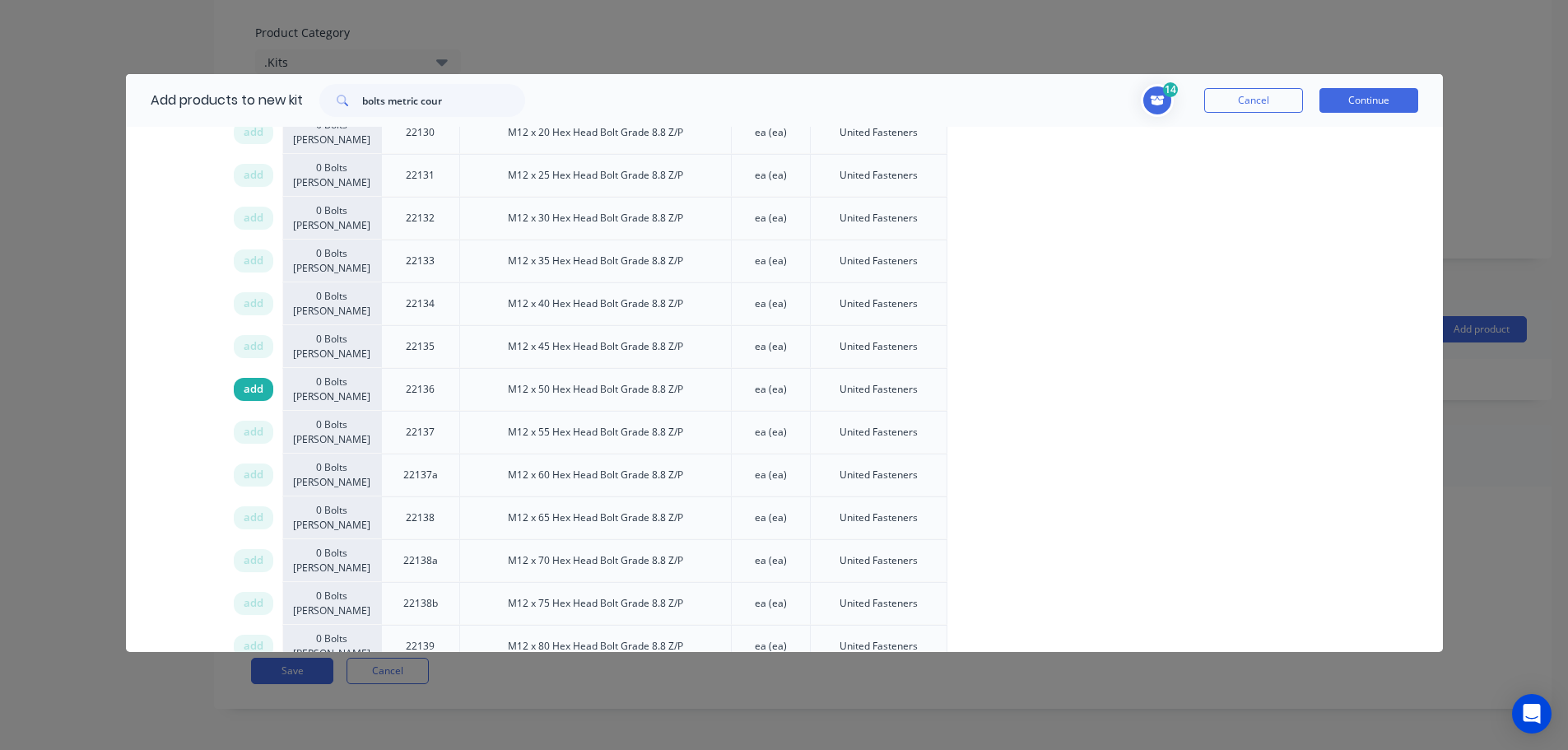
click at [249, 390] on span "add" at bounding box center [253, 390] width 19 height 17
drag, startPoint x: 472, startPoint y: 99, endPoint x: 324, endPoint y: 98, distance: 148.0
click at [333, 106] on div "bolts metric cour" at bounding box center [422, 100] width 206 height 33
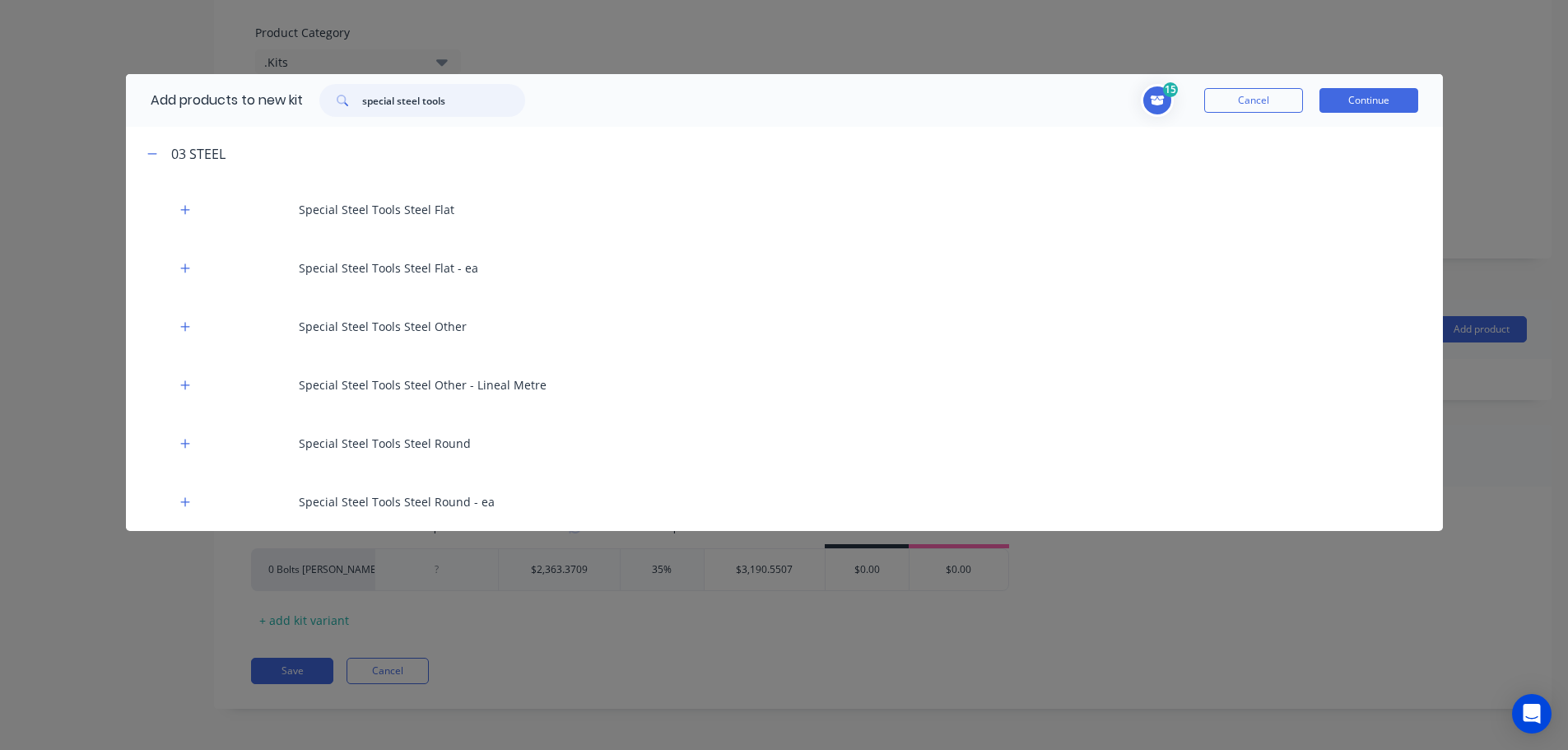
type input "special steel tools"
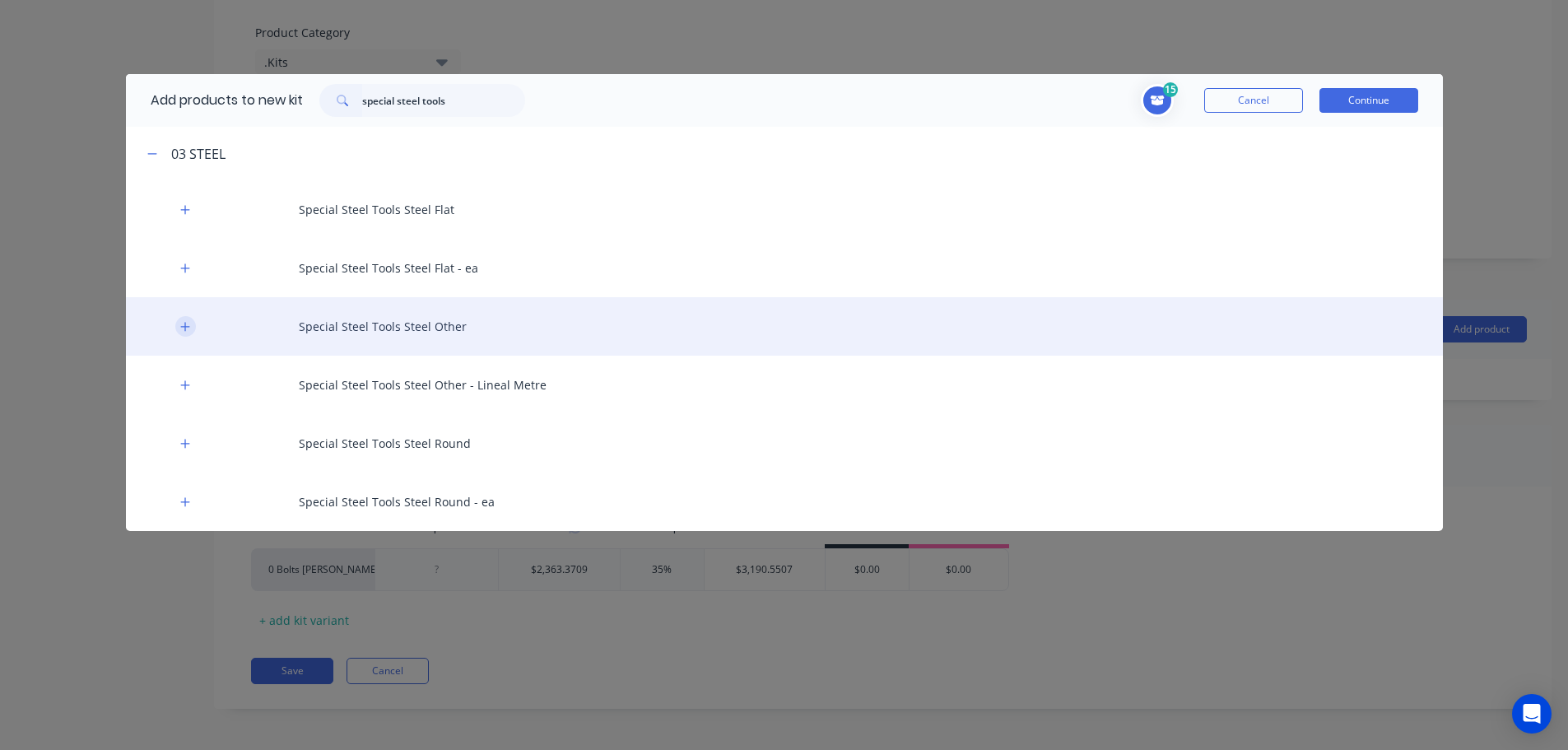
click at [182, 327] on icon "button" at bounding box center [184, 327] width 9 height 9
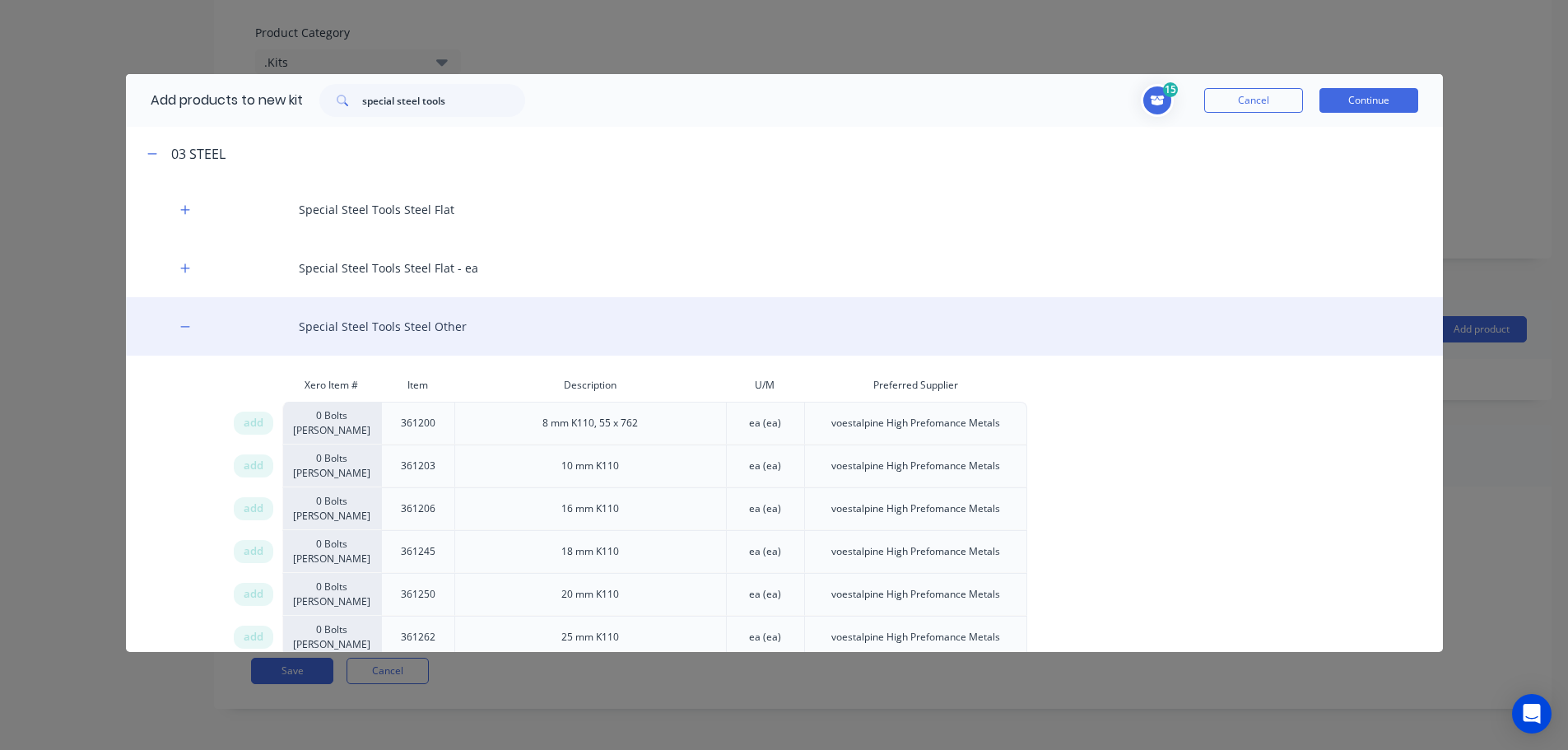
scroll to position [1817, 0]
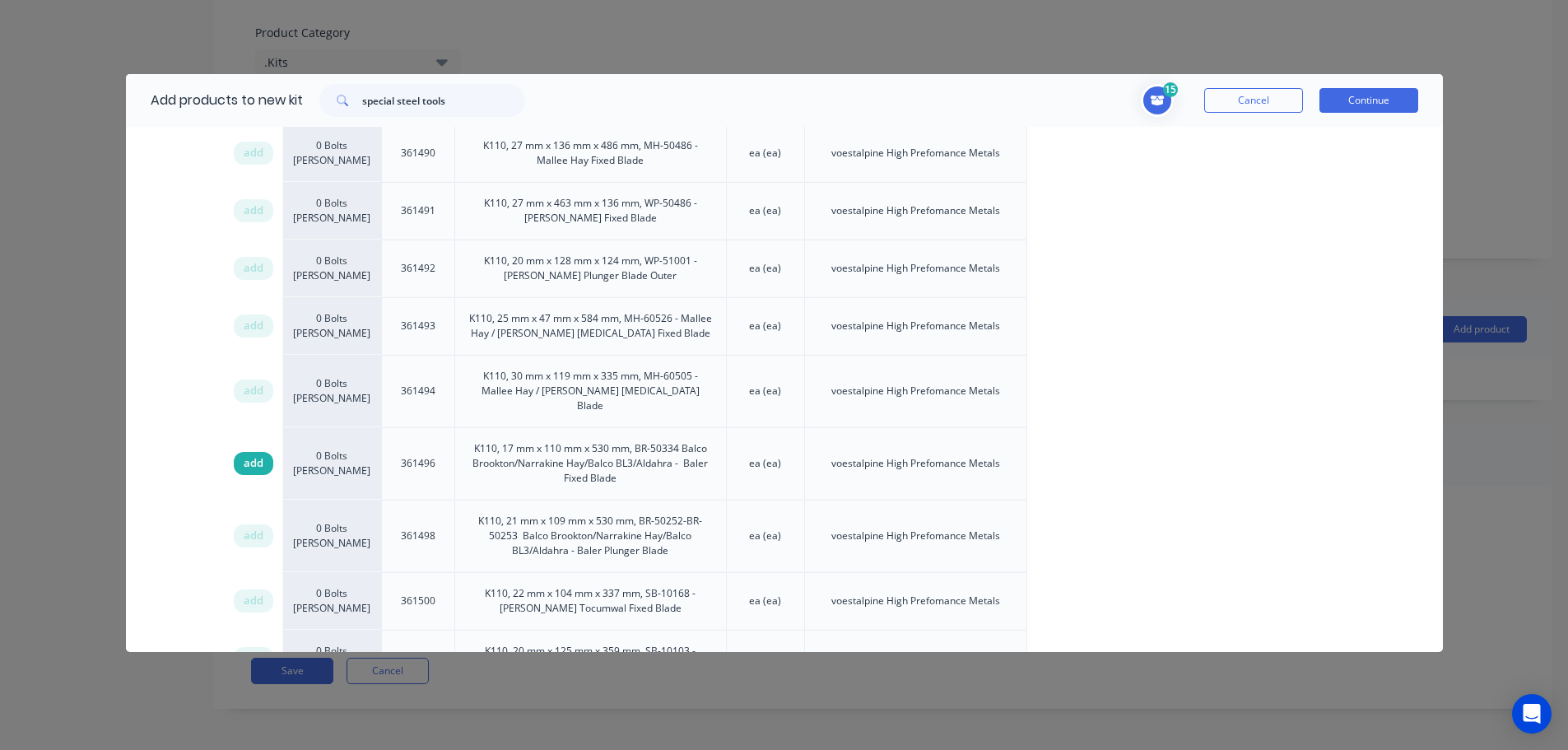
click at [252, 455] on span "add" at bounding box center [253, 464] width 19 height 17
click at [455, 101] on input "special steel tools" at bounding box center [443, 100] width 163 height 33
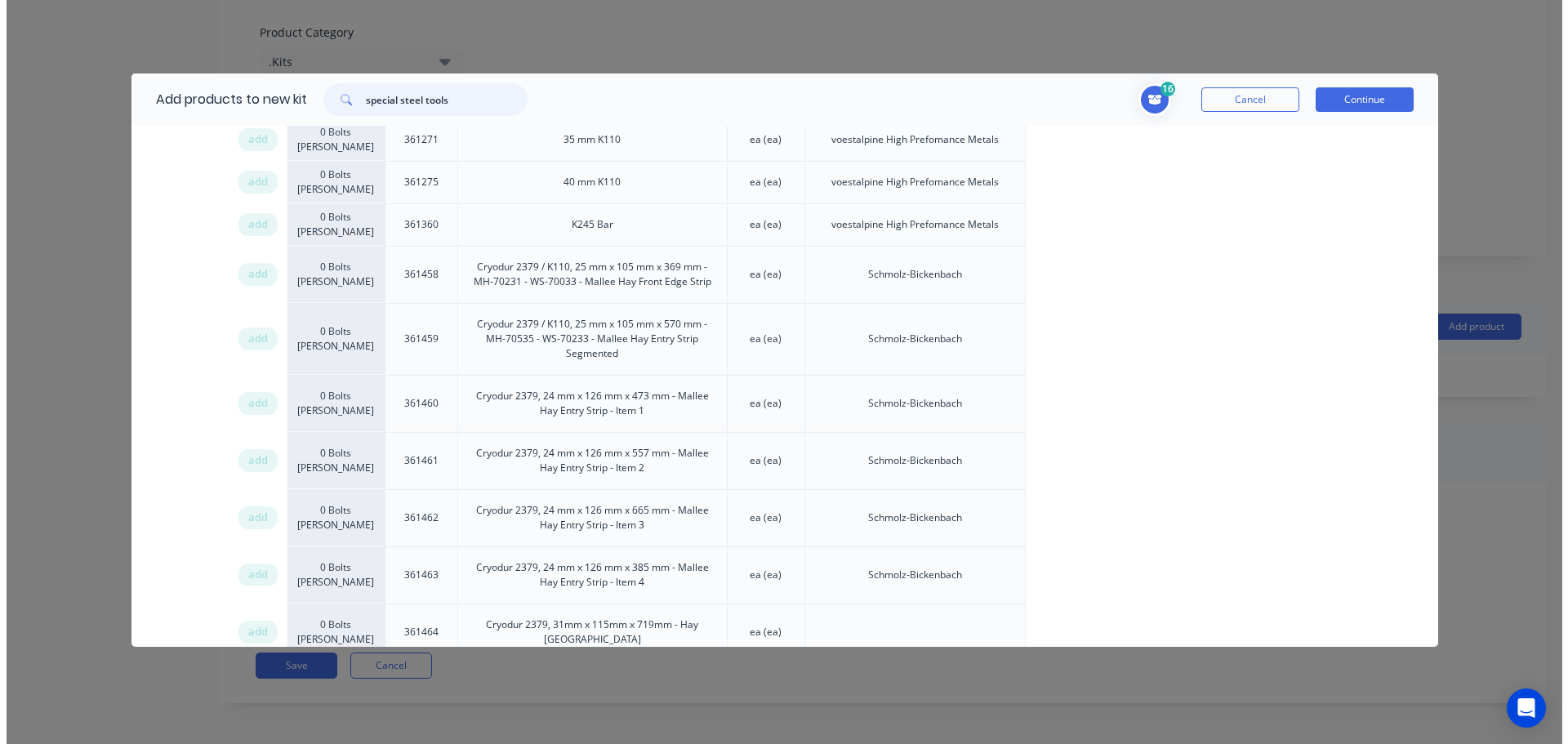
scroll to position [0, 0]
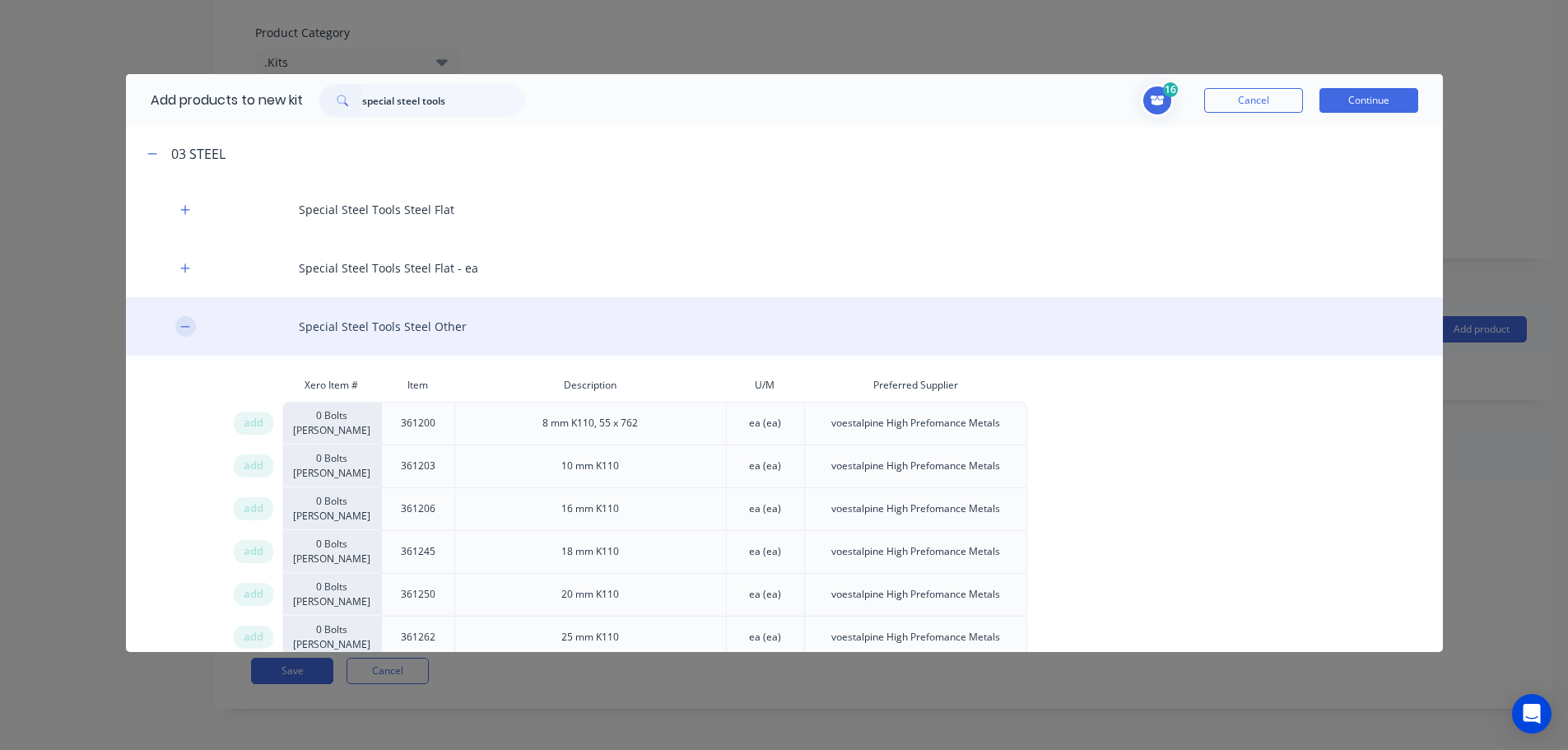
click at [181, 326] on icon "button" at bounding box center [184, 326] width 9 height 1
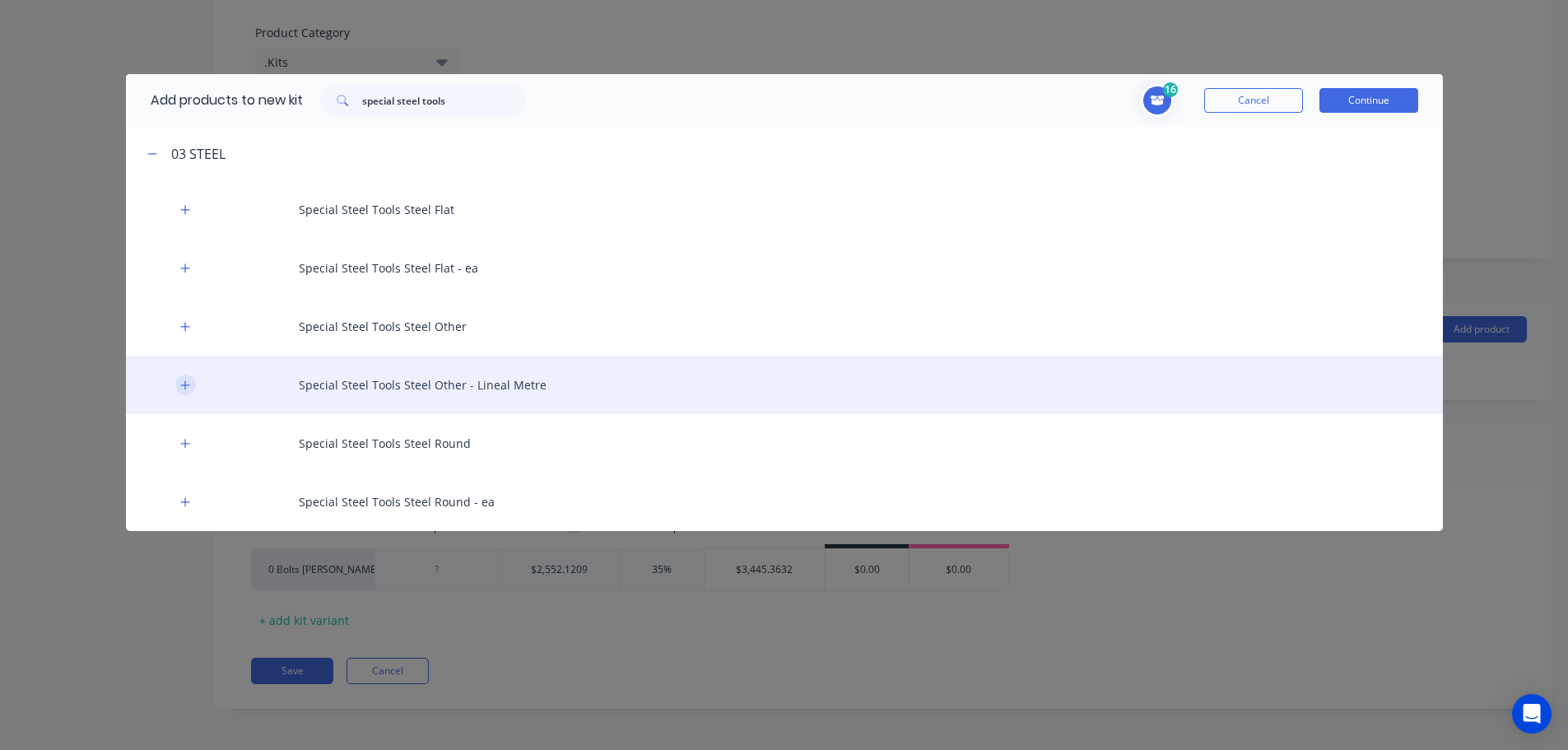
click at [182, 387] on icon "button" at bounding box center [185, 386] width 10 height 12
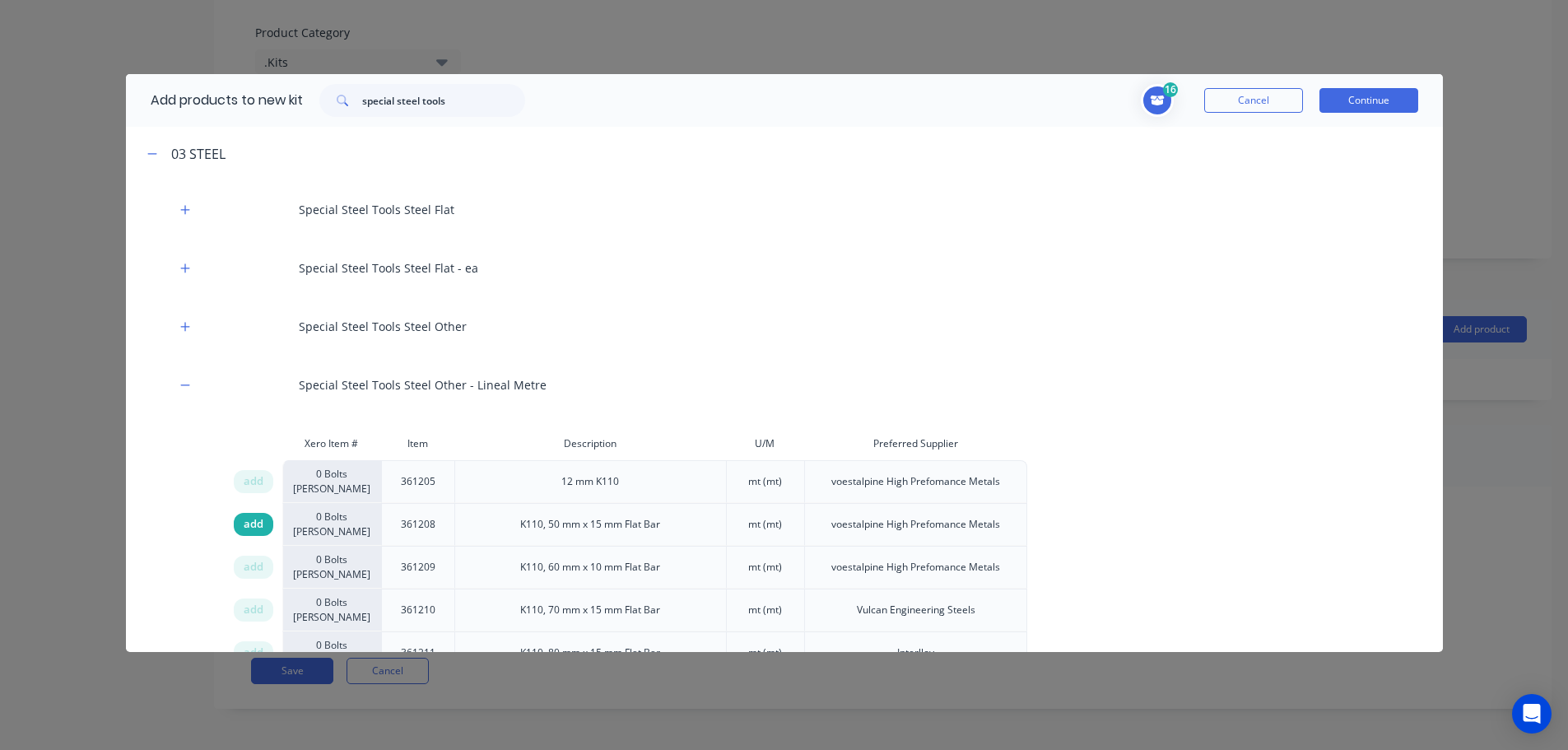
click at [245, 523] on span "add" at bounding box center [253, 524] width 19 height 17
click at [153, 487] on div "Xero Item # Item Description U/M Preferred Supplier add 0 Bolts Metric Galvanis…" at bounding box center [784, 679] width 1316 height 504
click at [253, 609] on span "add" at bounding box center [253, 610] width 19 height 17
click at [1342, 100] on button "Continue" at bounding box center [1368, 100] width 98 height 24
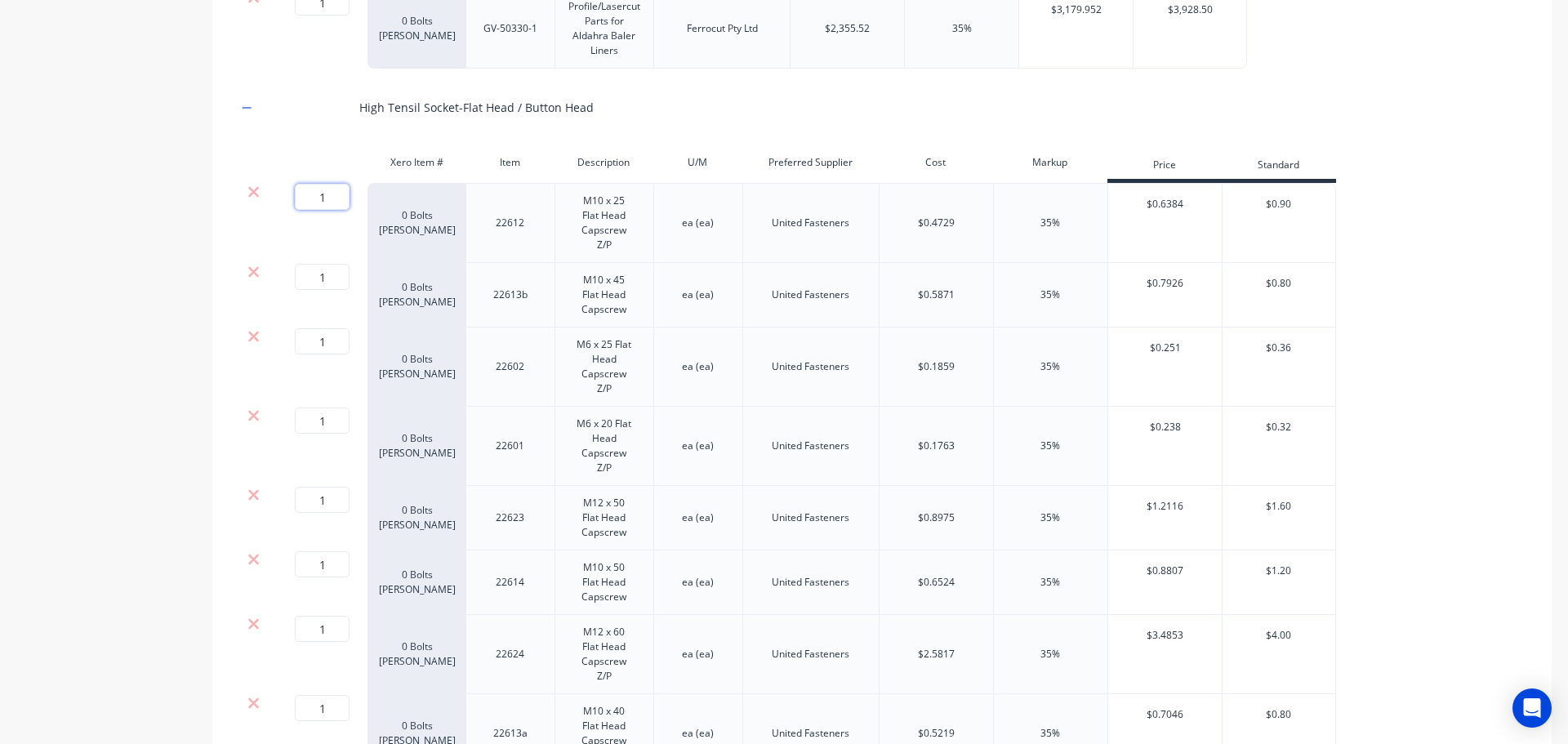
click at [276, 198] on div "1 1 ?" at bounding box center [318, 223] width 98 height 80
type input "34"
click at [83, 271] on div "Product details" at bounding box center [102, 707] width 171 height 3256
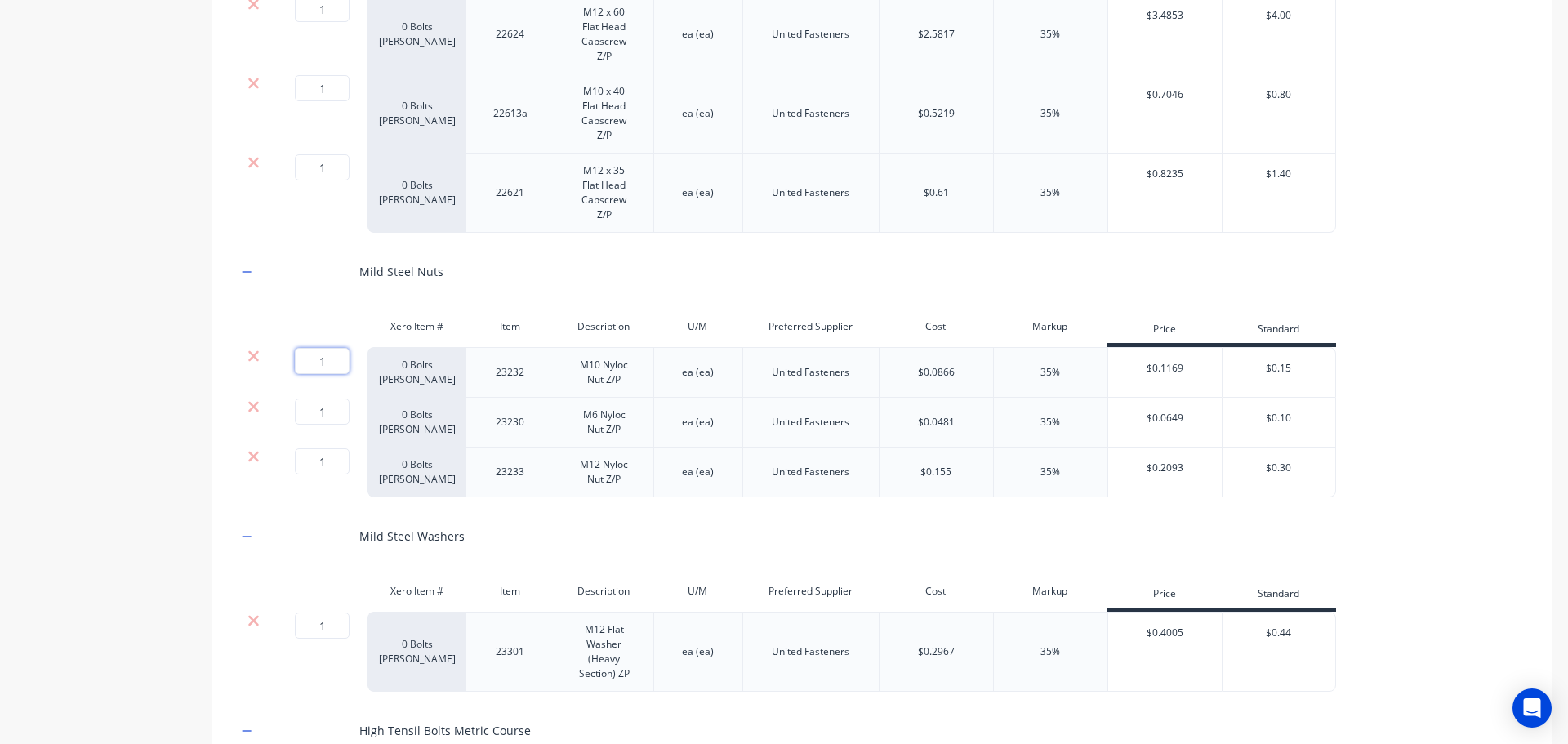
drag, startPoint x: 335, startPoint y: 354, endPoint x: 235, endPoint y: 354, distance: 100.0
click at [235, 354] on div "Profile & Laser Cutting G Xero Item # Item Description Preferred Supplier Cost …" at bounding box center [881, 315] width 1339 height 2138
type input "132"
click at [143, 504] on div "Product details" at bounding box center [102, 88] width 171 height 3256
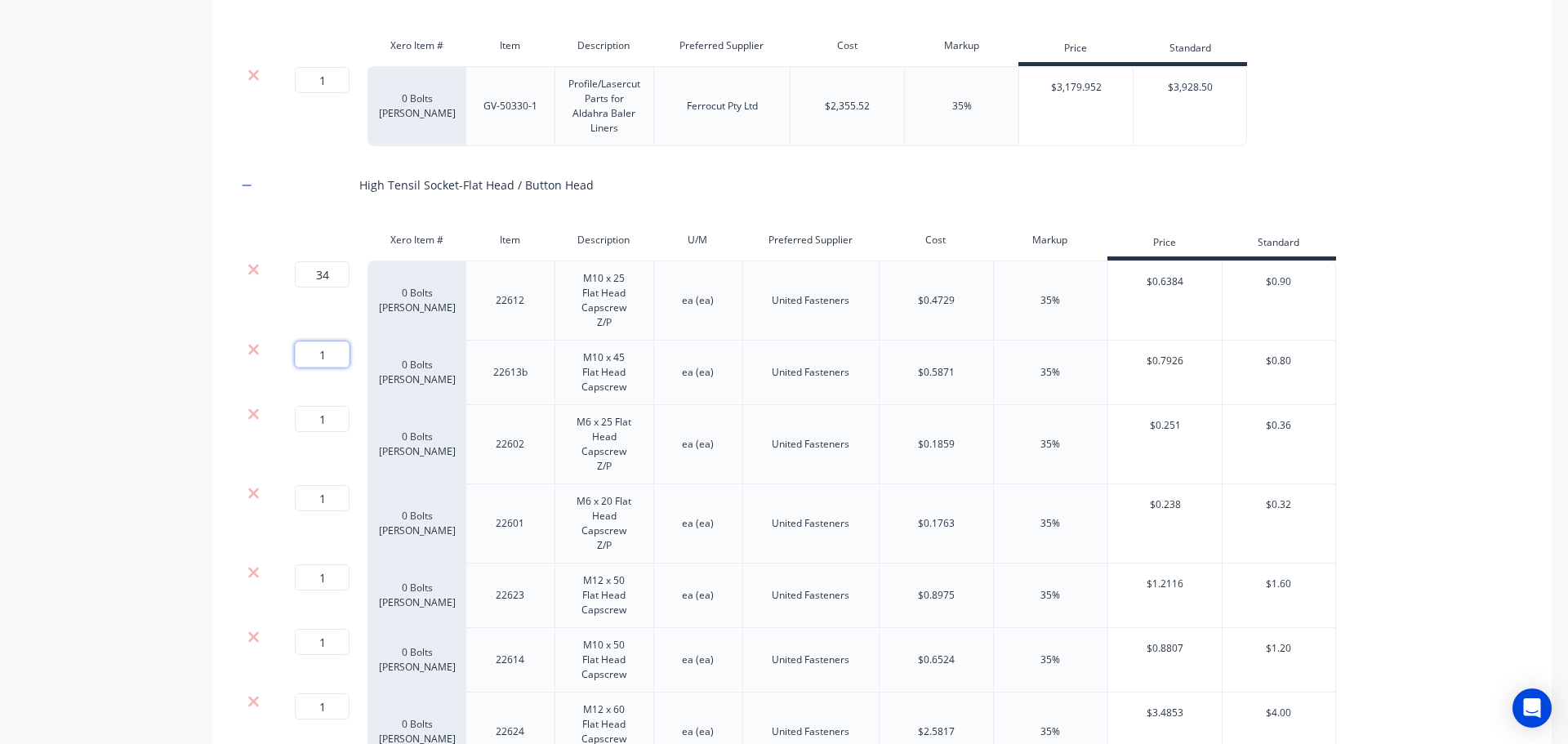
click at [334, 352] on input "1" at bounding box center [322, 354] width 55 height 26
type input "14"
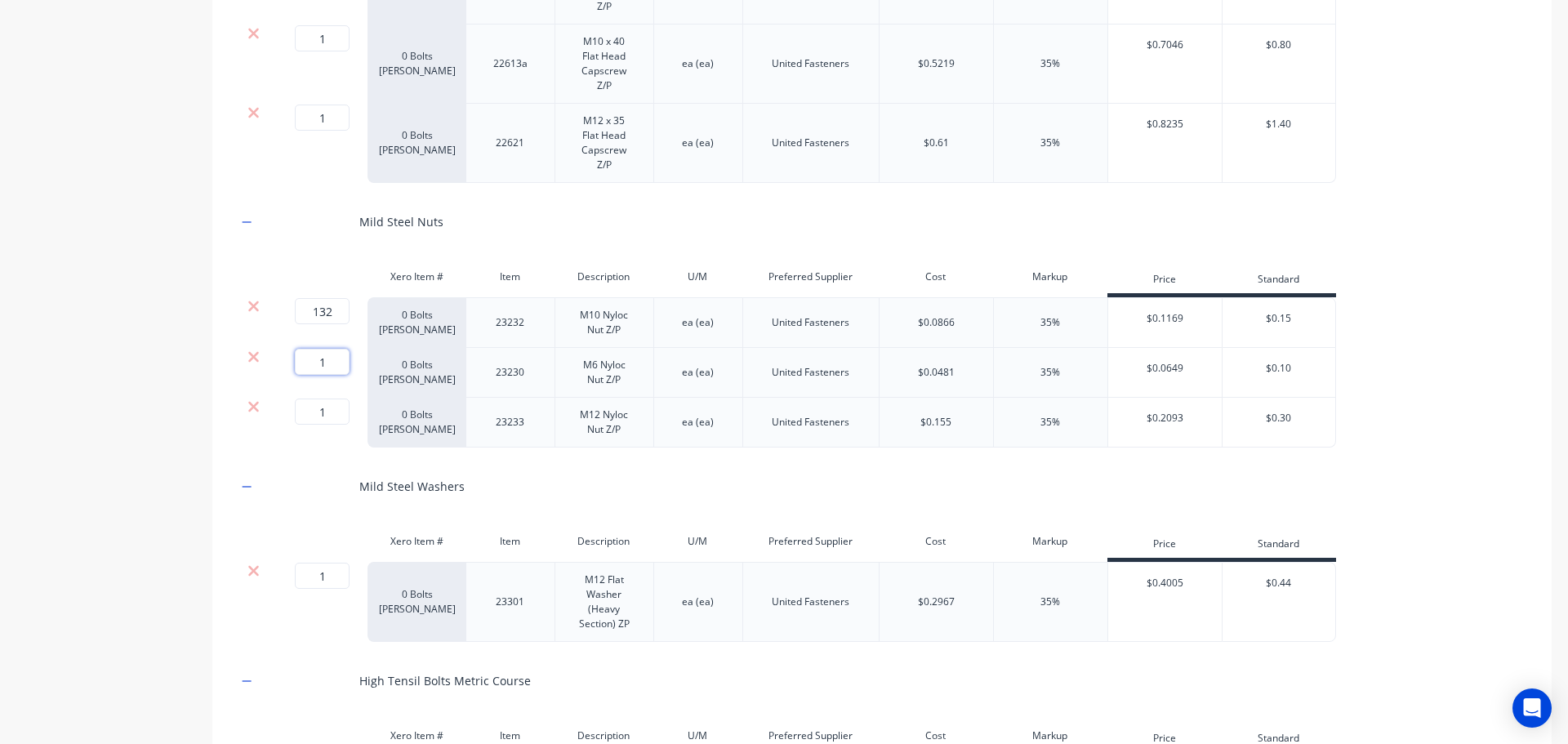
click at [328, 359] on input "1" at bounding box center [322, 362] width 55 height 26
type input "61"
click at [93, 412] on div "Product details" at bounding box center [102, 38] width 171 height 3256
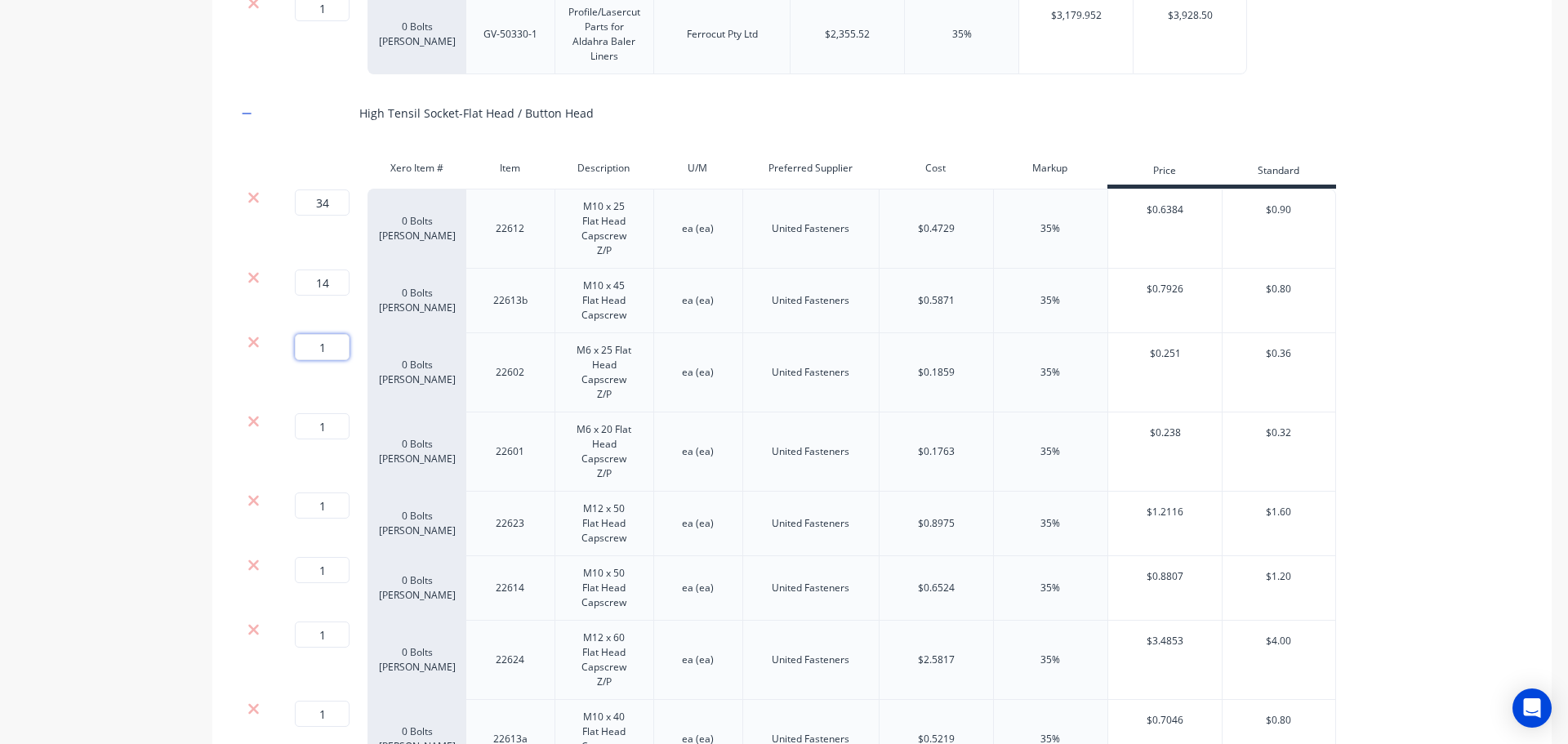
click at [334, 342] on input "1" at bounding box center [322, 347] width 55 height 26
type input "26"
click at [97, 421] on div "Product details" at bounding box center [102, 713] width 171 height 3256
click at [331, 425] on input "1" at bounding box center [322, 426] width 55 height 26
type input "35"
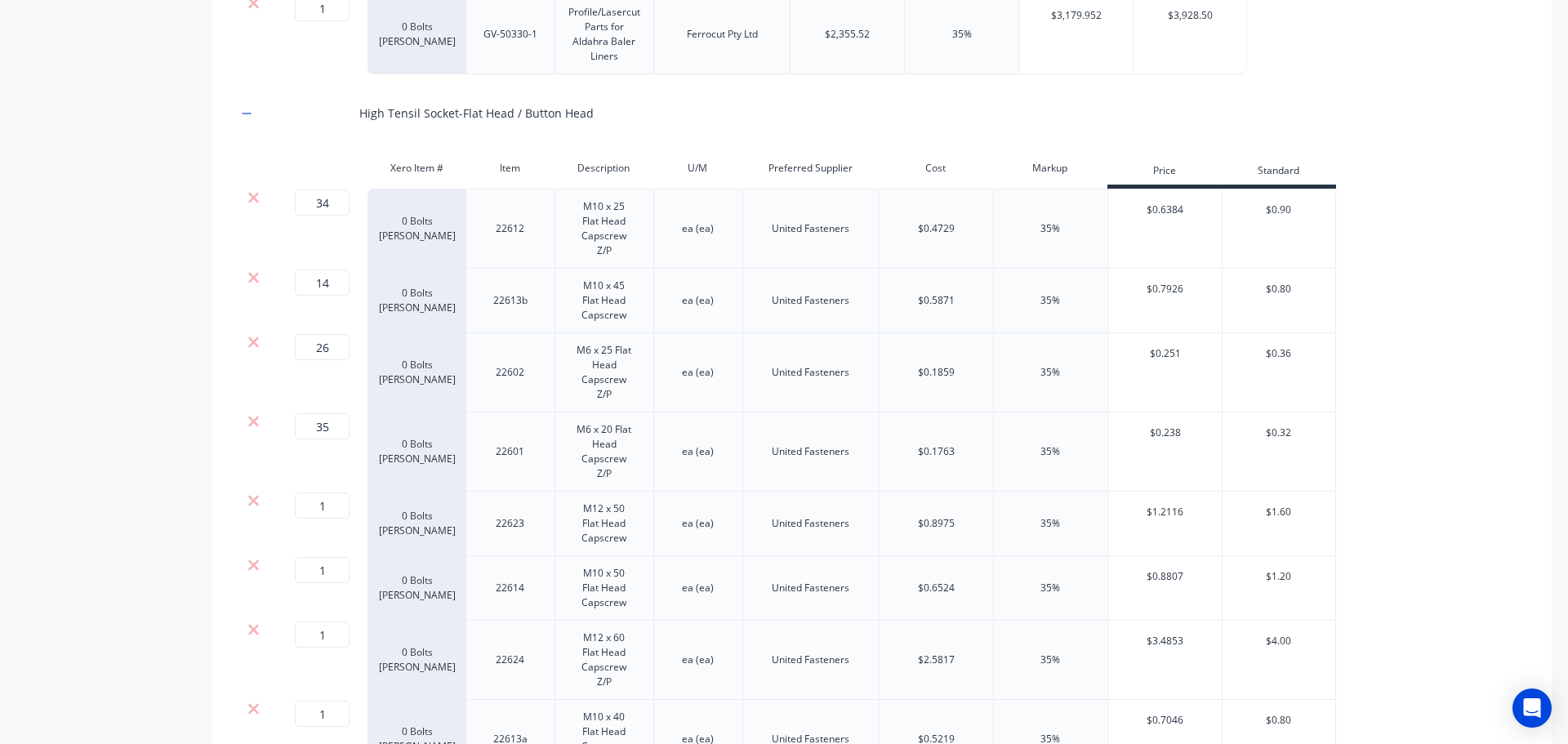
click at [93, 476] on div "Product details" at bounding box center [102, 713] width 171 height 3256
click at [337, 504] on input "1" at bounding box center [322, 505] width 55 height 26
type input "4"
click at [124, 539] on div "Product details" at bounding box center [102, 713] width 171 height 3256
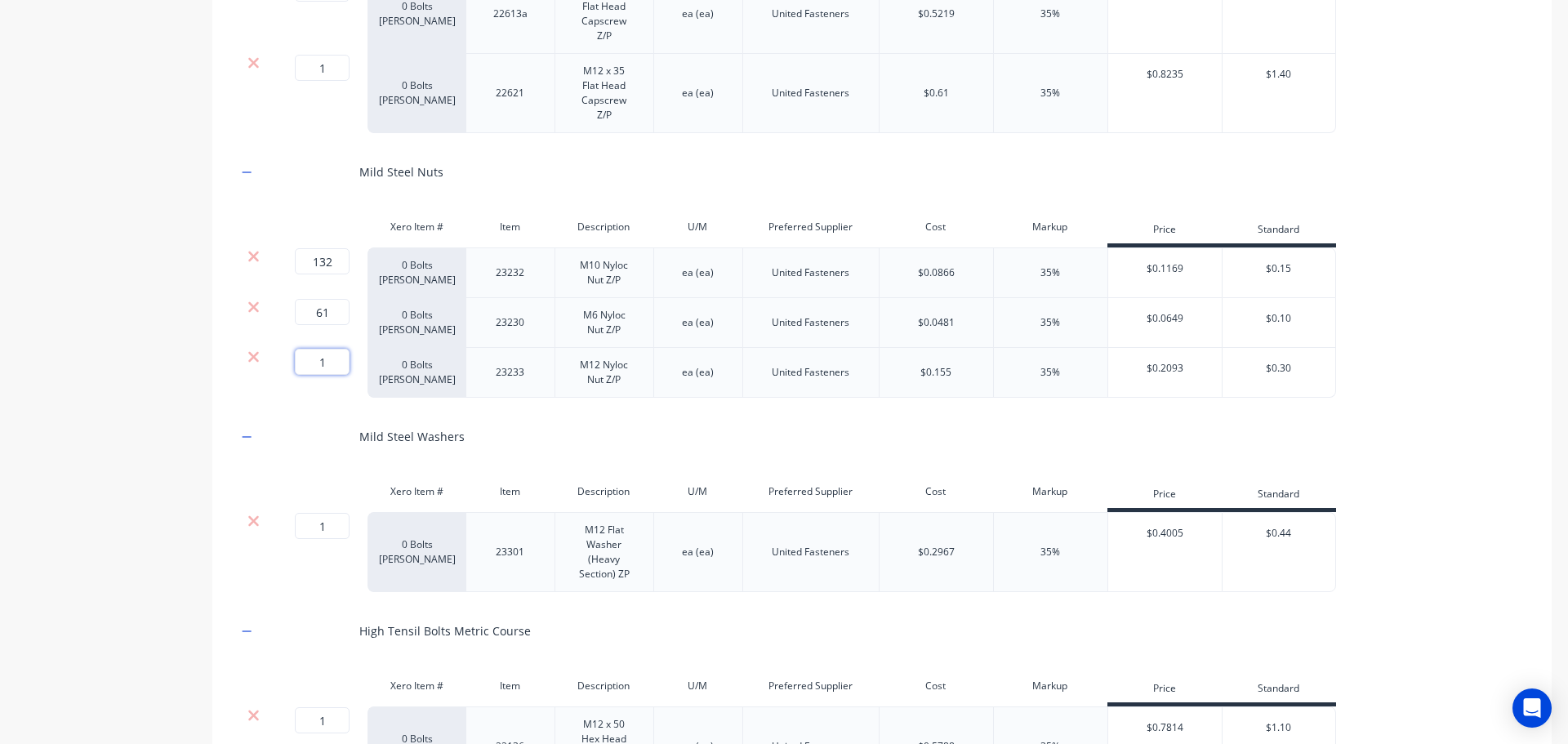
click at [335, 361] on input "1" at bounding box center [322, 362] width 55 height 26
type input "10"
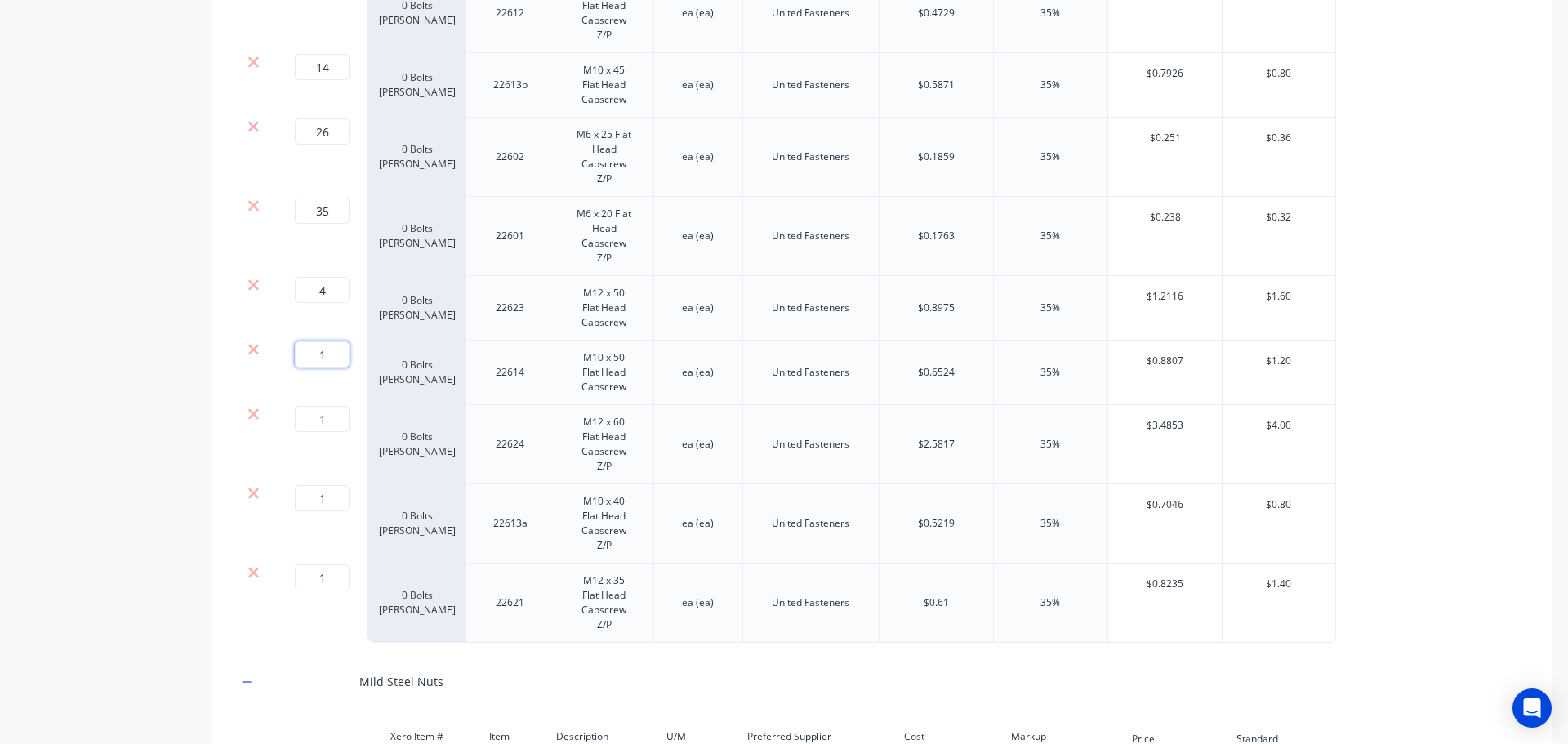
click at [332, 353] on input "1" at bounding box center [322, 354] width 55 height 26
type input "85"
click at [58, 370] on div "Product details" at bounding box center [102, 498] width 171 height 3256
click at [332, 420] on input "1" at bounding box center [322, 418] width 55 height 26
type input "6"
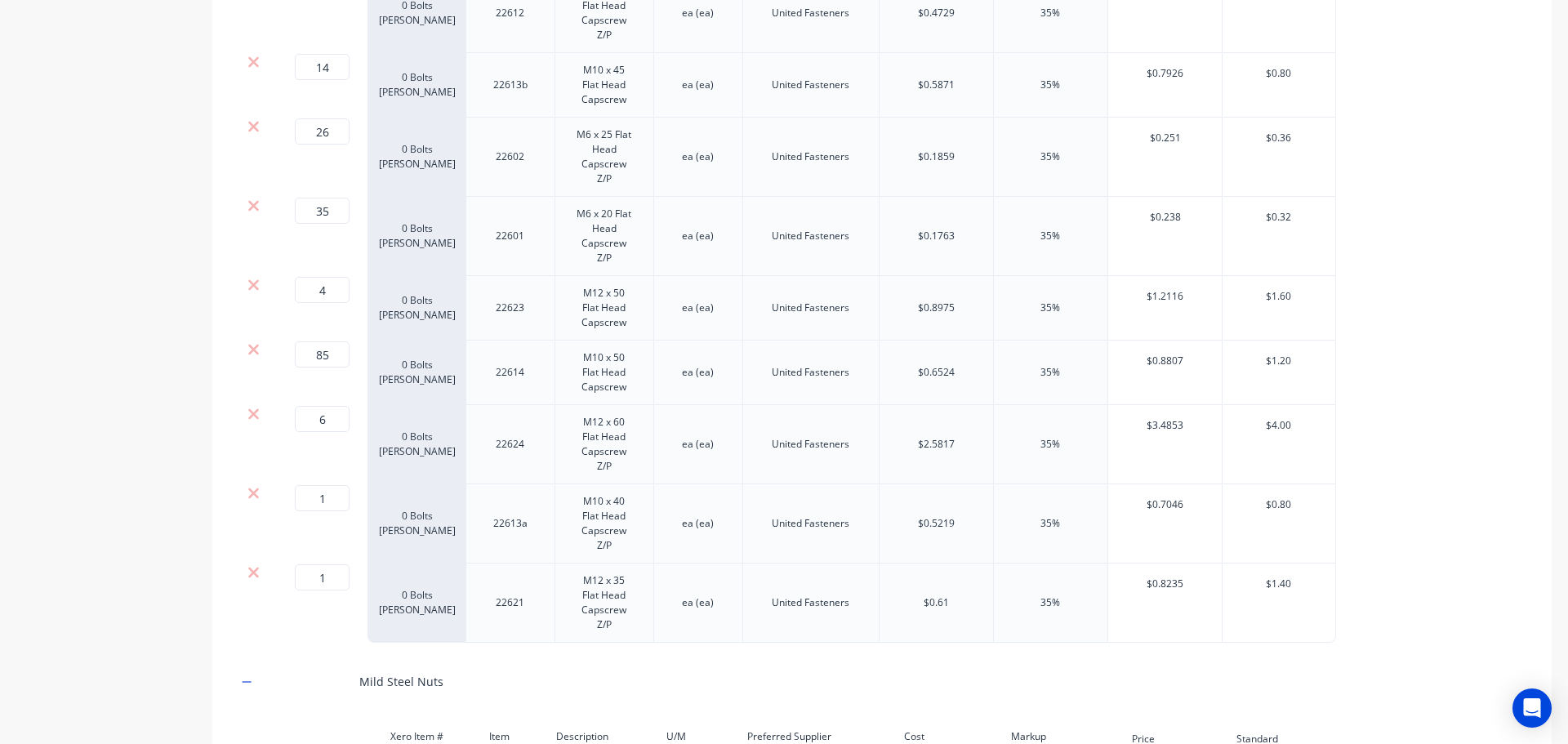
click at [101, 514] on div "Product details" at bounding box center [102, 498] width 171 height 3256
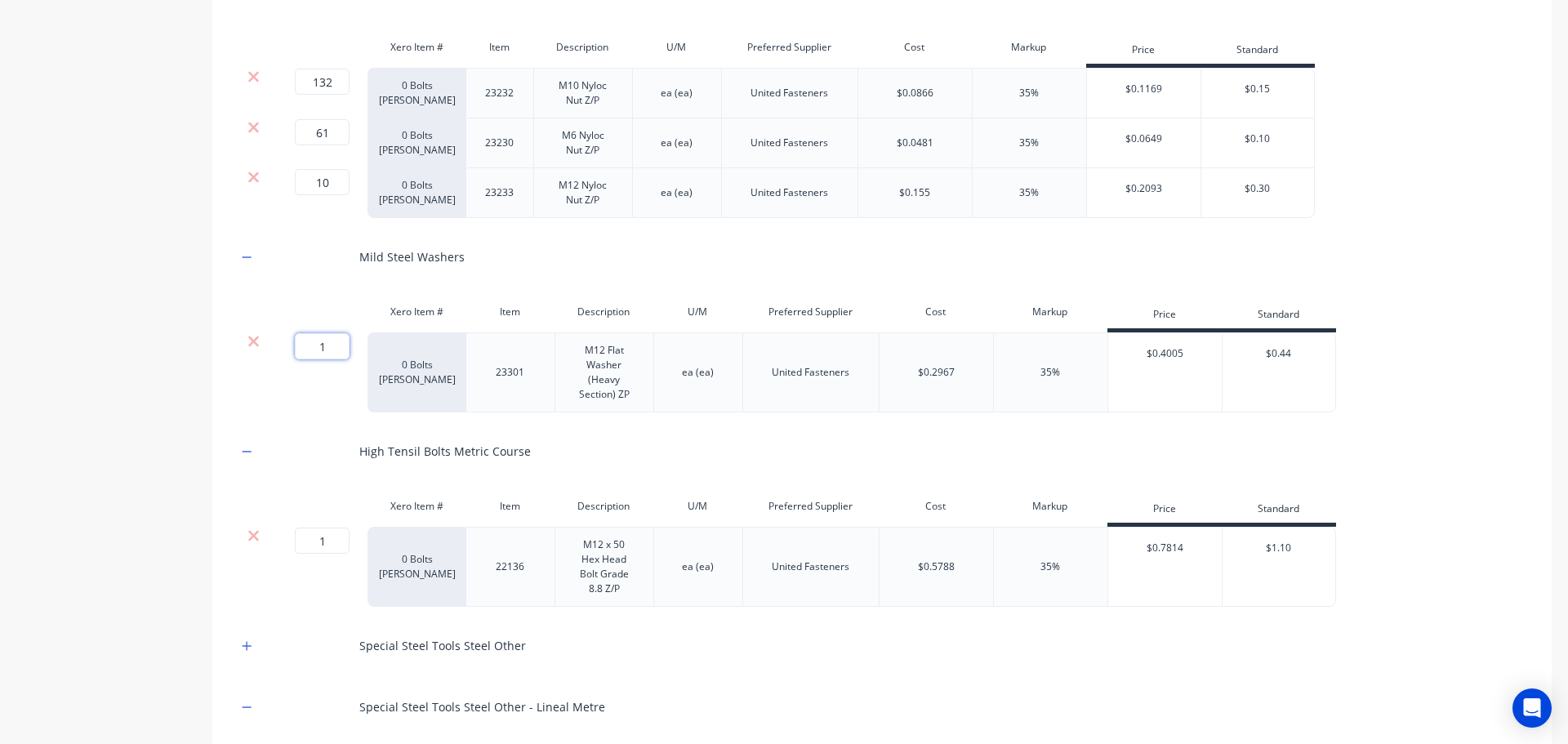
click at [330, 339] on input "1" at bounding box center [322, 346] width 55 height 26
type input "6"
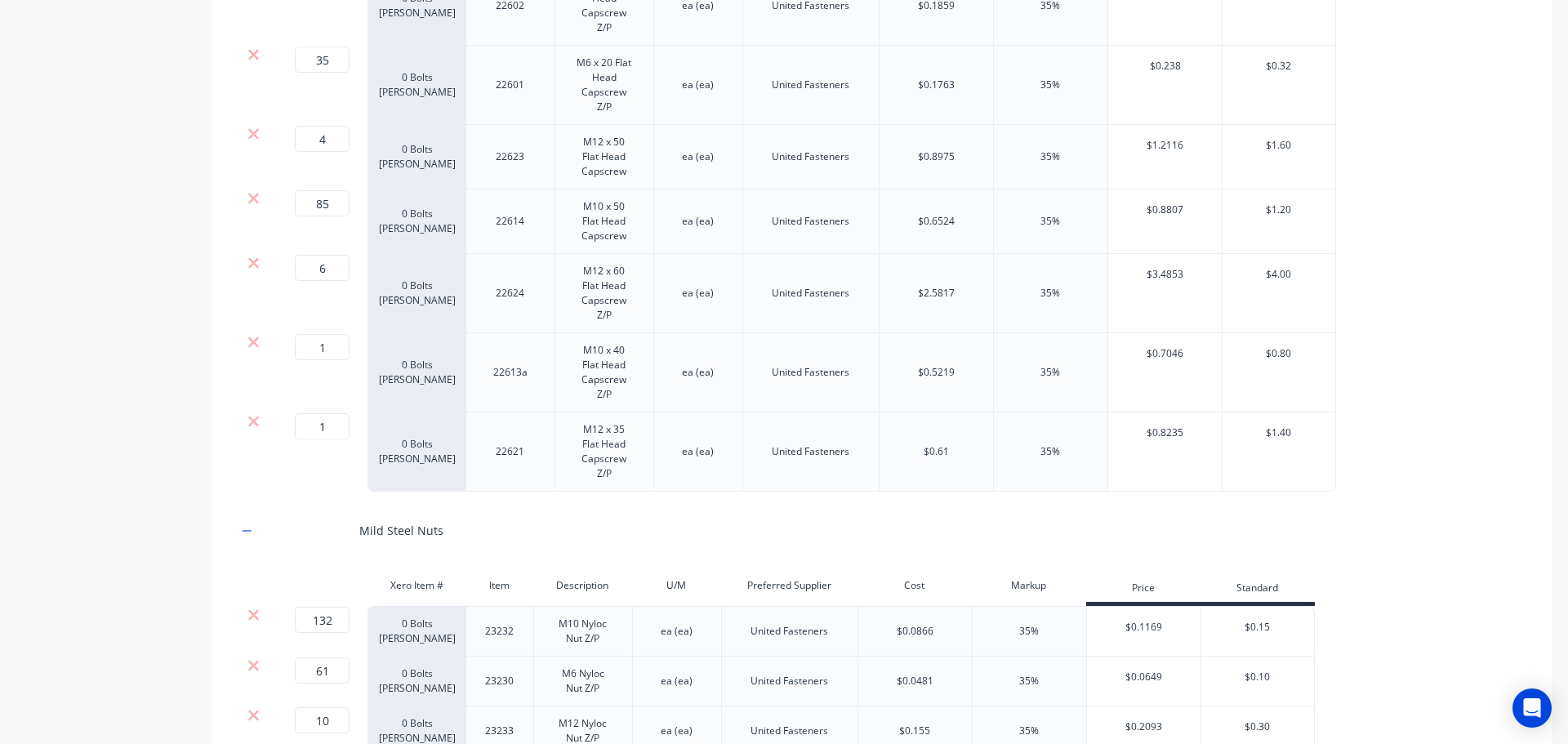
click at [334, 332] on div "6 6 ?" at bounding box center [318, 293] width 98 height 79
click at [330, 344] on input "1" at bounding box center [322, 347] width 55 height 26
type input "16"
click at [65, 569] on div "Product details" at bounding box center [102, 347] width 171 height 3256
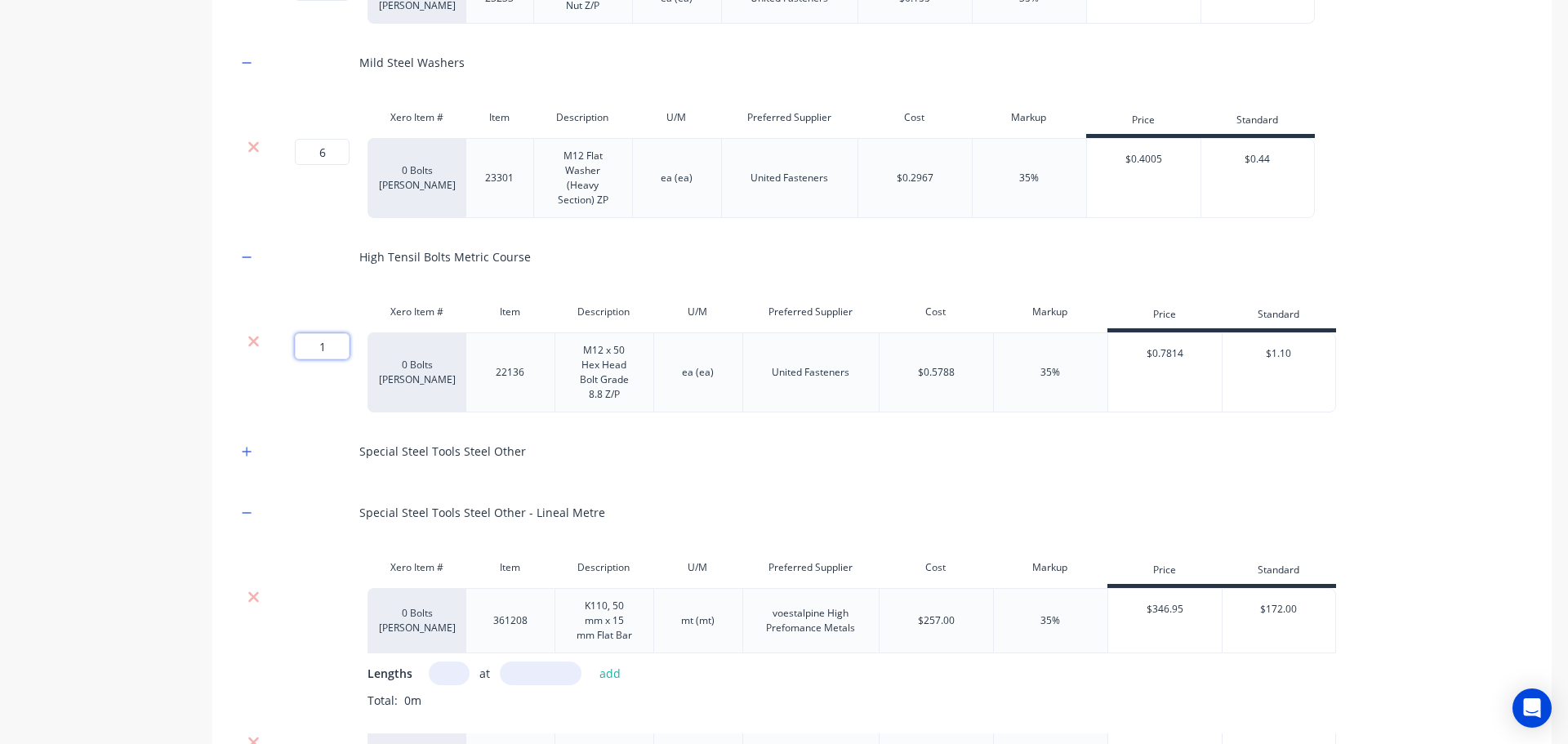
click at [335, 342] on input "1" at bounding box center [322, 346] width 55 height 26
type input "6"
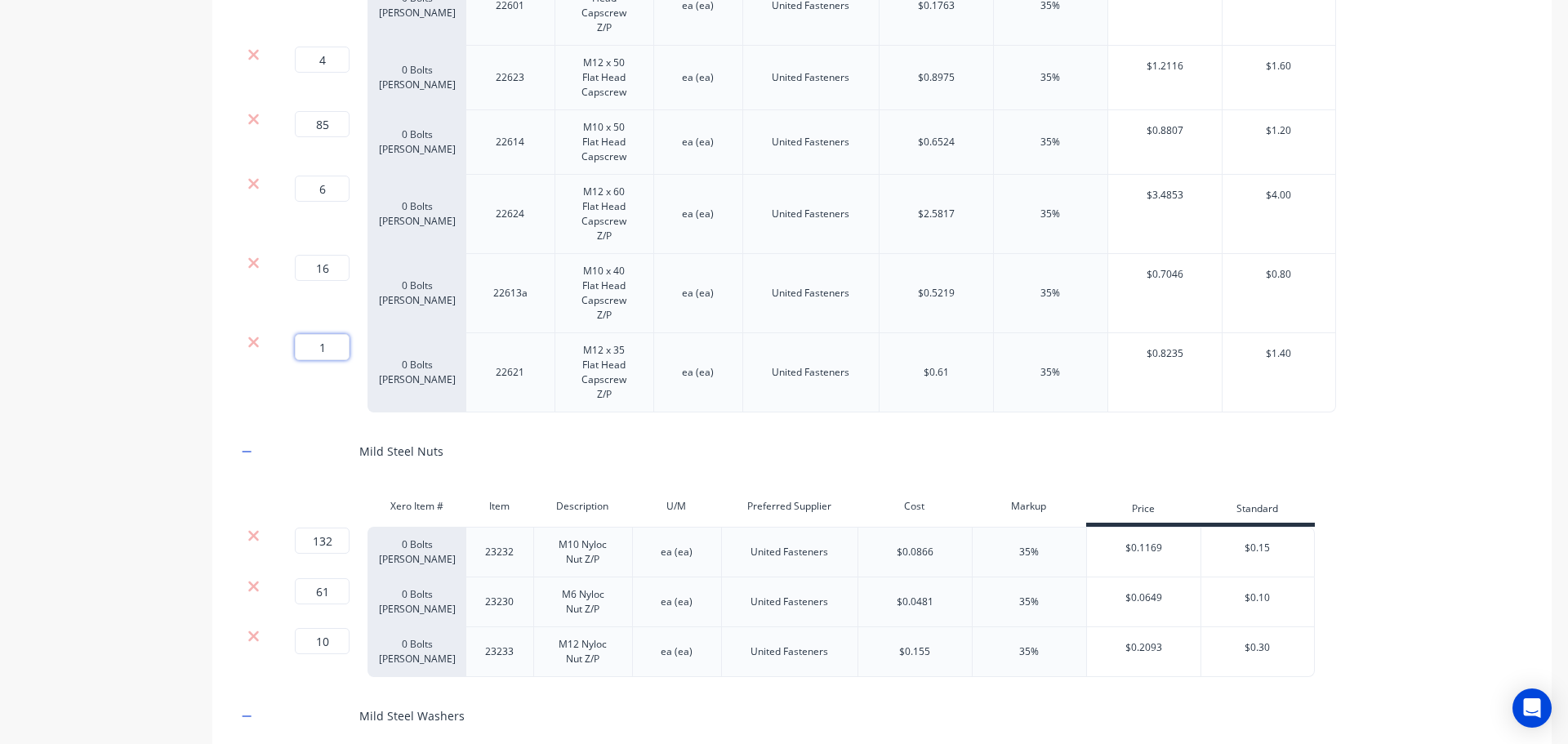
click at [336, 339] on input "1" at bounding box center [322, 347] width 55 height 26
type input "36"
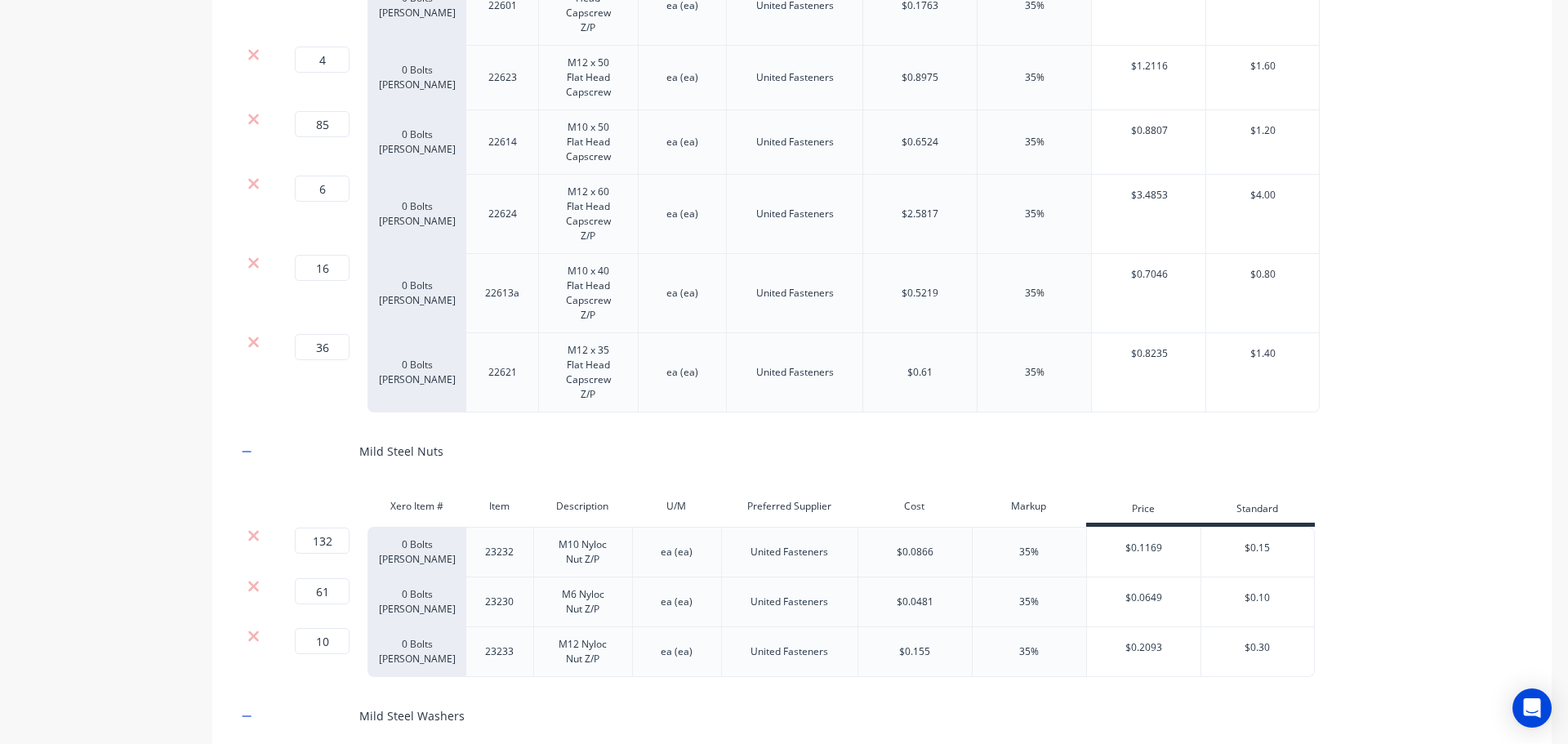
click at [95, 549] on div "Product details" at bounding box center [102, 267] width 171 height 3256
click at [132, 466] on div "Product details" at bounding box center [102, 267] width 171 height 3256
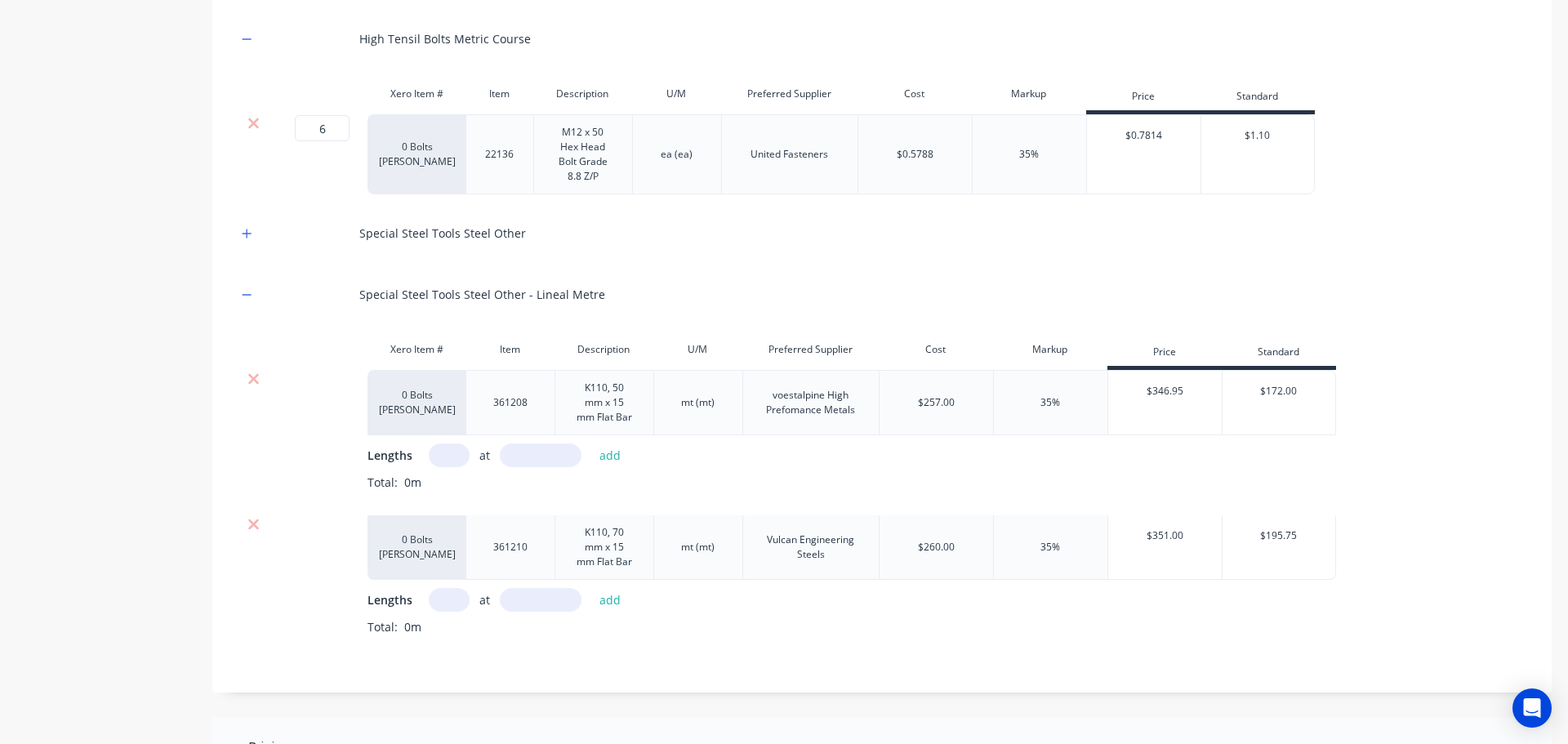
scroll to position [2363, 0]
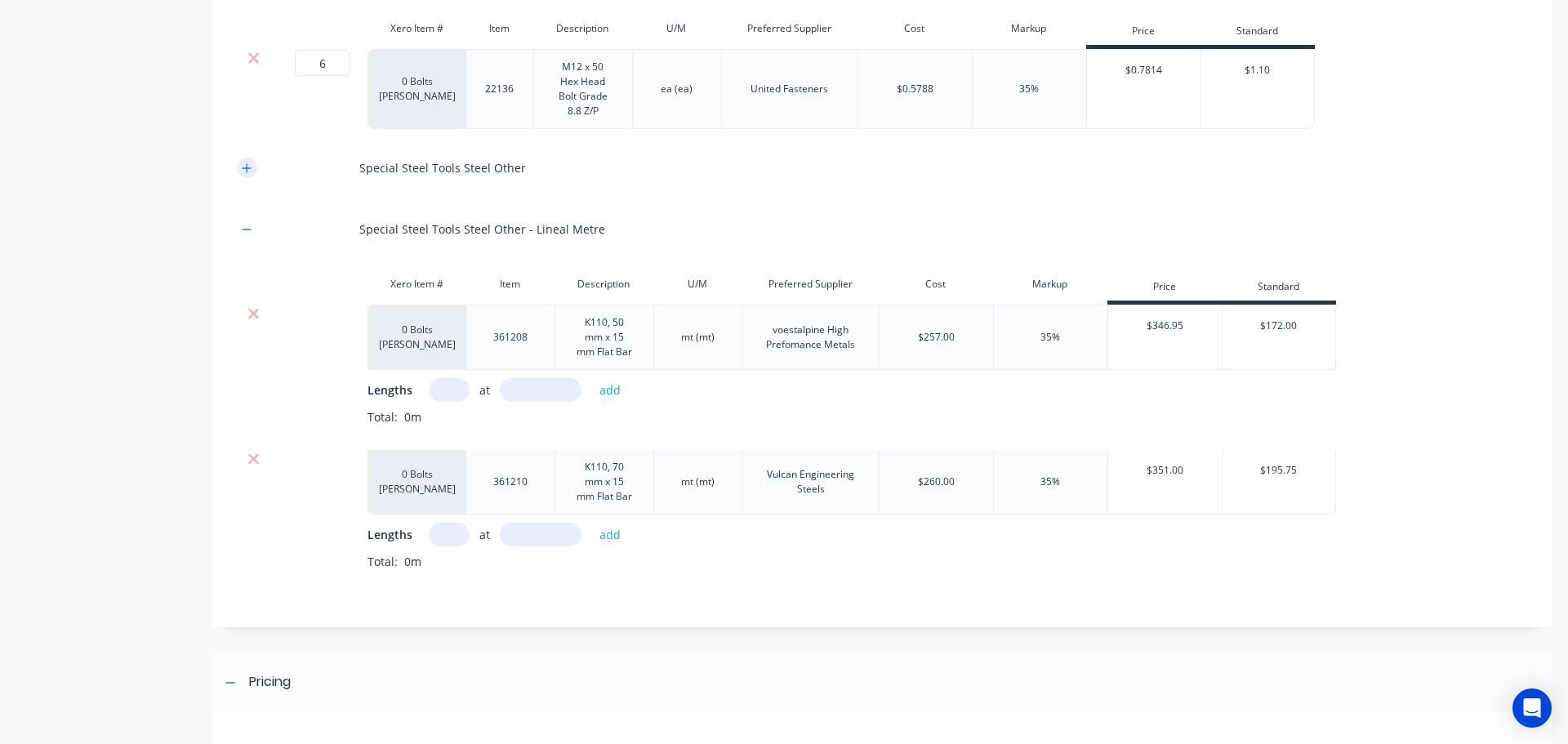
click at [243, 171] on icon "button" at bounding box center [247, 169] width 10 height 12
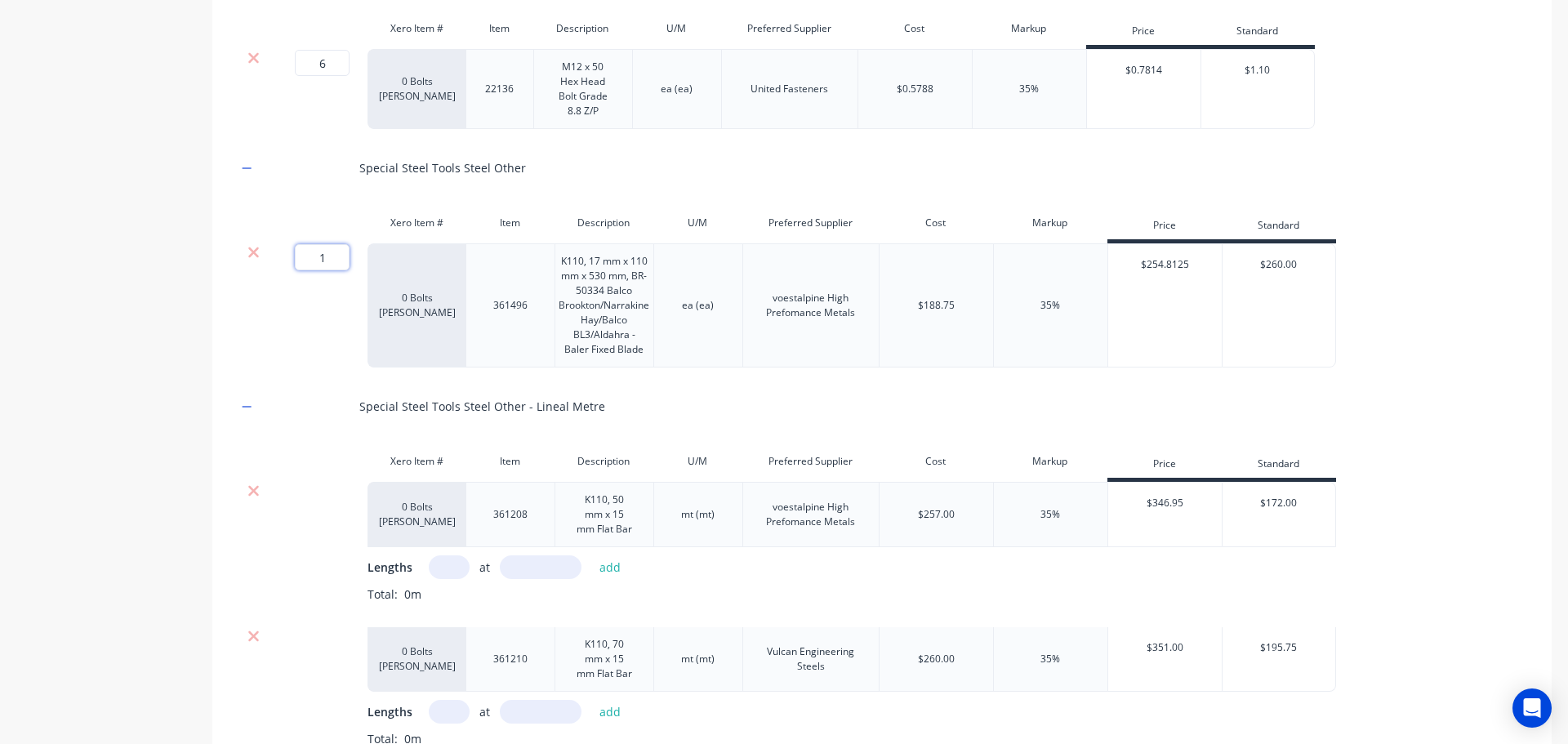
drag, startPoint x: 325, startPoint y: 254, endPoint x: 285, endPoint y: 256, distance: 40.0
click at [285, 256] on div "1 1 ?" at bounding box center [301, 257] width 37 height 26
type input "2"
click at [440, 569] on input "text" at bounding box center [449, 567] width 41 height 23
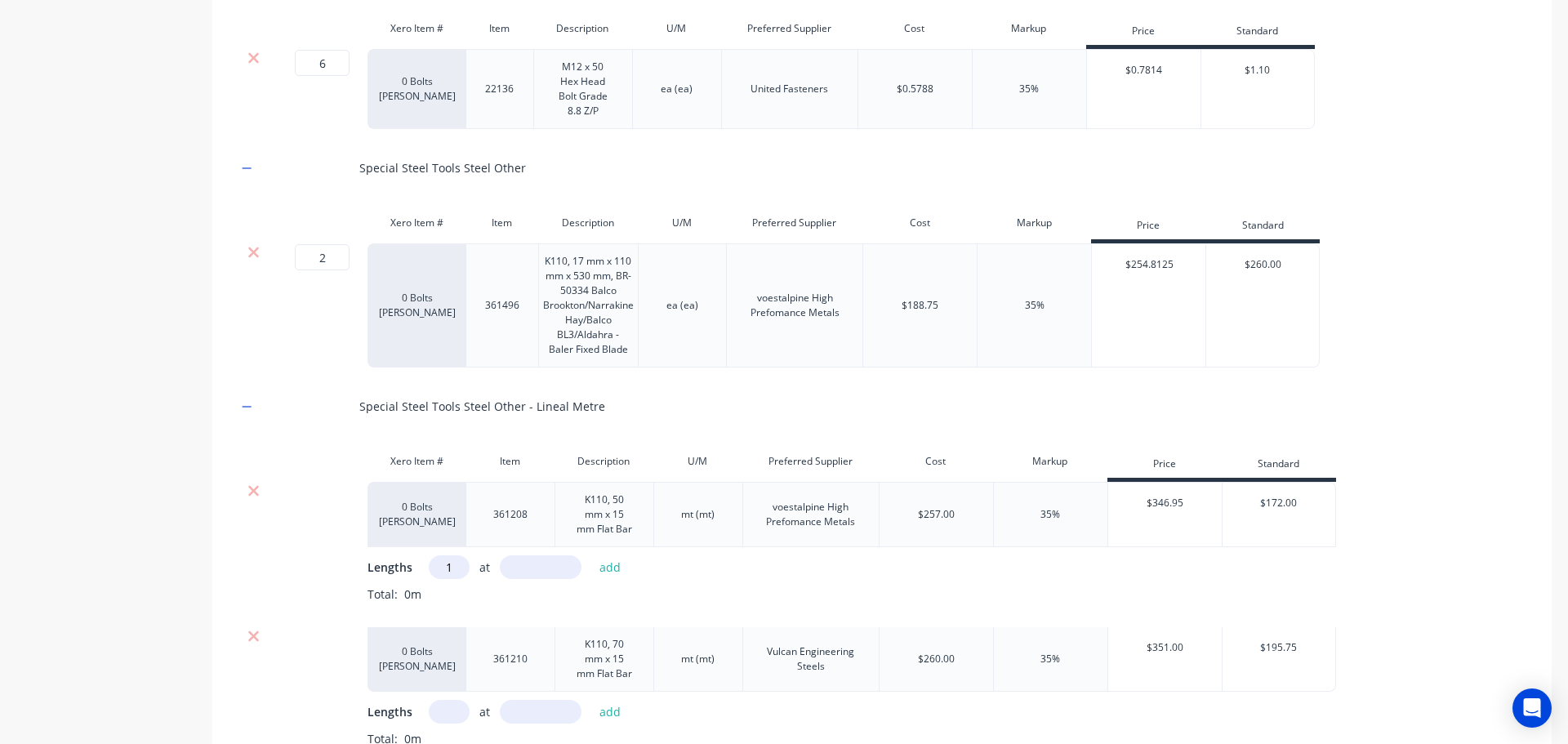
type input "1"
type input "62"
click at [613, 567] on button "add" at bounding box center [610, 567] width 38 height 22
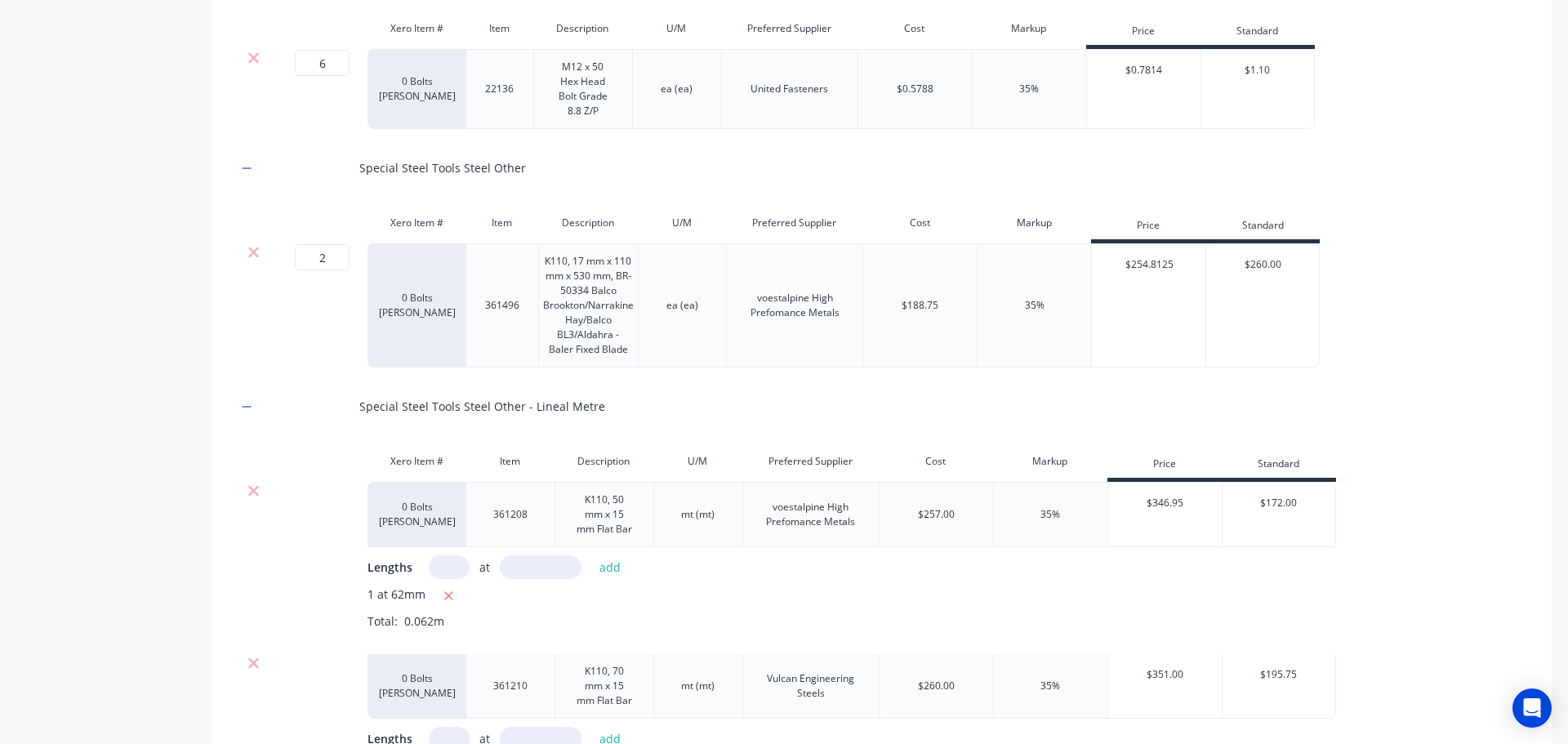
click at [449, 564] on input "text" at bounding box center [449, 567] width 41 height 23
type input "1"
type input "620"
click at [602, 569] on button "add" at bounding box center [610, 567] width 38 height 22
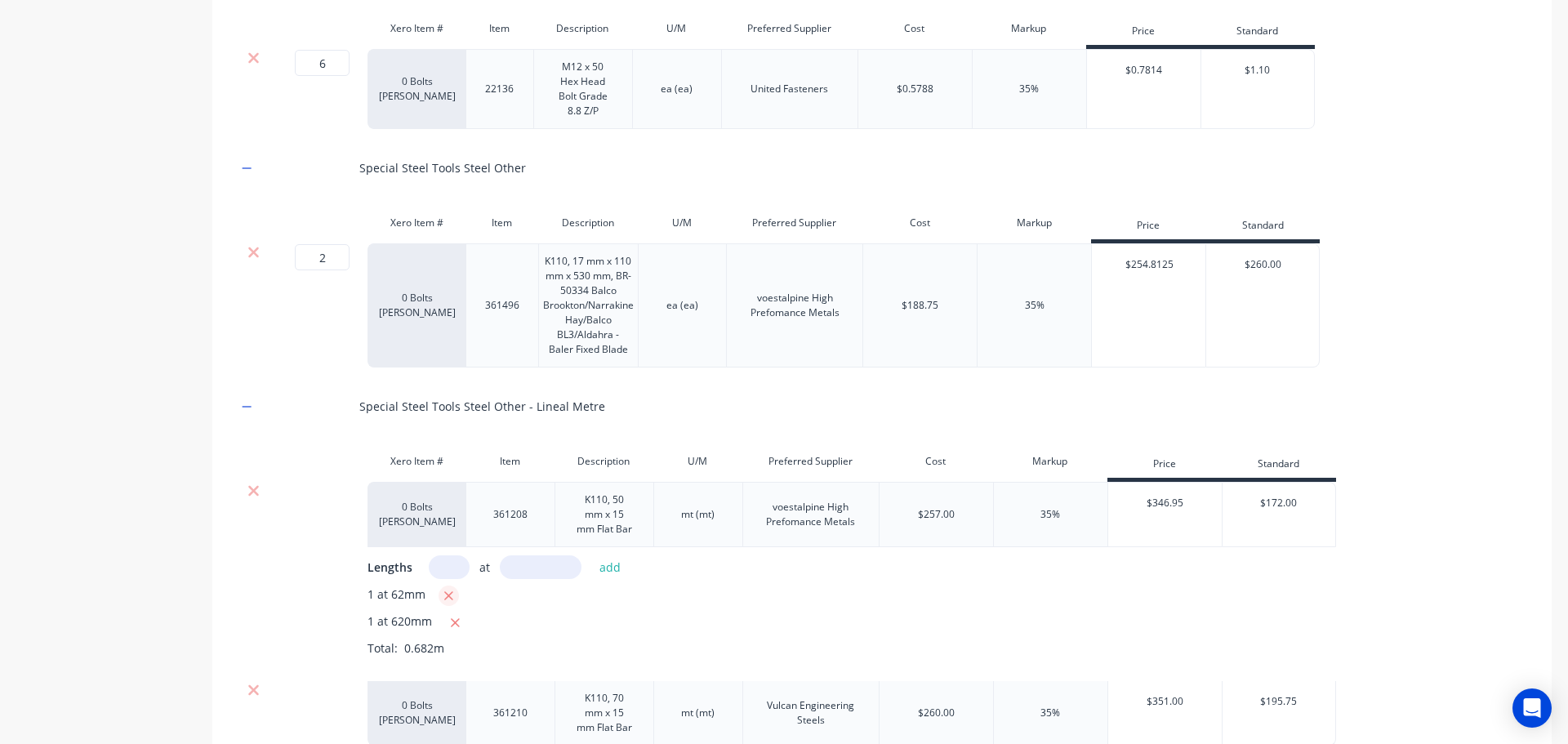
click at [447, 595] on icon "button" at bounding box center [448, 595] width 9 height 9
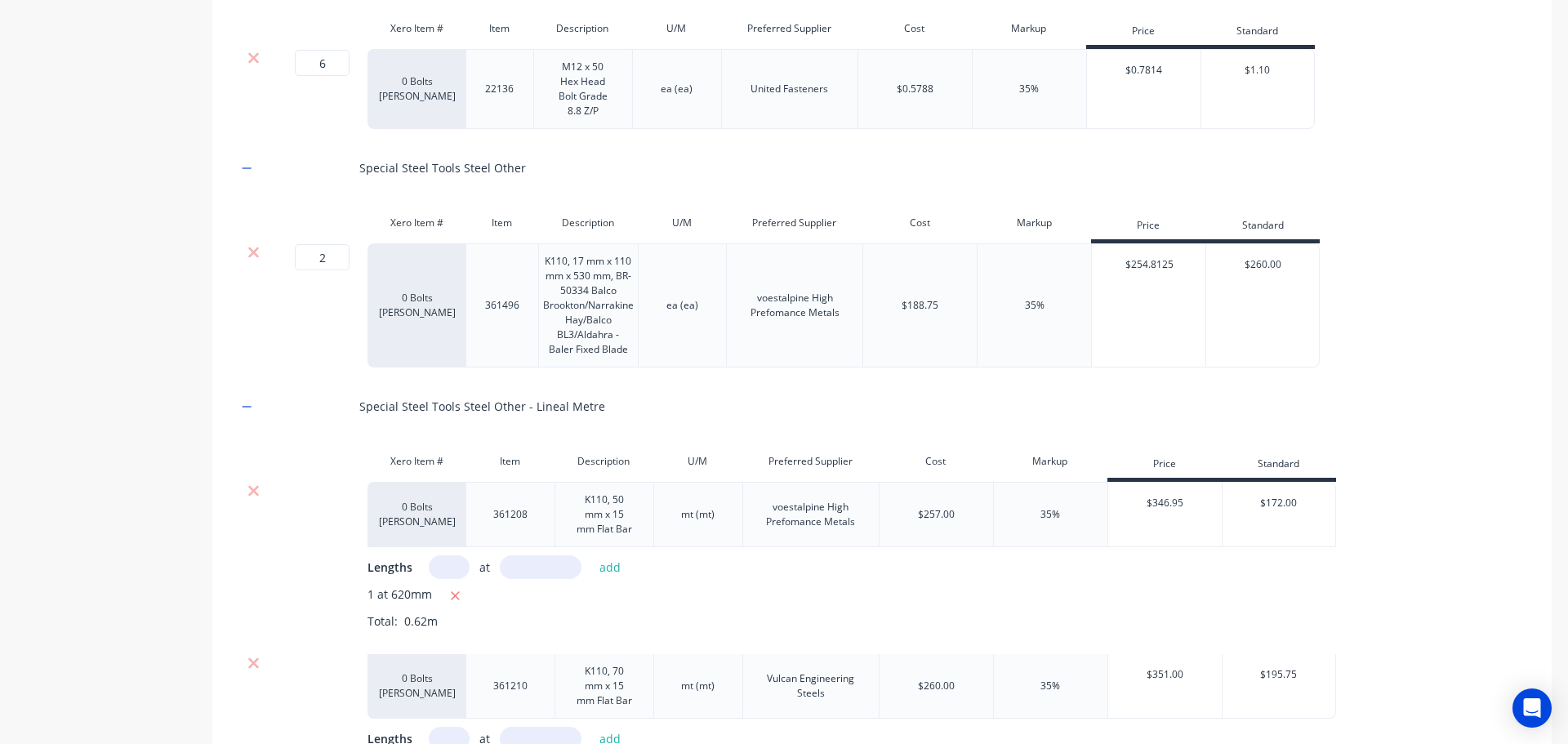
scroll to position [2608, 0]
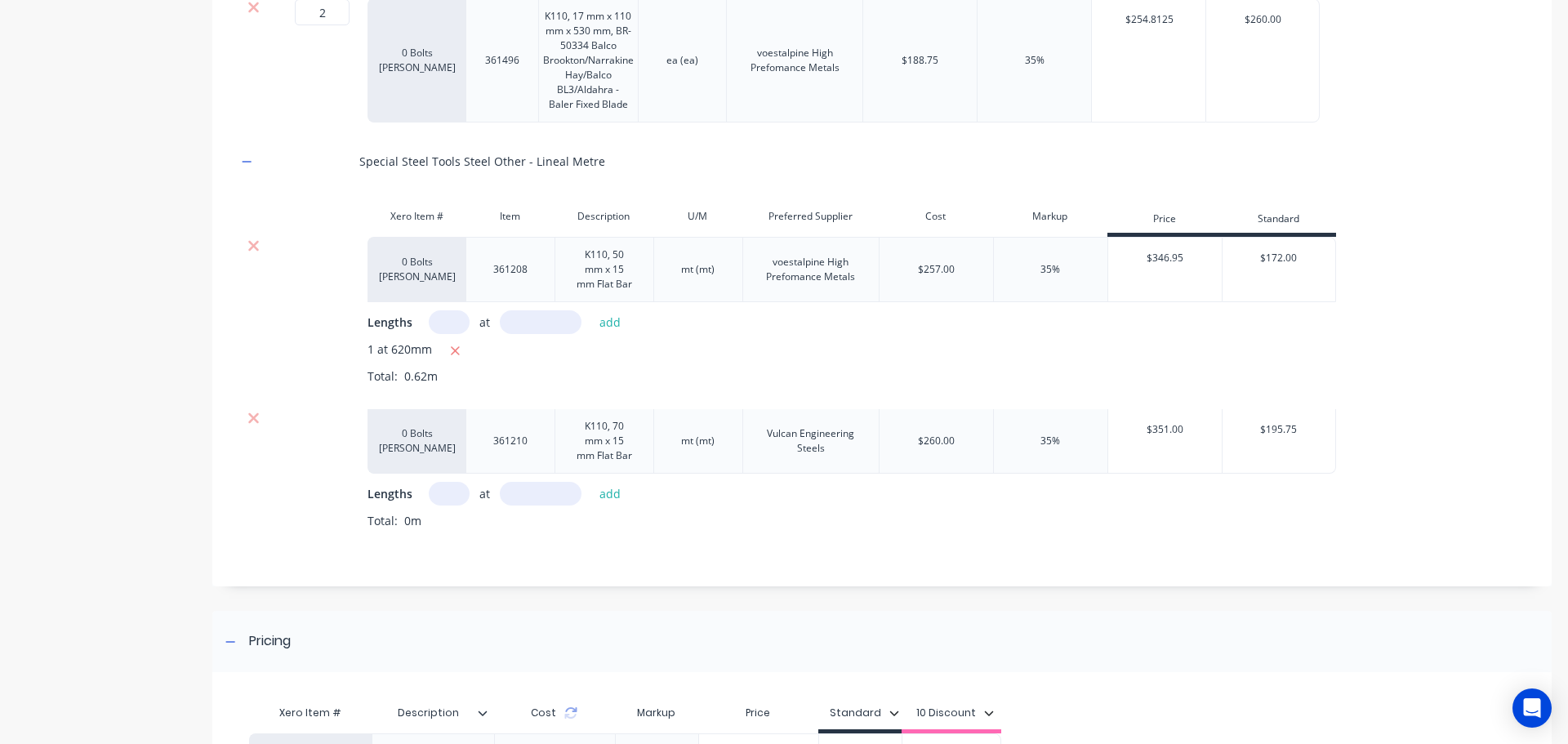
click at [455, 496] on input "text" at bounding box center [449, 493] width 41 height 23
type input "1"
type input "720"
click at [613, 493] on button "add" at bounding box center [610, 493] width 38 height 22
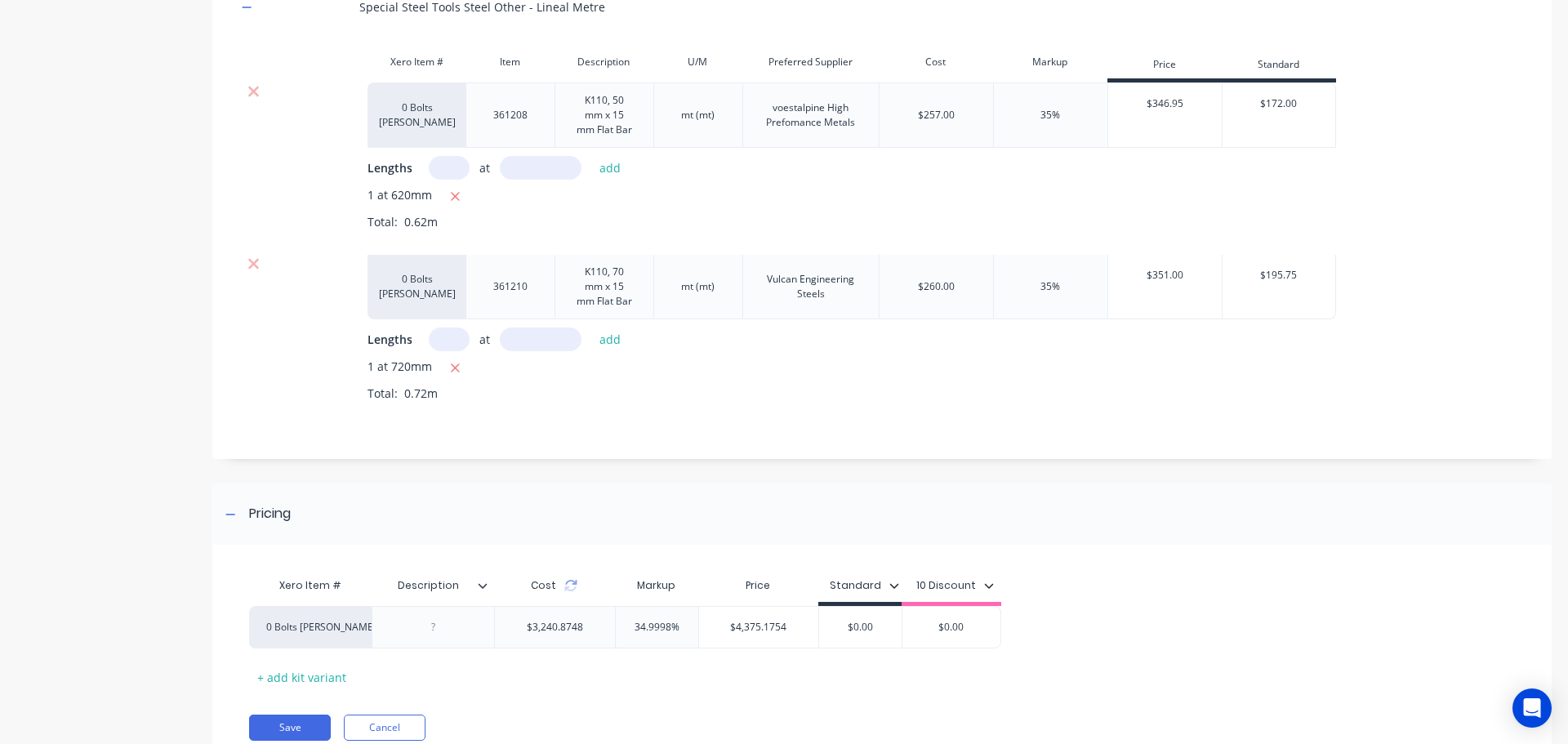
scroll to position [2824, 0]
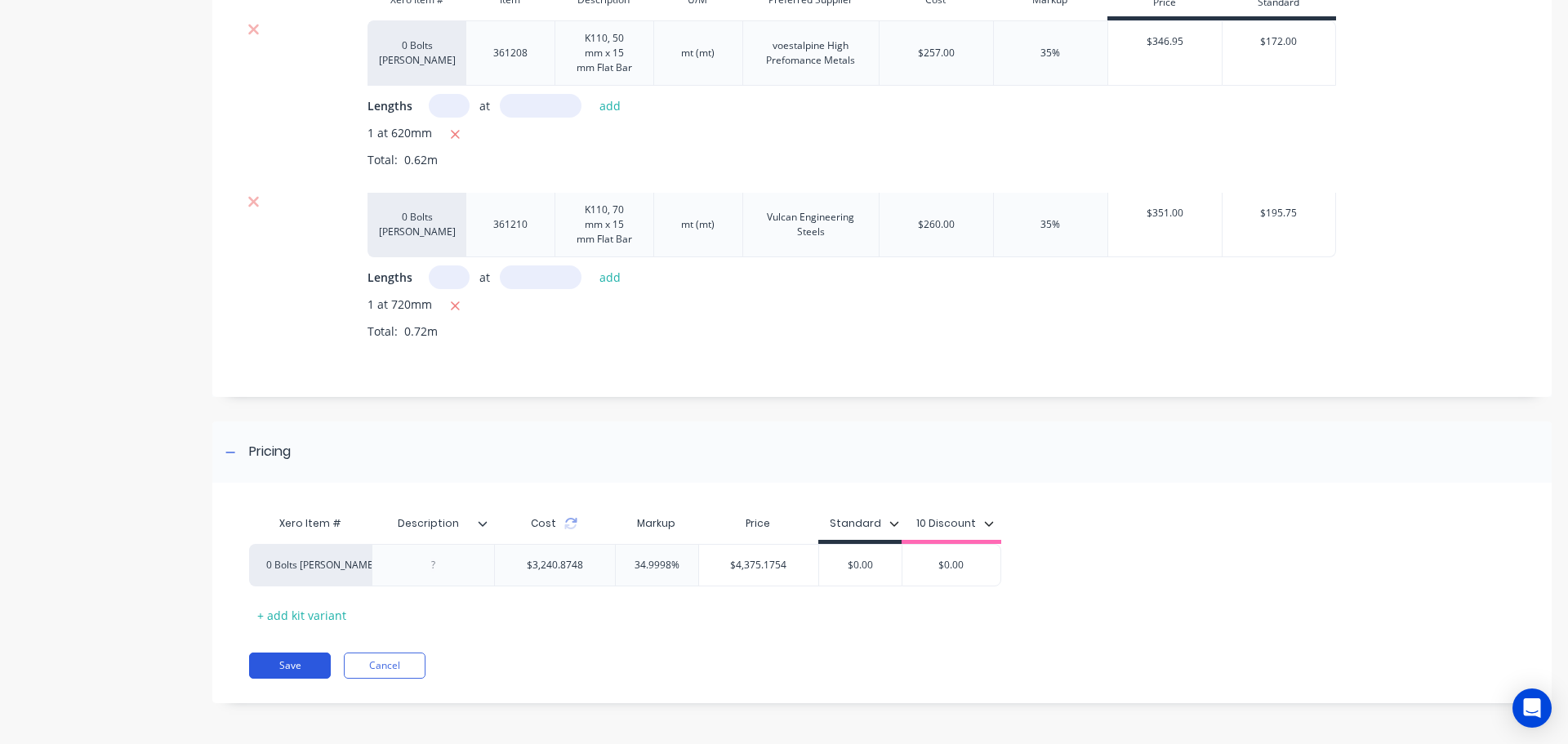
click at [277, 665] on button "Save" at bounding box center [290, 666] width 82 height 26
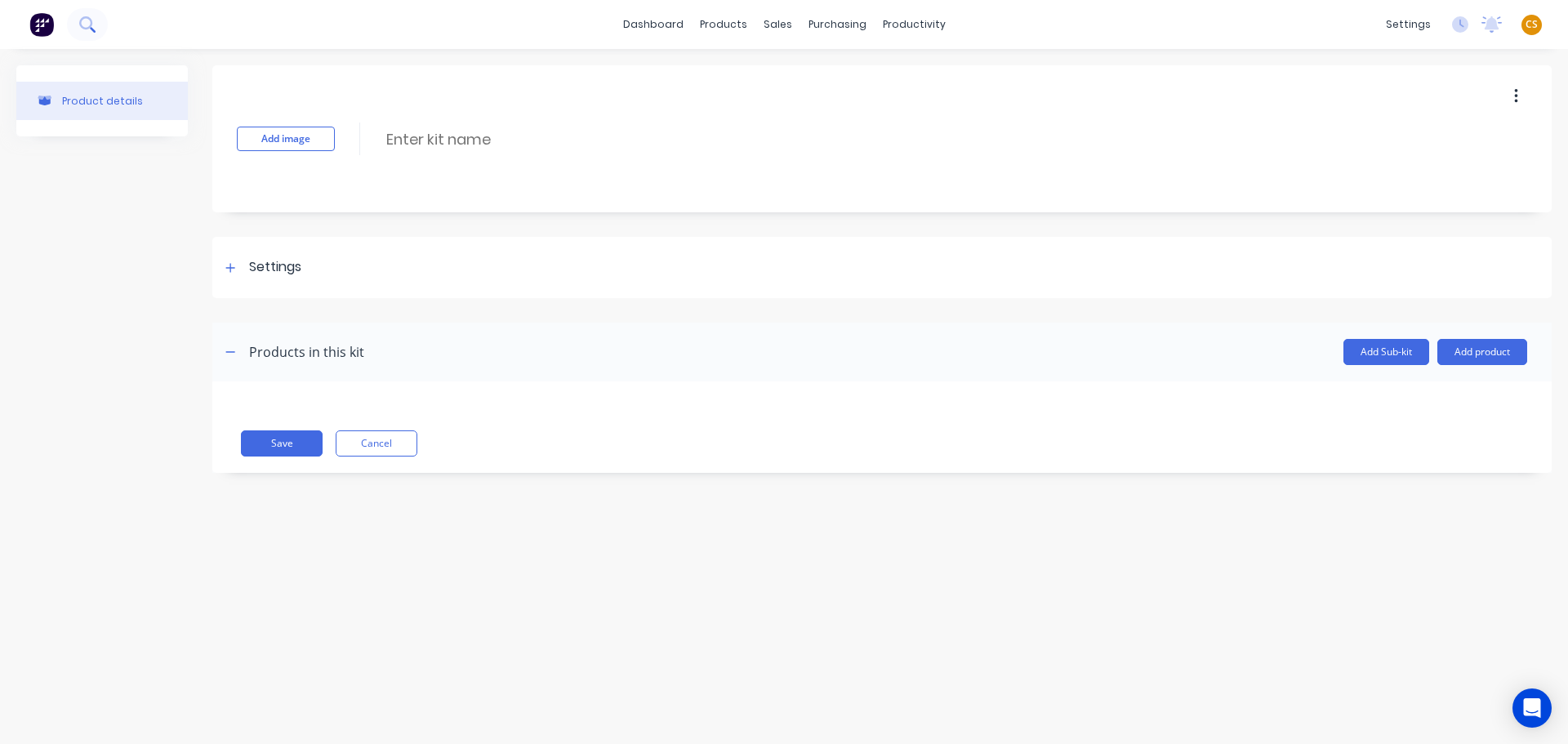
click at [88, 23] on icon at bounding box center [87, 24] width 16 height 16
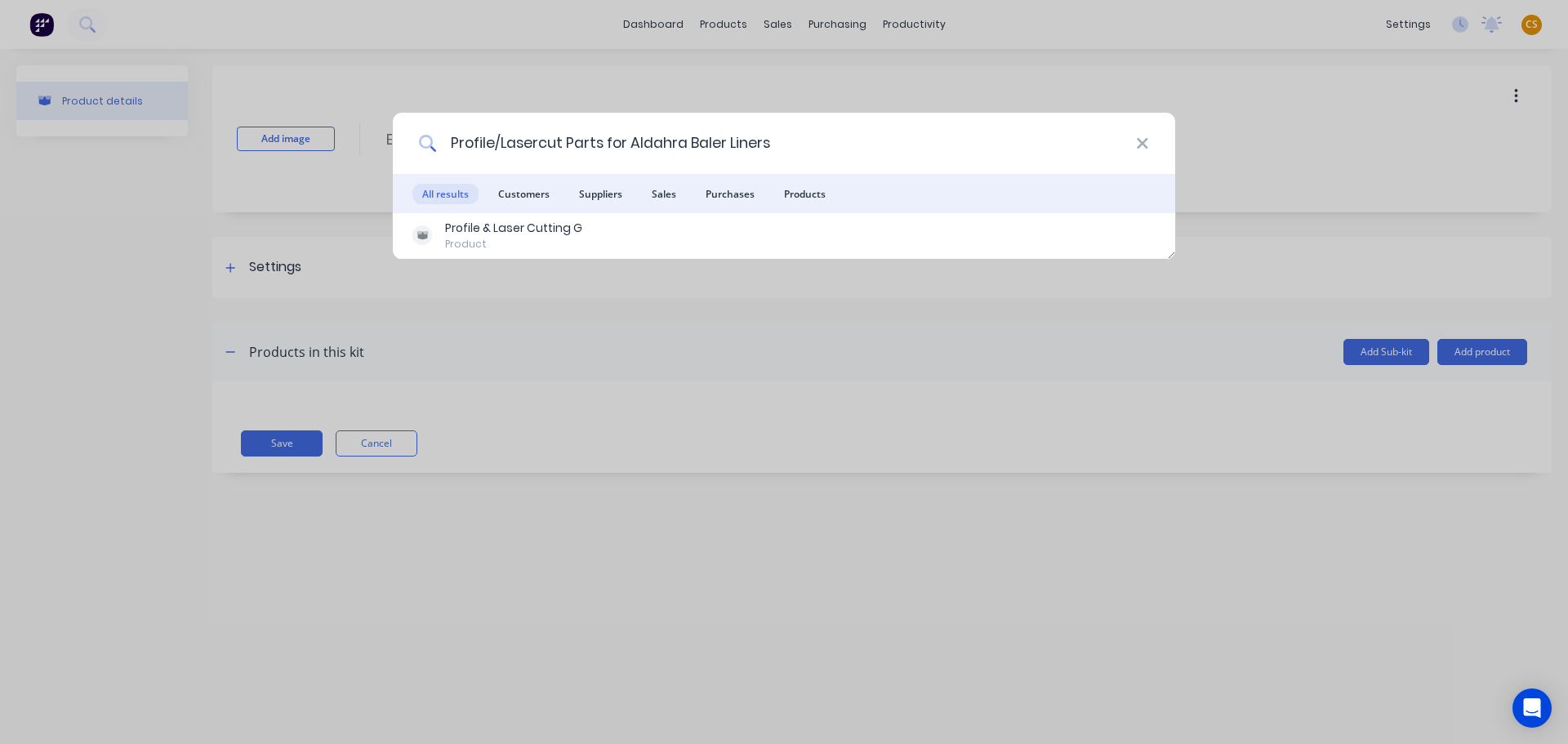
drag, startPoint x: 775, startPoint y: 137, endPoint x: 333, endPoint y: 138, distance: 442.0
click at [333, 138] on div "Profile/Lasercut Parts for Aldahra Baler Liners All results Customers Suppliers…" at bounding box center [784, 372] width 1568 height 744
paste input "M10 x 25 Flat Head Capscrew Z/P"
click at [745, 150] on input "M10 x 25 Flat Head Capscrew Z/P" at bounding box center [786, 143] width 699 height 61
drag, startPoint x: 744, startPoint y: 149, endPoint x: 676, endPoint y: 149, distance: 68.0
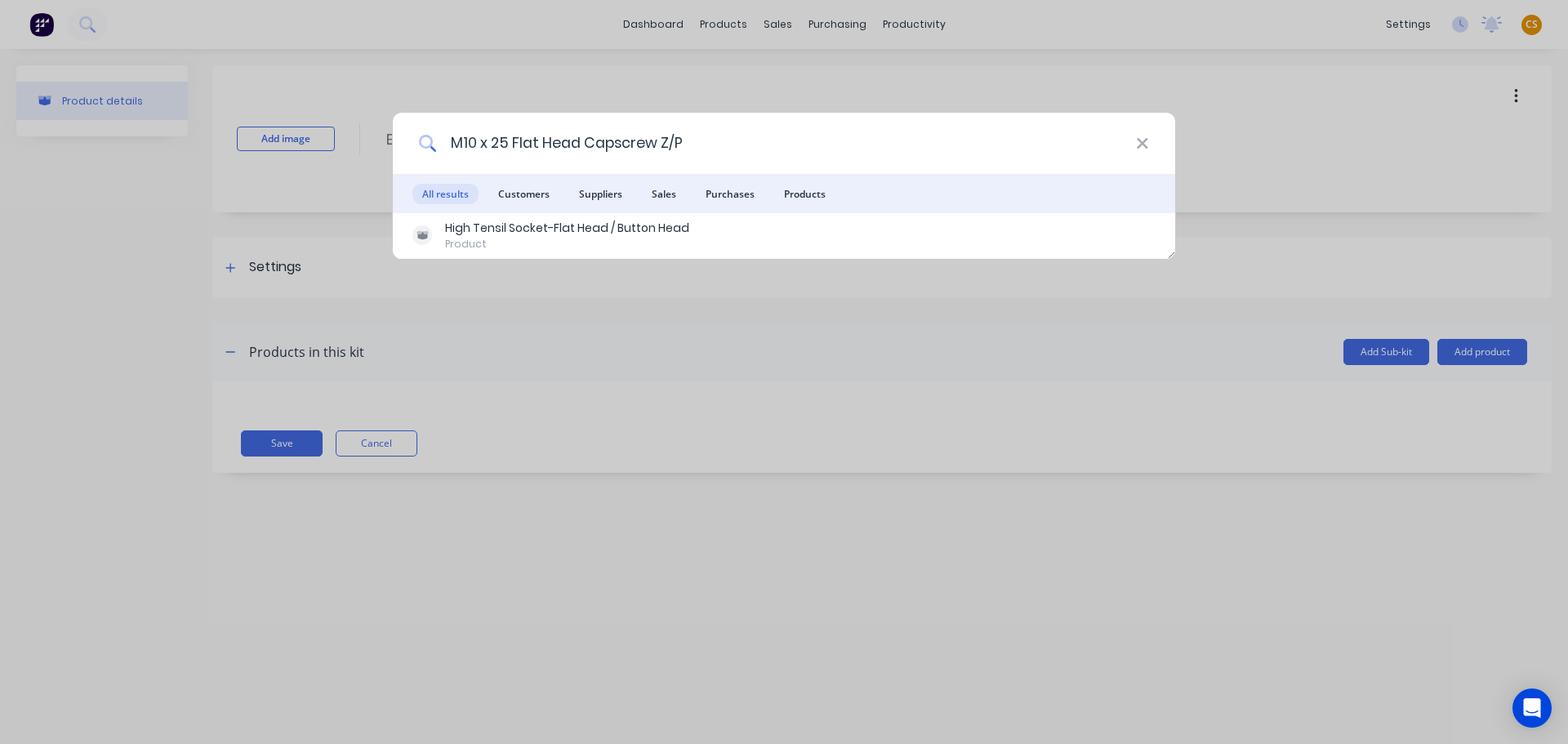
click at [676, 149] on input "M10 x 25 Flat Head Capscrew Z/P" at bounding box center [786, 143] width 699 height 61
drag, startPoint x: 688, startPoint y: 144, endPoint x: 310, endPoint y: 134, distance: 378.1
click at [310, 134] on div "M10 x 25 Flat Head Capscrew Z/P All results Customers Suppliers Sales Purchases…" at bounding box center [784, 372] width 1568 height 744
paste input "Nyloc Nut Z/P"
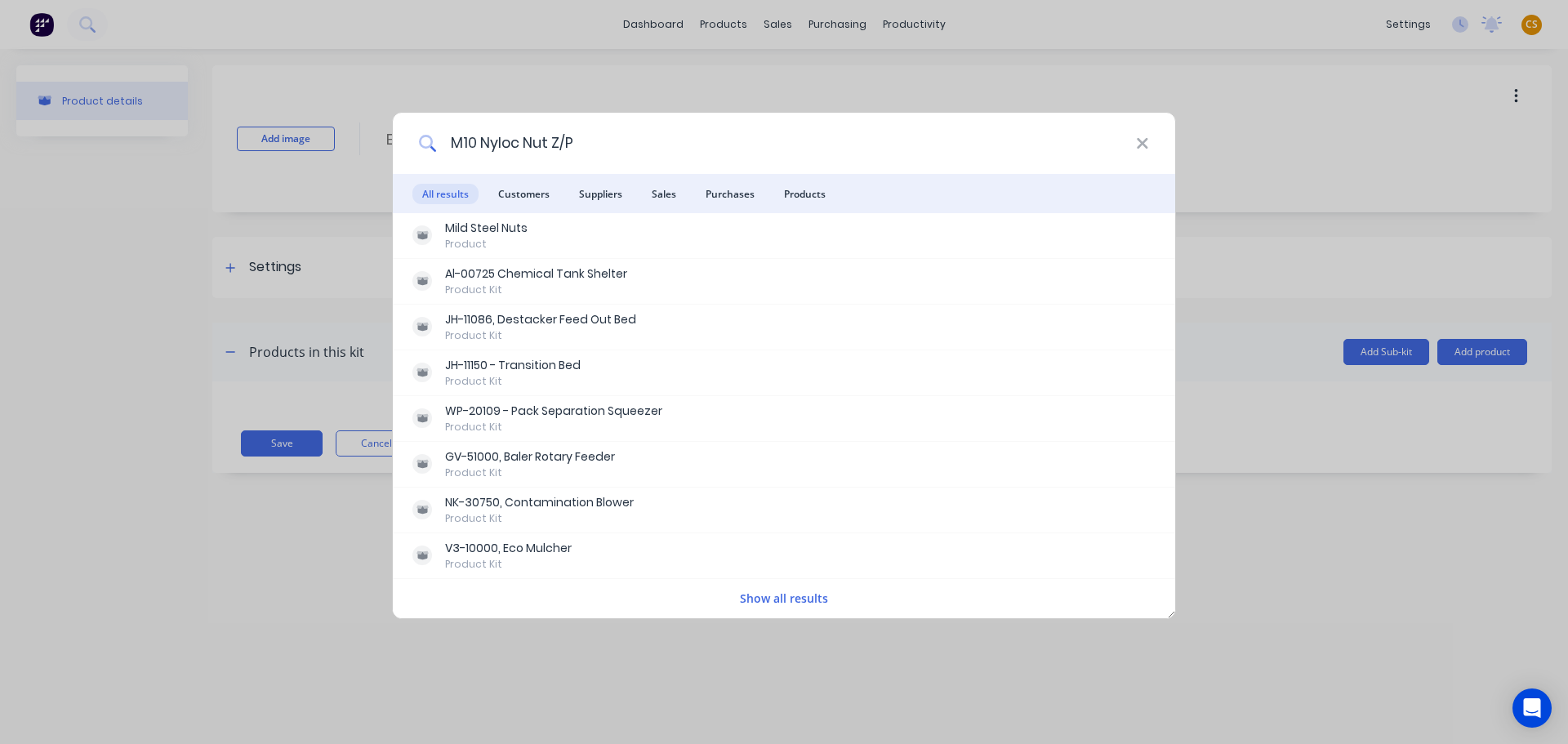
drag, startPoint x: 588, startPoint y: 148, endPoint x: 359, endPoint y: 170, distance: 230.1
click at [360, 170] on div "M10 Nyloc Nut Z/P All results Customers Suppliers Sales Purchases Products Mild…" at bounding box center [784, 372] width 1568 height 744
paste input "2 Flat Washer (Heavy Section) ZP"
drag, startPoint x: 733, startPoint y: 147, endPoint x: 434, endPoint y: 142, distance: 299.0
click at [437, 143] on input "M12 Flat Washer (Heavy Section) ZP" at bounding box center [786, 143] width 699 height 61
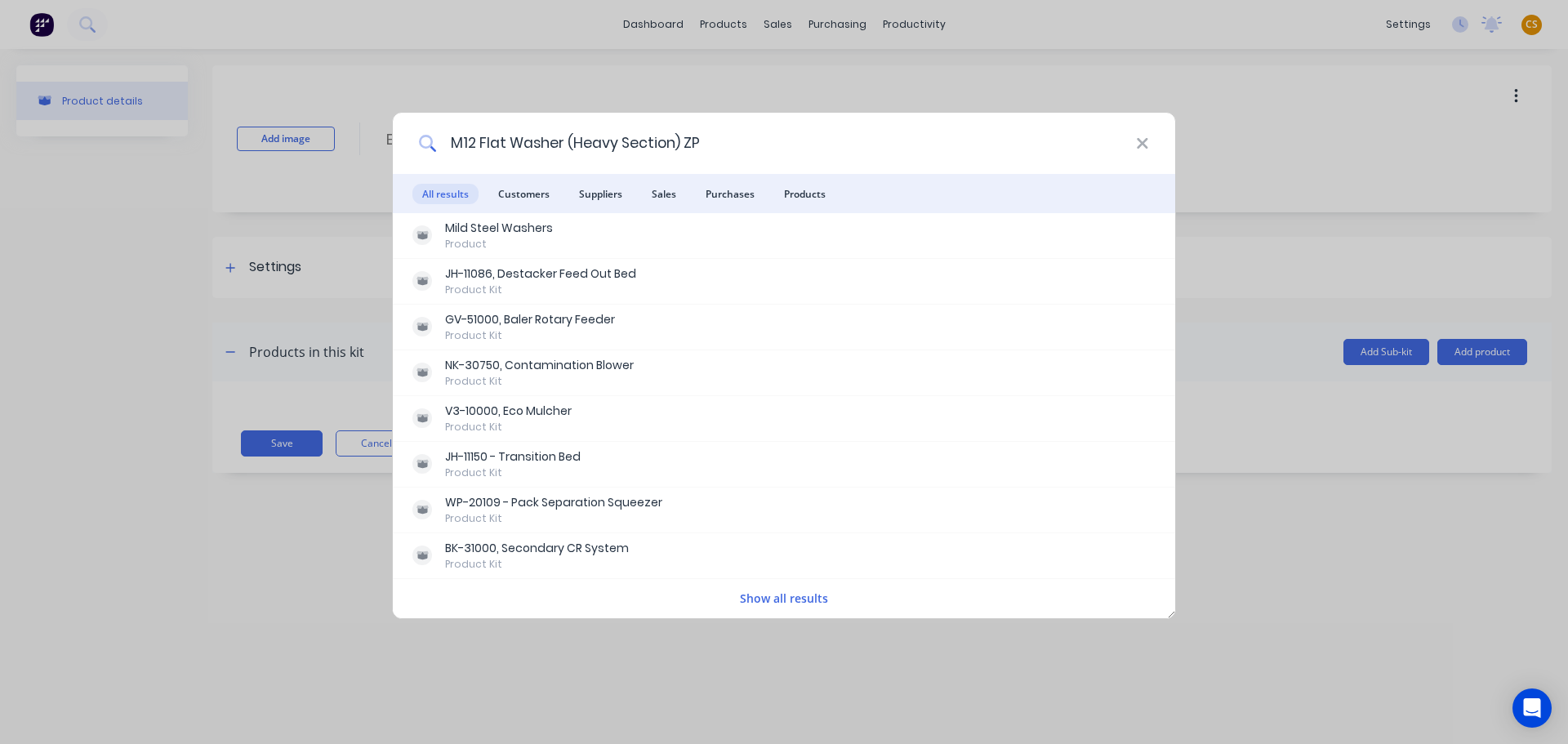
paste input "x 50 Hex Head Bolt Grade 8.8 Z/P"
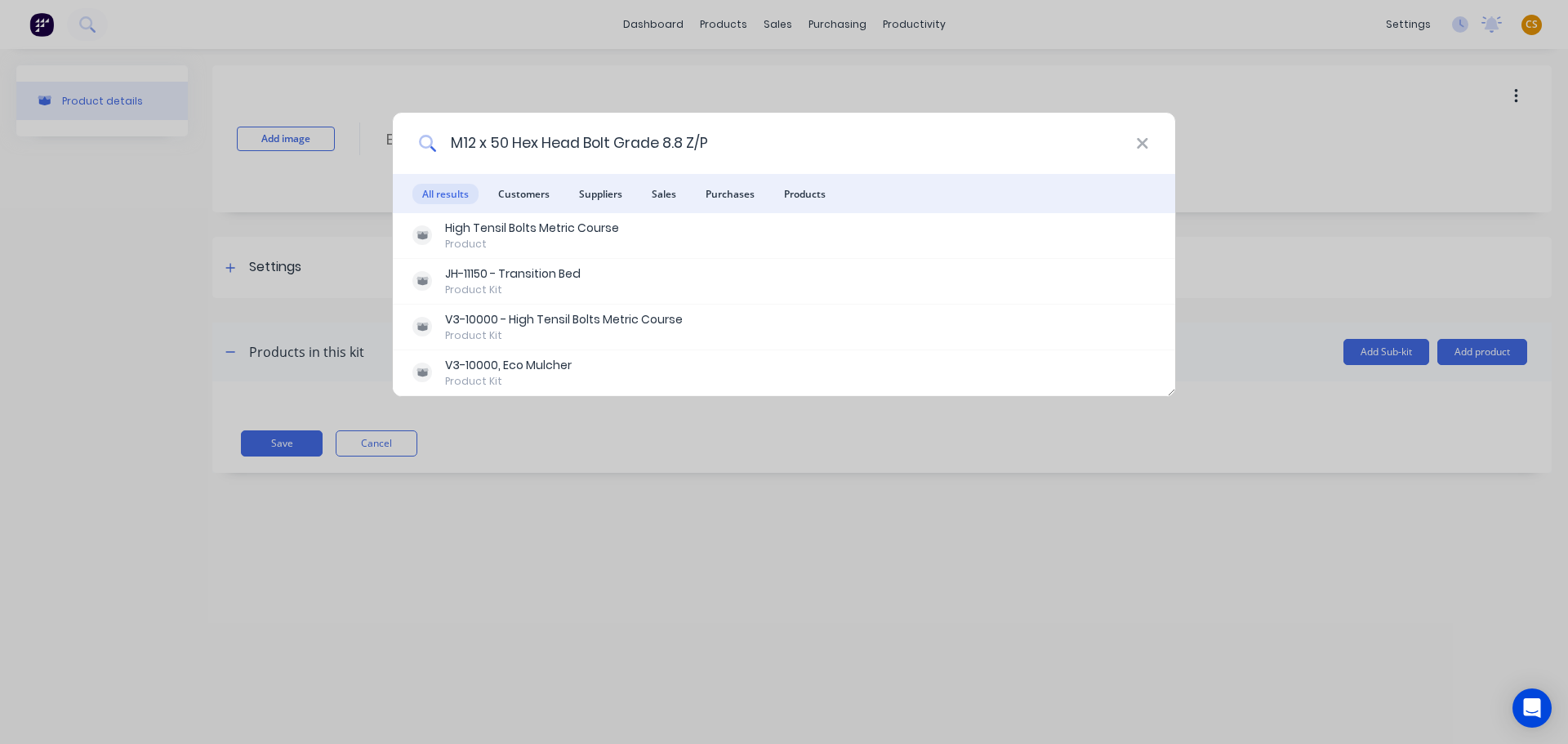
drag, startPoint x: 723, startPoint y: 149, endPoint x: 431, endPoint y: 149, distance: 292.0
click at [431, 149] on div "M12 x 50 Hex Head Bolt Grade 8.8 Z/P" at bounding box center [784, 143] width 782 height 61
paste input "K110, 17 mm x 110 mm x 530 mm, BR-50334 Balco Brookton/Narrakine Hay/Balco BL3/…"
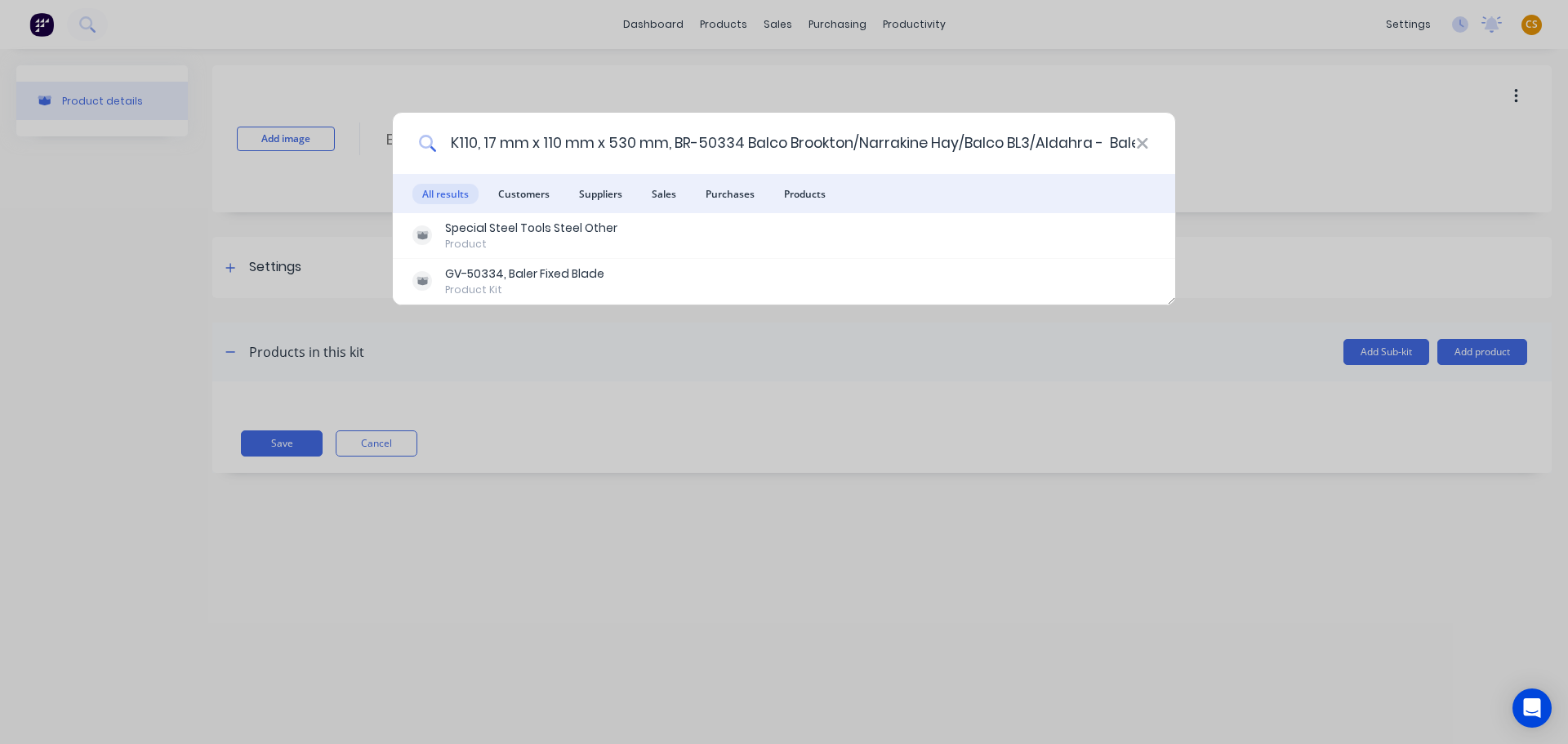
scroll to position [0, 93]
drag, startPoint x: 453, startPoint y: 139, endPoint x: 1207, endPoint y: 135, distance: 754.0
click at [1207, 135] on div "K110, 17 mm x 110 mm x 530 mm, BR-50334 Balco Brookton/Narrakine Hay/Balco BL3/…" at bounding box center [784, 372] width 1568 height 744
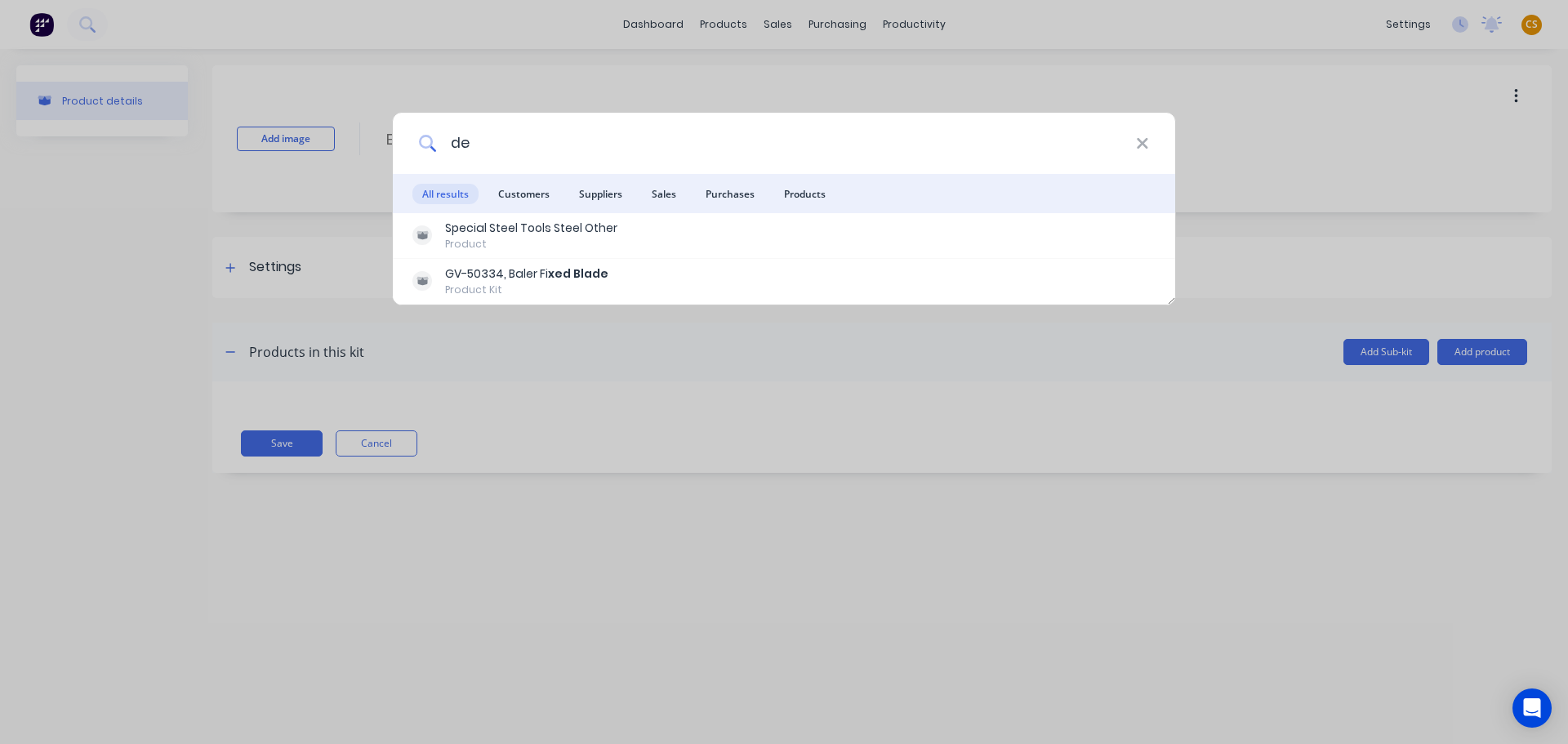
type input "e"
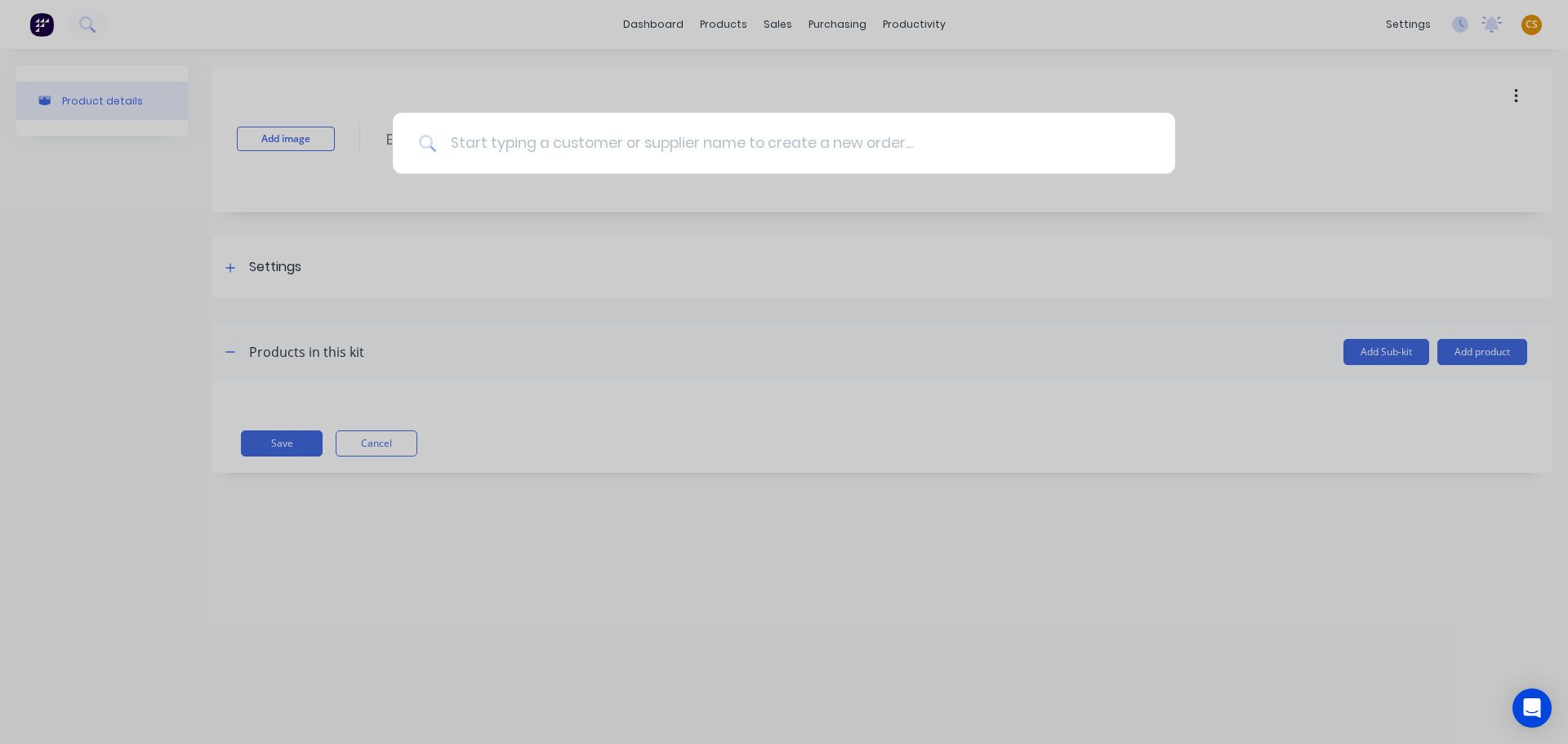
paste input "K110, 50 mm x 15 mm Flat Bar"
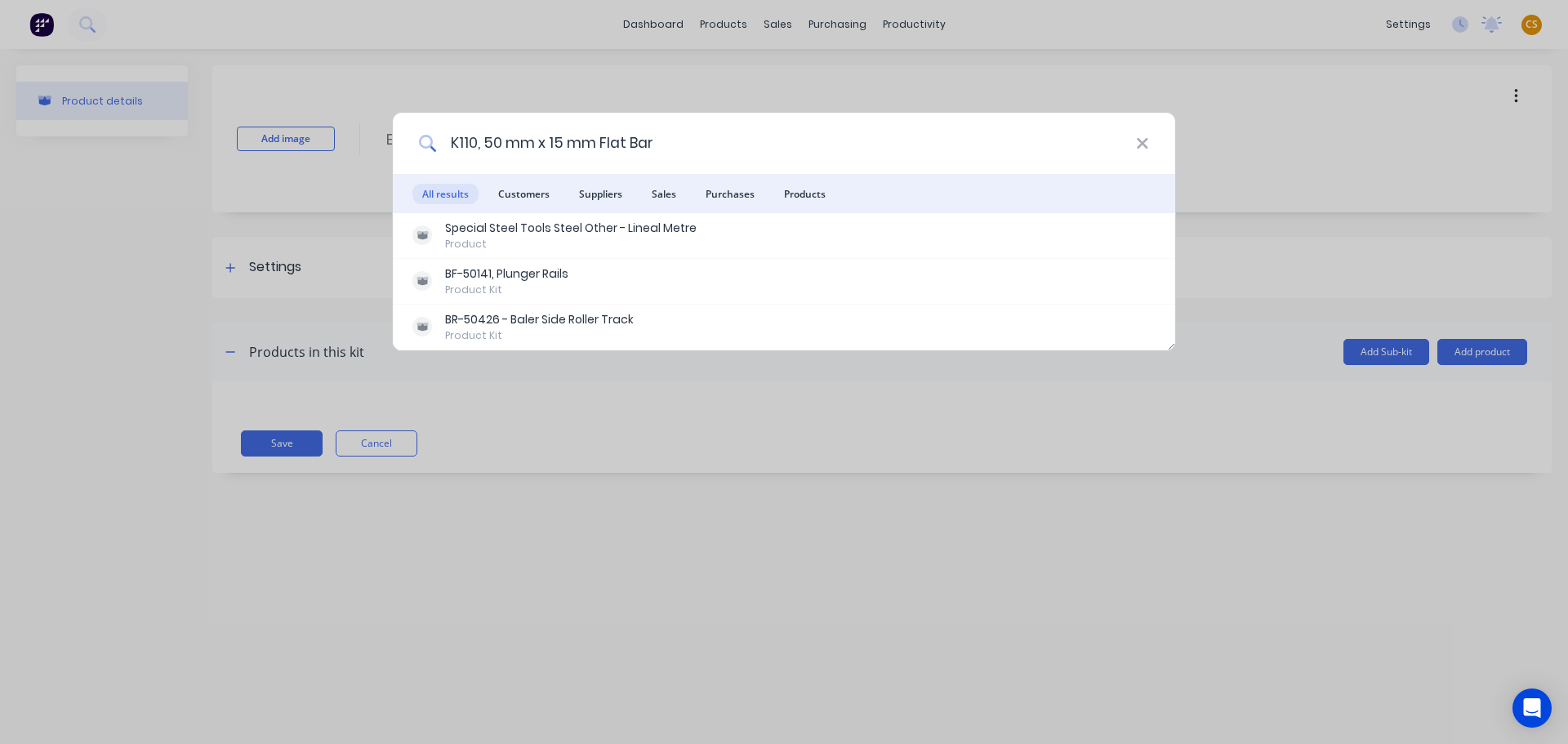
type input "K110, 50 mm x 15 mm Flat Bar"
